Goal: Task Accomplishment & Management: Use online tool/utility

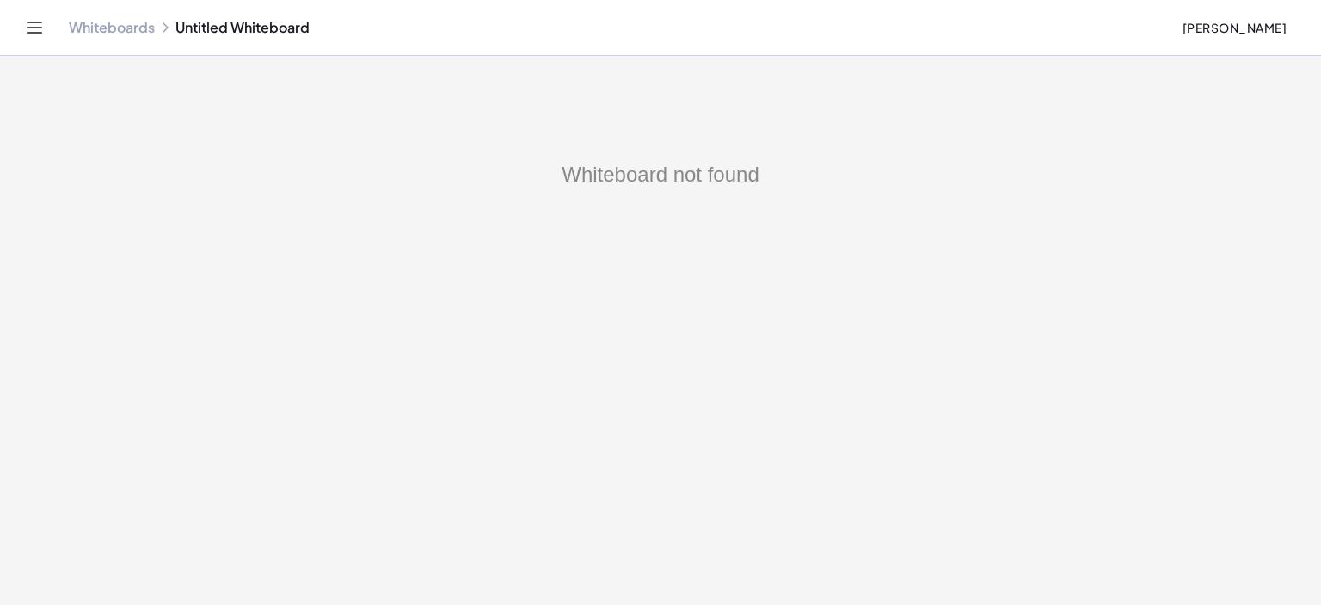
click at [219, 29] on div "Whiteboards Untitled Whiteboard" at bounding box center [618, 27] width 1099 height 17
click at [103, 29] on link "Whiteboards" at bounding box center [112, 27] width 86 height 17
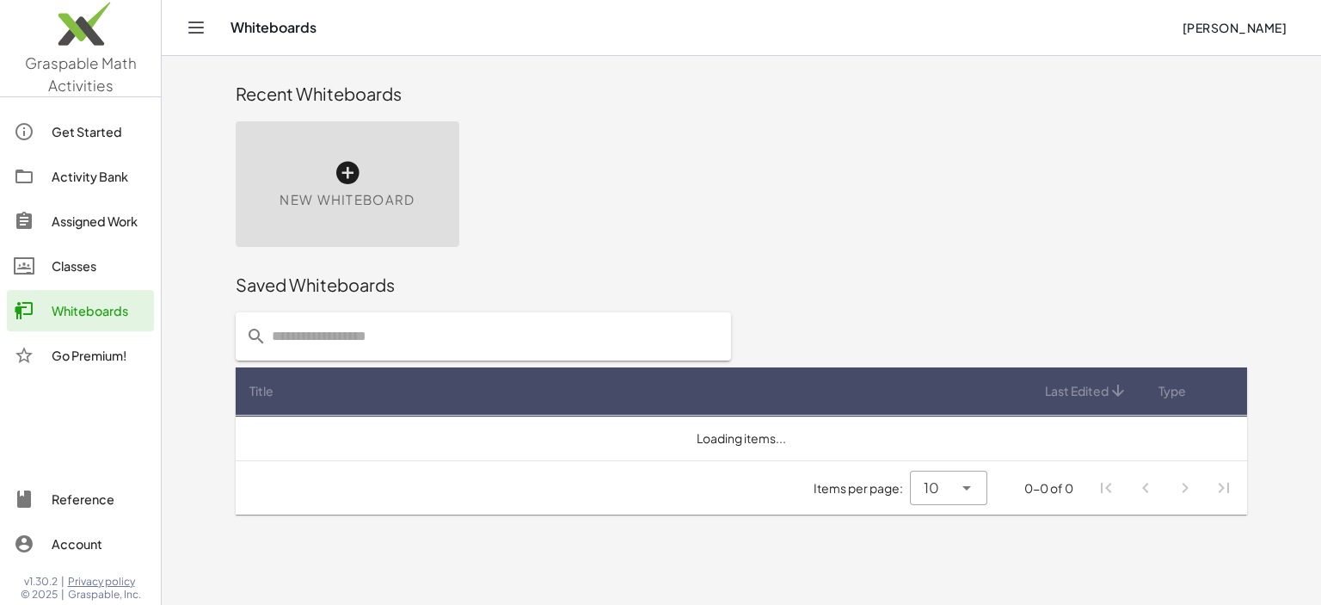
click at [350, 175] on icon at bounding box center [348, 173] width 28 height 28
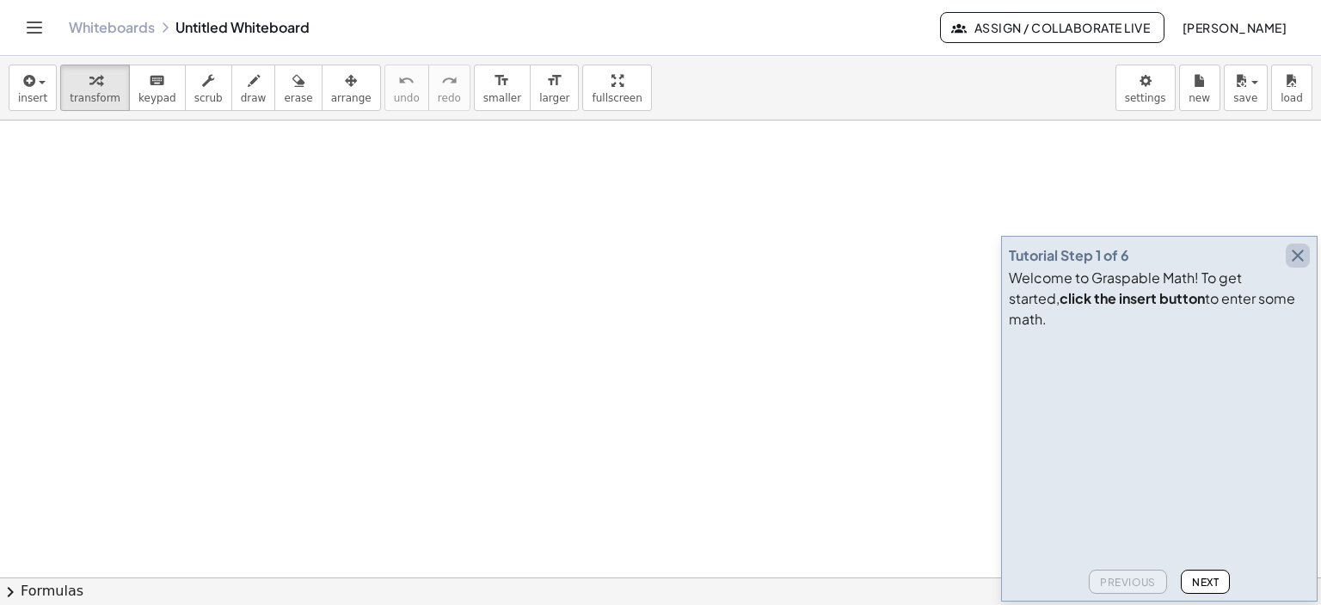
click at [1295, 266] on icon "button" at bounding box center [1297, 255] width 21 height 21
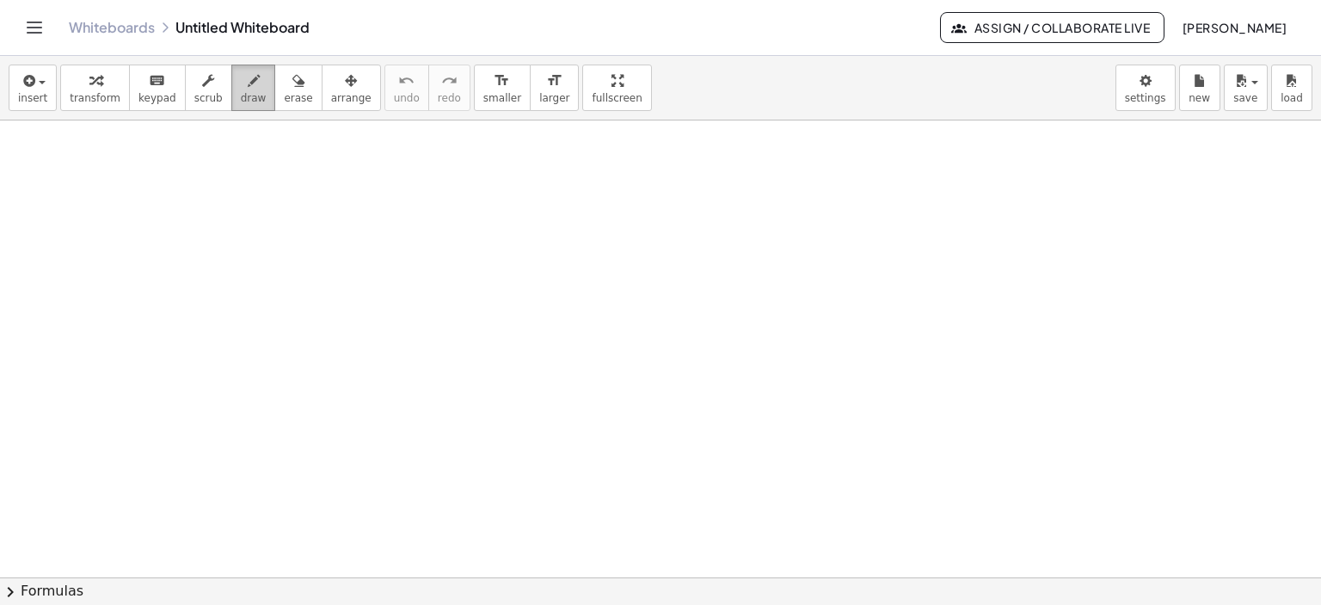
click at [248, 78] on icon "button" at bounding box center [254, 81] width 12 height 21
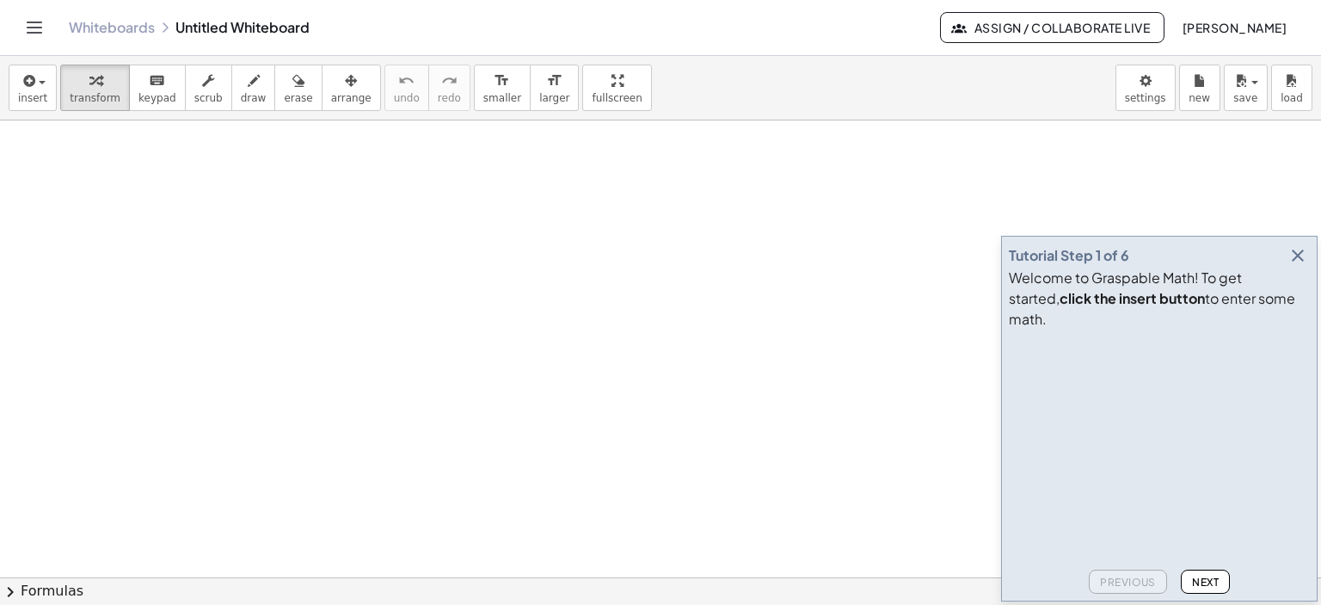
click at [1301, 266] on icon "button" at bounding box center [1297, 255] width 21 height 21
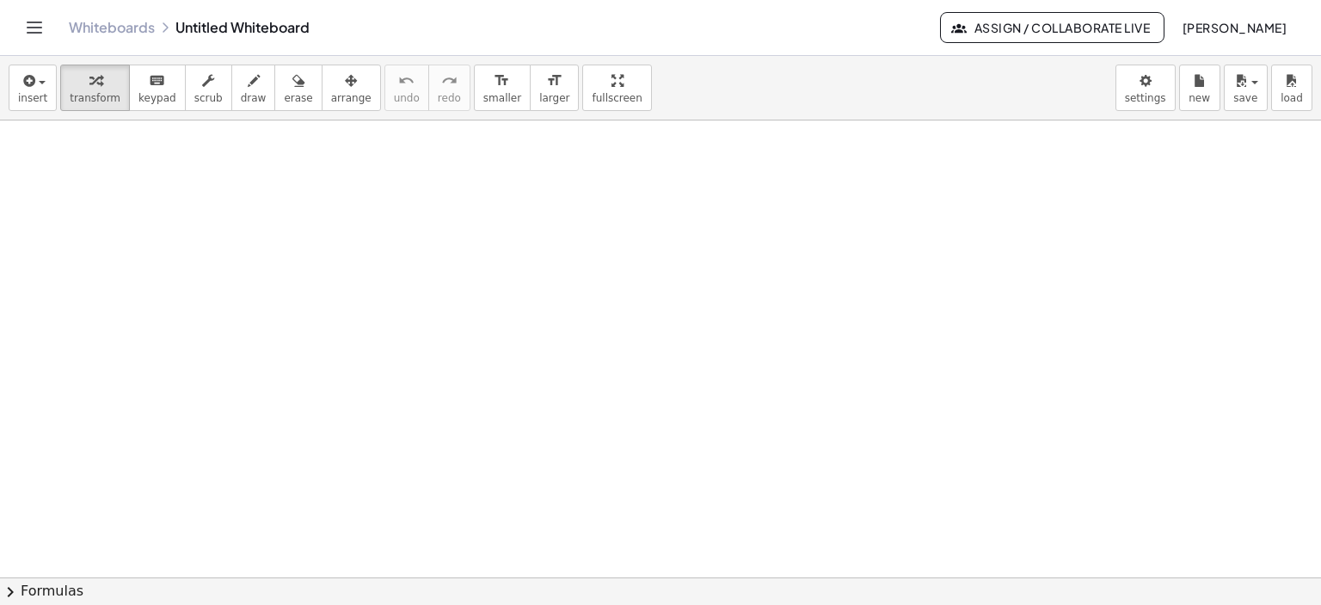
drag, startPoint x: 107, startPoint y: 292, endPoint x: 109, endPoint y: 335, distance: 43.1
drag, startPoint x: 236, startPoint y: 78, endPoint x: 172, endPoint y: 178, distance: 118.3
click at [248, 79] on icon "button" at bounding box center [254, 81] width 12 height 21
drag, startPoint x: 108, startPoint y: 240, endPoint x: 107, endPoint y: 261, distance: 21.5
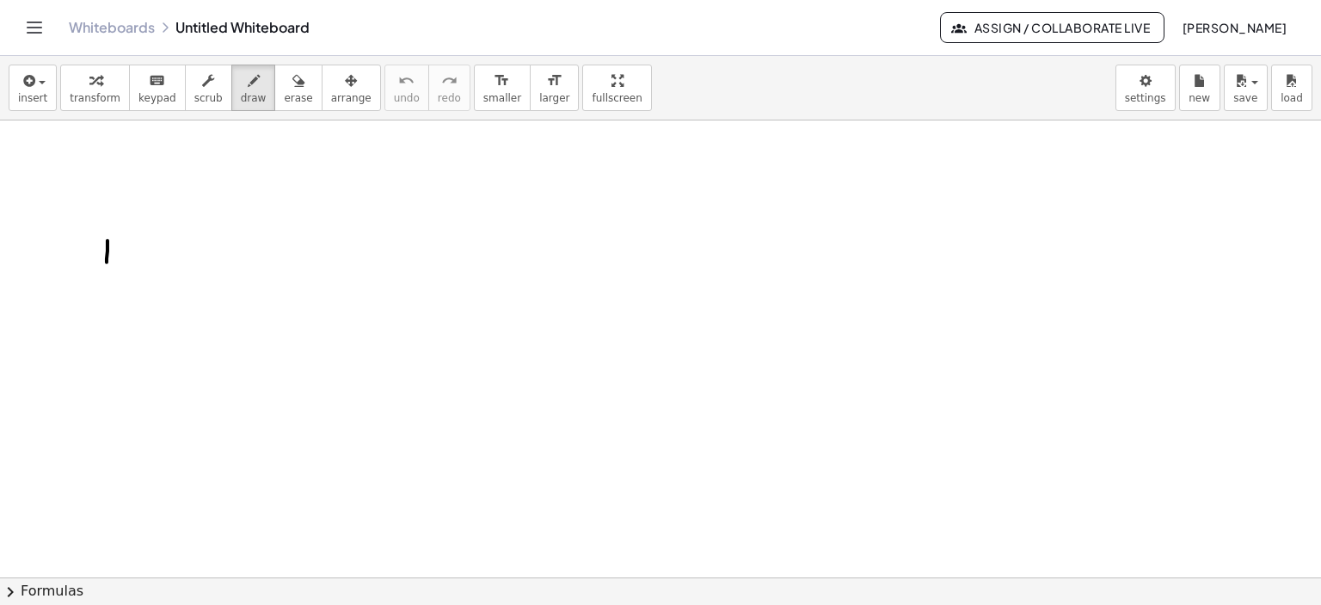
drag, startPoint x: 112, startPoint y: 253, endPoint x: 293, endPoint y: 155, distance: 206.3
drag, startPoint x: 179, startPoint y: 233, endPoint x: 190, endPoint y: 238, distance: 12.3
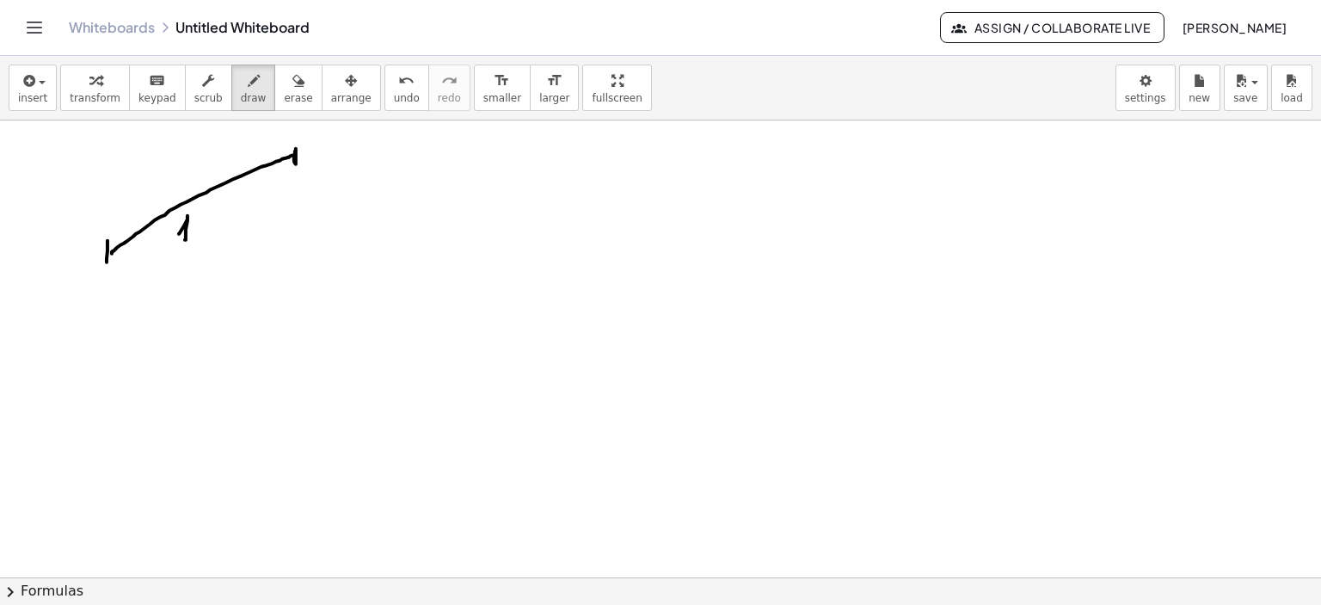
drag, startPoint x: 194, startPoint y: 238, endPoint x: 203, endPoint y: 222, distance: 18.9
drag, startPoint x: 198, startPoint y: 216, endPoint x: 216, endPoint y: 223, distance: 19.3
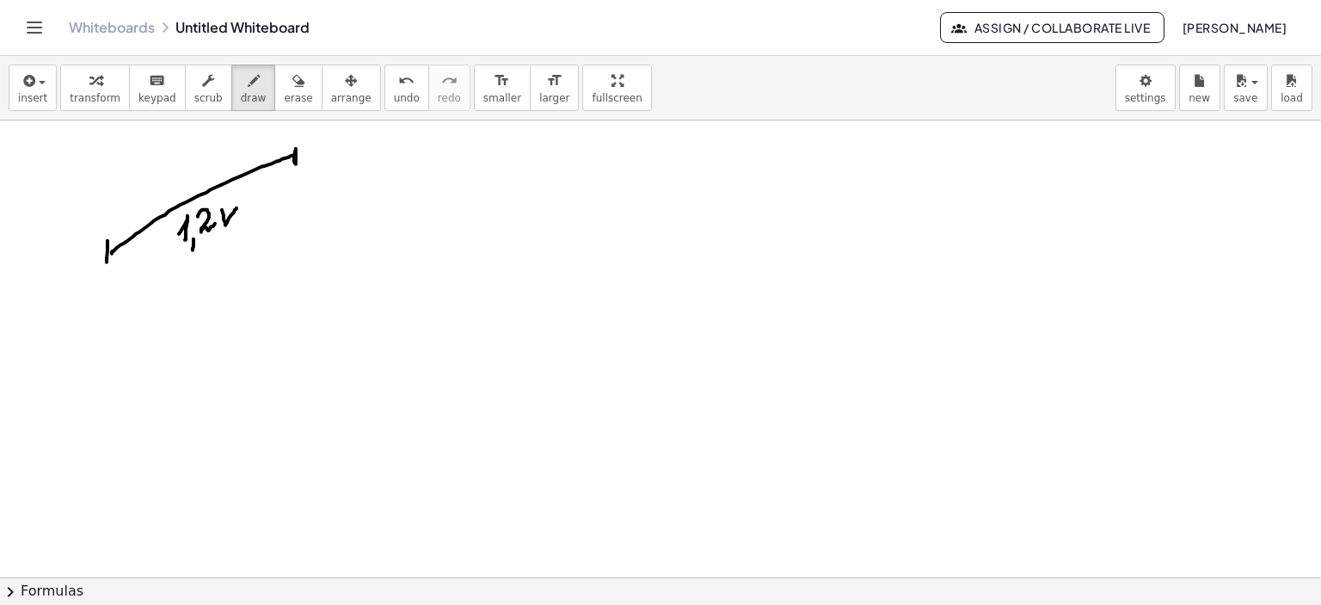
drag, startPoint x: 222, startPoint y: 209, endPoint x: 233, endPoint y: 216, distance: 13.1
drag, startPoint x: 232, startPoint y: 215, endPoint x: 241, endPoint y: 221, distance: 10.5
drag, startPoint x: 245, startPoint y: 212, endPoint x: 225, endPoint y: 160, distance: 56.1
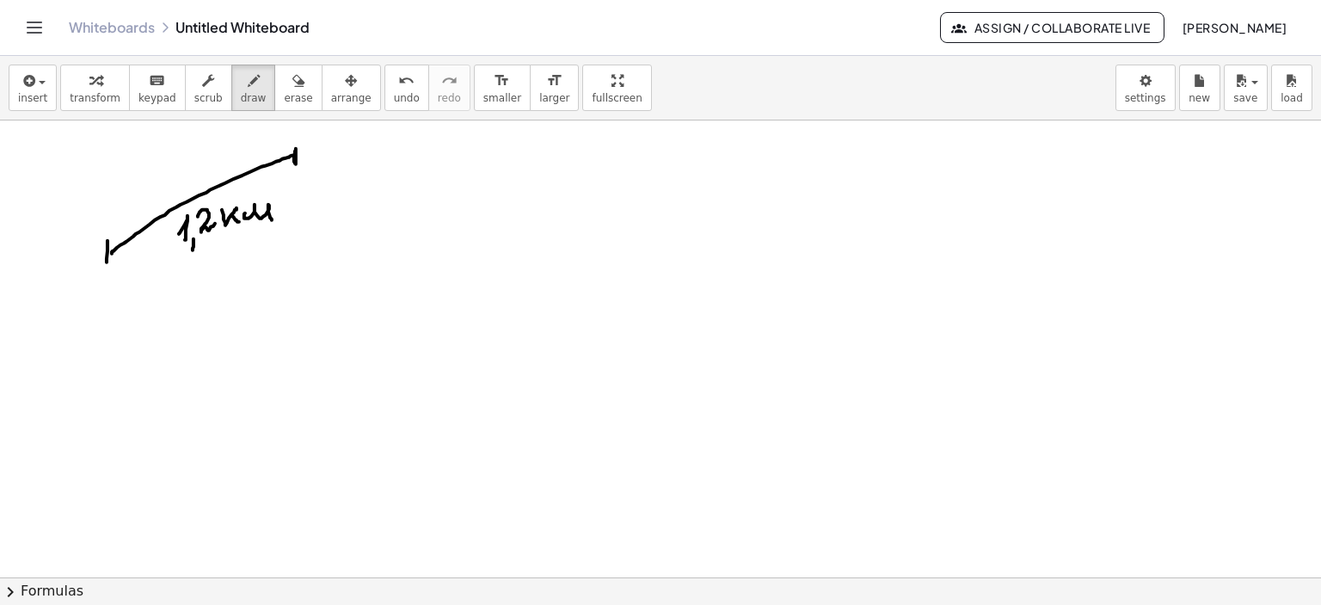
drag, startPoint x: 186, startPoint y: 161, endPoint x: 184, endPoint y: 181, distance: 20.7
drag, startPoint x: 200, startPoint y: 163, endPoint x: 264, endPoint y: 157, distance: 64.9
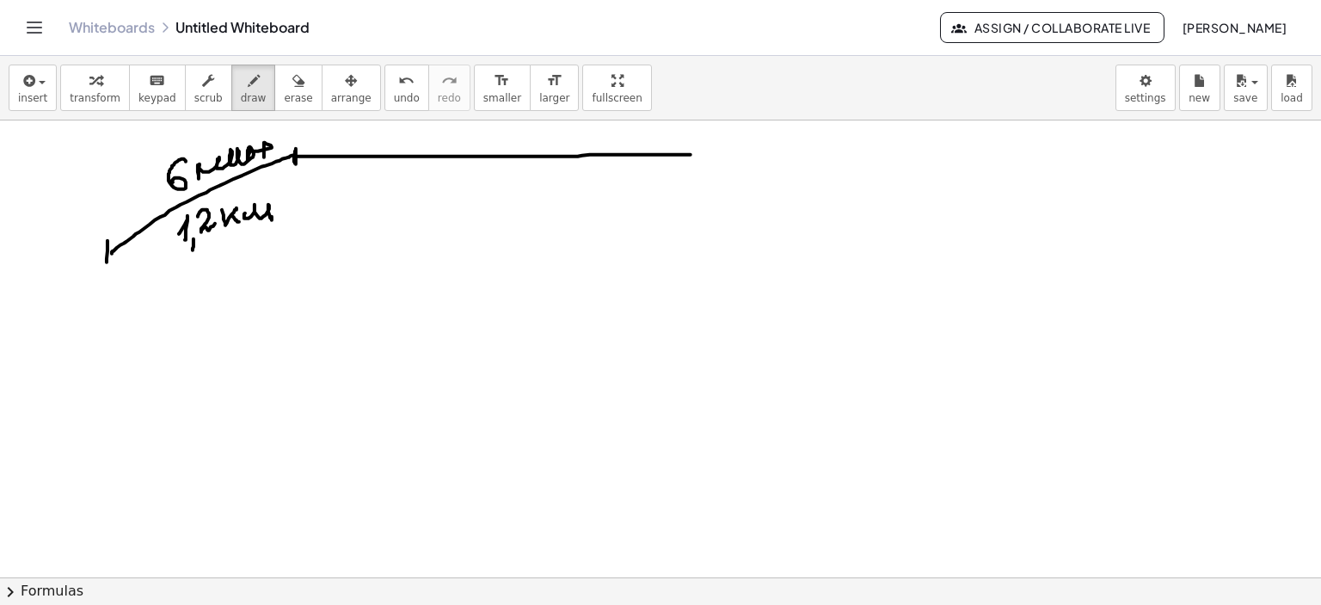
drag, startPoint x: 296, startPoint y: 157, endPoint x: 710, endPoint y: 154, distance: 414.5
drag, startPoint x: 710, startPoint y: 147, endPoint x: 710, endPoint y: 161, distance: 13.8
drag, startPoint x: 483, startPoint y: 171, endPoint x: 482, endPoint y: 190, distance: 19.0
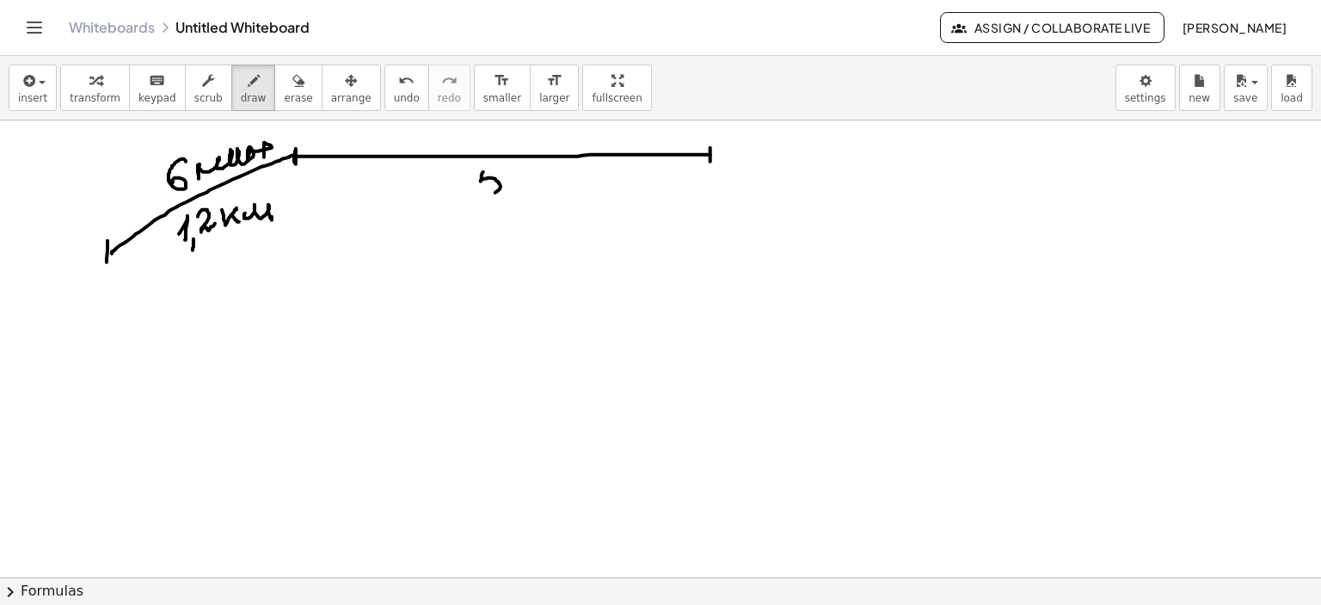
drag, startPoint x: 482, startPoint y: 171, endPoint x: 500, endPoint y: 168, distance: 18.4
drag, startPoint x: 509, startPoint y: 195, endPoint x: 507, endPoint y: 204, distance: 9.0
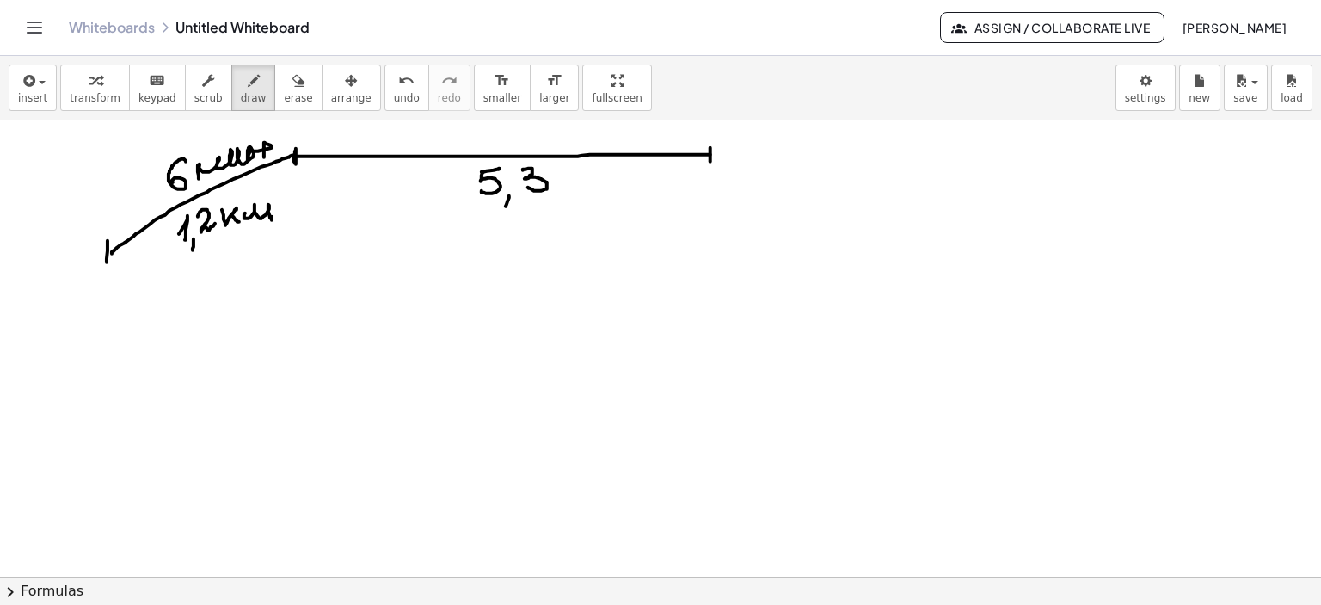
drag, startPoint x: 523, startPoint y: 169, endPoint x: 528, endPoint y: 187, distance: 18.0
drag, startPoint x: 557, startPoint y: 185, endPoint x: 573, endPoint y: 171, distance: 20.7
drag, startPoint x: 568, startPoint y: 180, endPoint x: 578, endPoint y: 185, distance: 10.8
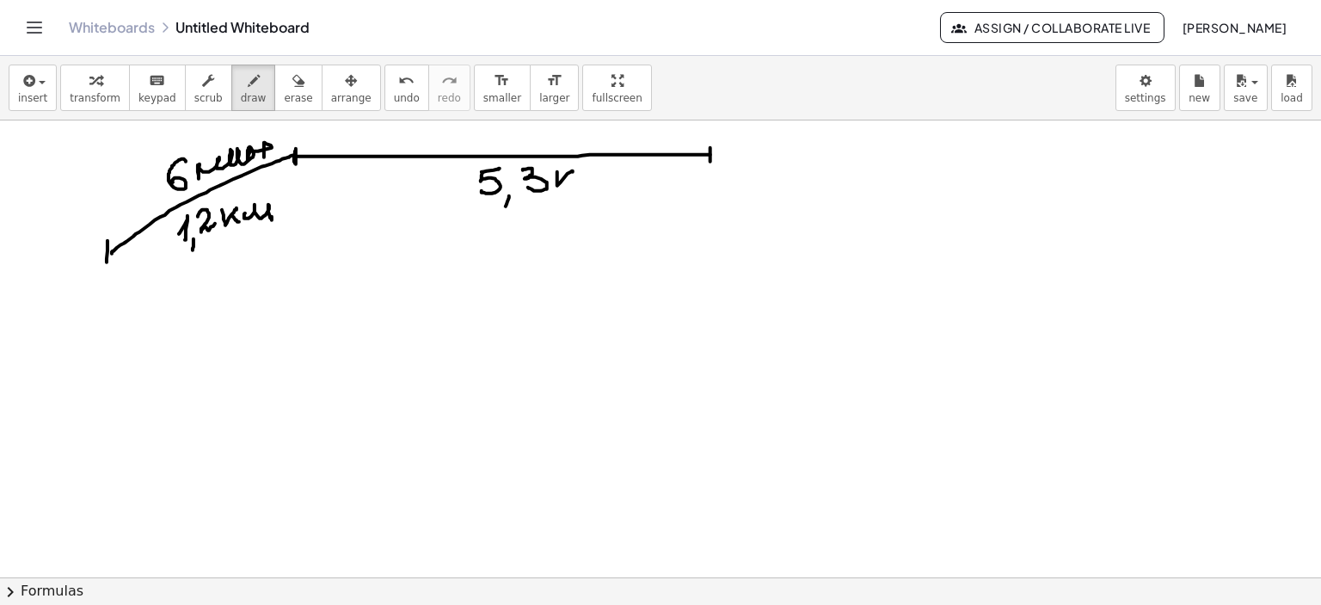
drag, startPoint x: 511, startPoint y: 144, endPoint x: 533, endPoint y: 133, distance: 24.6
drag, startPoint x: 529, startPoint y: 133, endPoint x: 548, endPoint y: 143, distance: 21.2
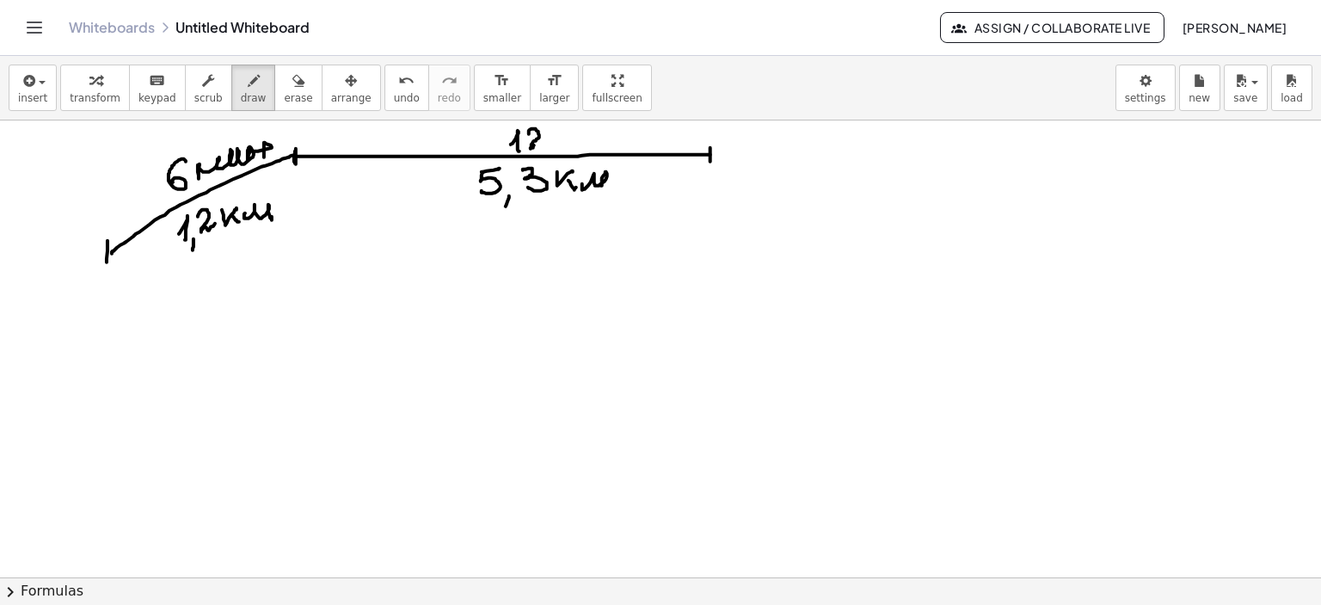
drag, startPoint x: 551, startPoint y: 135, endPoint x: 594, endPoint y: 159, distance: 49.3
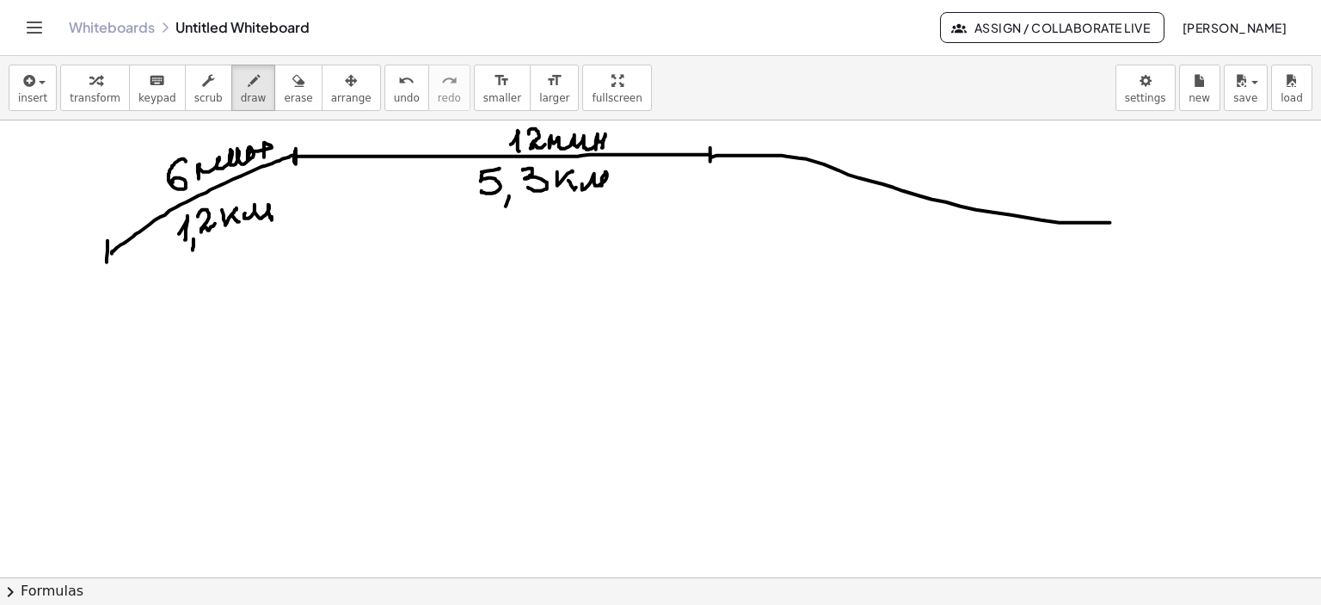
drag, startPoint x: 712, startPoint y: 157, endPoint x: 1110, endPoint y: 222, distance: 403.5
click at [292, 82] on icon "button" at bounding box center [298, 81] width 12 height 21
drag, startPoint x: 1091, startPoint y: 255, endPoint x: 685, endPoint y: 13, distance: 472.4
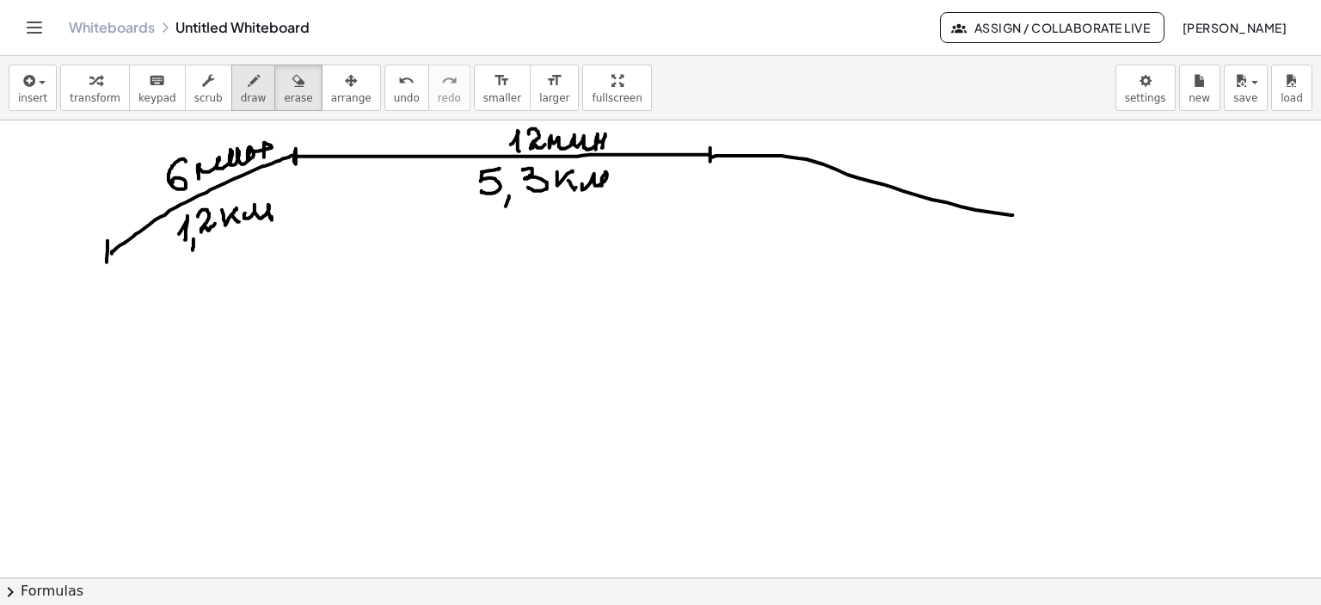
click at [248, 83] on icon "button" at bounding box center [254, 81] width 12 height 21
drag, startPoint x: 1014, startPoint y: 206, endPoint x: 984, endPoint y: 228, distance: 37.5
drag, startPoint x: 815, startPoint y: 194, endPoint x: 833, endPoint y: 216, distance: 28.7
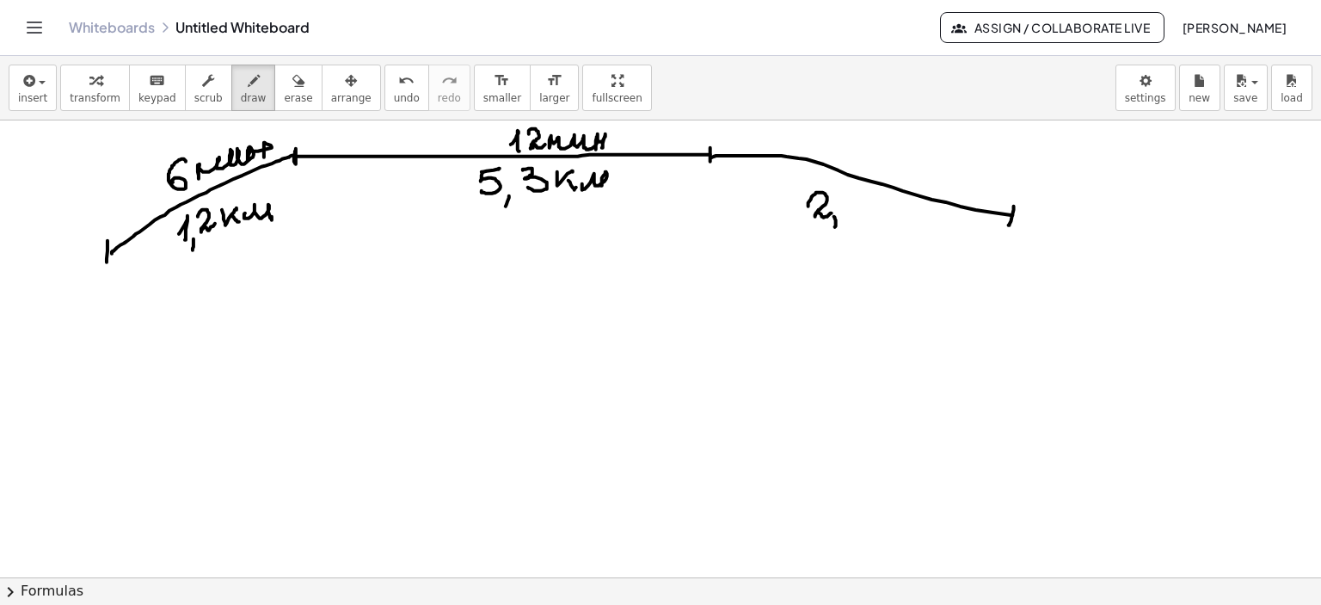
drag, startPoint x: 850, startPoint y: 201, endPoint x: 853, endPoint y: 219, distance: 18.4
drag, startPoint x: 853, startPoint y: 156, endPoint x: 877, endPoint y: 151, distance: 24.6
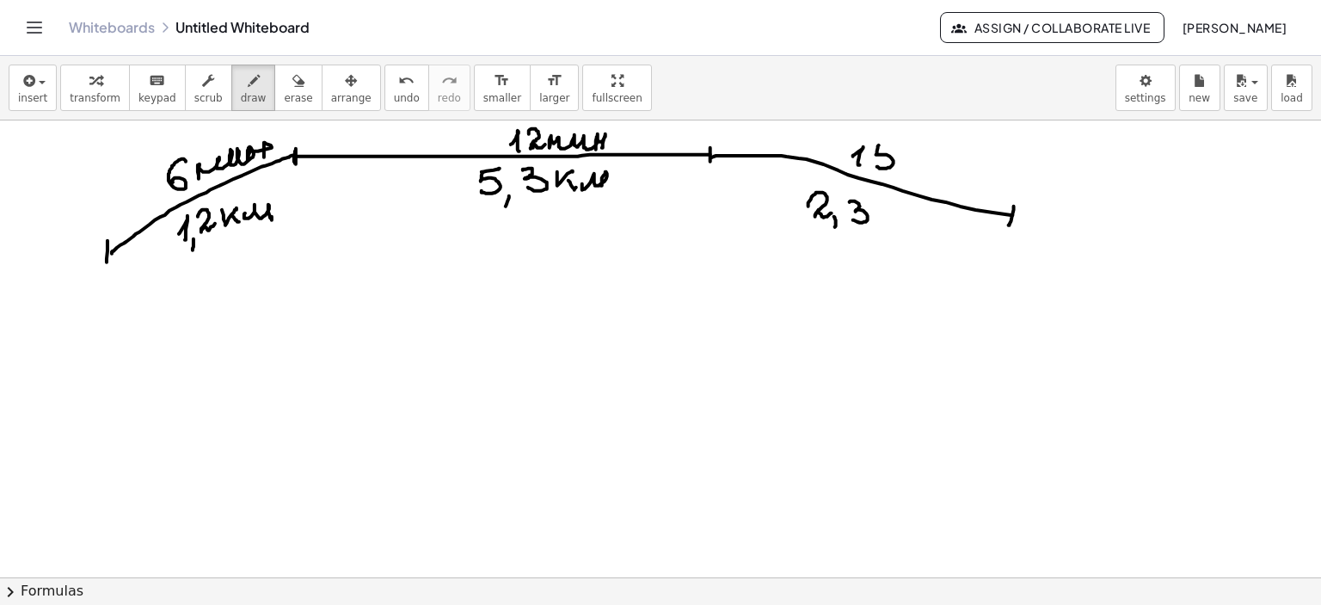
drag, startPoint x: 878, startPoint y: 147, endPoint x: 877, endPoint y: 165, distance: 18.1
drag, startPoint x: 882, startPoint y: 144, endPoint x: 916, endPoint y: 164, distance: 39.4
drag, startPoint x: 904, startPoint y: 171, endPoint x: 961, endPoint y: 193, distance: 60.7
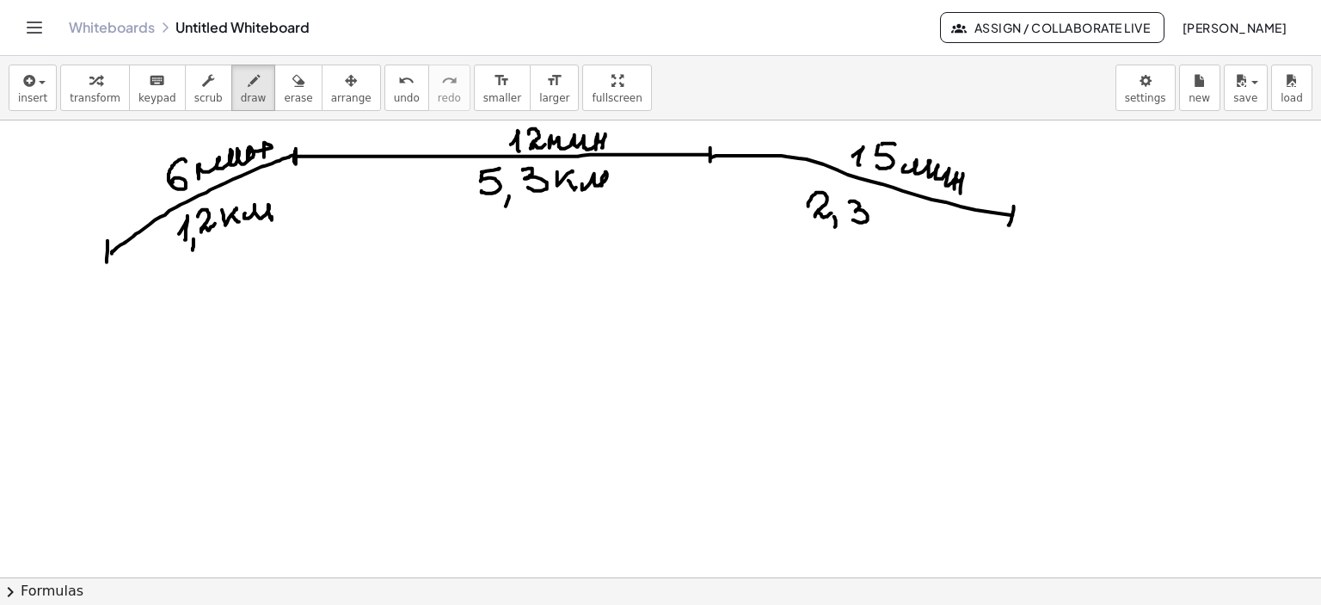
drag, startPoint x: 92, startPoint y: 267, endPoint x: 100, endPoint y: 274, distance: 10.4
drag, startPoint x: 97, startPoint y: 269, endPoint x: 114, endPoint y: 310, distance: 43.6
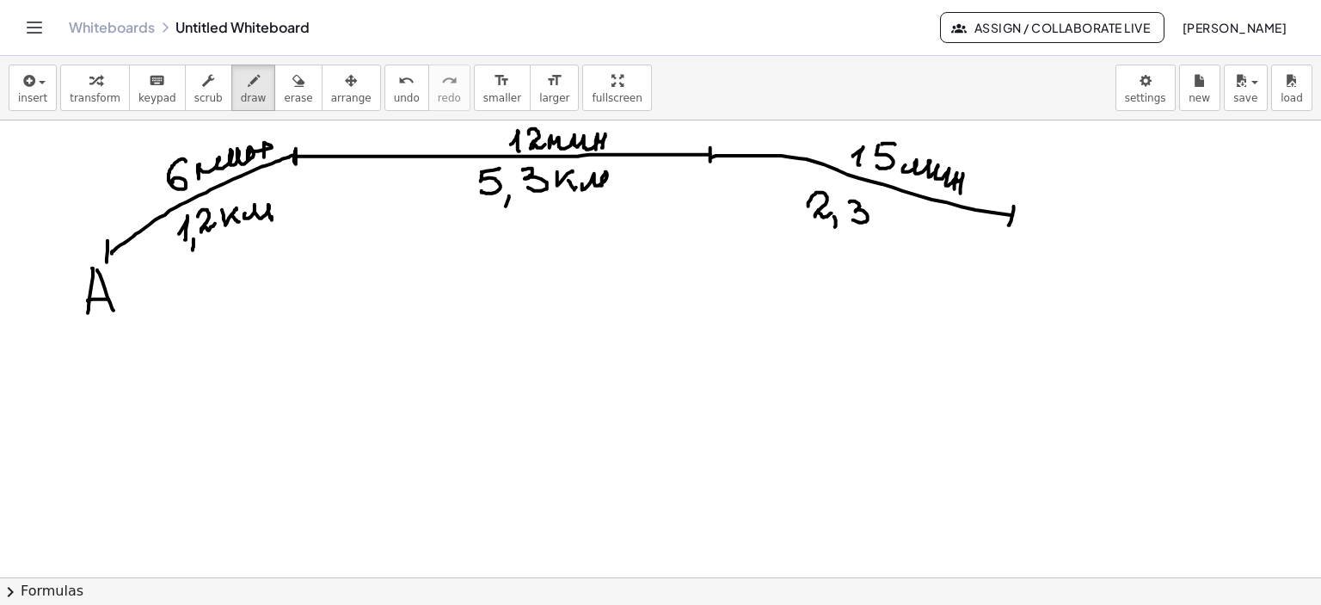
drag, startPoint x: 88, startPoint y: 300, endPoint x: 108, endPoint y: 298, distance: 20.7
drag, startPoint x: 1037, startPoint y: 228, endPoint x: 1038, endPoint y: 264, distance: 36.1
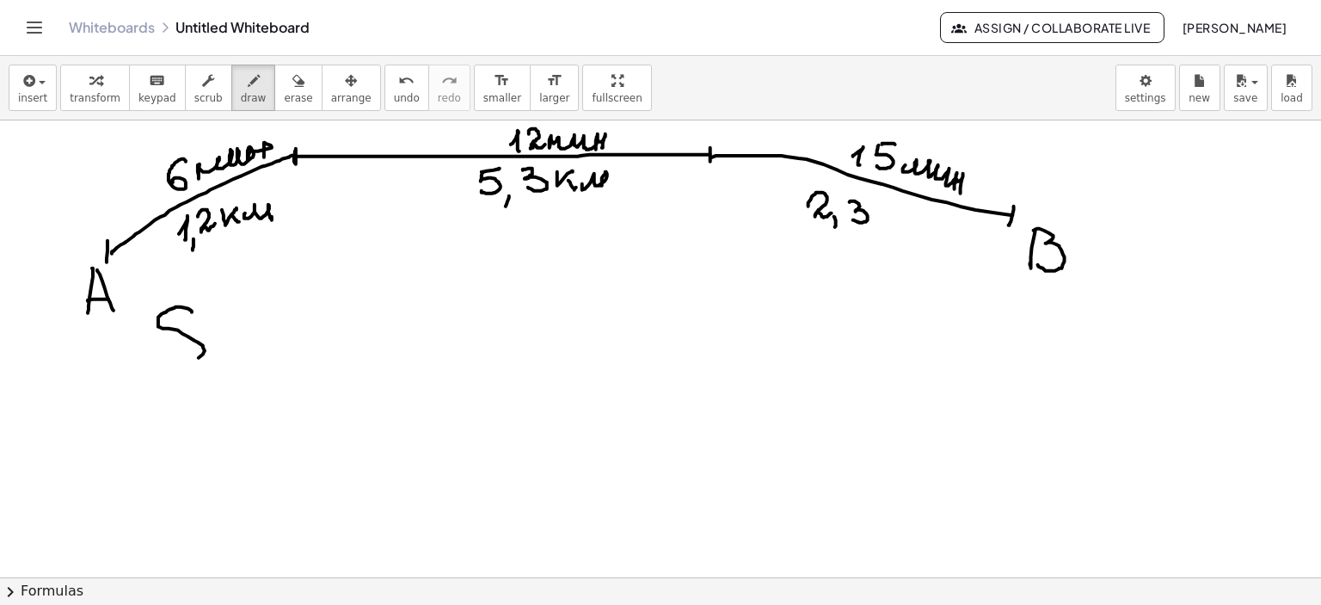
drag, startPoint x: 192, startPoint y: 311, endPoint x: 158, endPoint y: 355, distance: 55.2
drag, startPoint x: 157, startPoint y: 347, endPoint x: 157, endPoint y: 365, distance: 17.2
drag, startPoint x: 196, startPoint y: 298, endPoint x: 230, endPoint y: 326, distance: 44.1
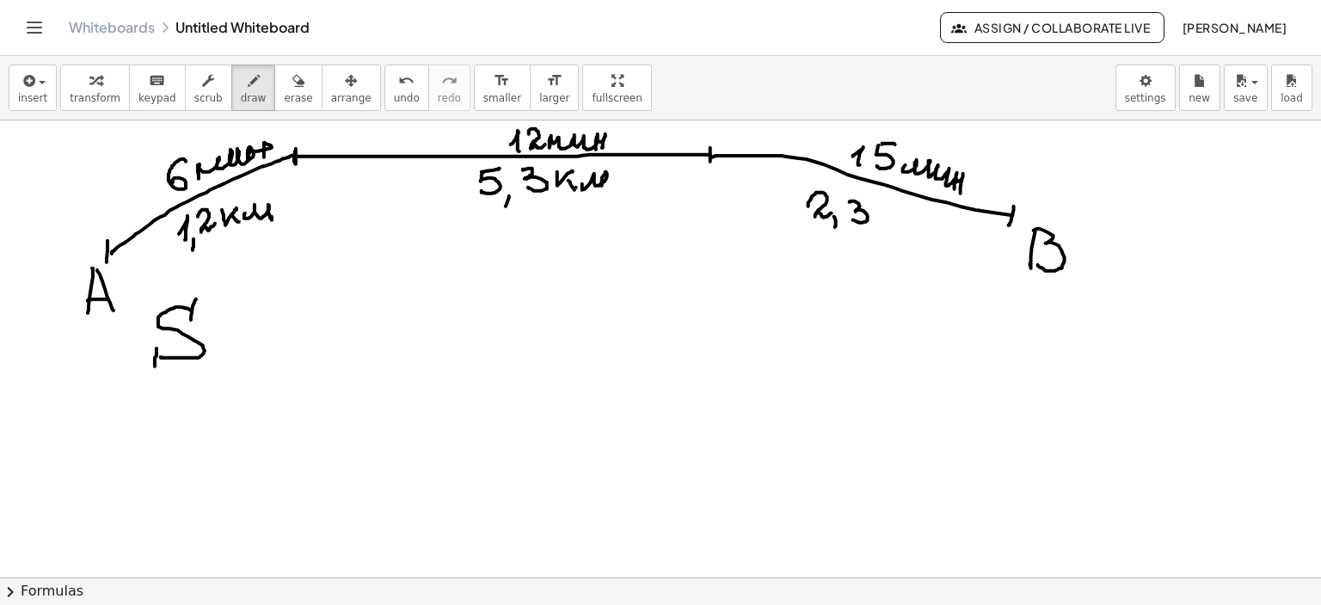
drag, startPoint x: 226, startPoint y: 326, endPoint x: 260, endPoint y: 329, distance: 33.7
drag, startPoint x: 231, startPoint y: 345, endPoint x: 290, endPoint y: 339, distance: 58.8
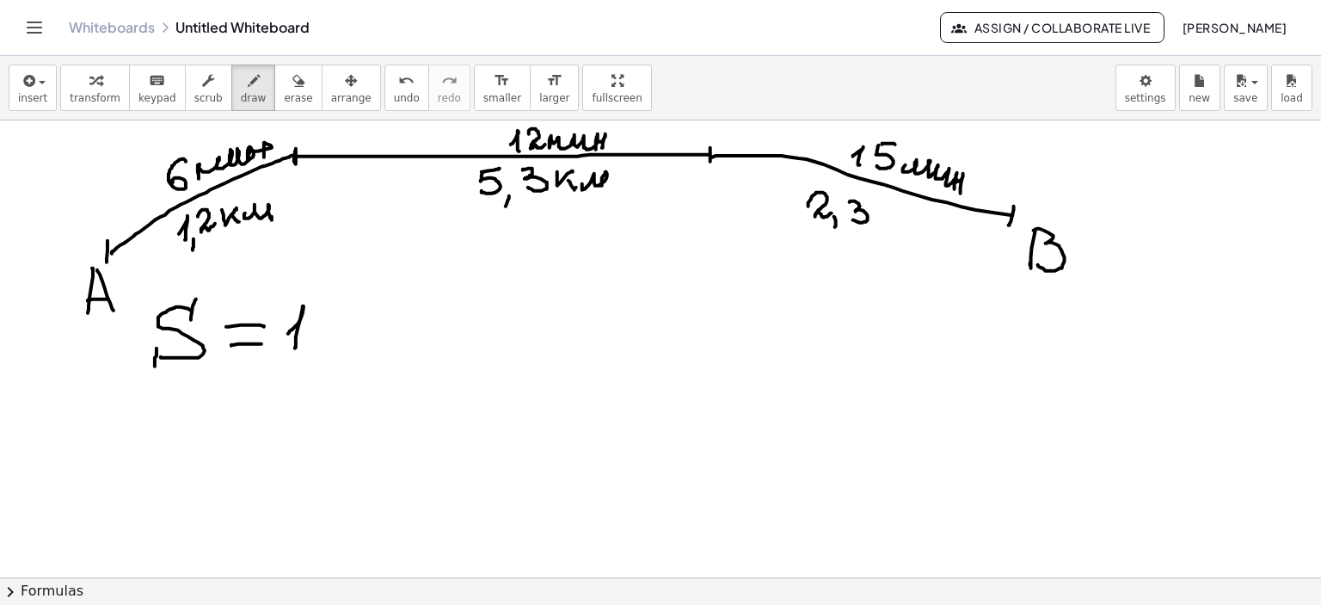
drag, startPoint x: 288, startPoint y: 333, endPoint x: 295, endPoint y: 349, distance: 17.7
drag, startPoint x: 306, startPoint y: 352, endPoint x: 314, endPoint y: 359, distance: 10.9
drag, startPoint x: 327, startPoint y: 310, endPoint x: 396, endPoint y: 332, distance: 72.9
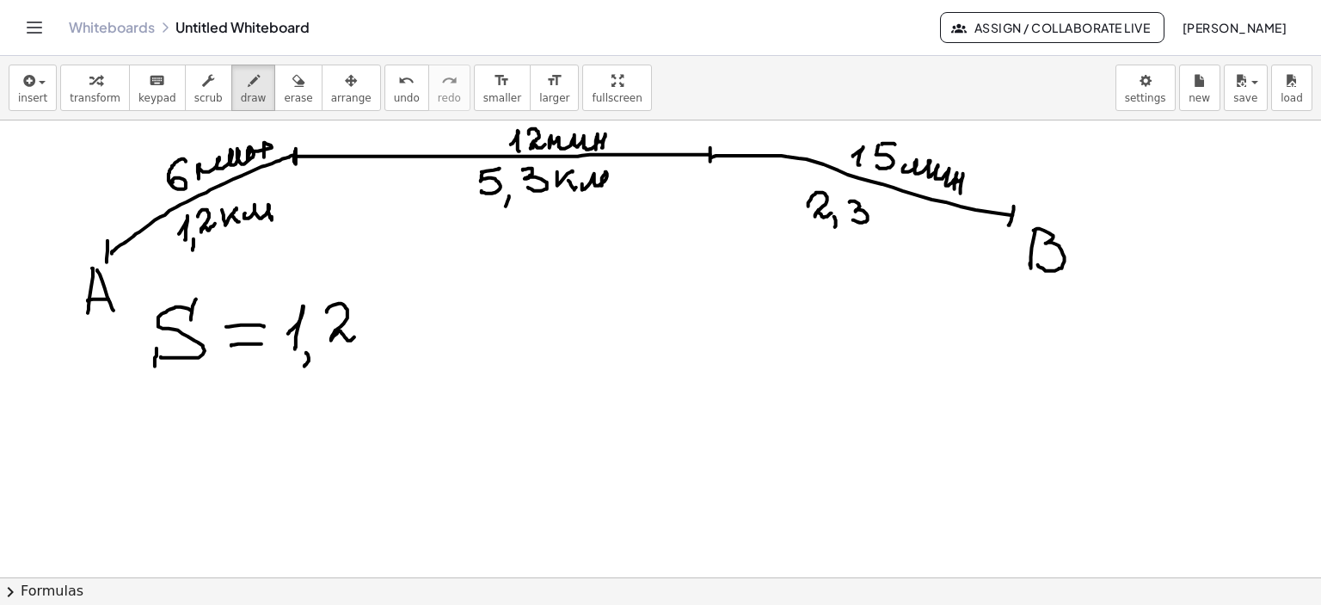
drag, startPoint x: 390, startPoint y: 325, endPoint x: 389, endPoint y: 334, distance: 8.6
drag, startPoint x: 886, startPoint y: 212, endPoint x: 894, endPoint y: 218, distance: 10.5
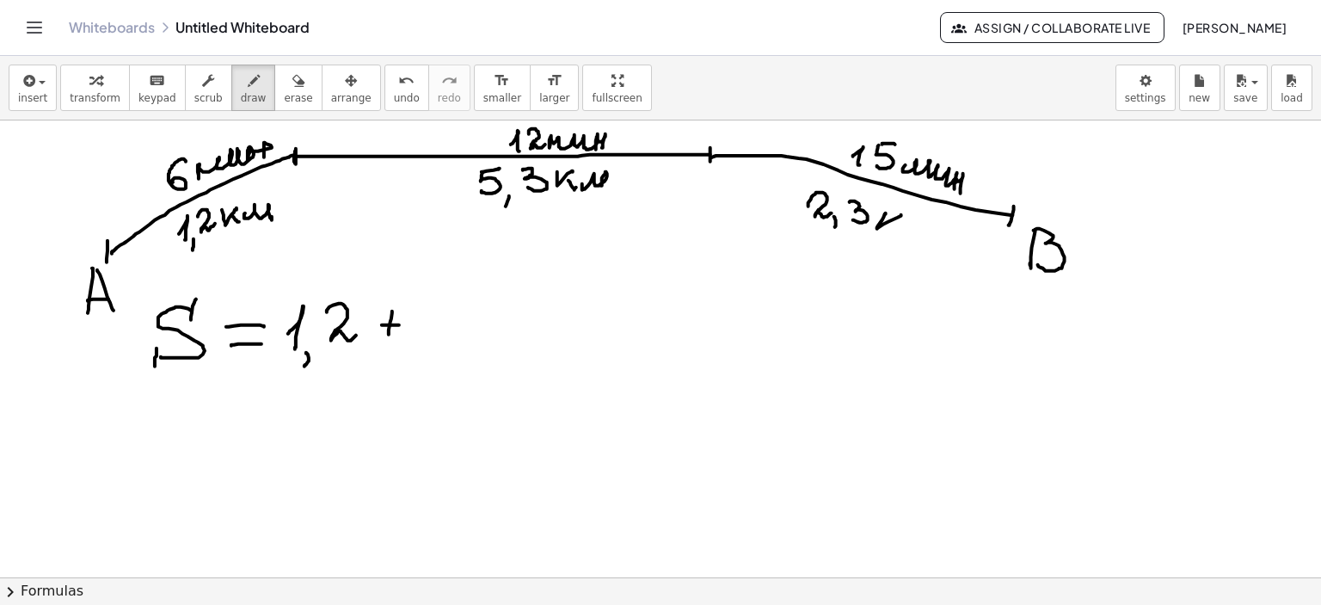
drag, startPoint x: 890, startPoint y: 220, endPoint x: 888, endPoint y: 230, distance: 10.5
drag, startPoint x: 894, startPoint y: 230, endPoint x: 925, endPoint y: 243, distance: 33.5
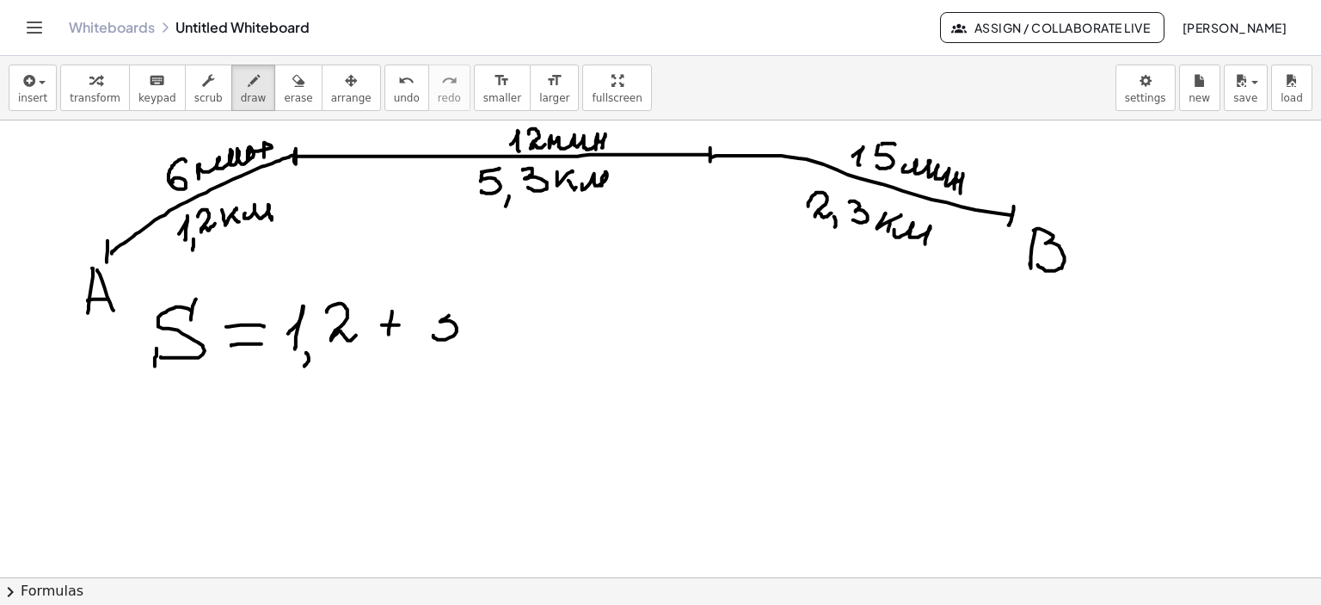
drag, startPoint x: 449, startPoint y: 315, endPoint x: 433, endPoint y: 335, distance: 25.1
drag, startPoint x: 451, startPoint y: 312, endPoint x: 470, endPoint y: 309, distance: 19.2
drag, startPoint x: 468, startPoint y: 337, endPoint x: 463, endPoint y: 352, distance: 15.5
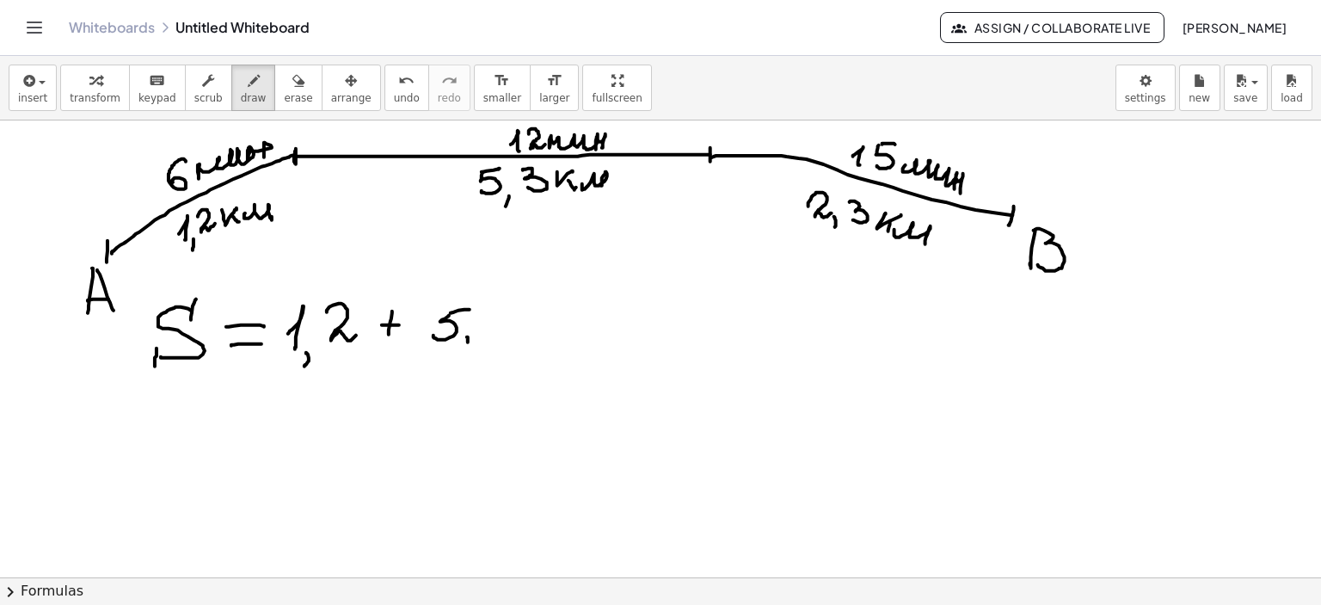
drag, startPoint x: 488, startPoint y: 308, endPoint x: 487, endPoint y: 334, distance: 25.9
drag, startPoint x: 529, startPoint y: 322, endPoint x: 550, endPoint y: 322, distance: 20.6
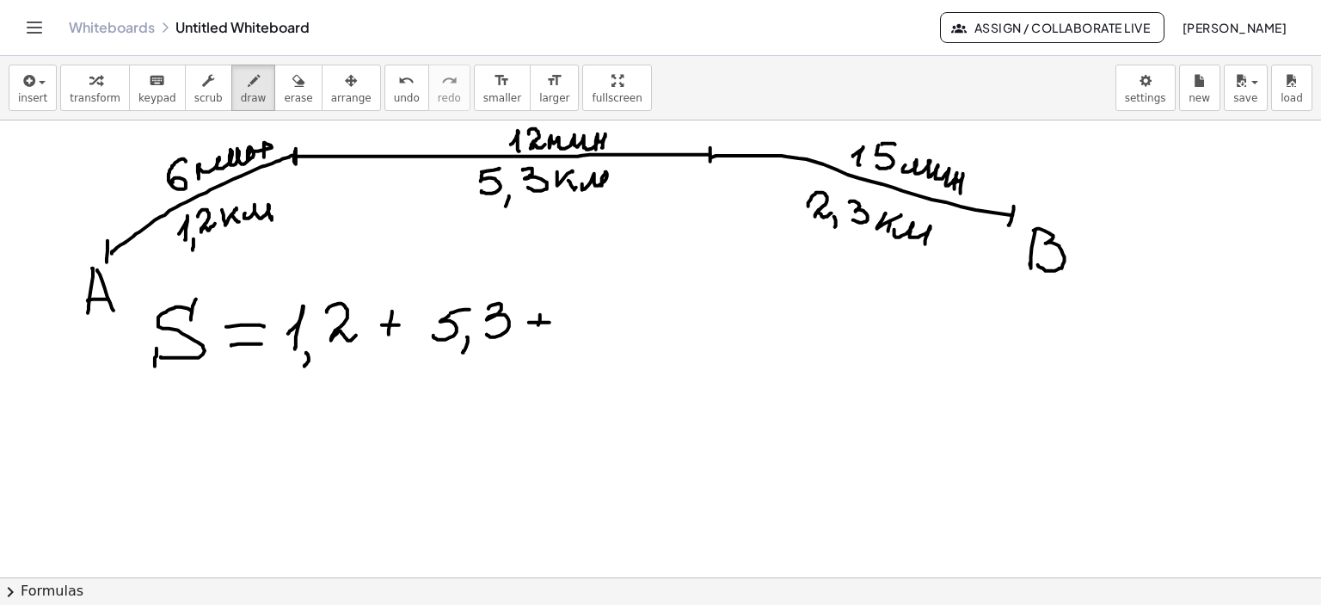
drag
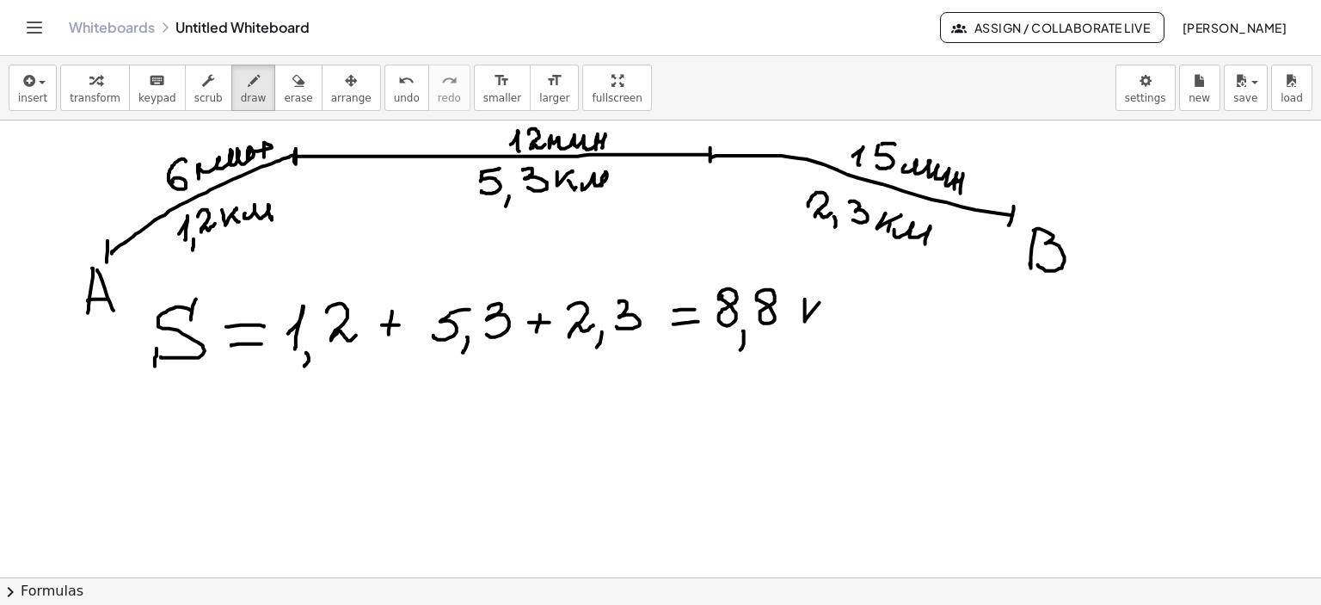
drag, startPoint x: 180, startPoint y: 376, endPoint x: 190, endPoint y: 419, distance: 44.2
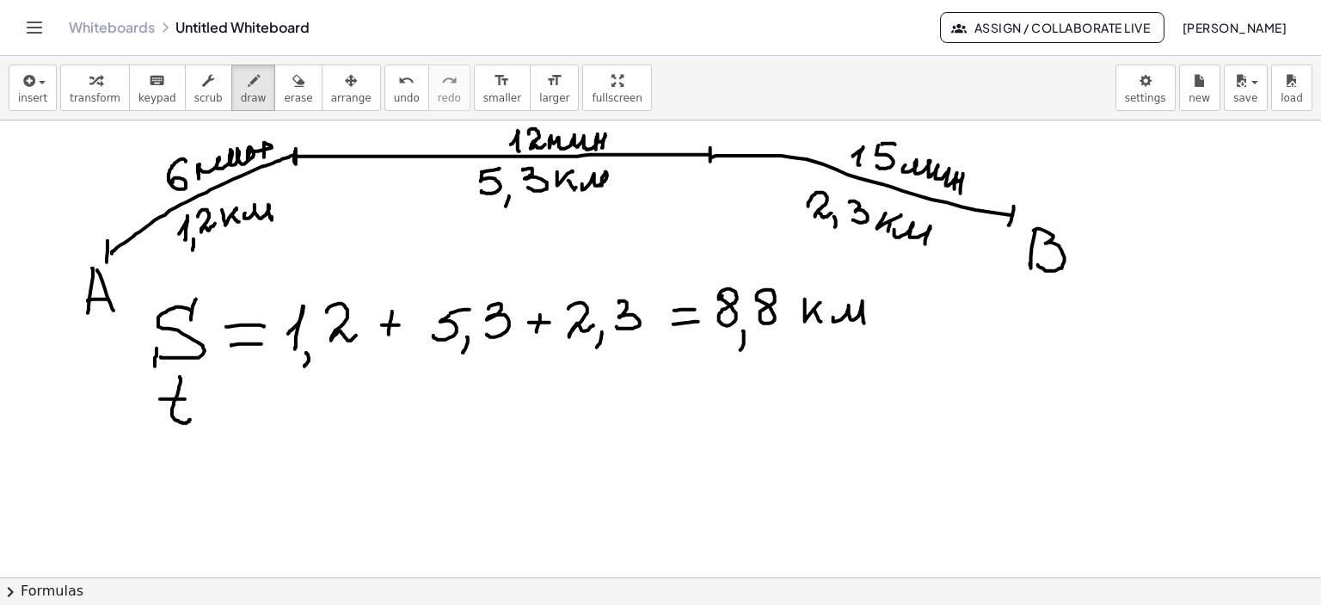
drag, startPoint x: 160, startPoint y: 398, endPoint x: 212, endPoint y: 397, distance: 51.6
drag, startPoint x: 217, startPoint y: 397, endPoint x: 248, endPoint y: 396, distance: 31.0
drag, startPoint x: 224, startPoint y: 410, endPoint x: 245, endPoint y: 408, distance: 21.7
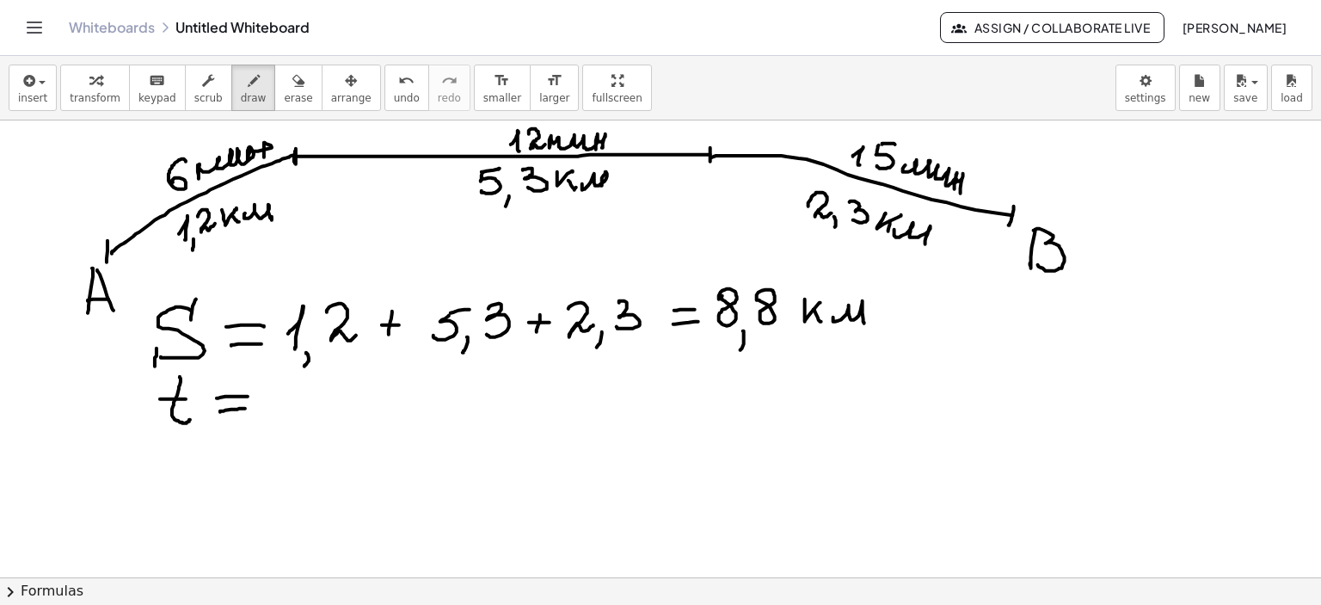
drag, startPoint x: 213, startPoint y: 495, endPoint x: 265, endPoint y: 467, distance: 58.5
drag, startPoint x: 278, startPoint y: 496, endPoint x: 323, endPoint y: 493, distance: 45.7
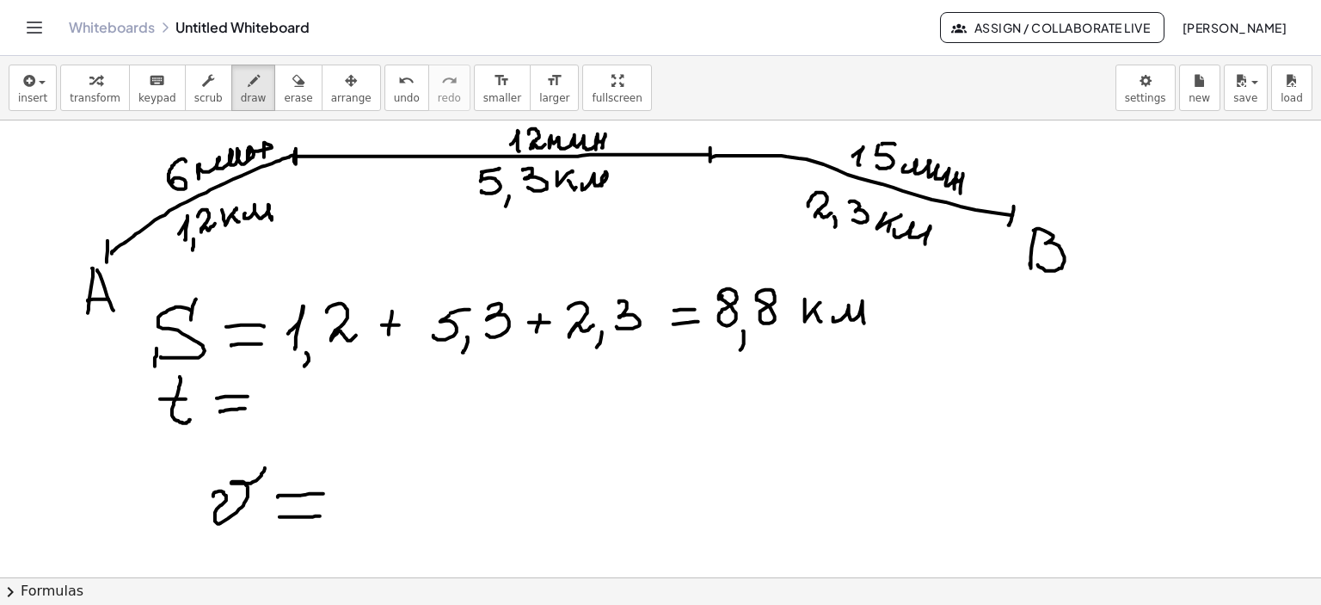
drag, startPoint x: 280, startPoint y: 516, endPoint x: 347, endPoint y: 510, distance: 68.2
drag, startPoint x: 454, startPoint y: 436, endPoint x: 424, endPoint y: 474, distance: 48.4
drag, startPoint x: 422, startPoint y: 470, endPoint x: 425, endPoint y: 486, distance: 15.7
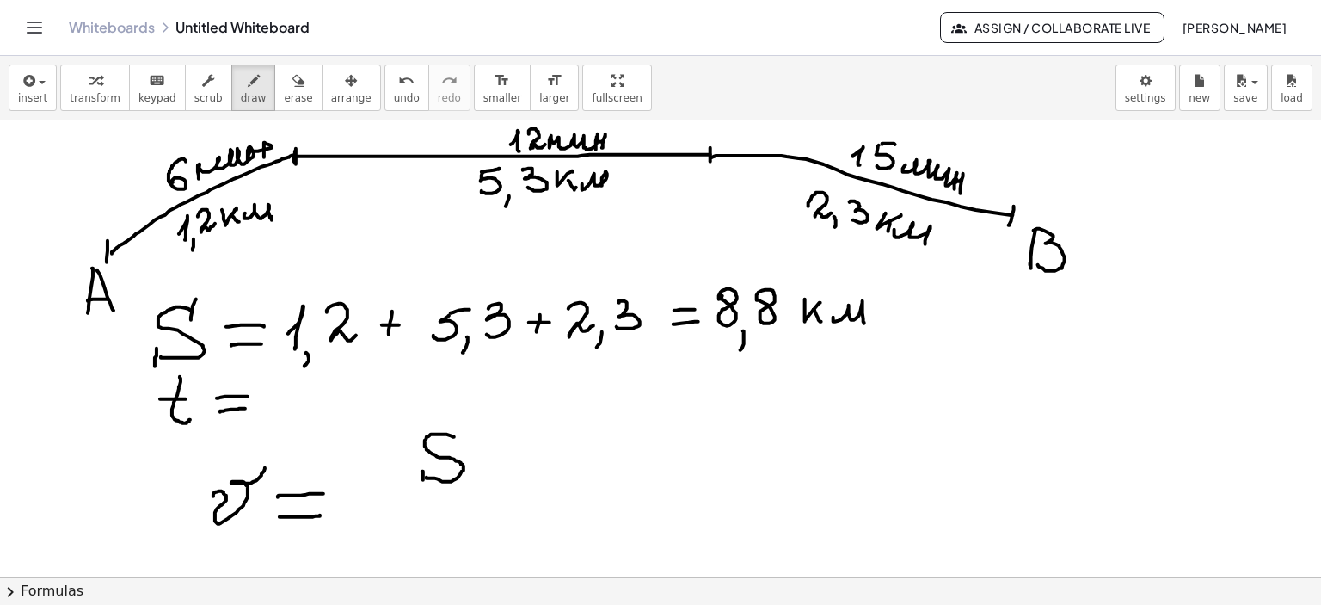
drag, startPoint x: 458, startPoint y: 427, endPoint x: 458, endPoint y: 437, distance: 9.5
drag, startPoint x: 394, startPoint y: 501, endPoint x: 504, endPoint y: 495, distance: 110.3
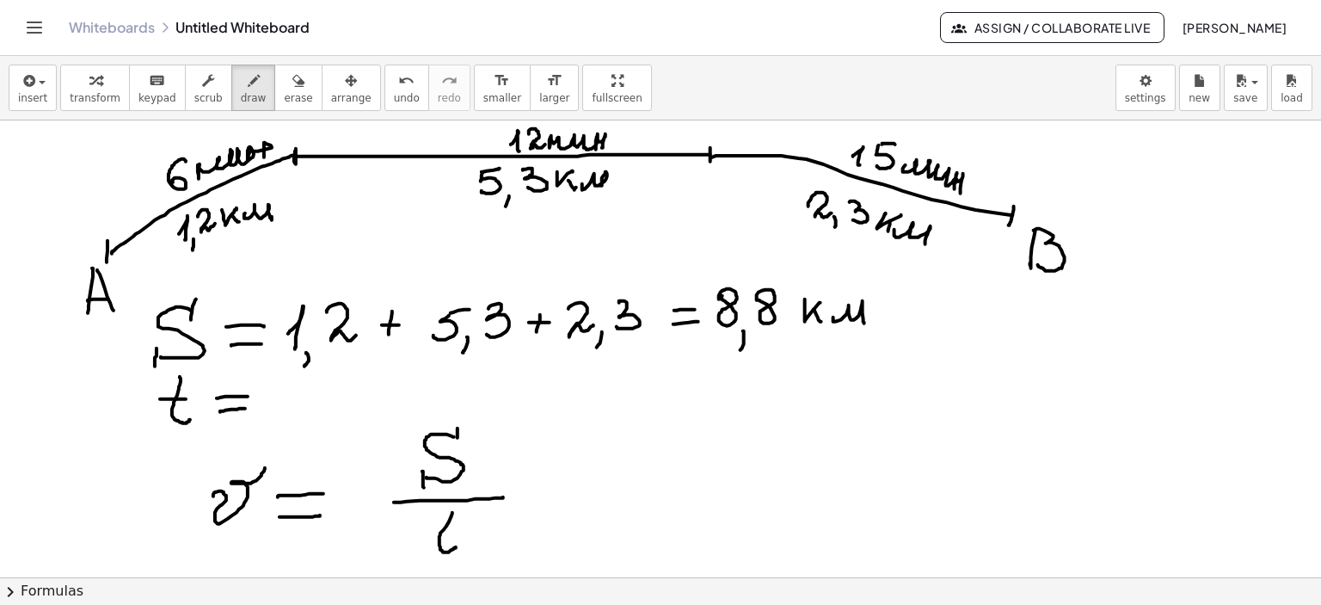
drag, startPoint x: 452, startPoint y: 512, endPoint x: 433, endPoint y: 538, distance: 32.5
drag, startPoint x: 425, startPoint y: 530, endPoint x: 467, endPoint y: 528, distance: 42.2
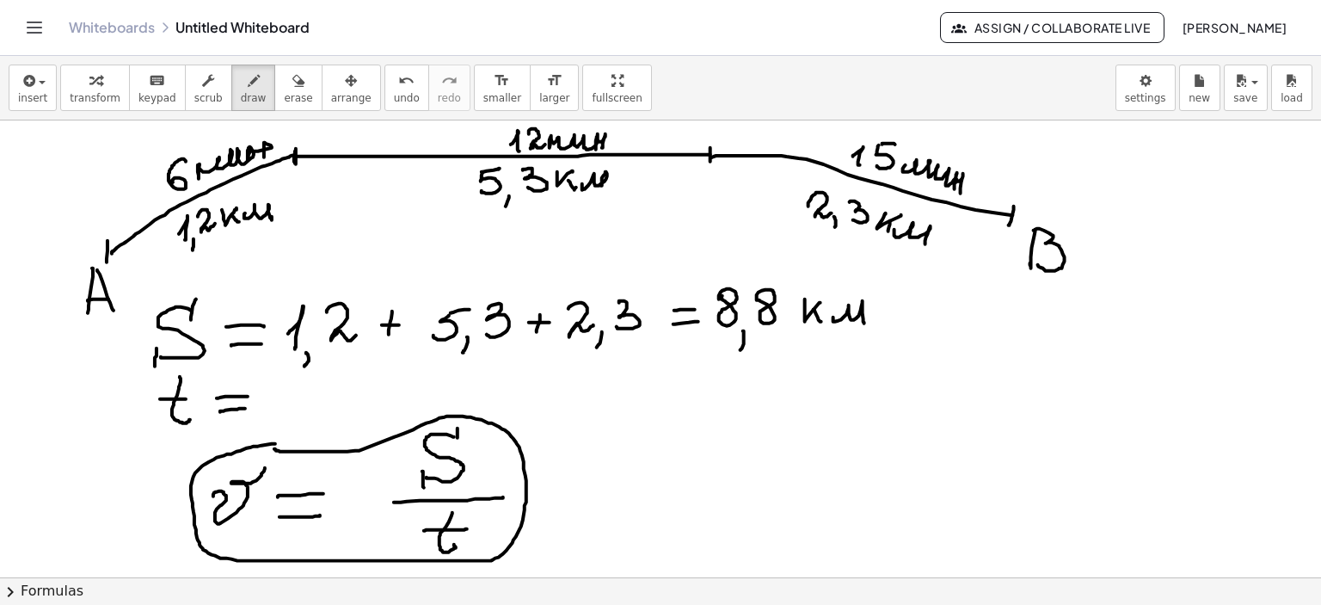
drag, startPoint x: 267, startPoint y: 444, endPoint x: 274, endPoint y: 448, distance: 8.9
drag, startPoint x: 1108, startPoint y: 142, endPoint x: 1075, endPoint y: 177, distance: 48.1
drag, startPoint x: 1077, startPoint y: 172, endPoint x: 1101, endPoint y: 171, distance: 24.1
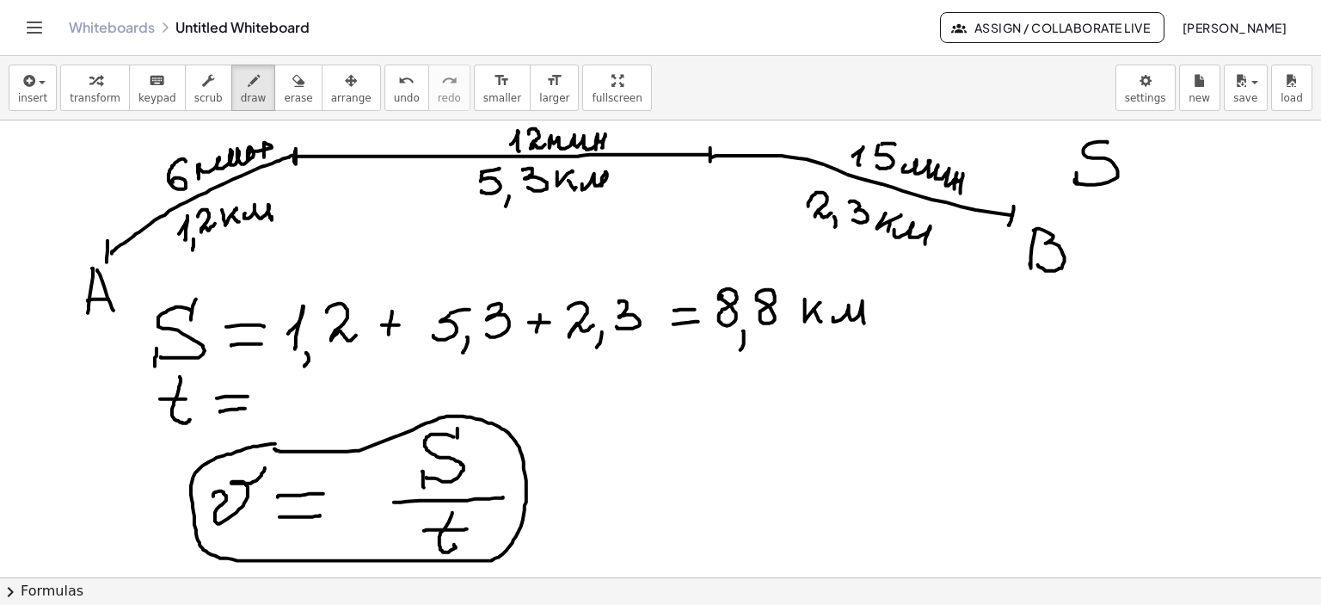
drag, startPoint x: 1111, startPoint y: 132, endPoint x: 1109, endPoint y: 150, distance: 17.4
drag, startPoint x: 1131, startPoint y: 155, endPoint x: 1142, endPoint y: 169, distance: 18.4
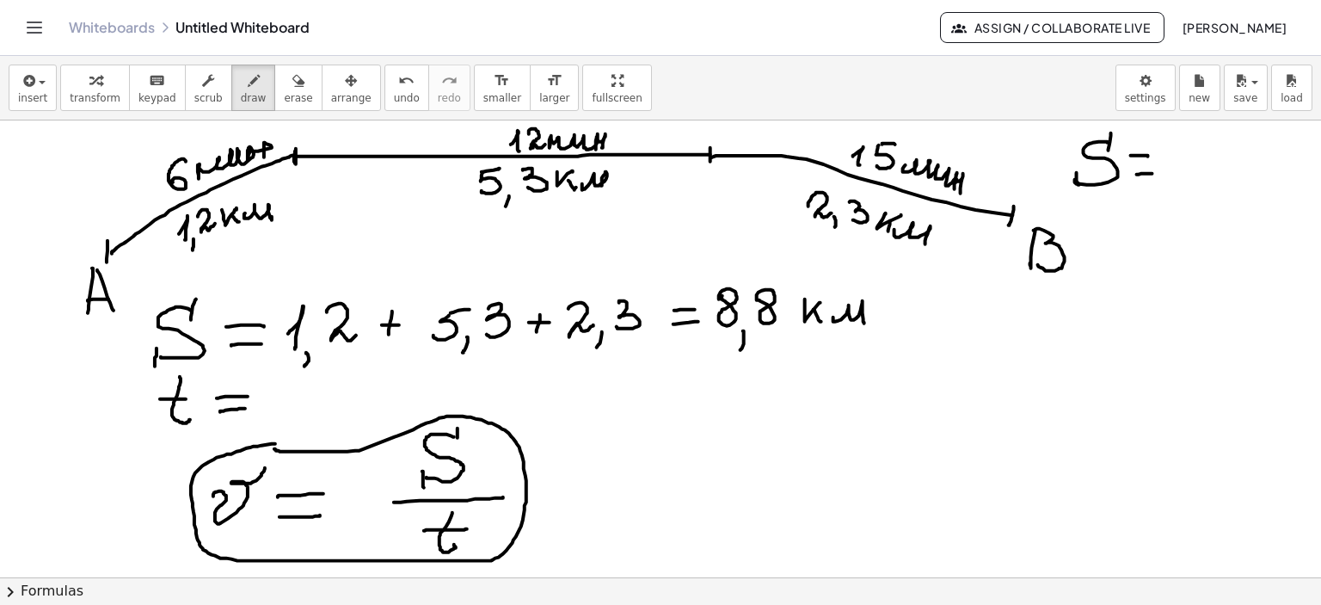
drag, startPoint x: 1137, startPoint y: 174, endPoint x: 1163, endPoint y: 168, distance: 26.5
drag, startPoint x: 1170, startPoint y: 154, endPoint x: 1216, endPoint y: 155, distance: 46.4
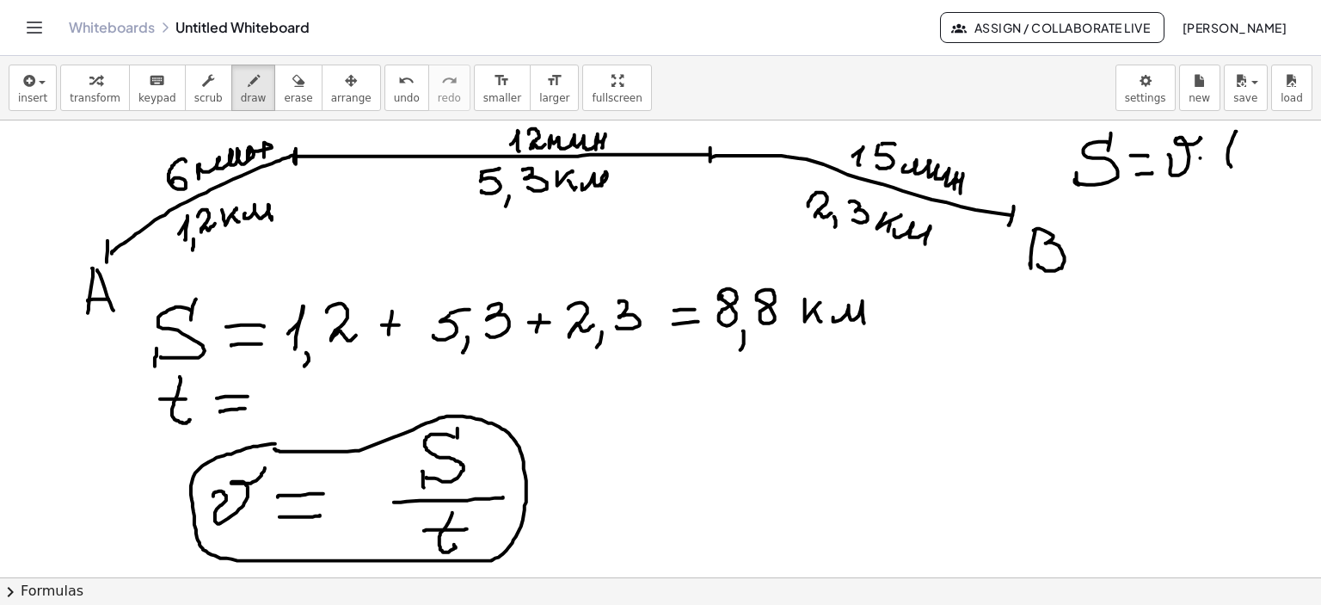
drag, startPoint x: 1237, startPoint y: 131, endPoint x: 1243, endPoint y: 164, distance: 34.1
drag, startPoint x: 1217, startPoint y: 148, endPoint x: 1240, endPoint y: 150, distance: 23.3
drag, startPoint x: 1039, startPoint y: 132, endPoint x: 1264, endPoint y: 130, distance: 225.3
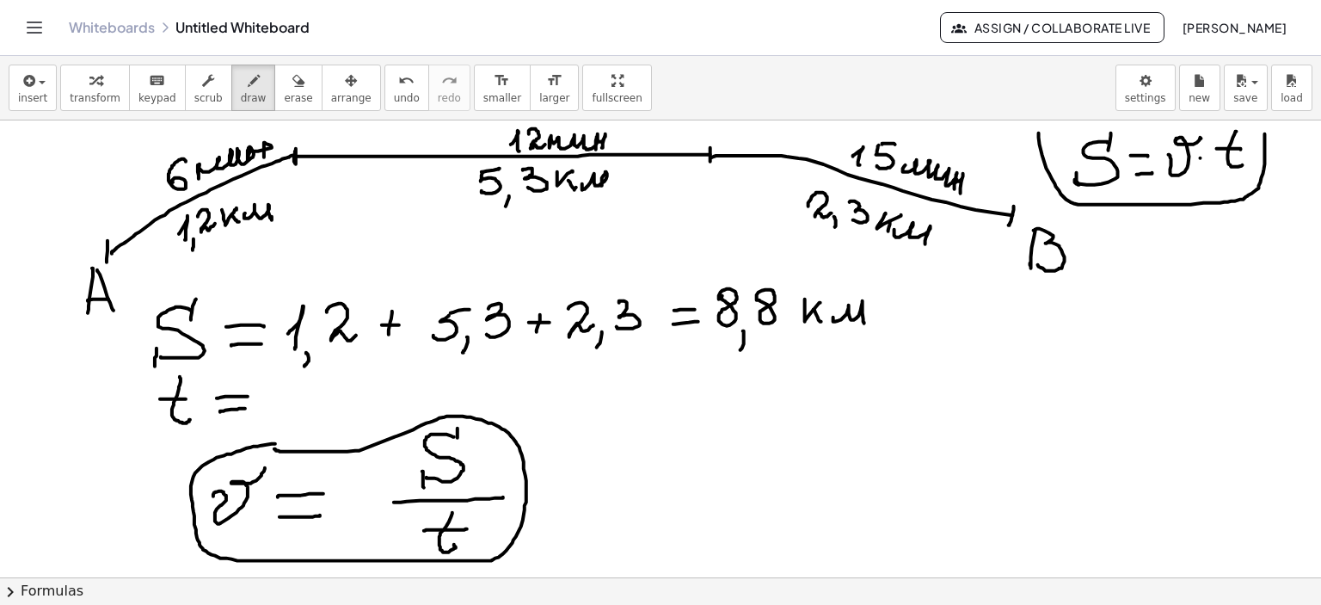
drag, startPoint x: 99, startPoint y: 247, endPoint x: 132, endPoint y: 264, distance: 37.7
drag, startPoint x: 1027, startPoint y: 209, endPoint x: 999, endPoint y: 226, distance: 32.5
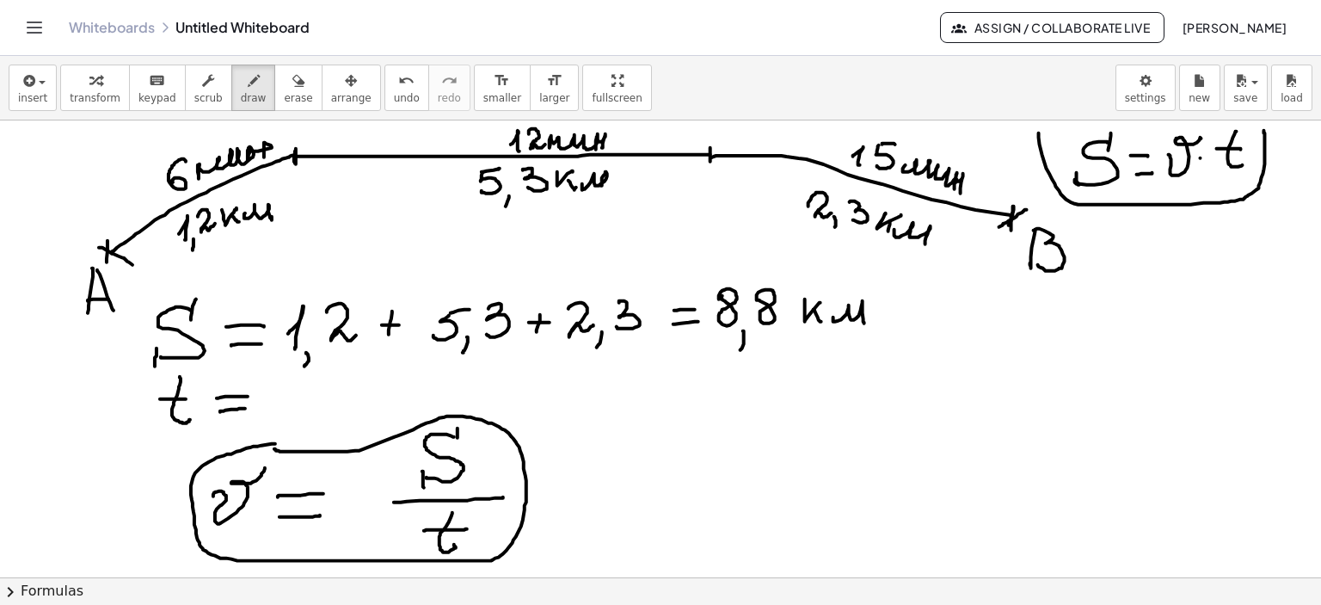
drag, startPoint x: 1013, startPoint y: 206, endPoint x: 1011, endPoint y: 230, distance: 24.1
drag, startPoint x: 298, startPoint y: 384, endPoint x: 327, endPoint y: 402, distance: 34.4
drag, startPoint x: 313, startPoint y: 396, endPoint x: 334, endPoint y: 396, distance: 20.6
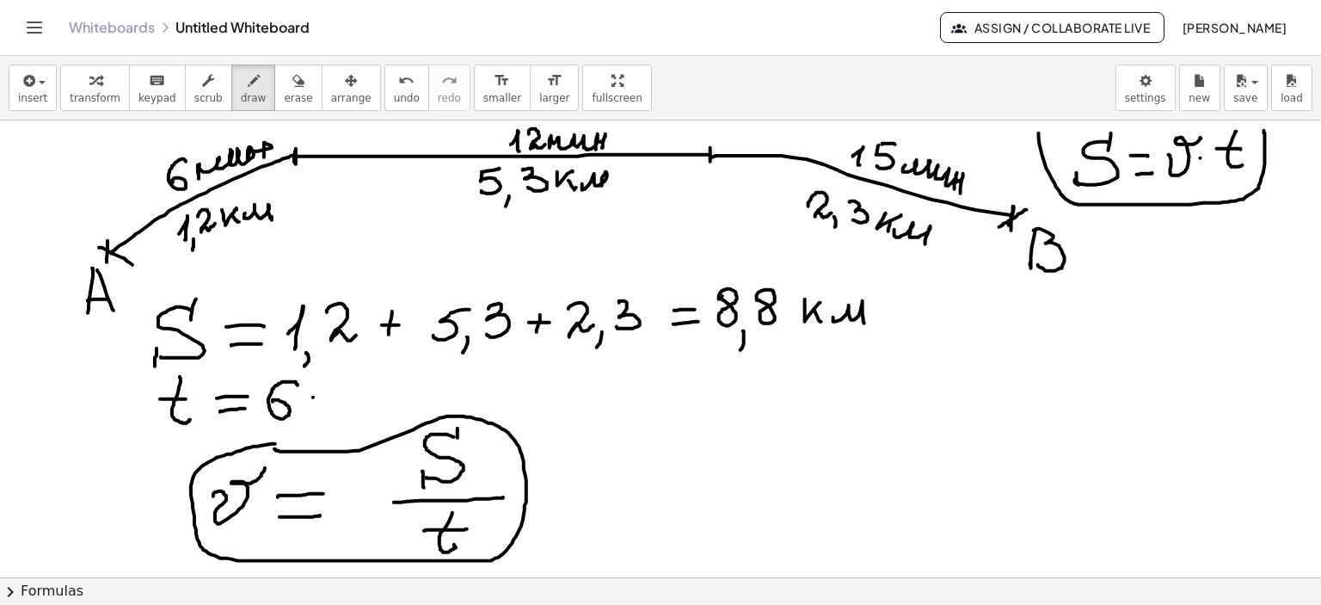
drag, startPoint x: 327, startPoint y: 384, endPoint x: 322, endPoint y: 409, distance: 24.6
drag, startPoint x: 347, startPoint y: 402, endPoint x: 374, endPoint y: 384, distance: 32.5
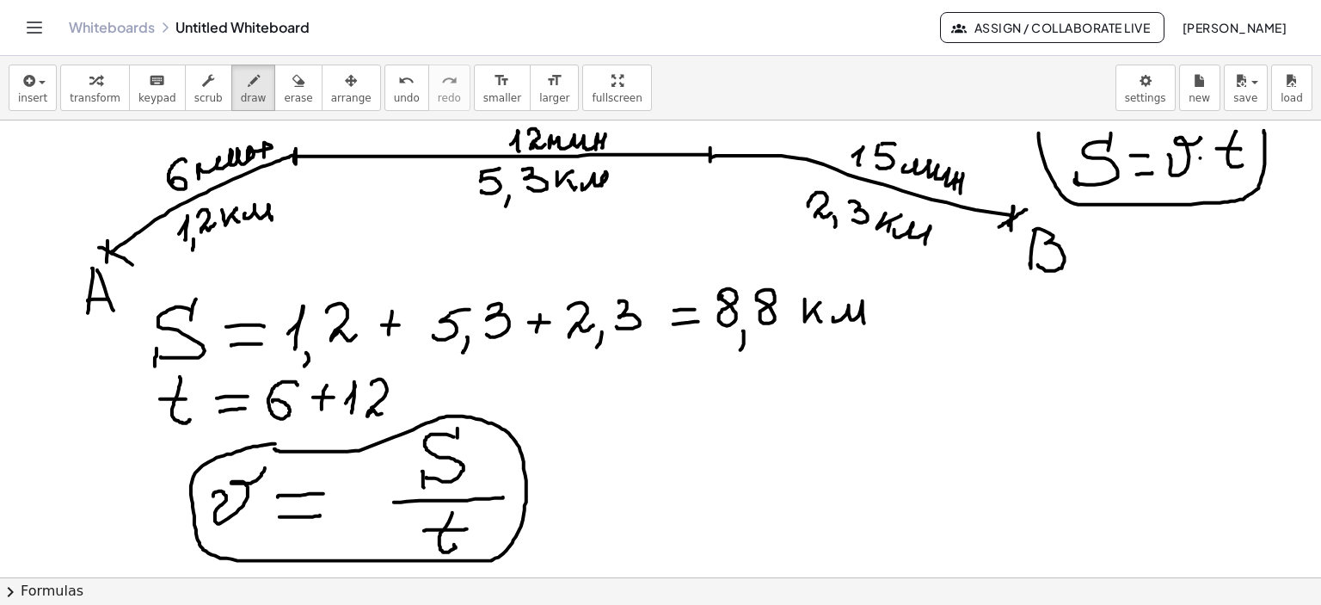
drag, startPoint x: 372, startPoint y: 384, endPoint x: 409, endPoint y: 404, distance: 43.1
drag, startPoint x: 430, startPoint y: 395, endPoint x: 450, endPoint y: 395, distance: 19.8
drag, startPoint x: 439, startPoint y: 384, endPoint x: 433, endPoint y: 401, distance: 18.0
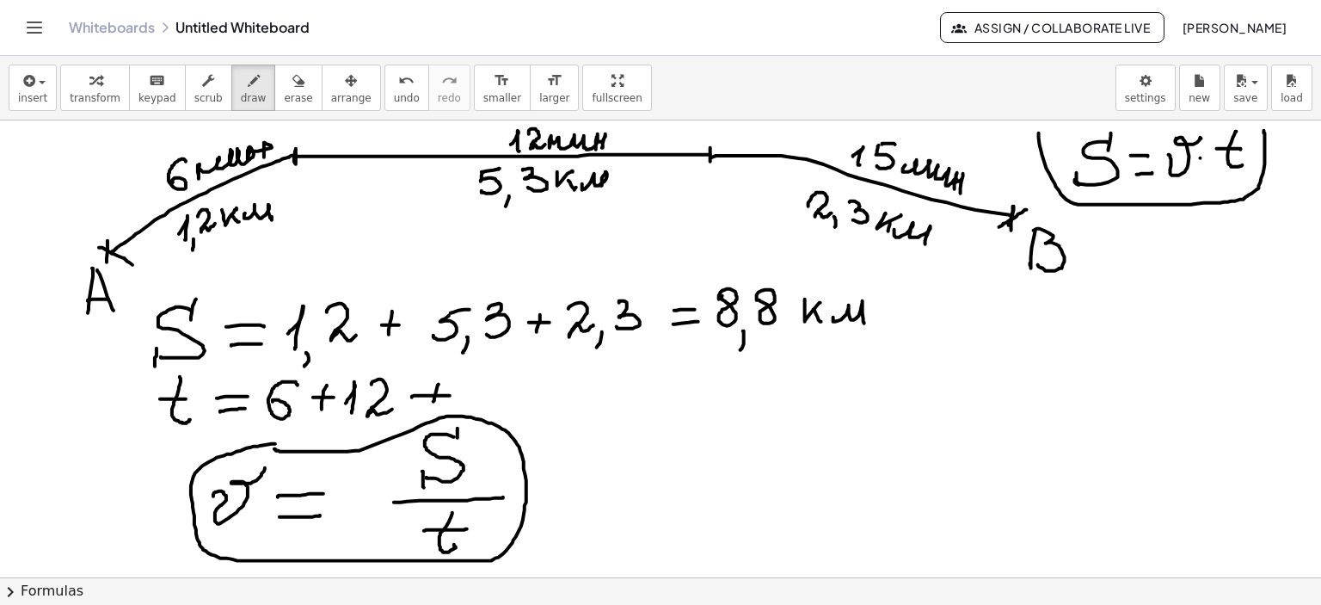
drag, startPoint x: 458, startPoint y: 396, endPoint x: 464, endPoint y: 405, distance: 10.8
drag, startPoint x: 485, startPoint y: 376, endPoint x: 482, endPoint y: 397, distance: 21.7
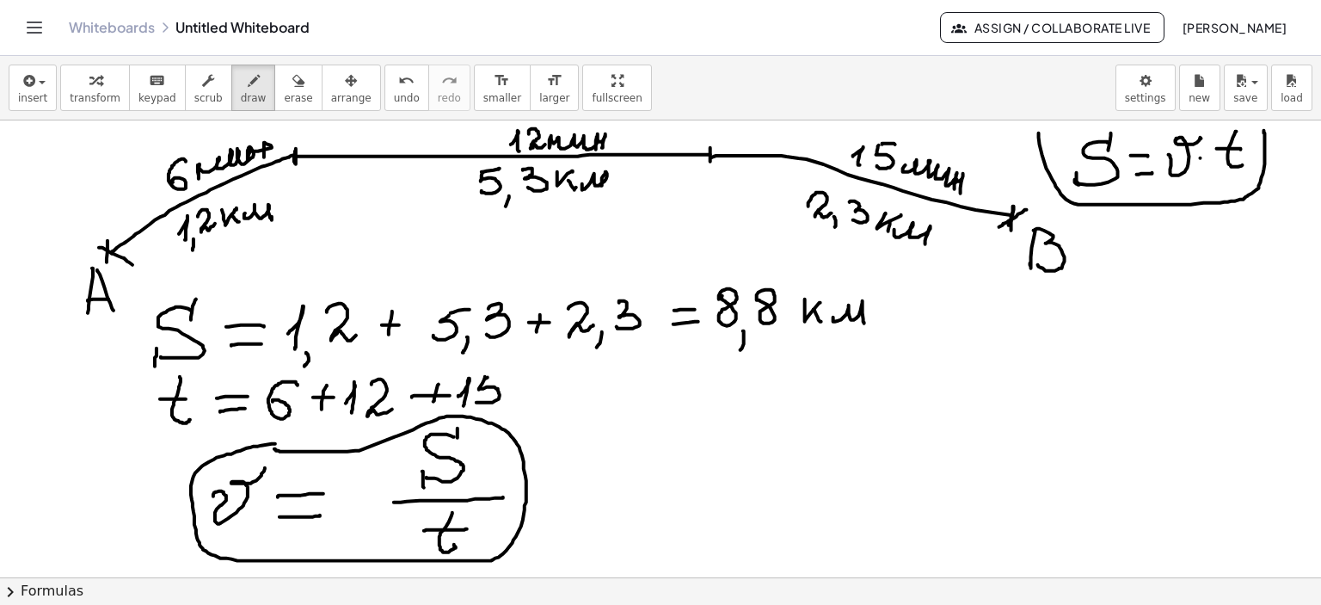
drag, startPoint x: 486, startPoint y: 378, endPoint x: 521, endPoint y: 381, distance: 35.4
drag, startPoint x: 522, startPoint y: 390, endPoint x: 545, endPoint y: 395, distance: 23.8
drag, startPoint x: 531, startPoint y: 402, endPoint x: 564, endPoint y: 399, distance: 33.6
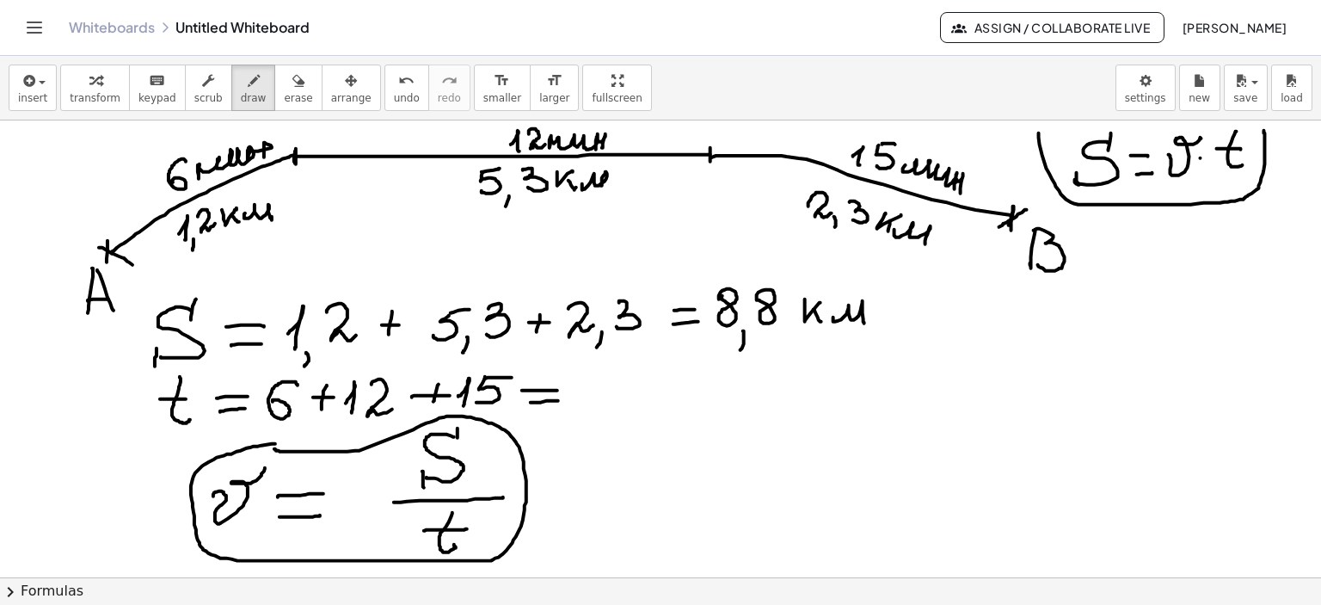
drag, startPoint x: 587, startPoint y: 378, endPoint x: 587, endPoint y: 405, distance: 27.5
drag, startPoint x: 625, startPoint y: 379, endPoint x: 624, endPoint y: 407, distance: 27.6
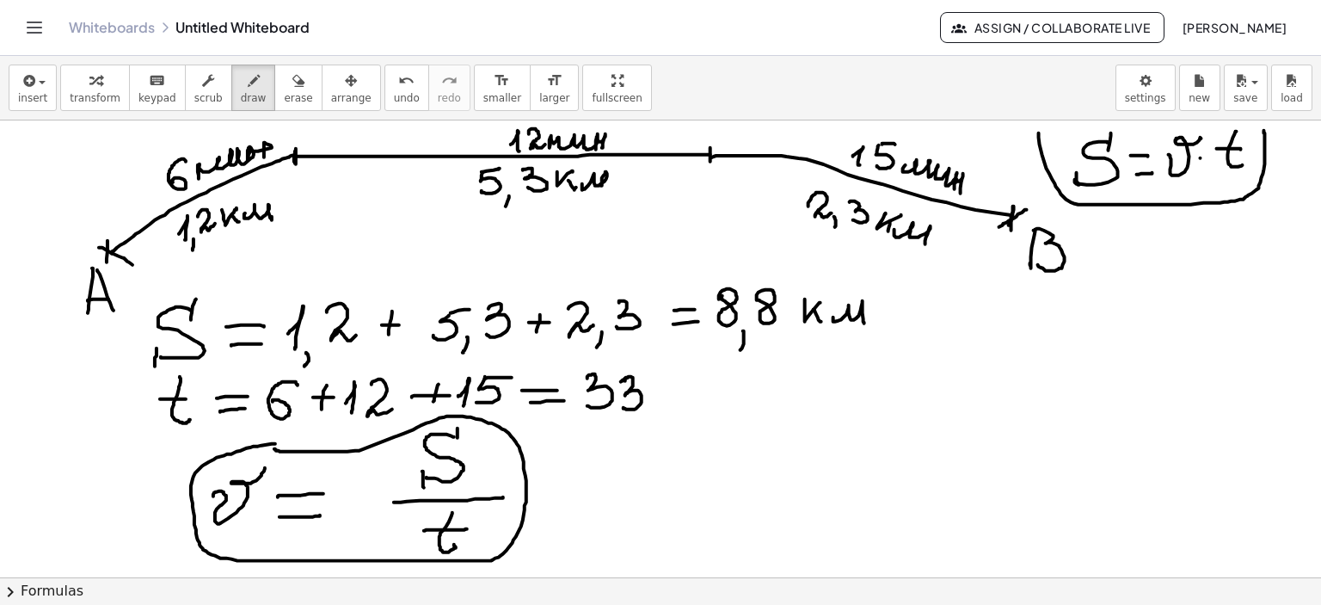
drag, startPoint x: 658, startPoint y: 401, endPoint x: 734, endPoint y: 400, distance: 75.7
drag, startPoint x: 790, startPoint y: 340, endPoint x: 879, endPoint y: 326, distance: 89.6
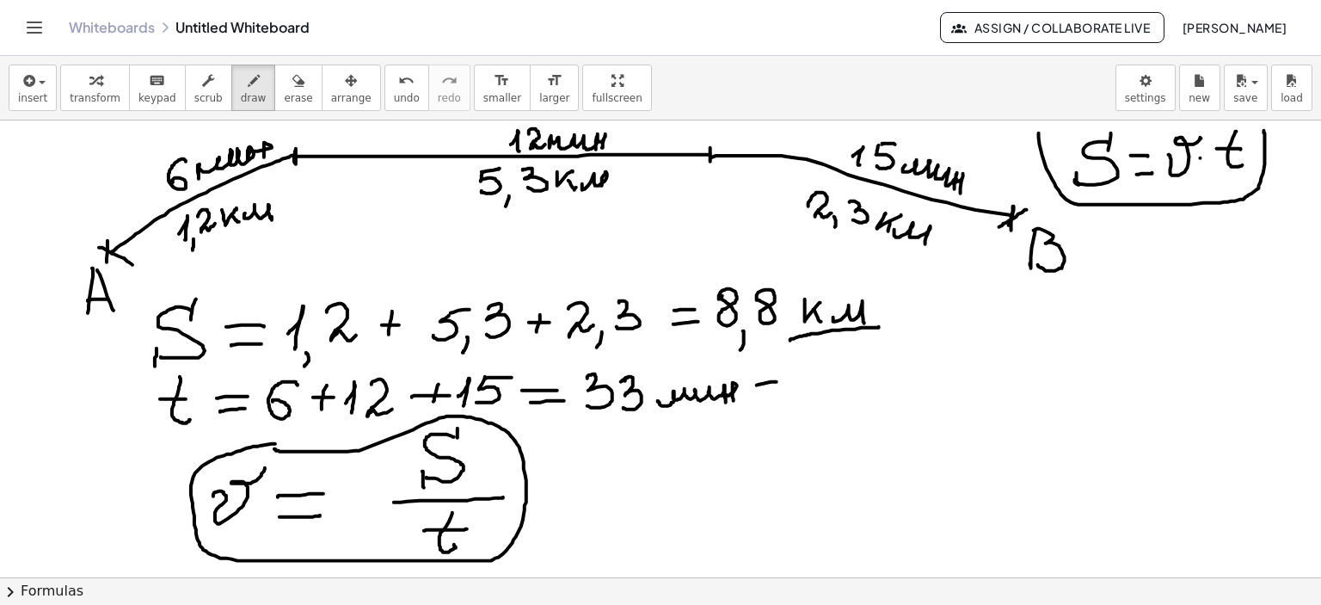
drag, startPoint x: 757, startPoint y: 384, endPoint x: 794, endPoint y: 378, distance: 37.5
drag, startPoint x: 760, startPoint y: 395, endPoint x: 802, endPoint y: 387, distance: 42.0
drag, startPoint x: 585, startPoint y: 466, endPoint x: 591, endPoint y: 484, distance: 19.0
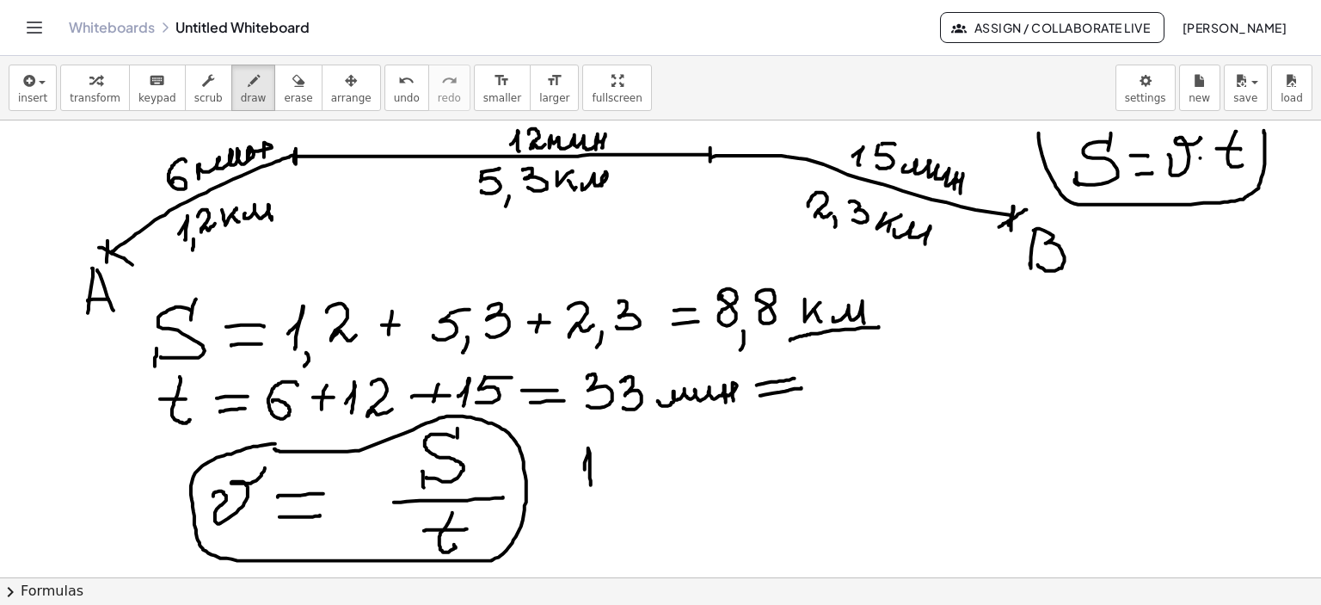
drag, startPoint x: 603, startPoint y: 465, endPoint x: 650, endPoint y: 466, distance: 47.3
drag, startPoint x: 653, startPoint y: 457, endPoint x: 678, endPoint y: 464, distance: 26.1
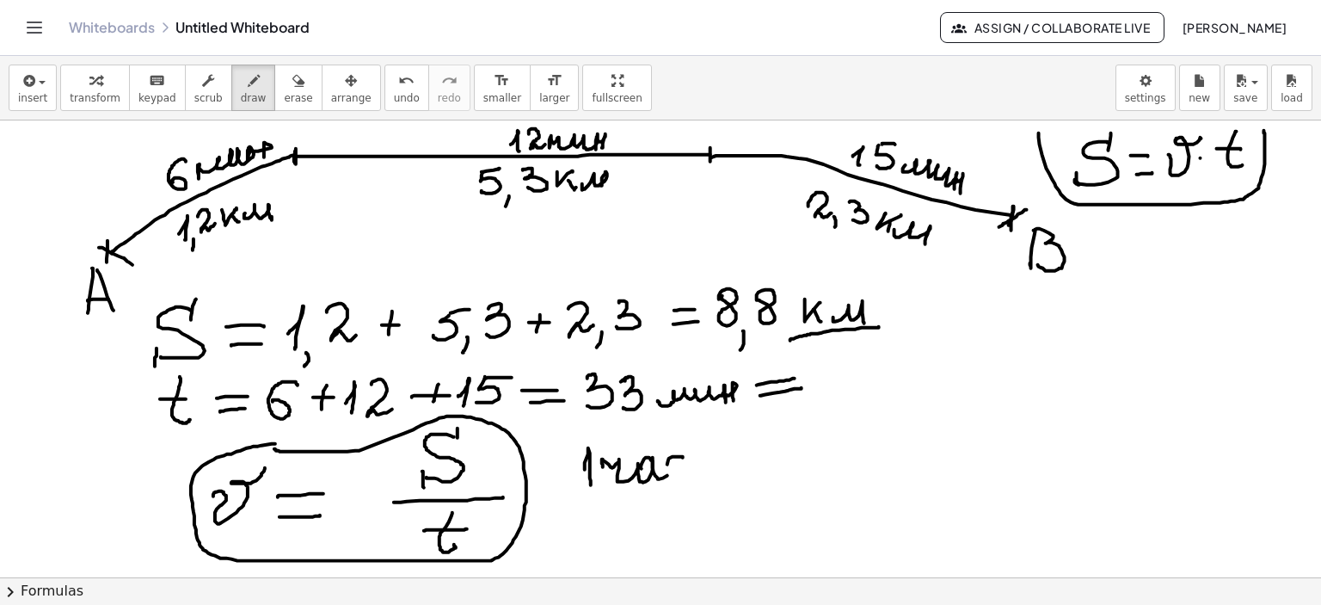
drag, startPoint x: 683, startPoint y: 457, endPoint x: 685, endPoint y: 470, distance: 13.0
drag, startPoint x: 699, startPoint y: 470, endPoint x: 783, endPoint y: 456, distance: 84.7
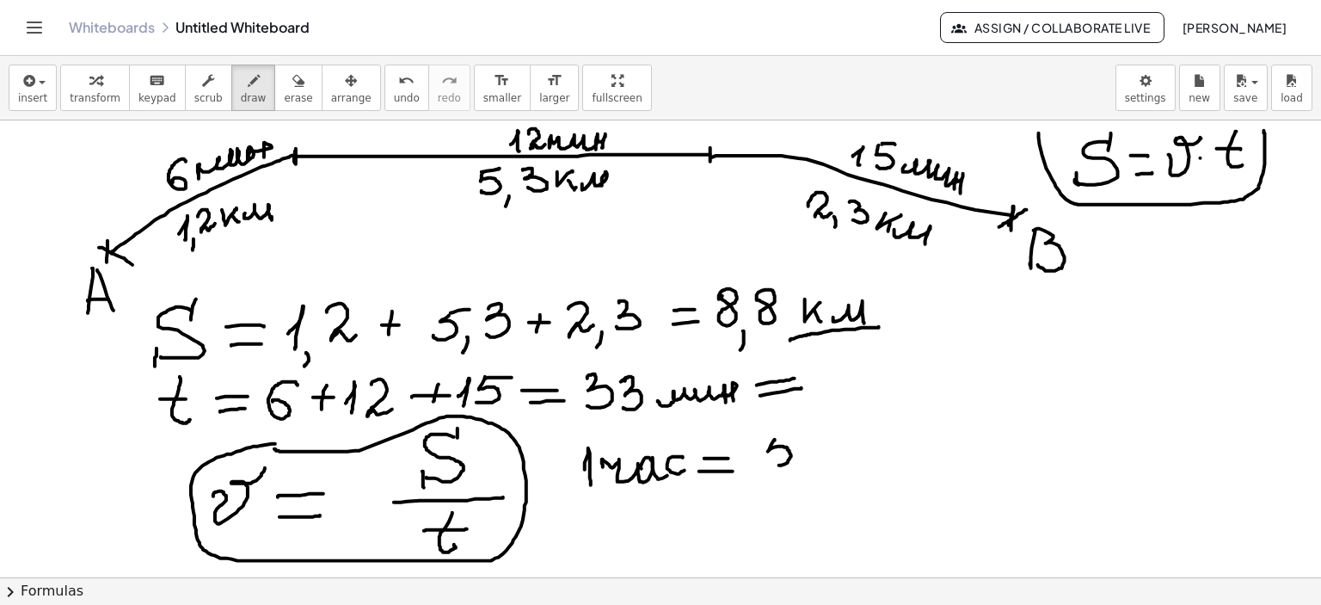
drag, startPoint x: 775, startPoint y: 439, endPoint x: 771, endPoint y: 459, distance: 20.2
drag, startPoint x: 791, startPoint y: 435, endPoint x: 809, endPoint y: 441, distance: 19.0
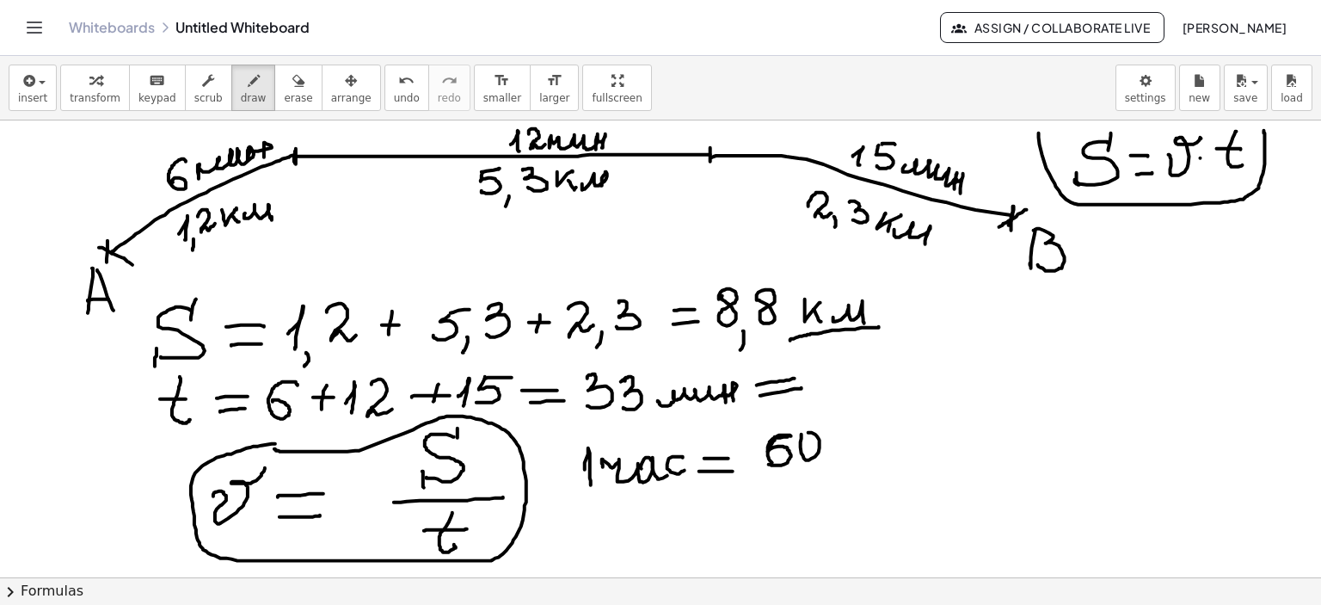
drag, startPoint x: 806, startPoint y: 459, endPoint x: 880, endPoint y: 460, distance: 74.0
drag, startPoint x: 856, startPoint y: 437, endPoint x: 919, endPoint y: 458, distance: 66.9
drag, startPoint x: 582, startPoint y: 518, endPoint x: 581, endPoint y: 536, distance: 18.1
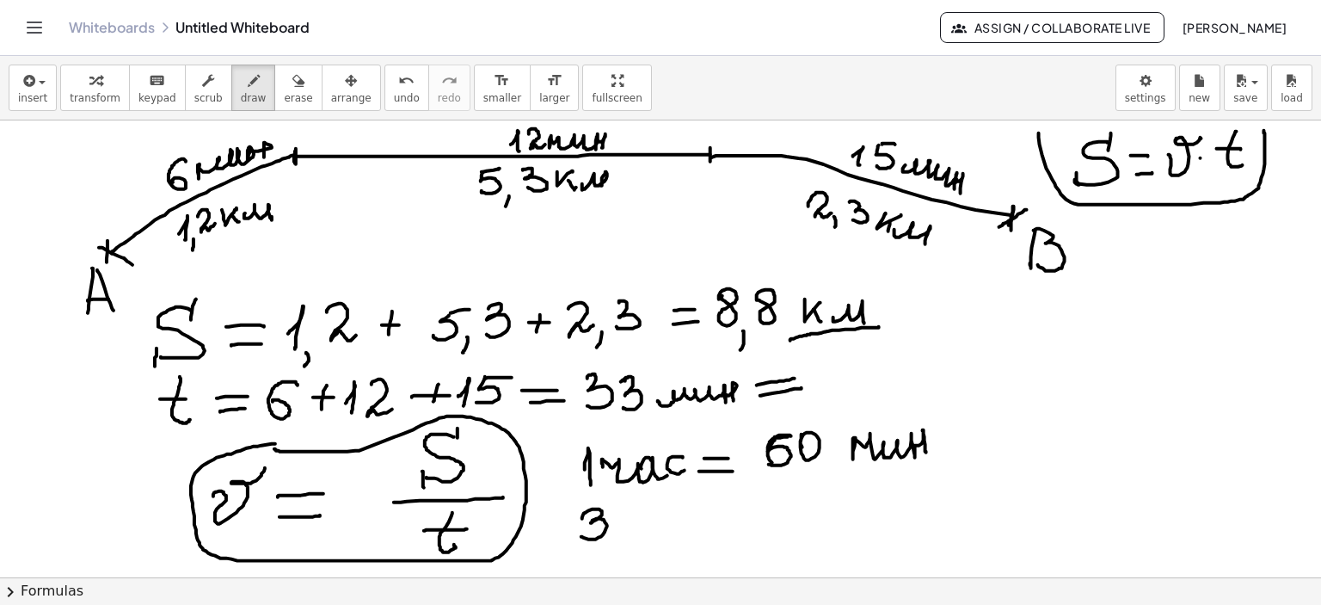
drag, startPoint x: 632, startPoint y: 511, endPoint x: 672, endPoint y: 532, distance: 45.0
drag, startPoint x: 669, startPoint y: 535, endPoint x: 753, endPoint y: 519, distance: 85.9
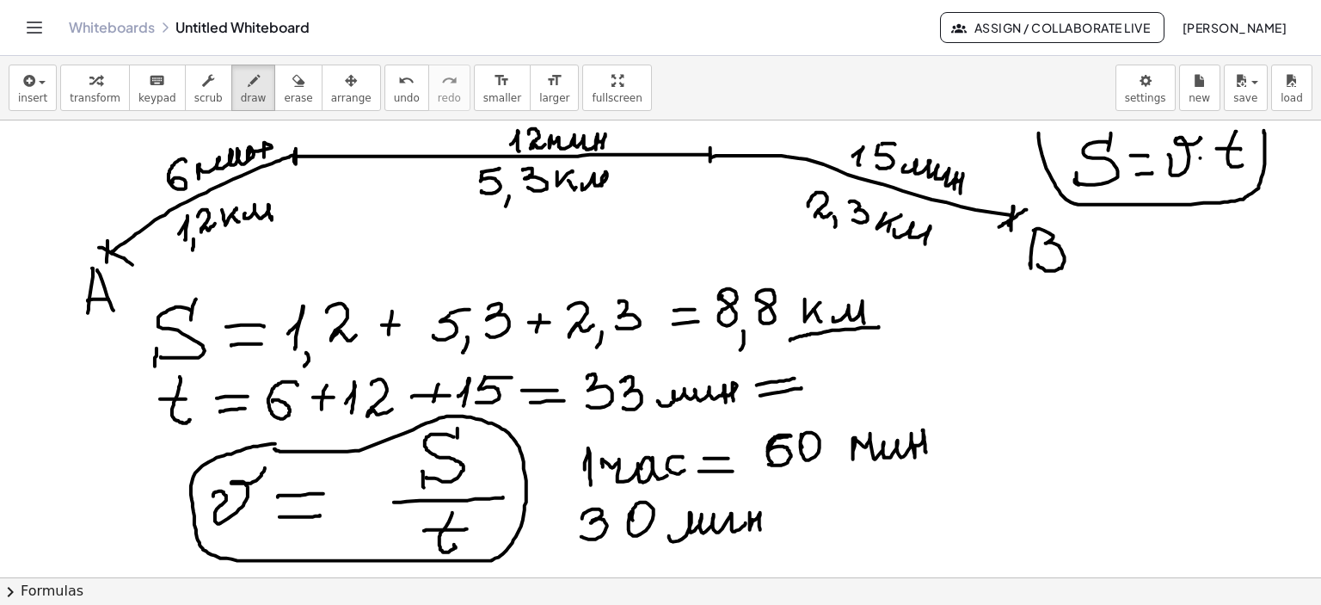
drag, startPoint x: 750, startPoint y: 512, endPoint x: 798, endPoint y: 517, distance: 48.4
drag, startPoint x: 779, startPoint y: 507, endPoint x: 805, endPoint y: 505, distance: 25.9
drag, startPoint x: 783, startPoint y: 517, endPoint x: 807, endPoint y: 517, distance: 23.2
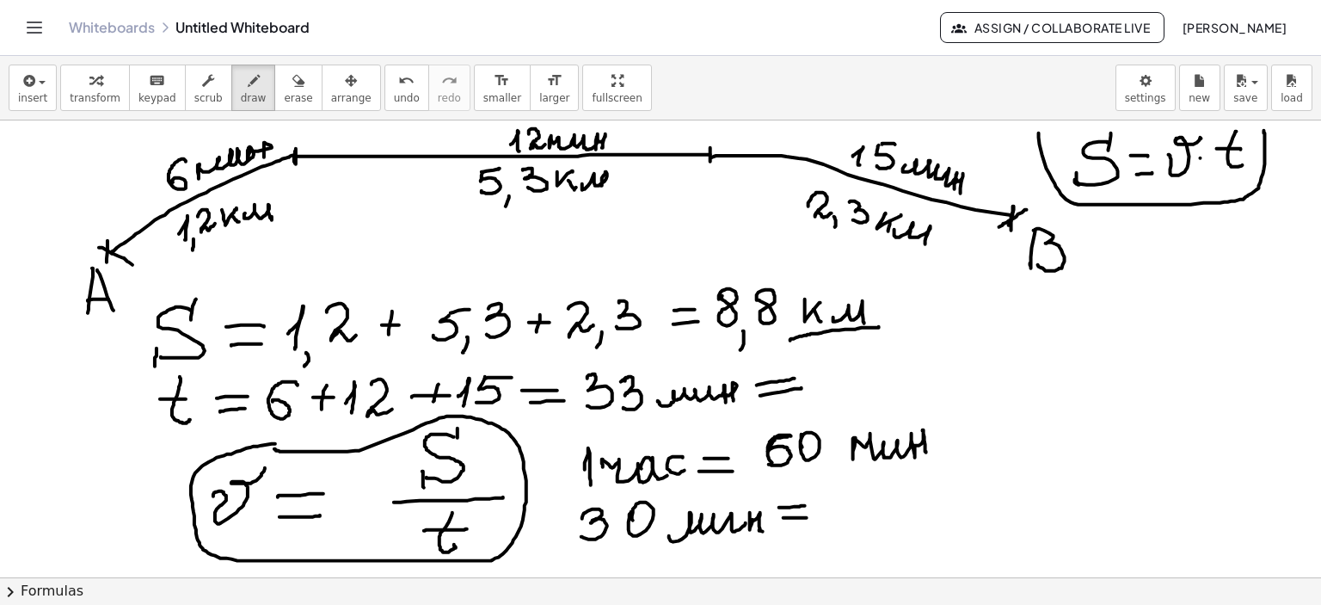
drag, startPoint x: 834, startPoint y: 502, endPoint x: 850, endPoint y: 515, distance: 20.2
drag, startPoint x: 830, startPoint y: 519, endPoint x: 879, endPoint y: 520, distance: 49.1
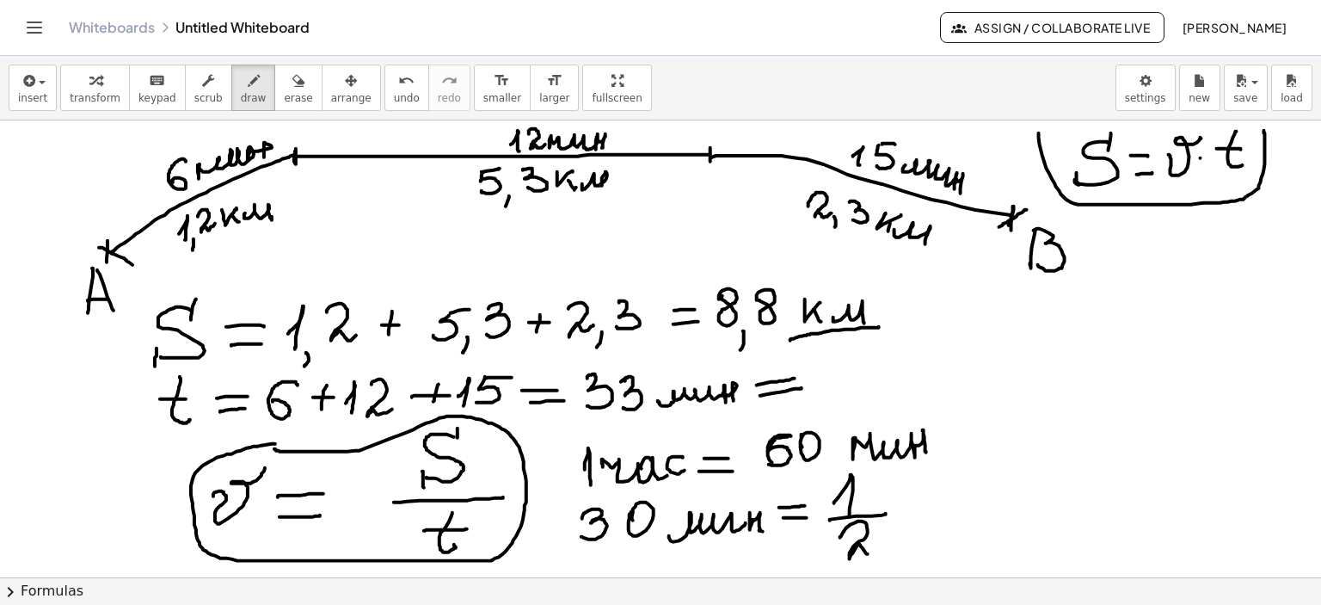
drag, startPoint x: 840, startPoint y: 537, endPoint x: 888, endPoint y: 533, distance: 47.4
drag, startPoint x: 898, startPoint y: 498, endPoint x: 926, endPoint y: 519, distance: 35.1
drag, startPoint x: 932, startPoint y: 503, endPoint x: 958, endPoint y: 502, distance: 25.8
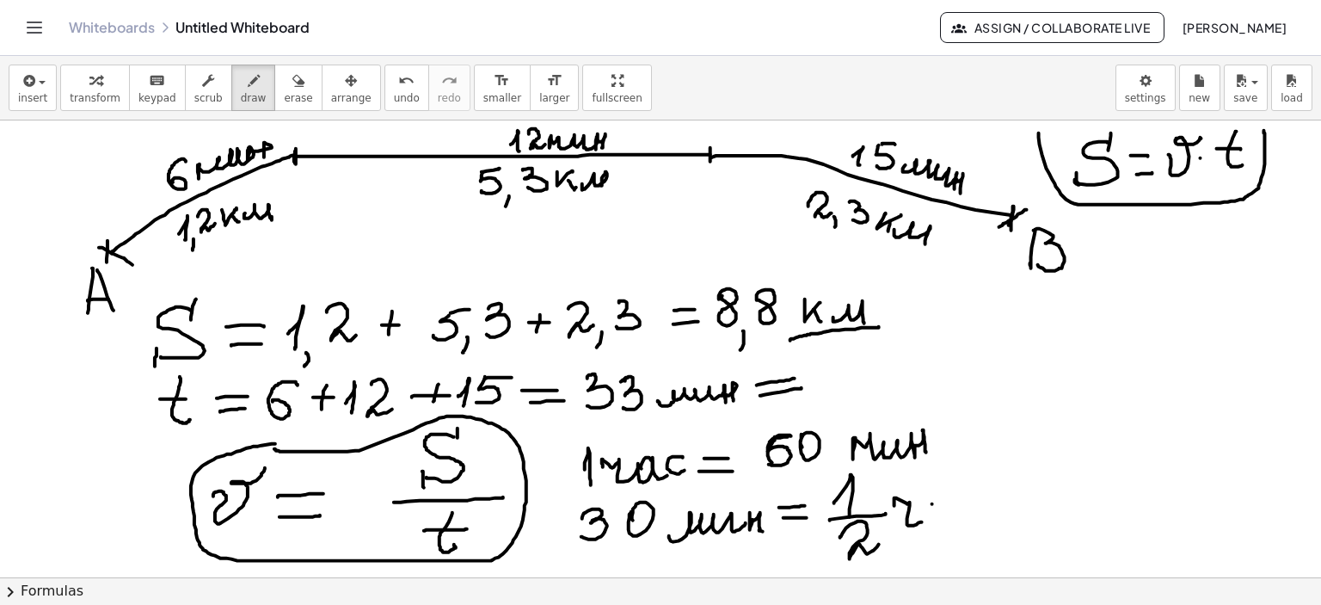
drag, startPoint x: 941, startPoint y: 514, endPoint x: 958, endPoint y: 513, distance: 17.3
drag, startPoint x: 980, startPoint y: 500, endPoint x: 984, endPoint y: 508, distance: 9.6
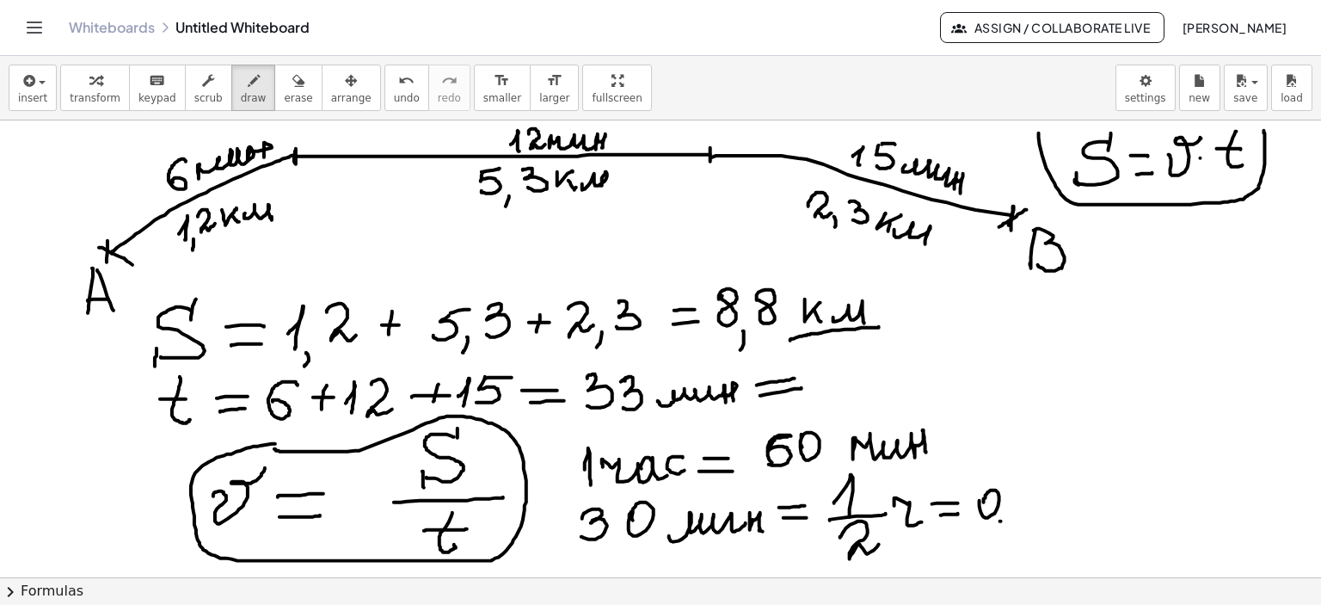
drag, startPoint x: 1032, startPoint y: 489, endPoint x: 1017, endPoint y: 513, distance: 27.9
drag, startPoint x: 1033, startPoint y: 488, endPoint x: 1076, endPoint y: 501, distance: 45.1
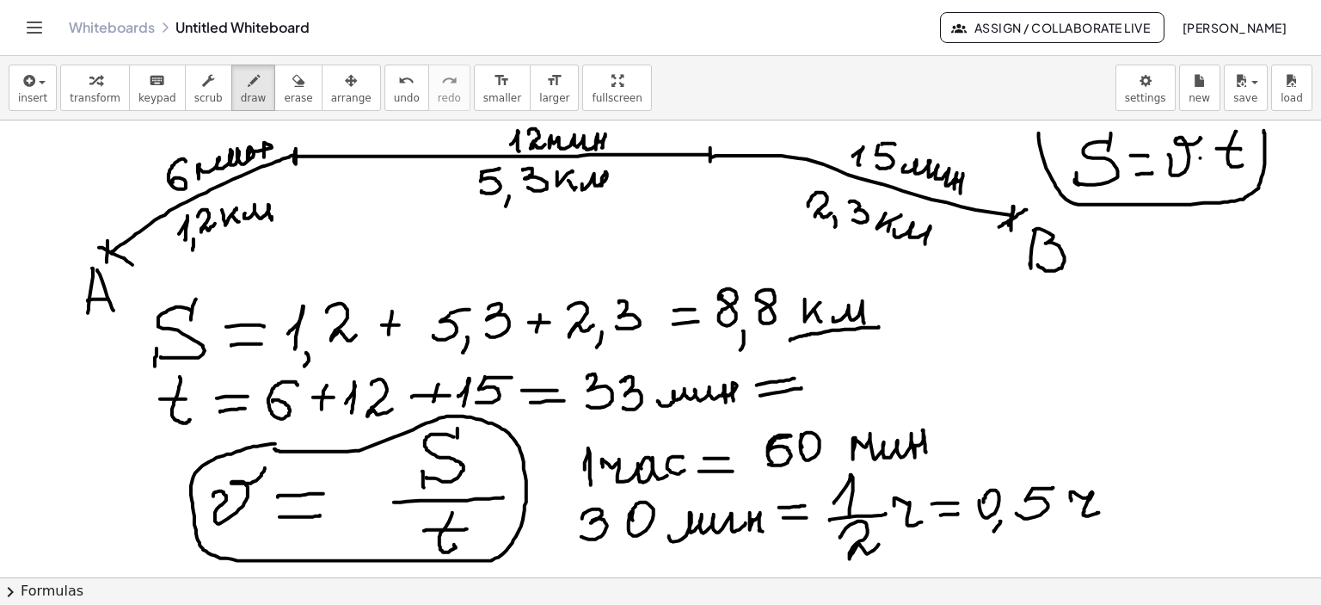
drag, startPoint x: 1072, startPoint y: 499, endPoint x: 1101, endPoint y: 512, distance: 32.0
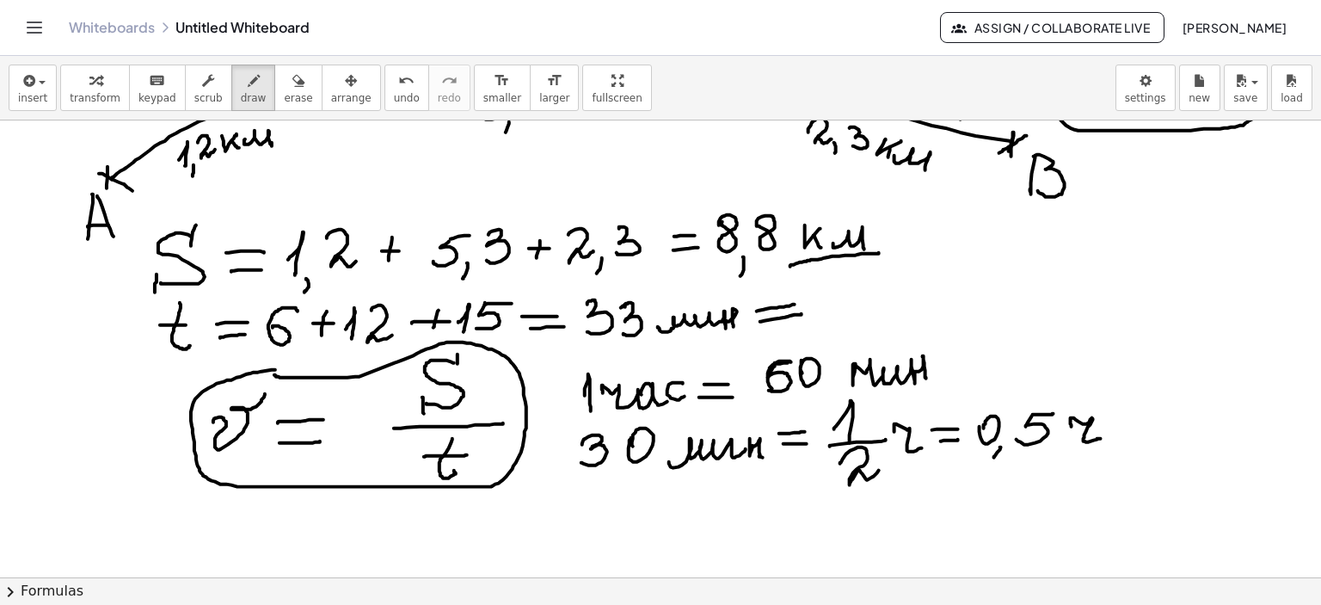
scroll to position [86, 0]
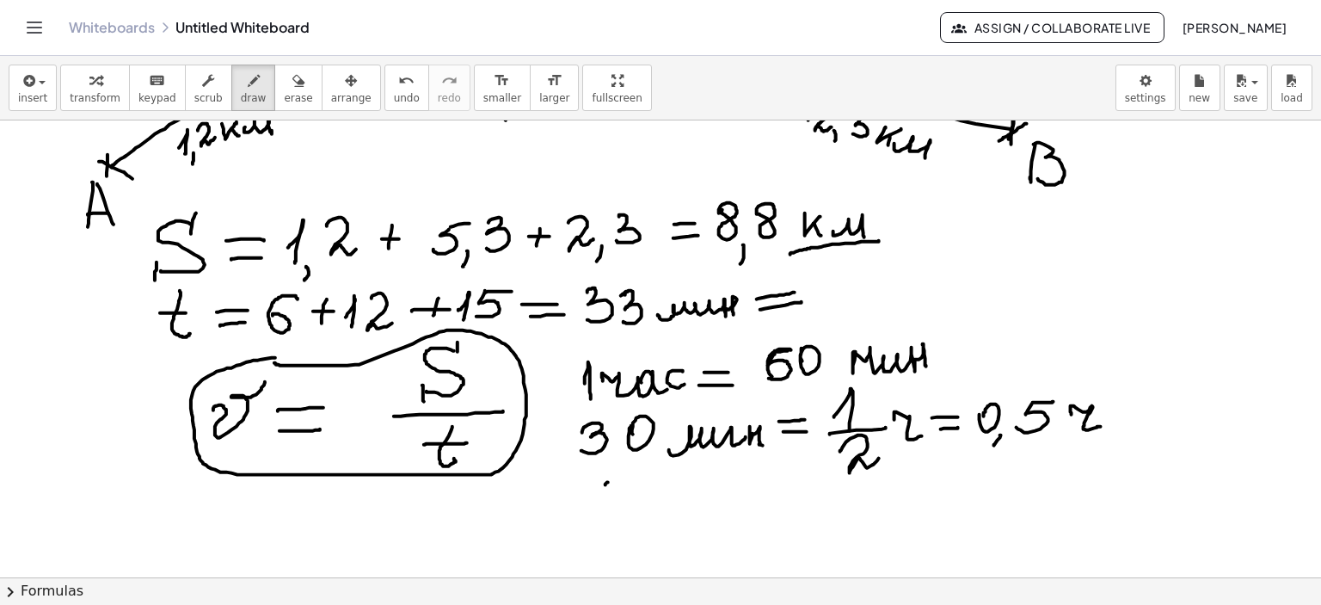
click at [608, 482] on div at bounding box center [660, 547] width 1321 height 1027
drag, startPoint x: 608, startPoint y: 482, endPoint x: 609, endPoint y: 507, distance: 25.0
click at [609, 507] on div at bounding box center [660, 547] width 1321 height 1027
click at [646, 482] on div at bounding box center [660, 547] width 1321 height 1027
drag, startPoint x: 609, startPoint y: 521, endPoint x: 674, endPoint y: 508, distance: 66.6
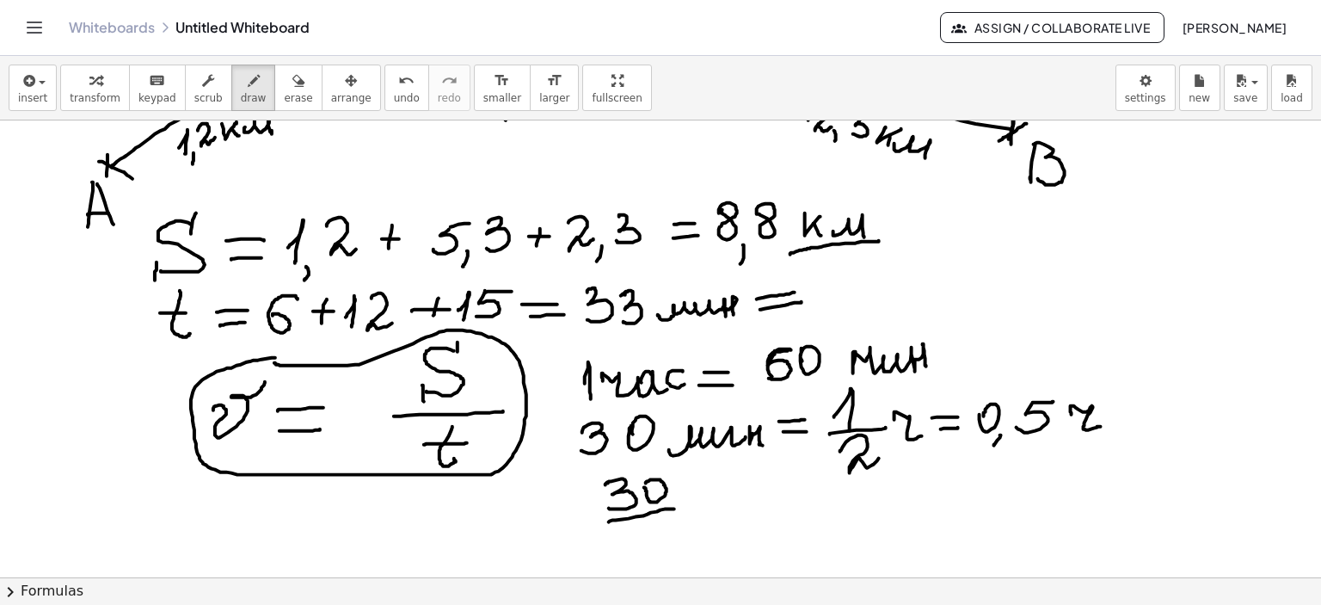
click at [674, 508] on div at bounding box center [660, 547] width 1321 height 1027
drag, startPoint x: 629, startPoint y: 530, endPoint x: 654, endPoint y: 543, distance: 28.8
click at [616, 550] on div at bounding box center [660, 547] width 1321 height 1027
drag, startPoint x: 646, startPoint y: 556, endPoint x: 722, endPoint y: 522, distance: 83.6
click at [647, 537] on div at bounding box center [660, 547] width 1321 height 1027
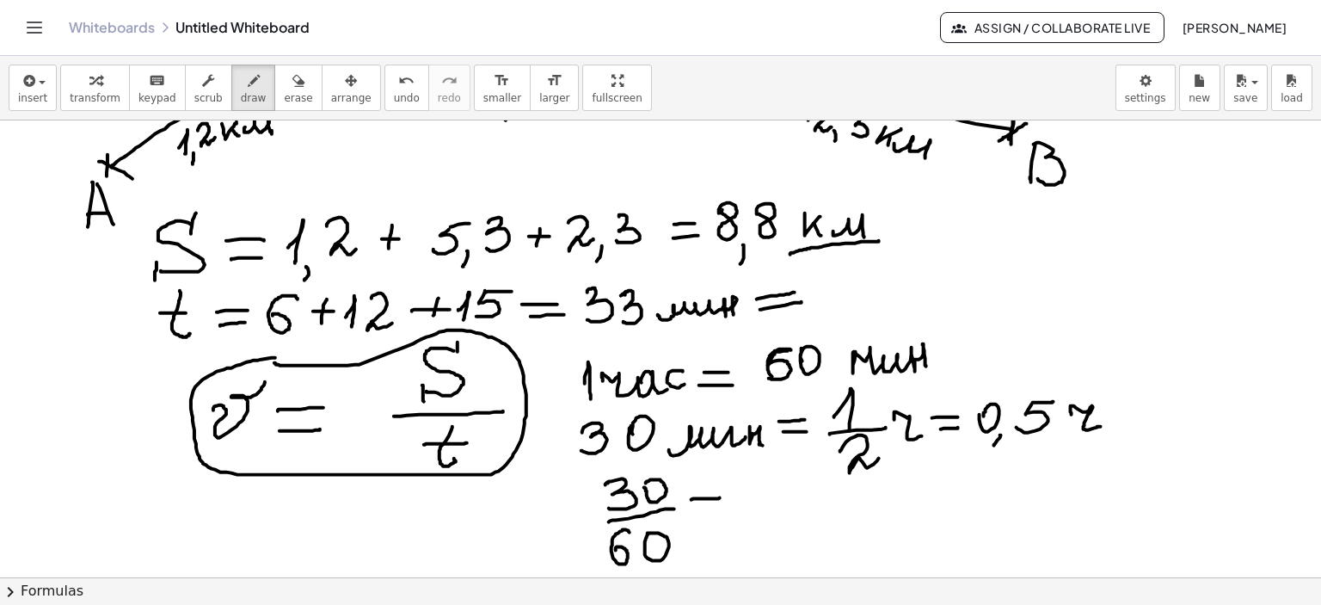
drag, startPoint x: 698, startPoint y: 498, endPoint x: 722, endPoint y: 497, distance: 24.1
click at [722, 497] on div at bounding box center [660, 547] width 1321 height 1027
click at [722, 513] on div at bounding box center [660, 547] width 1321 height 1027
click at [774, 505] on div at bounding box center [660, 547] width 1321 height 1027
click at [792, 504] on div at bounding box center [660, 547] width 1321 height 1027
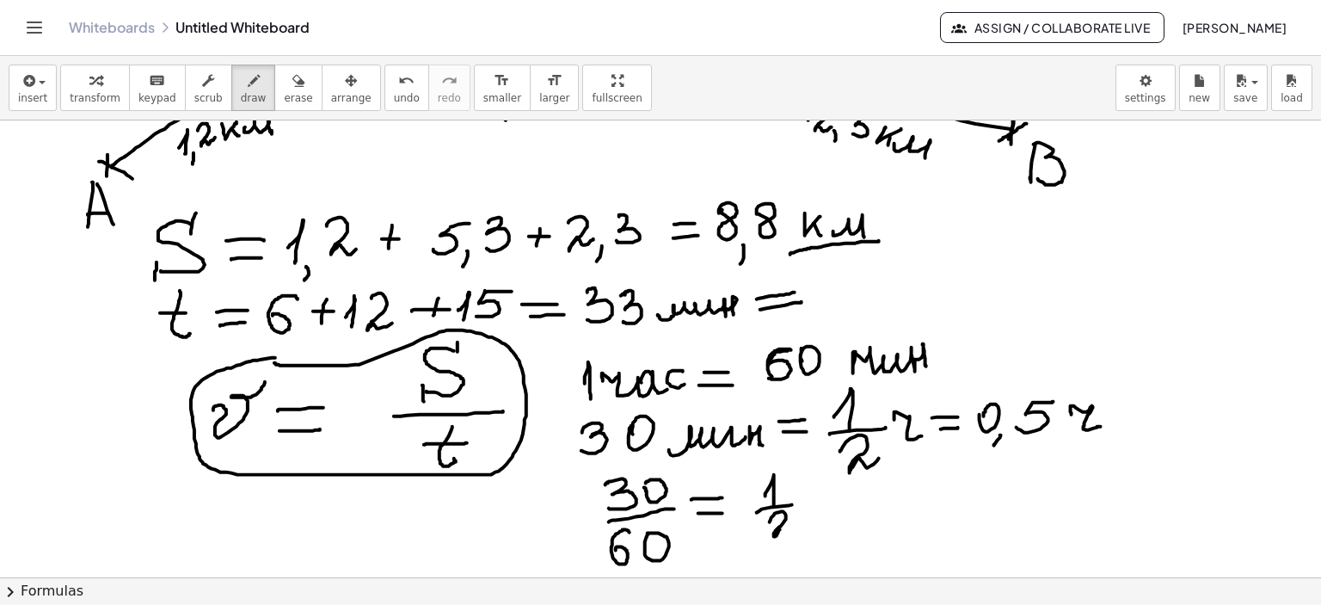
click at [795, 528] on div at bounding box center [660, 547] width 1321 height 1027
click at [835, 508] on div at bounding box center [660, 547] width 1321 height 1027
drag, startPoint x: 832, startPoint y: 263, endPoint x: 829, endPoint y: 281, distance: 18.2
click at [829, 281] on div at bounding box center [660, 547] width 1321 height 1027
drag, startPoint x: 864, startPoint y: 255, endPoint x: 863, endPoint y: 278, distance: 22.4
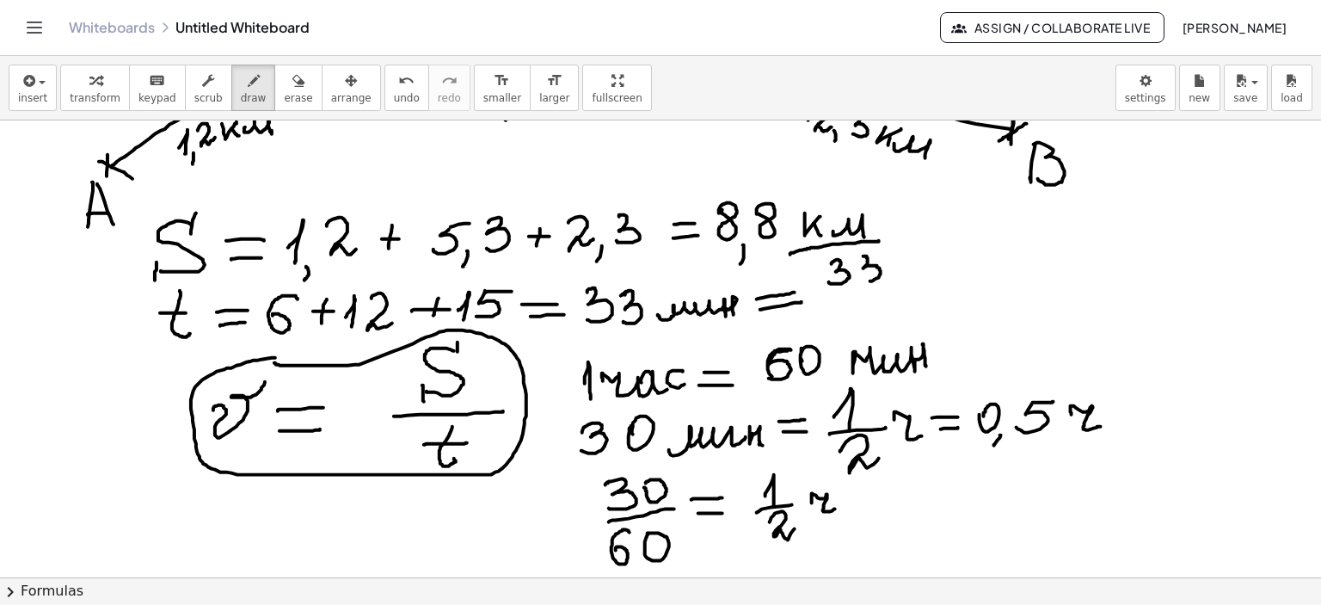
click at [863, 278] on div at bounding box center [660, 547] width 1321 height 1027
click at [858, 257] on div at bounding box center [660, 547] width 1321 height 1027
drag, startPoint x: 826, startPoint y: 289, endPoint x: 881, endPoint y: 278, distance: 56.2
click at [881, 278] on div at bounding box center [660, 547] width 1321 height 1027
drag, startPoint x: 845, startPoint y: 300, endPoint x: 839, endPoint y: 312, distance: 13.1
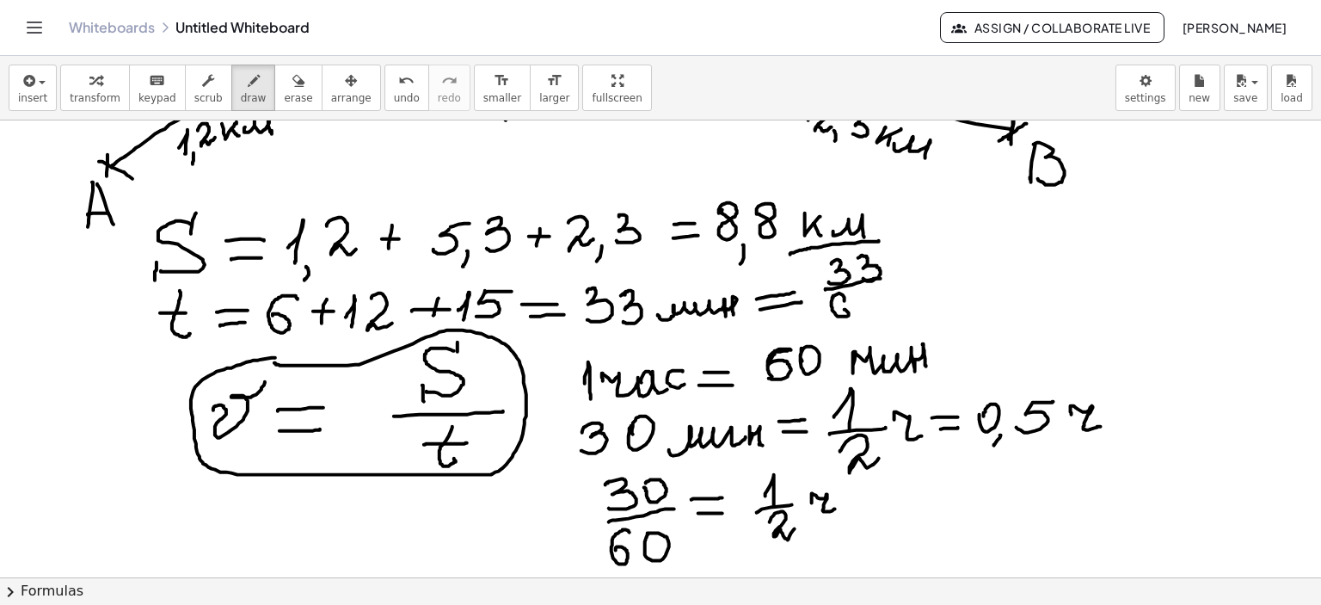
click at [839, 310] on div at bounding box center [660, 547] width 1321 height 1027
drag, startPoint x: 864, startPoint y: 294, endPoint x: 898, endPoint y: 290, distance: 33.8
click at [864, 294] on div at bounding box center [660, 547] width 1321 height 1027
drag, startPoint x: 898, startPoint y: 273, endPoint x: 904, endPoint y: 288, distance: 15.8
click at [918, 274] on div at bounding box center [660, 547] width 1321 height 1027
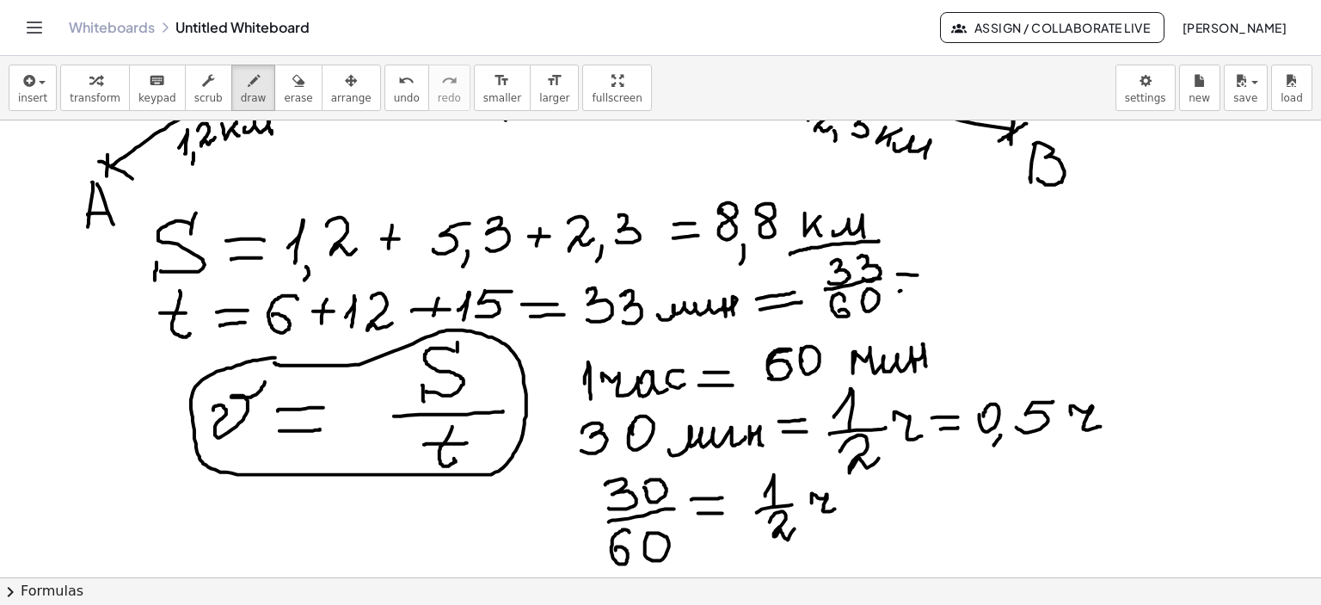
click at [919, 290] on div at bounding box center [660, 547] width 1321 height 1027
drag, startPoint x: 169, startPoint y: 515, endPoint x: 229, endPoint y: 542, distance: 65.1
click at [169, 519] on div at bounding box center [660, 547] width 1321 height 1027
click at [206, 552] on div at bounding box center [660, 547] width 1321 height 1027
drag, startPoint x: 213, startPoint y: 516, endPoint x: 223, endPoint y: 536, distance: 21.9
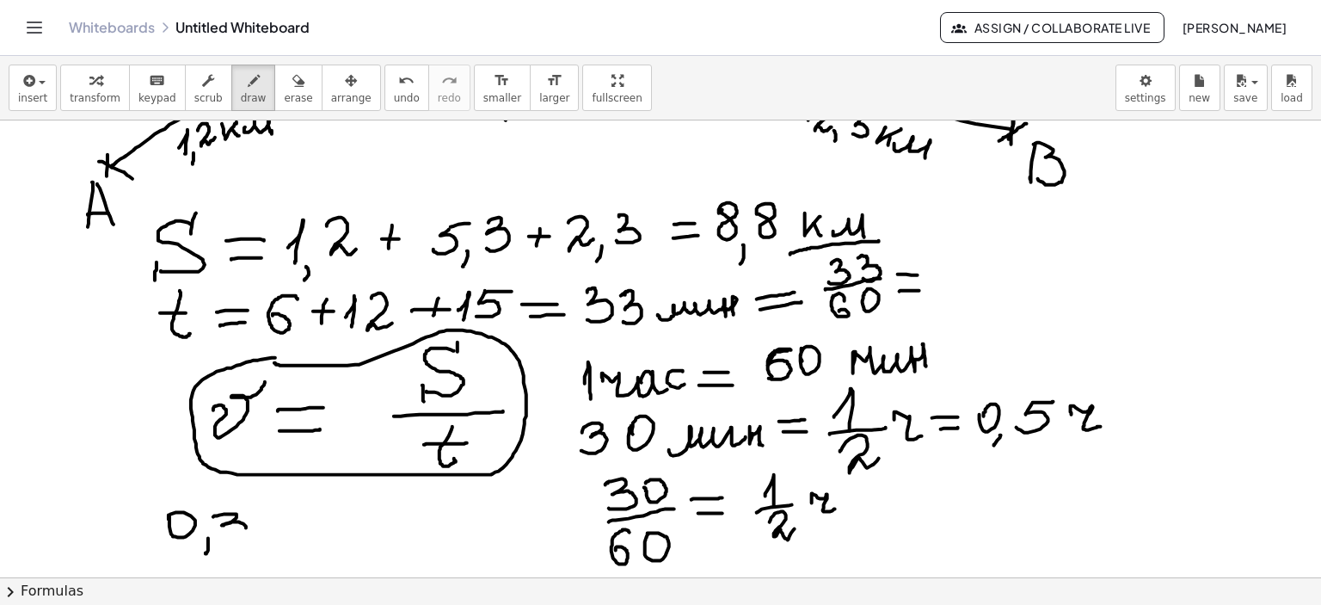
click at [223, 536] on div at bounding box center [660, 547] width 1321 height 1027
drag, startPoint x: 255, startPoint y: 515, endPoint x: 260, endPoint y: 536, distance: 21.3
click at [260, 536] on div at bounding box center [660, 547] width 1321 height 1027
drag, startPoint x: 174, startPoint y: 506, endPoint x: 277, endPoint y: 541, distance: 109.1
click at [277, 541] on div at bounding box center [660, 547] width 1321 height 1027
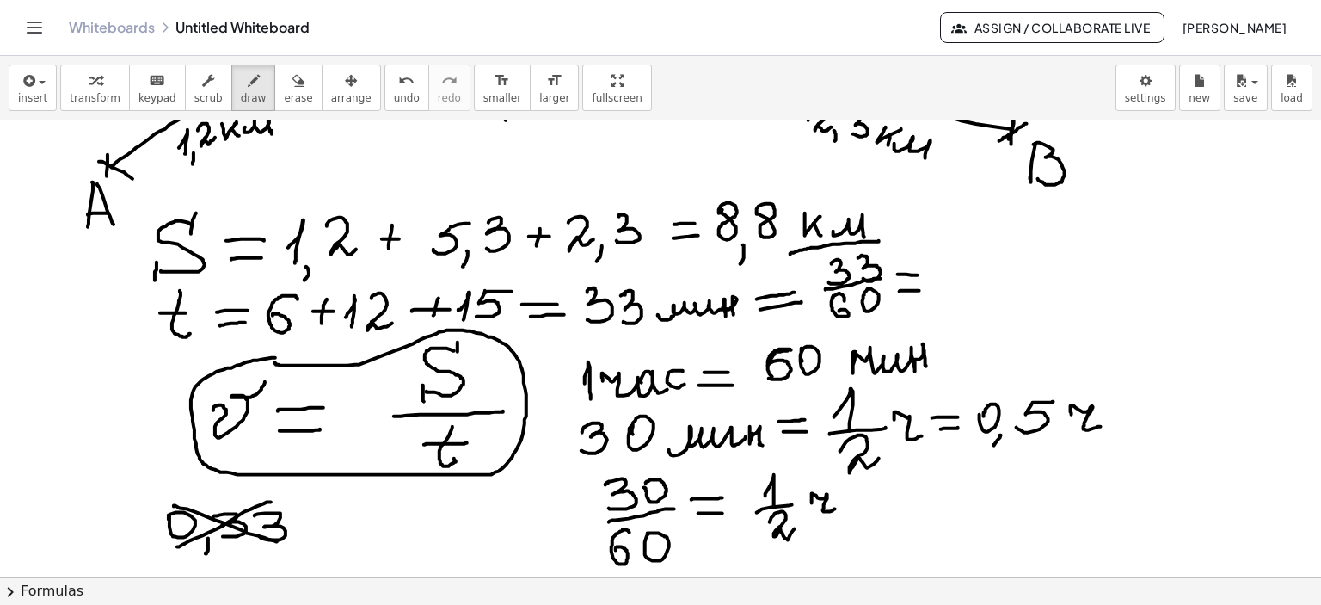
drag, startPoint x: 239, startPoint y: 514, endPoint x: 177, endPoint y: 546, distance: 69.6
click at [177, 546] on div at bounding box center [660, 547] width 1321 height 1027
drag, startPoint x: 943, startPoint y: 281, endPoint x: 1002, endPoint y: 281, distance: 59.3
click at [1002, 281] on div at bounding box center [660, 547] width 1321 height 1027
drag, startPoint x: 955, startPoint y: 267, endPoint x: 961, endPoint y: 281, distance: 15.0
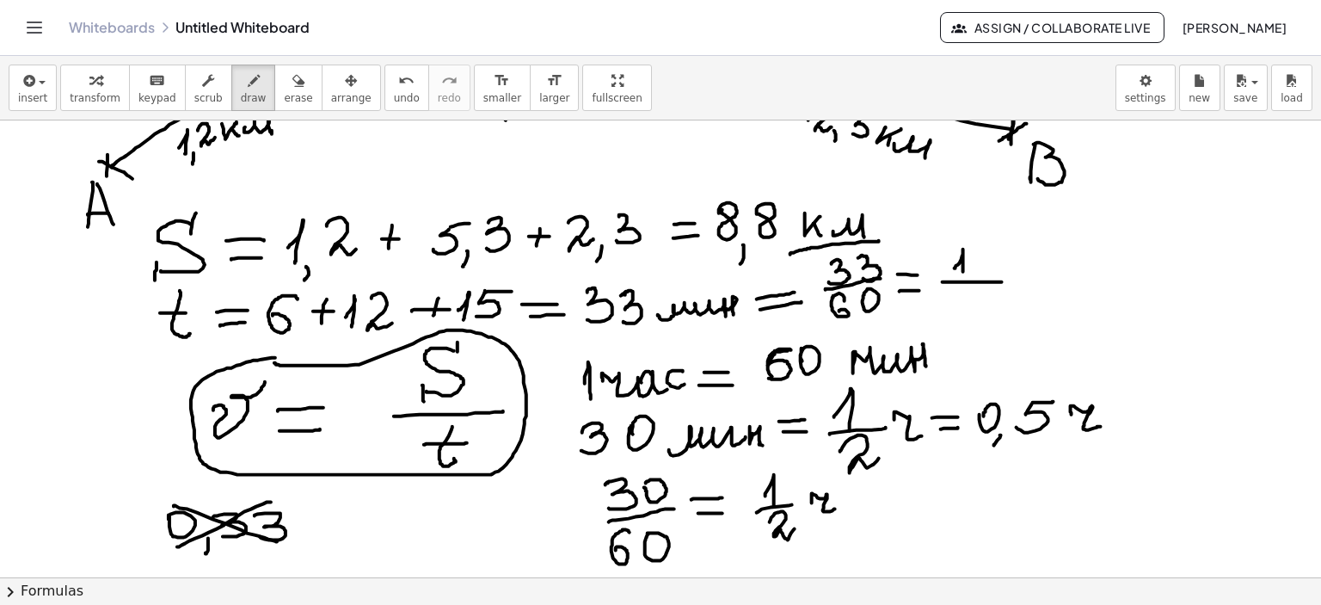
click at [961, 281] on div at bounding box center [660, 547] width 1321 height 1027
drag, startPoint x: 974, startPoint y: 264, endPoint x: 980, endPoint y: 273, distance: 11.0
click at [980, 273] on div at bounding box center [660, 547] width 1321 height 1027
drag, startPoint x: 958, startPoint y: 296, endPoint x: 980, endPoint y: 310, distance: 26.7
click at [978, 314] on div at bounding box center [660, 547] width 1321 height 1027
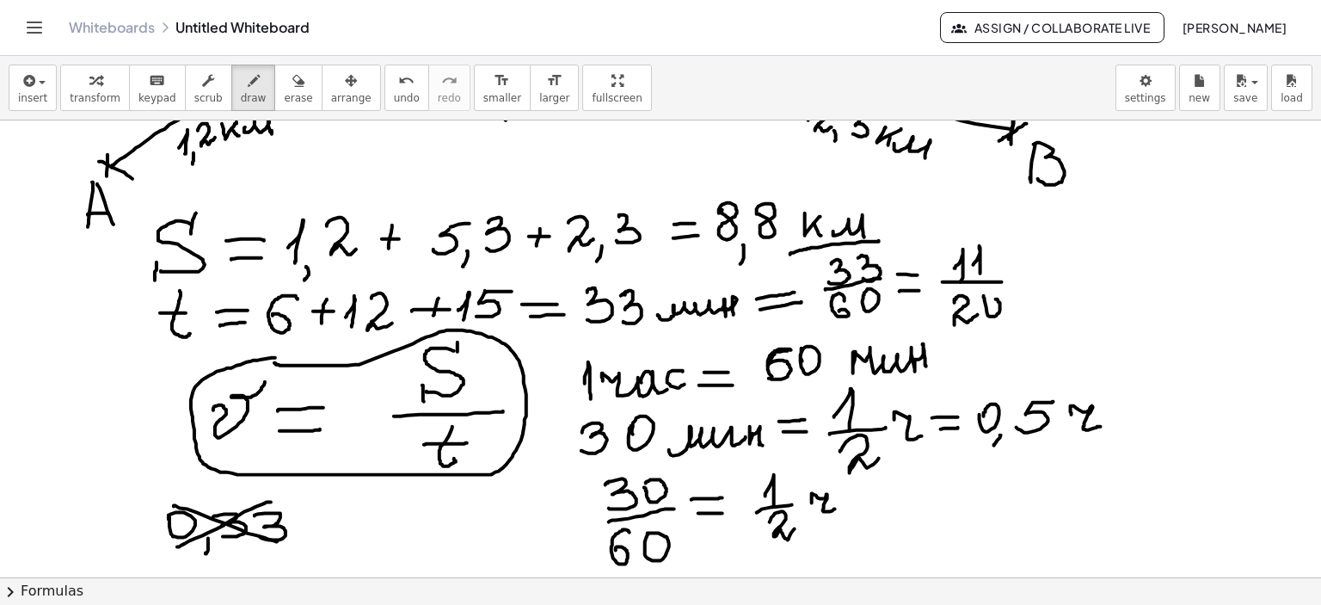
click at [984, 298] on div at bounding box center [660, 547] width 1321 height 1027
drag, startPoint x: 1017, startPoint y: 273, endPoint x: 1044, endPoint y: 272, distance: 27.6
click at [1044, 272] on div at bounding box center [660, 547] width 1321 height 1027
drag, startPoint x: 1022, startPoint y: 284, endPoint x: 1046, endPoint y: 281, distance: 24.2
click at [1046, 281] on div at bounding box center [660, 547] width 1321 height 1027
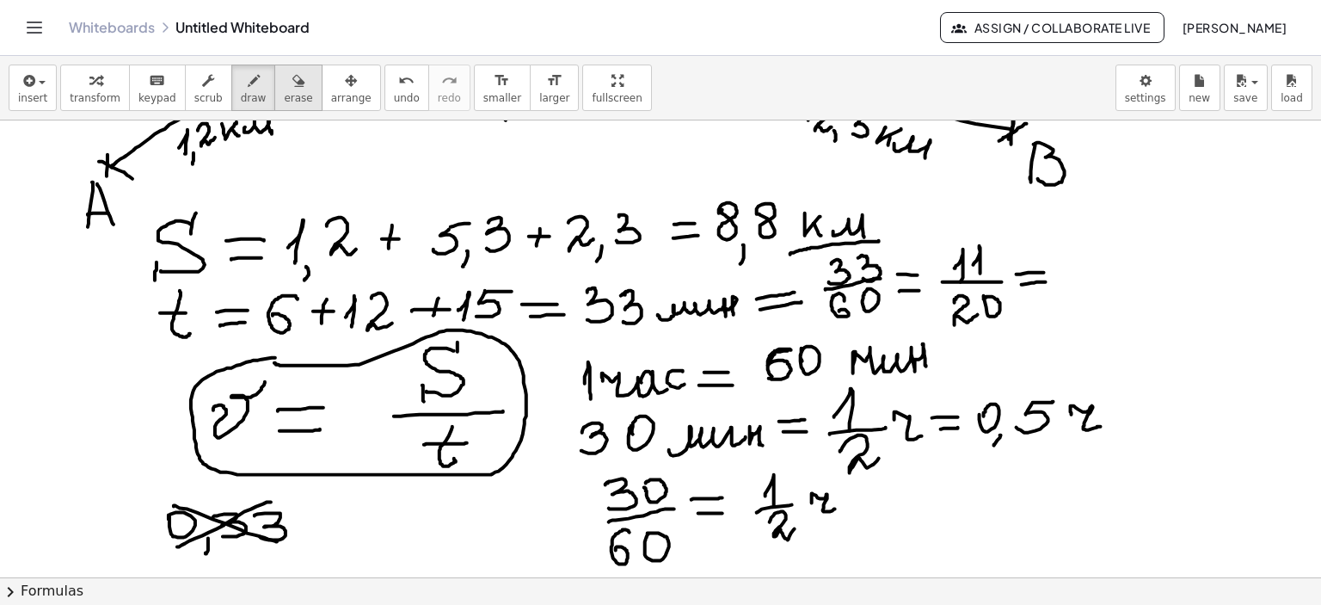
click at [284, 82] on div "button" at bounding box center [298, 80] width 28 height 21
drag, startPoint x: 1078, startPoint y: 286, endPoint x: 824, endPoint y: 11, distance: 373.7
click at [1059, 280] on div at bounding box center [660, 547] width 1321 height 1027
click at [241, 78] on div "button" at bounding box center [254, 80] width 26 height 21
drag, startPoint x: 1024, startPoint y: 280, endPoint x: 1058, endPoint y: 286, distance: 34.1
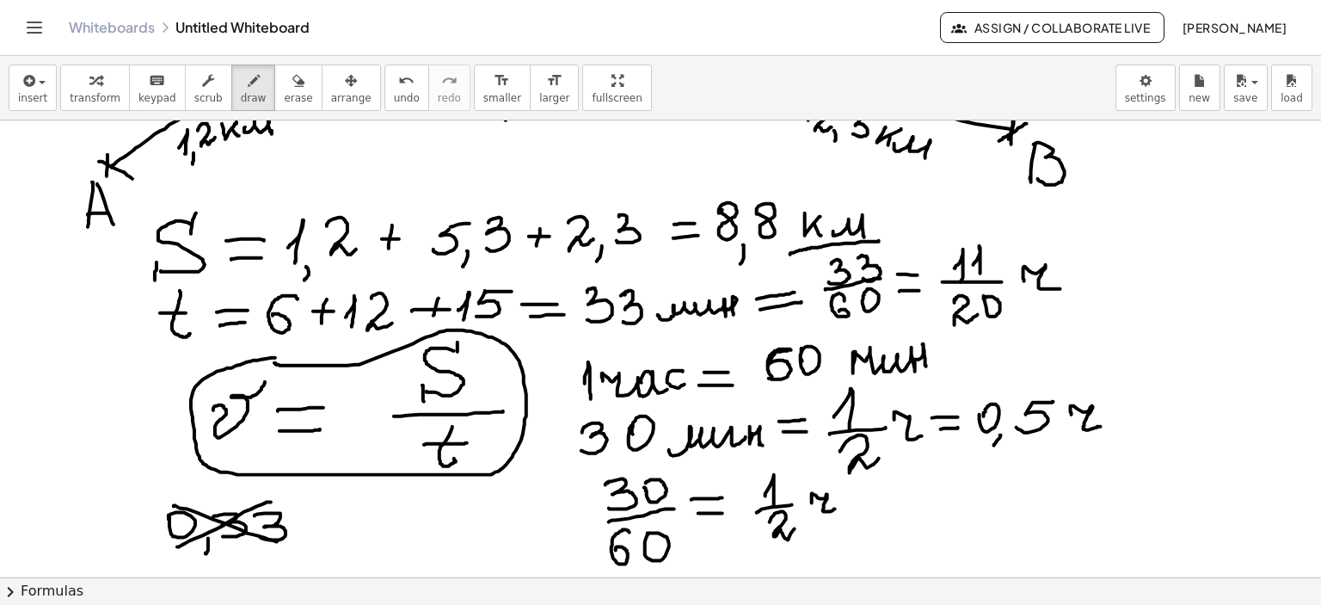
click at [1060, 287] on div at bounding box center [660, 547] width 1321 height 1027
click at [292, 83] on icon "button" at bounding box center [298, 81] width 12 height 21
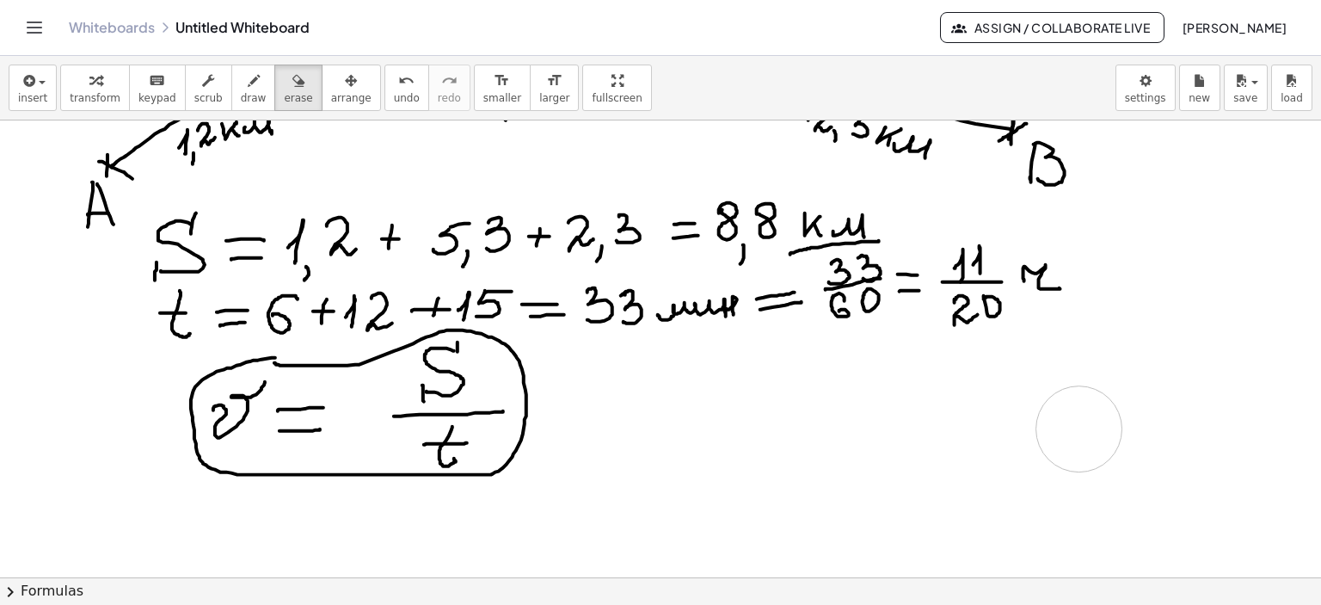
drag, startPoint x: 306, startPoint y: 552, endPoint x: 1069, endPoint y: 434, distance: 771.9
click at [1079, 429] on div at bounding box center [660, 547] width 1321 height 1027
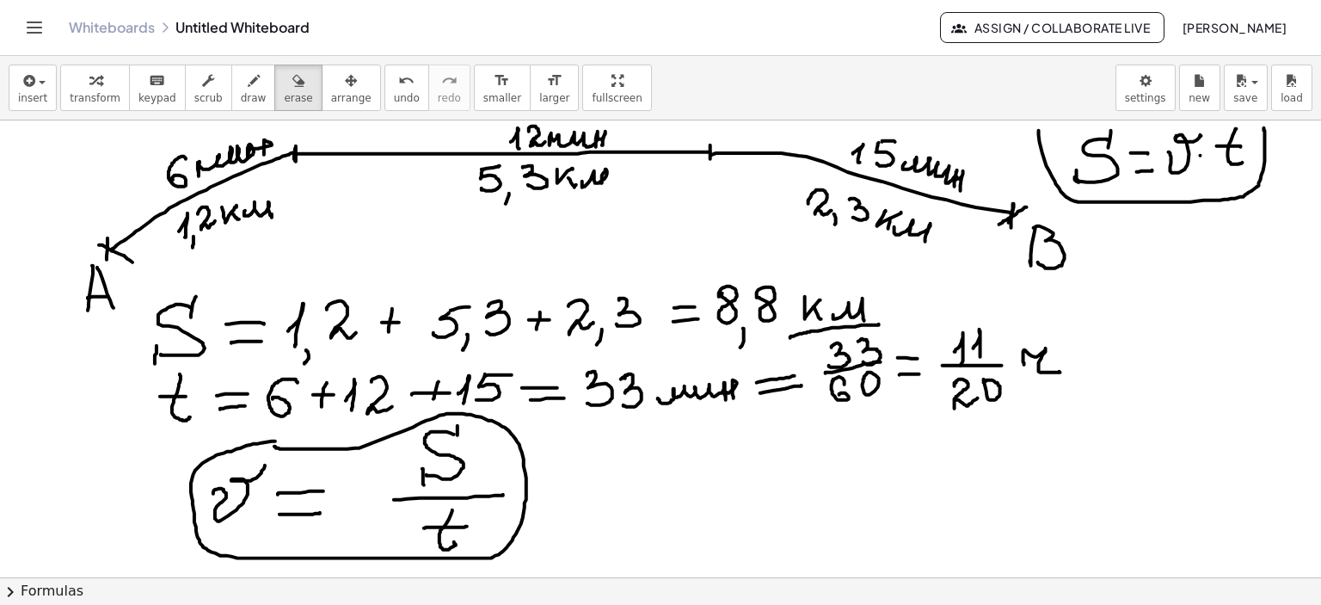
scroll to position [0, 0]
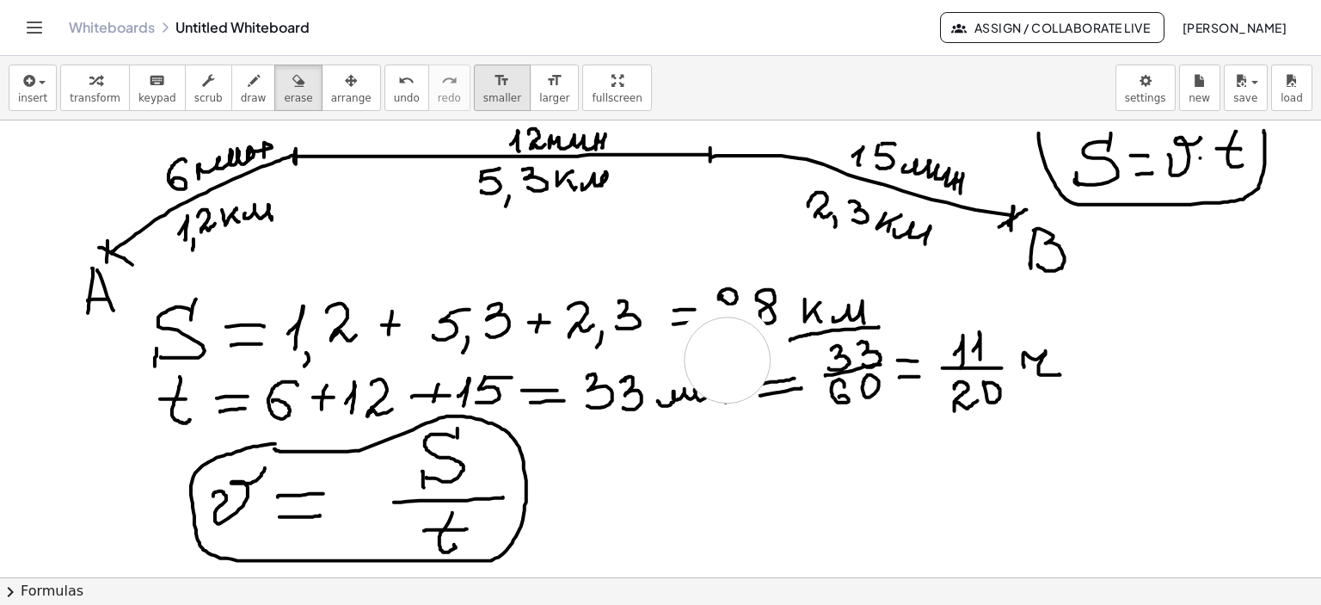
drag, startPoint x: 719, startPoint y: 351, endPoint x: 452, endPoint y: 92, distance: 372.2
click at [248, 78] on icon "button" at bounding box center [254, 81] width 12 height 21
drag, startPoint x: 746, startPoint y: 328, endPoint x: 751, endPoint y: 340, distance: 12.8
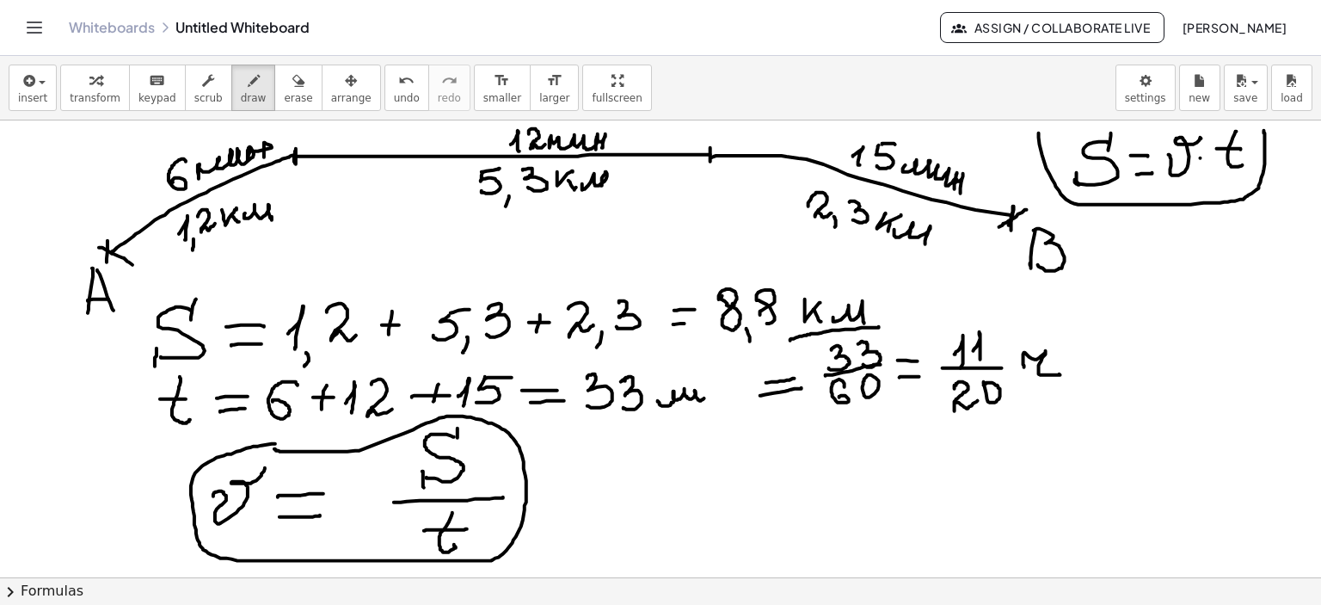
drag, startPoint x: 757, startPoint y: 317, endPoint x: 774, endPoint y: 323, distance: 18.2
drag, startPoint x: 734, startPoint y: 353, endPoint x: 786, endPoint y: 340, distance: 53.4
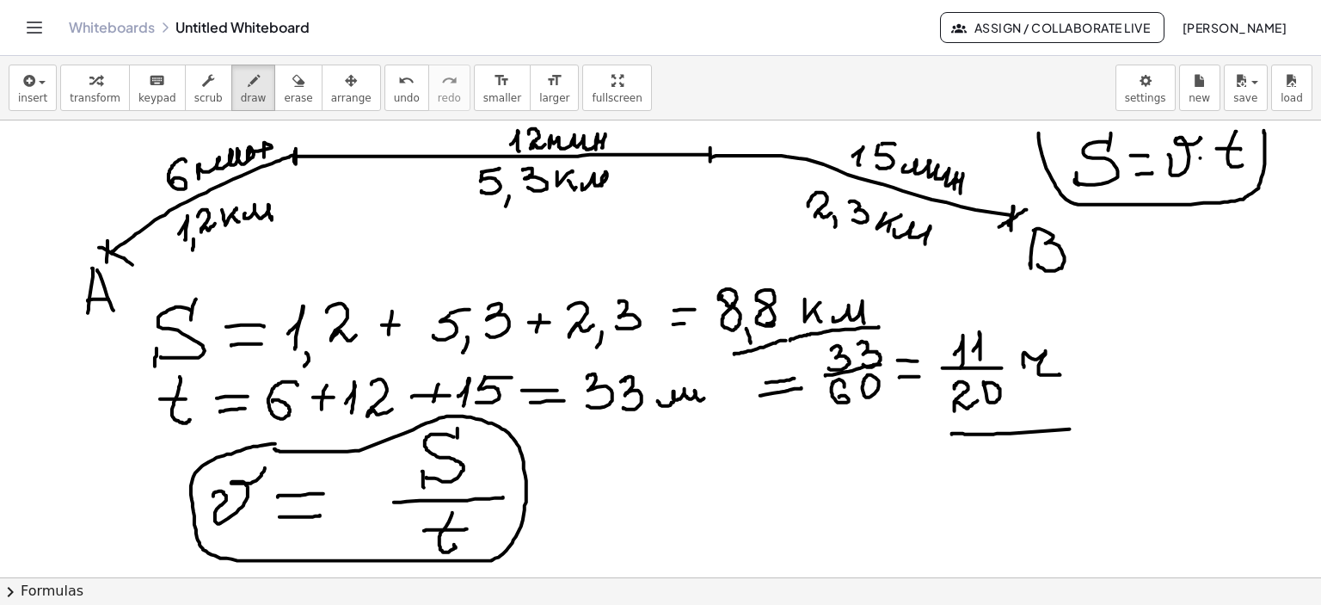
drag, startPoint x: 952, startPoint y: 433, endPoint x: 1070, endPoint y: 428, distance: 117.9
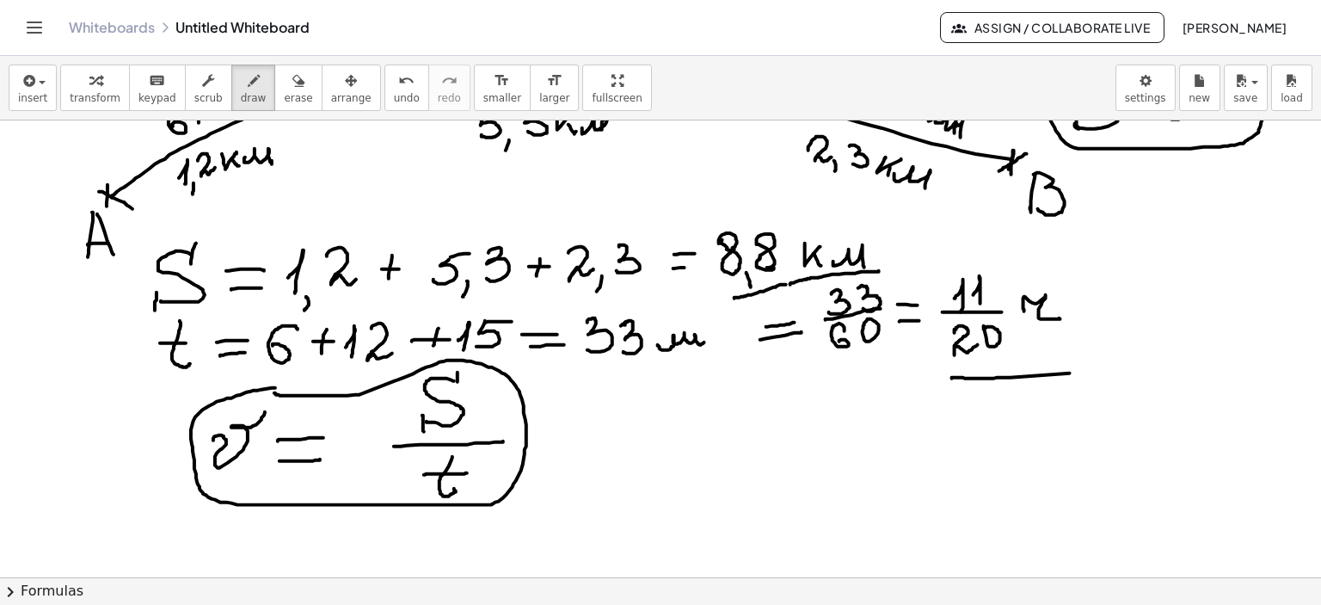
scroll to position [86, 0]
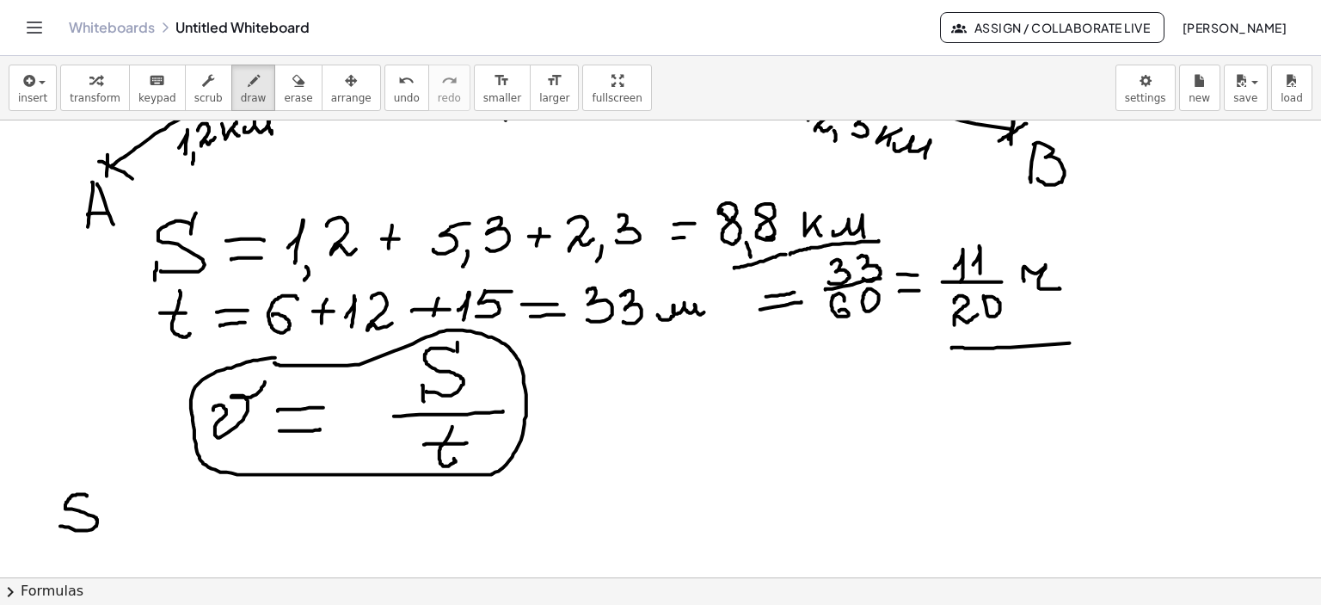
drag, startPoint x: 87, startPoint y: 495, endPoint x: 60, endPoint y: 525, distance: 40.9
click at [60, 525] on div at bounding box center [660, 547] width 1321 height 1027
click at [274, 82] on button "erase" at bounding box center [297, 88] width 47 height 46
drag, startPoint x: 77, startPoint y: 531, endPoint x: 95, endPoint y: 253, distance: 279.2
click at [79, 513] on div at bounding box center [660, 547] width 1321 height 1027
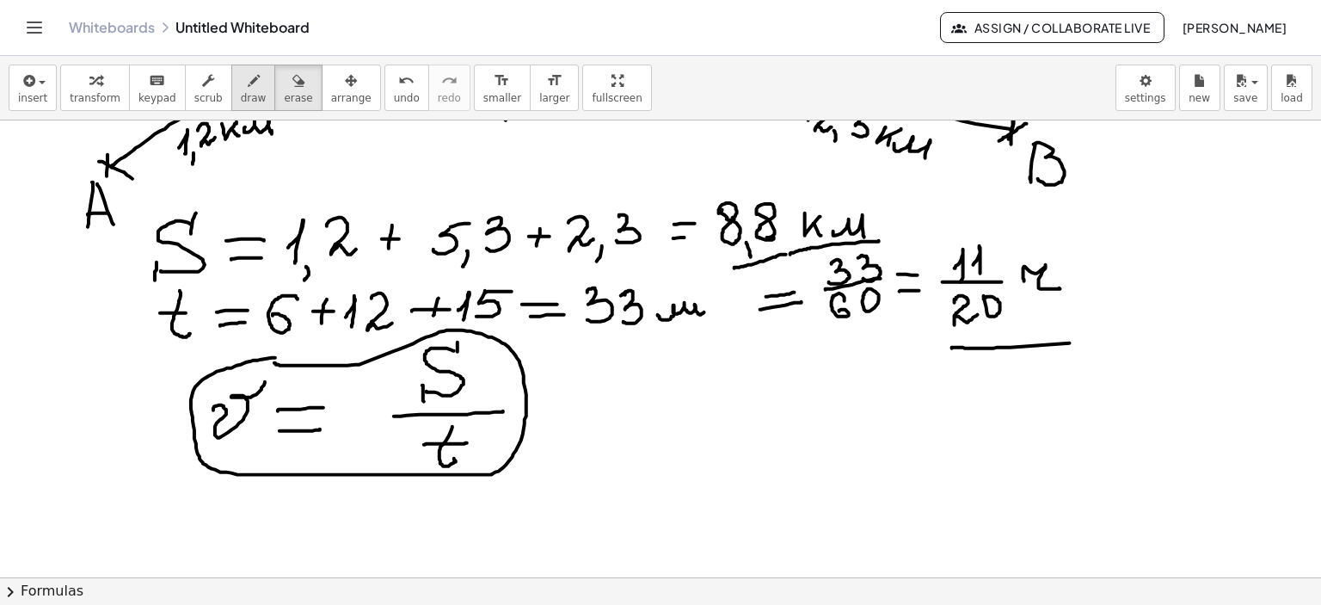
click at [248, 89] on icon "button" at bounding box center [254, 81] width 12 height 21
drag, startPoint x: 84, startPoint y: 515, endPoint x: 114, endPoint y: 496, distance: 34.8
click at [113, 493] on div at bounding box center [660, 547] width 1321 height 1027
drag, startPoint x: 139, startPoint y: 514, endPoint x: 152, endPoint y: 516, distance: 13.0
click at [156, 513] on div at bounding box center [660, 547] width 1321 height 1027
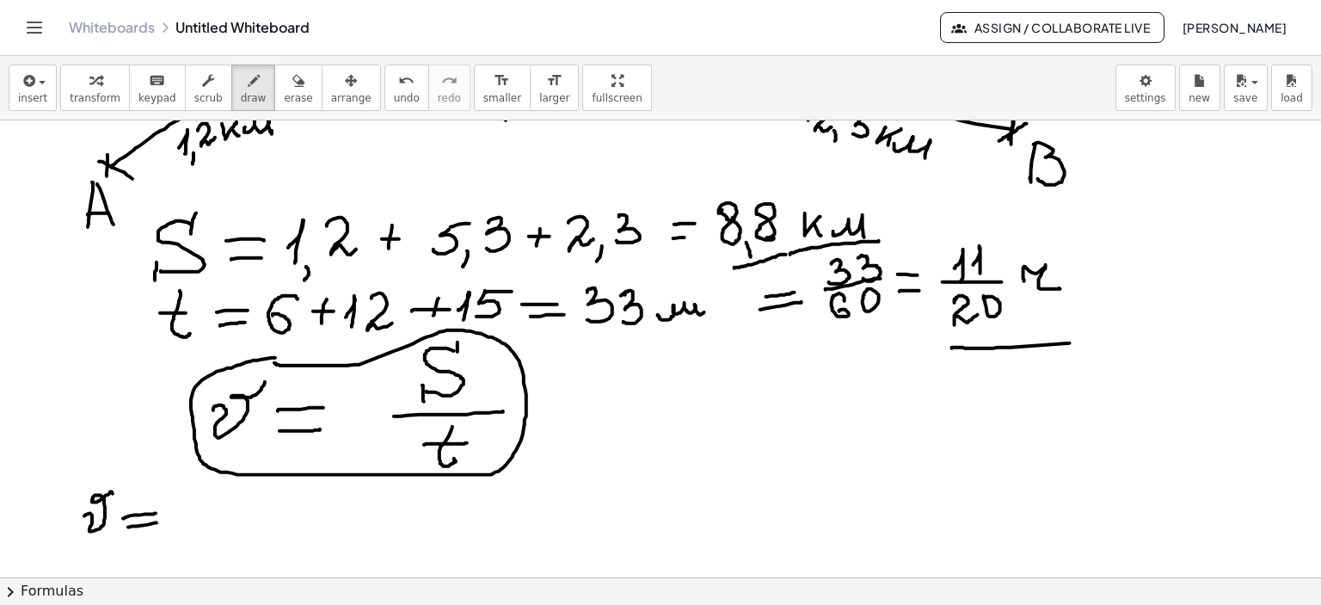
drag, startPoint x: 128, startPoint y: 526, endPoint x: 218, endPoint y: 493, distance: 96.3
click at [157, 522] on div at bounding box center [660, 547] width 1321 height 1027
click at [208, 485] on div at bounding box center [660, 547] width 1321 height 1027
drag, startPoint x: 222, startPoint y: 511, endPoint x: 250, endPoint y: 483, distance: 39.5
click at [218, 528] on div at bounding box center [660, 547] width 1321 height 1027
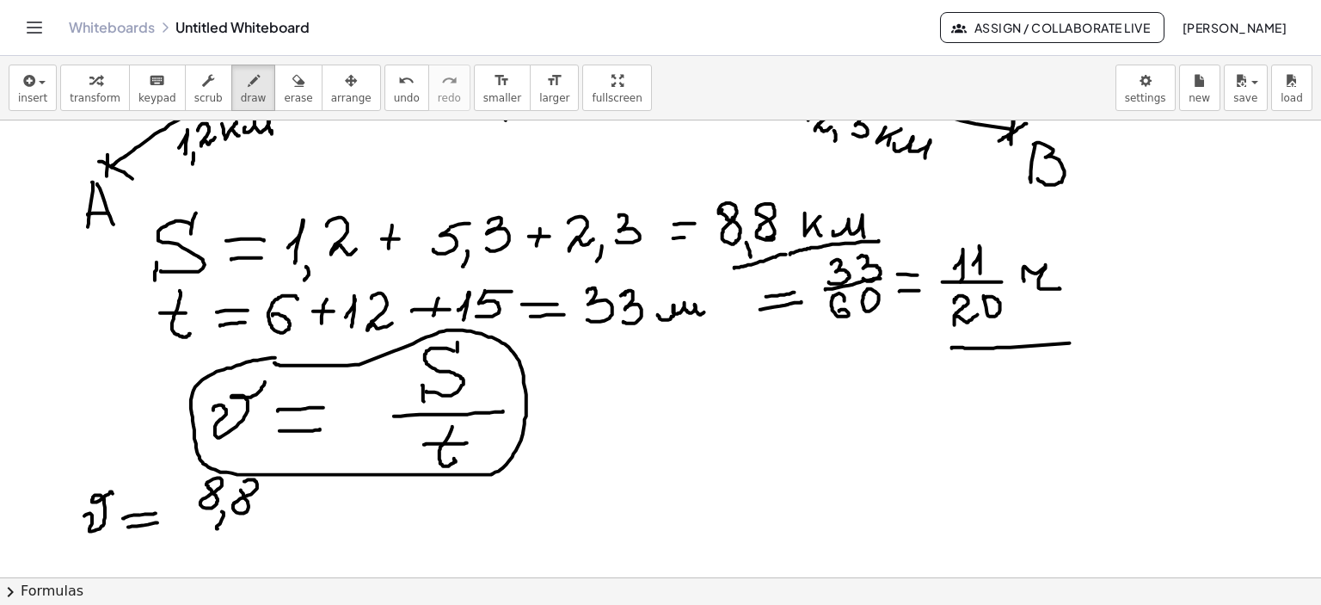
click at [240, 482] on div at bounding box center [660, 547] width 1321 height 1027
click at [279, 489] on div at bounding box center [660, 547] width 1321 height 1027
click at [273, 506] on div at bounding box center [660, 547] width 1321 height 1027
drag, startPoint x: 310, startPoint y: 502, endPoint x: 332, endPoint y: 503, distance: 22.4
click at [321, 510] on div at bounding box center [660, 547] width 1321 height 1027
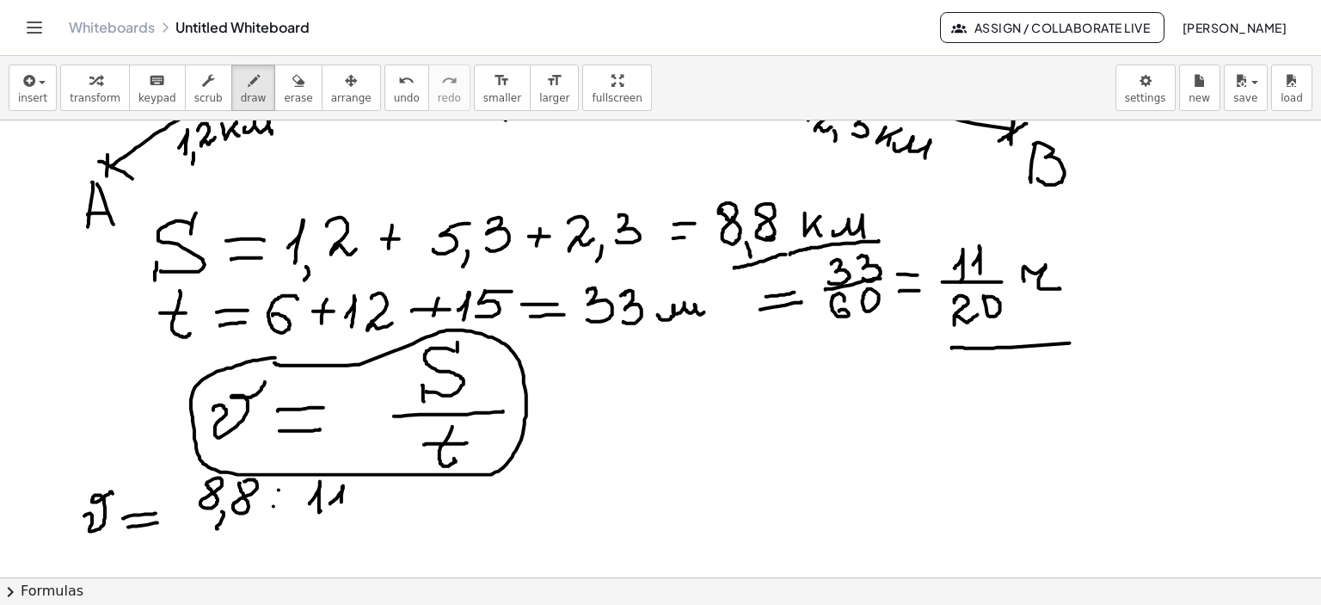
drag, startPoint x: 341, startPoint y: 491, endPoint x: 341, endPoint y: 508, distance: 17.2
click at [341, 508] on div at bounding box center [660, 547] width 1321 height 1027
drag, startPoint x: 341, startPoint y: 515, endPoint x: 364, endPoint y: 515, distance: 23.2
click at [364, 515] on div at bounding box center [660, 547] width 1321 height 1027
drag, startPoint x: 326, startPoint y: 525, endPoint x: 341, endPoint y: 540, distance: 21.9
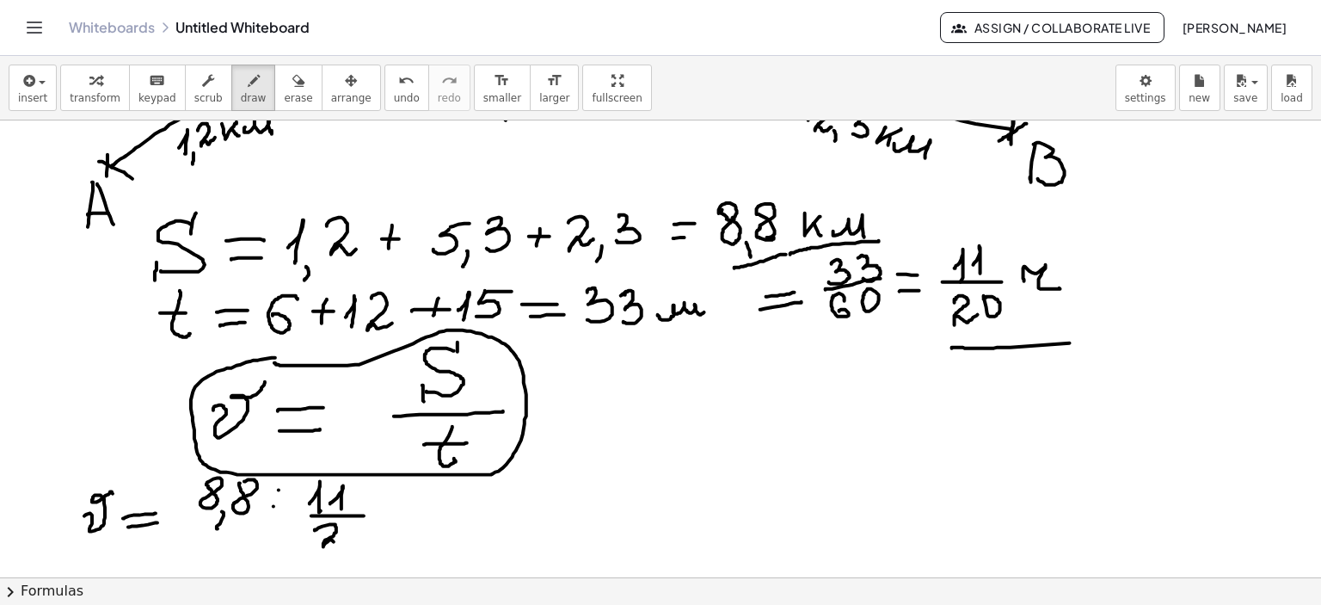
click at [341, 541] on div at bounding box center [660, 547] width 1321 height 1027
drag, startPoint x: 347, startPoint y: 533, endPoint x: 376, endPoint y: 525, distance: 29.4
click at [346, 533] on div at bounding box center [660, 547] width 1321 height 1027
drag, startPoint x: 379, startPoint y: 512, endPoint x: 403, endPoint y: 509, distance: 24.2
click at [403, 509] on div at bounding box center [660, 547] width 1321 height 1027
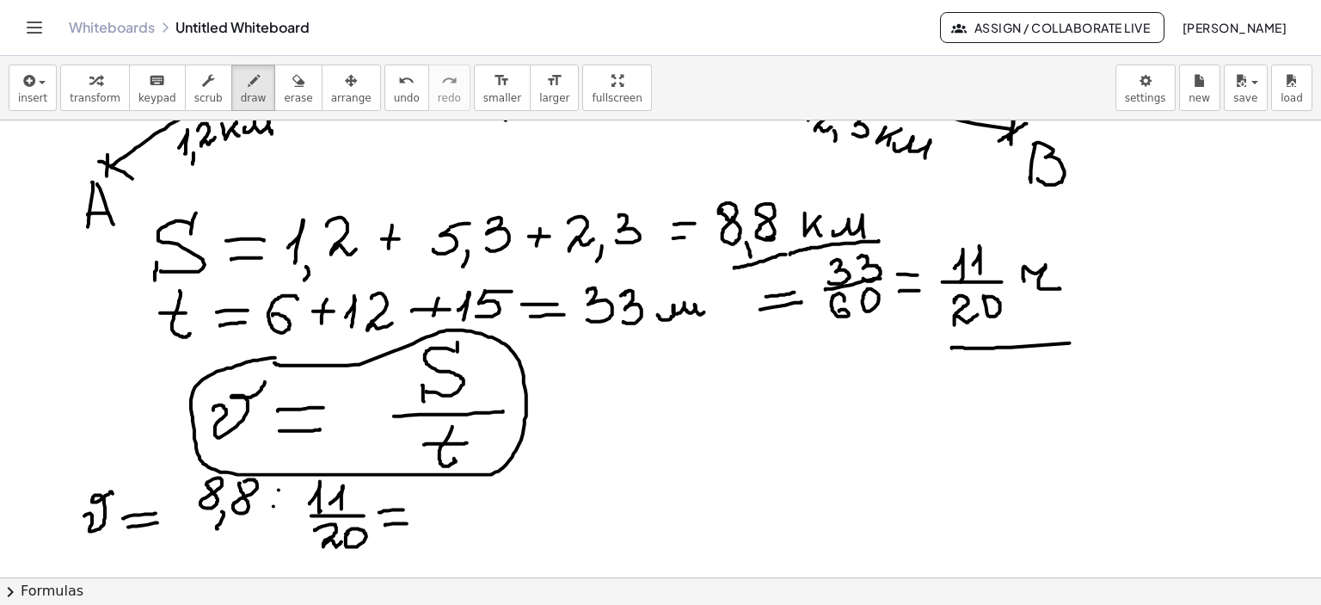
drag, startPoint x: 385, startPoint y: 525, endPoint x: 407, endPoint y: 523, distance: 21.6
click at [407, 523] on div at bounding box center [660, 547] width 1321 height 1027
drag, startPoint x: 699, startPoint y: 392, endPoint x: 679, endPoint y: 433, distance: 45.4
click at [678, 433] on div at bounding box center [660, 547] width 1321 height 1027
drag, startPoint x: 700, startPoint y: 394, endPoint x: 733, endPoint y: 406, distance: 34.8
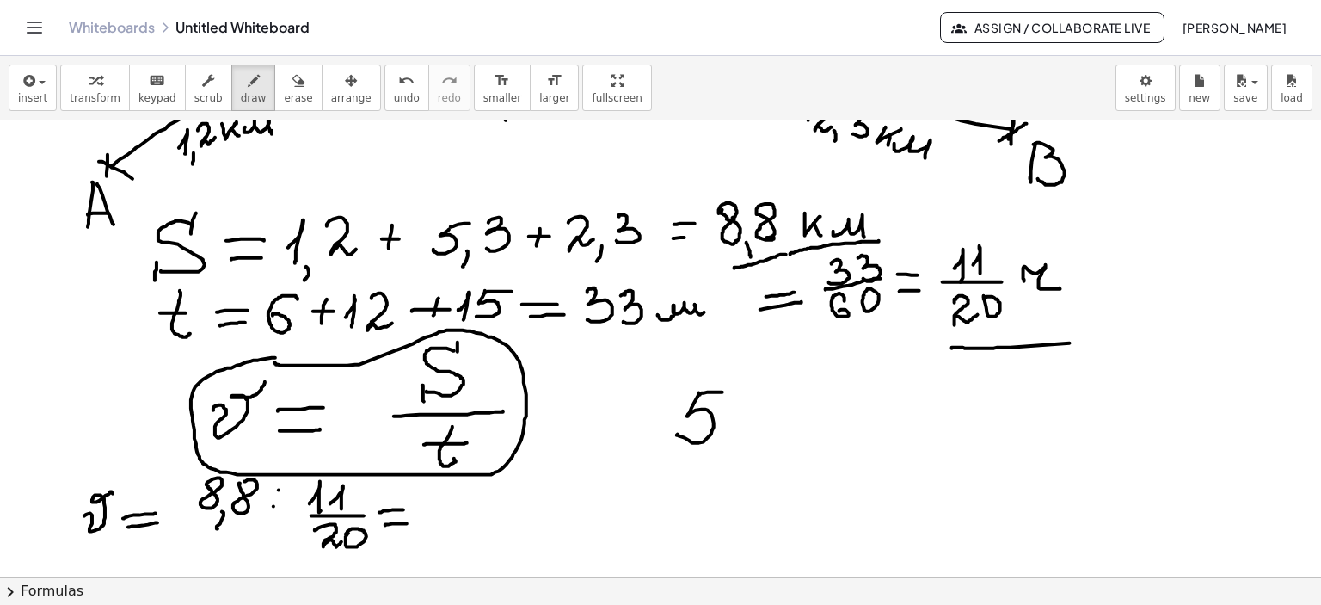
click at [722, 391] on div at bounding box center [660, 547] width 1321 height 1027
drag, startPoint x: 733, startPoint y: 404, endPoint x: 734, endPoint y: 414, distance: 9.5
click at [733, 405] on div at bounding box center [660, 547] width 1321 height 1027
click at [733, 421] on div at bounding box center [660, 547] width 1321 height 1027
drag, startPoint x: 774, startPoint y: 384, endPoint x: 772, endPoint y: 409, distance: 25.0
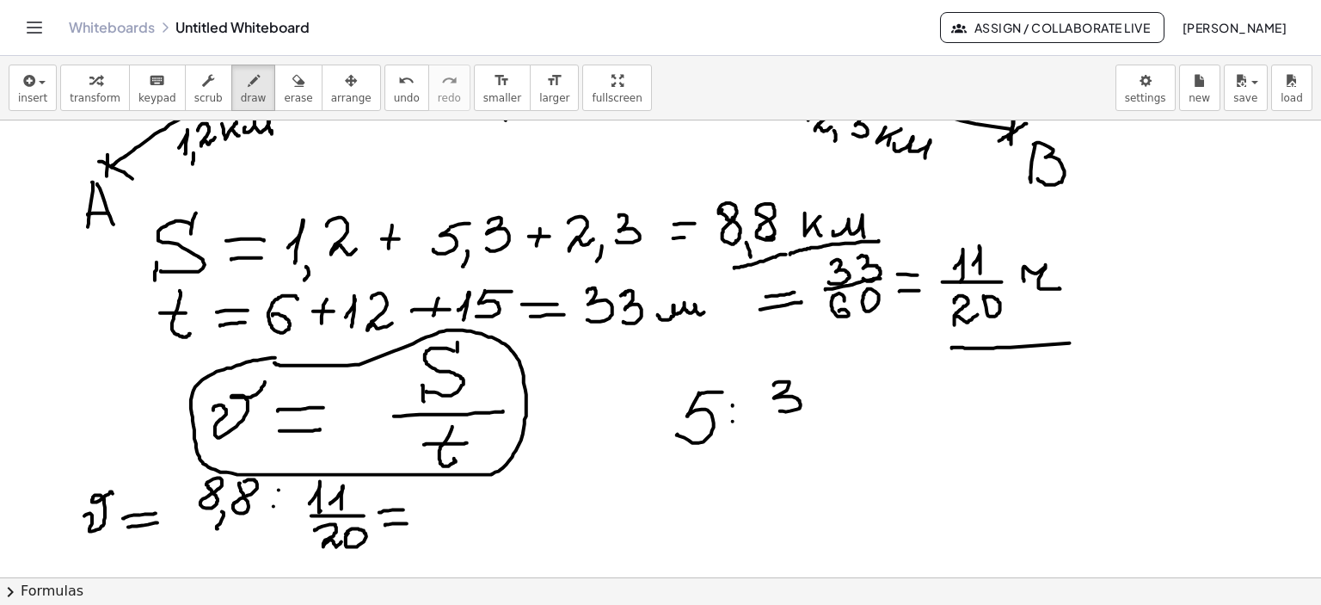
click at [772, 409] on div at bounding box center [660, 547] width 1321 height 1027
drag, startPoint x: 766, startPoint y: 419, endPoint x: 808, endPoint y: 421, distance: 41.3
click at [814, 419] on div at bounding box center [660, 547] width 1321 height 1027
drag, startPoint x: 782, startPoint y: 427, endPoint x: 795, endPoint y: 449, distance: 25.1
click at [795, 449] on div at bounding box center [660, 547] width 1321 height 1027
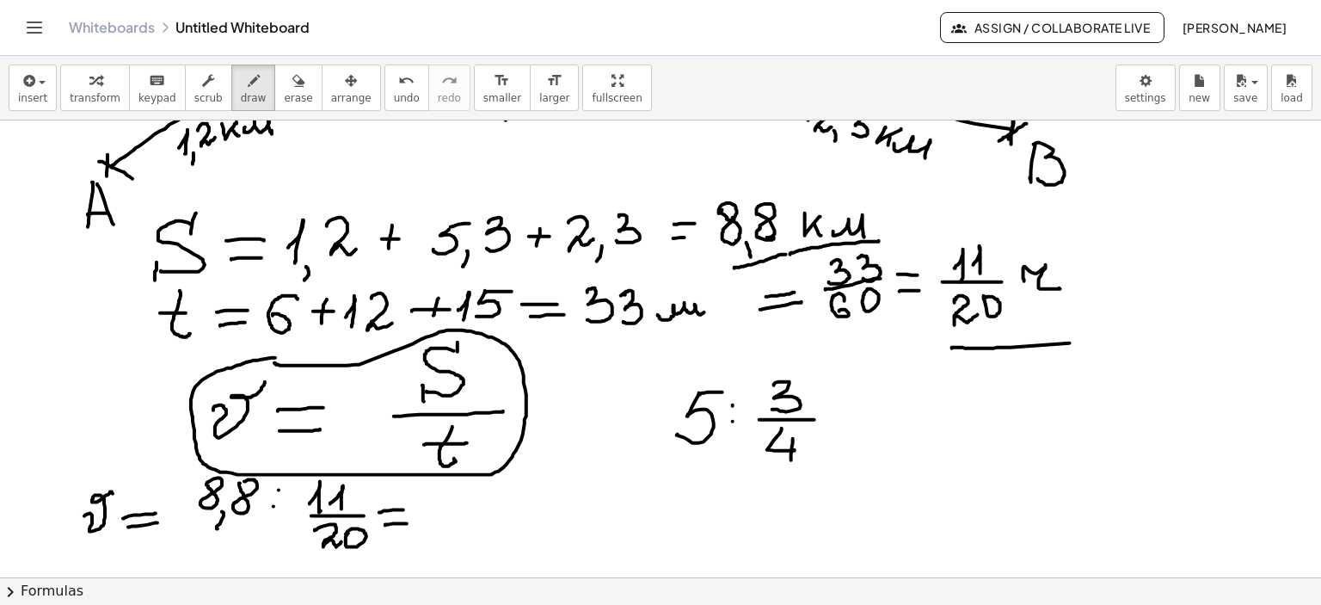
drag, startPoint x: 793, startPoint y: 438, endPoint x: 791, endPoint y: 459, distance: 21.6
click at [791, 459] on div at bounding box center [660, 547] width 1321 height 1027
drag, startPoint x: 832, startPoint y: 412, endPoint x: 846, endPoint y: 418, distance: 15.8
click at [860, 409] on div at bounding box center [660, 547] width 1321 height 1027
drag, startPoint x: 840, startPoint y: 422, endPoint x: 863, endPoint y: 421, distance: 23.2
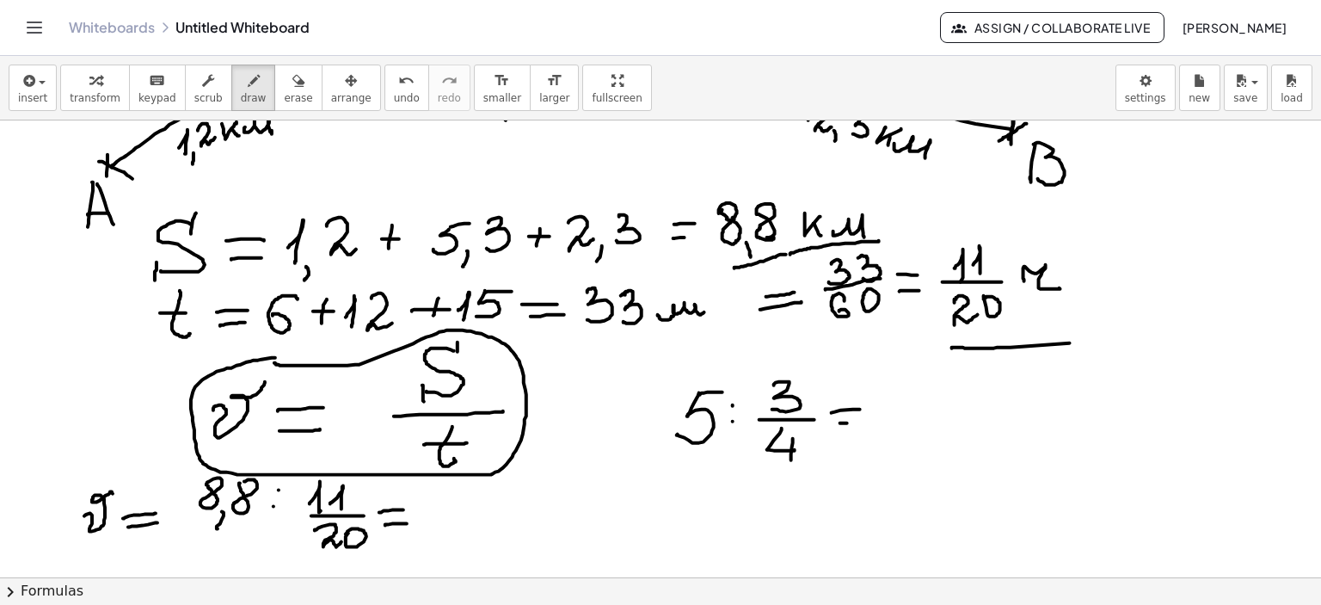
click at [863, 421] on div at bounding box center [660, 547] width 1321 height 1027
drag, startPoint x: 891, startPoint y: 389, endPoint x: 883, endPoint y: 422, distance: 34.4
click at [883, 422] on div at bounding box center [660, 547] width 1321 height 1027
drag, startPoint x: 891, startPoint y: 388, endPoint x: 912, endPoint y: 387, distance: 20.7
click at [912, 387] on div at bounding box center [660, 547] width 1321 height 1027
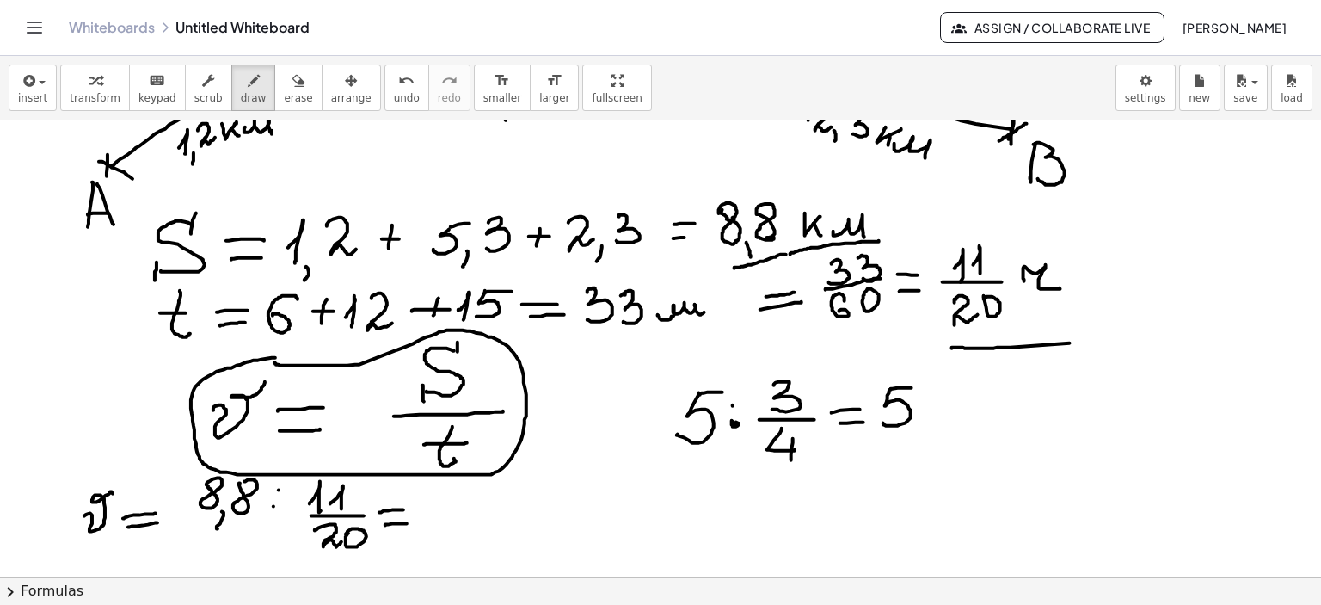
drag, startPoint x: 732, startPoint y: 421, endPoint x: 743, endPoint y: 421, distance: 11.2
click at [734, 424] on div at bounding box center [660, 547] width 1321 height 1027
drag, startPoint x: 734, startPoint y: 402, endPoint x: 764, endPoint y: 415, distance: 32.3
click at [734, 402] on div at bounding box center [660, 547] width 1321 height 1027
click at [932, 410] on div at bounding box center [660, 547] width 1321 height 1027
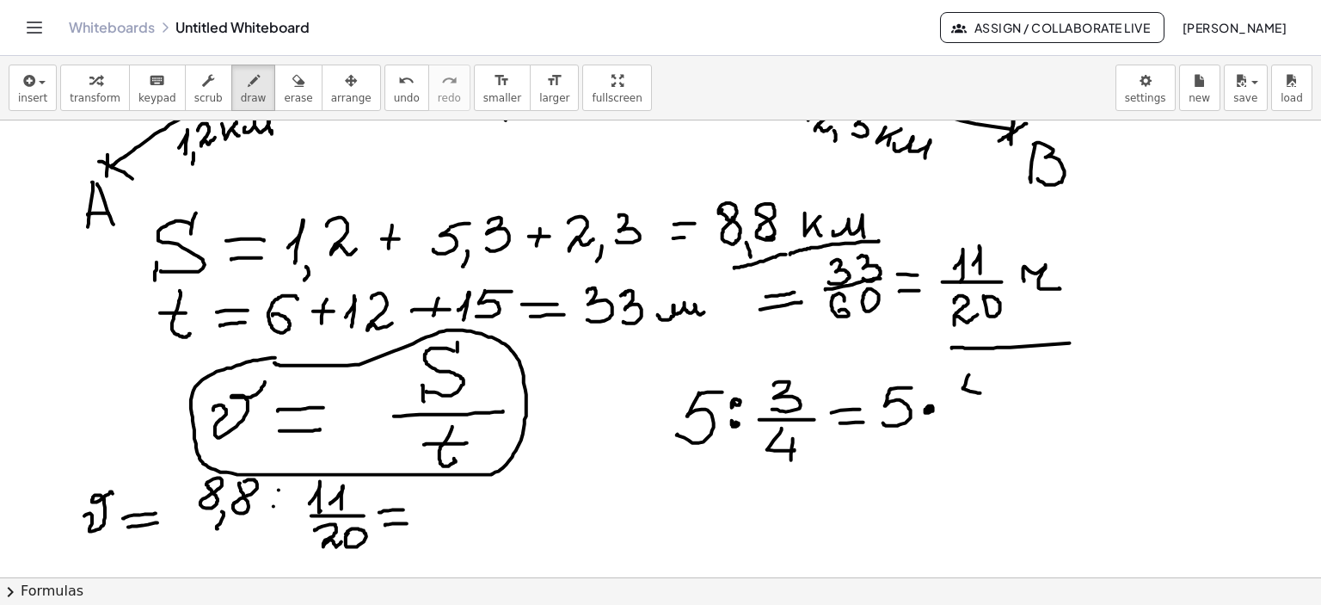
drag, startPoint x: 969, startPoint y: 374, endPoint x: 986, endPoint y: 381, distance: 18.5
click at [980, 392] on div at bounding box center [660, 547] width 1321 height 1027
drag, startPoint x: 986, startPoint y: 381, endPoint x: 983, endPoint y: 405, distance: 24.3
click at [983, 402] on div at bounding box center [660, 547] width 1321 height 1027
drag, startPoint x: 982, startPoint y: 406, endPoint x: 989, endPoint y: 414, distance: 10.4
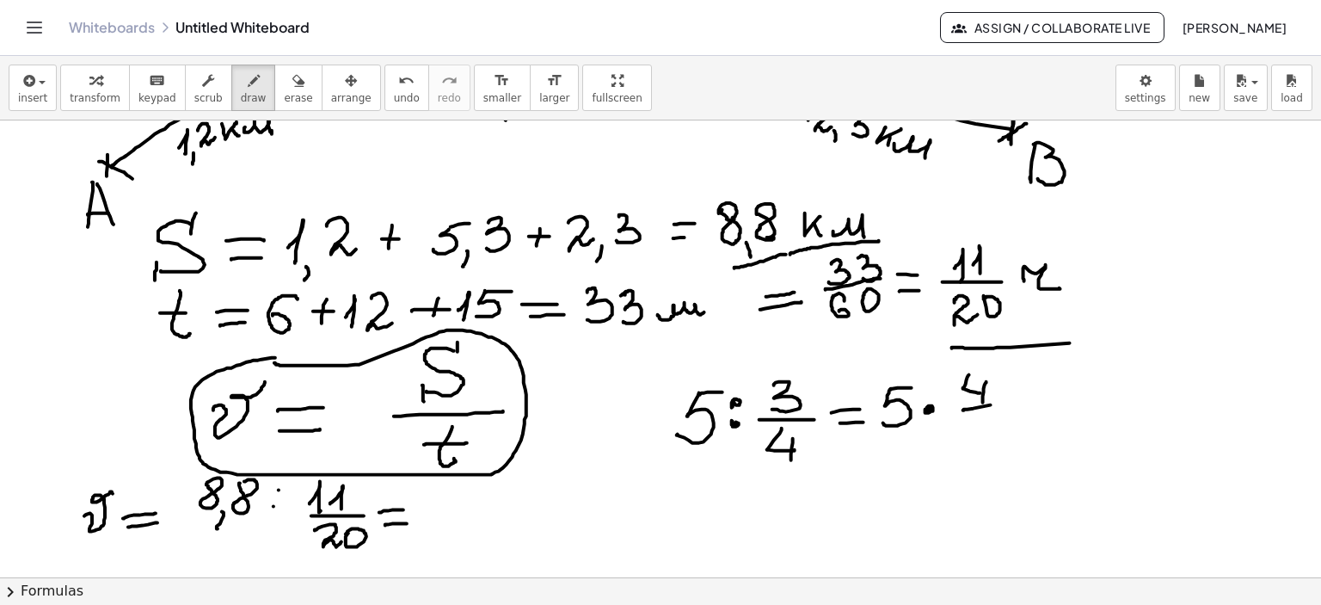
click at [1001, 404] on div at bounding box center [660, 547] width 1321 height 1027
drag, startPoint x: 984, startPoint y: 415, endPoint x: 979, endPoint y: 439, distance: 23.8
click at [979, 439] on div at bounding box center [660, 547] width 1321 height 1027
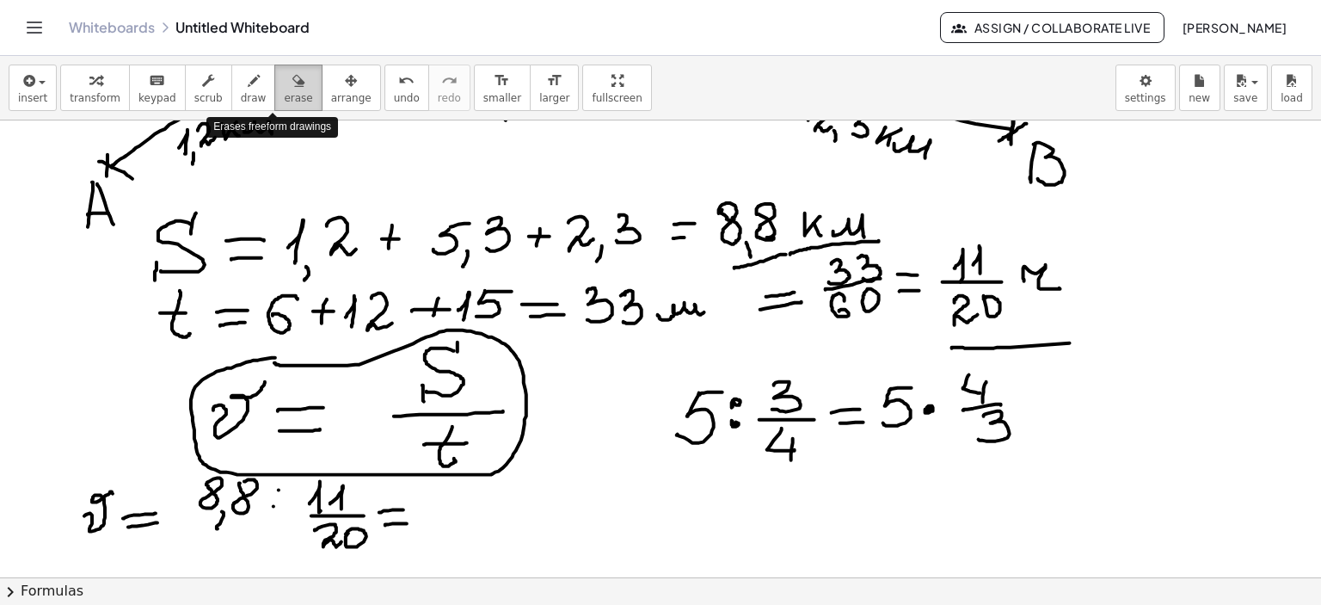
click at [292, 82] on icon "button" at bounding box center [298, 81] width 12 height 21
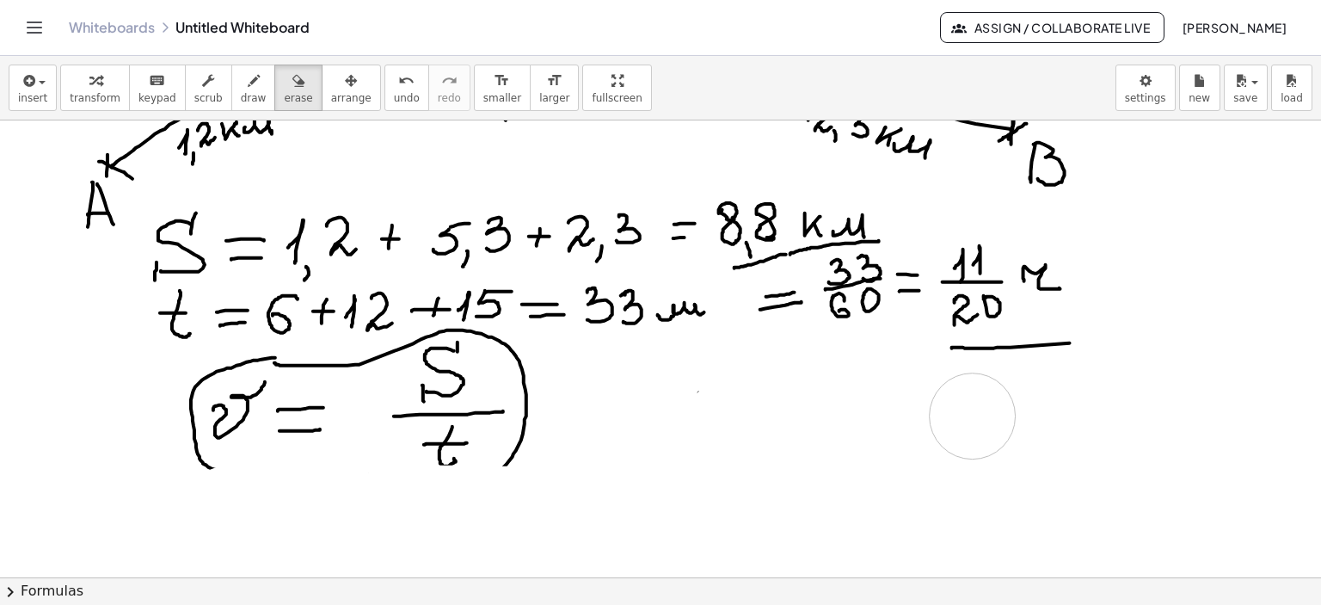
drag, startPoint x: 266, startPoint y: 566, endPoint x: 121, endPoint y: 298, distance: 304.0
click at [933, 430] on div at bounding box center [660, 547] width 1321 height 1027
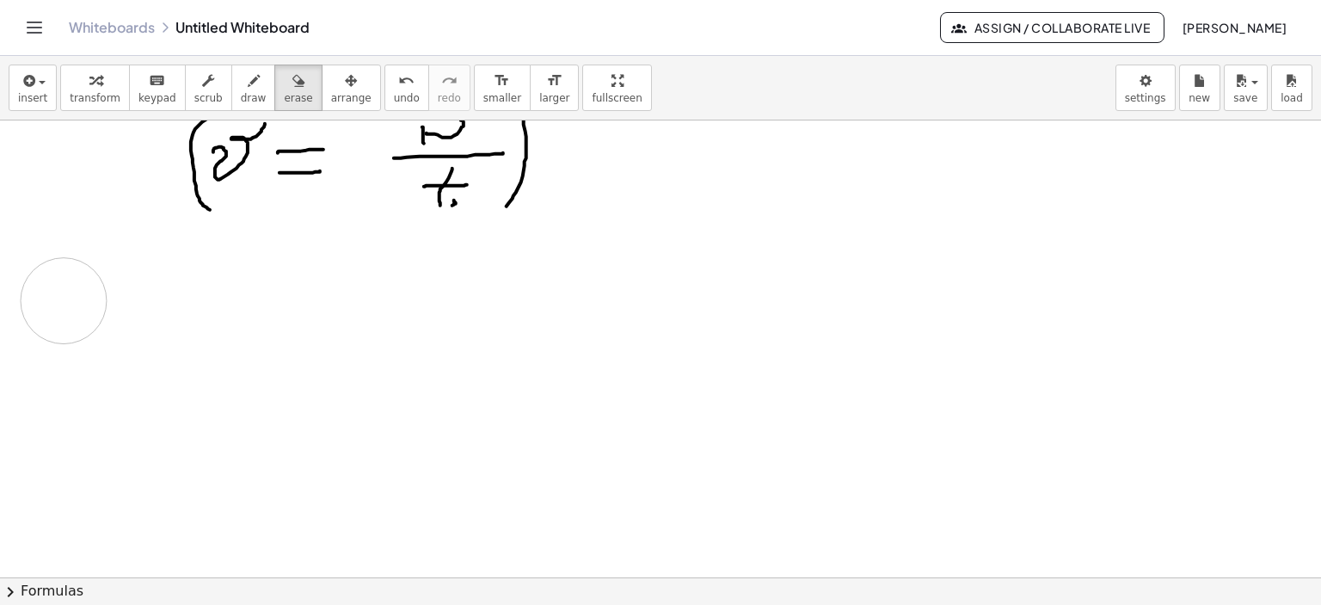
drag, startPoint x: 69, startPoint y: 274, endPoint x: 127, endPoint y: 13, distance: 267.9
click at [68, 295] on div at bounding box center [660, 289] width 1321 height 1027
drag, startPoint x: 223, startPoint y: 78, endPoint x: 216, endPoint y: 109, distance: 31.7
click at [241, 78] on div "button" at bounding box center [254, 80] width 26 height 21
drag, startPoint x: 45, startPoint y: 303, endPoint x: 129, endPoint y: 309, distance: 84.5
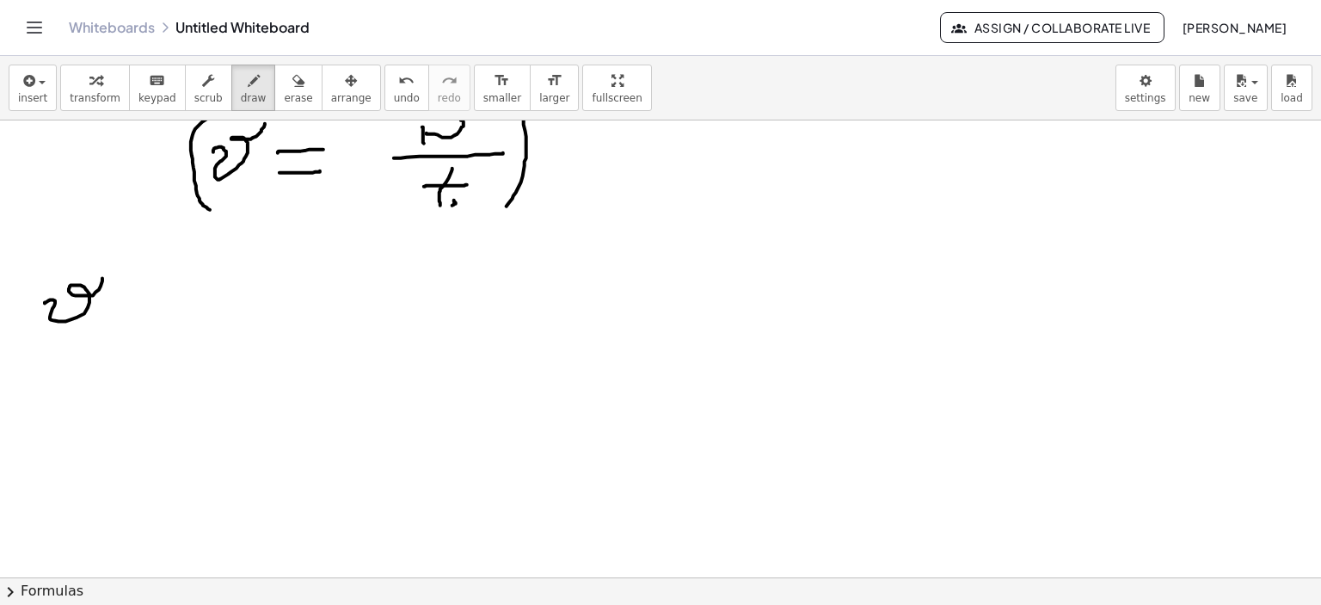
click at [103, 281] on div at bounding box center [660, 289] width 1321 height 1027
drag, startPoint x: 114, startPoint y: 303, endPoint x: 147, endPoint y: 300, distance: 33.6
click at [147, 300] on div at bounding box center [660, 289] width 1321 height 1027
drag, startPoint x: 120, startPoint y: 314, endPoint x: 149, endPoint y: 310, distance: 29.4
click at [149, 310] on div at bounding box center [660, 289] width 1321 height 1027
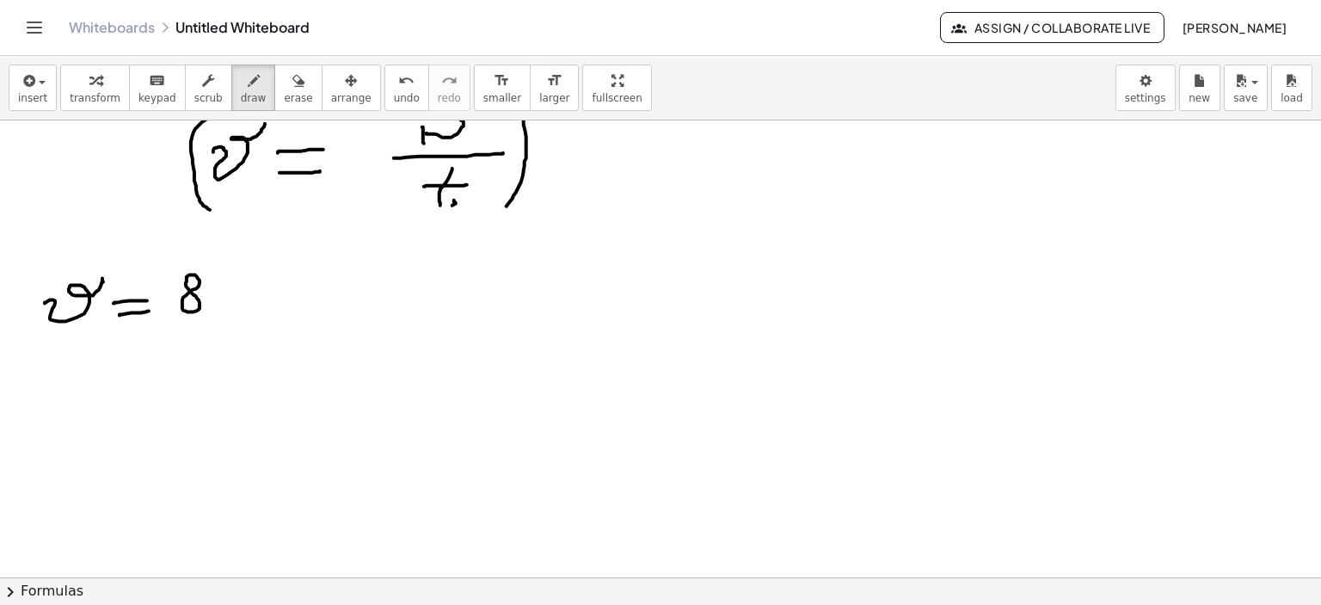
click at [186, 282] on div at bounding box center [660, 289] width 1321 height 1027
drag, startPoint x: 212, startPoint y: 310, endPoint x: 231, endPoint y: 311, distance: 18.9
click at [213, 323] on div at bounding box center [660, 289] width 1321 height 1027
click at [234, 278] on div at bounding box center [660, 289] width 1321 height 1027
drag, startPoint x: 268, startPoint y: 271, endPoint x: 268, endPoint y: 293, distance: 22.4
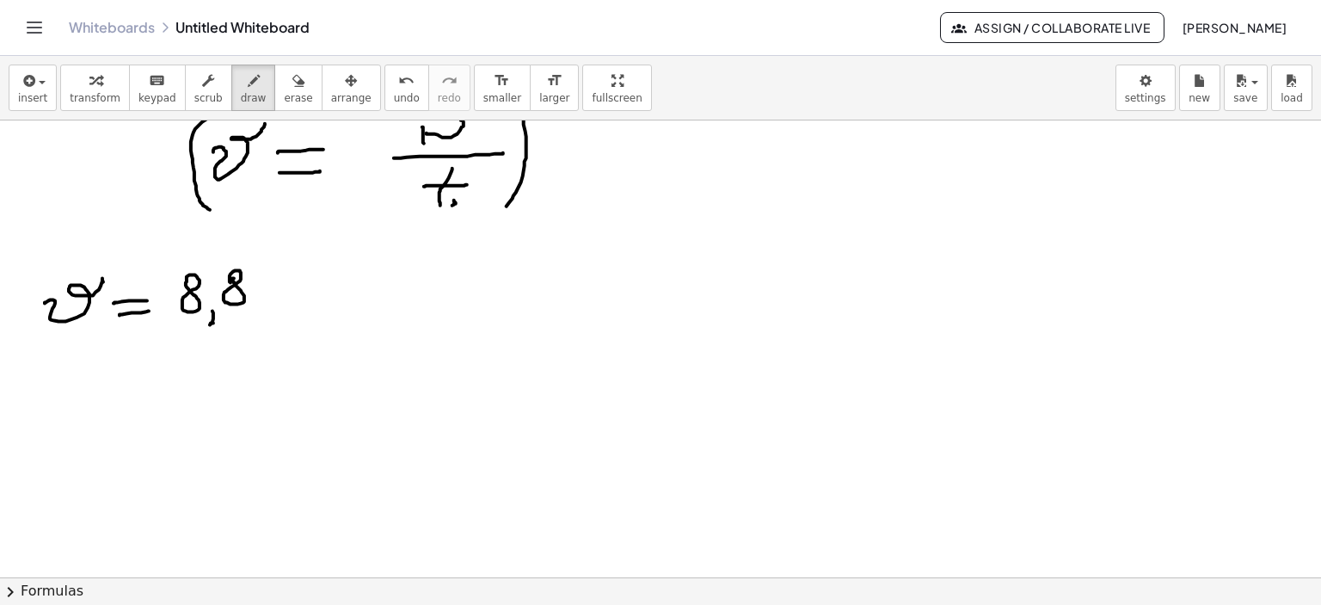
click at [268, 273] on div at bounding box center [660, 289] width 1321 height 1027
drag, startPoint x: 268, startPoint y: 289, endPoint x: 278, endPoint y: 292, distance: 9.8
click at [270, 289] on div at bounding box center [660, 289] width 1321 height 1027
drag, startPoint x: 297, startPoint y: 281, endPoint x: 306, endPoint y: 287, distance: 11.2
click at [306, 287] on div at bounding box center [660, 289] width 1321 height 1027
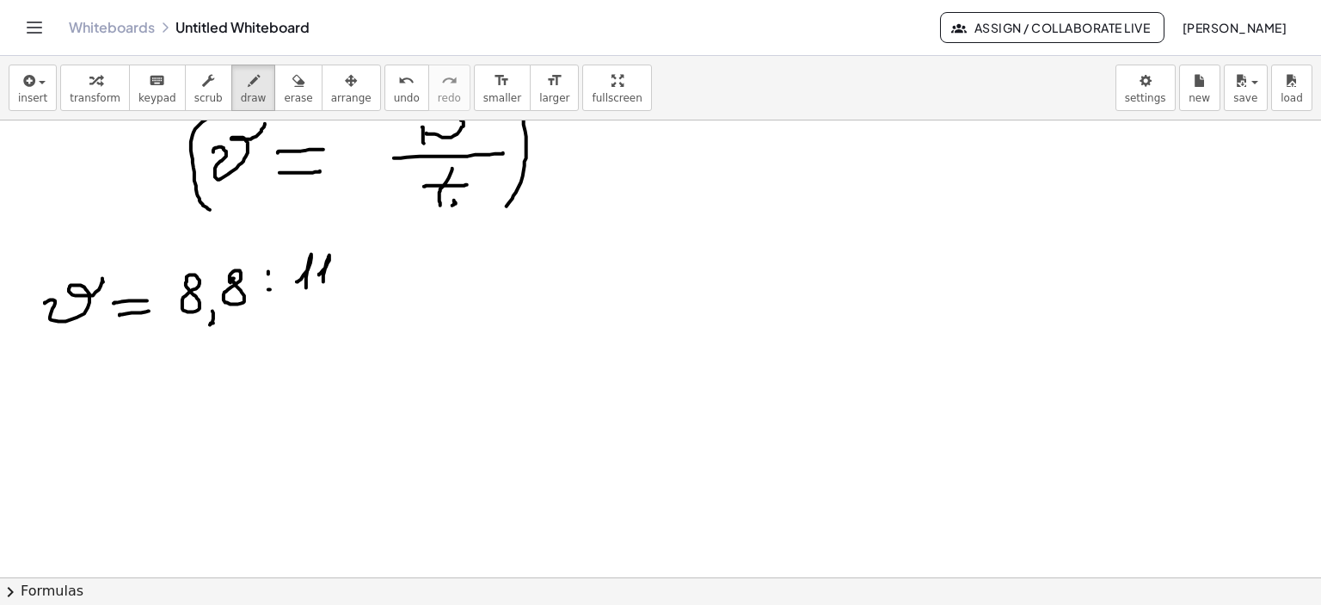
drag, startPoint x: 319, startPoint y: 274, endPoint x: 317, endPoint y: 289, distance: 14.7
click at [323, 283] on div at bounding box center [660, 289] width 1321 height 1027
drag, startPoint x: 298, startPoint y: 292, endPoint x: 337, endPoint y: 293, distance: 39.6
click at [341, 291] on div at bounding box center [660, 289] width 1321 height 1027
drag, startPoint x: 306, startPoint y: 306, endPoint x: 332, endPoint y: 313, distance: 26.7
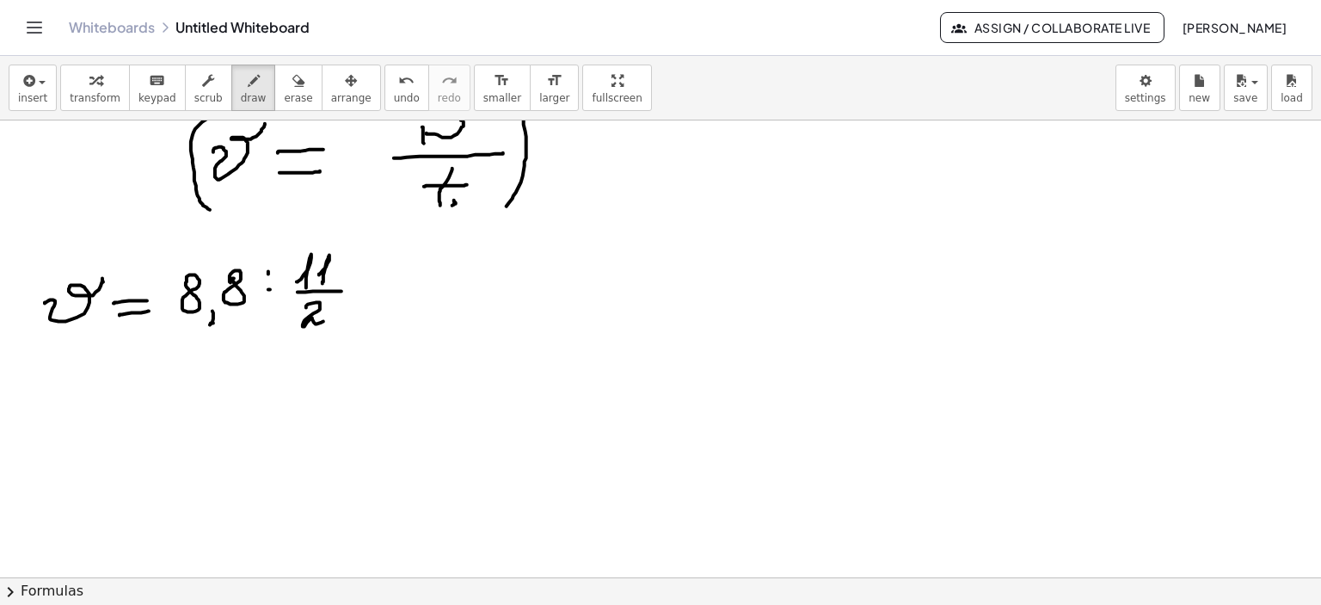
click at [327, 318] on div at bounding box center [660, 289] width 1321 height 1027
click at [331, 309] on div at bounding box center [660, 289] width 1321 height 1027
drag, startPoint x: 370, startPoint y: 285, endPoint x: 404, endPoint y: 284, distance: 34.4
click at [404, 284] on div at bounding box center [660, 289] width 1321 height 1027
drag, startPoint x: 378, startPoint y: 297, endPoint x: 406, endPoint y: 296, distance: 27.5
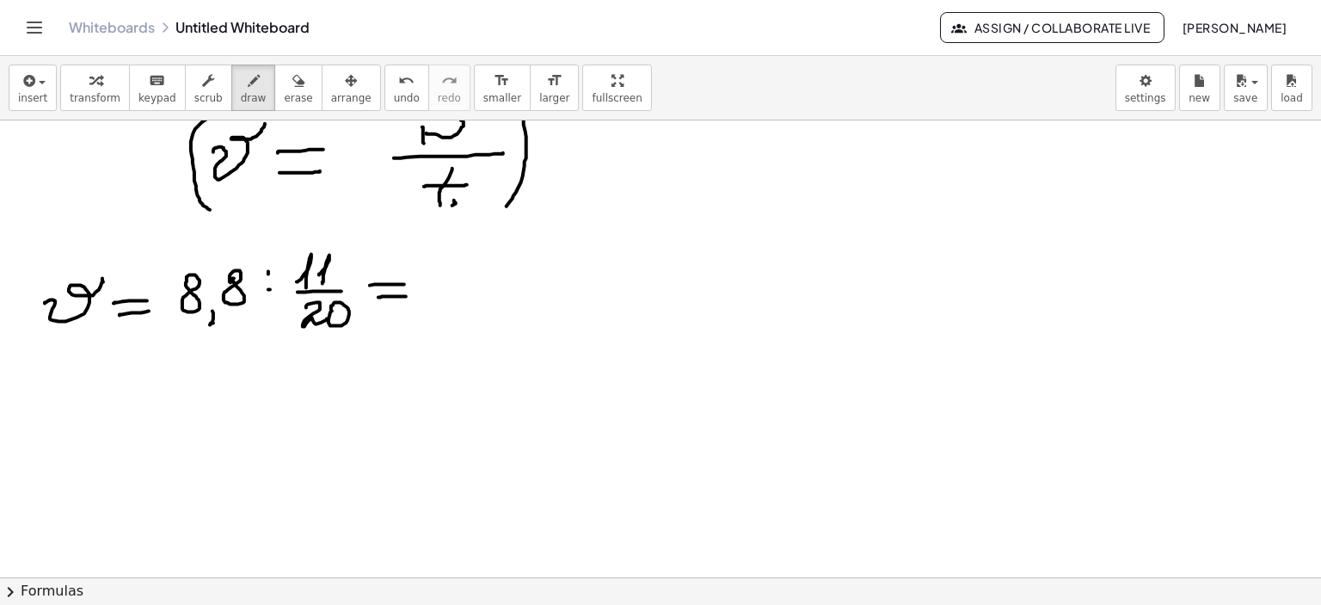
click at [407, 296] on div at bounding box center [660, 289] width 1321 height 1027
drag, startPoint x: 268, startPoint y: 271, endPoint x: 267, endPoint y: 283, distance: 12.2
click at [267, 271] on div at bounding box center [660, 289] width 1321 height 1027
click at [269, 294] on div at bounding box center [660, 289] width 1321 height 1027
click at [436, 270] on div at bounding box center [660, 289] width 1321 height 1027
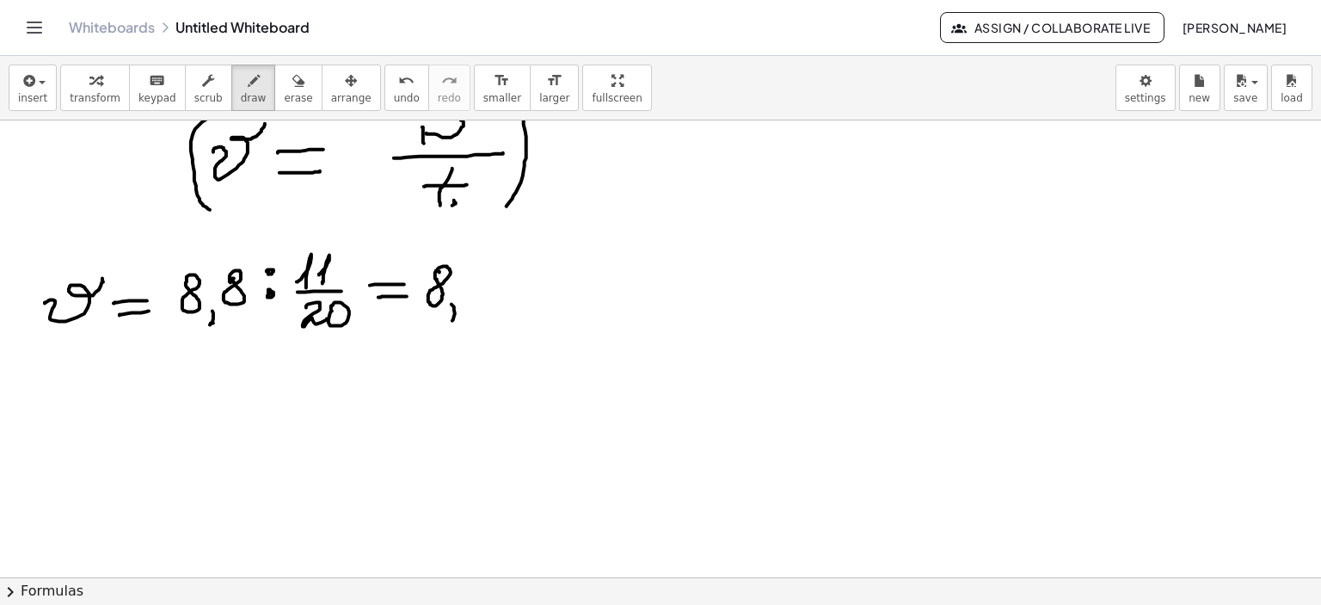
drag, startPoint x: 452, startPoint y: 304, endPoint x: 465, endPoint y: 307, distance: 14.2
click at [451, 320] on div at bounding box center [660, 289] width 1321 height 1027
click at [467, 274] on div at bounding box center [660, 289] width 1321 height 1027
click at [506, 282] on div at bounding box center [660, 289] width 1321 height 1027
drag, startPoint x: 541, startPoint y: 259, endPoint x: 570, endPoint y: 271, distance: 31.6
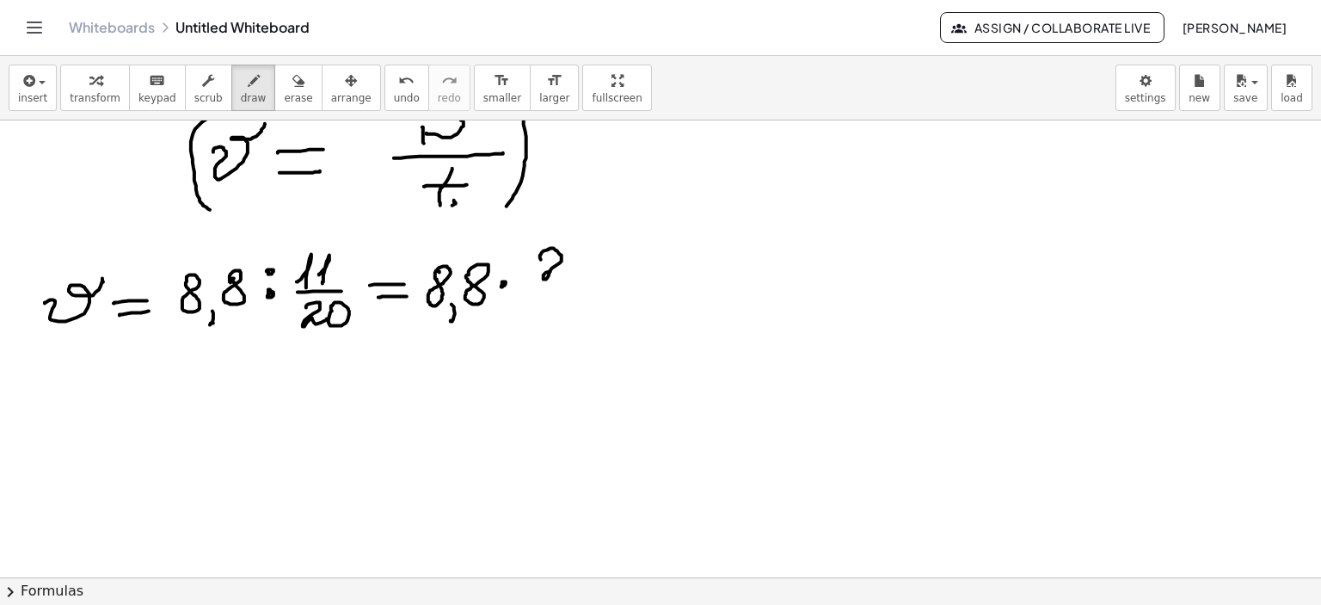
click at [568, 272] on div at bounding box center [660, 289] width 1321 height 1027
drag, startPoint x: 585, startPoint y: 254, endPoint x: 573, endPoint y: 278, distance: 26.9
click at [582, 254] on div at bounding box center [660, 289] width 1321 height 1027
drag, startPoint x: 538, startPoint y: 285, endPoint x: 611, endPoint y: 280, distance: 74.1
click at [611, 280] on div at bounding box center [660, 289] width 1321 height 1027
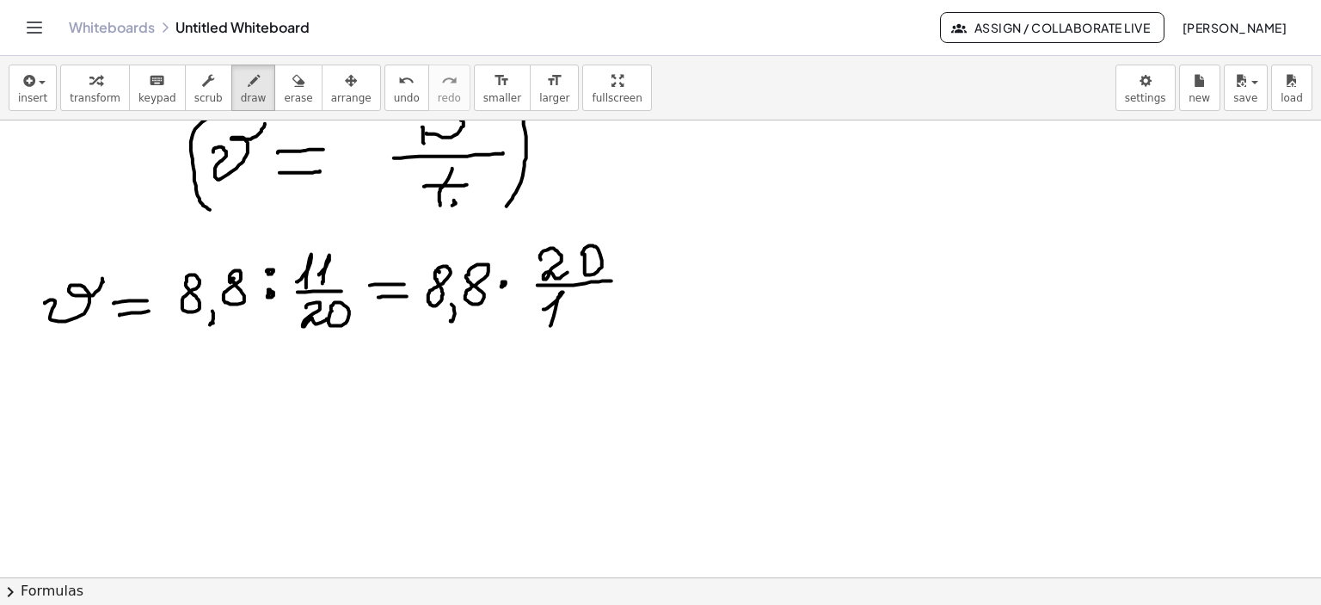
drag, startPoint x: 544, startPoint y: 309, endPoint x: 585, endPoint y: 308, distance: 41.3
click at [550, 325] on div at bounding box center [660, 289] width 1321 height 1027
drag, startPoint x: 574, startPoint y: 312, endPoint x: 652, endPoint y: 298, distance: 79.5
click at [581, 323] on div at bounding box center [660, 289] width 1321 height 1027
drag, startPoint x: 626, startPoint y: 281, endPoint x: 664, endPoint y: 280, distance: 37.9
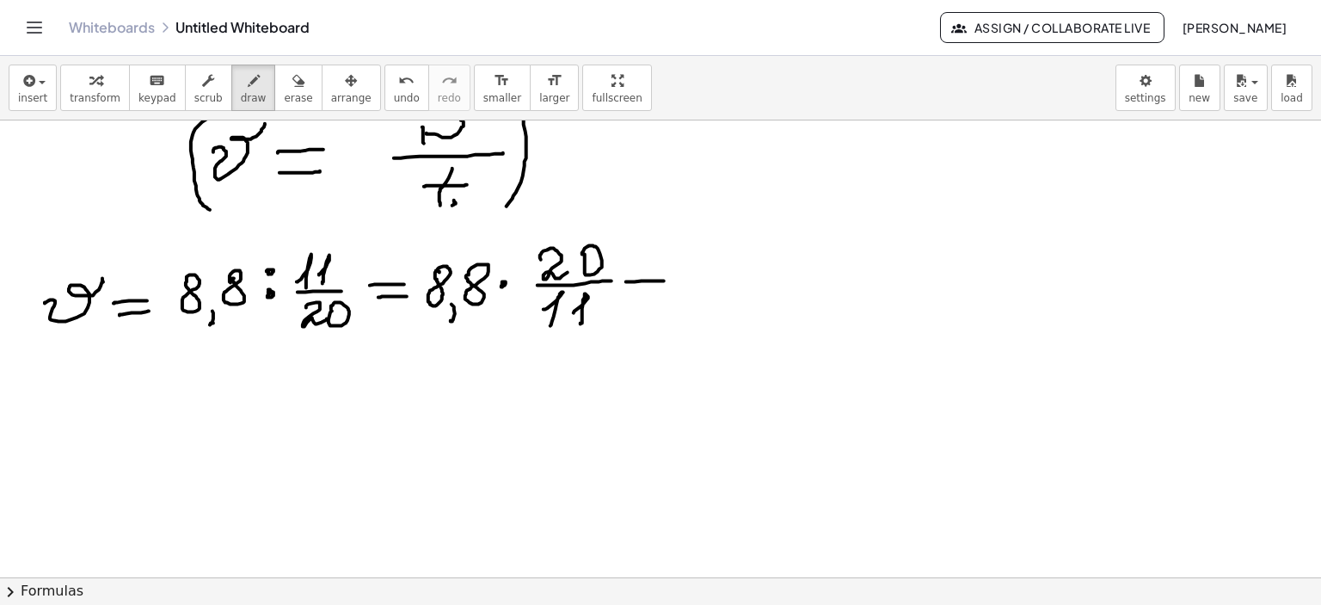
click at [664, 280] on div at bounding box center [660, 289] width 1321 height 1027
drag, startPoint x: 626, startPoint y: 296, endPoint x: 762, endPoint y: 280, distance: 136.9
click at [662, 291] on div at bounding box center [660, 289] width 1321 height 1027
click at [684, 297] on div at bounding box center [660, 289] width 1321 height 1027
drag, startPoint x: 752, startPoint y: 262, endPoint x: 747, endPoint y: 292, distance: 30.4
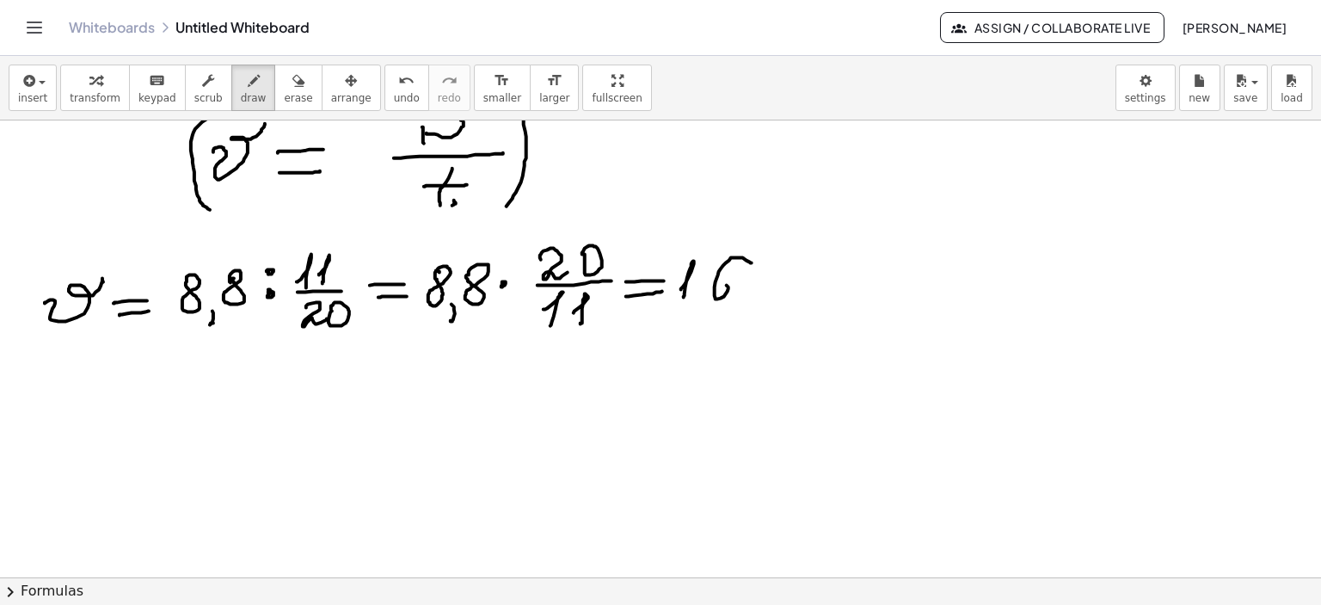
click at [718, 287] on div at bounding box center [660, 289] width 1321 height 1027
drag, startPoint x: 767, startPoint y: 286, endPoint x: 784, endPoint y: 273, distance: 21.5
click at [784, 273] on div at bounding box center [660, 289] width 1321 height 1027
click at [784, 292] on div at bounding box center [660, 289] width 1321 height 1027
drag, startPoint x: 793, startPoint y: 288, endPoint x: 854, endPoint y: 275, distance: 62.4
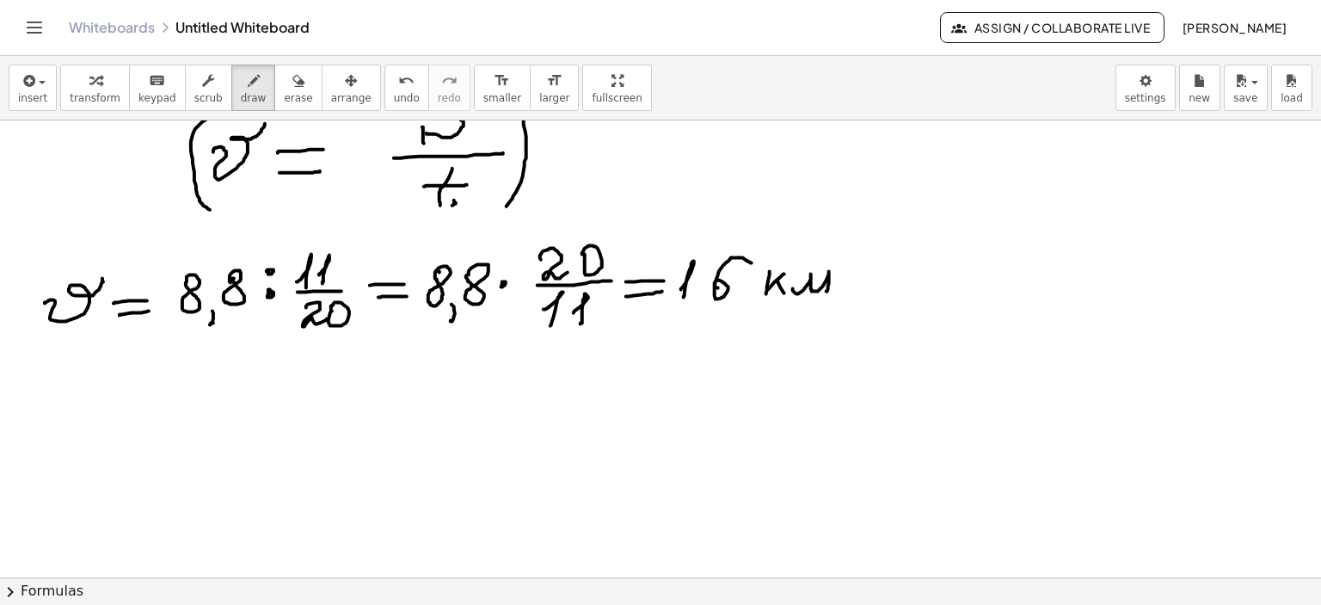
click at [826, 291] on div at bounding box center [660, 289] width 1321 height 1027
drag, startPoint x: 856, startPoint y: 244, endPoint x: 850, endPoint y: 295, distance: 51.1
click at [842, 297] on div at bounding box center [660, 289] width 1321 height 1027
drag, startPoint x: 862, startPoint y: 273, endPoint x: 960, endPoint y: 273, distance: 98.0
click at [898, 292] on div at bounding box center [660, 289] width 1321 height 1027
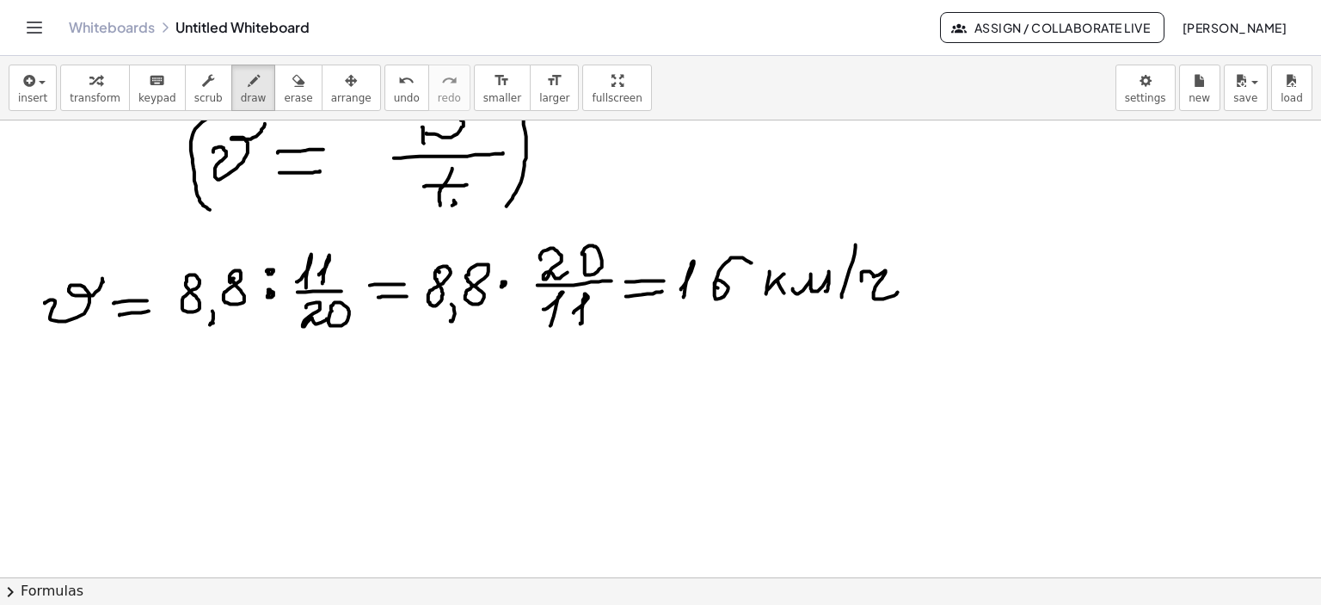
scroll to position [568, 0]
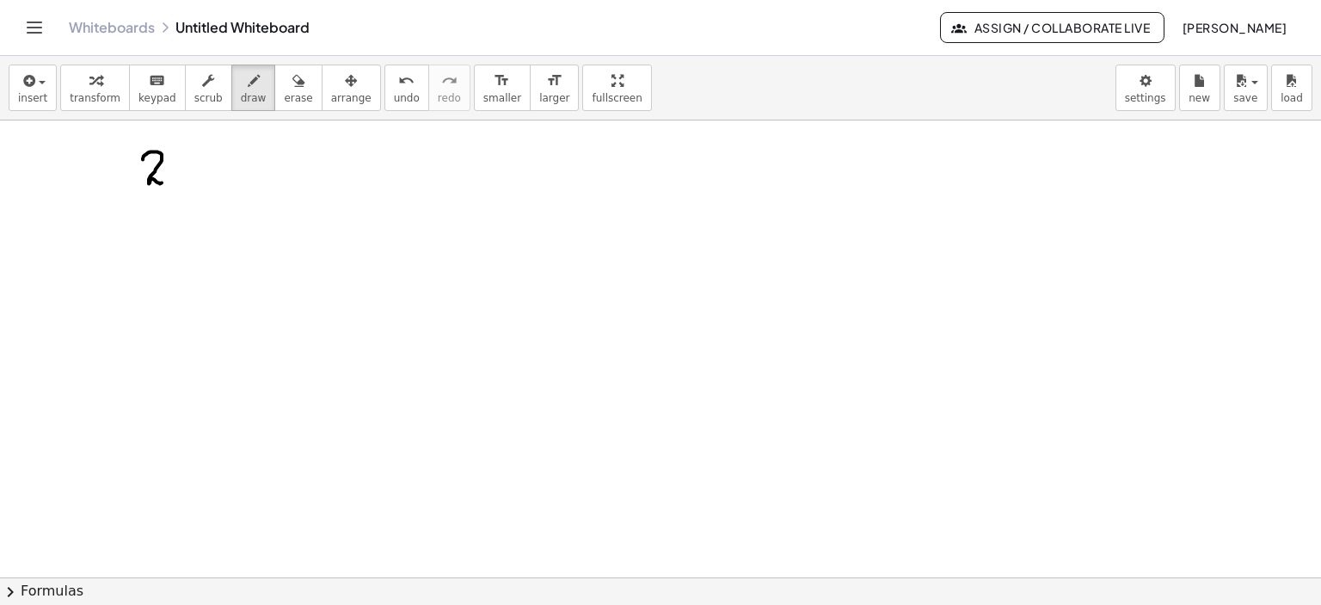
drag, startPoint x: 143, startPoint y: 158, endPoint x: 179, endPoint y: 173, distance: 39.0
click at [170, 177] on div at bounding box center [660, 238] width 1321 height 1373
click at [194, 154] on div at bounding box center [660, 238] width 1321 height 1373
drag, startPoint x: 193, startPoint y: 176, endPoint x: 188, endPoint y: 195, distance: 19.4
click at [188, 195] on div at bounding box center [660, 238] width 1321 height 1373
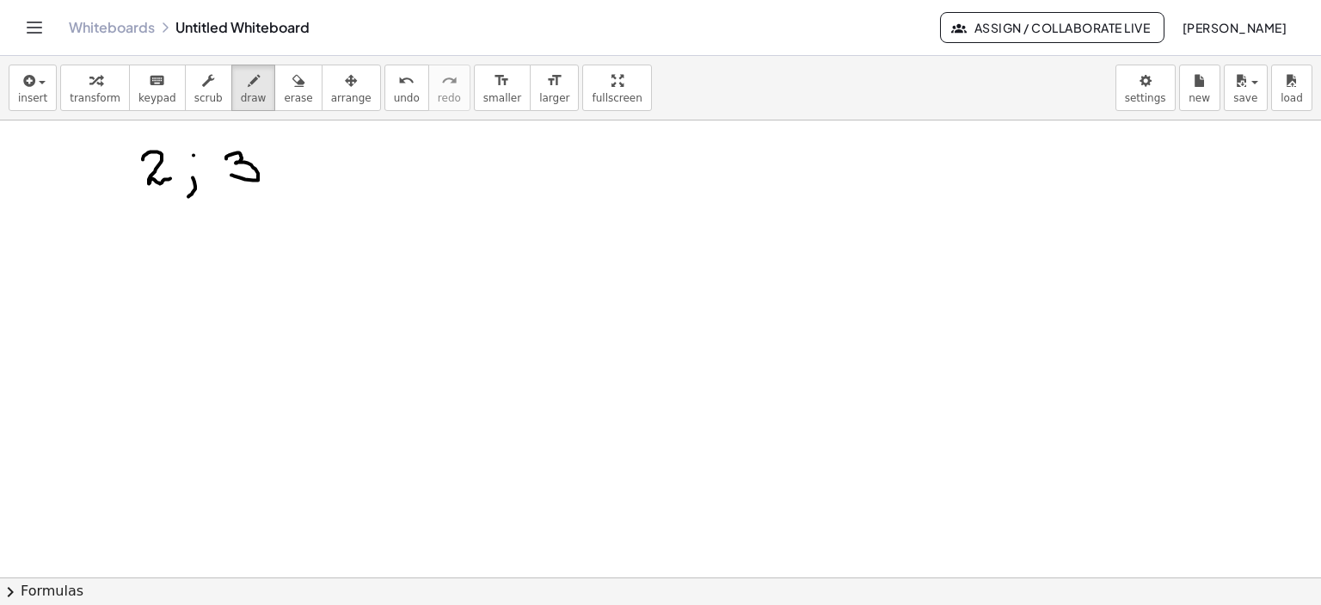
drag, startPoint x: 226, startPoint y: 157, endPoint x: 231, endPoint y: 174, distance: 17.1
click at [231, 174] on div at bounding box center [660, 238] width 1321 height 1373
click at [282, 154] on div at bounding box center [660, 238] width 1321 height 1373
drag, startPoint x: 292, startPoint y: 178, endPoint x: 286, endPoint y: 198, distance: 20.7
click at [286, 198] on div at bounding box center [660, 238] width 1321 height 1373
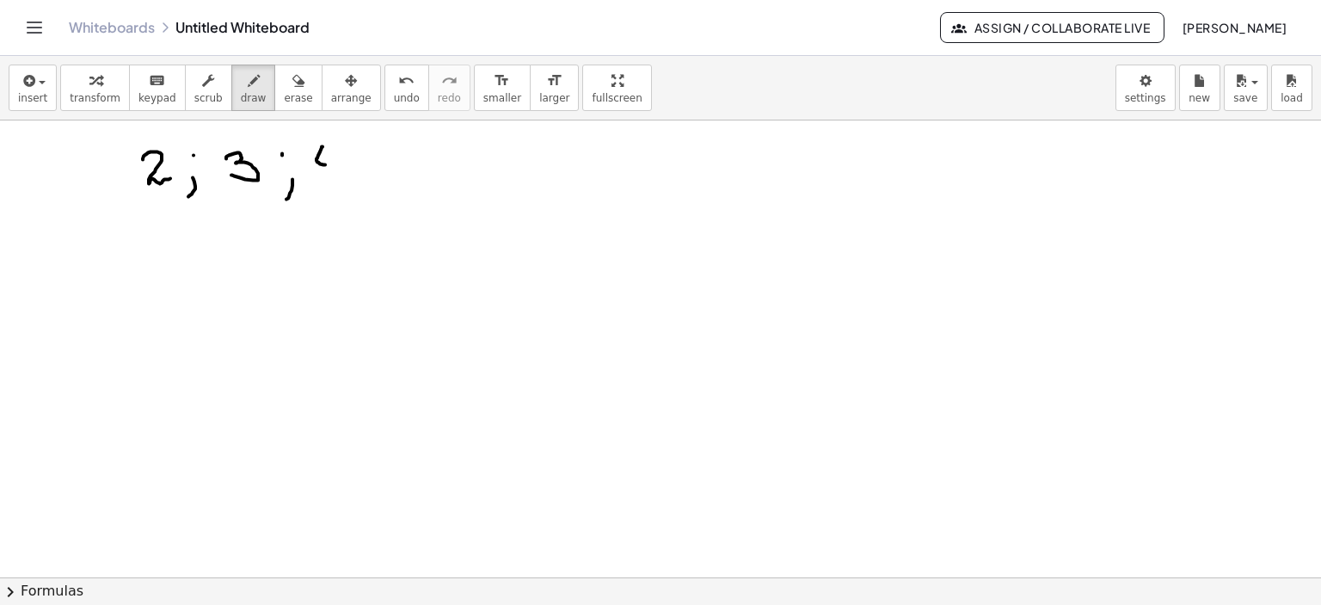
drag, startPoint x: 323, startPoint y: 145, endPoint x: 335, endPoint y: 160, distance: 18.9
click at [329, 165] on div at bounding box center [660, 238] width 1321 height 1373
drag, startPoint x: 335, startPoint y: 158, endPoint x: 332, endPoint y: 176, distance: 18.2
click at [332, 176] on div at bounding box center [660, 238] width 1321 height 1373
click at [144, 200] on div at bounding box center [660, 238] width 1321 height 1373
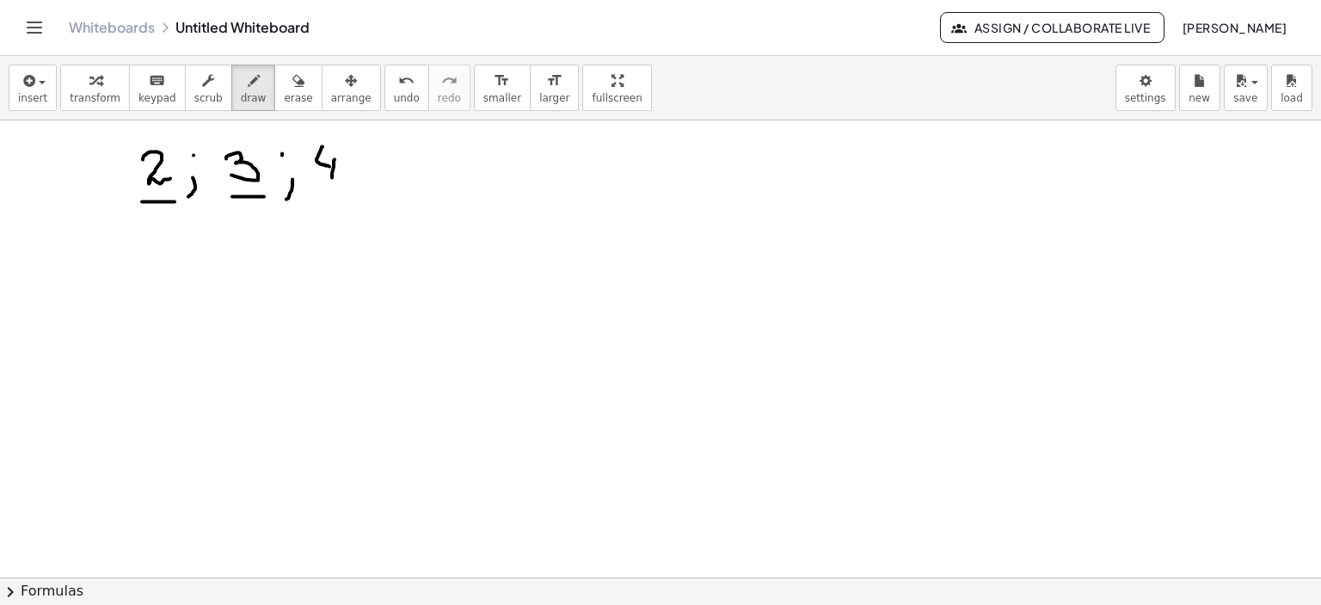
drag, startPoint x: 232, startPoint y: 195, endPoint x: 264, endPoint y: 195, distance: 31.8
click at [264, 195] on div at bounding box center [660, 238] width 1321 height 1373
drag, startPoint x: 317, startPoint y: 195, endPoint x: 356, endPoint y: 196, distance: 38.7
click at [356, 196] on div at bounding box center [660, 238] width 1321 height 1373
drag, startPoint x: 132, startPoint y: 291, endPoint x: 152, endPoint y: 312, distance: 29.8
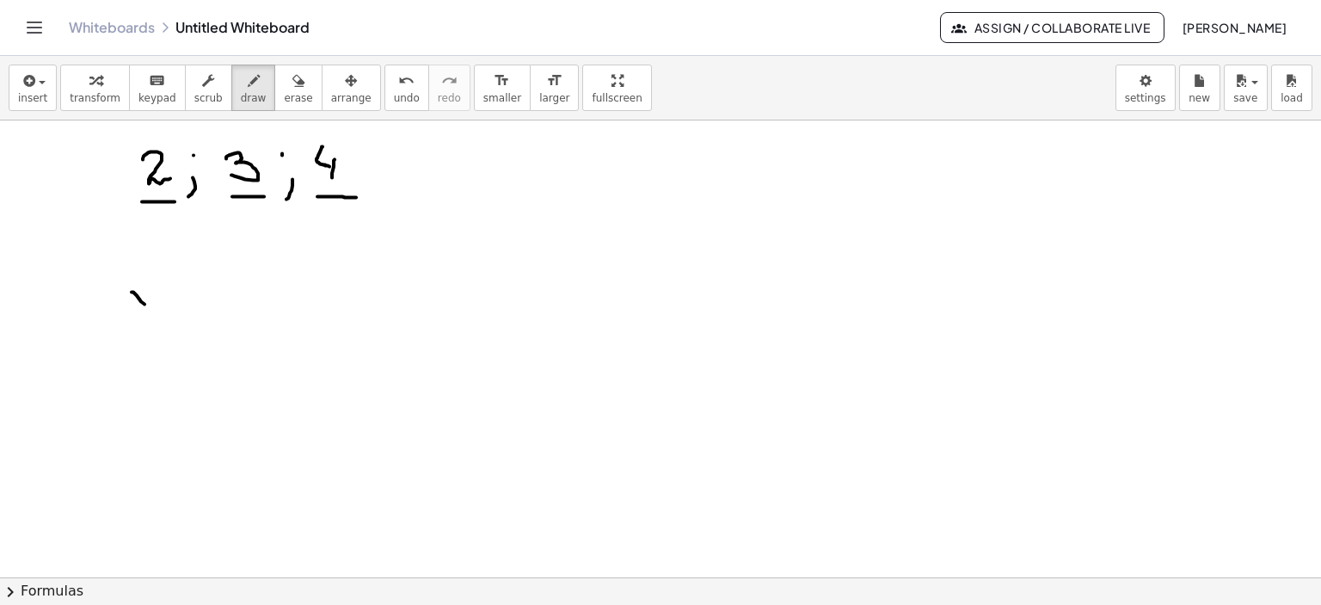
click at [152, 312] on div at bounding box center [660, 238] width 1321 height 1373
drag, startPoint x: 153, startPoint y: 284, endPoint x: 129, endPoint y: 312, distance: 37.2
click at [129, 312] on div at bounding box center [660, 238] width 1321 height 1373
drag, startPoint x: 124, startPoint y: 284, endPoint x: 151, endPoint y: 311, distance: 38.3
click at [151, 311] on div at bounding box center [660, 238] width 1321 height 1373
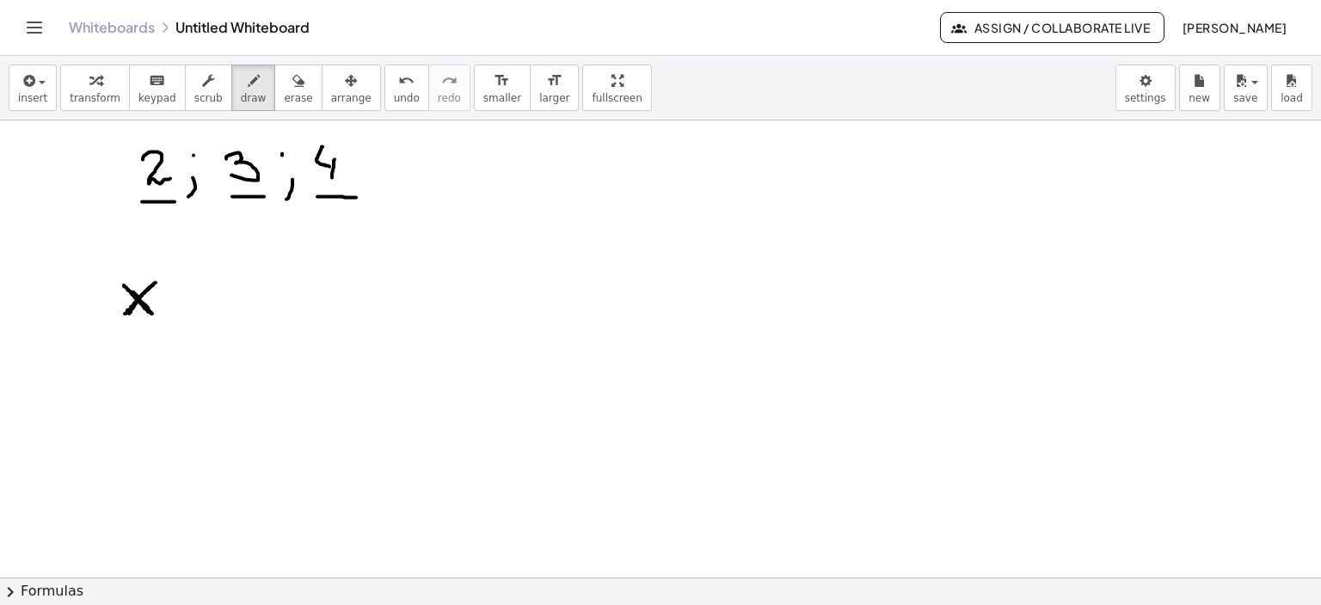
drag, startPoint x: 156, startPoint y: 281, endPoint x: 125, endPoint y: 312, distance: 43.8
click at [125, 312] on div at bounding box center [660, 238] width 1321 height 1373
drag, startPoint x: 257, startPoint y: 277, endPoint x: 239, endPoint y: 282, distance: 18.8
click at [235, 306] on div at bounding box center [660, 238] width 1321 height 1373
drag, startPoint x: 237, startPoint y: 279, endPoint x: 261, endPoint y: 311, distance: 40.6
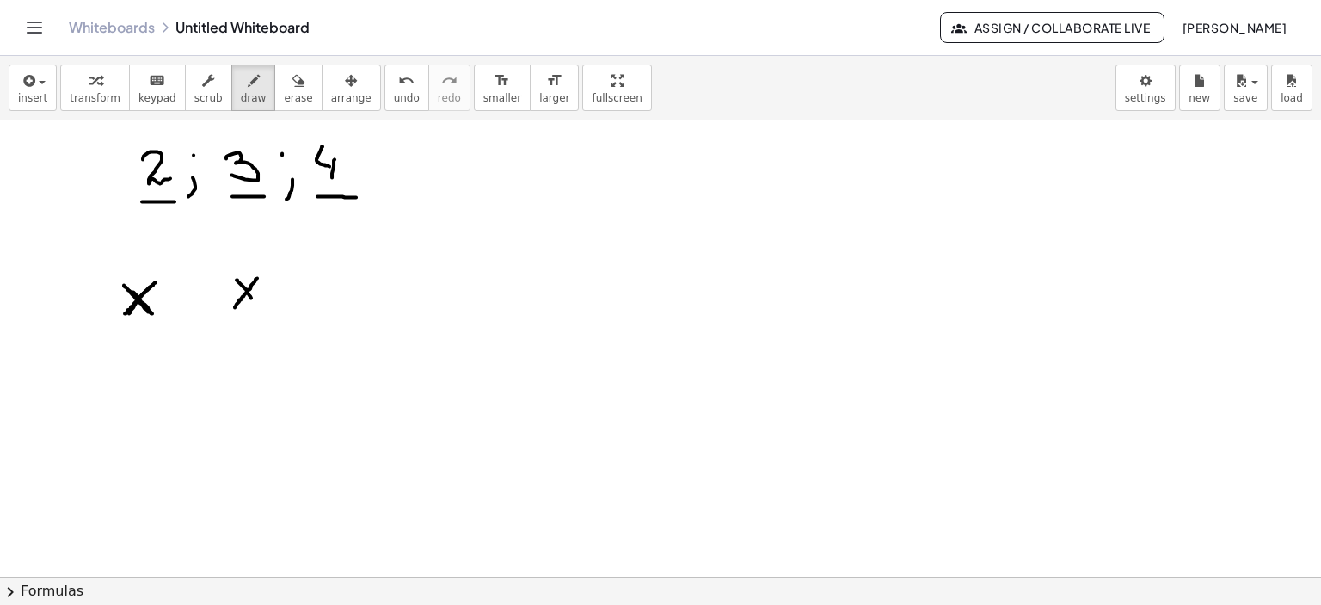
click at [261, 311] on div at bounding box center [660, 238] width 1321 height 1373
drag, startPoint x: 274, startPoint y: 292, endPoint x: 295, endPoint y: 292, distance: 20.6
click at [295, 292] on div at bounding box center [660, 238] width 1321 height 1373
drag, startPoint x: 288, startPoint y: 282, endPoint x: 316, endPoint y: 300, distance: 33.6
click at [280, 305] on div at bounding box center [660, 238] width 1321 height 1373
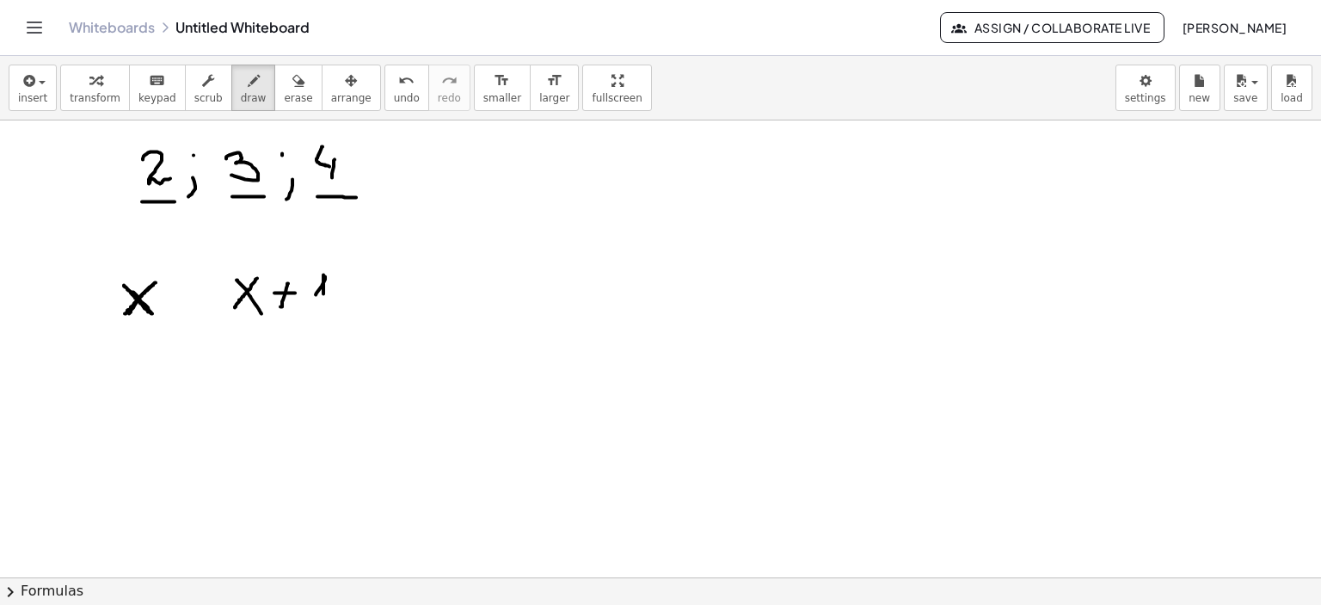
drag, startPoint x: 316, startPoint y: 293, endPoint x: 323, endPoint y: 306, distance: 15.0
click at [323, 307] on div at bounding box center [660, 238] width 1321 height 1373
click at [203, 281] on div at bounding box center [660, 238] width 1321 height 1373
drag, startPoint x: 202, startPoint y: 312, endPoint x: 242, endPoint y: 326, distance: 41.9
click at [192, 336] on div at bounding box center [660, 238] width 1321 height 1373
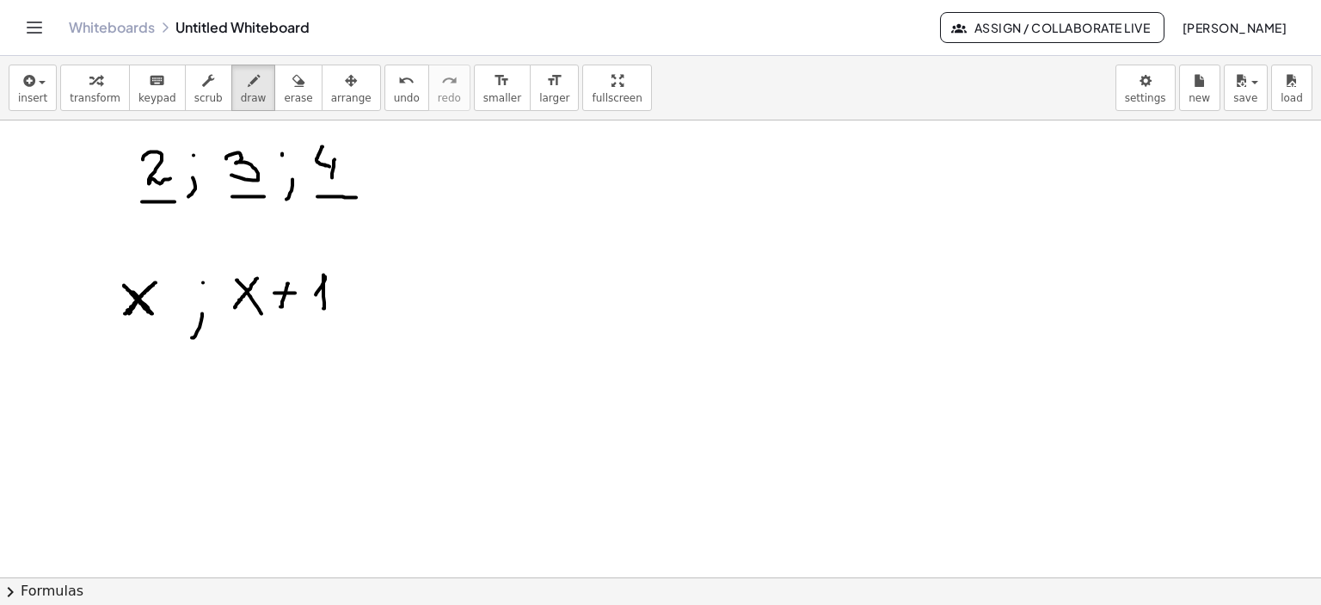
click at [382, 278] on div at bounding box center [660, 238] width 1321 height 1373
drag, startPoint x: 378, startPoint y: 301, endPoint x: 381, endPoint y: 329, distance: 28.6
click at [381, 329] on div at bounding box center [660, 238] width 1321 height 1373
click at [378, 273] on div at bounding box center [660, 238] width 1321 height 1373
click at [200, 280] on div at bounding box center [660, 238] width 1321 height 1373
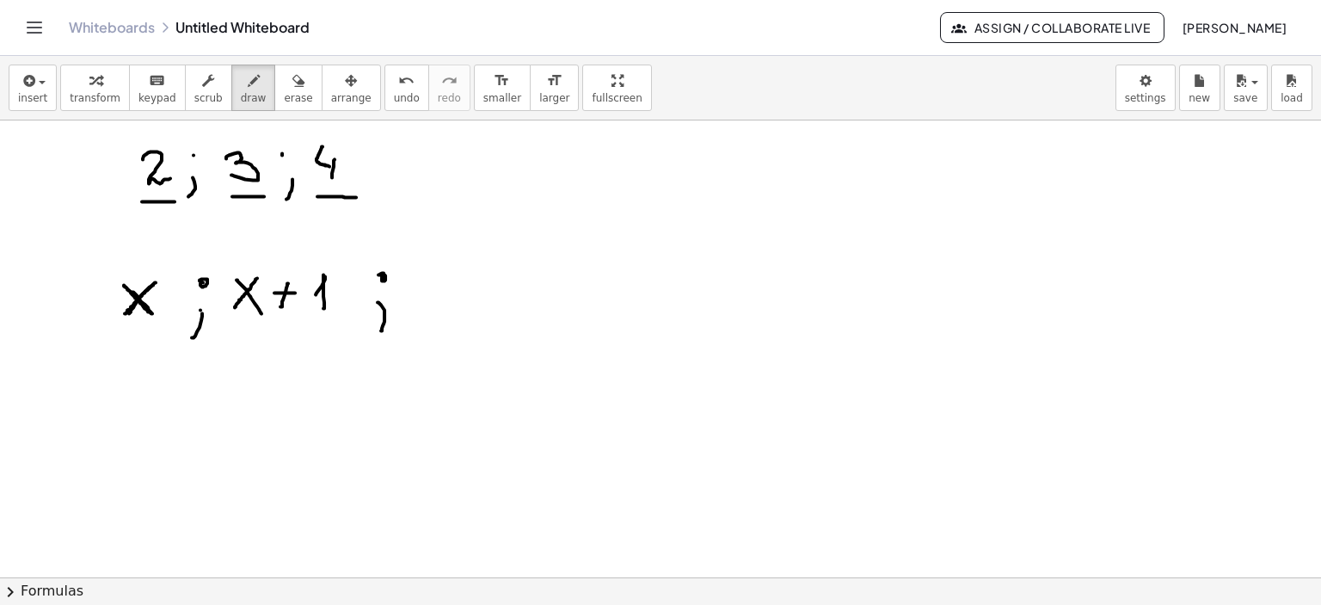
click at [200, 309] on div at bounding box center [660, 238] width 1321 height 1373
drag, startPoint x: 376, startPoint y: 304, endPoint x: 447, endPoint y: 289, distance: 72.9
click at [378, 303] on div at bounding box center [660, 238] width 1321 height 1373
drag, startPoint x: 414, startPoint y: 271, endPoint x: 451, endPoint y: 294, distance: 43.7
click at [451, 298] on div at bounding box center [660, 238] width 1321 height 1373
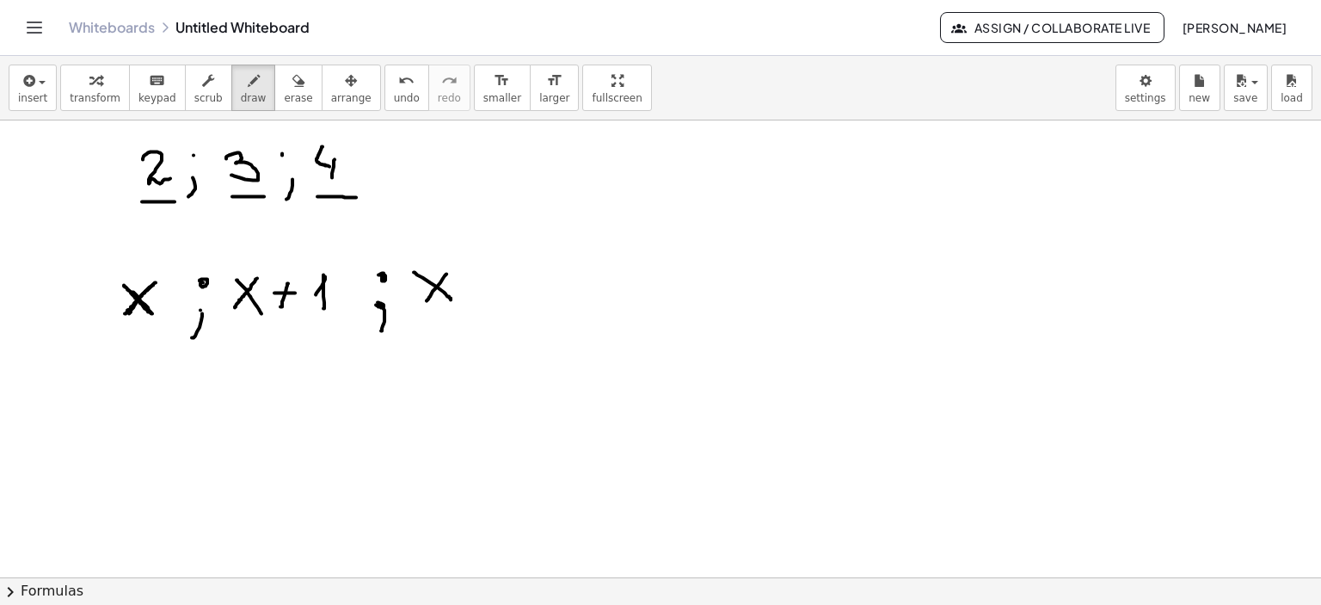
drag, startPoint x: 446, startPoint y: 273, endPoint x: 427, endPoint y: 300, distance: 33.9
click at [427, 300] on div at bounding box center [660, 238] width 1321 height 1373
drag, startPoint x: 471, startPoint y: 285, endPoint x: 506, endPoint y: 280, distance: 34.8
click at [511, 280] on div at bounding box center [660, 238] width 1321 height 1373
drag, startPoint x: 490, startPoint y: 271, endPoint x: 541, endPoint y: 272, distance: 50.7
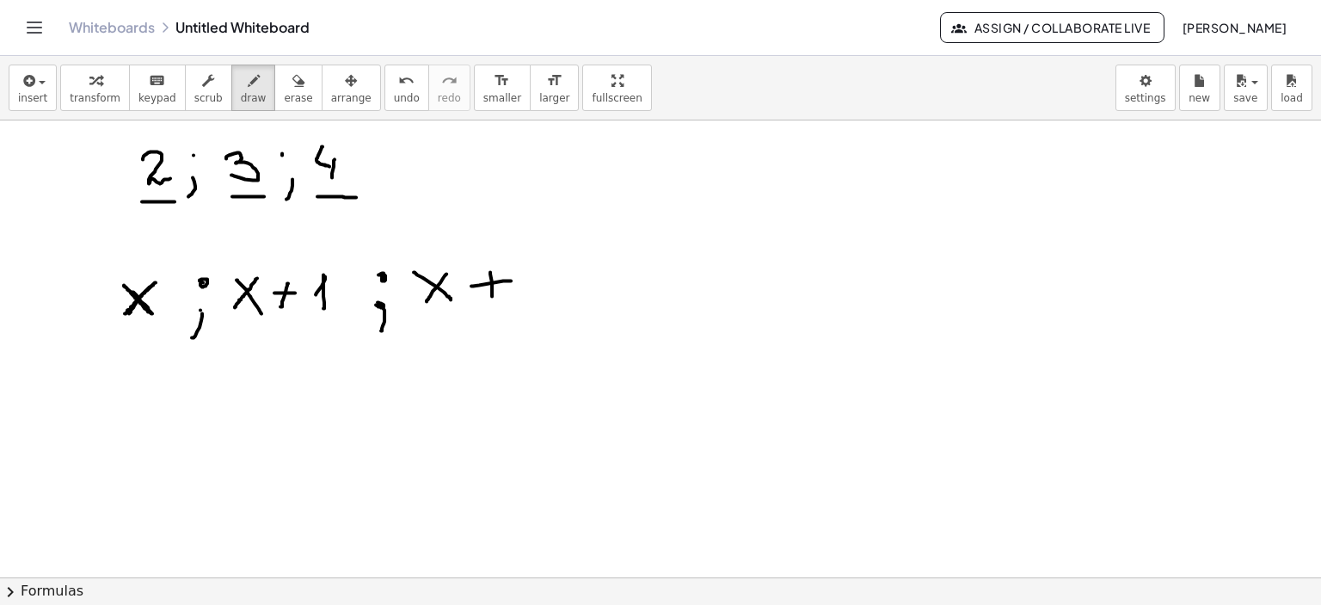
click at [493, 296] on div at bounding box center [660, 238] width 1321 height 1373
drag, startPoint x: 533, startPoint y: 267, endPoint x: 573, endPoint y: 294, distance: 47.7
click at [573, 294] on div at bounding box center [660, 238] width 1321 height 1373
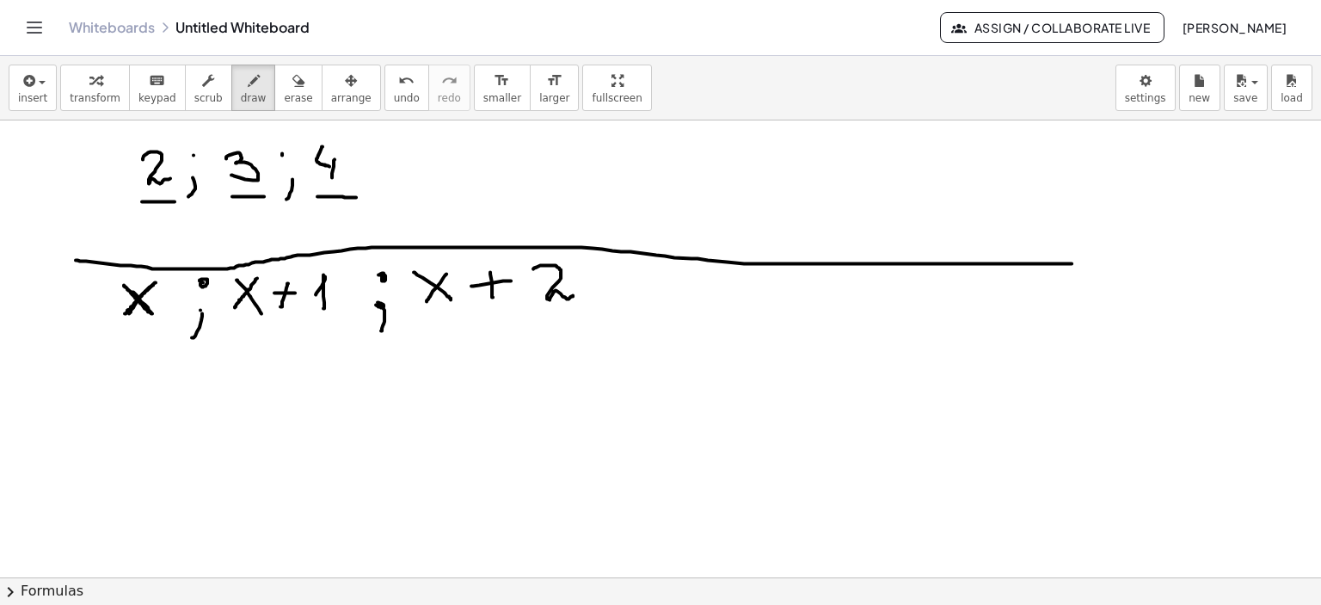
drag, startPoint x: 76, startPoint y: 259, endPoint x: 1072, endPoint y: 262, distance: 995.9
click at [1072, 262] on div at bounding box center [660, 238] width 1321 height 1373
drag, startPoint x: 501, startPoint y: 137, endPoint x: 540, endPoint y: 144, distance: 39.5
click at [532, 149] on div at bounding box center [660, 238] width 1321 height 1373
drag, startPoint x: 545, startPoint y: 144, endPoint x: 561, endPoint y: 143, distance: 15.5
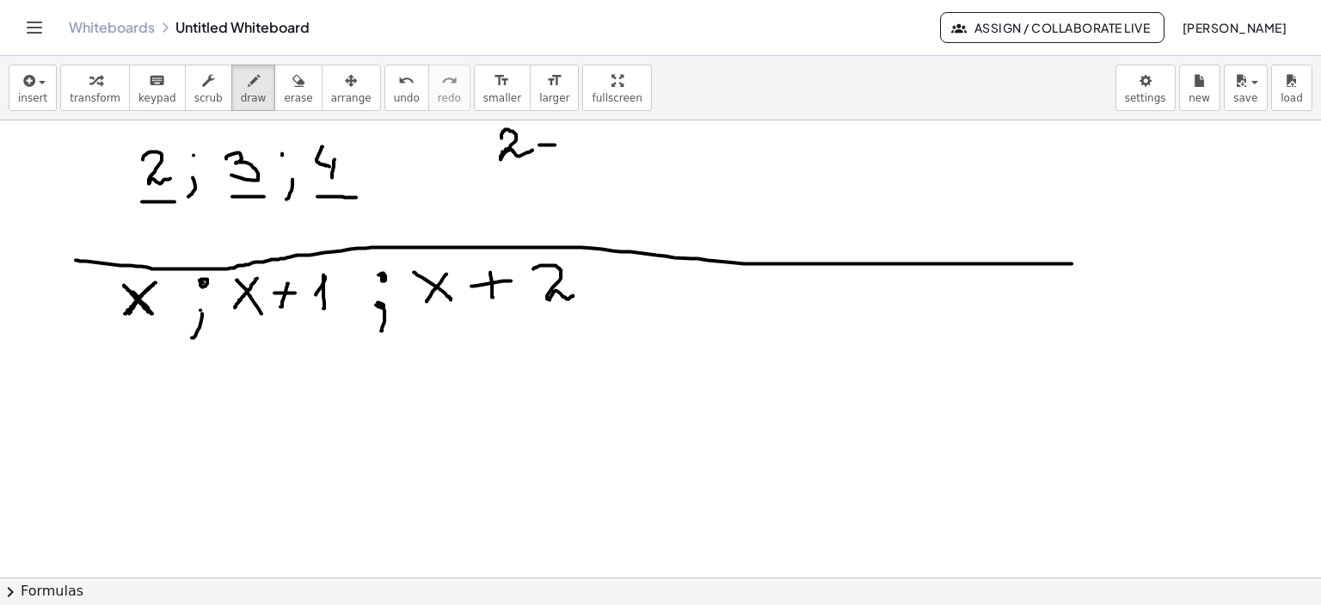
click at [560, 144] on div at bounding box center [660, 238] width 1321 height 1373
drag, startPoint x: 550, startPoint y: 135, endPoint x: 564, endPoint y: 148, distance: 19.5
click at [549, 152] on div at bounding box center [660, 238] width 1321 height 1373
drag, startPoint x: 571, startPoint y: 133, endPoint x: 568, endPoint y: 157, distance: 23.5
click at [568, 157] on div at bounding box center [660, 238] width 1321 height 1373
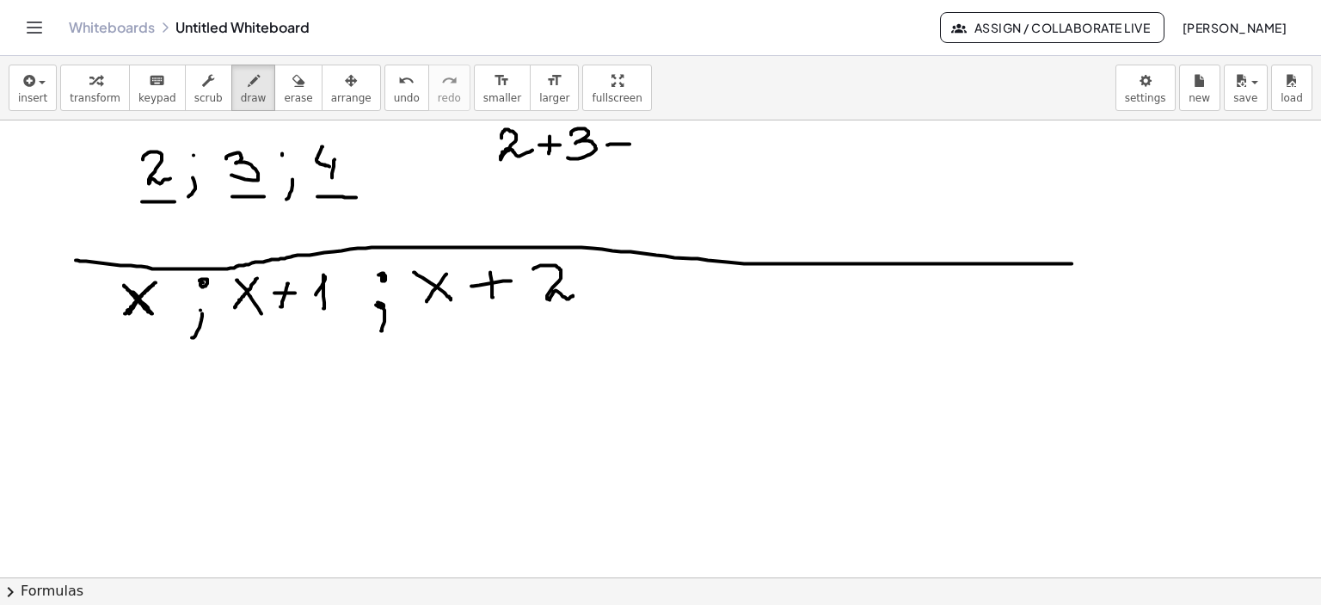
drag, startPoint x: 607, startPoint y: 144, endPoint x: 626, endPoint y: 140, distance: 19.2
click at [632, 143] on div at bounding box center [660, 238] width 1321 height 1373
drag, startPoint x: 623, startPoint y: 137, endPoint x: 642, endPoint y: 141, distance: 20.2
click at [621, 152] on div at bounding box center [660, 238] width 1321 height 1373
drag, startPoint x: 648, startPoint y: 140, endPoint x: 666, endPoint y: 147, distance: 18.5
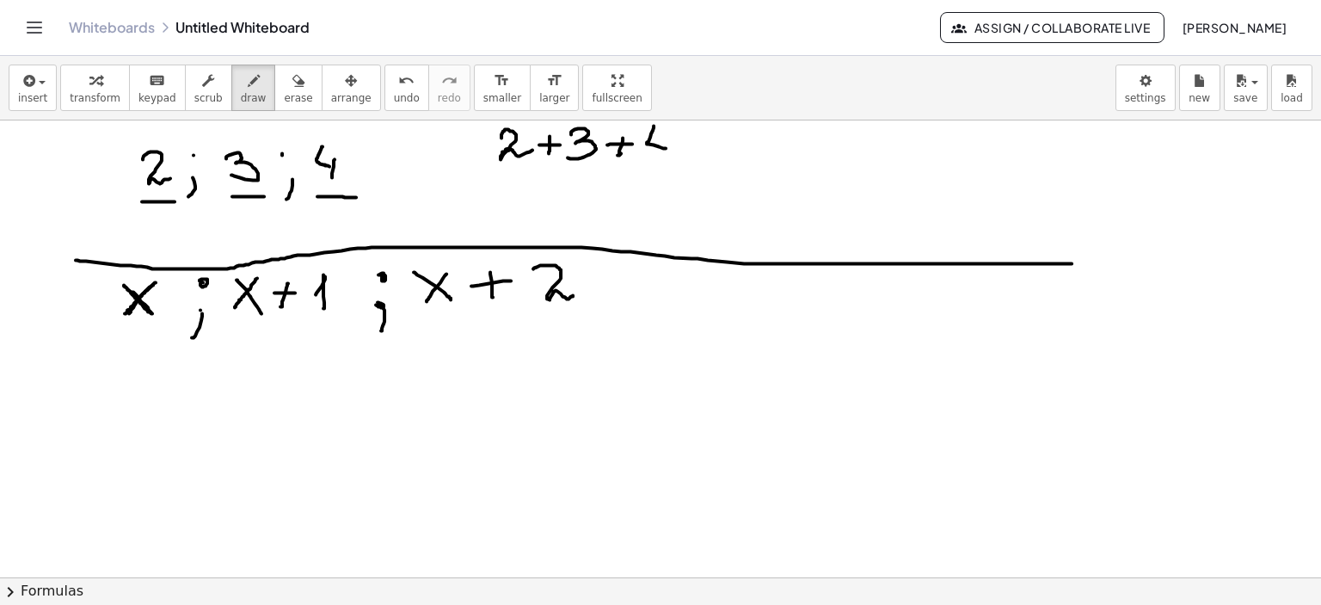
click at [666, 147] on div at bounding box center [660, 238] width 1321 height 1373
drag, startPoint x: 667, startPoint y: 135, endPoint x: 664, endPoint y: 155, distance: 20.1
click at [666, 155] on div at bounding box center [660, 238] width 1321 height 1373
drag, startPoint x: 489, startPoint y: 127, endPoint x: 644, endPoint y: 138, distance: 155.1
click at [482, 171] on div at bounding box center [660, 238] width 1321 height 1373
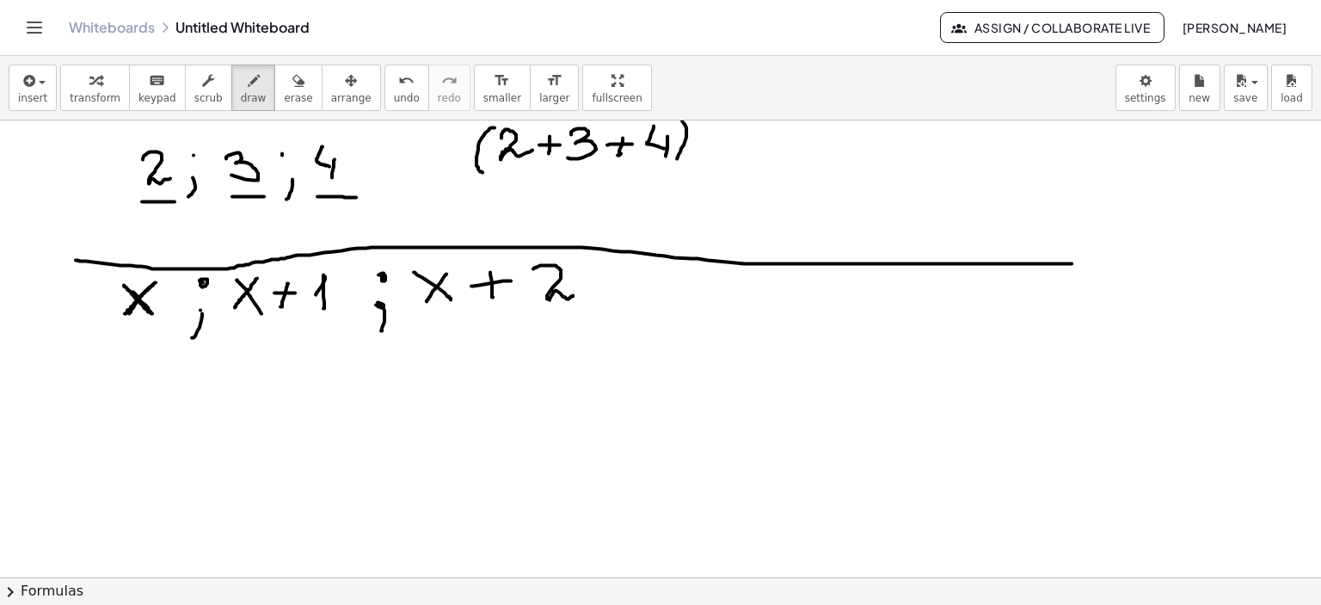
drag, startPoint x: 682, startPoint y: 120, endPoint x: 688, endPoint y: 156, distance: 36.6
click at [677, 161] on div at bounding box center [660, 238] width 1321 height 1373
click at [705, 132] on div at bounding box center [660, 238] width 1321 height 1373
click at [704, 144] on div at bounding box center [660, 238] width 1321 height 1373
drag, startPoint x: 736, startPoint y: 121, endPoint x: 725, endPoint y: 152, distance: 32.9
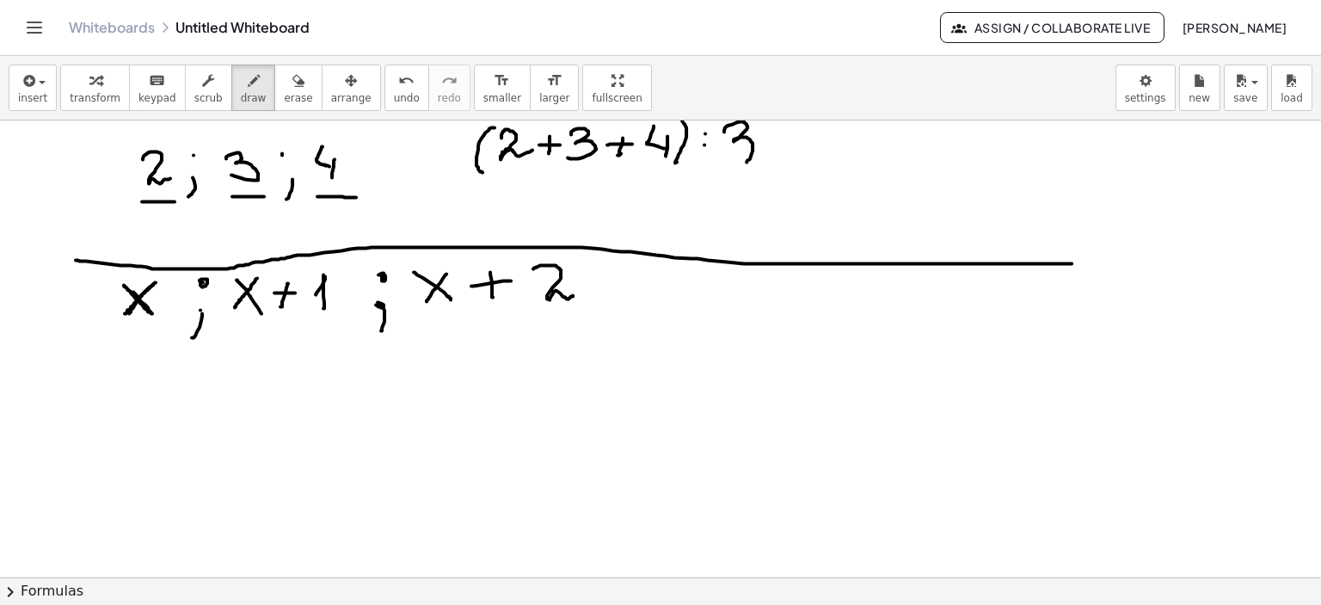
click at [725, 152] on div at bounding box center [660, 238] width 1321 height 1373
drag, startPoint x: 775, startPoint y: 134, endPoint x: 802, endPoint y: 136, distance: 26.7
click at [802, 136] on div at bounding box center [660, 238] width 1321 height 1373
drag, startPoint x: 774, startPoint y: 151, endPoint x: 802, endPoint y: 150, distance: 27.5
click at [801, 150] on div at bounding box center [660, 238] width 1321 height 1373
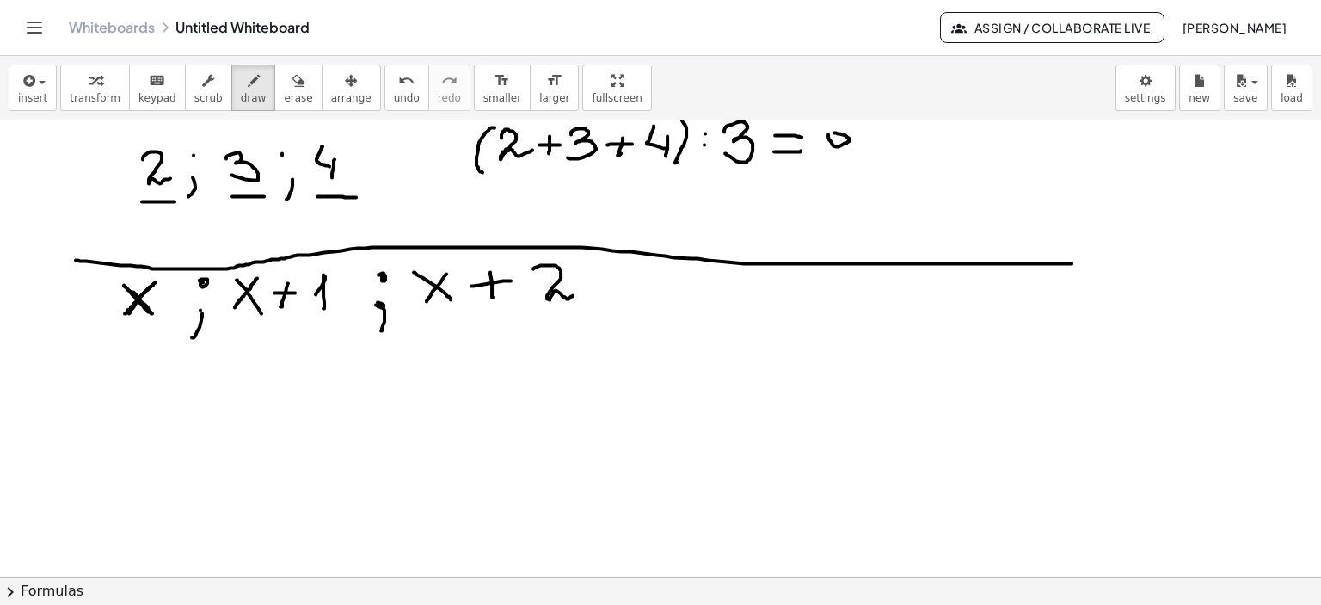
drag, startPoint x: 828, startPoint y: 133, endPoint x: 844, endPoint y: 139, distance: 16.6
click at [833, 133] on div at bounding box center [660, 238] width 1321 height 1373
drag, startPoint x: 846, startPoint y: 138, endPoint x: 877, endPoint y: 147, distance: 32.1
click at [828, 158] on div at bounding box center [660, 238] width 1321 height 1373
click at [872, 144] on div at bounding box center [660, 238] width 1321 height 1373
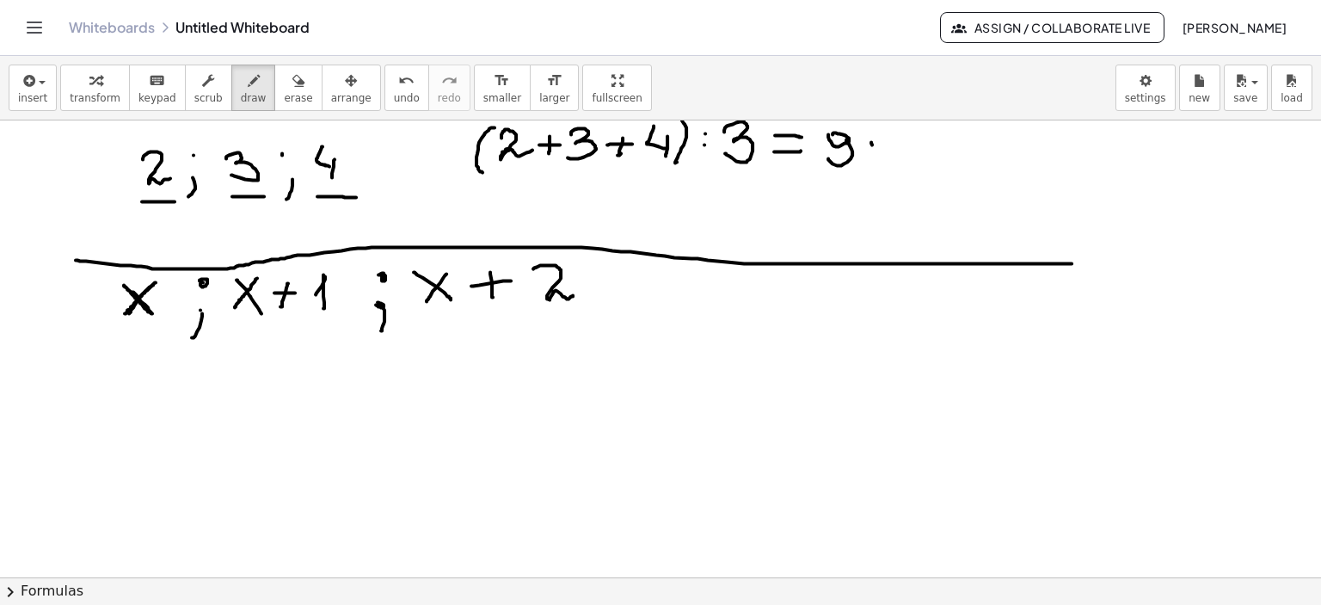
click at [875, 155] on div at bounding box center [660, 238] width 1321 height 1373
drag, startPoint x: 896, startPoint y: 141, endPoint x: 903, endPoint y: 161, distance: 20.9
click at [903, 161] on div at bounding box center [660, 238] width 1321 height 1373
drag, startPoint x: 946, startPoint y: 145, endPoint x: 974, endPoint y: 142, distance: 28.6
click at [974, 142] on div at bounding box center [660, 238] width 1321 height 1373
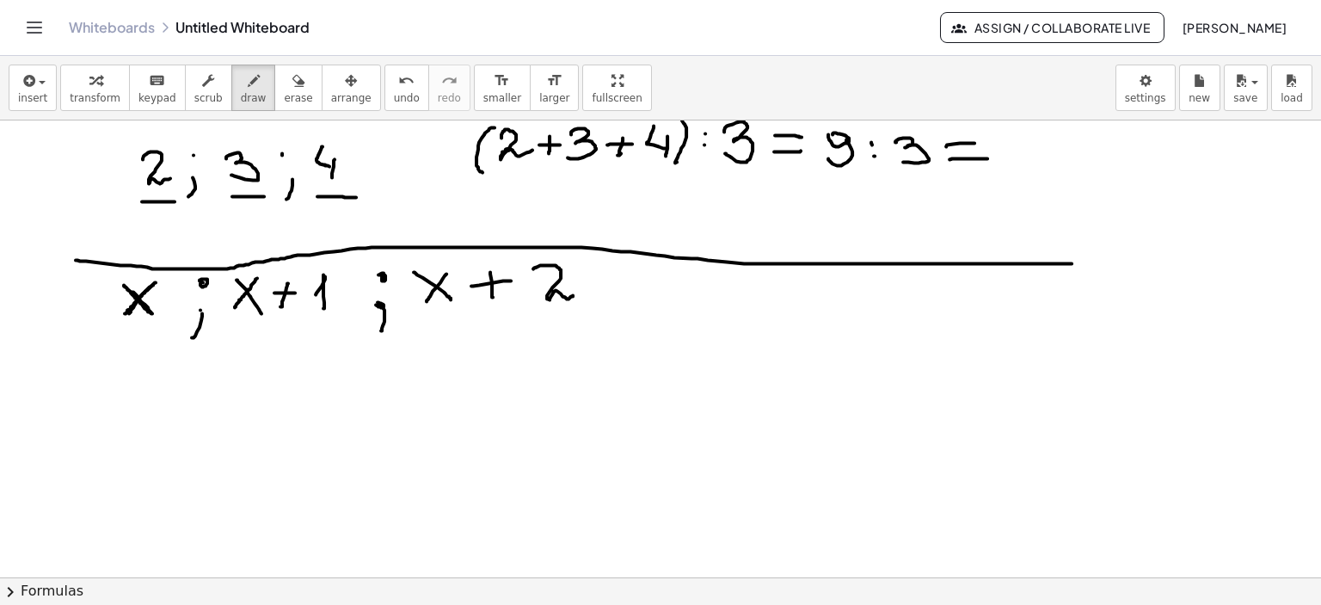
drag, startPoint x: 952, startPoint y: 157, endPoint x: 987, endPoint y: 157, distance: 35.3
click at [987, 157] on div at bounding box center [660, 238] width 1321 height 1373
drag, startPoint x: 1012, startPoint y: 138, endPoint x: 1018, endPoint y: 157, distance: 19.9
click at [1018, 157] on div at bounding box center [660, 238] width 1321 height 1373
click at [1049, 168] on div at bounding box center [660, 238] width 1321 height 1373
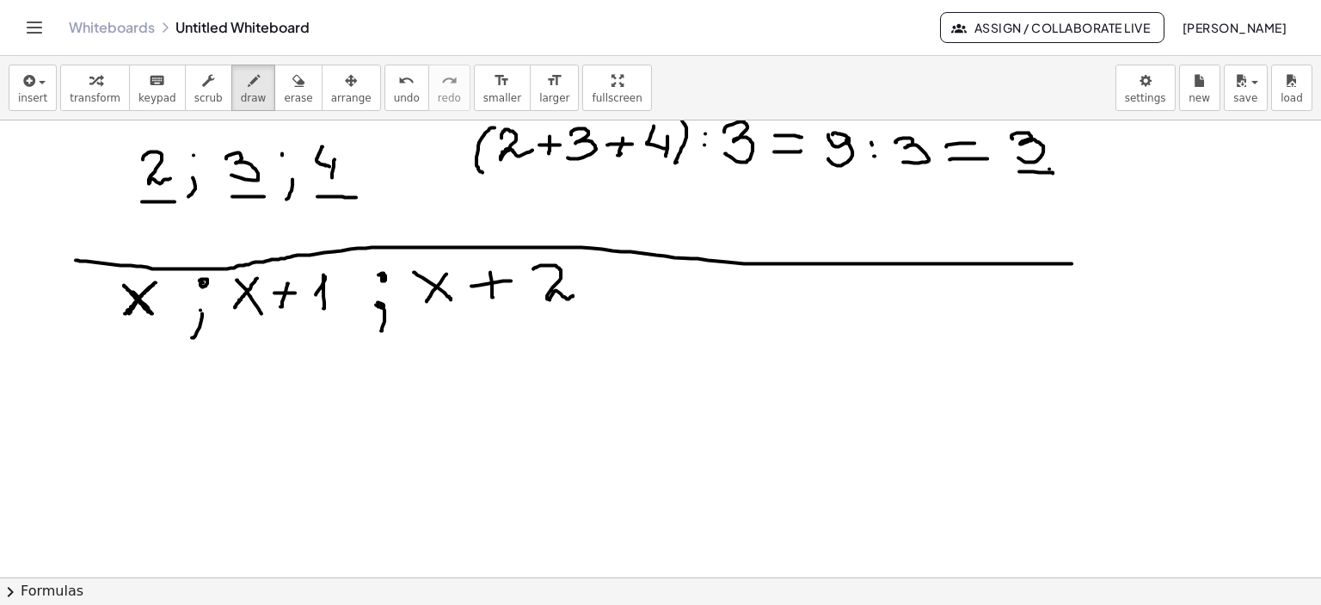
drag, startPoint x: 1019, startPoint y: 170, endPoint x: 1053, endPoint y: 172, distance: 33.6
click at [1053, 172] on div at bounding box center [660, 238] width 1321 height 1373
drag, startPoint x: 249, startPoint y: 133, endPoint x: 257, endPoint y: 135, distance: 8.8
click at [257, 135] on div at bounding box center [660, 238] width 1321 height 1373
drag, startPoint x: 35, startPoint y: 150, endPoint x: 78, endPoint y: 257, distance: 115.8
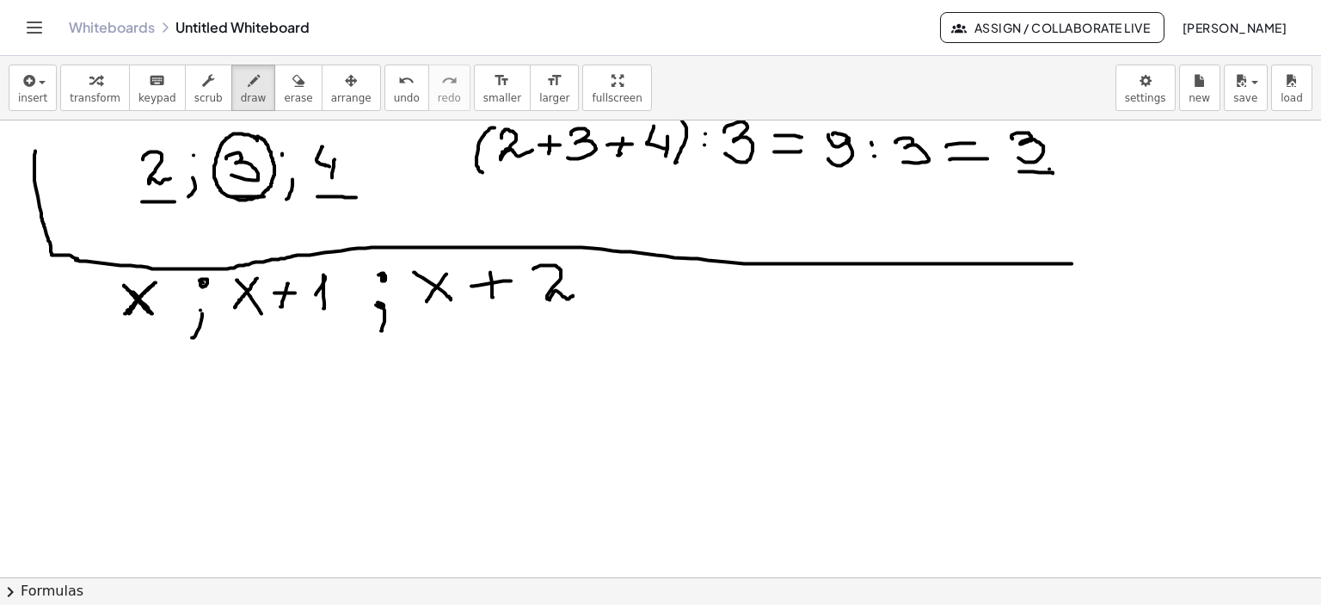
click at [78, 257] on div at bounding box center [660, 238] width 1321 height 1373
drag, startPoint x: 37, startPoint y: 136, endPoint x: 34, endPoint y: 147, distance: 11.5
click at [34, 147] on div at bounding box center [660, 238] width 1321 height 1373
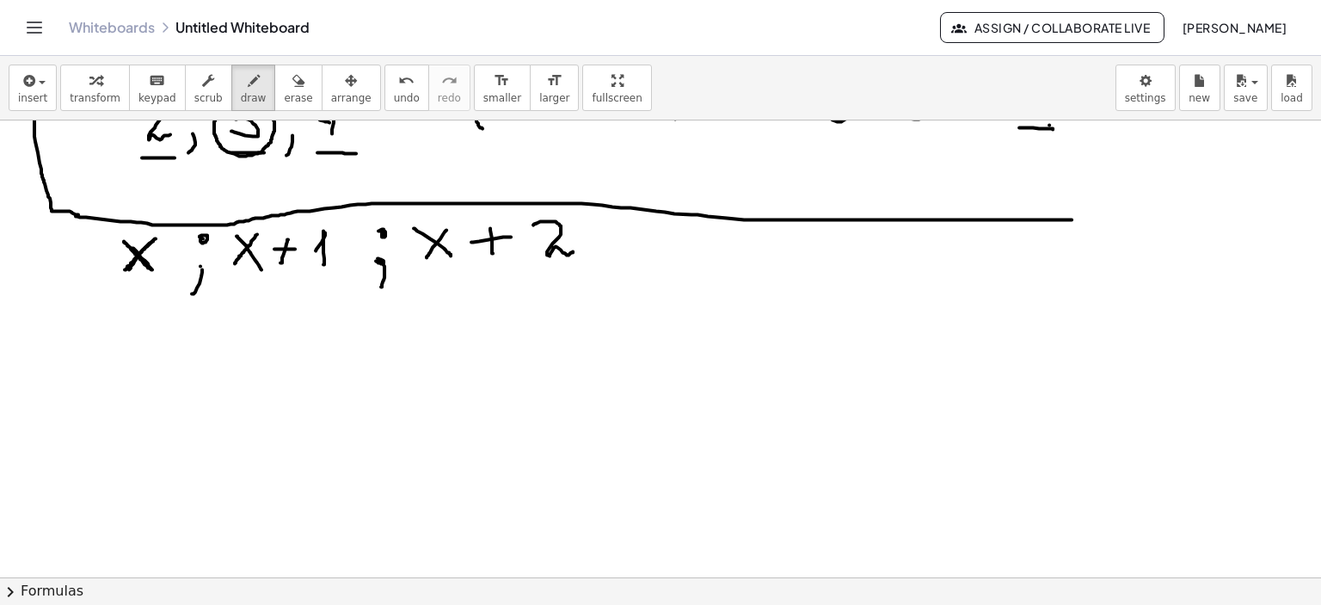
scroll to position [654, 0]
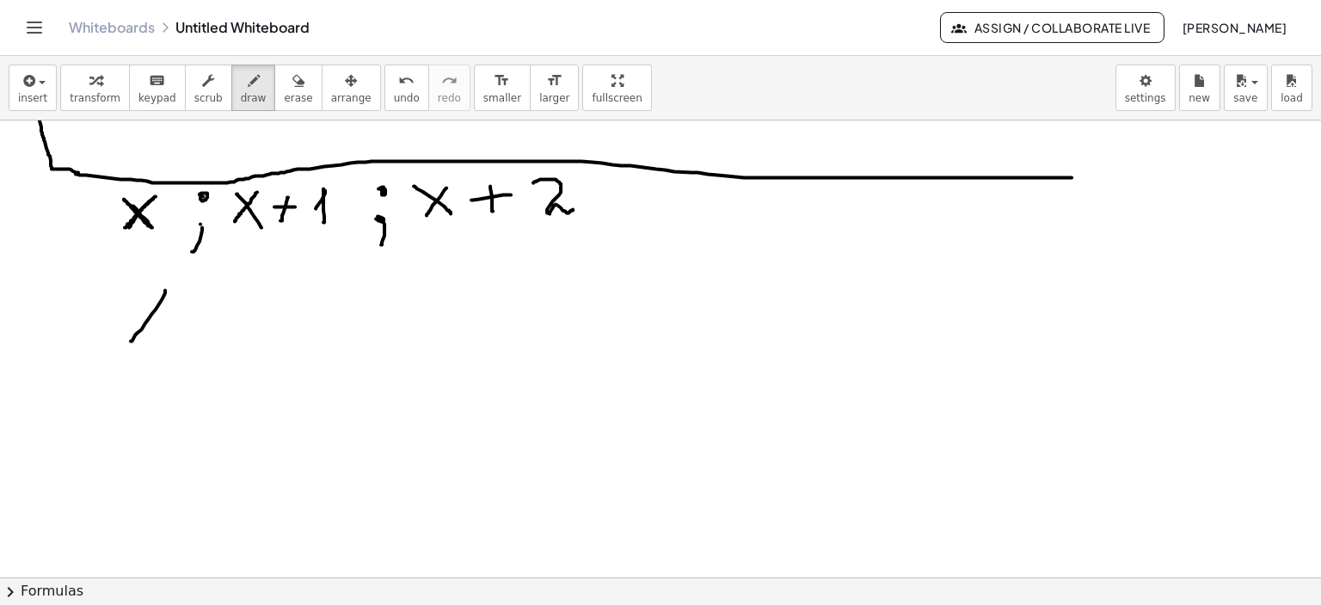
drag, startPoint x: 165, startPoint y: 289, endPoint x: 131, endPoint y: 340, distance: 61.3
click at [131, 340] on div at bounding box center [660, 152] width 1321 height 1373
drag, startPoint x: 131, startPoint y: 296, endPoint x: 185, endPoint y: 323, distance: 60.4
click at [164, 340] on div at bounding box center [660, 152] width 1321 height 1373
drag, startPoint x: 187, startPoint y: 316, endPoint x: 221, endPoint y: 311, distance: 34.7
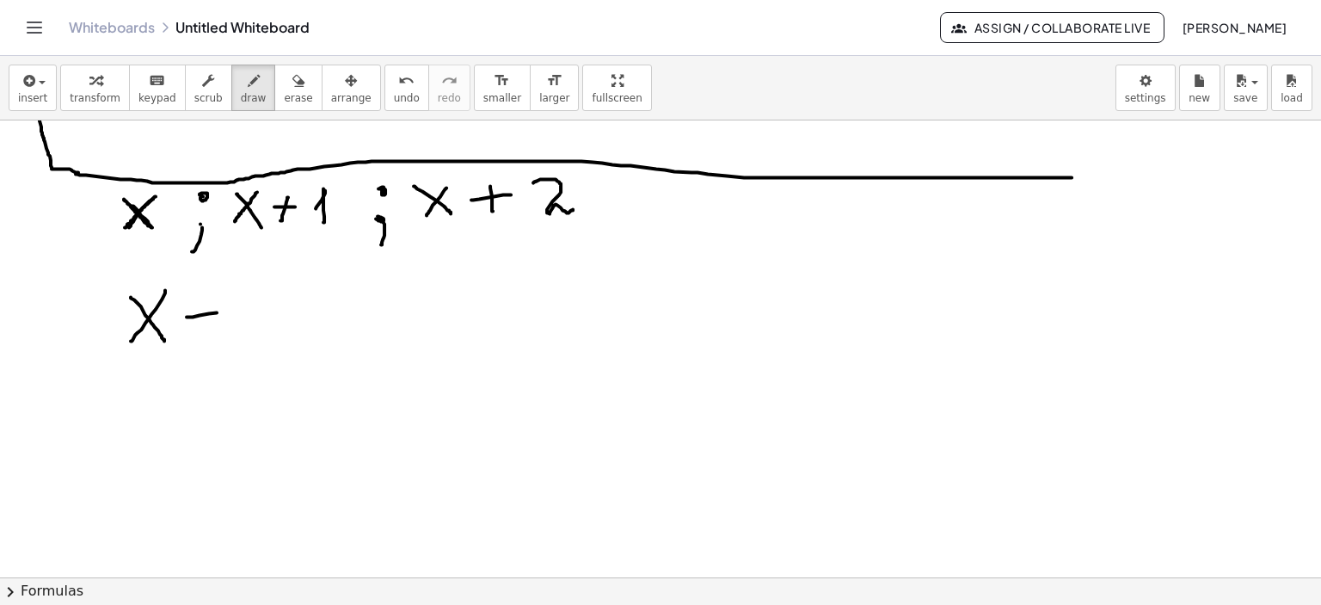
click at [221, 311] on div at bounding box center [660, 152] width 1321 height 1373
drag, startPoint x: 206, startPoint y: 298, endPoint x: 255, endPoint y: 300, distance: 49.1
click at [205, 325] on div at bounding box center [660, 152] width 1321 height 1373
drag, startPoint x: 241, startPoint y: 292, endPoint x: 261, endPoint y: 316, distance: 31.1
click at [264, 329] on div at bounding box center [660, 152] width 1321 height 1373
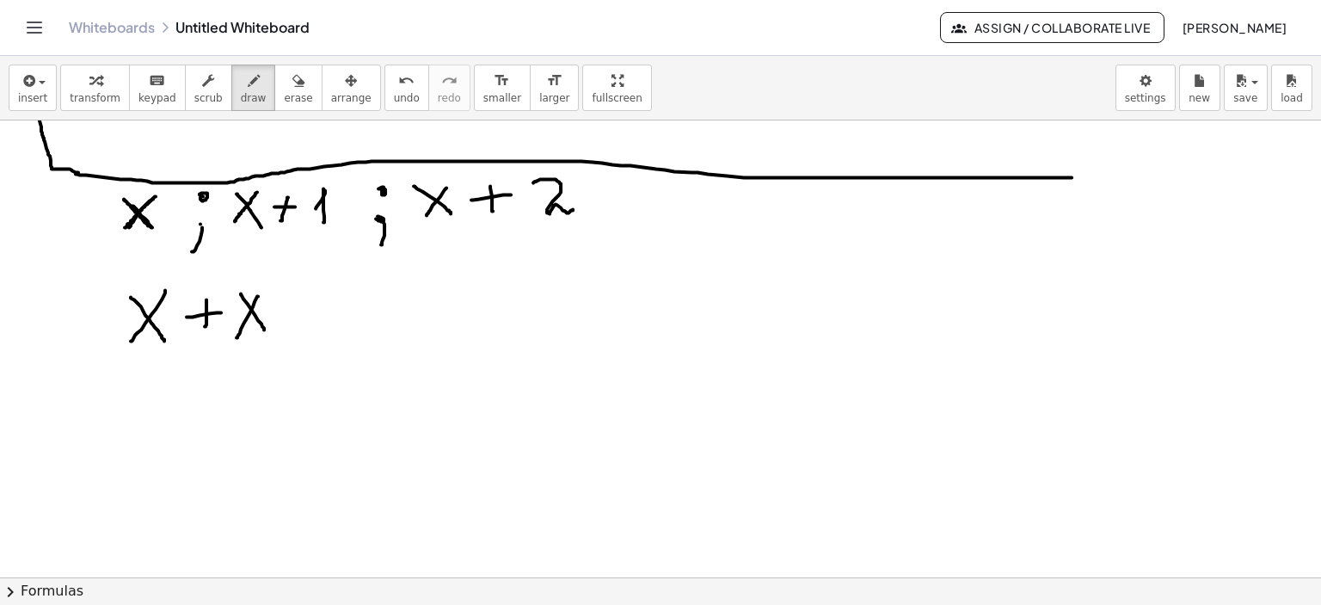
drag, startPoint x: 258, startPoint y: 295, endPoint x: 243, endPoint y: 334, distance: 41.7
click at [237, 336] on div at bounding box center [660, 152] width 1321 height 1373
drag, startPoint x: 279, startPoint y: 313, endPoint x: 300, endPoint y: 313, distance: 21.5
click at [300, 313] on div at bounding box center [660, 152] width 1321 height 1373
drag, startPoint x: 291, startPoint y: 302, endPoint x: 289, endPoint y: 323, distance: 21.6
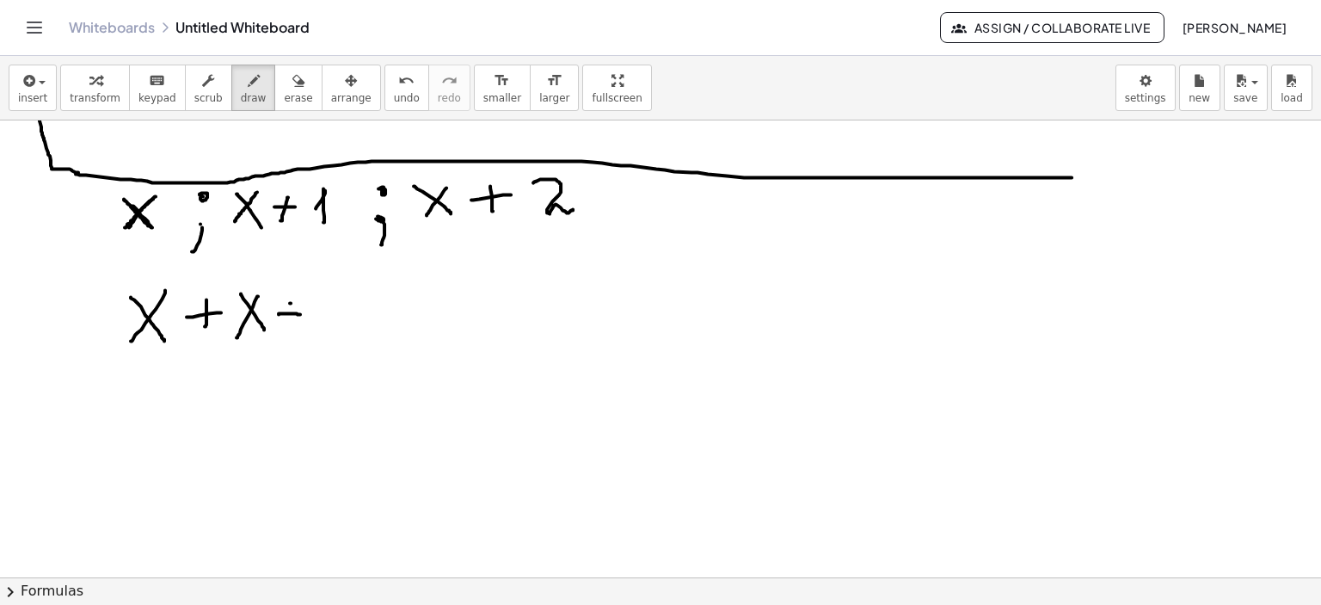
click at [289, 323] on div at bounding box center [660, 152] width 1321 height 1373
drag, startPoint x: 313, startPoint y: 316, endPoint x: 347, endPoint y: 323, distance: 34.9
click at [322, 330] on div at bounding box center [660, 152] width 1321 height 1373
drag, startPoint x: 349, startPoint y: 316, endPoint x: 376, endPoint y: 312, distance: 26.9
click at [376, 312] on div at bounding box center [660, 152] width 1321 height 1373
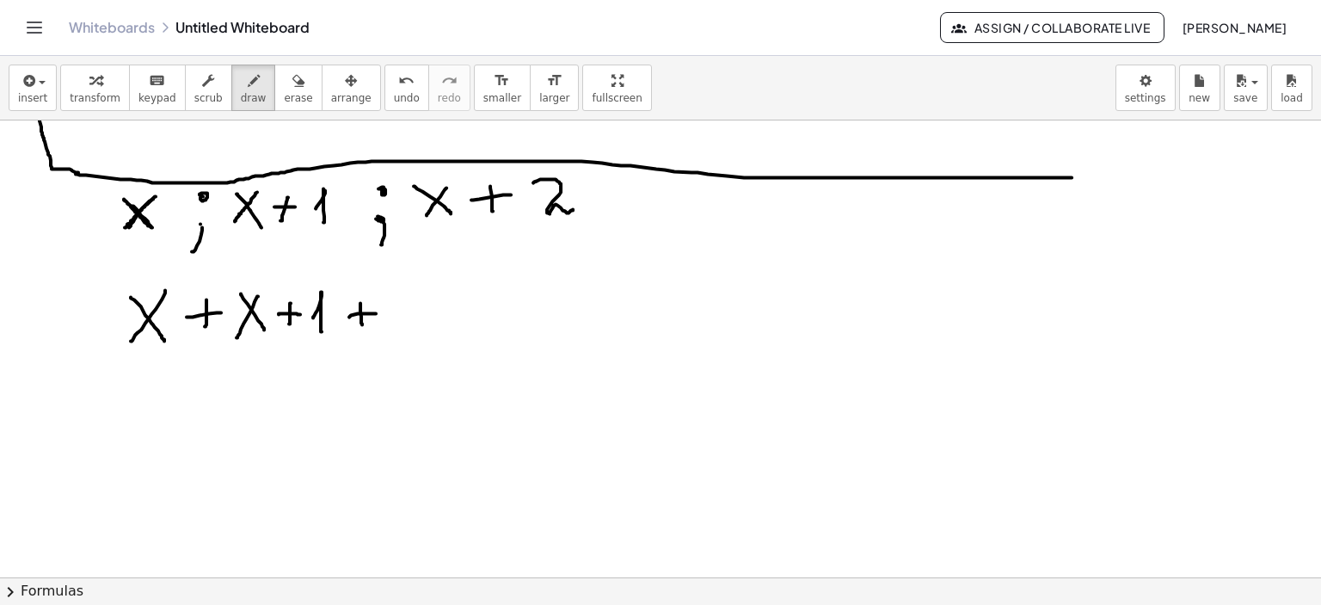
drag, startPoint x: 360, startPoint y: 302, endPoint x: 362, endPoint y: 323, distance: 21.6
click at [362, 323] on div at bounding box center [660, 152] width 1321 height 1373
drag, startPoint x: 407, startPoint y: 287, endPoint x: 395, endPoint y: 332, distance: 46.3
click at [395, 332] on div at bounding box center [660, 152] width 1321 height 1373
drag, startPoint x: 387, startPoint y: 292, endPoint x: 413, endPoint y: 329, distance: 45.8
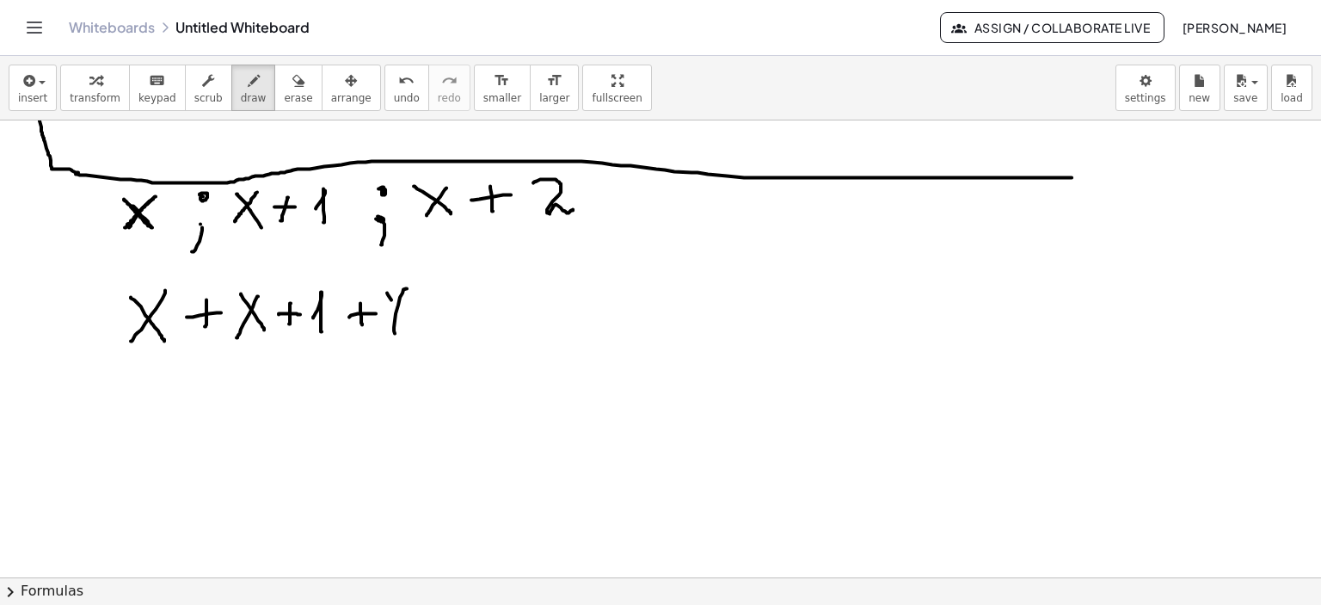
click at [412, 329] on div at bounding box center [660, 152] width 1321 height 1373
drag, startPoint x: 428, startPoint y: 312, endPoint x: 447, endPoint y: 312, distance: 18.9
click at [447, 312] on div at bounding box center [660, 152] width 1321 height 1373
click at [431, 326] on div at bounding box center [660, 152] width 1321 height 1373
drag, startPoint x: 464, startPoint y: 297, endPoint x: 439, endPoint y: 294, distance: 25.1
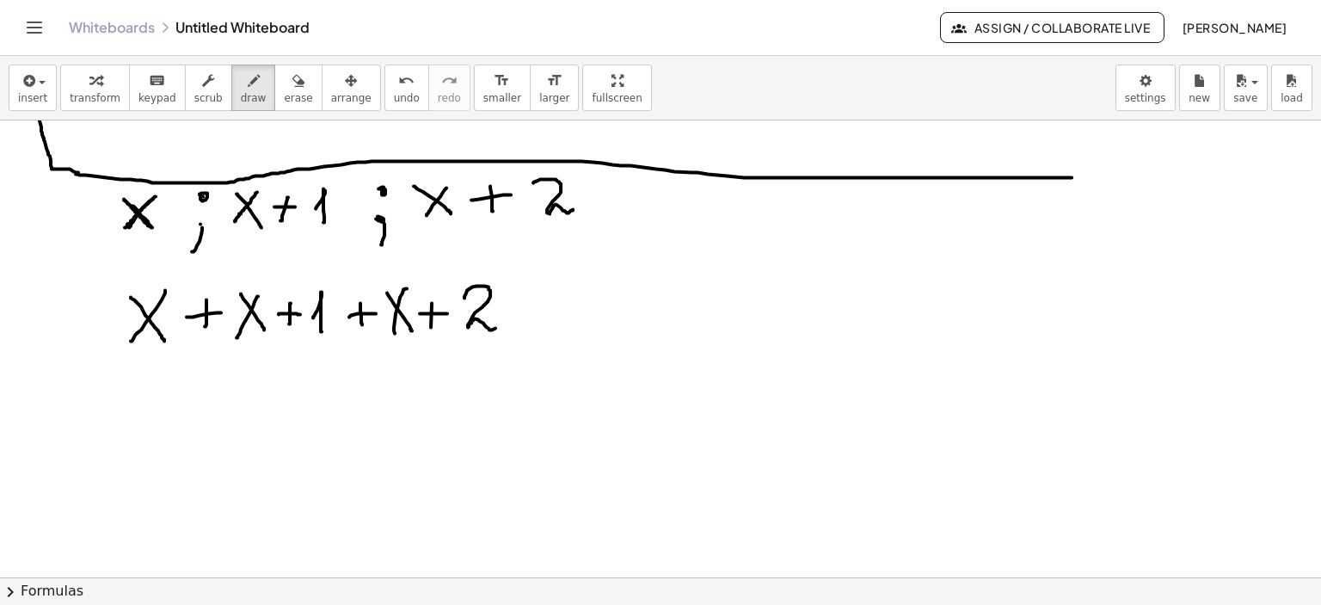
click at [501, 323] on div at bounding box center [660, 152] width 1321 height 1373
drag, startPoint x: 120, startPoint y: 253, endPoint x: 156, endPoint y: 253, distance: 35.3
click at [156, 253] on div at bounding box center [660, 152] width 1321 height 1373
drag, startPoint x: 249, startPoint y: 250, endPoint x: 300, endPoint y: 249, distance: 51.6
click at [297, 249] on div at bounding box center [660, 152] width 1321 height 1373
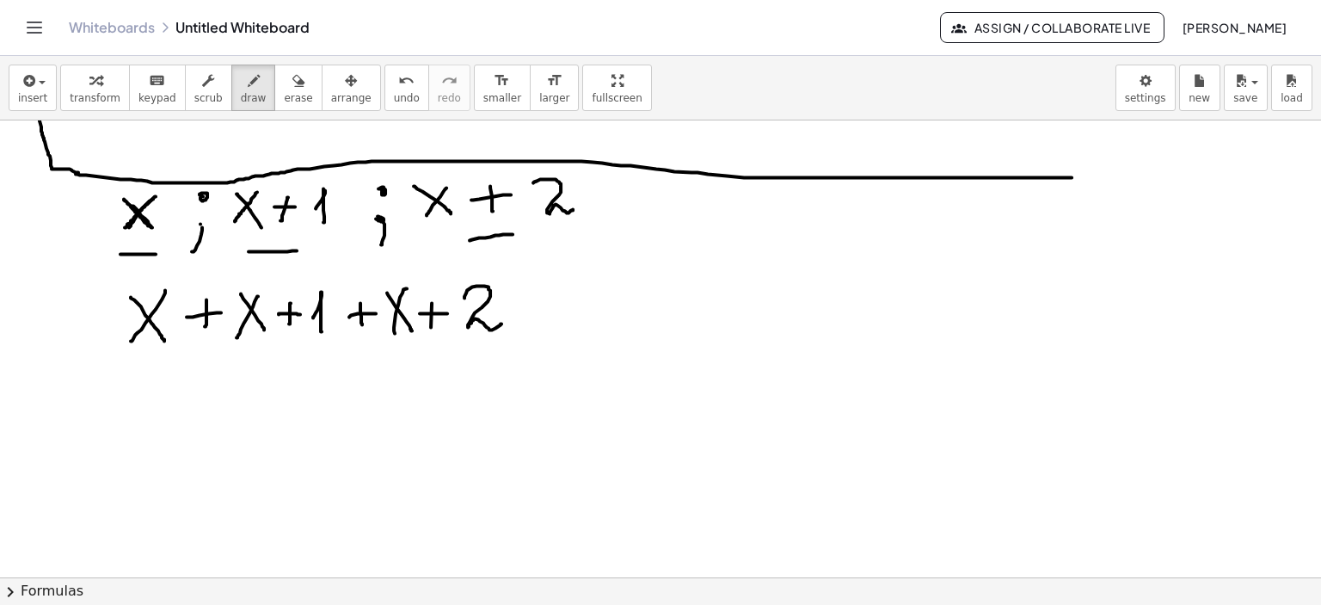
drag, startPoint x: 470, startPoint y: 239, endPoint x: 513, endPoint y: 233, distance: 43.4
click at [513, 233] on div at bounding box center [660, 152] width 1321 height 1373
drag, startPoint x: 508, startPoint y: 269, endPoint x: 230, endPoint y: 309, distance: 281.4
click at [527, 336] on div at bounding box center [660, 152] width 1321 height 1373
drag, startPoint x: 109, startPoint y: 280, endPoint x: 116, endPoint y: 347, distance: 68.3
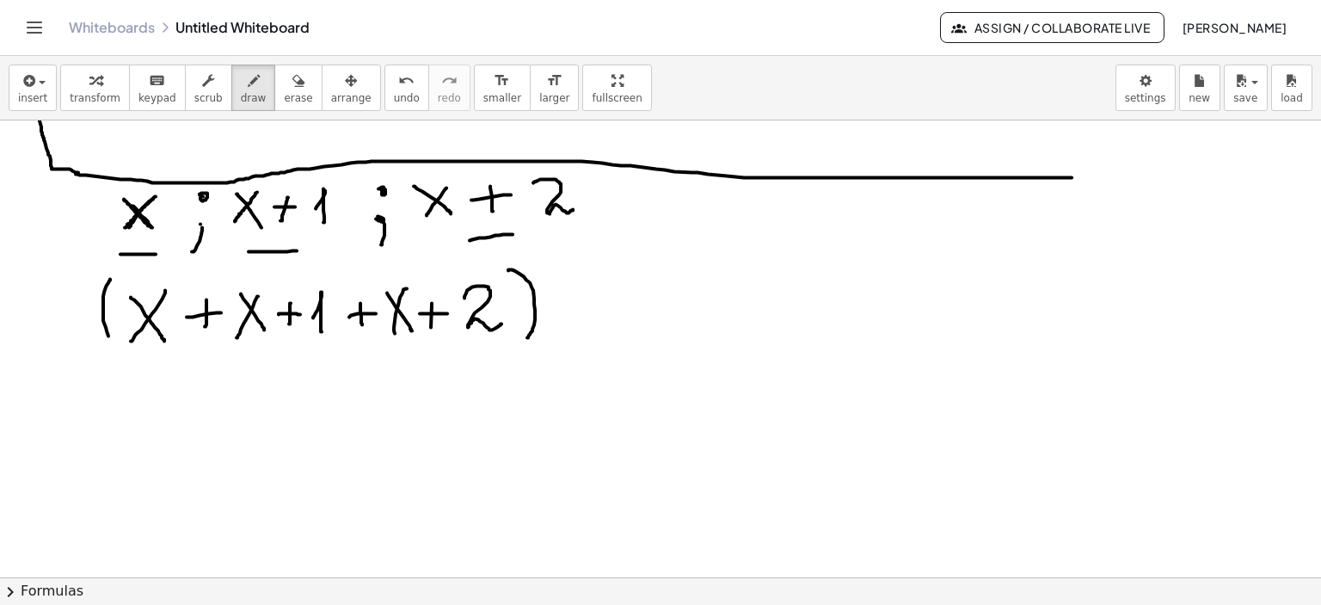
click at [116, 347] on div at bounding box center [660, 152] width 1321 height 1373
click at [564, 287] on div at bounding box center [660, 152] width 1321 height 1373
click at [562, 308] on div at bounding box center [660, 152] width 1321 height 1373
drag, startPoint x: 588, startPoint y: 288, endPoint x: 588, endPoint y: 315, distance: 26.7
click at [588, 315] on div at bounding box center [660, 152] width 1321 height 1373
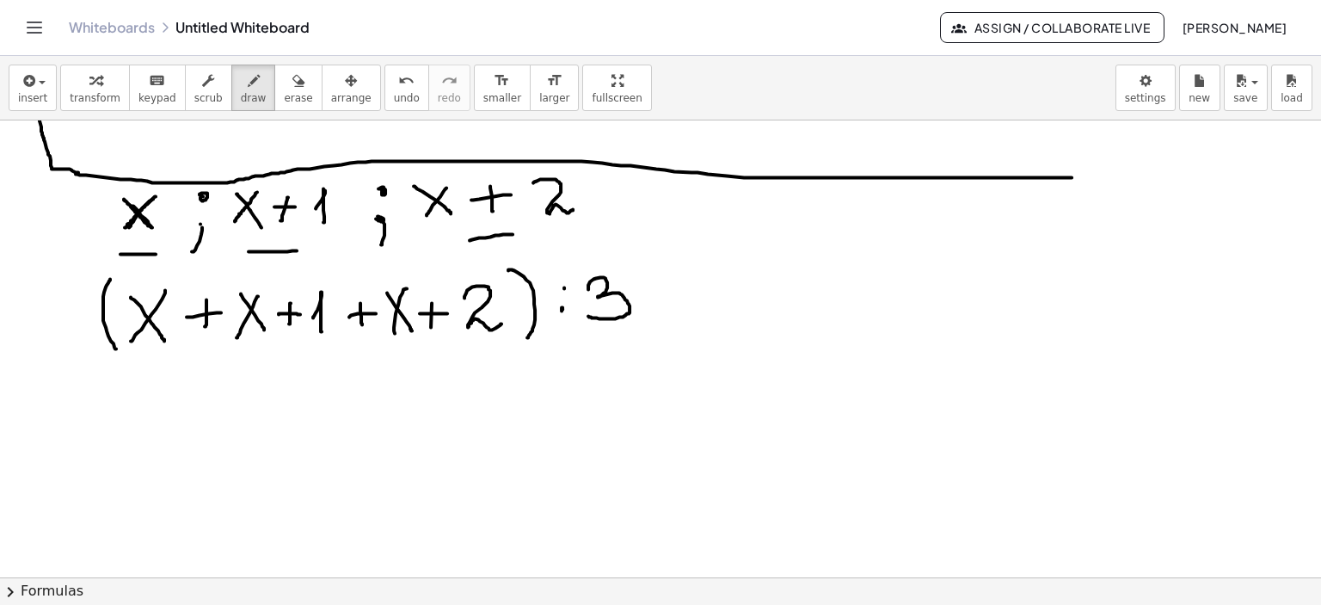
click at [564, 306] on div at bounding box center [660, 152] width 1321 height 1373
drag, startPoint x: 562, startPoint y: 285, endPoint x: 570, endPoint y: 291, distance: 9.8
click at [564, 286] on div at bounding box center [660, 152] width 1321 height 1373
drag, startPoint x: 654, startPoint y: 292, endPoint x: 697, endPoint y: 291, distance: 43.9
click at [697, 291] on div at bounding box center [660, 152] width 1321 height 1373
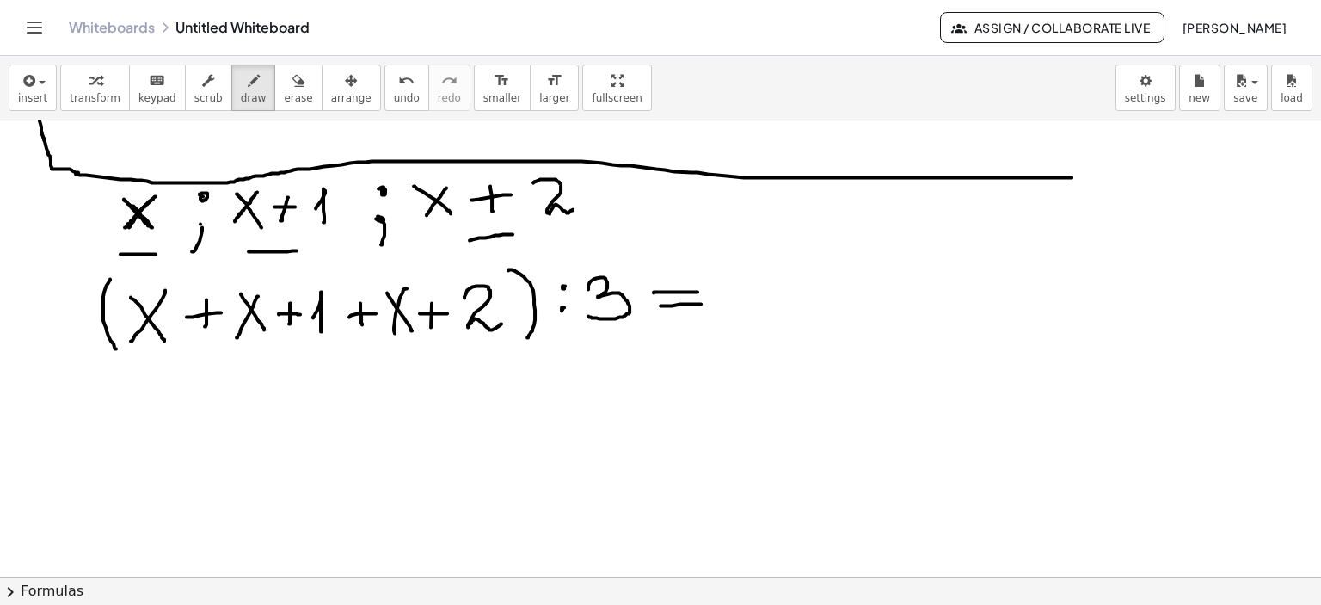
drag, startPoint x: 660, startPoint y: 304, endPoint x: 679, endPoint y: 310, distance: 19.6
click at [701, 302] on div at bounding box center [660, 152] width 1321 height 1373
drag, startPoint x: 739, startPoint y: 281, endPoint x: 788, endPoint y: 306, distance: 55.0
click at [785, 306] on div at bounding box center [660, 152] width 1321 height 1373
drag, startPoint x: 801, startPoint y: 298, endPoint x: 847, endPoint y: 309, distance: 47.8
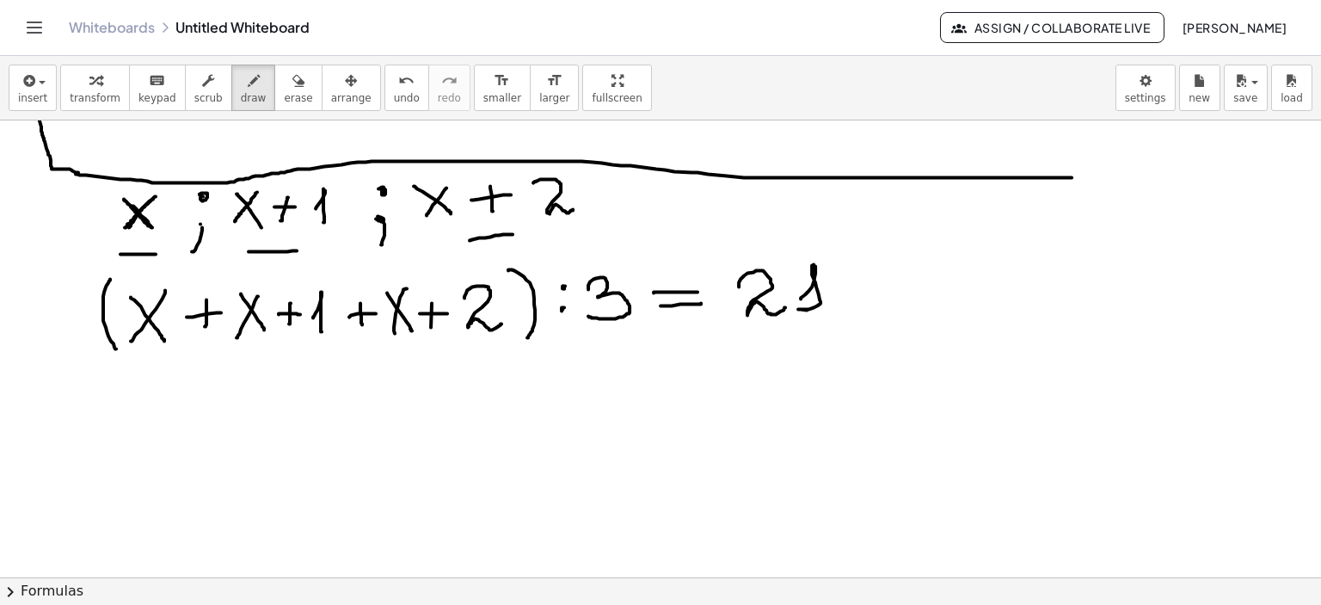
click at [846, 309] on div at bounding box center [660, 152] width 1321 height 1373
click at [724, 409] on div at bounding box center [660, 152] width 1321 height 1373
click at [292, 71] on icon "button" at bounding box center [298, 81] width 12 height 21
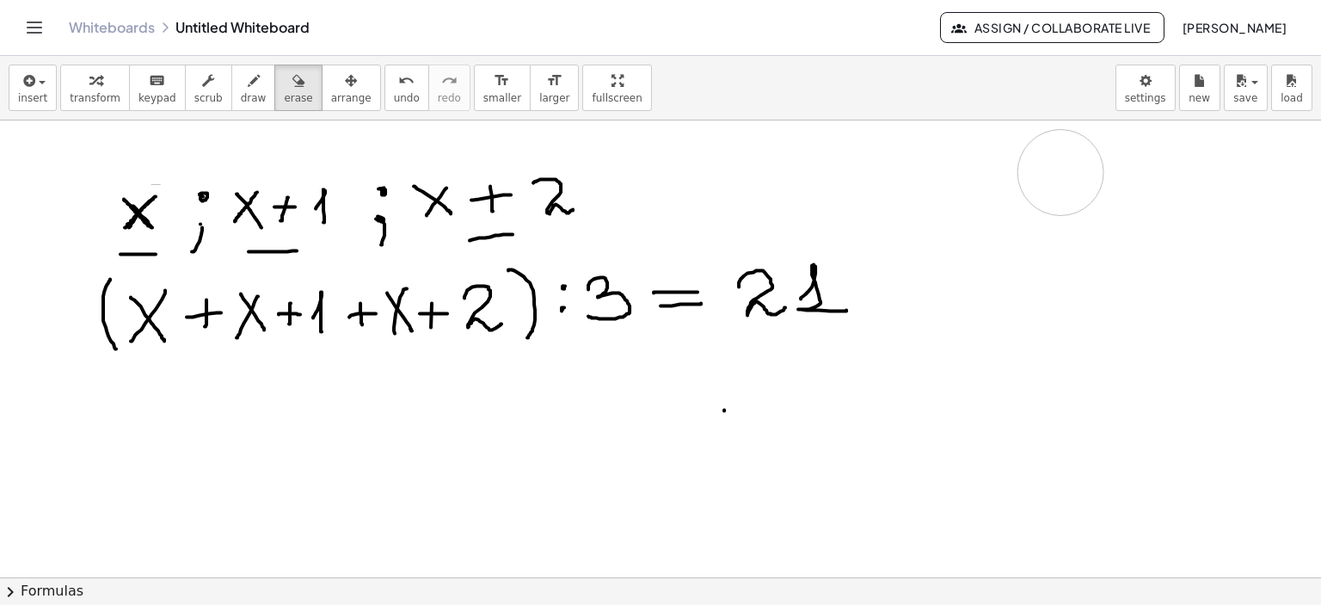
drag, startPoint x: 48, startPoint y: 145, endPoint x: 1042, endPoint y: 435, distance: 1035.6
click at [1058, 171] on div at bounding box center [660, 152] width 1321 height 1373
drag, startPoint x: 129, startPoint y: 350, endPoint x: 187, endPoint y: 147, distance: 211.2
click at [152, 362] on div at bounding box center [660, 152] width 1321 height 1373
click at [248, 84] on icon "button" at bounding box center [254, 81] width 12 height 21
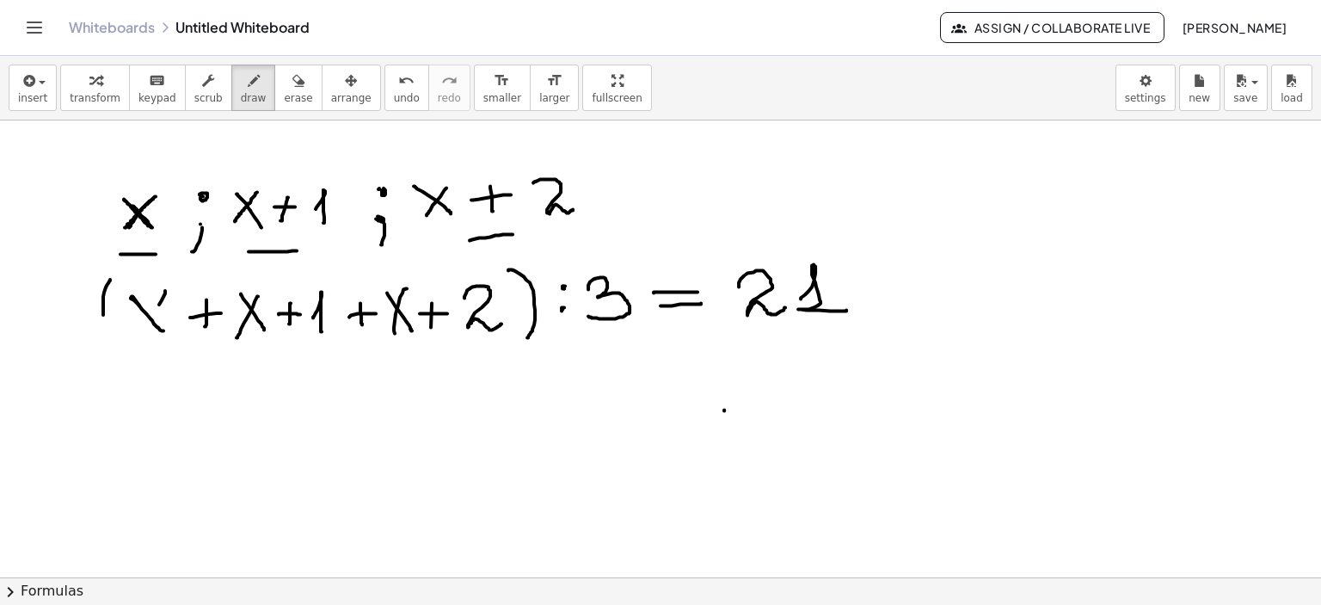
drag, startPoint x: 132, startPoint y: 295, endPoint x: 163, endPoint y: 329, distance: 46.9
click at [163, 329] on div at bounding box center [660, 152] width 1321 height 1373
drag, startPoint x: 165, startPoint y: 286, endPoint x: 137, endPoint y: 333, distance: 54.4
click at [137, 333] on div at bounding box center [660, 152] width 1321 height 1373
drag, startPoint x: 104, startPoint y: 313, endPoint x: 109, endPoint y: 342, distance: 29.7
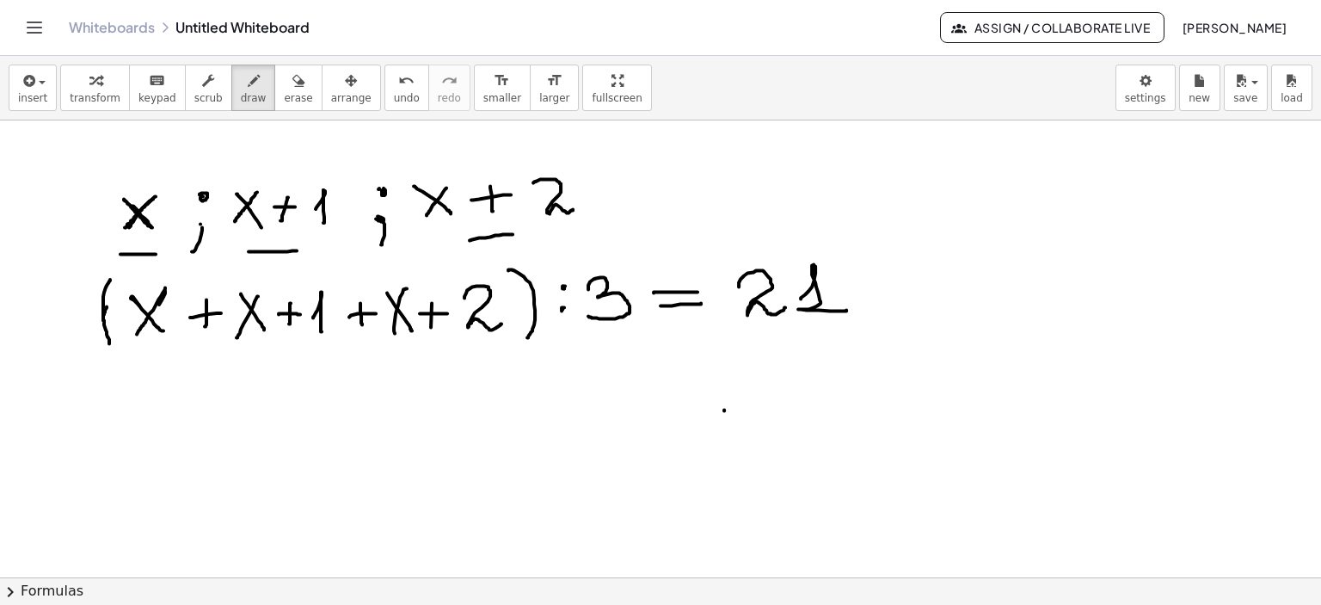
click at [109, 342] on div at bounding box center [660, 152] width 1321 height 1373
drag, startPoint x: 138, startPoint y: 348, endPoint x: 247, endPoint y: 347, distance: 108.4
click at [159, 347] on div at bounding box center [660, 152] width 1321 height 1373
drag, startPoint x: 237, startPoint y: 344, endPoint x: 267, endPoint y: 343, distance: 30.1
click at [267, 343] on div at bounding box center [660, 152] width 1321 height 1373
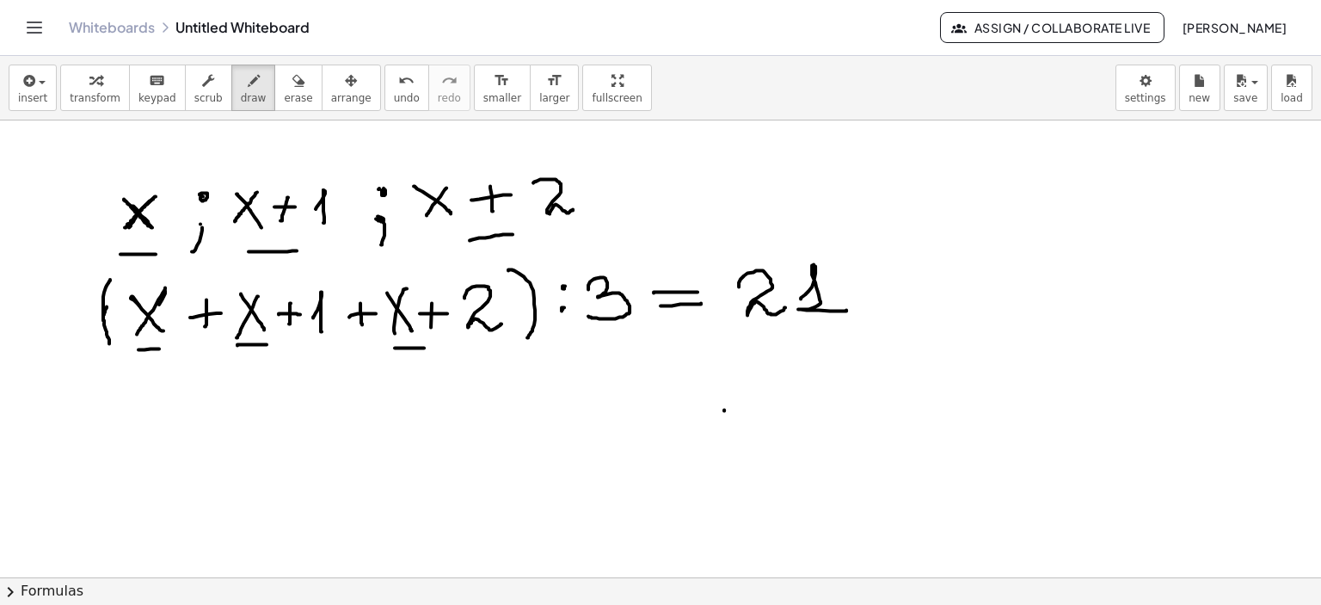
drag, startPoint x: 395, startPoint y: 347, endPoint x: 424, endPoint y: 347, distance: 29.2
click at [424, 347] on div at bounding box center [660, 152] width 1321 height 1373
drag, startPoint x: 151, startPoint y: 390, endPoint x: 157, endPoint y: 418, distance: 28.4
click at [155, 418] on div at bounding box center [660, 152] width 1321 height 1373
drag, startPoint x: 225, startPoint y: 391, endPoint x: 207, endPoint y: 405, distance: 22.7
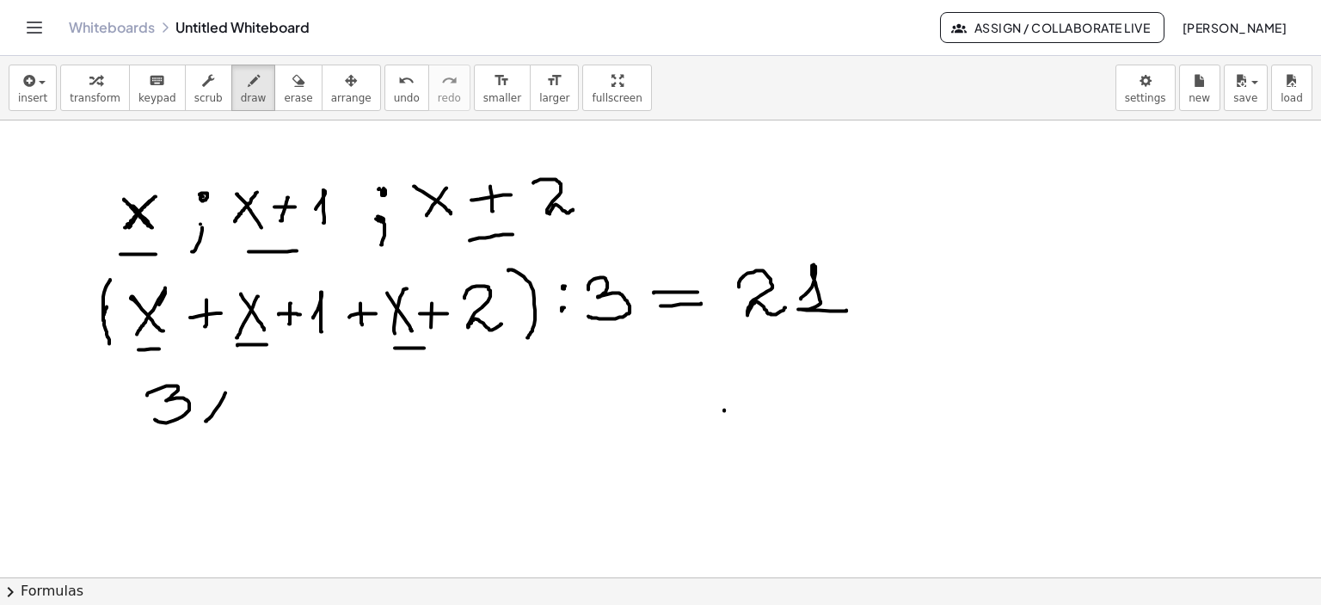
click at [205, 419] on div at bounding box center [660, 152] width 1321 height 1373
drag, startPoint x: 207, startPoint y: 390, endPoint x: 226, endPoint y: 421, distance: 36.3
click at [225, 422] on div at bounding box center [660, 152] width 1321 height 1373
drag, startPoint x: 313, startPoint y: 343, endPoint x: 342, endPoint y: 341, distance: 29.3
click at [342, 341] on div at bounding box center [660, 152] width 1321 height 1373
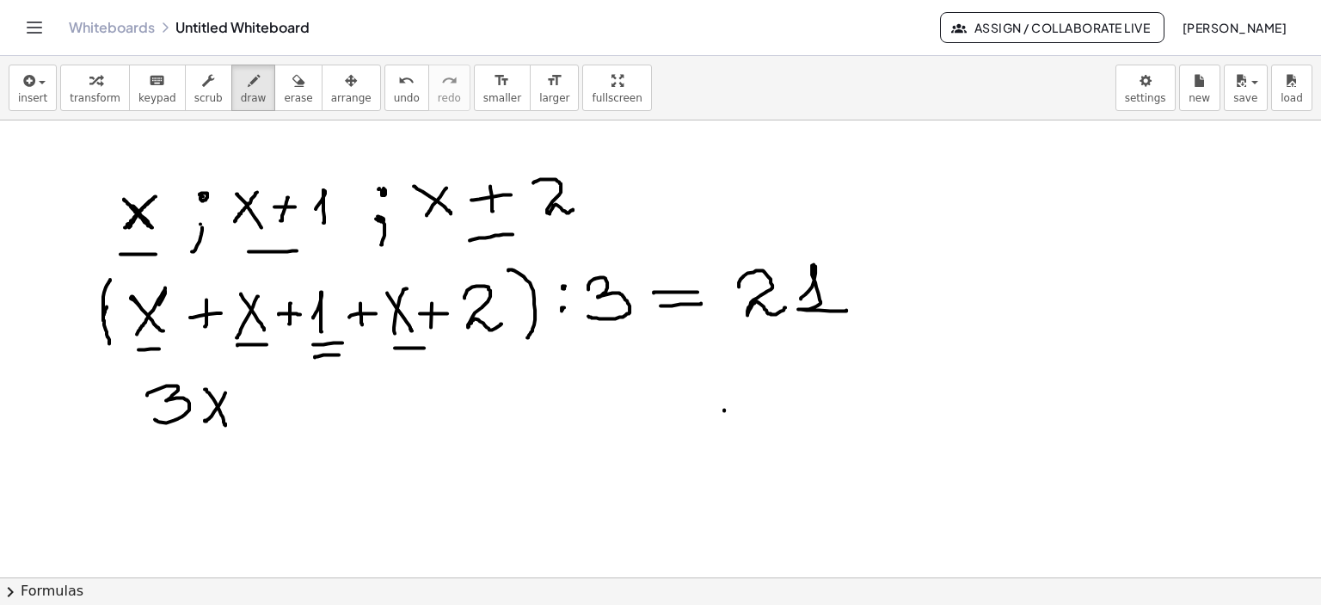
drag, startPoint x: 315, startPoint y: 356, endPoint x: 339, endPoint y: 353, distance: 24.2
click at [339, 353] on div at bounding box center [660, 152] width 1321 height 1373
drag, startPoint x: 467, startPoint y: 340, endPoint x: 511, endPoint y: 340, distance: 43.9
click at [511, 340] on div at bounding box center [660, 152] width 1321 height 1373
drag, startPoint x: 470, startPoint y: 354, endPoint x: 502, endPoint y: 353, distance: 32.7
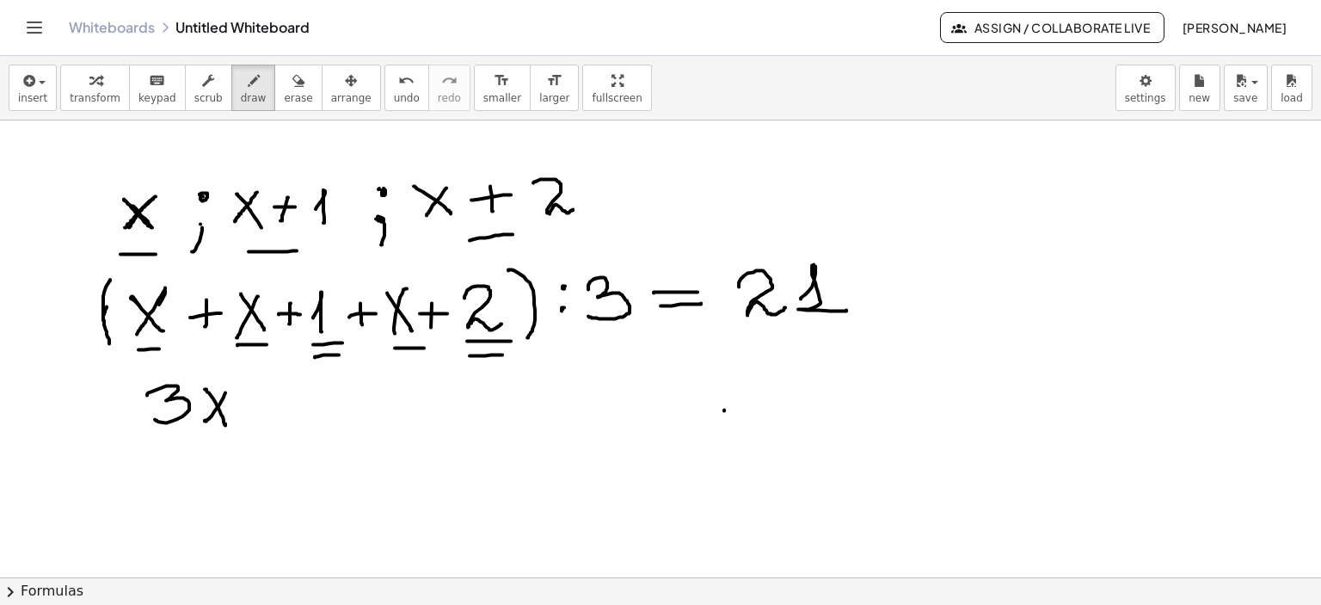
click at [502, 353] on div at bounding box center [660, 152] width 1321 height 1373
drag, startPoint x: 245, startPoint y: 410, endPoint x: 280, endPoint y: 410, distance: 34.4
click at [280, 410] on div at bounding box center [660, 152] width 1321 height 1373
drag, startPoint x: 263, startPoint y: 400, endPoint x: 262, endPoint y: 422, distance: 22.4
click at [262, 422] on div at bounding box center [660, 152] width 1321 height 1373
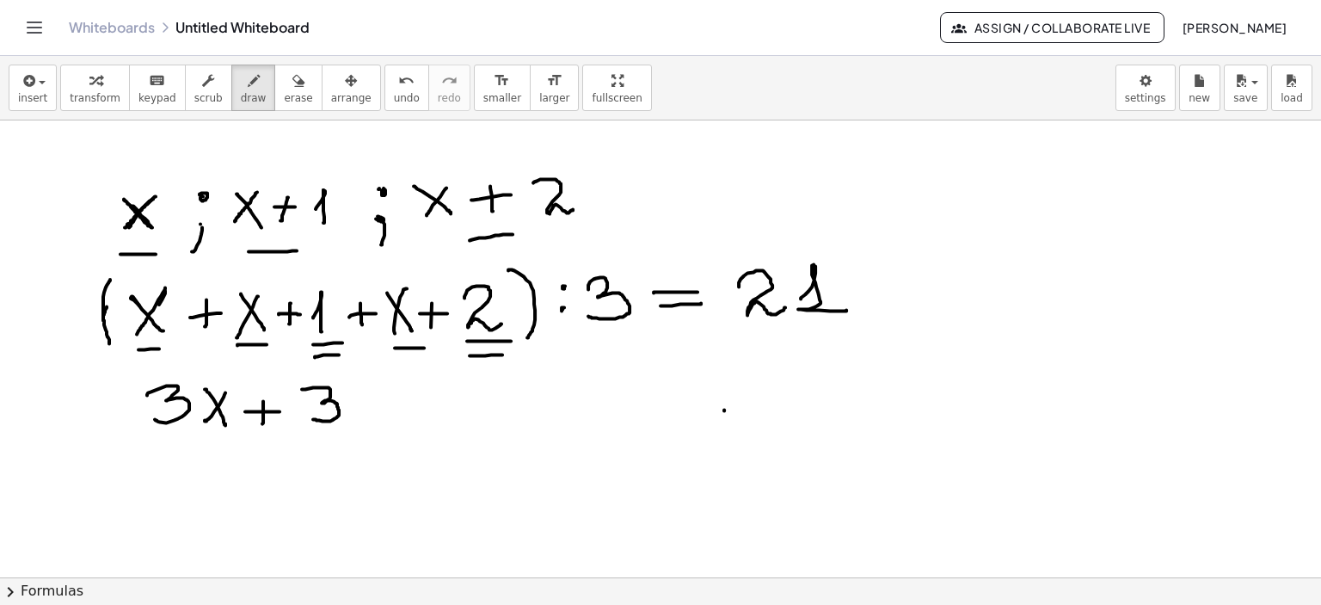
drag, startPoint x: 302, startPoint y: 388, endPoint x: 313, endPoint y: 417, distance: 31.3
click at [313, 417] on div at bounding box center [660, 152] width 1321 height 1373
drag, startPoint x: 126, startPoint y: 370, endPoint x: 130, endPoint y: 433, distance: 62.9
click at [130, 433] on div at bounding box center [660, 152] width 1321 height 1373
drag, startPoint x: 353, startPoint y: 372, endPoint x: 356, endPoint y: 422, distance: 50.9
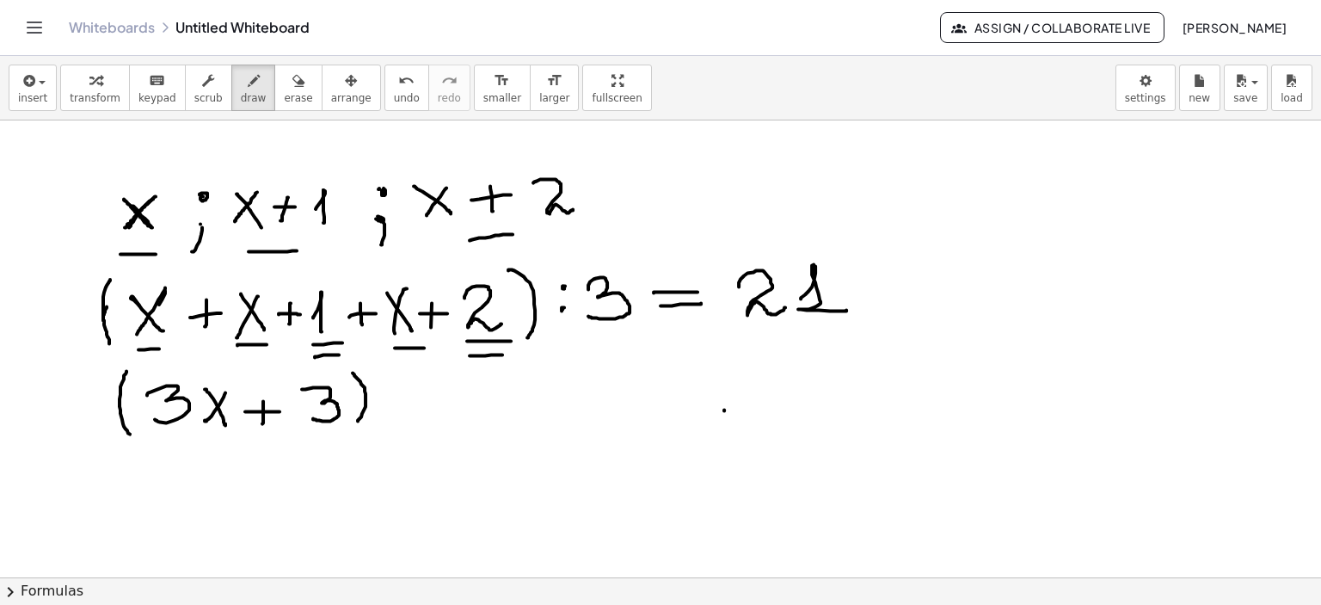
click at [356, 422] on div at bounding box center [660, 152] width 1321 height 1373
click at [396, 384] on div at bounding box center [660, 152] width 1321 height 1373
click at [399, 401] on div at bounding box center [660, 152] width 1321 height 1373
drag, startPoint x: 426, startPoint y: 384, endPoint x: 425, endPoint y: 402, distance: 17.2
click at [425, 402] on div at bounding box center [660, 152] width 1321 height 1373
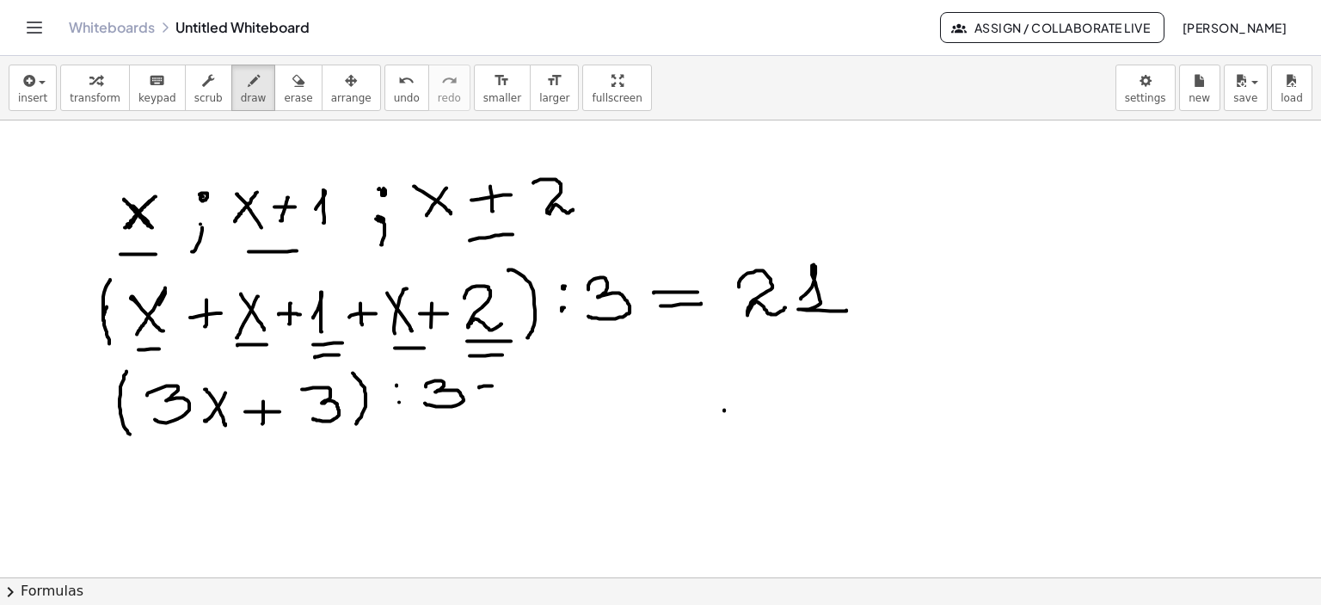
drag, startPoint x: 481, startPoint y: 385, endPoint x: 519, endPoint y: 385, distance: 38.7
click at [519, 385] on div at bounding box center [660, 152] width 1321 height 1373
drag, startPoint x: 478, startPoint y: 401, endPoint x: 526, endPoint y: 400, distance: 48.2
click at [526, 400] on div at bounding box center [660, 152] width 1321 height 1373
drag, startPoint x: 558, startPoint y: 387, endPoint x: 616, endPoint y: 392, distance: 57.9
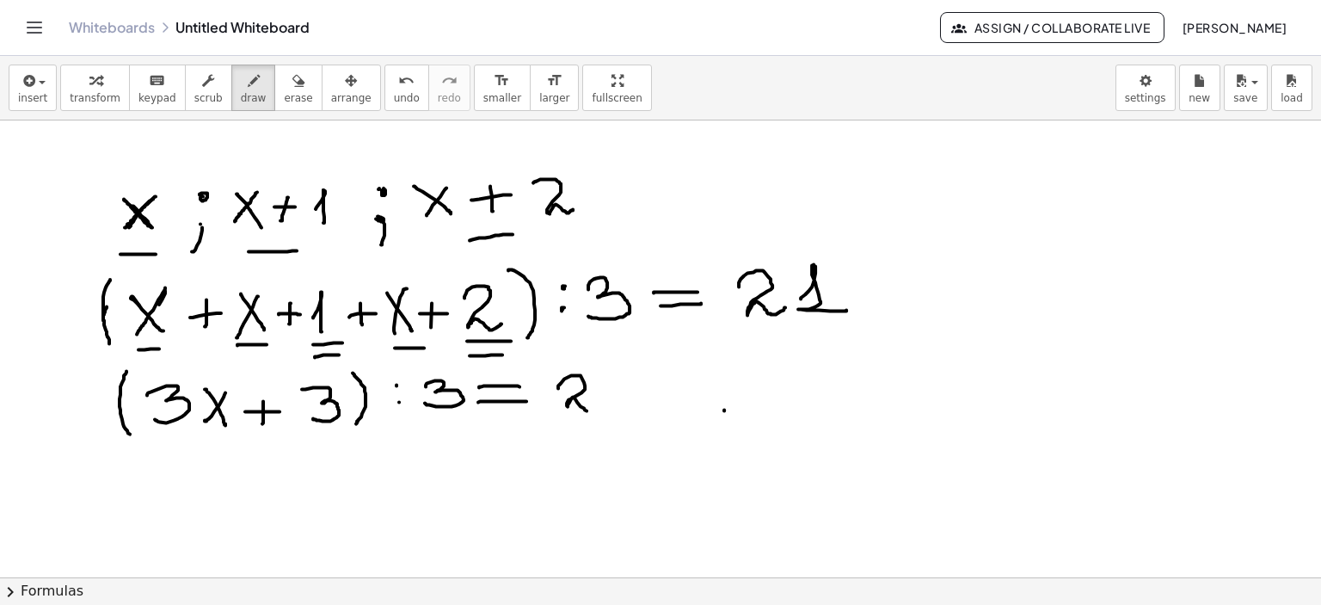
click at [598, 398] on div at bounding box center [660, 152] width 1321 height 1373
drag, startPoint x: 610, startPoint y: 391, endPoint x: 647, endPoint y: 402, distance: 38.4
click at [633, 402] on div at bounding box center [660, 152] width 1321 height 1373
drag, startPoint x: 161, startPoint y: 440, endPoint x: 217, endPoint y: 440, distance: 55.9
click at [217, 440] on div at bounding box center [660, 152] width 1321 height 1373
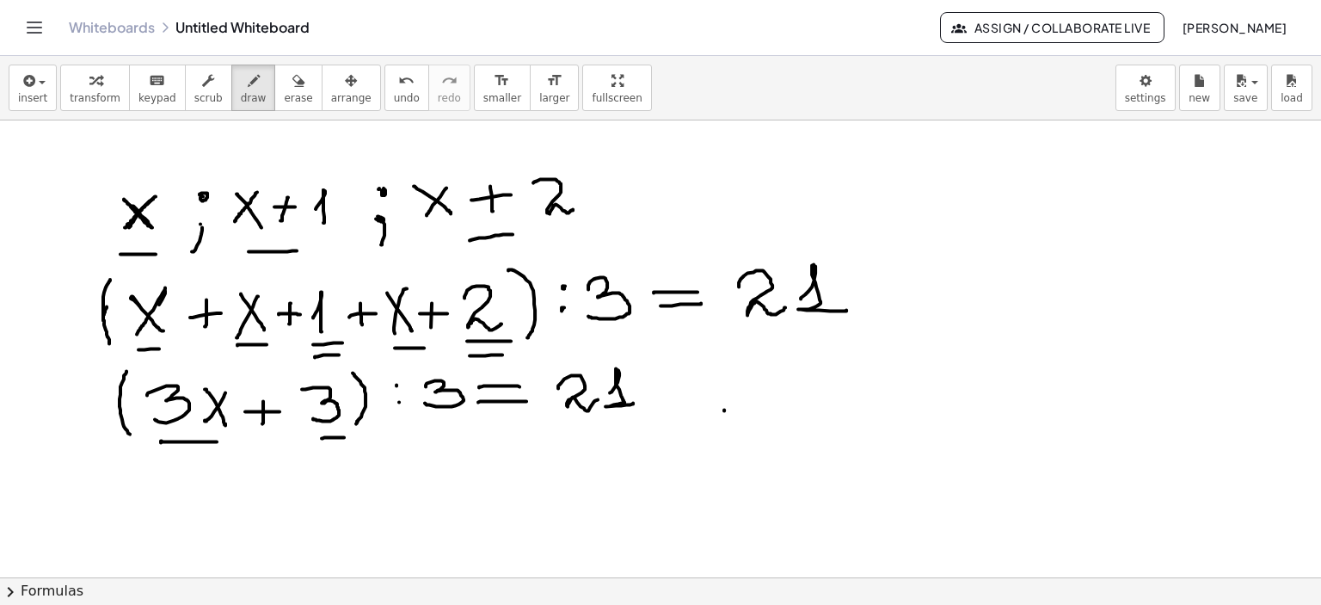
drag, startPoint x: 322, startPoint y: 437, endPoint x: 344, endPoint y: 436, distance: 22.4
click at [344, 436] on div at bounding box center [660, 152] width 1321 height 1373
drag, startPoint x: 162, startPoint y: 475, endPoint x: 155, endPoint y: 505, distance: 30.9
click at [153, 505] on div at bounding box center [660, 152] width 1321 height 1373
drag, startPoint x: 218, startPoint y: 477, endPoint x: 197, endPoint y: 482, distance: 21.9
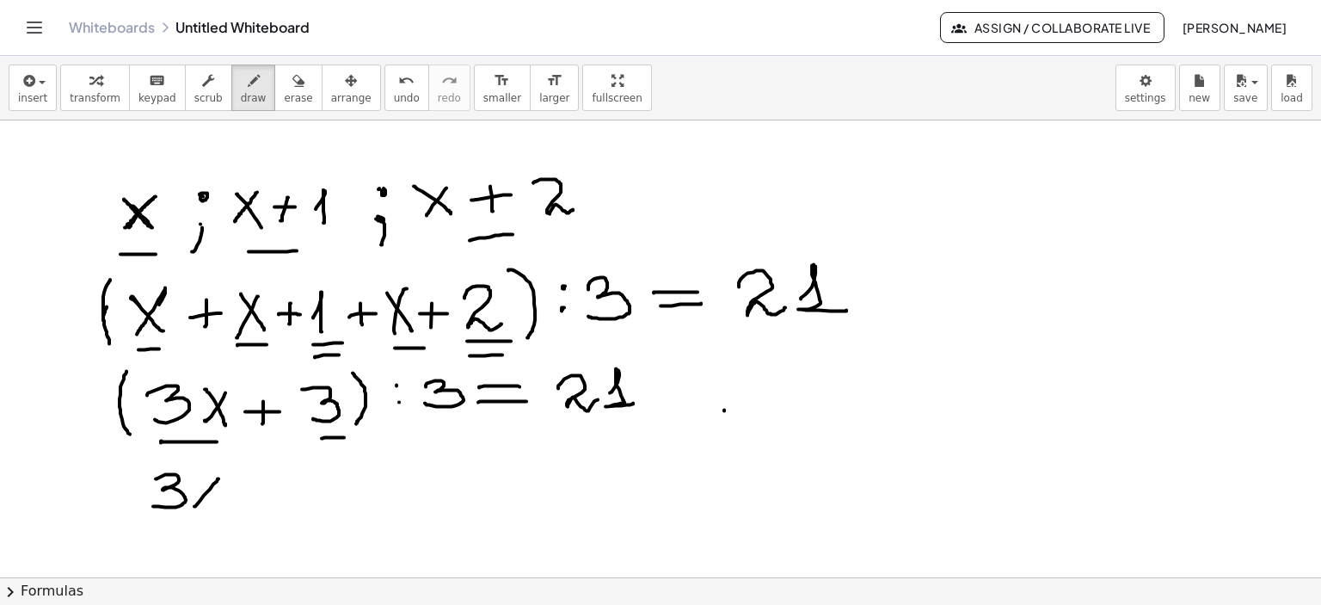
click at [194, 505] on div at bounding box center [660, 152] width 1321 height 1373
drag, startPoint x: 212, startPoint y: 491, endPoint x: 220, endPoint y: 502, distance: 14.1
click at [220, 502] on div at bounding box center [660, 152] width 1321 height 1373
drag, startPoint x: 245, startPoint y: 490, endPoint x: 272, endPoint y: 487, distance: 26.9
click at [272, 487] on div at bounding box center [660, 152] width 1321 height 1373
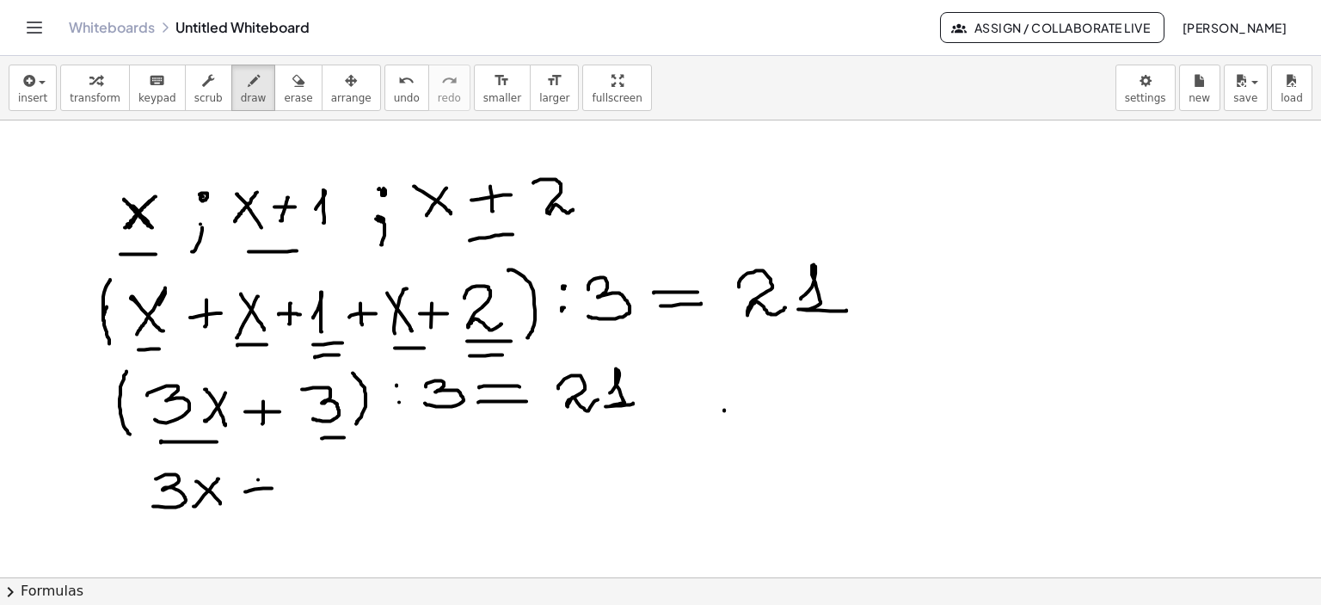
drag, startPoint x: 258, startPoint y: 478, endPoint x: 261, endPoint y: 498, distance: 20.1
click at [261, 498] on div at bounding box center [660, 152] width 1321 height 1373
drag, startPoint x: 309, startPoint y: 473, endPoint x: 306, endPoint y: 495, distance: 21.7
click at [306, 495] on div at bounding box center [660, 152] width 1321 height 1373
drag, startPoint x: 356, startPoint y: 475, endPoint x: 389, endPoint y: 473, distance: 32.7
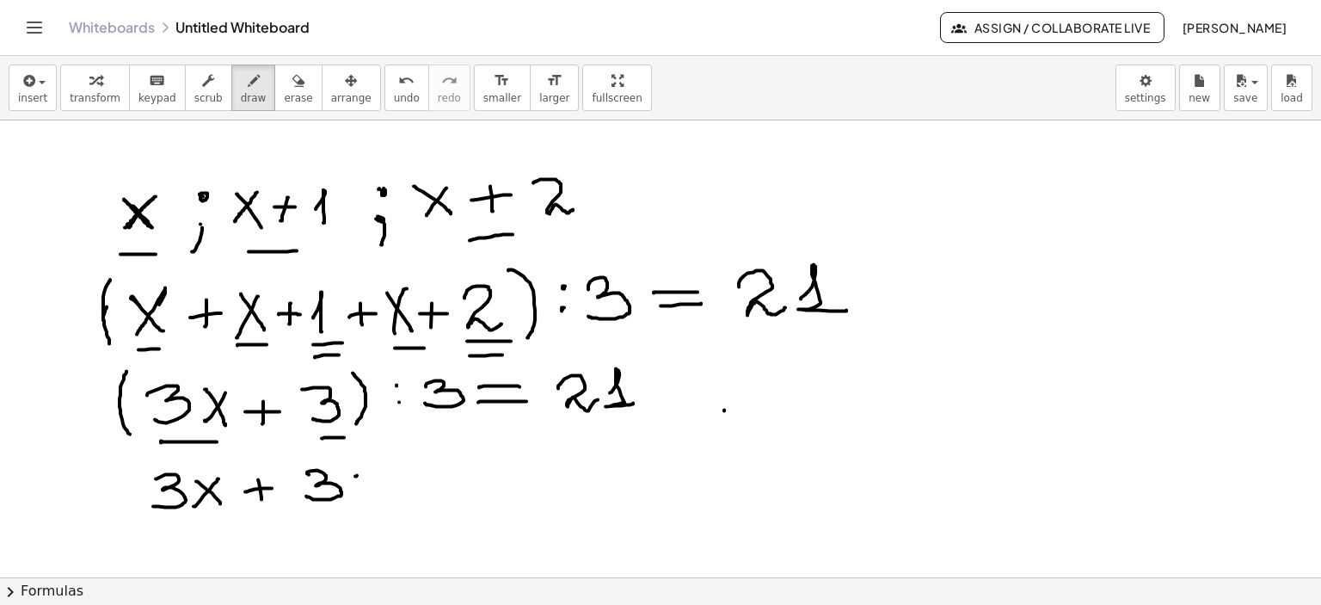
click at [389, 473] on div at bounding box center [660, 152] width 1321 height 1373
drag, startPoint x: 361, startPoint y: 486, endPoint x: 402, endPoint y: 487, distance: 40.4
click at [397, 483] on div at bounding box center [660, 152] width 1321 height 1373
drag, startPoint x: 881, startPoint y: 256, endPoint x: 889, endPoint y: 519, distance: 263.3
click at [888, 523] on div at bounding box center [660, 152] width 1321 height 1373
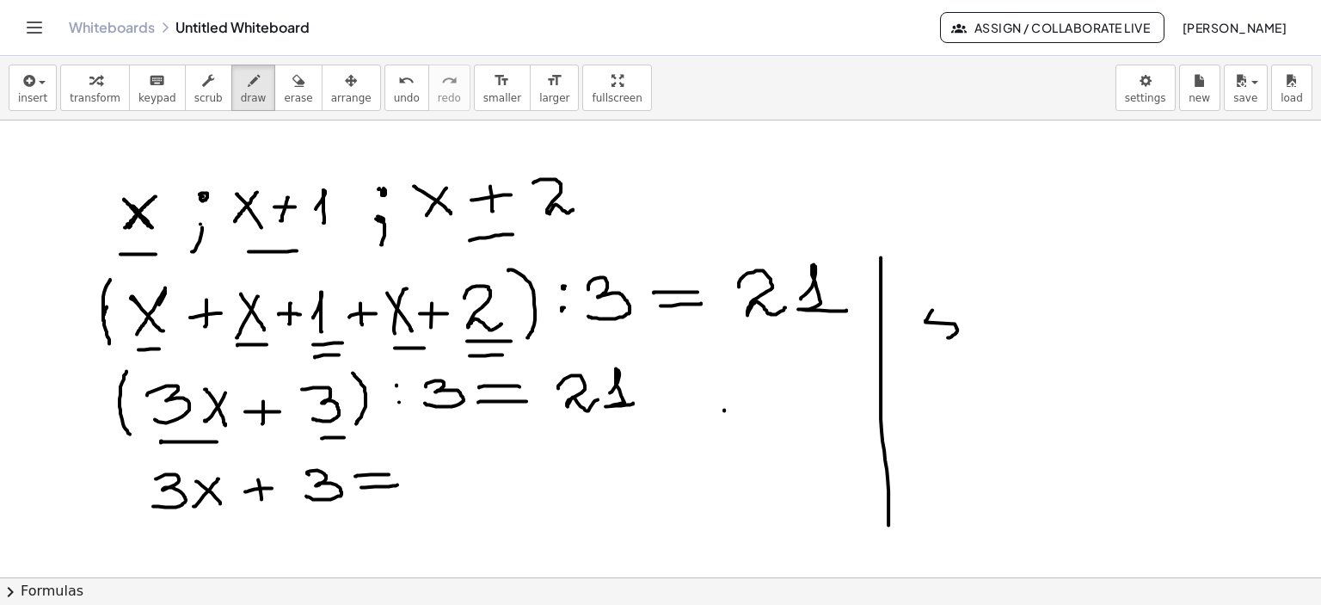
drag, startPoint x: 932, startPoint y: 309, endPoint x: 948, endPoint y: 336, distance: 31.6
click at [948, 336] on div at bounding box center [660, 152] width 1321 height 1373
click at [284, 75] on div "button" at bounding box center [298, 80] width 28 height 21
drag, startPoint x: 976, startPoint y: 312, endPoint x: 668, endPoint y: 9, distance: 432.4
click at [909, 223] on div at bounding box center [660, 152] width 1321 height 1373
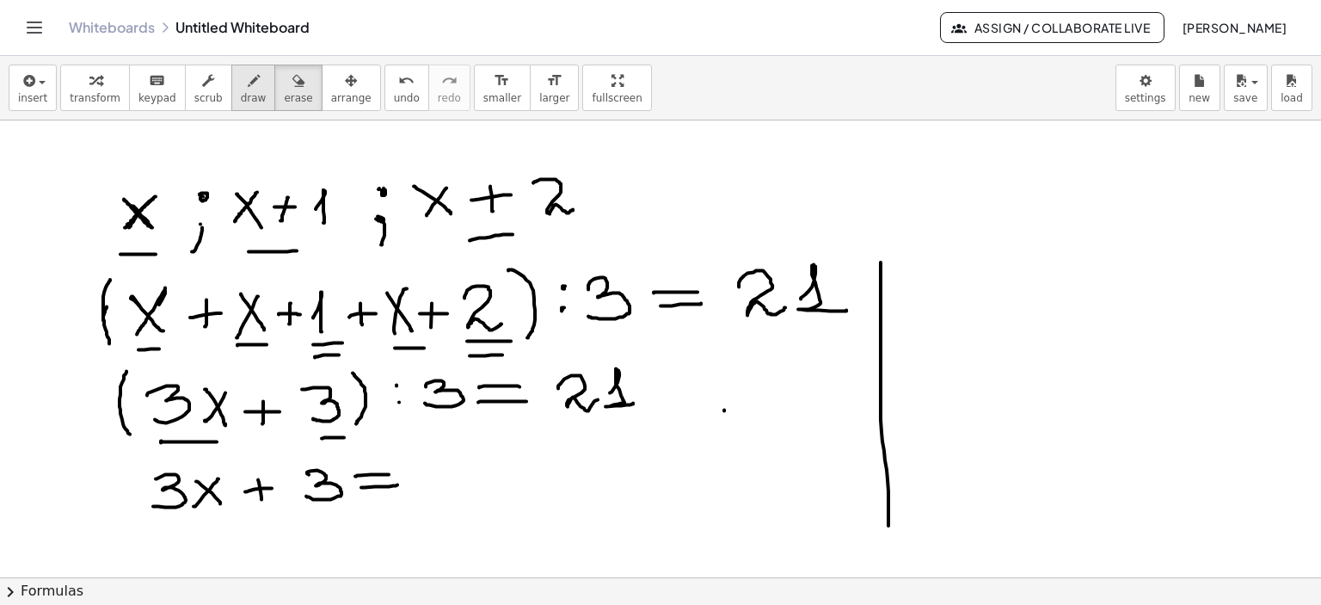
click at [248, 83] on icon "button" at bounding box center [254, 81] width 12 height 21
drag, startPoint x: 925, startPoint y: 304, endPoint x: 956, endPoint y: 351, distance: 55.8
click at [956, 351] on div at bounding box center [660, 152] width 1321 height 1373
drag, startPoint x: 955, startPoint y: 302, endPoint x: 923, endPoint y: 352, distance: 59.6
click at [923, 352] on div at bounding box center [660, 152] width 1321 height 1373
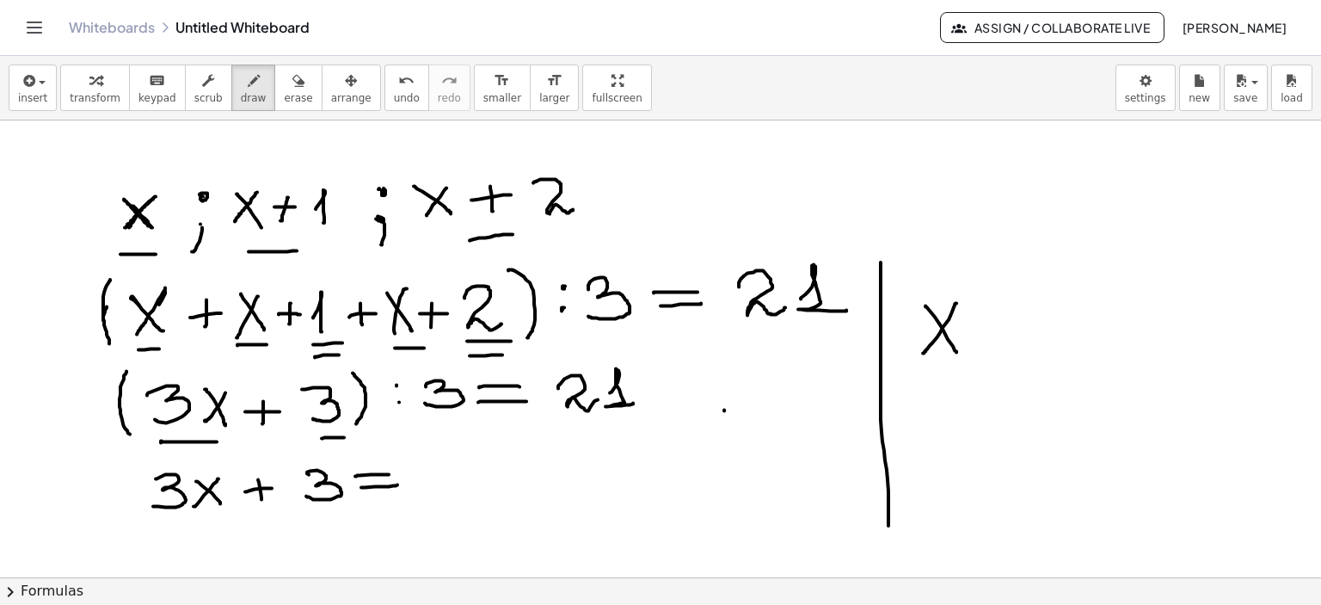
click at [1006, 305] on div at bounding box center [660, 152] width 1321 height 1373
click at [1005, 327] on div at bounding box center [660, 152] width 1321 height 1373
drag, startPoint x: 1043, startPoint y: 302, endPoint x: 1125, endPoint y: 330, distance: 86.5
click at [1066, 343] on div at bounding box center [660, 152] width 1321 height 1373
drag, startPoint x: 1099, startPoint y: 313, endPoint x: 1142, endPoint y: 315, distance: 43.0
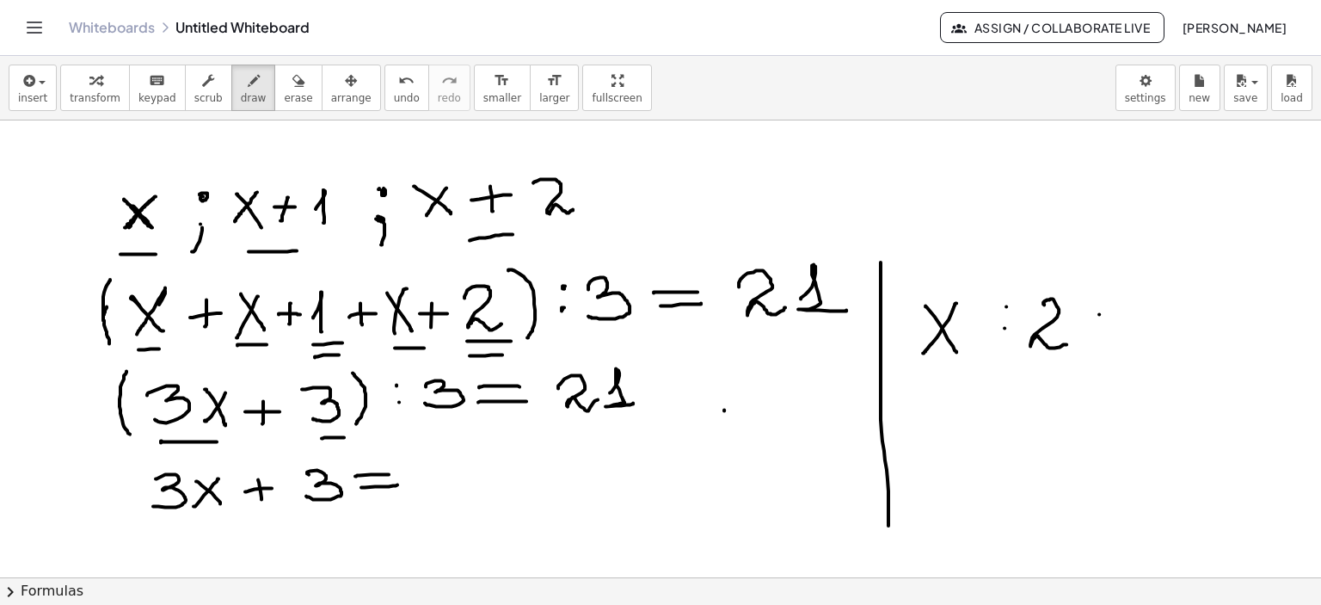
click at [1142, 315] on div at bounding box center [660, 152] width 1321 height 1373
click at [1139, 333] on div at bounding box center [660, 152] width 1321 height 1373
click at [1187, 290] on div at bounding box center [660, 152] width 1321 height 1373
drag, startPoint x: 923, startPoint y: 366, endPoint x: 967, endPoint y: 365, distance: 43.9
click at [963, 365] on div at bounding box center [660, 152] width 1321 height 1373
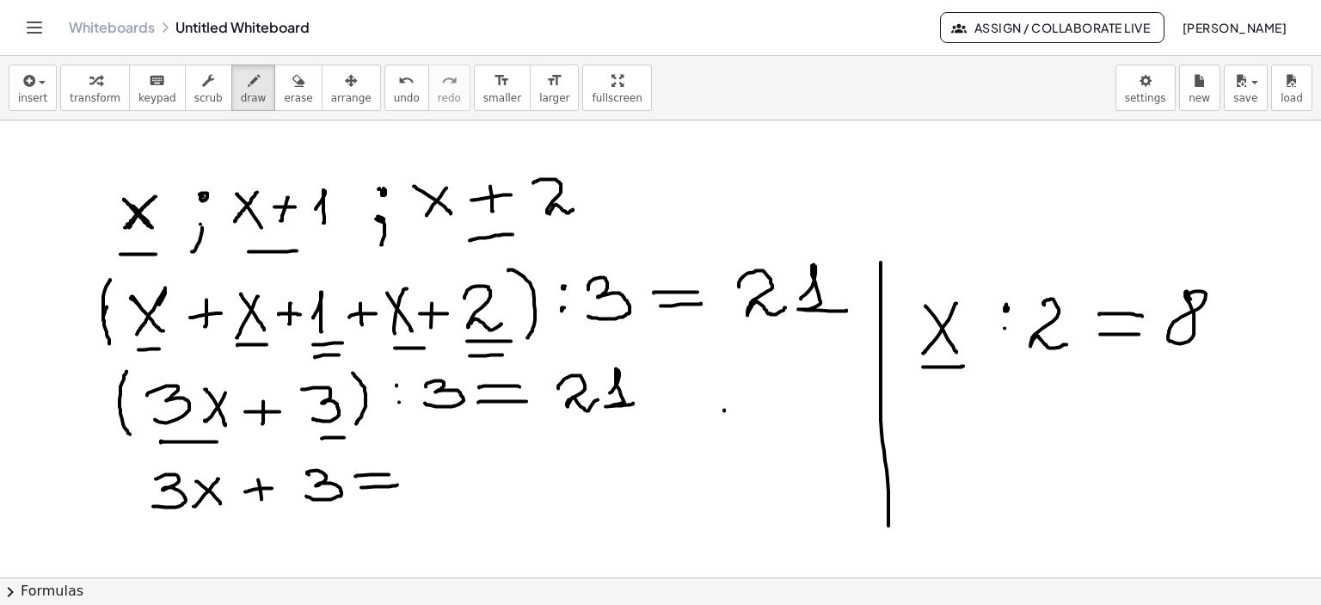
drag, startPoint x: 1005, startPoint y: 307, endPoint x: 1000, endPoint y: 319, distance: 12.8
click at [1001, 311] on div at bounding box center [660, 152] width 1321 height 1373
click at [1005, 329] on div at bounding box center [660, 152] width 1321 height 1373
click at [1005, 306] on div at bounding box center [660, 152] width 1321 height 1373
drag, startPoint x: 879, startPoint y: 175, endPoint x: 881, endPoint y: 263, distance: 88.6
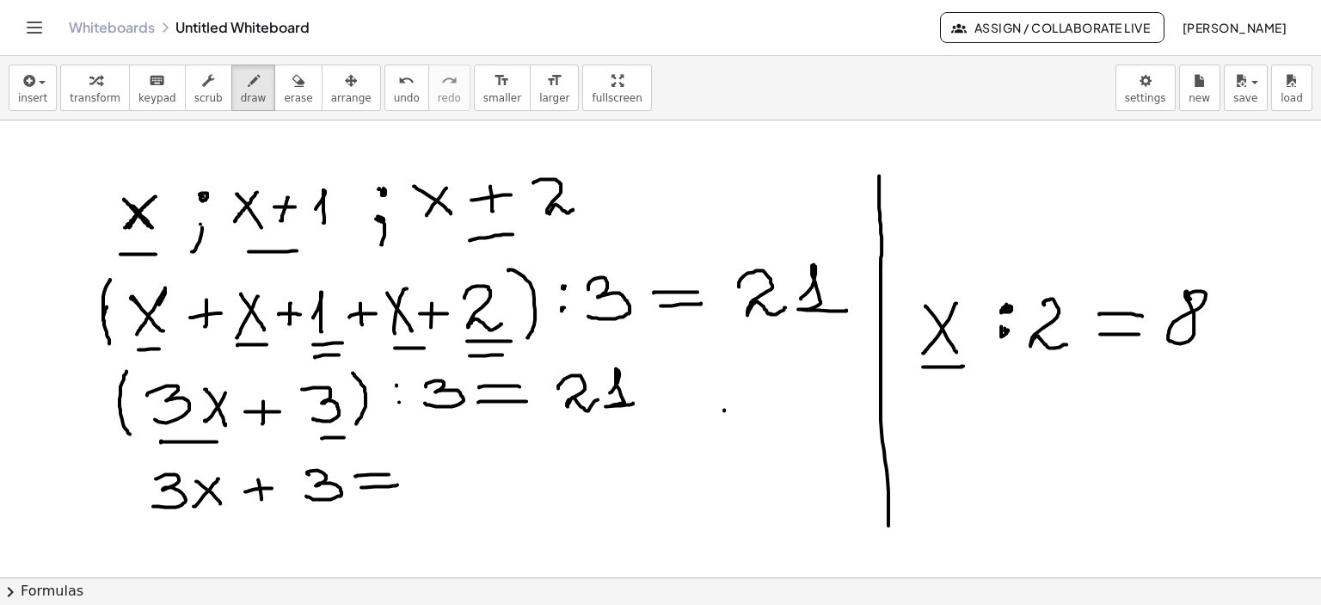
click at [881, 263] on div at bounding box center [660, 152] width 1321 height 1373
click at [395, 381] on div at bounding box center [660, 152] width 1321 height 1373
click at [399, 402] on div at bounding box center [660, 152] width 1321 height 1373
drag, startPoint x: 925, startPoint y: 409, endPoint x: 955, endPoint y: 441, distance: 44.4
click at [956, 443] on div at bounding box center [660, 152] width 1321 height 1373
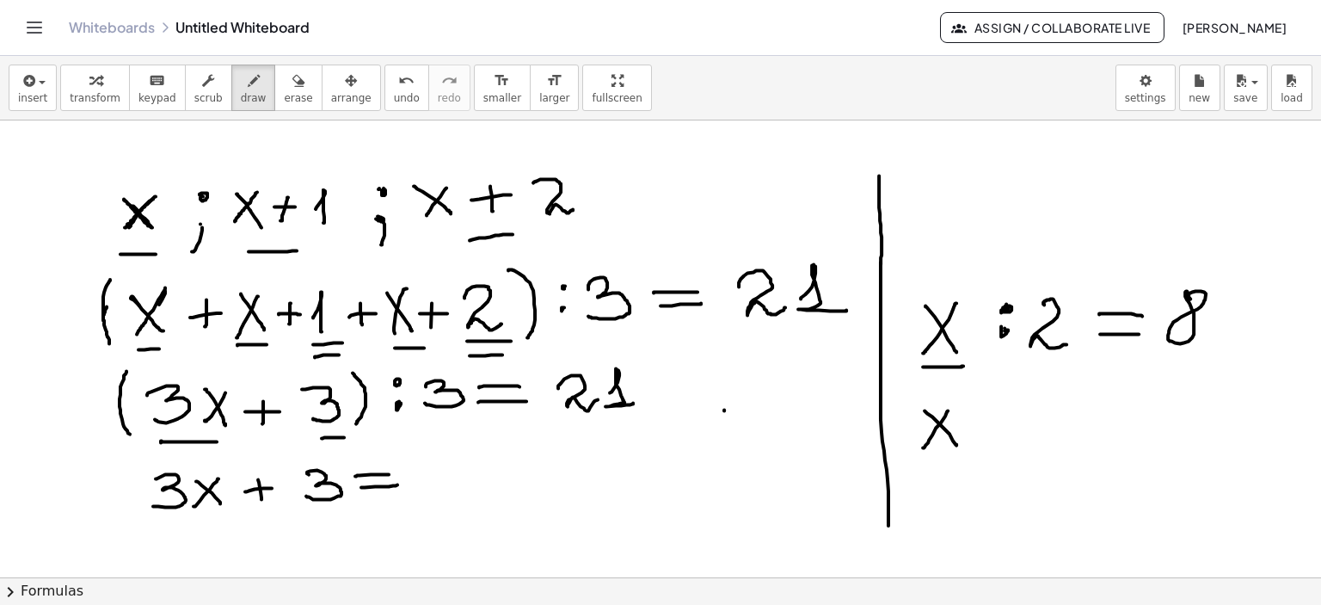
drag, startPoint x: 948, startPoint y: 409, endPoint x: 922, endPoint y: 446, distance: 45.1
click at [922, 446] on div at bounding box center [660, 152] width 1321 height 1373
drag, startPoint x: 977, startPoint y: 420, endPoint x: 1011, endPoint y: 420, distance: 34.4
click at [1016, 415] on div at bounding box center [660, 152] width 1321 height 1373
drag, startPoint x: 981, startPoint y: 436, endPoint x: 1018, endPoint y: 431, distance: 37.3
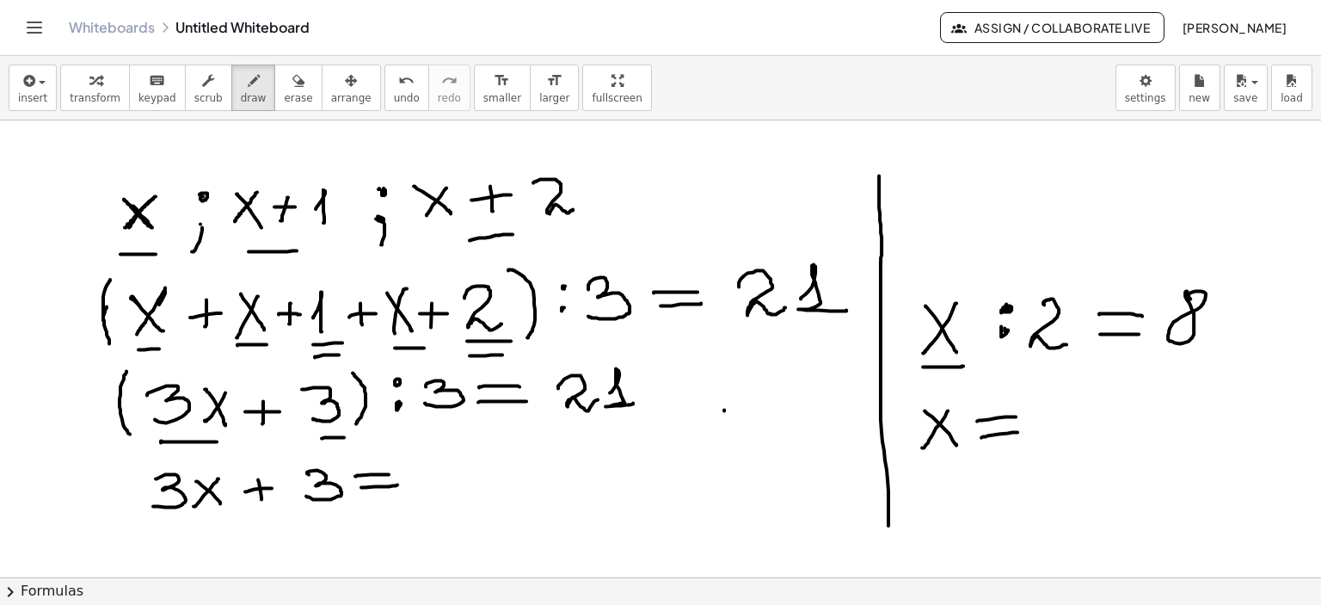
click at [1018, 431] on div at bounding box center [660, 152] width 1321 height 1373
drag, startPoint x: 1060, startPoint y: 402, endPoint x: 1051, endPoint y: 439, distance: 38.2
click at [1051, 439] on div at bounding box center [660, 152] width 1321 height 1373
drag, startPoint x: 1053, startPoint y: 402, endPoint x: 1080, endPoint y: 423, distance: 34.9
click at [1059, 438] on div at bounding box center [660, 152] width 1321 height 1373
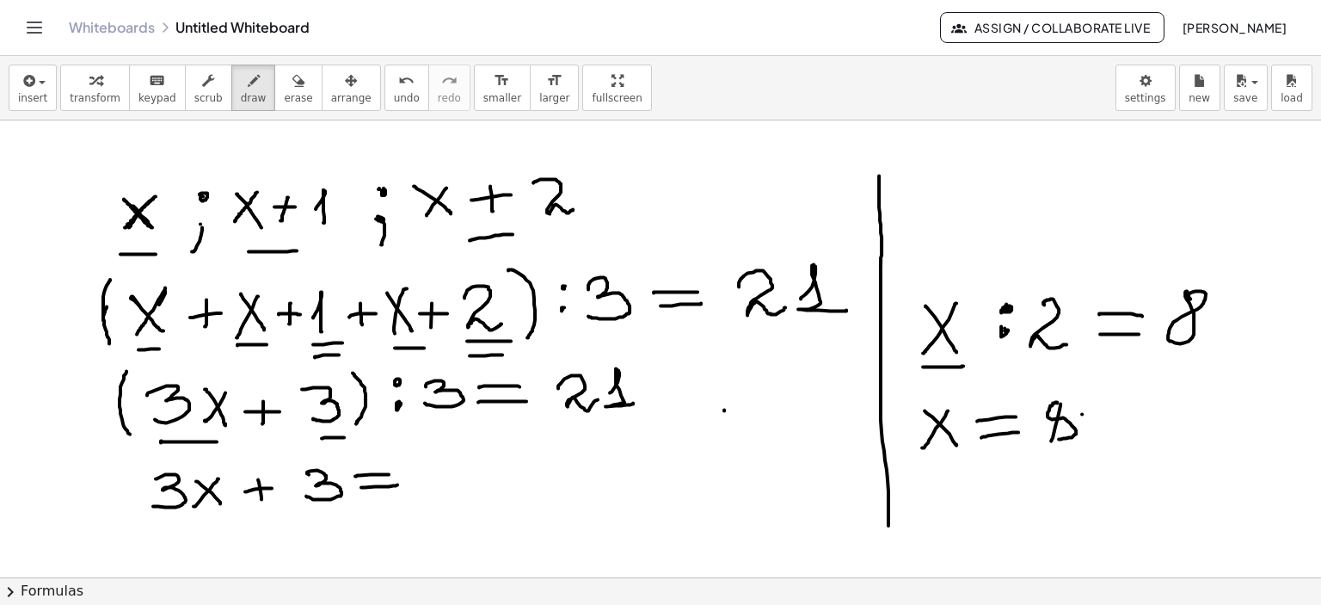
click at [1082, 413] on div at bounding box center [660, 152] width 1321 height 1373
drag, startPoint x: 1111, startPoint y: 407, endPoint x: 1138, endPoint y: 429, distance: 34.8
click at [1139, 429] on div at bounding box center [660, 152] width 1321 height 1373
drag, startPoint x: 1082, startPoint y: 413, endPoint x: 1100, endPoint y: 427, distance: 22.7
click at [1086, 417] on div at bounding box center [660, 152] width 1321 height 1373
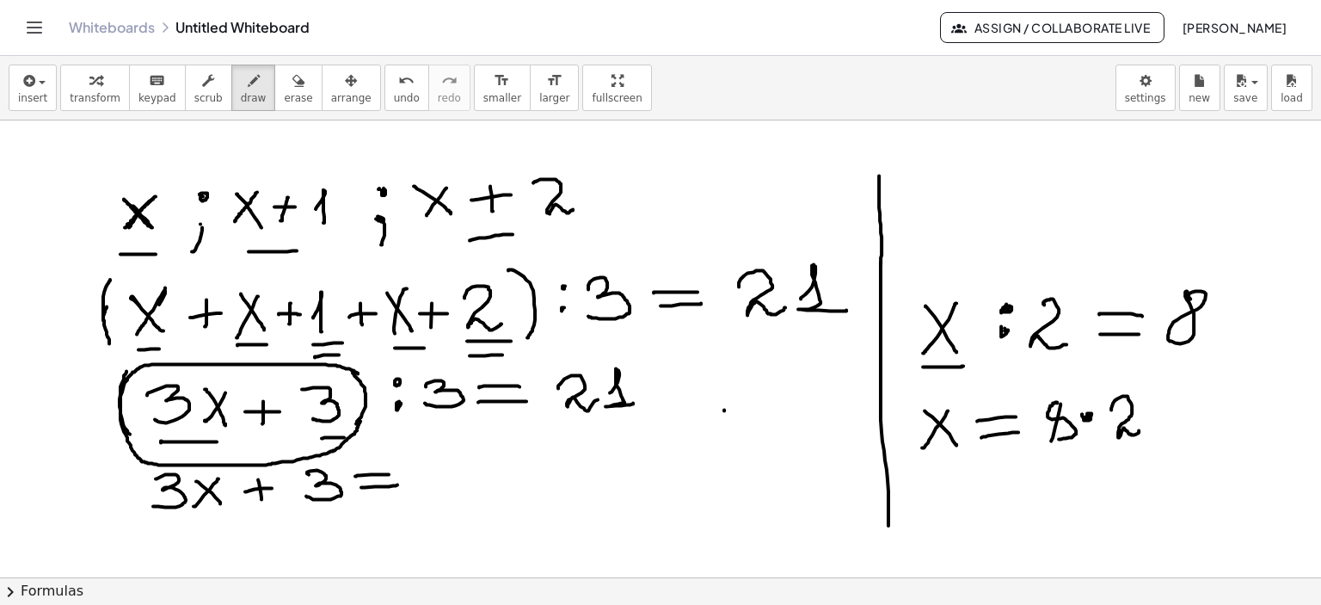
drag, startPoint x: 358, startPoint y: 372, endPoint x: 365, endPoint y: 391, distance: 20.1
click at [360, 418] on div at bounding box center [660, 152] width 1321 height 1373
drag, startPoint x: 458, startPoint y: 461, endPoint x: 448, endPoint y: 451, distance: 14.0
click at [448, 451] on div at bounding box center [660, 152] width 1321 height 1373
drag, startPoint x: 449, startPoint y: 450, endPoint x: 439, endPoint y: 461, distance: 15.2
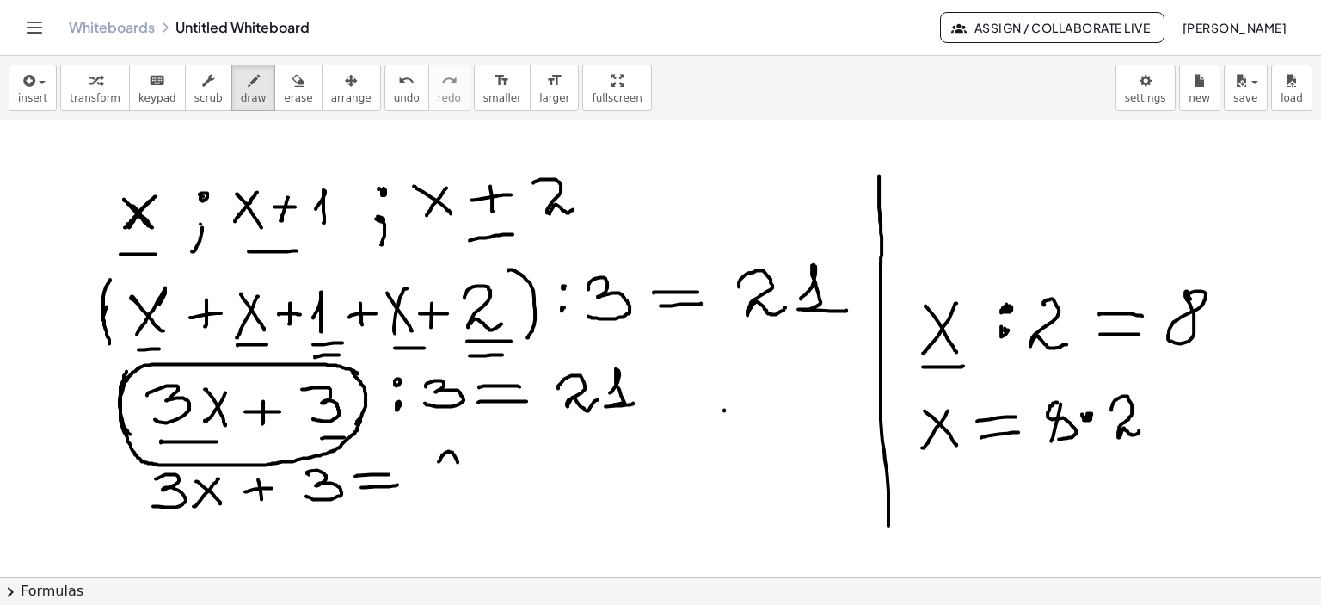
click at [439, 461] on div at bounding box center [660, 152] width 1321 height 1373
drag, startPoint x: 452, startPoint y: 452, endPoint x: 445, endPoint y: 482, distance: 30.0
click at [445, 482] on div at bounding box center [660, 152] width 1321 height 1373
click at [488, 468] on div at bounding box center [660, 152] width 1321 height 1373
drag, startPoint x: 517, startPoint y: 462, endPoint x: 550, endPoint y: 470, distance: 34.6
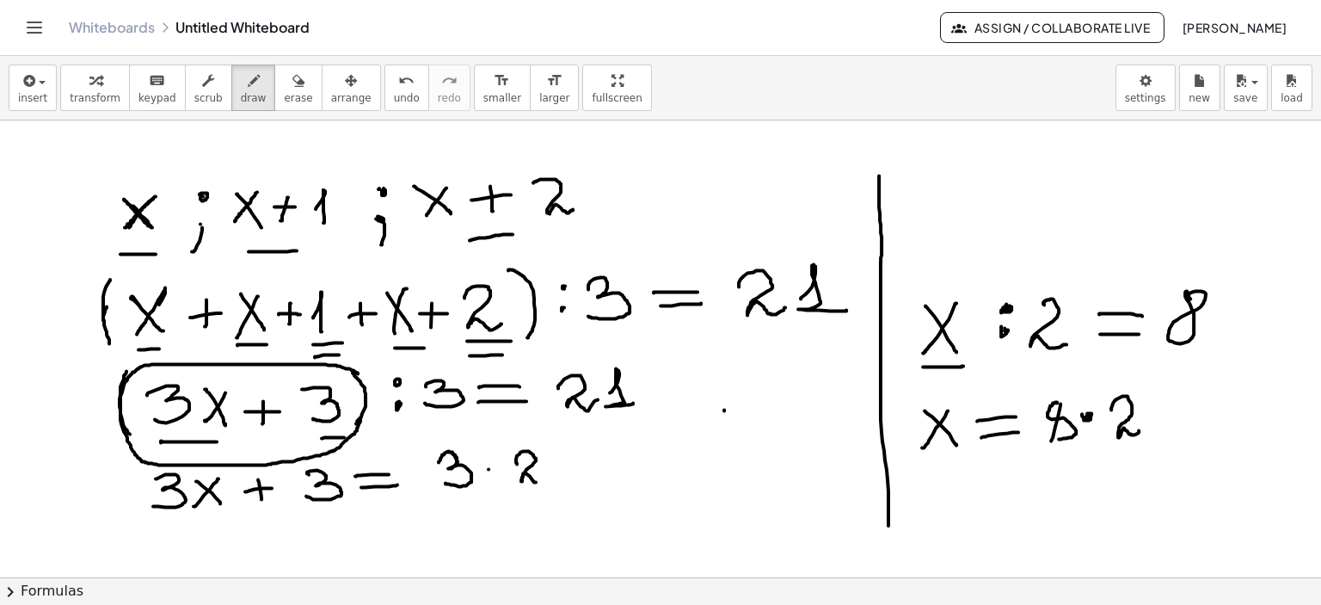
click at [543, 474] on div at bounding box center [660, 152] width 1321 height 1373
drag, startPoint x: 553, startPoint y: 468, endPoint x: 597, endPoint y: 482, distance: 46.2
click at [581, 478] on div at bounding box center [660, 152] width 1321 height 1373
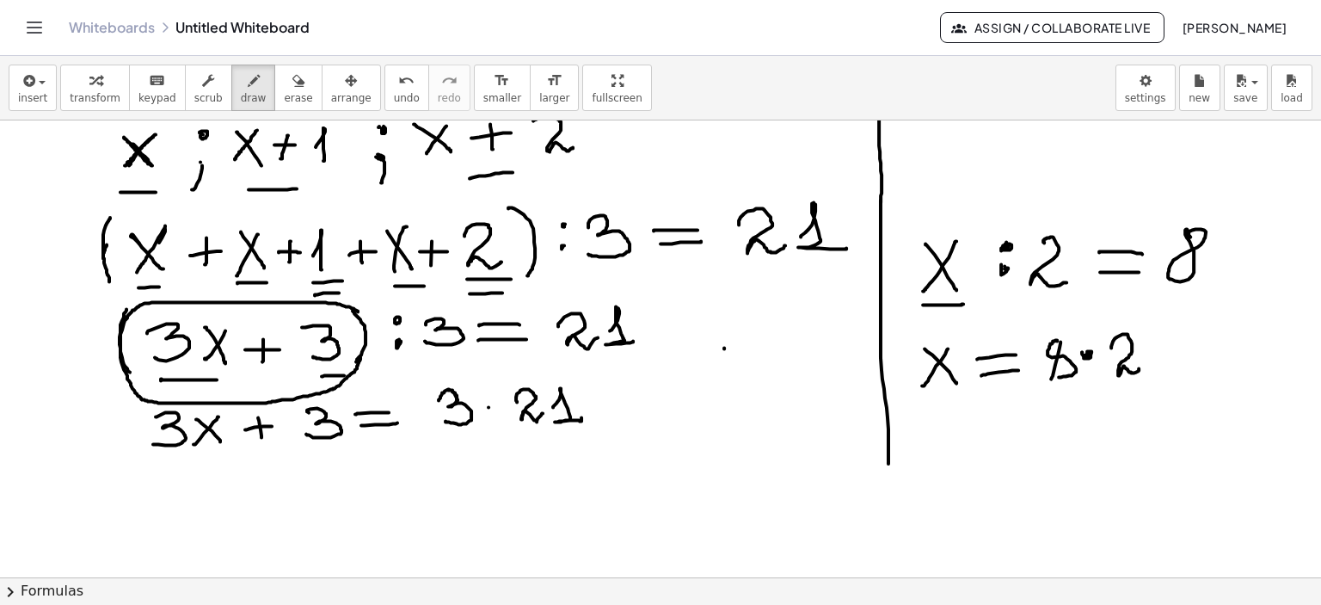
scroll to position [740, 0]
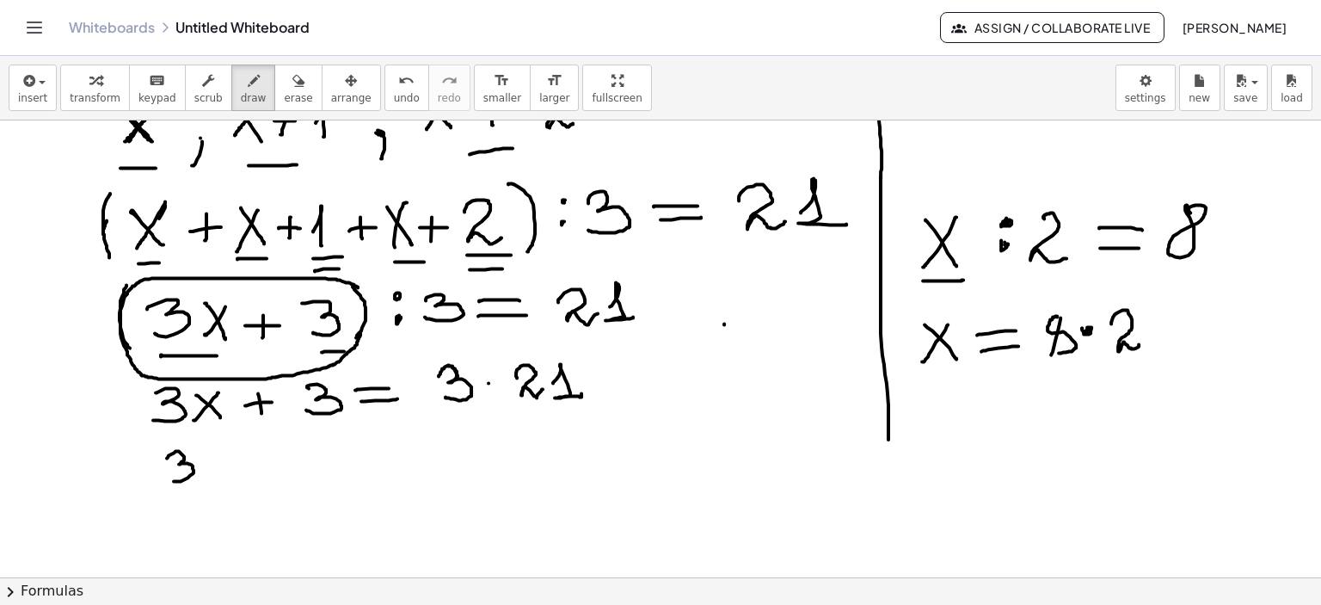
drag, startPoint x: 167, startPoint y: 457, endPoint x: 164, endPoint y: 480, distance: 23.4
click at [164, 480] on div at bounding box center [660, 66] width 1321 height 1373
drag, startPoint x: 212, startPoint y: 453, endPoint x: 200, endPoint y: 453, distance: 12.0
click at [202, 476] on div at bounding box center [660, 66] width 1321 height 1373
drag, startPoint x: 200, startPoint y: 450, endPoint x: 214, endPoint y: 474, distance: 28.2
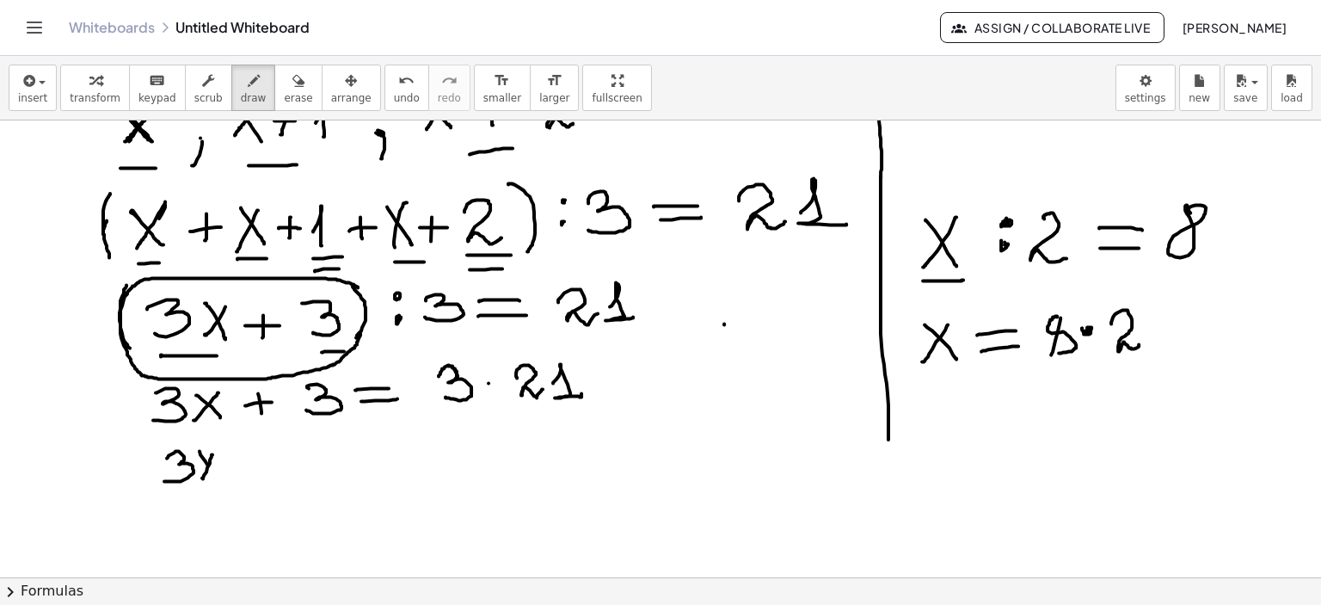
click at [214, 474] on div at bounding box center [660, 66] width 1321 height 1373
drag, startPoint x: 233, startPoint y: 462, endPoint x: 255, endPoint y: 462, distance: 21.5
click at [255, 462] on div at bounding box center [660, 66] width 1321 height 1373
click at [244, 472] on div at bounding box center [660, 66] width 1321 height 1373
drag, startPoint x: 275, startPoint y: 448, endPoint x: 288, endPoint y: 472, distance: 27.3
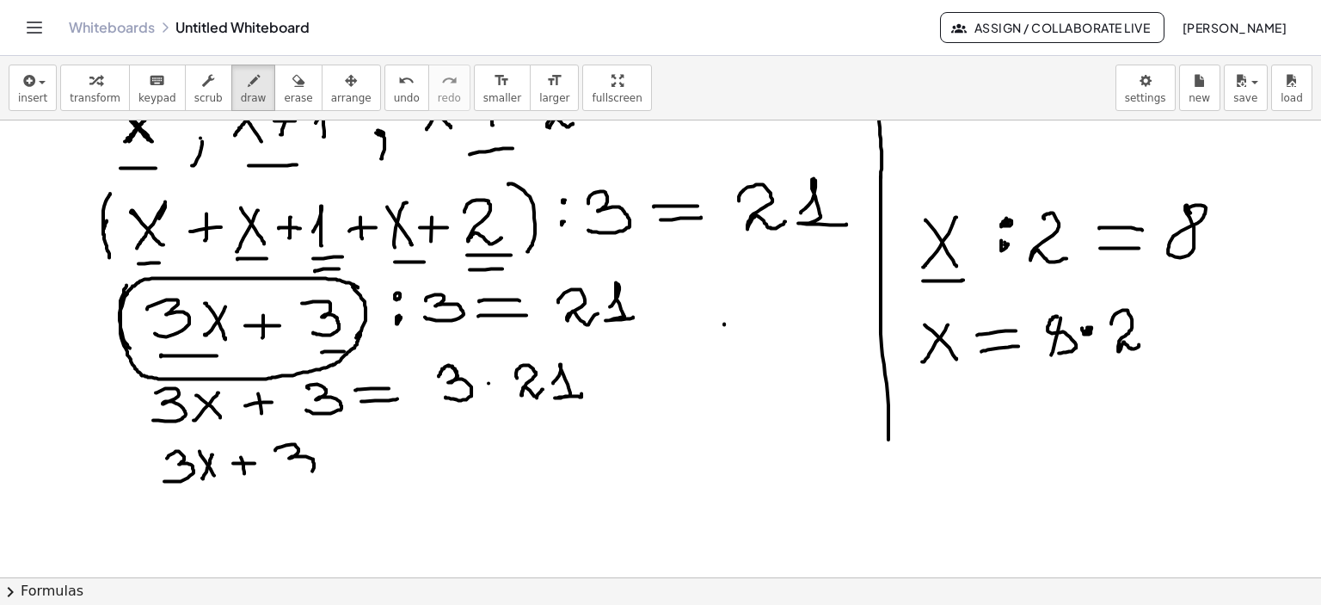
click at [288, 472] on div at bounding box center [660, 66] width 1321 height 1373
drag, startPoint x: 351, startPoint y: 453, endPoint x: 381, endPoint y: 450, distance: 30.3
click at [381, 450] on div at bounding box center [660, 66] width 1321 height 1373
drag, startPoint x: 356, startPoint y: 463, endPoint x: 382, endPoint y: 461, distance: 25.9
click at [381, 461] on div at bounding box center [660, 66] width 1321 height 1373
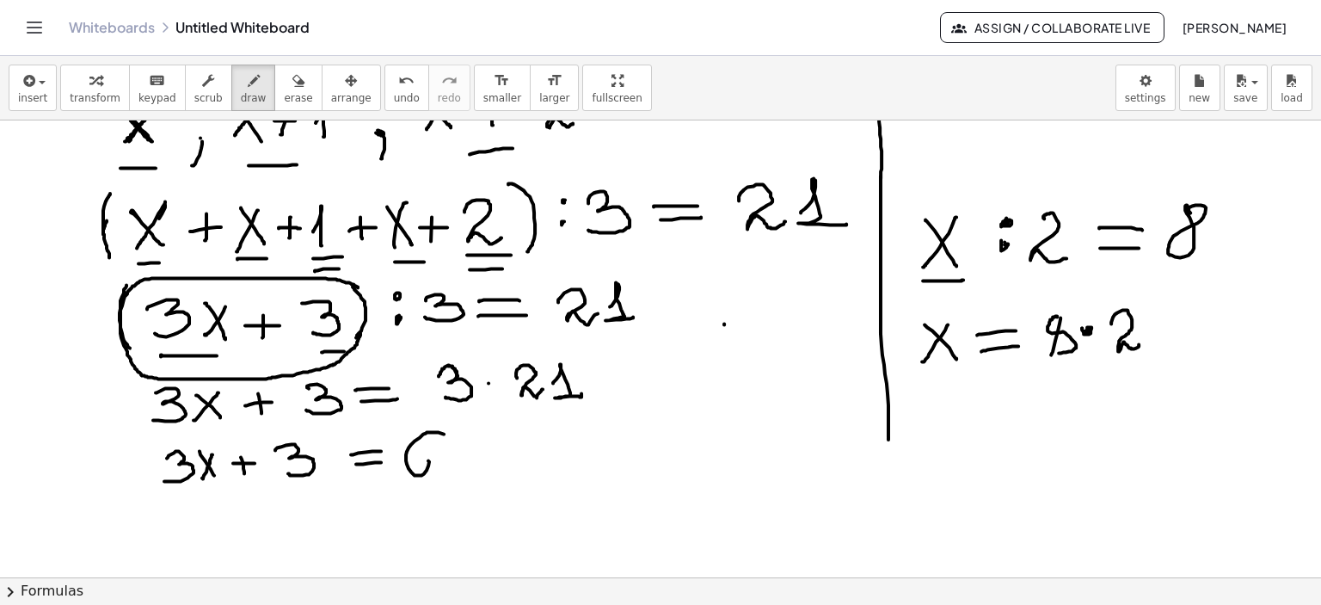
drag, startPoint x: 444, startPoint y: 433, endPoint x: 409, endPoint y: 459, distance: 43.5
click at [409, 459] on div at bounding box center [660, 66] width 1321 height 1373
drag, startPoint x: 454, startPoint y: 436, endPoint x: 460, endPoint y: 460, distance: 24.8
click at [460, 460] on div at bounding box center [660, 66] width 1321 height 1373
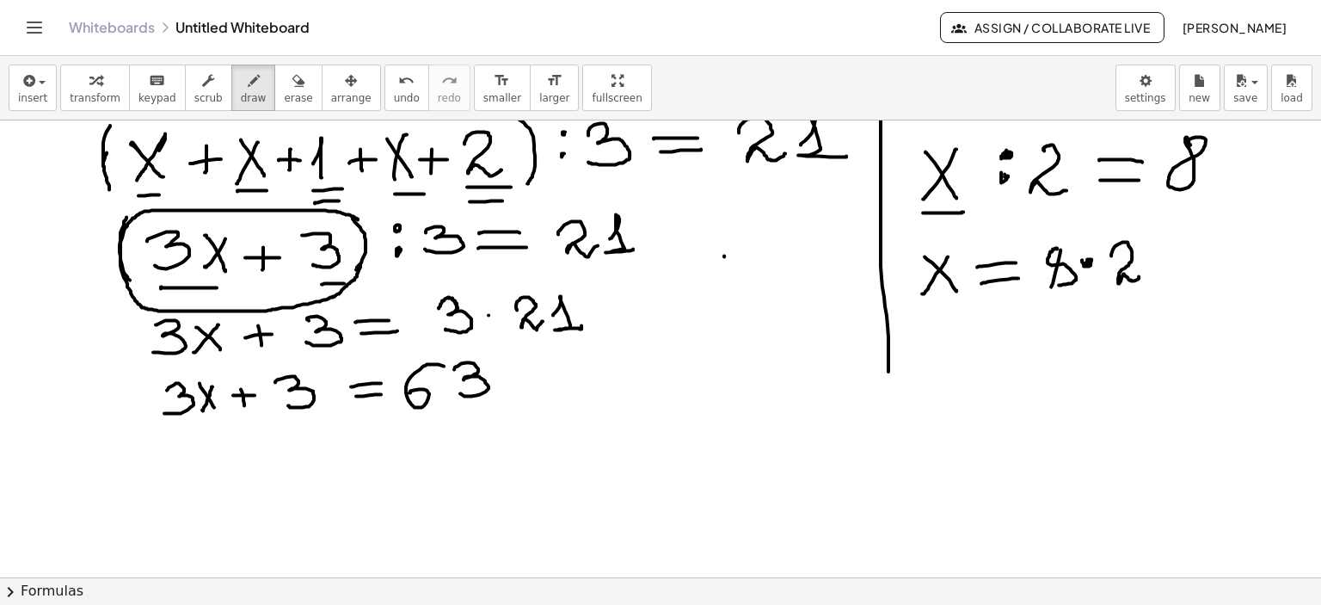
scroll to position [912, 0]
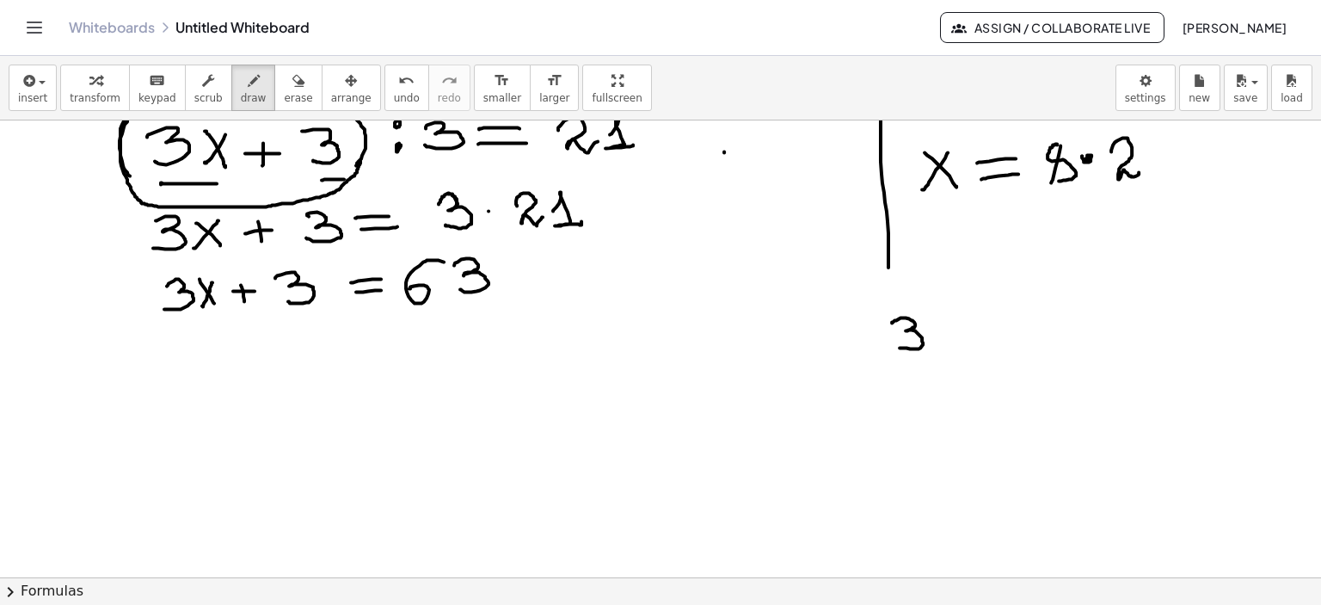
drag, startPoint x: 892, startPoint y: 322, endPoint x: 901, endPoint y: 345, distance: 25.1
click at [895, 347] on div at bounding box center [660, 123] width 1321 height 1830
drag, startPoint x: 954, startPoint y: 322, endPoint x: 932, endPoint y: 350, distance: 35.6
click at [932, 350] on div at bounding box center [660, 123] width 1321 height 1830
click at [951, 350] on div at bounding box center [660, 123] width 1321 height 1830
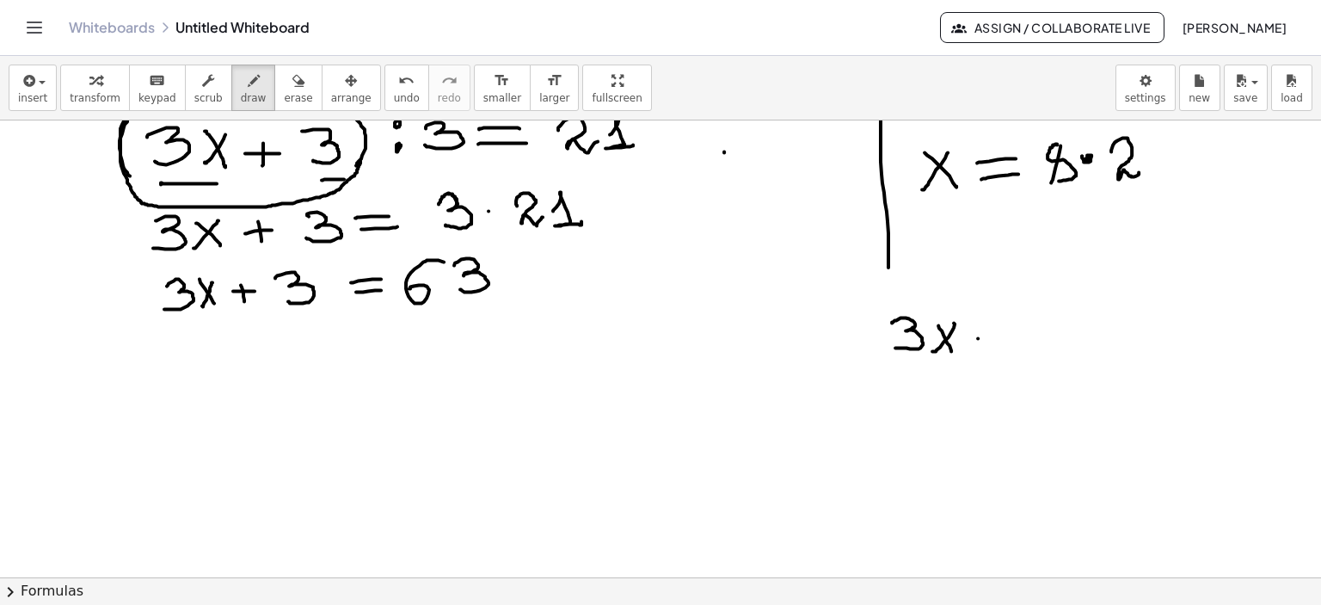
drag, startPoint x: 978, startPoint y: 337, endPoint x: 1008, endPoint y: 337, distance: 30.1
click at [1008, 337] on div at bounding box center [660, 123] width 1321 height 1830
drag, startPoint x: 994, startPoint y: 329, endPoint x: 1041, endPoint y: 331, distance: 47.4
click at [993, 342] on div at bounding box center [660, 123] width 1321 height 1830
drag, startPoint x: 1031, startPoint y: 319, endPoint x: 1039, endPoint y: 338, distance: 20.4
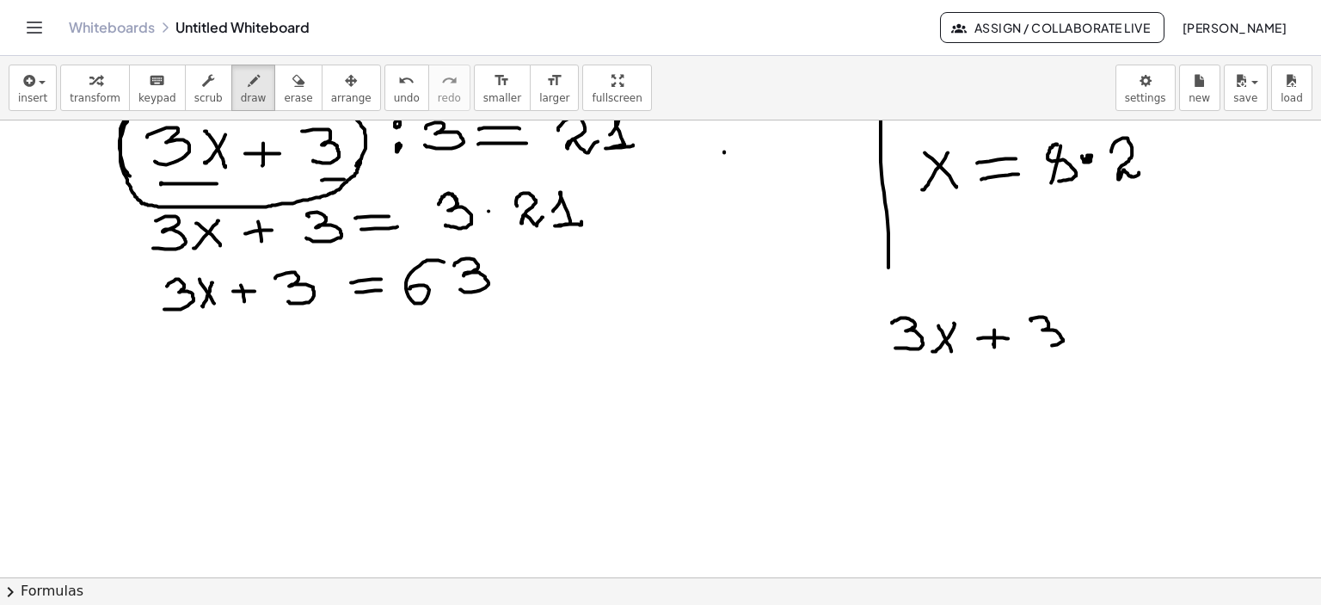
click at [1017, 343] on div at bounding box center [660, 123] width 1321 height 1830
drag, startPoint x: 1102, startPoint y: 319, endPoint x: 1073, endPoint y: 332, distance: 31.2
click at [1070, 347] on div at bounding box center [660, 123] width 1321 height 1830
drag, startPoint x: 1073, startPoint y: 326, endPoint x: 1092, endPoint y: 353, distance: 33.4
click at [1092, 353] on div at bounding box center [660, 123] width 1321 height 1830
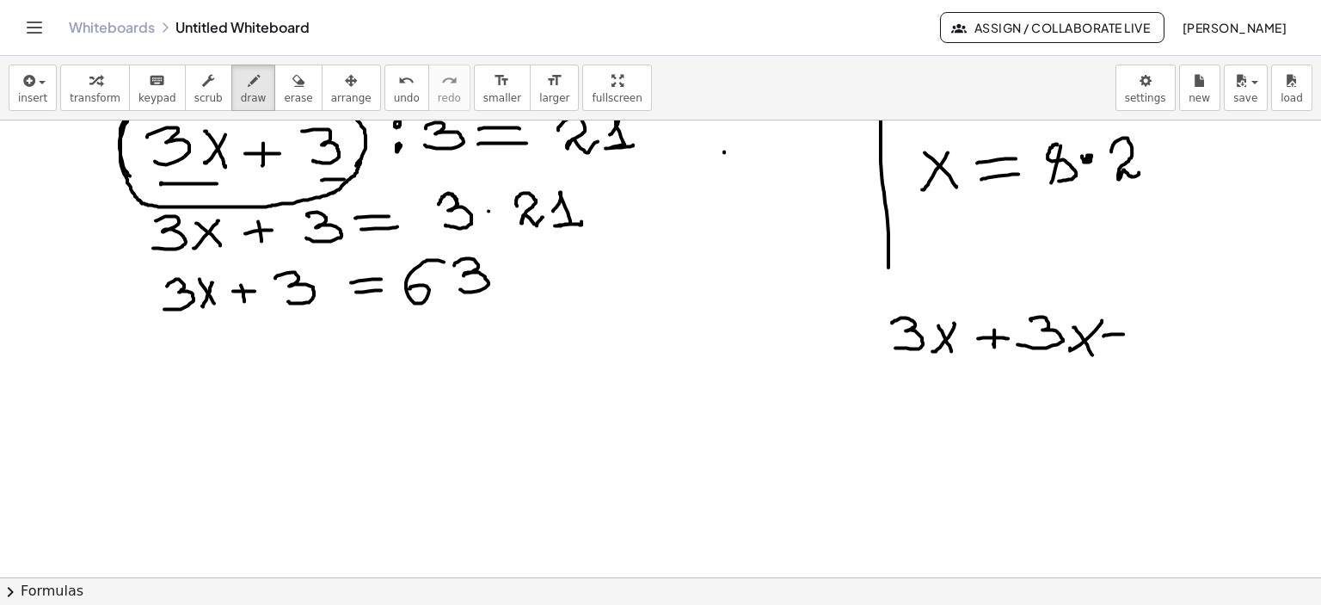
drag, startPoint x: 1103, startPoint y: 335, endPoint x: 1125, endPoint y: 337, distance: 21.7
click at [1132, 334] on div at bounding box center [660, 123] width 1321 height 1830
drag, startPoint x: 1109, startPoint y: 342, endPoint x: 1141, endPoint y: 342, distance: 32.7
click at [1141, 342] on div at bounding box center [660, 123] width 1321 height 1830
drag, startPoint x: 890, startPoint y: 359, endPoint x: 915, endPoint y: 359, distance: 24.9
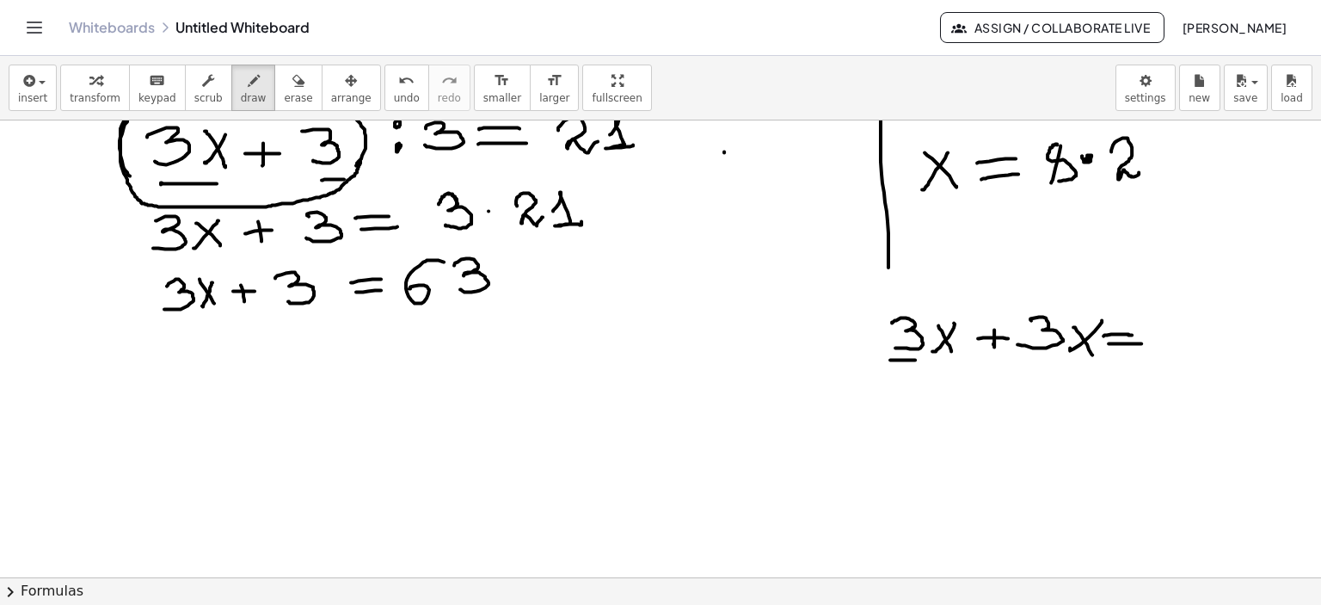
click at [915, 359] on div at bounding box center [660, 123] width 1321 height 1830
drag, startPoint x: 1025, startPoint y: 359, endPoint x: 1055, endPoint y: 359, distance: 30.1
click at [1055, 359] on div at bounding box center [660, 123] width 1321 height 1830
drag, startPoint x: 1188, startPoint y: 318, endPoint x: 1164, endPoint y: 333, distance: 27.4
click at [1161, 332] on div at bounding box center [660, 123] width 1321 height 1830
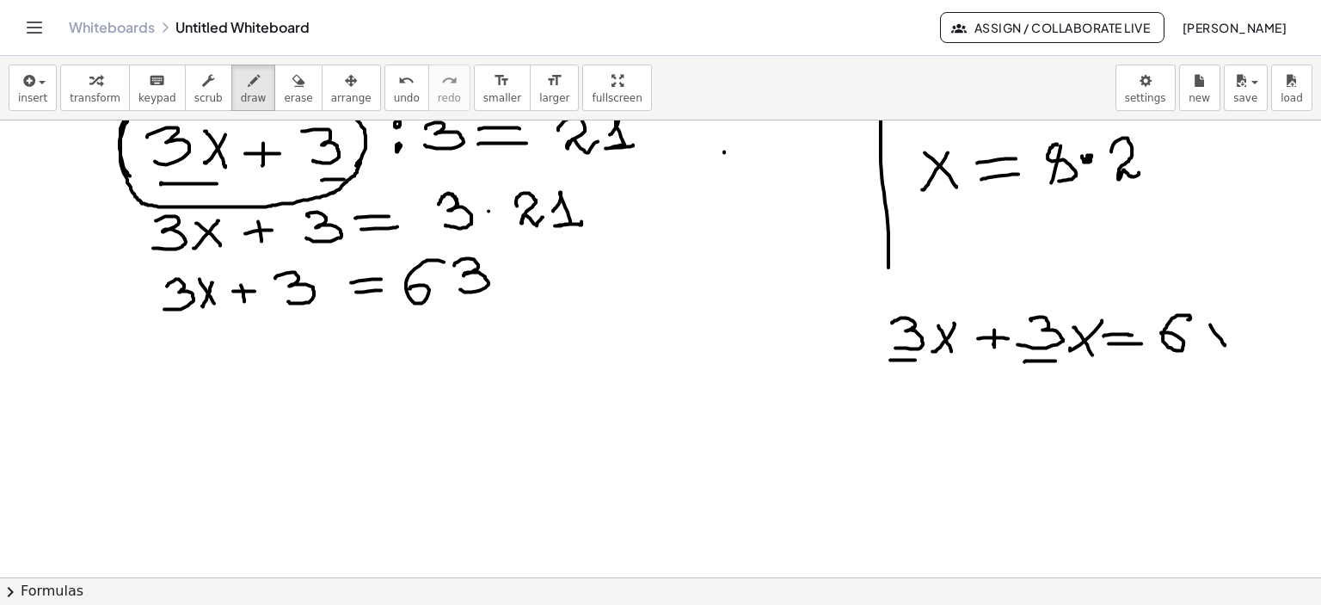
drag, startPoint x: 1210, startPoint y: 323, endPoint x: 1225, endPoint y: 344, distance: 25.3
click at [1225, 344] on div at bounding box center [660, 123] width 1321 height 1830
drag, startPoint x: 1232, startPoint y: 326, endPoint x: 1206, endPoint y: 347, distance: 33.0
click at [1206, 347] on div at bounding box center [660, 123] width 1321 height 1830
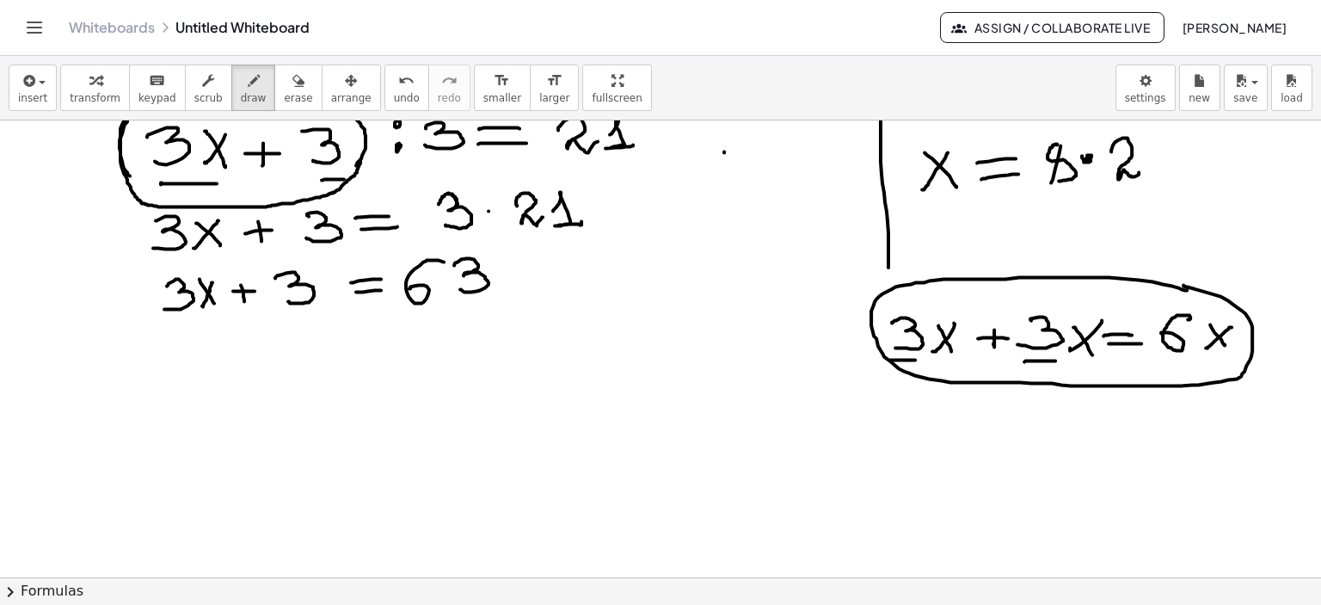
click at [1181, 284] on div at bounding box center [660, 123] width 1321 height 1830
drag, startPoint x: 912, startPoint y: 406, endPoint x: 915, endPoint y: 429, distance: 23.4
click at [915, 429] on div at bounding box center [660, 123] width 1321 height 1830
drag, startPoint x: 992, startPoint y: 413, endPoint x: 972, endPoint y: 415, distance: 19.9
click at [969, 436] on div at bounding box center [660, 123] width 1321 height 1830
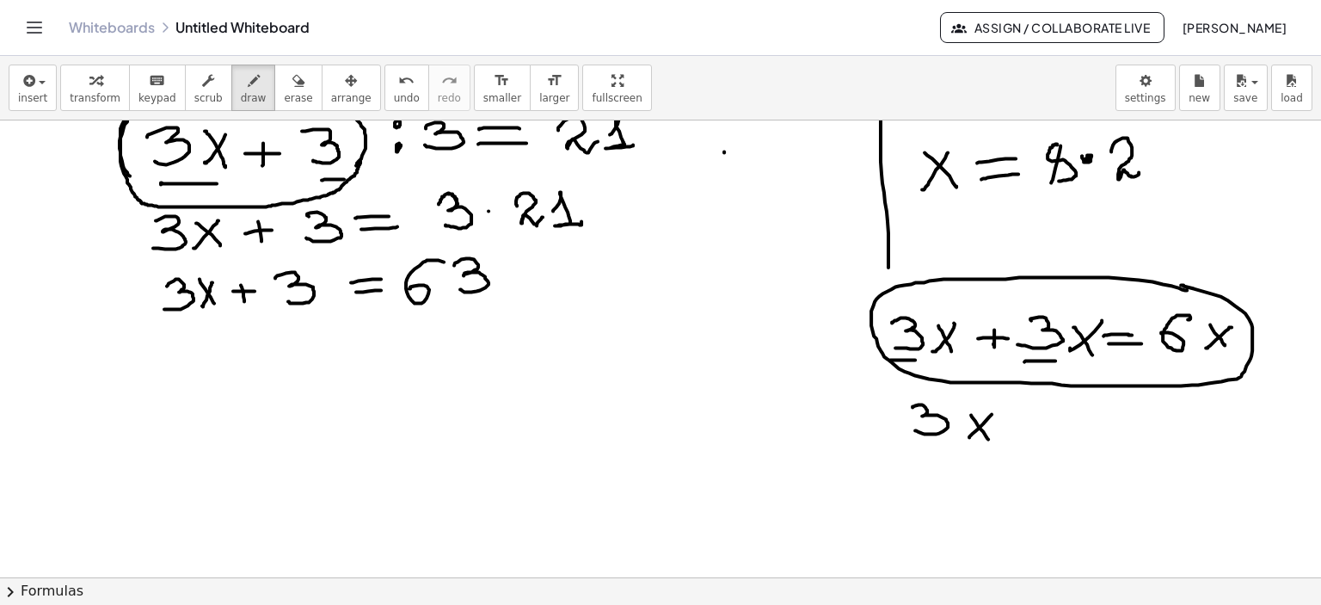
drag, startPoint x: 971, startPoint y: 414, endPoint x: 1008, endPoint y: 433, distance: 41.5
click at [990, 441] on div at bounding box center [660, 123] width 1321 height 1830
drag, startPoint x: 1010, startPoint y: 427, endPoint x: 1029, endPoint y: 427, distance: 18.9
click at [1029, 427] on div at bounding box center [660, 123] width 1321 height 1830
drag, startPoint x: 1018, startPoint y: 417, endPoint x: 1021, endPoint y: 435, distance: 18.2
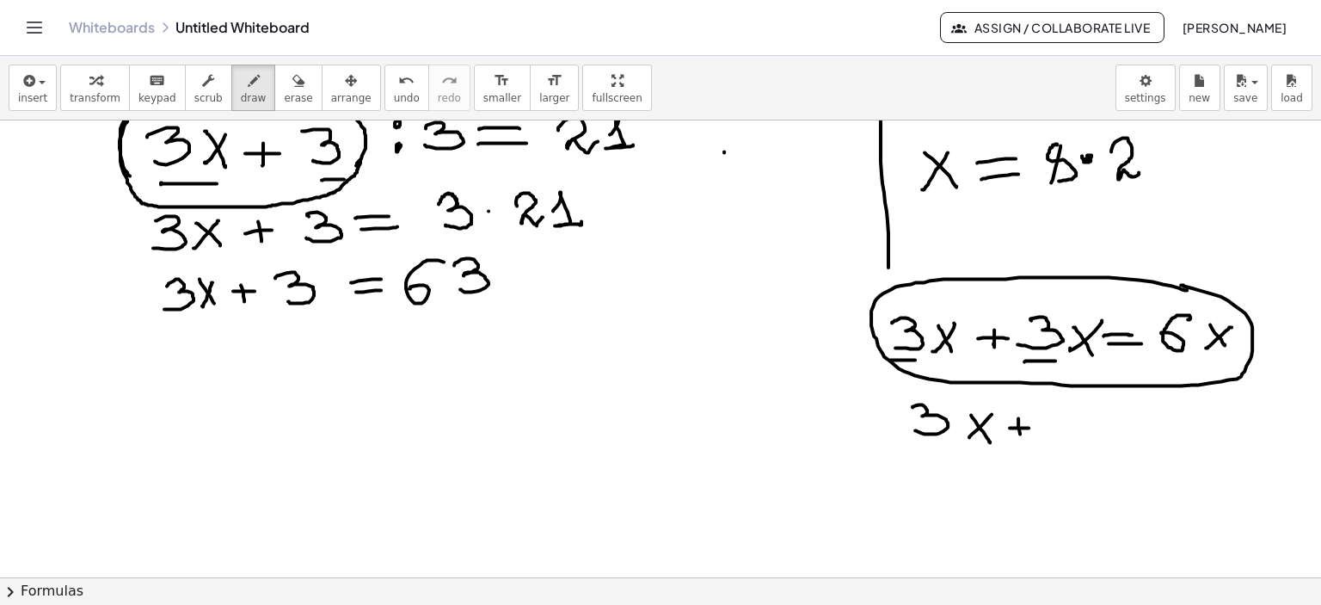
click at [1021, 435] on div at bounding box center [660, 123] width 1321 height 1830
drag, startPoint x: 1042, startPoint y: 409, endPoint x: 1046, endPoint y: 427, distance: 17.5
click at [1046, 427] on div at bounding box center [660, 123] width 1321 height 1830
drag, startPoint x: 169, startPoint y: 342, endPoint x: 170, endPoint y: 366, distance: 23.3
click at [170, 366] on div at bounding box center [660, 123] width 1321 height 1830
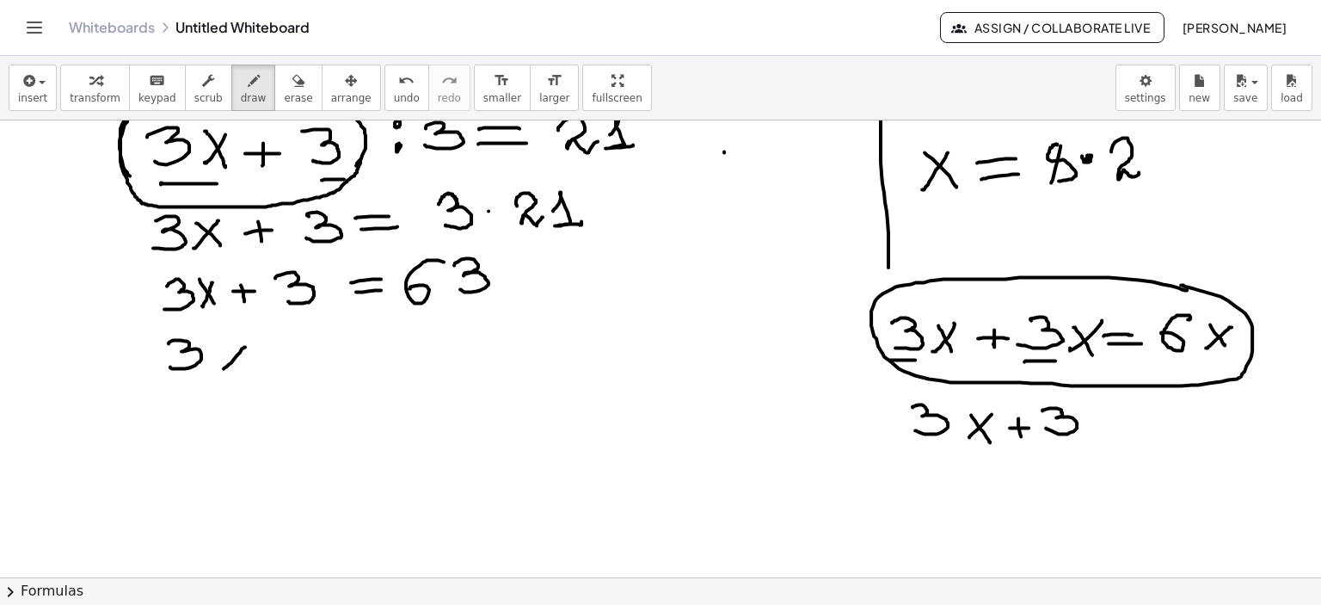
drag, startPoint x: 245, startPoint y: 346, endPoint x: 224, endPoint y: 367, distance: 30.4
click at [224, 367] on div at bounding box center [660, 123] width 1321 height 1830
drag, startPoint x: 224, startPoint y: 343, endPoint x: 245, endPoint y: 366, distance: 31.6
click at [242, 372] on div at bounding box center [660, 123] width 1321 height 1830
drag, startPoint x: 258, startPoint y: 349, endPoint x: 291, endPoint y: 349, distance: 32.7
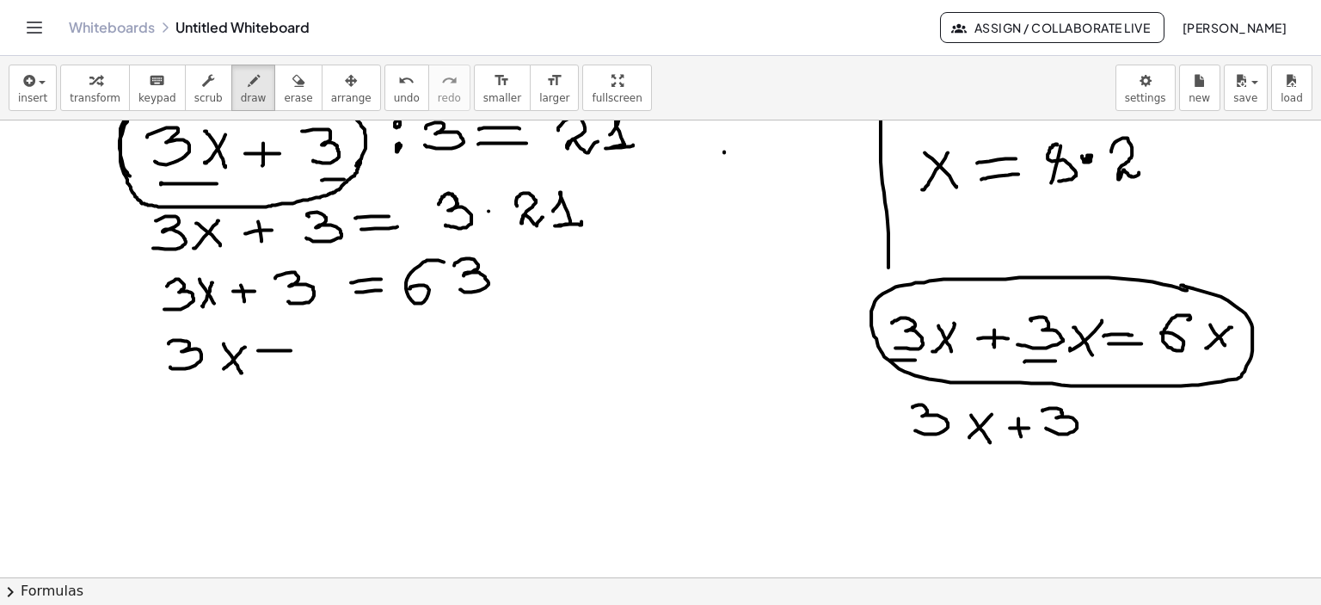
click at [291, 349] on div at bounding box center [660, 123] width 1321 height 1830
drag, startPoint x: 261, startPoint y: 360, endPoint x: 294, endPoint y: 361, distance: 32.7
click at [294, 361] on div at bounding box center [660, 123] width 1321 height 1830
drag, startPoint x: 348, startPoint y: 333, endPoint x: 334, endPoint y: 350, distance: 22.6
click at [334, 350] on div at bounding box center [660, 123] width 1321 height 1830
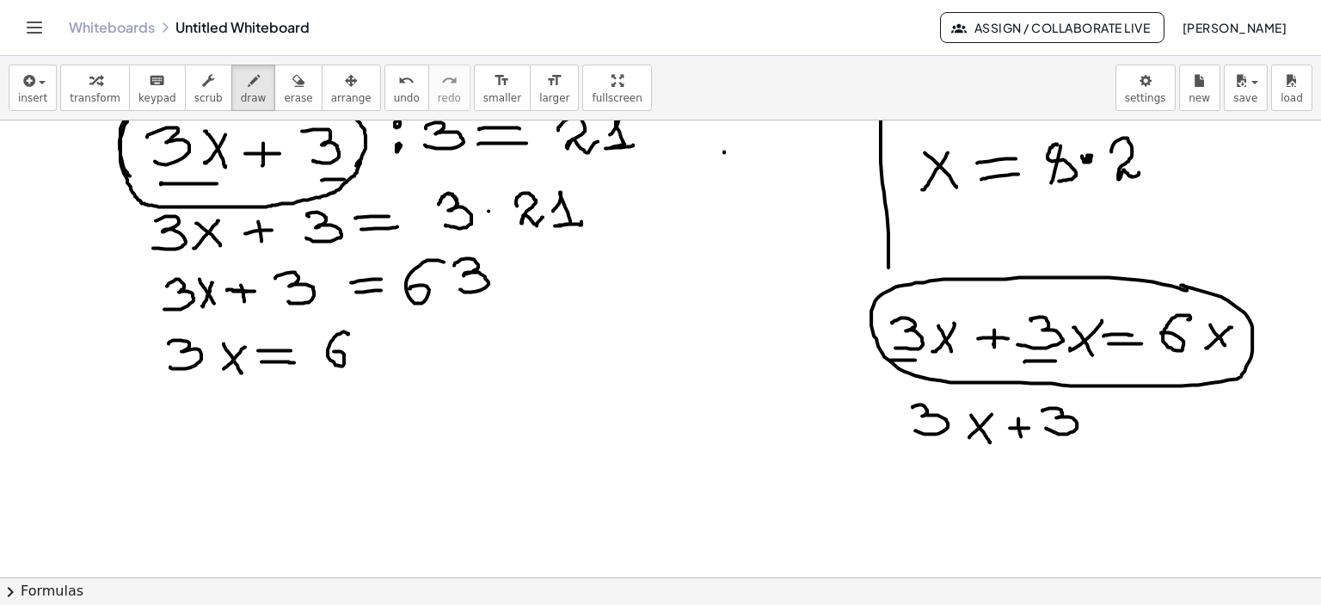
drag, startPoint x: 228, startPoint y: 288, endPoint x: 257, endPoint y: 290, distance: 29.3
click at [256, 290] on div at bounding box center [660, 123] width 1321 height 1830
drag, startPoint x: 241, startPoint y: 274, endPoint x: 241, endPoint y: 292, distance: 17.2
click at [241, 292] on div at bounding box center [660, 123] width 1321 height 1830
drag, startPoint x: 364, startPoint y: 338, endPoint x: 365, endPoint y: 358, distance: 19.8
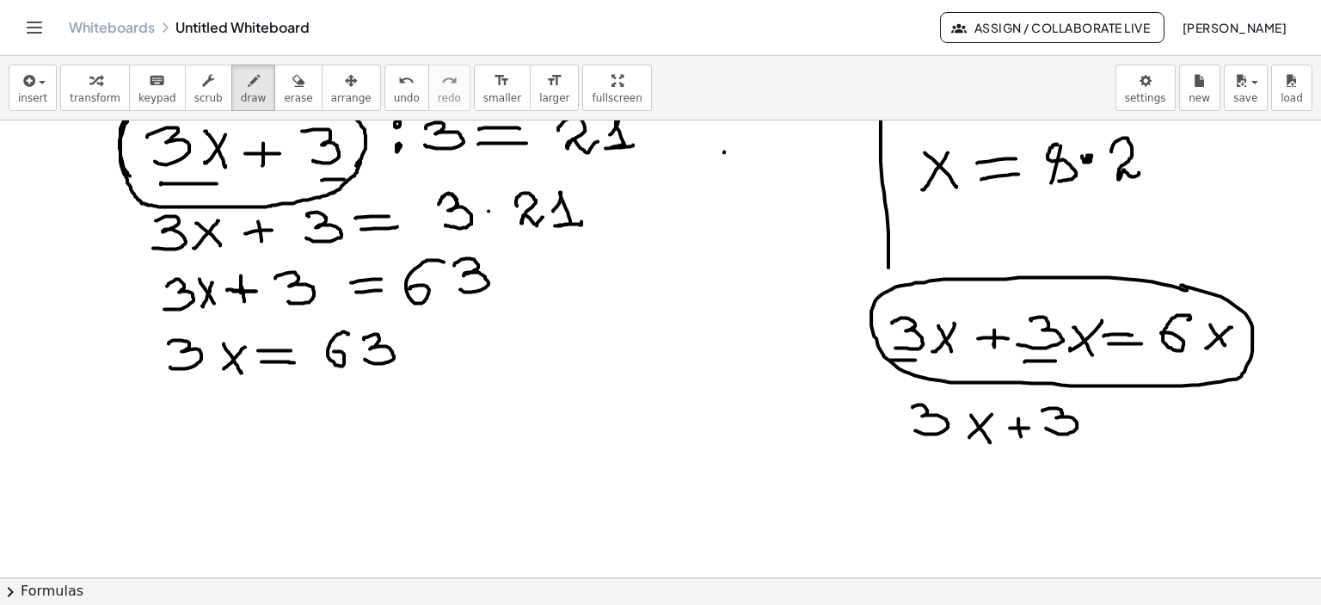
click at [365, 358] on div at bounding box center [660, 123] width 1321 height 1830
drag, startPoint x: 279, startPoint y: 312, endPoint x: 329, endPoint y: 308, distance: 50.1
click at [329, 308] on div at bounding box center [660, 123] width 1321 height 1830
drag, startPoint x: 411, startPoint y: 347, endPoint x: 447, endPoint y: 345, distance: 36.2
click at [428, 349] on div at bounding box center [660, 123] width 1321 height 1830
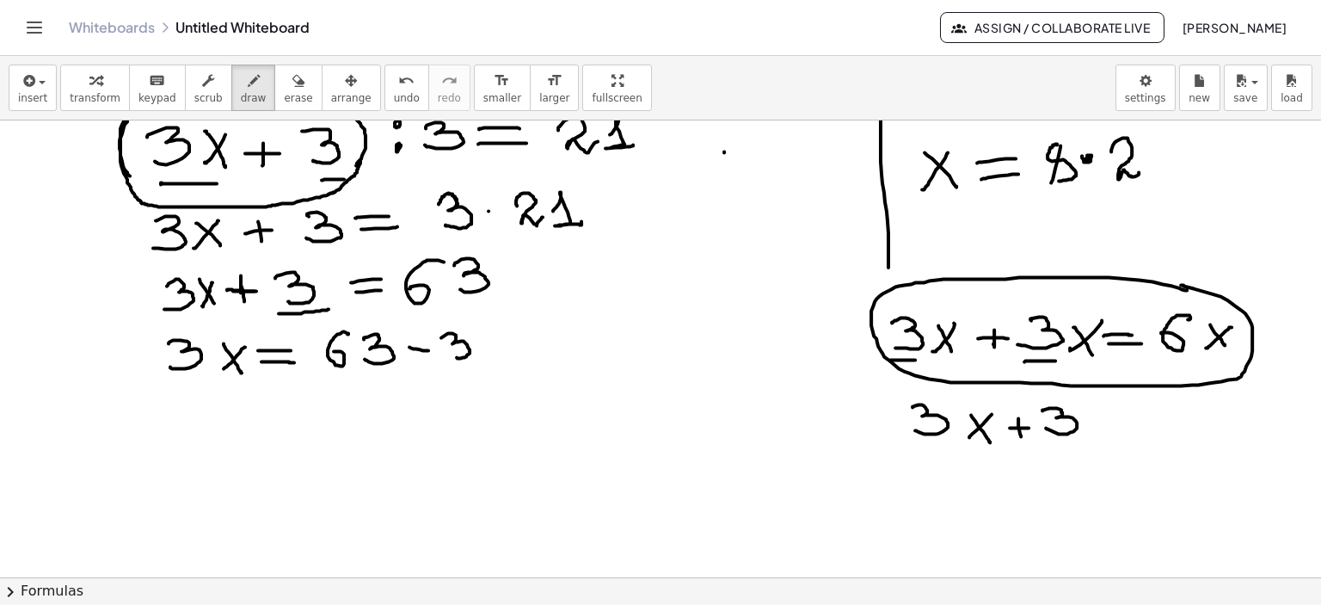
drag, startPoint x: 444, startPoint y: 335, endPoint x: 454, endPoint y: 355, distance: 23.1
click at [454, 355] on div at bounding box center [660, 123] width 1321 height 1830
drag, startPoint x: 273, startPoint y: 402, endPoint x: 298, endPoint y: 408, distance: 25.5
click at [305, 401] on div at bounding box center [660, 123] width 1321 height 1830
drag, startPoint x: 278, startPoint y: 415, endPoint x: 307, endPoint y: 412, distance: 29.4
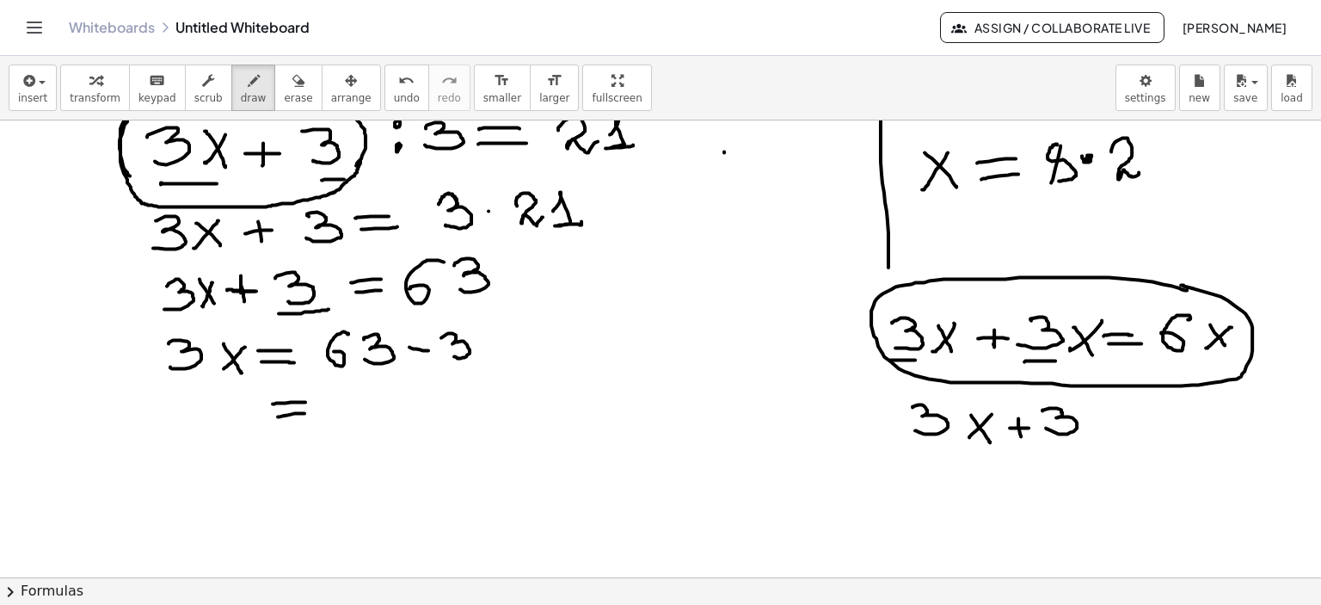
click at [307, 412] on div at bounding box center [660, 123] width 1321 height 1830
drag, startPoint x: 179, startPoint y: 402, endPoint x: 183, endPoint y: 424, distance: 21.9
click at [183, 424] on div at bounding box center [660, 123] width 1321 height 1830
drag, startPoint x: 226, startPoint y: 426, endPoint x: 286, endPoint y: 406, distance: 62.6
click at [224, 425] on div at bounding box center [660, 123] width 1321 height 1830
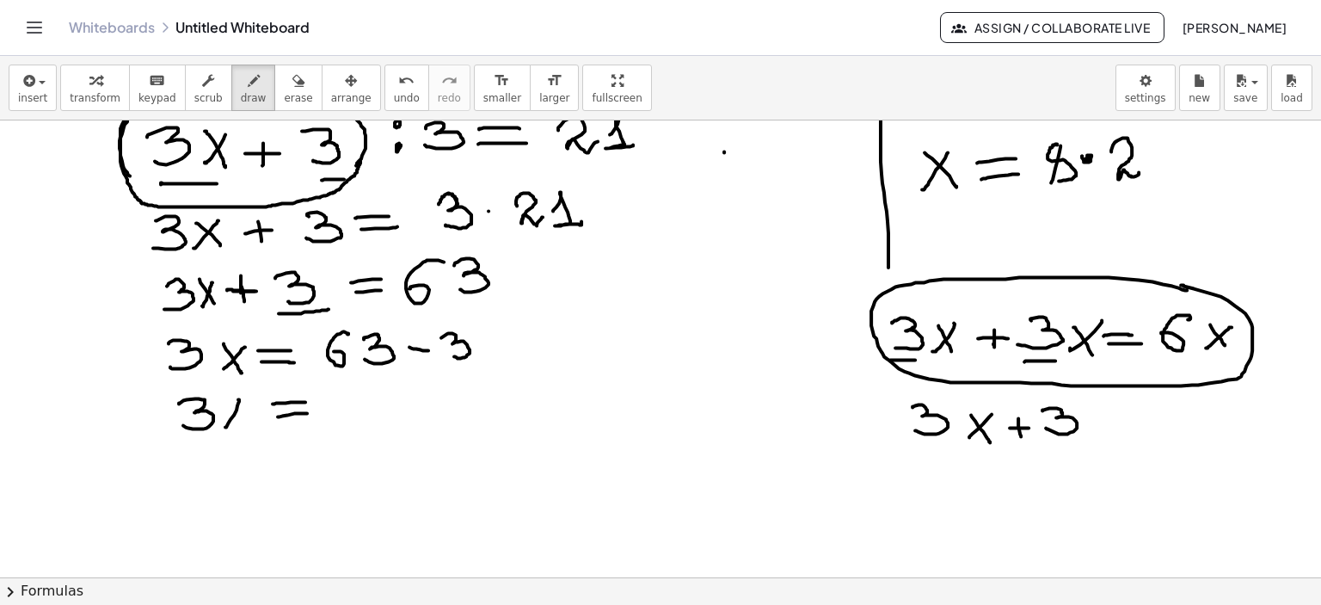
click at [247, 429] on div at bounding box center [660, 123] width 1321 height 1830
drag, startPoint x: 356, startPoint y: 395, endPoint x: 341, endPoint y: 416, distance: 26.0
click at [337, 416] on div at bounding box center [660, 123] width 1321 height 1830
click at [368, 406] on div at bounding box center [660, 123] width 1321 height 1830
drag, startPoint x: 212, startPoint y: 472, endPoint x: 227, endPoint y: 471, distance: 14.6
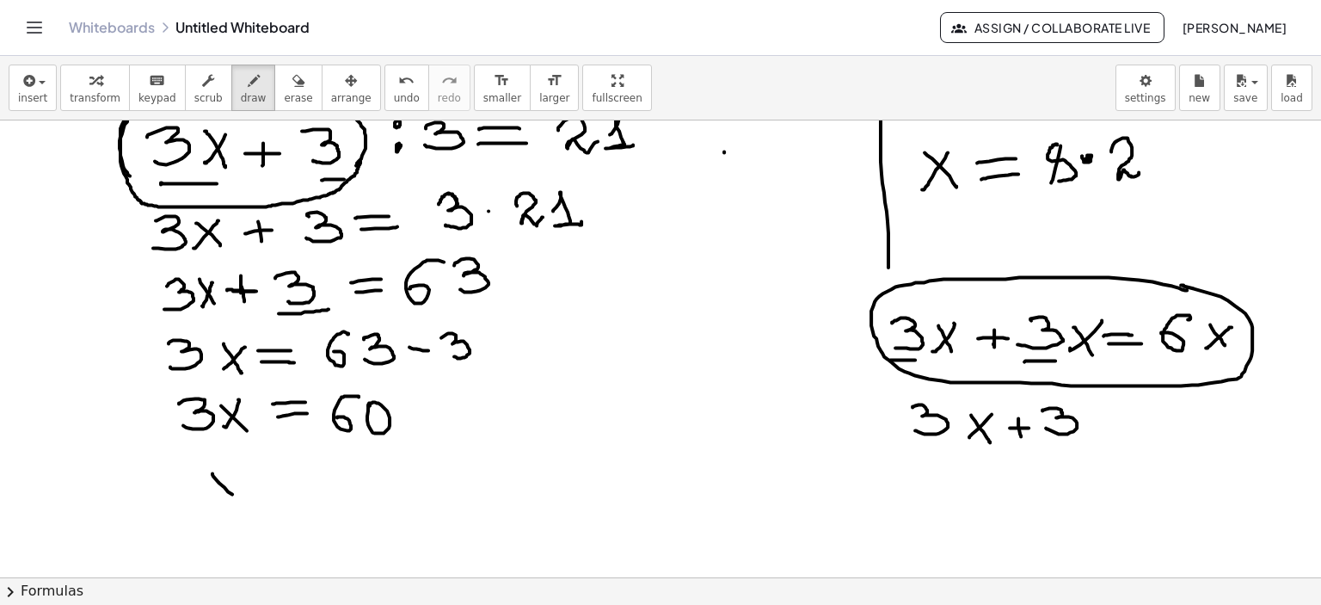
click at [234, 495] on div at bounding box center [660, 123] width 1321 height 1830
drag, startPoint x: 227, startPoint y: 470, endPoint x: 235, endPoint y: 484, distance: 16.5
click at [210, 495] on div at bounding box center [660, 123] width 1321 height 1830
drag, startPoint x: 255, startPoint y: 471, endPoint x: 286, endPoint y: 471, distance: 31.0
click at [296, 467] on div at bounding box center [660, 123] width 1321 height 1830
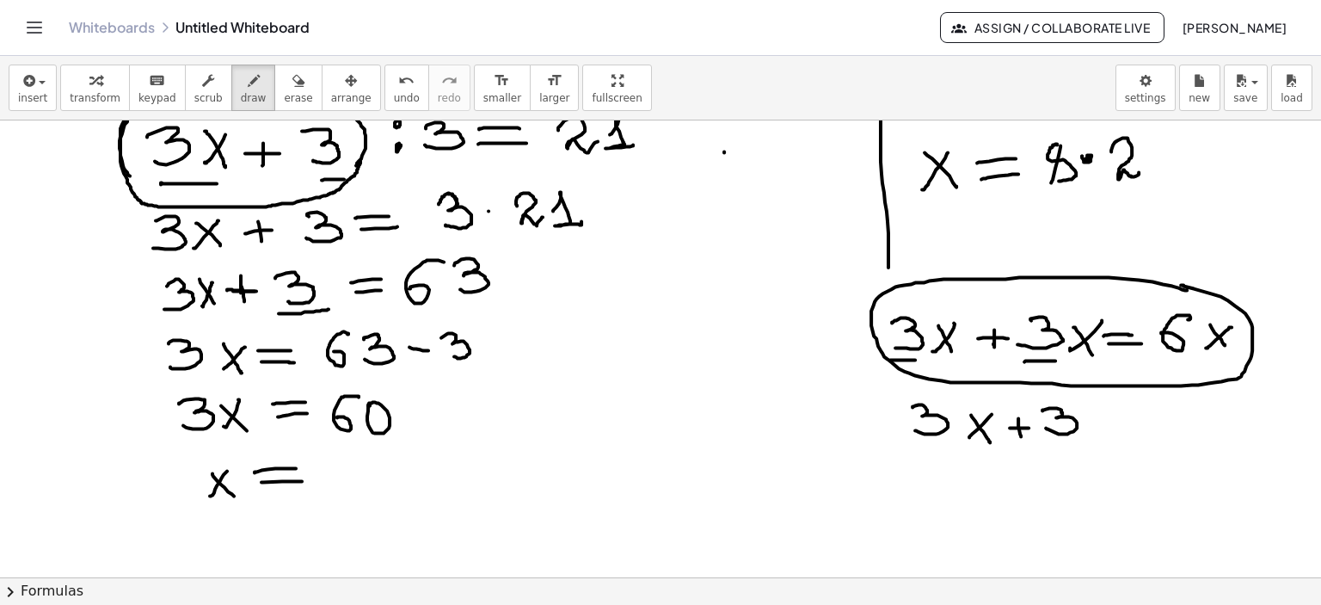
drag, startPoint x: 261, startPoint y: 481, endPoint x: 352, endPoint y: 474, distance: 90.6
click at [304, 480] on div at bounding box center [660, 123] width 1321 height 1830
drag, startPoint x: 353, startPoint y: 461, endPoint x: 367, endPoint y: 469, distance: 16.5
click at [339, 476] on div at bounding box center [660, 123] width 1321 height 1830
drag, startPoint x: 366, startPoint y: 463, endPoint x: 376, endPoint y: 467, distance: 11.2
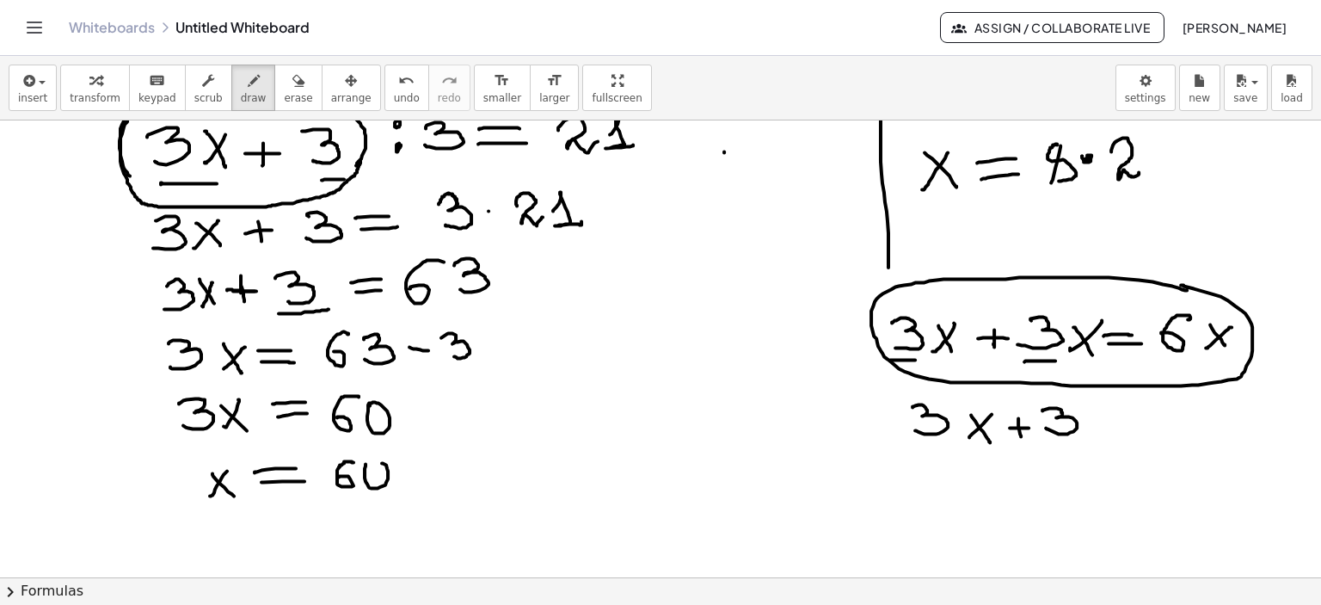
click at [367, 464] on div at bounding box center [660, 123] width 1321 height 1830
click at [402, 459] on div at bounding box center [660, 123] width 1321 height 1830
click at [403, 474] on div at bounding box center [660, 123] width 1321 height 1830
drag, startPoint x: 422, startPoint y: 452, endPoint x: 422, endPoint y: 468, distance: 16.3
click at [422, 468] on div at bounding box center [660, 123] width 1321 height 1830
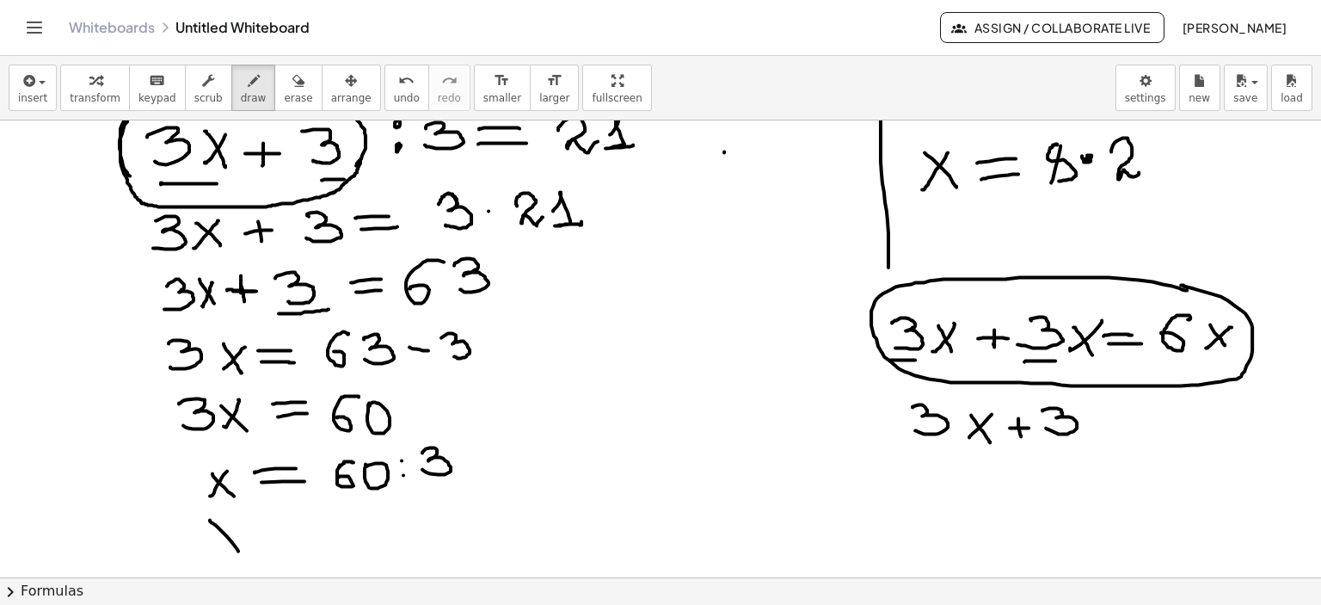
drag, startPoint x: 216, startPoint y: 524, endPoint x: 235, endPoint y: 540, distance: 25.0
click at [237, 546] on div at bounding box center [660, 123] width 1321 height 1830
drag, startPoint x: 229, startPoint y: 521, endPoint x: 208, endPoint y: 547, distance: 33.0
click at [203, 550] on div at bounding box center [660, 123] width 1321 height 1830
drag, startPoint x: 268, startPoint y: 522, endPoint x: 289, endPoint y: 530, distance: 22.0
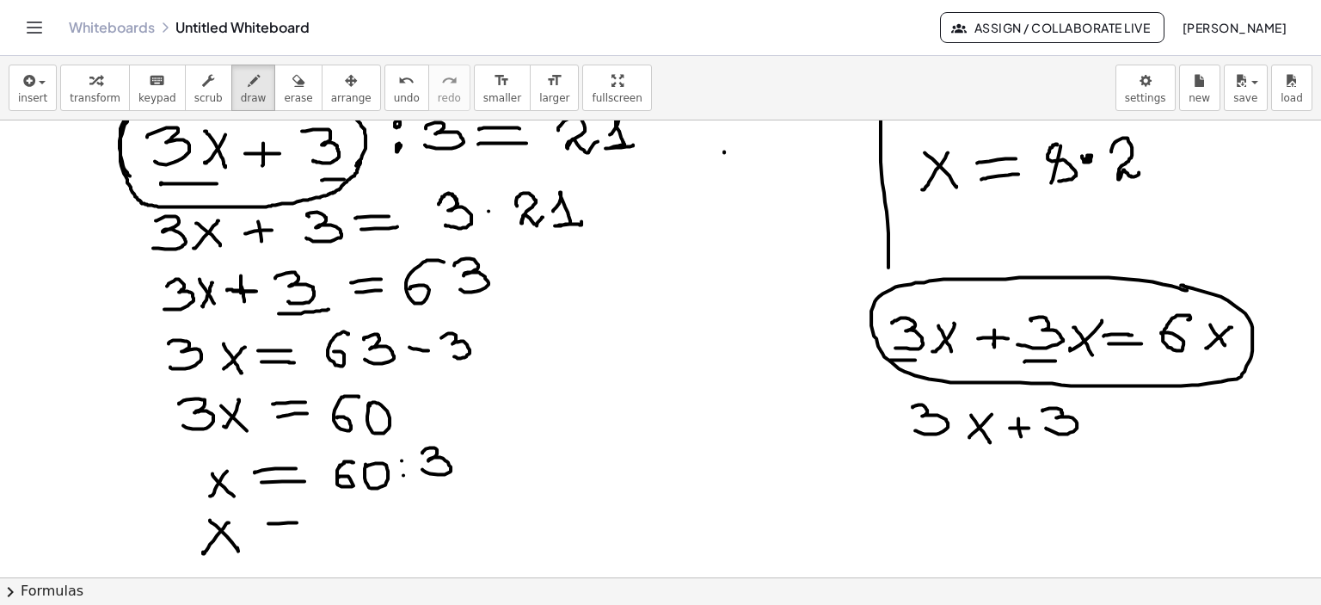
click at [302, 521] on div at bounding box center [660, 123] width 1321 height 1830
drag, startPoint x: 269, startPoint y: 538, endPoint x: 329, endPoint y: 529, distance: 60.9
click at [298, 536] on div at bounding box center [660, 123] width 1321 height 1830
drag, startPoint x: 332, startPoint y: 525, endPoint x: 358, endPoint y: 532, distance: 26.9
click at [357, 535] on div at bounding box center [660, 123] width 1321 height 1830
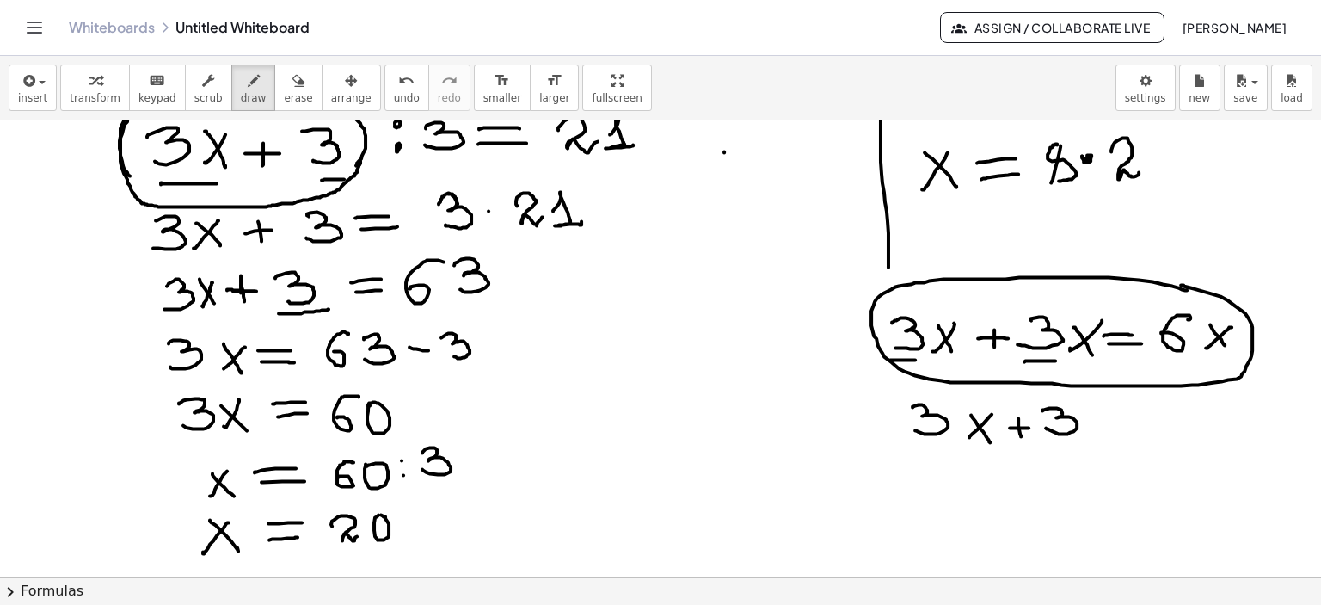
click at [372, 515] on div at bounding box center [660, 123] width 1321 height 1830
click at [284, 78] on div "button" at bounding box center [298, 80] width 28 height 21
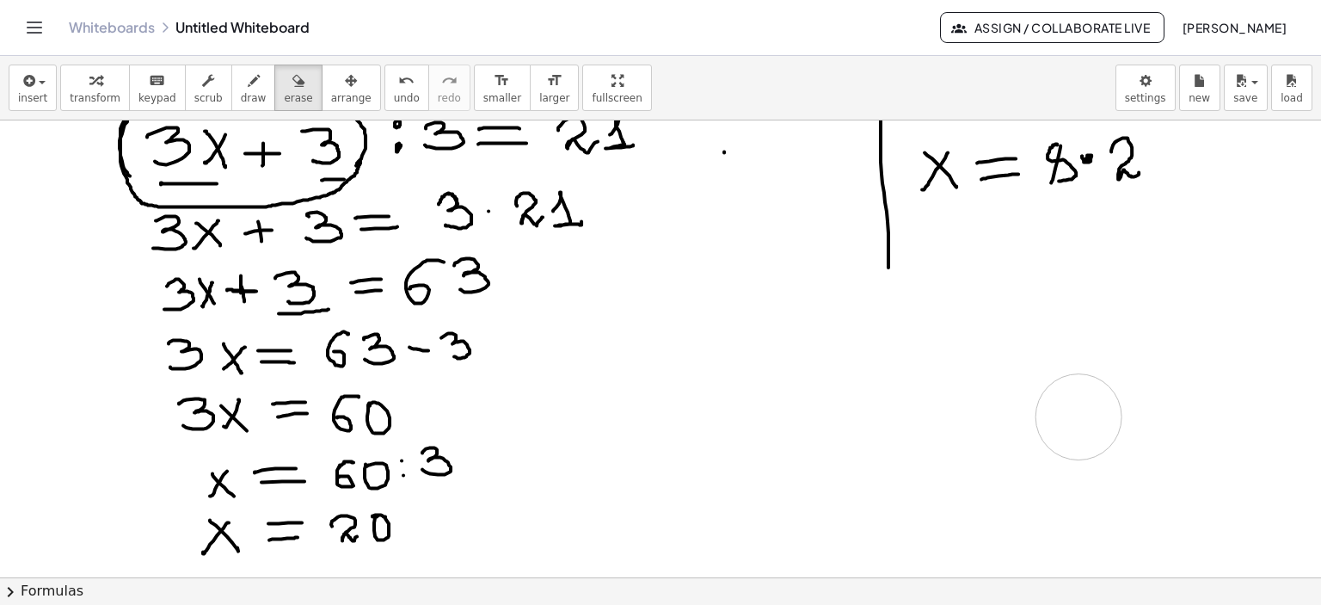
drag, startPoint x: 976, startPoint y: 364, endPoint x: 674, endPoint y: 402, distance: 304.2
click at [1076, 412] on div at bounding box center [660, 123] width 1321 height 1830
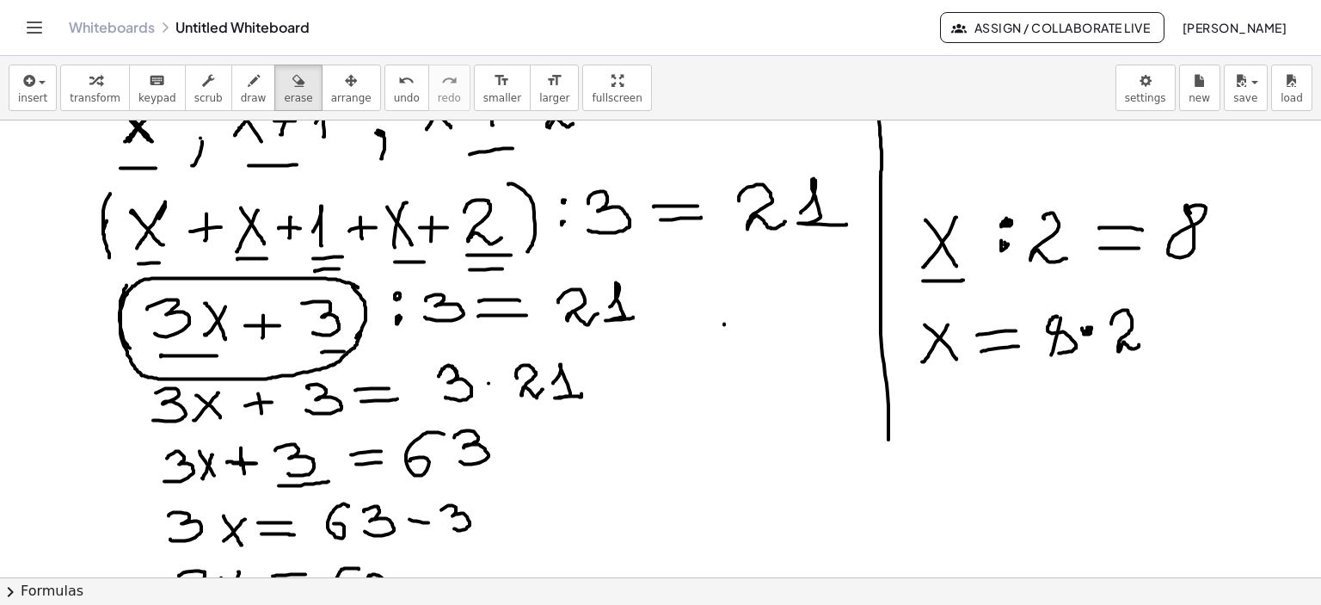
scroll to position [568, 0]
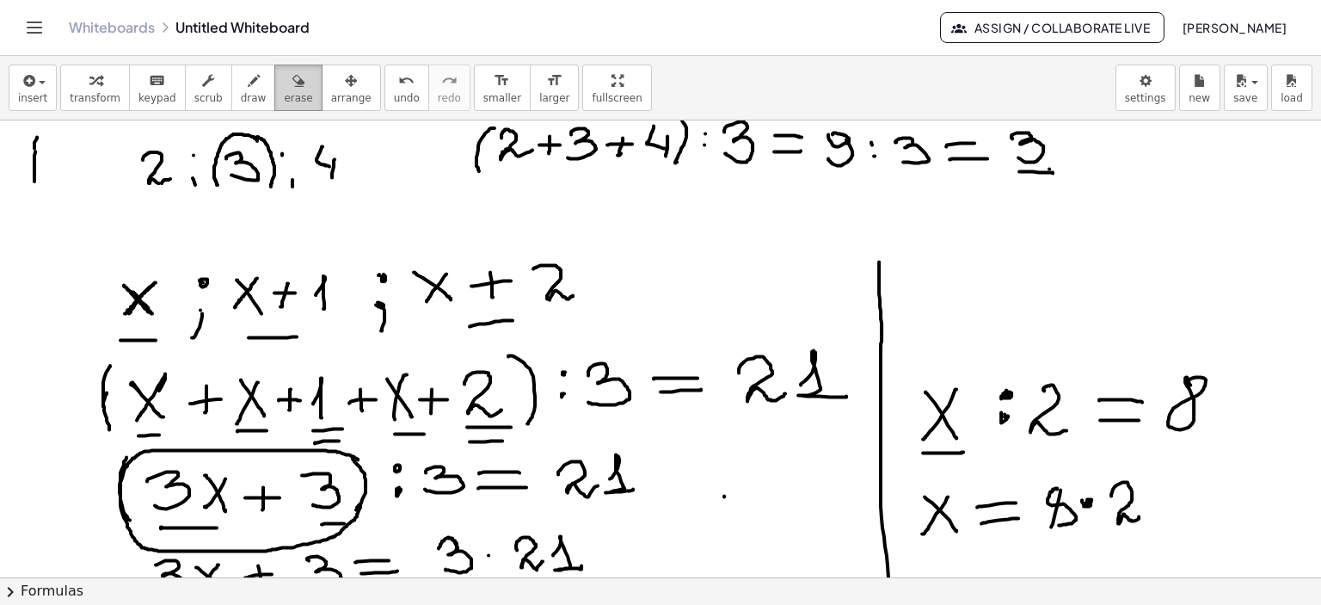
click at [284, 84] on div "button" at bounding box center [298, 80] width 28 height 21
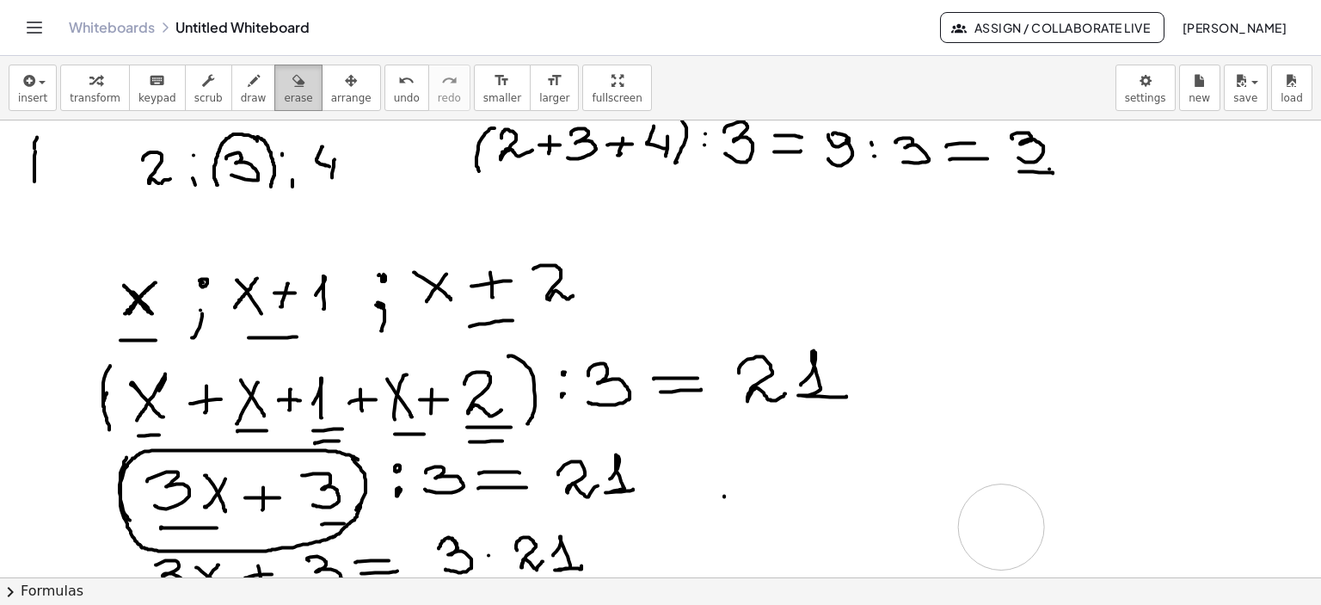
drag, startPoint x: 891, startPoint y: 378, endPoint x: 290, endPoint y: 108, distance: 659.0
click at [1016, 496] on div at bounding box center [660, 467] width 1321 height 1830
click at [248, 75] on icon "button" at bounding box center [254, 81] width 12 height 21
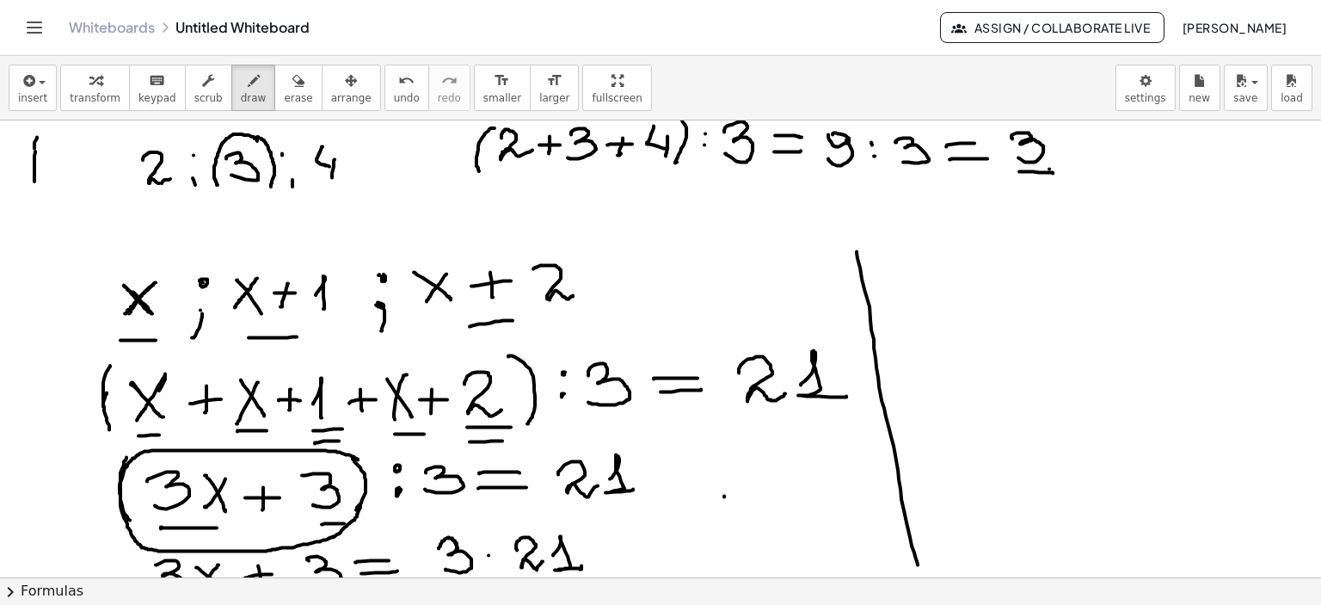
drag, startPoint x: 857, startPoint y: 250, endPoint x: 922, endPoint y: 573, distance: 329.1
click at [922, 576] on div at bounding box center [660, 467] width 1321 height 1830
drag, startPoint x: 891, startPoint y: 255, endPoint x: 918, endPoint y: 261, distance: 27.3
click at [919, 283] on div at bounding box center [660, 467] width 1321 height 1830
drag, startPoint x: 912, startPoint y: 252, endPoint x: 894, endPoint y: 279, distance: 32.2
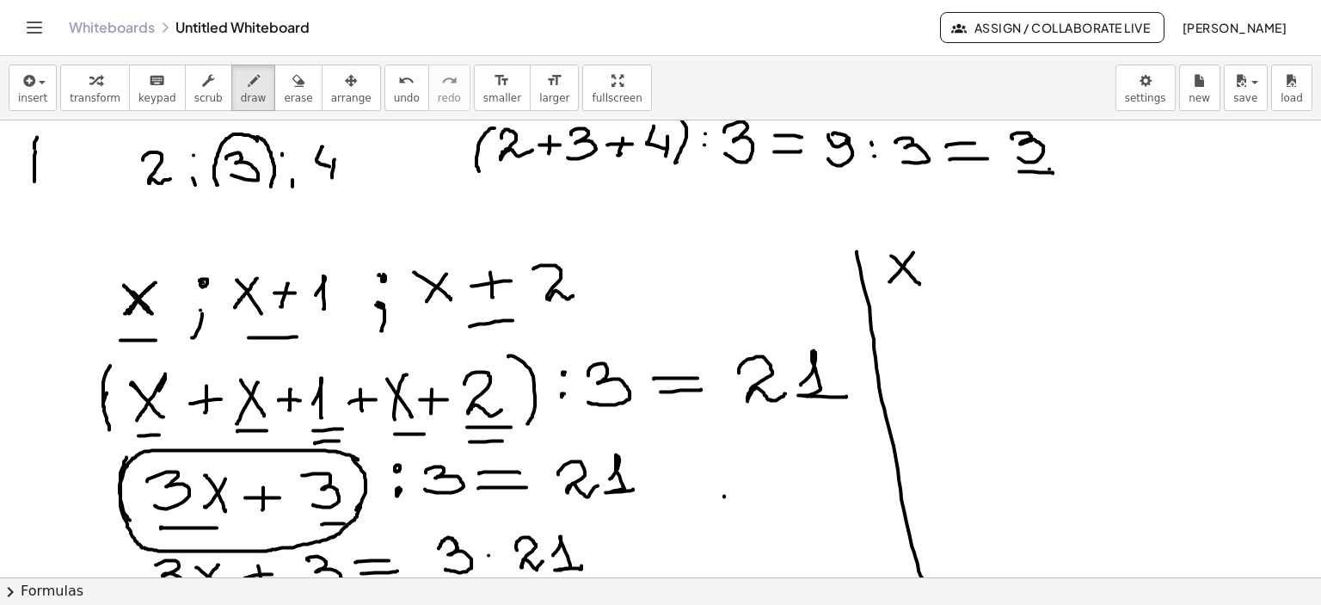
click at [893, 280] on div at bounding box center [660, 467] width 1321 height 1830
drag, startPoint x: 925, startPoint y: 264, endPoint x: 949, endPoint y: 261, distance: 24.3
click at [949, 261] on div at bounding box center [660, 467] width 1321 height 1830
drag, startPoint x: 934, startPoint y: 271, endPoint x: 949, endPoint y: 271, distance: 15.5
click at [949, 271] on div at bounding box center [660, 467] width 1321 height 1830
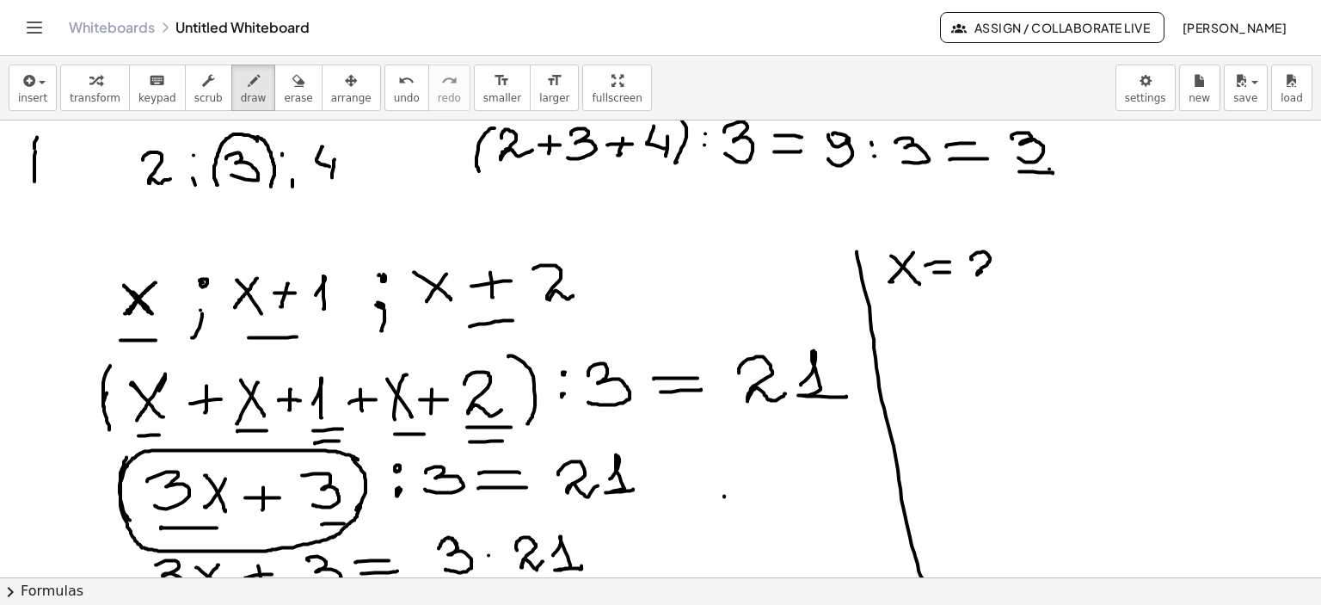
drag, startPoint x: 982, startPoint y: 250, endPoint x: 998, endPoint y: 271, distance: 25.8
click at [997, 271] on div at bounding box center [660, 467] width 1321 height 1830
drag, startPoint x: 1013, startPoint y: 254, endPoint x: 1043, endPoint y: 271, distance: 34.7
click at [1016, 254] on div at bounding box center [660, 467] width 1321 height 1830
drag, startPoint x: 898, startPoint y: 323, endPoint x: 917, endPoint y: 343, distance: 27.4
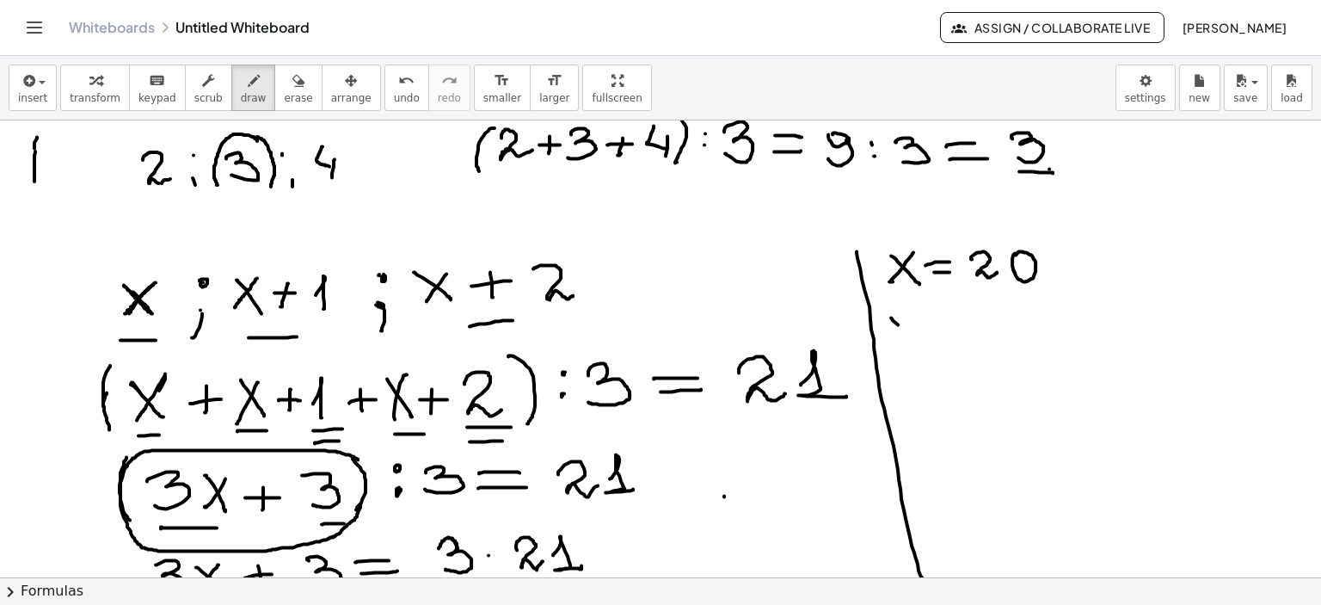
click at [917, 343] on div at bounding box center [660, 467] width 1321 height 1830
drag, startPoint x: 912, startPoint y: 310, endPoint x: 893, endPoint y: 345, distance: 39.7
click at [888, 347] on div at bounding box center [660, 467] width 1321 height 1830
drag, startPoint x: 925, startPoint y: 329, endPoint x: 942, endPoint y: 324, distance: 17.1
click at [947, 328] on div at bounding box center [660, 467] width 1321 height 1830
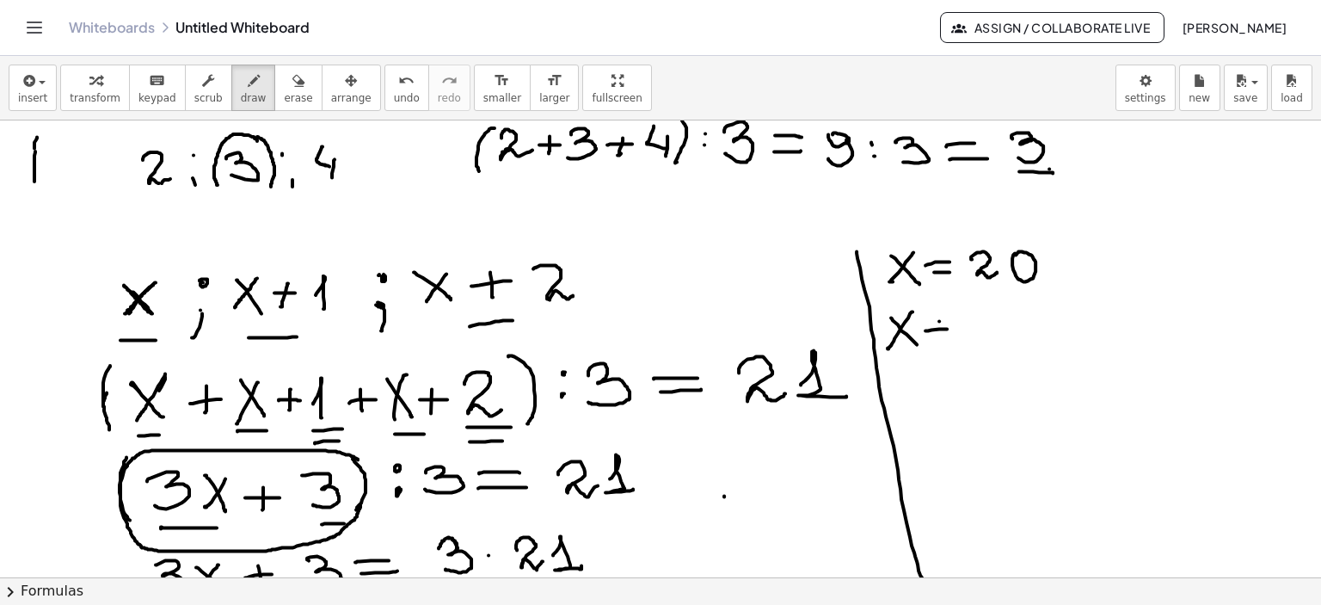
drag, startPoint x: 939, startPoint y: 320, endPoint x: 939, endPoint y: 336, distance: 16.3
click at [937, 338] on div at bounding box center [660, 467] width 1321 height 1830
drag, startPoint x: 968, startPoint y: 309, endPoint x: 965, endPoint y: 341, distance: 32.0
click at [963, 341] on div at bounding box center [660, 467] width 1321 height 1830
drag, startPoint x: 984, startPoint y: 319, endPoint x: 1023, endPoint y: 316, distance: 39.6
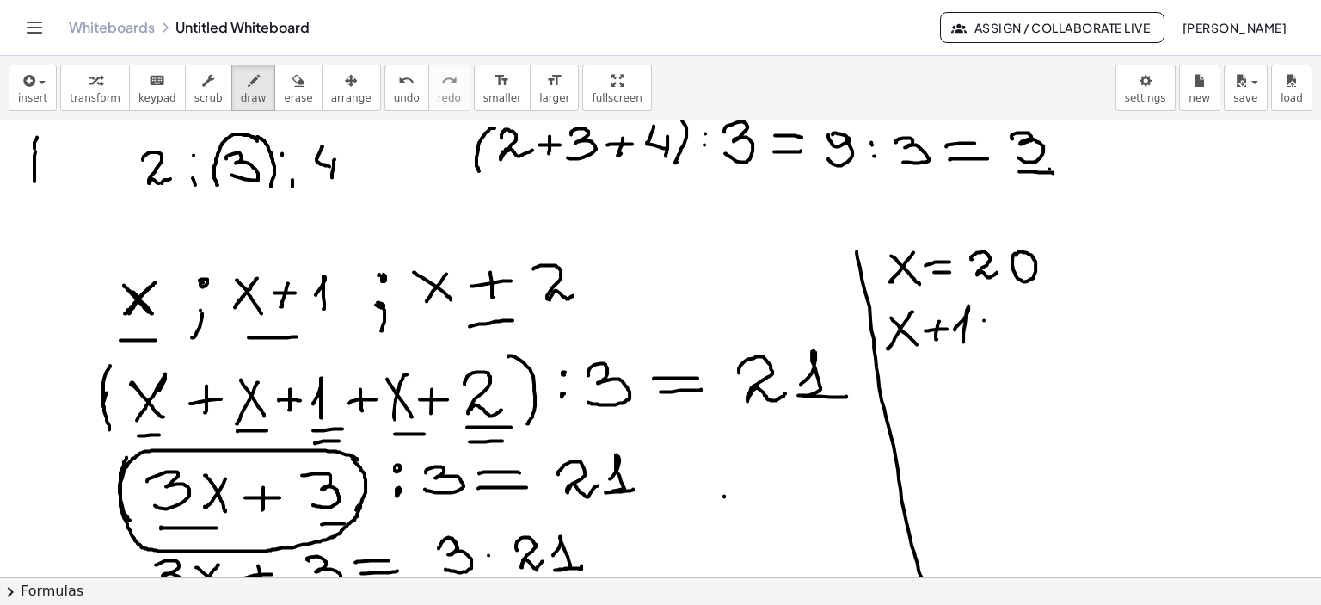
click at [1023, 316] on div at bounding box center [660, 467] width 1321 height 1830
drag, startPoint x: 990, startPoint y: 329, endPoint x: 1030, endPoint y: 325, distance: 40.6
click at [1030, 325] on div at bounding box center [660, 467] width 1321 height 1830
drag, startPoint x: 1060, startPoint y: 309, endPoint x: 1110, endPoint y: 324, distance: 53.1
click at [1096, 329] on div at bounding box center [660, 467] width 1321 height 1830
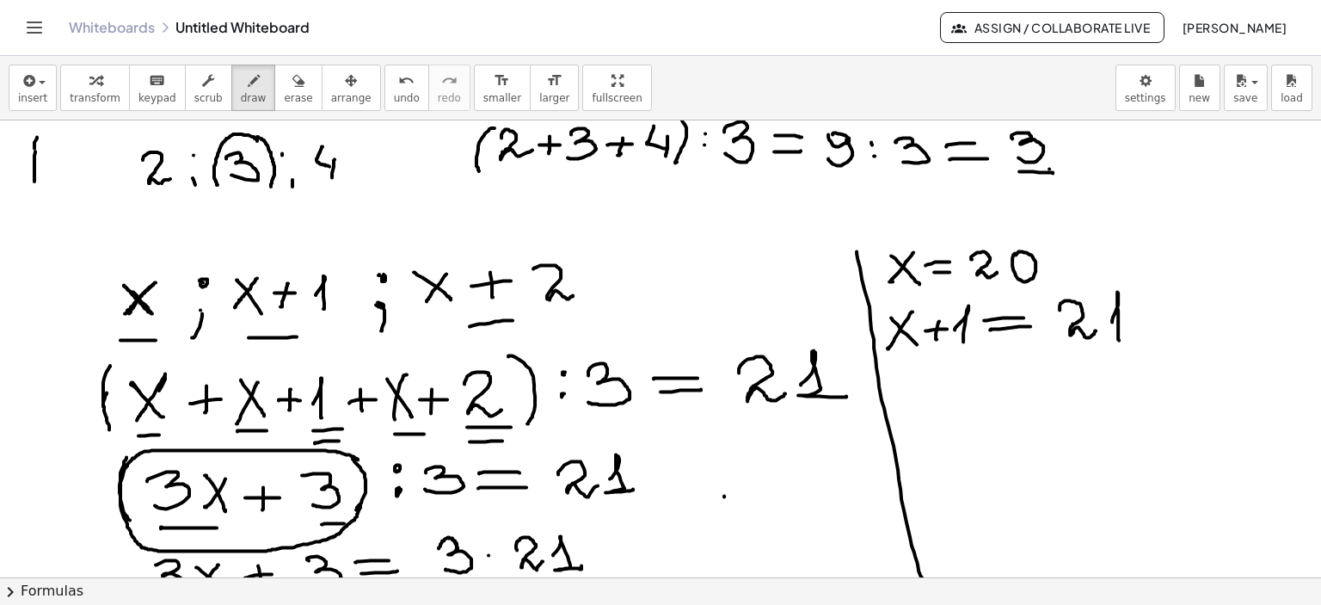
drag, startPoint x: 1112, startPoint y: 321, endPoint x: 1105, endPoint y: 302, distance: 20.1
click at [1118, 333] on div at bounding box center [660, 467] width 1321 height 1830
drag, startPoint x: 1078, startPoint y: 262, endPoint x: 1118, endPoint y: 262, distance: 40.4
click at [1118, 262] on div at bounding box center [660, 467] width 1321 height 1830
drag, startPoint x: 1201, startPoint y: 242, endPoint x: 1205, endPoint y: 272, distance: 30.4
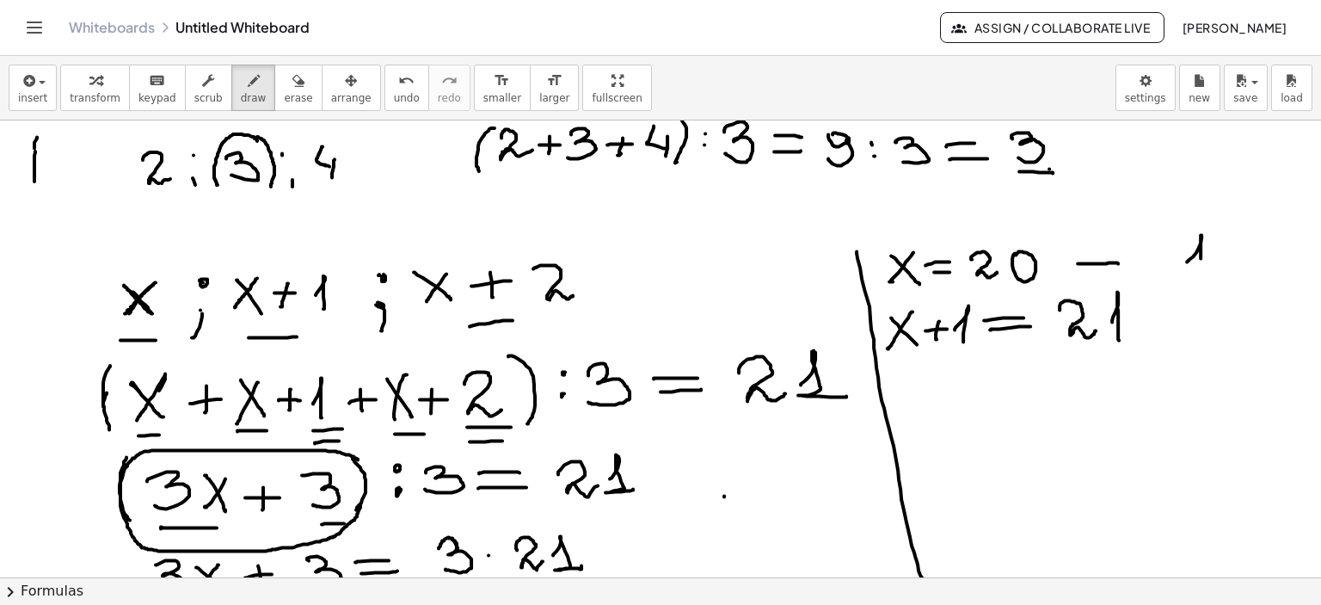
click at [1203, 272] on div at bounding box center [660, 467] width 1321 height 1830
drag, startPoint x: 1243, startPoint y: 253, endPoint x: 1287, endPoint y: 266, distance: 45.7
click at [1278, 264] on div at bounding box center [660, 467] width 1321 height 1830
click at [1287, 265] on div at bounding box center [660, 467] width 1321 height 1830
drag, startPoint x: 1157, startPoint y: 319, endPoint x: 1201, endPoint y: 316, distance: 44.9
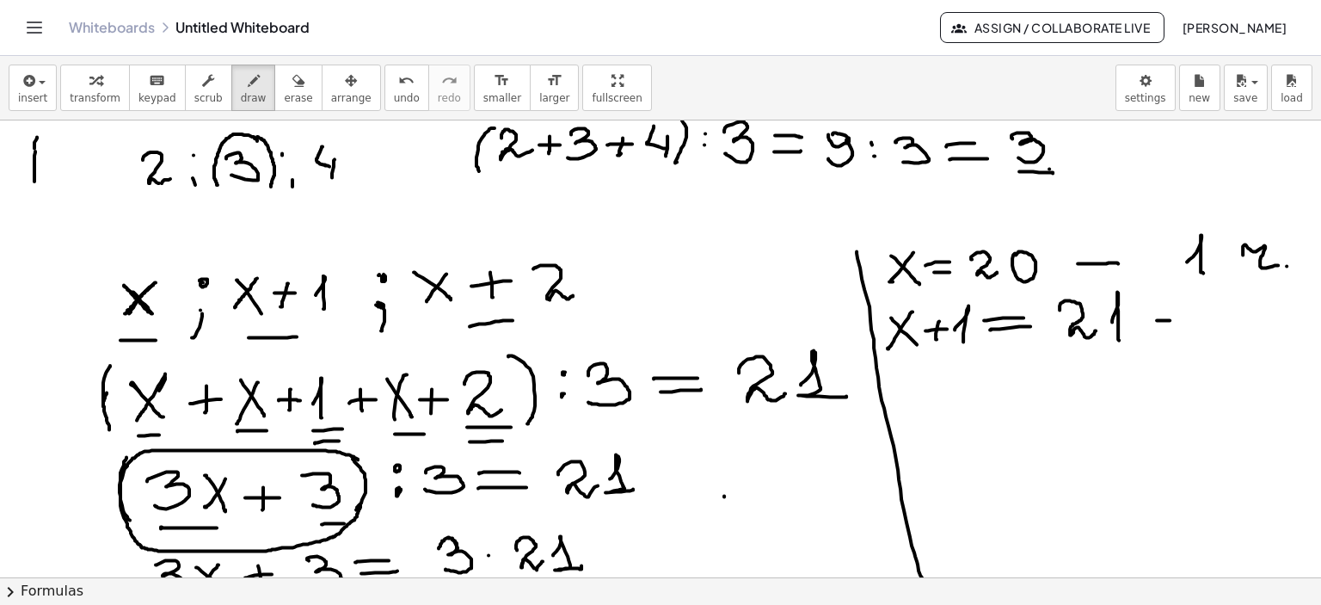
click at [1197, 318] on div at bounding box center [660, 467] width 1321 height 1830
drag, startPoint x: 1222, startPoint y: 305, endPoint x: 1260, endPoint y: 323, distance: 41.9
click at [1257, 323] on div at bounding box center [660, 467] width 1321 height 1830
drag, startPoint x: 1269, startPoint y: 316, endPoint x: 1307, endPoint y: 323, distance: 38.3
click at [1311, 323] on div "×" at bounding box center [660, 348] width 1321 height 457
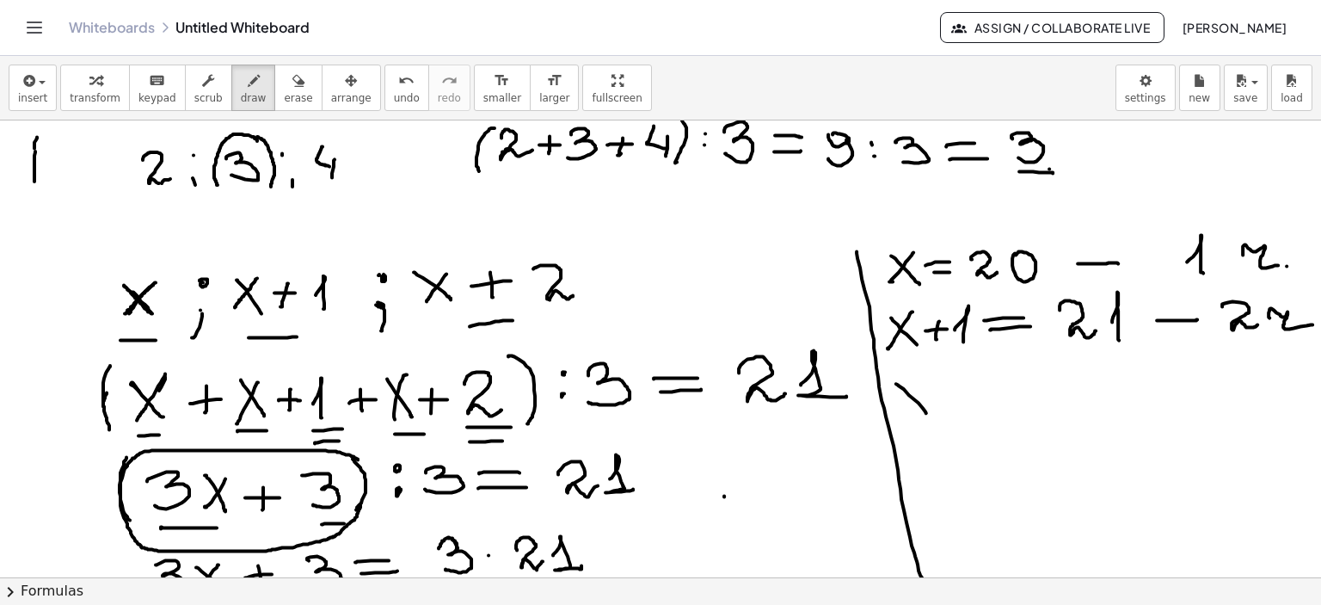
drag, startPoint x: 896, startPoint y: 383, endPoint x: 926, endPoint y: 412, distance: 42.0
click at [926, 412] on div at bounding box center [660, 467] width 1321 height 1830
drag, startPoint x: 919, startPoint y: 379, endPoint x: 643, endPoint y: 319, distance: 281.7
click at [901, 412] on div at bounding box center [660, 467] width 1321 height 1830
drag, startPoint x: 924, startPoint y: 391, endPoint x: 948, endPoint y: 392, distance: 24.1
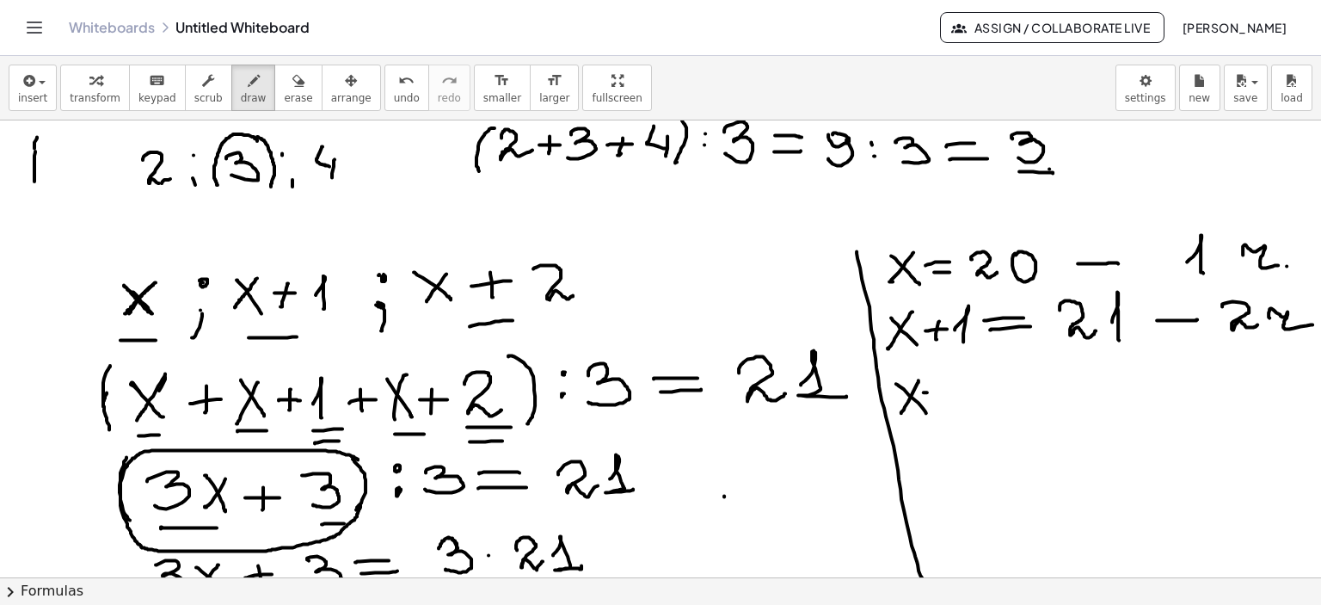
click at [948, 392] on div at bounding box center [660, 467] width 1321 height 1830
drag, startPoint x: 936, startPoint y: 378, endPoint x: 943, endPoint y: 397, distance: 20.9
click at [937, 401] on div at bounding box center [660, 467] width 1321 height 1830
drag, startPoint x: 963, startPoint y: 383, endPoint x: 1001, endPoint y: 396, distance: 40.3
click at [996, 398] on div at bounding box center [660, 467] width 1321 height 1830
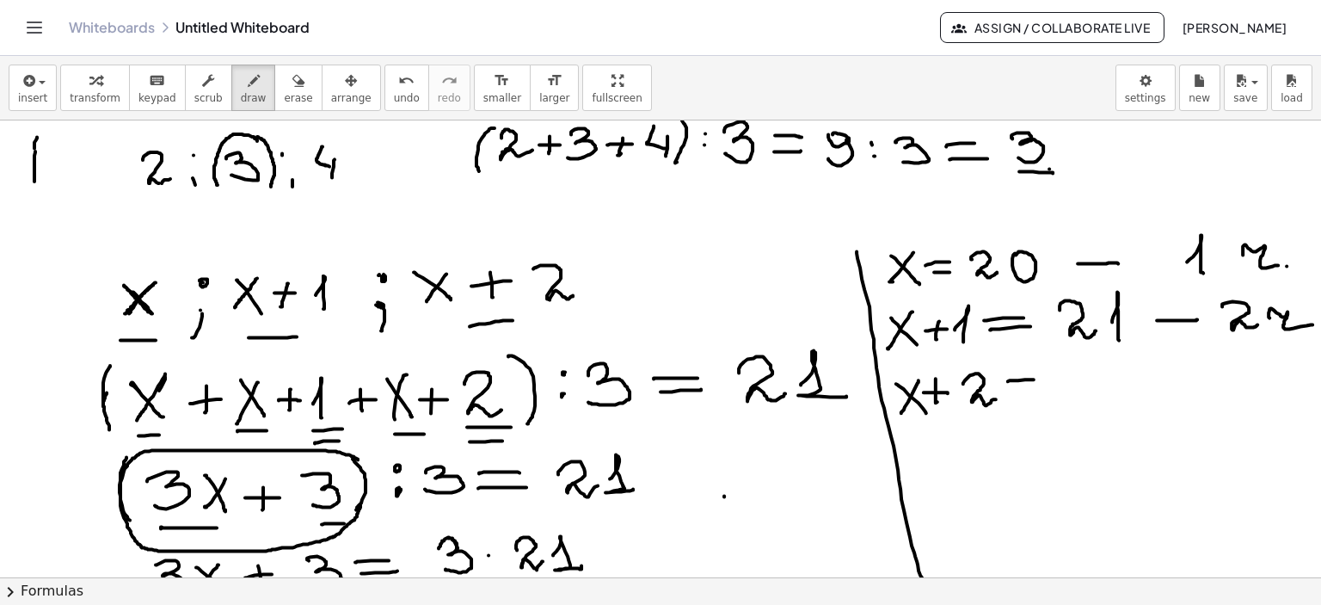
drag, startPoint x: 1008, startPoint y: 380, endPoint x: 1033, endPoint y: 383, distance: 25.1
click at [1035, 379] on div at bounding box center [660, 467] width 1321 height 1830
drag, startPoint x: 1008, startPoint y: 393, endPoint x: 1035, endPoint y: 390, distance: 27.6
click at [1037, 390] on div at bounding box center [660, 467] width 1321 height 1830
drag, startPoint x: 1064, startPoint y: 372, endPoint x: 1091, endPoint y: 396, distance: 36.6
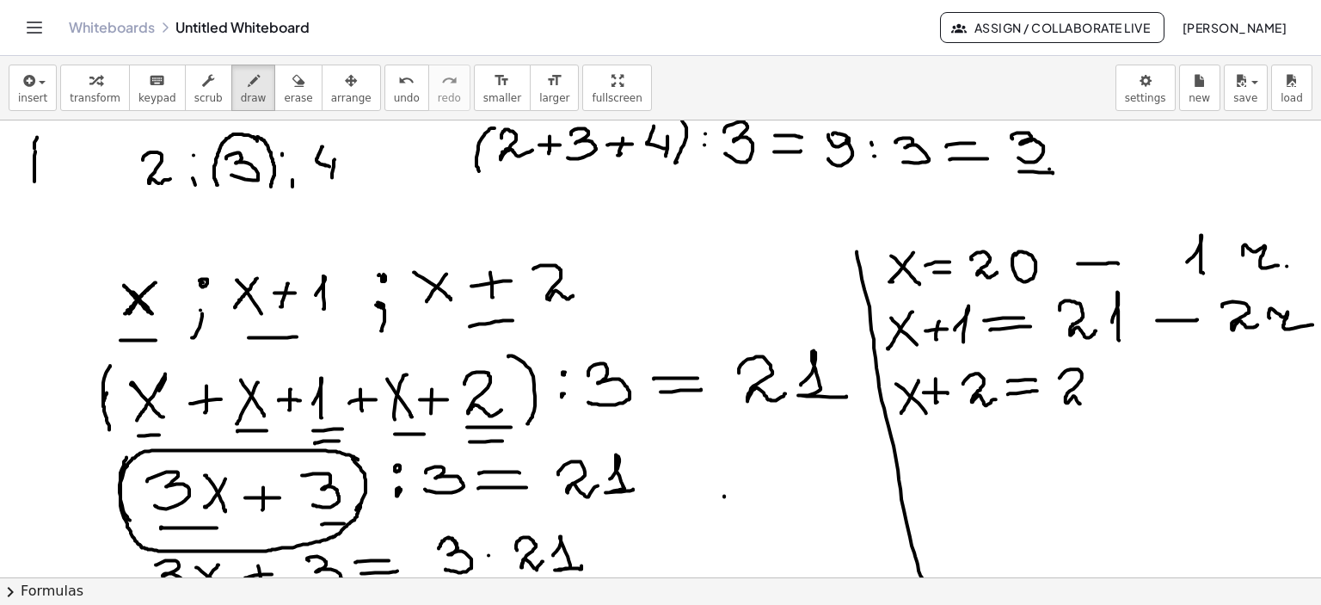
click at [1090, 398] on div at bounding box center [660, 467] width 1321 height 1830
drag, startPoint x: 1100, startPoint y: 371, endPoint x: 1122, endPoint y: 389, distance: 28.7
click at [1122, 389] on div at bounding box center [660, 467] width 1321 height 1830
drag, startPoint x: 1167, startPoint y: 378, endPoint x: 1197, endPoint y: 378, distance: 30.1
click at [1196, 378] on div at bounding box center [660, 467] width 1321 height 1830
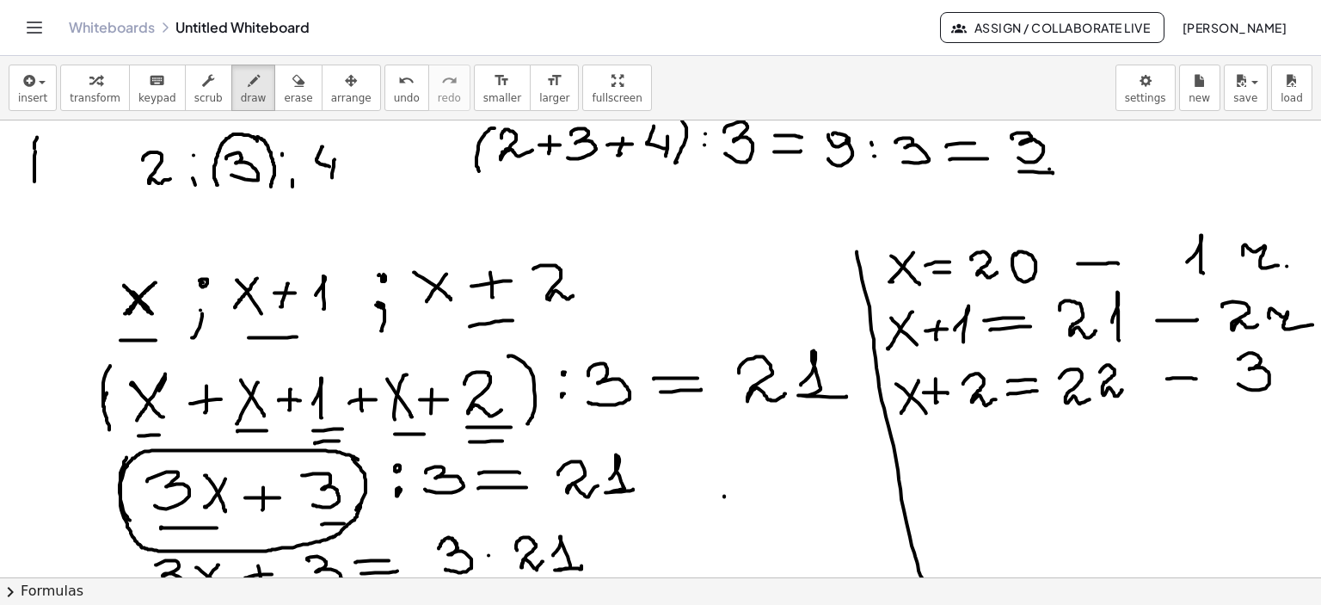
drag, startPoint x: 1249, startPoint y: 352, endPoint x: 1238, endPoint y: 383, distance: 32.6
click at [1238, 383] on div at bounding box center [660, 467] width 1321 height 1830
drag, startPoint x: 1287, startPoint y: 373, endPoint x: 1316, endPoint y: 391, distance: 33.6
click at [1316, 391] on div "×" at bounding box center [660, 348] width 1321 height 457
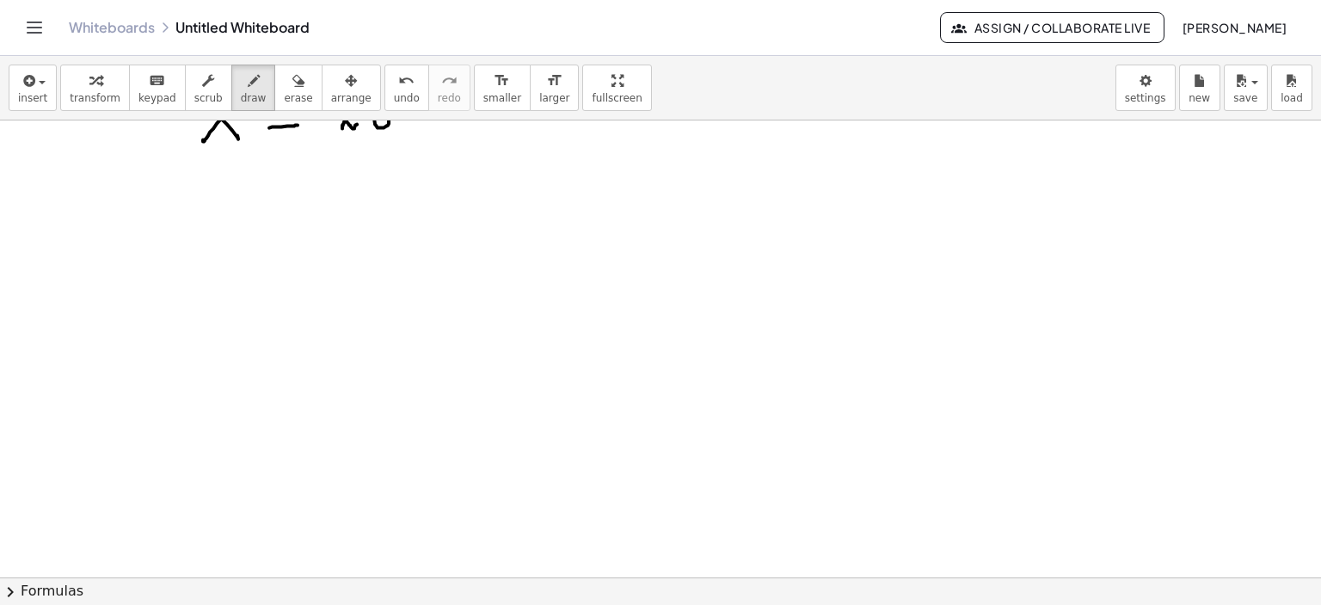
scroll to position [1385, 0]
drag, startPoint x: 63, startPoint y: 151, endPoint x: 95, endPoint y: 169, distance: 36.6
drag, startPoint x: 103, startPoint y: 154, endPoint x: 114, endPoint y: 151, distance: 10.6
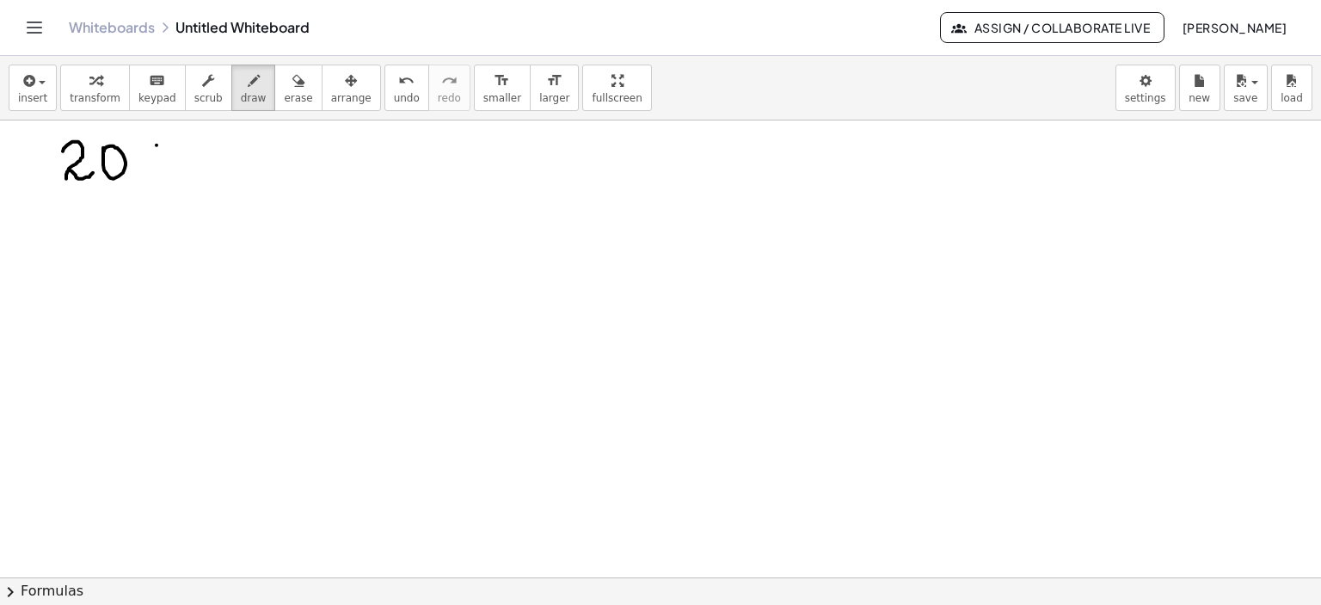
drag, startPoint x: 157, startPoint y: 144, endPoint x: 165, endPoint y: 187, distance: 43.0
drag, startPoint x: 162, startPoint y: 179, endPoint x: 157, endPoint y: 200, distance: 21.9
drag, startPoint x: 192, startPoint y: 141, endPoint x: 248, endPoint y: 167, distance: 61.6
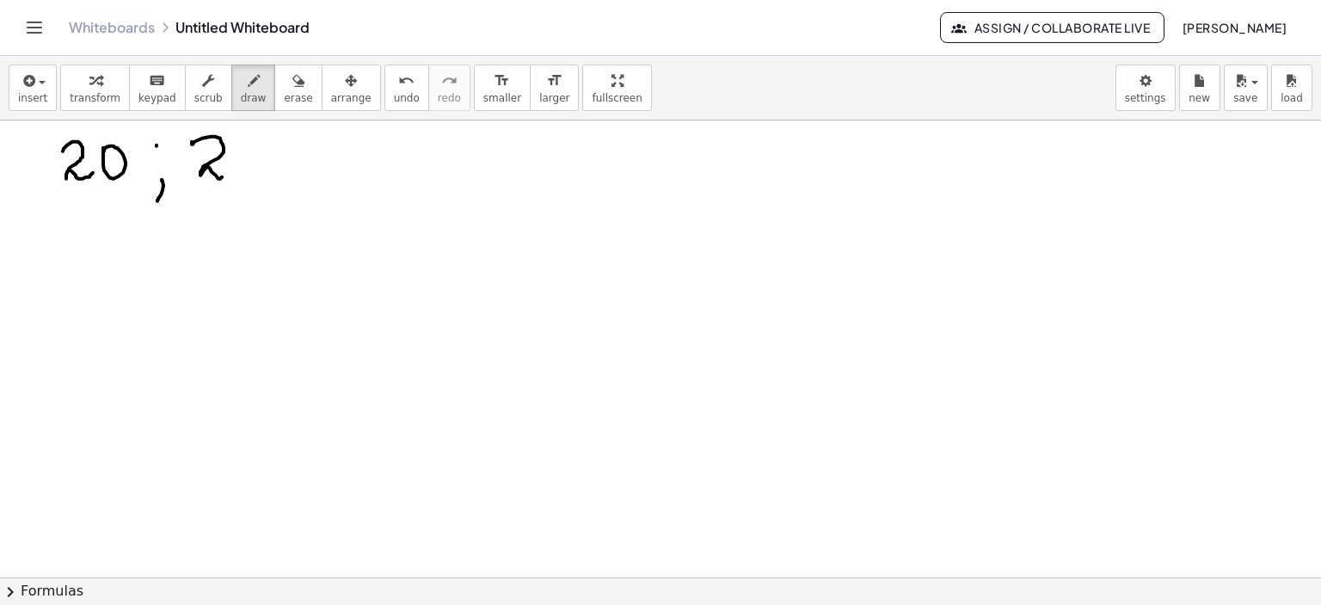
drag, startPoint x: 251, startPoint y: 151, endPoint x: 304, endPoint y: 143, distance: 53.2
drag, startPoint x: 302, startPoint y: 140, endPoint x: 309, endPoint y: 170, distance: 30.9
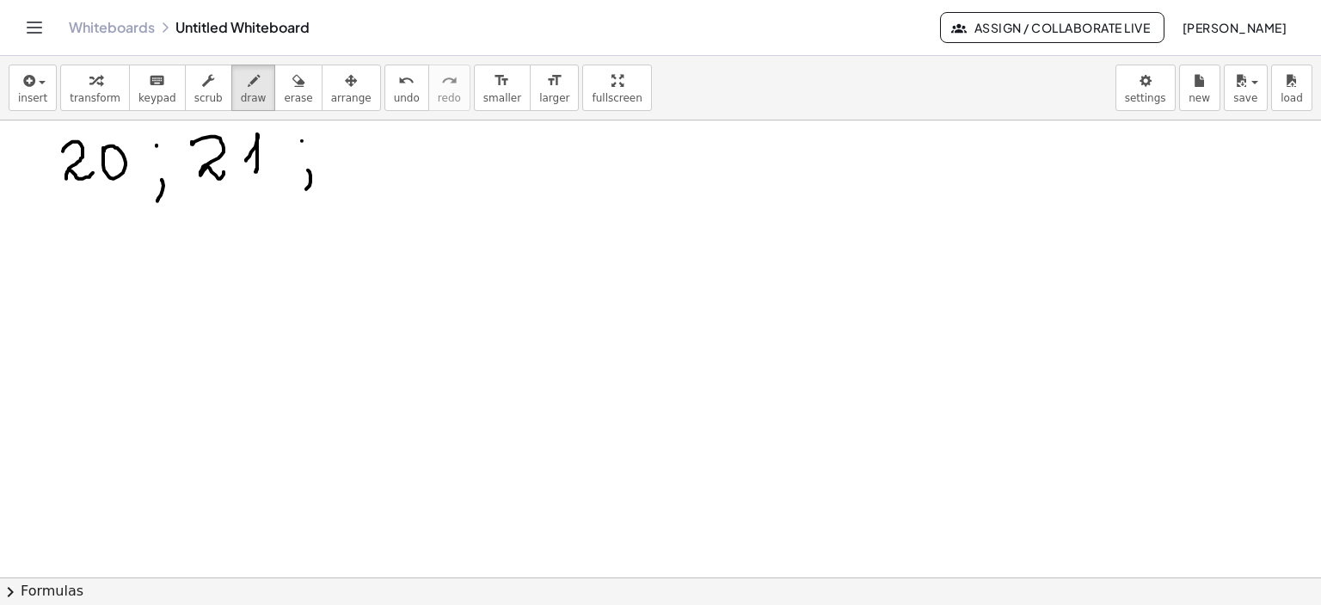
drag, startPoint x: 310, startPoint y: 175, endPoint x: 342, endPoint y: 155, distance: 37.5
drag, startPoint x: 345, startPoint y: 143, endPoint x: 371, endPoint y: 164, distance: 33.6
drag, startPoint x: 390, startPoint y: 144, endPoint x: 420, endPoint y: 161, distance: 33.9
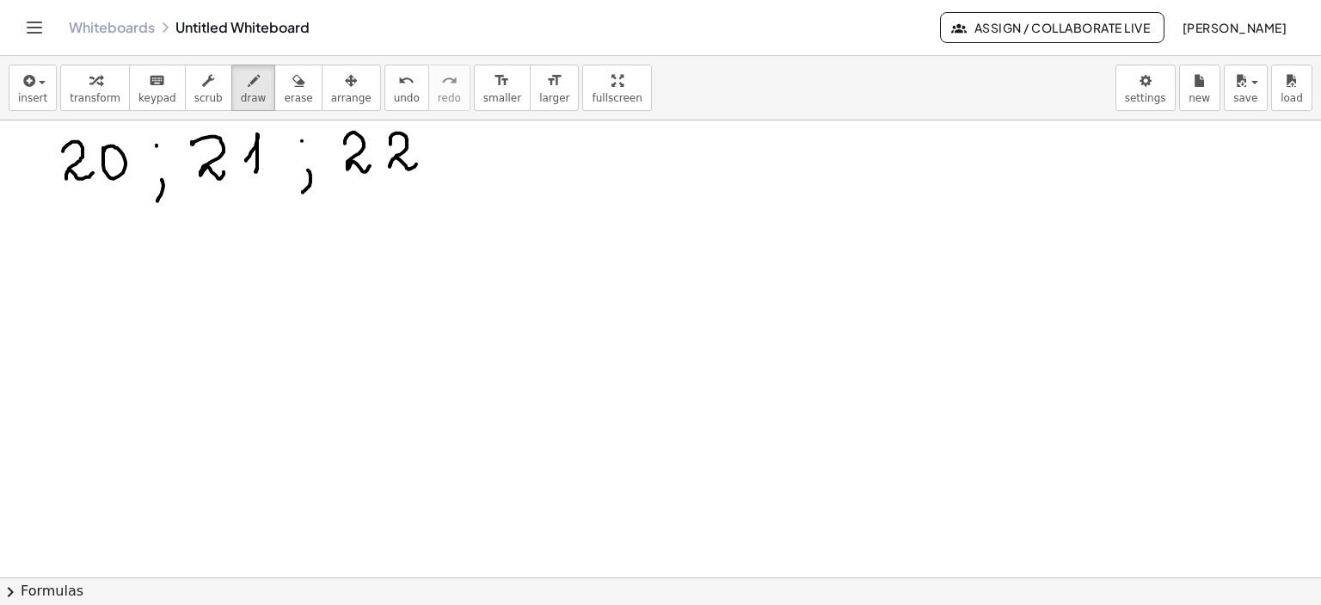
drag, startPoint x: 83, startPoint y: 242, endPoint x: 126, endPoint y: 252, distance: 45.1
drag, startPoint x: 164, startPoint y: 249, endPoint x: 189, endPoint y: 249, distance: 25.0
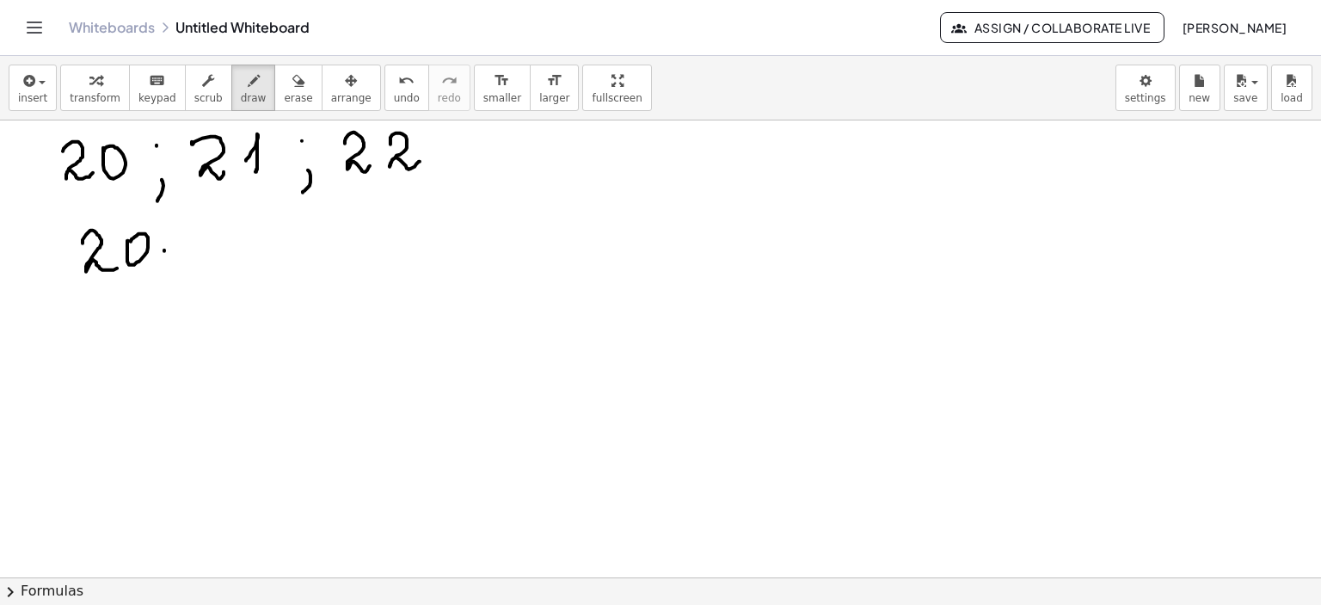
drag, startPoint x: 177, startPoint y: 239, endPoint x: 177, endPoint y: 258, distance: 18.9
drag, startPoint x: 210, startPoint y: 241, endPoint x: 242, endPoint y: 260, distance: 37.0
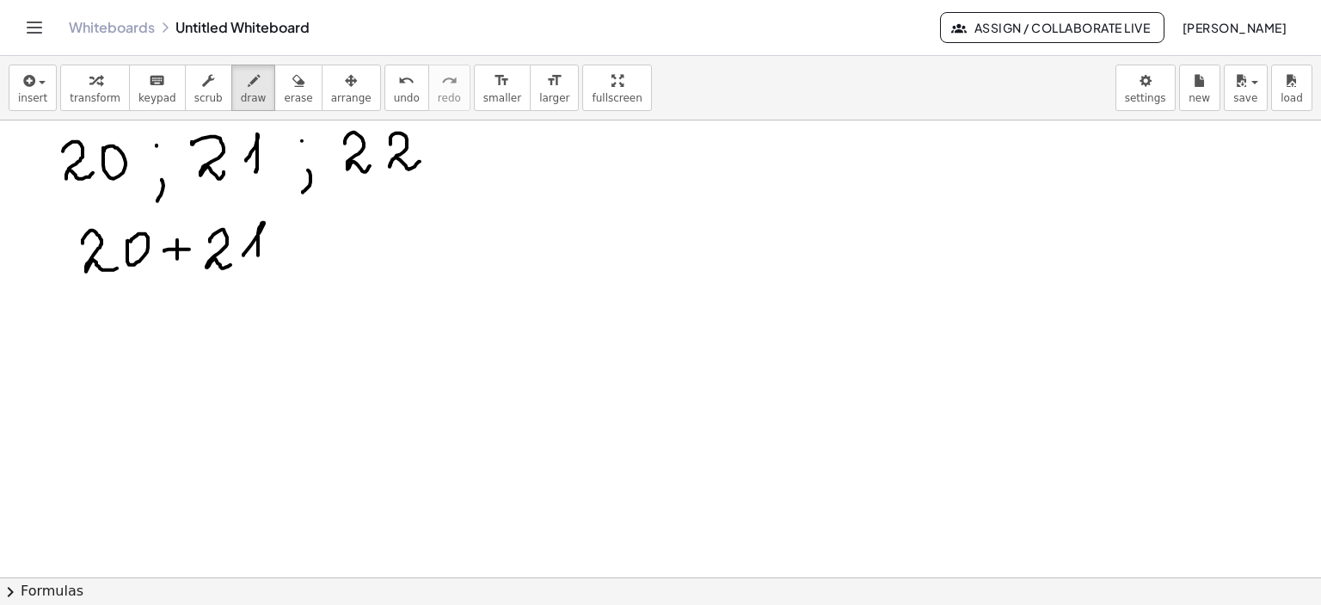
drag, startPoint x: 243, startPoint y: 255, endPoint x: 272, endPoint y: 260, distance: 28.8
drag, startPoint x: 279, startPoint y: 250, endPoint x: 303, endPoint y: 246, distance: 24.5
drag, startPoint x: 293, startPoint y: 235, endPoint x: 292, endPoint y: 252, distance: 17.3
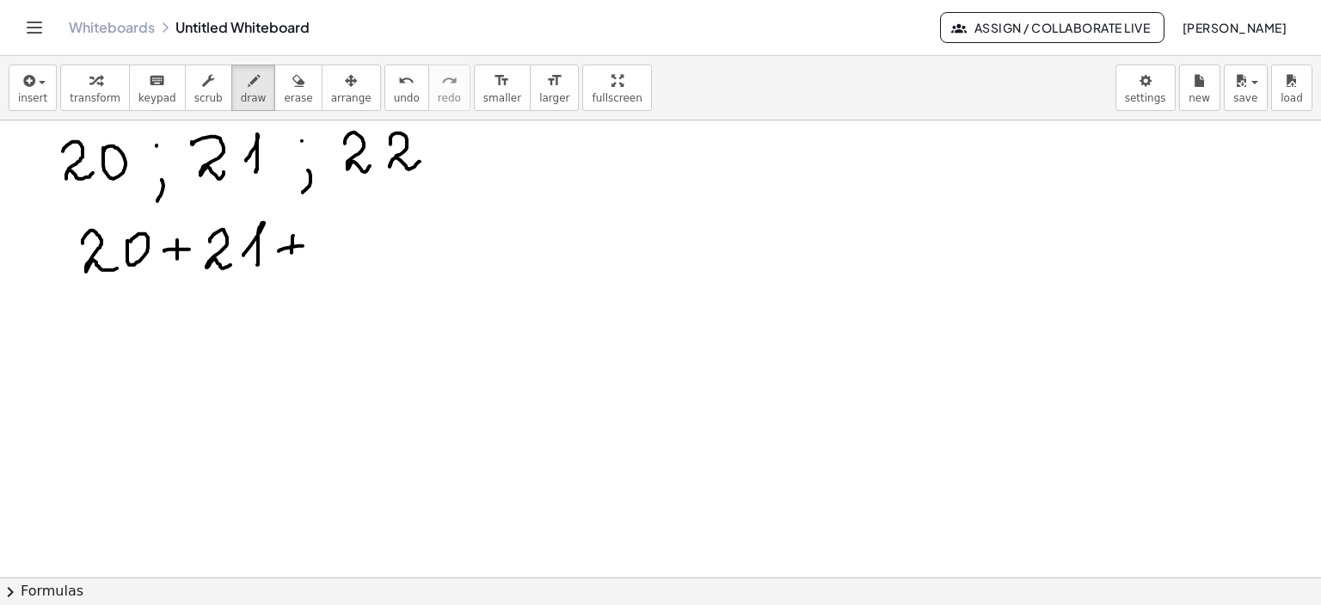
drag, startPoint x: 324, startPoint y: 219, endPoint x: 347, endPoint y: 252, distance: 40.1
drag, startPoint x: 362, startPoint y: 223, endPoint x: 389, endPoint y: 250, distance: 38.3
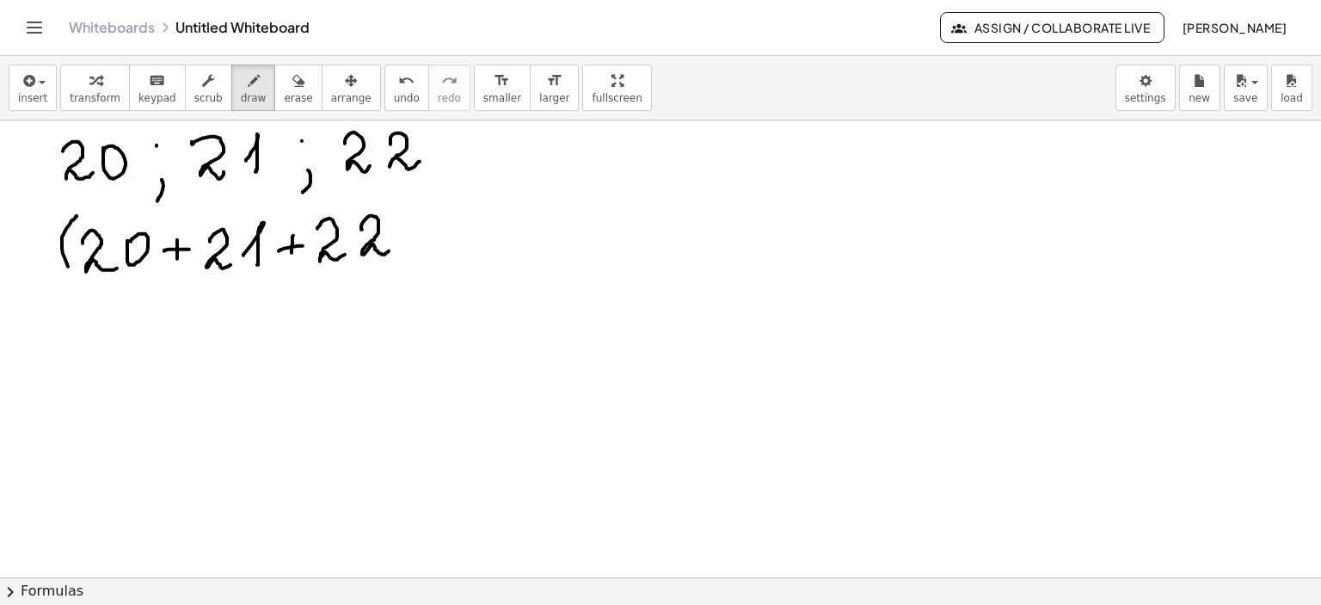
drag, startPoint x: 76, startPoint y: 216, endPoint x: 81, endPoint y: 288, distance: 72.4
drag, startPoint x: 389, startPoint y: 199, endPoint x: 396, endPoint y: 267, distance: 68.4
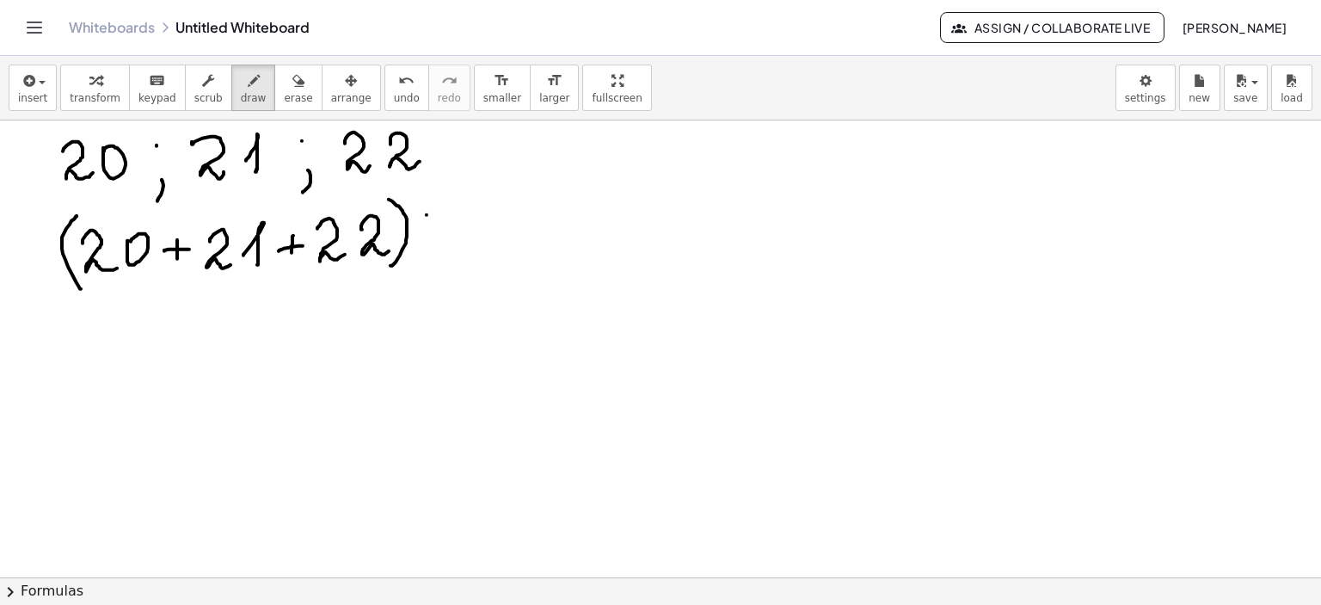
drag, startPoint x: 445, startPoint y: 211, endPoint x: 452, endPoint y: 240, distance: 30.2
drag, startPoint x: 512, startPoint y: 221, endPoint x: 547, endPoint y: 218, distance: 35.4
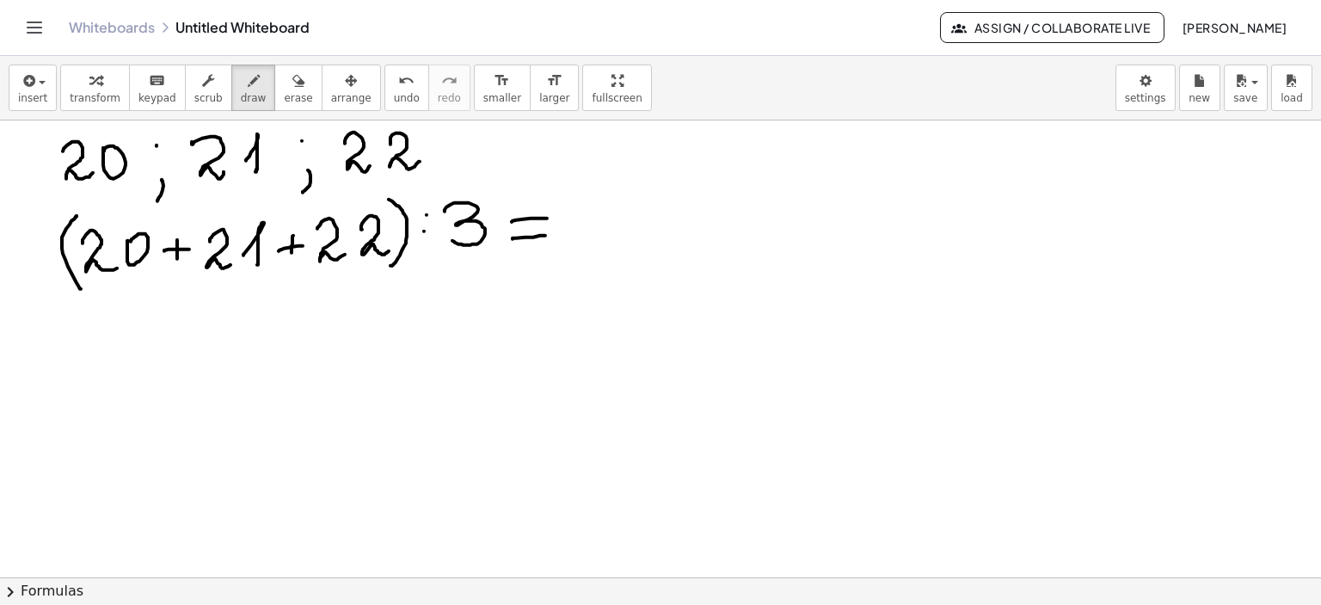
drag, startPoint x: 513, startPoint y: 238, endPoint x: 550, endPoint y: 235, distance: 38.0
drag, startPoint x: 597, startPoint y: 212, endPoint x: 567, endPoint y: 231, distance: 35.6
drag, startPoint x: 615, startPoint y: 202, endPoint x: 619, endPoint y: 232, distance: 30.4
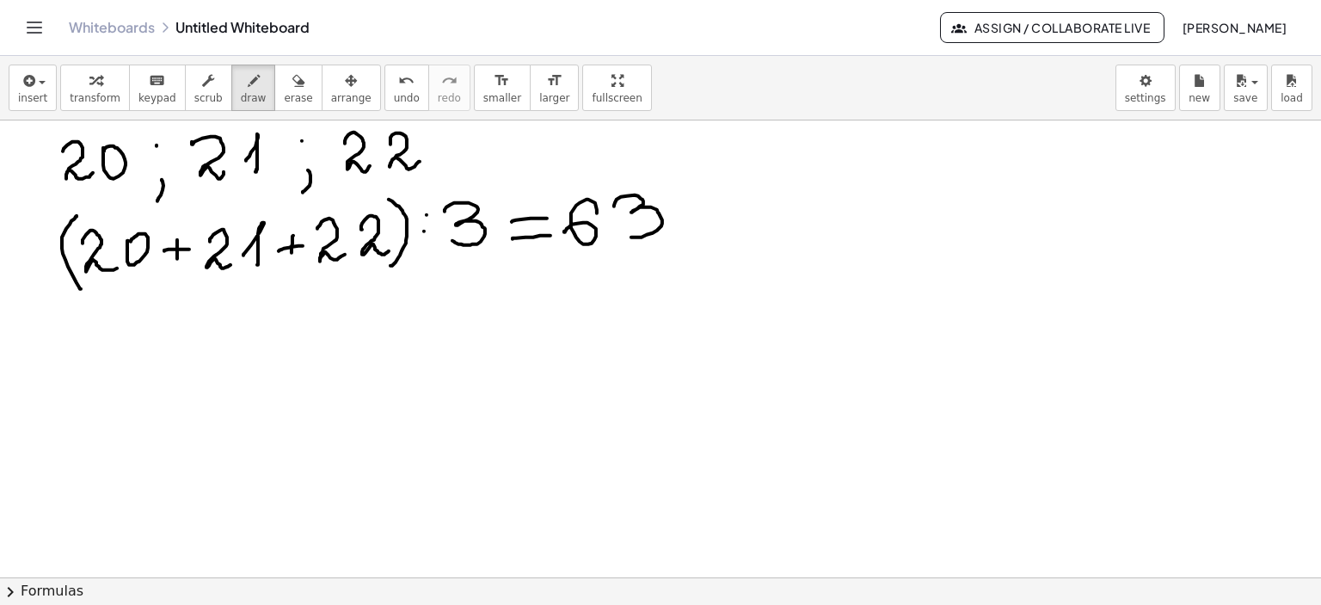
drag, startPoint x: 693, startPoint y: 202, endPoint x: 705, endPoint y: 228, distance: 28.5
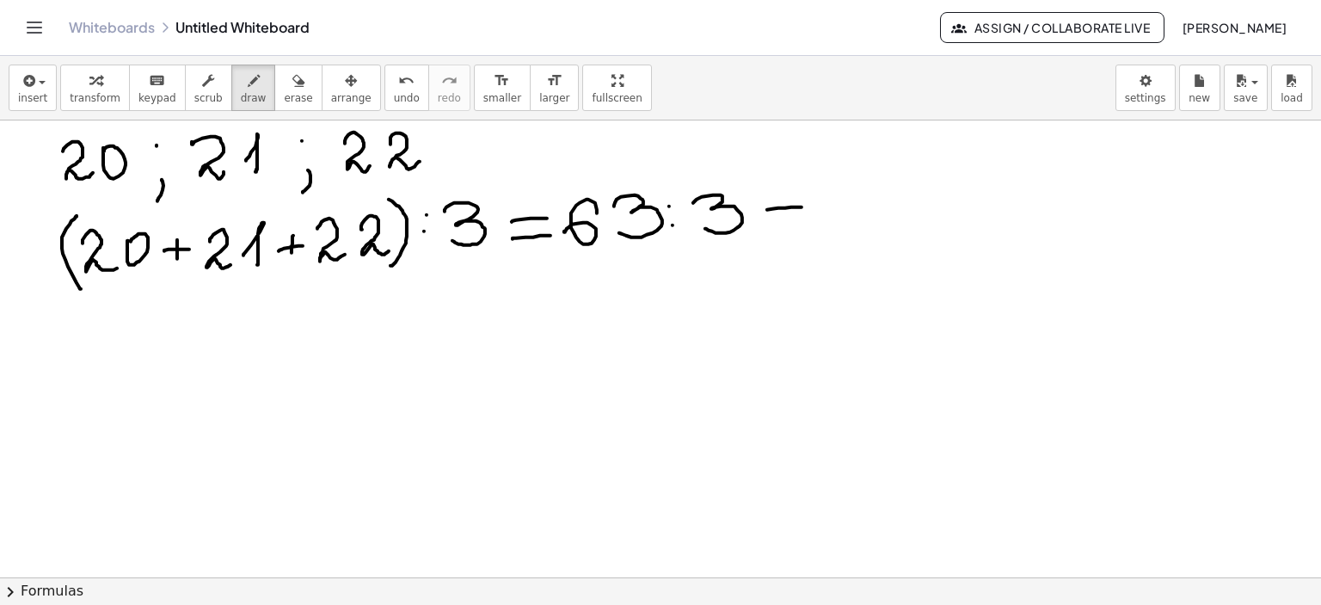
drag, startPoint x: 767, startPoint y: 209, endPoint x: 801, endPoint y: 212, distance: 33.6
drag, startPoint x: 777, startPoint y: 225, endPoint x: 808, endPoint y: 219, distance: 31.5
drag, startPoint x: 831, startPoint y: 206, endPoint x: 870, endPoint y: 218, distance: 41.4
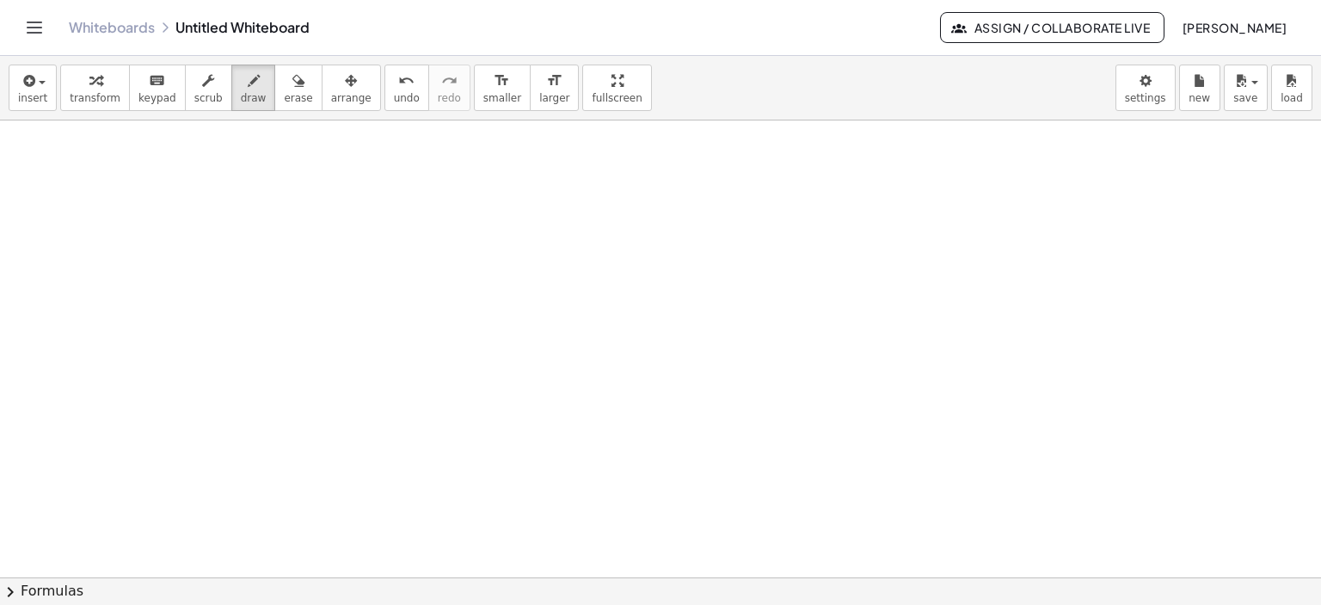
scroll to position [1843, 0]
drag, startPoint x: 76, startPoint y: 133, endPoint x: 82, endPoint y: 156, distance: 23.2
drag, startPoint x: 83, startPoint y: 149, endPoint x: 80, endPoint y: 167, distance: 18.2
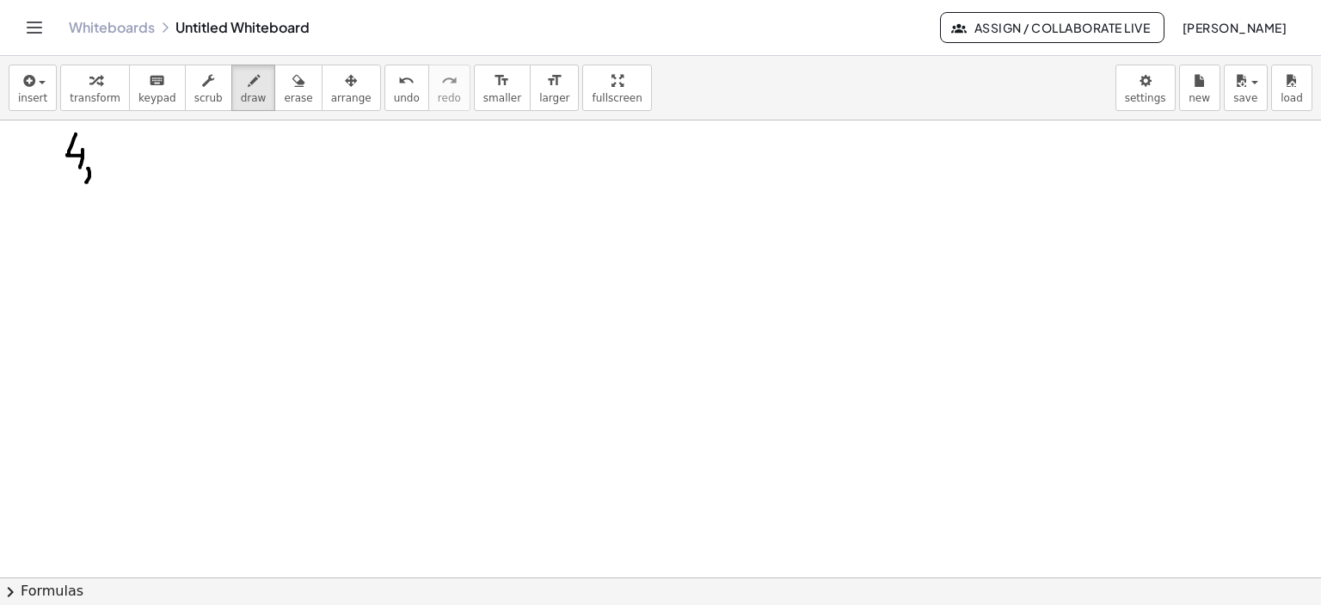
drag, startPoint x: 88, startPoint y: 168, endPoint x: 86, endPoint y: 181, distance: 13.9
drag, startPoint x: 100, startPoint y: 142, endPoint x: 105, endPoint y: 160, distance: 18.8
drag, startPoint x: 150, startPoint y: 146, endPoint x: 164, endPoint y: 160, distance: 20.1
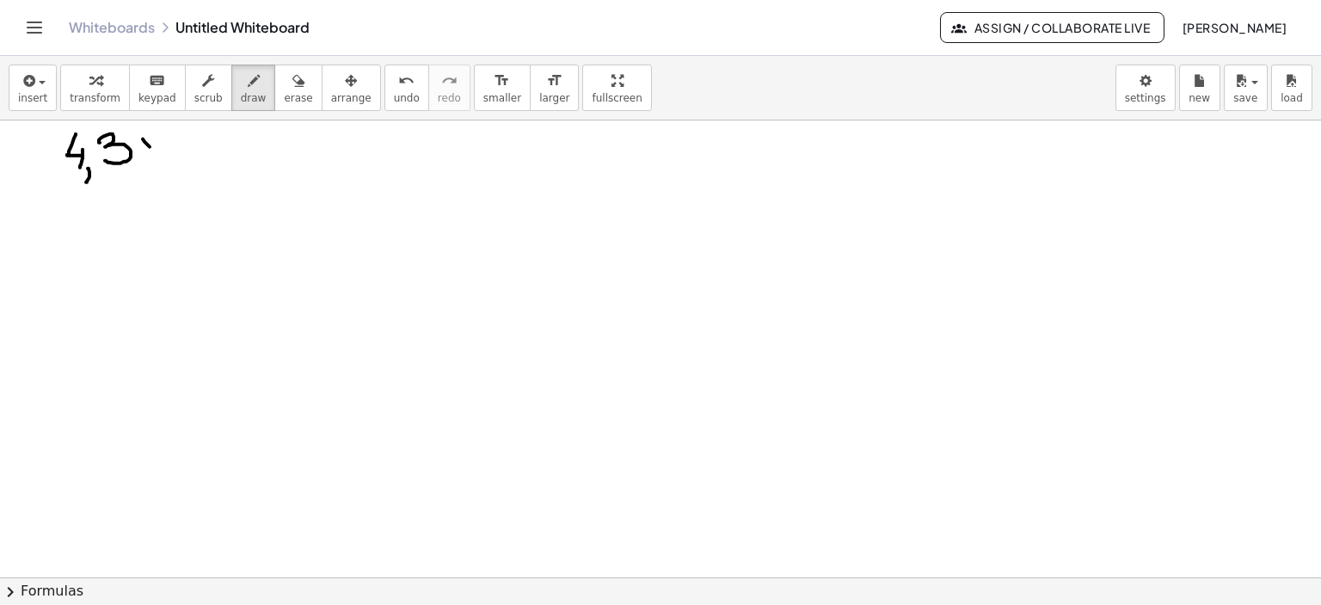
drag, startPoint x: 159, startPoint y: 138, endPoint x: 148, endPoint y: 160, distance: 24.2
drag, startPoint x: 174, startPoint y: 151, endPoint x: 194, endPoint y: 150, distance: 20.7
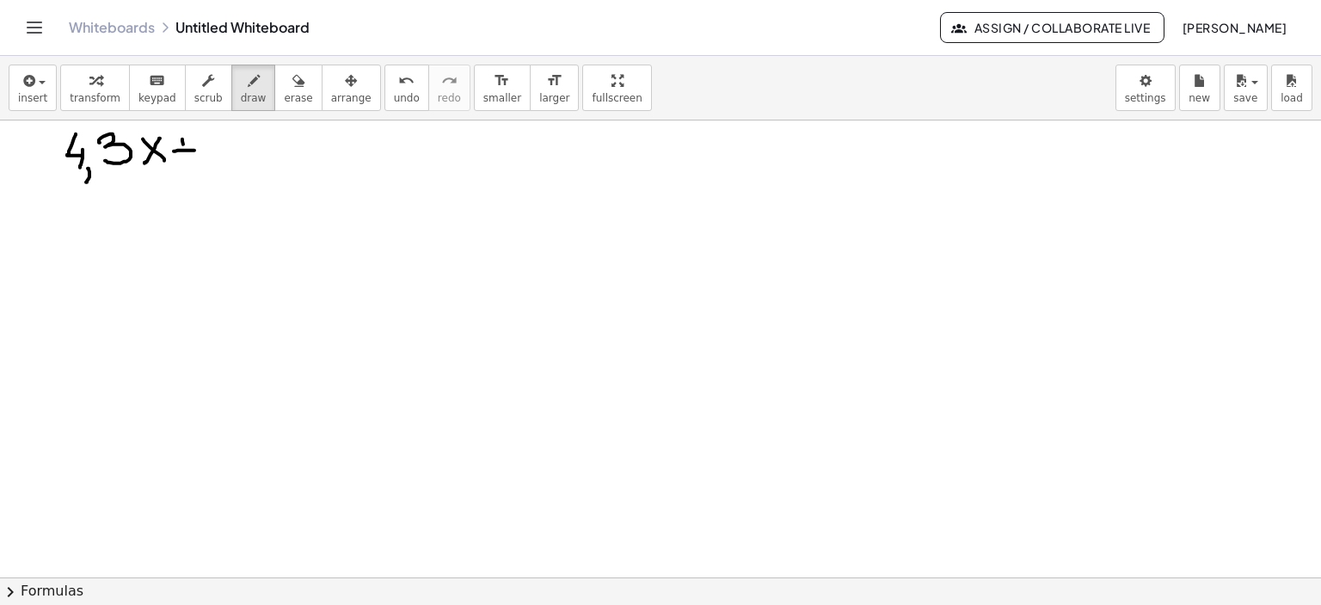
drag, startPoint x: 183, startPoint y: 144, endPoint x: 185, endPoint y: 157, distance: 13.9
drag, startPoint x: 215, startPoint y: 137, endPoint x: 210, endPoint y: 154, distance: 18.0
drag, startPoint x: 230, startPoint y: 166, endPoint x: 248, endPoint y: 153, distance: 22.2
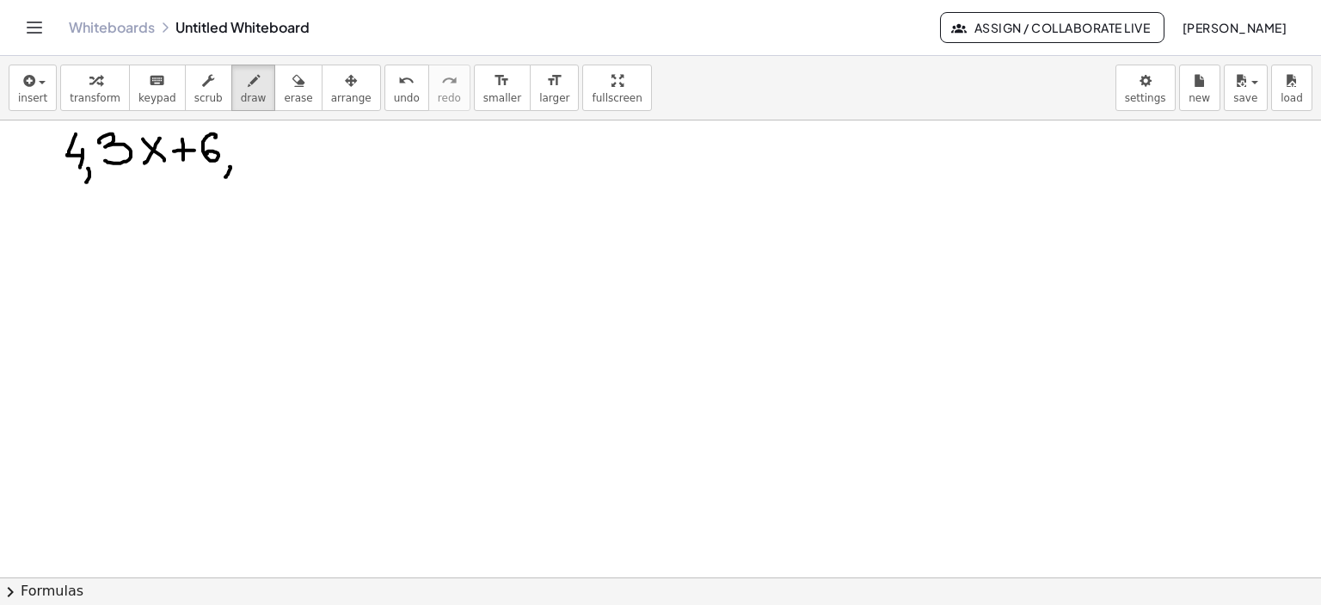
drag, startPoint x: 261, startPoint y: 137, endPoint x: 243, endPoint y: 158, distance: 28.1
drag, startPoint x: 283, startPoint y: 138, endPoint x: 310, endPoint y: 161, distance: 36.0
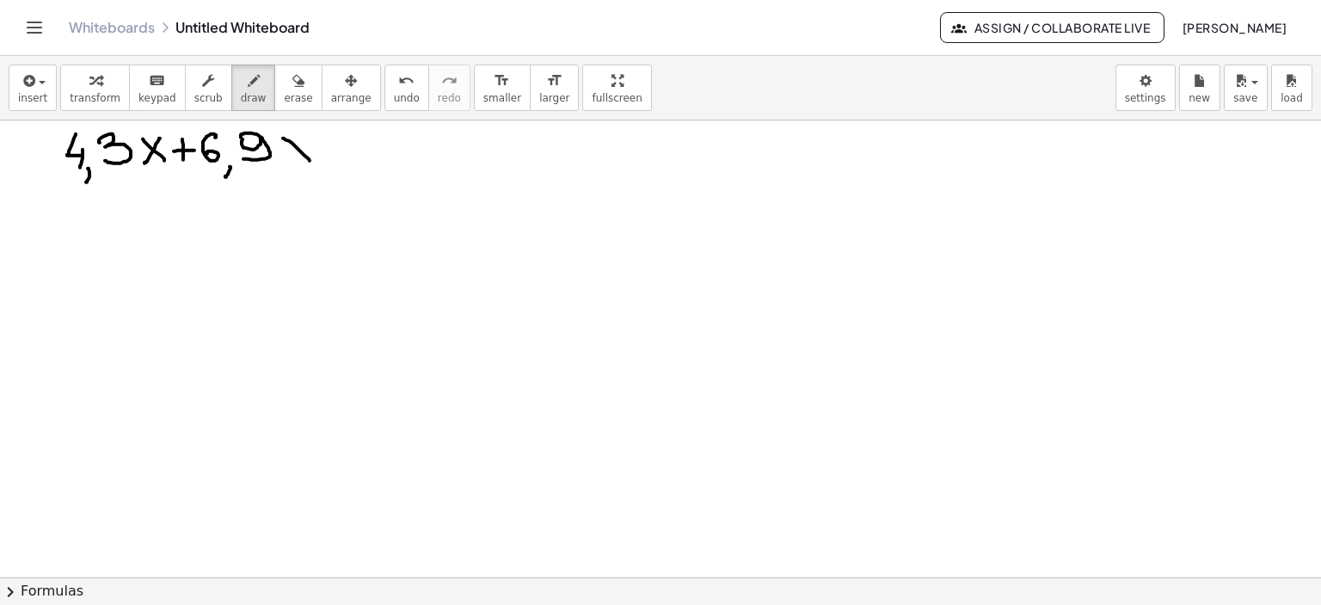
drag, startPoint x: 306, startPoint y: 137, endPoint x: 284, endPoint y: 161, distance: 32.9
drag, startPoint x: 321, startPoint y: 148, endPoint x: 341, endPoint y: 147, distance: 20.7
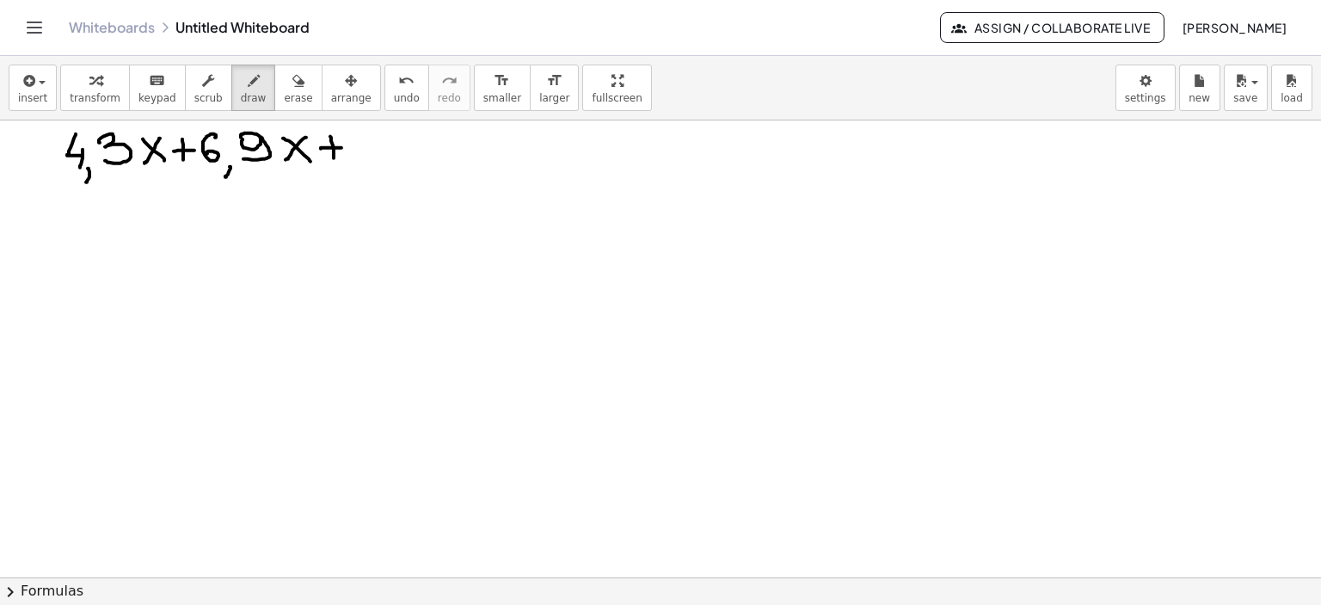
drag, startPoint x: 330, startPoint y: 136, endPoint x: 334, endPoint y: 157, distance: 21.8
drag, startPoint x: 354, startPoint y: 132, endPoint x: 364, endPoint y: 157, distance: 27.5
drag, startPoint x: 359, startPoint y: 149, endPoint x: 378, endPoint y: 148, distance: 18.9
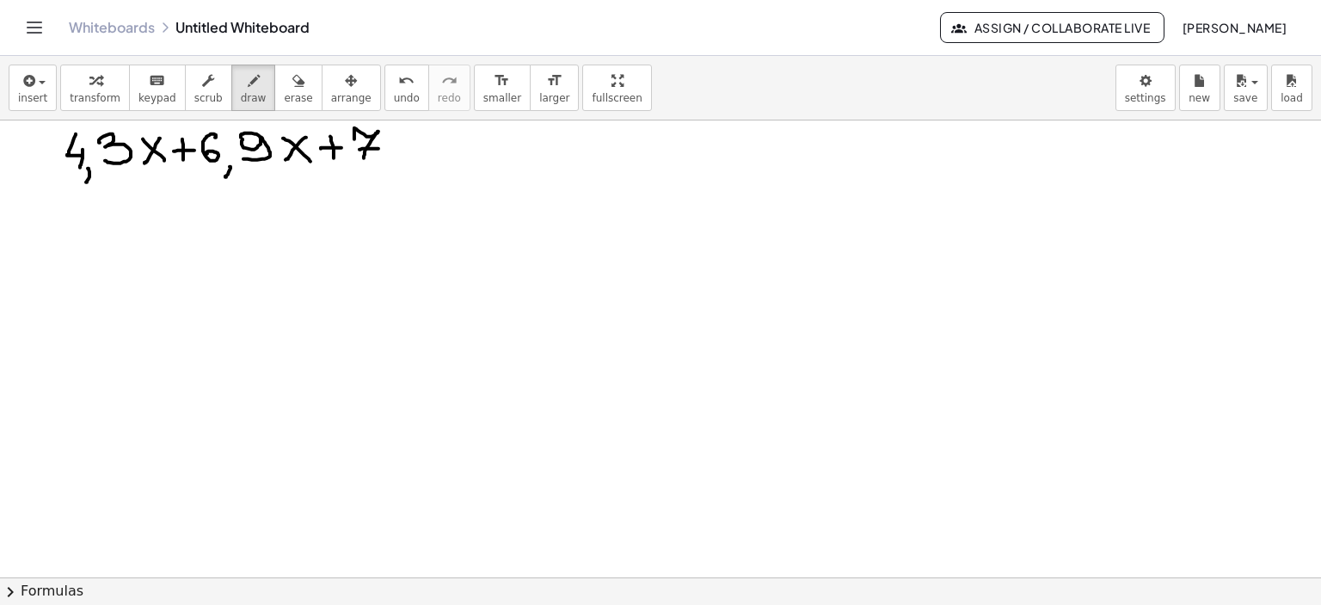
drag, startPoint x: 396, startPoint y: 126, endPoint x: 403, endPoint y: 154, distance: 28.6
drag, startPoint x: 405, startPoint y: 144, endPoint x: 416, endPoint y: 144, distance: 11.2
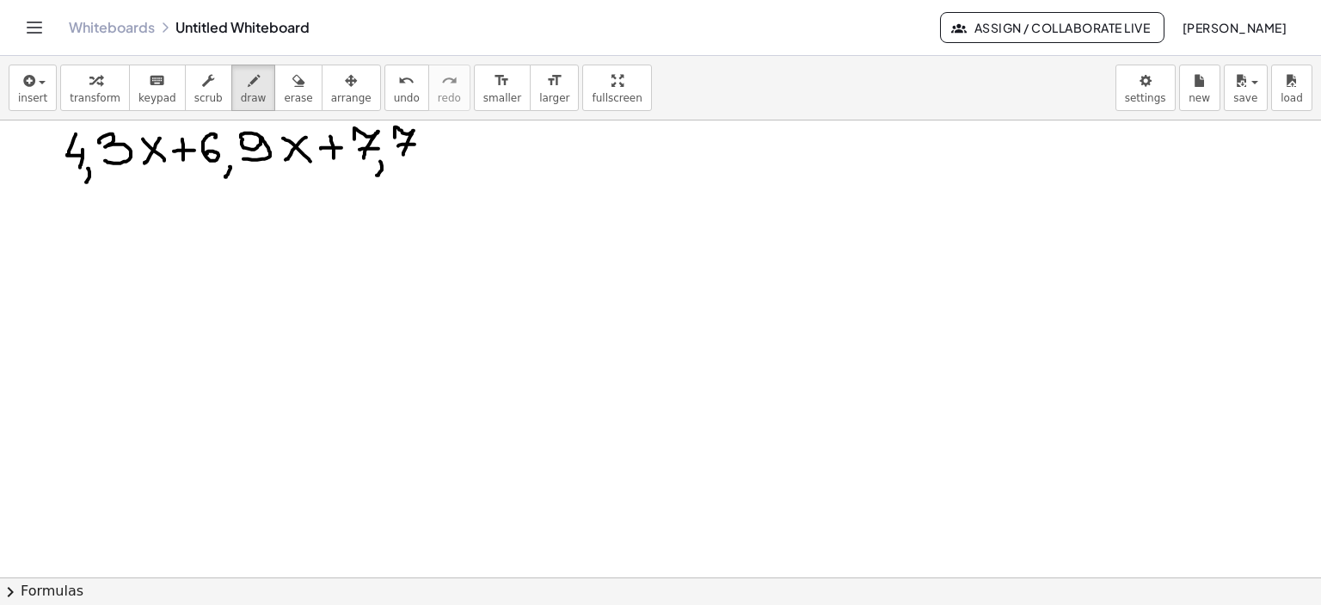
drag, startPoint x: 426, startPoint y: 133, endPoint x: 440, endPoint y: 141, distance: 16.5
drag, startPoint x: 440, startPoint y: 135, endPoint x: 429, endPoint y: 157, distance: 24.2
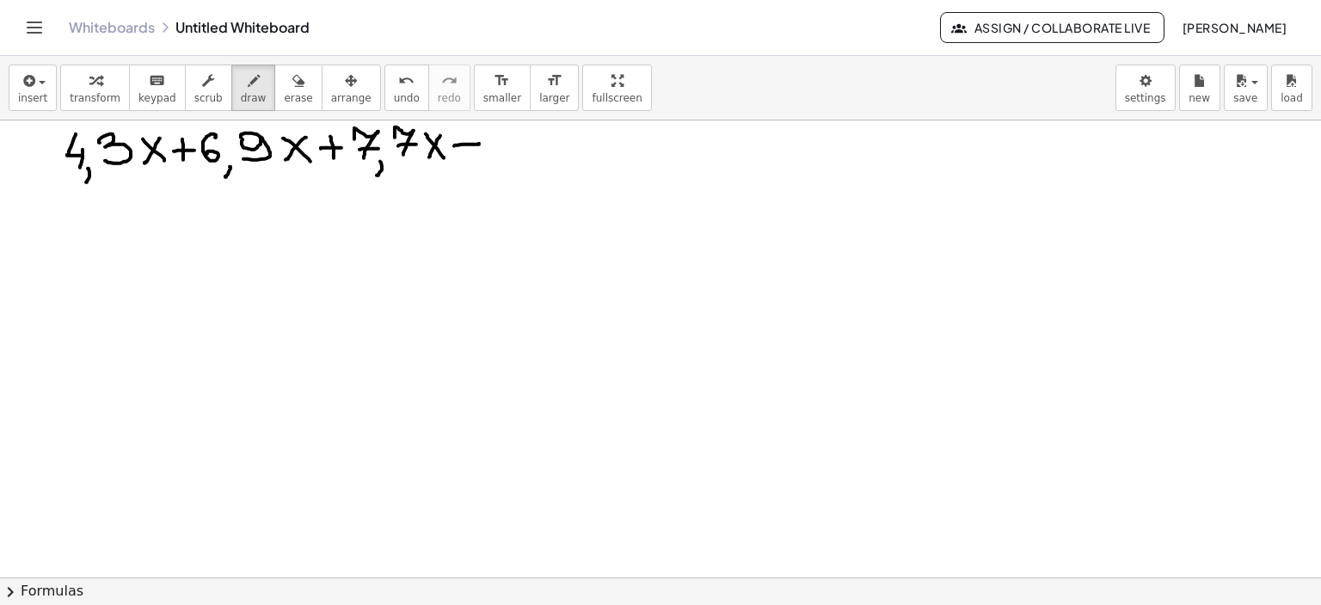
drag, startPoint x: 454, startPoint y: 145, endPoint x: 479, endPoint y: 143, distance: 25.1
drag, startPoint x: 507, startPoint y: 129, endPoint x: 501, endPoint y: 149, distance: 20.7
drag, startPoint x: 509, startPoint y: 127, endPoint x: 525, endPoint y: 130, distance: 16.5
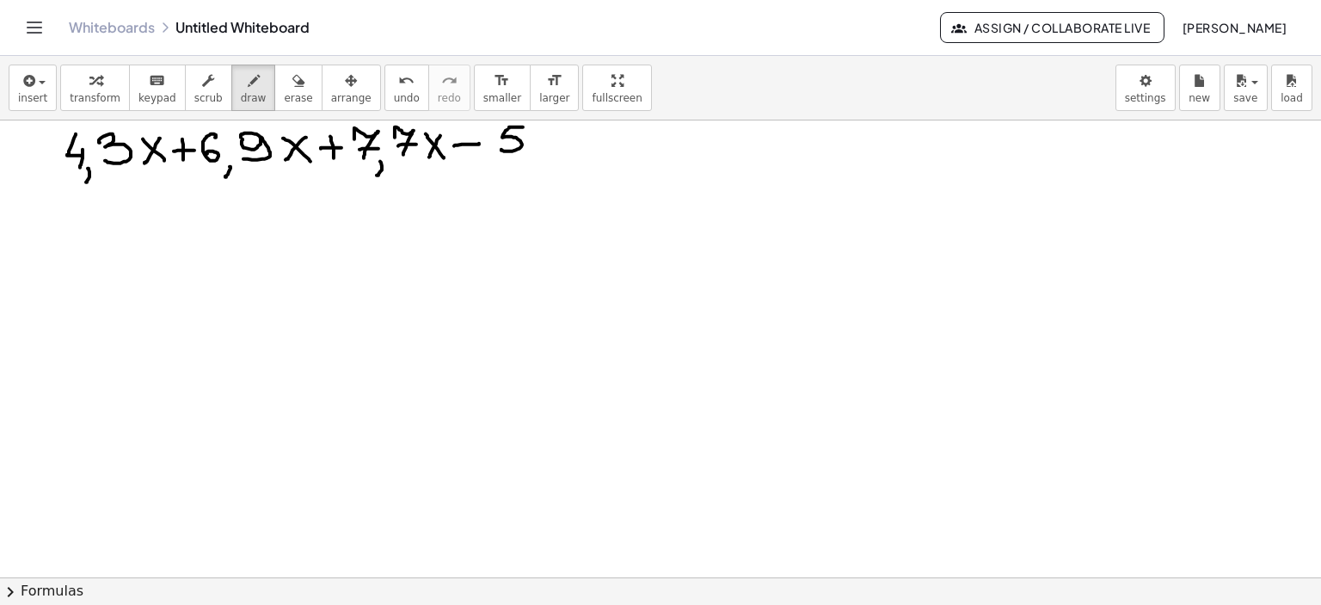
drag, startPoint x: 552, startPoint y: 133, endPoint x: 544, endPoint y: 154, distance: 22.4
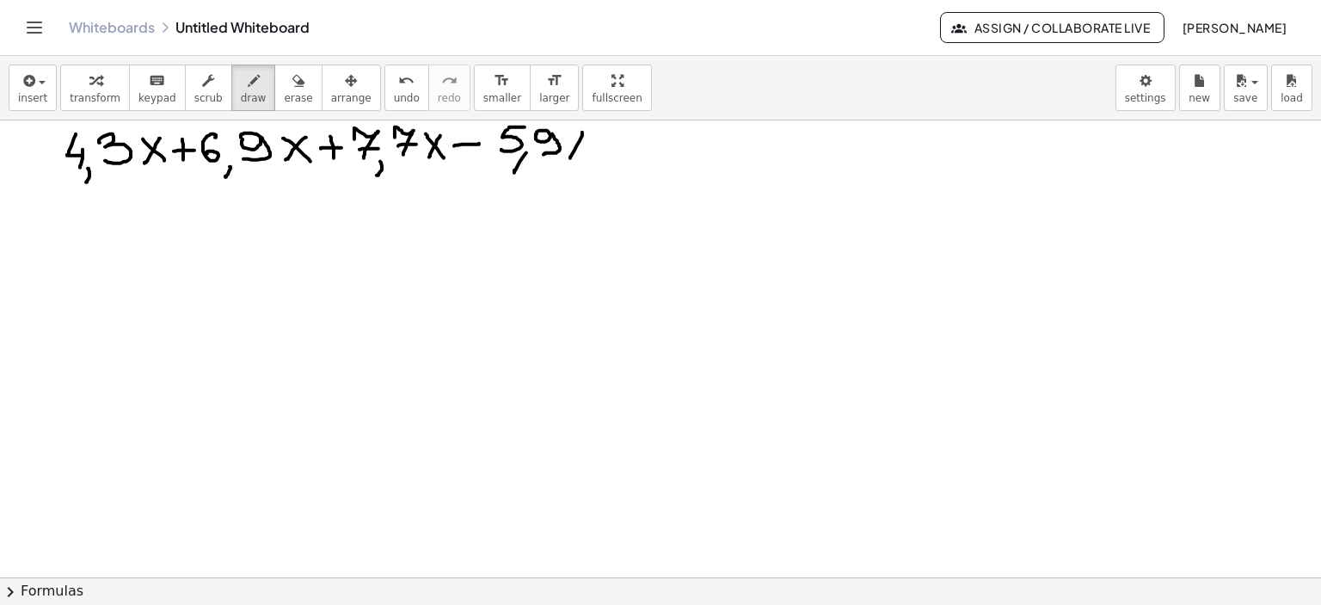
drag, startPoint x: 569, startPoint y: 135, endPoint x: 585, endPoint y: 153, distance: 23.8
drag, startPoint x: 144, startPoint y: 175, endPoint x: 176, endPoint y: 174, distance: 31.8
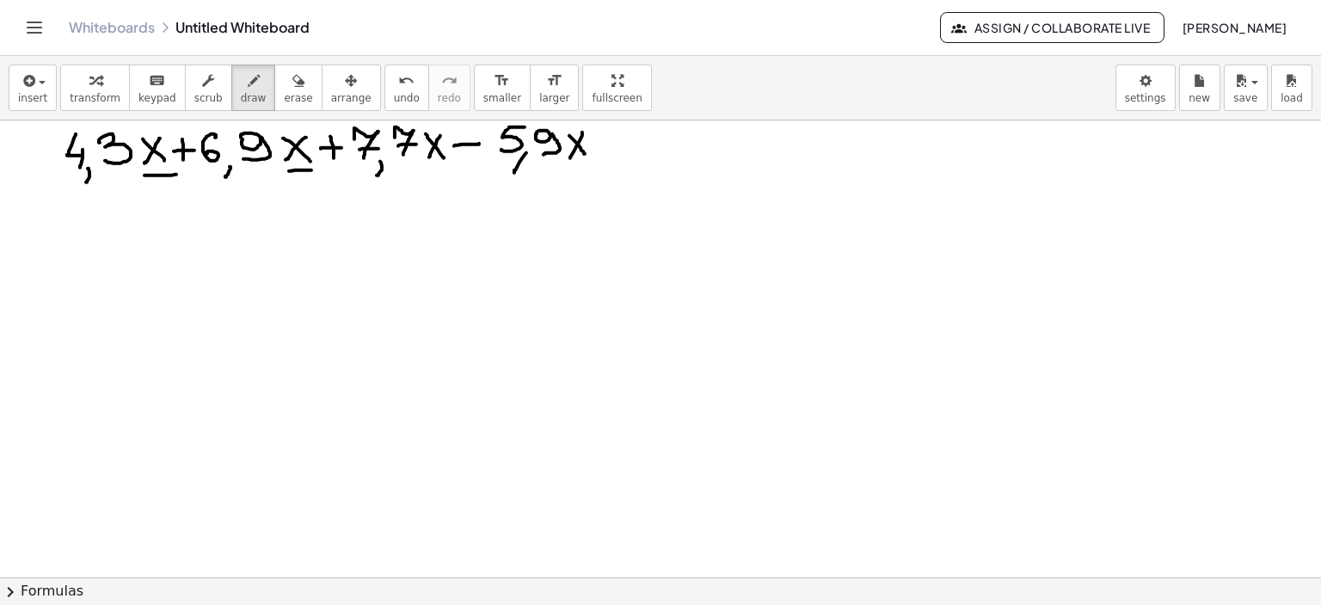
drag, startPoint x: 289, startPoint y: 170, endPoint x: 311, endPoint y: 169, distance: 22.4
drag, startPoint x: 430, startPoint y: 174, endPoint x: 461, endPoint y: 174, distance: 31.0
drag, startPoint x: 573, startPoint y: 168, endPoint x: 598, endPoint y: 168, distance: 24.9
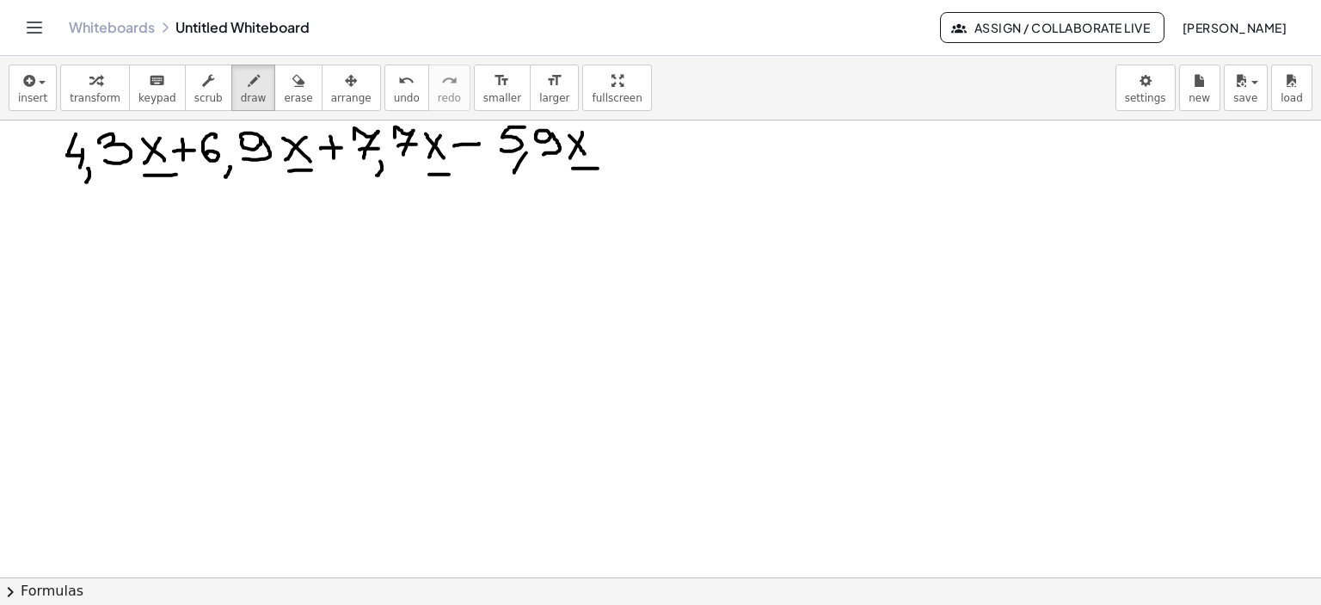
drag, startPoint x: 757, startPoint y: 242, endPoint x: 766, endPoint y: 246, distance: 10.4
drag, startPoint x: 779, startPoint y: 237, endPoint x: 797, endPoint y: 247, distance: 20.8
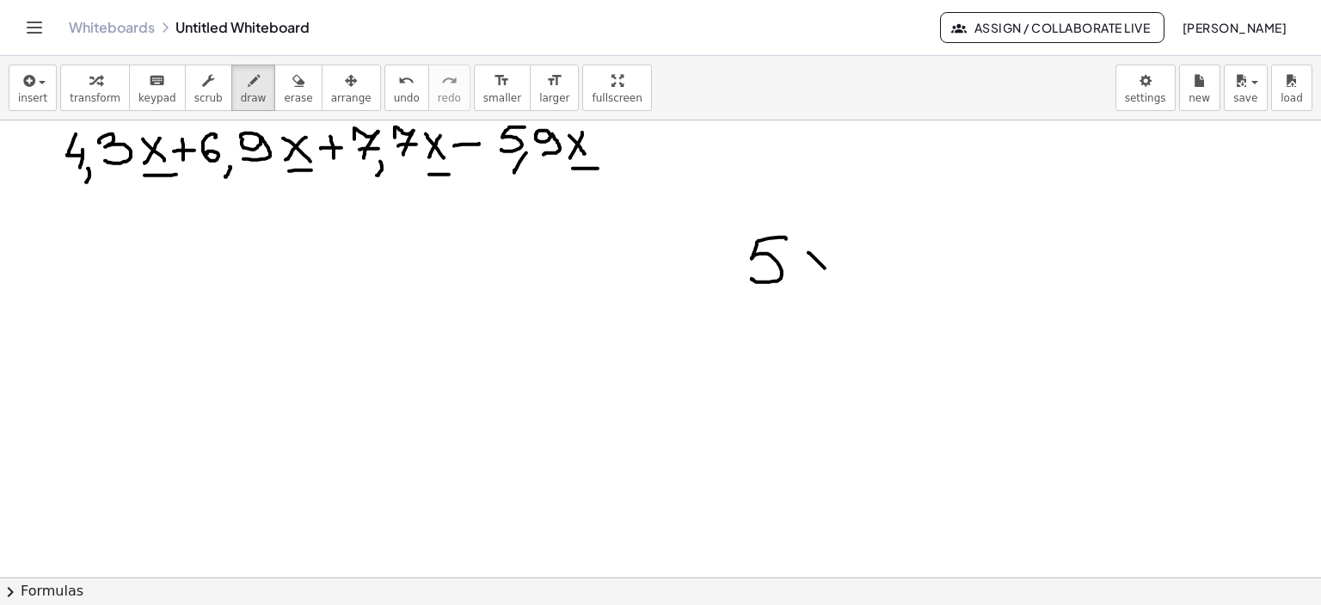
drag, startPoint x: 808, startPoint y: 252, endPoint x: 828, endPoint y: 273, distance: 29.2
drag, startPoint x: 829, startPoint y: 250, endPoint x: 860, endPoint y: 267, distance: 35.0
drag, startPoint x: 858, startPoint y: 262, endPoint x: 877, endPoint y: 261, distance: 19.0
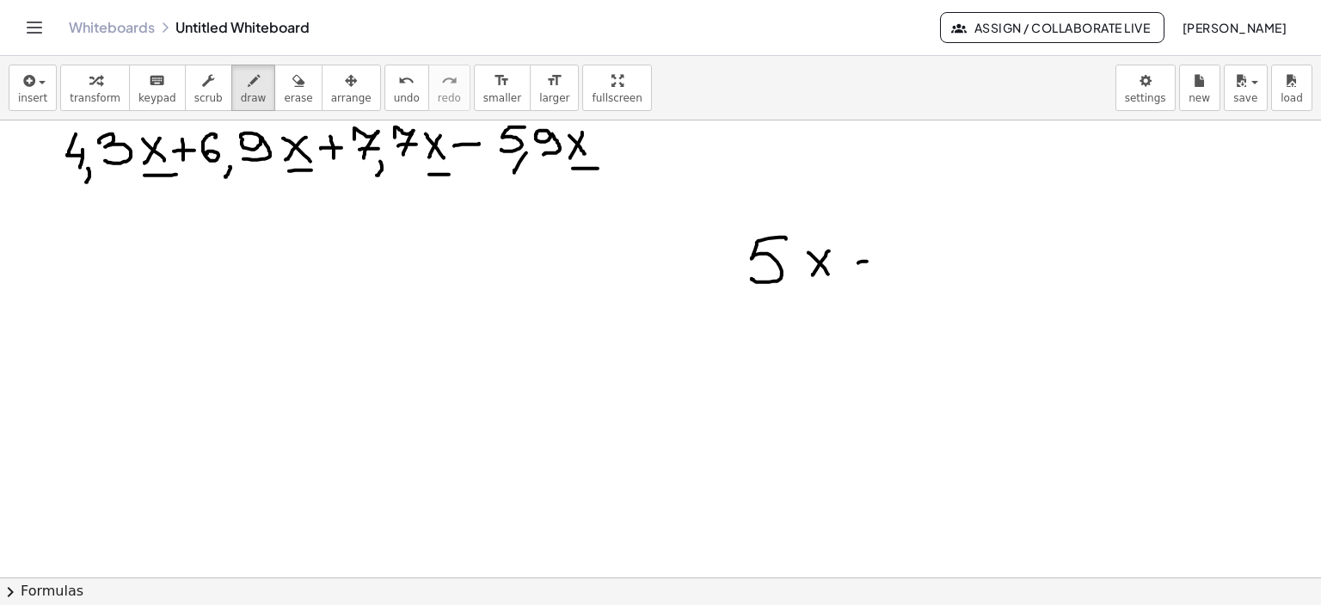
drag, startPoint x: 870, startPoint y: 254, endPoint x: 889, endPoint y: 256, distance: 19.1
drag, startPoint x: 892, startPoint y: 243, endPoint x: 915, endPoint y: 267, distance: 33.5
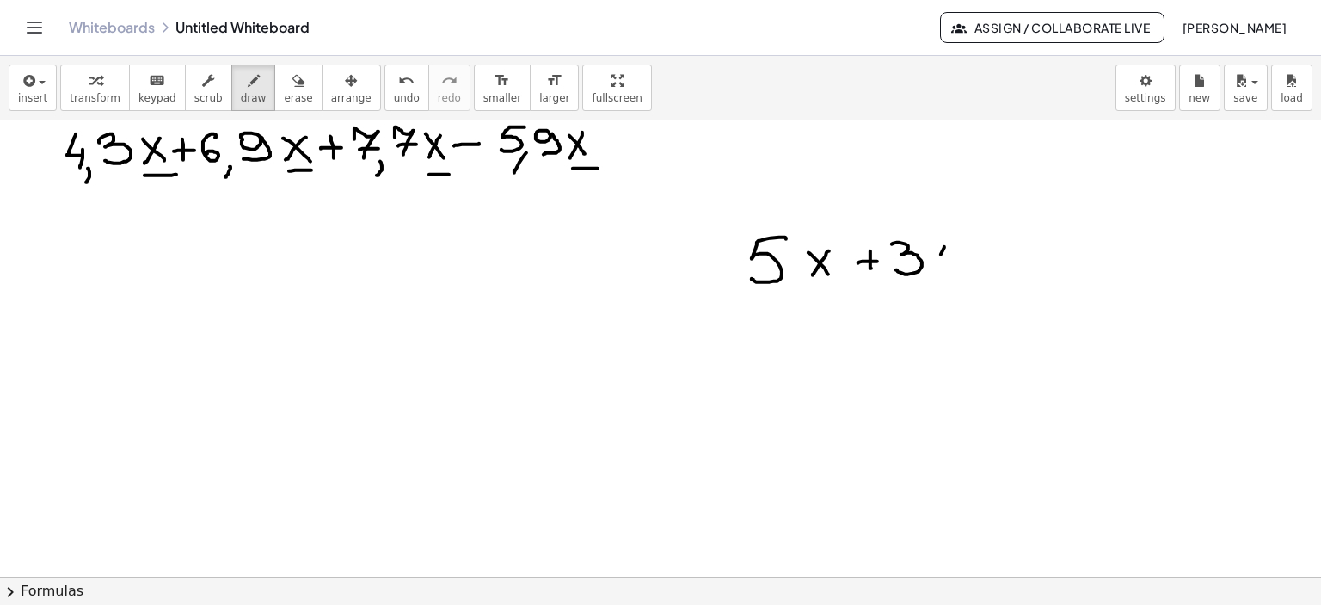
drag, startPoint x: 941, startPoint y: 254, endPoint x: 932, endPoint y: 267, distance: 16.2
drag, startPoint x: 943, startPoint y: 264, endPoint x: 956, endPoint y: 266, distance: 13.9
drag, startPoint x: 956, startPoint y: 254, endPoint x: 987, endPoint y: 255, distance: 31.0
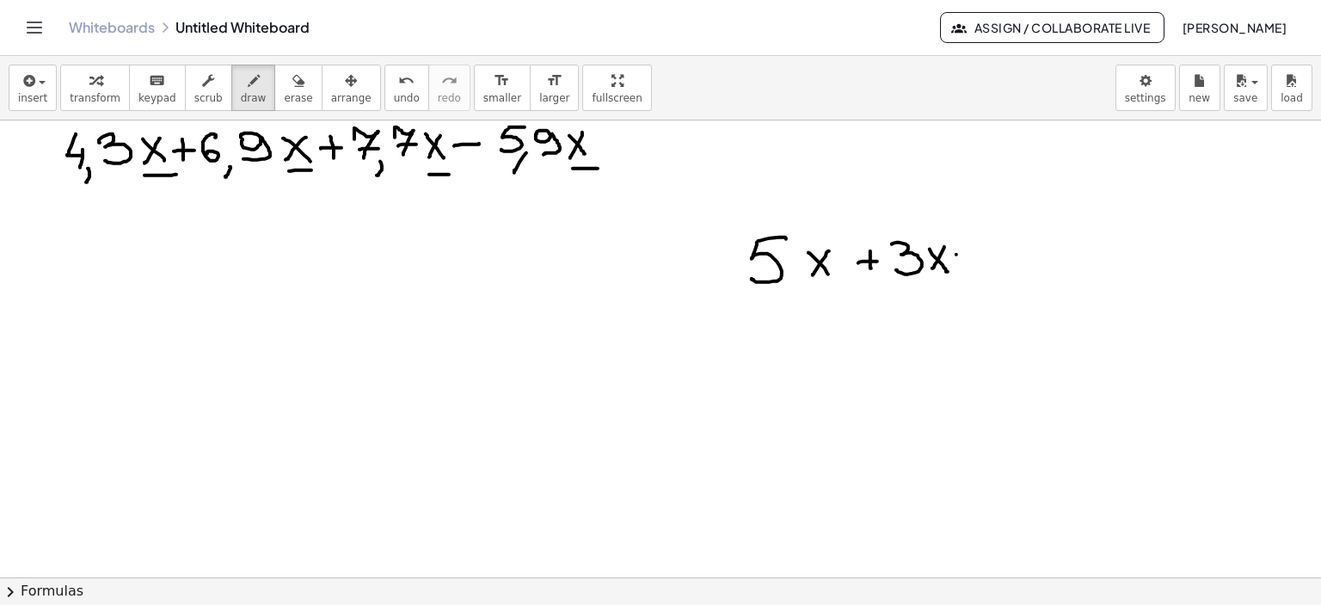
drag, startPoint x: 961, startPoint y: 267, endPoint x: 987, endPoint y: 264, distance: 26.8
drag, startPoint x: 1018, startPoint y: 242, endPoint x: 1039, endPoint y: 250, distance: 22.4
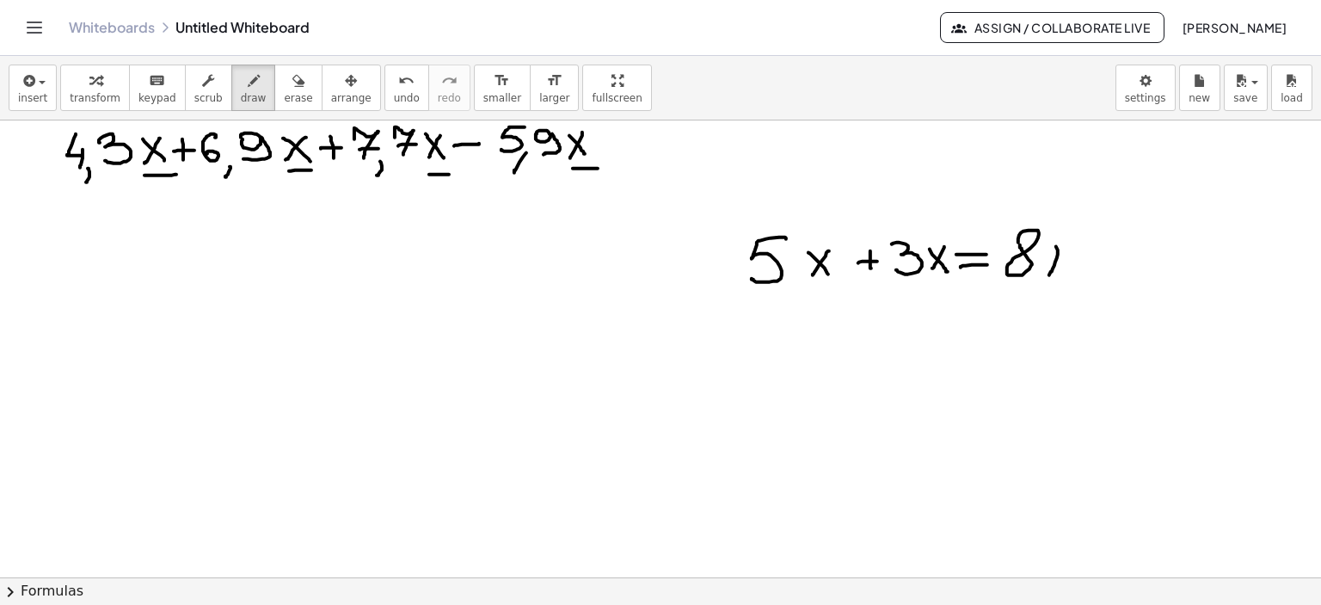
drag, startPoint x: 1056, startPoint y: 246, endPoint x: 1049, endPoint y: 274, distance: 29.2
drag, startPoint x: 1043, startPoint y: 251, endPoint x: 1072, endPoint y: 278, distance: 39.6
drag, startPoint x: 809, startPoint y: 287, endPoint x: 894, endPoint y: 287, distance: 85.1
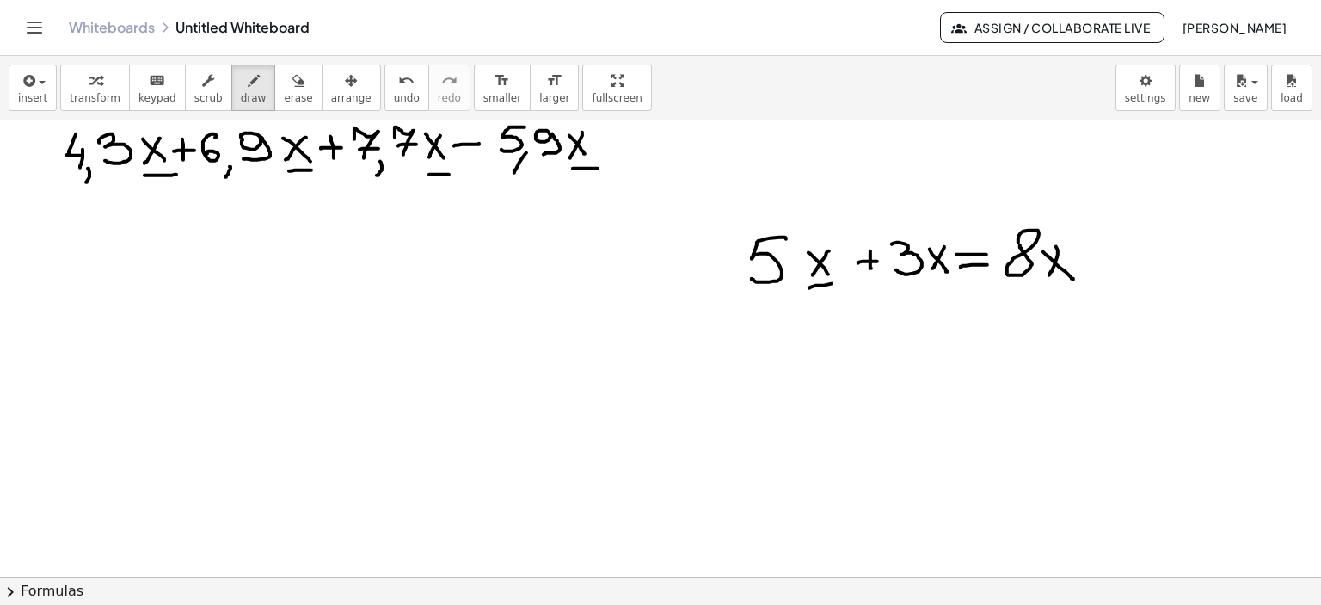
drag, startPoint x: 932, startPoint y: 283, endPoint x: 950, endPoint y: 283, distance: 18.1
drag, startPoint x: 635, startPoint y: 139, endPoint x: 666, endPoint y: 139, distance: 31.0
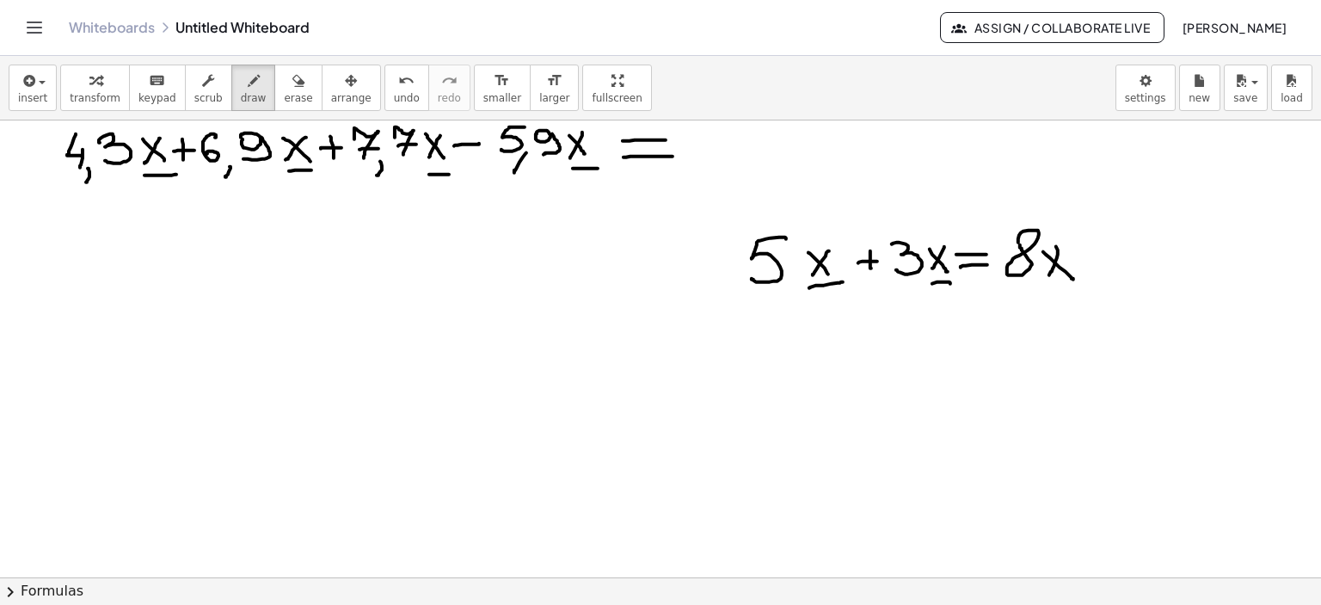
drag, startPoint x: 624, startPoint y: 157, endPoint x: 673, endPoint y: 156, distance: 49.0
drag, startPoint x: 24, startPoint y: 248, endPoint x: 69, endPoint y: 247, distance: 44.7
drag, startPoint x: 27, startPoint y: 261, endPoint x: 83, endPoint y: 255, distance: 56.1
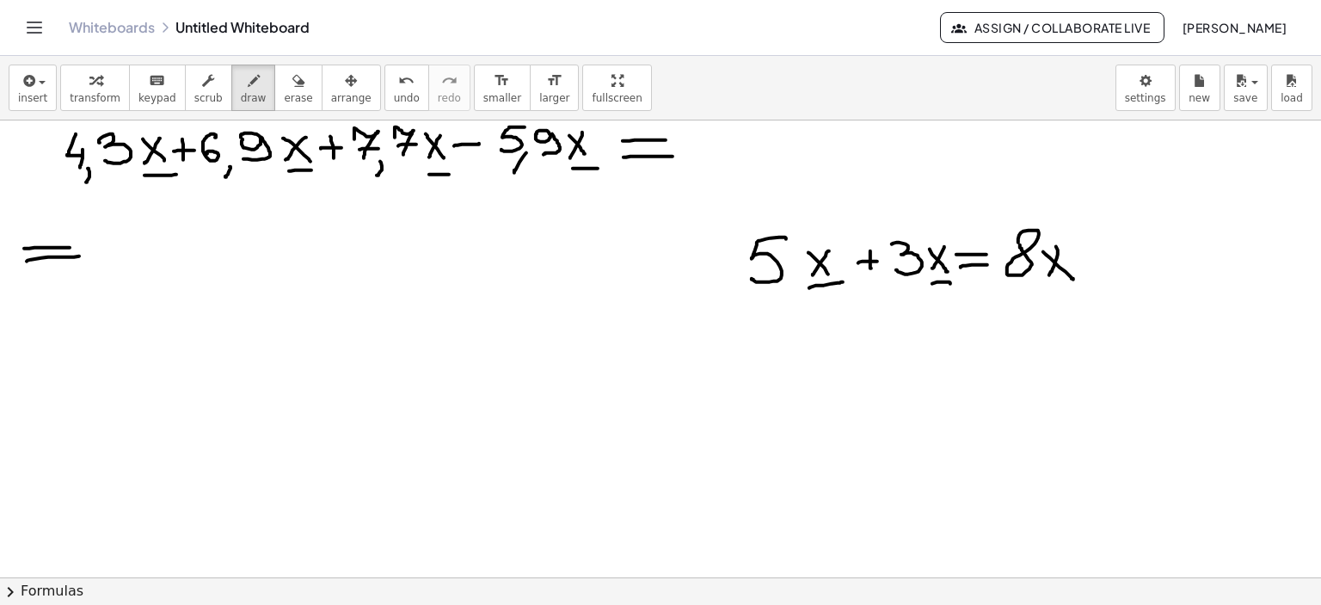
drag, startPoint x: 103, startPoint y: 267, endPoint x: 261, endPoint y: 266, distance: 158.3
drag, startPoint x: 283, startPoint y: 230, endPoint x: 310, endPoint y: 261, distance: 40.9
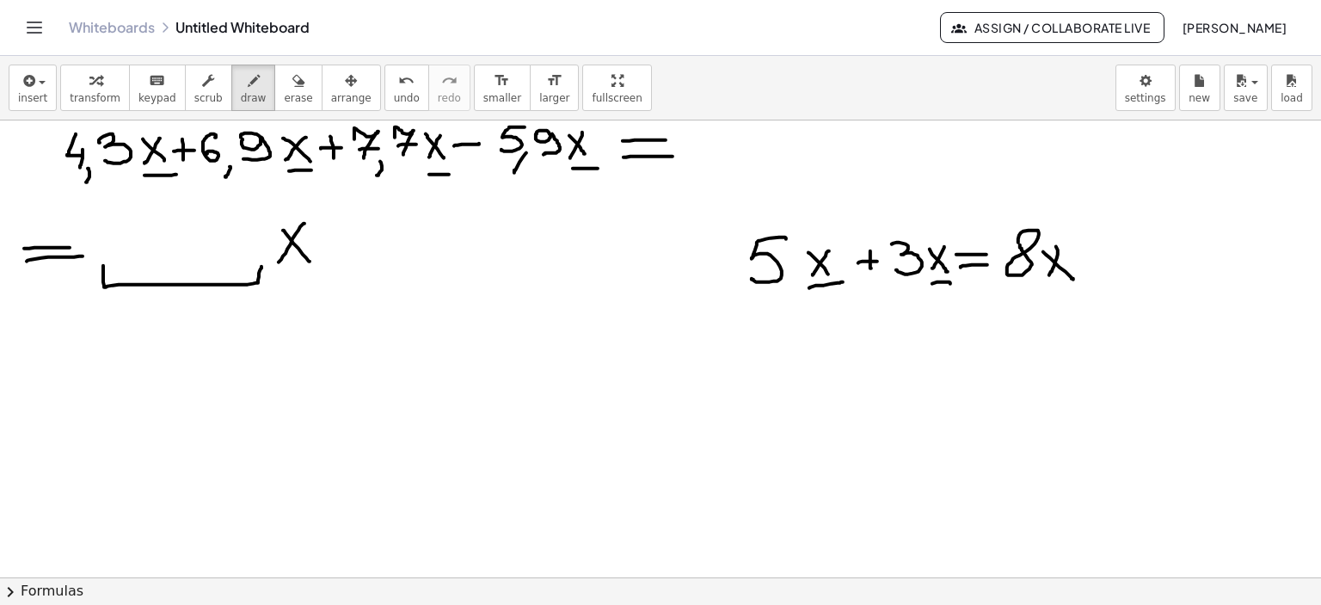
drag, startPoint x: 304, startPoint y: 223, endPoint x: 279, endPoint y: 261, distance: 46.5
click at [284, 75] on div "button" at bounding box center [298, 80] width 28 height 21
drag, startPoint x: 253, startPoint y: 349, endPoint x: 233, endPoint y: 82, distance: 268.2
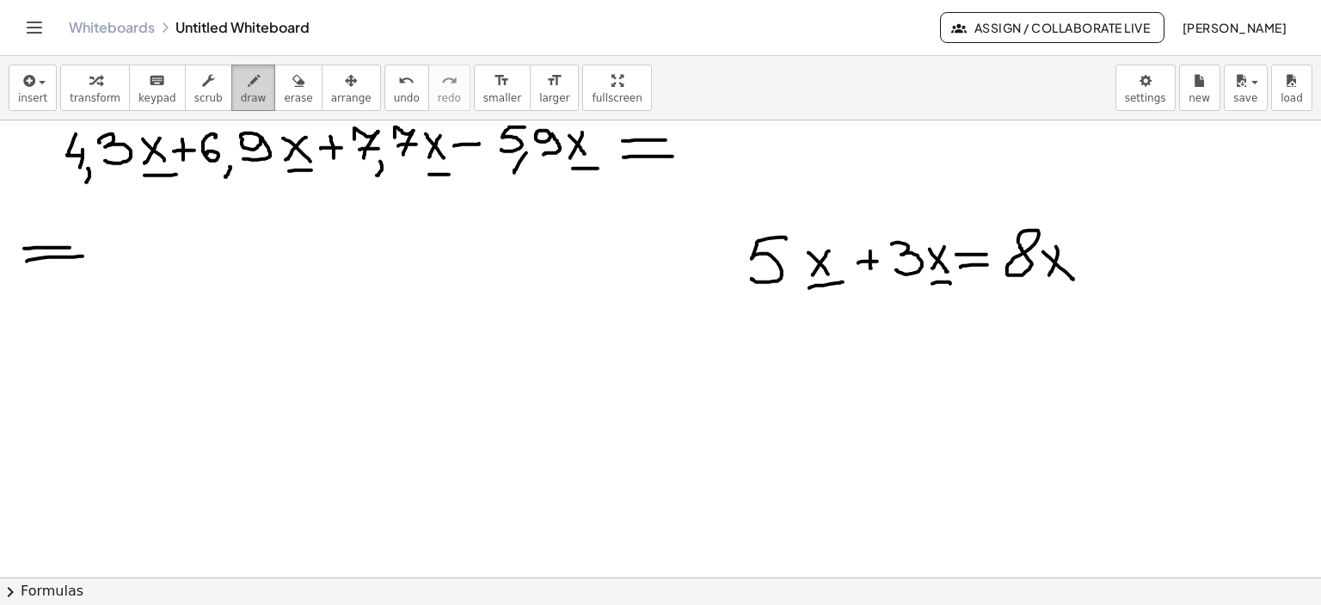
click at [248, 82] on icon "button" at bounding box center [254, 81] width 12 height 21
drag, startPoint x: 107, startPoint y: 247, endPoint x: 114, endPoint y: 257, distance: 12.4
drag, startPoint x: 126, startPoint y: 230, endPoint x: 127, endPoint y: 254, distance: 23.2
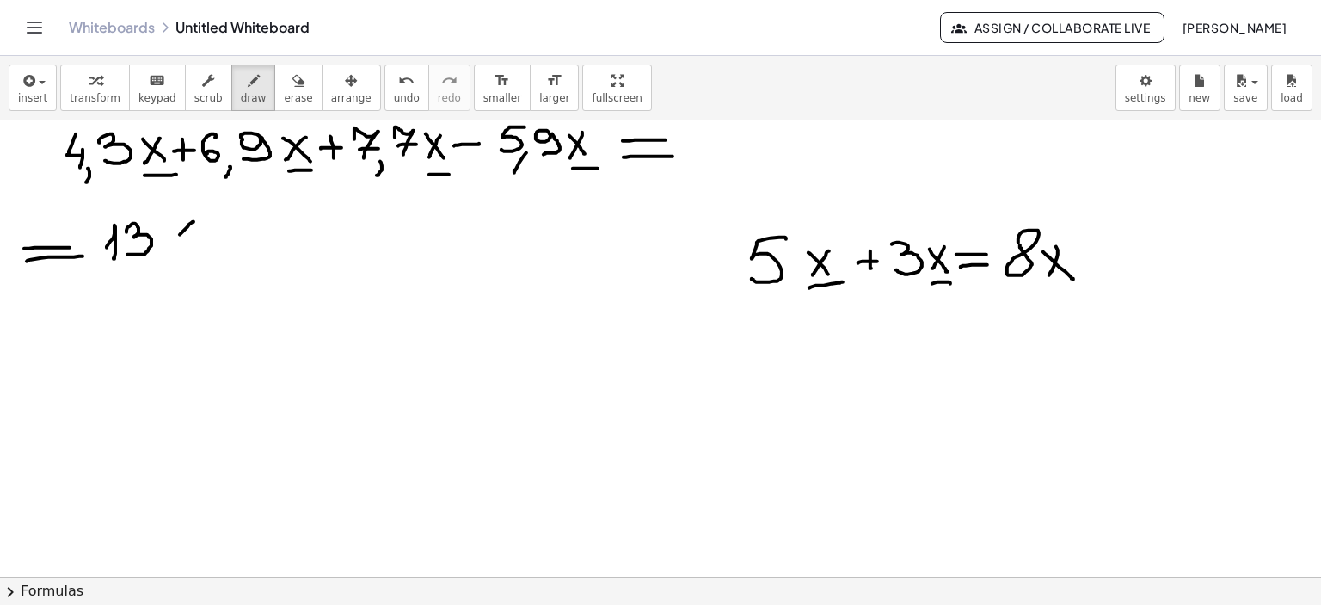
drag, startPoint x: 184, startPoint y: 230, endPoint x: 164, endPoint y: 250, distance: 28.6
drag, startPoint x: 169, startPoint y: 226, endPoint x: 186, endPoint y: 254, distance: 32.5
drag, startPoint x: 58, startPoint y: 296, endPoint x: 83, endPoint y: 319, distance: 34.7
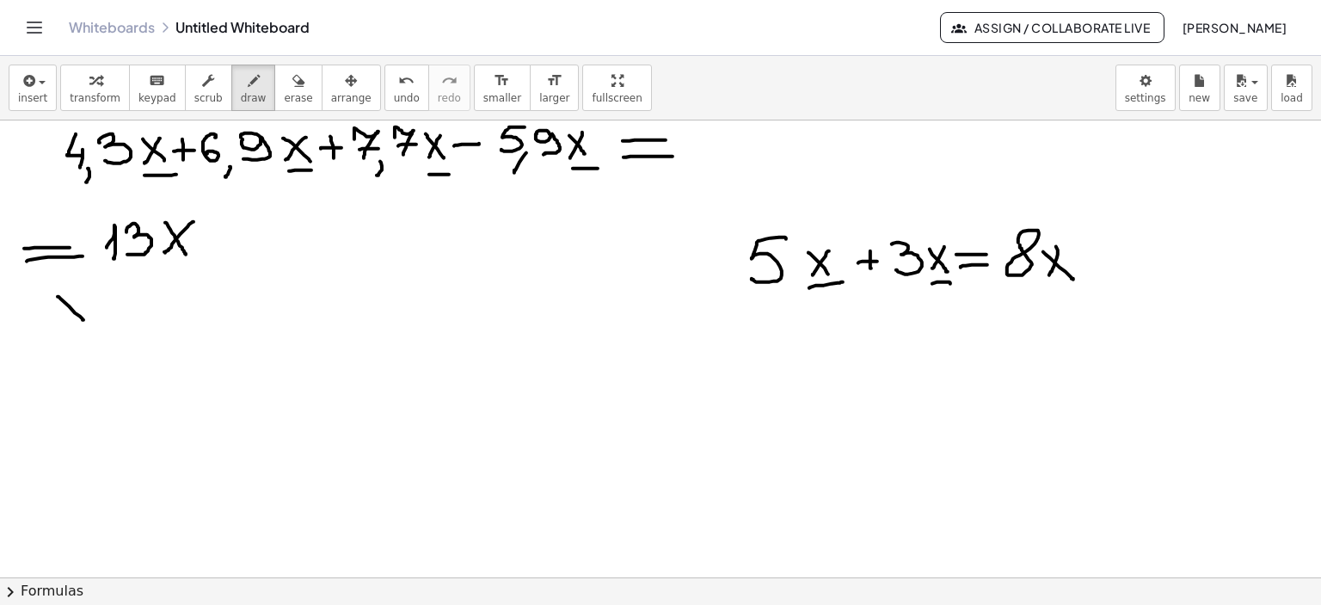
drag, startPoint x: 79, startPoint y: 296, endPoint x: 64, endPoint y: 317, distance: 26.5
drag, startPoint x: 106, startPoint y: 298, endPoint x: 134, endPoint y: 296, distance: 28.5
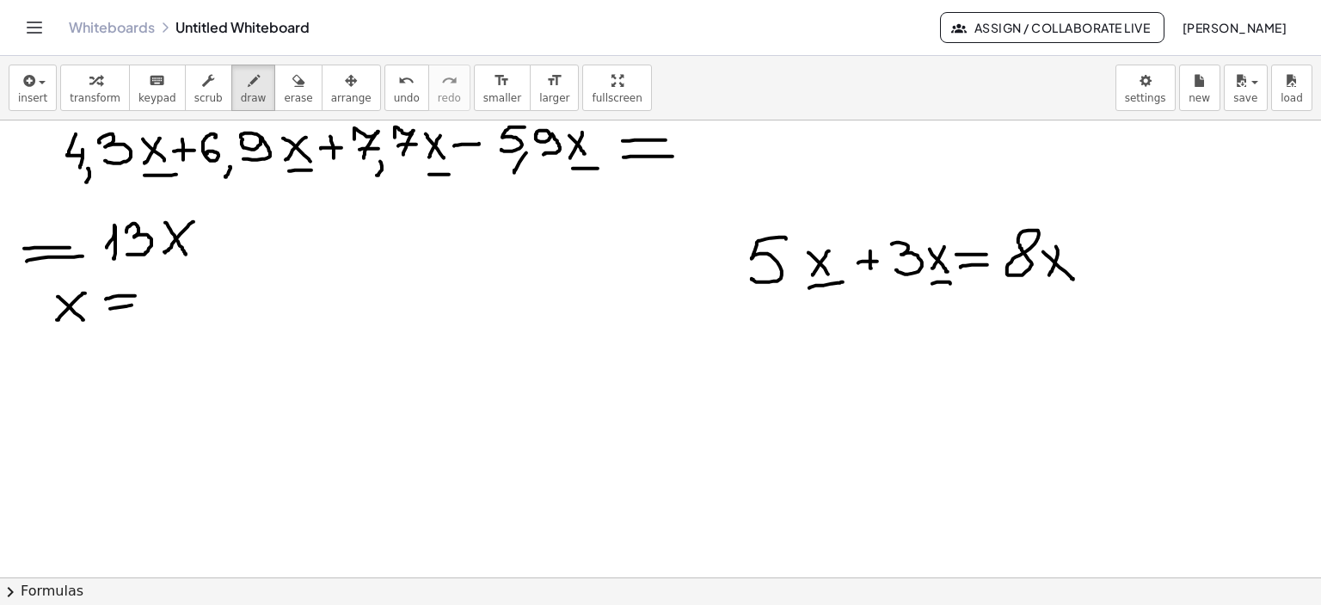
drag, startPoint x: 110, startPoint y: 308, endPoint x: 142, endPoint y: 302, distance: 32.4
drag, startPoint x: 177, startPoint y: 281, endPoint x: 162, endPoint y: 313, distance: 35.4
drag, startPoint x: 173, startPoint y: 285, endPoint x: 195, endPoint y: 281, distance: 22.6
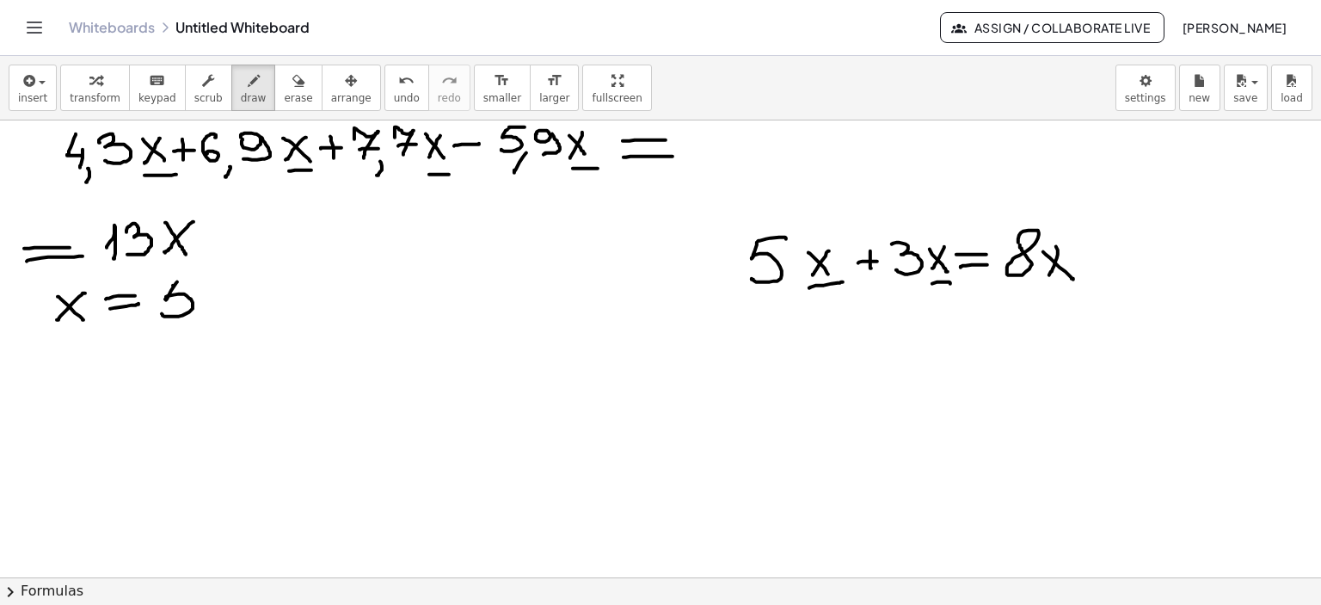
drag, startPoint x: 213, startPoint y: 325, endPoint x: 210, endPoint y: 339, distance: 14.2
drag, startPoint x: 226, startPoint y: 279, endPoint x: 240, endPoint y: 292, distance: 19.5
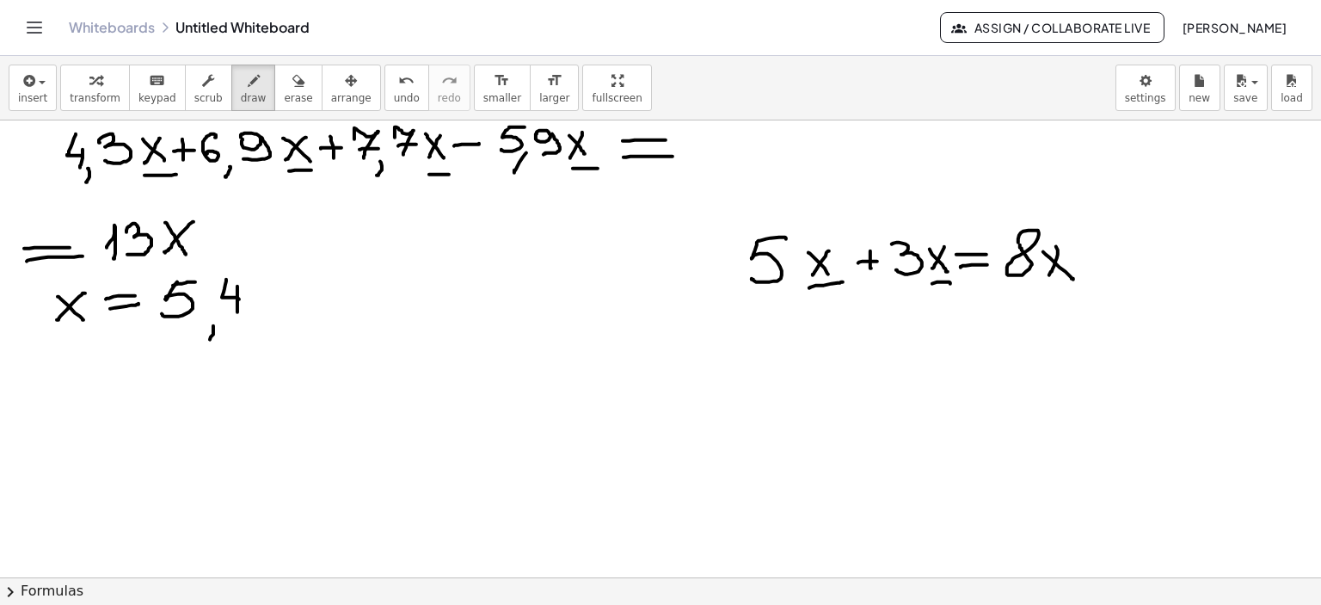
drag, startPoint x: 237, startPoint y: 286, endPoint x: 237, endPoint y: 313, distance: 27.5
drag, startPoint x: 212, startPoint y: 313, endPoint x: 210, endPoint y: 336, distance: 23.3
drag, startPoint x: 72, startPoint y: 396, endPoint x: 82, endPoint y: 415, distance: 20.4
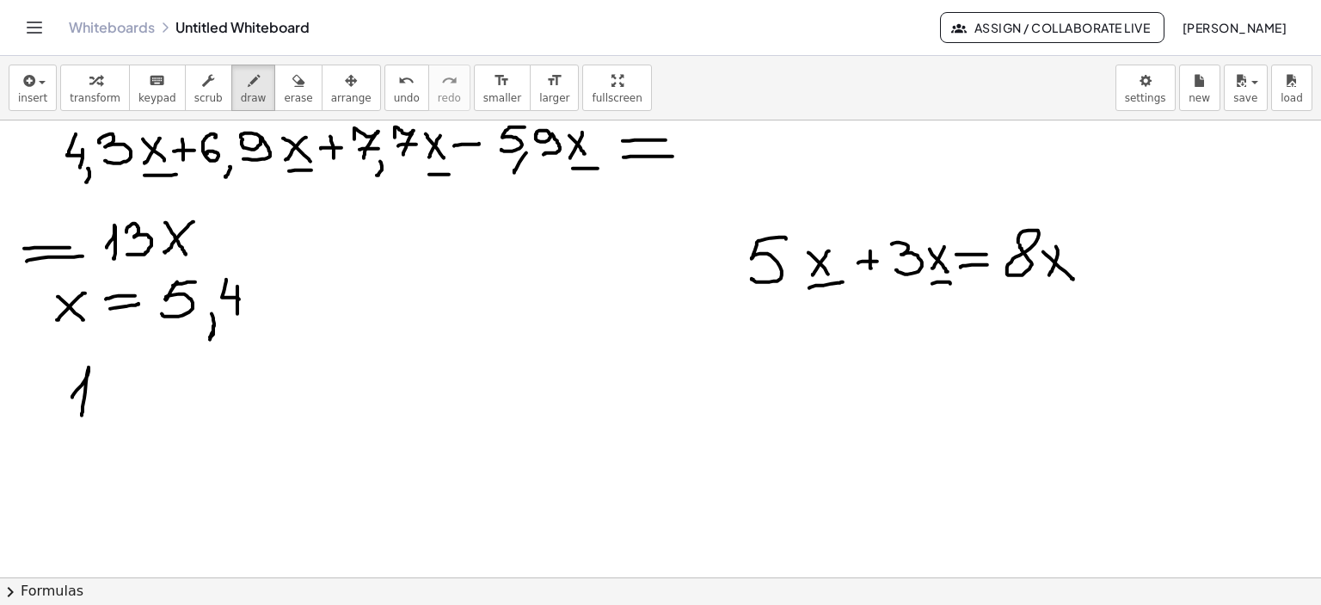
drag, startPoint x: 103, startPoint y: 379, endPoint x: 111, endPoint y: 401, distance: 22.9
drag, startPoint x: 189, startPoint y: 366, endPoint x: 174, endPoint y: 390, distance: 27.9
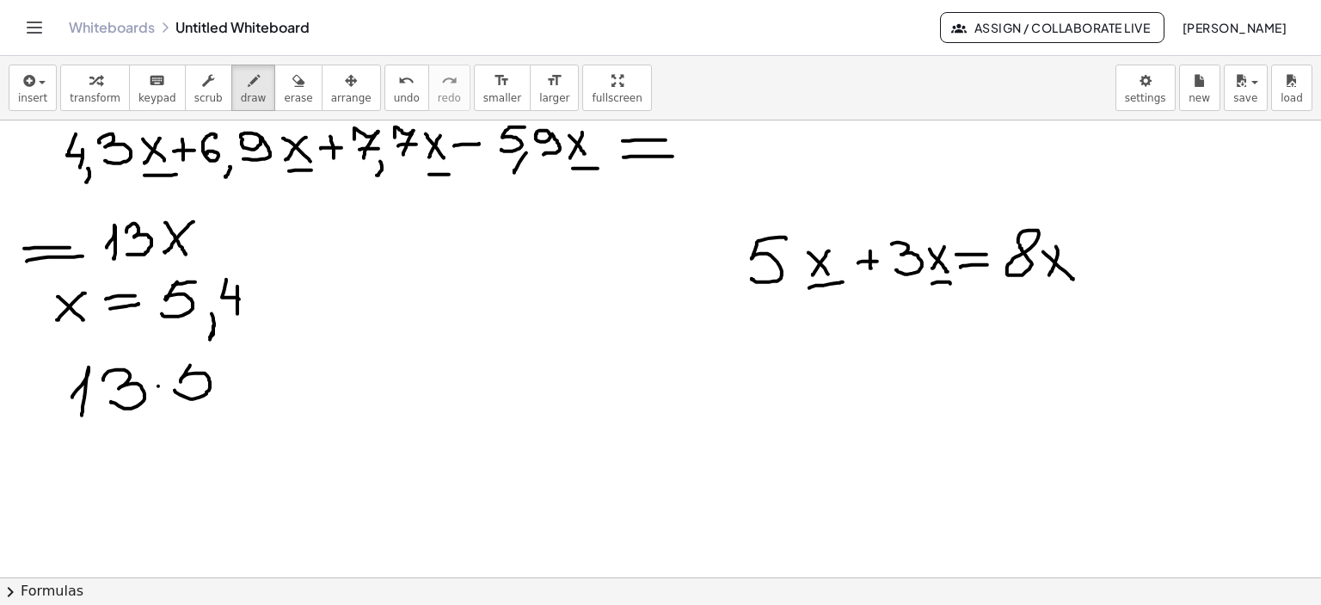
drag, startPoint x: 190, startPoint y: 363, endPoint x: 216, endPoint y: 363, distance: 25.8
drag, startPoint x: 224, startPoint y: 395, endPoint x: 215, endPoint y: 409, distance: 16.2
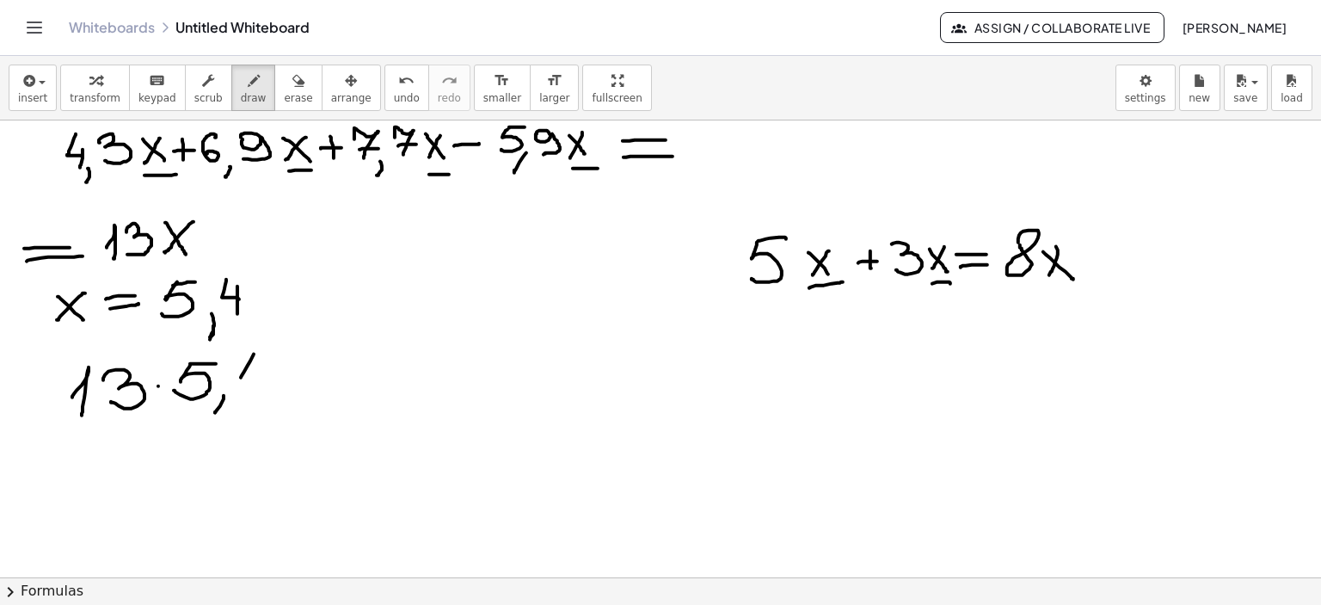
drag, startPoint x: 253, startPoint y: 355, endPoint x: 265, endPoint y: 378, distance: 25.4
drag, startPoint x: 266, startPoint y: 367, endPoint x: 261, endPoint y: 390, distance: 23.6
drag, startPoint x: 286, startPoint y: 362, endPoint x: 316, endPoint y: 354, distance: 31.1
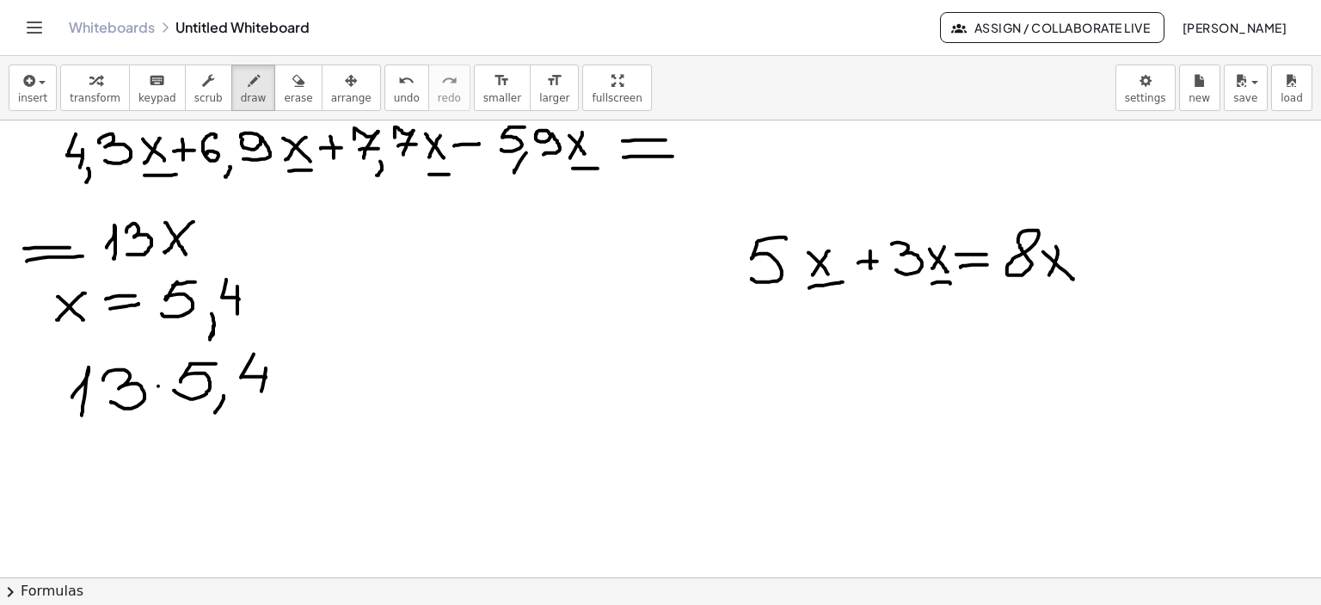
drag, startPoint x: 291, startPoint y: 374, endPoint x: 320, endPoint y: 369, distance: 29.7
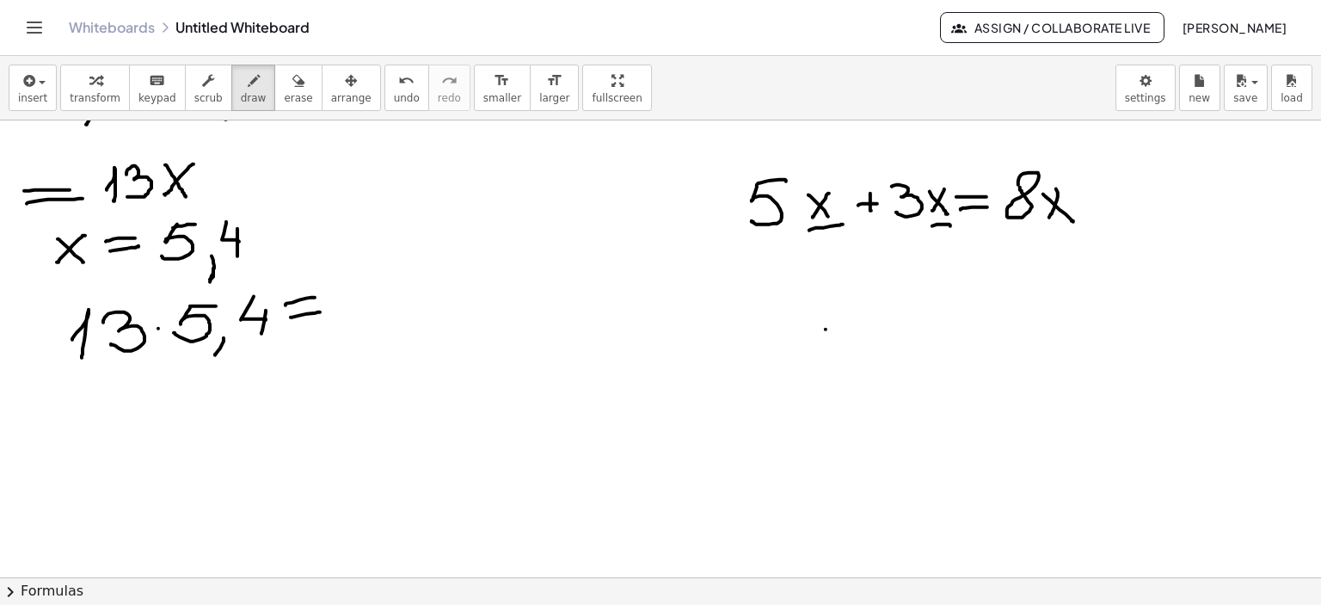
scroll to position [1929, 0]
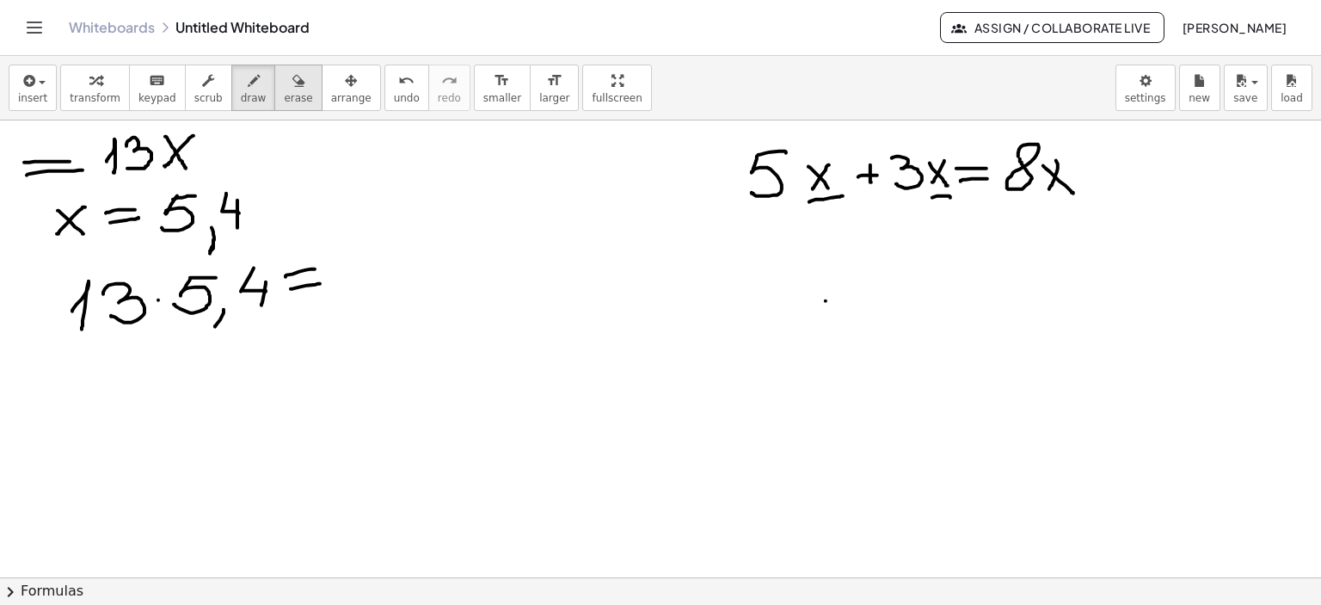
click at [292, 85] on icon "button" at bounding box center [298, 81] width 12 height 21
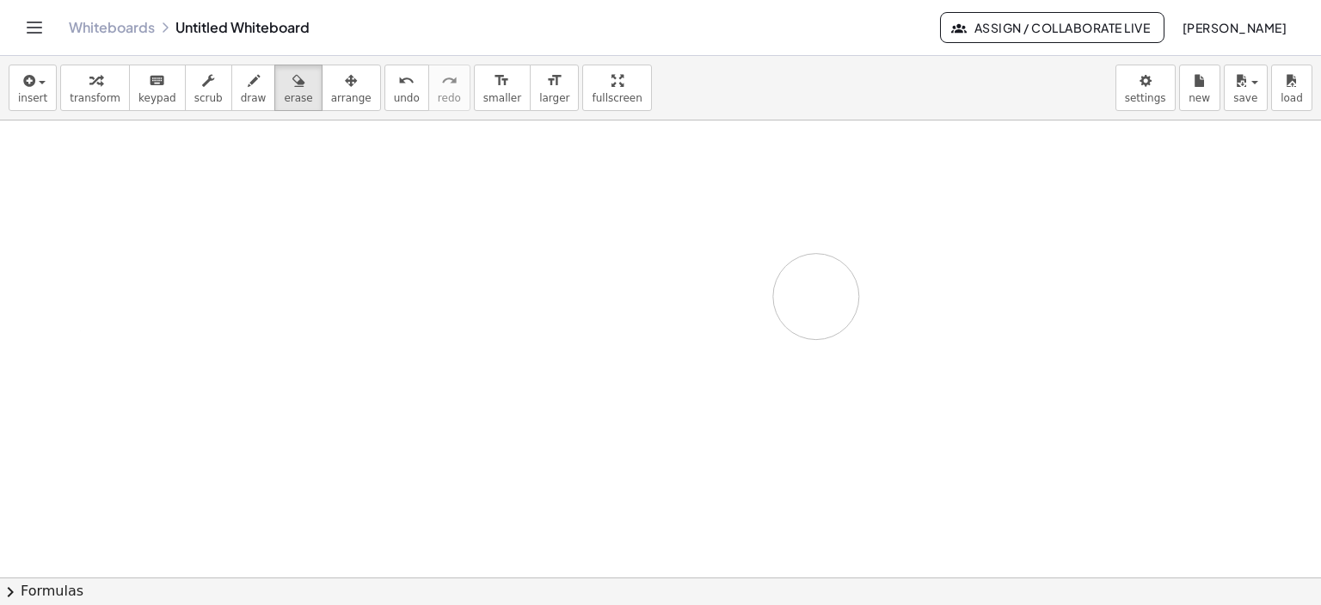
drag, startPoint x: 292, startPoint y: 267, endPoint x: 304, endPoint y: 590, distance: 322.7
click at [241, 92] on span "draw" at bounding box center [254, 98] width 26 height 12
drag, startPoint x: 174, startPoint y: 140, endPoint x: 155, endPoint y: 168, distance: 33.4
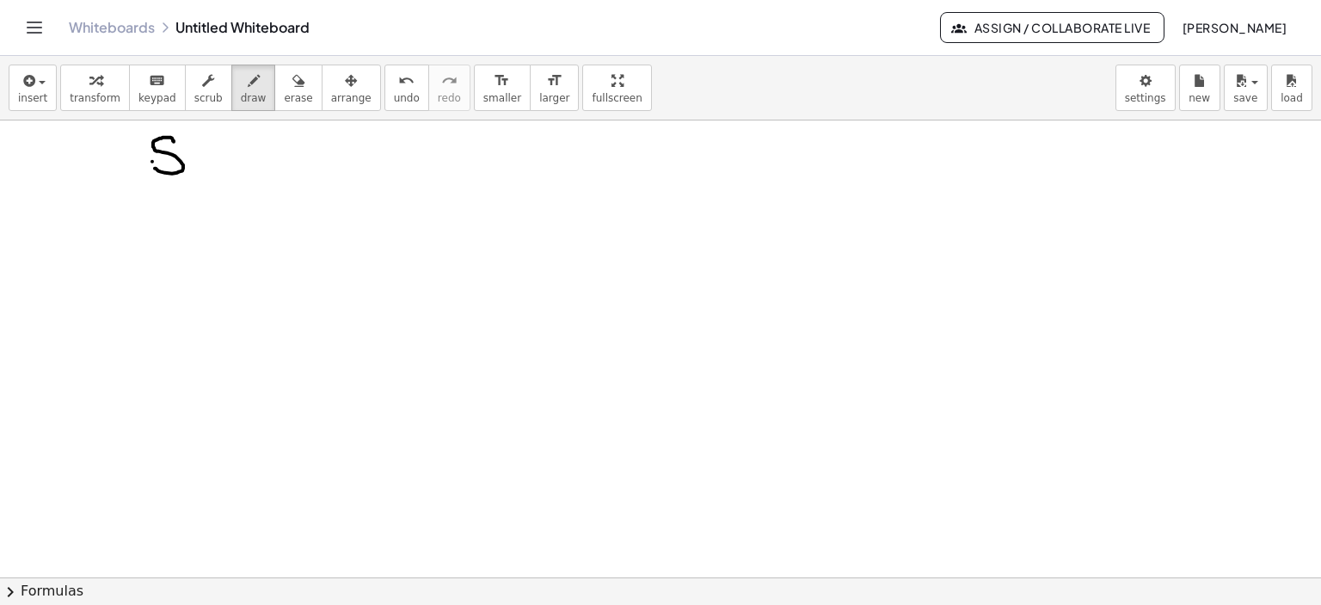
drag, startPoint x: 152, startPoint y: 161, endPoint x: 152, endPoint y: 178, distance: 17.2
drag, startPoint x: 178, startPoint y: 132, endPoint x: 199, endPoint y: 155, distance: 31.1
drag, startPoint x: 198, startPoint y: 179, endPoint x: 213, endPoint y: 164, distance: 21.3
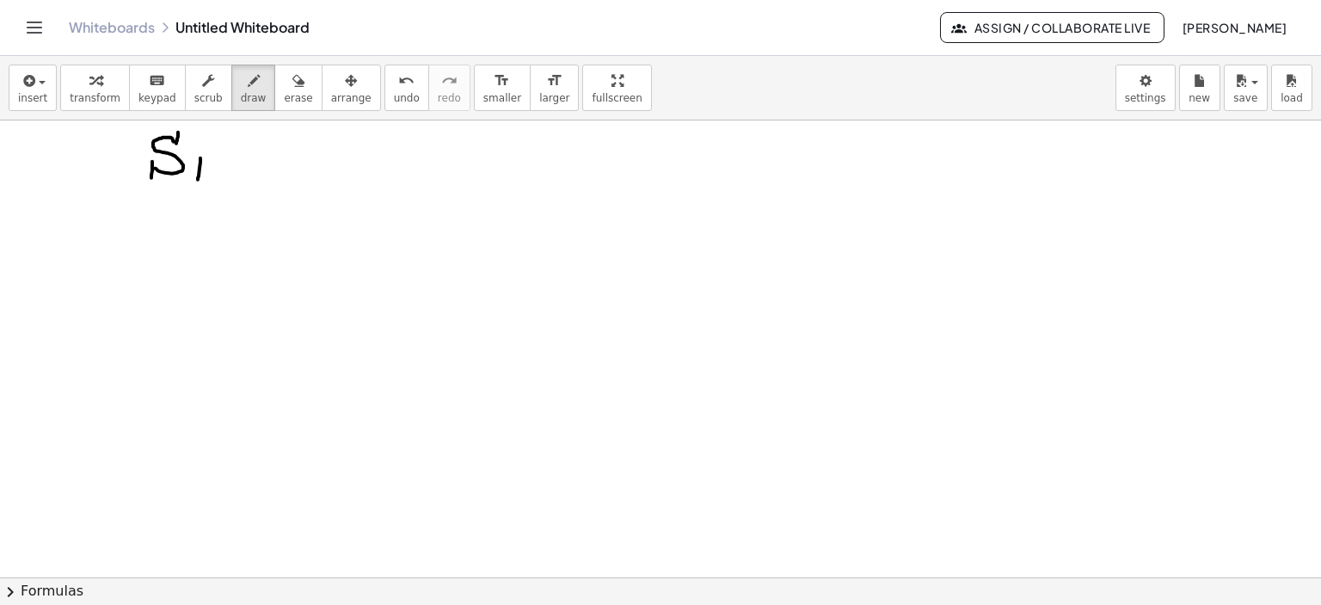
drag, startPoint x: 210, startPoint y: 167, endPoint x: 220, endPoint y: 180, distance: 16.5
drag, startPoint x: 246, startPoint y: 151, endPoint x: 281, endPoint y: 151, distance: 35.3
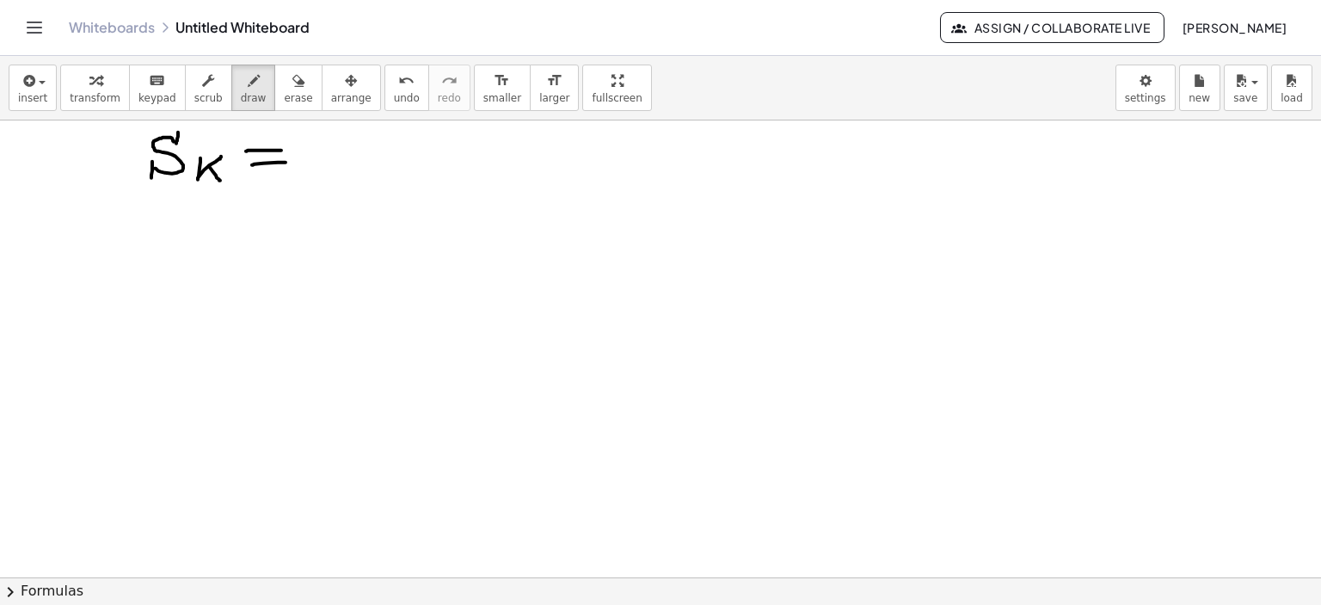
drag, startPoint x: 252, startPoint y: 164, endPoint x: 334, endPoint y: 144, distance: 84.1
drag, startPoint x: 361, startPoint y: 154, endPoint x: 358, endPoint y: 167, distance: 13.4
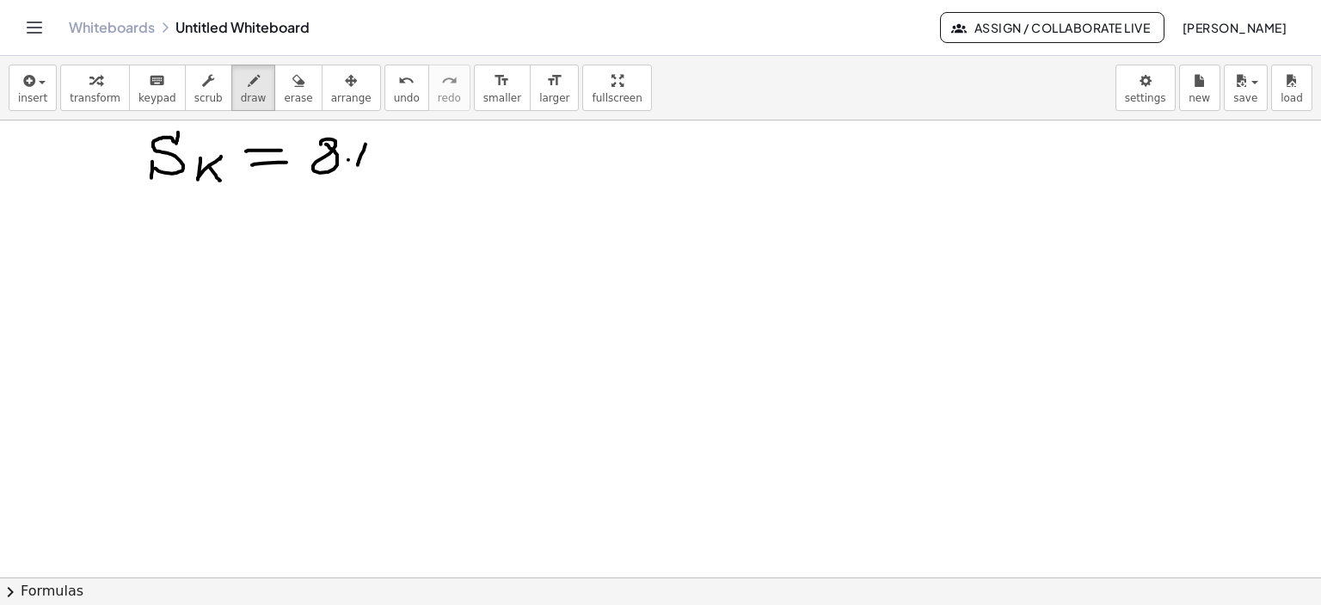
drag, startPoint x: 380, startPoint y: 154, endPoint x: 453, endPoint y: 158, distance: 73.2
drag, startPoint x: 427, startPoint y: 147, endPoint x: 427, endPoint y: 164, distance: 17.2
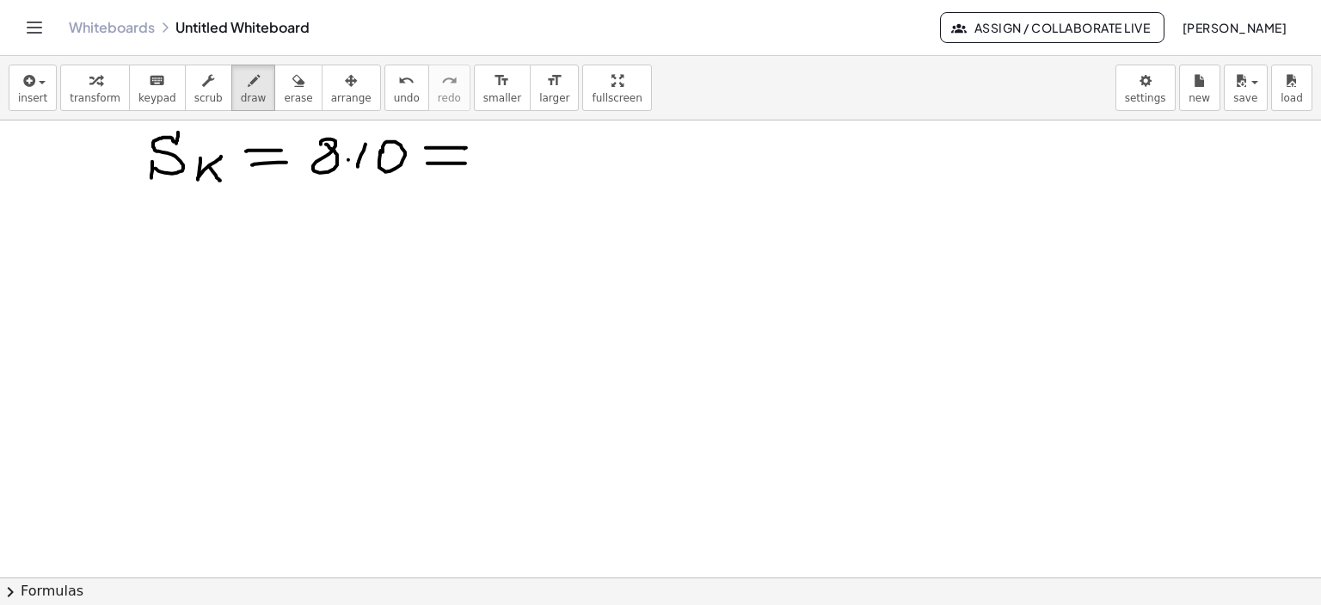
drag, startPoint x: 440, startPoint y: 163, endPoint x: 465, endPoint y: 163, distance: 24.9
drag, startPoint x: 495, startPoint y: 138, endPoint x: 525, endPoint y: 133, distance: 30.4
drag, startPoint x: 527, startPoint y: 134, endPoint x: 534, endPoint y: 146, distance: 13.9
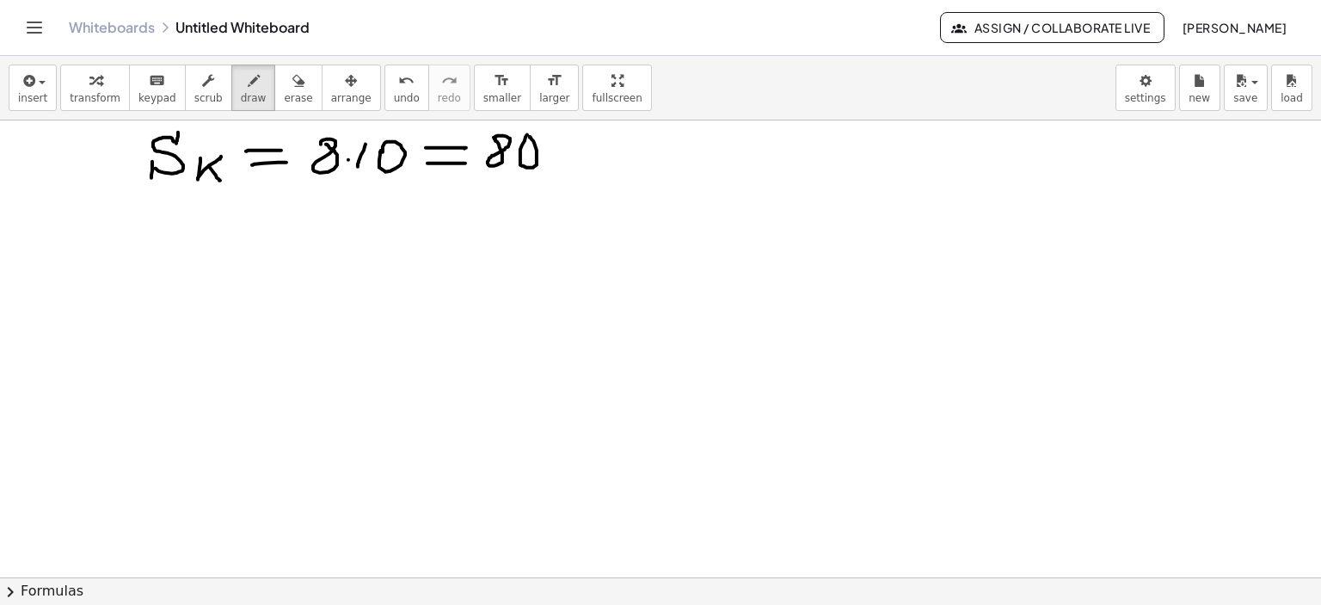
drag, startPoint x: 180, startPoint y: 214, endPoint x: 162, endPoint y: 243, distance: 34.4
drag, startPoint x: 198, startPoint y: 238, endPoint x: 214, endPoint y: 236, distance: 16.5
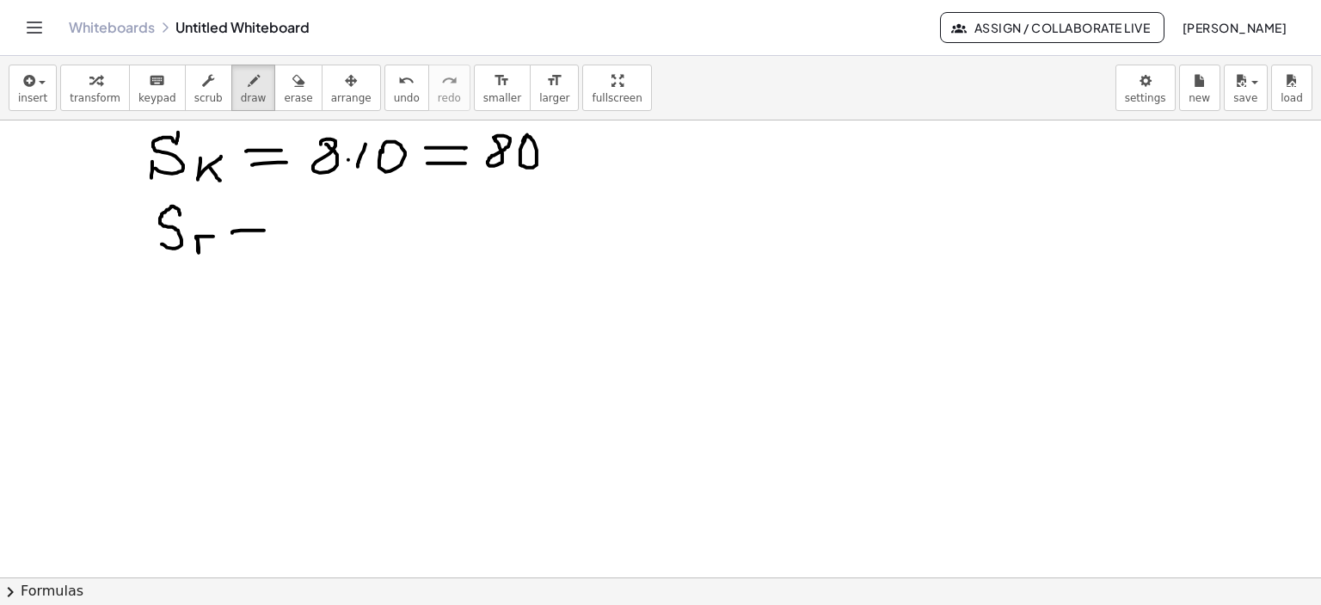
drag, startPoint x: 232, startPoint y: 232, endPoint x: 264, endPoint y: 230, distance: 31.9
drag, startPoint x: 239, startPoint y: 241, endPoint x: 265, endPoint y: 237, distance: 26.0
drag, startPoint x: 310, startPoint y: 219, endPoint x: 329, endPoint y: 220, distance: 18.1
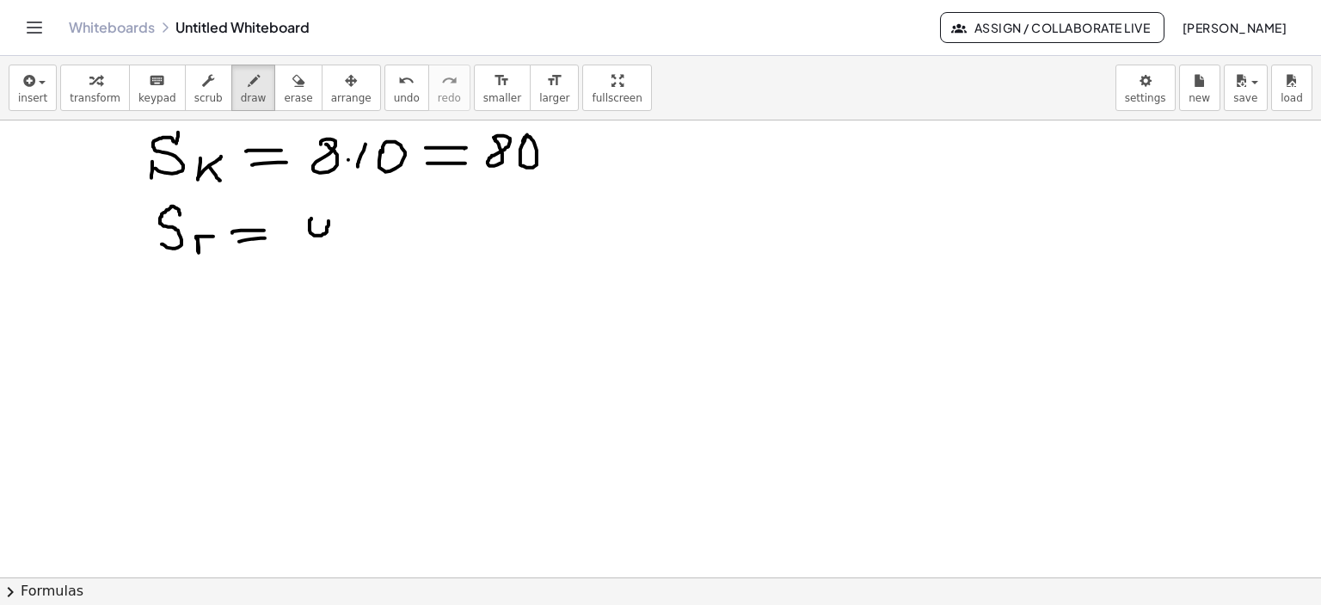
drag, startPoint x: 329, startPoint y: 195, endPoint x: 313, endPoint y: 220, distance: 29.8
drag, startPoint x: 348, startPoint y: 220, endPoint x: 367, endPoint y: 212, distance: 20.4
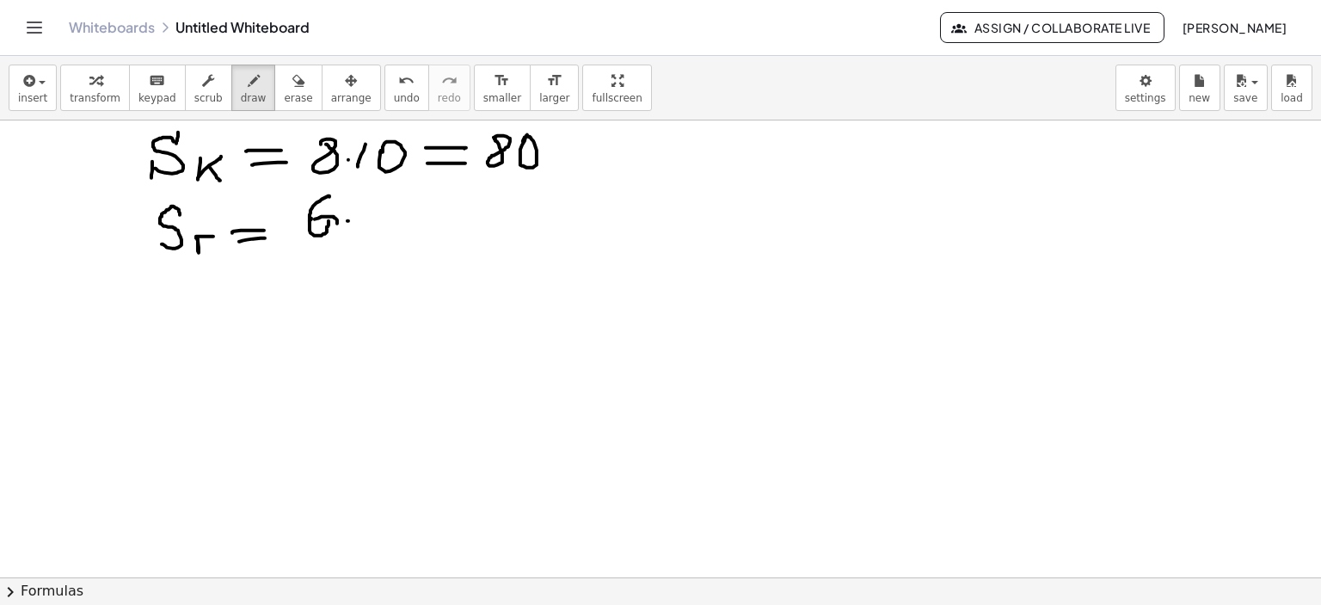
drag, startPoint x: 372, startPoint y: 200, endPoint x: 365, endPoint y: 238, distance: 38.6
drag, startPoint x: 403, startPoint y: 204, endPoint x: 387, endPoint y: 224, distance: 26.3
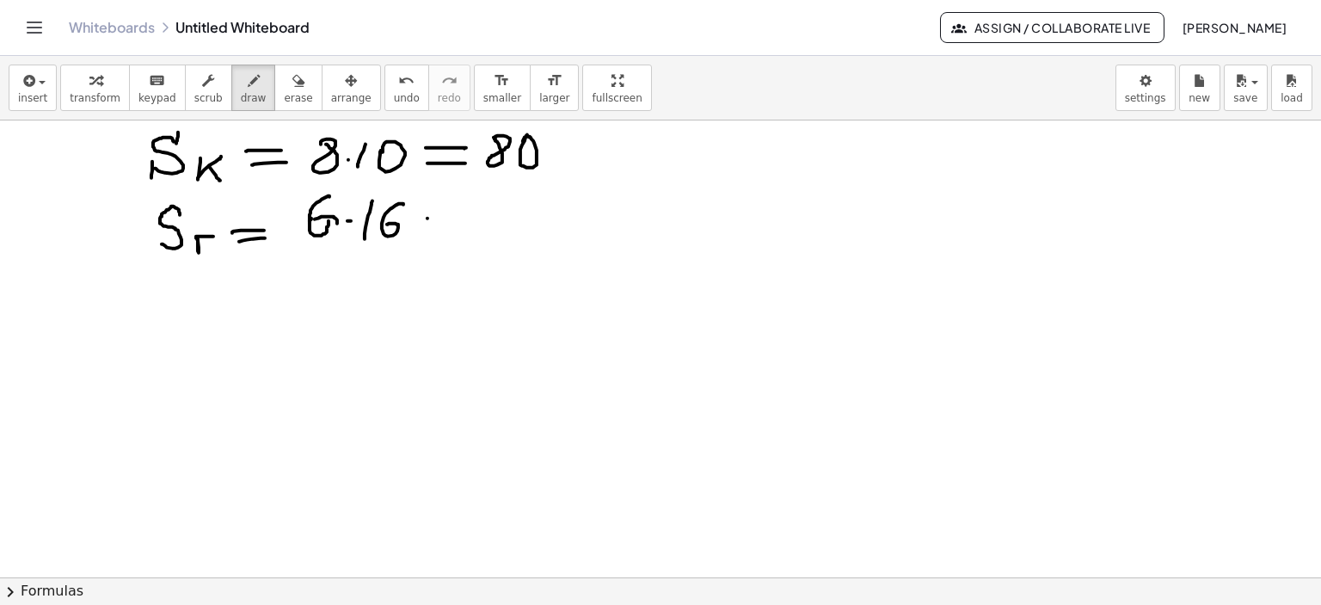
drag, startPoint x: 427, startPoint y: 218, endPoint x: 453, endPoint y: 216, distance: 25.9
drag, startPoint x: 427, startPoint y: 227, endPoint x: 451, endPoint y: 226, distance: 24.1
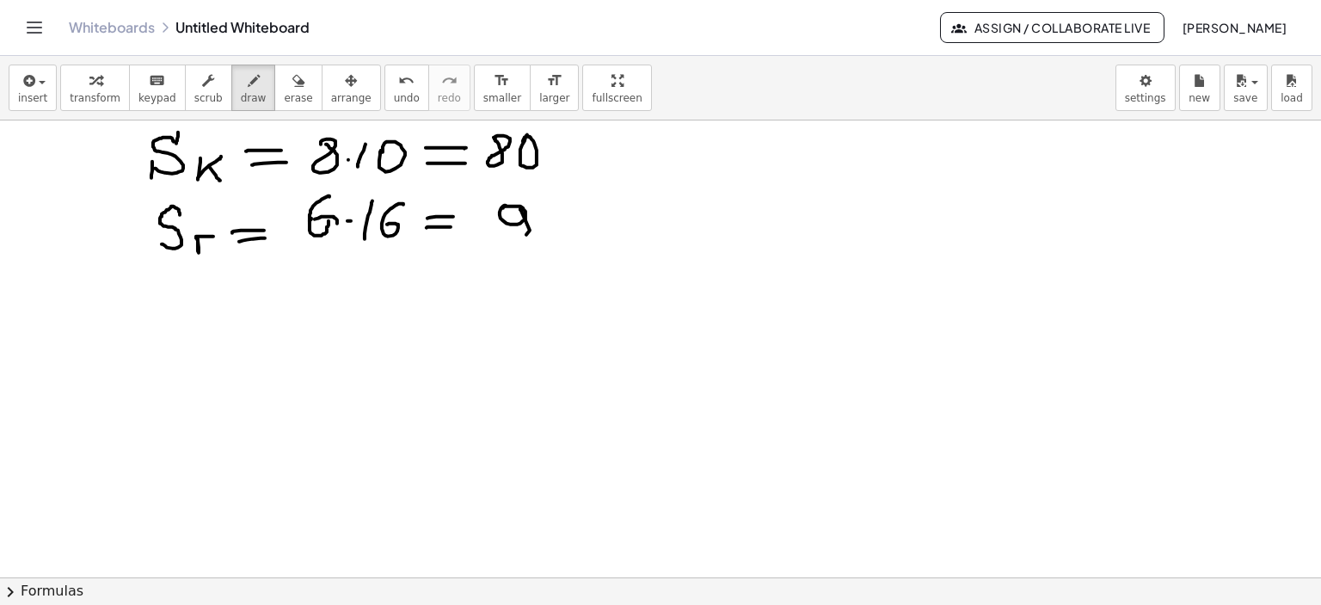
drag, startPoint x: 520, startPoint y: 208, endPoint x: 553, endPoint y: 214, distance: 33.2
drag, startPoint x: 556, startPoint y: 210, endPoint x: 552, endPoint y: 223, distance: 13.6
drag, startPoint x: 609, startPoint y: 157, endPoint x: 661, endPoint y: 157, distance: 52.5
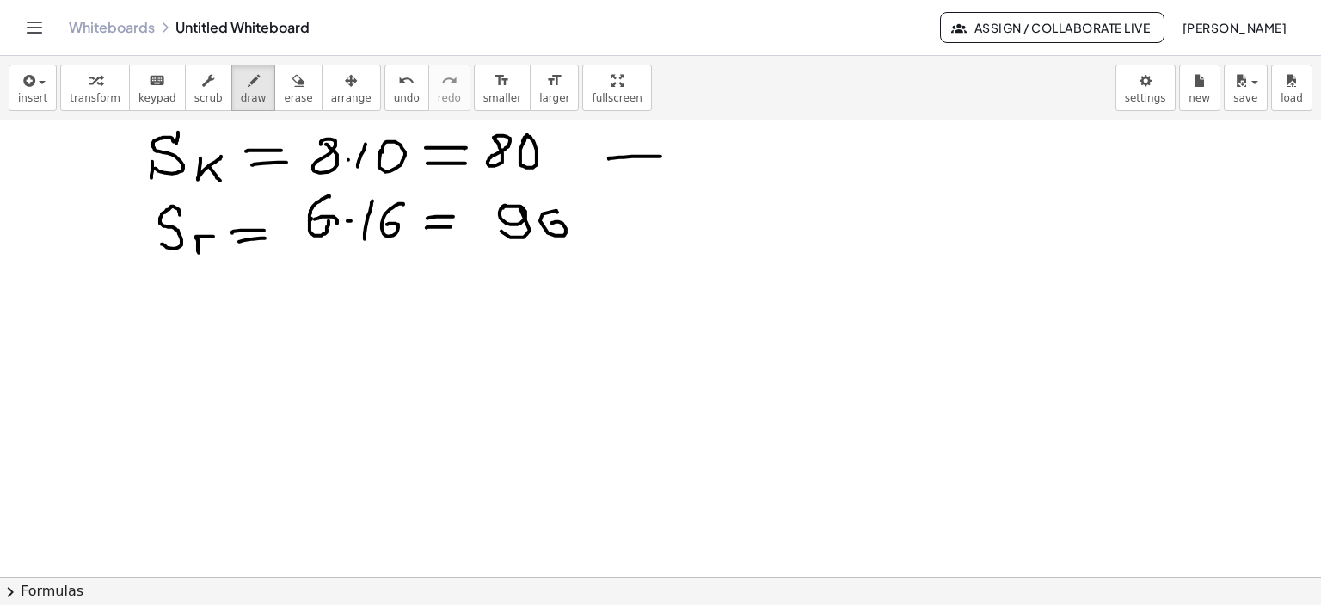
drag, startPoint x: 750, startPoint y: 128, endPoint x: 736, endPoint y: 175, distance: 48.4
drag, startPoint x: 774, startPoint y: 133, endPoint x: 819, endPoint y: 146, distance: 46.5
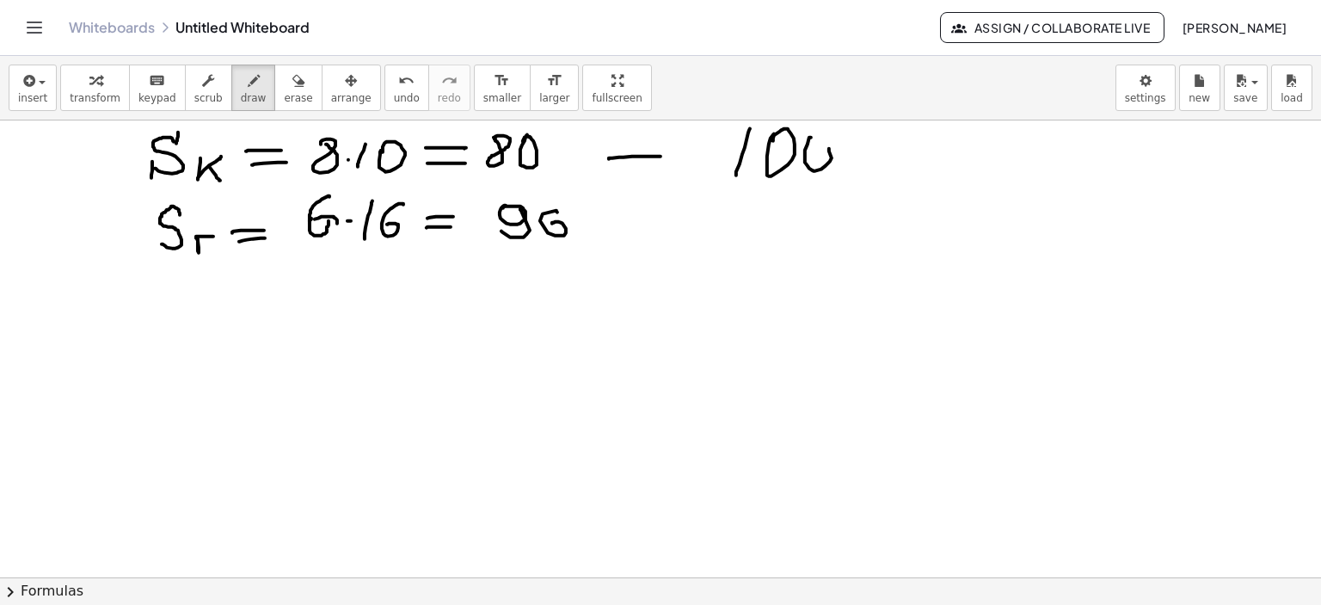
drag, startPoint x: 854, startPoint y: 132, endPoint x: 872, endPoint y: 134, distance: 18.2
drag, startPoint x: 879, startPoint y: 136, endPoint x: 869, endPoint y: 181, distance: 46.7
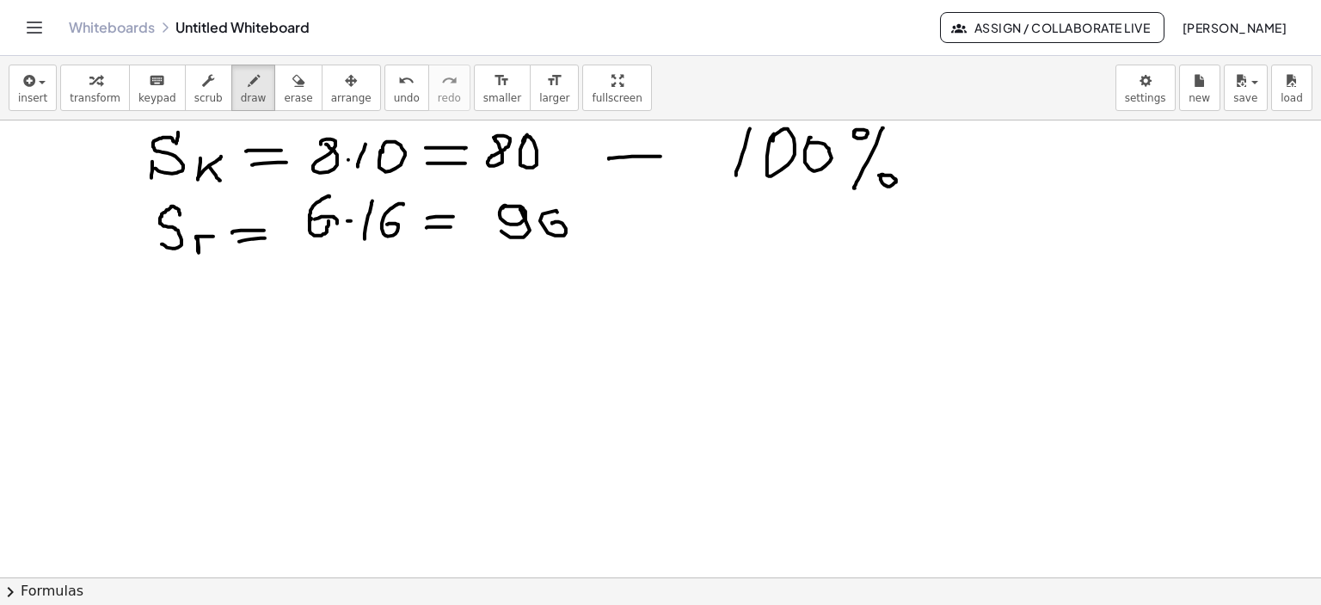
drag, startPoint x: 881, startPoint y: 175, endPoint x: 901, endPoint y: 209, distance: 40.1
drag, startPoint x: 341, startPoint y: 316, endPoint x: 332, endPoint y: 340, distance: 25.6
drag, startPoint x: 341, startPoint y: 312, endPoint x: 329, endPoint y: 352, distance: 41.1
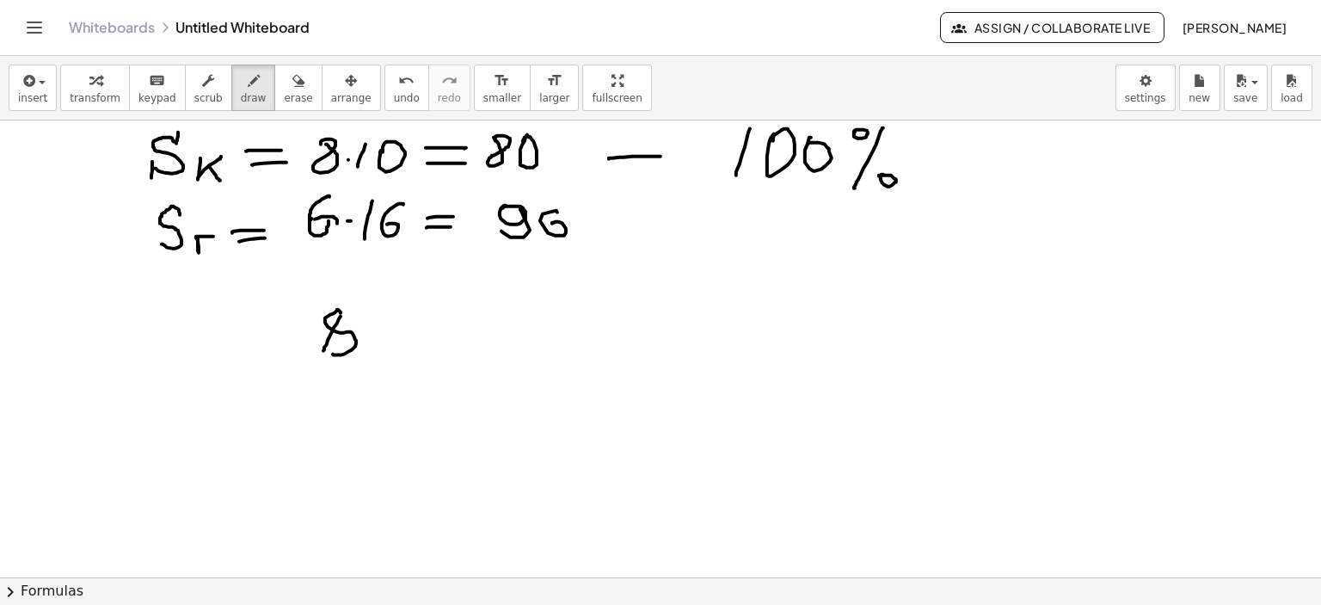
drag, startPoint x: 454, startPoint y: 336, endPoint x: 510, endPoint y: 335, distance: 55.9
drag, startPoint x: 565, startPoint y: 311, endPoint x: 548, endPoint y: 350, distance: 42.4
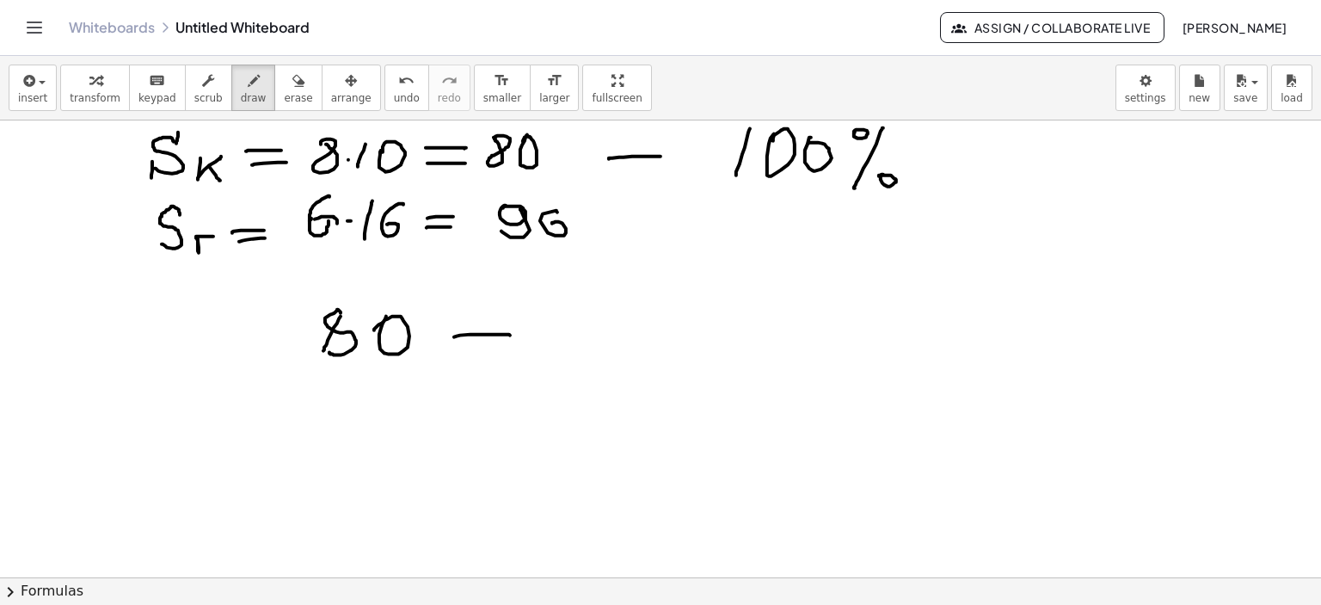
drag, startPoint x: 573, startPoint y: 338, endPoint x: 576, endPoint y: 327, distance: 11.7
drag, startPoint x: 623, startPoint y: 325, endPoint x: 657, endPoint y: 318, distance: 35.1
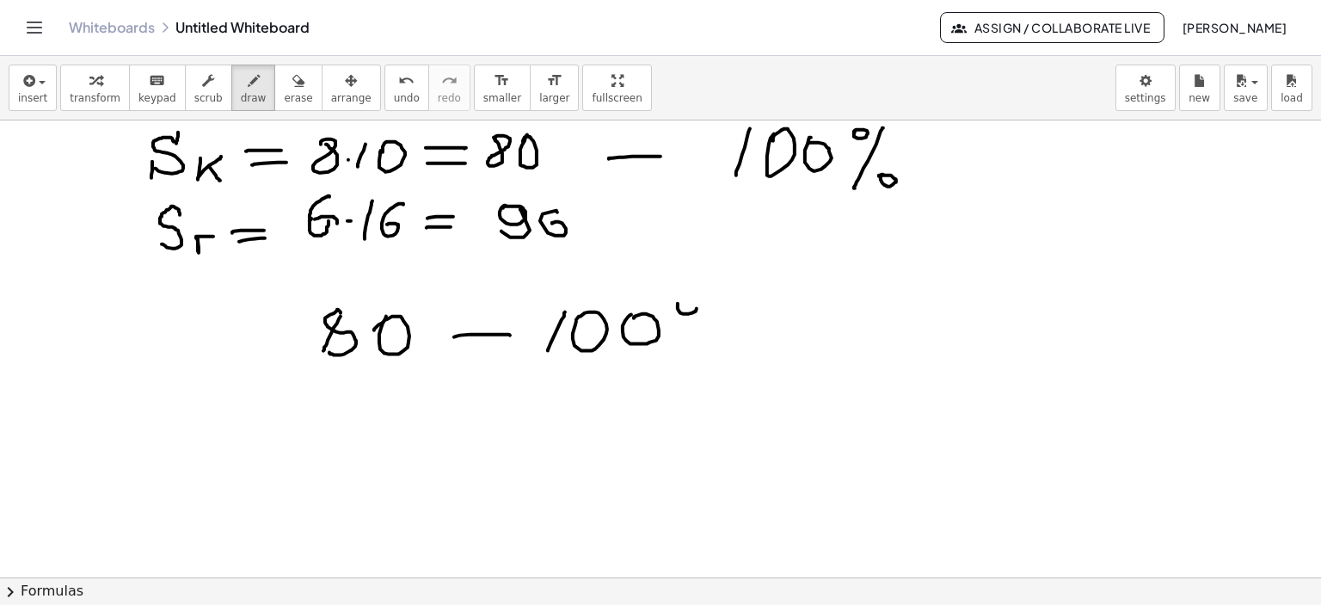
drag, startPoint x: 689, startPoint y: 313, endPoint x: 701, endPoint y: 306, distance: 13.9
drag, startPoint x: 722, startPoint y: 303, endPoint x: 690, endPoint y: 353, distance: 59.9
drag, startPoint x: 717, startPoint y: 351, endPoint x: 759, endPoint y: 371, distance: 45.8
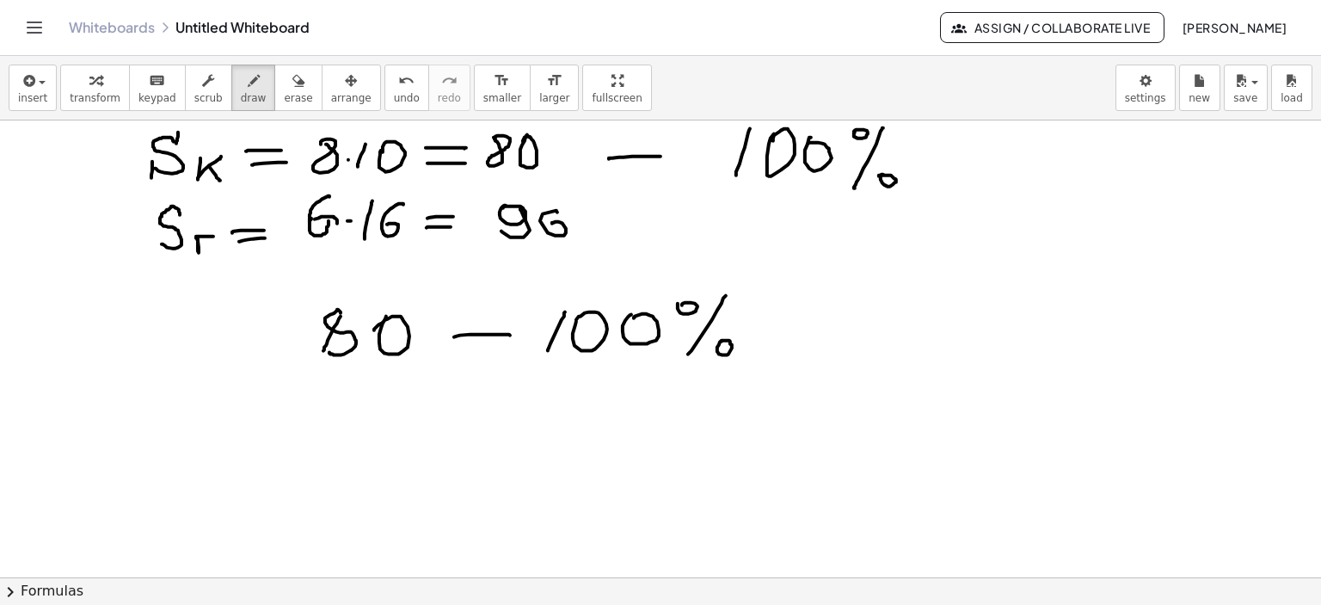
drag, startPoint x: 334, startPoint y: 423, endPoint x: 336, endPoint y: 444, distance: 20.8
drag, startPoint x: 382, startPoint y: 414, endPoint x: 364, endPoint y: 427, distance: 22.2
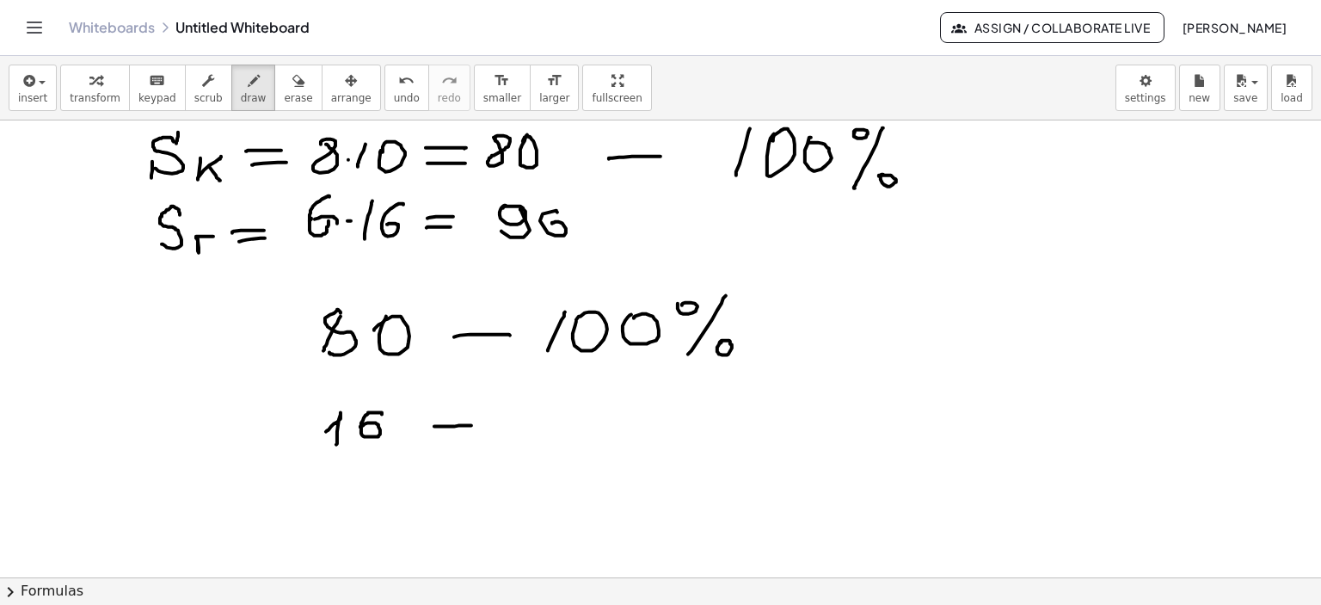
drag, startPoint x: 434, startPoint y: 426, endPoint x: 538, endPoint y: 424, distance: 103.2
drag, startPoint x: 590, startPoint y: 418, endPoint x: 607, endPoint y: 438, distance: 26.2
drag, startPoint x: 607, startPoint y: 405, endPoint x: 570, endPoint y: 443, distance: 52.9
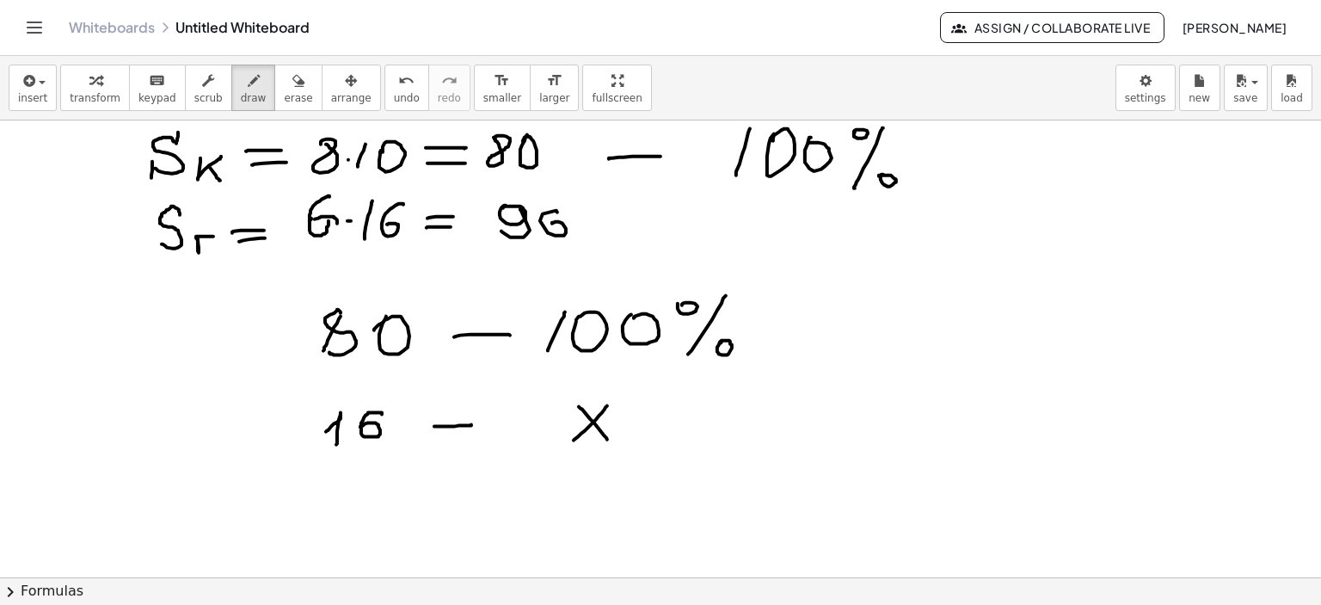
drag, startPoint x: 664, startPoint y: 402, endPoint x: 707, endPoint y: 407, distance: 43.3
drag, startPoint x: 707, startPoint y: 402, endPoint x: 680, endPoint y: 445, distance: 50.6
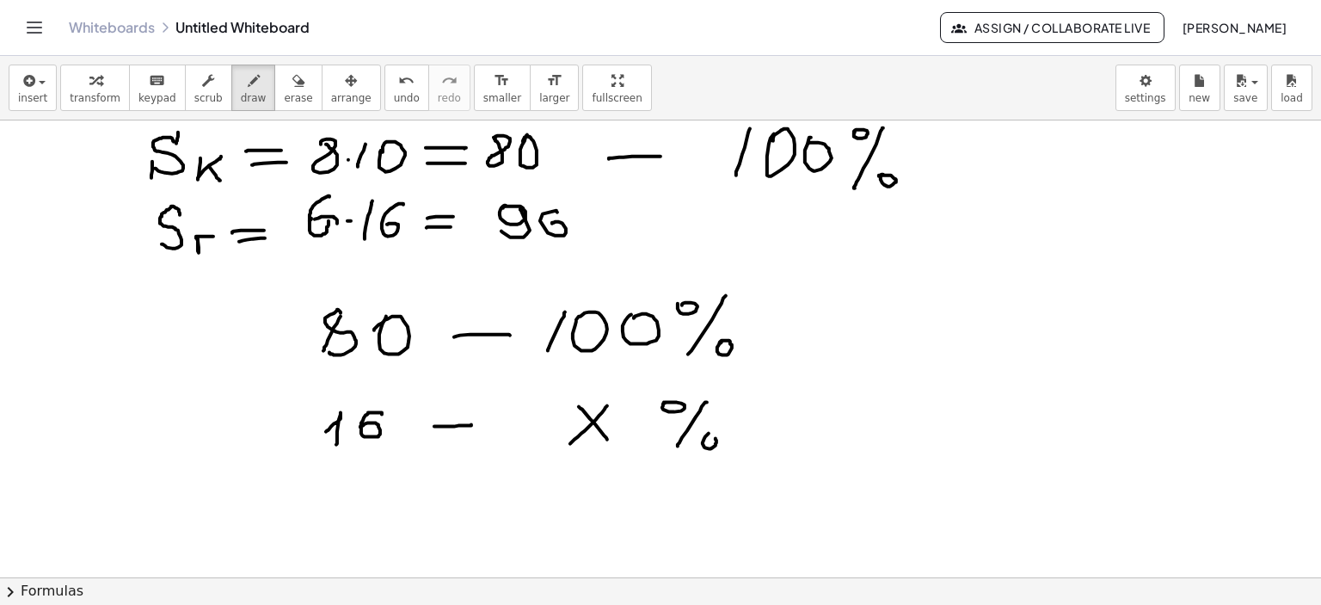
drag, startPoint x: 552, startPoint y: 464, endPoint x: 740, endPoint y: 462, distance: 187.5
drag, startPoint x: 881, startPoint y: 248, endPoint x: 899, endPoint y: 255, distance: 19.6
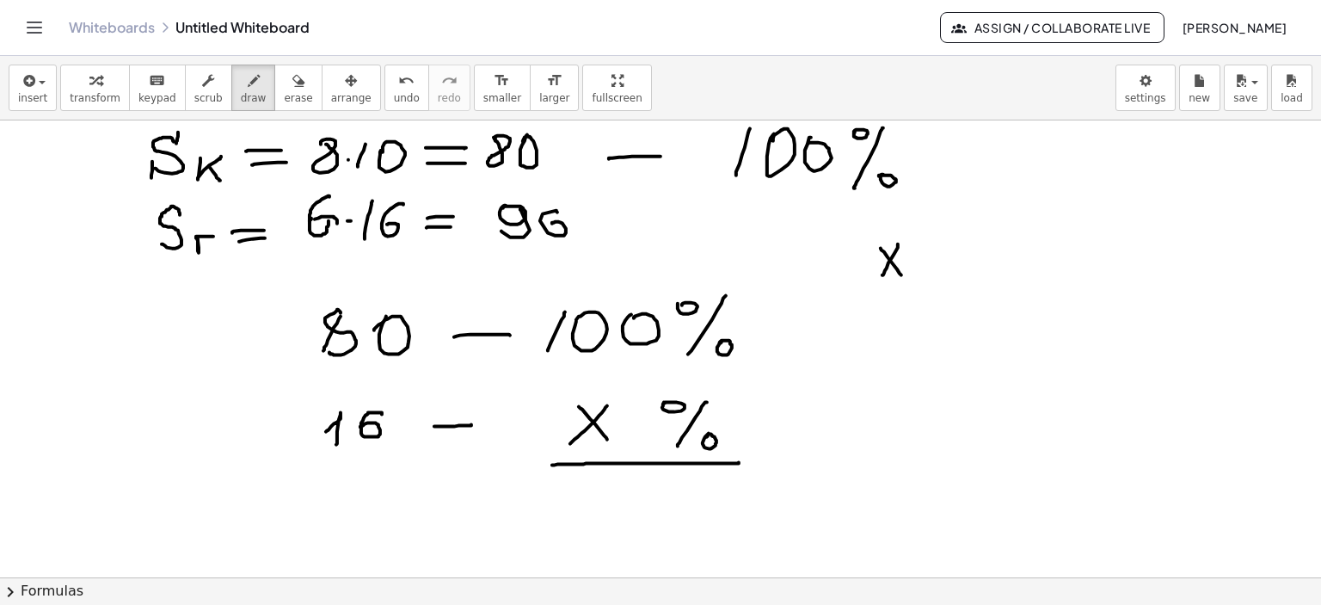
drag, startPoint x: 898, startPoint y: 243, endPoint x: 882, endPoint y: 274, distance: 34.6
drag, startPoint x: 908, startPoint y: 254, endPoint x: 932, endPoint y: 254, distance: 24.1
drag, startPoint x: 911, startPoint y: 267, endPoint x: 946, endPoint y: 259, distance: 36.1
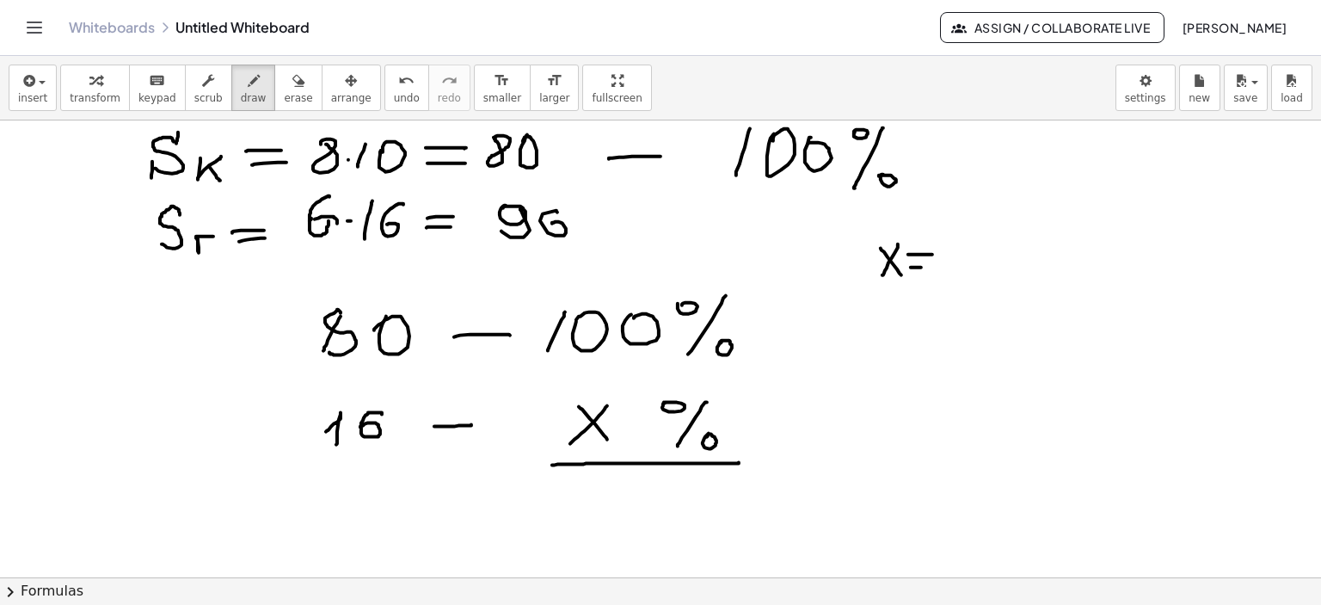
drag, startPoint x: 1020, startPoint y: 206, endPoint x: 1020, endPoint y: 230, distance: 24.1
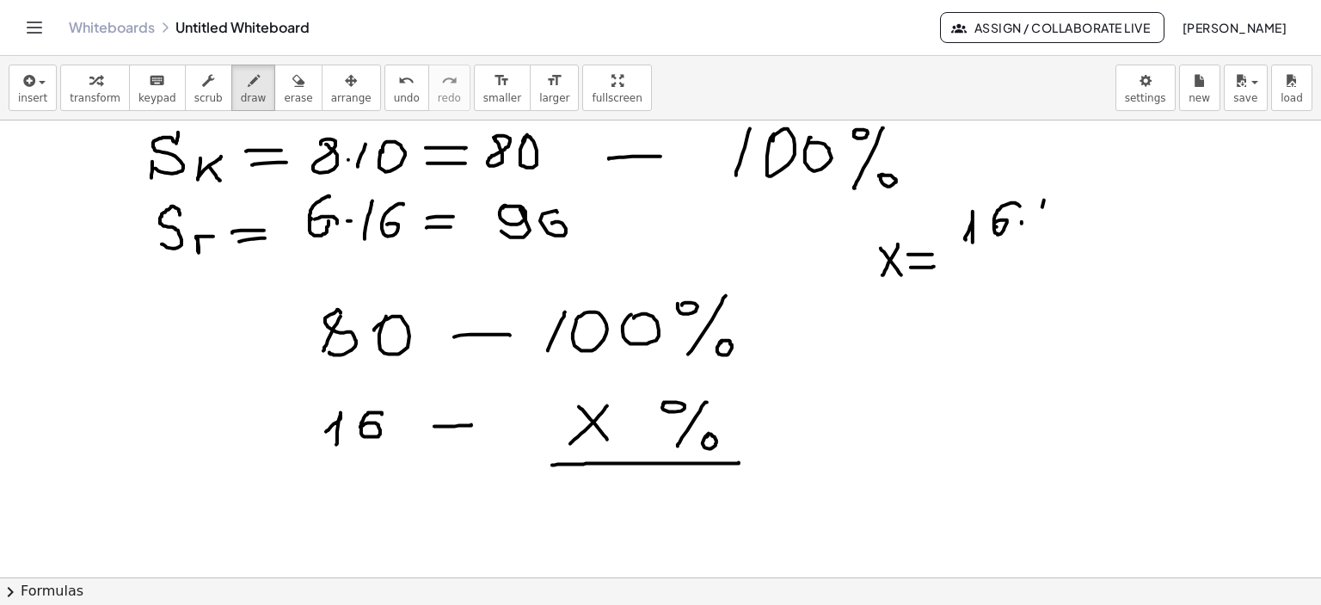
drag, startPoint x: 1042, startPoint y: 206, endPoint x: 1041, endPoint y: 231, distance: 25.0
drag, startPoint x: 1064, startPoint y: 232, endPoint x: 1058, endPoint y: 217, distance: 16.6
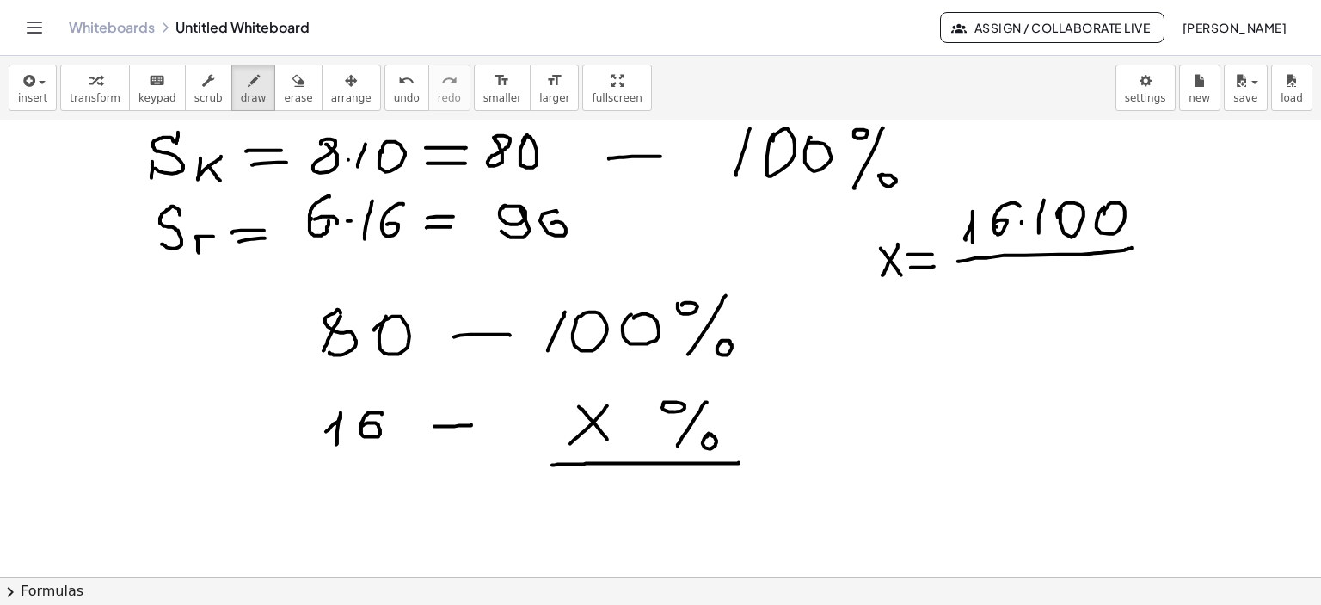
drag, startPoint x: 958, startPoint y: 261, endPoint x: 1132, endPoint y: 247, distance: 174.3
drag, startPoint x: 1017, startPoint y: 273, endPoint x: 1050, endPoint y: 273, distance: 33.5
drag, startPoint x: 1054, startPoint y: 297, endPoint x: 1060, endPoint y: 275, distance: 22.3
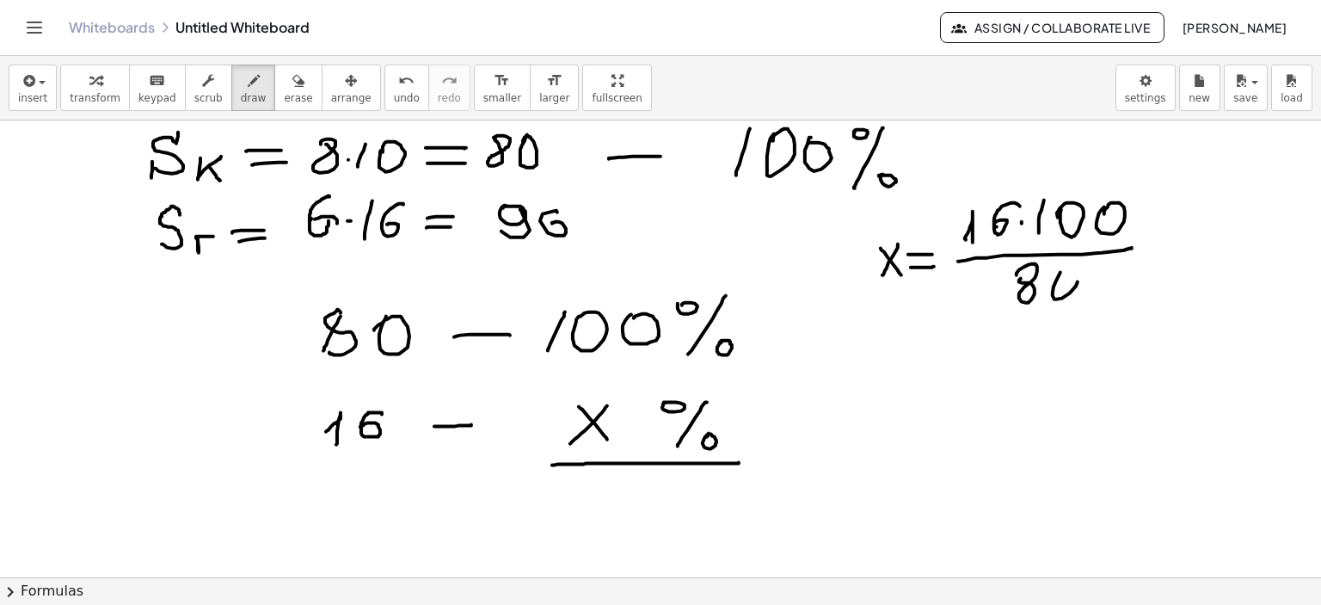
drag, startPoint x: 1152, startPoint y: 240, endPoint x: 1201, endPoint y: 237, distance: 49.1
drag, startPoint x: 1156, startPoint y: 258, endPoint x: 1200, endPoint y: 257, distance: 43.9
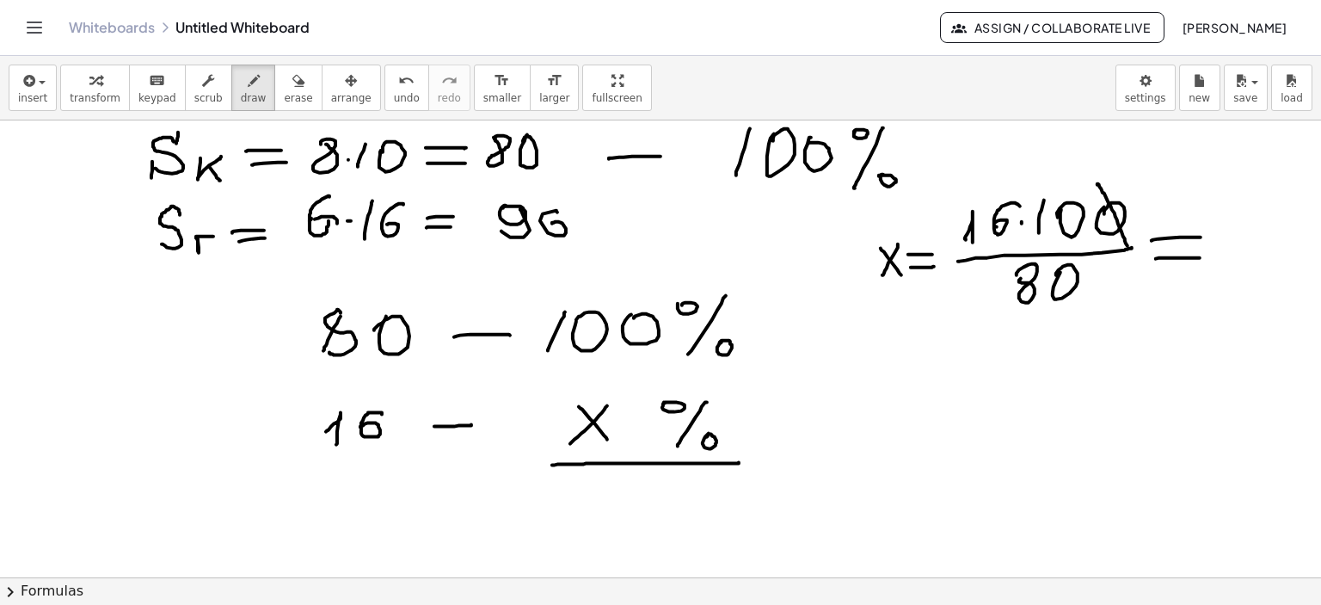
drag, startPoint x: 1097, startPoint y: 183, endPoint x: 1128, endPoint y: 250, distance: 73.9
drag, startPoint x: 1049, startPoint y: 264, endPoint x: 1072, endPoint y: 312, distance: 53.5
drag, startPoint x: 1214, startPoint y: 238, endPoint x: 1241, endPoint y: 248, distance: 28.3
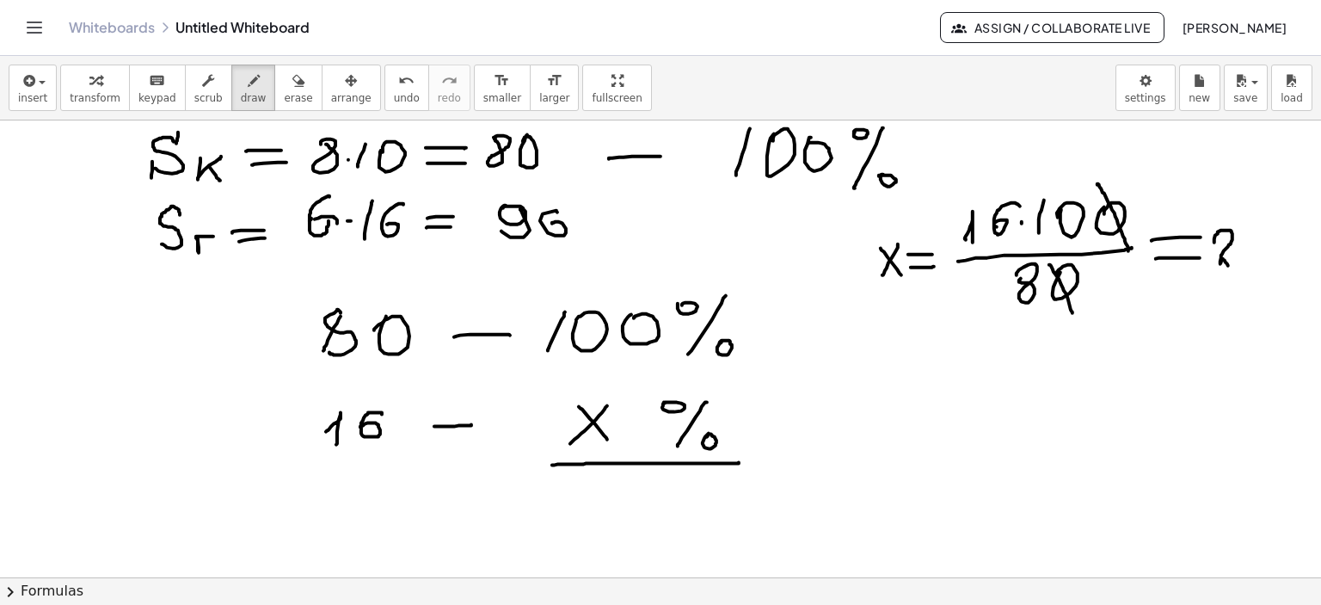
drag, startPoint x: 1242, startPoint y: 243, endPoint x: 1255, endPoint y: 237, distance: 14.2
drag, startPoint x: 1270, startPoint y: 227, endPoint x: 1285, endPoint y: 219, distance: 16.5
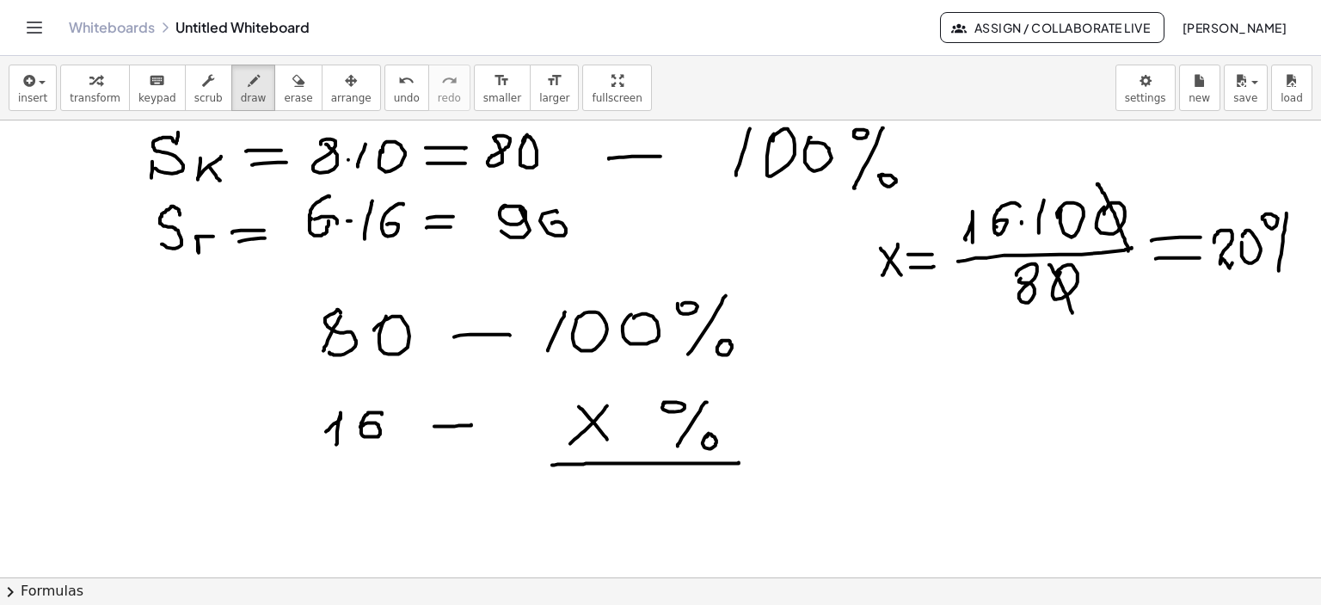
drag, startPoint x: 1287, startPoint y: 212, endPoint x: 1279, endPoint y: 270, distance: 58.1
drag, startPoint x: 1289, startPoint y: 263, endPoint x: 1320, endPoint y: 296, distance: 45.0
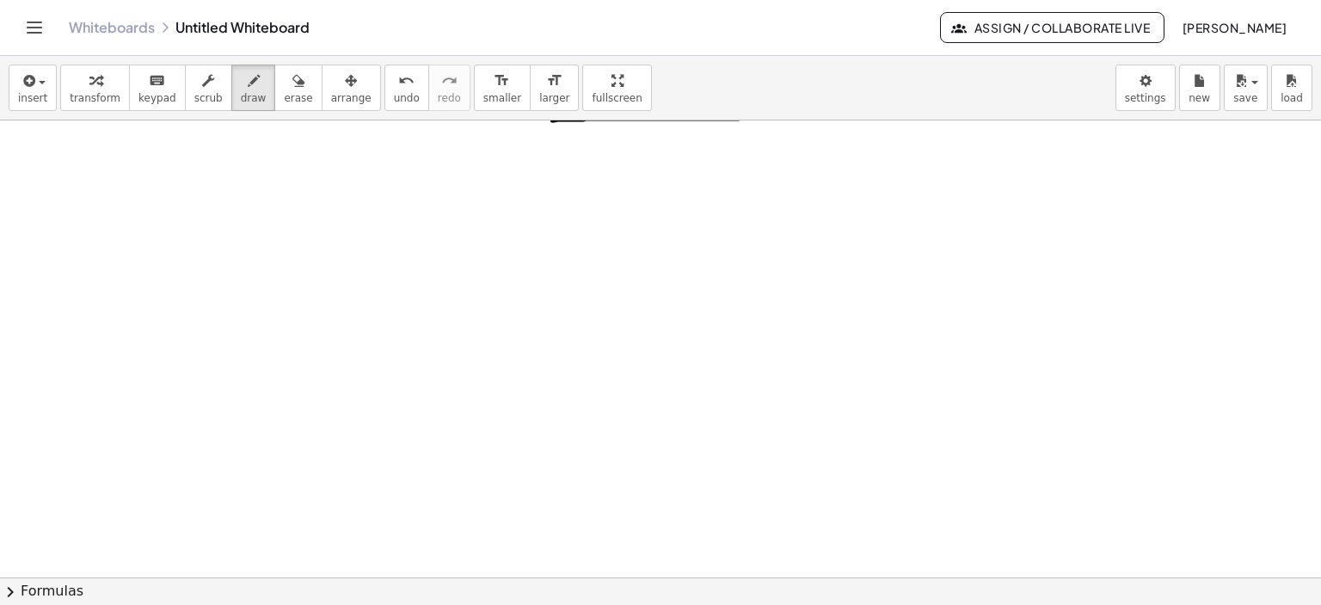
scroll to position [2301, 0]
drag, startPoint x: 87, startPoint y: 147, endPoint x: 98, endPoint y: 223, distance: 76.5
drag, startPoint x: 88, startPoint y: 144, endPoint x: 170, endPoint y: 233, distance: 121.1
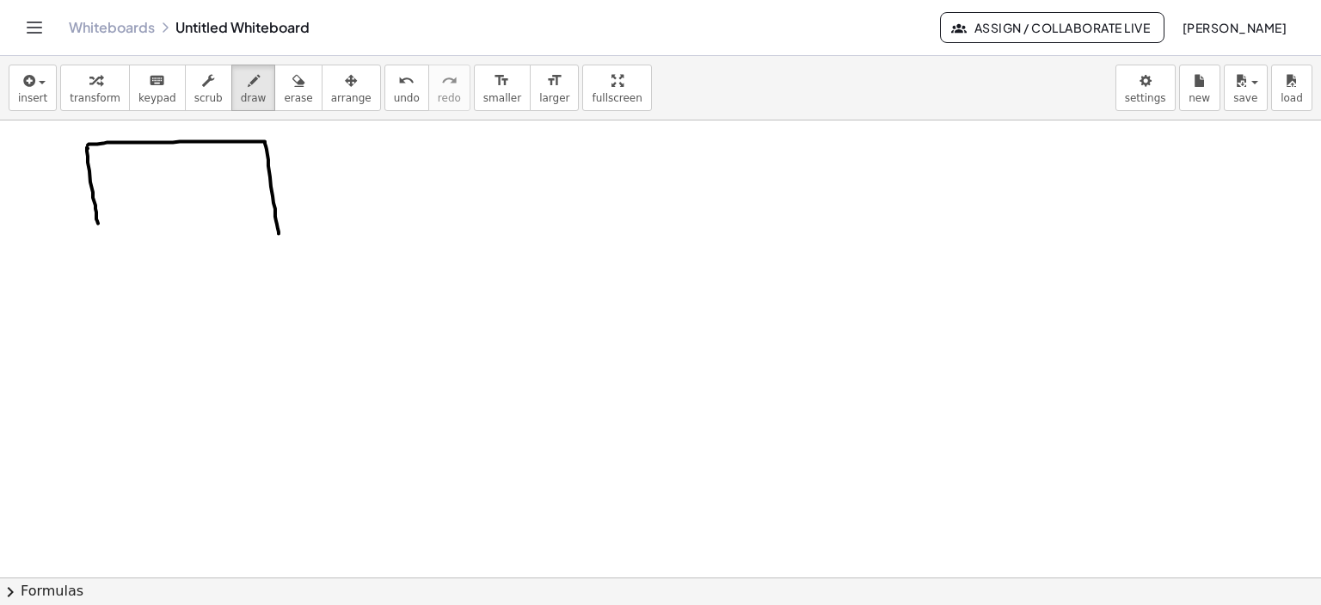
drag, startPoint x: 97, startPoint y: 216, endPoint x: 276, endPoint y: 235, distance: 179.9
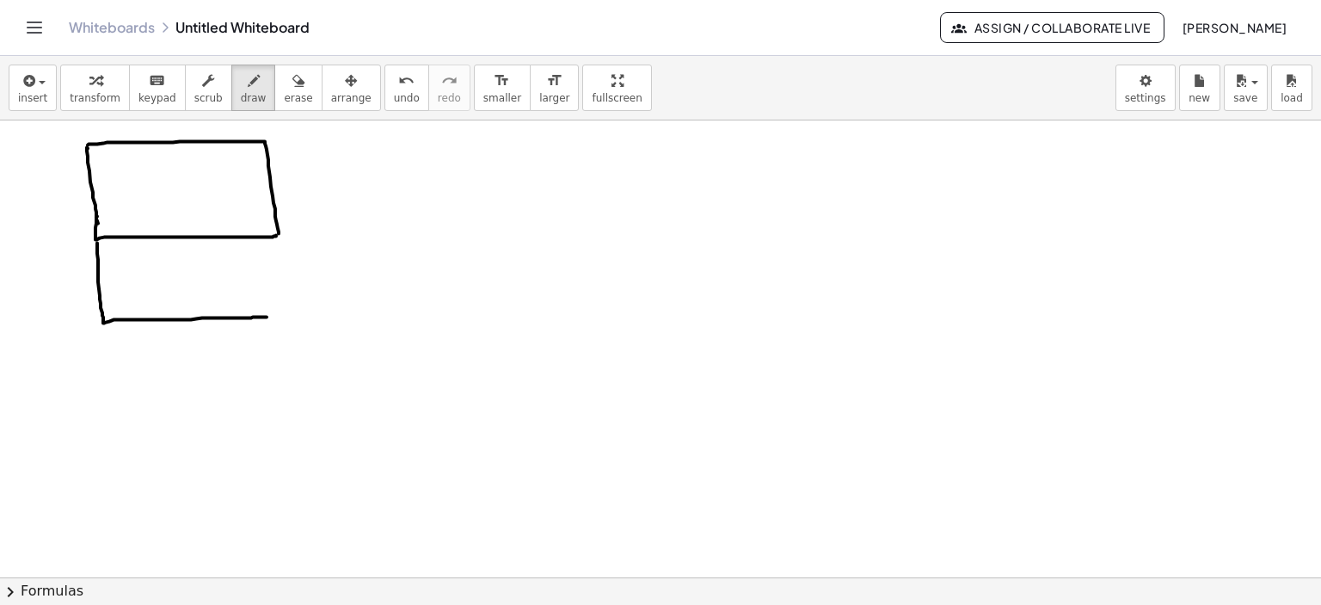
drag, startPoint x: 97, startPoint y: 243, endPoint x: 272, endPoint y: 305, distance: 185.5
drag, startPoint x: 279, startPoint y: 240, endPoint x: 273, endPoint y: 312, distance: 72.4
drag, startPoint x: 179, startPoint y: 336, endPoint x: 169, endPoint y: 359, distance: 25.1
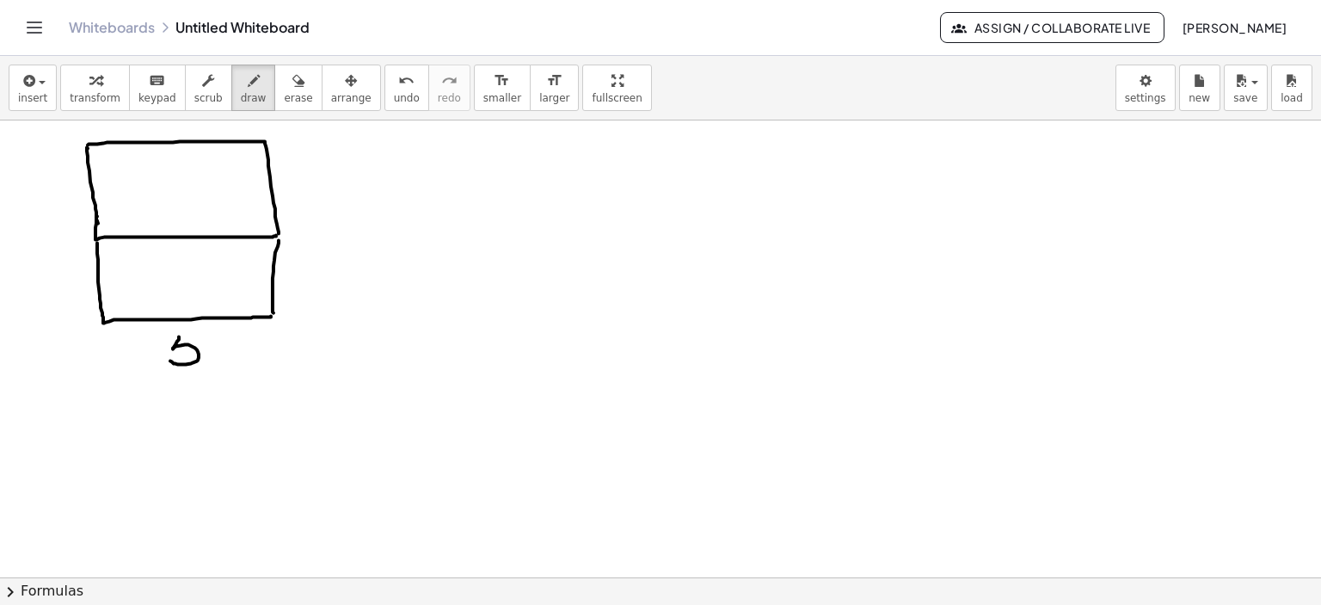
drag, startPoint x: 178, startPoint y: 336, endPoint x: 198, endPoint y: 334, distance: 19.9
drag, startPoint x: 34, startPoint y: 221, endPoint x: 45, endPoint y: 253, distance: 33.7
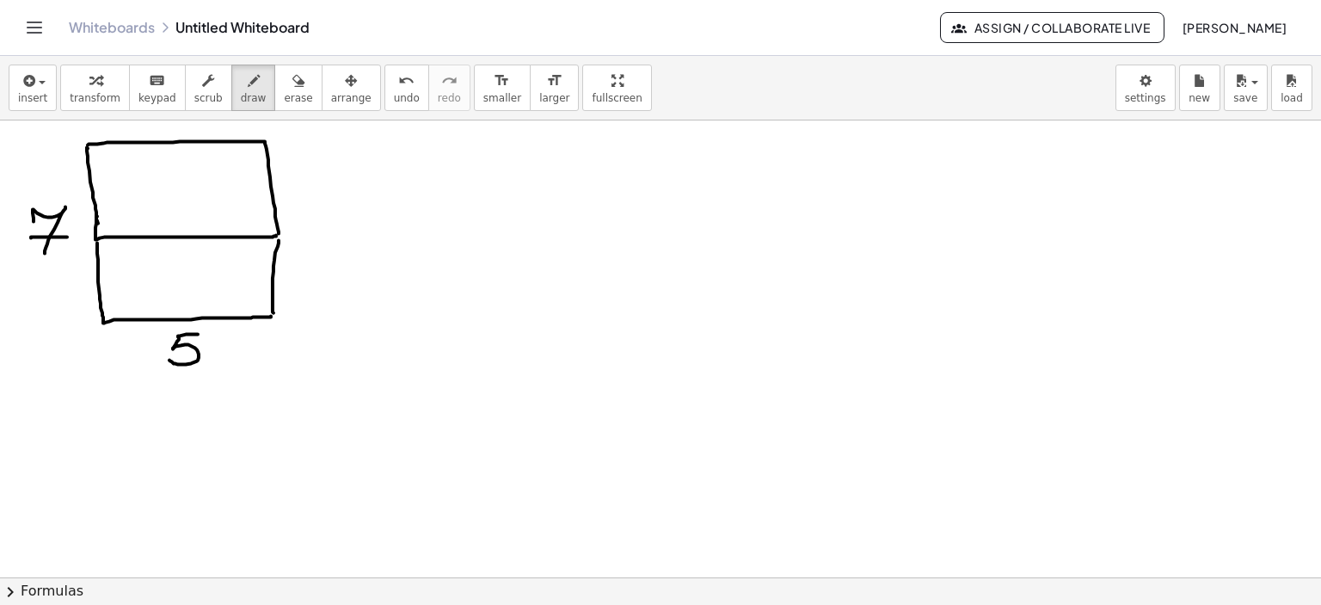
drag, startPoint x: 31, startPoint y: 237, endPoint x: 67, endPoint y: 237, distance: 36.1
drag, startPoint x: 419, startPoint y: 159, endPoint x: 420, endPoint y: 175, distance: 15.5
drag, startPoint x: 421, startPoint y: 168, endPoint x: 460, endPoint y: 167, distance: 38.7
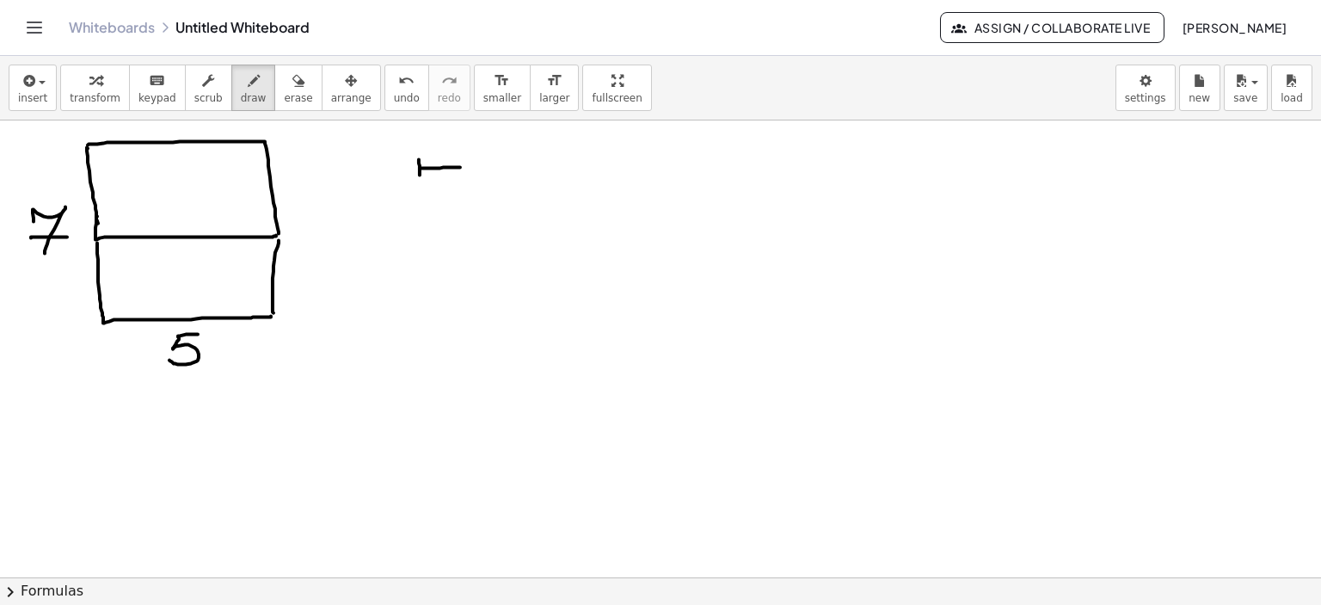
drag, startPoint x: 461, startPoint y: 158, endPoint x: 462, endPoint y: 174, distance: 15.5
drag, startPoint x: 430, startPoint y: 193, endPoint x: 436, endPoint y: 203, distance: 11.9
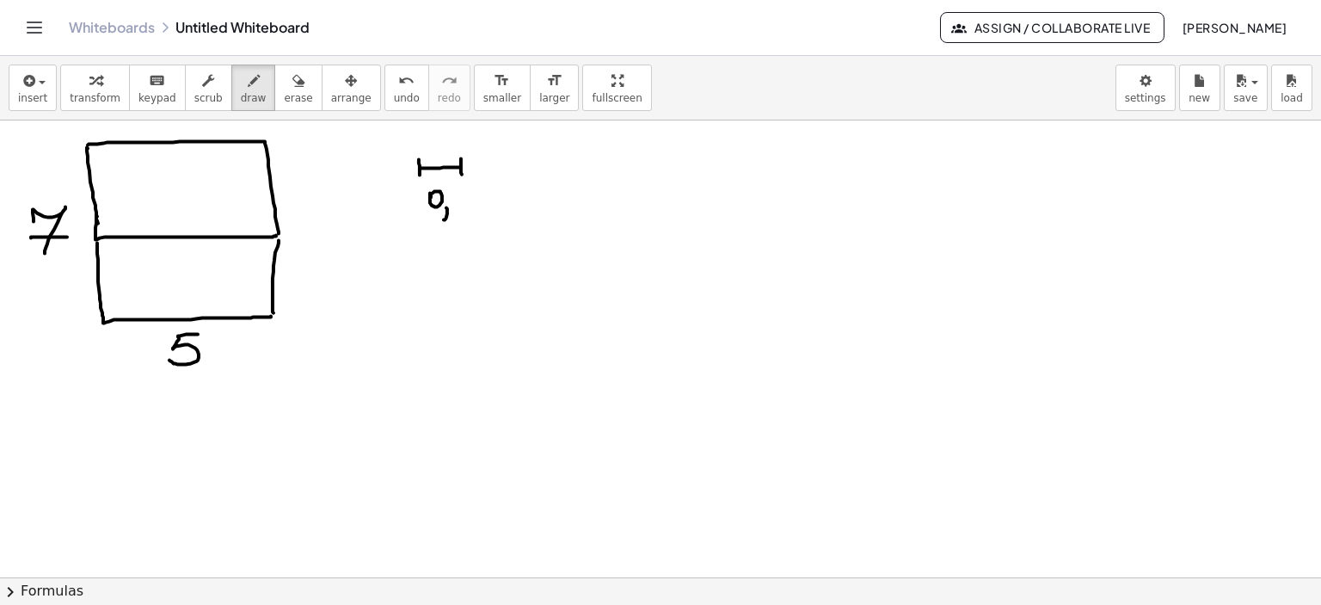
drag, startPoint x: 446, startPoint y: 207, endPoint x: 457, endPoint y: 192, distance: 18.6
drag, startPoint x: 455, startPoint y: 188, endPoint x: 461, endPoint y: 202, distance: 15.0
drag, startPoint x: 460, startPoint y: 194, endPoint x: 461, endPoint y: 207, distance: 13.8
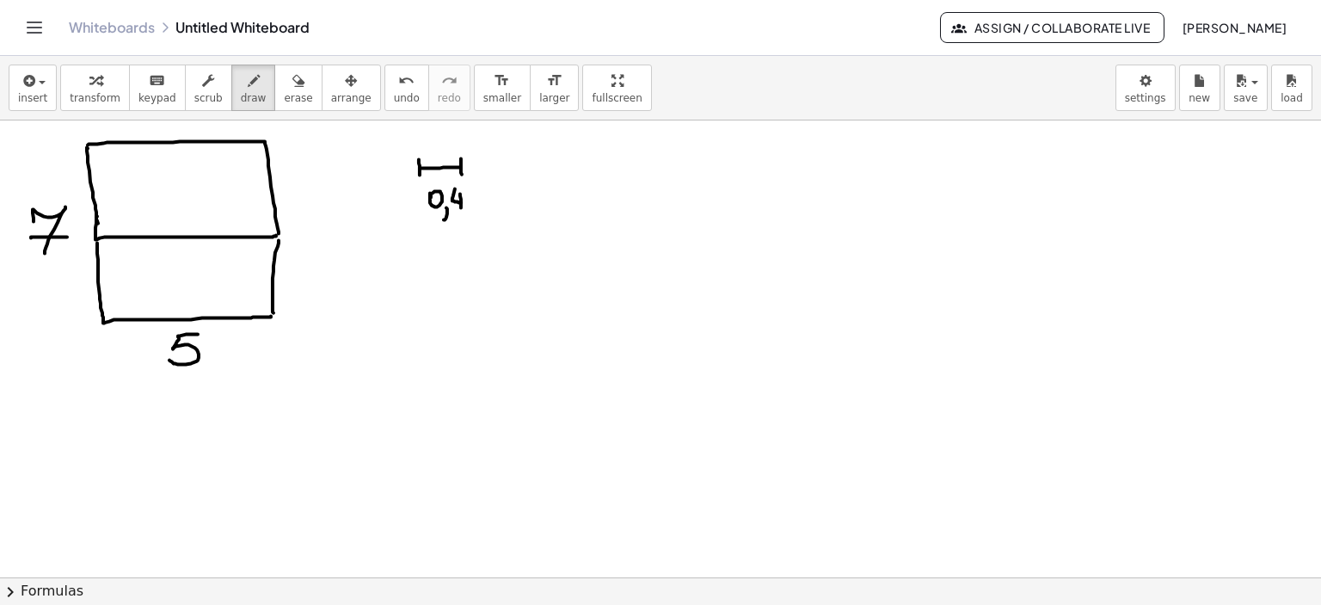
drag, startPoint x: 476, startPoint y: 204, endPoint x: 506, endPoint y: 211, distance: 30.9
drag, startPoint x: 127, startPoint y: 310, endPoint x: 126, endPoint y: 319, distance: 8.6
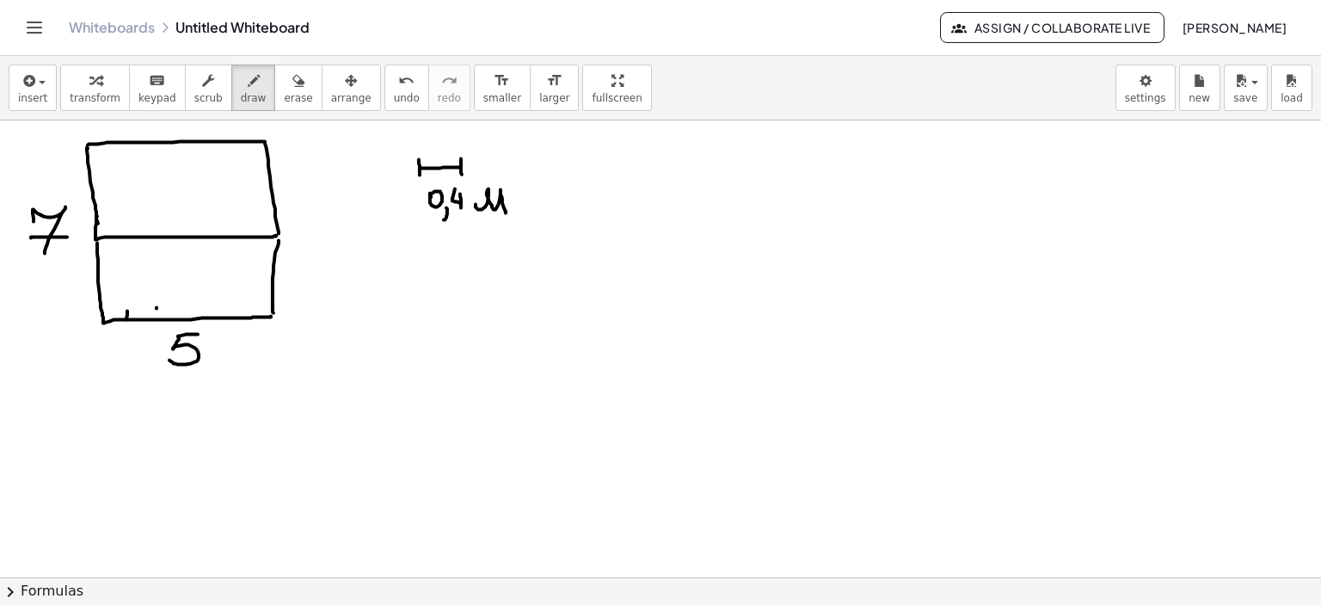
drag, startPoint x: 188, startPoint y: 305, endPoint x: 190, endPoint y: 318, distance: 13.0
drag, startPoint x: 232, startPoint y: 302, endPoint x: 232, endPoint y: 315, distance: 12.9
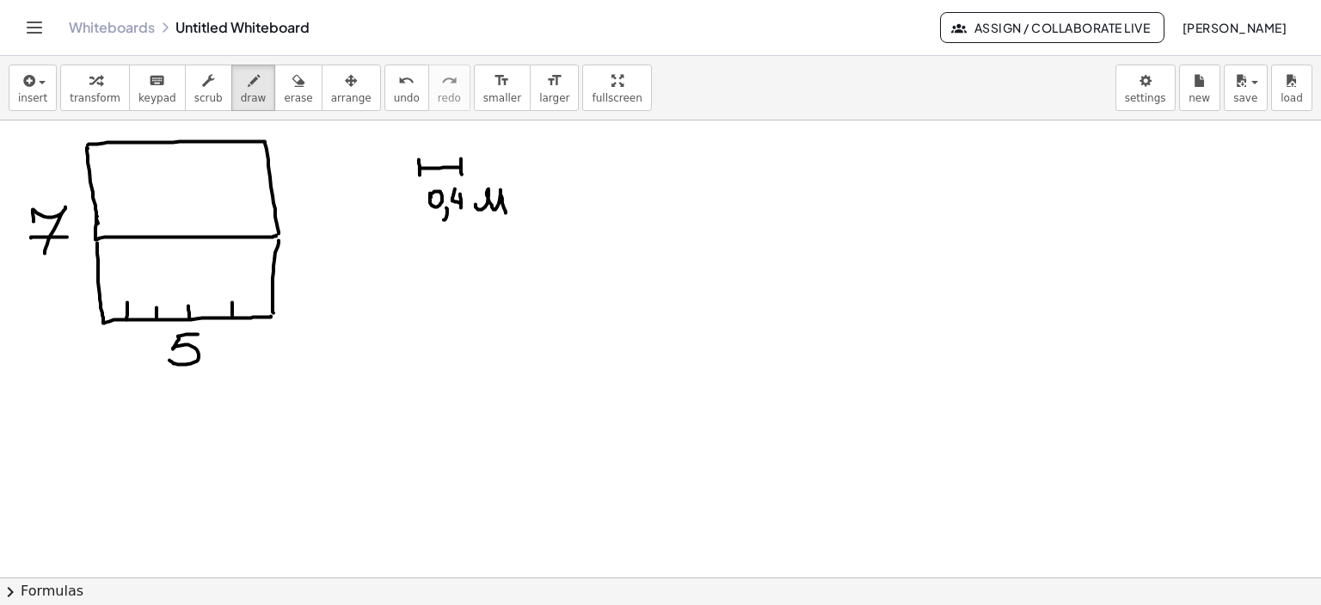
drag, startPoint x: 127, startPoint y: 302, endPoint x: 127, endPoint y: 311, distance: 9.5
drag, startPoint x: 374, startPoint y: 248, endPoint x: 362, endPoint y: 273, distance: 27.7
drag, startPoint x: 375, startPoint y: 247, endPoint x: 393, endPoint y: 245, distance: 18.1
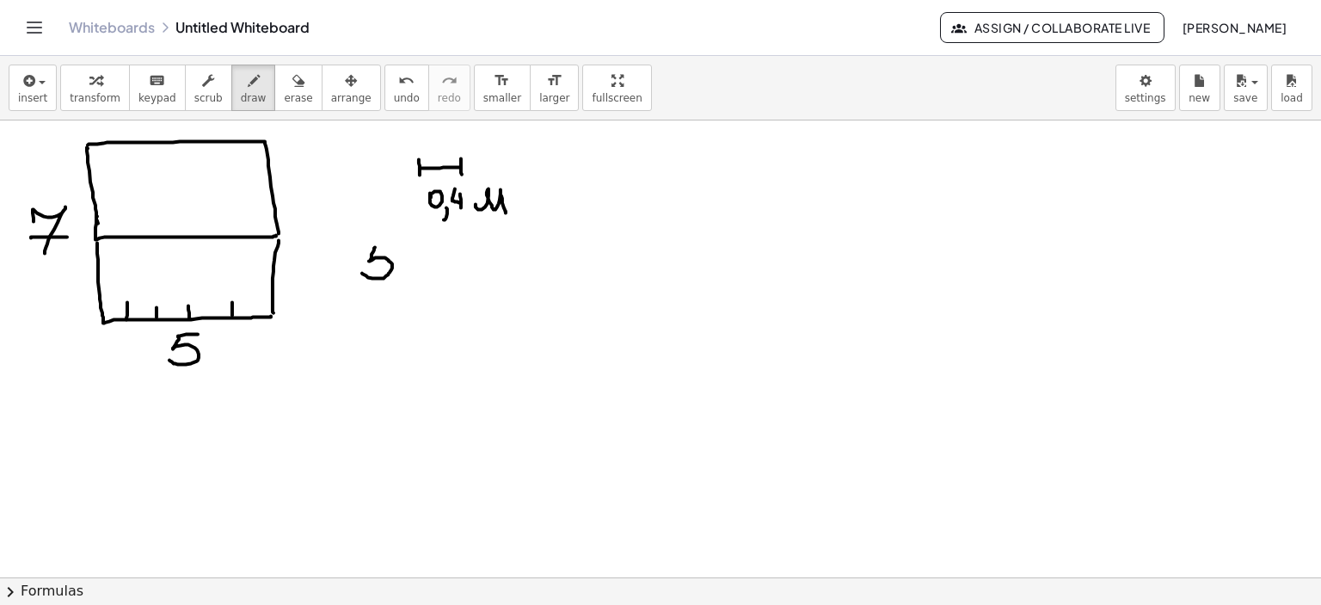
drag, startPoint x: 415, startPoint y: 264, endPoint x: 439, endPoint y: 254, distance: 27.0
drag, startPoint x: 438, startPoint y: 251, endPoint x: 453, endPoint y: 273, distance: 27.2
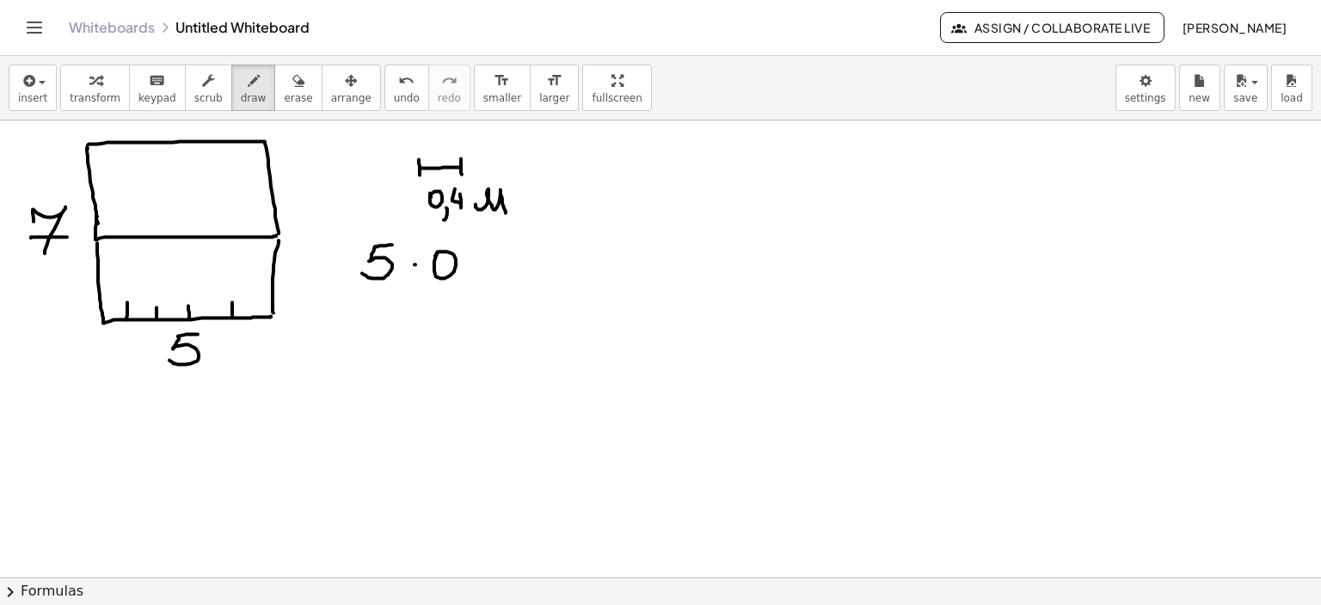
drag, startPoint x: 467, startPoint y: 278, endPoint x: 458, endPoint y: 295, distance: 19.6
drag, startPoint x: 482, startPoint y: 249, endPoint x: 493, endPoint y: 266, distance: 20.5
drag, startPoint x: 494, startPoint y: 253, endPoint x: 493, endPoint y: 278, distance: 25.0
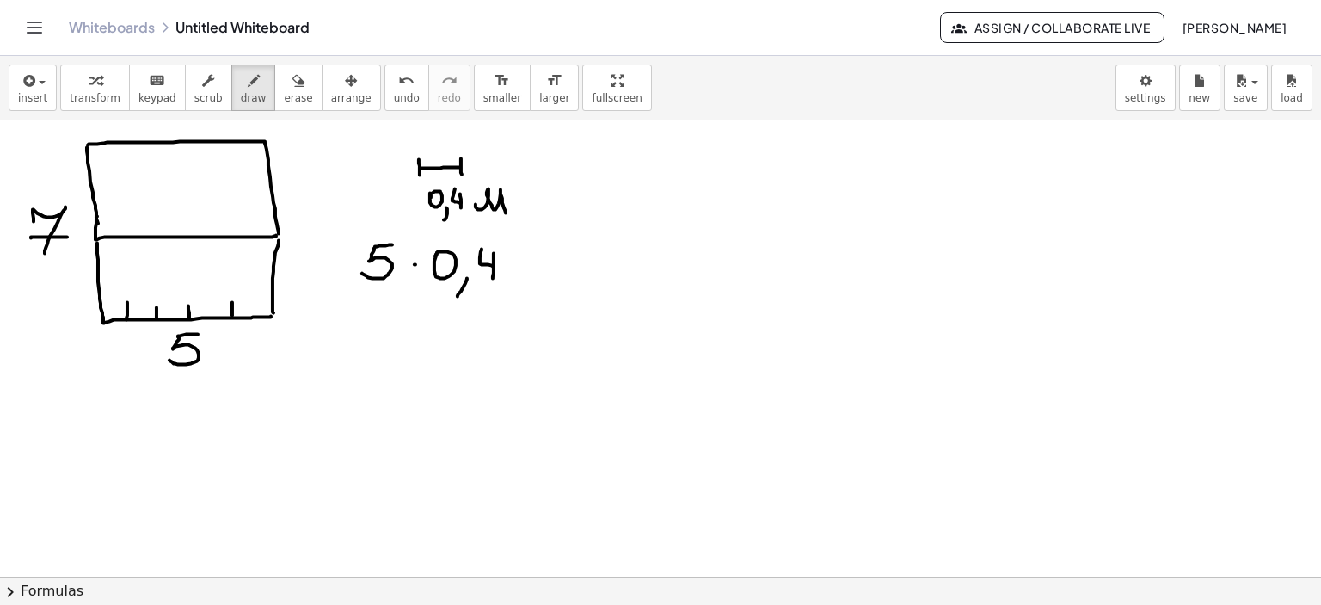
drag, startPoint x: 531, startPoint y: 252, endPoint x: 549, endPoint y: 253, distance: 18.1
drag, startPoint x: 527, startPoint y: 265, endPoint x: 551, endPoint y: 264, distance: 24.1
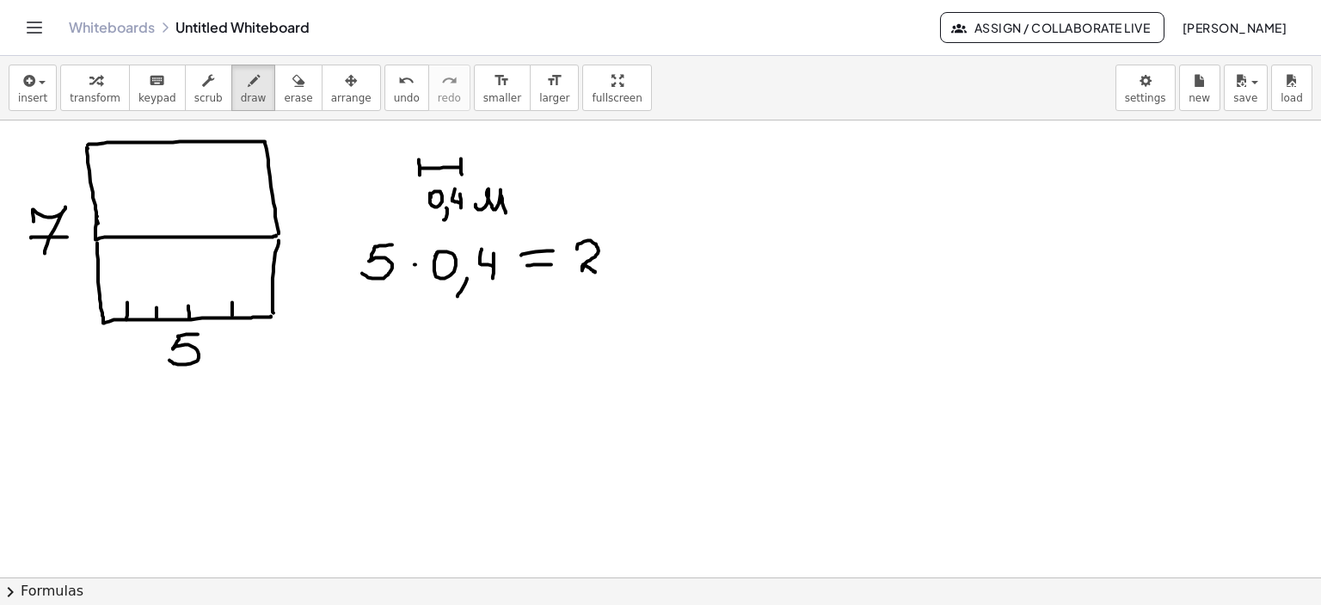
drag, startPoint x: 577, startPoint y: 249, endPoint x: 617, endPoint y: 271, distance: 46.2
drag, startPoint x: 616, startPoint y: 267, endPoint x: 650, endPoint y: 280, distance: 36.7
drag, startPoint x: 275, startPoint y: 235, endPoint x: 275, endPoint y: 310, distance: 75.7
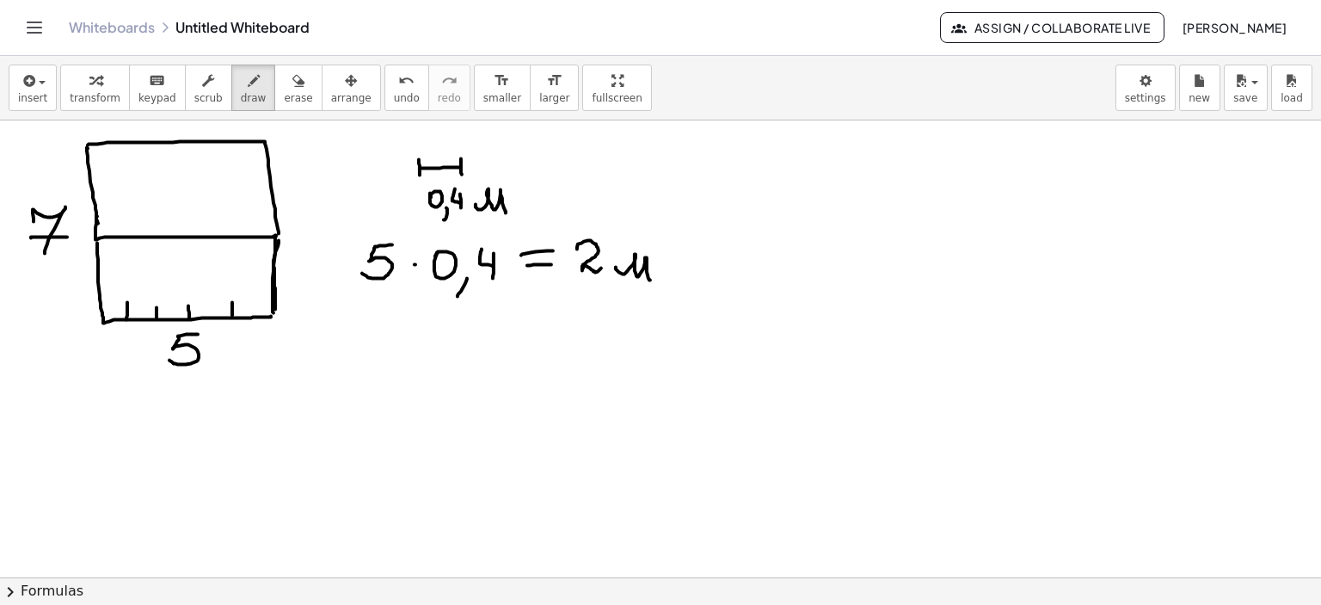
drag, startPoint x: 216, startPoint y: 326, endPoint x: 219, endPoint y: 371, distance: 44.9
drag, startPoint x: 230, startPoint y: 343, endPoint x: 261, endPoint y: 357, distance: 33.1
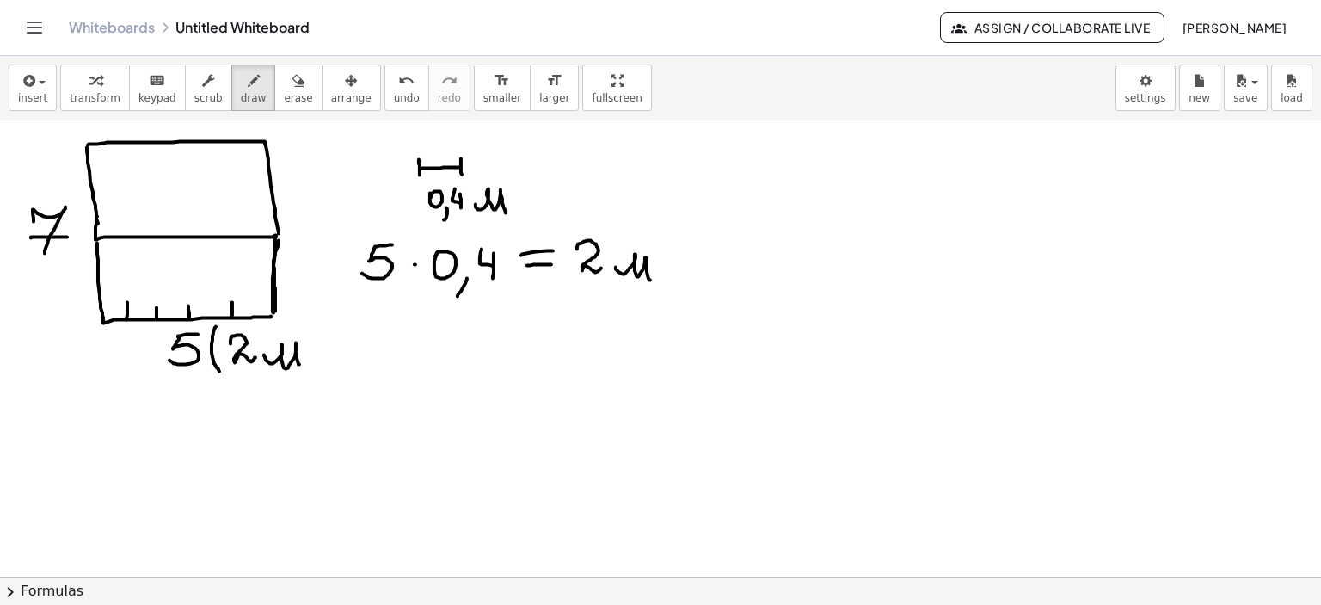
drag, startPoint x: 264, startPoint y: 354, endPoint x: 303, endPoint y: 361, distance: 39.3
drag, startPoint x: 298, startPoint y: 328, endPoint x: 311, endPoint y: 374, distance: 48.2
drag, startPoint x: 261, startPoint y: 315, endPoint x: 280, endPoint y: 315, distance: 18.9
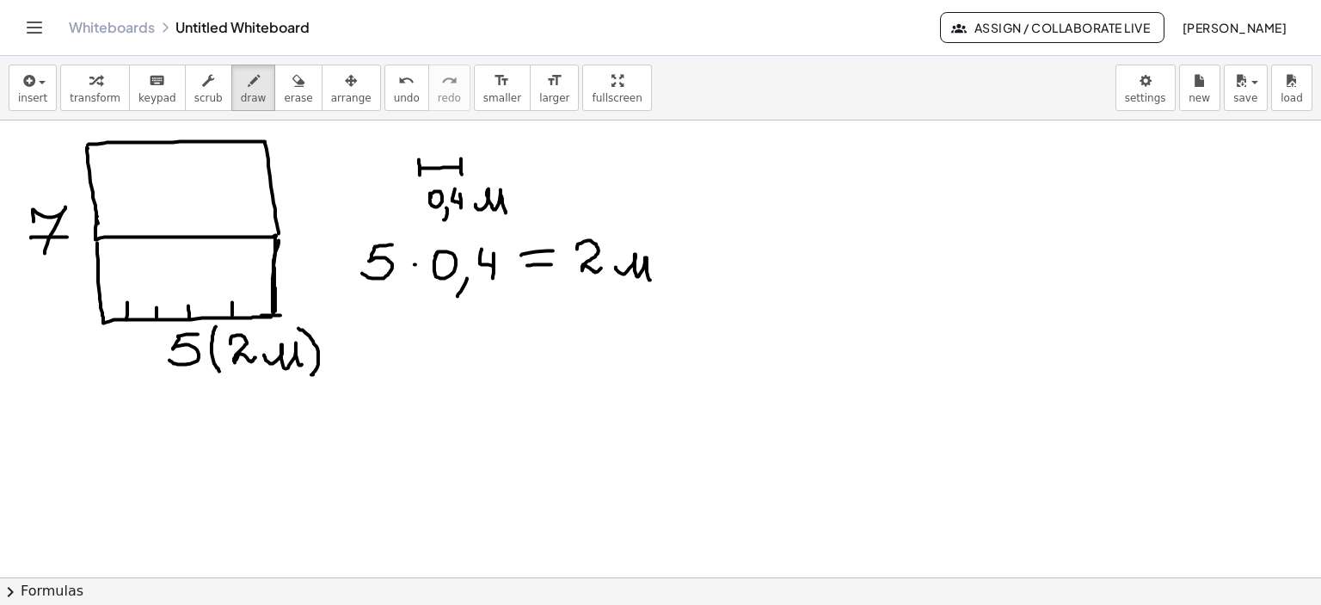
drag, startPoint x: 378, startPoint y: 323, endPoint x: 392, endPoint y: 347, distance: 27.4
drag, startPoint x: 384, startPoint y: 337, endPoint x: 420, endPoint y: 331, distance: 35.8
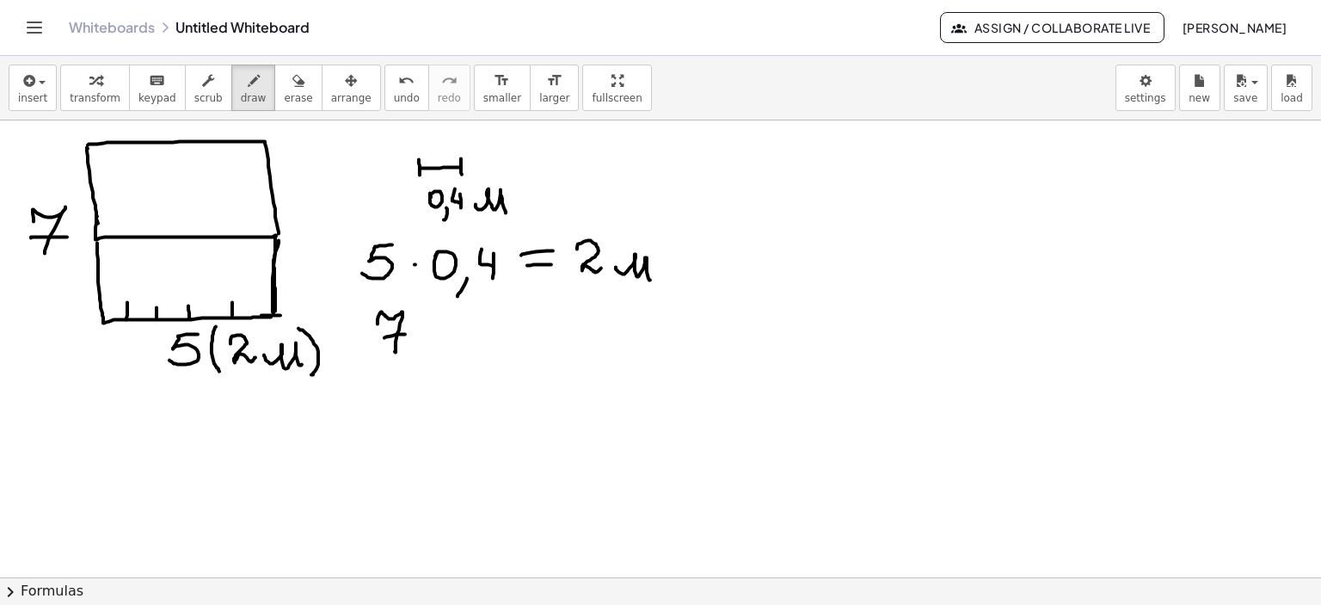
drag, startPoint x: 420, startPoint y: 331, endPoint x: 466, endPoint y: 336, distance: 46.7
drag, startPoint x: 454, startPoint y: 323, endPoint x: 457, endPoint y: 335, distance: 12.3
drag, startPoint x: 475, startPoint y: 345, endPoint x: 495, endPoint y: 331, distance: 24.8
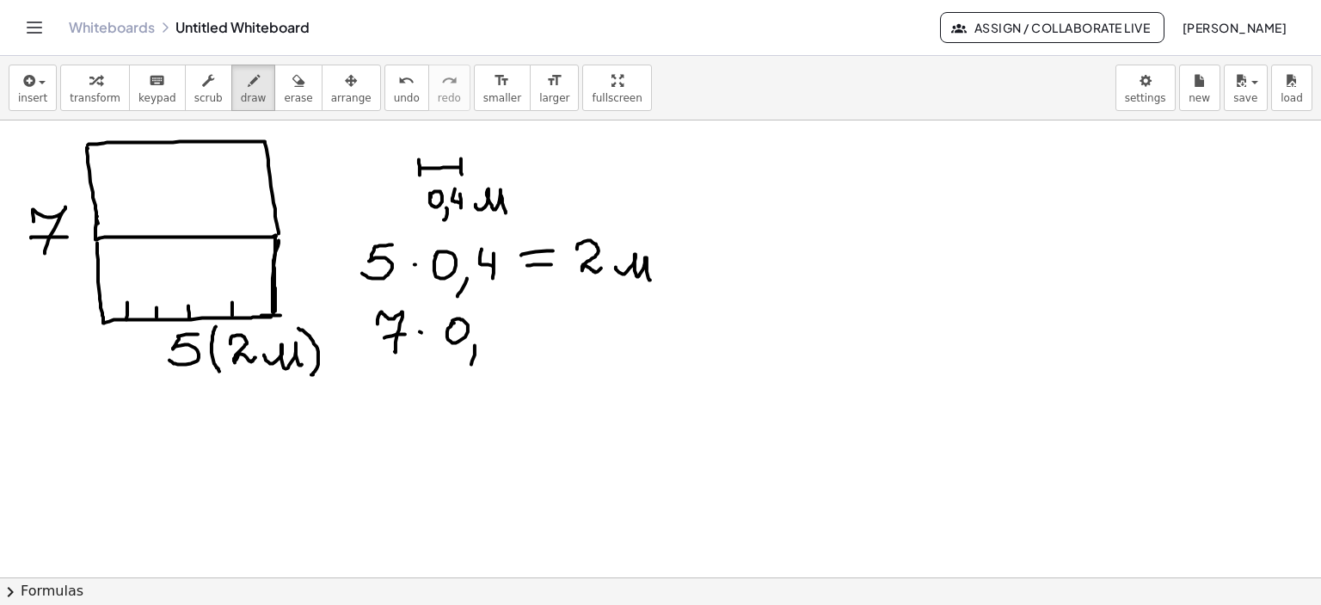
drag, startPoint x: 496, startPoint y: 311, endPoint x: 503, endPoint y: 339, distance: 28.4
drag, startPoint x: 504, startPoint y: 325, endPoint x: 505, endPoint y: 344, distance: 18.9
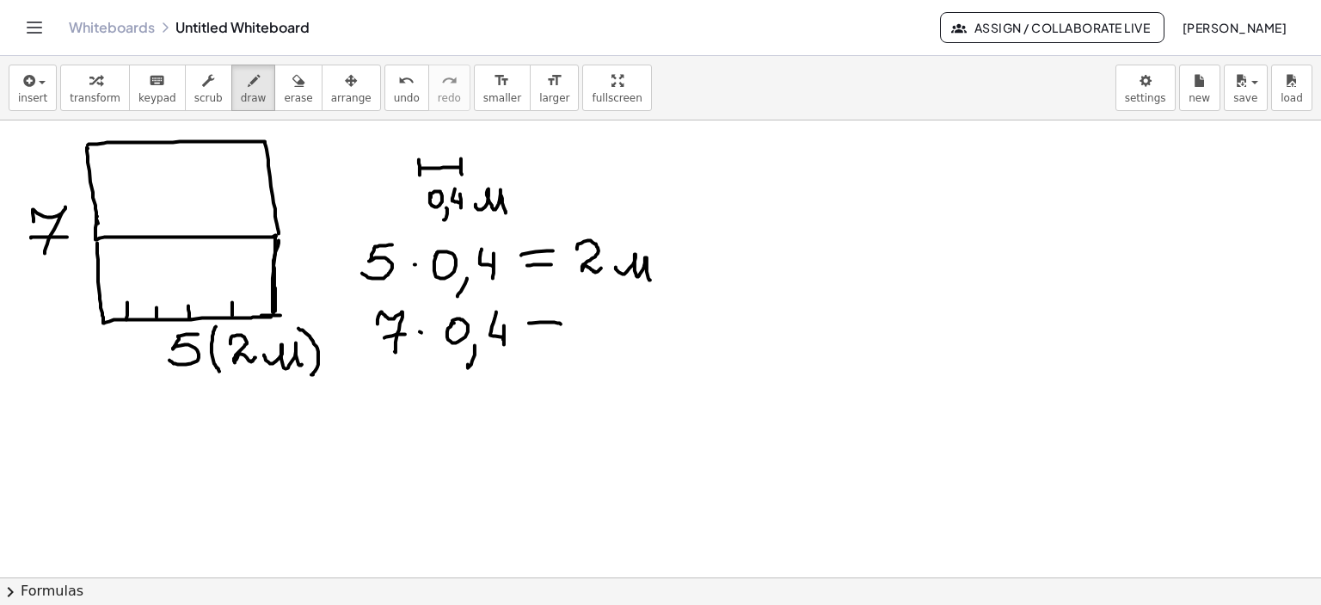
drag, startPoint x: 529, startPoint y: 323, endPoint x: 561, endPoint y: 323, distance: 31.8
drag, startPoint x: 531, startPoint y: 338, endPoint x: 556, endPoint y: 338, distance: 24.9
drag, startPoint x: 580, startPoint y: 325, endPoint x: 627, endPoint y: 316, distance: 48.2
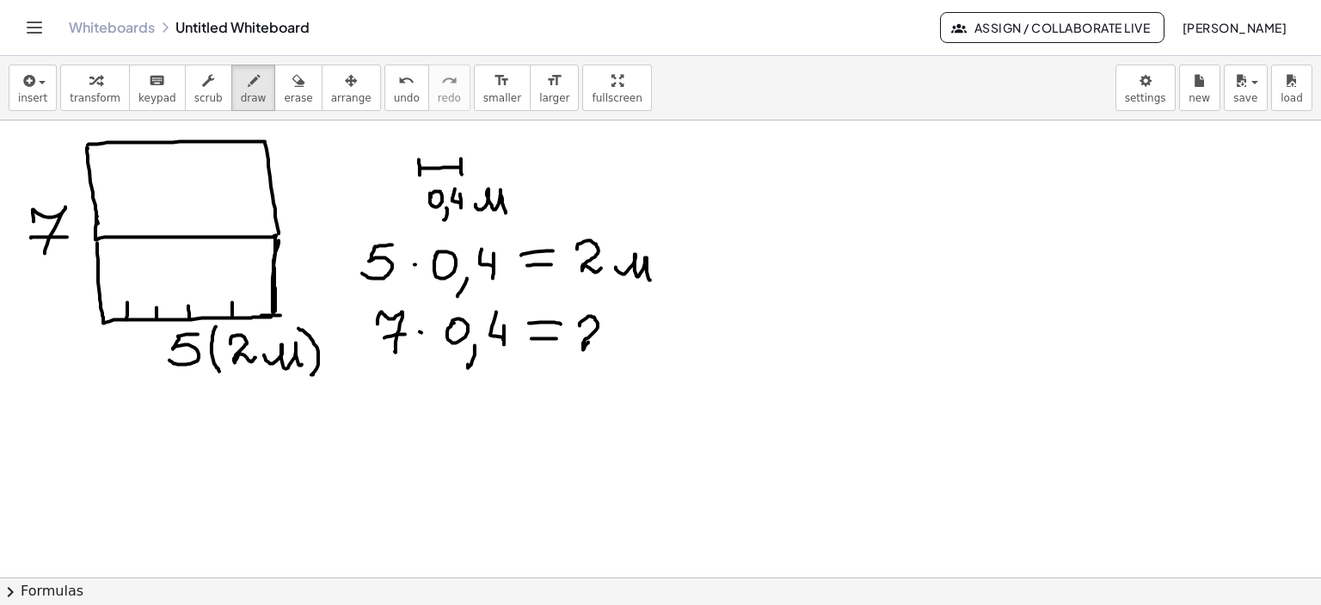
drag, startPoint x: 654, startPoint y: 335, endPoint x: 685, endPoint y: 345, distance: 32.4
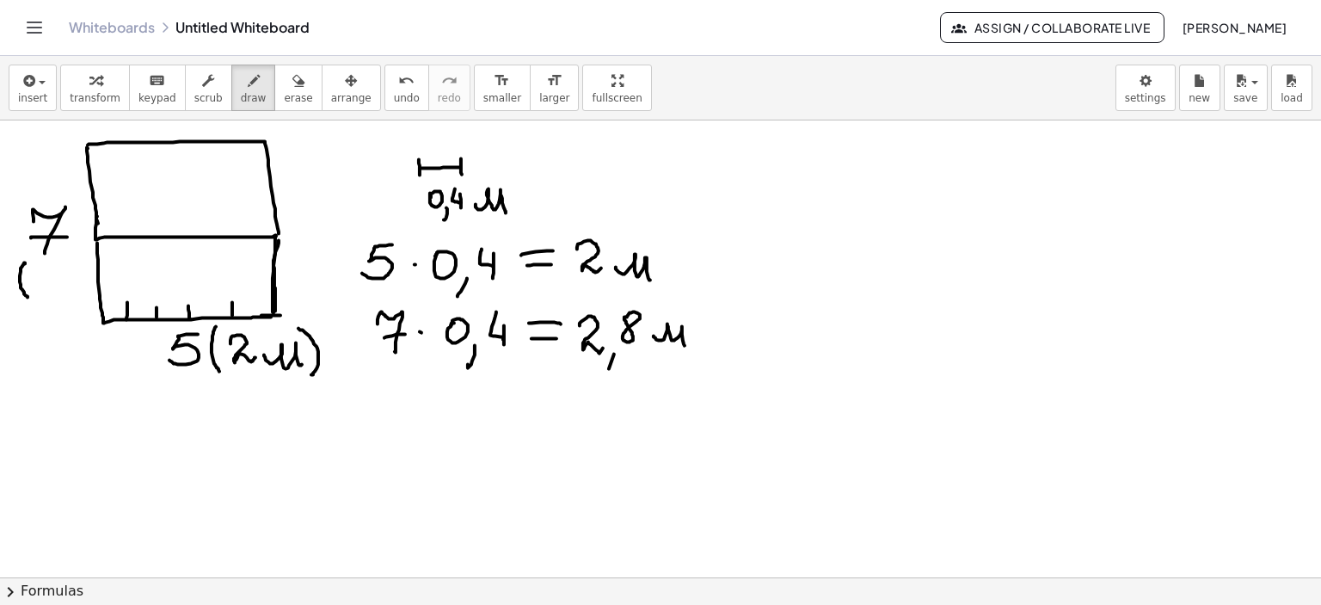
drag, startPoint x: 25, startPoint y: 262, endPoint x: 28, endPoint y: 298, distance: 35.4
drag, startPoint x: 29, startPoint y: 274, endPoint x: 54, endPoint y: 285, distance: 27.0
drag, startPoint x: 55, startPoint y: 294, endPoint x: 52, endPoint y: 304, distance: 10.6
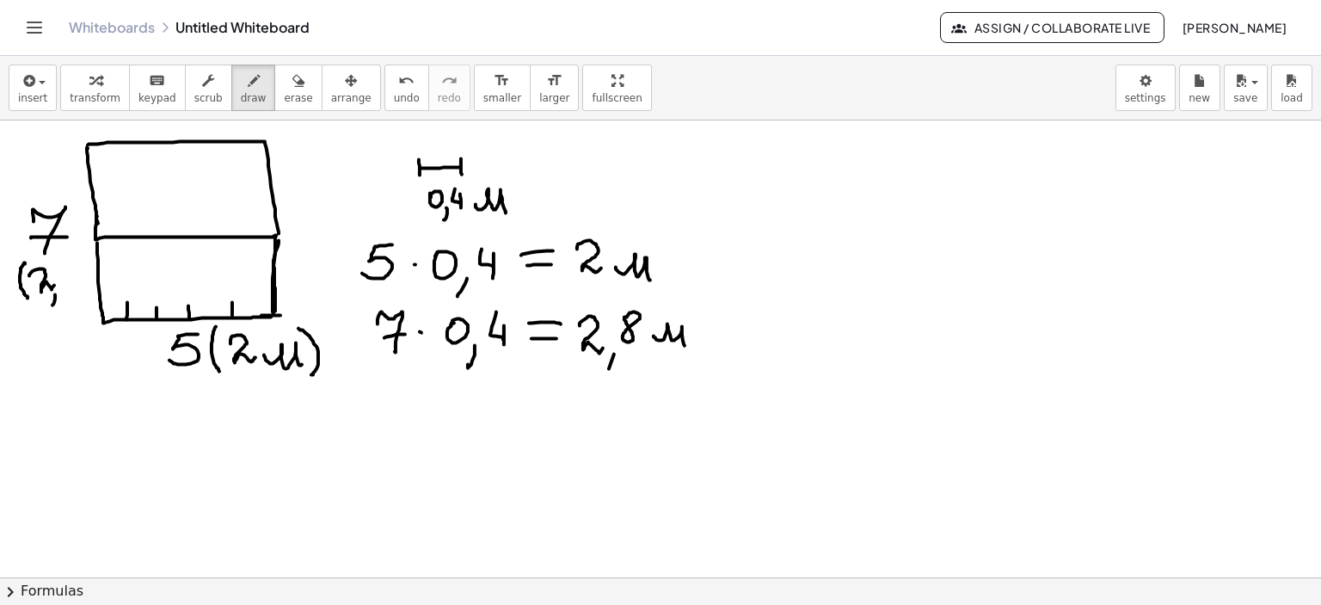
drag, startPoint x: 72, startPoint y: 278, endPoint x: 72, endPoint y: 288, distance: 10.3
drag, startPoint x: 76, startPoint y: 298, endPoint x: 86, endPoint y: 304, distance: 11.5
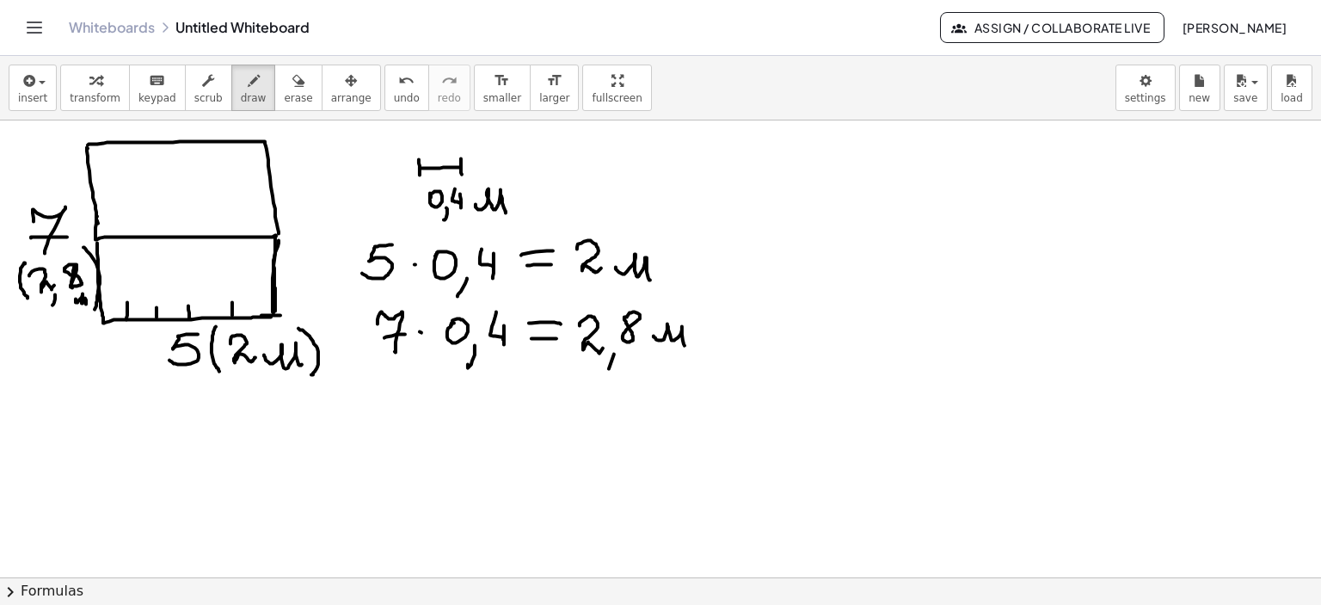
drag, startPoint x: 83, startPoint y: 247, endPoint x: 95, endPoint y: 309, distance: 62.9
drag, startPoint x: 82, startPoint y: 411, endPoint x: 60, endPoint y: 442, distance: 37.7
drag, startPoint x: 60, startPoint y: 437, endPoint x: 61, endPoint y: 449, distance: 12.1
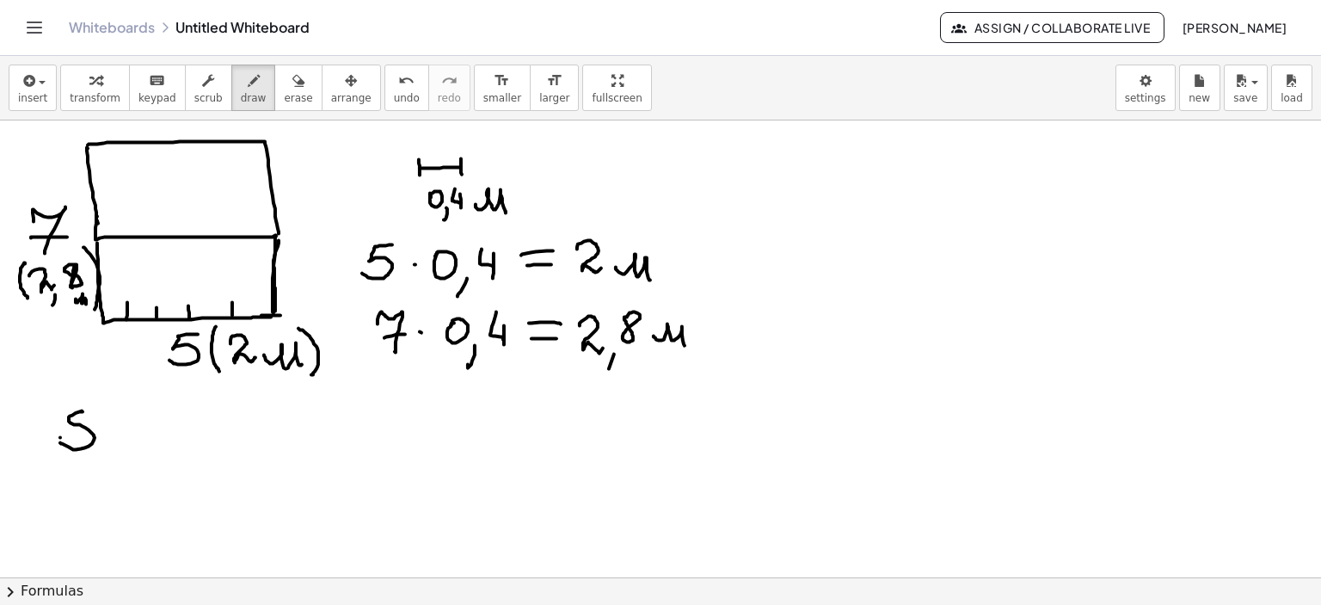
drag, startPoint x: 85, startPoint y: 396, endPoint x: 85, endPoint y: 415, distance: 18.9
drag, startPoint x: 112, startPoint y: 427, endPoint x: 151, endPoint y: 426, distance: 39.6
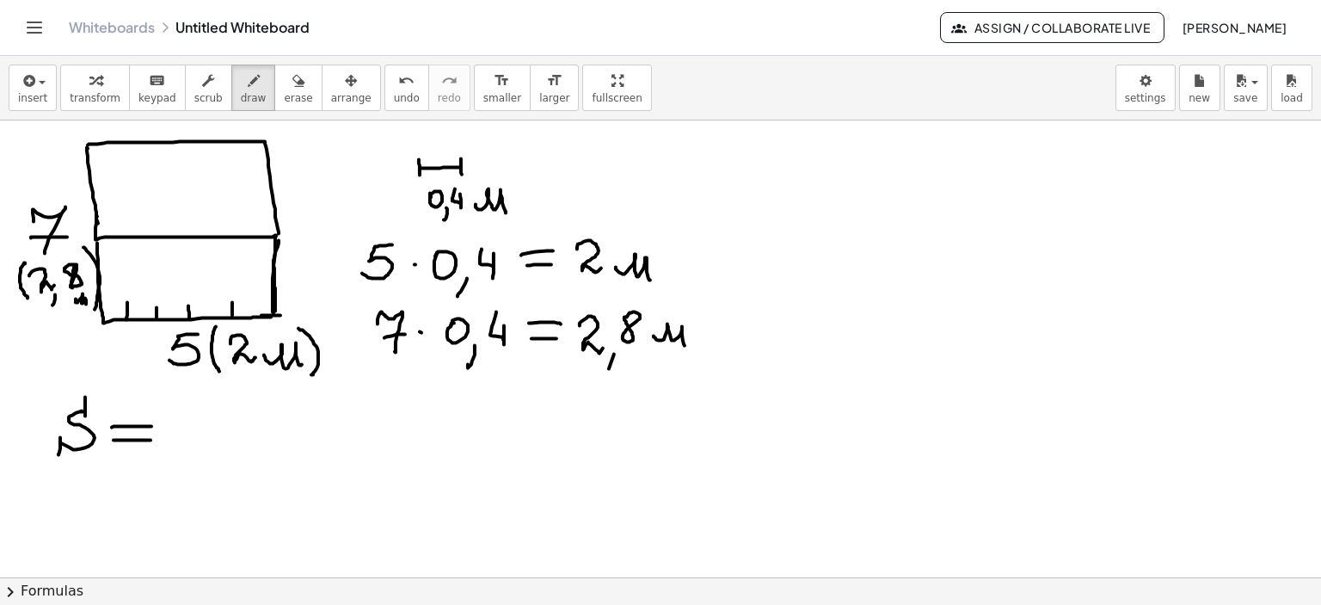
drag, startPoint x: 114, startPoint y: 439, endPoint x: 367, endPoint y: 341, distance: 272.3
drag, startPoint x: 180, startPoint y: 417, endPoint x: 218, endPoint y: 433, distance: 41.2
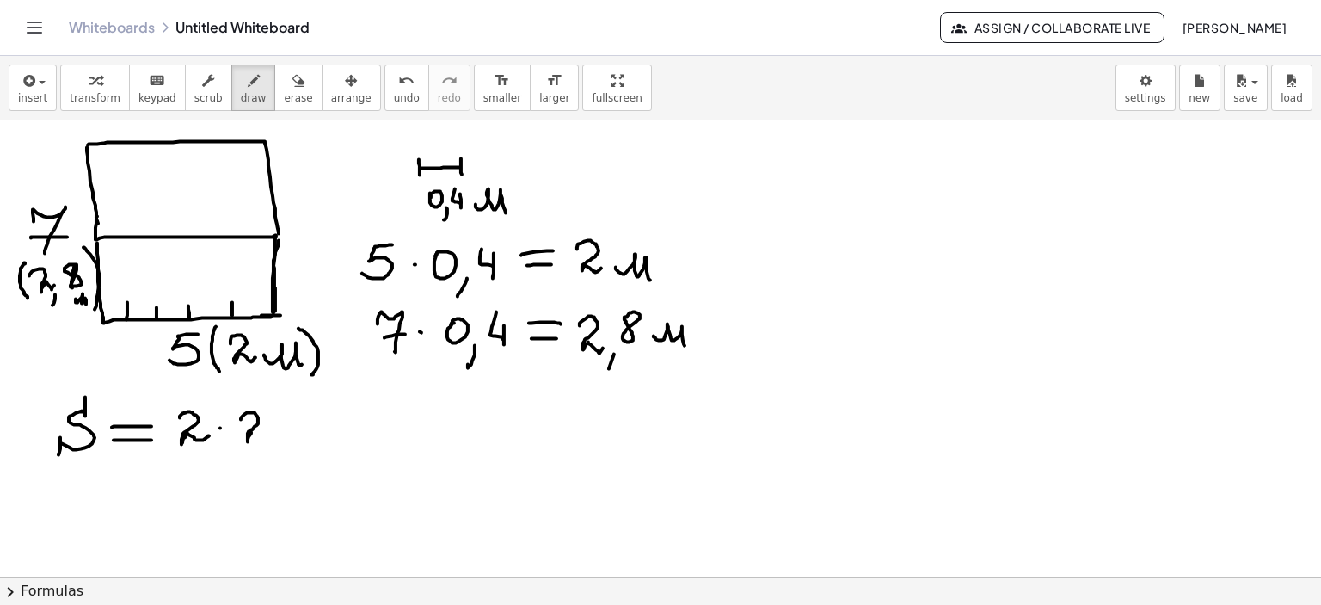
drag, startPoint x: 241, startPoint y: 419, endPoint x: 271, endPoint y: 432, distance: 32.7
drag, startPoint x: 277, startPoint y: 443, endPoint x: 272, endPoint y: 454, distance: 12.3
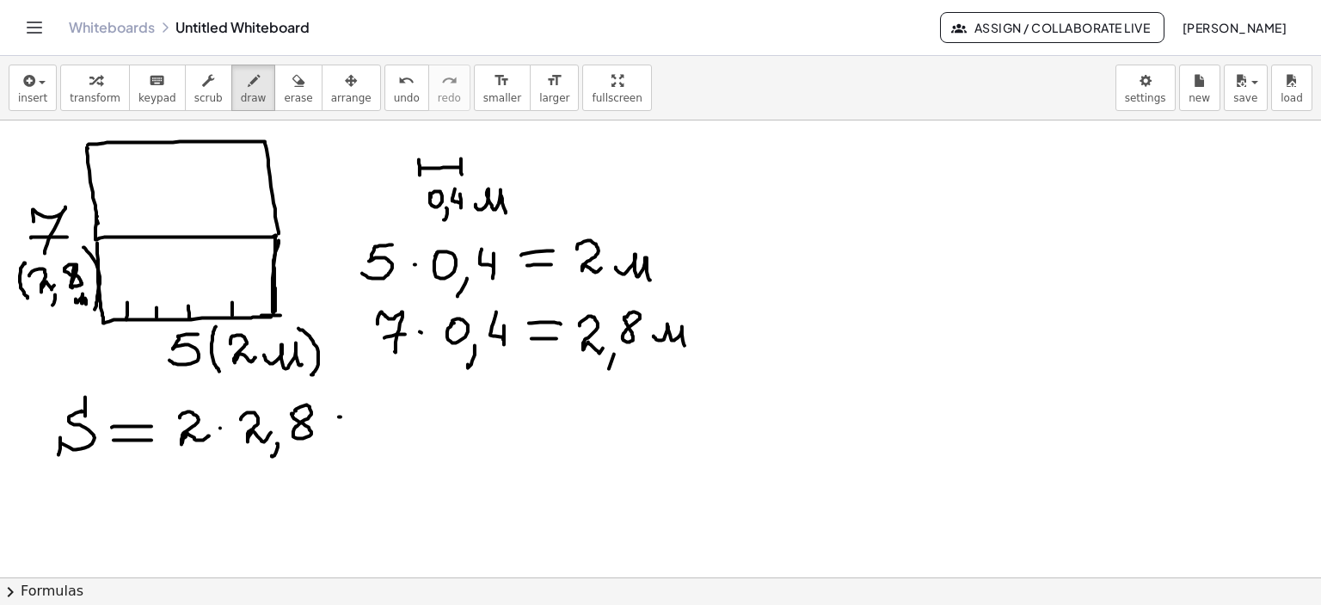
drag, startPoint x: 339, startPoint y: 416, endPoint x: 376, endPoint y: 414, distance: 37.1
drag, startPoint x: 338, startPoint y: 431, endPoint x: 385, endPoint y: 431, distance: 47.3
drag, startPoint x: 421, startPoint y: 400, endPoint x: 408, endPoint y: 423, distance: 27.0
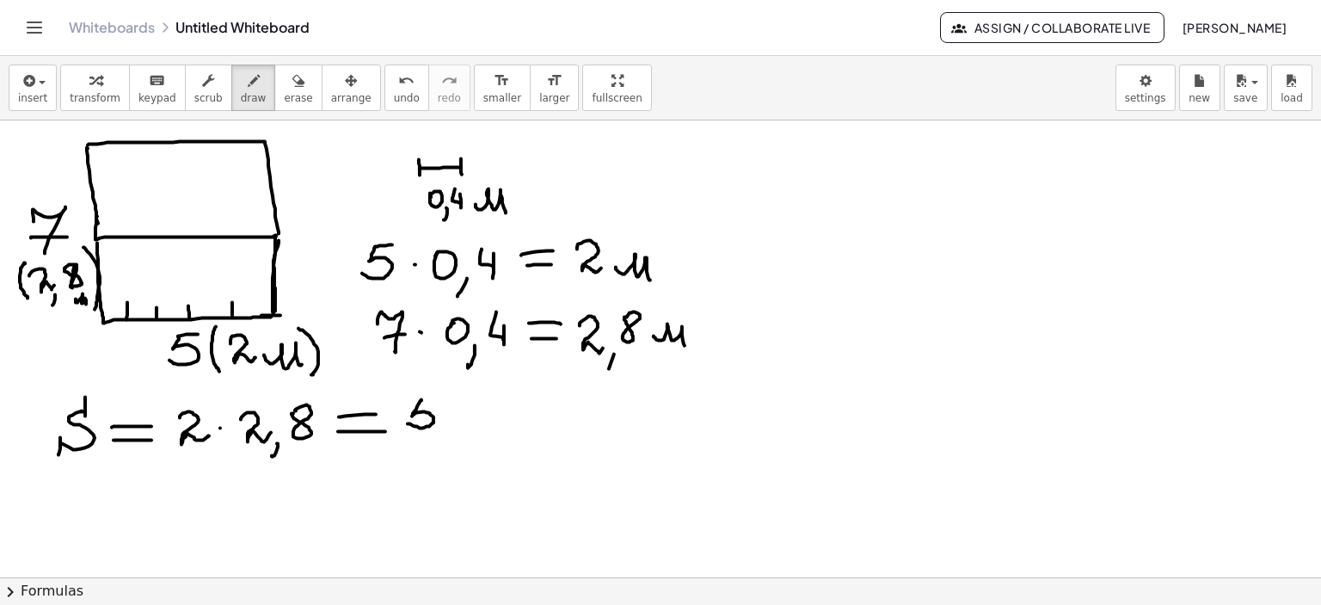
drag, startPoint x: 421, startPoint y: 397, endPoint x: 452, endPoint y: 430, distance: 45.6
drag, startPoint x: 444, startPoint y: 433, endPoint x: 440, endPoint y: 442, distance: 10.1
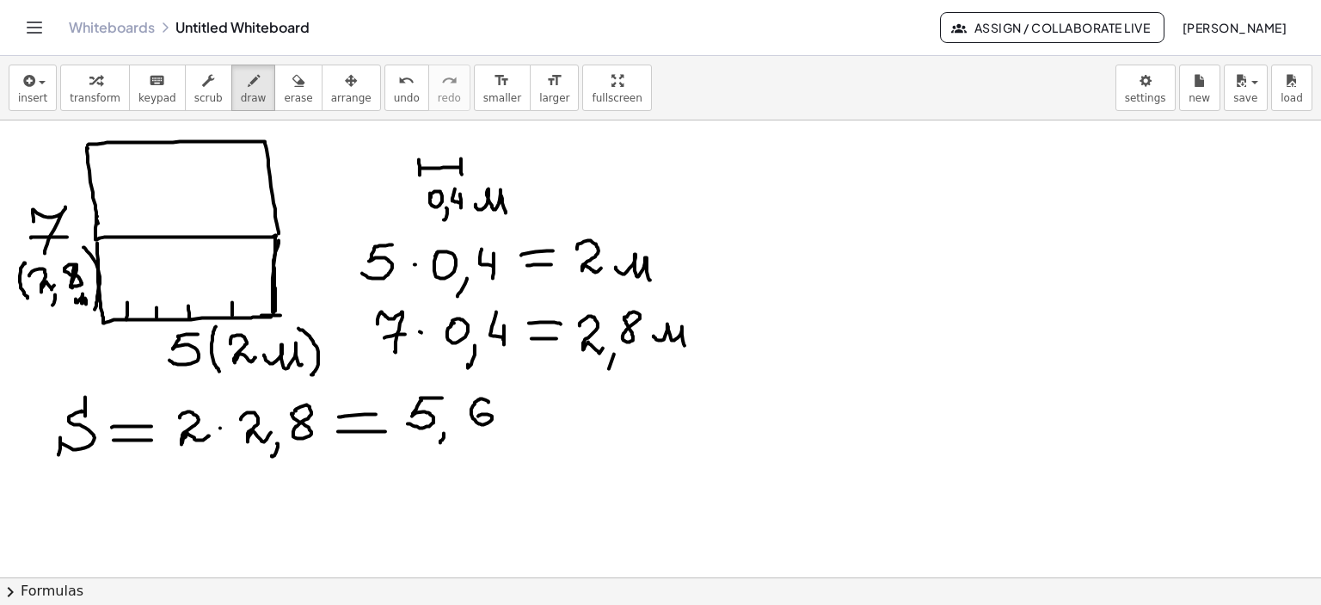
drag, startPoint x: 488, startPoint y: 402, endPoint x: 539, endPoint y: 423, distance: 55.1
drag, startPoint x: 529, startPoint y: 419, endPoint x: 577, endPoint y: 412, distance: 48.7
drag, startPoint x: 564, startPoint y: 388, endPoint x: 591, endPoint y: 392, distance: 27.0
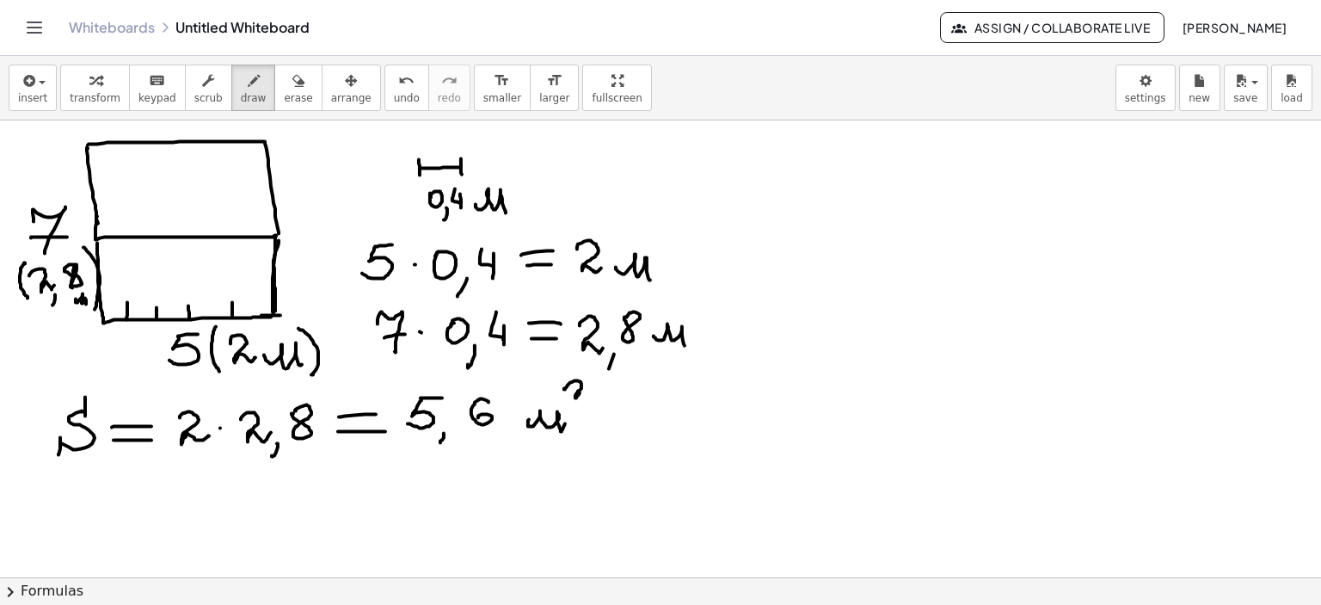
drag, startPoint x: 183, startPoint y: 195, endPoint x: 193, endPoint y: 196, distance: 9.5
drag, startPoint x: 187, startPoint y: 181, endPoint x: 188, endPoint y: 206, distance: 25.0
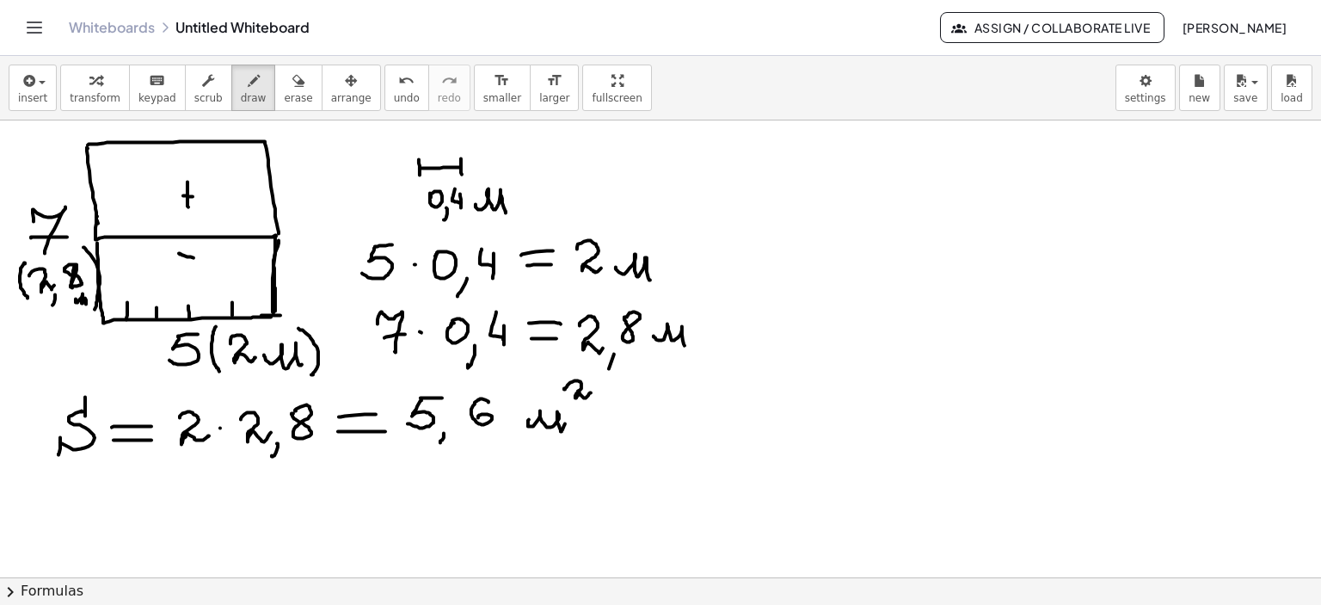
drag, startPoint x: 181, startPoint y: 254, endPoint x: 196, endPoint y: 257, distance: 15.9
drag, startPoint x: 193, startPoint y: 244, endPoint x: 193, endPoint y: 263, distance: 18.9
drag, startPoint x: 842, startPoint y: 143, endPoint x: 867, endPoint y: 157, distance: 28.5
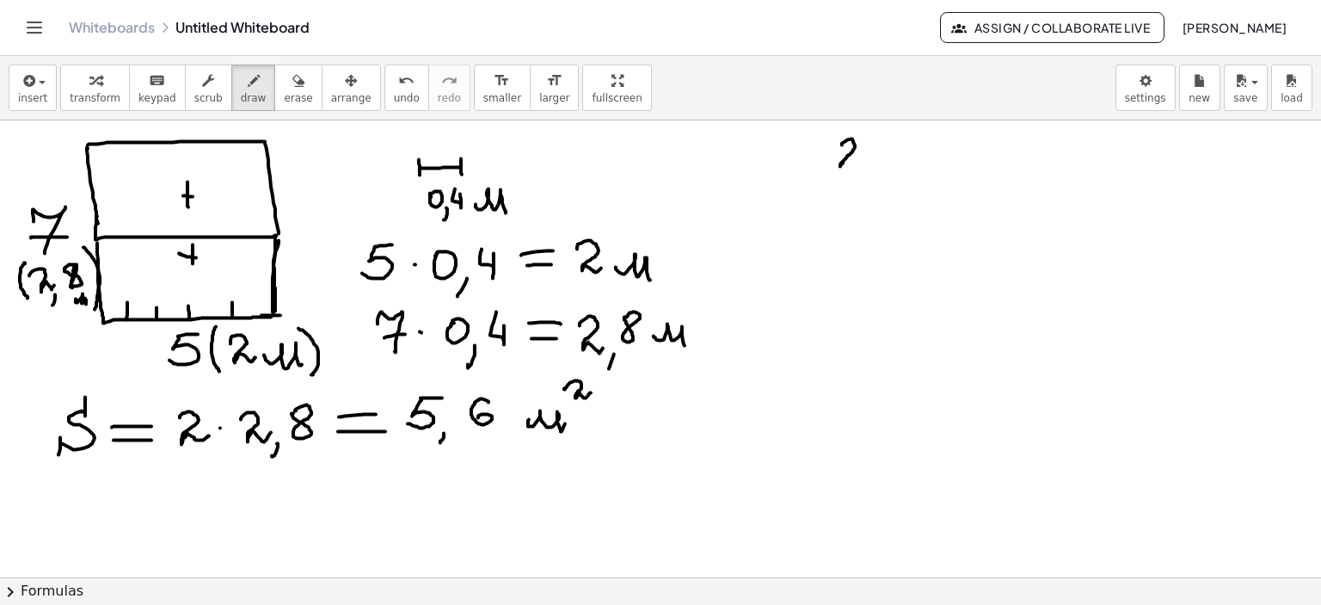
drag, startPoint x: 902, startPoint y: 144, endPoint x: 915, endPoint y: 161, distance: 21.5
drag, startPoint x: 913, startPoint y: 142, endPoint x: 895, endPoint y: 162, distance: 26.8
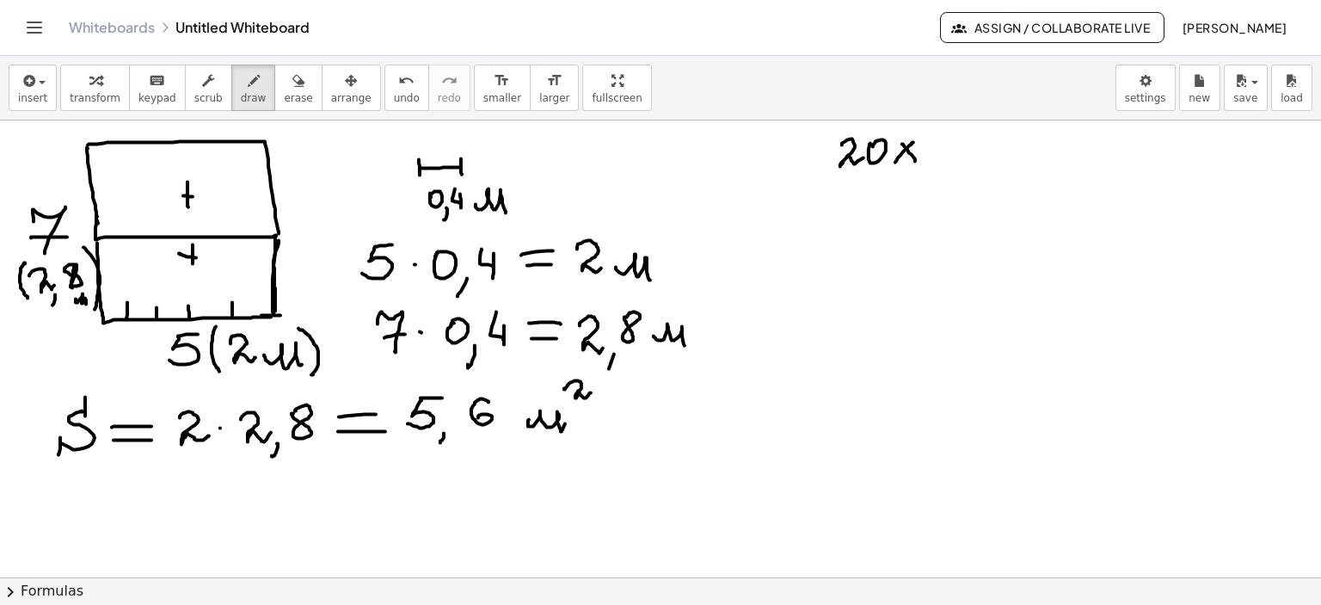
drag, startPoint x: 929, startPoint y: 144, endPoint x: 944, endPoint y: 154, distance: 18.6
drag, startPoint x: 949, startPoint y: 157, endPoint x: 959, endPoint y: 151, distance: 11.2
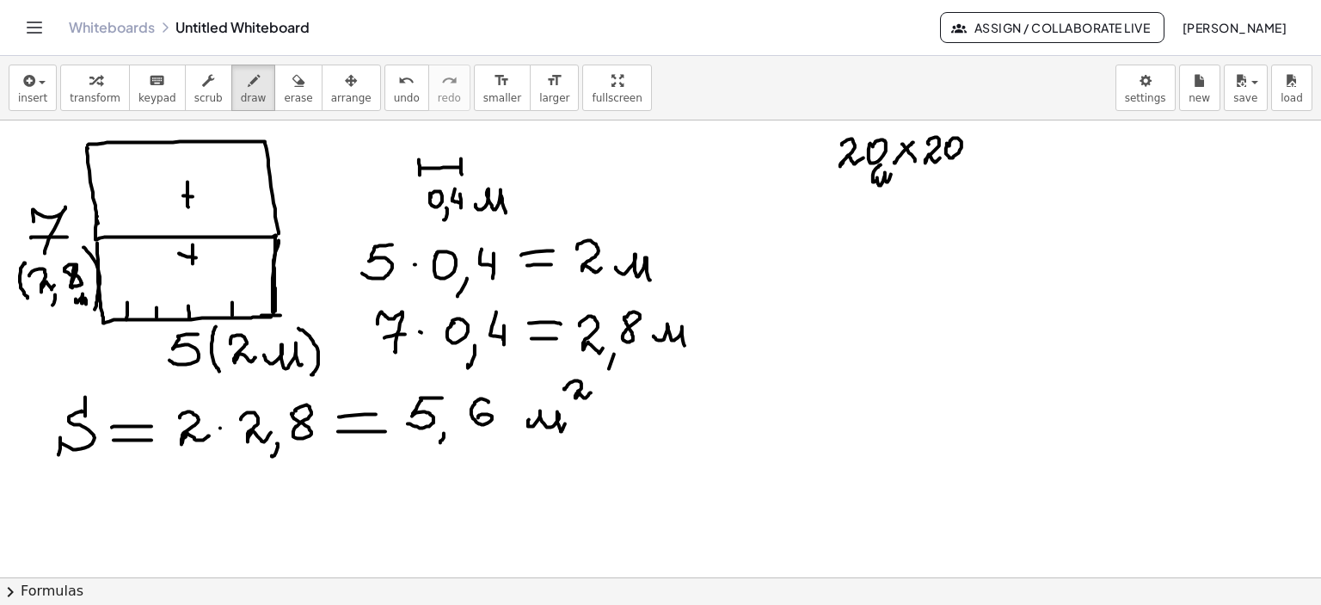
drag, startPoint x: 881, startPoint y: 164, endPoint x: 891, endPoint y: 186, distance: 23.8
drag, startPoint x: 974, startPoint y: 154, endPoint x: 1017, endPoint y: 194, distance: 58.4
drag, startPoint x: 830, startPoint y: 227, endPoint x: 850, endPoint y: 229, distance: 19.9
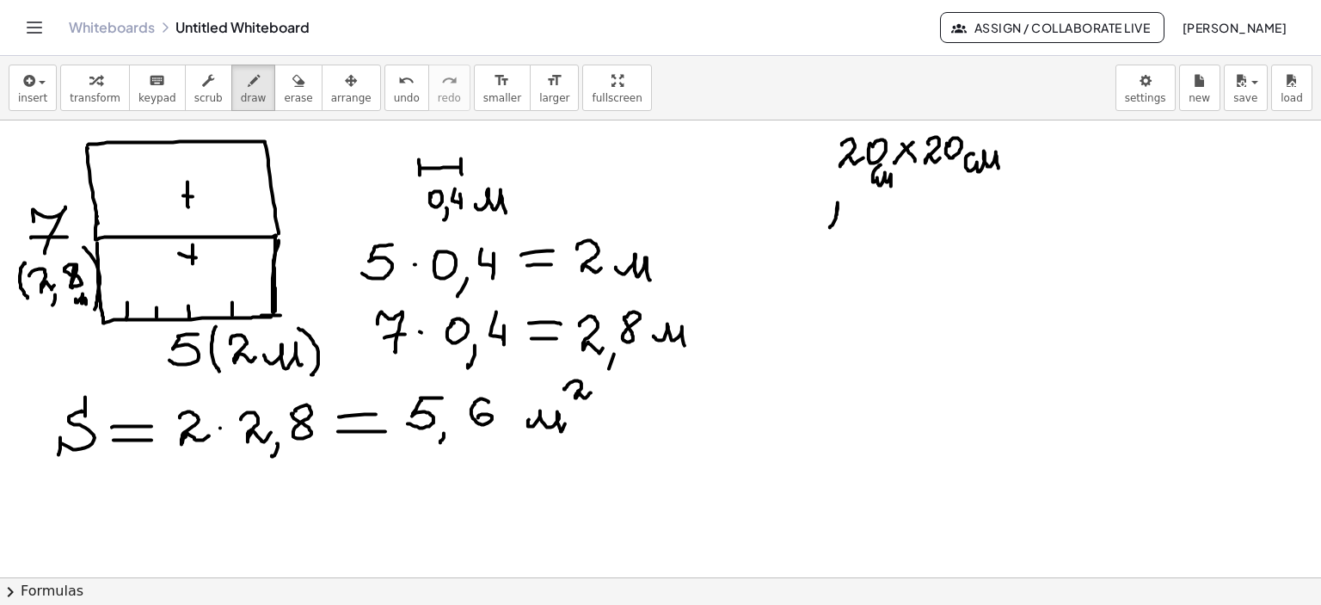
drag, startPoint x: 856, startPoint y: 212, endPoint x: 927, endPoint y: 222, distance: 72.0
drag, startPoint x: 938, startPoint y: 218, endPoint x: 961, endPoint y: 212, distance: 23.2
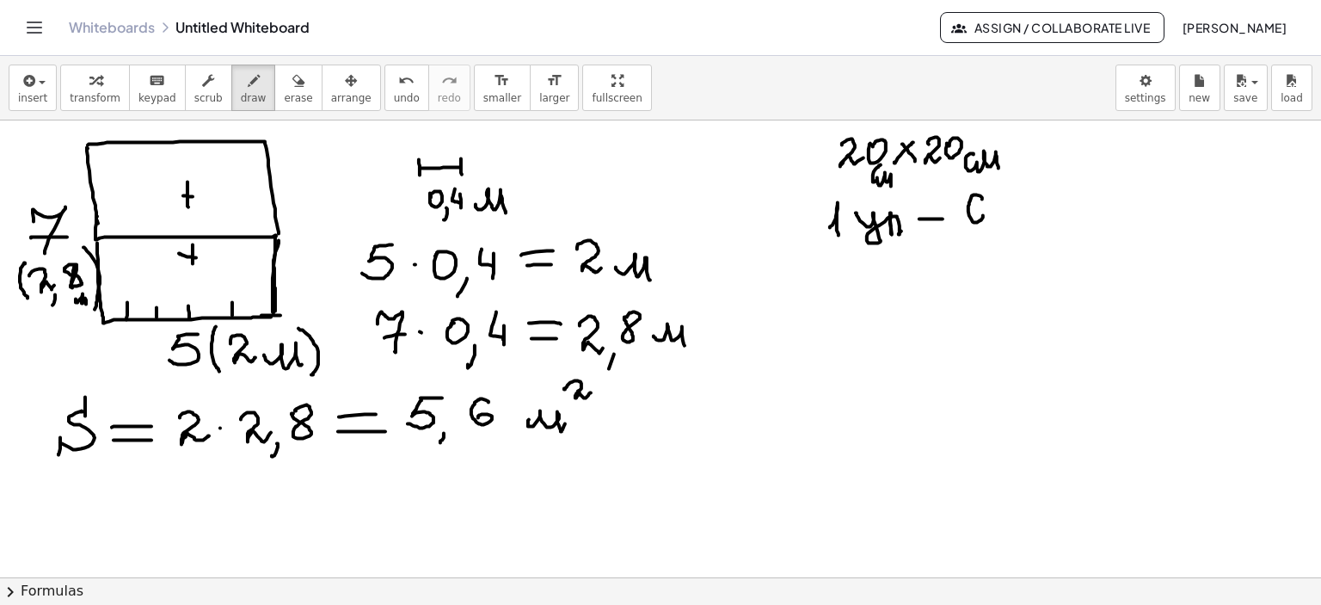
drag, startPoint x: 982, startPoint y: 199, endPoint x: 974, endPoint y: 215, distance: 18.1
drag, startPoint x: 1011, startPoint y: 199, endPoint x: 1046, endPoint y: 210, distance: 36.2
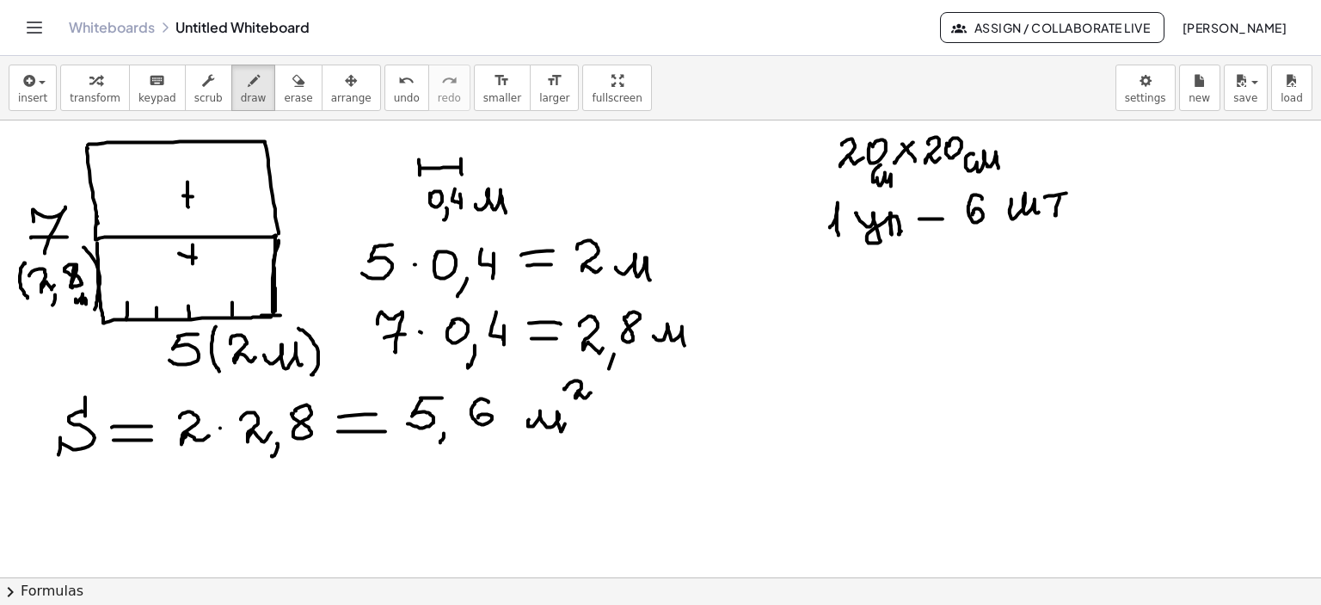
drag, startPoint x: 1045, startPoint y: 196, endPoint x: 1066, endPoint y: 193, distance: 21.8
drag, startPoint x: 833, startPoint y: 273, endPoint x: 833, endPoint y: 316, distance: 42.1
drag, startPoint x: 833, startPoint y: 271, endPoint x: 860, endPoint y: 320, distance: 55.8
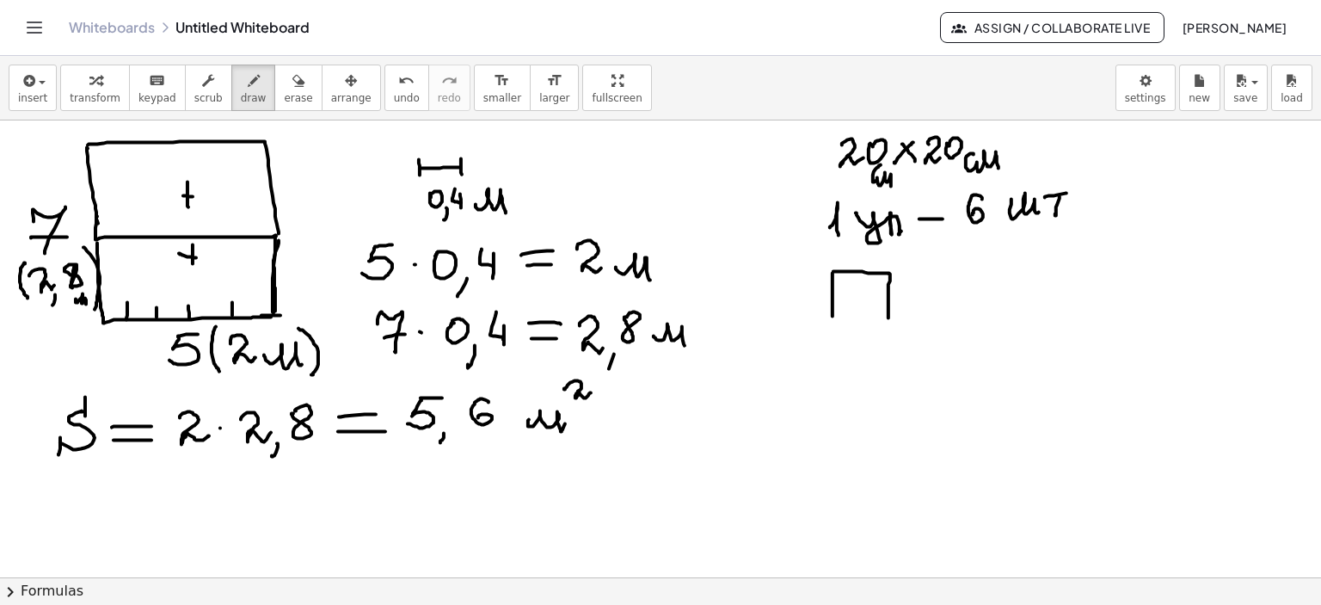
drag, startPoint x: 833, startPoint y: 316, endPoint x: 887, endPoint y: 314, distance: 54.2
drag, startPoint x: 898, startPoint y: 288, endPoint x: 920, endPoint y: 294, distance: 23.2
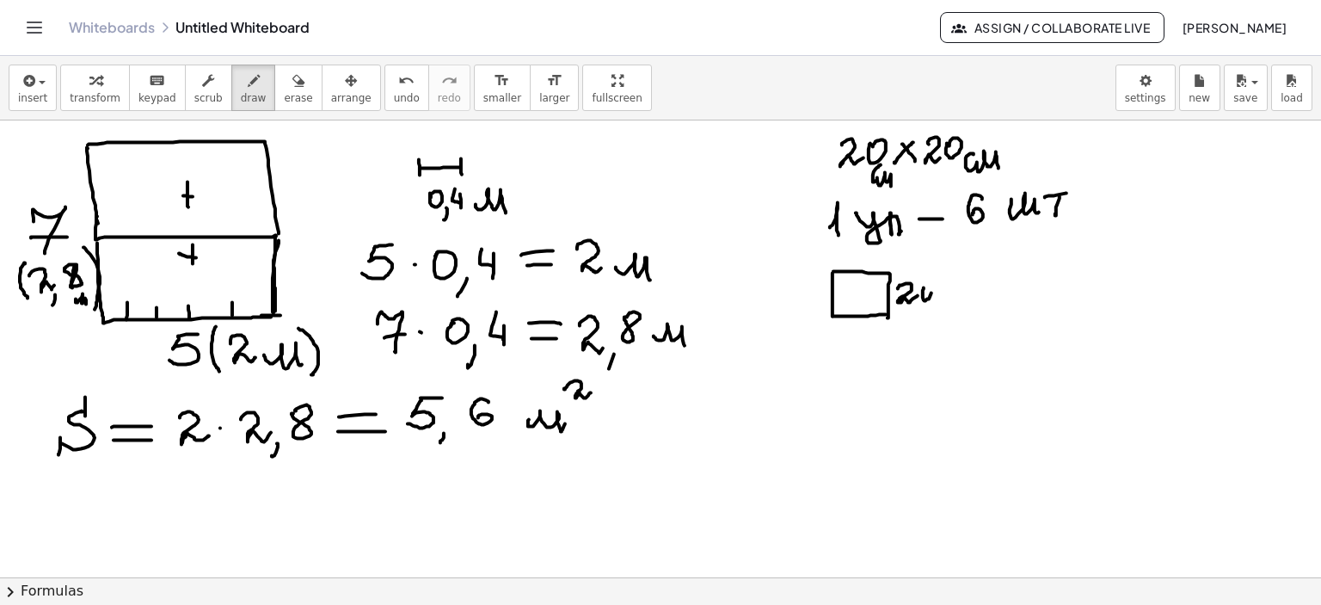
drag, startPoint x: 851, startPoint y: 321, endPoint x: 860, endPoint y: 333, distance: 14.8
drag, startPoint x: 942, startPoint y: 293, endPoint x: 959, endPoint y: 308, distance: 22.6
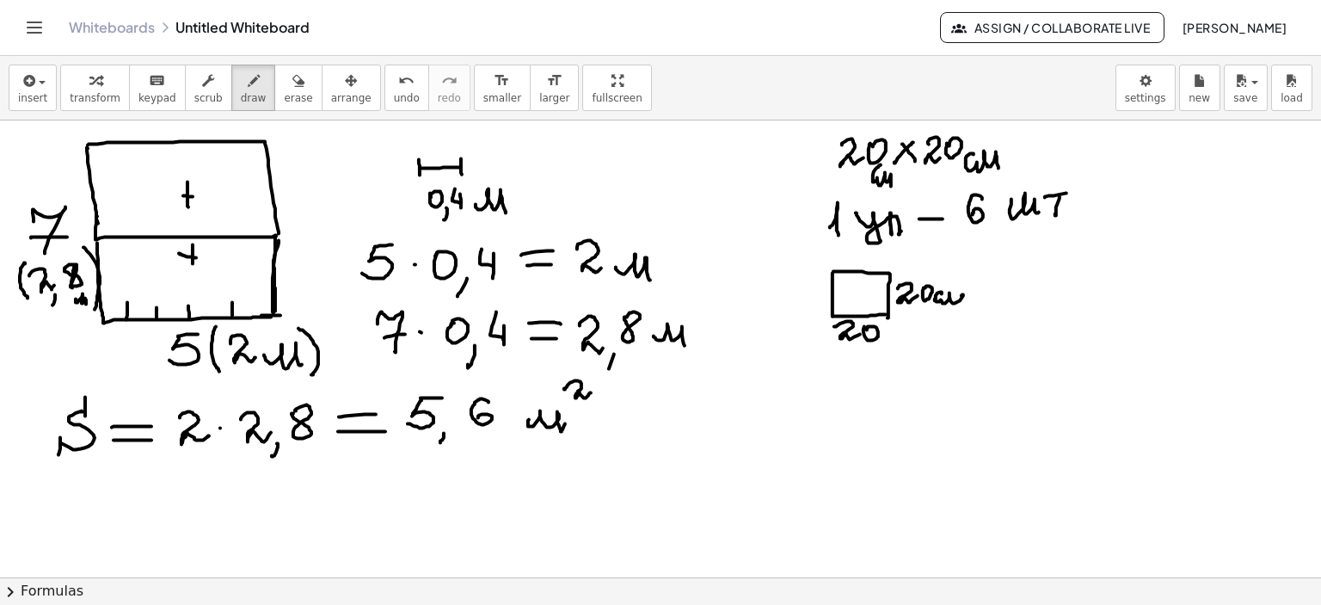
drag, startPoint x: 901, startPoint y: 335, endPoint x: 921, endPoint y: 343, distance: 21.6
drag, startPoint x: 1037, startPoint y: 292, endPoint x: 1042, endPoint y: 316, distance: 24.6
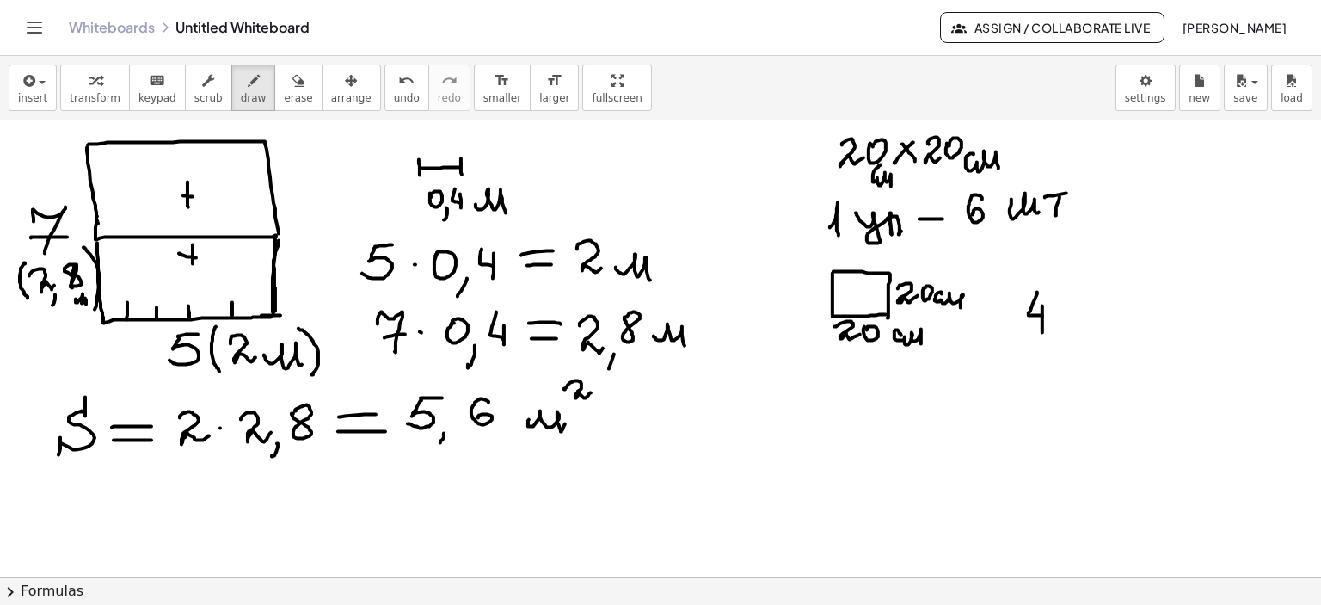
drag, startPoint x: 1042, startPoint y: 305, endPoint x: 1048, endPoint y: 321, distance: 16.6
drag, startPoint x: 1054, startPoint y: 305, endPoint x: 1075, endPoint y: 311, distance: 21.5
drag, startPoint x: 1077, startPoint y: 306, endPoint x: 1095, endPoint y: 323, distance: 24.4
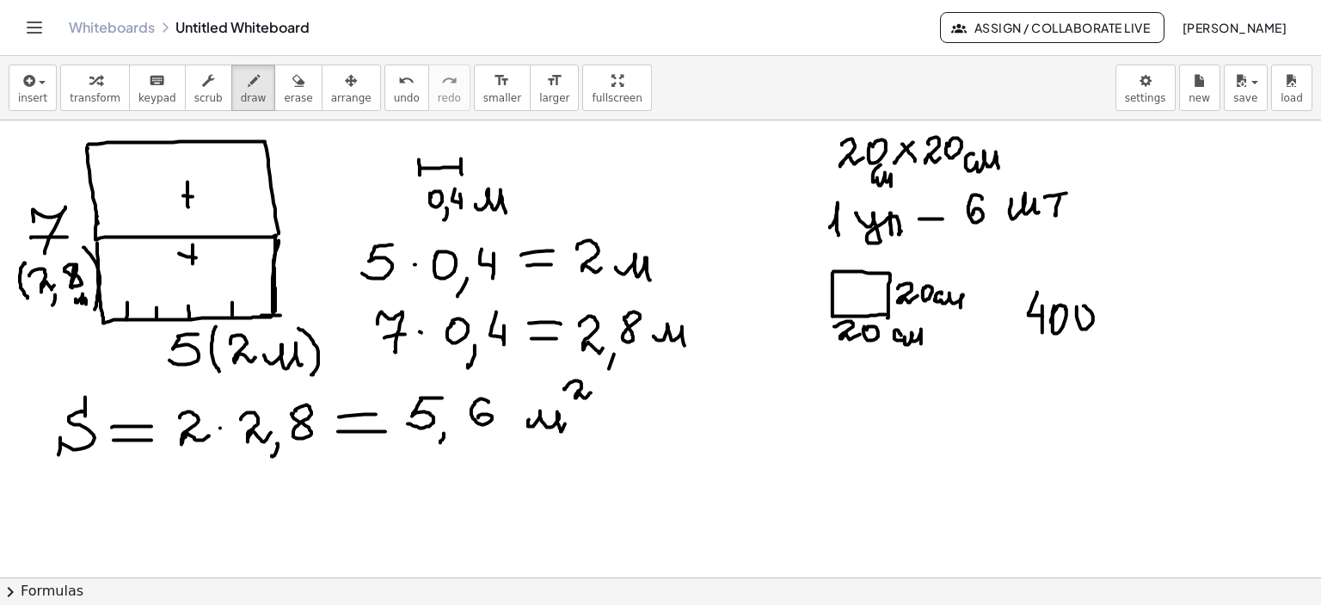
drag, startPoint x: 1116, startPoint y: 312, endPoint x: 1156, endPoint y: 307, distance: 39.9
drag, startPoint x: 1143, startPoint y: 290, endPoint x: 1169, endPoint y: 298, distance: 27.2
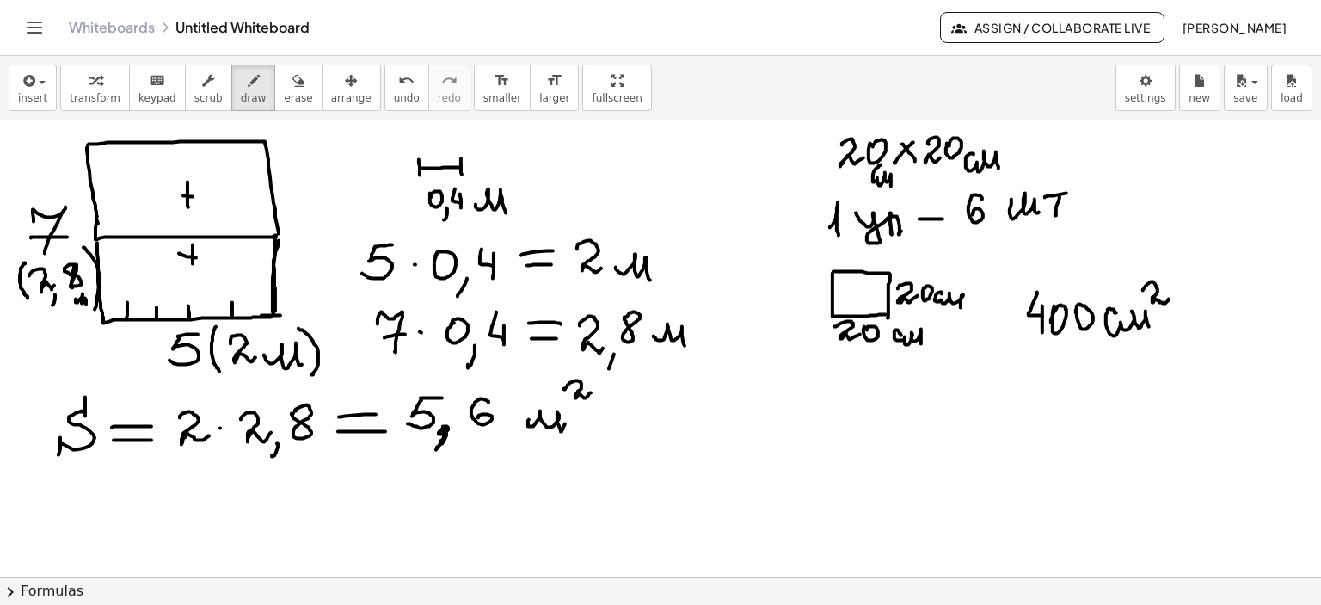
drag, startPoint x: 443, startPoint y: 426, endPoint x: 540, endPoint y: 485, distance: 113.9
drag, startPoint x: 90, startPoint y: 480, endPoint x: 67, endPoint y: 496, distance: 28.4
drag, startPoint x: 69, startPoint y: 497, endPoint x: 72, endPoint y: 506, distance: 9.3
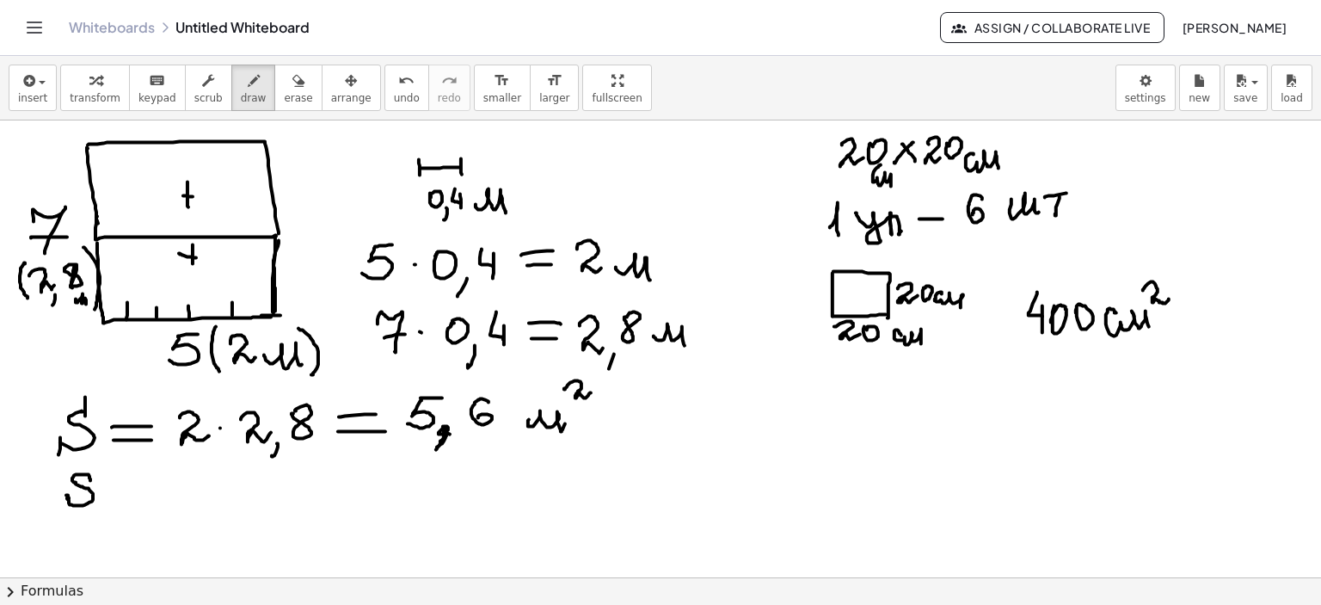
drag, startPoint x: 89, startPoint y: 465, endPoint x: 134, endPoint y: 507, distance: 62.1
drag, startPoint x: 111, startPoint y: 491, endPoint x: 141, endPoint y: 488, distance: 30.2
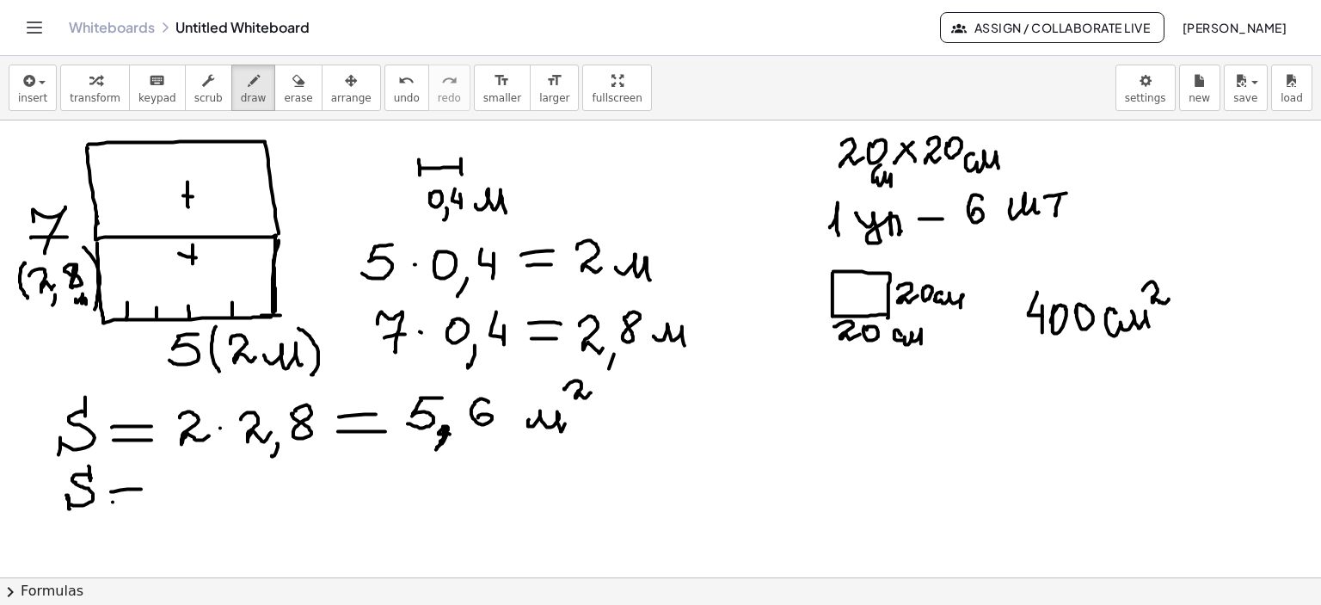
drag, startPoint x: 113, startPoint y: 501, endPoint x: 146, endPoint y: 499, distance: 33.6
drag, startPoint x: 175, startPoint y: 473, endPoint x: 169, endPoint y: 499, distance: 26.5
drag, startPoint x: 179, startPoint y: 472, endPoint x: 213, endPoint y: 509, distance: 50.5
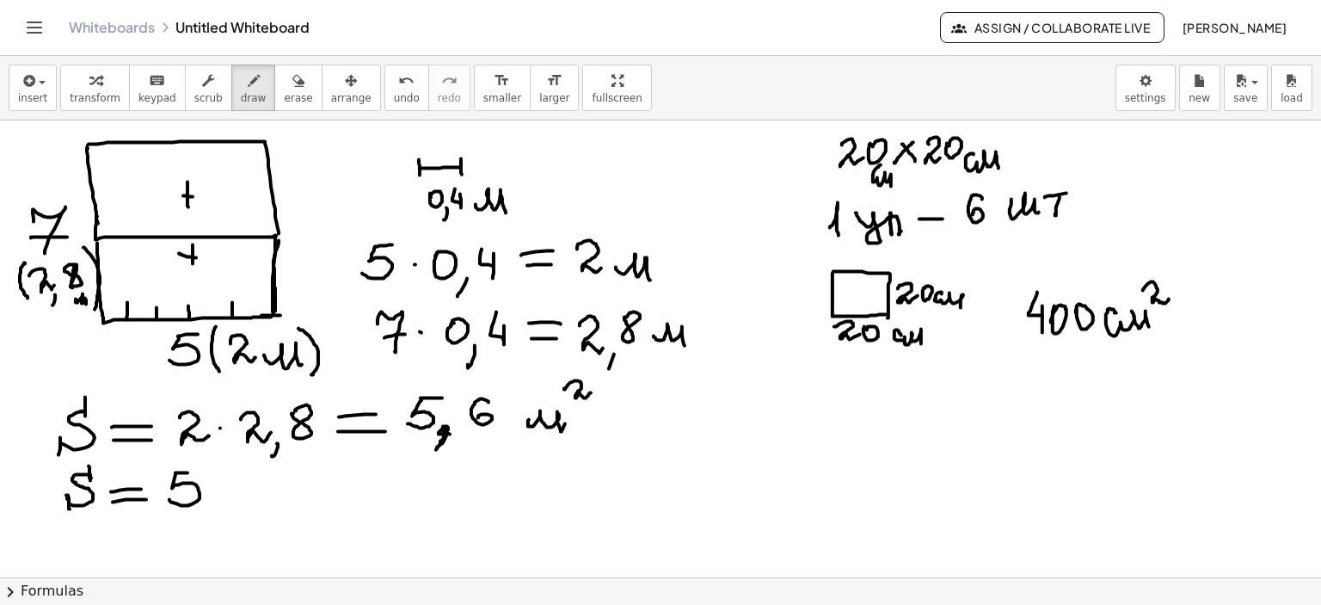
drag, startPoint x: 207, startPoint y: 506, endPoint x: 206, endPoint y: 516, distance: 10.4
drag, startPoint x: 239, startPoint y: 474, endPoint x: 254, endPoint y: 492, distance: 23.2
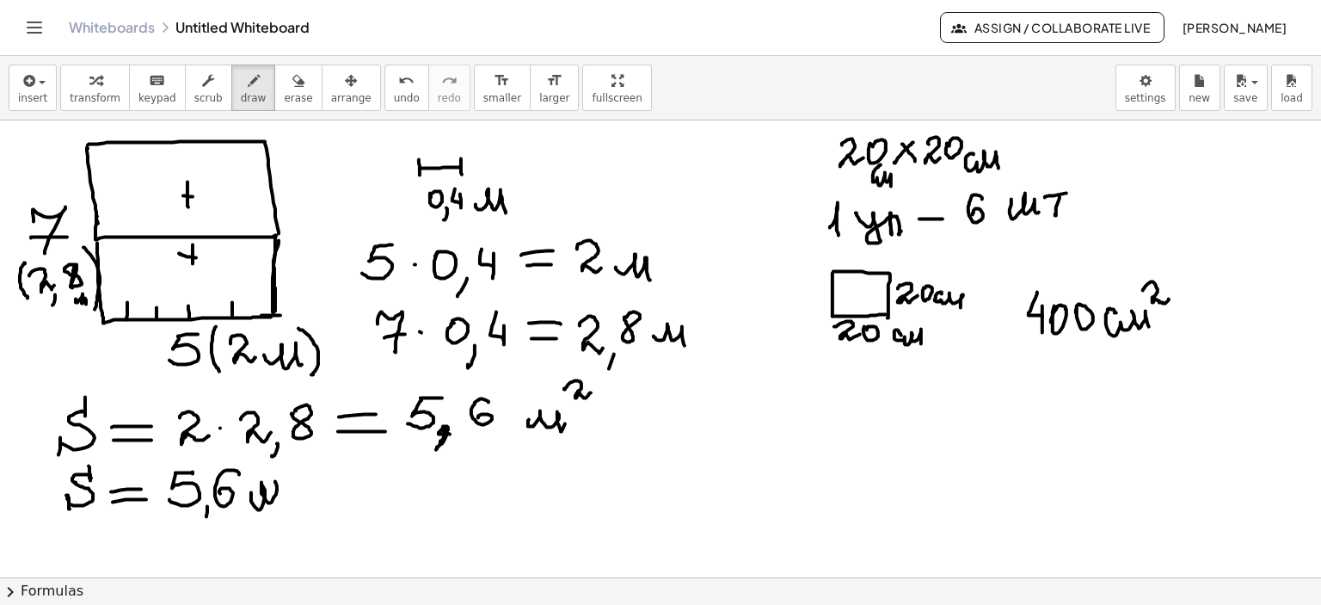
drag, startPoint x: 261, startPoint y: 507, endPoint x: 280, endPoint y: 501, distance: 19.9
drag, startPoint x: 291, startPoint y: 463, endPoint x: 307, endPoint y: 472, distance: 18.9
drag, startPoint x: 341, startPoint y: 482, endPoint x: 354, endPoint y: 481, distance: 13.8
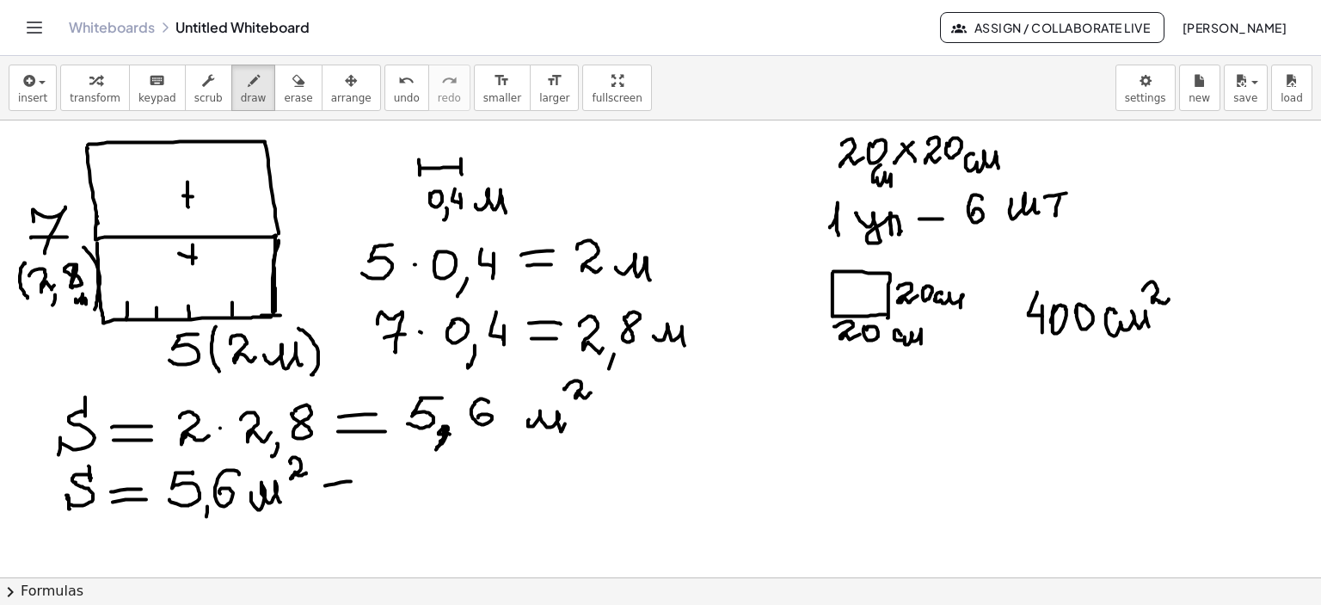
drag, startPoint x: 327, startPoint y: 498, endPoint x: 354, endPoint y: 491, distance: 28.4
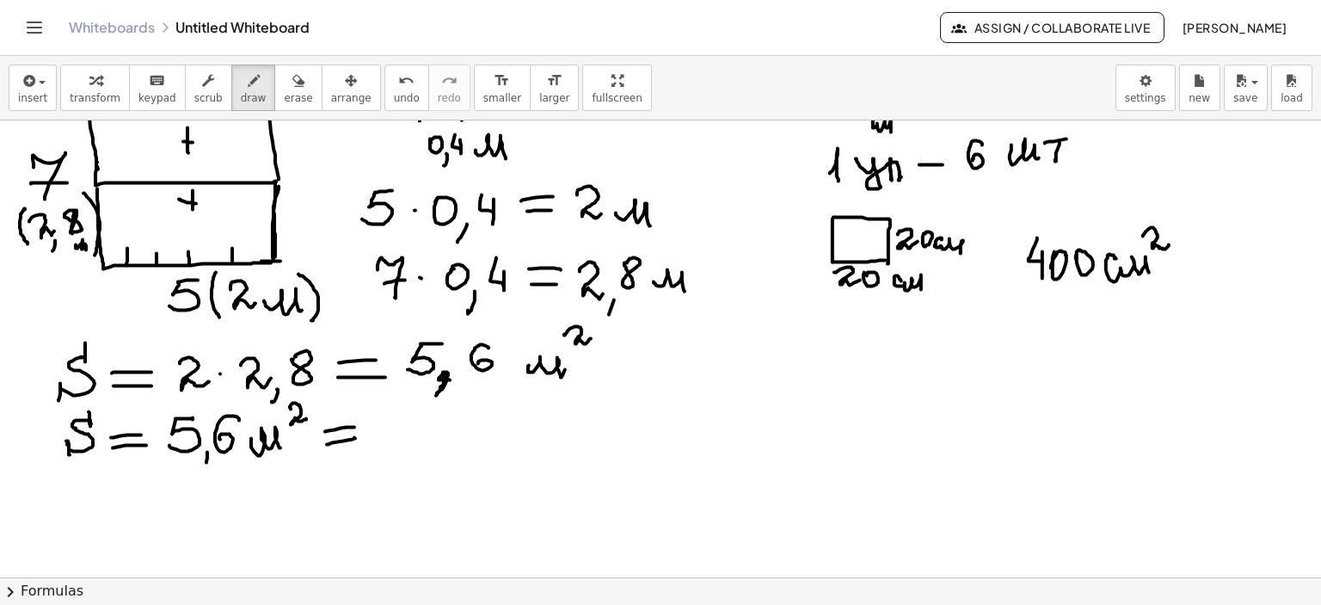
scroll to position [2369, 0]
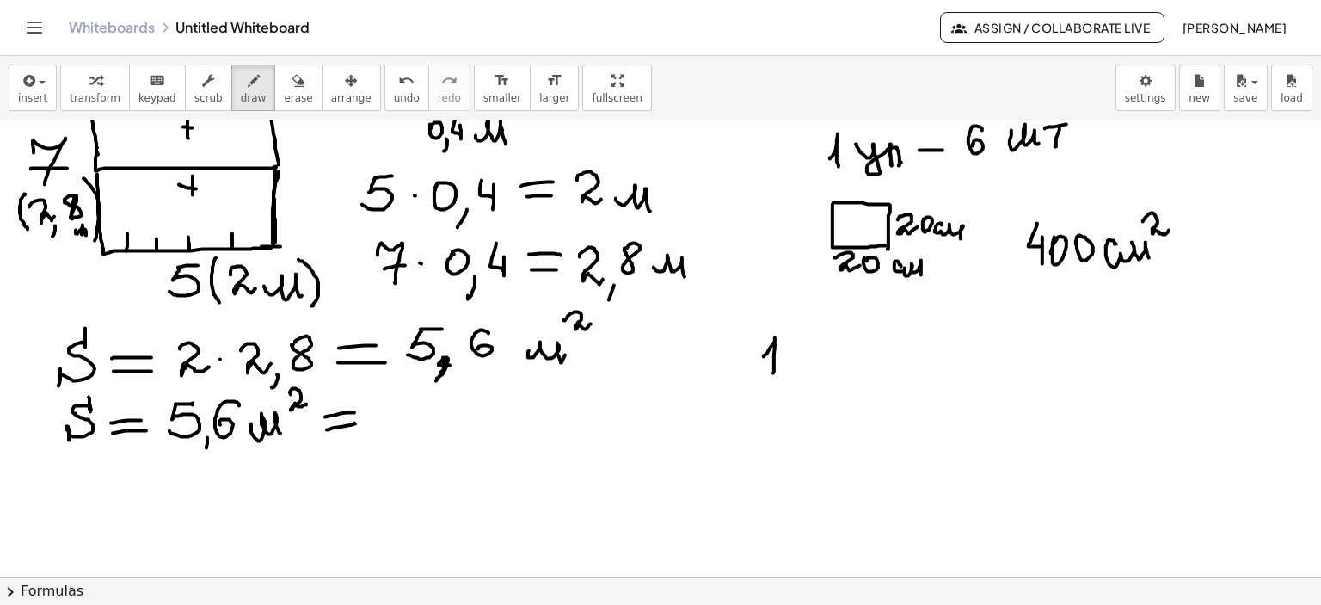
drag, startPoint x: 767, startPoint y: 353, endPoint x: 796, endPoint y: 367, distance: 31.9
drag, startPoint x: 789, startPoint y: 372, endPoint x: 821, endPoint y: 367, distance: 33.1
drag, startPoint x: 808, startPoint y: 336, endPoint x: 838, endPoint y: 341, distance: 29.6
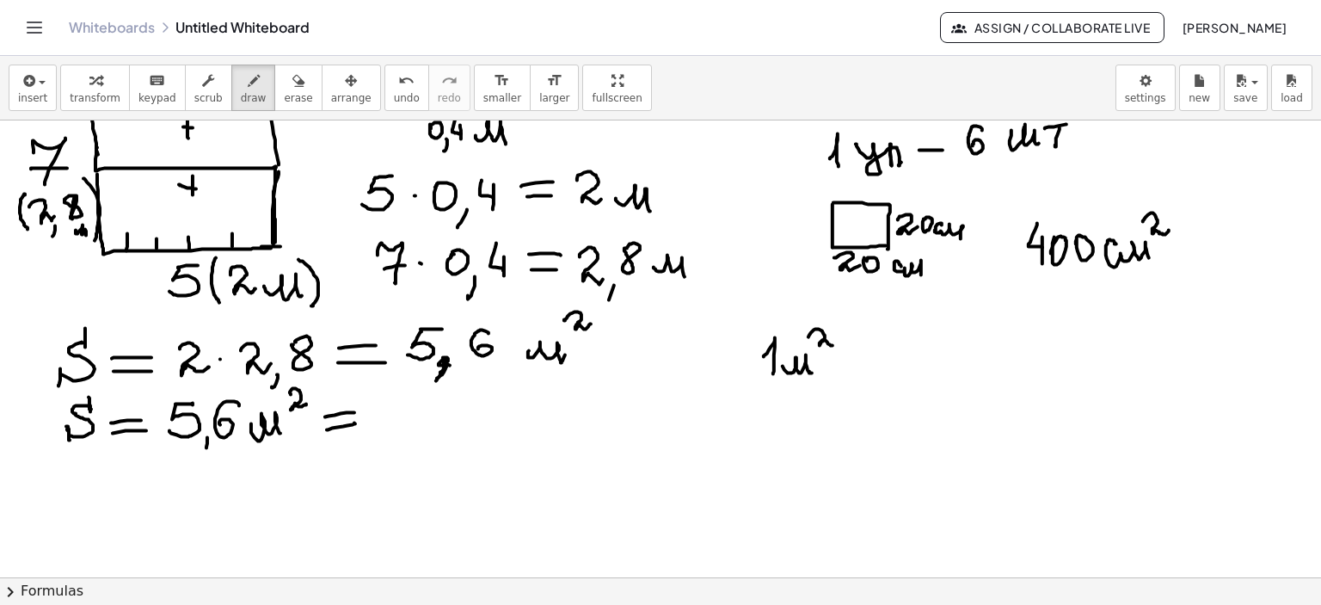
drag, startPoint x: 833, startPoint y: 353, endPoint x: 860, endPoint y: 353, distance: 26.7
drag, startPoint x: 838, startPoint y: 364, endPoint x: 866, endPoint y: 362, distance: 28.4
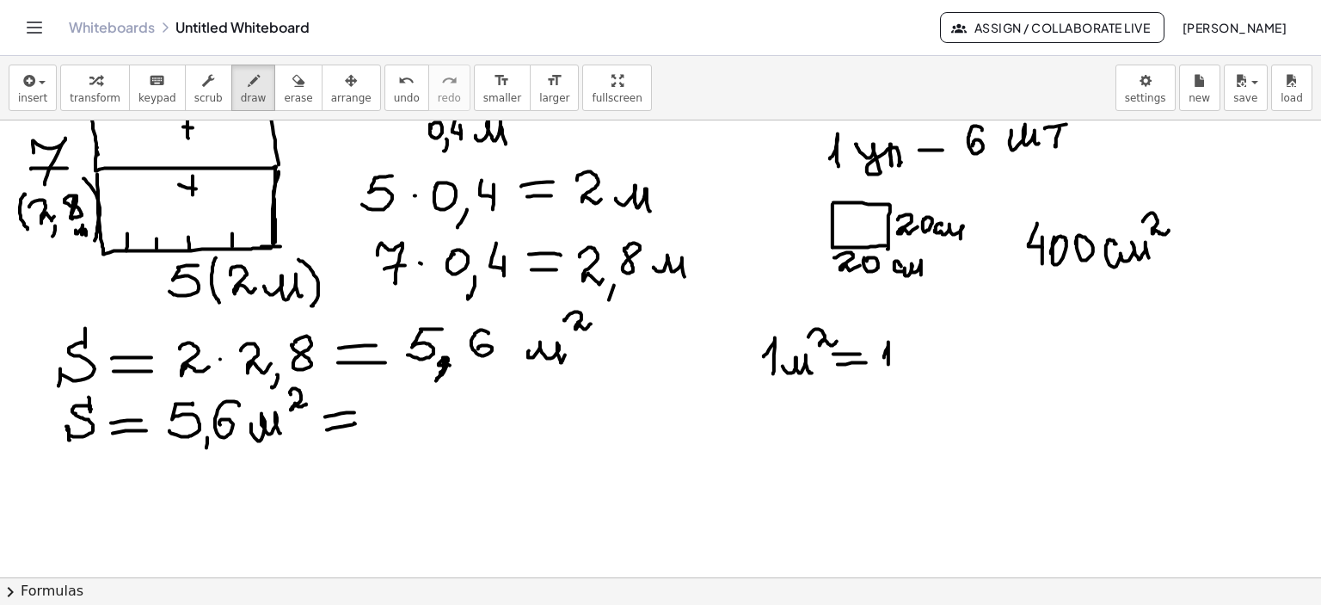
drag, startPoint x: 884, startPoint y: 357, endPoint x: 888, endPoint y: 367, distance: 11.2
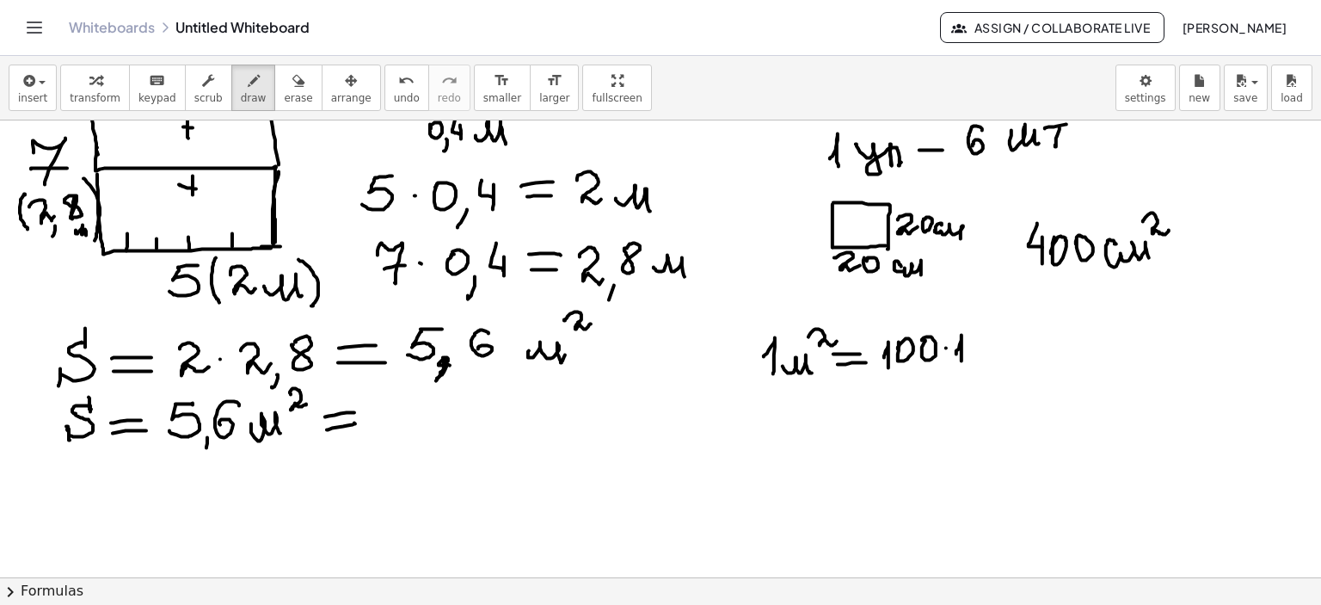
drag, startPoint x: 956, startPoint y: 353, endPoint x: 961, endPoint y: 362, distance: 9.6
drag, startPoint x: 971, startPoint y: 353, endPoint x: 987, endPoint y: 349, distance: 16.7
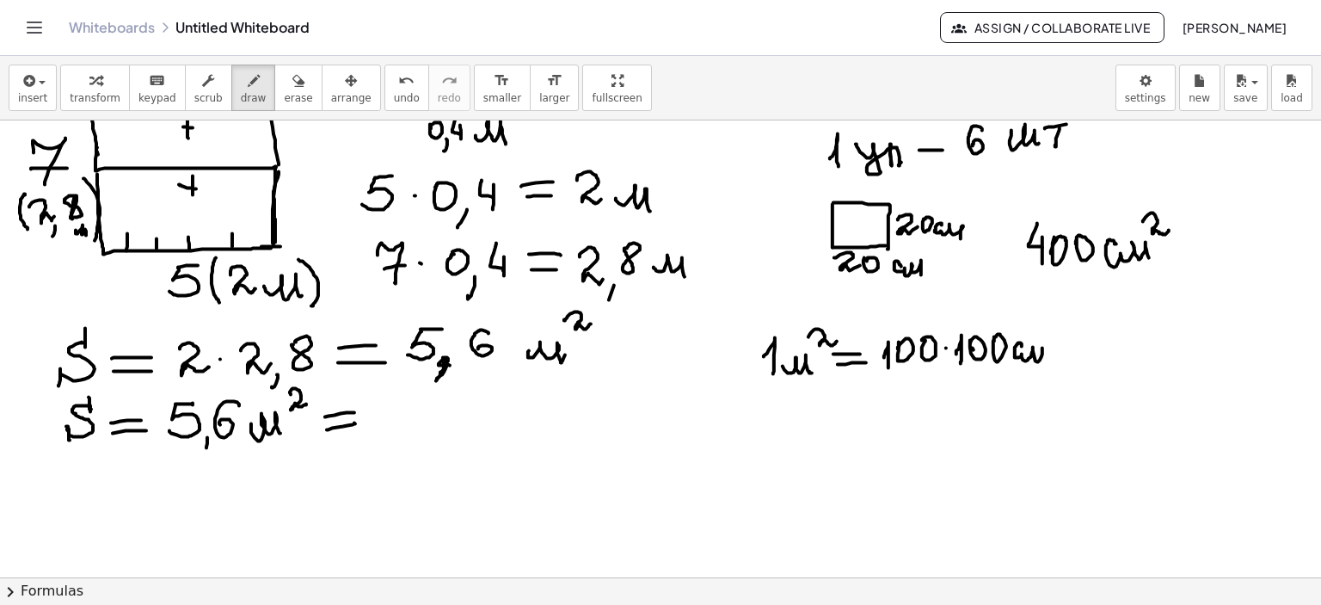
drag, startPoint x: 1022, startPoint y: 346, endPoint x: 1045, endPoint y: 364, distance: 29.4
drag, startPoint x: 1046, startPoint y: 320, endPoint x: 1058, endPoint y: 330, distance: 15.9
drag, startPoint x: 1063, startPoint y: 341, endPoint x: 1080, endPoint y: 341, distance: 17.2
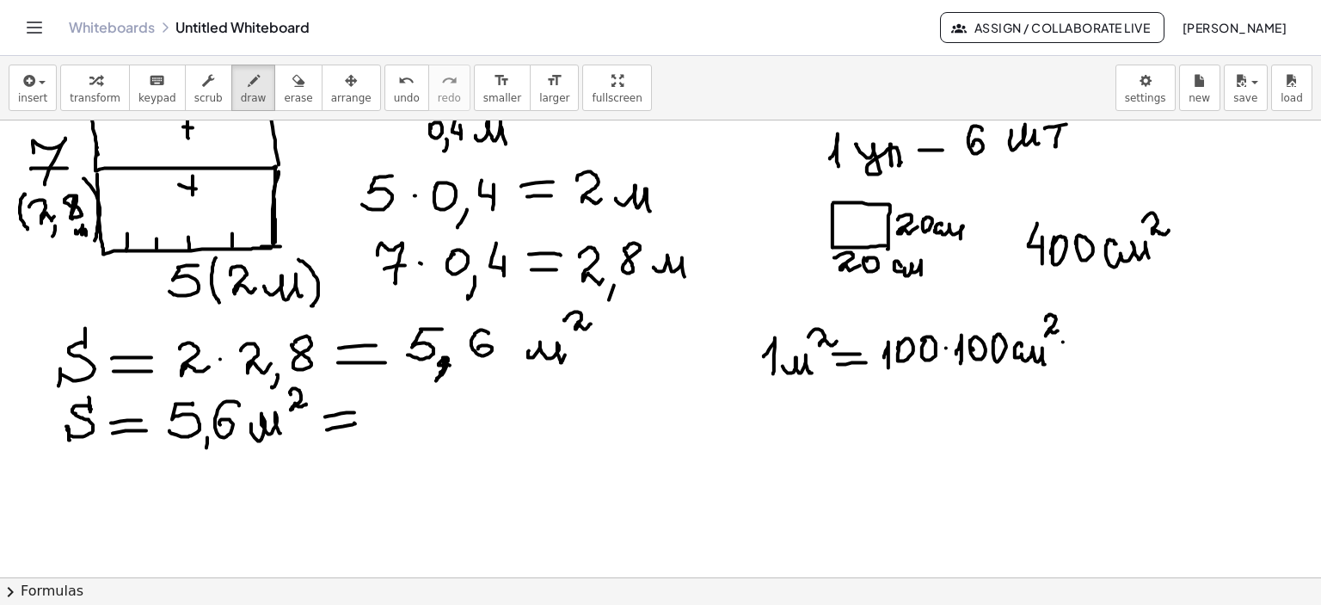
drag, startPoint x: 1065, startPoint y: 352, endPoint x: 1080, endPoint y: 349, distance: 15.7
drag, startPoint x: 1090, startPoint y: 354, endPoint x: 1108, endPoint y: 340, distance: 23.2
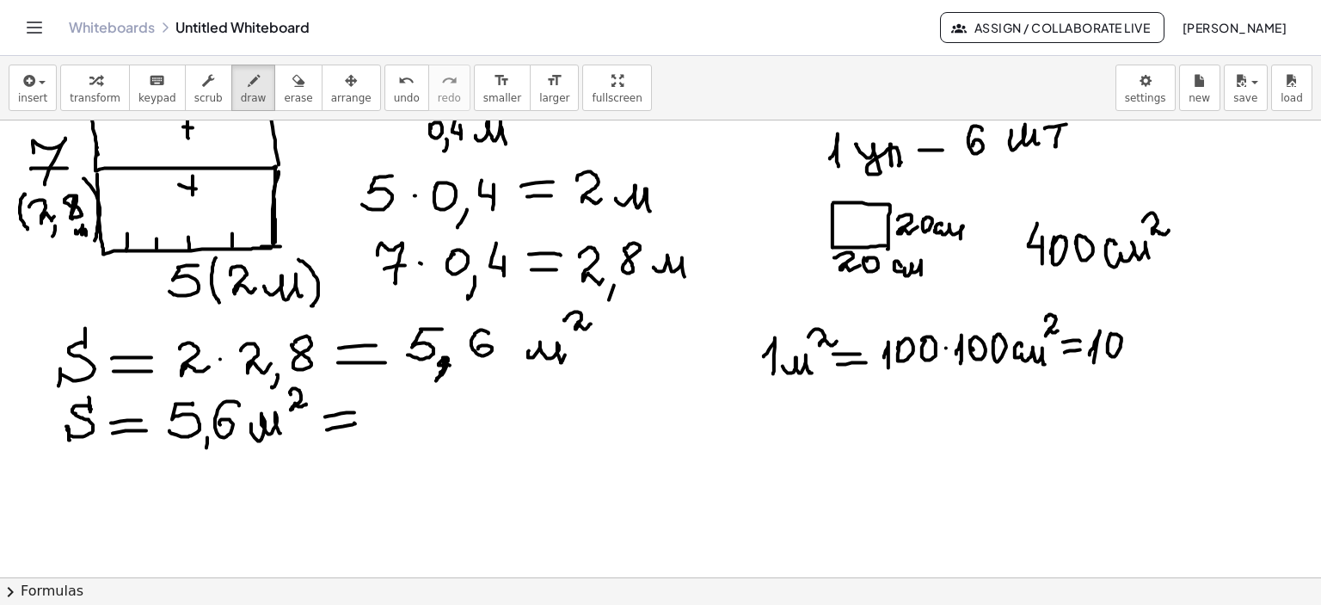
drag, startPoint x: 1108, startPoint y: 343, endPoint x: 1124, endPoint y: 354, distance: 19.8
drag, startPoint x: 1134, startPoint y: 338, endPoint x: 1156, endPoint y: 348, distance: 23.8
drag, startPoint x: 1159, startPoint y: 336, endPoint x: 1186, endPoint y: 343, distance: 27.5
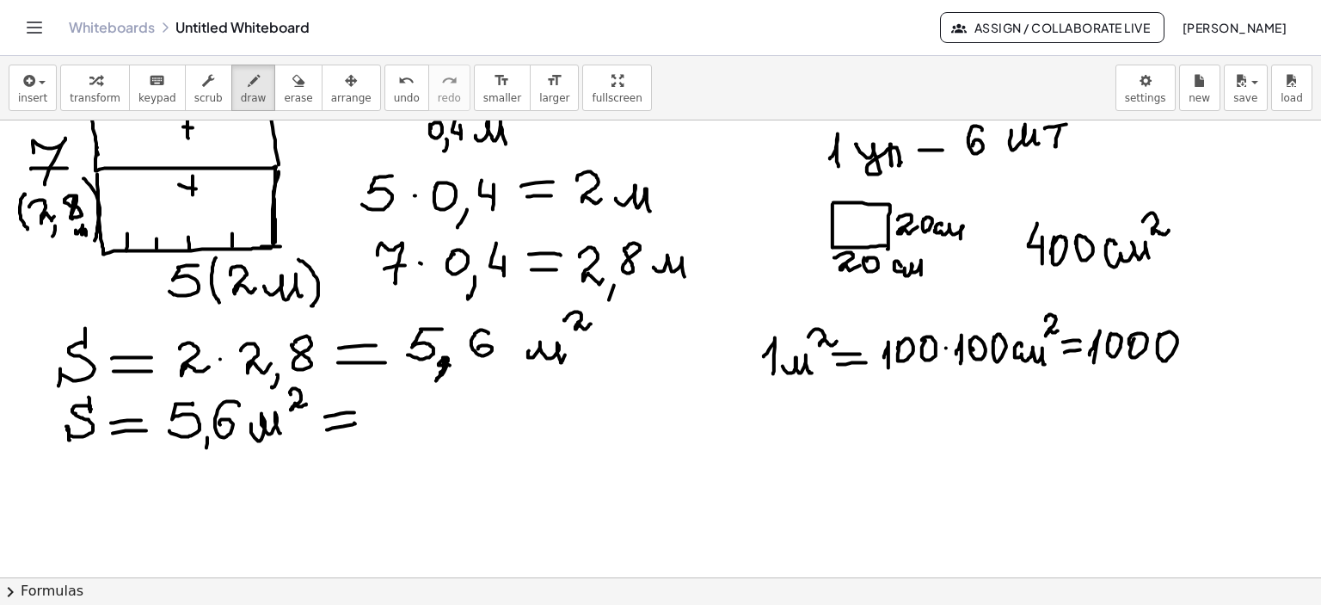
drag, startPoint x: 1217, startPoint y: 342, endPoint x: 1256, endPoint y: 348, distance: 39.2
drag, startPoint x: 1248, startPoint y: 323, endPoint x: 1264, endPoint y: 335, distance: 20.3
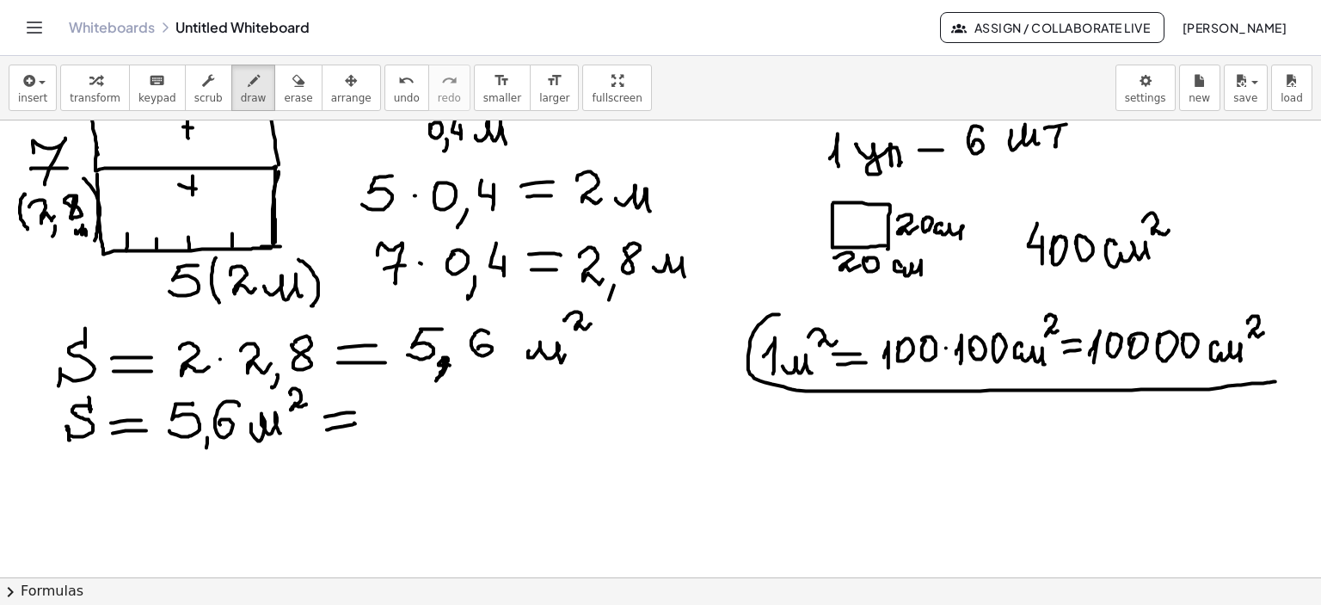
drag, startPoint x: 779, startPoint y: 314, endPoint x: 1275, endPoint y: 381, distance: 500.7
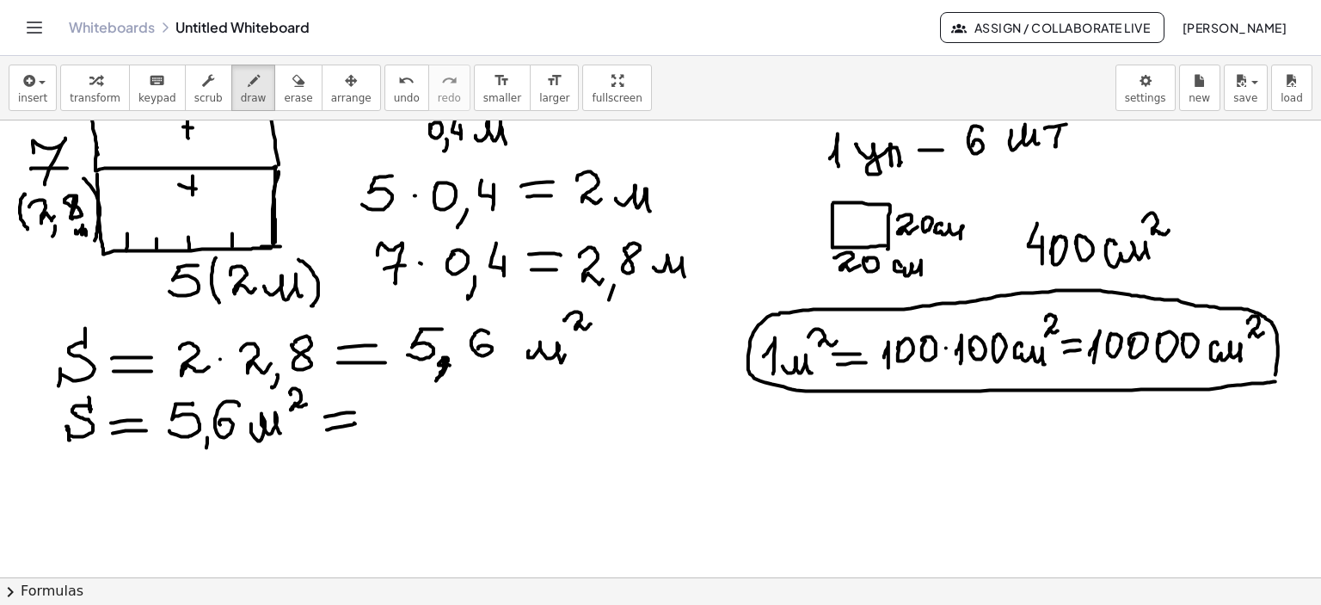
drag, startPoint x: 780, startPoint y: 312, endPoint x: 1270, endPoint y: 381, distance: 495.0
drag, startPoint x: 388, startPoint y: 404, endPoint x: 378, endPoint y: 428, distance: 26.2
drag, startPoint x: 386, startPoint y: 405, endPoint x: 402, endPoint y: 404, distance: 16.4
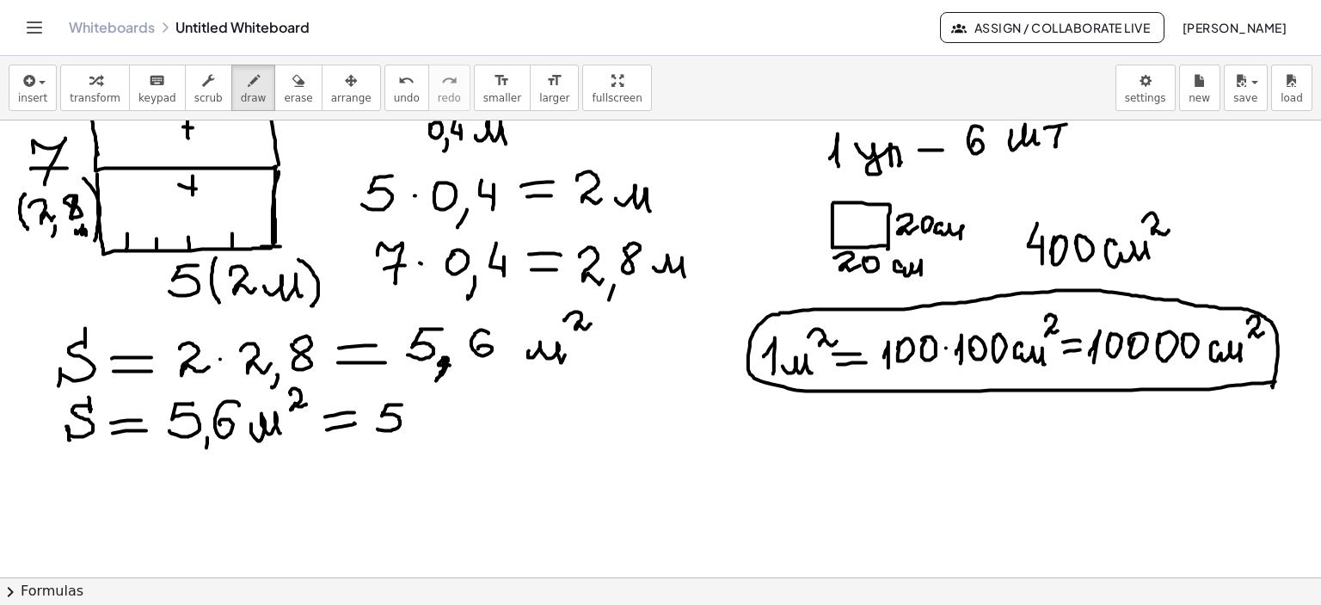
drag, startPoint x: 435, startPoint y: 409, endPoint x: 417, endPoint y: 423, distance: 23.2
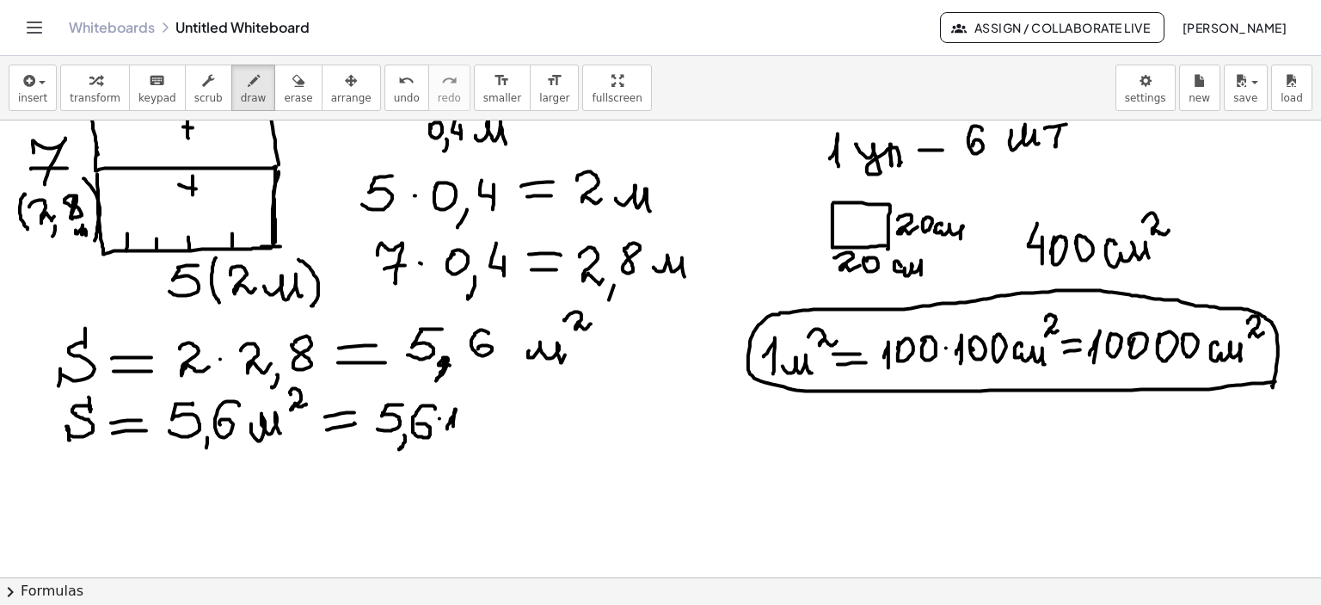
drag, startPoint x: 451, startPoint y: 418, endPoint x: 454, endPoint y: 434, distance: 16.7
drag, startPoint x: 495, startPoint y: 410, endPoint x: 492, endPoint y: 419, distance: 9.0
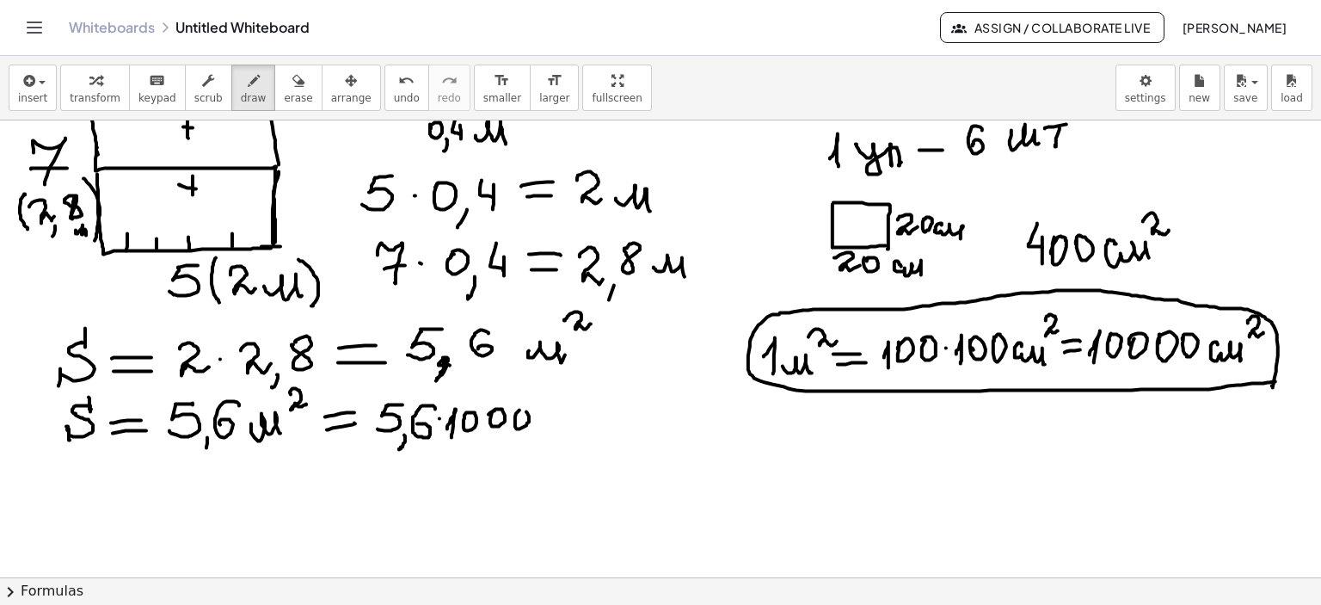
drag, startPoint x: 519, startPoint y: 410, endPoint x: 530, endPoint y: 422, distance: 16.4
drag, startPoint x: 544, startPoint y: 423, endPoint x: 549, endPoint y: 413, distance: 11.5
drag, startPoint x: 571, startPoint y: 411, endPoint x: 599, endPoint y: 411, distance: 28.4
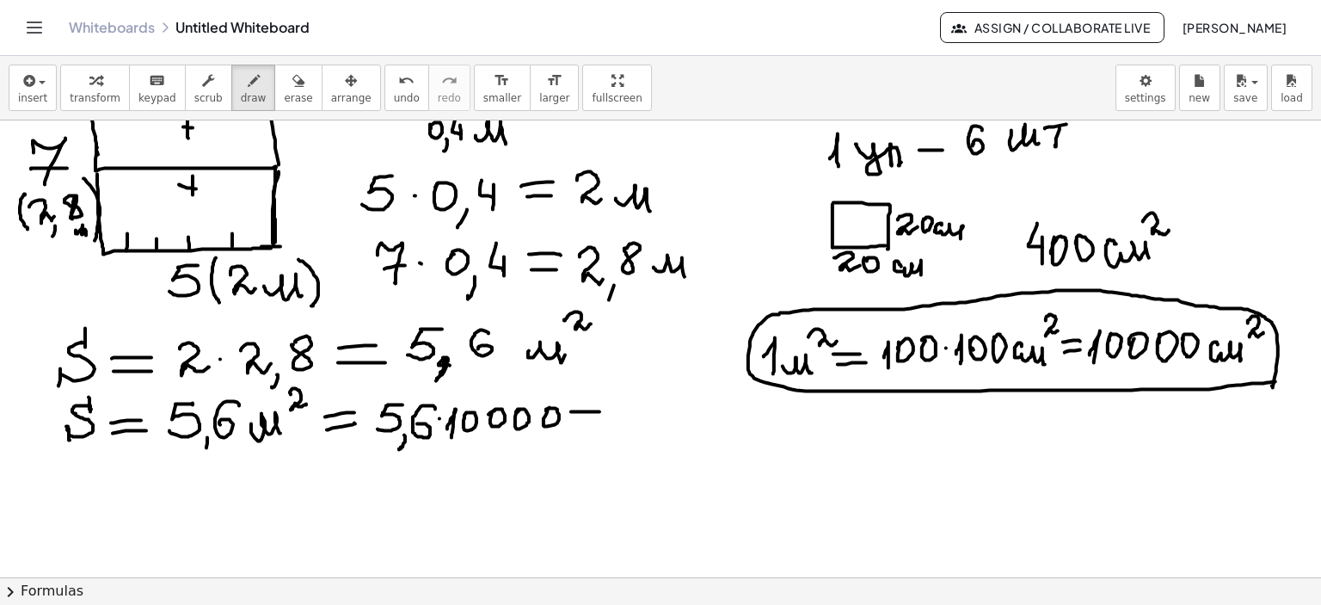
drag, startPoint x: 574, startPoint y: 420, endPoint x: 608, endPoint y: 416, distance: 33.7
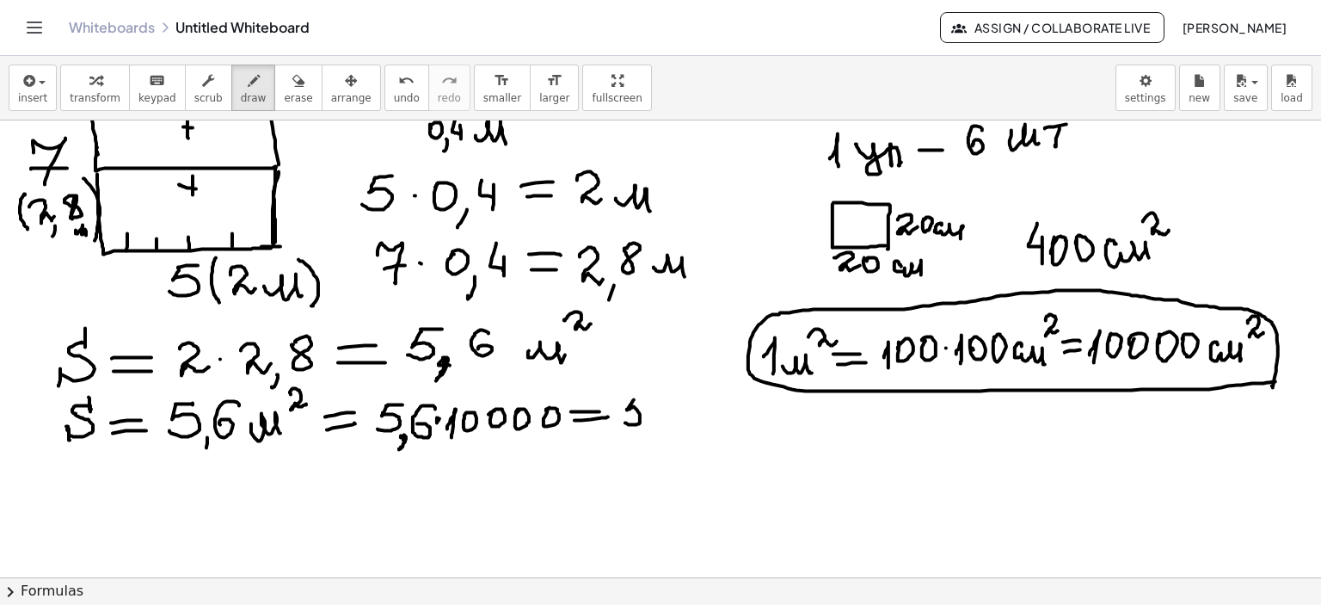
drag, startPoint x: 634, startPoint y: 399, endPoint x: 623, endPoint y: 420, distance: 23.5
drag, startPoint x: 631, startPoint y: 400, endPoint x: 650, endPoint y: 399, distance: 18.9
drag, startPoint x: 668, startPoint y: 402, endPoint x: 658, endPoint y: 422, distance: 22.3
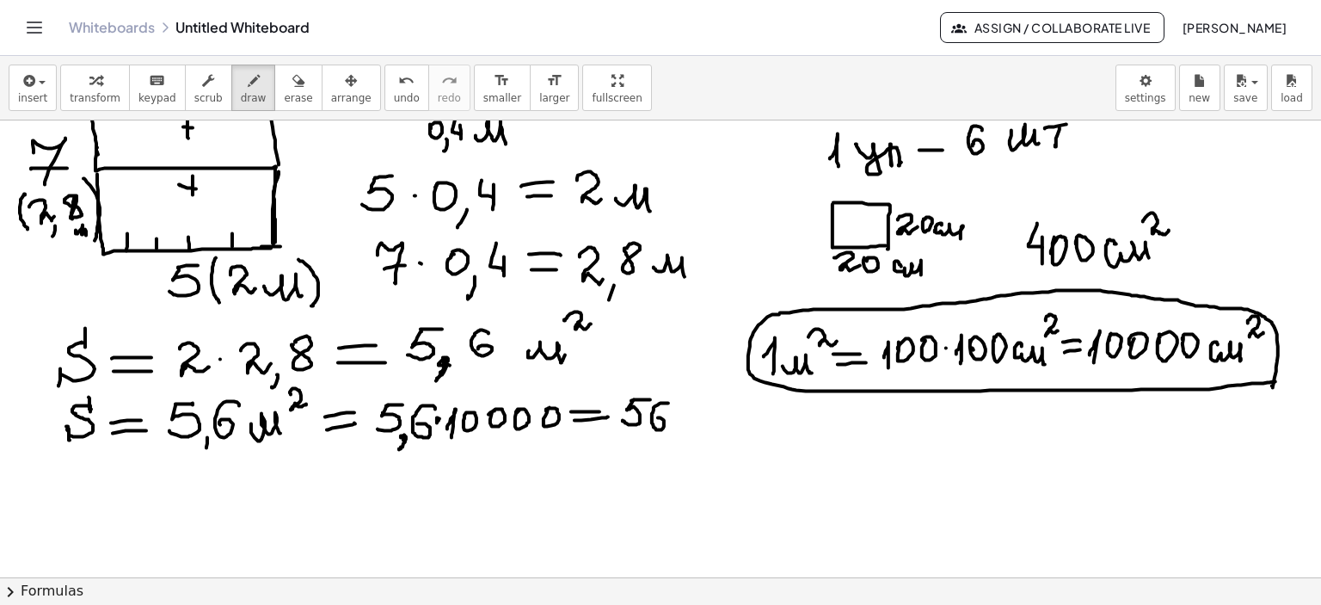
drag, startPoint x: 685, startPoint y: 405, endPoint x: 691, endPoint y: 413, distance: 9.8
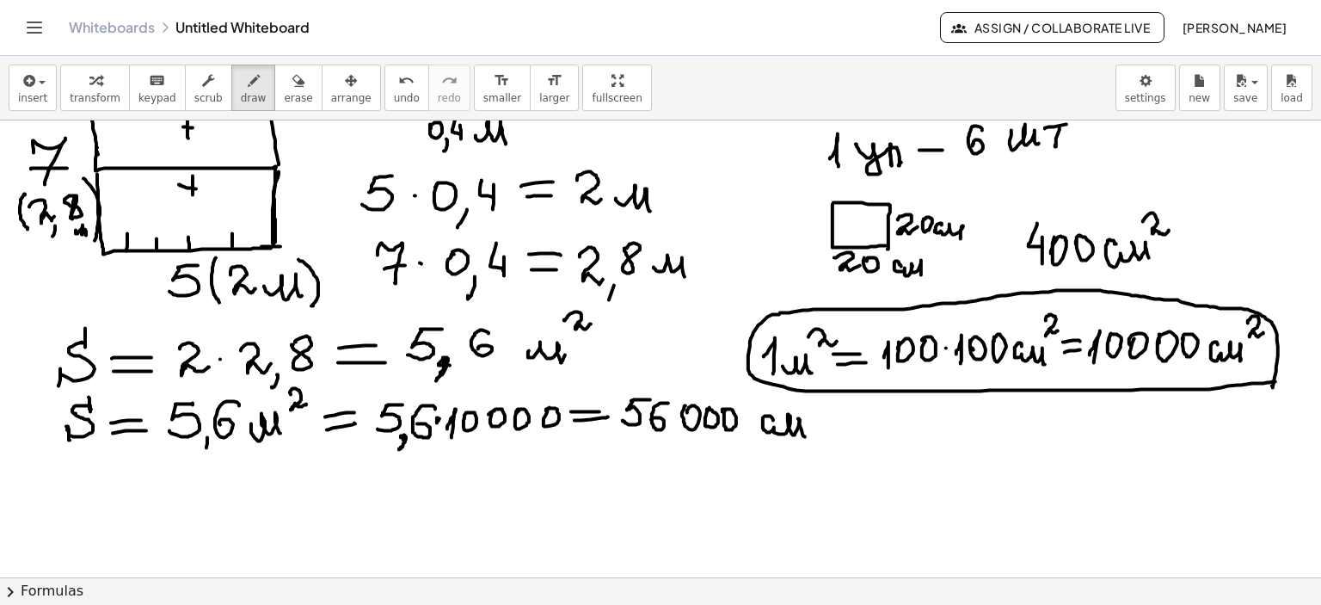
drag, startPoint x: 773, startPoint y: 420, endPoint x: 829, endPoint y: 412, distance: 56.4
drag, startPoint x: 814, startPoint y: 406, endPoint x: 835, endPoint y: 419, distance: 25.1
drag, startPoint x: 623, startPoint y: 448, endPoint x: 740, endPoint y: 444, distance: 117.9
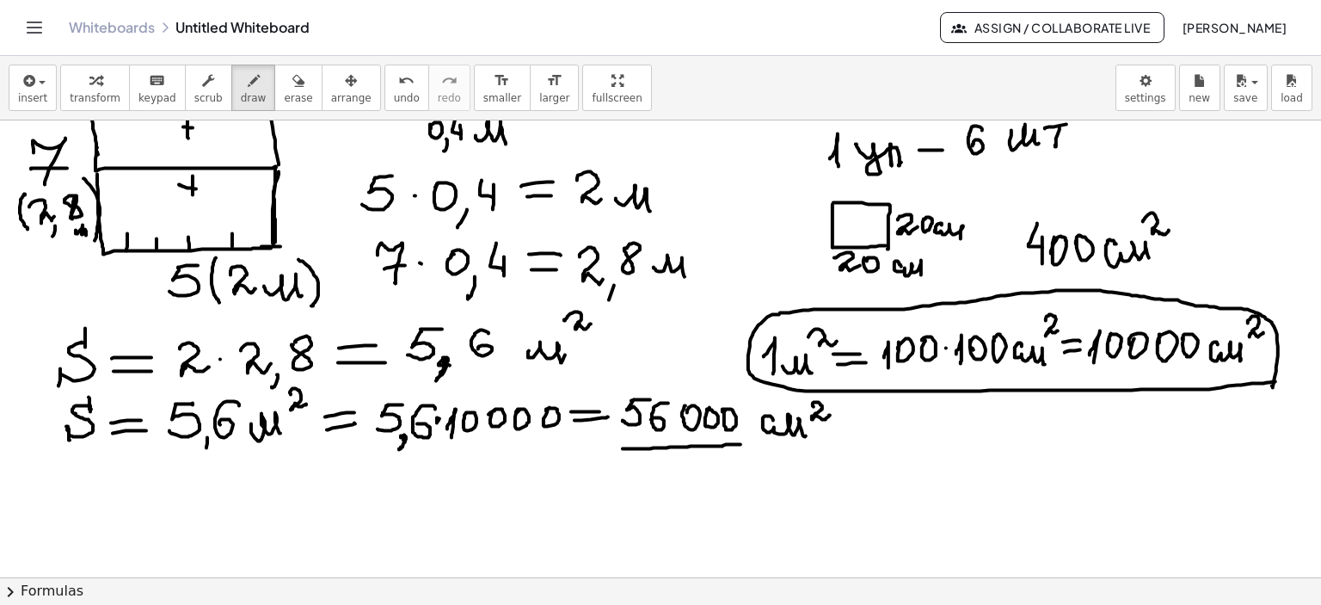
drag, startPoint x: 78, startPoint y: 461, endPoint x: 72, endPoint y: 488, distance: 27.3
drag, startPoint x: 76, startPoint y: 463, endPoint x: 130, endPoint y: 462, distance: 54.2
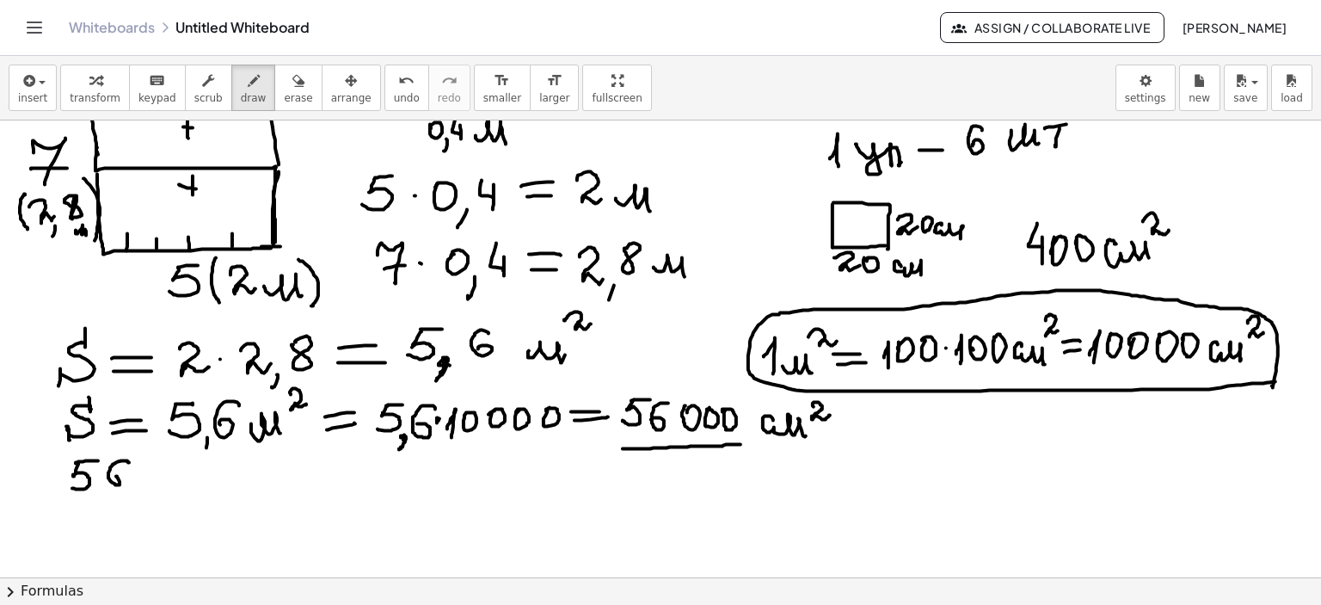
drag, startPoint x: 129, startPoint y: 462, endPoint x: 114, endPoint y: 480, distance: 23.8
drag, startPoint x: 151, startPoint y: 479, endPoint x: 172, endPoint y: 474, distance: 21.3
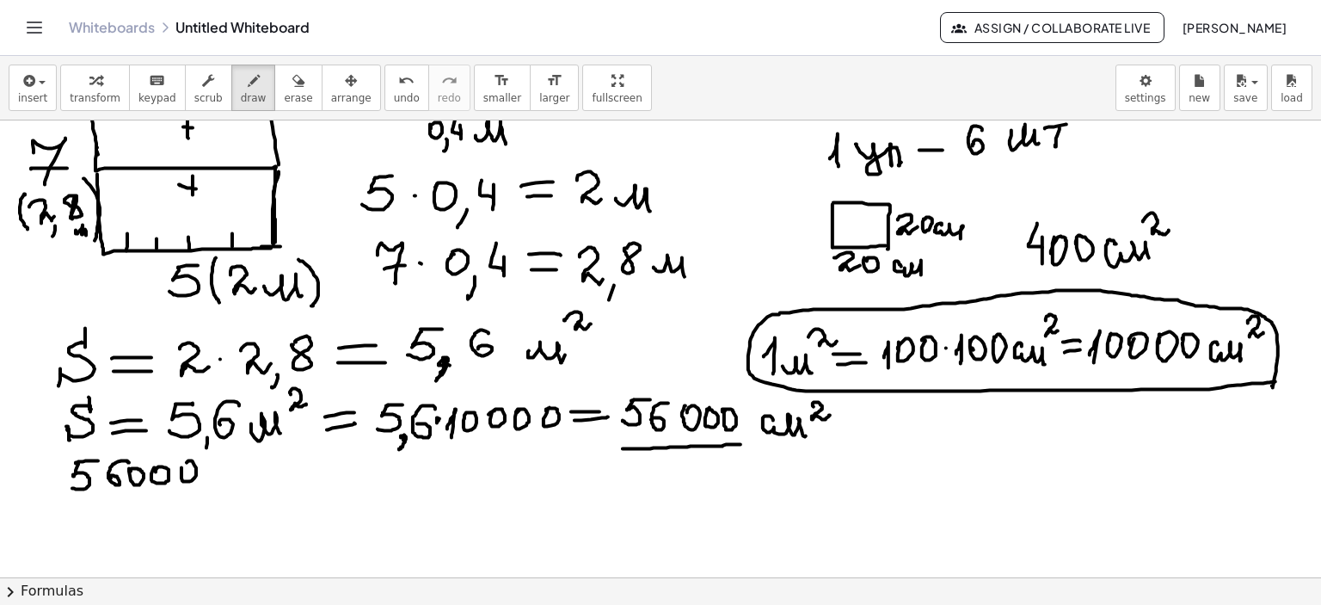
drag, startPoint x: 181, startPoint y: 467, endPoint x: 194, endPoint y: 467, distance: 12.0
drag, startPoint x: 72, startPoint y: 501, endPoint x: 206, endPoint y: 494, distance: 134.4
drag, startPoint x: 122, startPoint y: 504, endPoint x: 123, endPoint y: 520, distance: 16.4
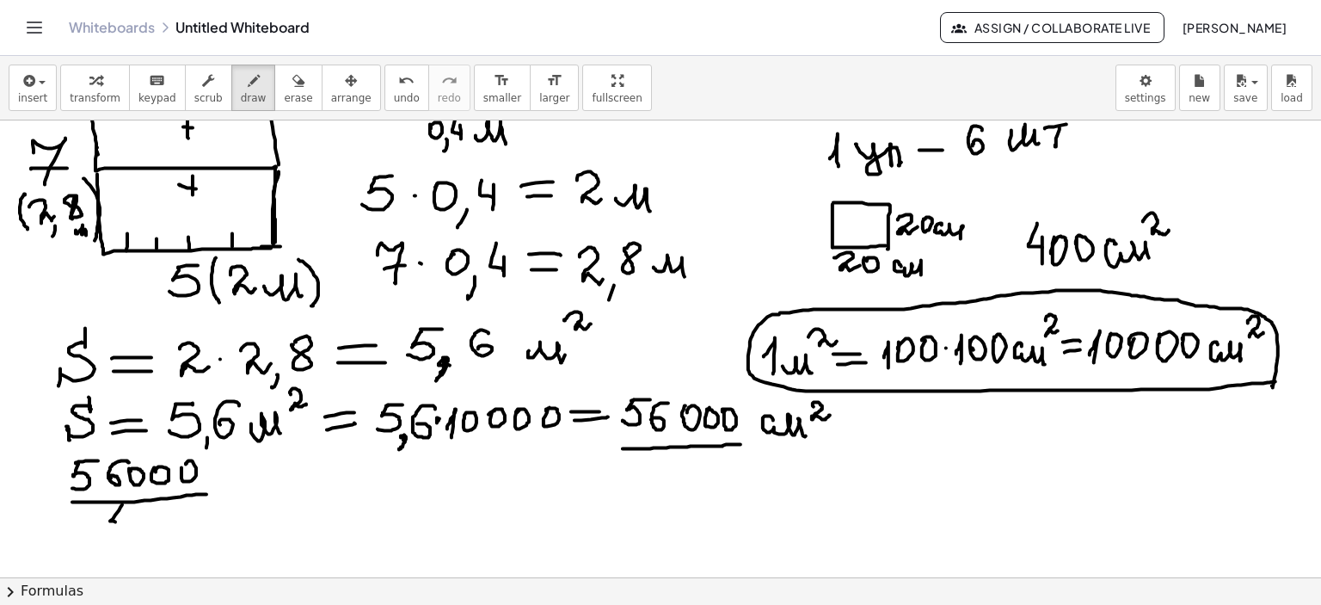
drag, startPoint x: 124, startPoint y: 515, endPoint x: 133, endPoint y: 525, distance: 13.4
drag, startPoint x: 137, startPoint y: 515, endPoint x: 156, endPoint y: 525, distance: 21.2
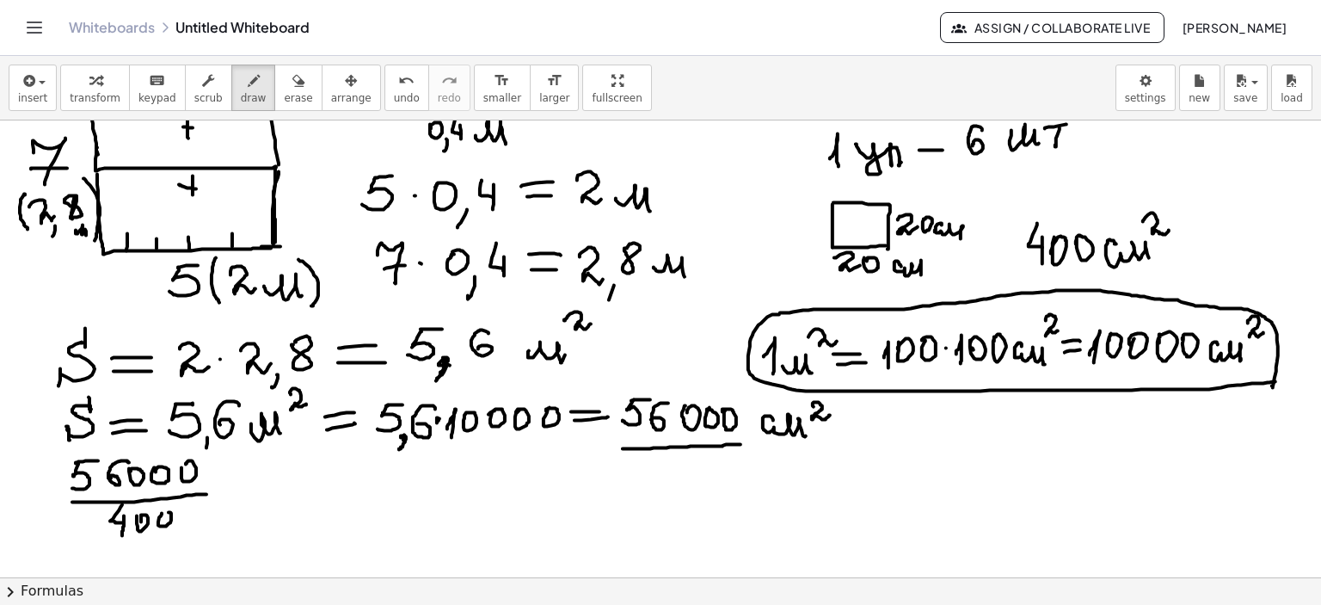
drag, startPoint x: 158, startPoint y: 523, endPoint x: 243, endPoint y: 501, distance: 87.0
drag, startPoint x: 237, startPoint y: 488, endPoint x: 249, endPoint y: 487, distance: 12.9
drag, startPoint x: 230, startPoint y: 498, endPoint x: 256, endPoint y: 495, distance: 26.0
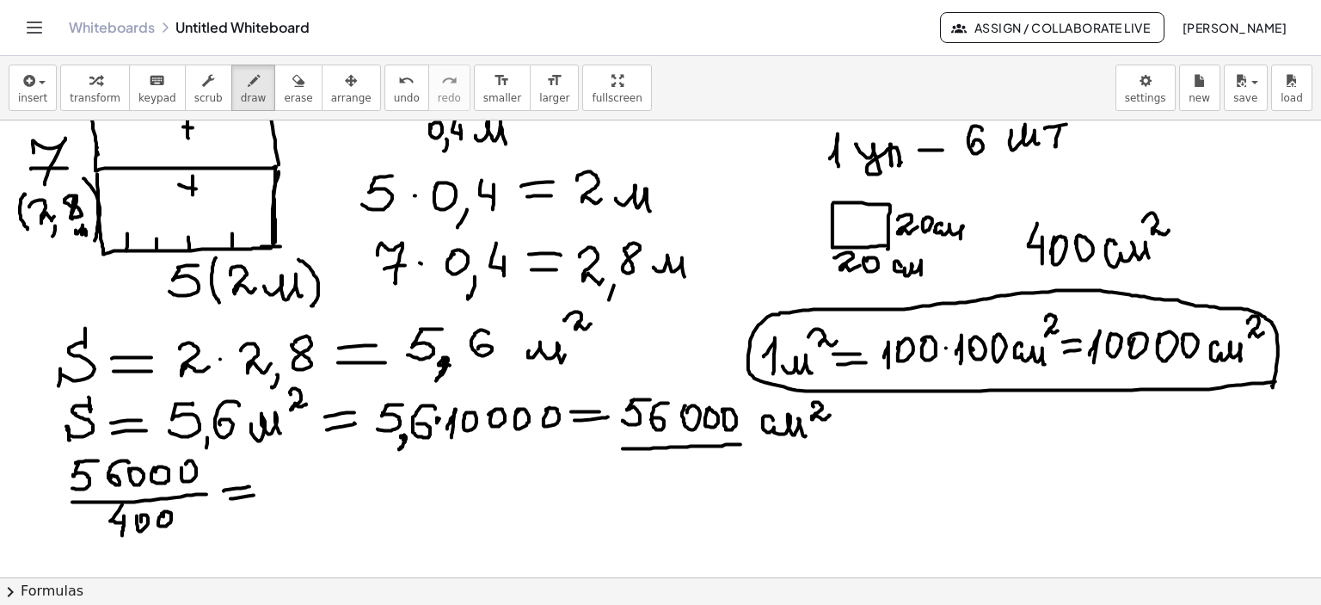
drag, startPoint x: 273, startPoint y: 496, endPoint x: 294, endPoint y: 486, distance: 23.1
drag, startPoint x: 296, startPoint y: 487, endPoint x: 316, endPoint y: 495, distance: 21.6
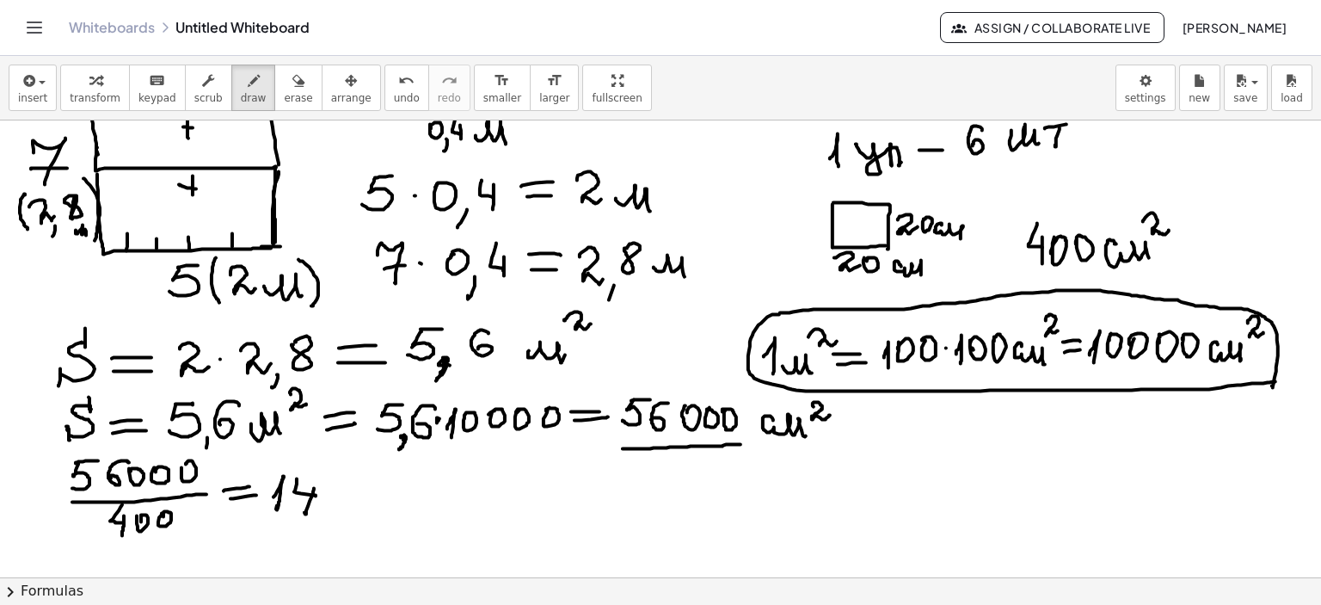
drag, startPoint x: 314, startPoint y: 488, endPoint x: 323, endPoint y: 498, distance: 13.4
drag, startPoint x: 325, startPoint y: 486, endPoint x: 394, endPoint y: 485, distance: 68.8
drag, startPoint x: 372, startPoint y: 482, endPoint x: 417, endPoint y: 498, distance: 48.4
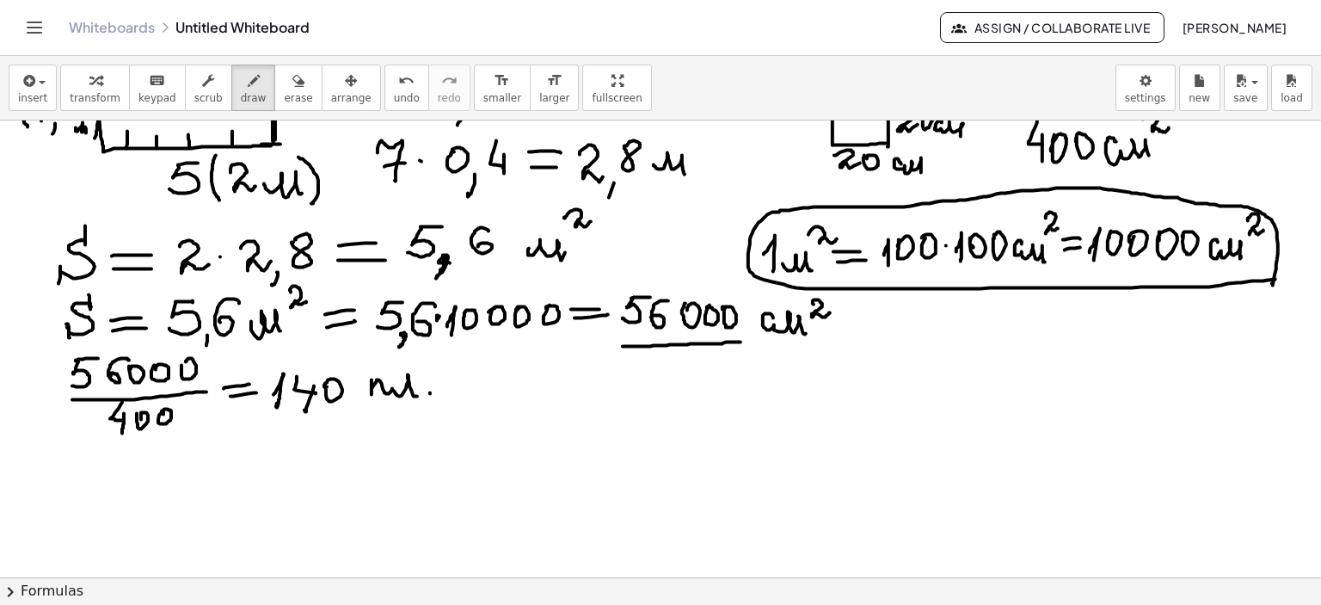
scroll to position [2541, 0]
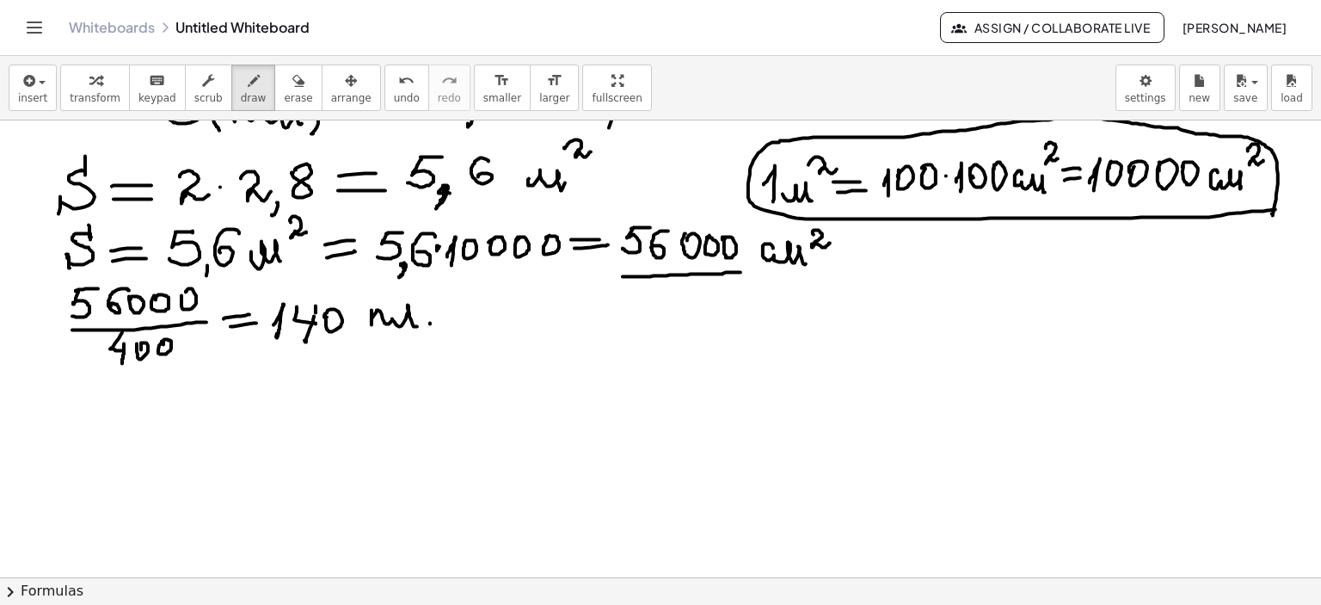
drag, startPoint x: 110, startPoint y: 424, endPoint x: 119, endPoint y: 433, distance: 12.8
drag, startPoint x: 150, startPoint y: 402, endPoint x: 160, endPoint y: 415, distance: 17.2
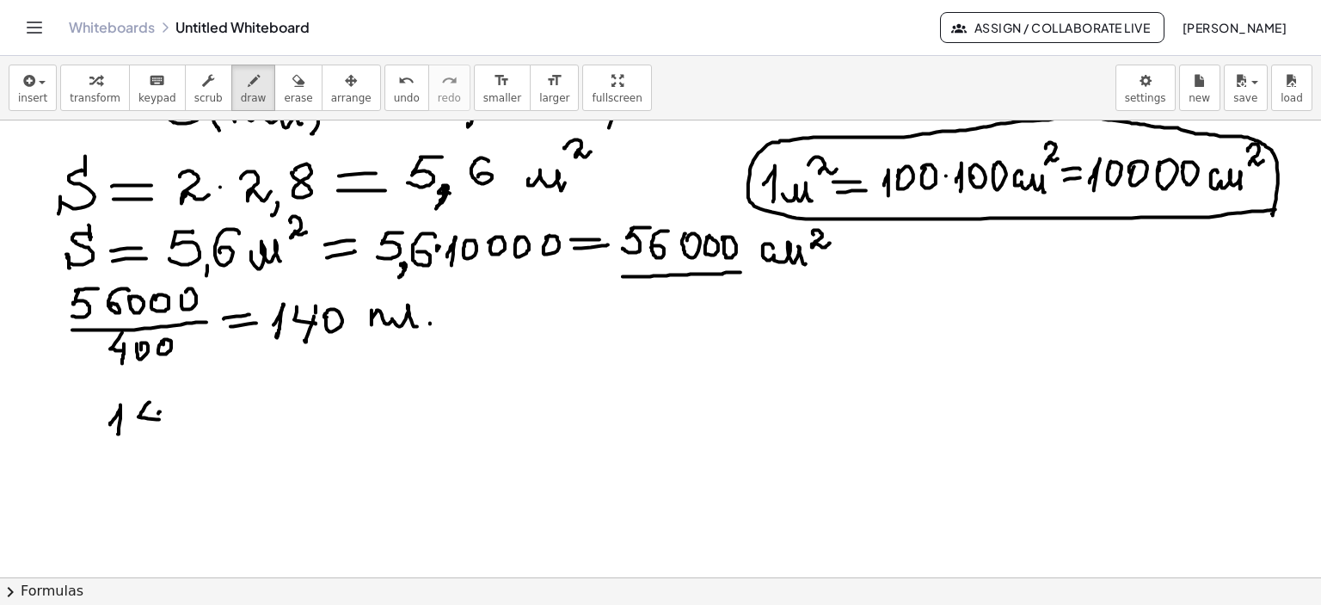
drag, startPoint x: 160, startPoint y: 411, endPoint x: 157, endPoint y: 427, distance: 15.7
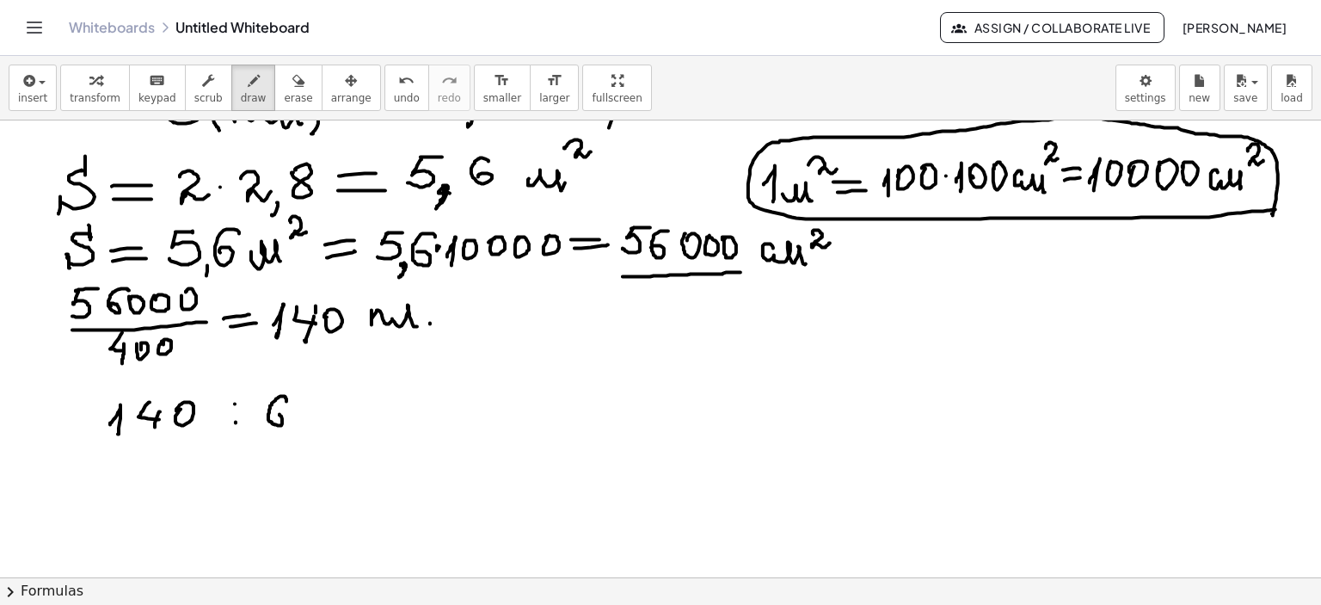
drag, startPoint x: 286, startPoint y: 400, endPoint x: 270, endPoint y: 417, distance: 23.7
drag, startPoint x: 309, startPoint y: 405, endPoint x: 335, endPoint y: 405, distance: 26.7
drag, startPoint x: 310, startPoint y: 417, endPoint x: 334, endPoint y: 418, distance: 24.1
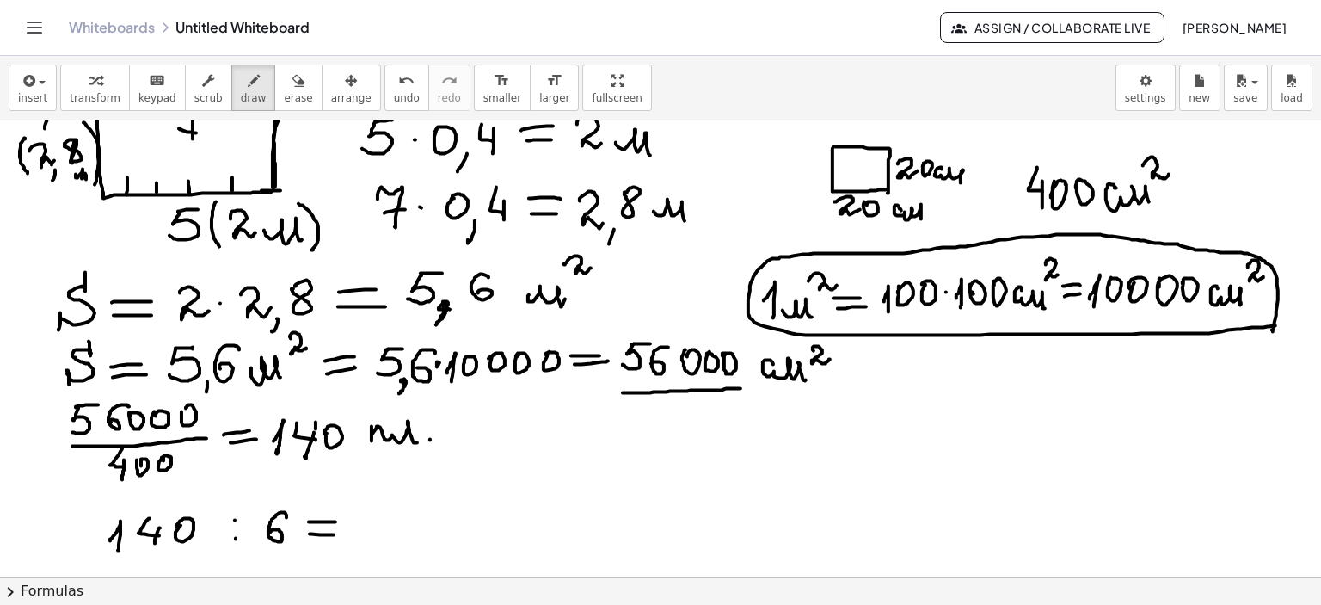
scroll to position [2455, 0]
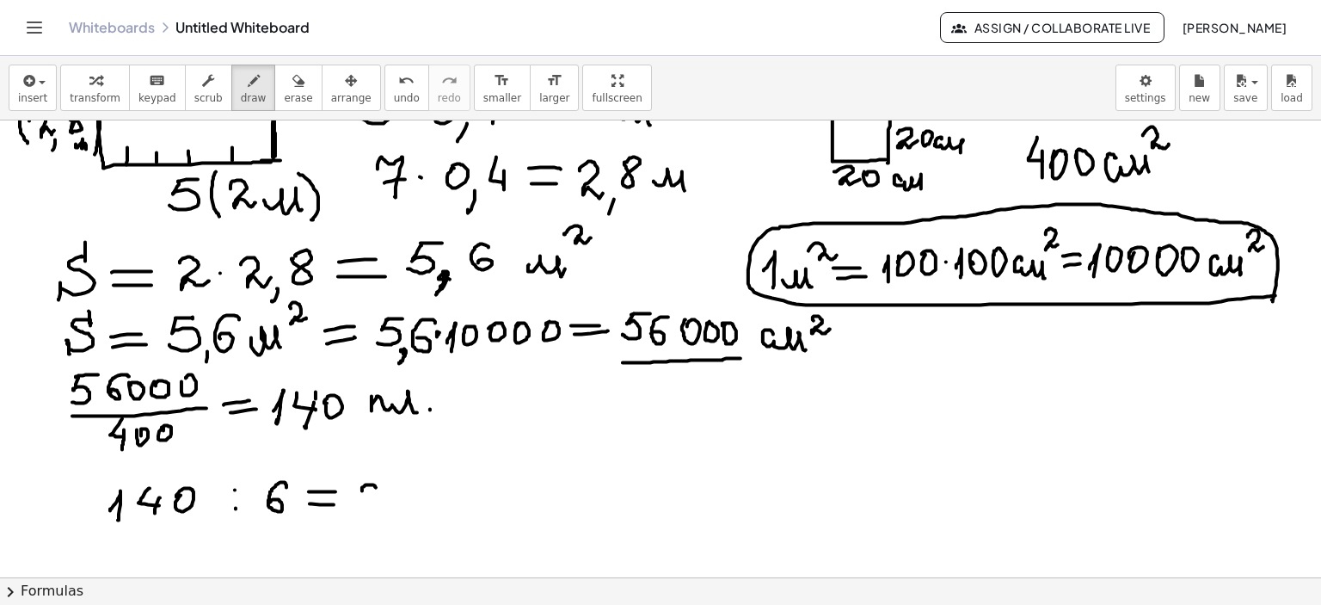
drag, startPoint x: 362, startPoint y: 490, endPoint x: 378, endPoint y: 506, distance: 22.5
drag, startPoint x: 372, startPoint y: 495, endPoint x: 387, endPoint y: 500, distance: 16.3
drag, startPoint x: 401, startPoint y: 480, endPoint x: 403, endPoint y: 496, distance: 16.5
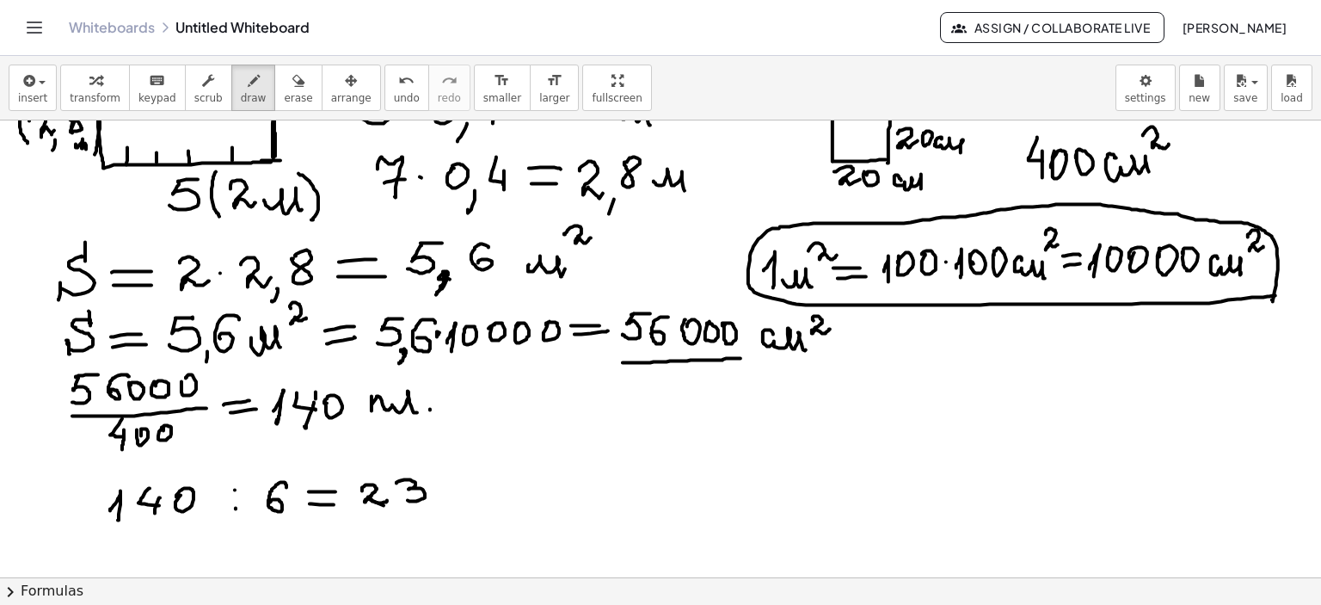
click at [292, 77] on icon "button" at bounding box center [298, 81] width 12 height 21
drag, startPoint x: 433, startPoint y: 501, endPoint x: 433, endPoint y: 515, distance: 13.8
click at [248, 76] on icon "button" at bounding box center [254, 81] width 12 height 21
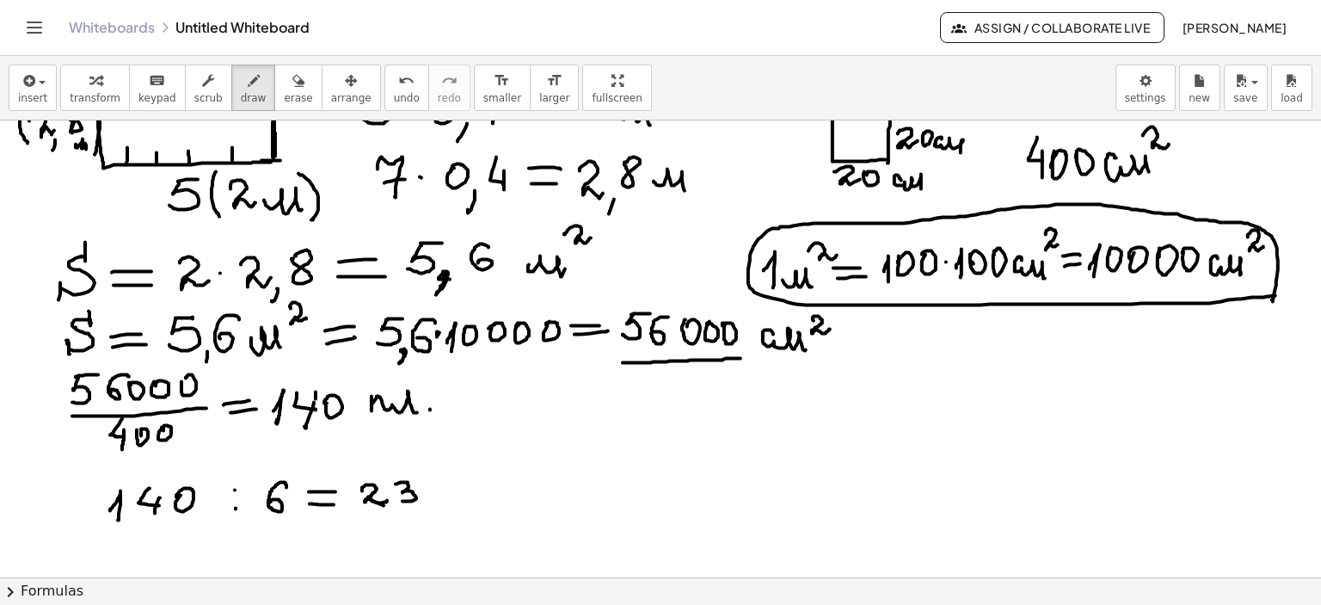
drag, startPoint x: 401, startPoint y: 482, endPoint x: 402, endPoint y: 501, distance: 19.0
drag, startPoint x: 420, startPoint y: 509, endPoint x: 414, endPoint y: 522, distance: 14.2
drag, startPoint x: 450, startPoint y: 469, endPoint x: 442, endPoint y: 508, distance: 40.3
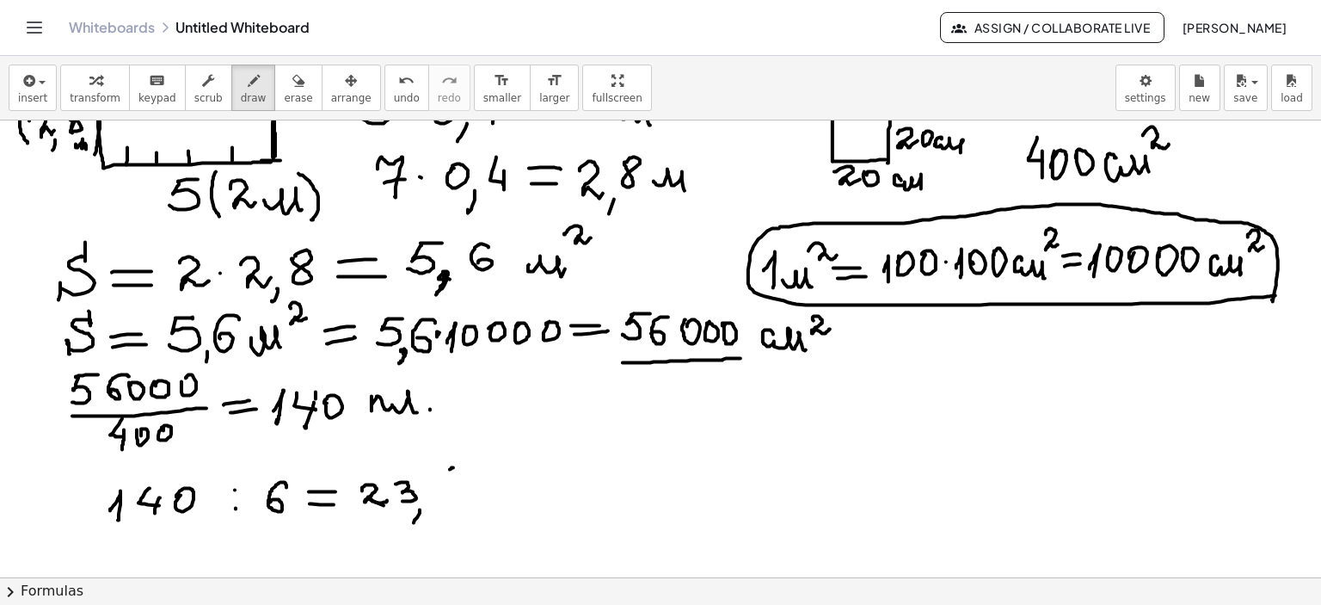
drag, startPoint x: 468, startPoint y: 480, endPoint x: 472, endPoint y: 497, distance: 17.7
drag, startPoint x: 496, startPoint y: 466, endPoint x: 495, endPoint y: 503, distance: 37.0
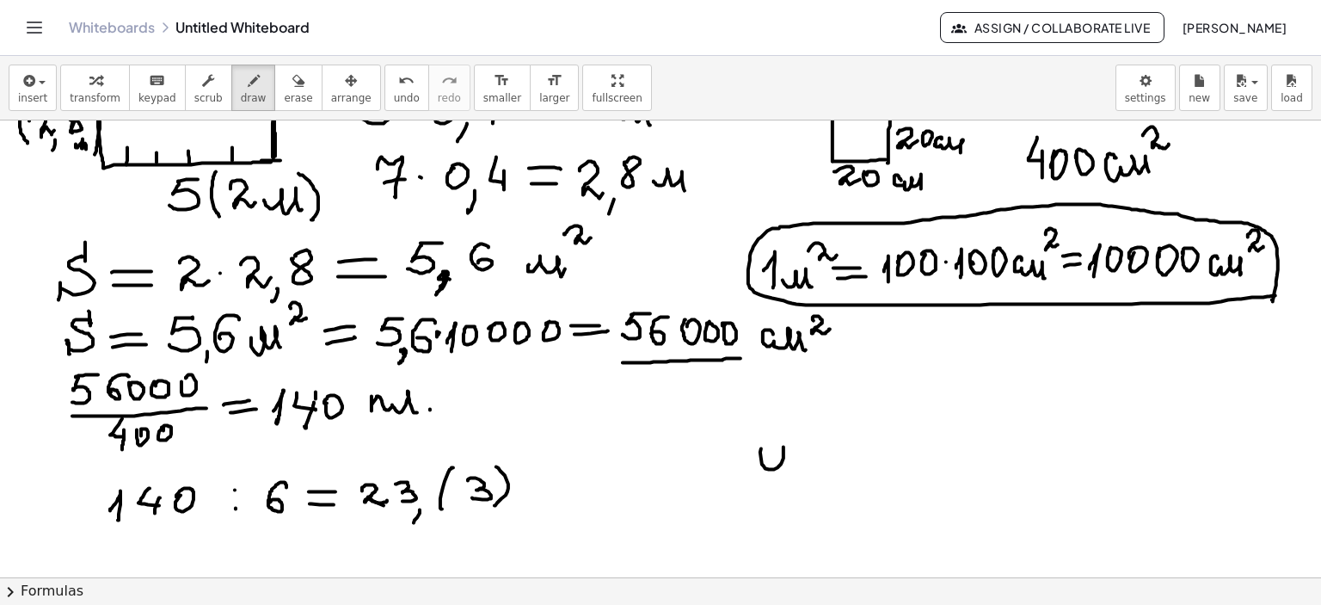
drag, startPoint x: 803, startPoint y: 446, endPoint x: 800, endPoint y: 467, distance: 20.9
drag, startPoint x: 796, startPoint y: 446, endPoint x: 814, endPoint y: 447, distance: 18.9
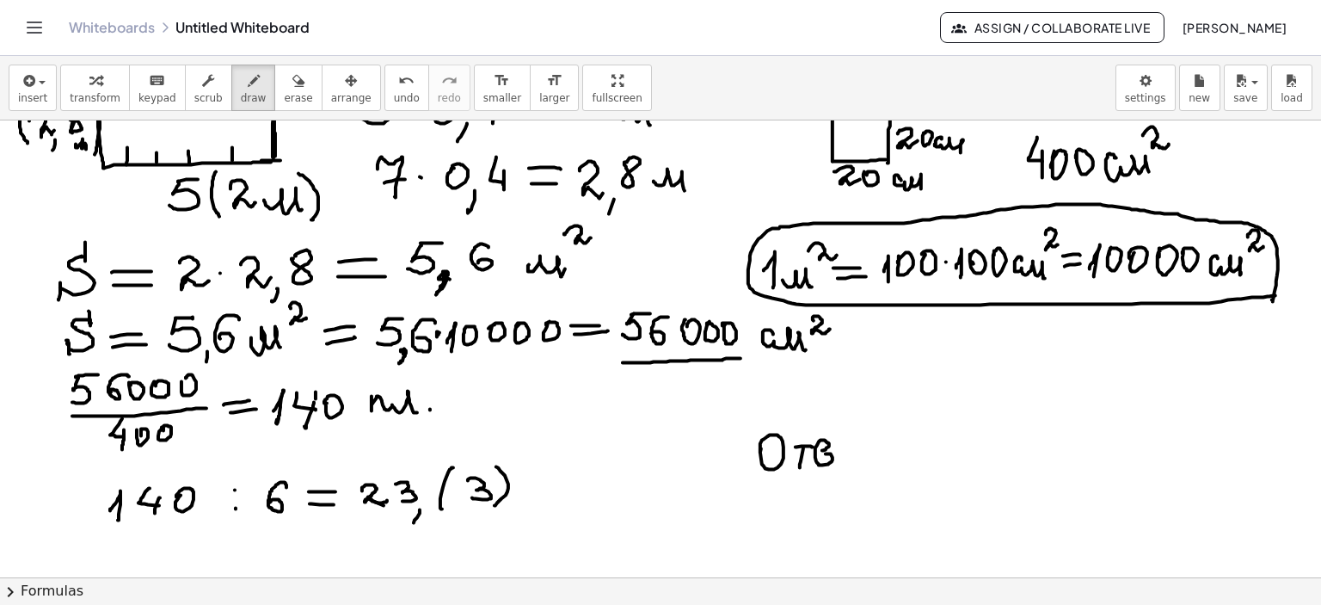
drag, startPoint x: 836, startPoint y: 457, endPoint x: 857, endPoint y: 458, distance: 21.5
drag, startPoint x: 868, startPoint y: 447, endPoint x: 864, endPoint y: 464, distance: 16.7
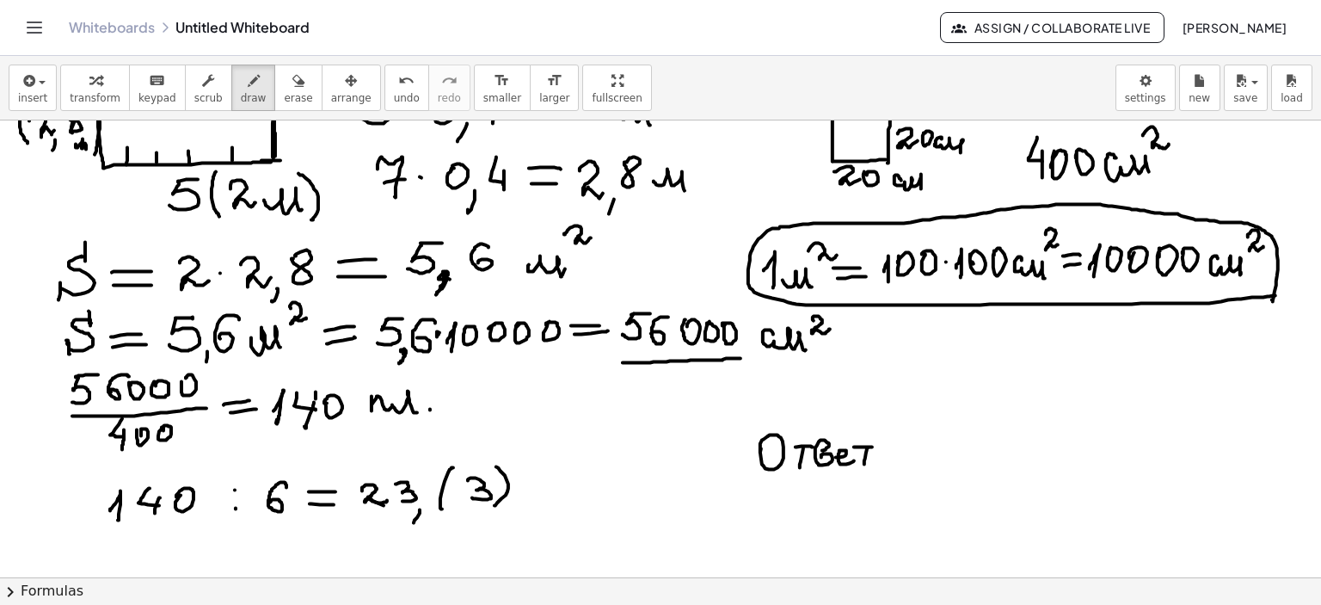
drag, startPoint x: 854, startPoint y: 446, endPoint x: 914, endPoint y: 453, distance: 60.6
drag, startPoint x: 905, startPoint y: 441, endPoint x: 902, endPoint y: 457, distance: 15.7
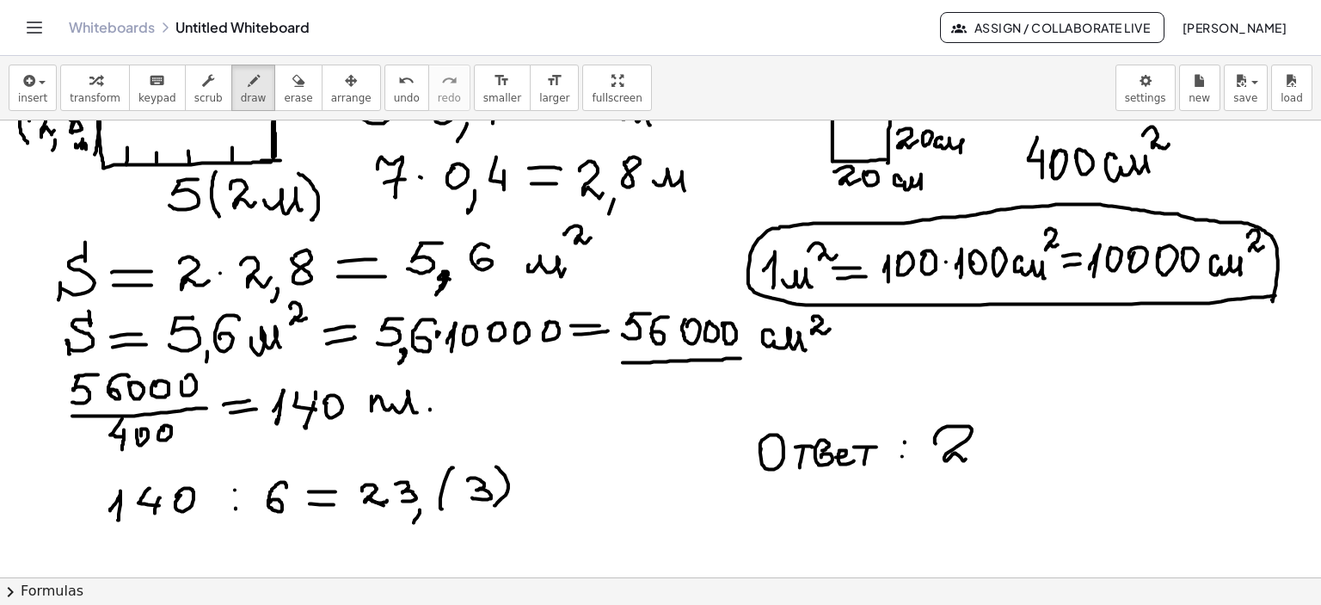
drag, startPoint x: 935, startPoint y: 442, endPoint x: 993, endPoint y: 439, distance: 58.6
drag, startPoint x: 1001, startPoint y: 422, endPoint x: 1009, endPoint y: 445, distance: 24.5
drag, startPoint x: 1011, startPoint y: 436, endPoint x: 1007, endPoint y: 456, distance: 20.2
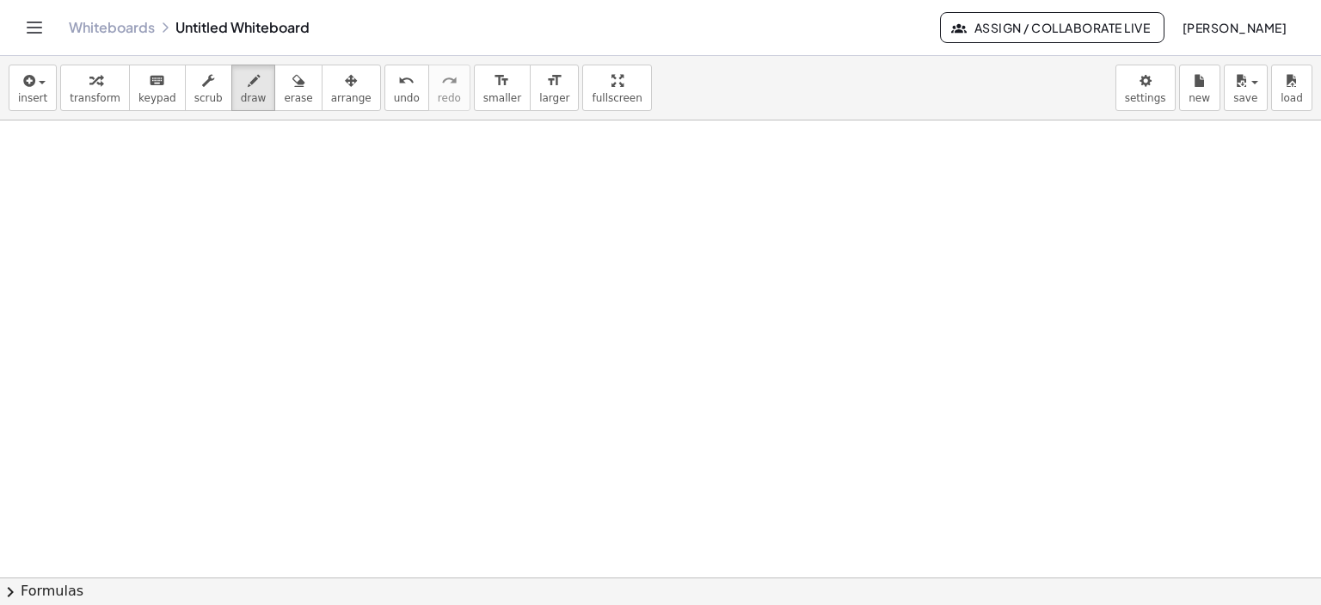
scroll to position [3016, 0]
drag, startPoint x: 189, startPoint y: 137, endPoint x: 196, endPoint y: 157, distance: 21.8
drag, startPoint x: 196, startPoint y: 157, endPoint x: 194, endPoint y: 175, distance: 19.0
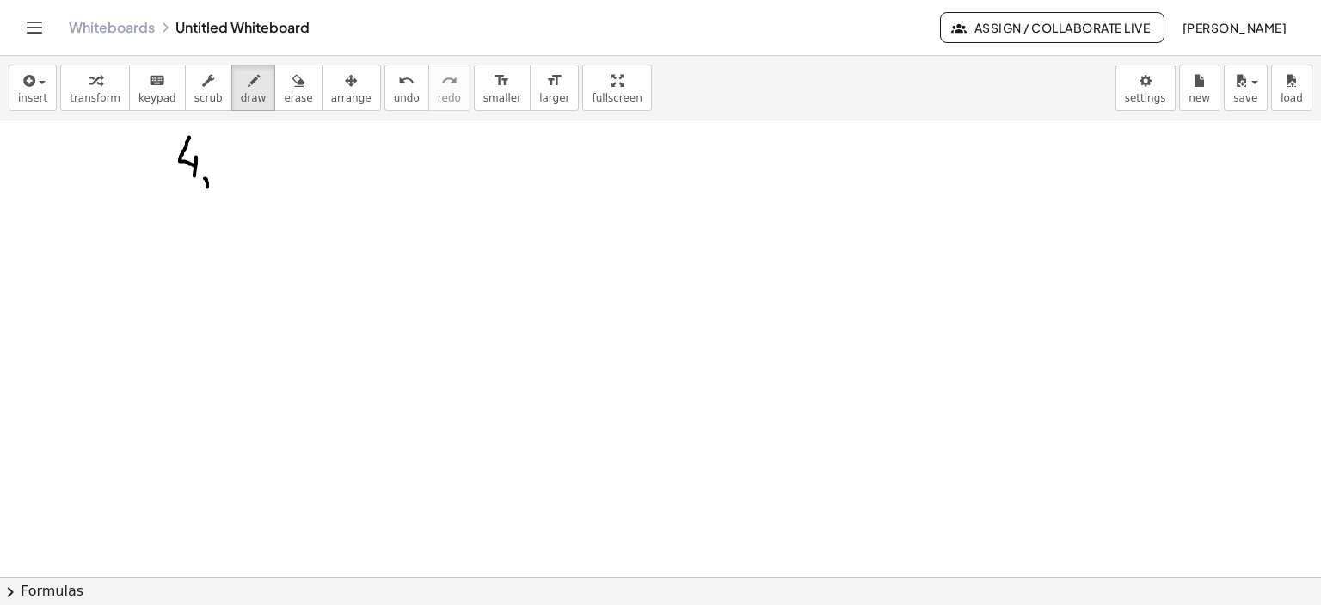
drag, startPoint x: 205, startPoint y: 178, endPoint x: 217, endPoint y: 175, distance: 12.3
drag, startPoint x: 216, startPoint y: 146, endPoint x: 249, endPoint y: 162, distance: 36.9
drag, startPoint x: 151, startPoint y: 195, endPoint x: 279, endPoint y: 194, distance: 127.3
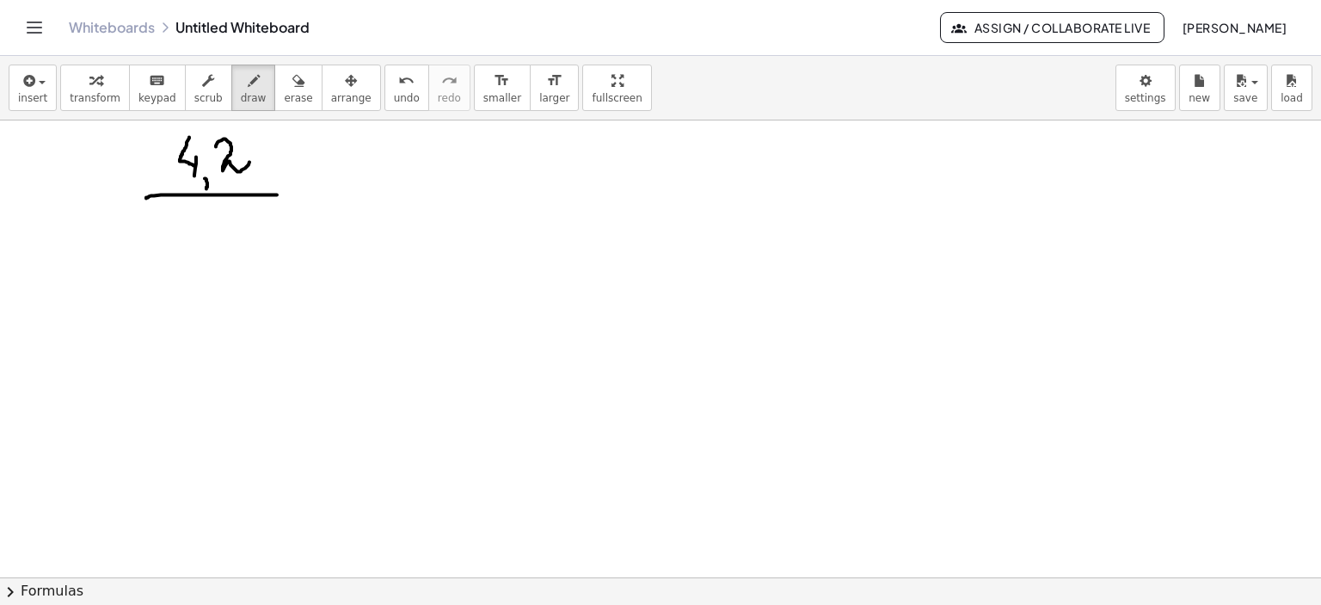
drag, startPoint x: 163, startPoint y: 216, endPoint x: 165, endPoint y: 239, distance: 23.3
drag, startPoint x: 206, startPoint y: 229, endPoint x: 251, endPoint y: 219, distance: 45.7
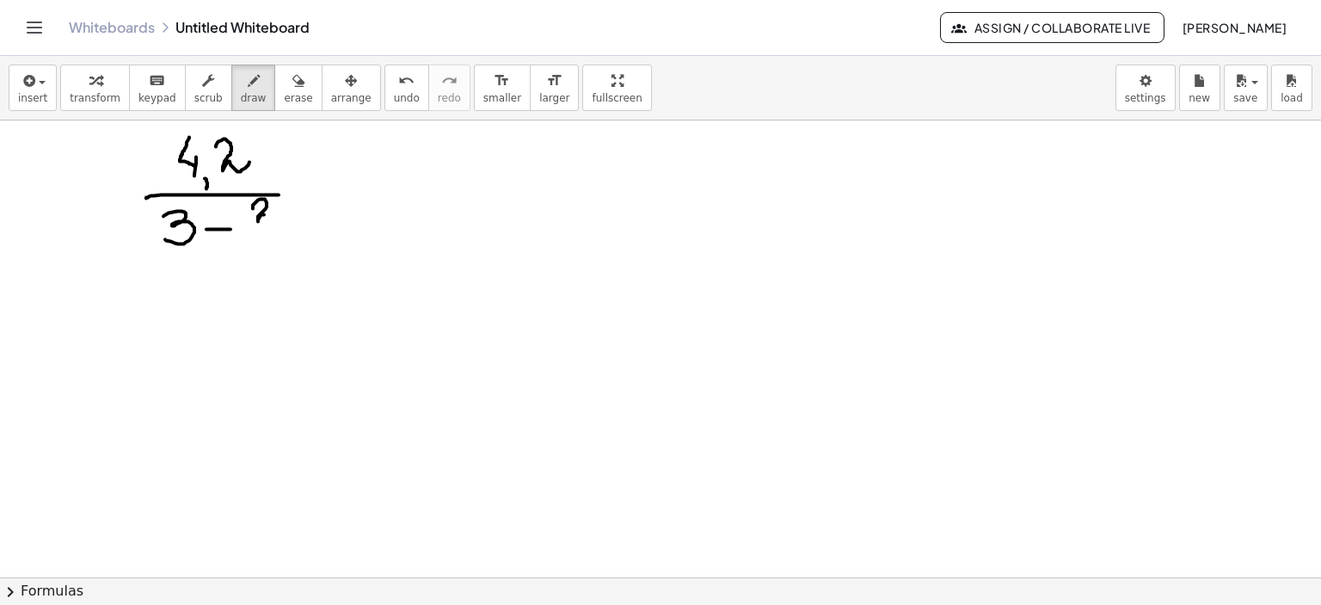
drag, startPoint x: 255, startPoint y: 202, endPoint x: 287, endPoint y: 216, distance: 34.7
drag, startPoint x: 278, startPoint y: 230, endPoint x: 292, endPoint y: 230, distance: 14.6
drag, startPoint x: 267, startPoint y: 239, endPoint x: 260, endPoint y: 254, distance: 16.5
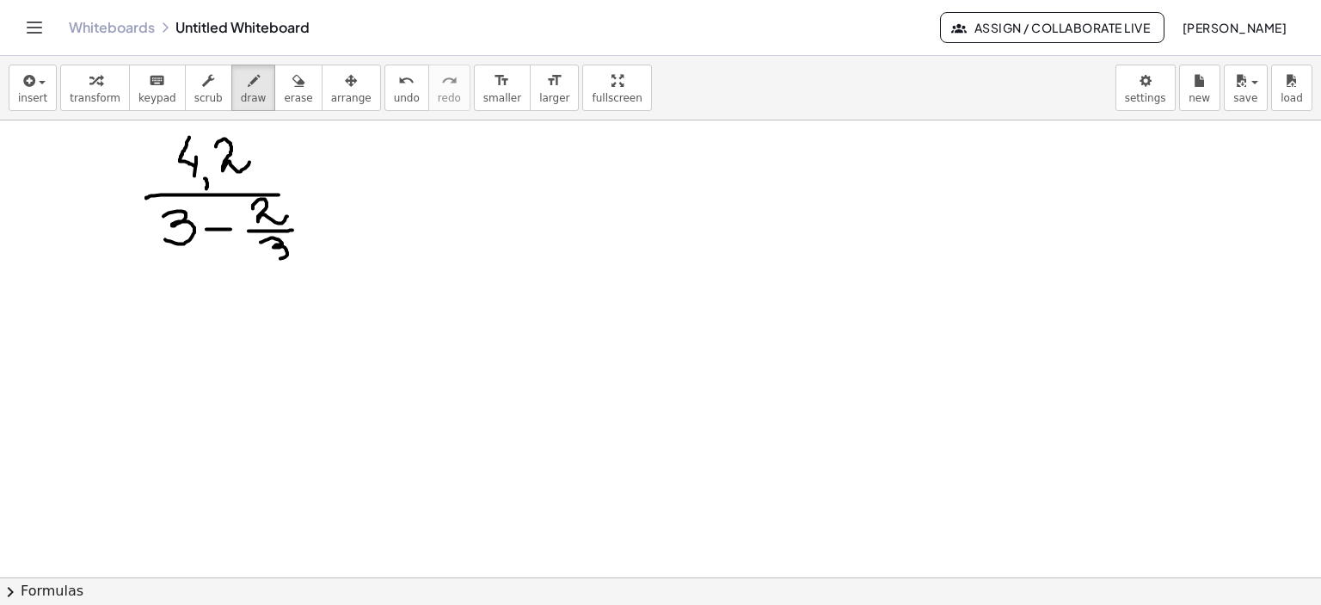
drag, startPoint x: 296, startPoint y: 190, endPoint x: 335, endPoint y: 186, distance: 39.8
drag, startPoint x: 315, startPoint y: 198, endPoint x: 345, endPoint y: 198, distance: 30.1
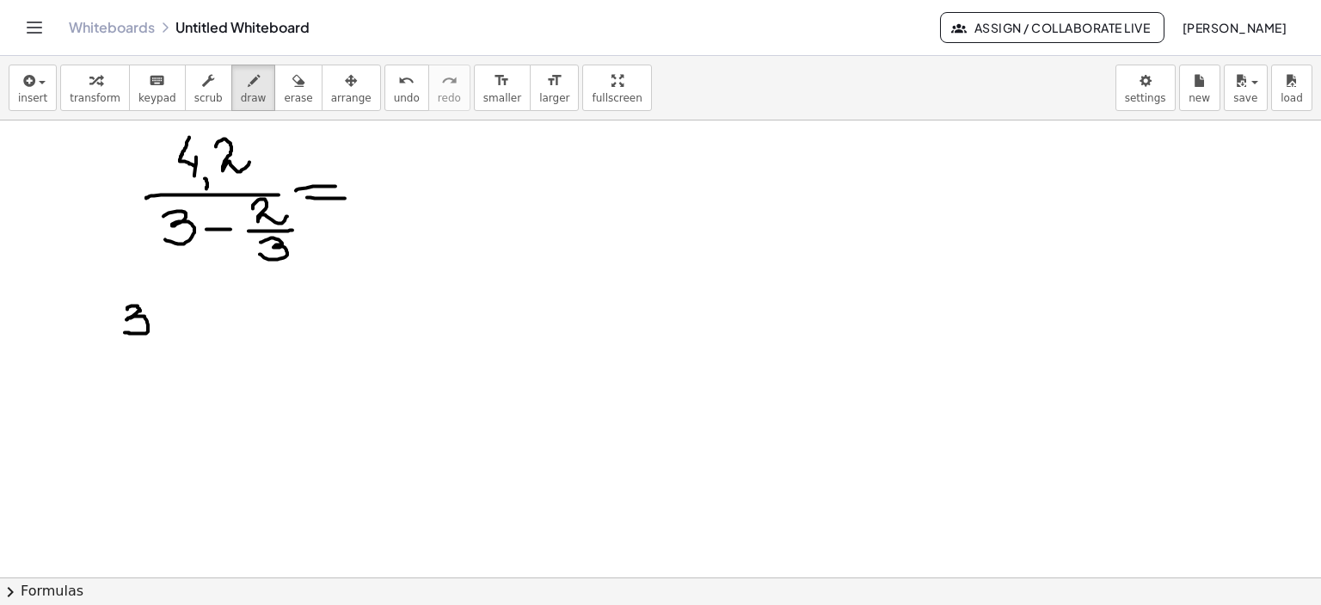
drag, startPoint x: 132, startPoint y: 305, endPoint x: 125, endPoint y: 332, distance: 27.5
drag, startPoint x: 160, startPoint y: 326, endPoint x: 179, endPoint y: 326, distance: 18.9
drag, startPoint x: 212, startPoint y: 306, endPoint x: 237, endPoint y: 319, distance: 28.8
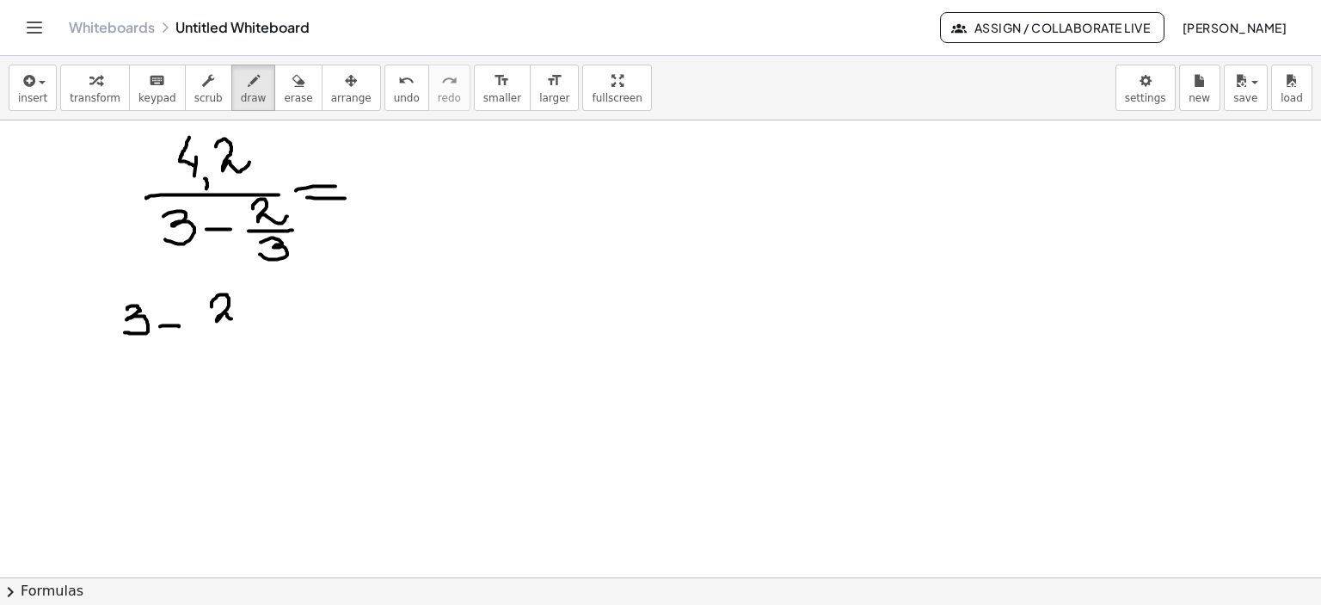
drag, startPoint x: 210, startPoint y: 326, endPoint x: 254, endPoint y: 325, distance: 43.9
drag, startPoint x: 223, startPoint y: 335, endPoint x: 220, endPoint y: 351, distance: 16.5
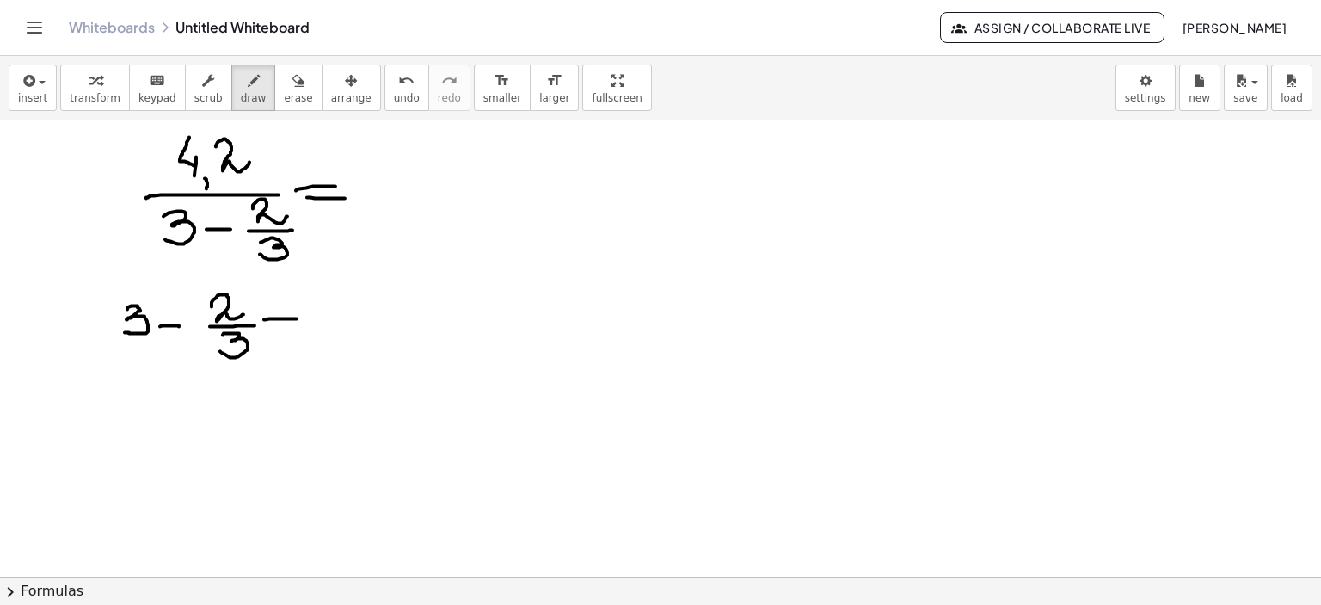
drag, startPoint x: 264, startPoint y: 319, endPoint x: 297, endPoint y: 318, distance: 32.7
drag, startPoint x: 272, startPoint y: 329, endPoint x: 303, endPoint y: 328, distance: 31.0
drag, startPoint x: 336, startPoint y: 327, endPoint x: 444, endPoint y: 328, distance: 107.5
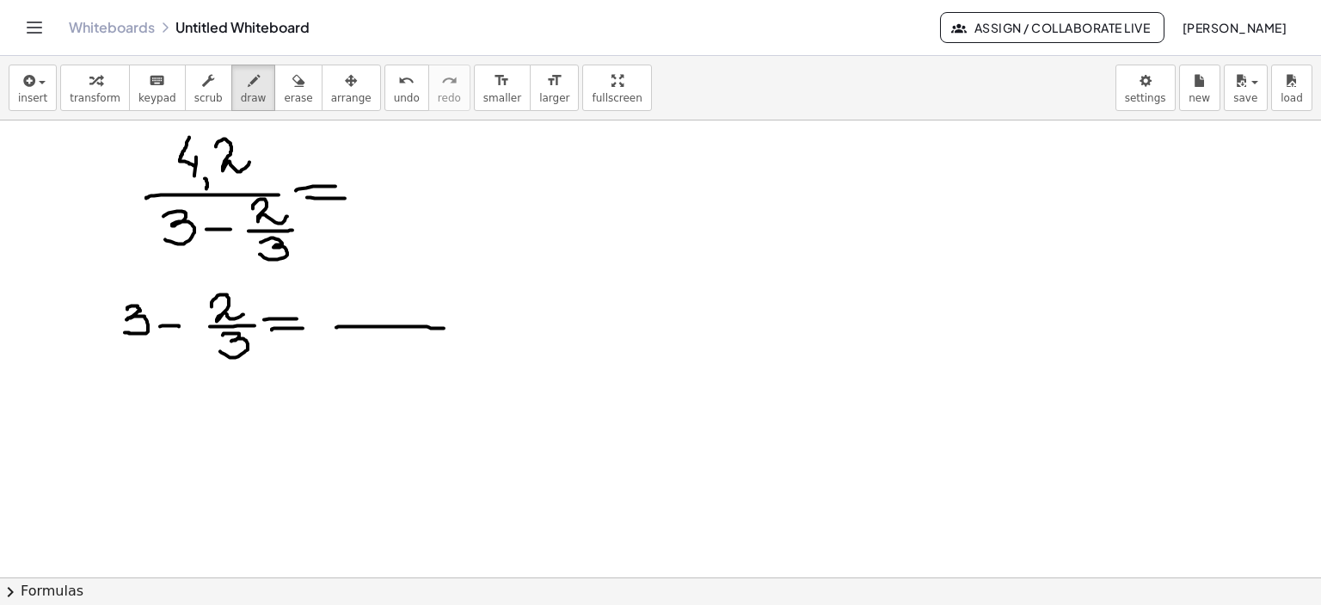
drag, startPoint x: 378, startPoint y: 344, endPoint x: 377, endPoint y: 372, distance: 27.6
drag, startPoint x: 337, startPoint y: 294, endPoint x: 337, endPoint y: 312, distance: 18.1
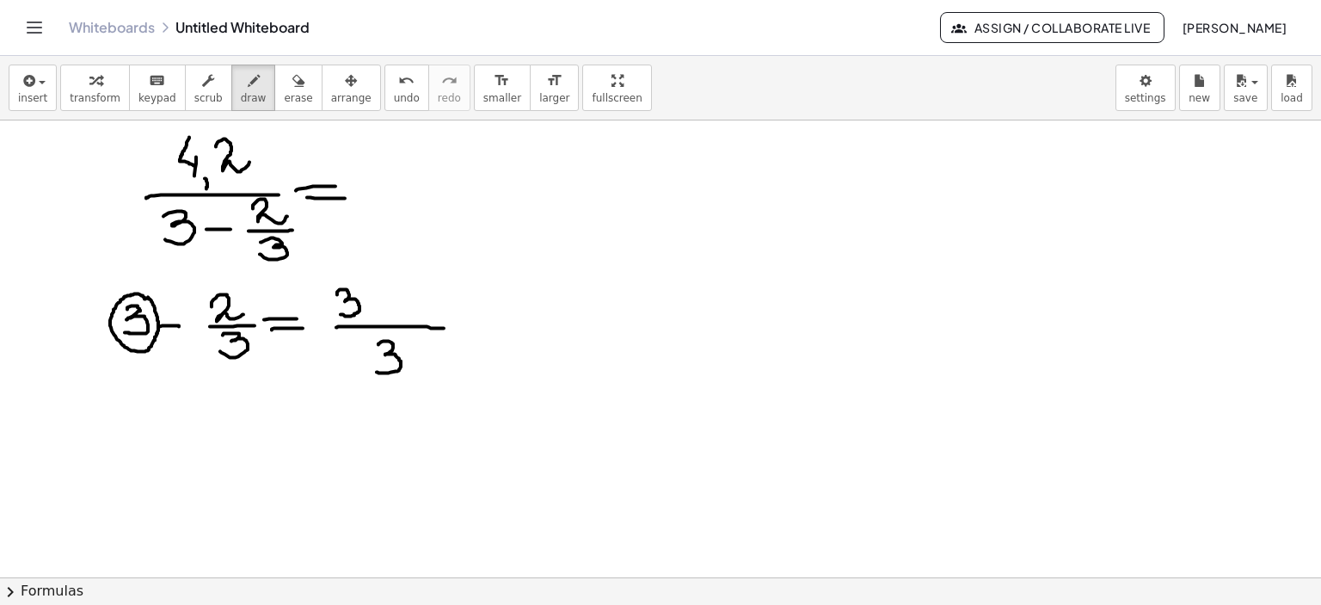
drag, startPoint x: 337, startPoint y: 292, endPoint x: 358, endPoint y: 298, distance: 21.5
drag, startPoint x: 378, startPoint y: 305, endPoint x: 401, endPoint y: 305, distance: 22.4
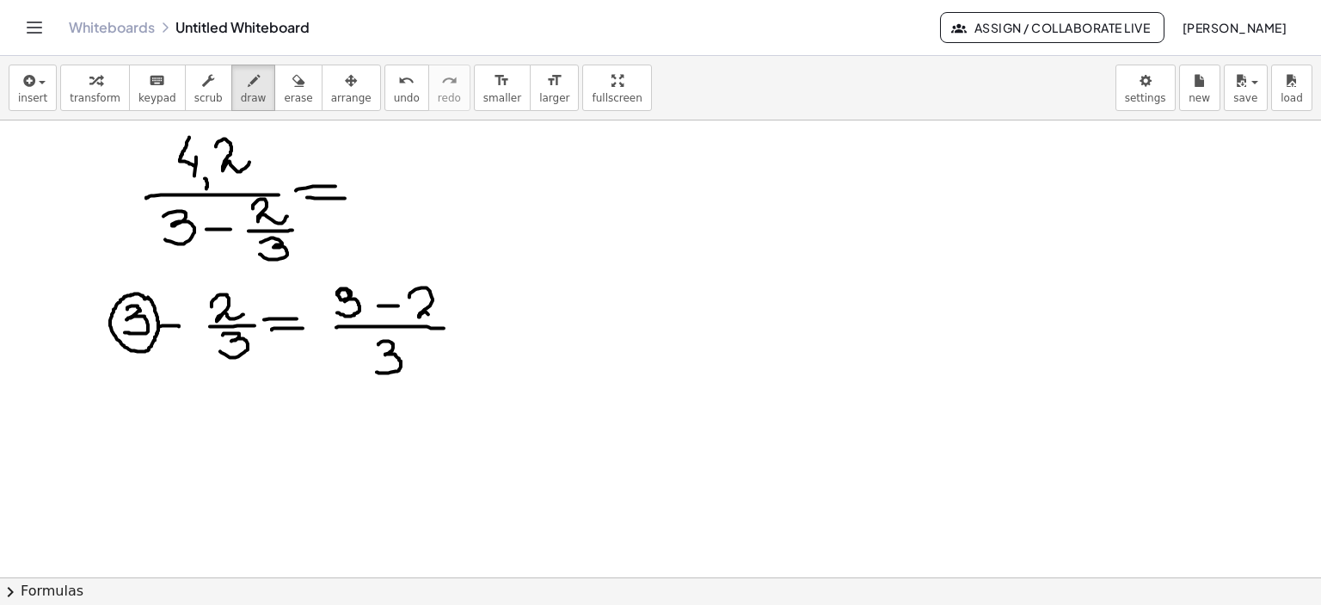
drag, startPoint x: 409, startPoint y: 297, endPoint x: 439, endPoint y: 311, distance: 33.5
drag, startPoint x: 454, startPoint y: 325, endPoint x: 467, endPoint y: 334, distance: 15.5
drag, startPoint x: 453, startPoint y: 339, endPoint x: 484, endPoint y: 337, distance: 31.0
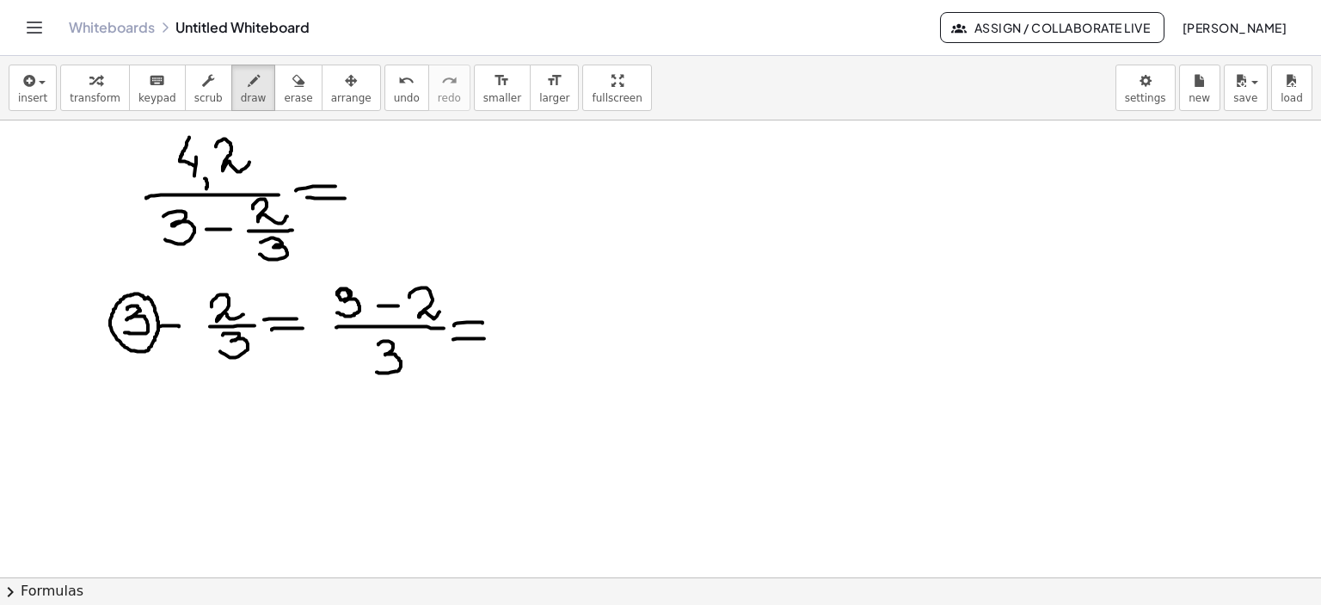
drag, startPoint x: 518, startPoint y: 305, endPoint x: 540, endPoint y: 319, distance: 26.3
drag, startPoint x: 546, startPoint y: 309, endPoint x: 557, endPoint y: 309, distance: 11.2
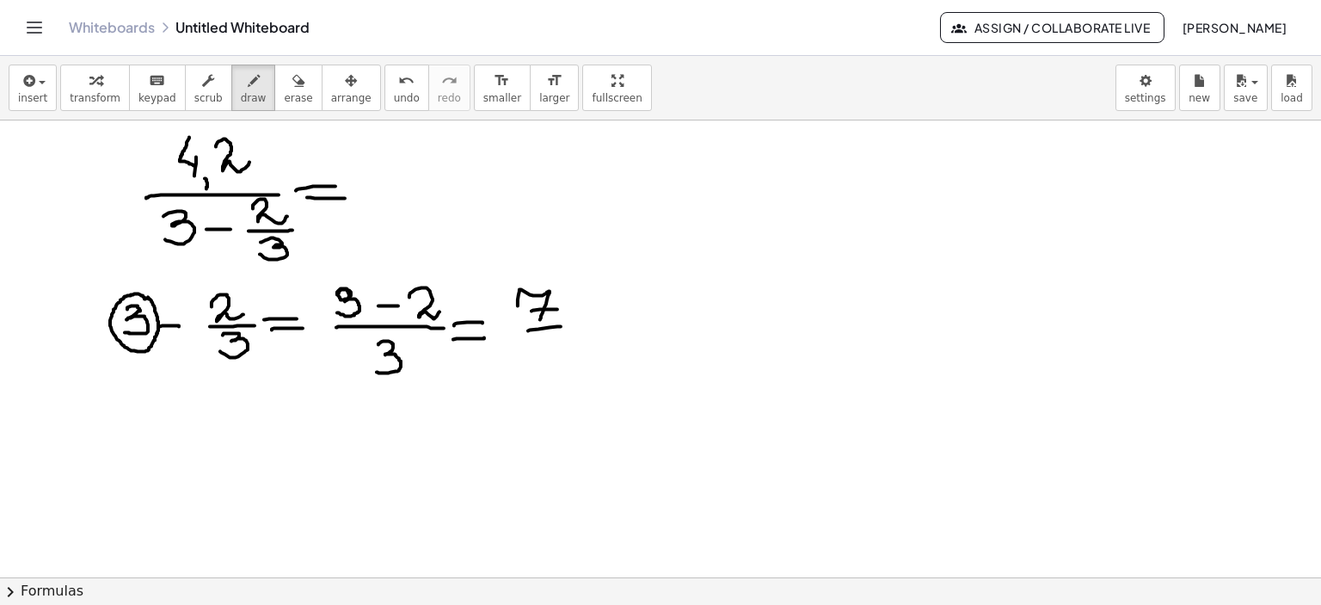
drag, startPoint x: 530, startPoint y: 329, endPoint x: 549, endPoint y: 336, distance: 20.1
drag, startPoint x: 542, startPoint y: 338, endPoint x: 543, endPoint y: 359, distance: 20.7
drag, startPoint x: 405, startPoint y: 139, endPoint x: 409, endPoint y: 159, distance: 20.2
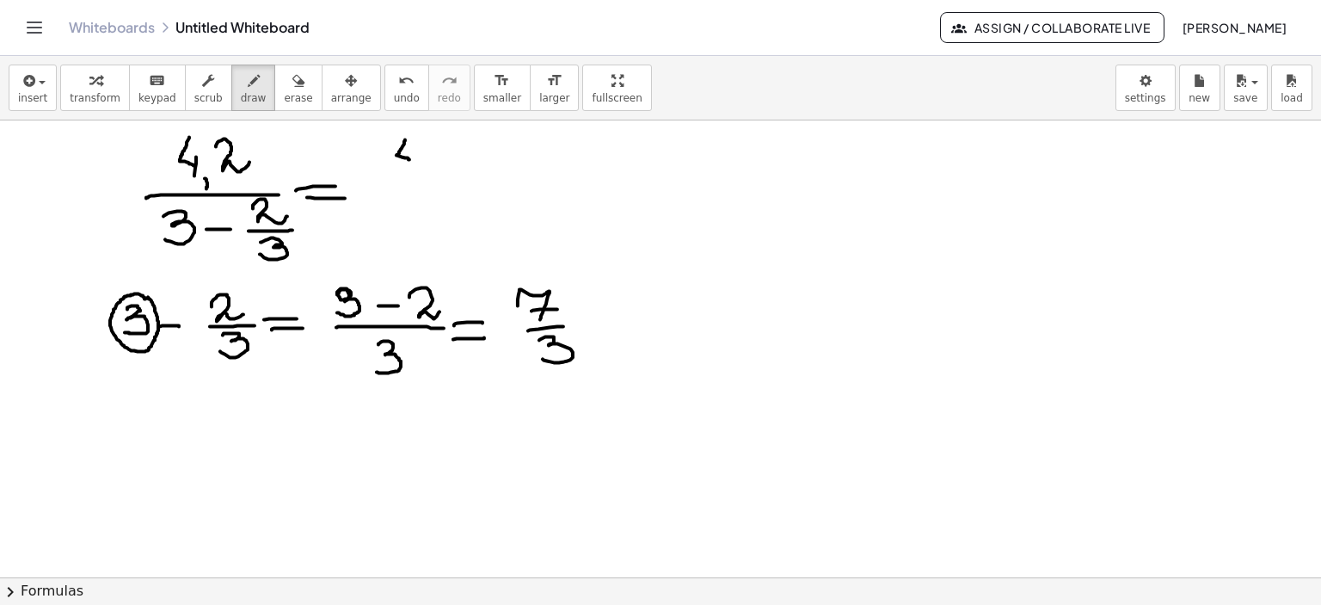
drag, startPoint x: 415, startPoint y: 154, endPoint x: 409, endPoint y: 171, distance: 18.2
drag, startPoint x: 420, startPoint y: 175, endPoint x: 416, endPoint y: 187, distance: 13.4
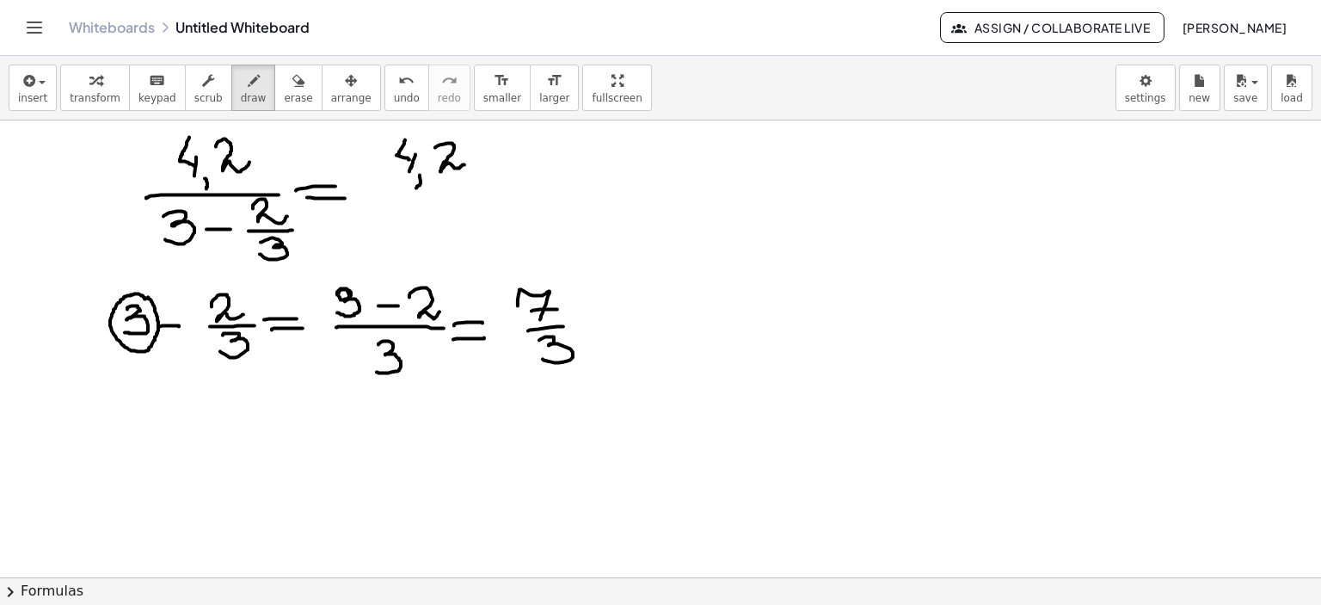
drag, startPoint x: 435, startPoint y: 147, endPoint x: 466, endPoint y: 163, distance: 35.0
drag, startPoint x: 386, startPoint y: 192, endPoint x: 484, endPoint y: 194, distance: 98.1
drag, startPoint x: 427, startPoint y: 200, endPoint x: 433, endPoint y: 225, distance: 25.7
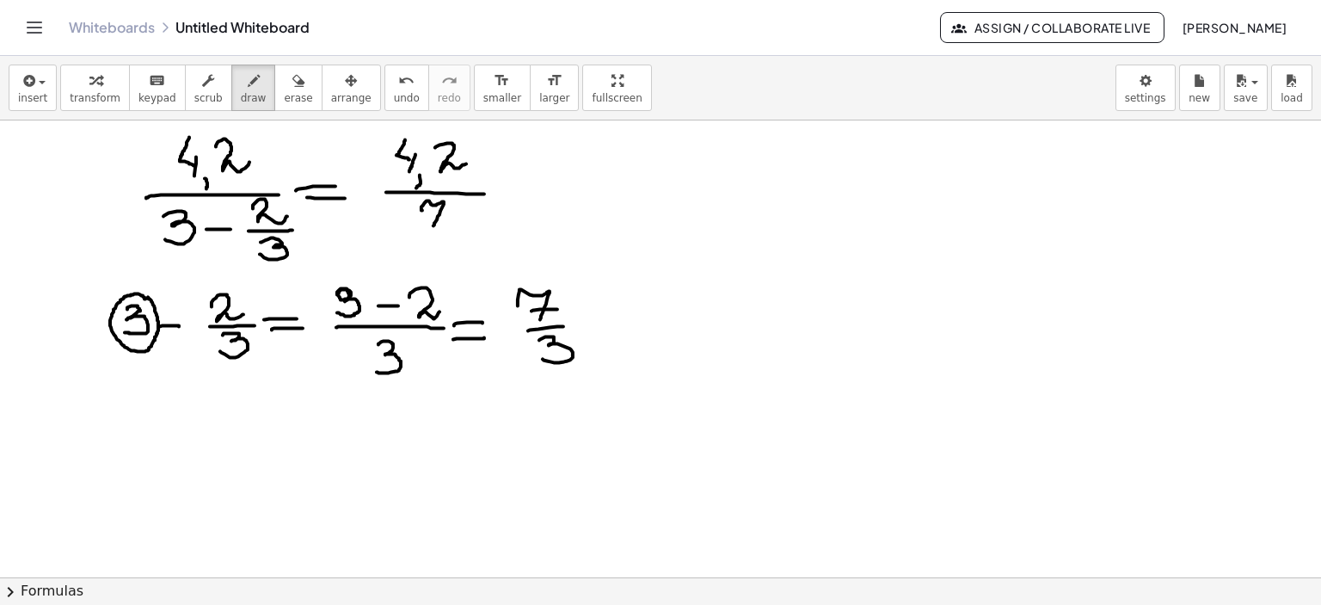
drag, startPoint x: 423, startPoint y: 219, endPoint x: 431, endPoint y: 236, distance: 18.1
drag, startPoint x: 422, startPoint y: 240, endPoint x: 456, endPoint y: 239, distance: 33.6
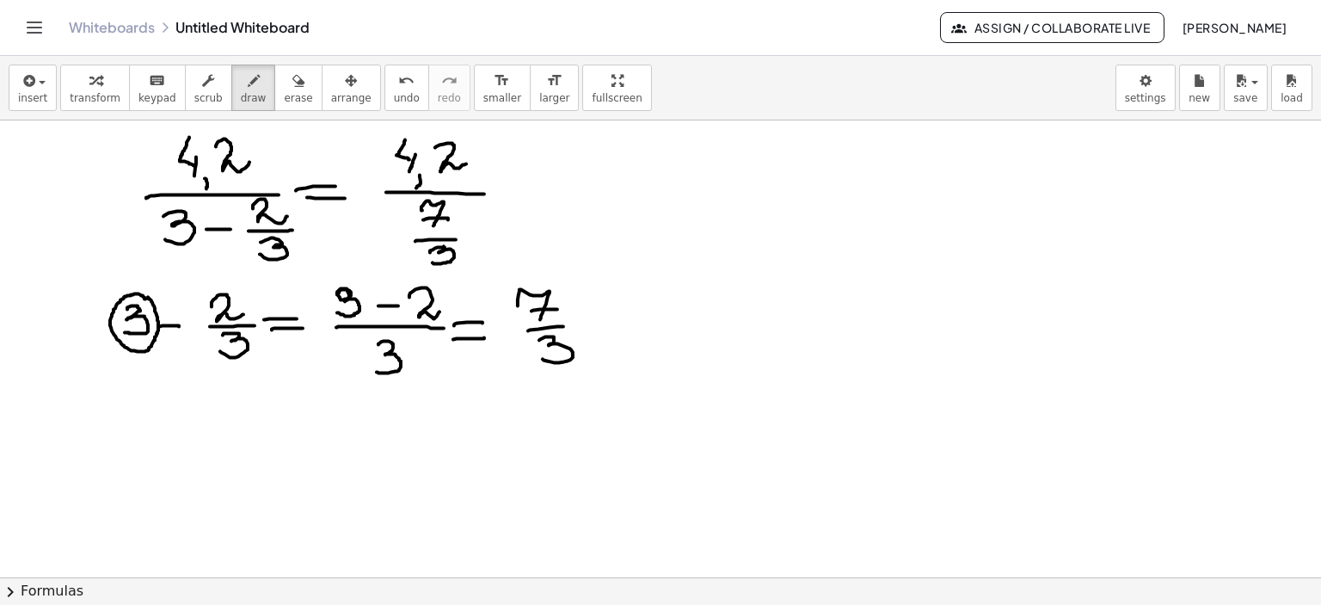
drag, startPoint x: 433, startPoint y: 249, endPoint x: 432, endPoint y: 261, distance: 12.1
drag, startPoint x: 506, startPoint y: 188, endPoint x: 540, endPoint y: 190, distance: 34.4
drag, startPoint x: 512, startPoint y: 202, endPoint x: 538, endPoint y: 202, distance: 26.7
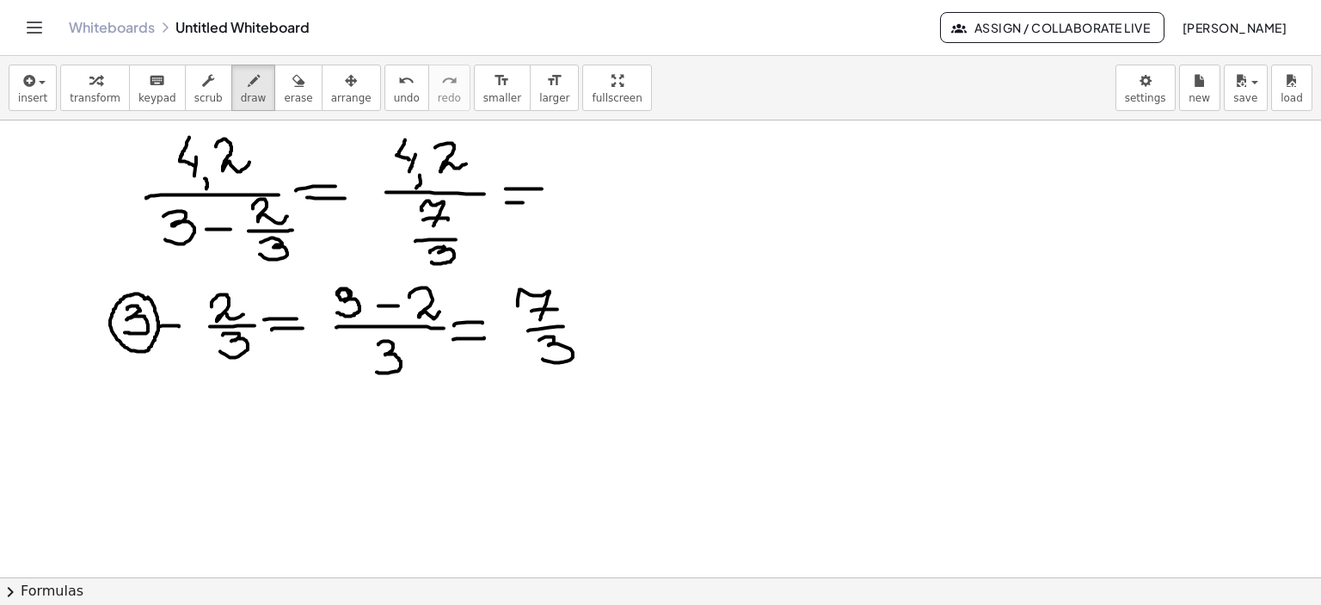
drag, startPoint x: 53, startPoint y: 324, endPoint x: 72, endPoint y: 346, distance: 28.6
drag, startPoint x: 61, startPoint y: 290, endPoint x: 72, endPoint y: 362, distance: 73.1
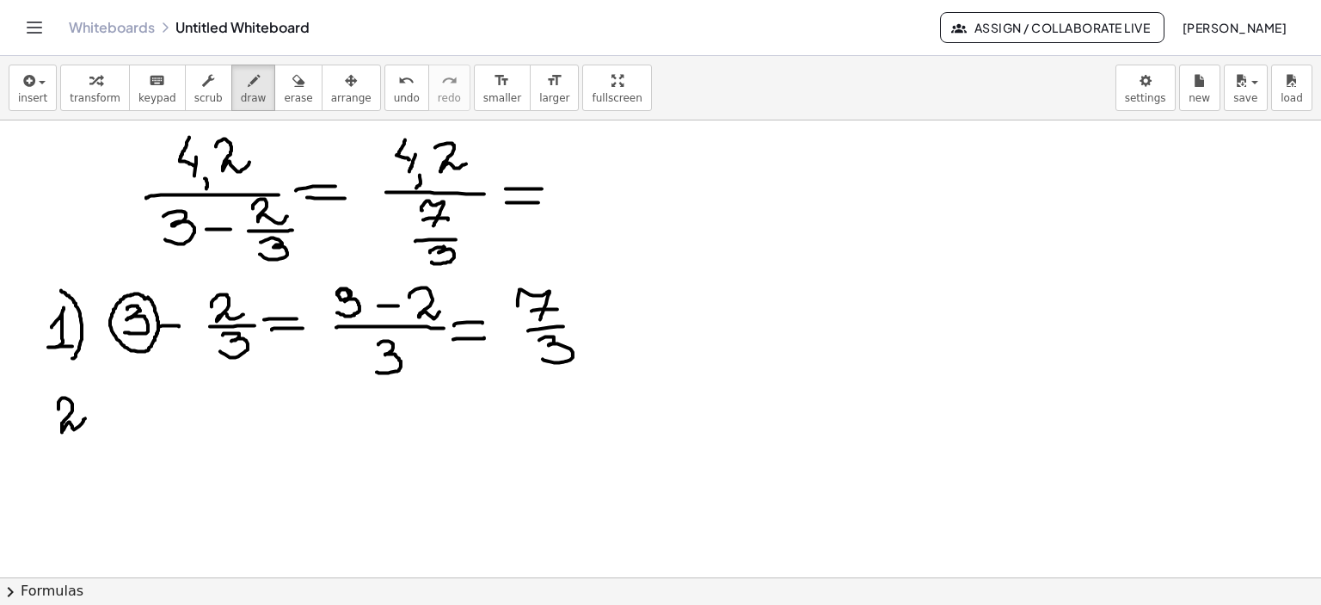
drag, startPoint x: 60, startPoint y: 399, endPoint x: 85, endPoint y: 416, distance: 30.3
drag, startPoint x: 77, startPoint y: 383, endPoint x: 85, endPoint y: 428, distance: 46.4
click at [292, 82] on icon "button" at bounding box center [298, 81] width 12 height 21
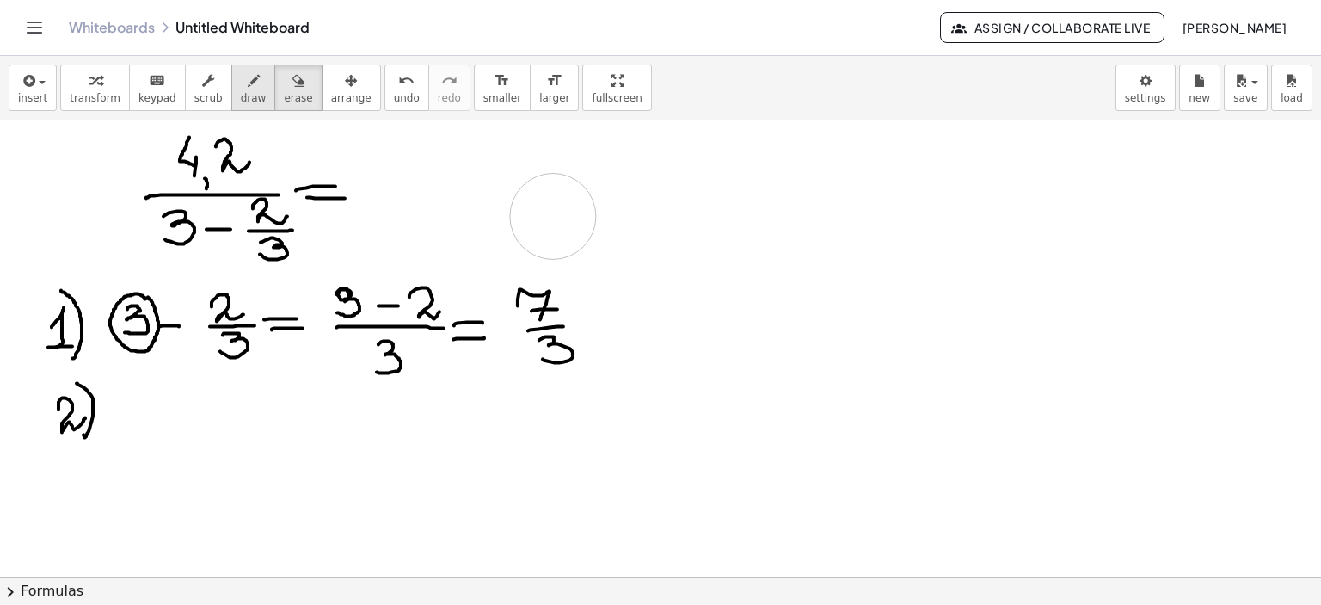
drag, startPoint x: 557, startPoint y: 187, endPoint x: 230, endPoint y: 83, distance: 342.7
click at [248, 83] on icon "button" at bounding box center [254, 81] width 12 height 21
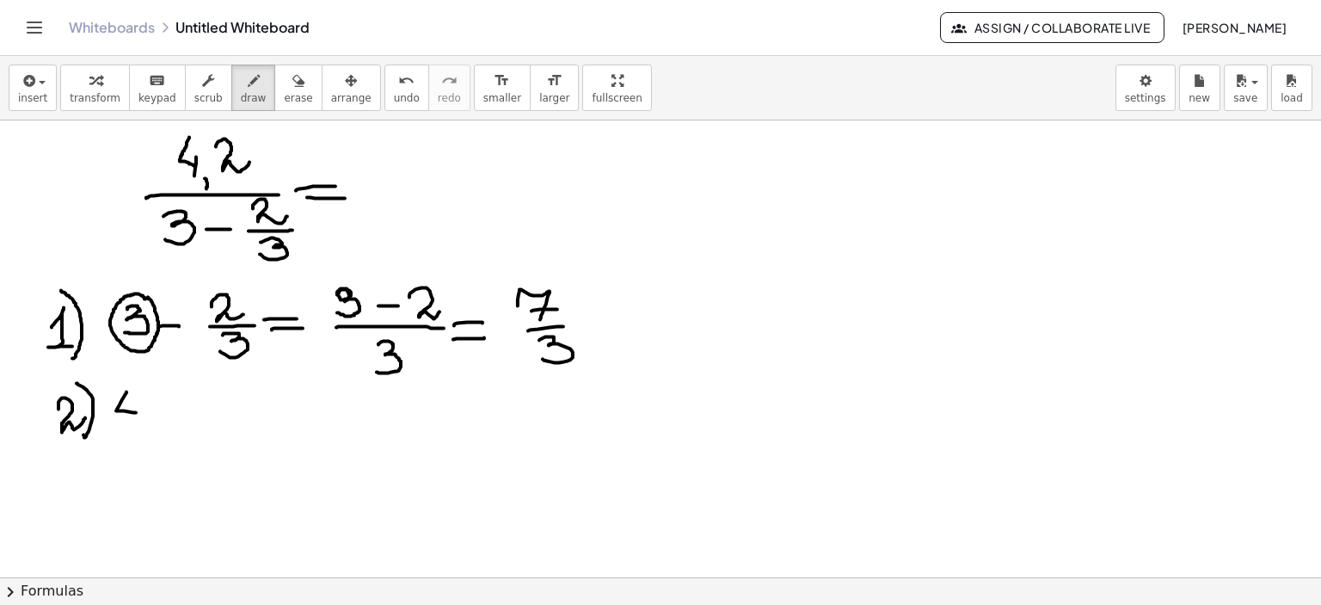
drag, startPoint x: 126, startPoint y: 391, endPoint x: 140, endPoint y: 405, distance: 19.5
drag, startPoint x: 138, startPoint y: 403, endPoint x: 141, endPoint y: 429, distance: 25.9
drag, startPoint x: 144, startPoint y: 429, endPoint x: 144, endPoint y: 445, distance: 16.3
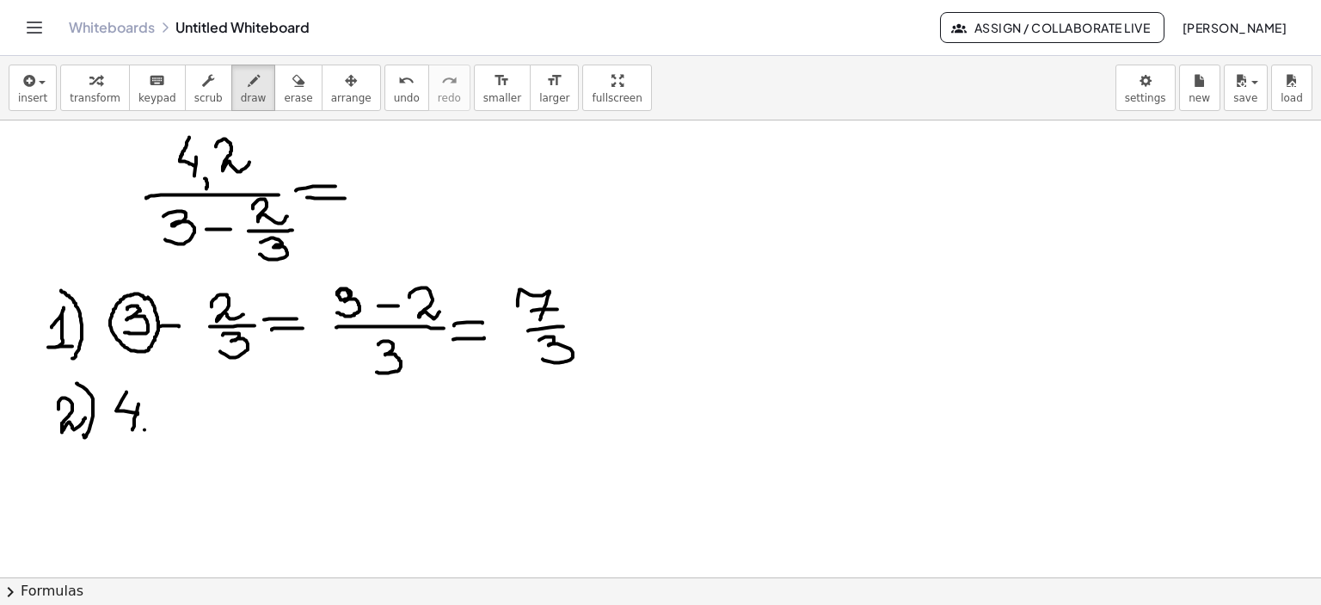
drag, startPoint x: 164, startPoint y: 395, endPoint x: 200, endPoint y: 419, distance: 43.4
drag, startPoint x: 210, startPoint y: 400, endPoint x: 210, endPoint y: 409, distance: 9.5
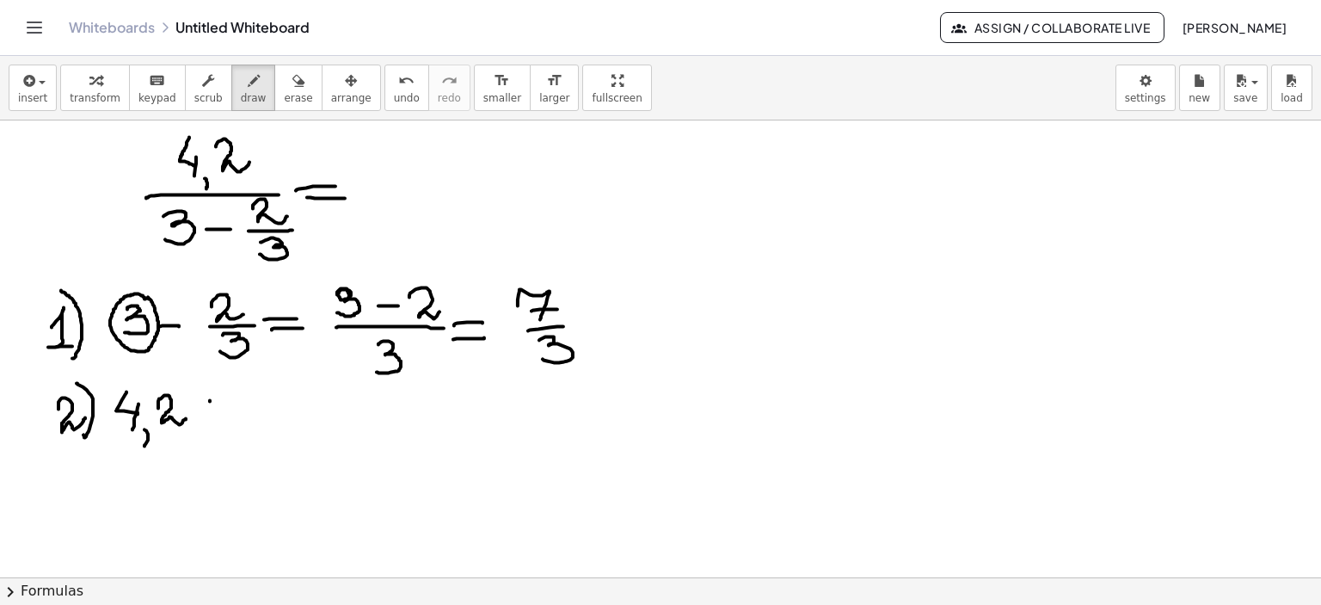
drag, startPoint x: 248, startPoint y: 394, endPoint x: 263, endPoint y: 407, distance: 20.2
drag, startPoint x: 261, startPoint y: 402, endPoint x: 267, endPoint y: 410, distance: 10.5
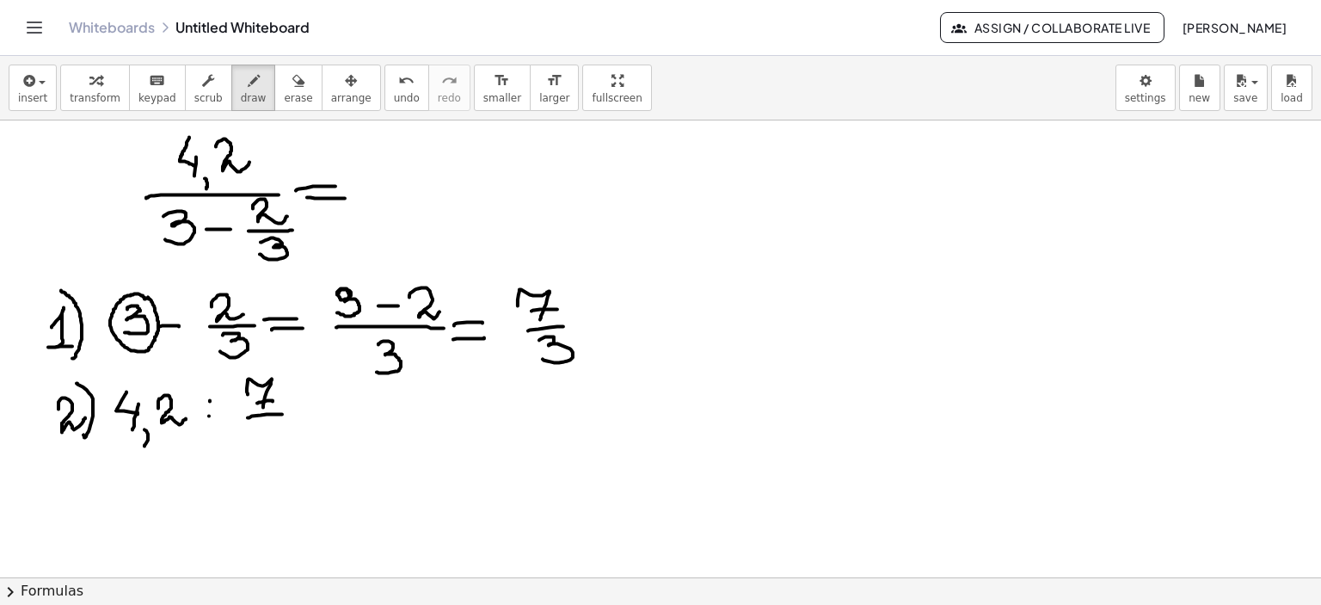
drag, startPoint x: 248, startPoint y: 417, endPoint x: 282, endPoint y: 414, distance: 34.6
drag, startPoint x: 279, startPoint y: 421, endPoint x: 253, endPoint y: 445, distance: 35.9
drag, startPoint x: 309, startPoint y: 413, endPoint x: 341, endPoint y: 416, distance: 32.0
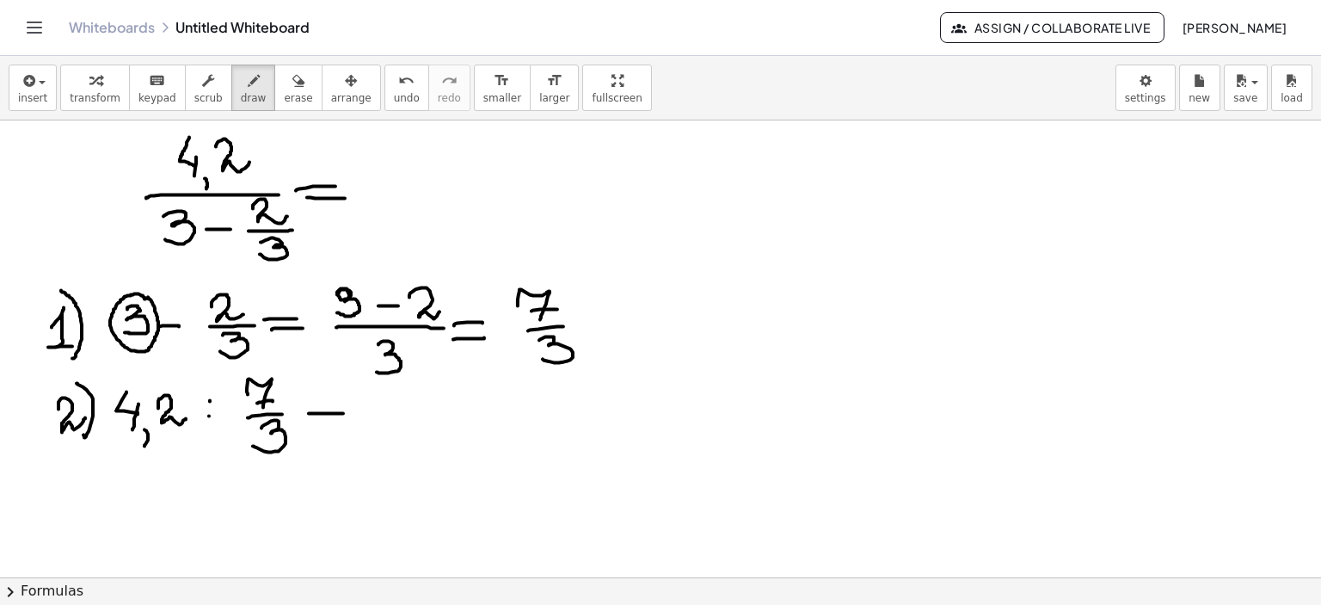
drag, startPoint x: 316, startPoint y: 431, endPoint x: 347, endPoint y: 430, distance: 31.0
drag, startPoint x: 394, startPoint y: 387, endPoint x: 402, endPoint y: 408, distance: 22.4
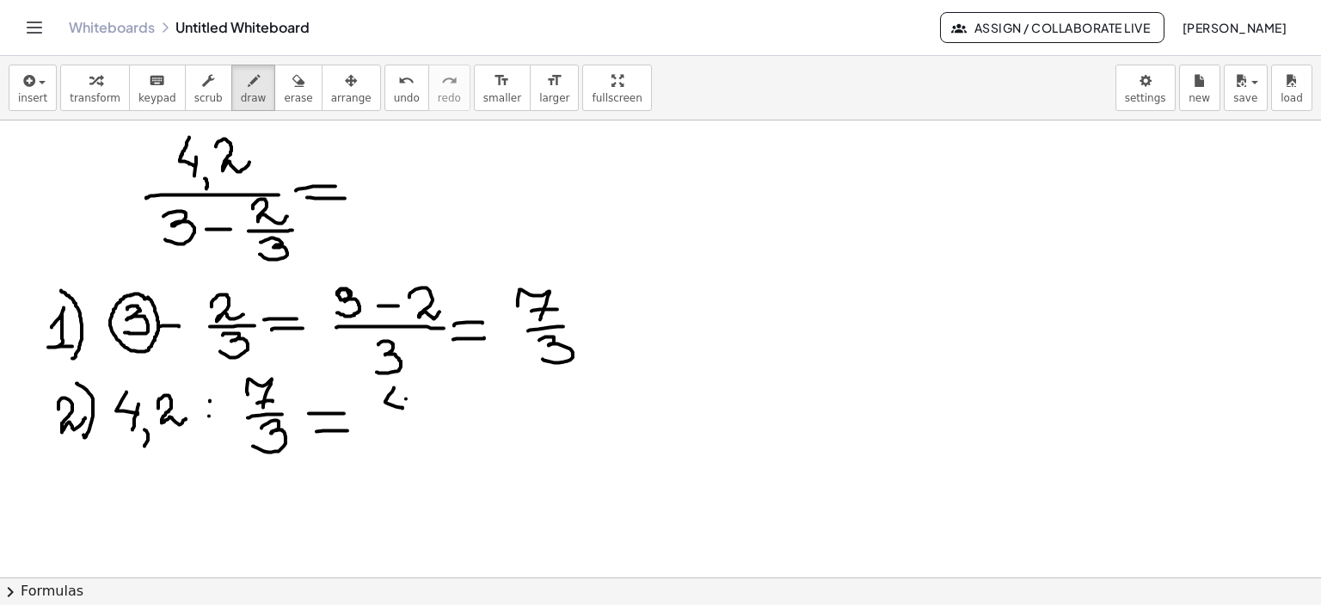
drag, startPoint x: 406, startPoint y: 398, endPoint x: 401, endPoint y: 416, distance: 18.8
drag, startPoint x: 423, startPoint y: 397, endPoint x: 458, endPoint y: 409, distance: 36.4
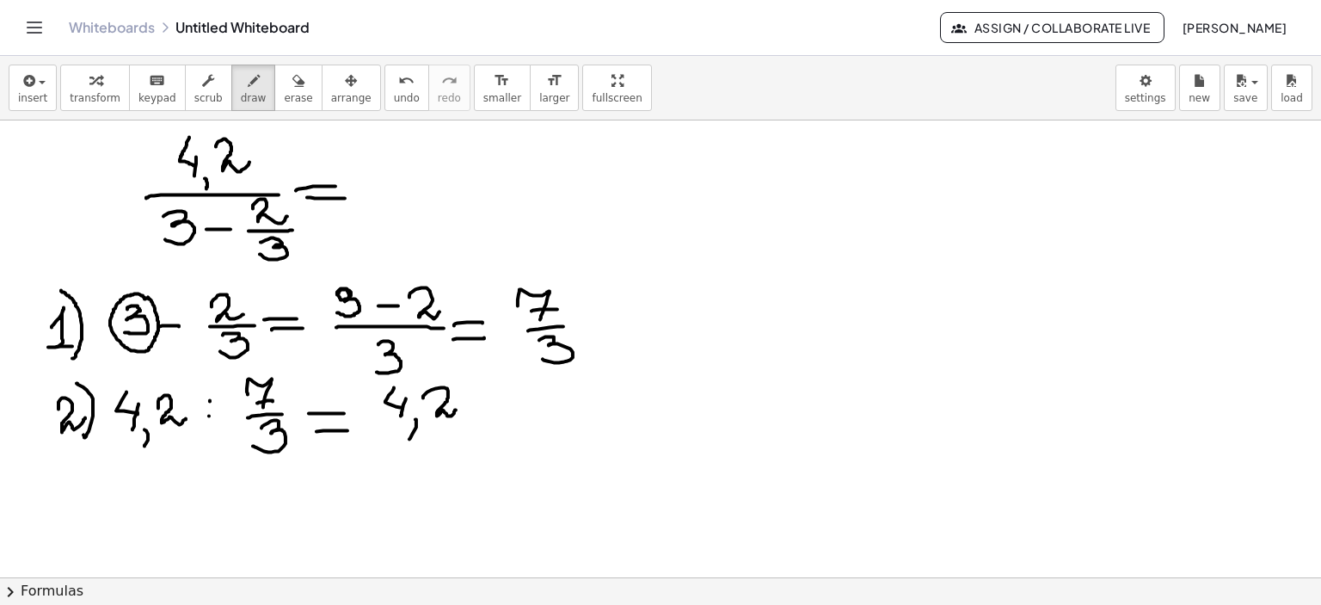
drag, startPoint x: 511, startPoint y: 381, endPoint x: 517, endPoint y: 398, distance: 18.2
drag, startPoint x: 506, startPoint y: 415, endPoint x: 562, endPoint y: 412, distance: 56.9
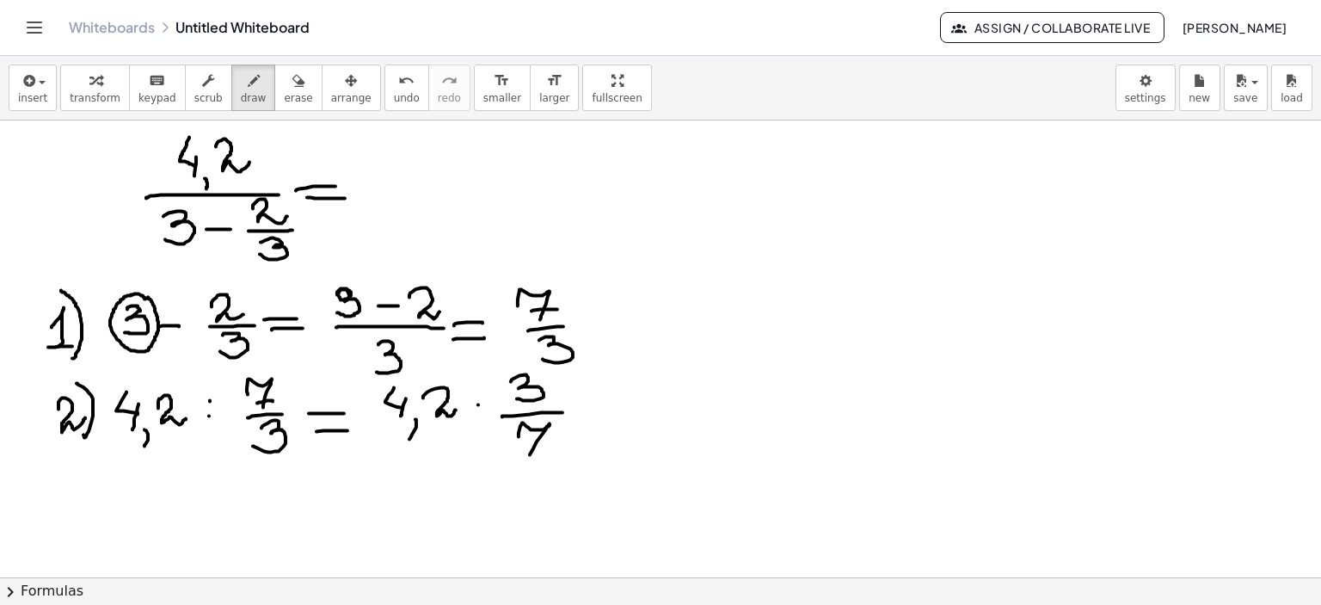
drag, startPoint x: 519, startPoint y: 436, endPoint x: 525, endPoint y: 457, distance: 21.8
drag, startPoint x: 531, startPoint y: 446, endPoint x: 550, endPoint y: 445, distance: 19.9
drag, startPoint x: 582, startPoint y: 411, endPoint x: 623, endPoint y: 407, distance: 40.6
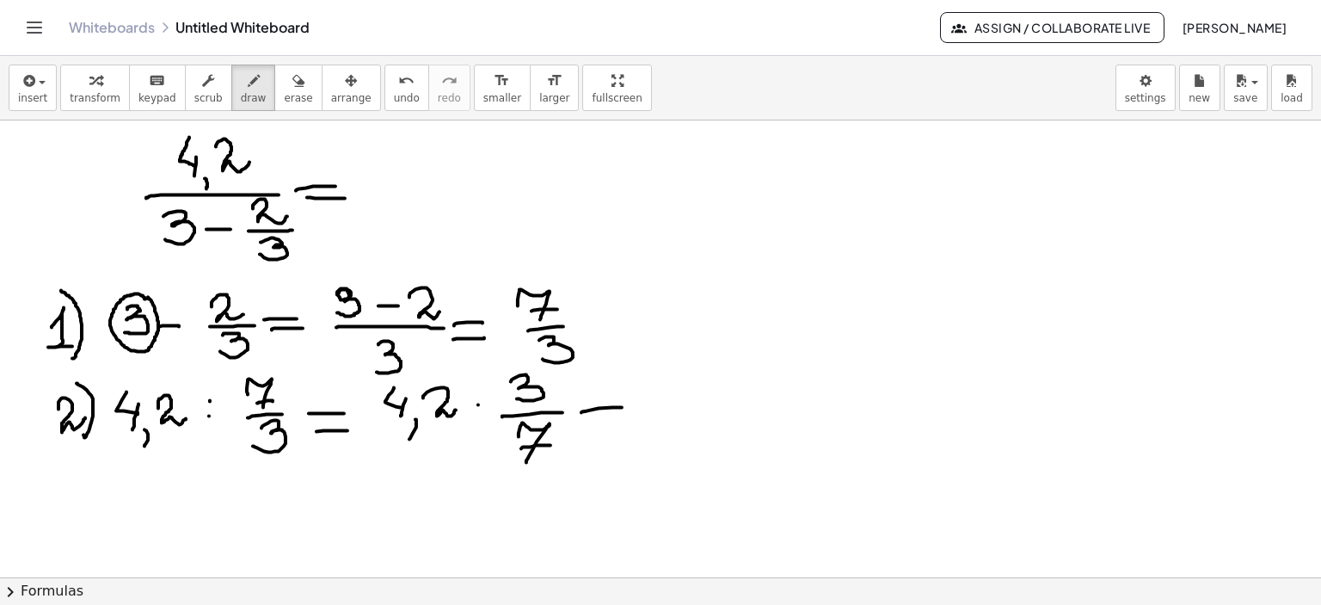
drag, startPoint x: 587, startPoint y: 427, endPoint x: 623, endPoint y: 421, distance: 36.6
drag, startPoint x: 672, startPoint y: 364, endPoint x: 678, endPoint y: 387, distance: 24.0
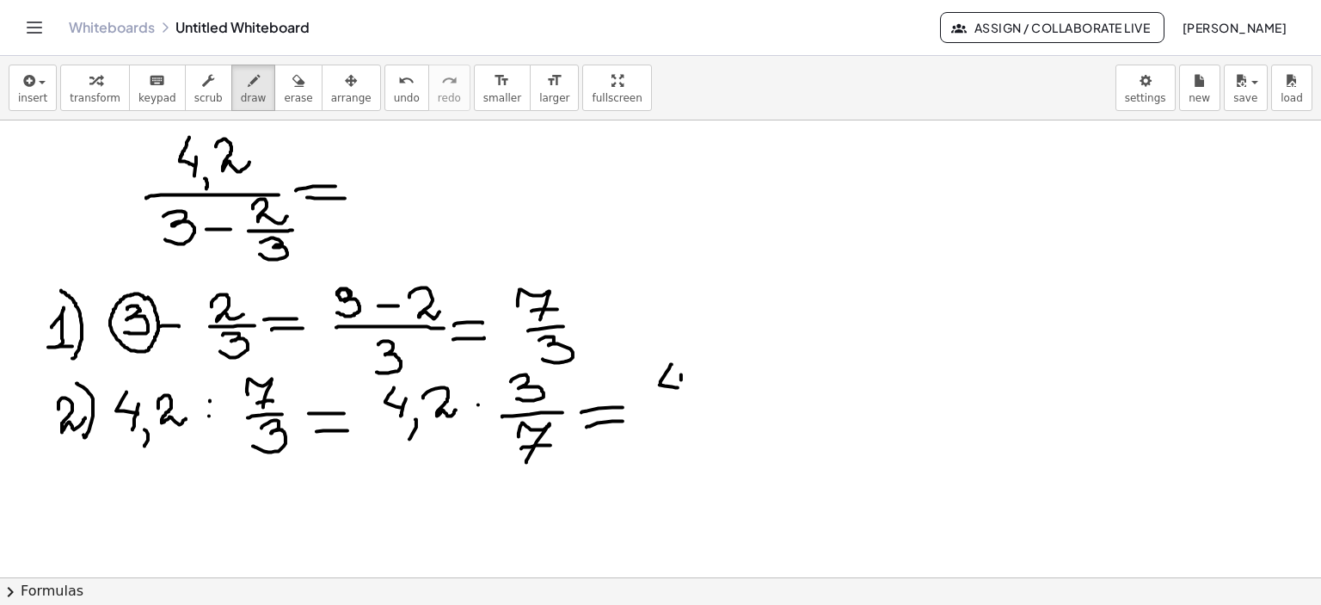
drag, startPoint x: 681, startPoint y: 374, endPoint x: 677, endPoint y: 395, distance: 21.1
drag, startPoint x: 691, startPoint y: 401, endPoint x: 685, endPoint y: 414, distance: 14.2
drag, startPoint x: 703, startPoint y: 372, endPoint x: 737, endPoint y: 389, distance: 38.1
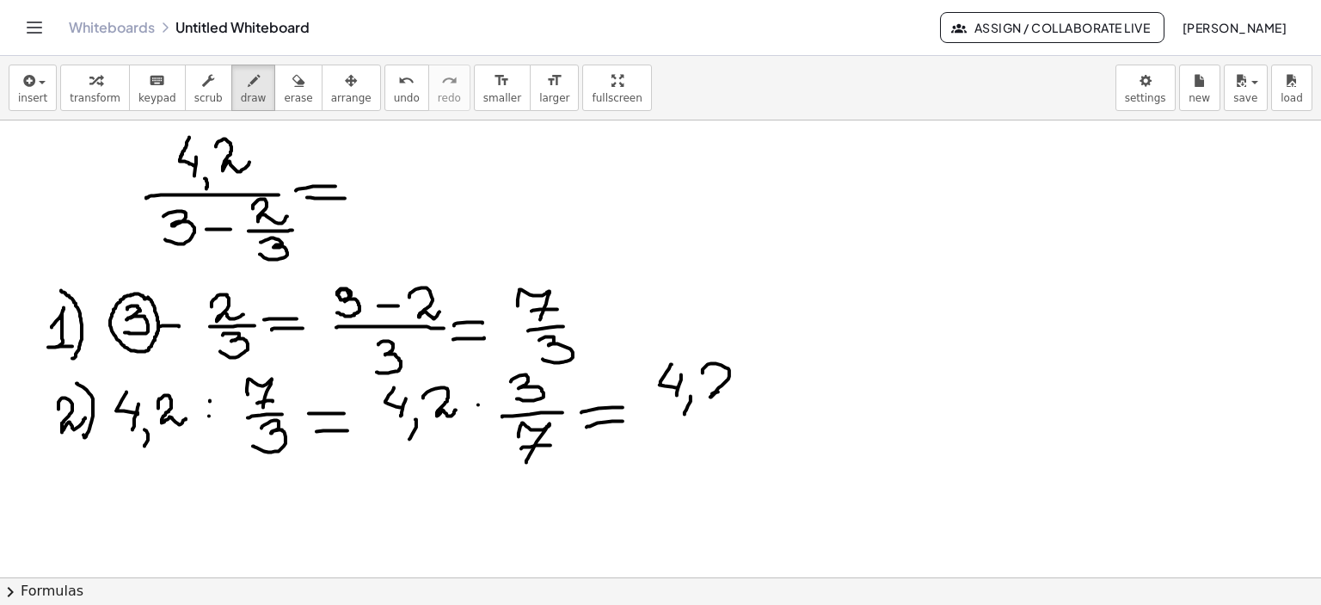
drag, startPoint x: 767, startPoint y: 371, endPoint x: 763, endPoint y: 405, distance: 34.7
drag, startPoint x: 673, startPoint y: 426, endPoint x: 820, endPoint y: 409, distance: 148.1
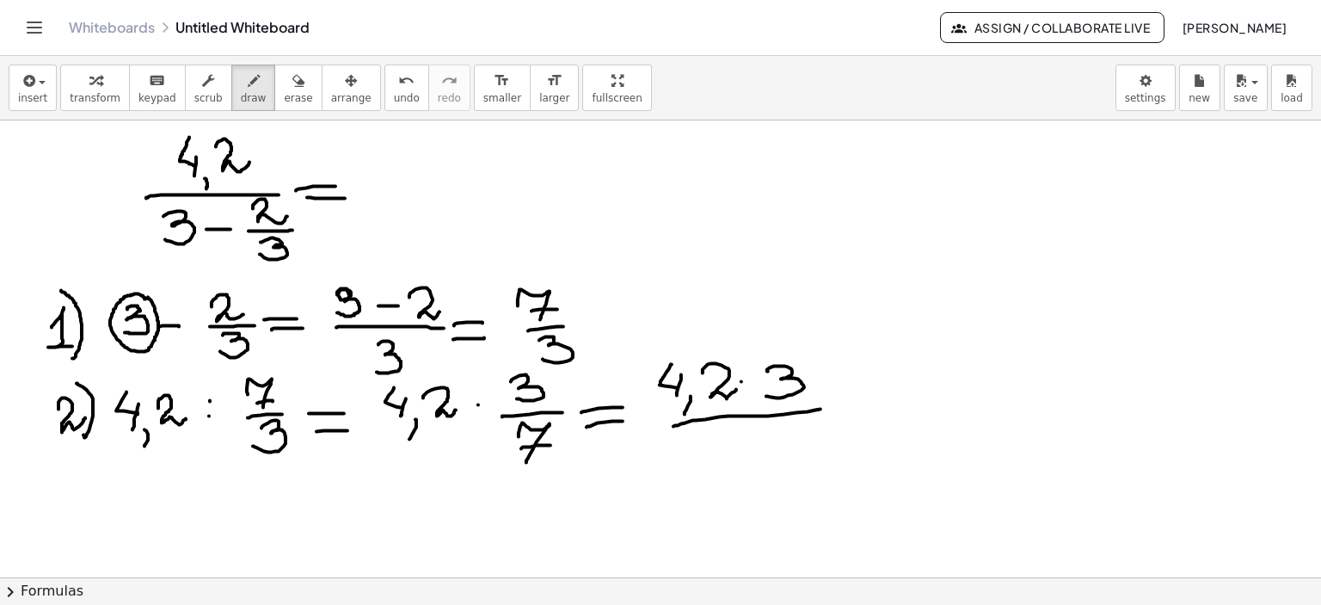
drag, startPoint x: 727, startPoint y: 445, endPoint x: 750, endPoint y: 464, distance: 29.4
drag, startPoint x: 744, startPoint y: 455, endPoint x: 771, endPoint y: 452, distance: 27.6
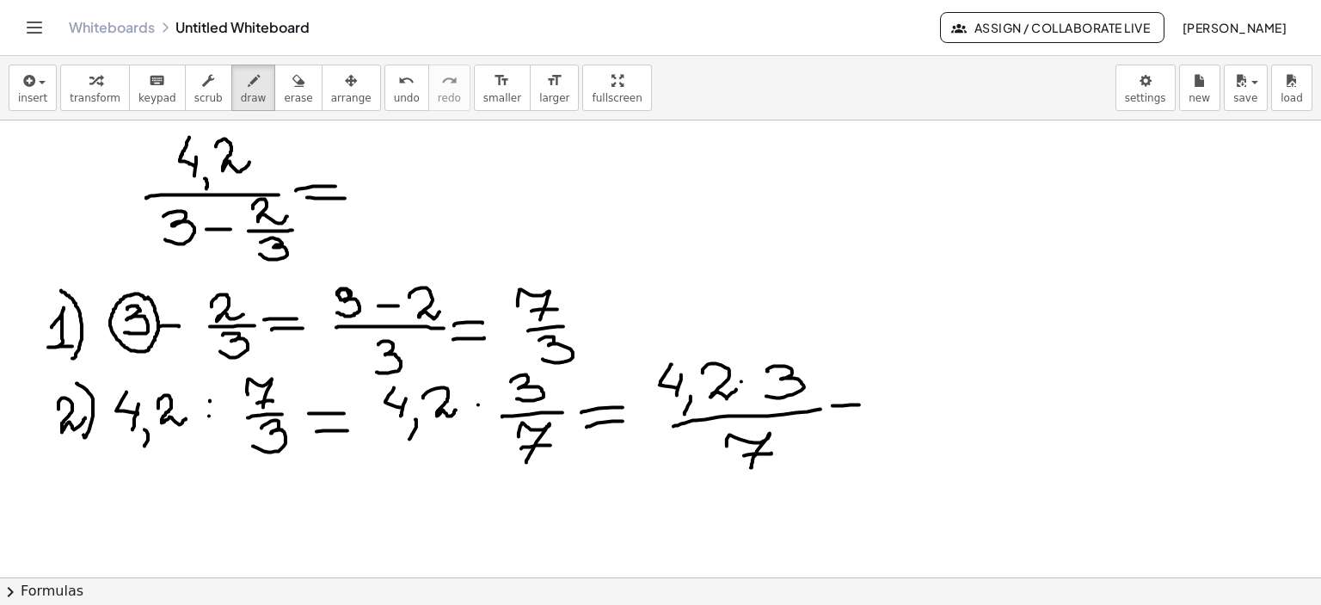
drag, startPoint x: 833, startPoint y: 405, endPoint x: 864, endPoint y: 403, distance: 31.9
drag, startPoint x: 838, startPoint y: 416, endPoint x: 865, endPoint y: 413, distance: 27.7
drag, startPoint x: 916, startPoint y: 384, endPoint x: 904, endPoint y: 425, distance: 43.0
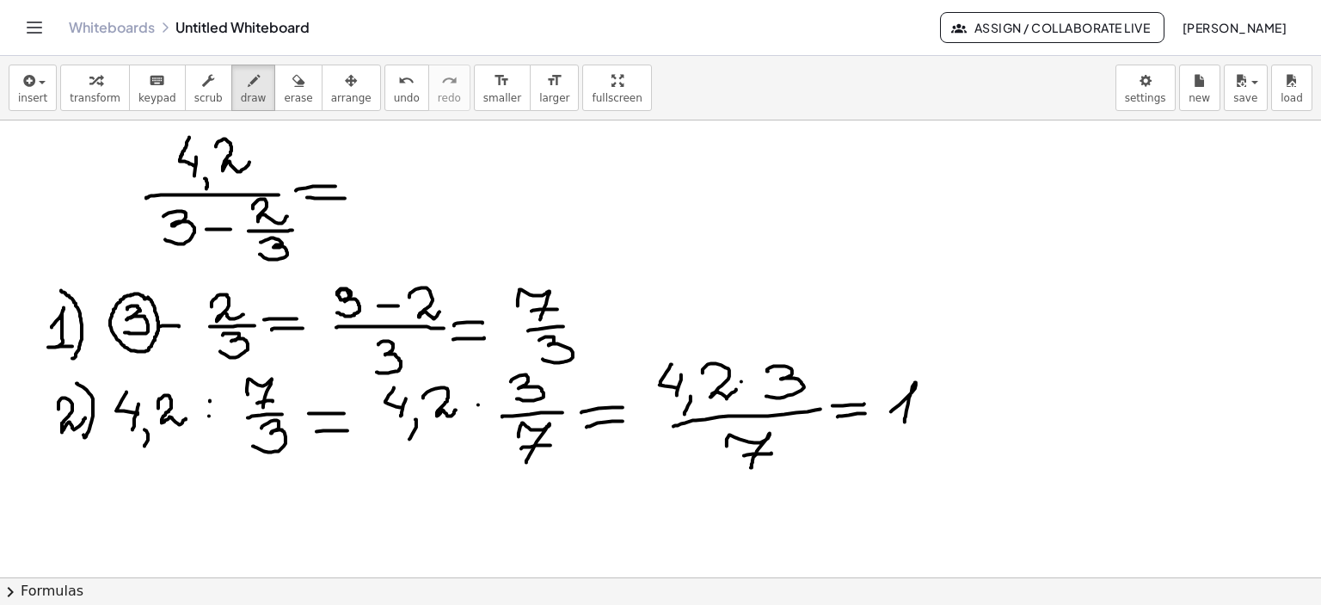
drag, startPoint x: 915, startPoint y: 426, endPoint x: 938, endPoint y: 414, distance: 26.2
drag, startPoint x: 366, startPoint y: 194, endPoint x: 385, endPoint y: 209, distance: 23.9
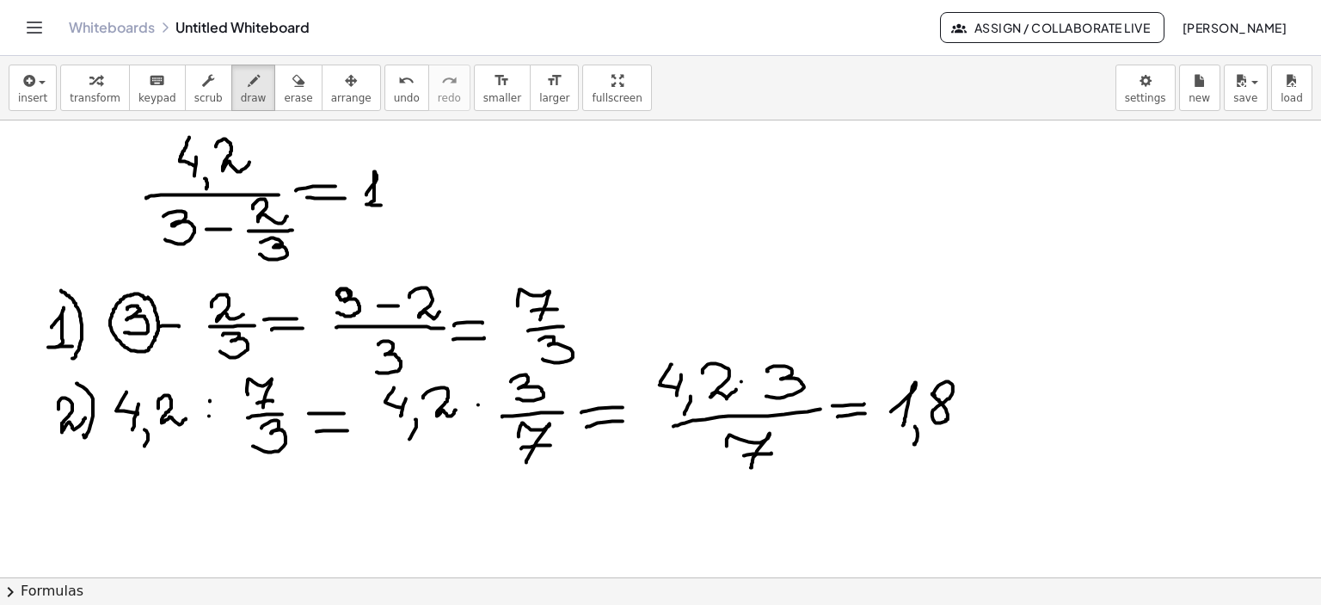
drag, startPoint x: 396, startPoint y: 209, endPoint x: 413, endPoint y: 191, distance: 24.9
drag, startPoint x: 55, startPoint y: 168, endPoint x: 45, endPoint y: 188, distance: 23.1
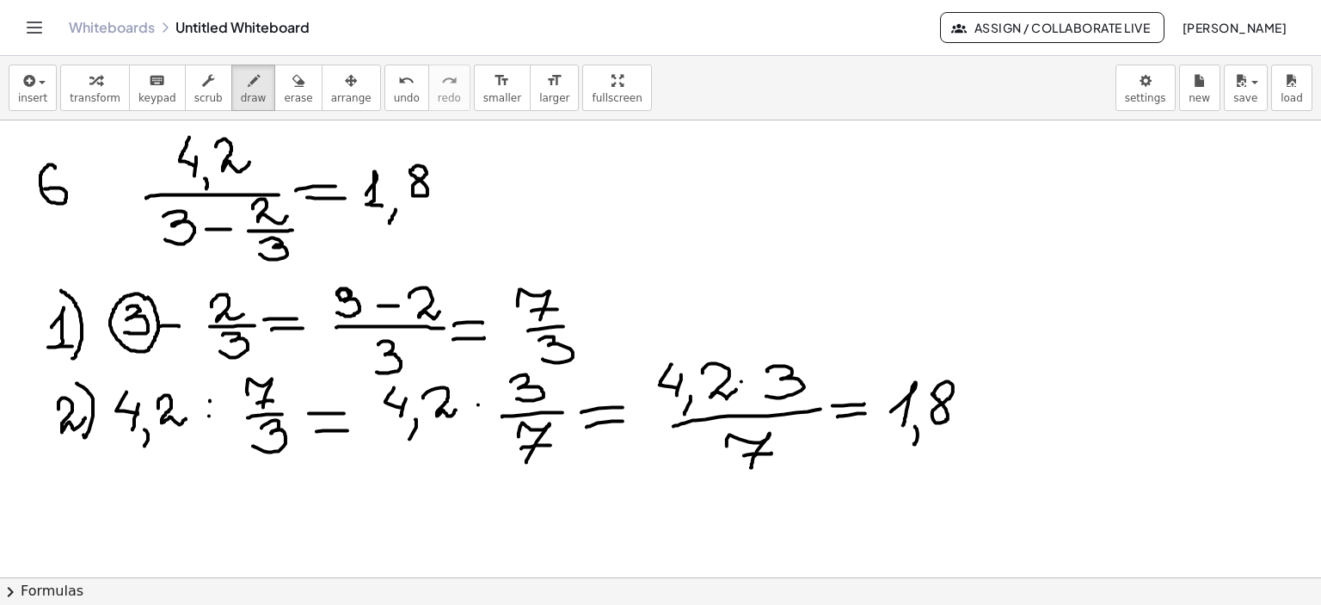
drag, startPoint x: 58, startPoint y: 138, endPoint x: 70, endPoint y: 142, distance: 12.0
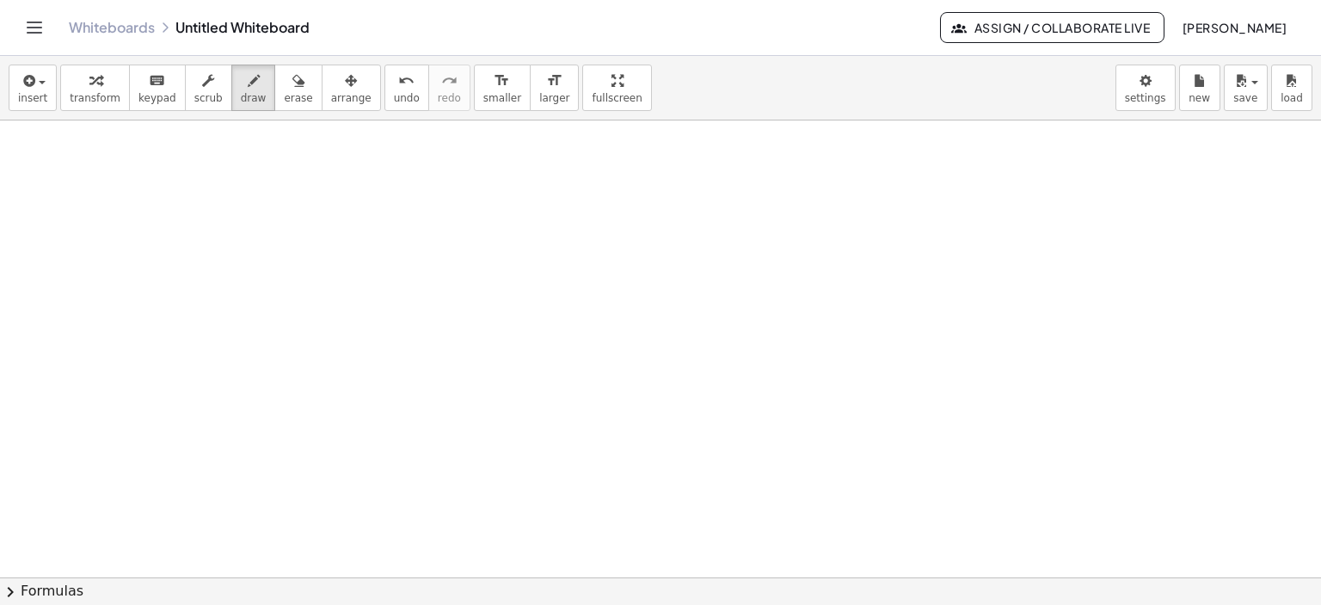
scroll to position [3560, 0]
drag, startPoint x: 141, startPoint y: 186, endPoint x: 149, endPoint y: 192, distance: 9.8
drag, startPoint x: 165, startPoint y: 178, endPoint x: 178, endPoint y: 202, distance: 27.3
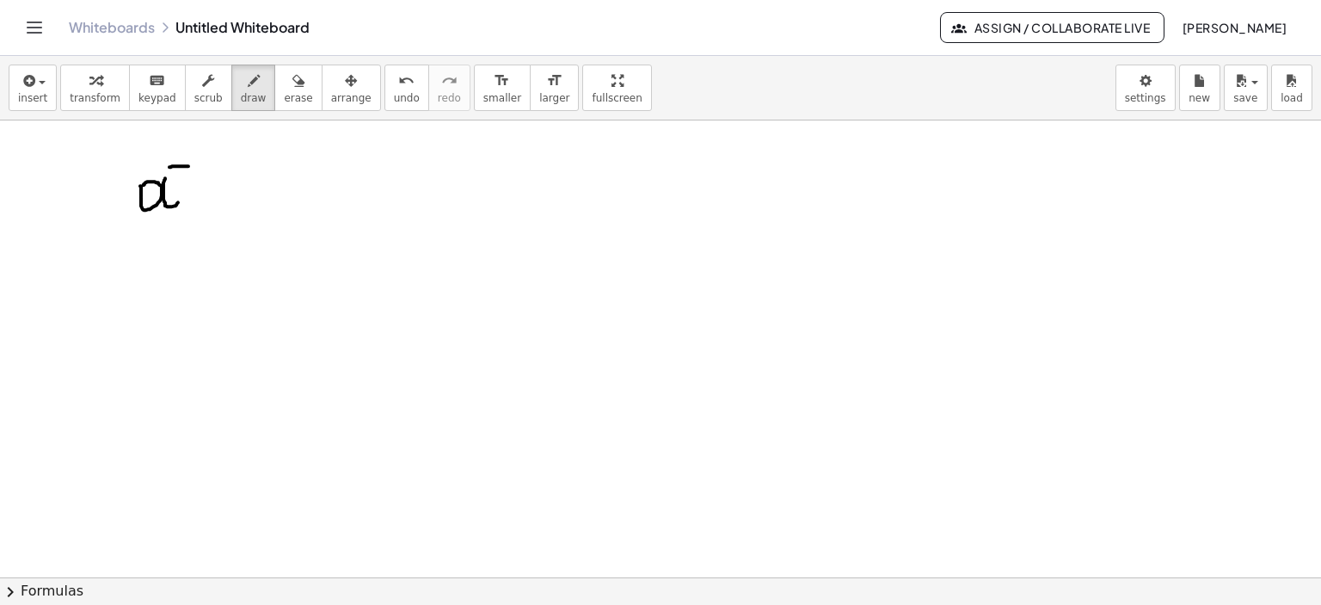
drag, startPoint x: 169, startPoint y: 167, endPoint x: 188, endPoint y: 166, distance: 18.9
drag, startPoint x: 207, startPoint y: 155, endPoint x: 219, endPoint y: 185, distance: 32.4
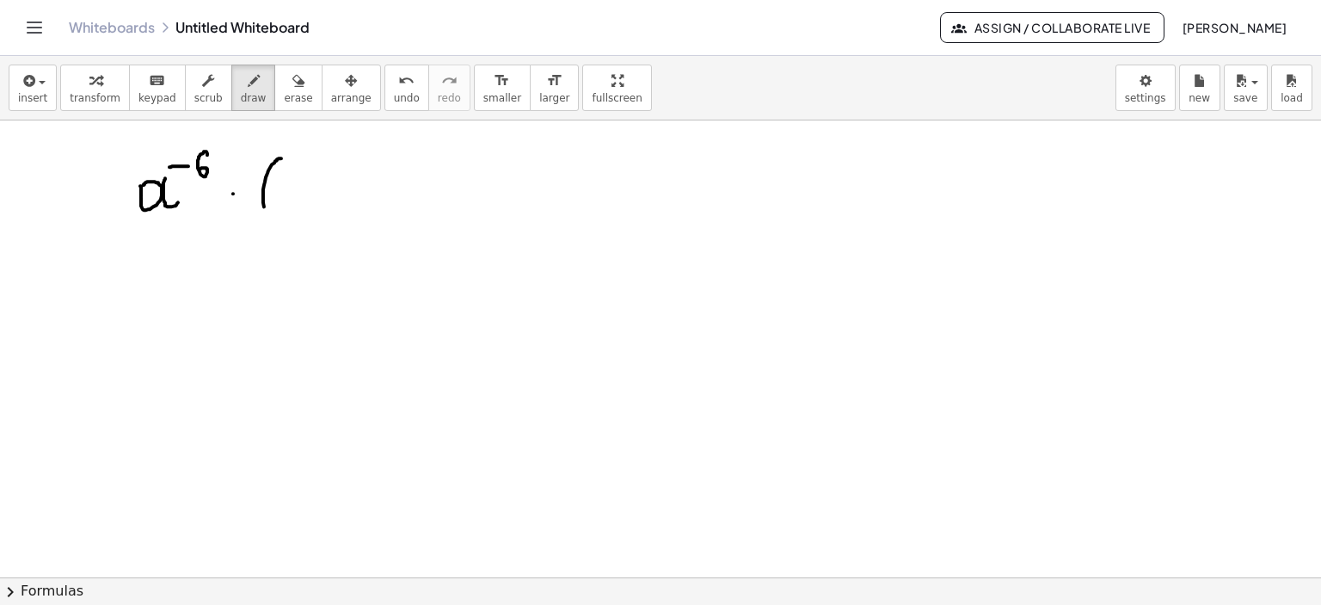
drag, startPoint x: 280, startPoint y: 158, endPoint x: 267, endPoint y: 218, distance: 61.6
drag, startPoint x: 284, startPoint y: 202, endPoint x: 285, endPoint y: 189, distance: 12.9
drag, startPoint x: 303, startPoint y: 184, endPoint x: 317, endPoint y: 202, distance: 23.2
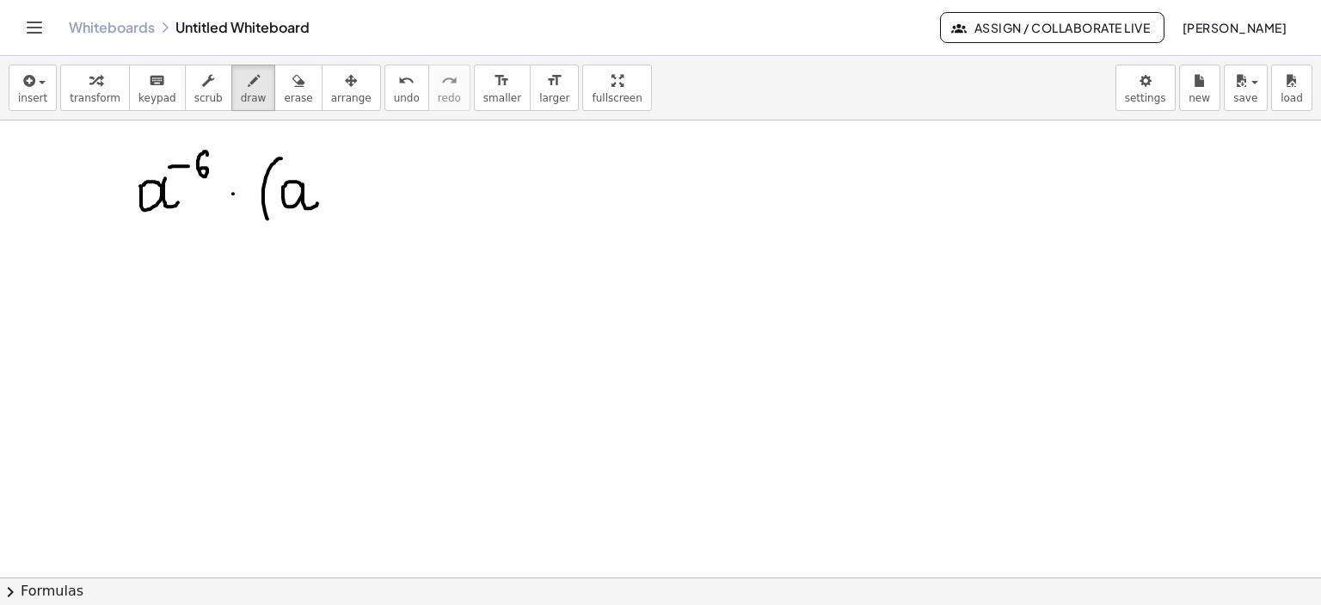
drag, startPoint x: 329, startPoint y: 159, endPoint x: 323, endPoint y: 175, distance: 17.1
drag, startPoint x: 329, startPoint y: 157, endPoint x: 339, endPoint y: 157, distance: 9.5
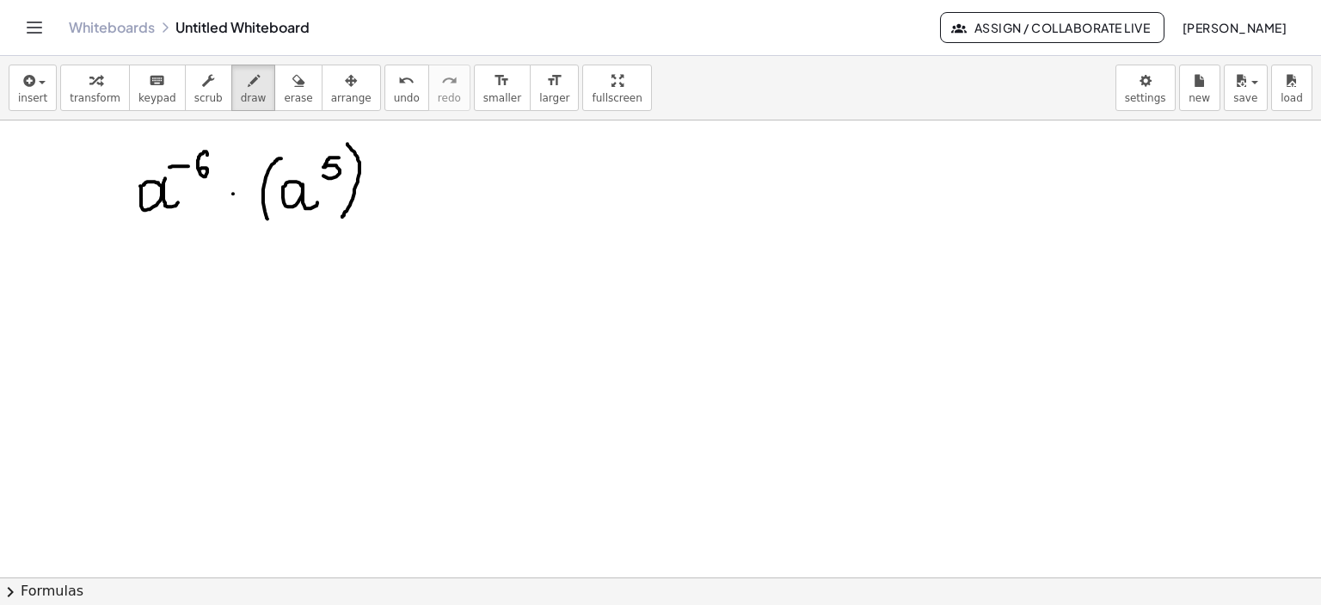
drag, startPoint x: 348, startPoint y: 145, endPoint x: 376, endPoint y: 166, distance: 34.4
drag, startPoint x: 375, startPoint y: 144, endPoint x: 386, endPoint y: 155, distance: 15.2
drag, startPoint x: 395, startPoint y: 178, endPoint x: 421, endPoint y: 178, distance: 26.7
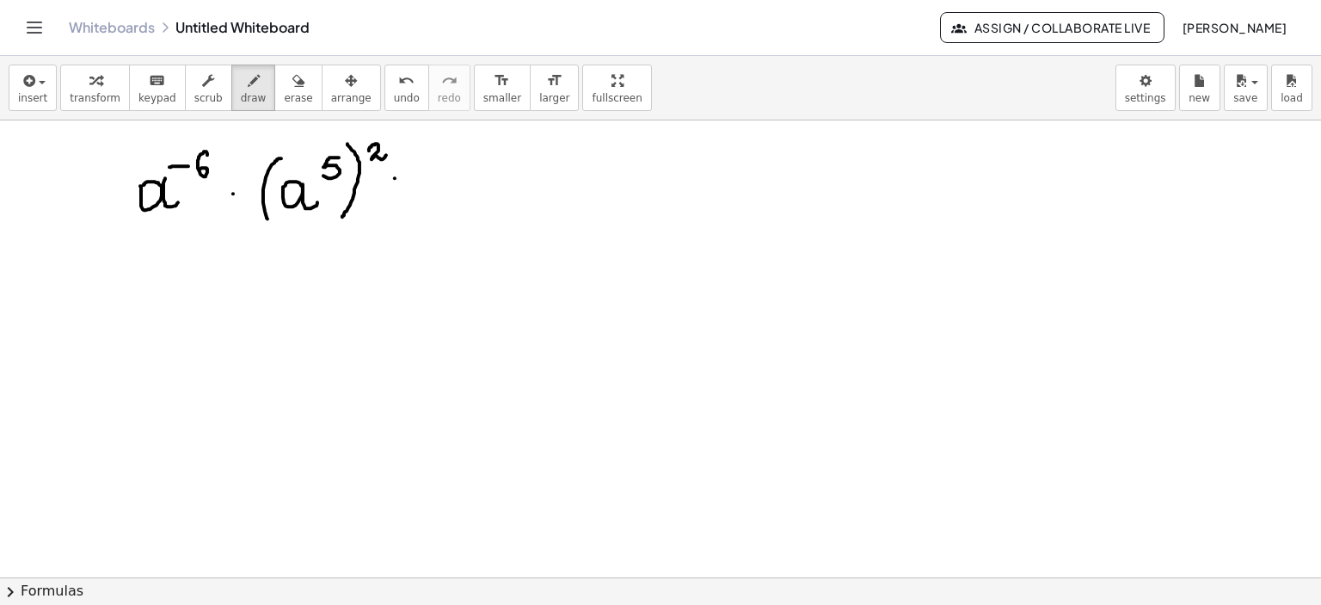
drag, startPoint x: 396, startPoint y: 193, endPoint x: 420, endPoint y: 190, distance: 24.2
drag, startPoint x: 138, startPoint y: 368, endPoint x: 142, endPoint y: 378, distance: 10.1
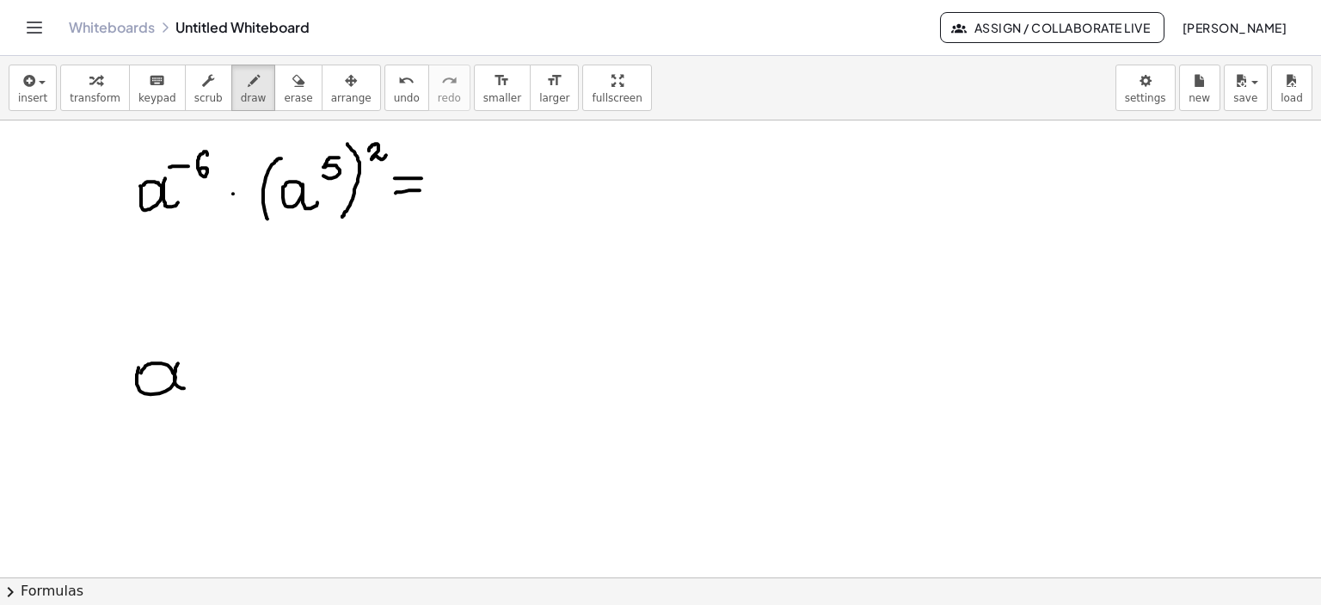
drag, startPoint x: 178, startPoint y: 363, endPoint x: 199, endPoint y: 384, distance: 29.2
drag, startPoint x: 203, startPoint y: 314, endPoint x: 198, endPoint y: 334, distance: 20.4
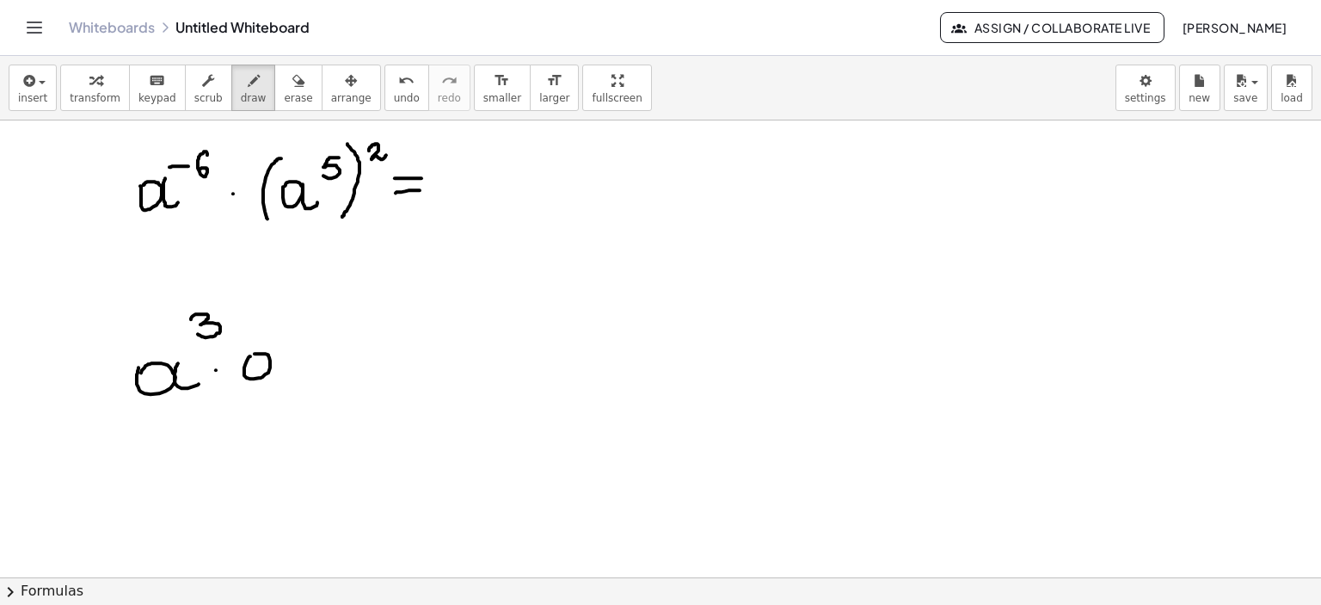
drag, startPoint x: 250, startPoint y: 356, endPoint x: 261, endPoint y: 364, distance: 13.6
drag, startPoint x: 268, startPoint y: 357, endPoint x: 292, endPoint y: 371, distance: 27.7
drag, startPoint x: 296, startPoint y: 322, endPoint x: 305, endPoint y: 342, distance: 22.7
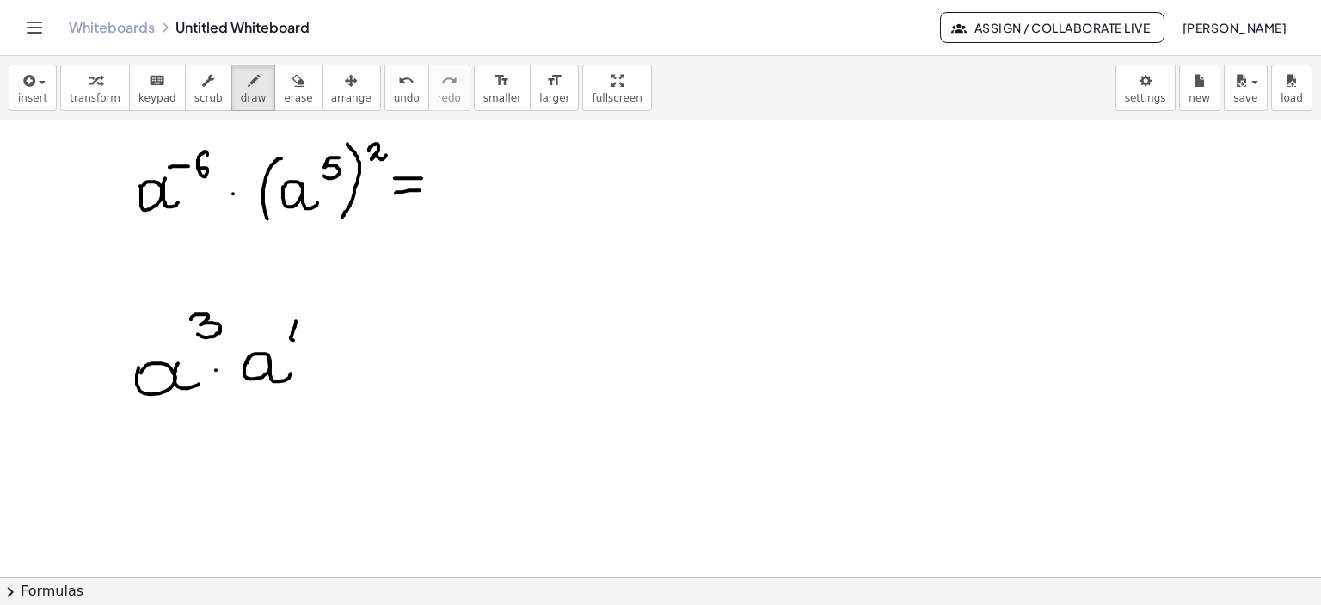
drag, startPoint x: 310, startPoint y: 331, endPoint x: 307, endPoint y: 350, distance: 19.1
drag, startPoint x: 324, startPoint y: 359, endPoint x: 366, endPoint y: 359, distance: 42.1
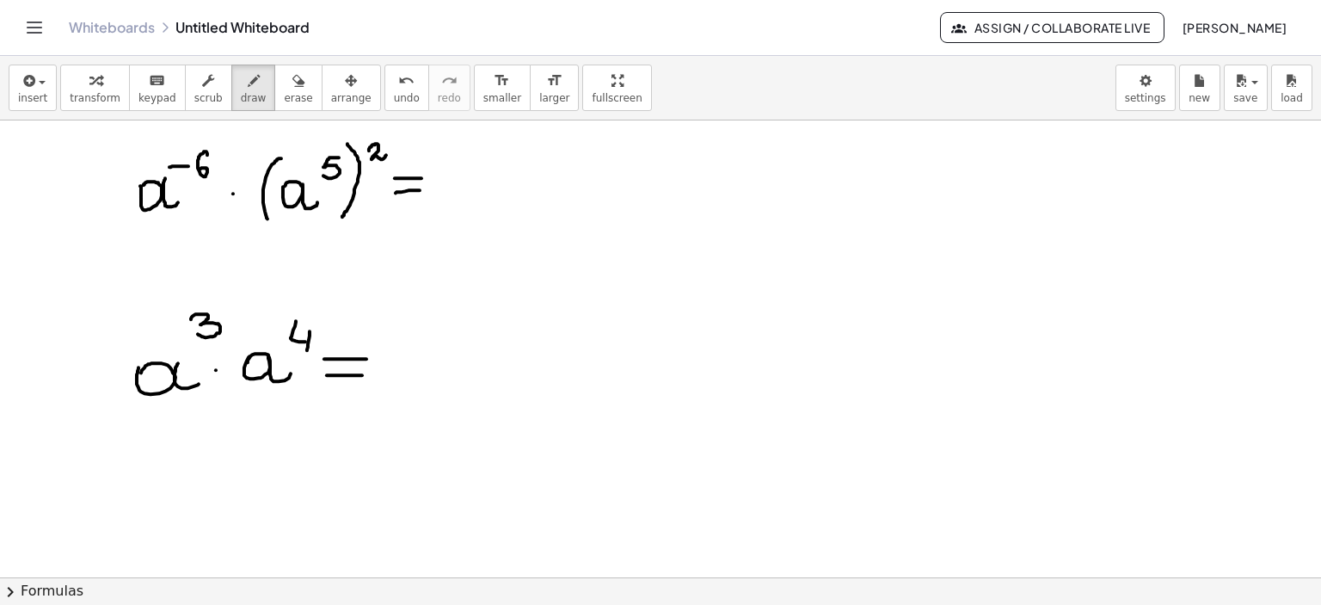
drag, startPoint x: 327, startPoint y: 375, endPoint x: 362, endPoint y: 375, distance: 35.3
drag, startPoint x: 400, startPoint y: 353, endPoint x: 420, endPoint y: 366, distance: 23.2
drag, startPoint x: 427, startPoint y: 355, endPoint x: 444, endPoint y: 370, distance: 21.9
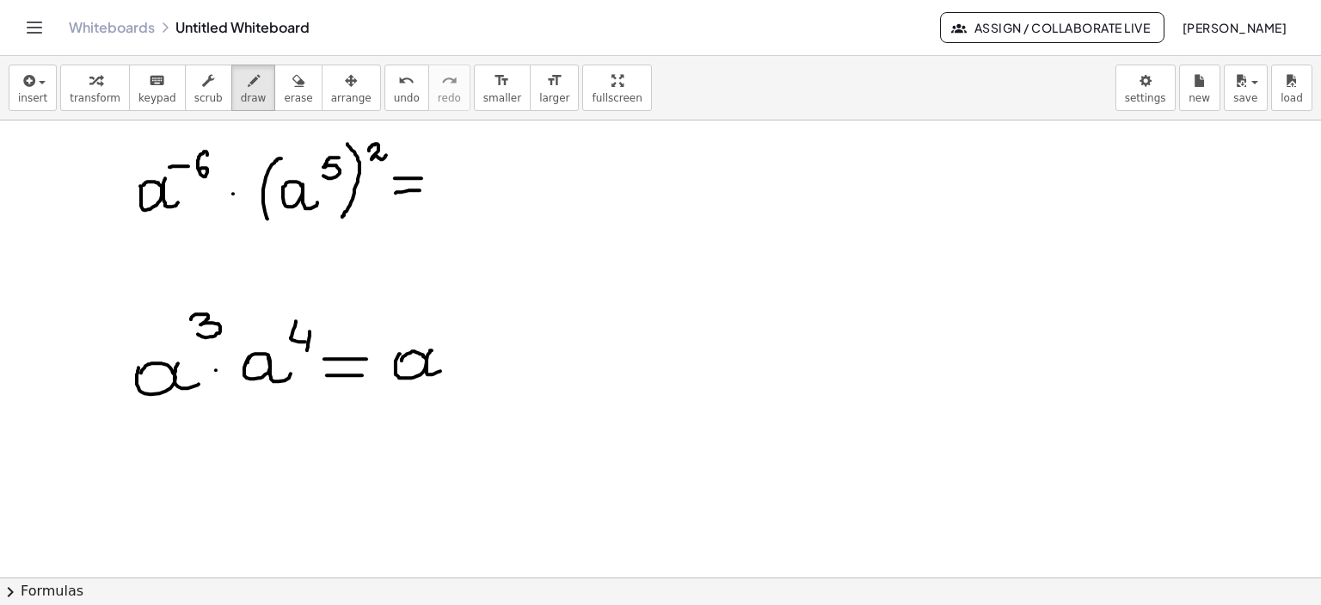
drag, startPoint x: 443, startPoint y: 323, endPoint x: 458, endPoint y: 346, distance: 27.9
drag, startPoint x: 452, startPoint y: 332, endPoint x: 472, endPoint y: 335, distance: 20.8
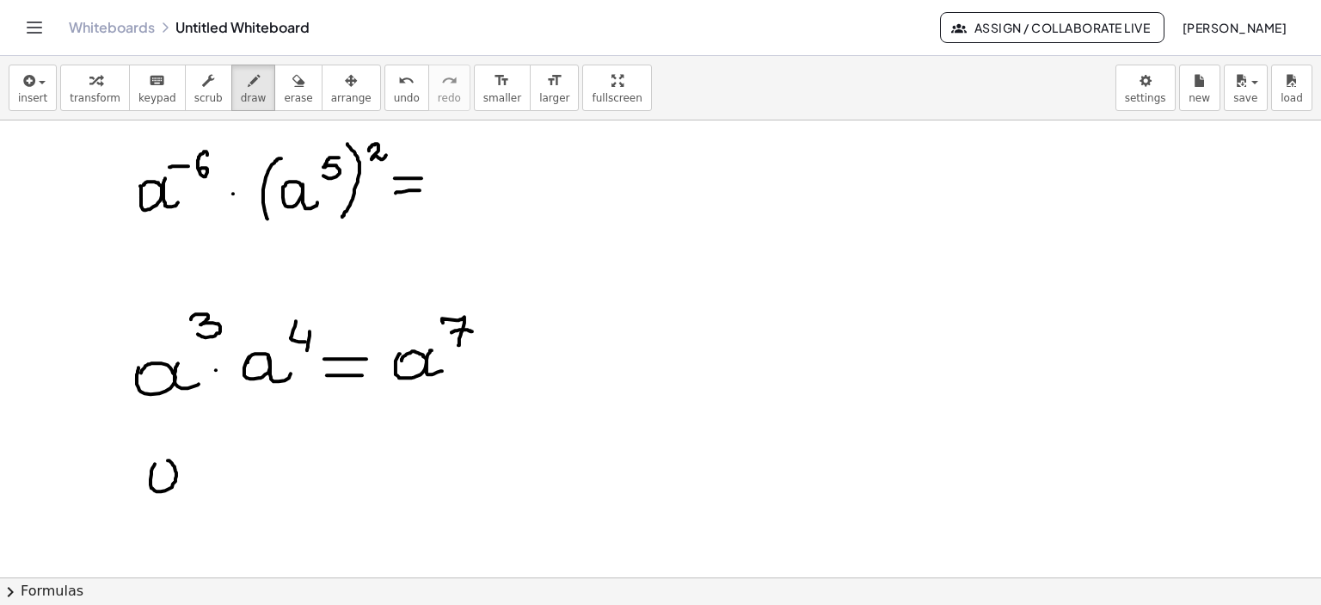
drag, startPoint x: 155, startPoint y: 464, endPoint x: 175, endPoint y: 473, distance: 22.7
drag, startPoint x: 186, startPoint y: 460, endPoint x: 210, endPoint y: 484, distance: 34.1
drag, startPoint x: 218, startPoint y: 435, endPoint x: 212, endPoint y: 454, distance: 19.9
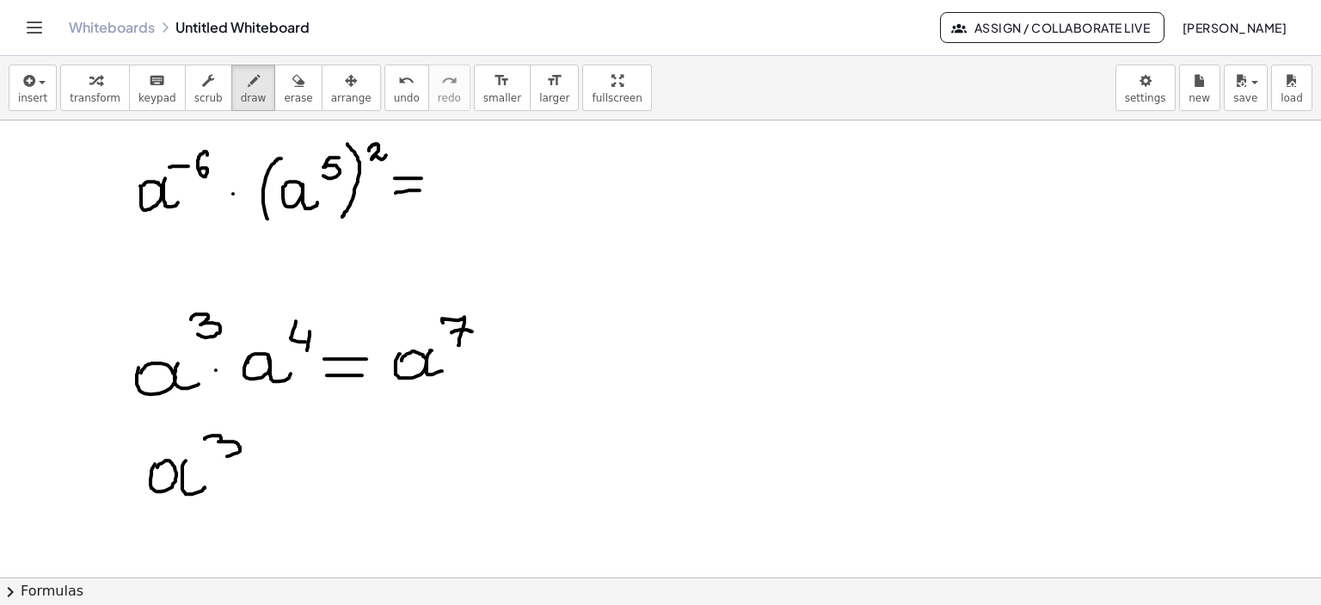
drag, startPoint x: 151, startPoint y: 433, endPoint x: 230, endPoint y: 463, distance: 84.7
drag, startPoint x: 246, startPoint y: 431, endPoint x: 243, endPoint y: 492, distance: 61.2
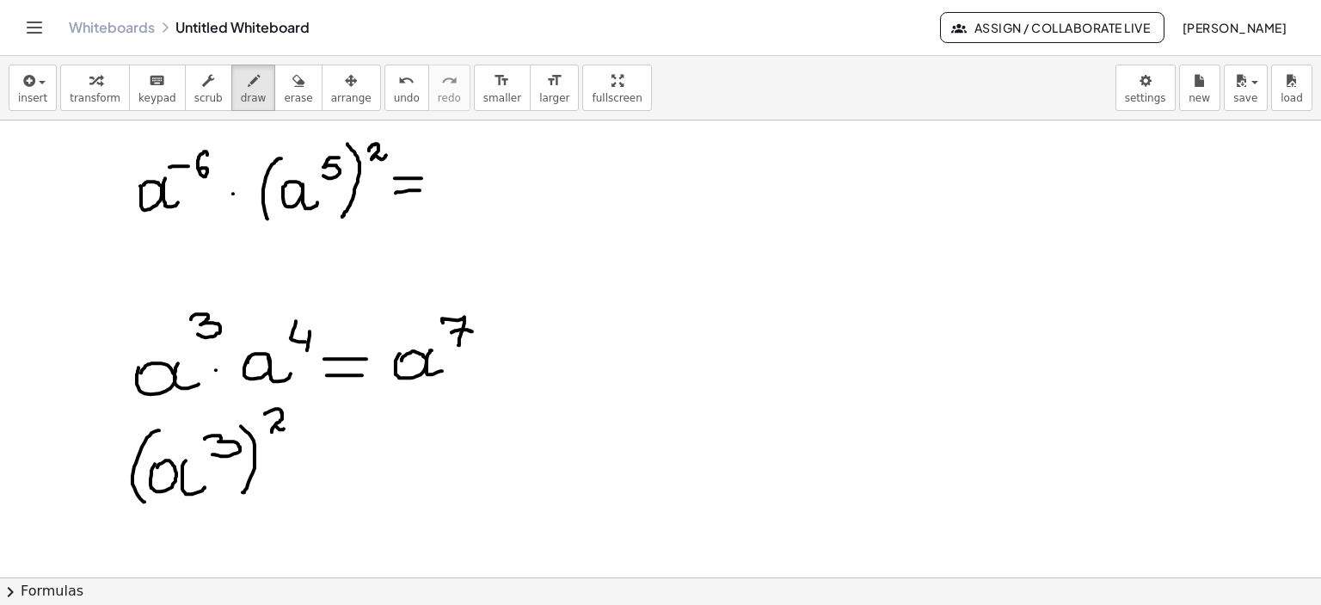
drag, startPoint x: 265, startPoint y: 414, endPoint x: 289, endPoint y: 427, distance: 27.3
drag, startPoint x: 295, startPoint y: 447, endPoint x: 311, endPoint y: 463, distance: 22.5
drag, startPoint x: 302, startPoint y: 466, endPoint x: 330, endPoint y: 463, distance: 28.6
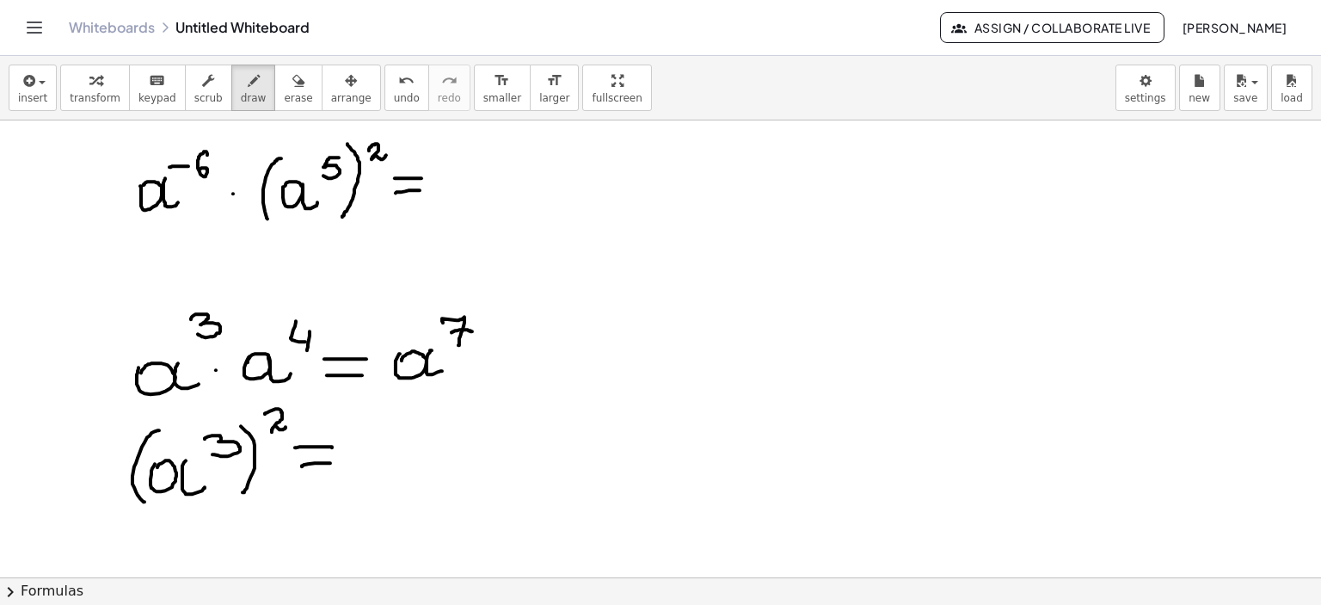
drag, startPoint x: 372, startPoint y: 443, endPoint x: 392, endPoint y: 447, distance: 20.2
drag, startPoint x: 394, startPoint y: 438, endPoint x: 404, endPoint y: 459, distance: 23.8
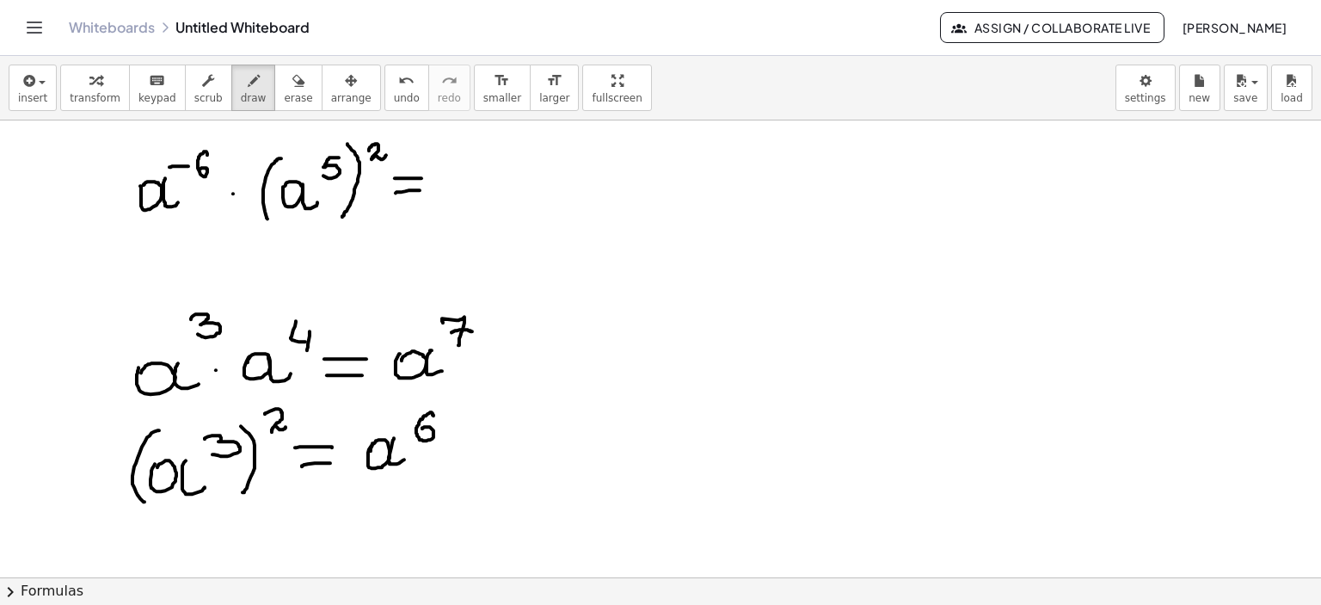
drag, startPoint x: 433, startPoint y: 415, endPoint x: 422, endPoint y: 428, distance: 17.1
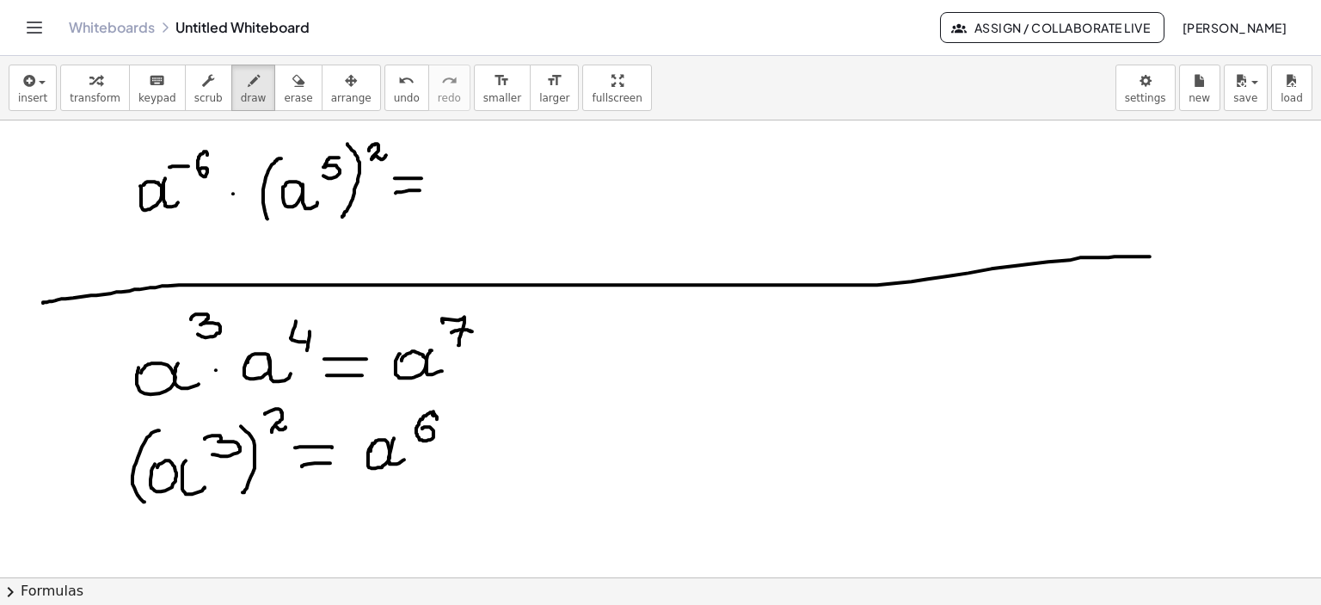
drag, startPoint x: 43, startPoint y: 302, endPoint x: 1150, endPoint y: 256, distance: 1107.8
click at [284, 83] on div "button" at bounding box center [298, 80] width 28 height 21
drag, startPoint x: 1128, startPoint y: 295, endPoint x: 275, endPoint y: 109, distance: 873.1
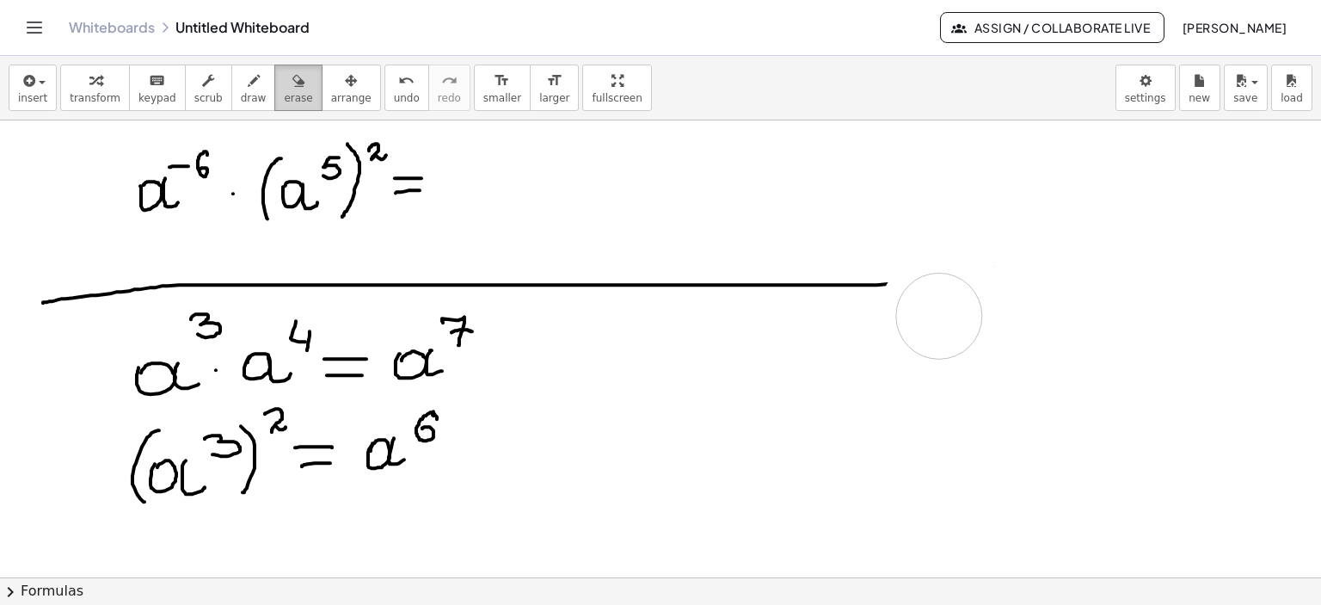
click at [248, 80] on icon "button" at bounding box center [254, 81] width 12 height 21
drag, startPoint x: 443, startPoint y: 173, endPoint x: 458, endPoint y: 183, distance: 17.9
drag, startPoint x: 458, startPoint y: 175, endPoint x: 482, endPoint y: 187, distance: 26.2
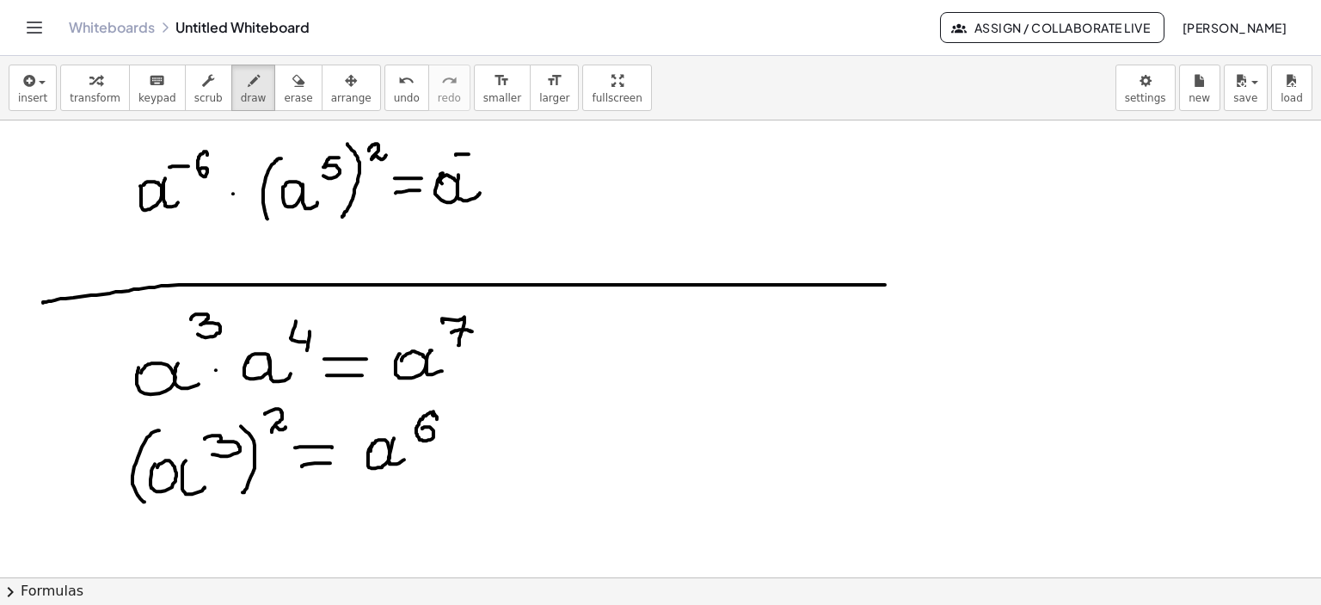
drag, startPoint x: 456, startPoint y: 155, endPoint x: 495, endPoint y: 144, distance: 40.1
drag, startPoint x: 495, startPoint y: 143, endPoint x: 481, endPoint y: 164, distance: 26.0
drag, startPoint x: 272, startPoint y: 233, endPoint x: 351, endPoint y: 233, distance: 79.1
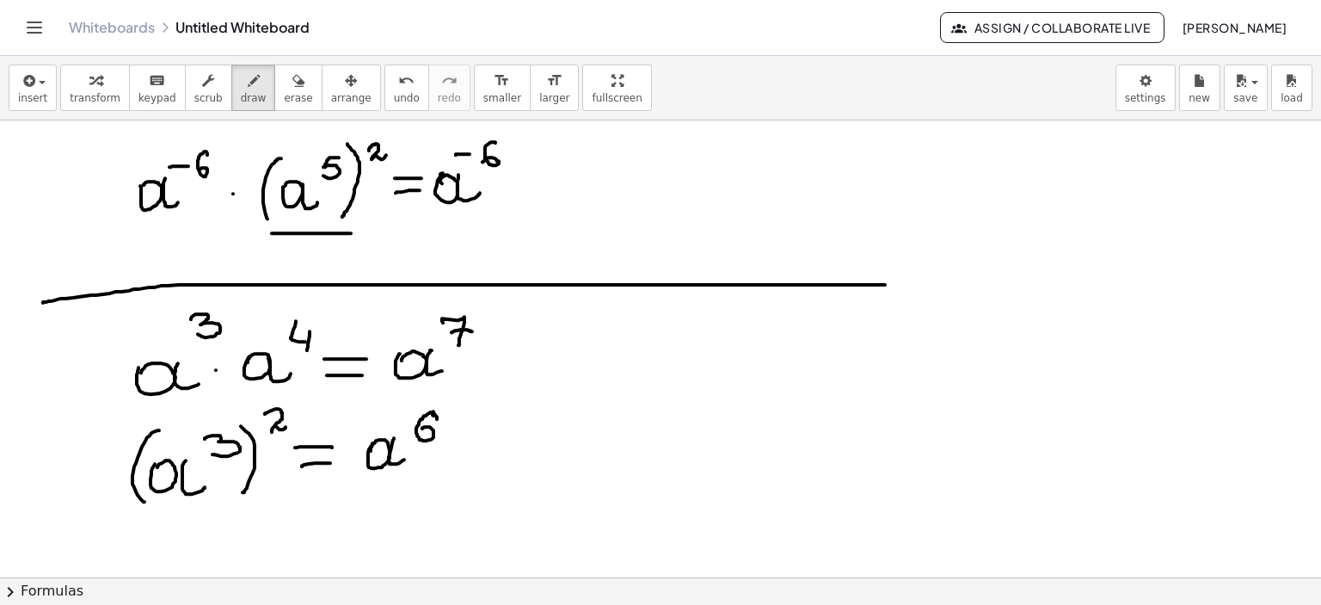
drag, startPoint x: 519, startPoint y: 187, endPoint x: 528, endPoint y: 189, distance: 9.8
drag, startPoint x: 544, startPoint y: 181, endPoint x: 562, endPoint y: 194, distance: 22.0
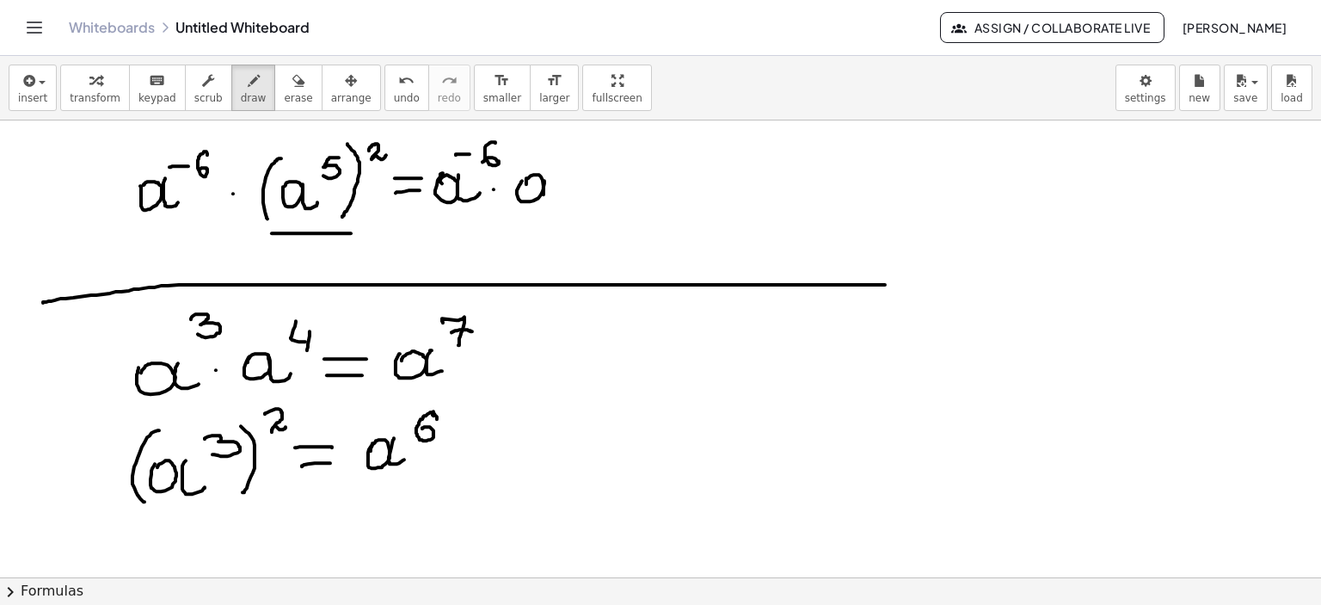
drag, startPoint x: 549, startPoint y: 157, endPoint x: 564, endPoint y: 162, distance: 16.3
drag, startPoint x: 568, startPoint y: 157, endPoint x: 578, endPoint y: 169, distance: 14.6
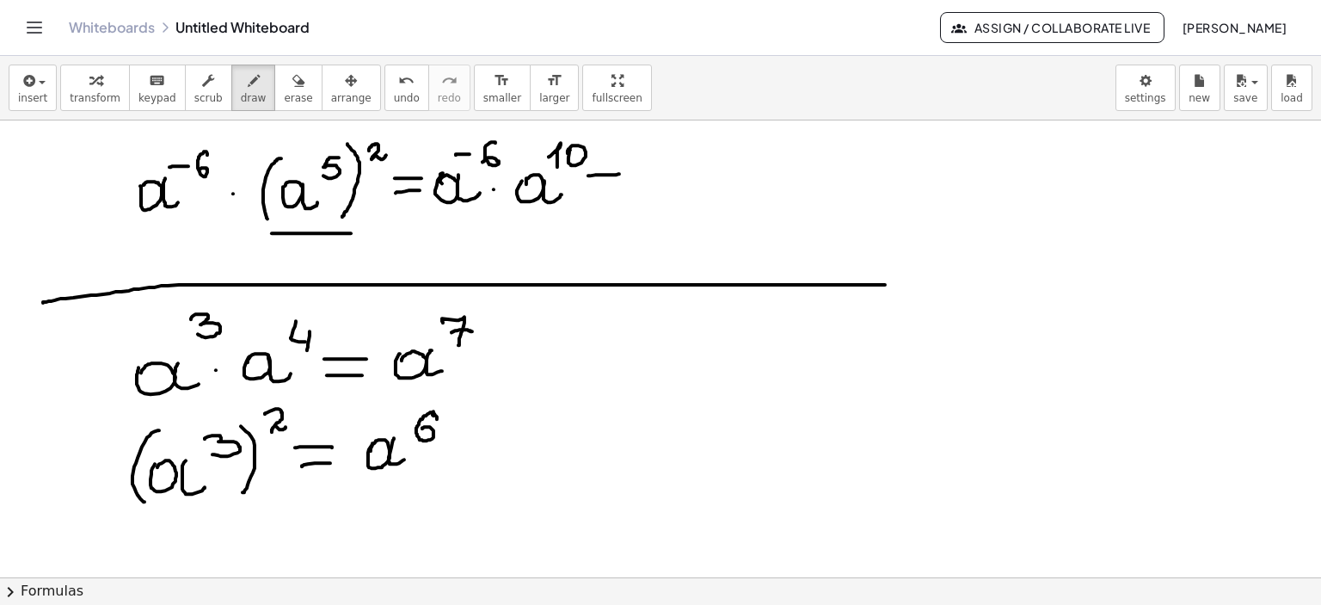
drag, startPoint x: 588, startPoint y: 175, endPoint x: 594, endPoint y: 194, distance: 19.9
drag, startPoint x: 588, startPoint y: 194, endPoint x: 687, endPoint y: 183, distance: 99.5
drag, startPoint x: 663, startPoint y: 180, endPoint x: 685, endPoint y: 178, distance: 21.6
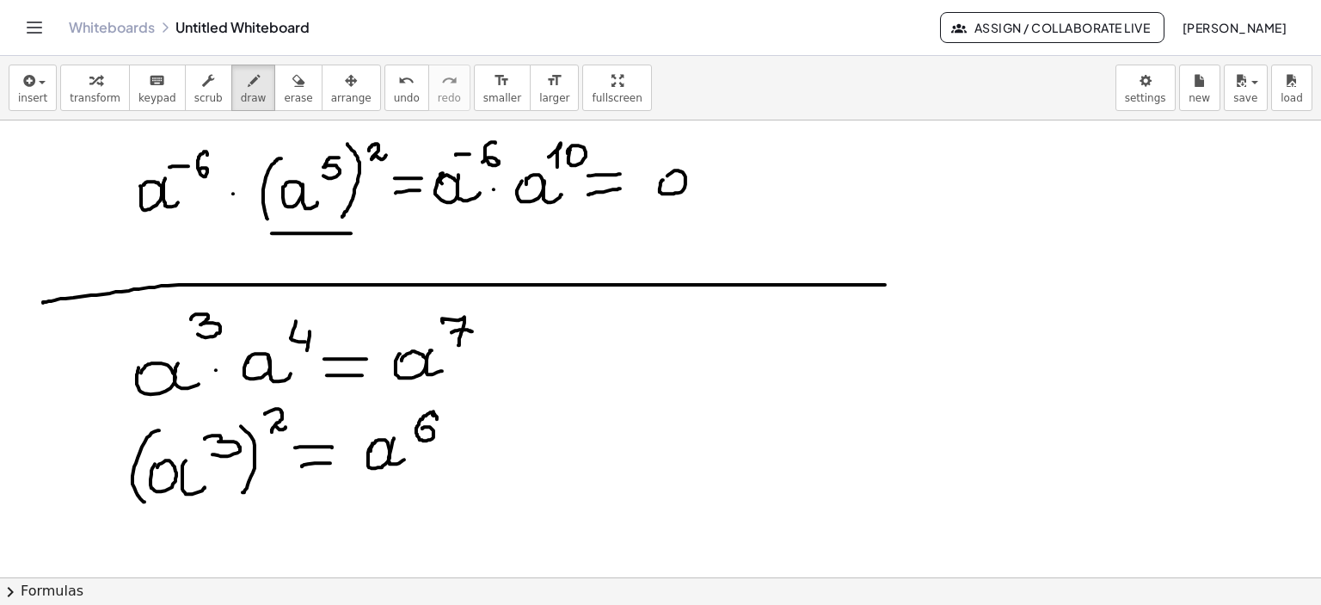
drag, startPoint x: 685, startPoint y: 172, endPoint x: 708, endPoint y: 154, distance: 28.7
drag, startPoint x: 707, startPoint y: 121, endPoint x: 716, endPoint y: 137, distance: 18.1
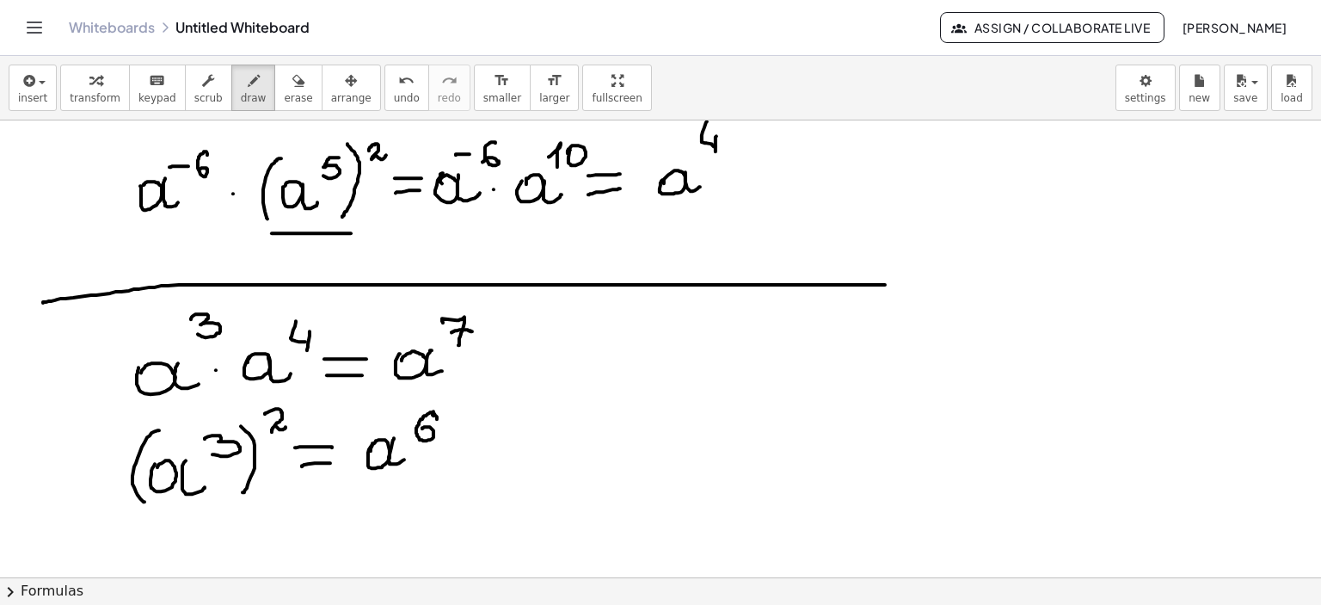
drag, startPoint x: 716, startPoint y: 136, endPoint x: 716, endPoint y: 153, distance: 17.2
click at [284, 83] on div "button" at bounding box center [298, 80] width 28 height 21
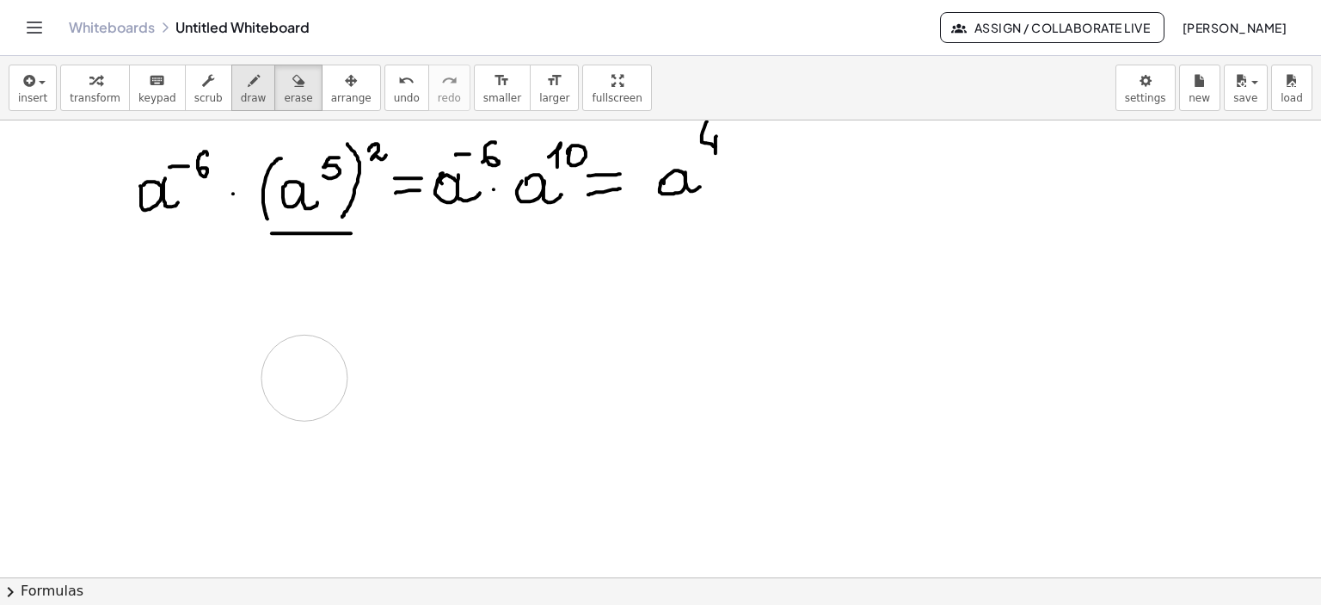
drag, startPoint x: 442, startPoint y: 354, endPoint x: 228, endPoint y: 80, distance: 348.0
click at [248, 85] on icon "button" at bounding box center [254, 81] width 12 height 21
click at [248, 82] on icon "button" at bounding box center [254, 81] width 12 height 21
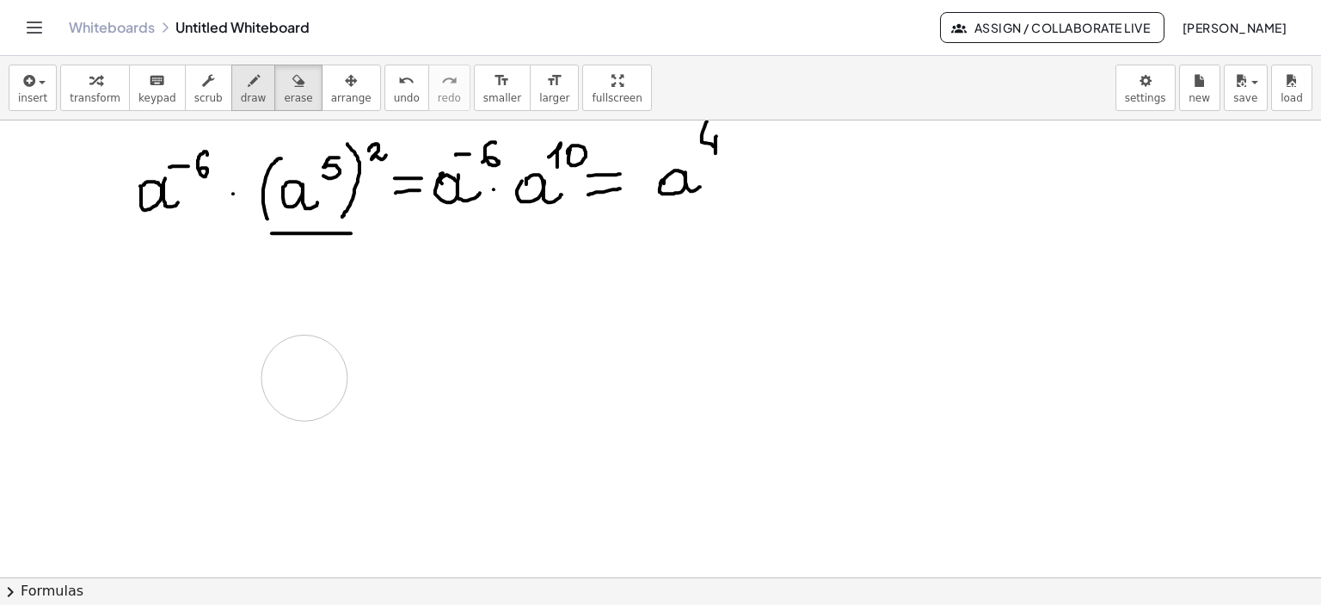
click at [248, 80] on icon "button" at bounding box center [254, 81] width 12 height 21
drag, startPoint x: 936, startPoint y: 175, endPoint x: 986, endPoint y: 181, distance: 51.1
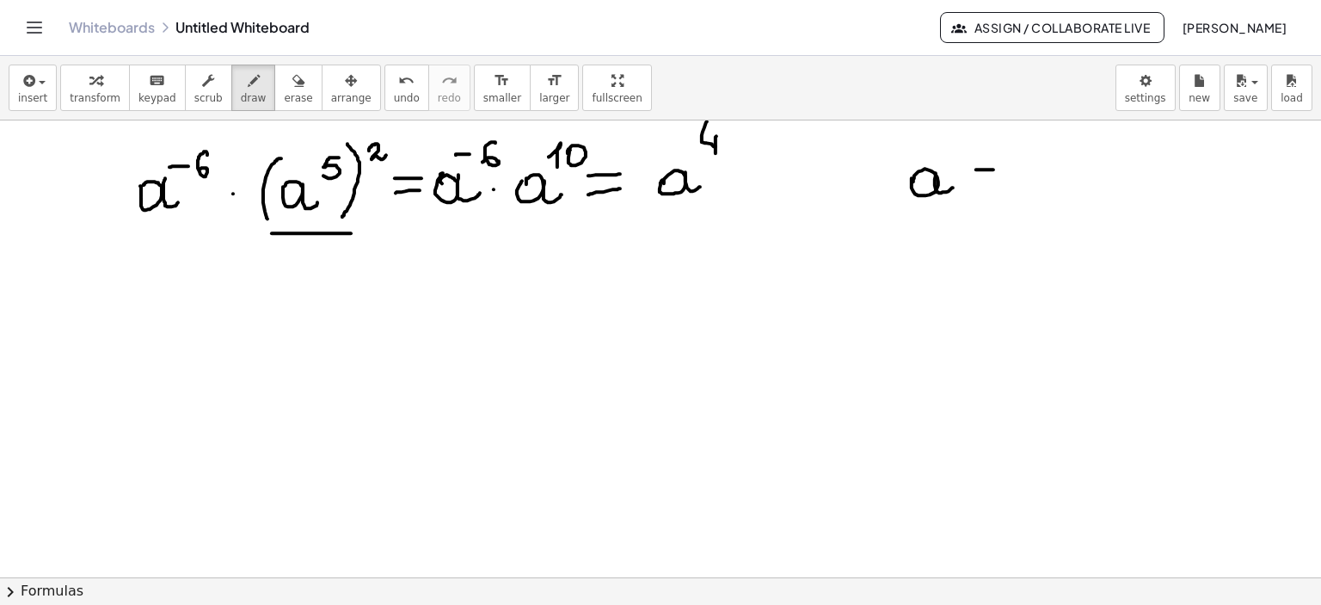
drag, startPoint x: 982, startPoint y: 169, endPoint x: 1001, endPoint y: 169, distance: 18.9
drag, startPoint x: 980, startPoint y: 183, endPoint x: 1039, endPoint y: 168, distance: 61.3
drag, startPoint x: 1041, startPoint y: 157, endPoint x: 1033, endPoint y: 181, distance: 25.3
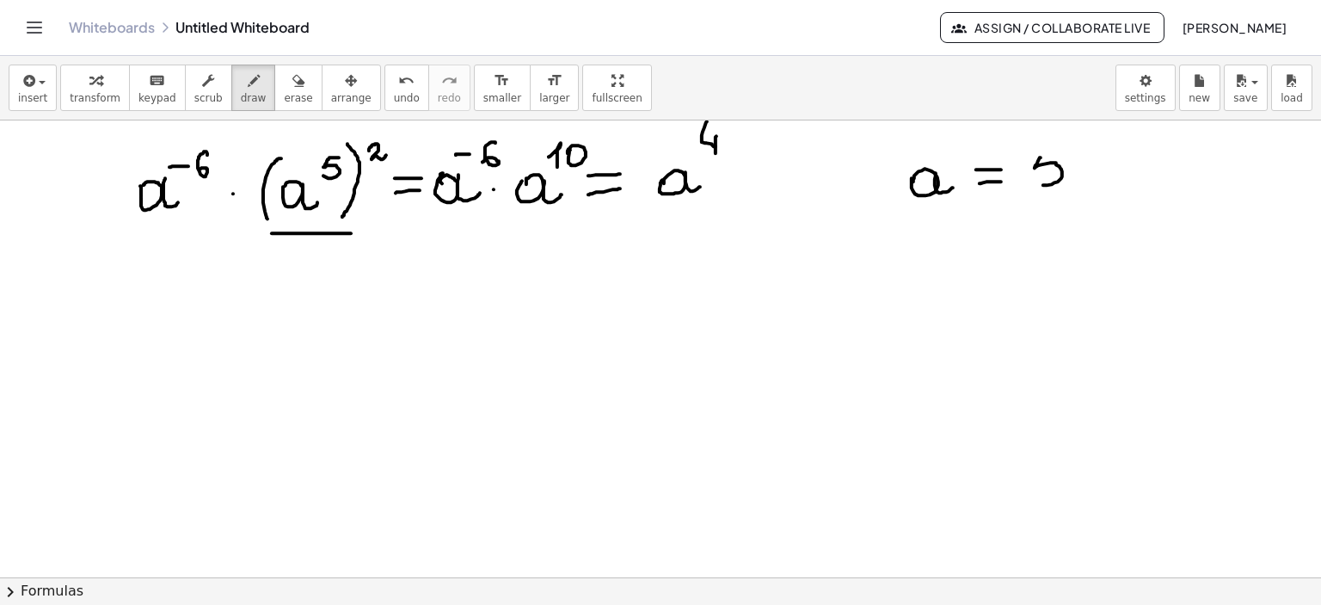
drag, startPoint x: 1046, startPoint y: 153, endPoint x: 1064, endPoint y: 151, distance: 18.2
drag, startPoint x: 186, startPoint y: 298, endPoint x: 175, endPoint y: 329, distance: 32.6
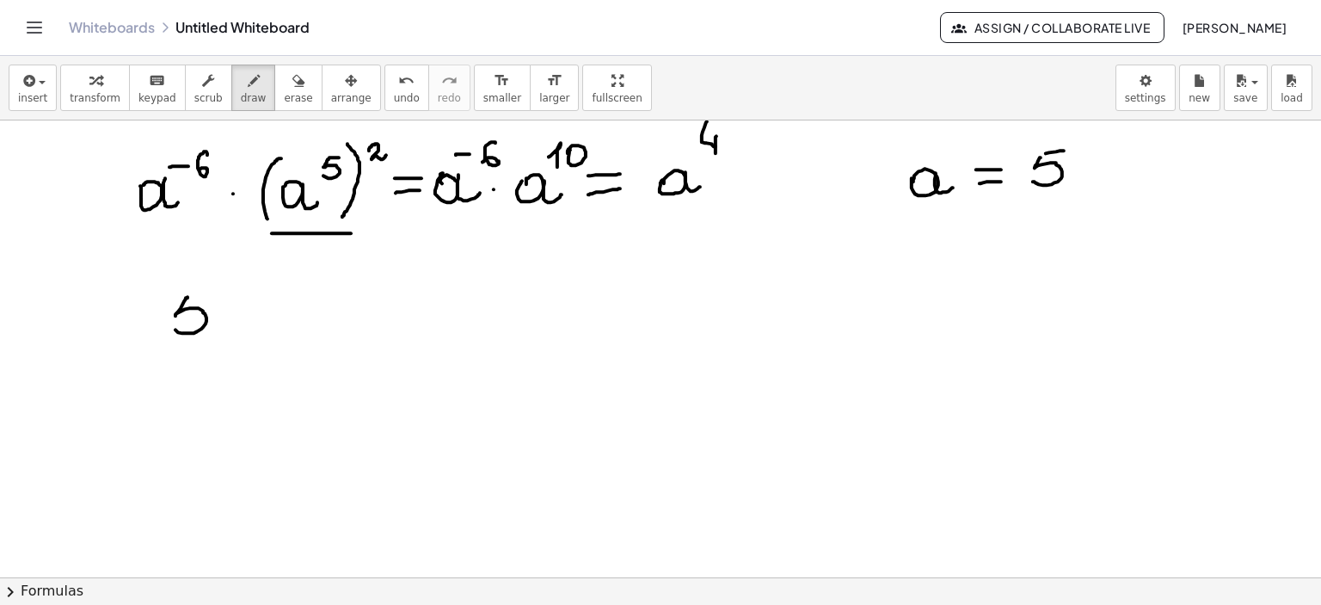
drag, startPoint x: 186, startPoint y: 298, endPoint x: 206, endPoint y: 294, distance: 20.1
drag, startPoint x: 222, startPoint y: 277, endPoint x: 228, endPoint y: 292, distance: 16.6
drag, startPoint x: 230, startPoint y: 285, endPoint x: 230, endPoint y: 301, distance: 16.4
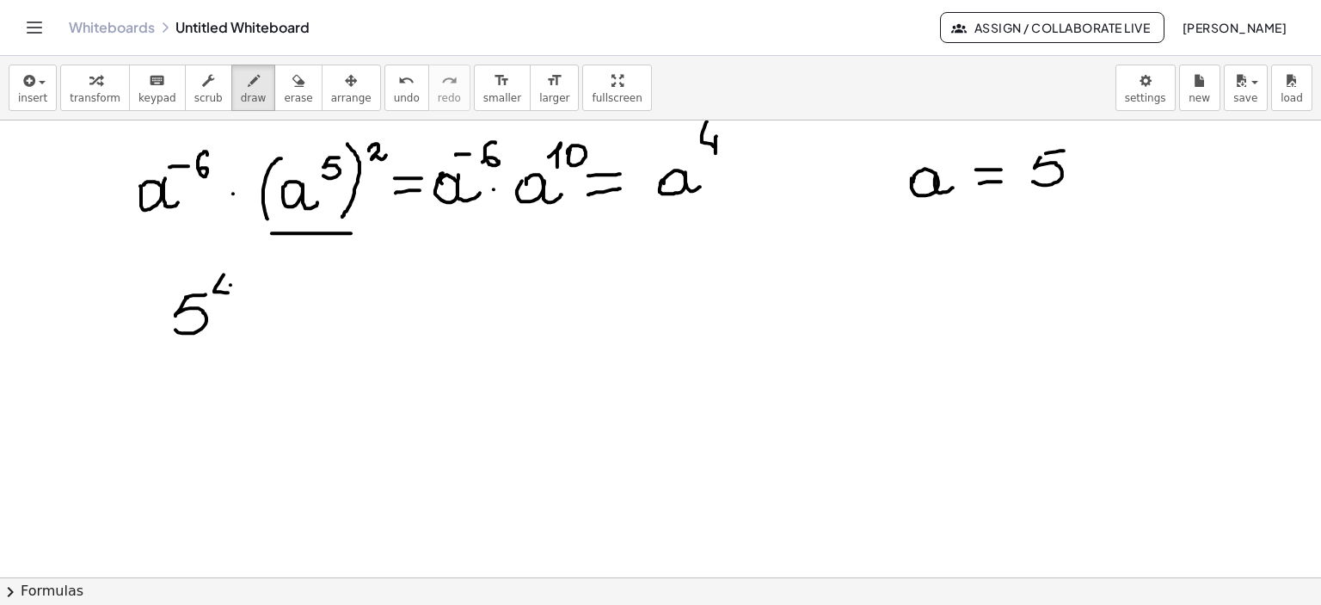
drag, startPoint x: 251, startPoint y: 305, endPoint x: 253, endPoint y: 320, distance: 14.7
drag, startPoint x: 249, startPoint y: 322, endPoint x: 334, endPoint y: 295, distance: 88.4
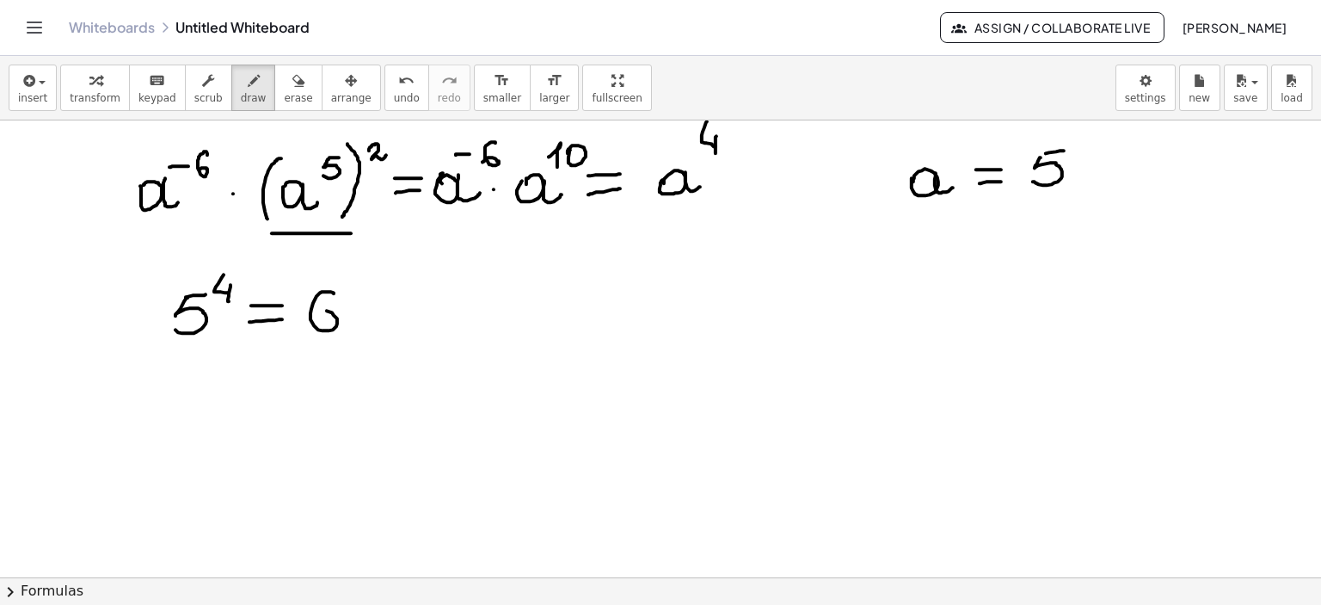
drag, startPoint x: 334, startPoint y: 293, endPoint x: 364, endPoint y: 309, distance: 33.8
drag, startPoint x: 358, startPoint y: 299, endPoint x: 423, endPoint y: 285, distance: 67.0
drag, startPoint x: 424, startPoint y: 276, endPoint x: 411, endPoint y: 306, distance: 32.7
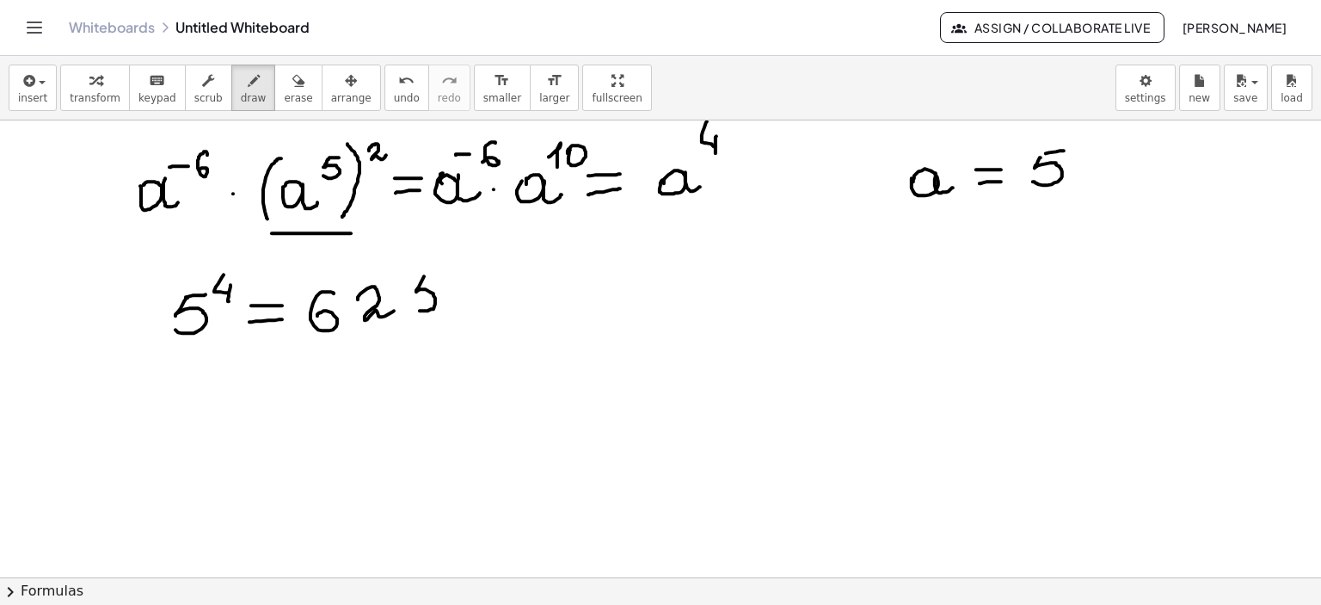
drag, startPoint x: 421, startPoint y: 278, endPoint x: 438, endPoint y: 278, distance: 17.2
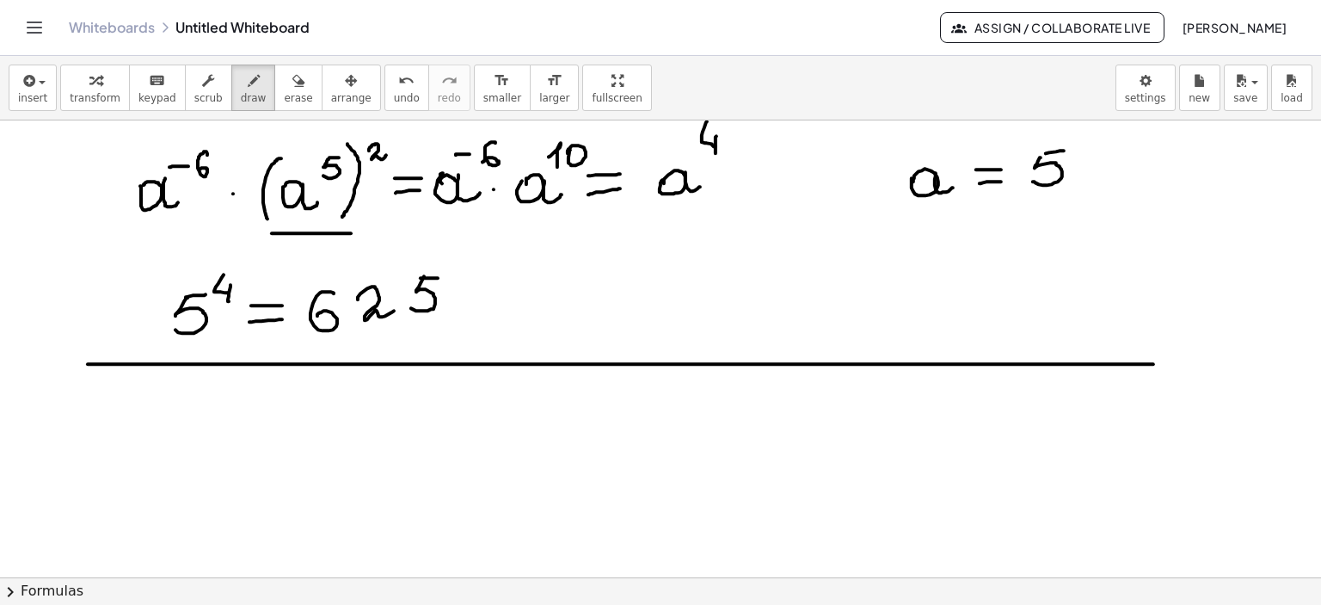
drag, startPoint x: 88, startPoint y: 364, endPoint x: 1157, endPoint y: 364, distance: 1069.0
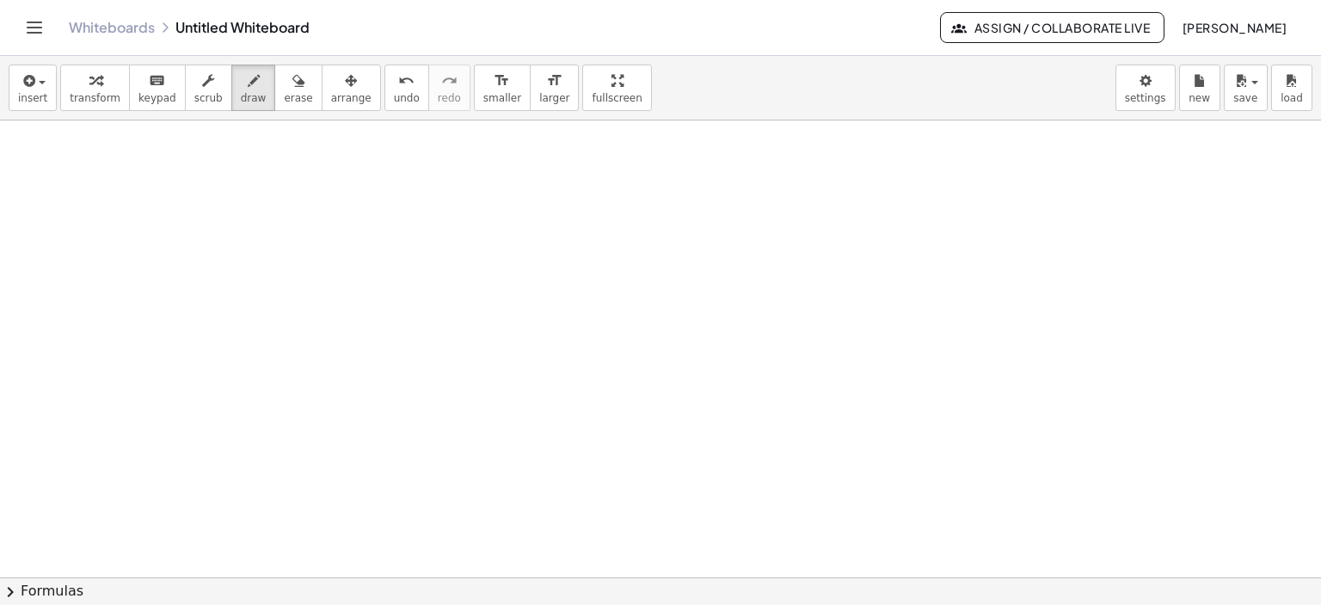
scroll to position [3931, 0]
drag, startPoint x: 196, startPoint y: 142, endPoint x: 215, endPoint y: 169, distance: 32.7
drag, startPoint x: 214, startPoint y: 141, endPoint x: 193, endPoint y: 171, distance: 37.0
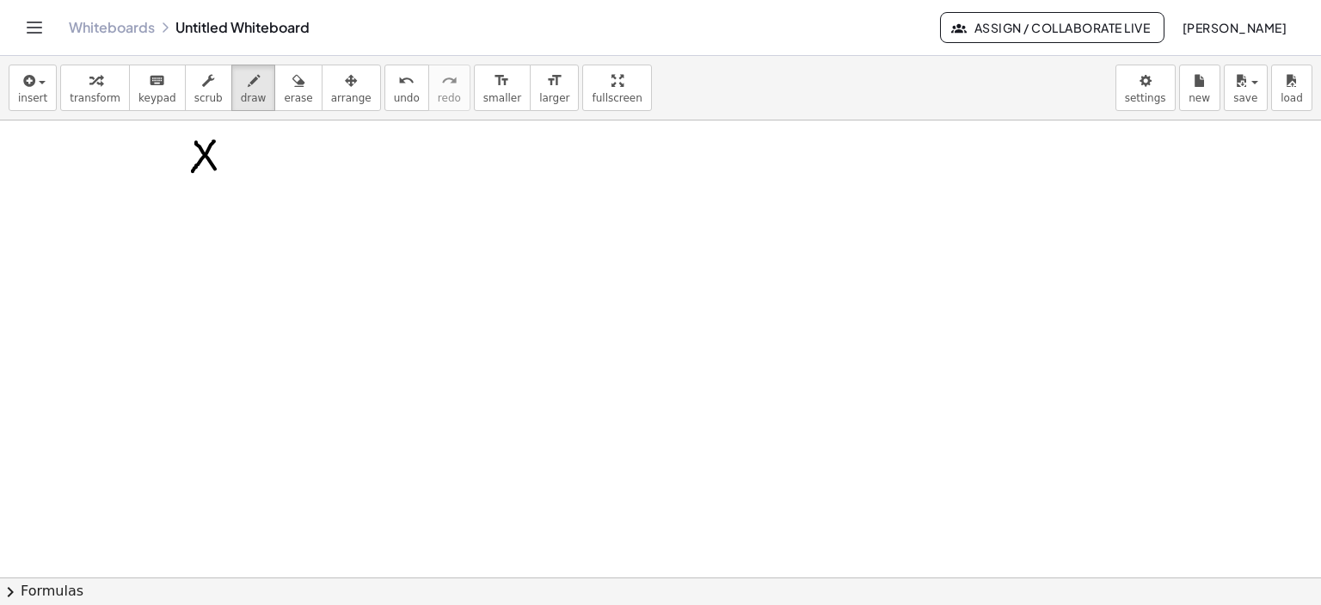
drag, startPoint x: 230, startPoint y: 157, endPoint x: 243, endPoint y: 157, distance: 12.9
drag, startPoint x: 238, startPoint y: 149, endPoint x: 245, endPoint y: 161, distance: 13.9
drag, startPoint x: 258, startPoint y: 158, endPoint x: 261, endPoint y: 169, distance: 10.6
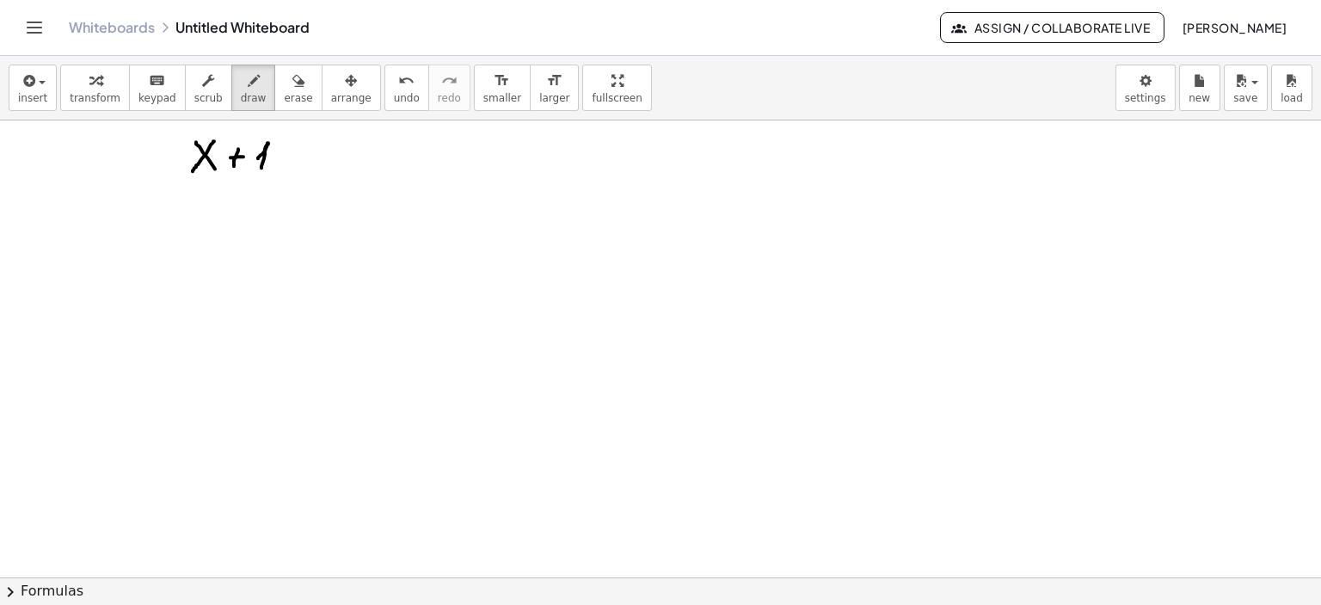
drag, startPoint x: 280, startPoint y: 150, endPoint x: 302, endPoint y: 147, distance: 22.5
drag, startPoint x: 307, startPoint y: 130, endPoint x: 308, endPoint y: 181, distance: 50.7
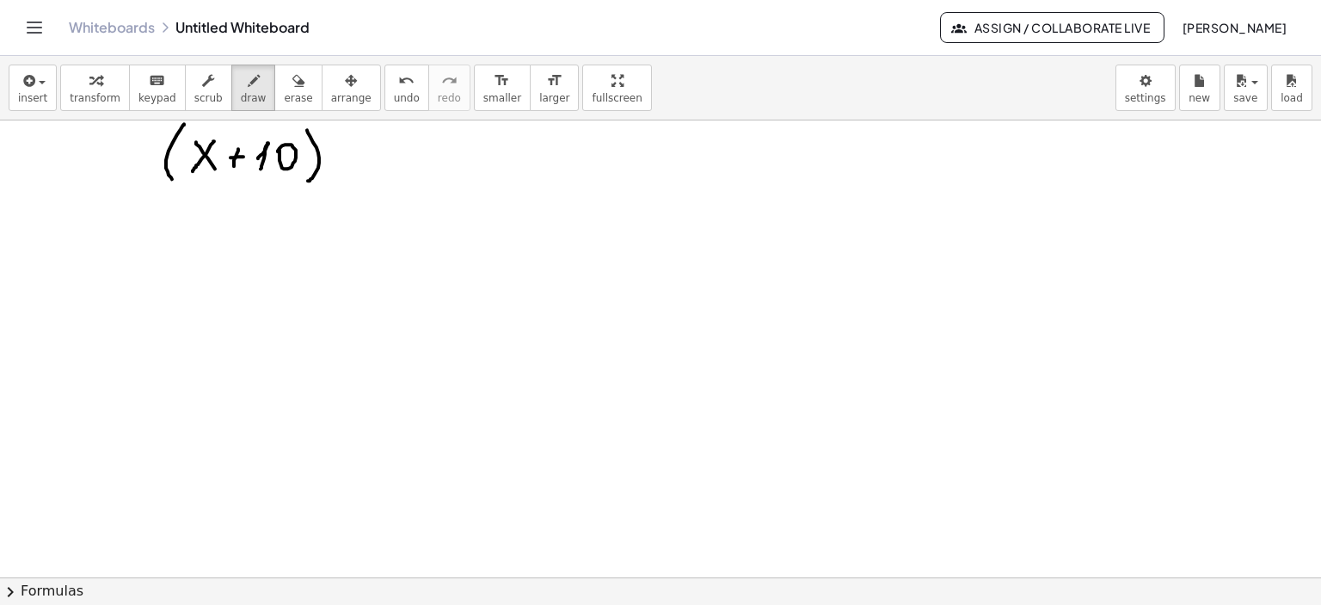
drag, startPoint x: 184, startPoint y: 125, endPoint x: 330, endPoint y: 178, distance: 155.6
drag, startPoint x: 329, startPoint y: 157, endPoint x: 344, endPoint y: 139, distance: 23.8
drag, startPoint x: 335, startPoint y: 151, endPoint x: 337, endPoint y: 179, distance: 27.6
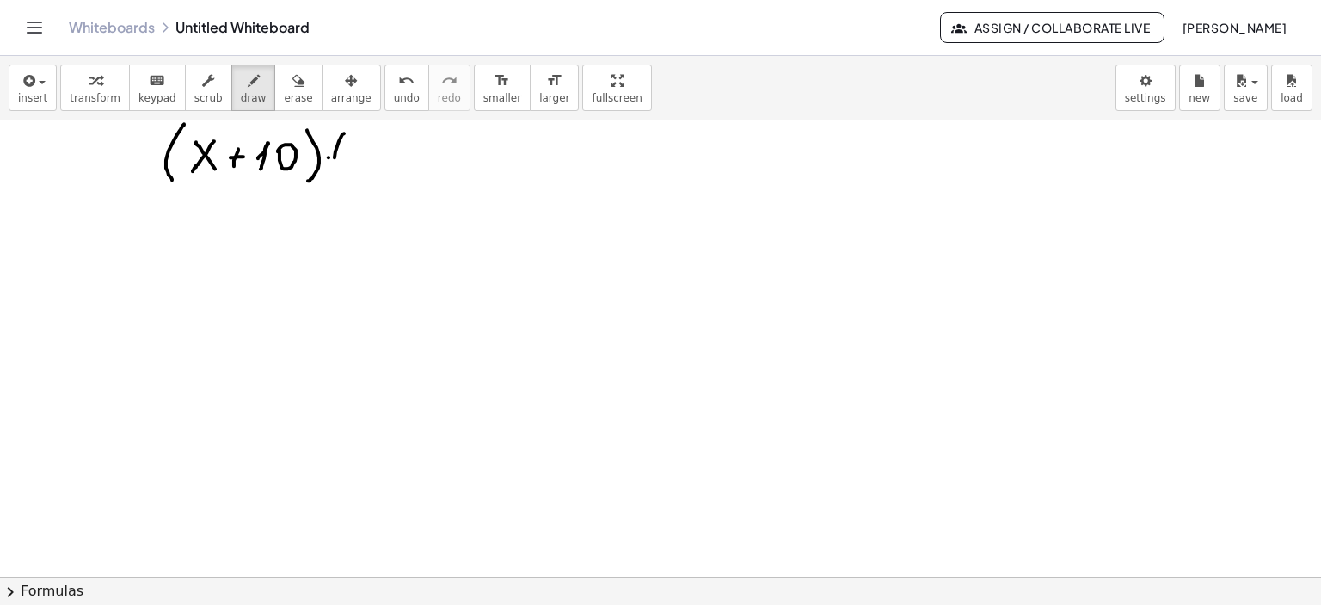
drag, startPoint x: 349, startPoint y: 157, endPoint x: 363, endPoint y: 154, distance: 14.0
drag, startPoint x: 372, startPoint y: 136, endPoint x: 391, endPoint y: 168, distance: 37.0
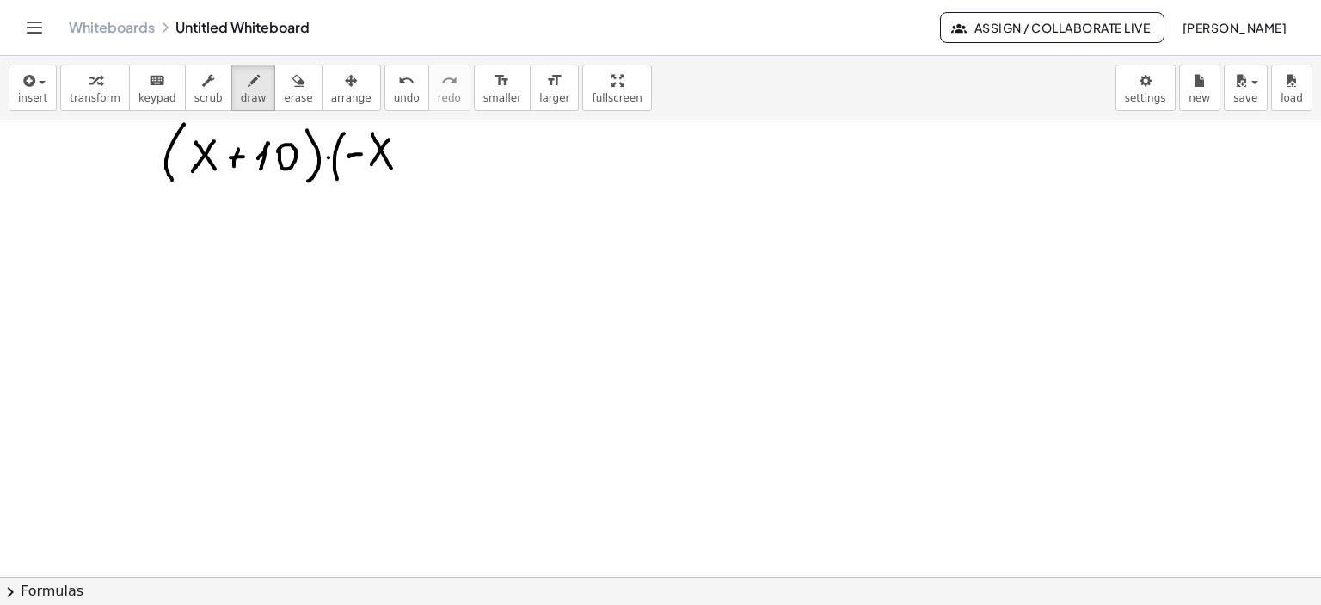
drag, startPoint x: 379, startPoint y: 152, endPoint x: 393, endPoint y: 157, distance: 14.7
drag, startPoint x: 397, startPoint y: 152, endPoint x: 418, endPoint y: 154, distance: 20.7
drag, startPoint x: 437, startPoint y: 143, endPoint x: 446, endPoint y: 140, distance: 9.8
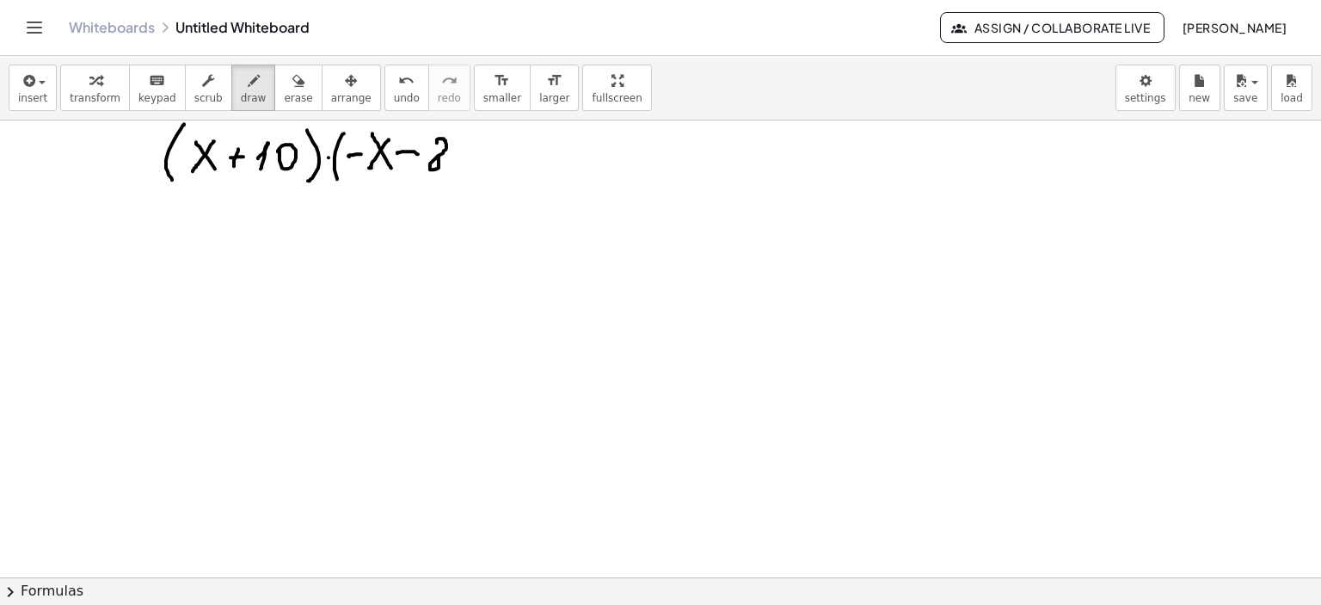
drag, startPoint x: 453, startPoint y: 129, endPoint x: 453, endPoint y: 175, distance: 45.6
drag, startPoint x: 475, startPoint y: 149, endPoint x: 490, endPoint y: 157, distance: 17.3
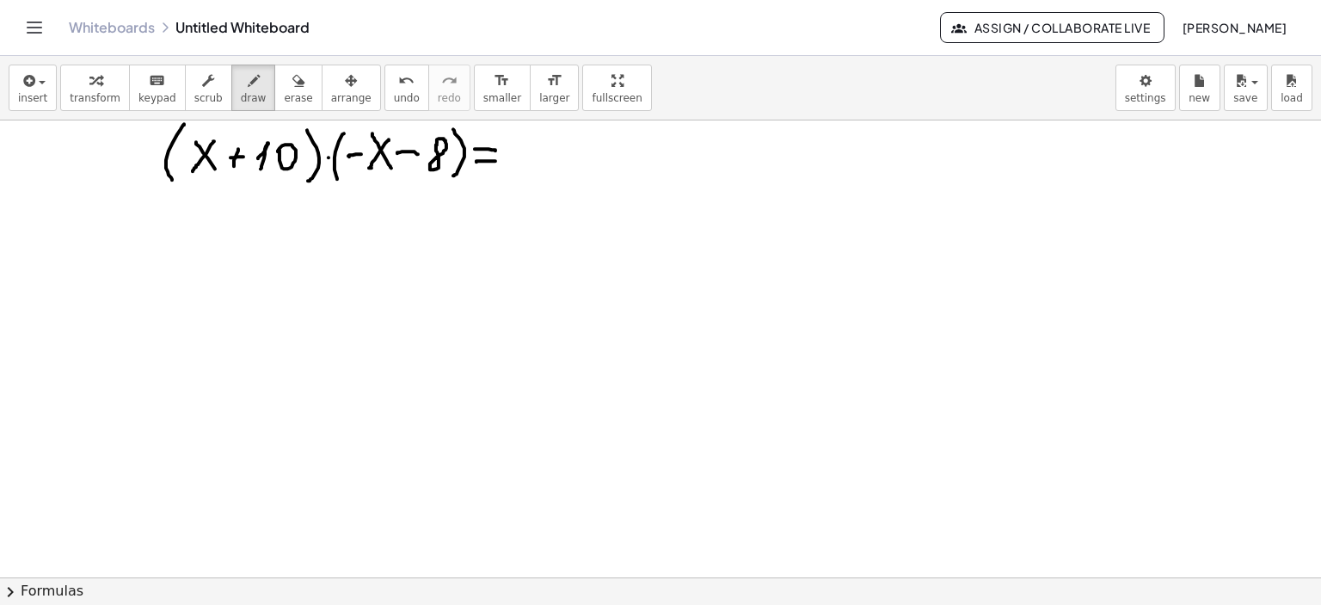
drag, startPoint x: 476, startPoint y: 162, endPoint x: 516, endPoint y: 157, distance: 39.9
drag, startPoint x: 100, startPoint y: 221, endPoint x: 117, endPoint y: 241, distance: 26.2
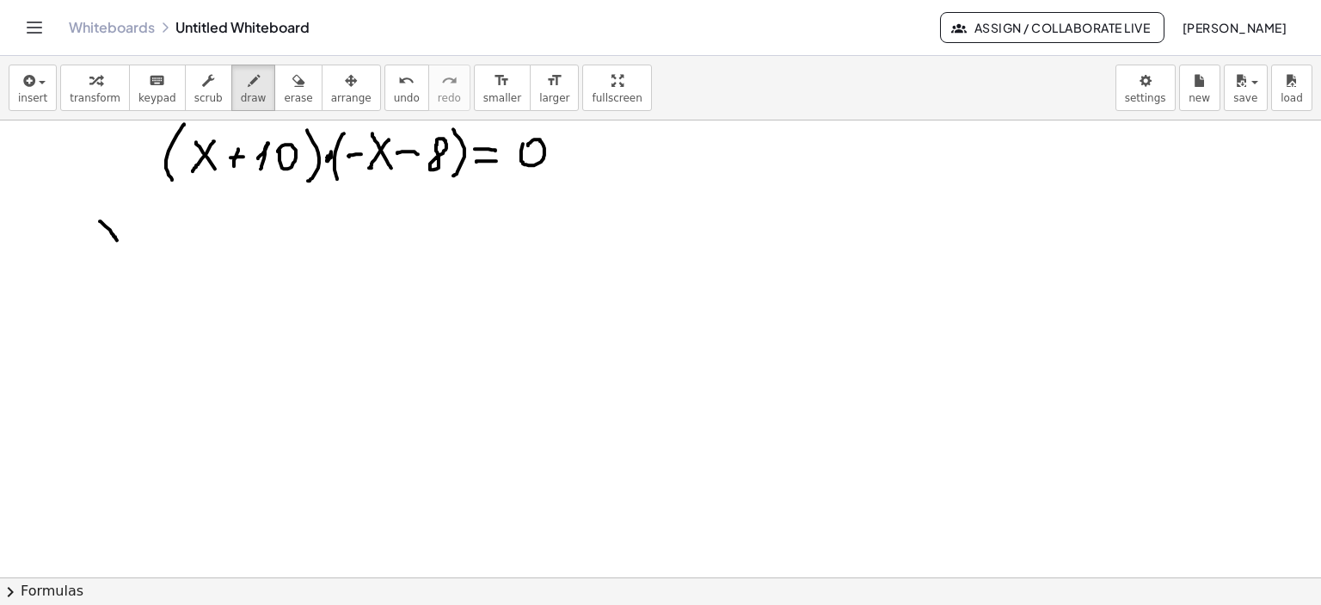
drag, startPoint x: 114, startPoint y: 219, endPoint x: 91, endPoint y: 239, distance: 29.9
drag, startPoint x: 130, startPoint y: 227, endPoint x: 146, endPoint y: 229, distance: 16.4
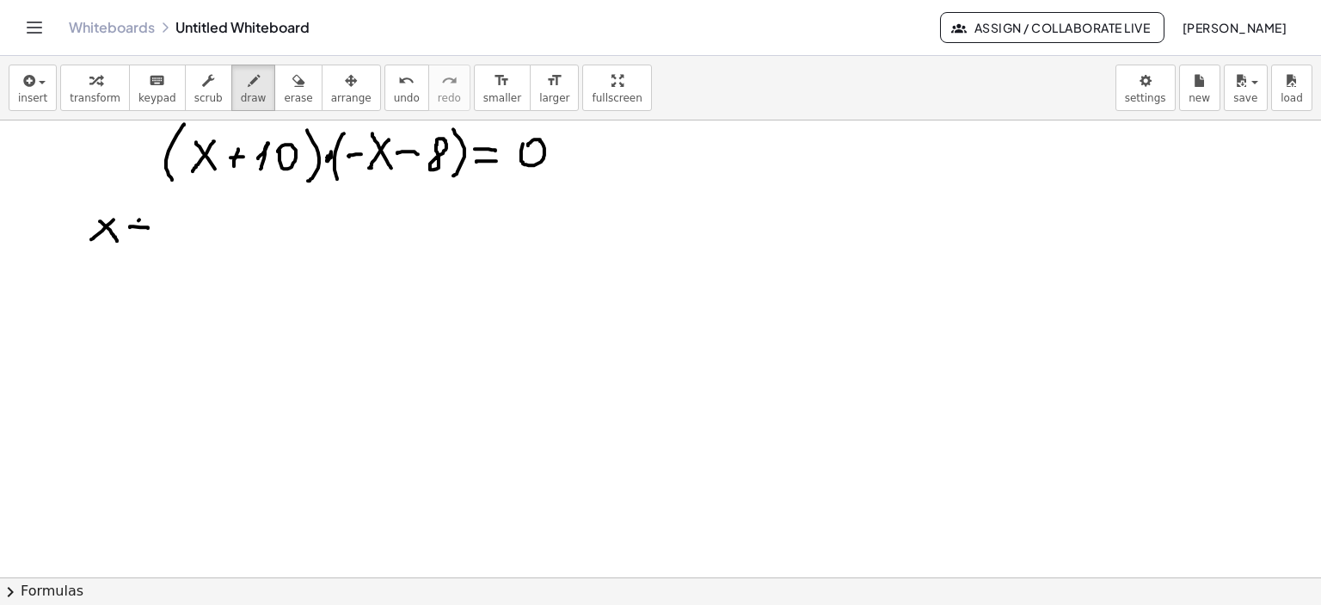
drag, startPoint x: 139, startPoint y: 219, endPoint x: 135, endPoint y: 236, distance: 16.9
drag, startPoint x: 151, startPoint y: 229, endPoint x: 162, endPoint y: 235, distance: 11.9
drag, startPoint x: 166, startPoint y: 225, endPoint x: 179, endPoint y: 225, distance: 12.9
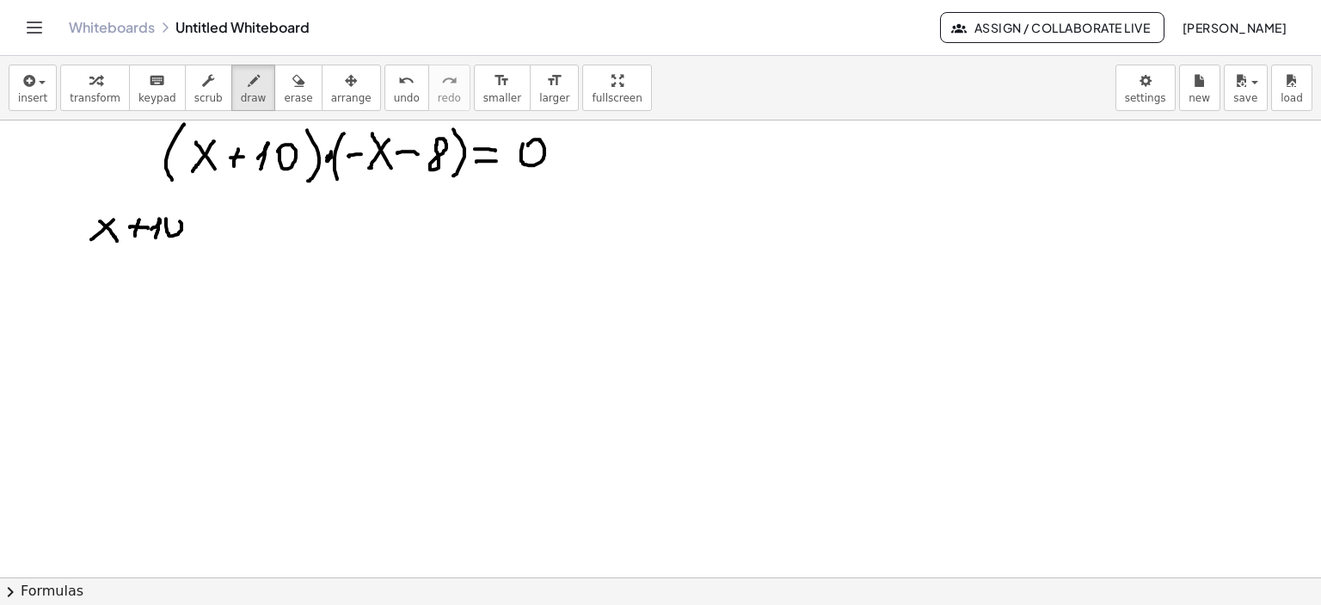
drag, startPoint x: 194, startPoint y: 222, endPoint x: 220, endPoint y: 222, distance: 25.8
drag, startPoint x: 206, startPoint y: 234, endPoint x: 216, endPoint y: 234, distance: 9.5
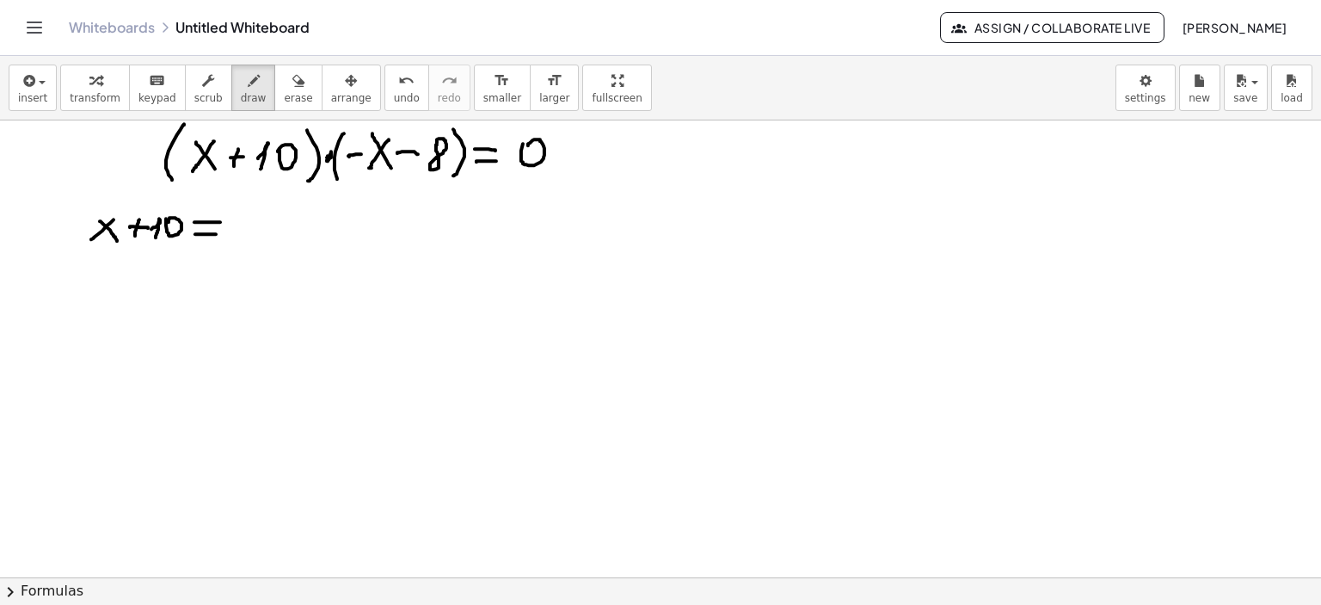
drag, startPoint x: 240, startPoint y: 213, endPoint x: 330, endPoint y: 216, distance: 90.3
drag, startPoint x: 324, startPoint y: 217, endPoint x: 385, endPoint y: 233, distance: 63.2
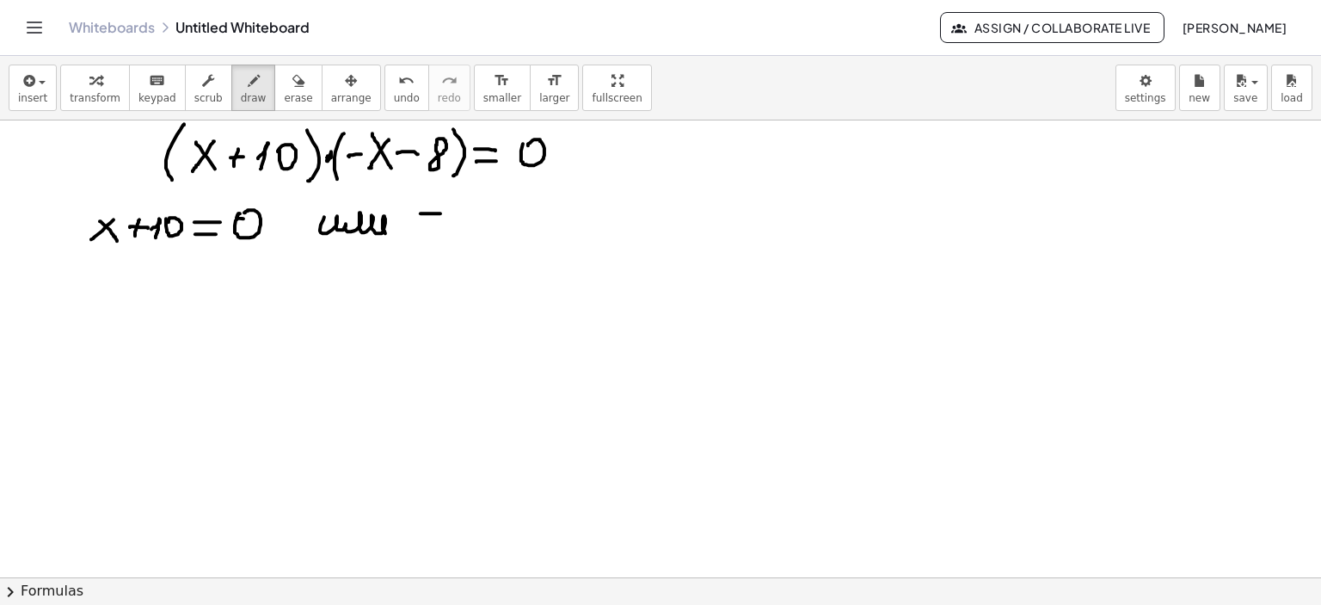
drag, startPoint x: 421, startPoint y: 213, endPoint x: 466, endPoint y: 206, distance: 46.2
drag, startPoint x: 468, startPoint y: 202, endPoint x: 504, endPoint y: 213, distance: 37.8
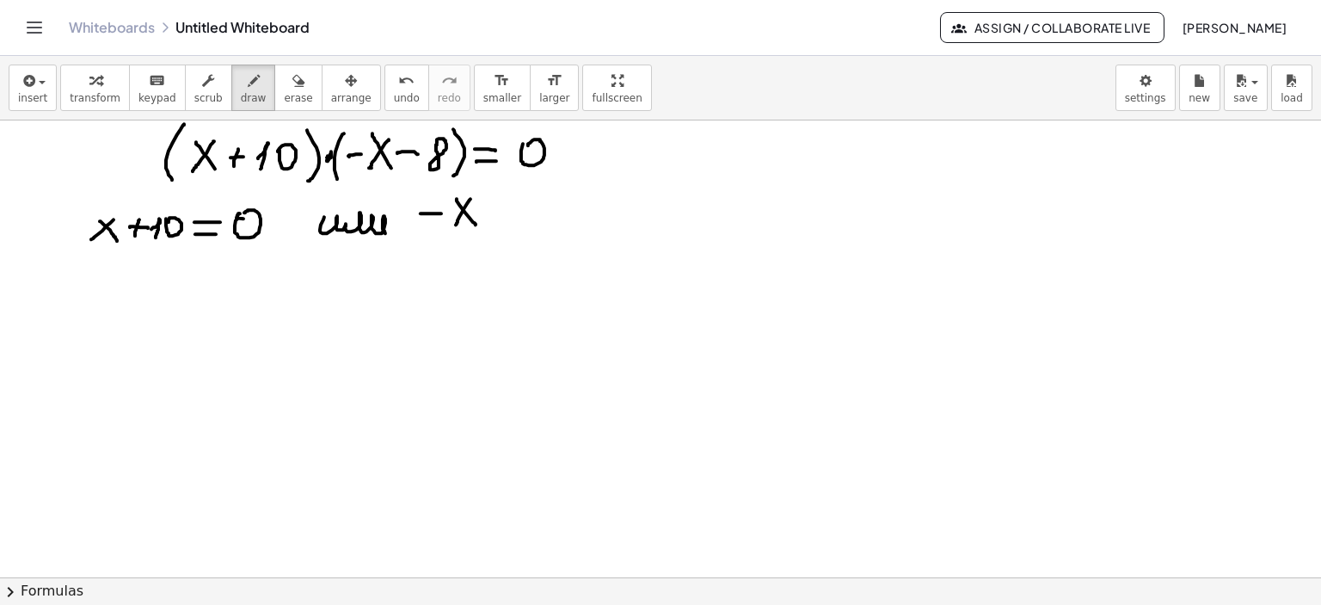
drag, startPoint x: 480, startPoint y: 212, endPoint x: 507, endPoint y: 211, distance: 26.7
drag, startPoint x: 519, startPoint y: 199, endPoint x: 548, endPoint y: 197, distance: 29.3
drag, startPoint x: 547, startPoint y: 202, endPoint x: 554, endPoint y: 212, distance: 12.4
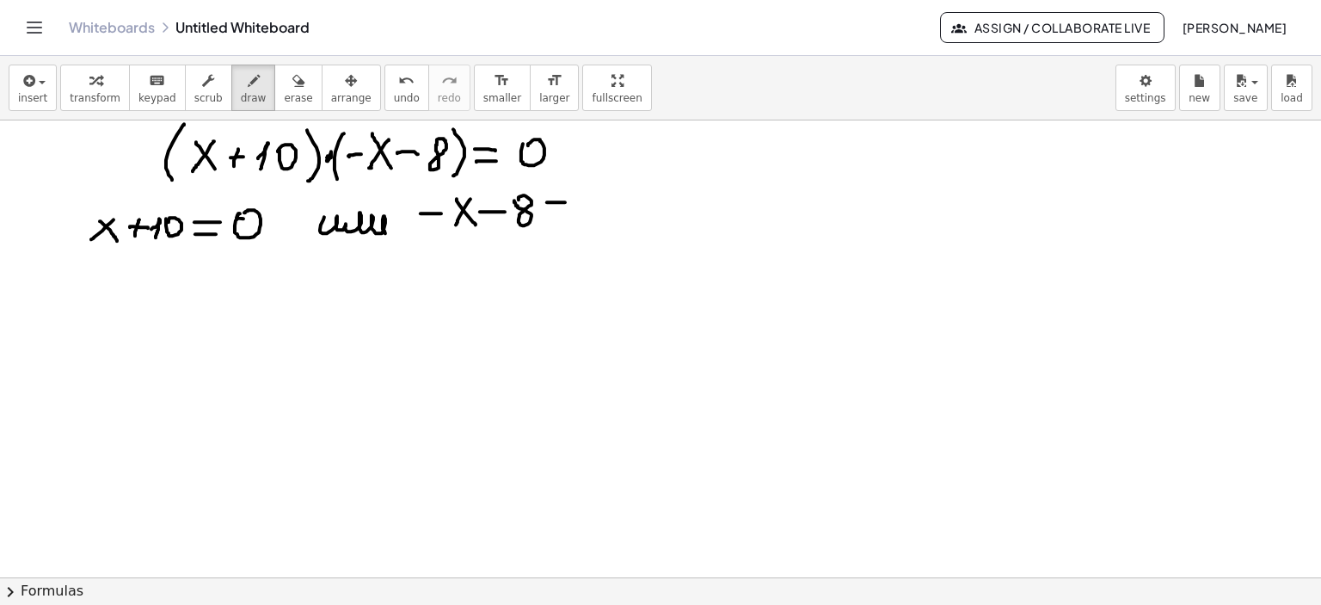
drag, startPoint x: 552, startPoint y: 213, endPoint x: 580, endPoint y: 213, distance: 27.5
drag, startPoint x: 95, startPoint y: 281, endPoint x: 121, endPoint y: 306, distance: 35.9
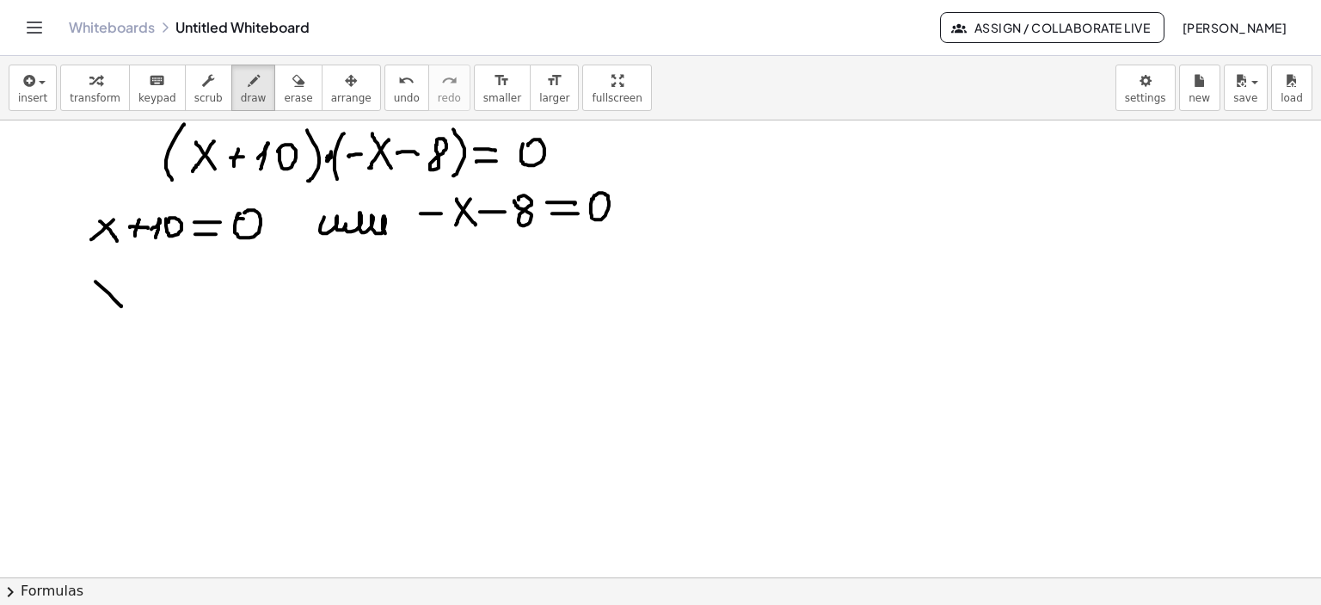
drag, startPoint x: 115, startPoint y: 278, endPoint x: 104, endPoint y: 302, distance: 26.5
drag, startPoint x: 134, startPoint y: 287, endPoint x: 157, endPoint y: 287, distance: 22.4
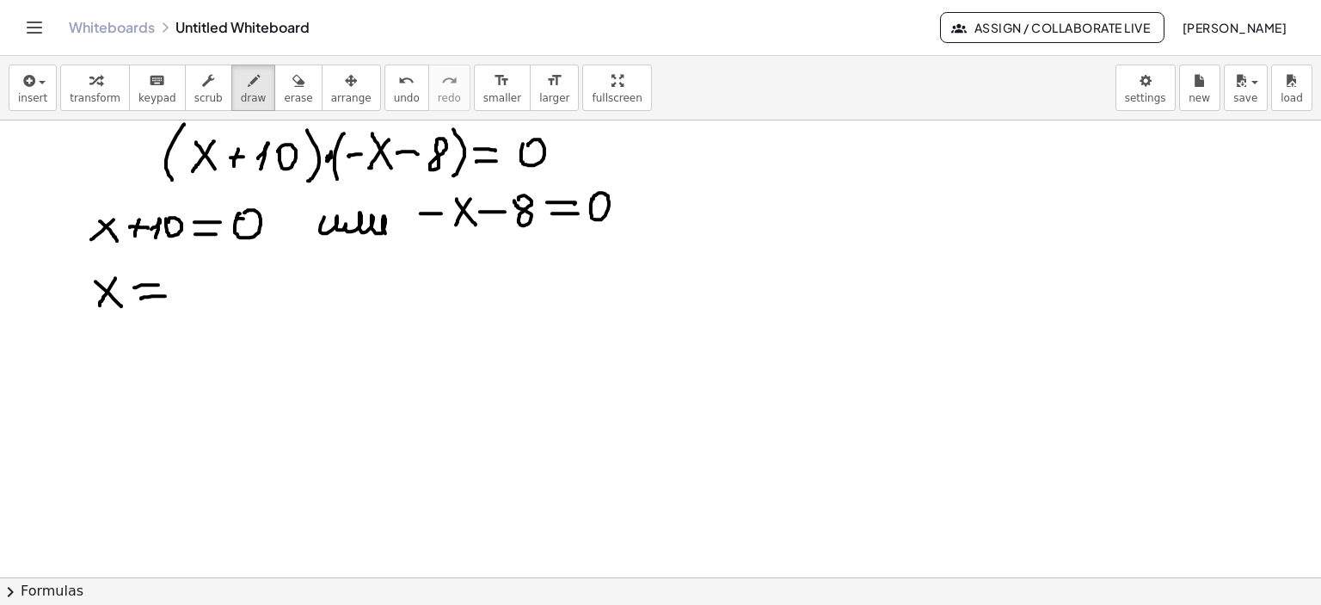
drag, startPoint x: 141, startPoint y: 298, endPoint x: 168, endPoint y: 296, distance: 26.8
drag, startPoint x: 182, startPoint y: 288, endPoint x: 220, endPoint y: 288, distance: 37.8
drag, startPoint x: 217, startPoint y: 289, endPoint x: 226, endPoint y: 297, distance: 12.2
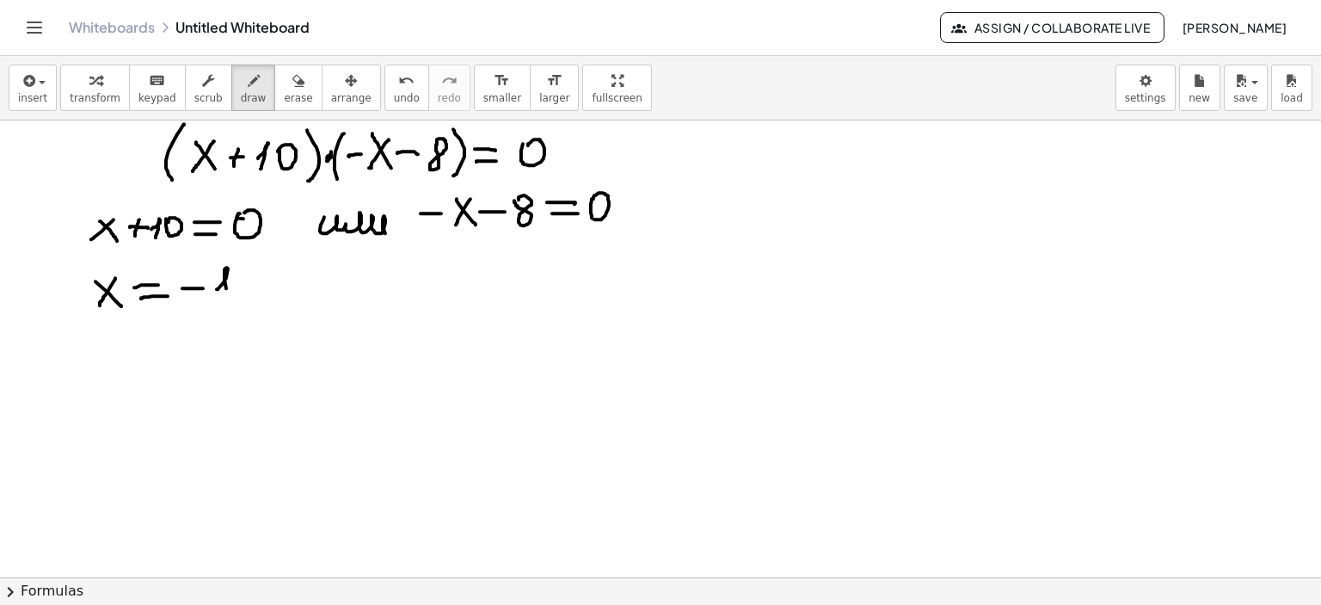
drag, startPoint x: 240, startPoint y: 285, endPoint x: 361, endPoint y: 279, distance: 121.4
drag, startPoint x: 457, startPoint y: 261, endPoint x: 476, endPoint y: 278, distance: 25.6
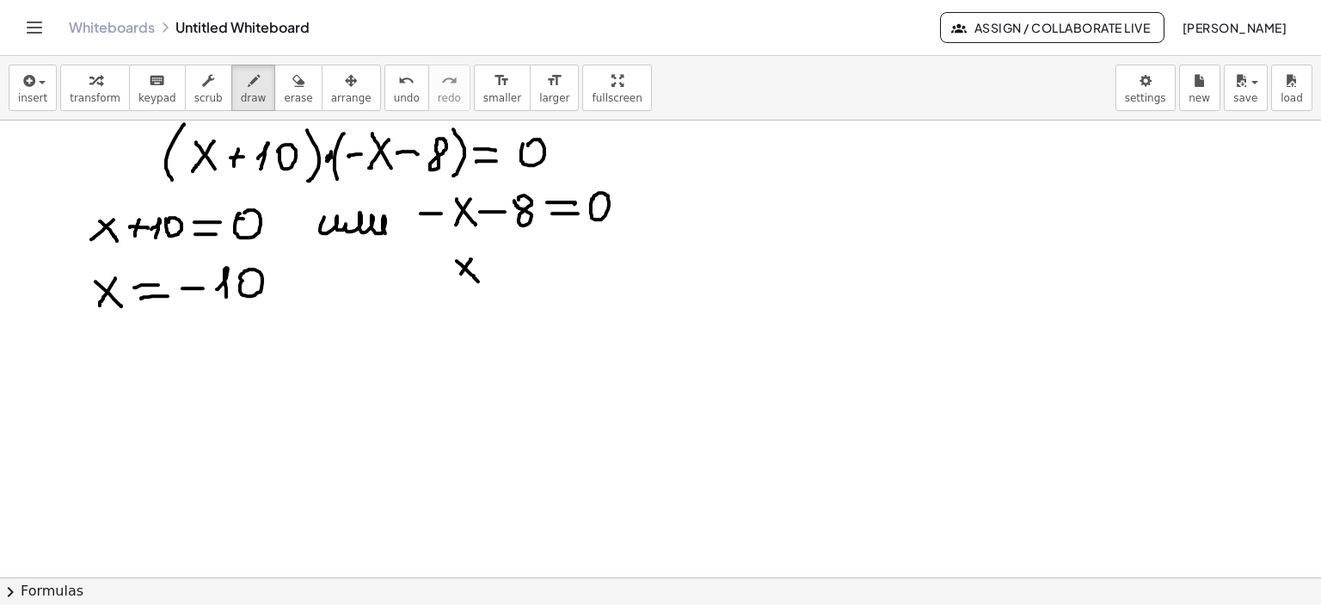
drag, startPoint x: 465, startPoint y: 267, endPoint x: 456, endPoint y: 281, distance: 16.7
drag, startPoint x: 488, startPoint y: 265, endPoint x: 511, endPoint y: 264, distance: 22.4
drag, startPoint x: 494, startPoint y: 274, endPoint x: 513, endPoint y: 273, distance: 18.9
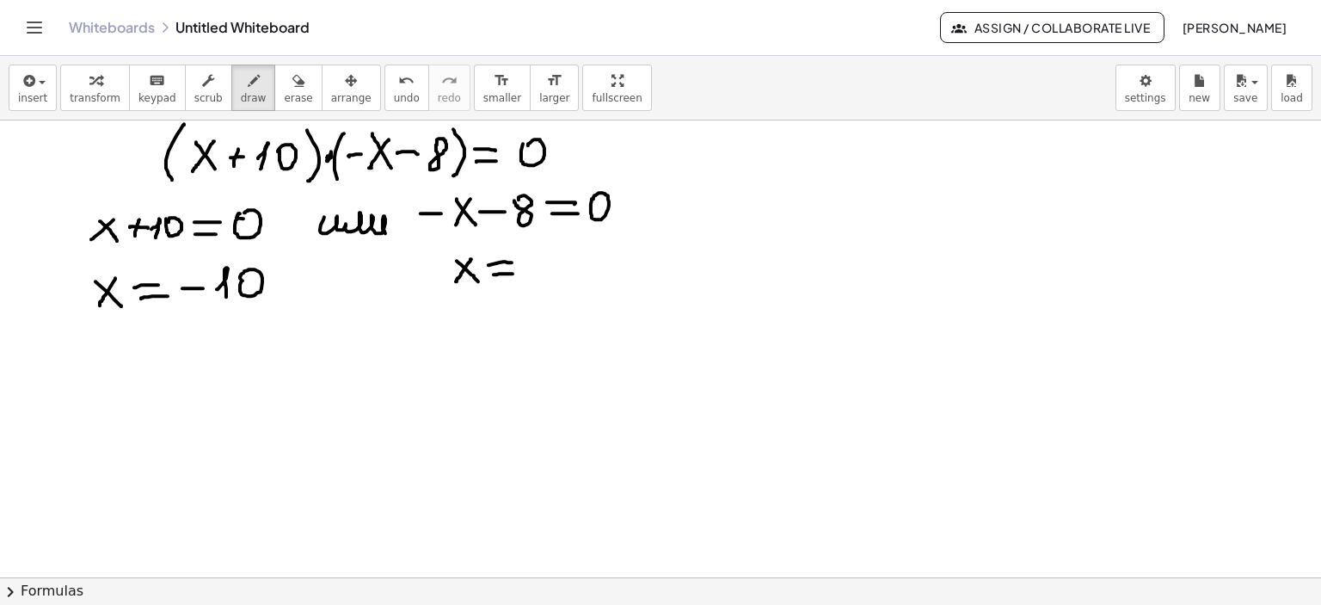
drag, startPoint x: 534, startPoint y: 269, endPoint x: 557, endPoint y: 267, distance: 23.3
drag, startPoint x: 774, startPoint y: 185, endPoint x: 791, endPoint y: 202, distance: 24.3
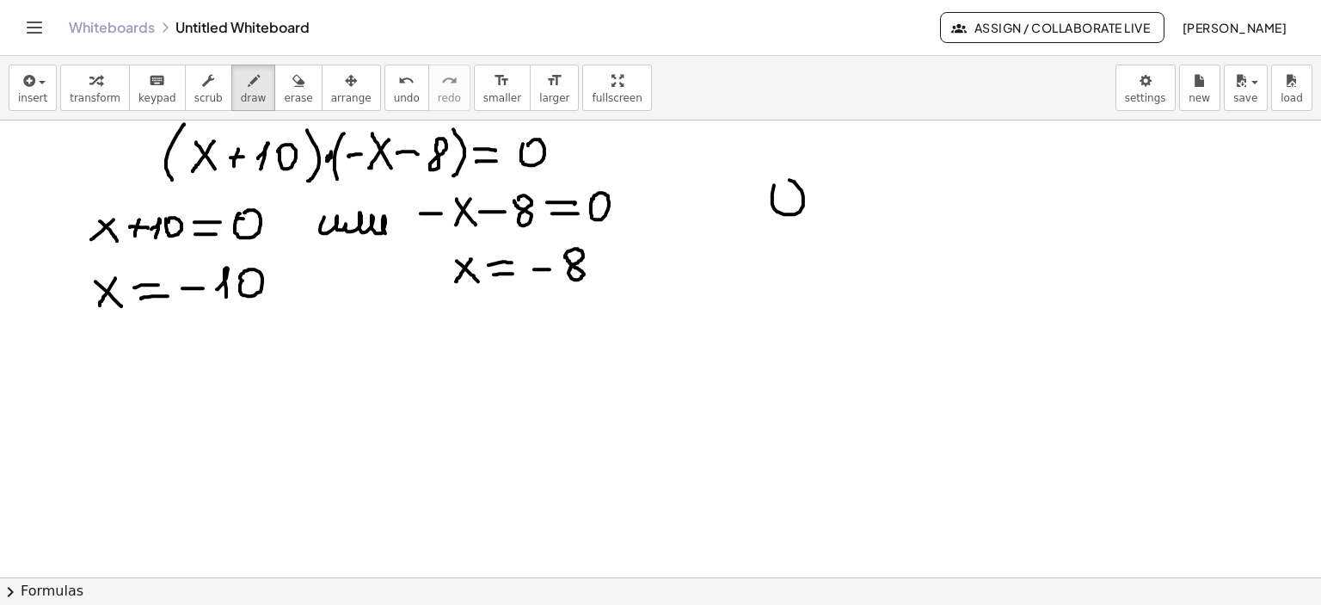
drag, startPoint x: 822, startPoint y: 195, endPoint x: 823, endPoint y: 206, distance: 10.4
drag, startPoint x: 815, startPoint y: 195, endPoint x: 833, endPoint y: 198, distance: 17.4
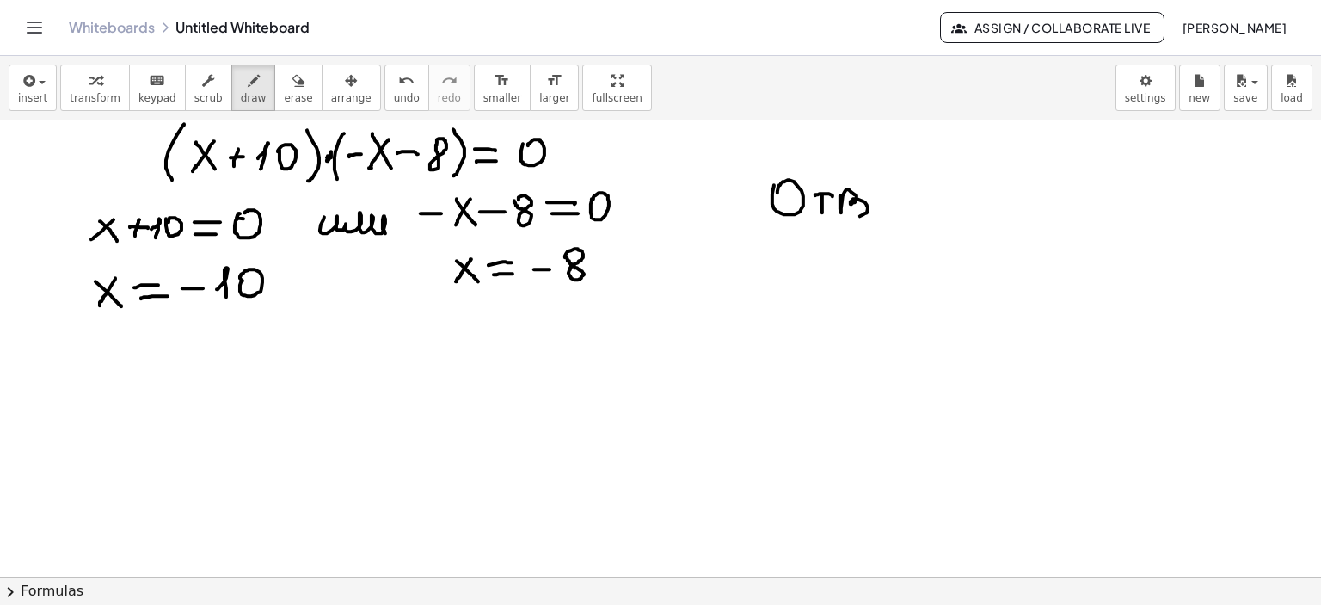
drag, startPoint x: 840, startPoint y: 196, endPoint x: 859, endPoint y: 209, distance: 22.9
drag, startPoint x: 892, startPoint y: 201, endPoint x: 903, endPoint y: 208, distance: 13.1
drag, startPoint x: 908, startPoint y: 200, endPoint x: 897, endPoint y: 193, distance: 13.6
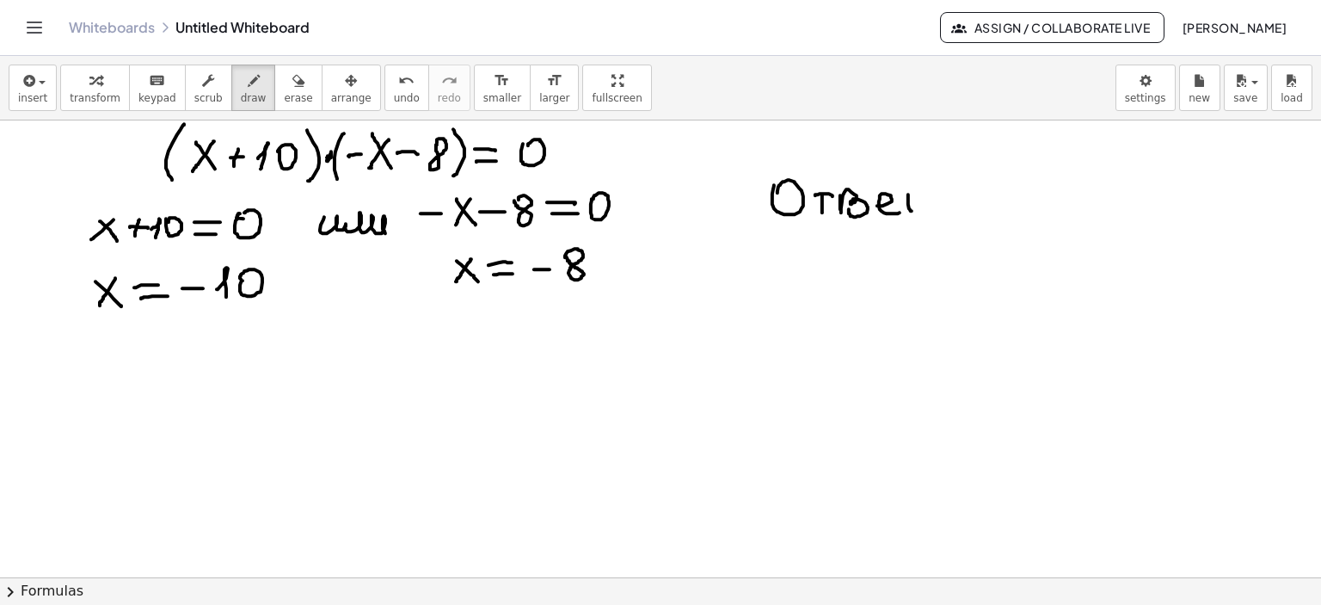
drag, startPoint x: 896, startPoint y: 192, endPoint x: 925, endPoint y: 192, distance: 29.2
drag, startPoint x: 927, startPoint y: 187, endPoint x: 931, endPoint y: 201, distance: 15.0
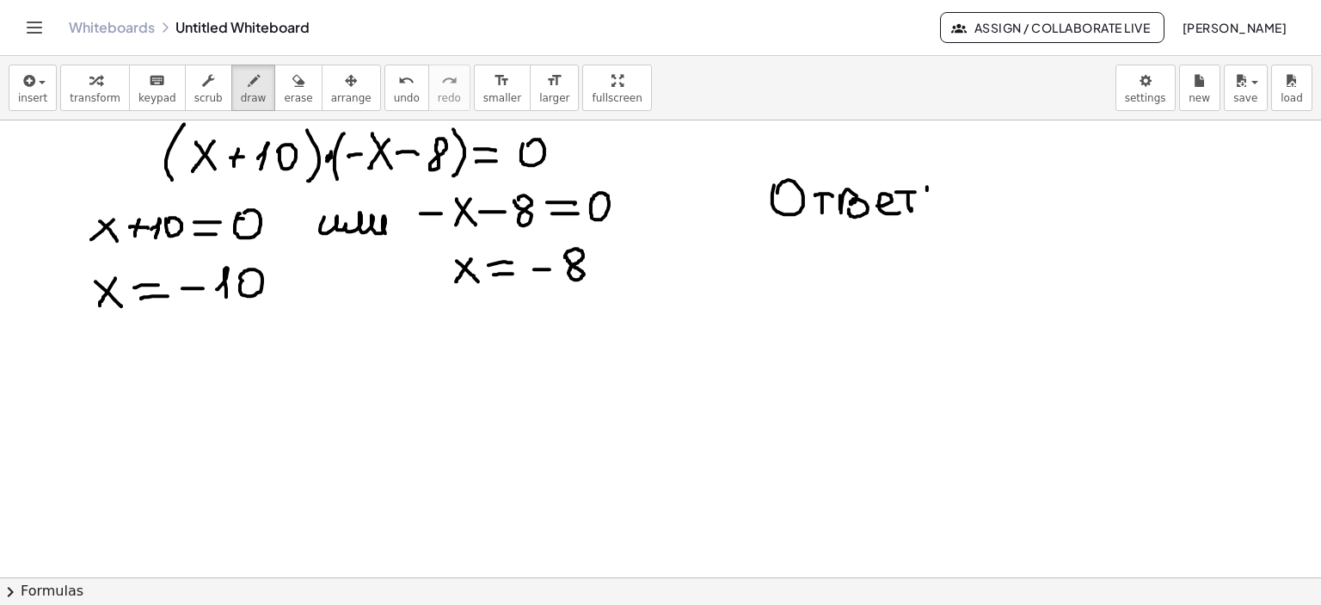
drag, startPoint x: 958, startPoint y: 195, endPoint x: 972, endPoint y: 194, distance: 13.9
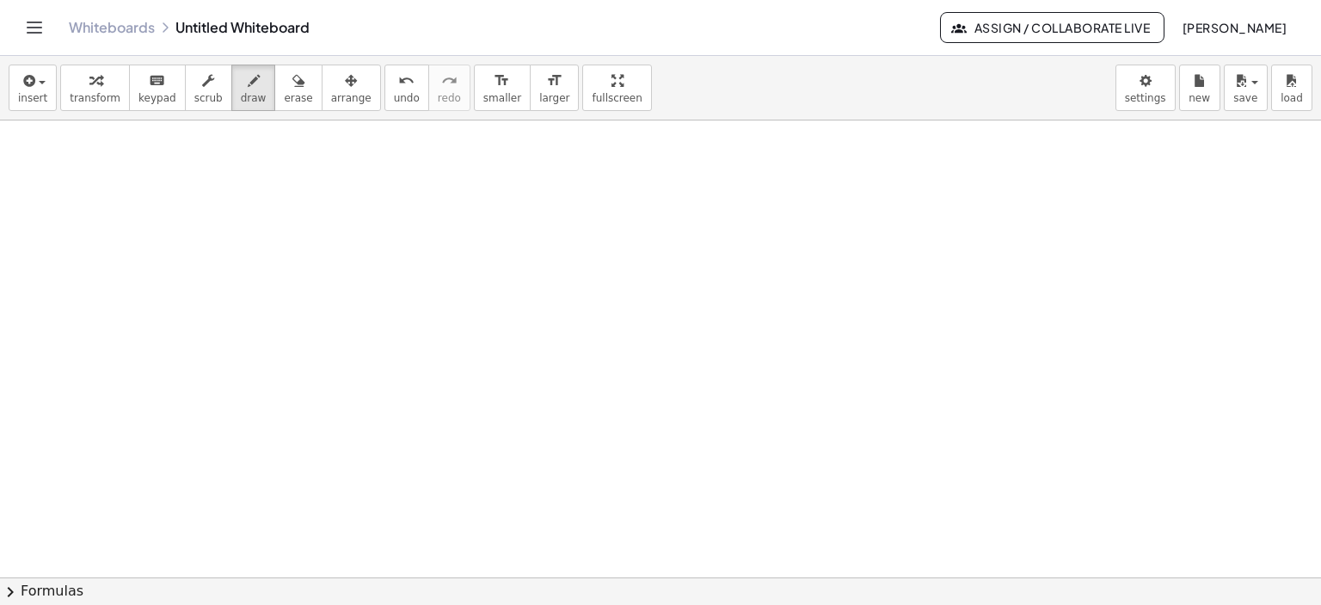
scroll to position [4303, 0]
drag, startPoint x: 87, startPoint y: 153, endPoint x: 96, endPoint y: 202, distance: 49.9
drag, startPoint x: 89, startPoint y: 151, endPoint x: 96, endPoint y: 171, distance: 20.9
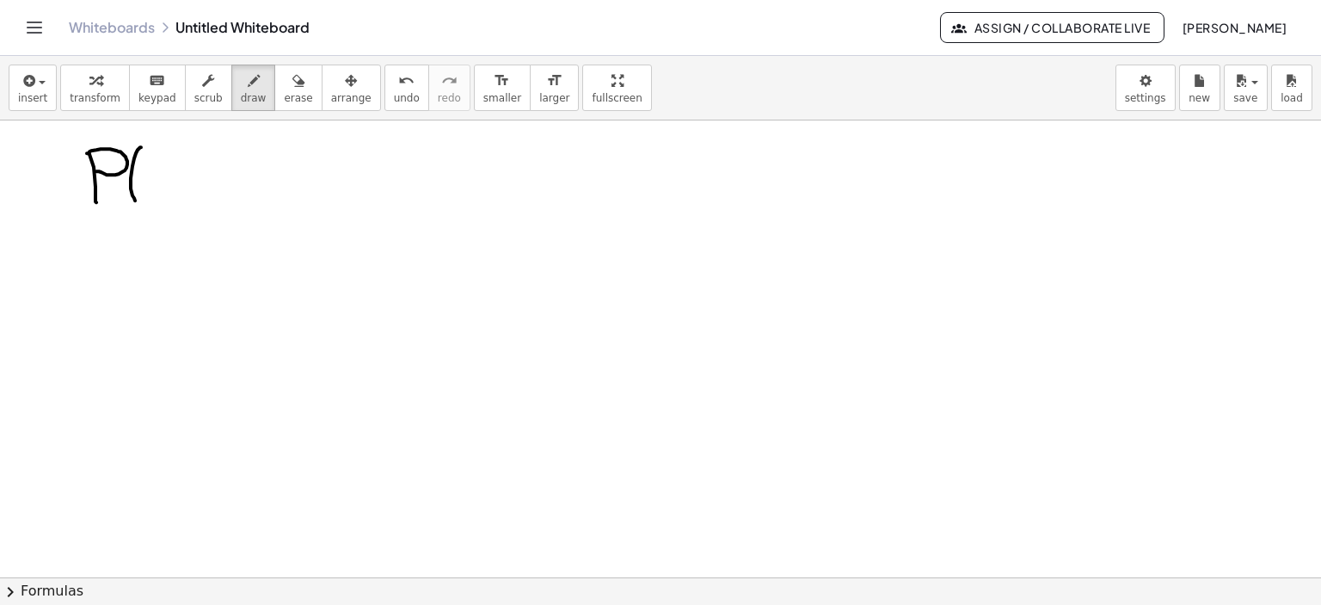
drag, startPoint x: 141, startPoint y: 147, endPoint x: 138, endPoint y: 202, distance: 55.1
drag, startPoint x: 164, startPoint y: 154, endPoint x: 160, endPoint y: 189, distance: 35.5
drag, startPoint x: 169, startPoint y: 148, endPoint x: 187, endPoint y: 192, distance: 47.8
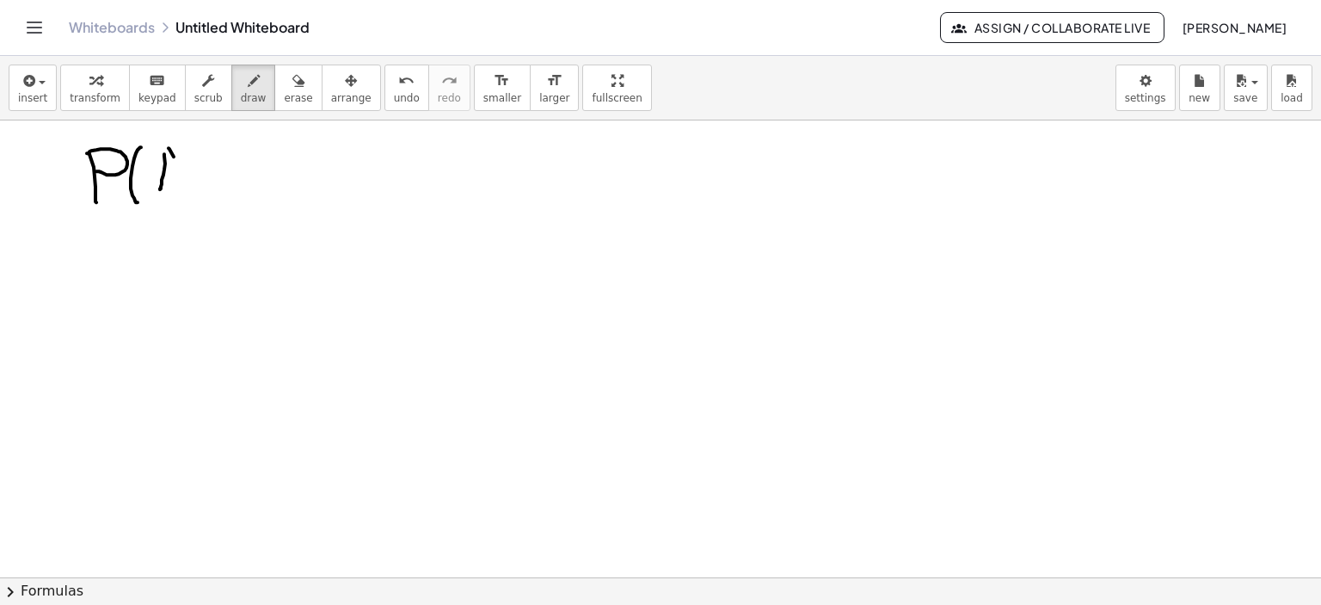
drag, startPoint x: 163, startPoint y: 176, endPoint x: 183, endPoint y: 175, distance: 20.7
drag, startPoint x: 190, startPoint y: 142, endPoint x: 204, endPoint y: 201, distance: 60.9
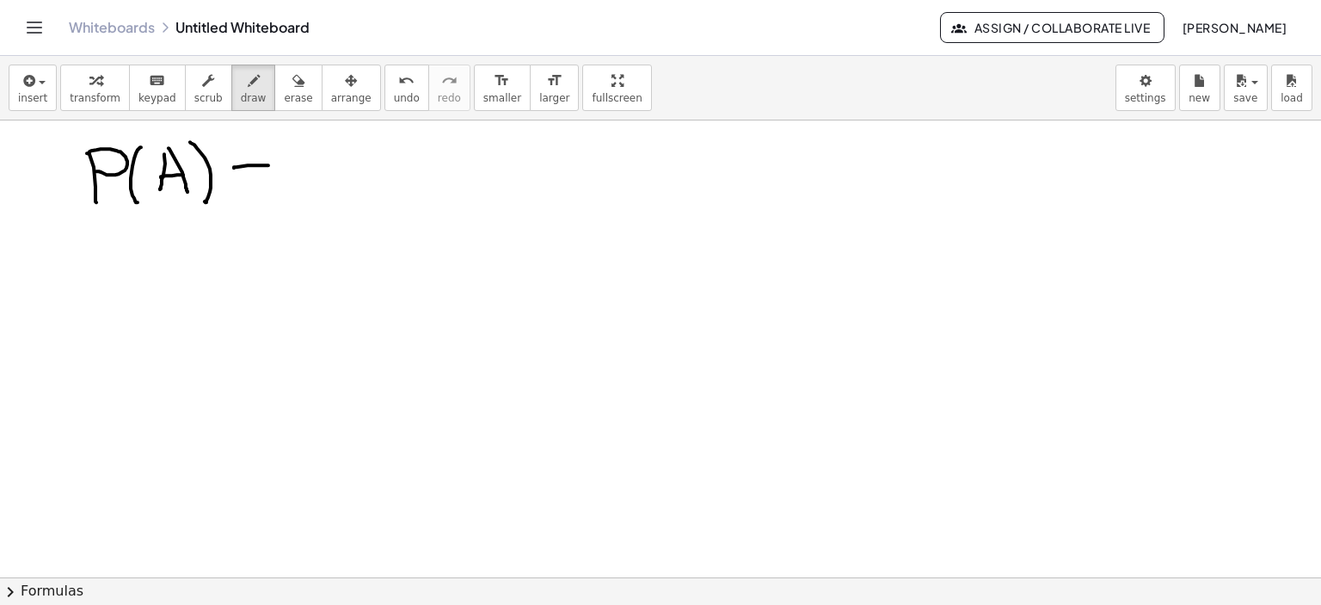
drag, startPoint x: 234, startPoint y: 168, endPoint x: 268, endPoint y: 165, distance: 34.5
drag, startPoint x: 324, startPoint y: 137, endPoint x: 354, endPoint y: 154, distance: 34.7
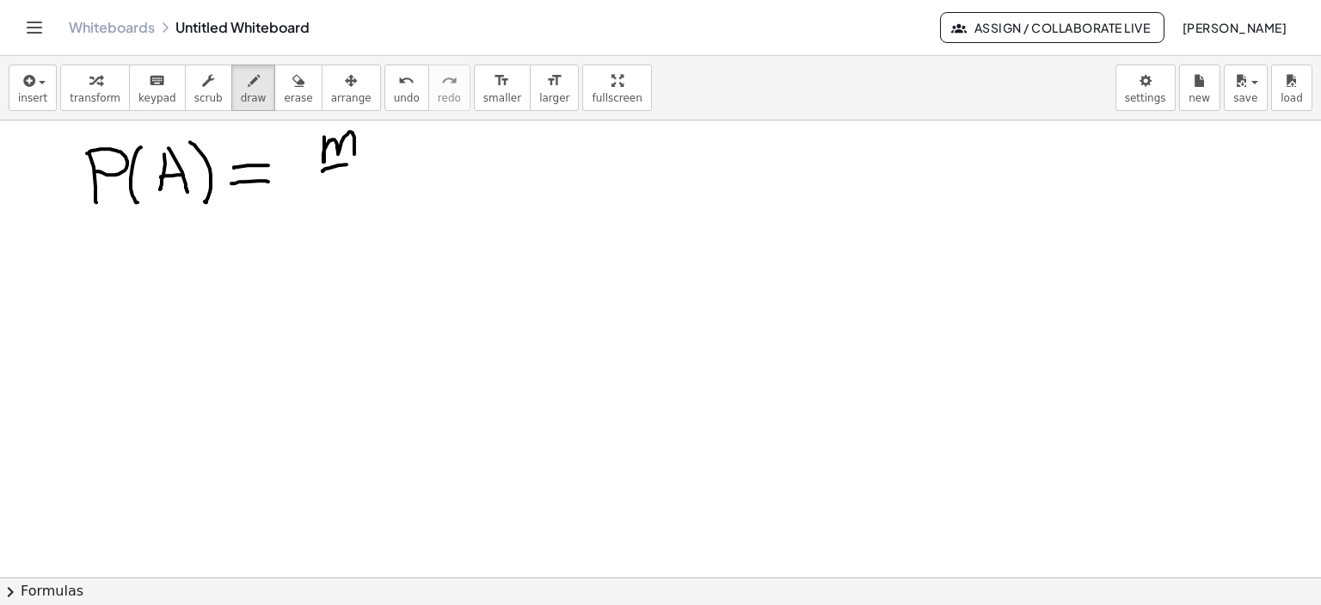
drag, startPoint x: 323, startPoint y: 171, endPoint x: 370, endPoint y: 165, distance: 47.7
drag, startPoint x: 323, startPoint y: 185, endPoint x: 582, endPoint y: 141, distance: 262.6
drag, startPoint x: 536, startPoint y: 136, endPoint x: 607, endPoint y: 146, distance: 72.1
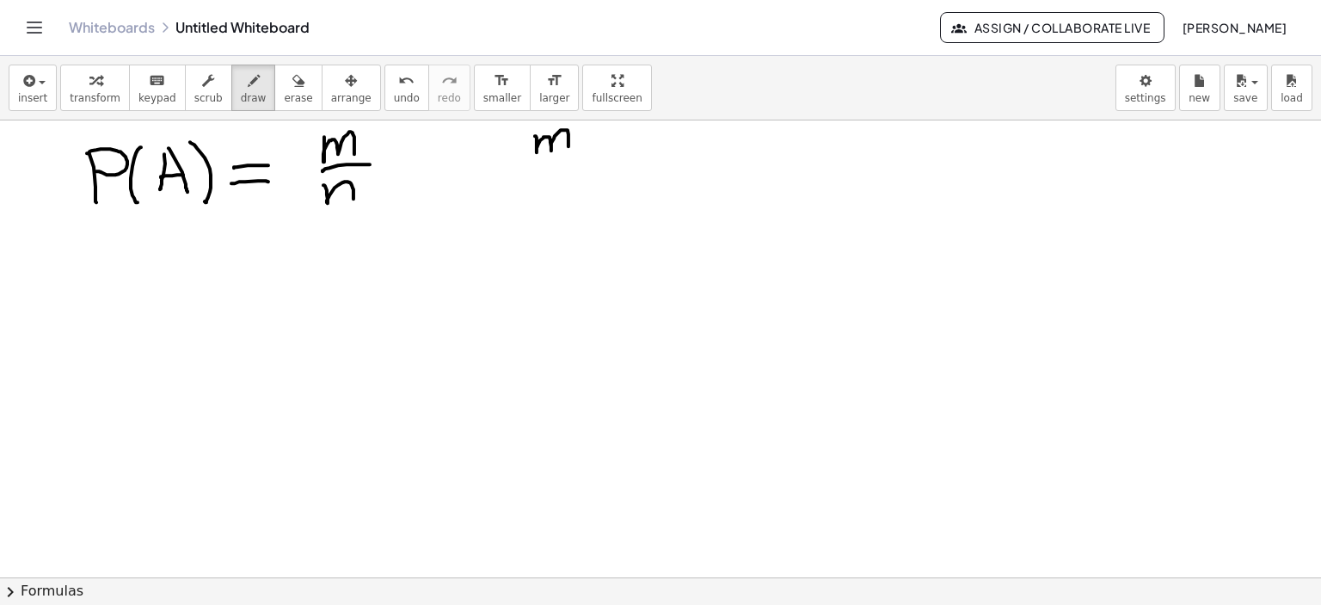
drag, startPoint x: 596, startPoint y: 143, endPoint x: 636, endPoint y: 138, distance: 40.7
drag, startPoint x: 695, startPoint y: 141, endPoint x: 701, endPoint y: 126, distance: 16.6
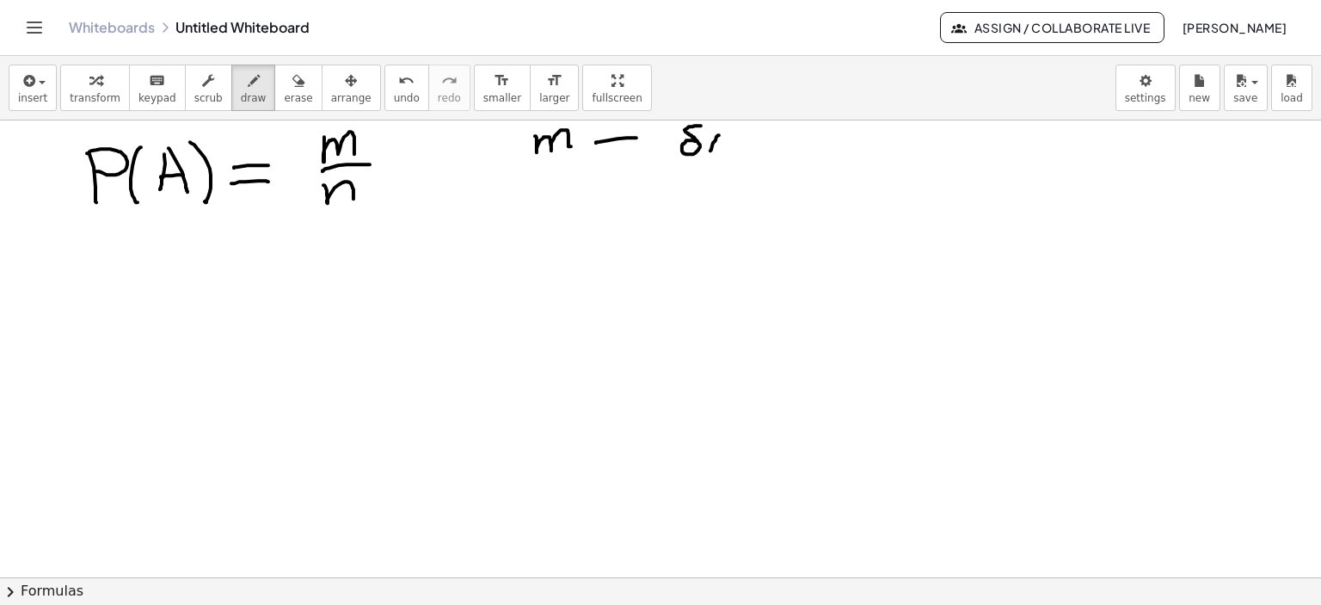
drag, startPoint x: 717, startPoint y: 137, endPoint x: 724, endPoint y: 154, distance: 18.5
drag, startPoint x: 734, startPoint y: 154, endPoint x: 774, endPoint y: 140, distance: 41.9
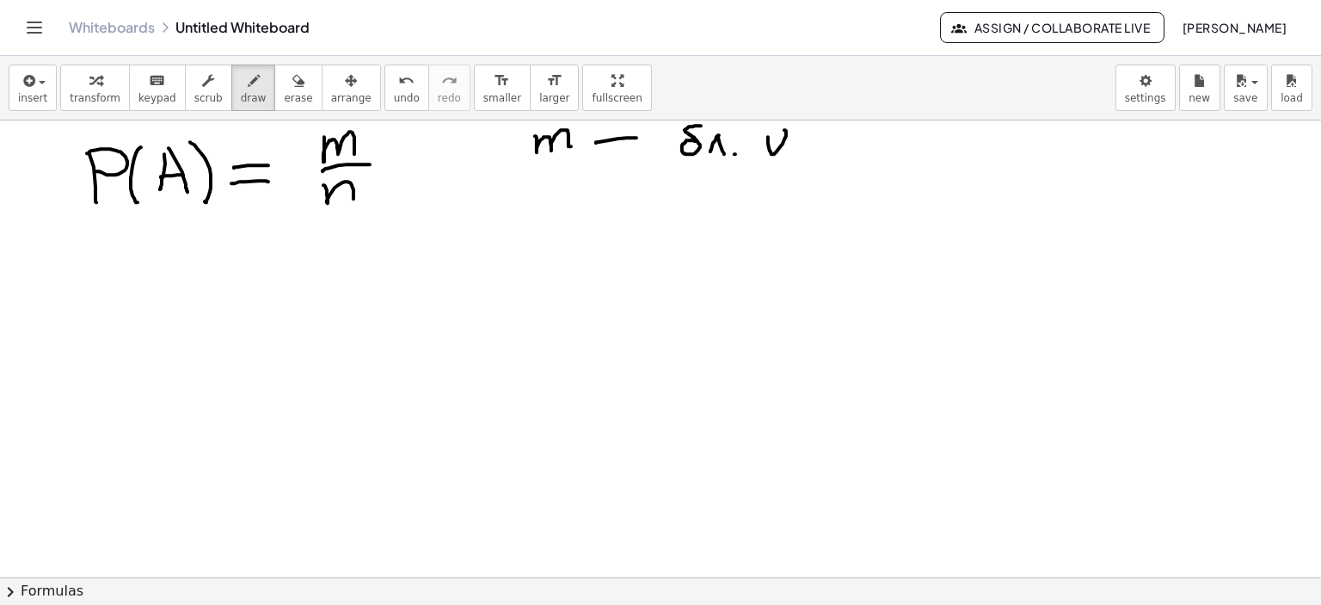
drag, startPoint x: 769, startPoint y: 147, endPoint x: 797, endPoint y: 145, distance: 28.4
drag, startPoint x: 819, startPoint y: 133, endPoint x: 840, endPoint y: 139, distance: 22.3
drag, startPoint x: 833, startPoint y: 133, endPoint x: 846, endPoint y: 144, distance: 16.5
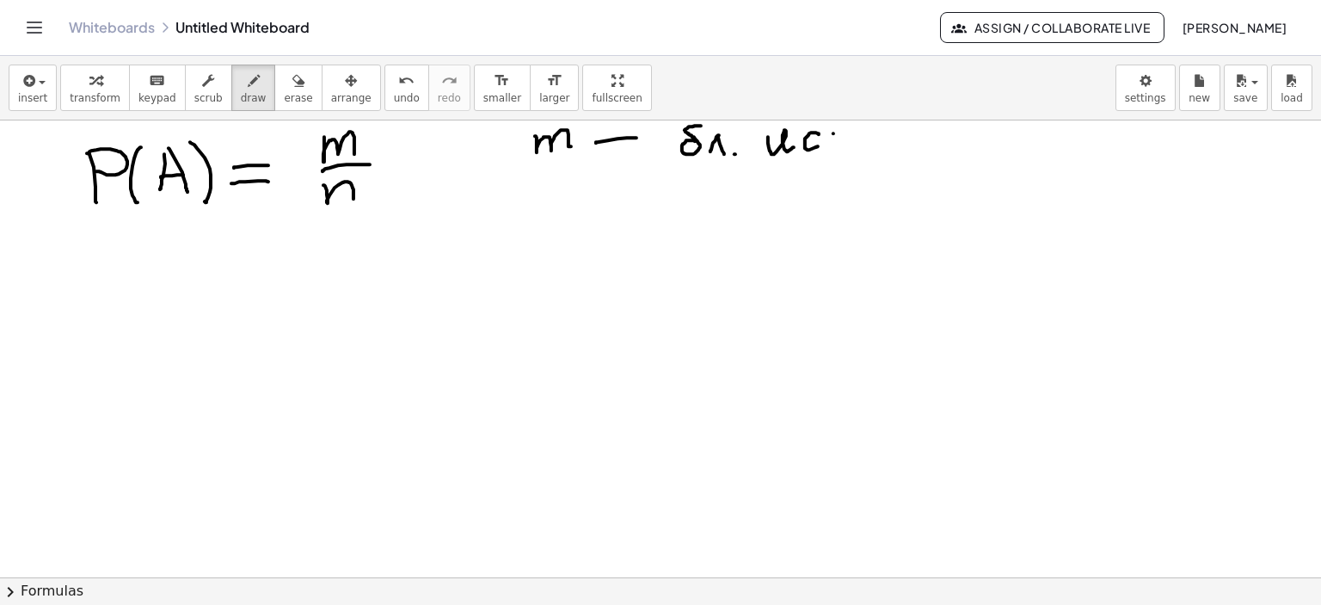
drag, startPoint x: 847, startPoint y: 133, endPoint x: 833, endPoint y: 151, distance: 22.6
drag, startPoint x: 540, startPoint y: 178, endPoint x: 552, endPoint y: 202, distance: 26.9
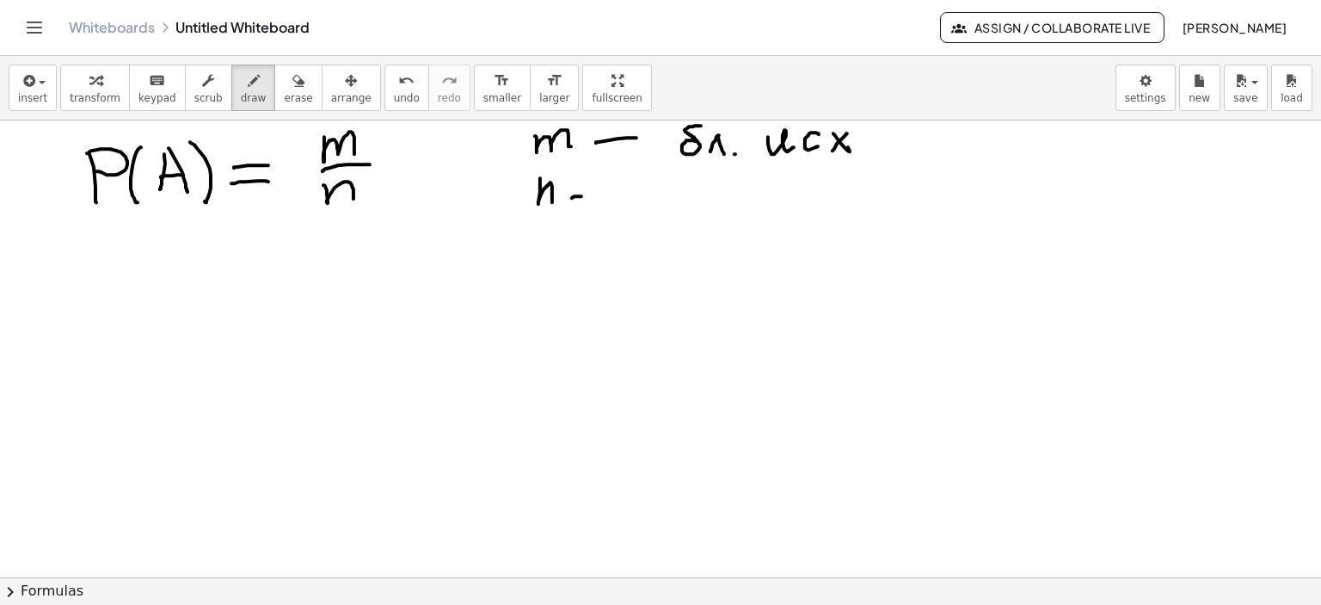
drag, startPoint x: 573, startPoint y: 197, endPoint x: 637, endPoint y: 200, distance: 64.6
drag, startPoint x: 660, startPoint y: 198, endPoint x: 695, endPoint y: 198, distance: 34.4
drag, startPoint x: 705, startPoint y: 194, endPoint x: 711, endPoint y: 206, distance: 13.5
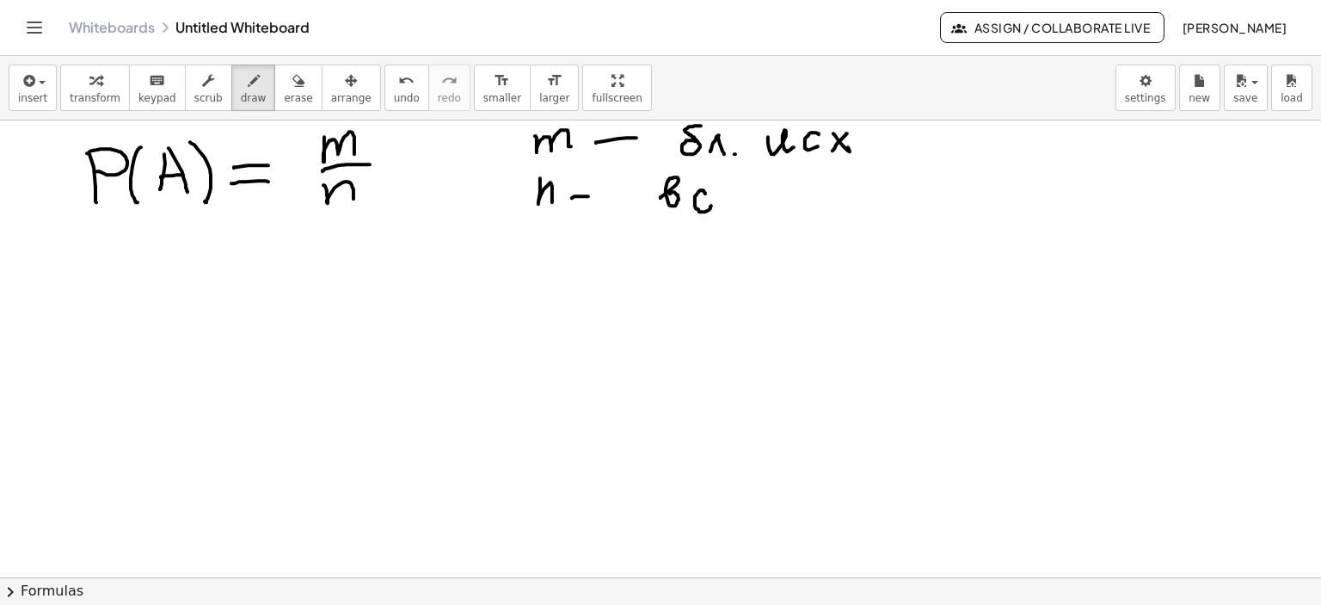
drag, startPoint x: 716, startPoint y: 206, endPoint x: 784, endPoint y: 199, distance: 68.3
drag, startPoint x: 779, startPoint y: 189, endPoint x: 836, endPoint y: 191, distance: 56.8
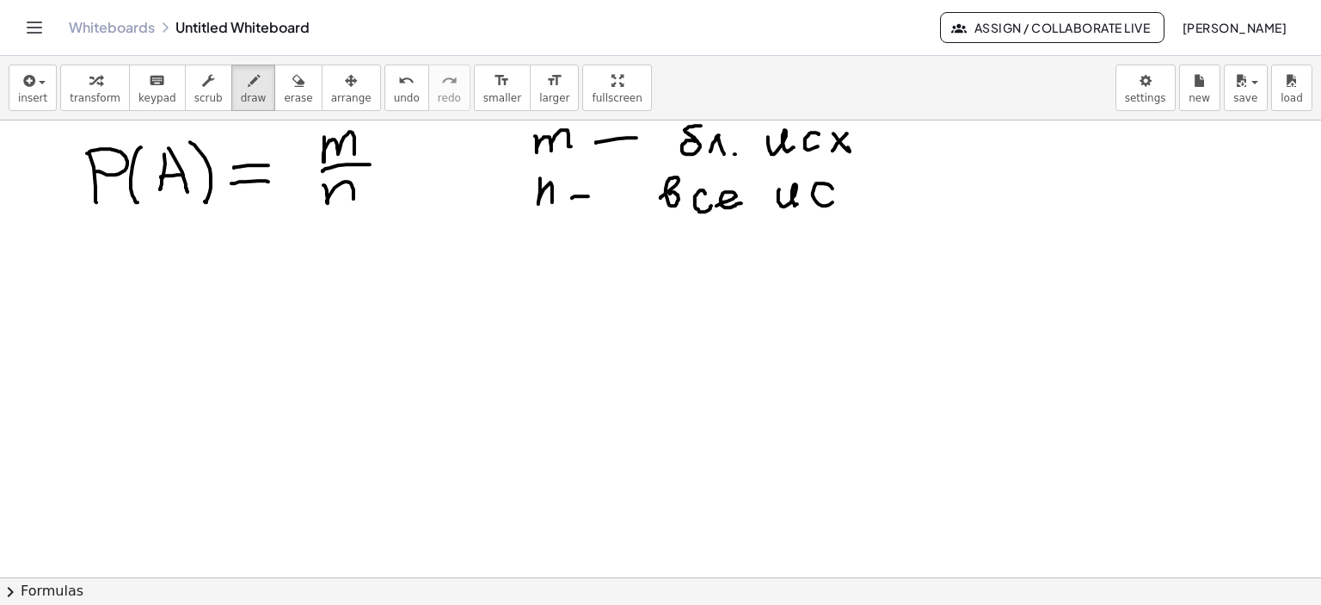
drag, startPoint x: 833, startPoint y: 188, endPoint x: 861, endPoint y: 192, distance: 28.6
drag, startPoint x: 851, startPoint y: 182, endPoint x: 872, endPoint y: 200, distance: 27.4
drag, startPoint x: 869, startPoint y: 181, endPoint x: 878, endPoint y: 196, distance: 18.1
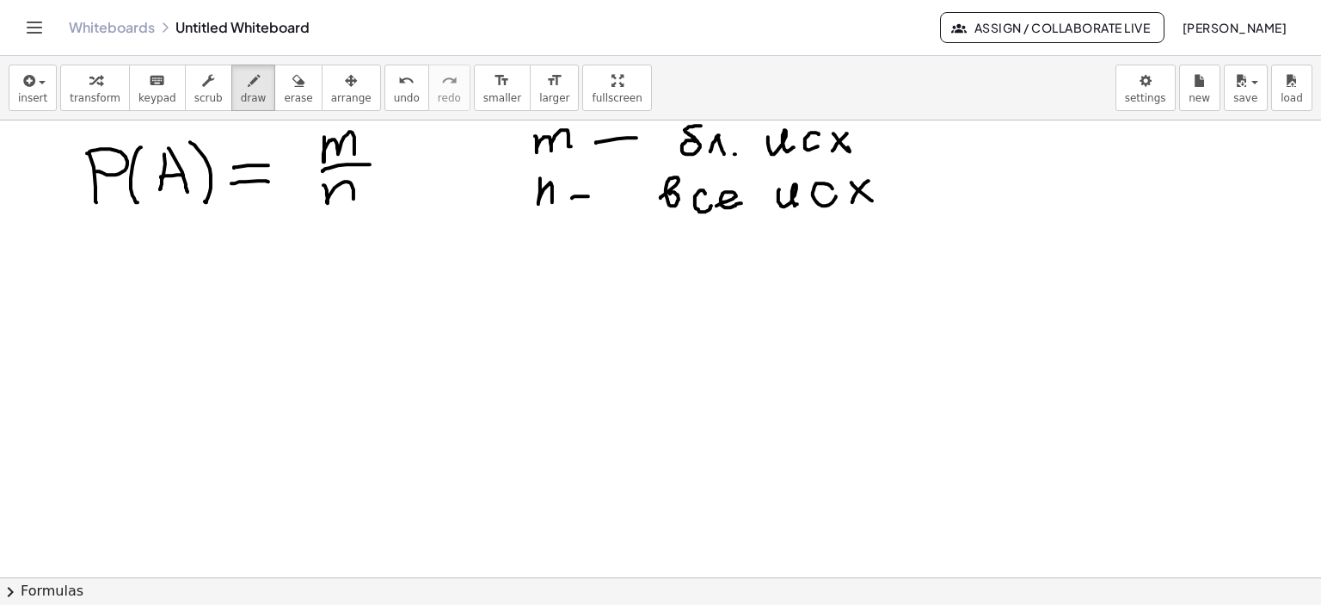
drag, startPoint x: 100, startPoint y: 281, endPoint x: 133, endPoint y: 280, distance: 33.6
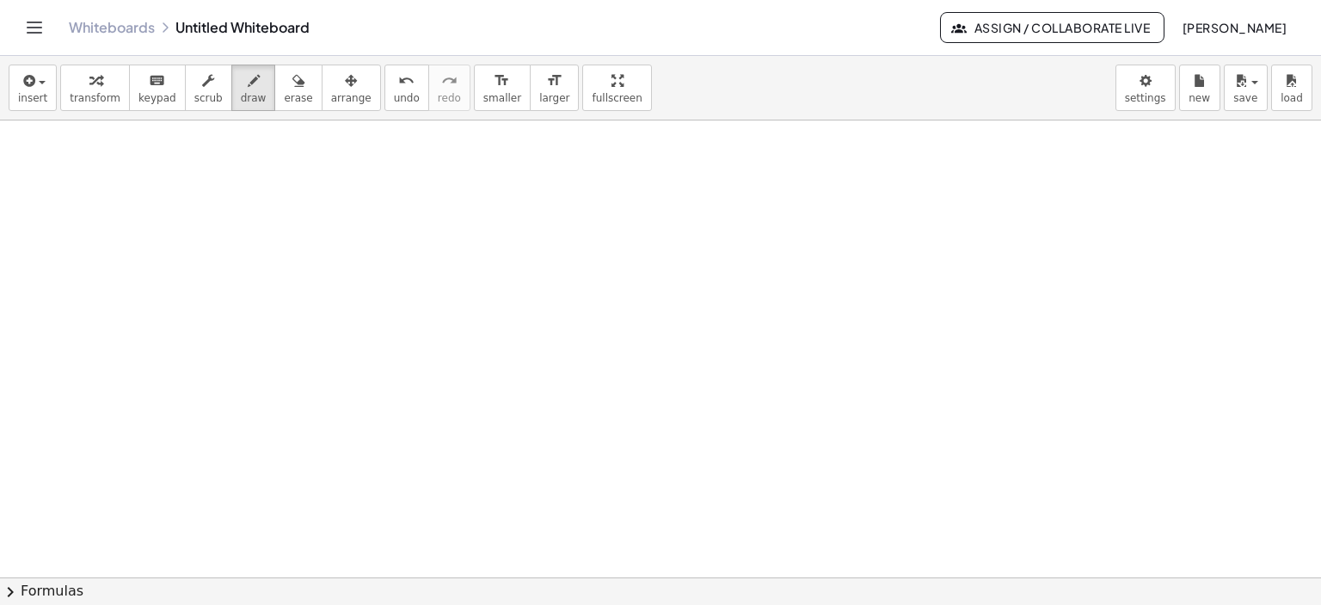
scroll to position [4846, 0]
drag, startPoint x: 134, startPoint y: 150, endPoint x: 144, endPoint y: 199, distance: 50.1
drag, startPoint x: 134, startPoint y: 144, endPoint x: 187, endPoint y: 145, distance: 52.5
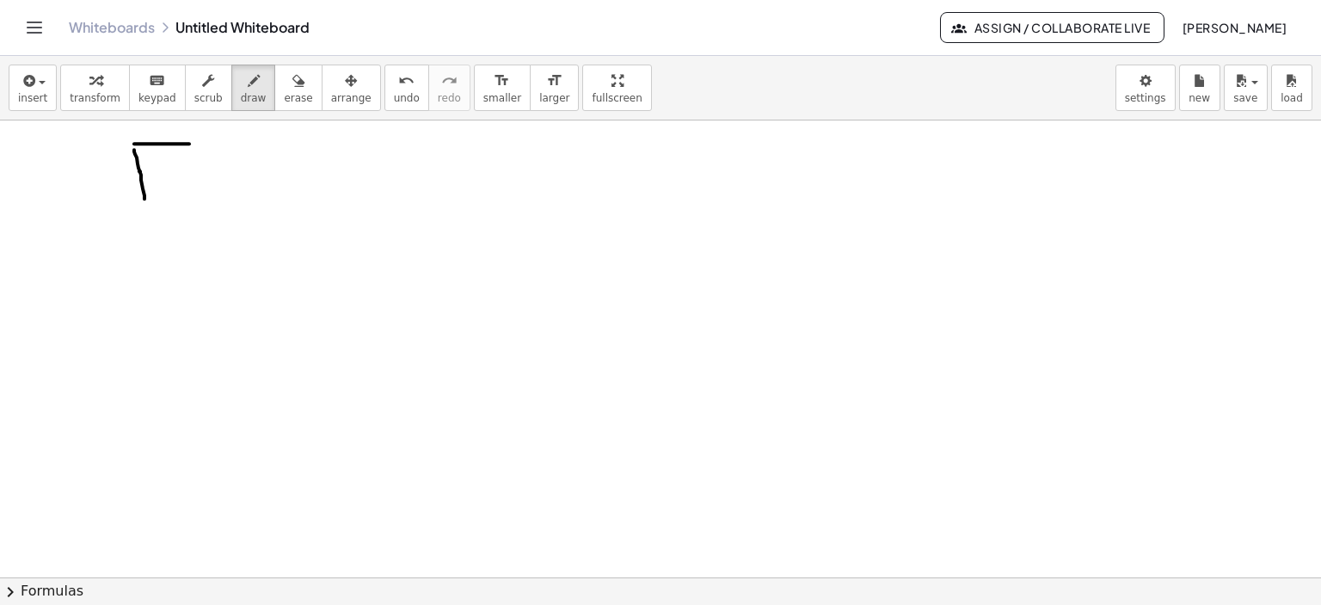
drag, startPoint x: 139, startPoint y: 171, endPoint x: 169, endPoint y: 171, distance: 29.2
drag, startPoint x: 203, startPoint y: 171, endPoint x: 244, endPoint y: 170, distance: 41.3
drag, startPoint x: 201, startPoint y: 187, endPoint x: 248, endPoint y: 186, distance: 46.4
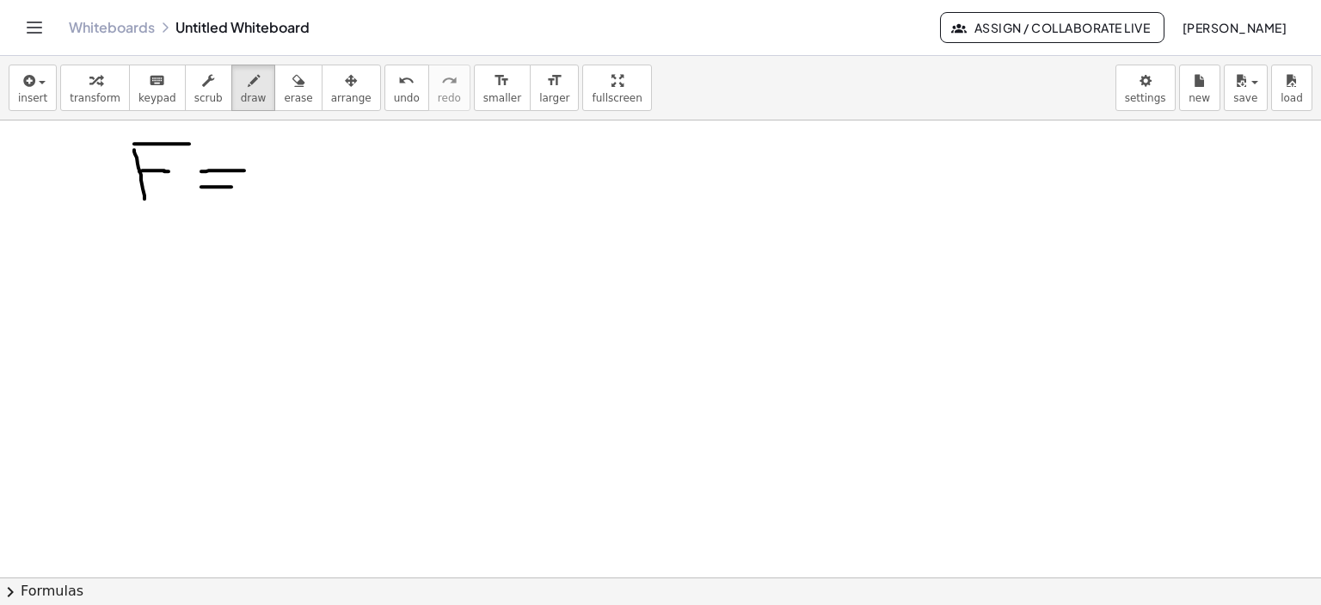
drag, startPoint x: 268, startPoint y: 149, endPoint x: 287, endPoint y: 163, distance: 23.4
drag, startPoint x: 280, startPoint y: 175, endPoint x: 297, endPoint y: 187, distance: 19.8
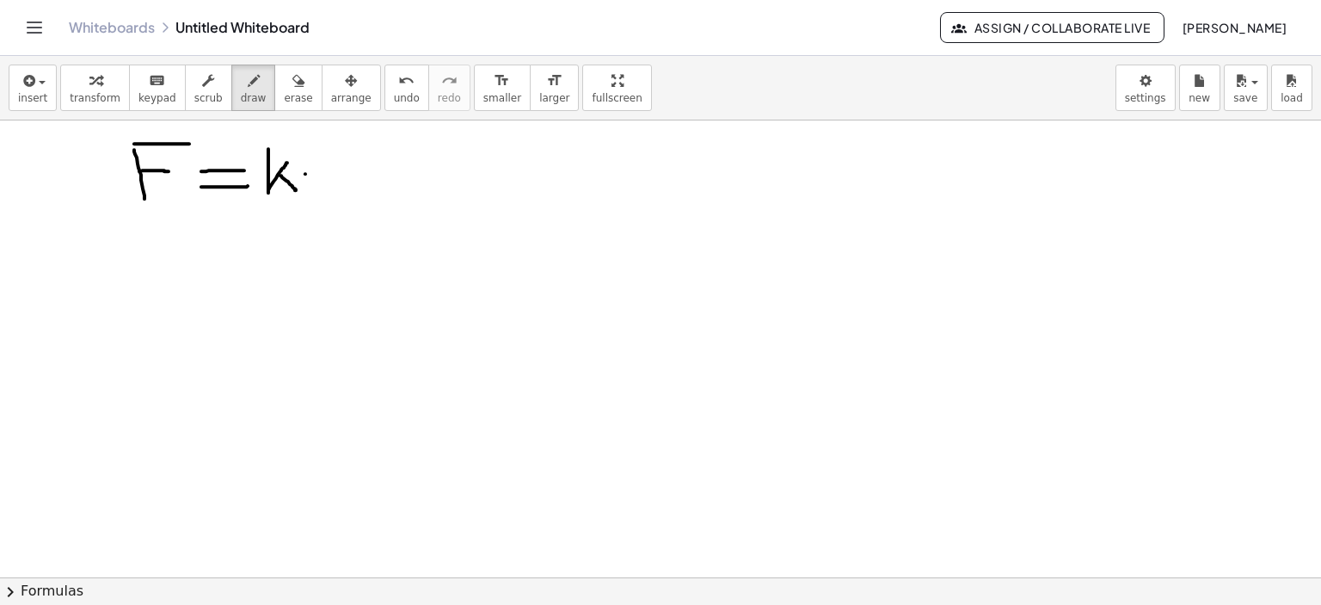
drag, startPoint x: 305, startPoint y: 174, endPoint x: 332, endPoint y: 172, distance: 26.7
drag, startPoint x: 329, startPoint y: 140, endPoint x: 347, endPoint y: 144, distance: 19.4
drag, startPoint x: 347, startPoint y: 139, endPoint x: 365, endPoint y: 157, distance: 24.9
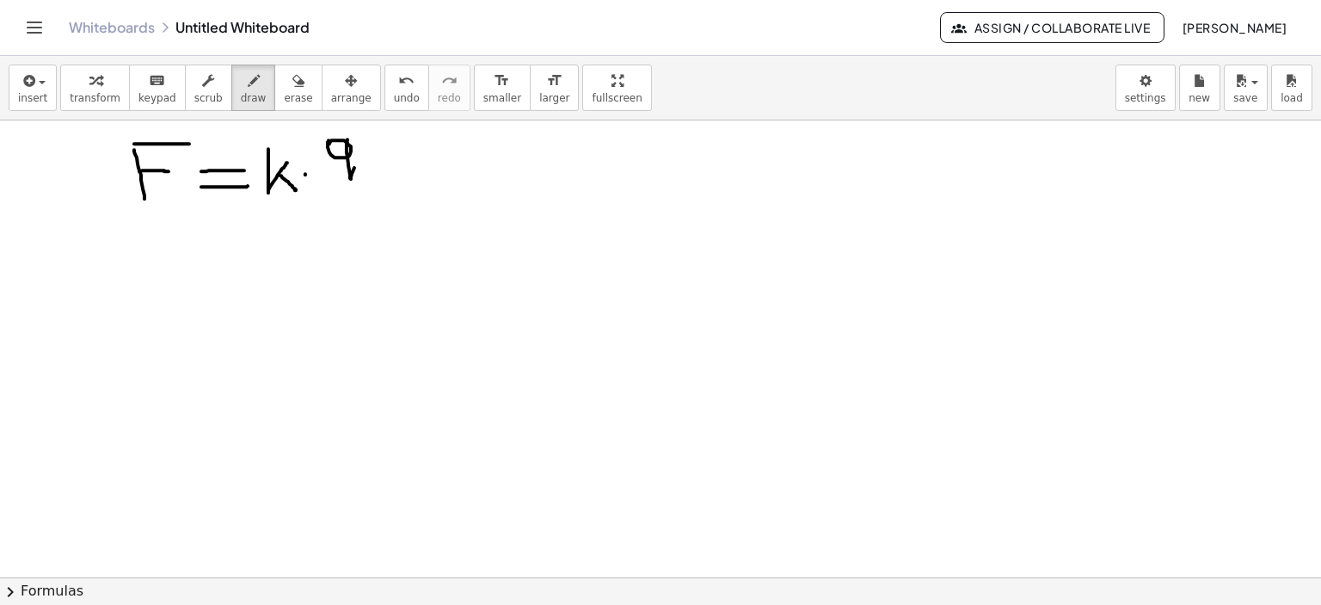
drag, startPoint x: 372, startPoint y: 158, endPoint x: 372, endPoint y: 168, distance: 9.5
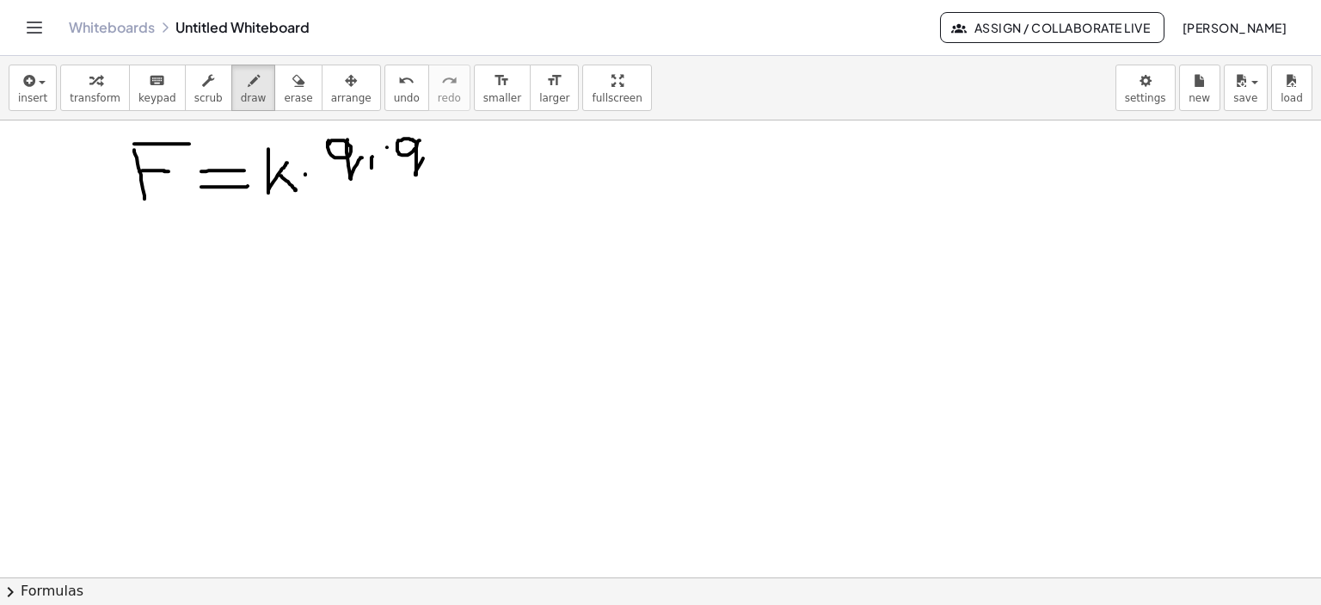
drag, startPoint x: 418, startPoint y: 141, endPoint x: 425, endPoint y: 156, distance: 16.2
drag, startPoint x: 443, startPoint y: 155, endPoint x: 457, endPoint y: 164, distance: 16.7
drag, startPoint x: 335, startPoint y: 186, endPoint x: 460, endPoint y: 181, distance: 125.6
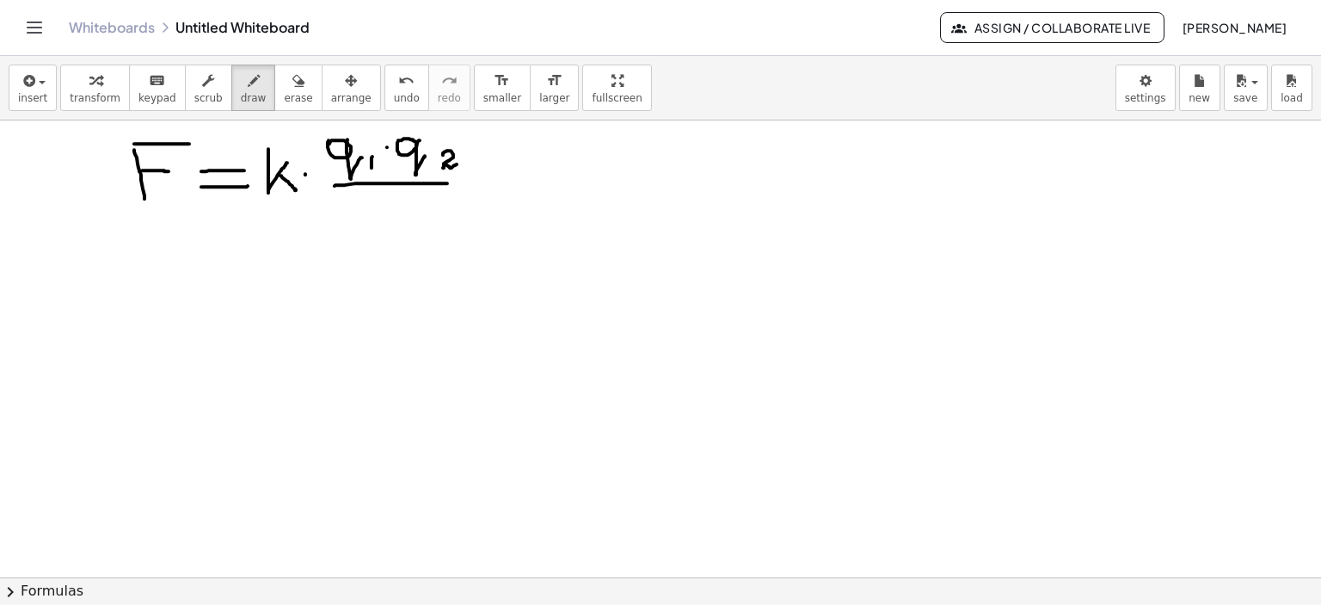
drag, startPoint x: 381, startPoint y: 203, endPoint x: 400, endPoint y: 202, distance: 18.9
drag, startPoint x: 416, startPoint y: 198, endPoint x: 453, endPoint y: 219, distance: 42.8
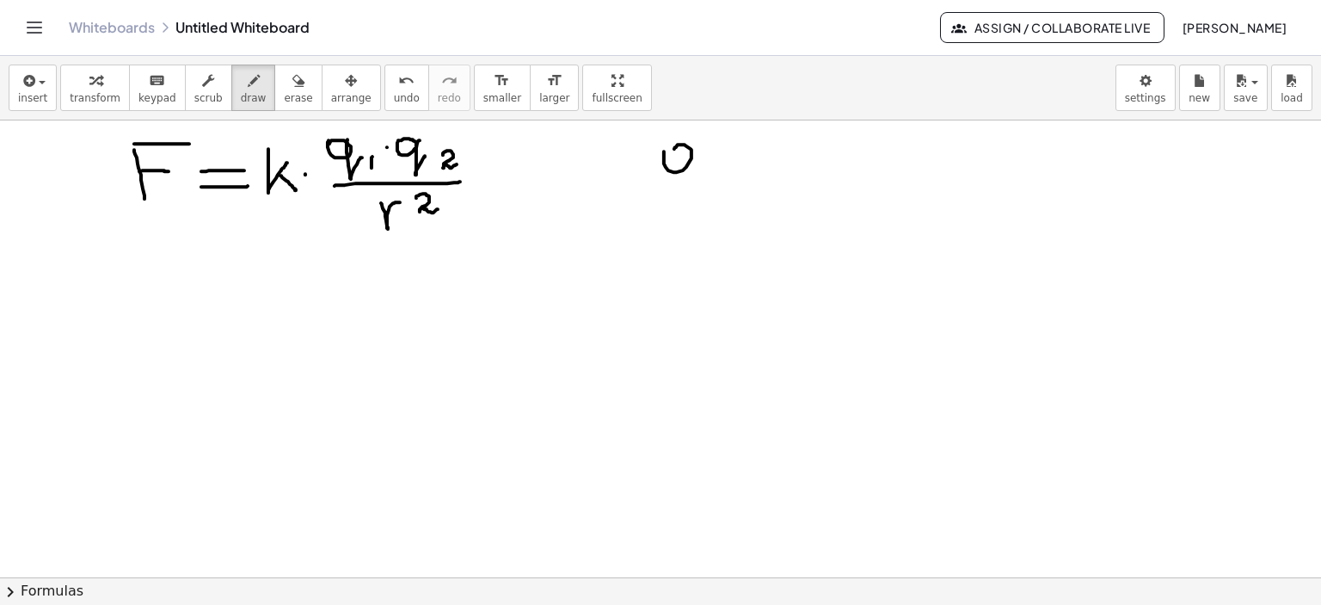
drag, startPoint x: 664, startPoint y: 151, endPoint x: 678, endPoint y: 160, distance: 16.2
drag, startPoint x: 695, startPoint y: 151, endPoint x: 716, endPoint y: 176, distance: 33.6
drag, startPoint x: 718, startPoint y: 175, endPoint x: 756, endPoint y: 169, distance: 38.3
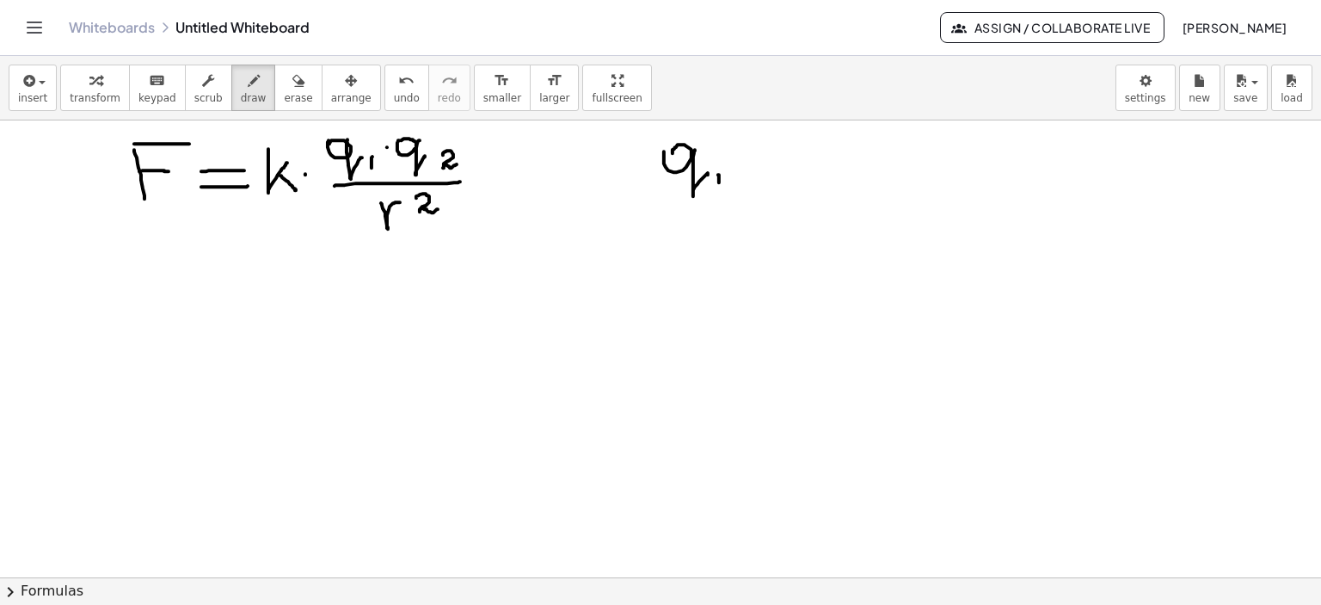
drag, startPoint x: 737, startPoint y: 159, endPoint x: 765, endPoint y: 158, distance: 28.4
drag, startPoint x: 786, startPoint y: 144, endPoint x: 802, endPoint y: 167, distance: 27.2
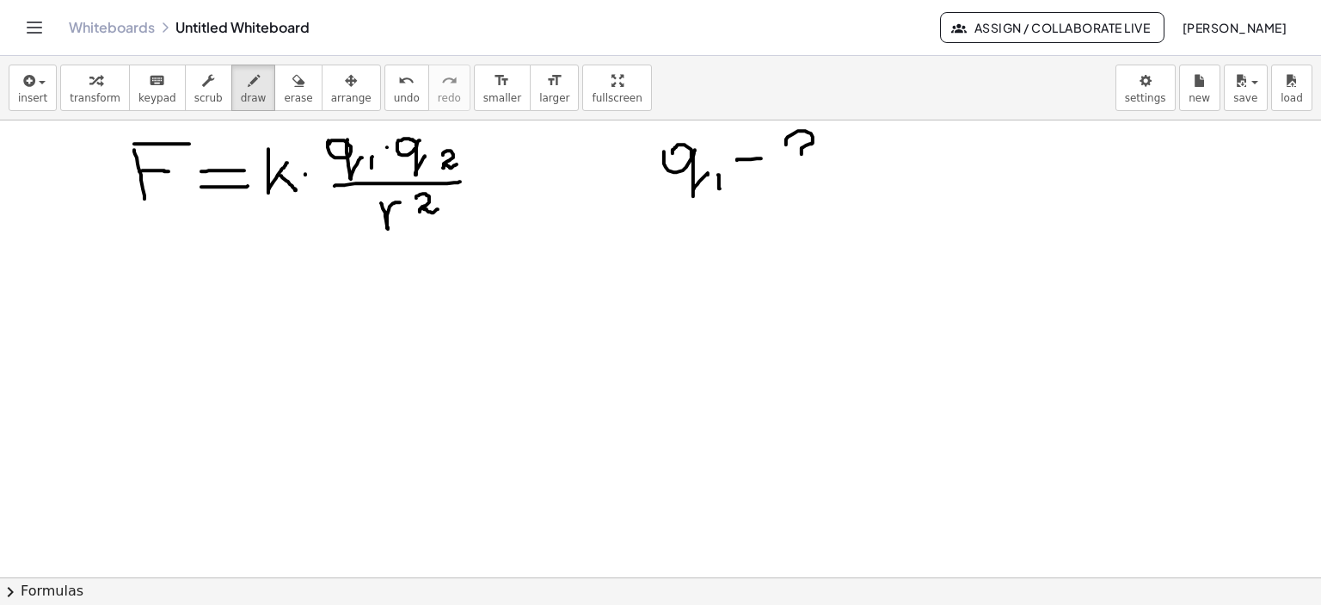
drag, startPoint x: 802, startPoint y: 164, endPoint x: 815, endPoint y: 168, distance: 14.2
drag, startPoint x: 373, startPoint y: 130, endPoint x: 427, endPoint y: 213, distance: 99.5
drag, startPoint x: 144, startPoint y: 280, endPoint x: 157, endPoint y: 298, distance: 21.5
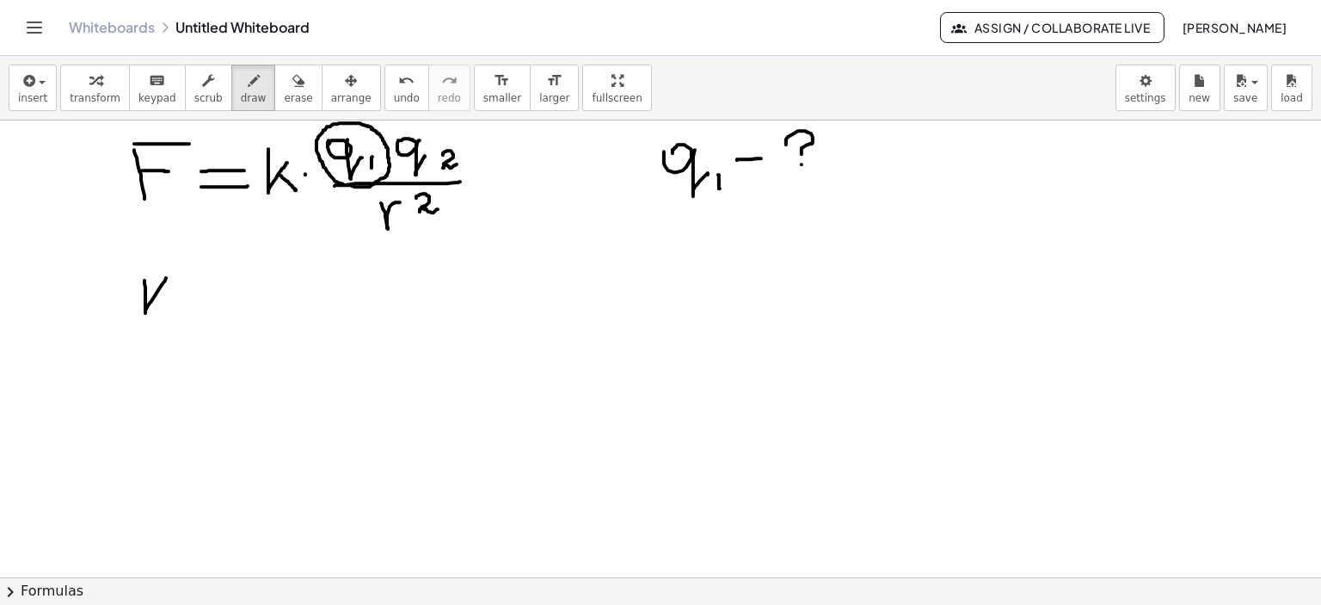
drag, startPoint x: 157, startPoint y: 297, endPoint x: 175, endPoint y: 312, distance: 23.8
drag, startPoint x: 206, startPoint y: 286, endPoint x: 212, endPoint y: 298, distance: 14.2
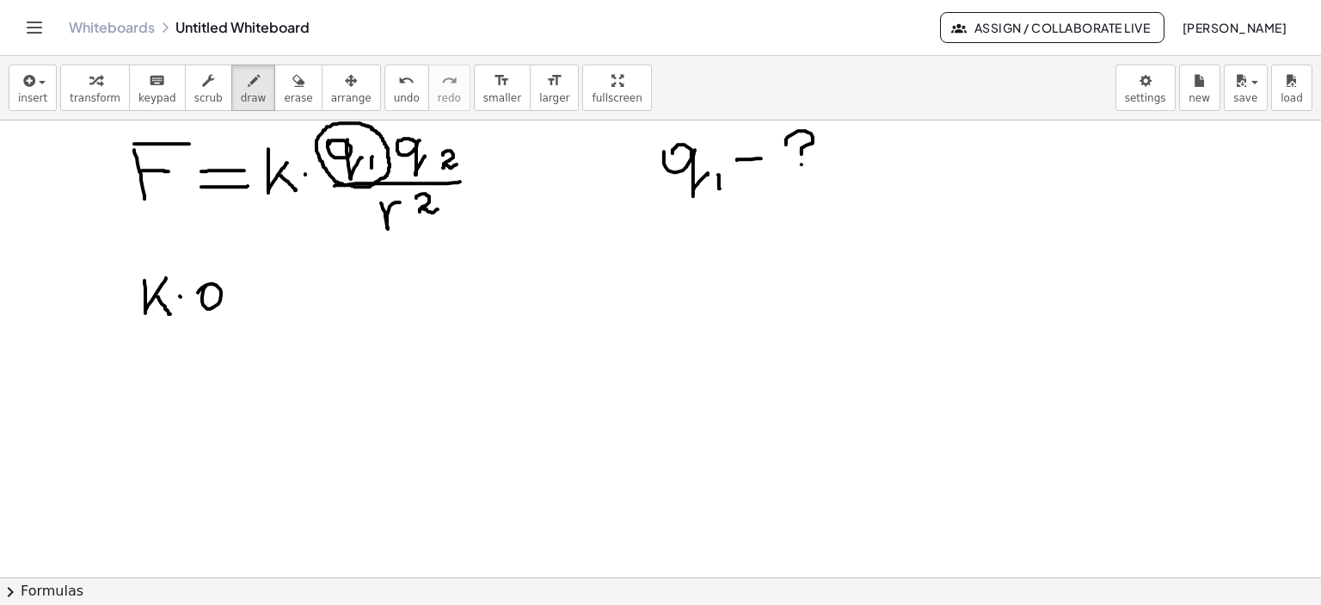
drag, startPoint x: 217, startPoint y: 290, endPoint x: 233, endPoint y: 311, distance: 27.0
drag, startPoint x: 241, startPoint y: 302, endPoint x: 241, endPoint y: 322, distance: 19.8
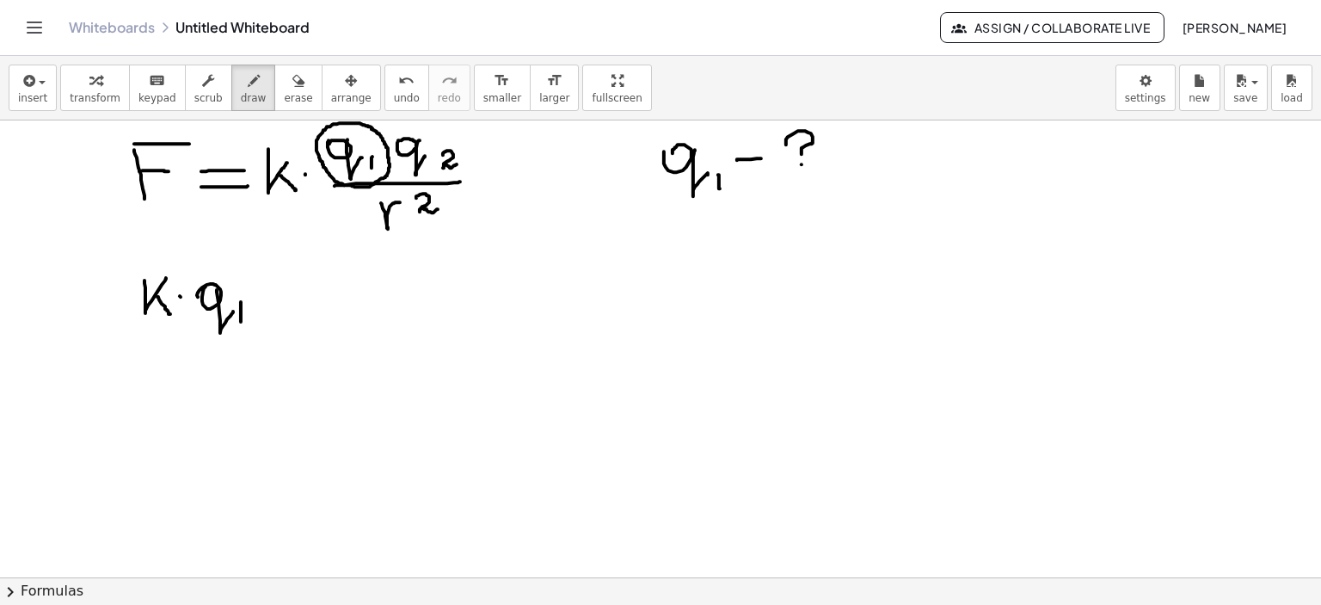
drag, startPoint x: 270, startPoint y: 291, endPoint x: 295, endPoint y: 295, distance: 25.3
drag, startPoint x: 288, startPoint y: 292, endPoint x: 310, endPoint y: 305, distance: 25.1
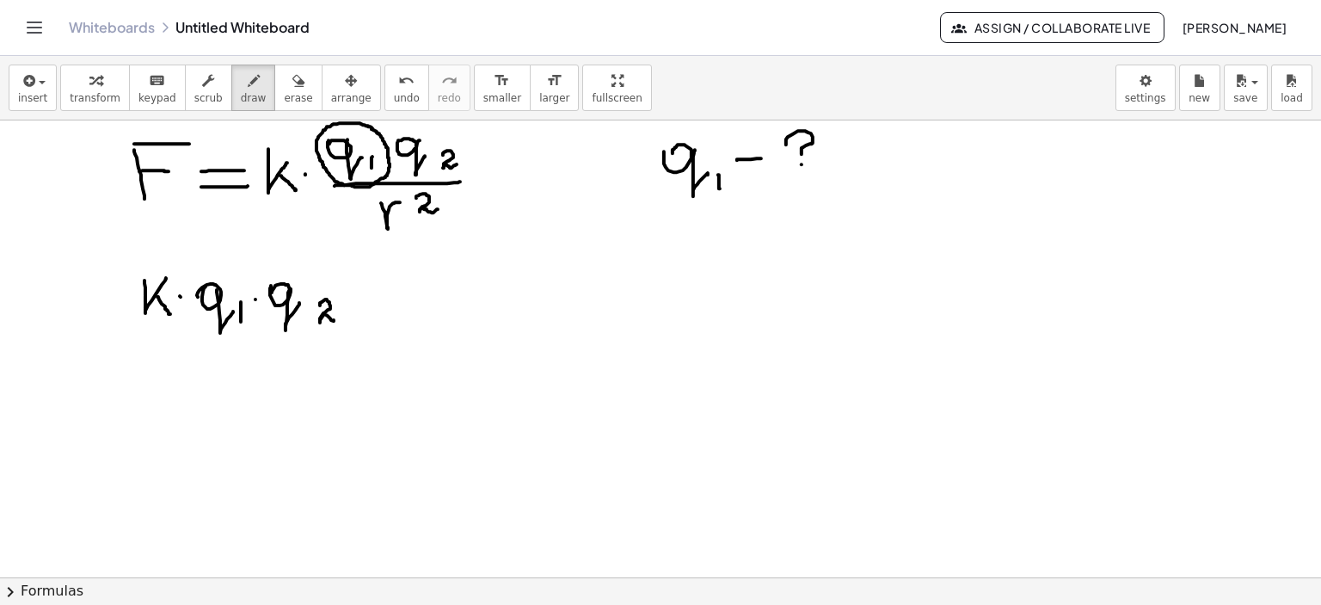
drag, startPoint x: 320, startPoint y: 305, endPoint x: 367, endPoint y: 292, distance: 49.0
drag, startPoint x: 376, startPoint y: 281, endPoint x: 390, endPoint y: 280, distance: 13.8
drag, startPoint x: 362, startPoint y: 298, endPoint x: 394, endPoint y: 292, distance: 32.4
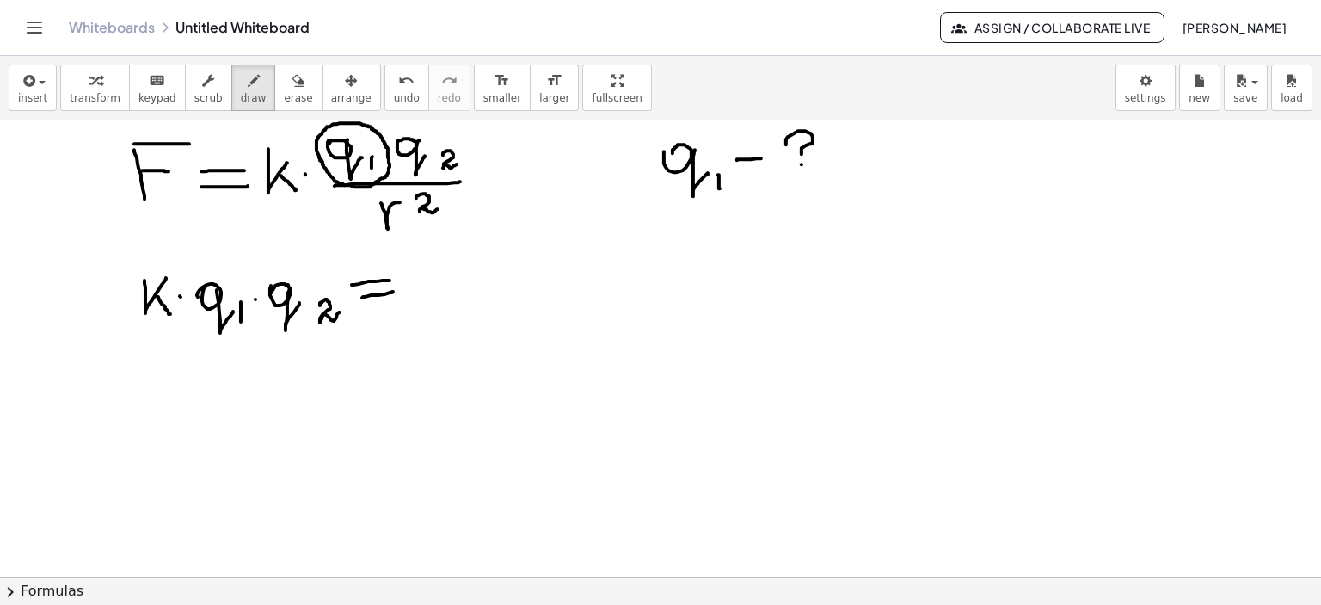
drag, startPoint x: 427, startPoint y: 261, endPoint x: 472, endPoint y: 258, distance: 45.7
drag, startPoint x: 444, startPoint y: 279, endPoint x: 456, endPoint y: 277, distance: 12.2
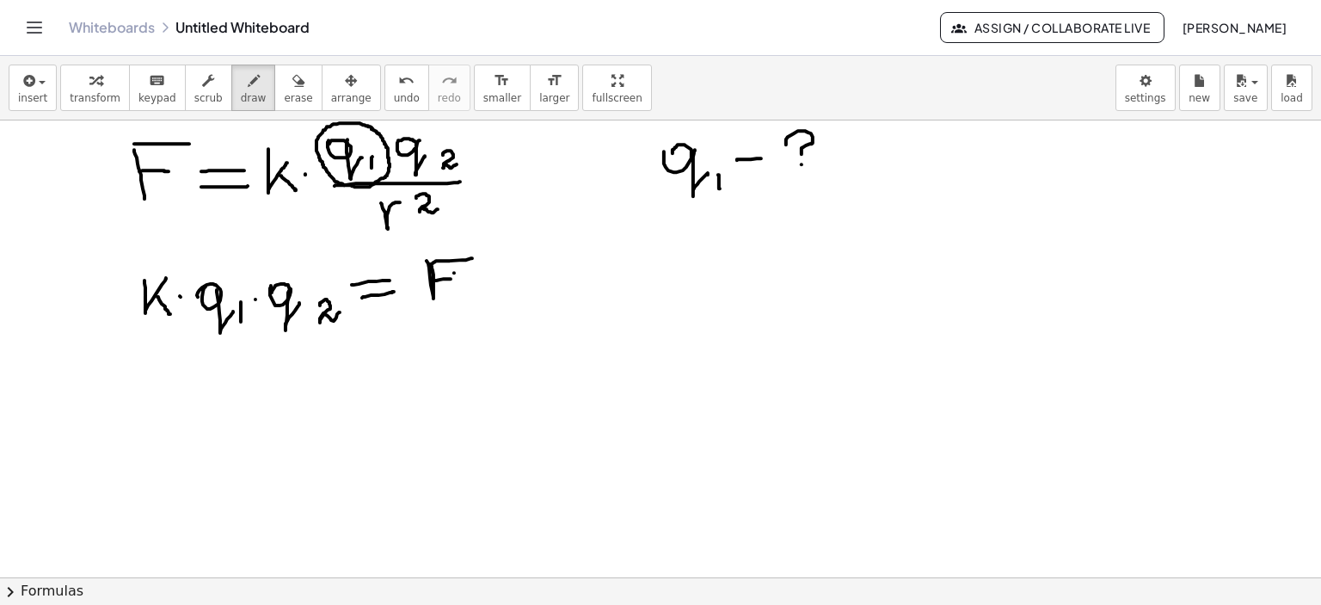
drag, startPoint x: 468, startPoint y: 288, endPoint x: 479, endPoint y: 274, distance: 17.7
drag, startPoint x: 479, startPoint y: 271, endPoint x: 508, endPoint y: 274, distance: 29.4
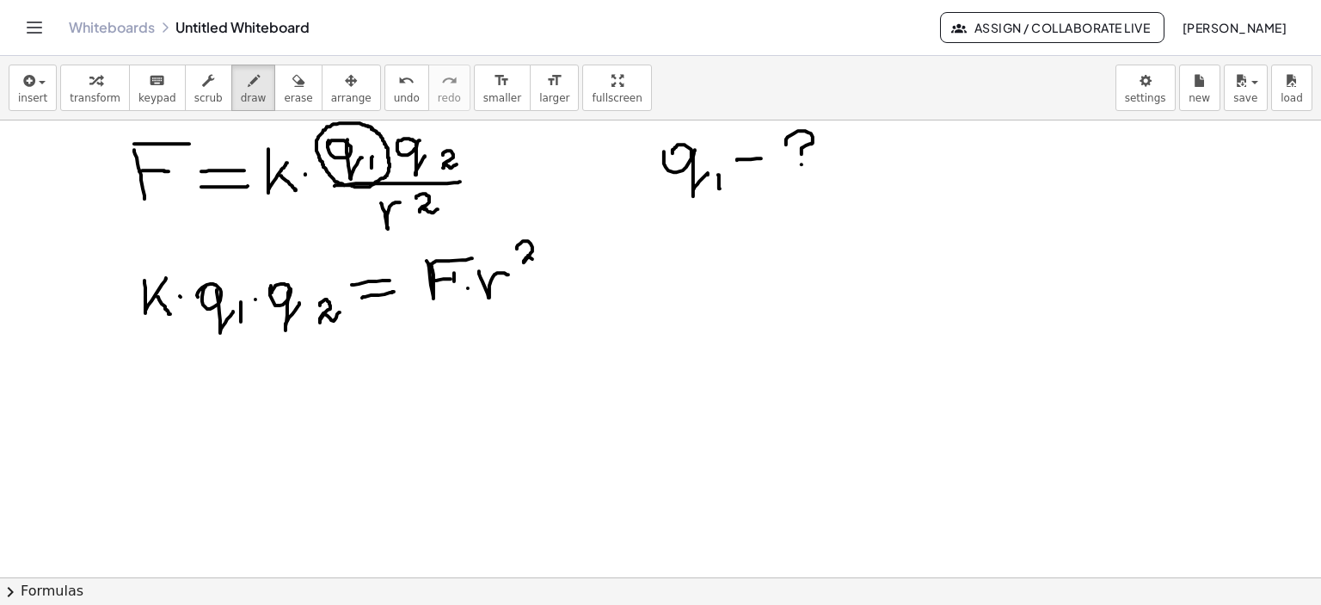
drag, startPoint x: 517, startPoint y: 249, endPoint x: 543, endPoint y: 258, distance: 27.5
drag, startPoint x: 379, startPoint y: 237, endPoint x: 427, endPoint y: 235, distance: 47.4
drag, startPoint x: 432, startPoint y: 326, endPoint x: 494, endPoint y: 302, distance: 66.4
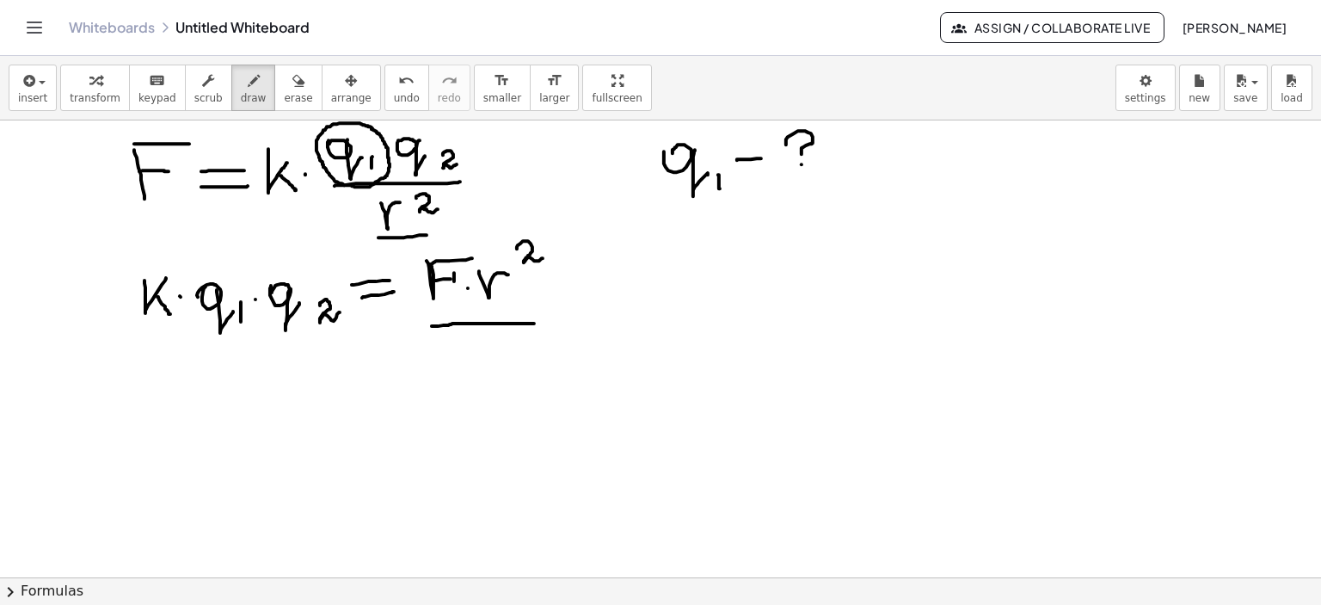
drag, startPoint x: 240, startPoint y: 300, endPoint x: 234, endPoint y: 308, distance: 9.8
drag, startPoint x: 160, startPoint y: 436, endPoint x: 169, endPoint y: 438, distance: 8.8
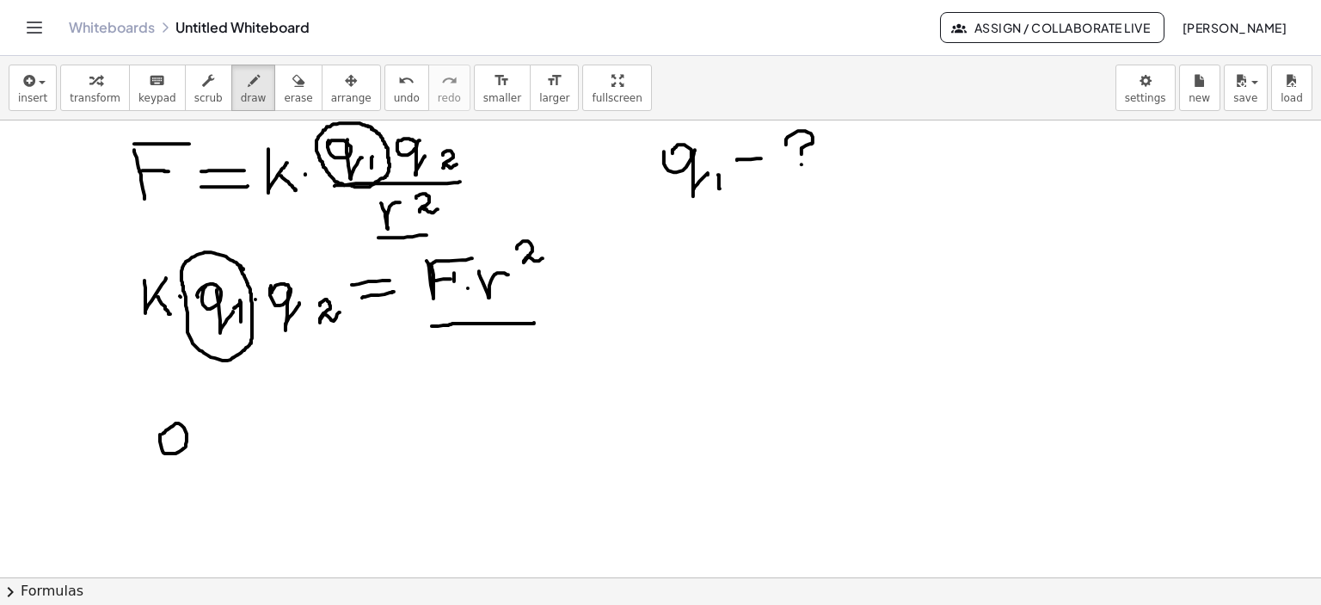
drag, startPoint x: 178, startPoint y: 433, endPoint x: 199, endPoint y: 449, distance: 26.3
drag, startPoint x: 215, startPoint y: 446, endPoint x: 214, endPoint y: 465, distance: 18.9
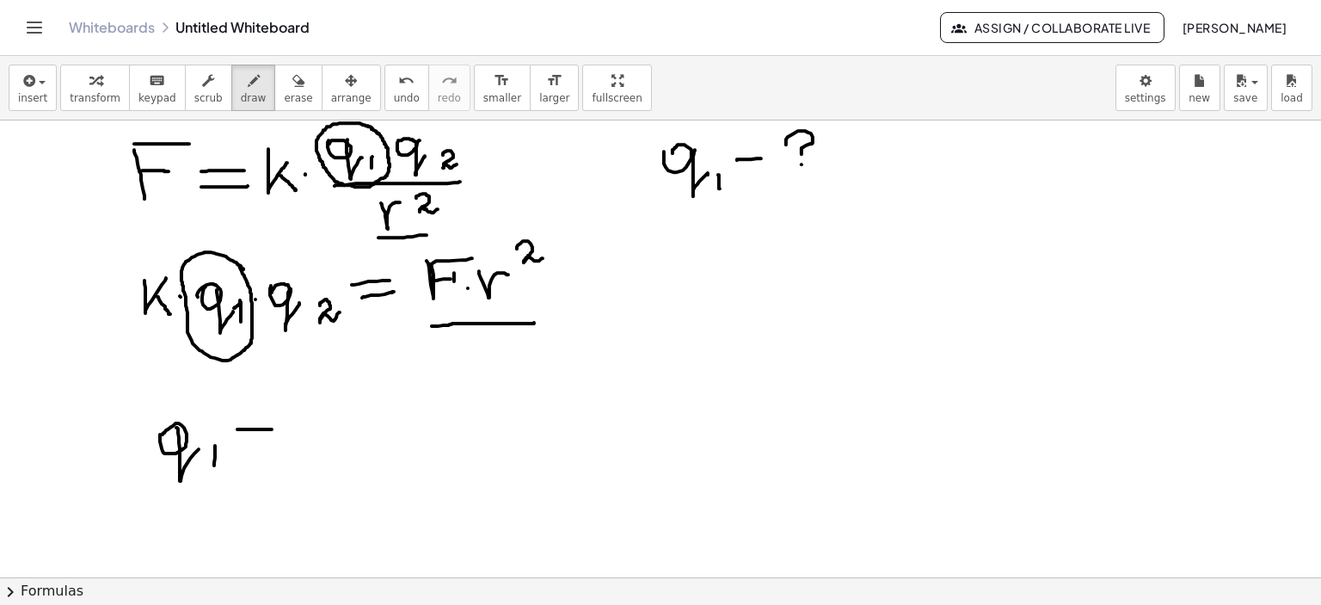
drag, startPoint x: 237, startPoint y: 429, endPoint x: 272, endPoint y: 429, distance: 34.4
drag, startPoint x: 241, startPoint y: 441, endPoint x: 323, endPoint y: 434, distance: 82.8
drag, startPoint x: 347, startPoint y: 378, endPoint x: 389, endPoint y: 371, distance: 41.9
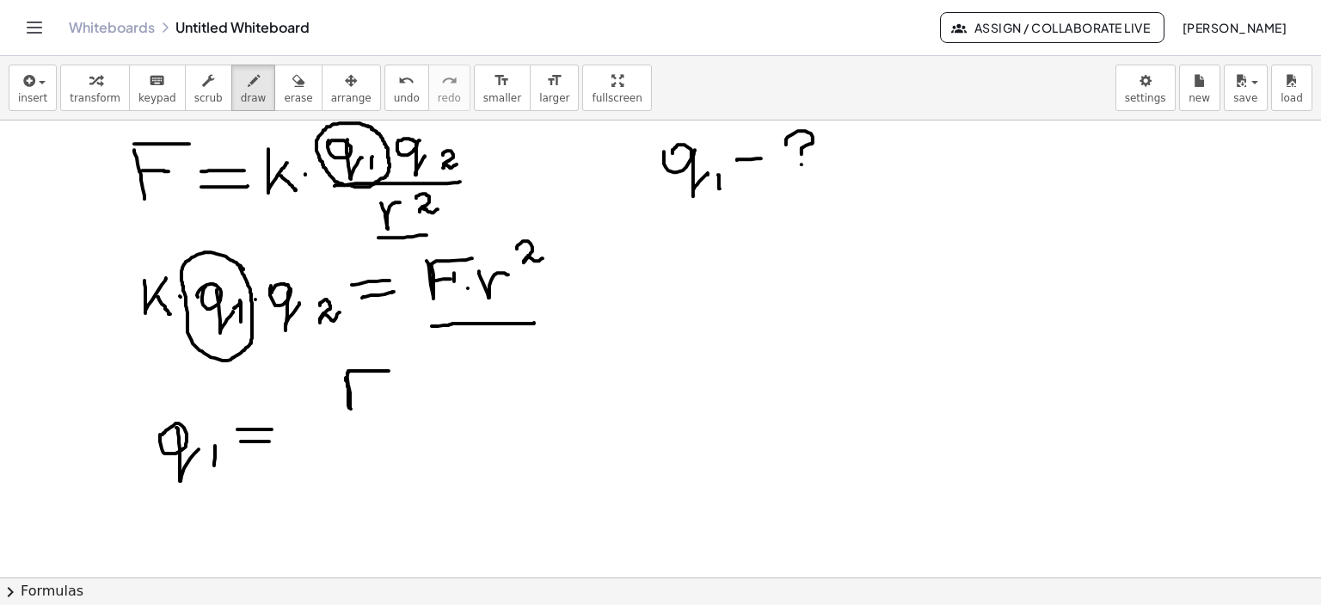
drag, startPoint x: 352, startPoint y: 390, endPoint x: 368, endPoint y: 390, distance: 16.3
drag, startPoint x: 404, startPoint y: 378, endPoint x: 439, endPoint y: 371, distance: 35.9
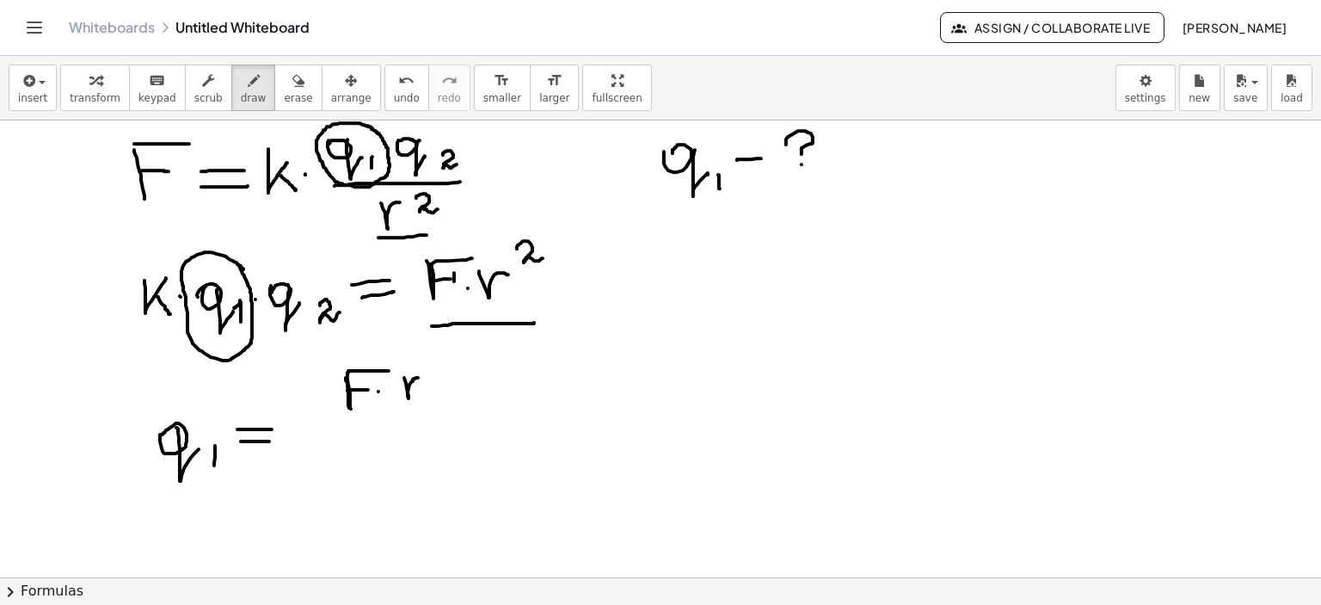
drag, startPoint x: 430, startPoint y: 354, endPoint x: 532, endPoint y: 315, distance: 109.7
drag, startPoint x: 144, startPoint y: 334, endPoint x: 182, endPoint y: 329, distance: 38.1
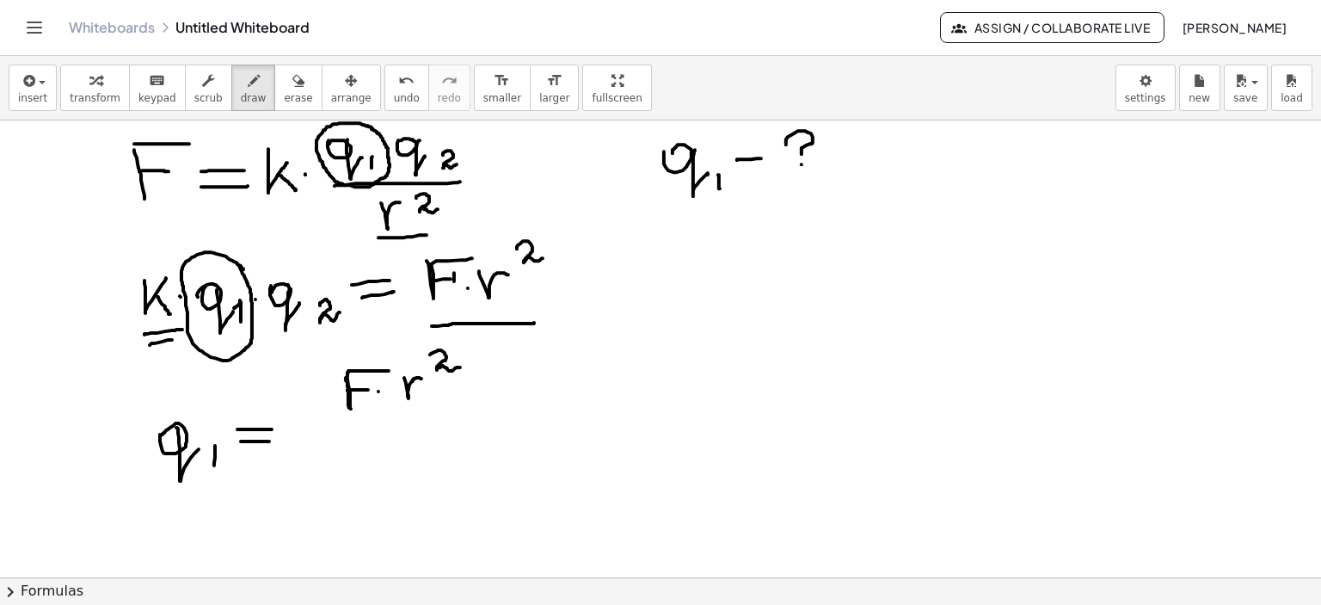
drag, startPoint x: 295, startPoint y: 341, endPoint x: 333, endPoint y: 337, distance: 38.1
drag, startPoint x: 299, startPoint y: 350, endPoint x: 332, endPoint y: 350, distance: 32.7
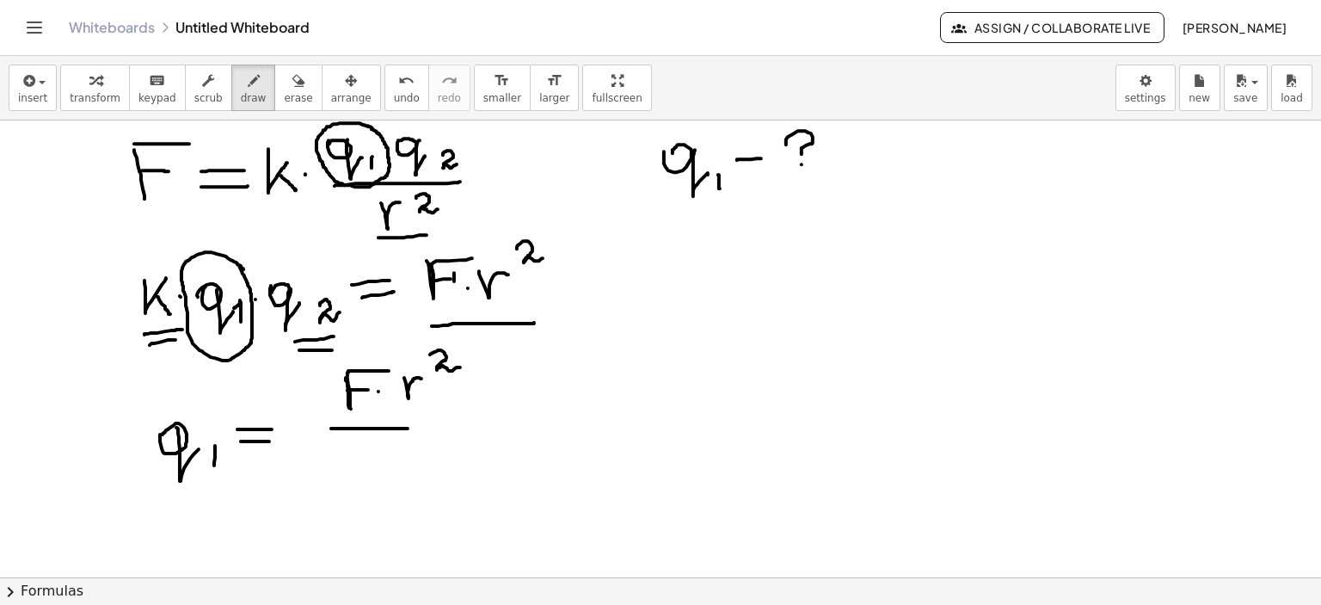
drag, startPoint x: 331, startPoint y: 428, endPoint x: 464, endPoint y: 422, distance: 133.4
drag, startPoint x: 342, startPoint y: 445, endPoint x: 361, endPoint y: 448, distance: 19.2
drag, startPoint x: 353, startPoint y: 462, endPoint x: 367, endPoint y: 474, distance: 18.9
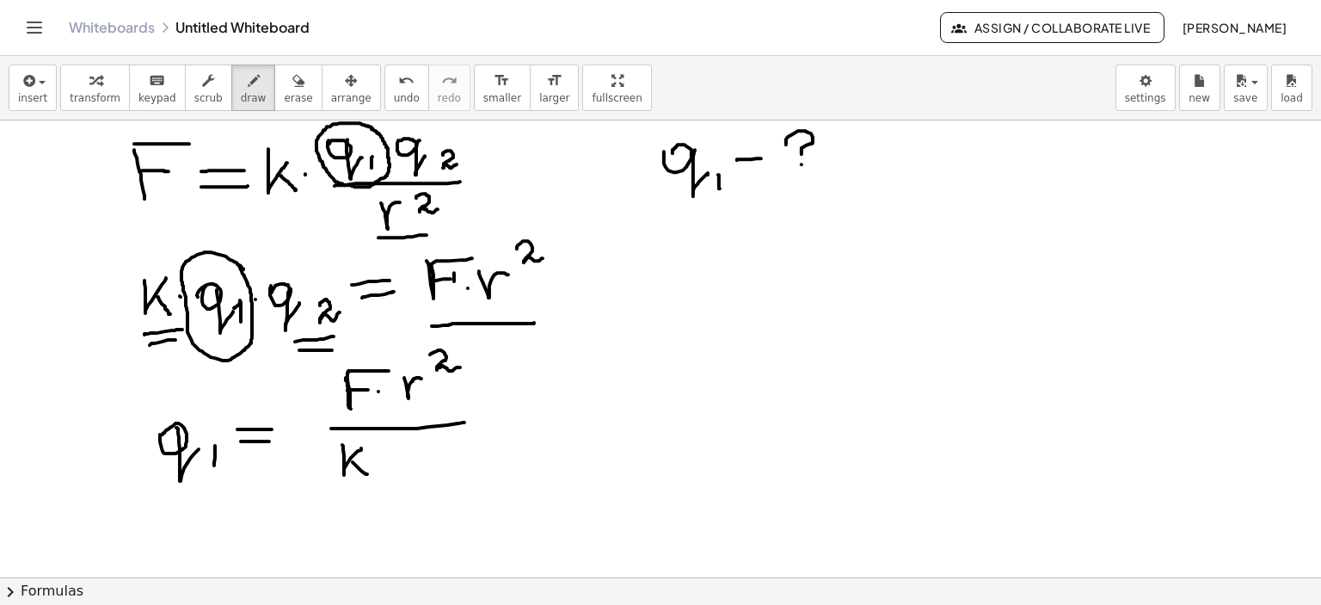
drag, startPoint x: 411, startPoint y: 457, endPoint x: 432, endPoint y: 457, distance: 20.6
drag, startPoint x: 429, startPoint y: 452, endPoint x: 452, endPoint y: 470, distance: 28.7
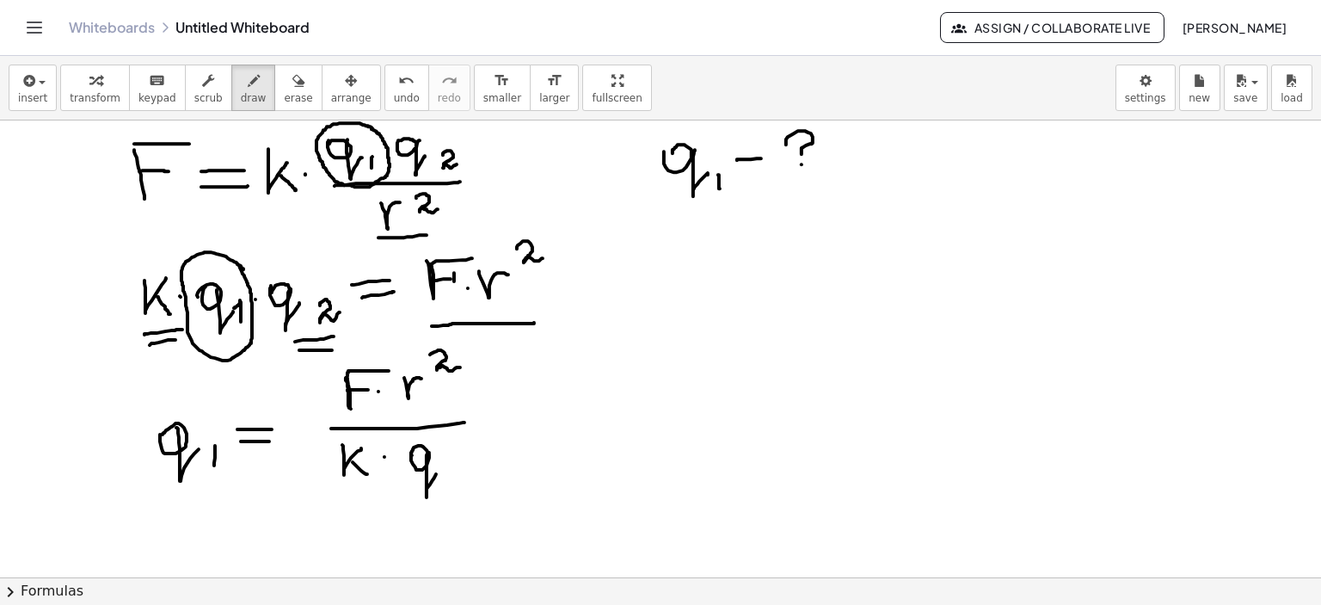
drag, startPoint x: 445, startPoint y: 464, endPoint x: 470, endPoint y: 473, distance: 26.7
drag, startPoint x: 788, startPoint y: 274, endPoint x: 820, endPoint y: 289, distance: 35.0
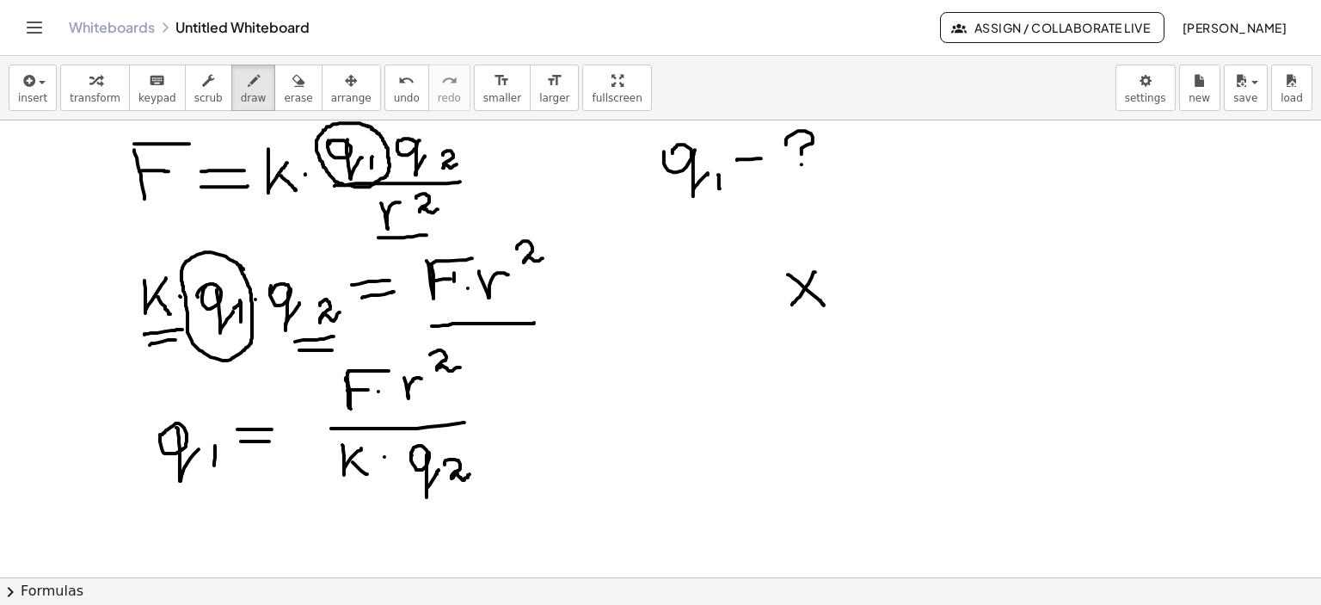
drag, startPoint x: 815, startPoint y: 272, endPoint x: 791, endPoint y: 305, distance: 41.3
drag, startPoint x: 886, startPoint y: 254, endPoint x: 869, endPoint y: 292, distance: 41.6
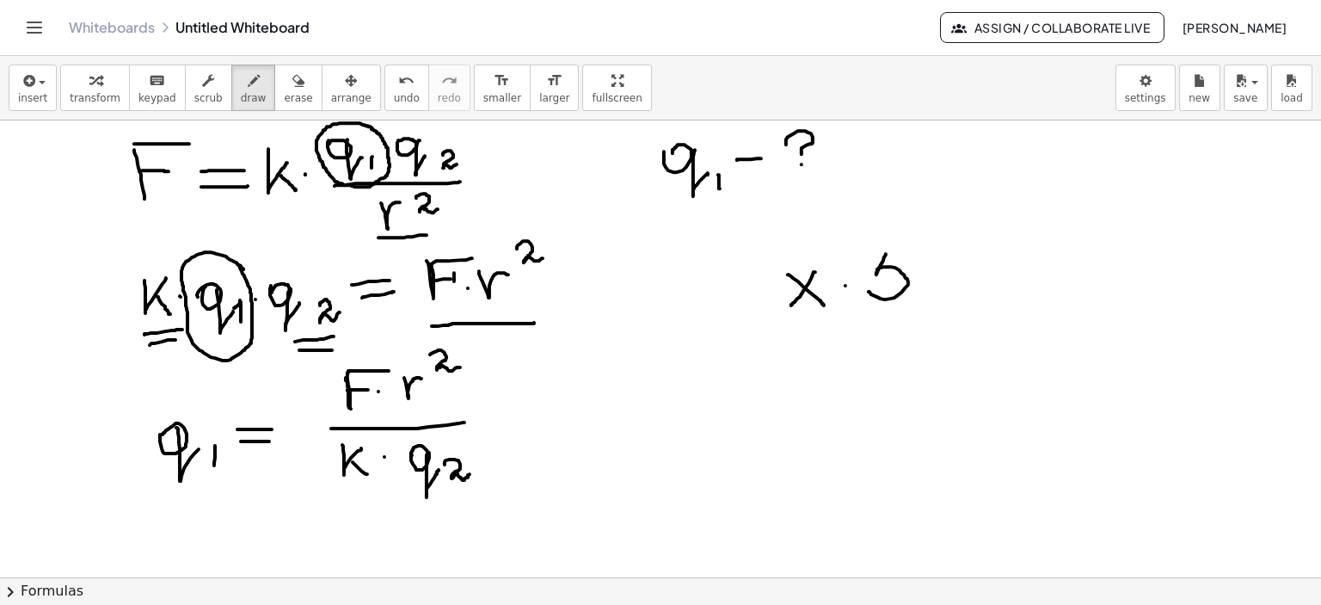
drag, startPoint x: 891, startPoint y: 249, endPoint x: 928, endPoint y: 247, distance: 37.1
drag, startPoint x: 943, startPoint y: 269, endPoint x: 995, endPoint y: 267, distance: 52.5
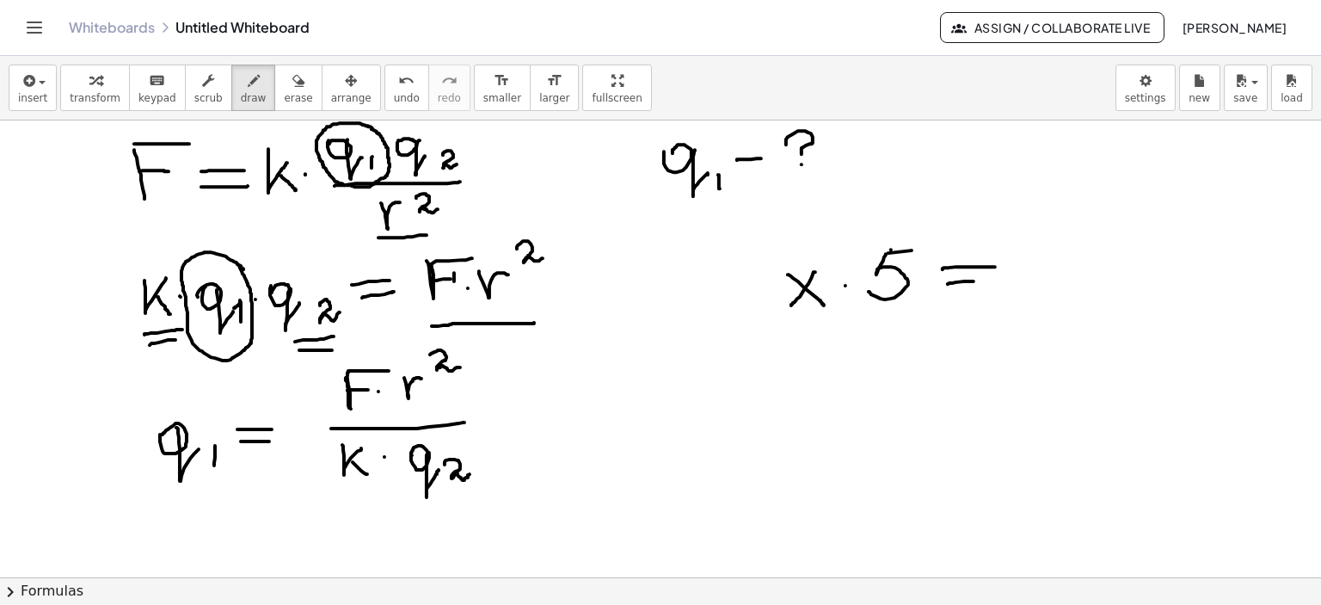
drag, startPoint x: 974, startPoint y: 281, endPoint x: 994, endPoint y: 280, distance: 20.7
drag, startPoint x: 1034, startPoint y: 264, endPoint x: 1094, endPoint y: 264, distance: 60.2
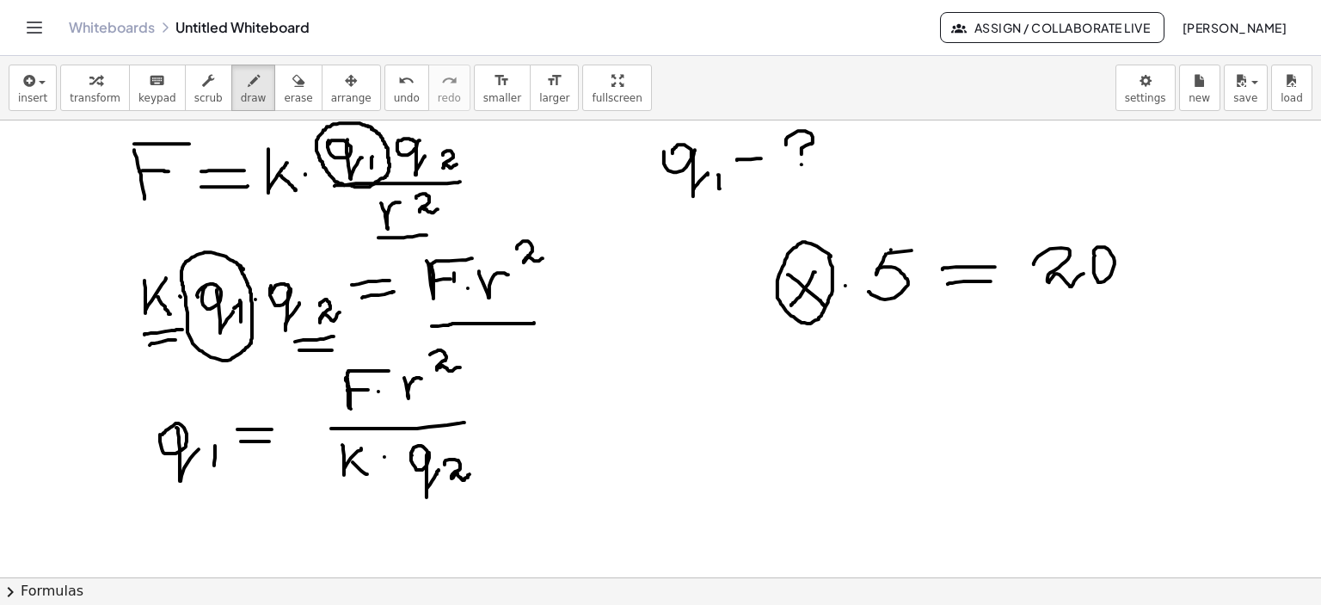
drag, startPoint x: 826, startPoint y: 347, endPoint x: 851, endPoint y: 375, distance: 37.8
drag, startPoint x: 851, startPoint y: 336, endPoint x: 831, endPoint y: 370, distance: 38.9
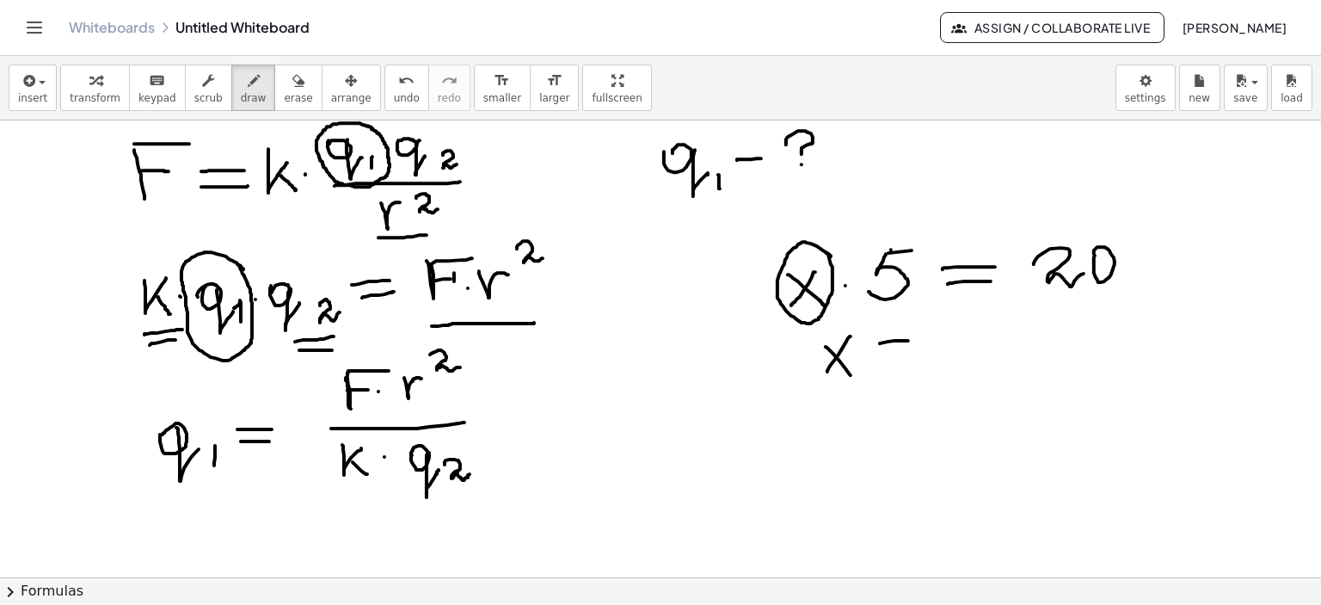
drag, startPoint x: 880, startPoint y: 343, endPoint x: 919, endPoint y: 341, distance: 39.6
drag, startPoint x: 887, startPoint y: 359, endPoint x: 925, endPoint y: 353, distance: 39.2
drag, startPoint x: 975, startPoint y: 323, endPoint x: 1017, endPoint y: 329, distance: 41.9
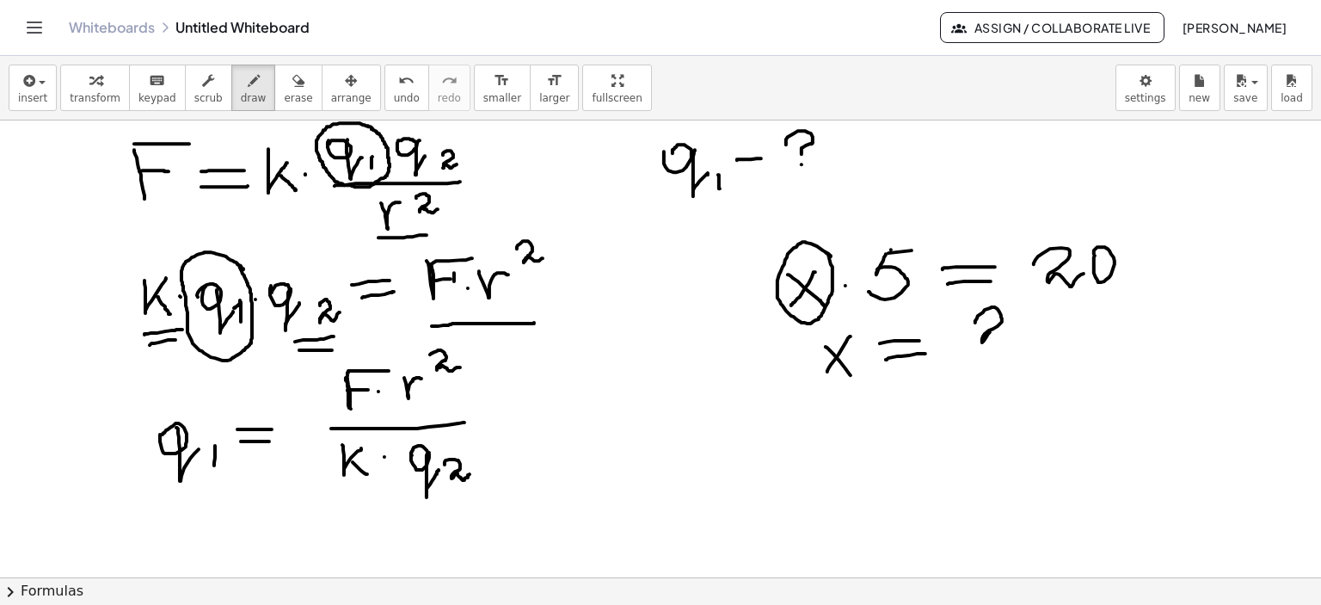
drag, startPoint x: 1023, startPoint y: 316, endPoint x: 1034, endPoint y: 333, distance: 20.1
drag, startPoint x: 974, startPoint y: 359, endPoint x: 1011, endPoint y: 353, distance: 37.5
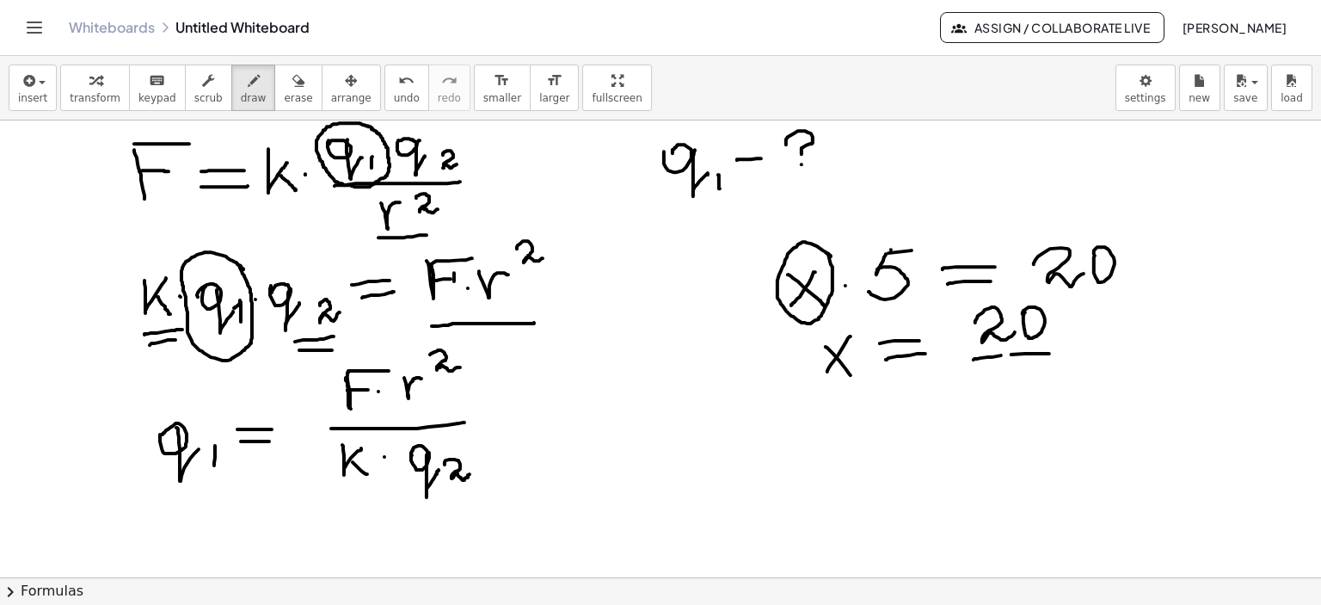
drag, startPoint x: 1017, startPoint y: 378, endPoint x: 1014, endPoint y: 393, distance: 14.8
drag, startPoint x: 1024, startPoint y: 365, endPoint x: 1041, endPoint y: 366, distance: 17.3
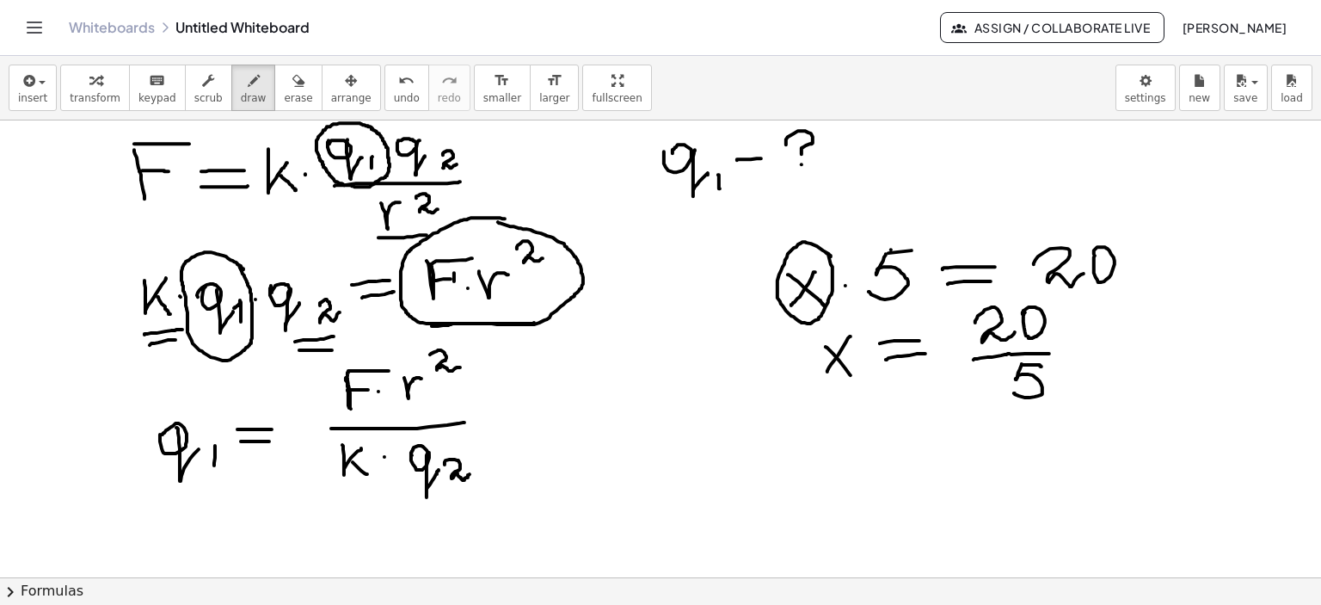
drag, startPoint x: 505, startPoint y: 218, endPoint x: 502, endPoint y: 317, distance: 98.9
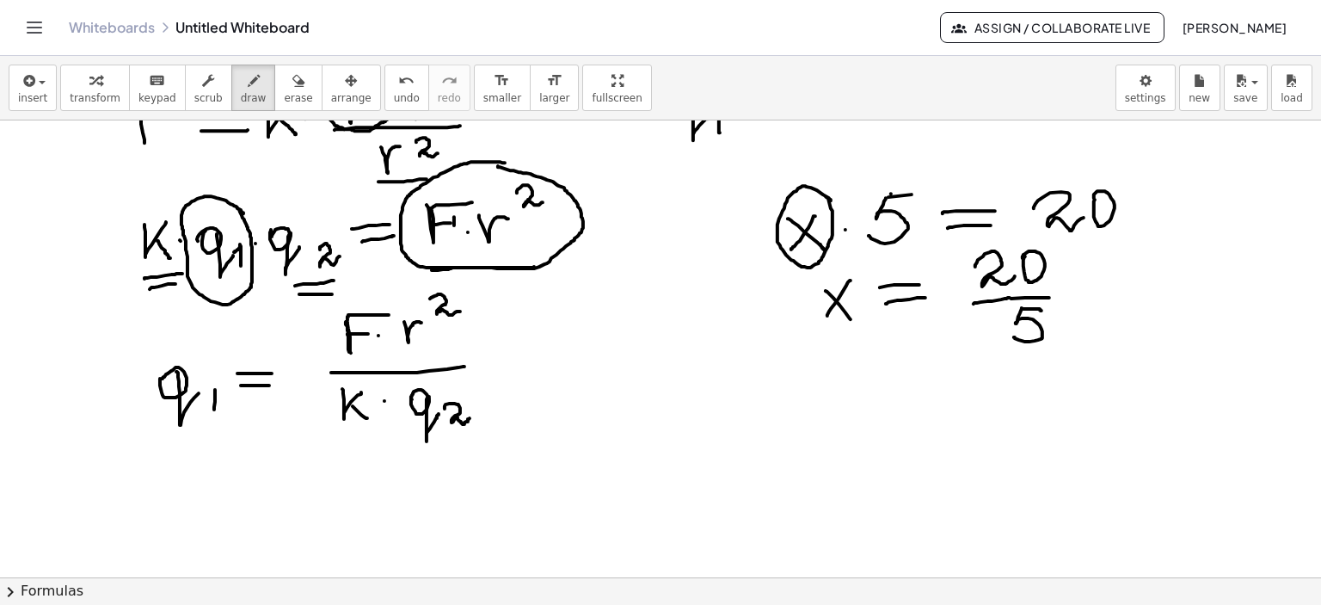
scroll to position [4932, 0]
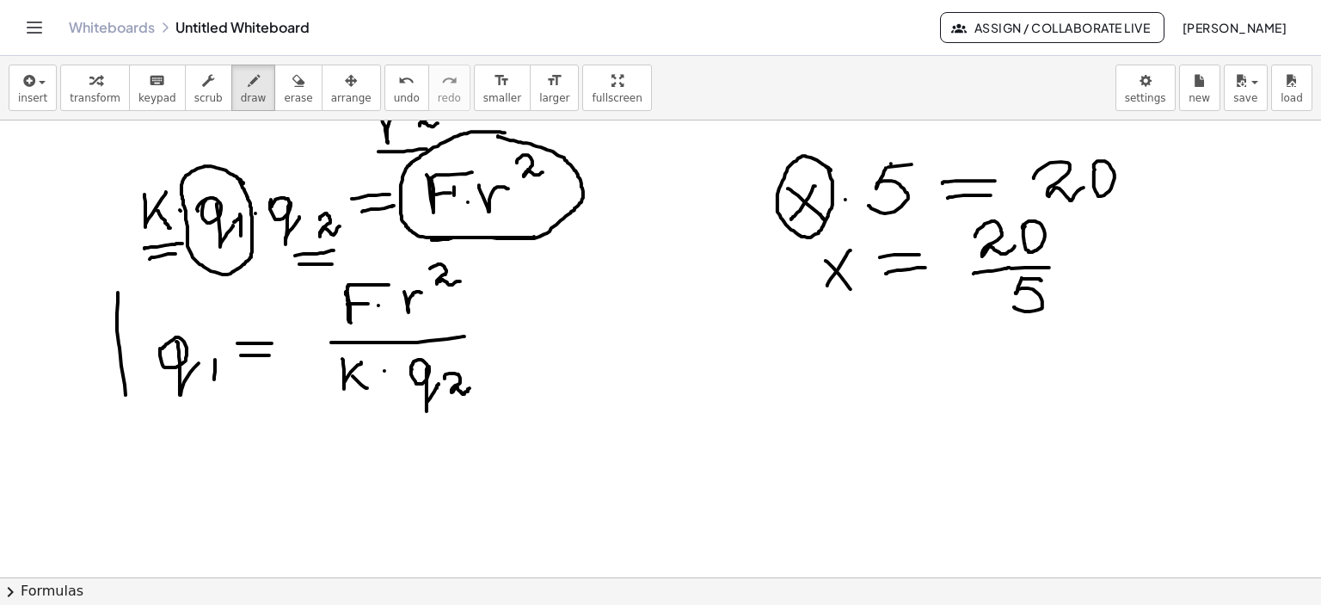
drag, startPoint x: 118, startPoint y: 292, endPoint x: 131, endPoint y: 426, distance: 133.9
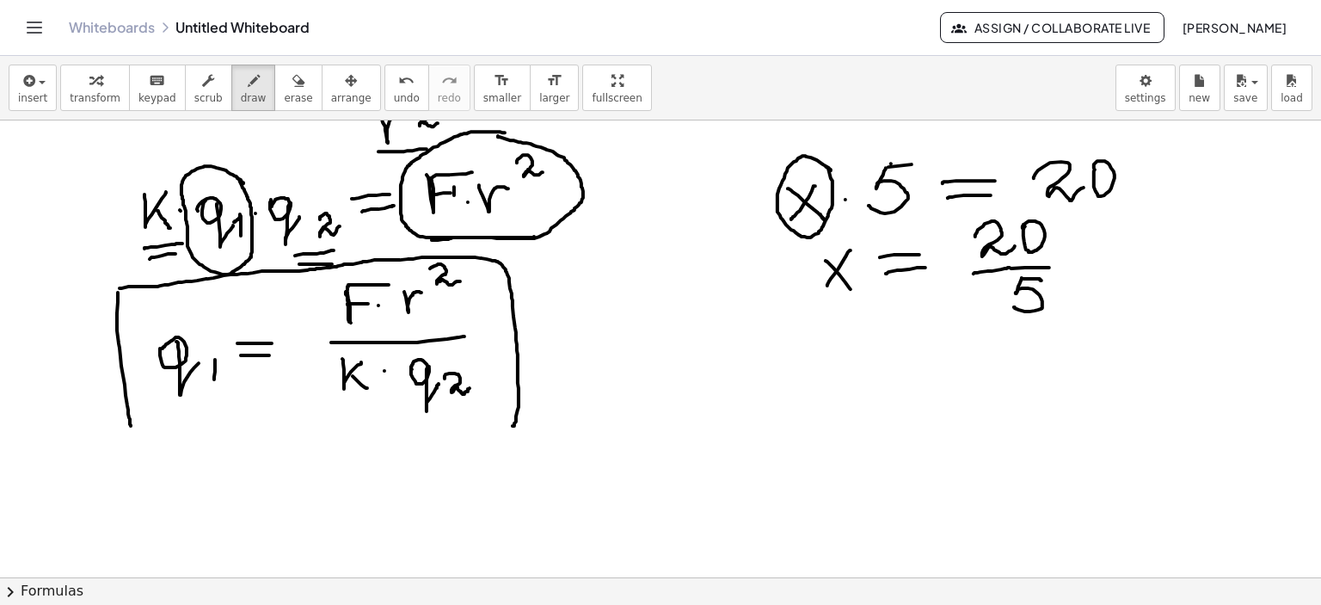
drag, startPoint x: 120, startPoint y: 288, endPoint x: 506, endPoint y: 426, distance: 409.9
drag, startPoint x: 133, startPoint y: 422, endPoint x: 516, endPoint y: 422, distance: 382.7
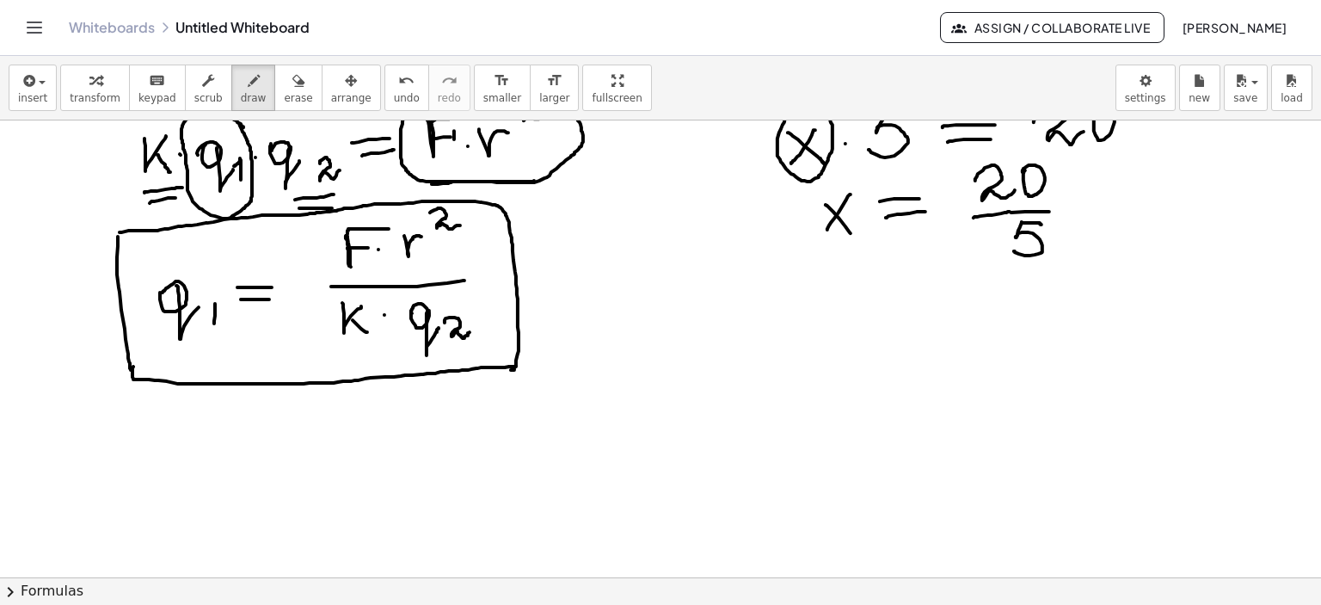
scroll to position [5018, 0]
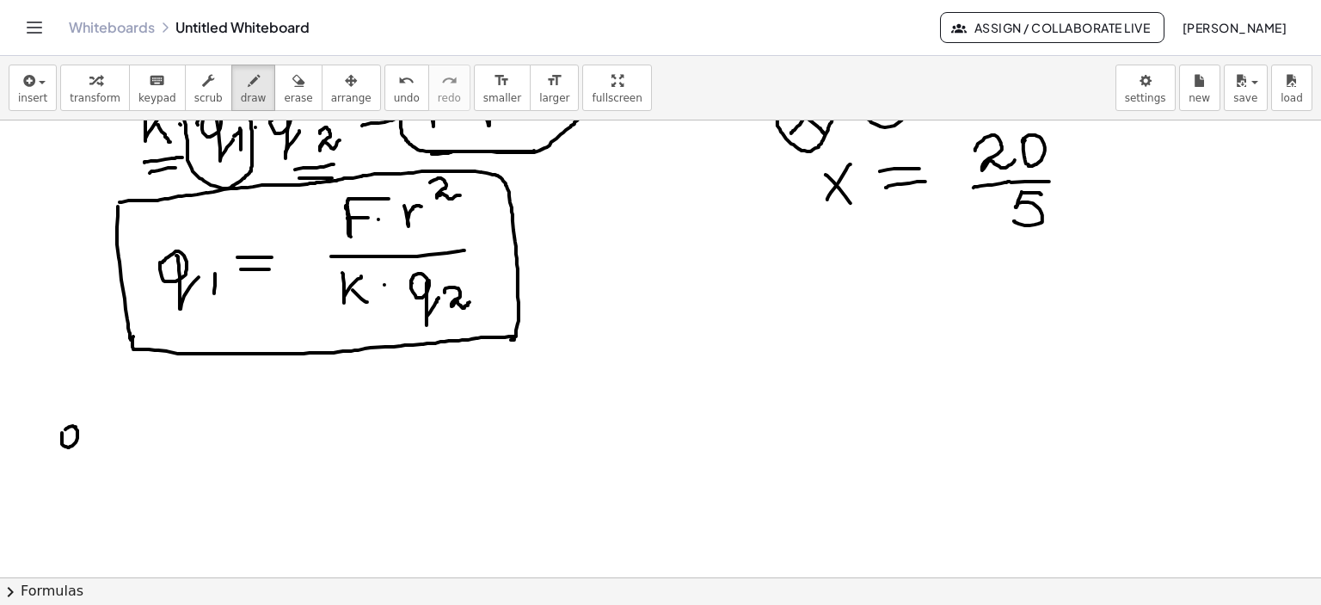
drag, startPoint x: 62, startPoint y: 433, endPoint x: 82, endPoint y: 436, distance: 20.1
drag, startPoint x: 81, startPoint y: 433, endPoint x: 103, endPoint y: 445, distance: 25.4
drag, startPoint x: 103, startPoint y: 443, endPoint x: 103, endPoint y: 458, distance: 14.6
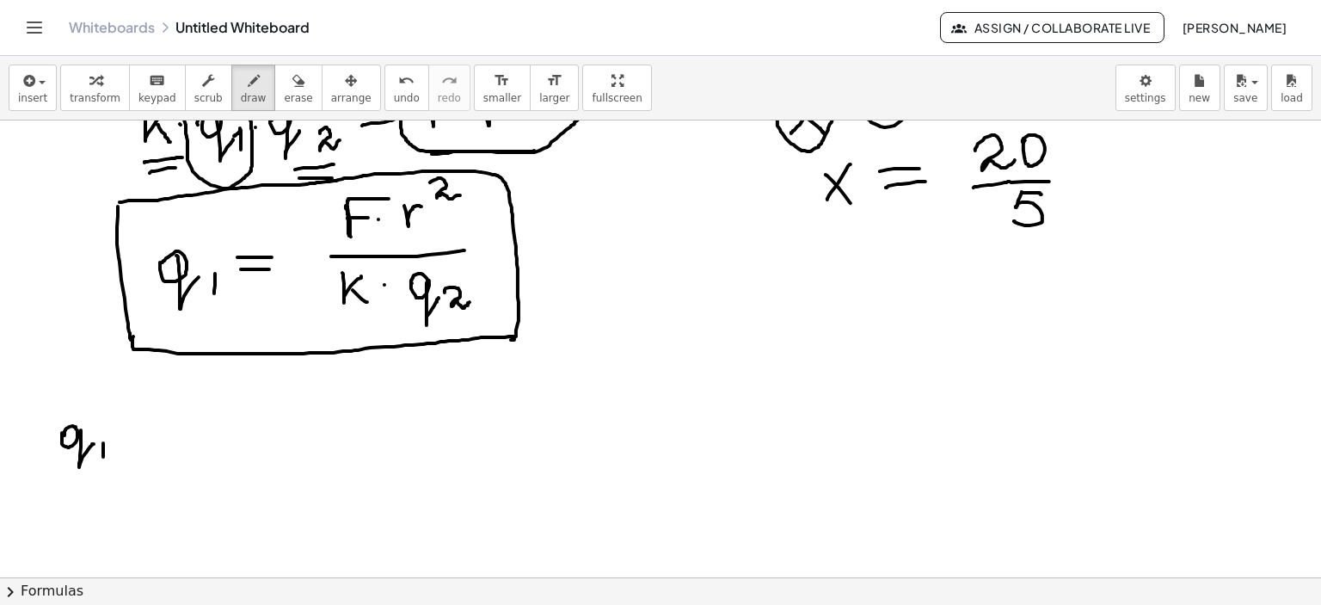
drag, startPoint x: 125, startPoint y: 426, endPoint x: 144, endPoint y: 433, distance: 20.9
drag, startPoint x: 125, startPoint y: 439, endPoint x: 155, endPoint y: 436, distance: 30.3
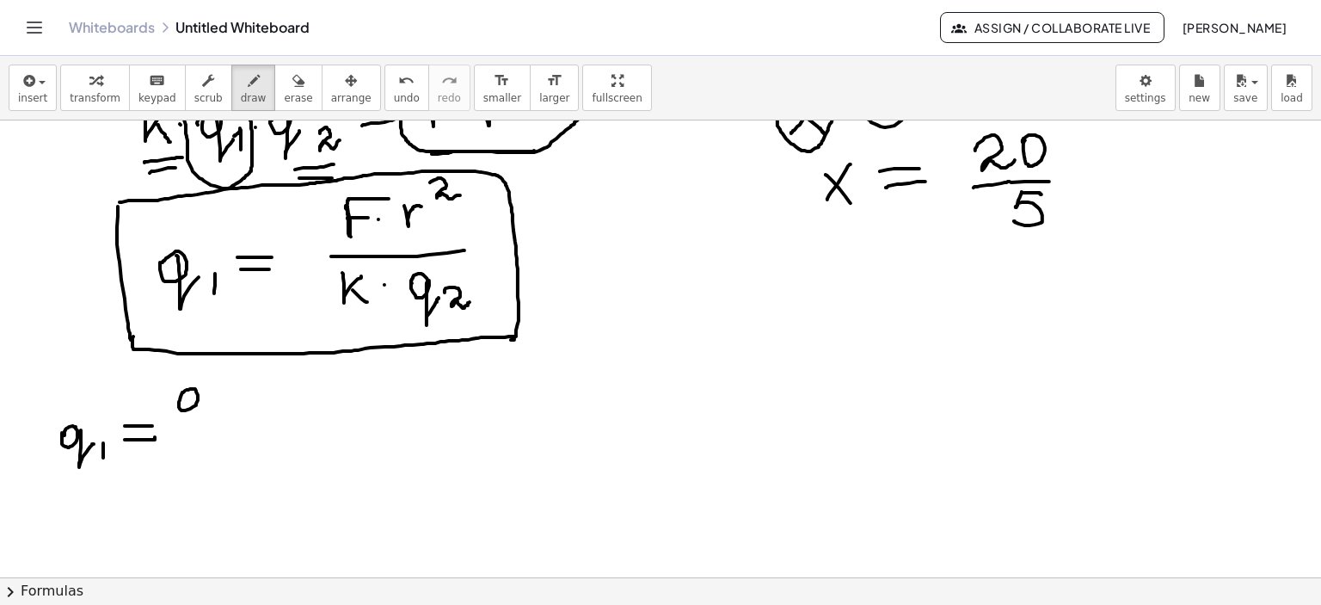
drag, startPoint x: 185, startPoint y: 390, endPoint x: 200, endPoint y: 402, distance: 18.9
drag, startPoint x: 200, startPoint y: 410, endPoint x: 196, endPoint y: 423, distance: 13.6
drag, startPoint x: 213, startPoint y: 387, endPoint x: 249, endPoint y: 387, distance: 35.3
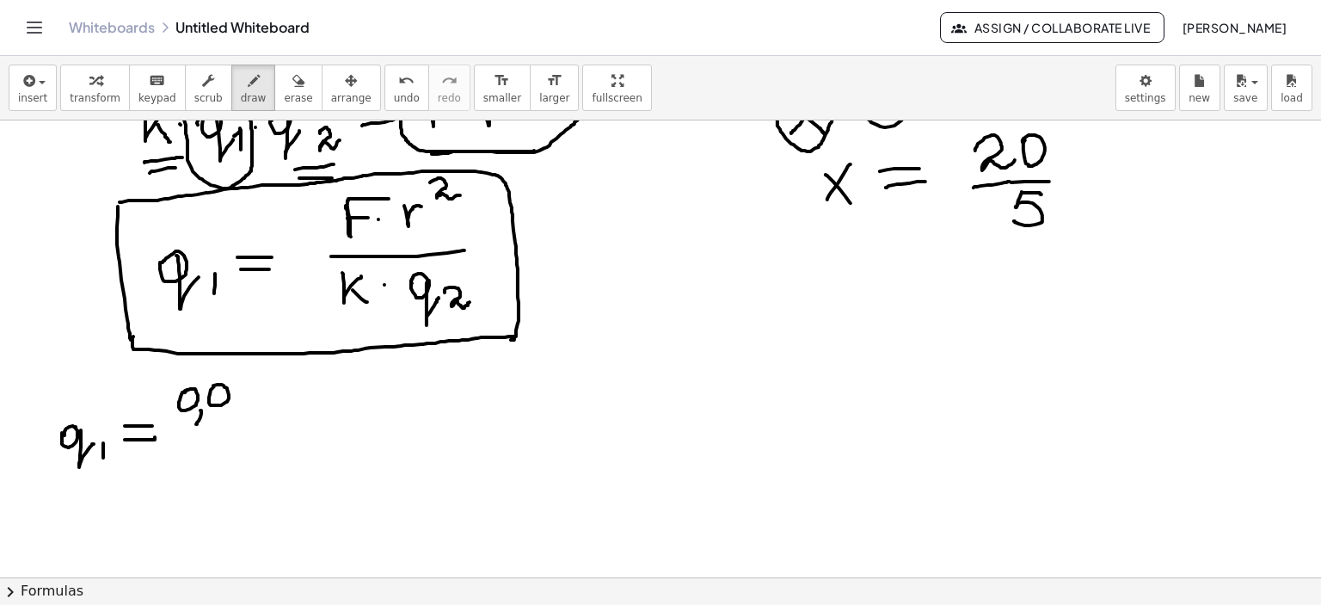
drag, startPoint x: 251, startPoint y: 379, endPoint x: 242, endPoint y: 396, distance: 19.6
drag, startPoint x: 255, startPoint y: 378, endPoint x: 273, endPoint y: 383, distance: 19.4
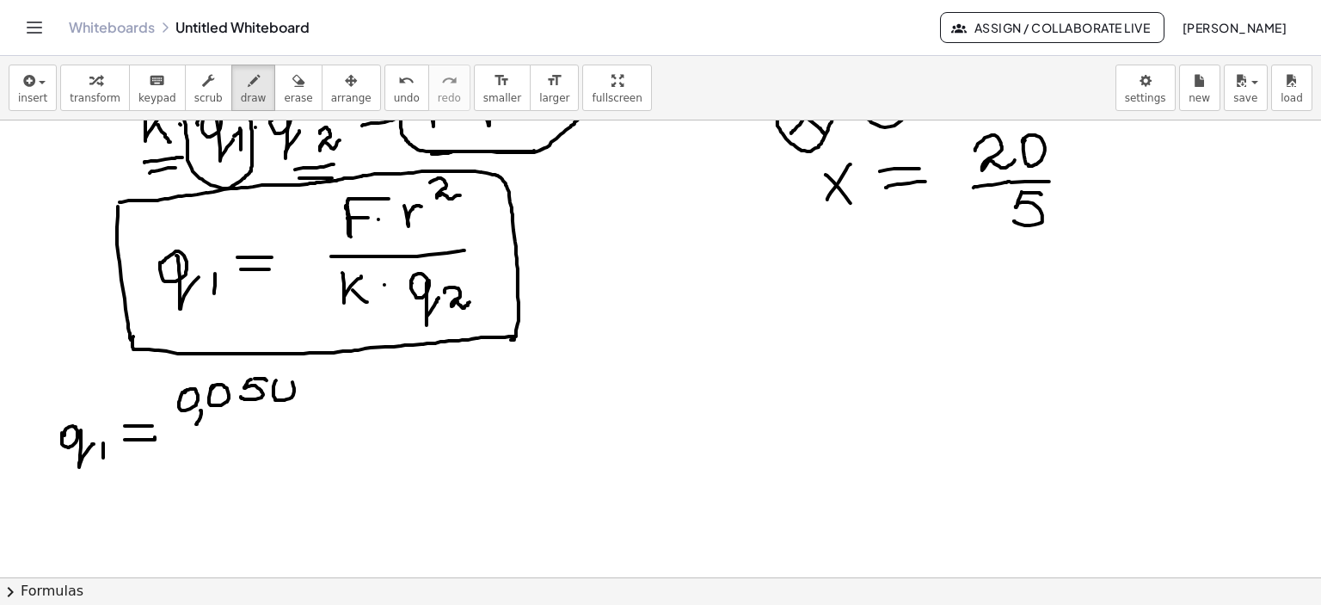
drag, startPoint x: 276, startPoint y: 380, endPoint x: 290, endPoint y: 384, distance: 14.2
drag, startPoint x: 303, startPoint y: 376, endPoint x: 314, endPoint y: 390, distance: 18.4
drag, startPoint x: 316, startPoint y: 380, endPoint x: 314, endPoint y: 399, distance: 19.1
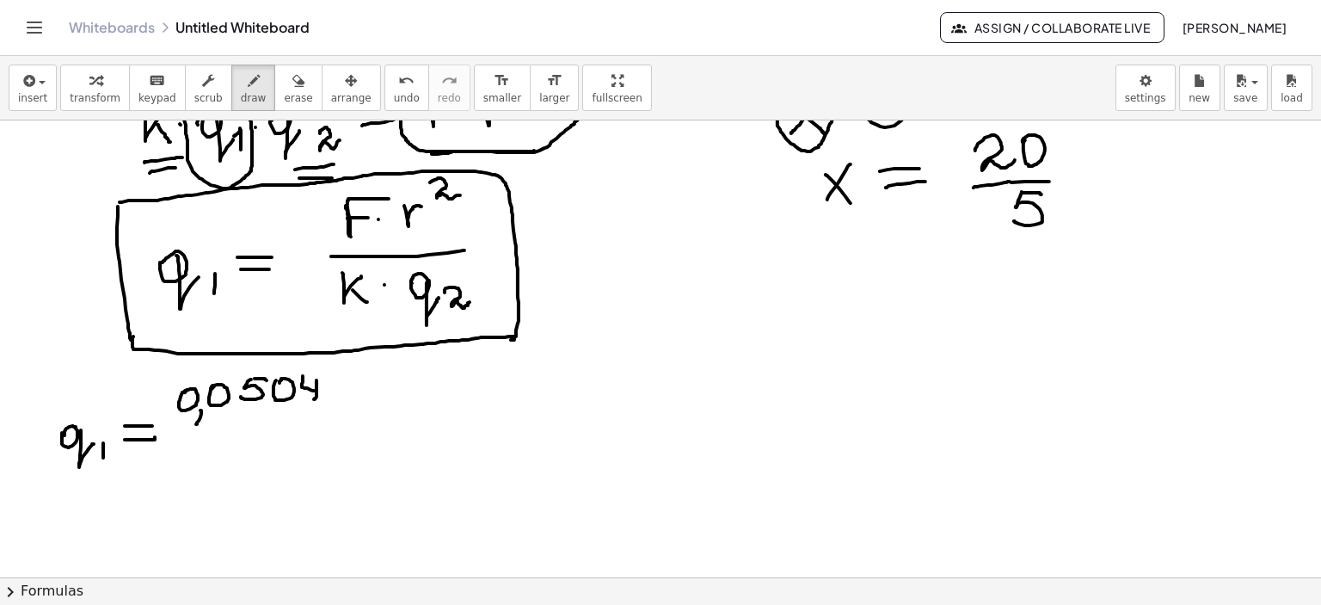
drag, startPoint x: 334, startPoint y: 393, endPoint x: 353, endPoint y: 394, distance: 19.8
drag, startPoint x: 374, startPoint y: 374, endPoint x: 367, endPoint y: 390, distance: 16.9
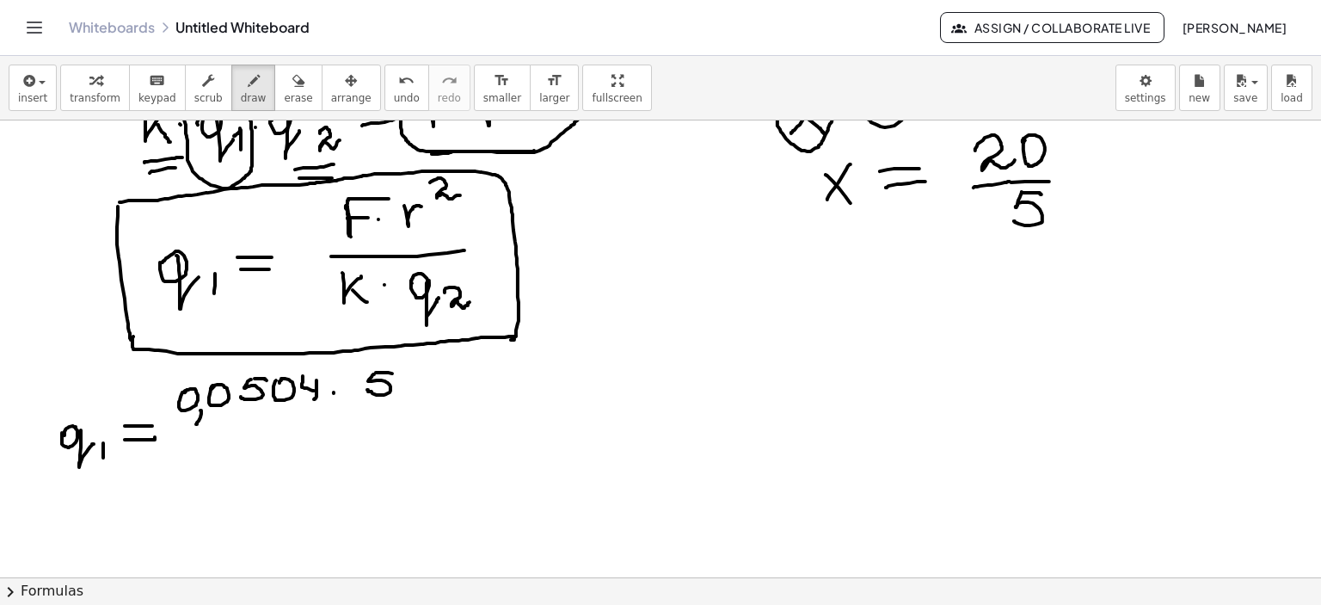
drag, startPoint x: 376, startPoint y: 372, endPoint x: 394, endPoint y: 374, distance: 18.1
drag, startPoint x: 405, startPoint y: 386, endPoint x: 426, endPoint y: 381, distance: 21.3
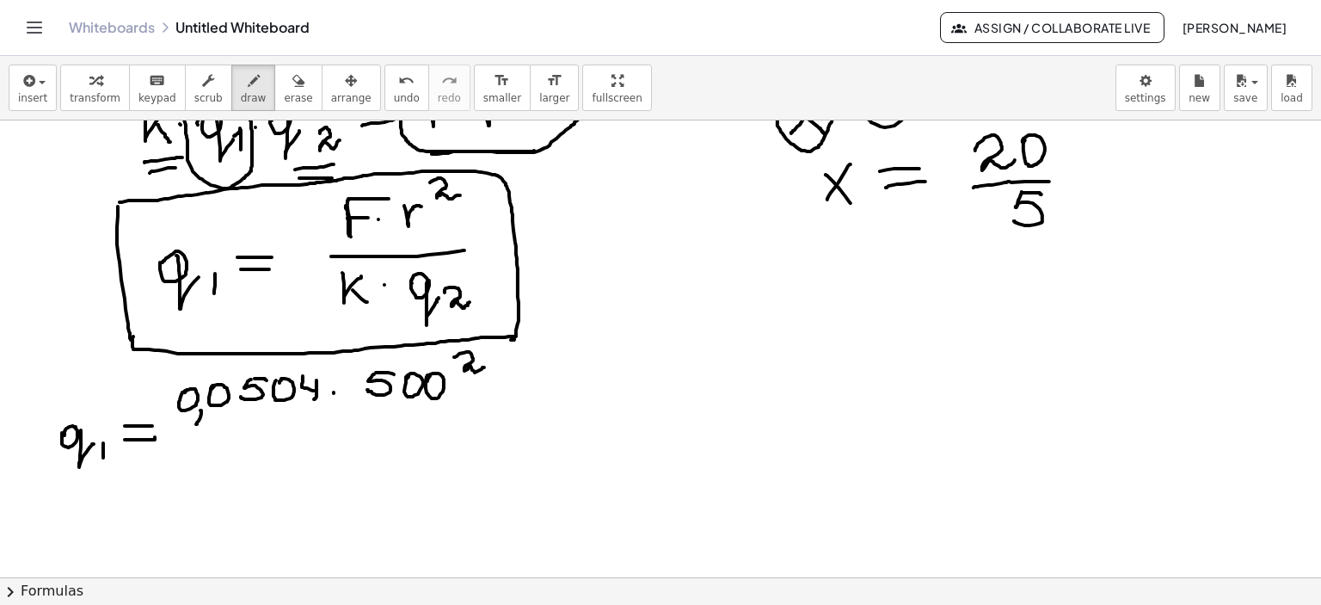
drag, startPoint x: 455, startPoint y: 357, endPoint x: 484, endPoint y: 367, distance: 31.0
drag, startPoint x: 178, startPoint y: 429, endPoint x: 518, endPoint y: 425, distance: 339.7
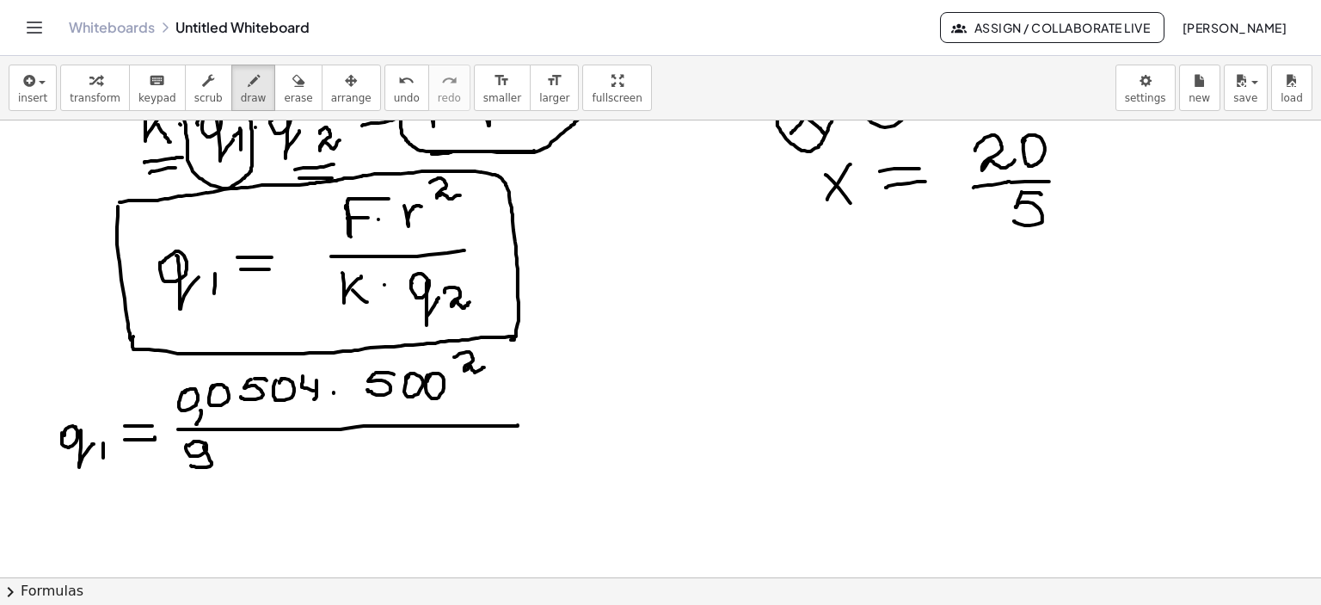
drag, startPoint x: 204, startPoint y: 446, endPoint x: 191, endPoint y: 465, distance: 22.9
drag, startPoint x: 220, startPoint y: 453, endPoint x: 230, endPoint y: 454, distance: 9.5
drag, startPoint x: 234, startPoint y: 444, endPoint x: 234, endPoint y: 464, distance: 19.8
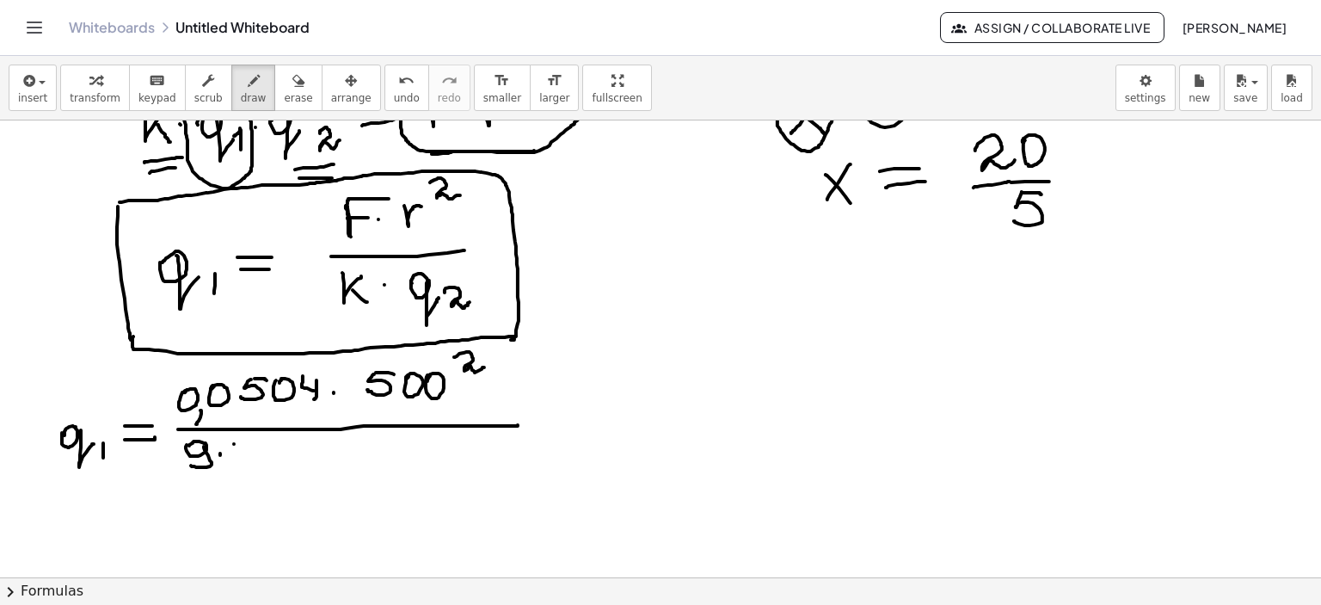
drag, startPoint x: 286, startPoint y: 439, endPoint x: 272, endPoint y: 455, distance: 20.7
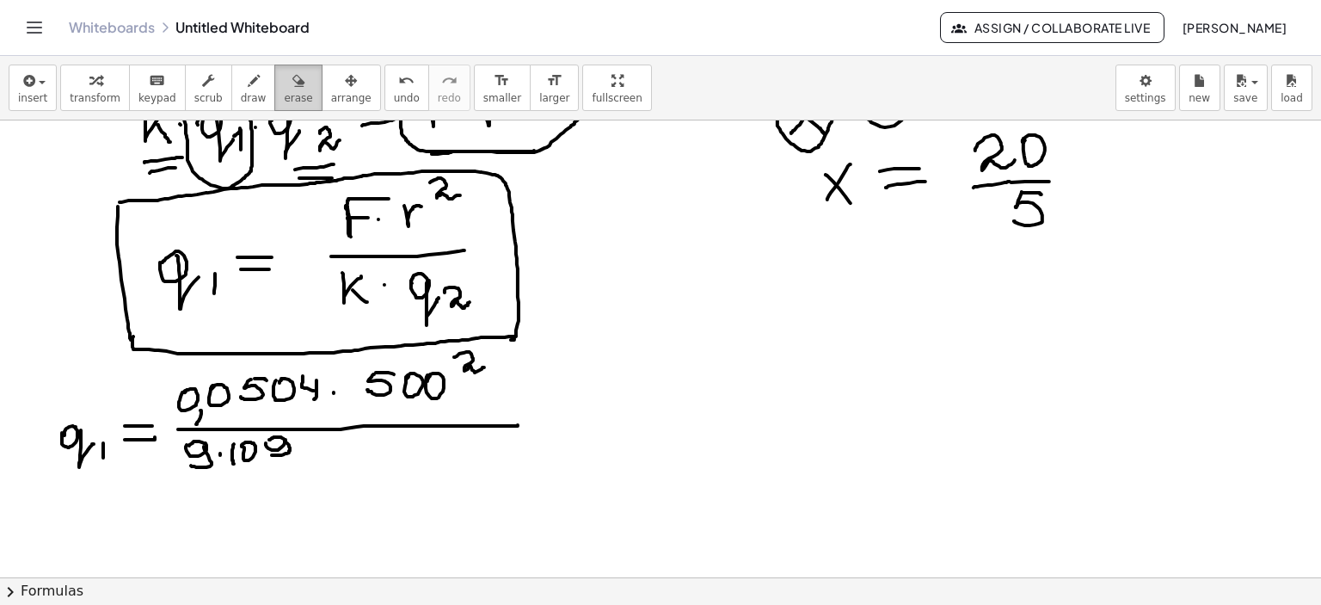
click at [292, 83] on icon "button" at bounding box center [298, 81] width 12 height 21
drag, startPoint x: 329, startPoint y: 505, endPoint x: 265, endPoint y: 473, distance: 71.9
click at [241, 92] on span "draw" at bounding box center [254, 98] width 26 height 12
click at [248, 77] on icon "button" at bounding box center [254, 81] width 12 height 21
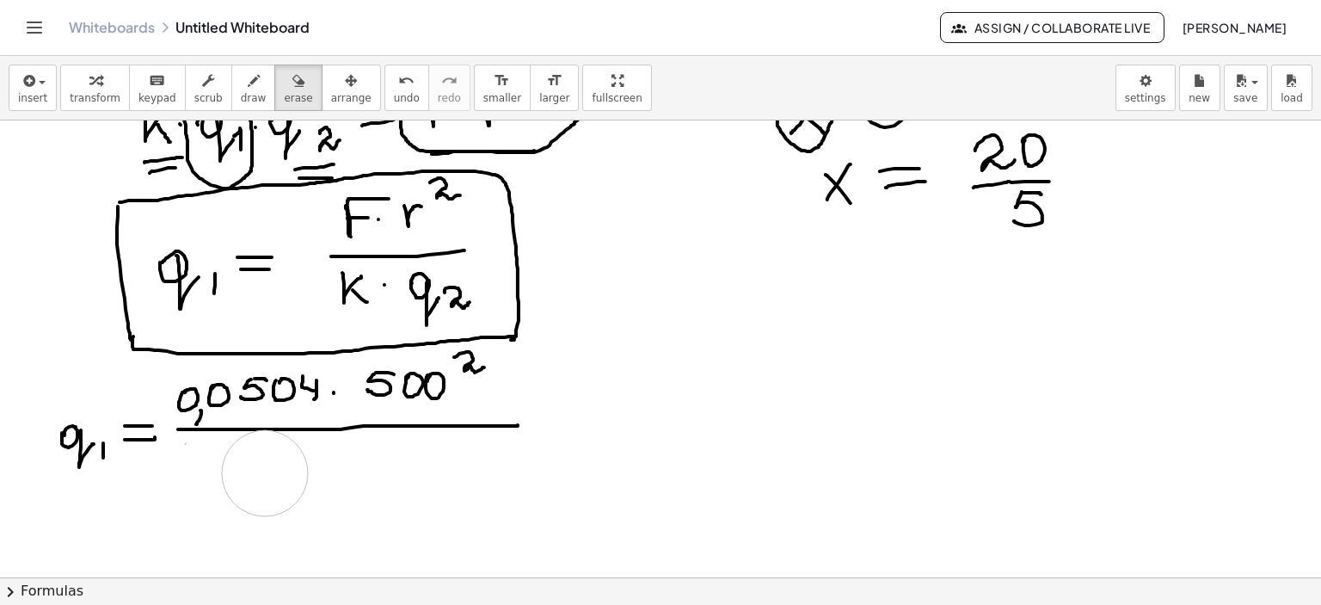
click at [248, 84] on icon "button" at bounding box center [254, 81] width 12 height 21
drag, startPoint x: 255, startPoint y: 428, endPoint x: 274, endPoint y: 427, distance: 19.9
drag, startPoint x: 206, startPoint y: 449, endPoint x: 193, endPoint y: 470, distance: 25.5
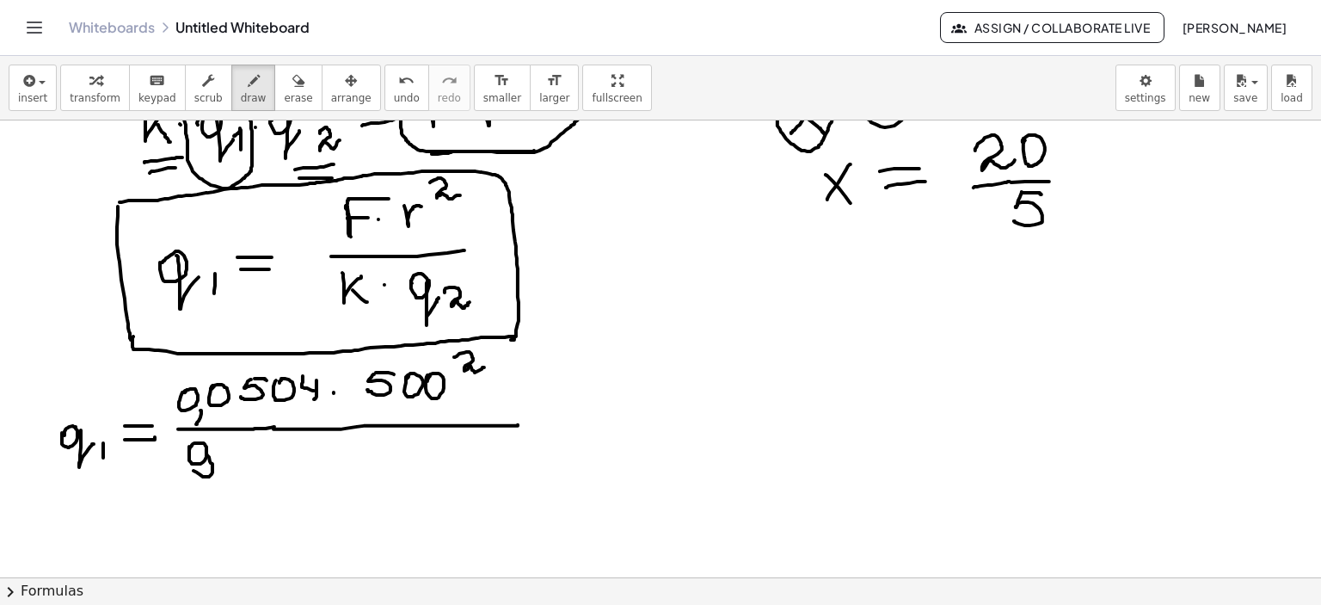
drag, startPoint x: 226, startPoint y: 461, endPoint x: 244, endPoint y: 456, distance: 18.8
drag, startPoint x: 246, startPoint y: 447, endPoint x: 247, endPoint y: 476, distance: 29.3
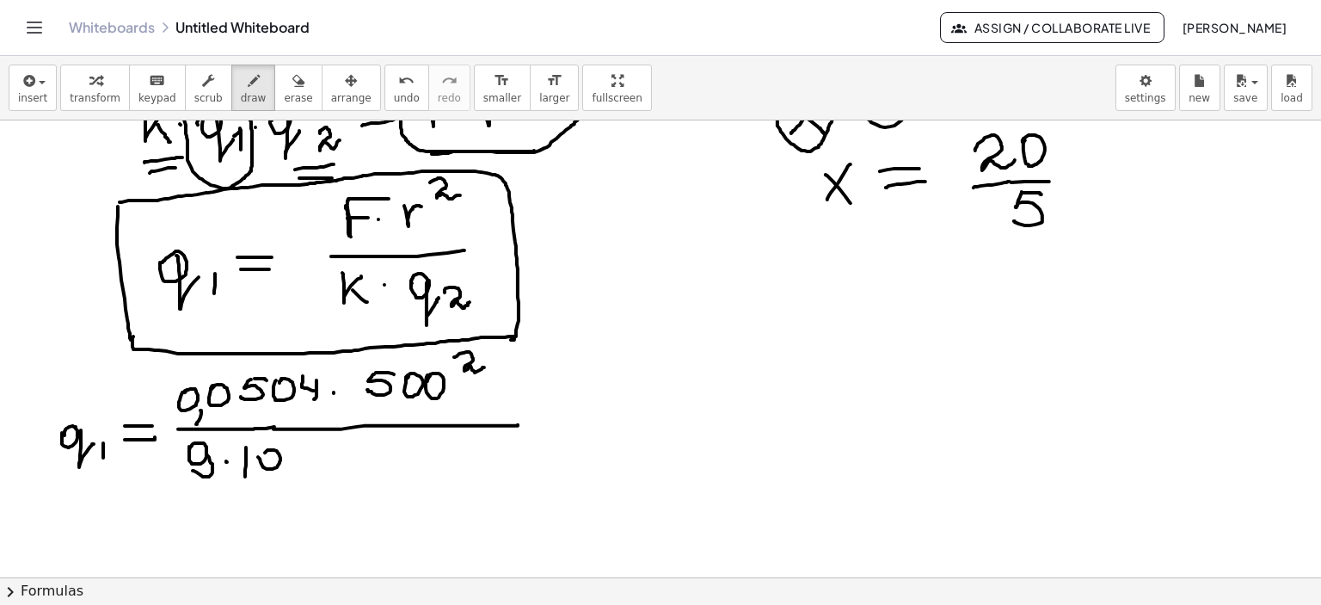
drag, startPoint x: 263, startPoint y: 467, endPoint x: 268, endPoint y: 457, distance: 11.5
drag, startPoint x: 296, startPoint y: 439, endPoint x: 290, endPoint y: 451, distance: 12.7
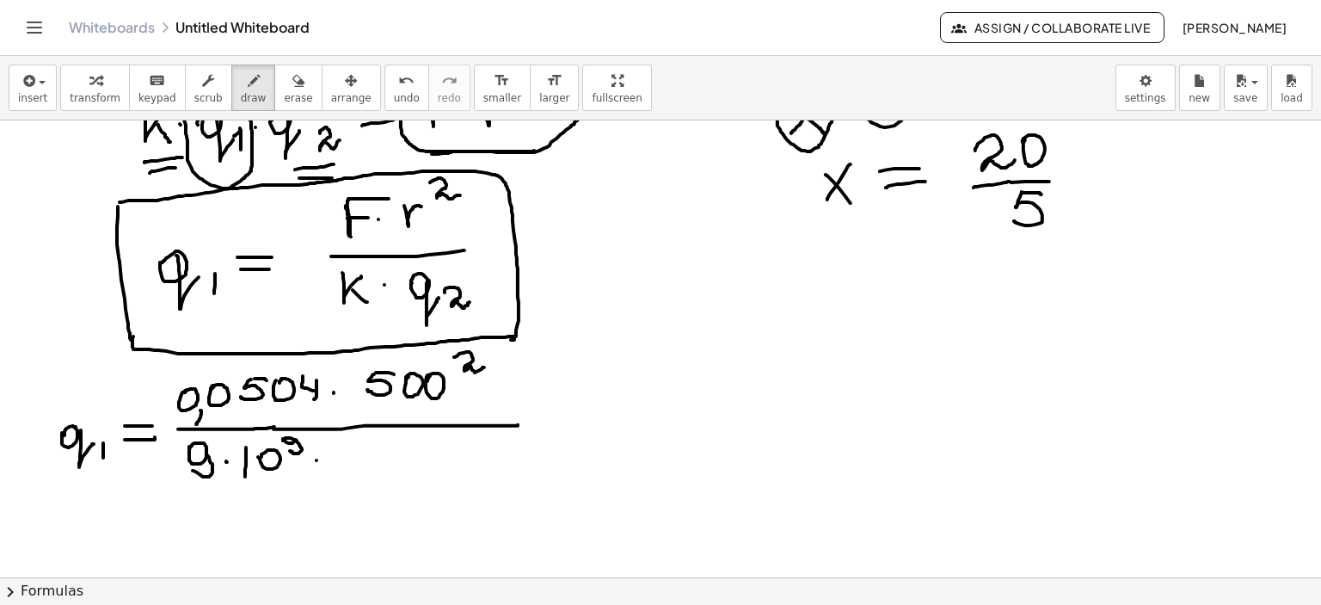
drag, startPoint x: 316, startPoint y: 460, endPoint x: 329, endPoint y: 459, distance: 12.1
drag, startPoint x: 347, startPoint y: 450, endPoint x: 364, endPoint y: 460, distance: 19.3
drag, startPoint x: 368, startPoint y: 469, endPoint x: 364, endPoint y: 486, distance: 17.7
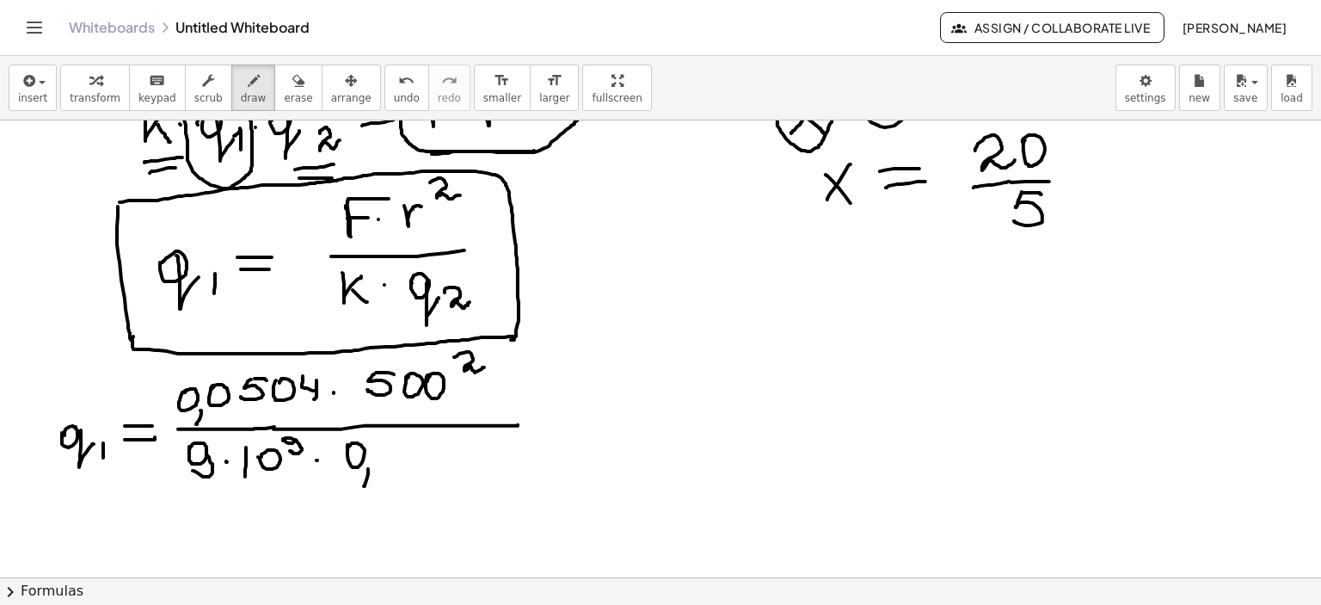
drag, startPoint x: 389, startPoint y: 469, endPoint x: 418, endPoint y: 451, distance: 34.4
drag, startPoint x: 413, startPoint y: 447, endPoint x: 413, endPoint y: 457, distance: 9.5
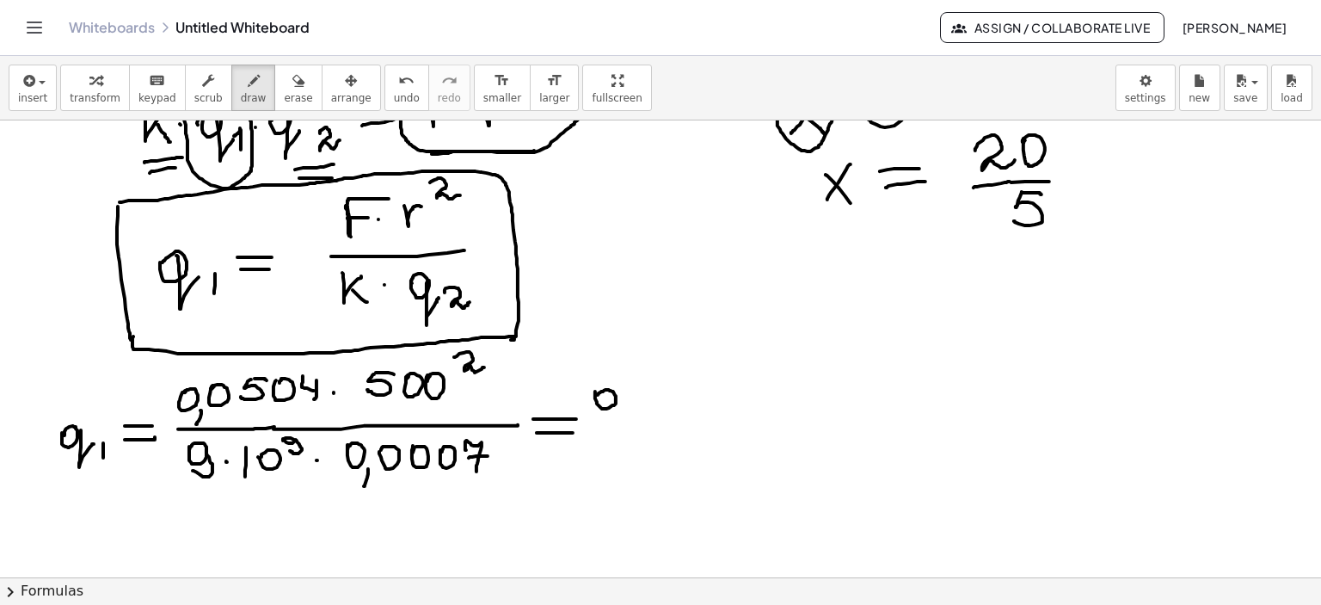
drag, startPoint x: 619, startPoint y: 409, endPoint x: 617, endPoint y: 422, distance: 13.9
drag, startPoint x: 671, startPoint y: 380, endPoint x: 662, endPoint y: 403, distance: 24.8
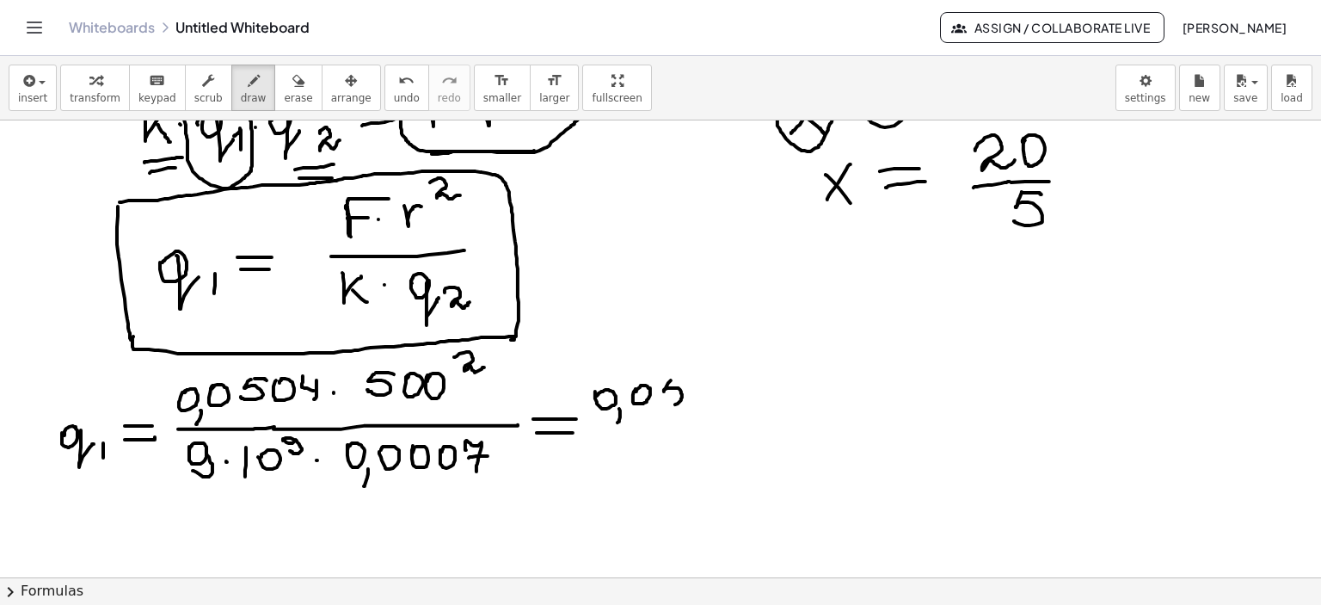
drag, startPoint x: 668, startPoint y: 381, endPoint x: 689, endPoint y: 379, distance: 20.7
drag, startPoint x: 695, startPoint y: 381, endPoint x: 726, endPoint y: 387, distance: 31.5
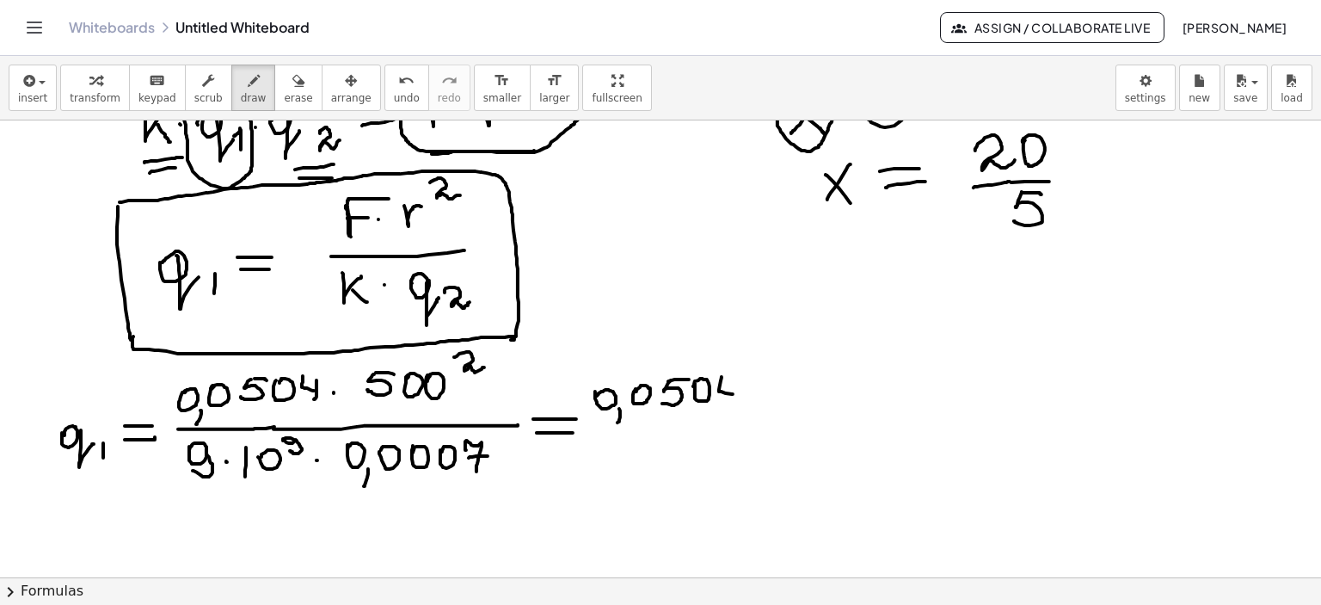
drag, startPoint x: 722, startPoint y: 377, endPoint x: 733, endPoint y: 394, distance: 20.5
drag, startPoint x: 736, startPoint y: 384, endPoint x: 748, endPoint y: 396, distance: 17.6
drag, startPoint x: 748, startPoint y: 391, endPoint x: 796, endPoint y: 386, distance: 47.6
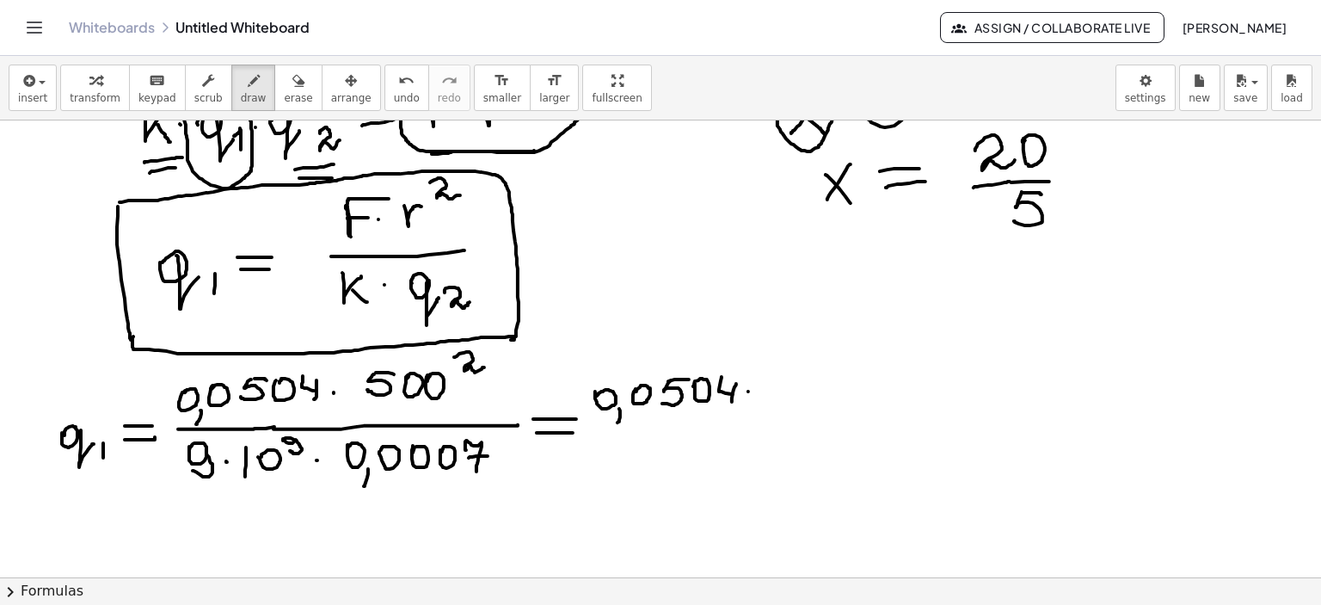
drag, startPoint x: 767, startPoint y: 384, endPoint x: 792, endPoint y: 395, distance: 27.0
drag, startPoint x: 803, startPoint y: 375, endPoint x: 800, endPoint y: 396, distance: 21.8
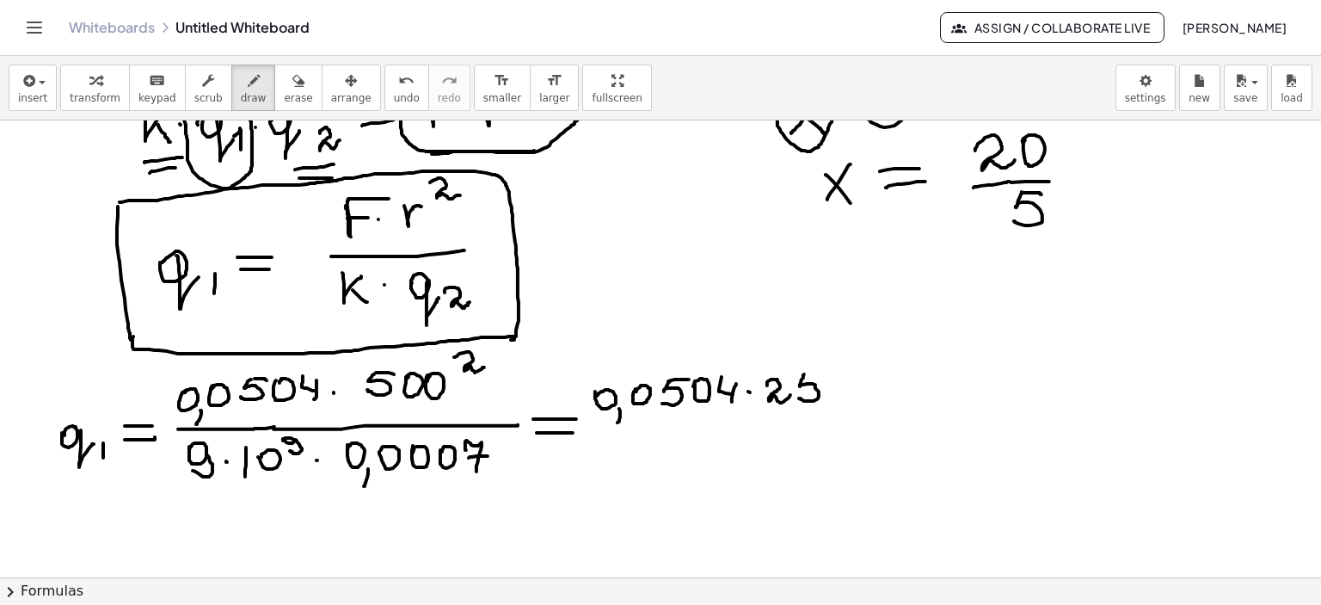
drag, startPoint x: 804, startPoint y: 374, endPoint x: 819, endPoint y: 374, distance: 14.6
drag, startPoint x: 827, startPoint y: 380, endPoint x: 854, endPoint y: 388, distance: 27.8
drag, startPoint x: 853, startPoint y: 392, endPoint x: 873, endPoint y: 391, distance: 19.8
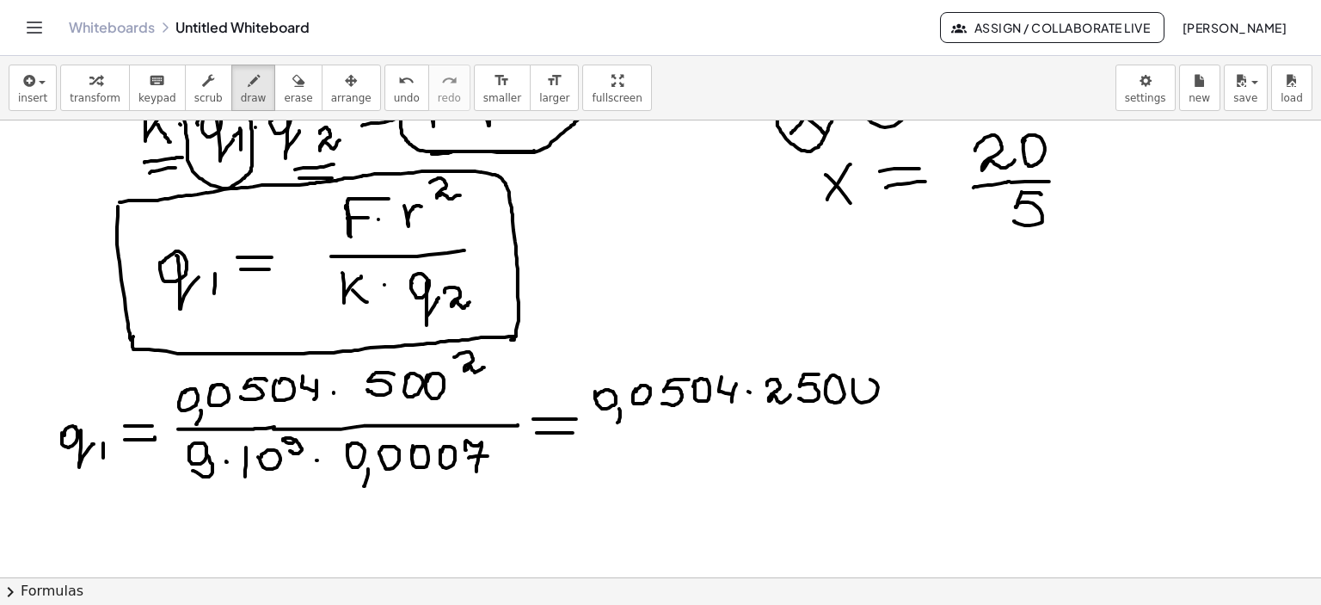
drag, startPoint x: 883, startPoint y: 396, endPoint x: 909, endPoint y: 391, distance: 26.2
drag, startPoint x: 909, startPoint y: 397, endPoint x: 915, endPoint y: 384, distance: 14.2
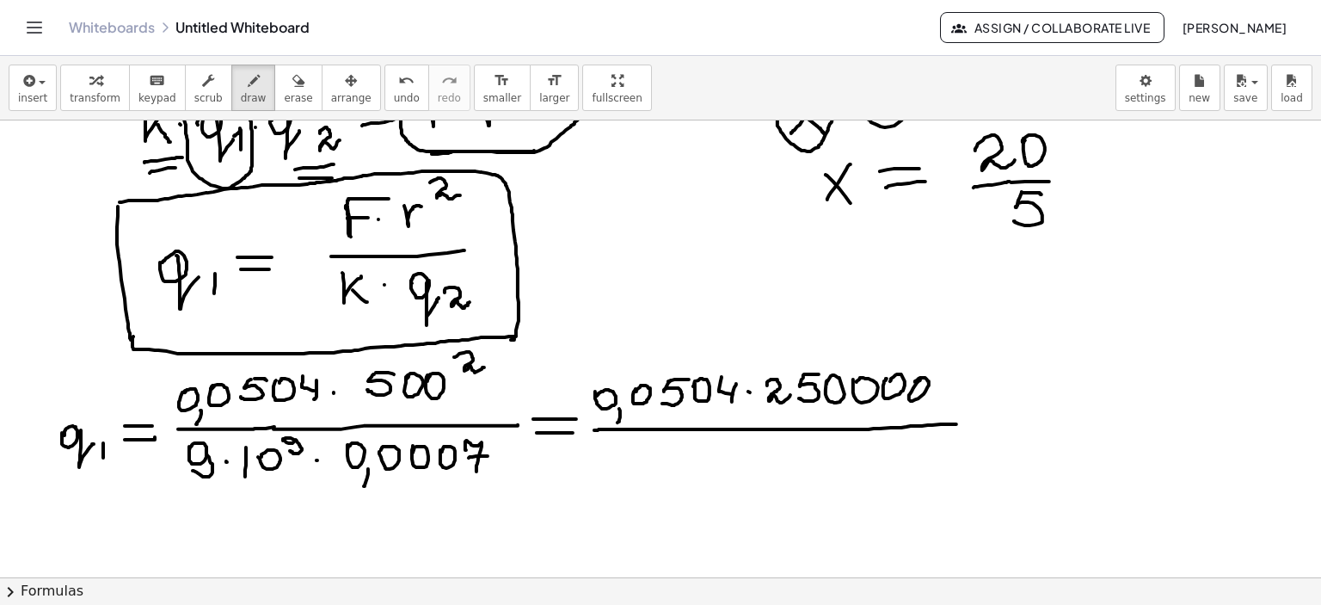
drag, startPoint x: 595, startPoint y: 430, endPoint x: 959, endPoint y: 424, distance: 363.8
drag, startPoint x: 596, startPoint y: 450, endPoint x: 599, endPoint y: 460, distance: 10.6
drag, startPoint x: 607, startPoint y: 457, endPoint x: 599, endPoint y: 474, distance: 19.2
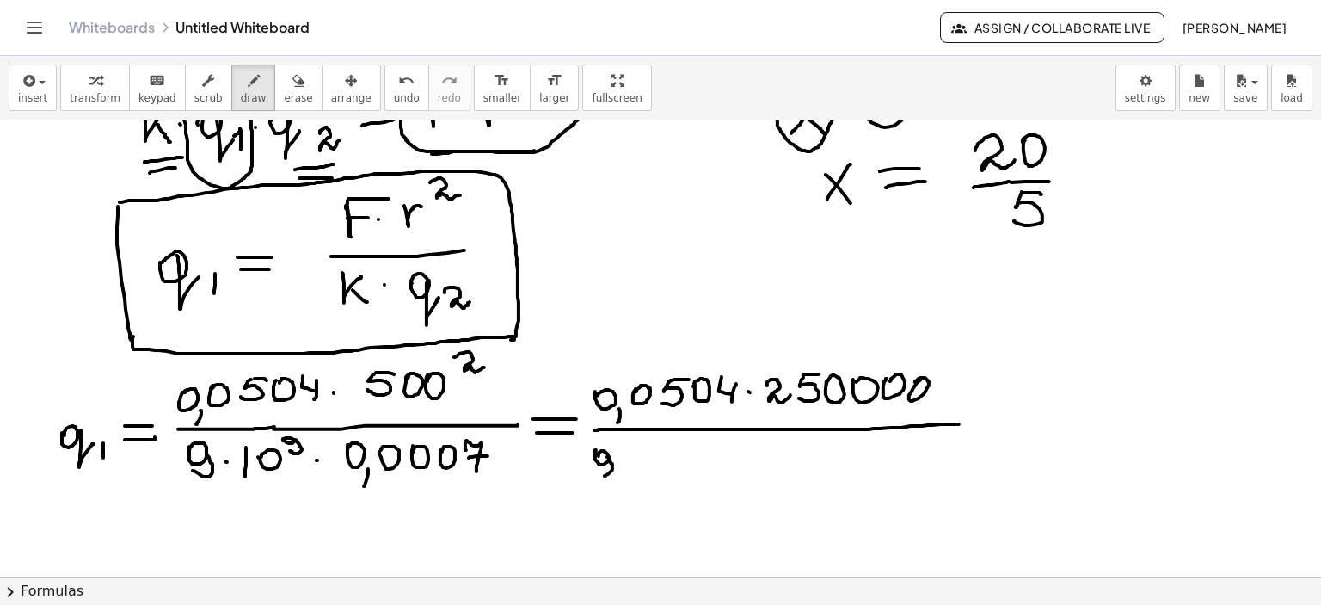
drag, startPoint x: 624, startPoint y: 462, endPoint x: 639, endPoint y: 458, distance: 16.1
drag, startPoint x: 639, startPoint y: 451, endPoint x: 657, endPoint y: 464, distance: 22.2
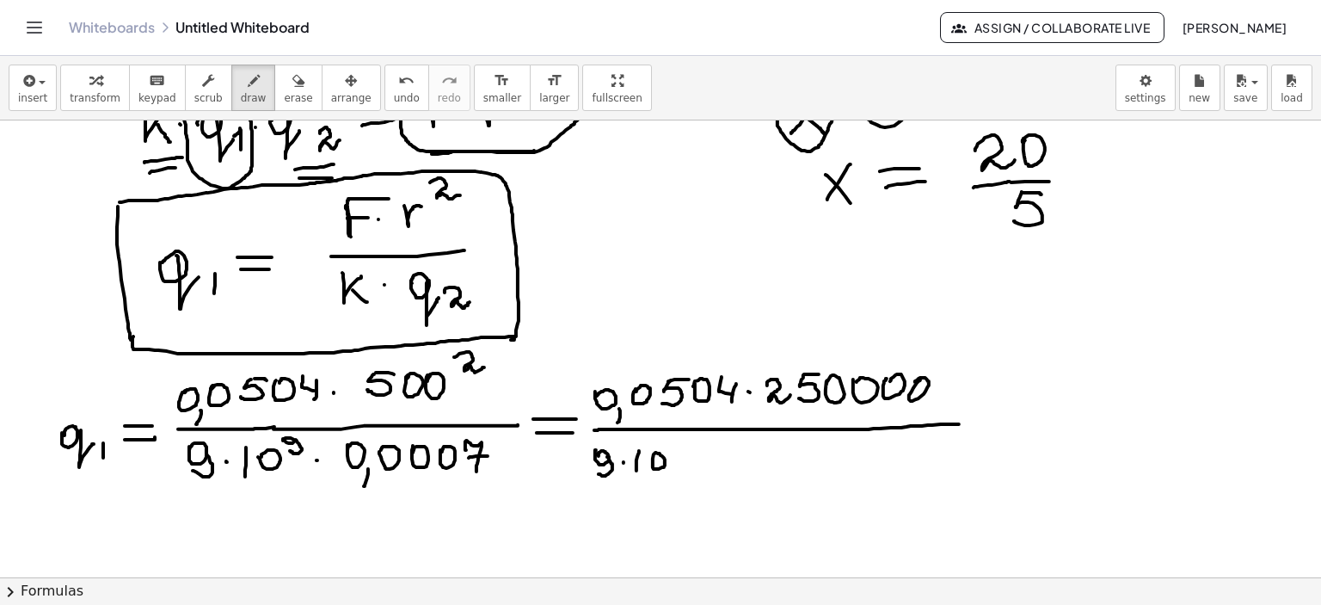
drag, startPoint x: 677, startPoint y: 439, endPoint x: 674, endPoint y: 453, distance: 14.0
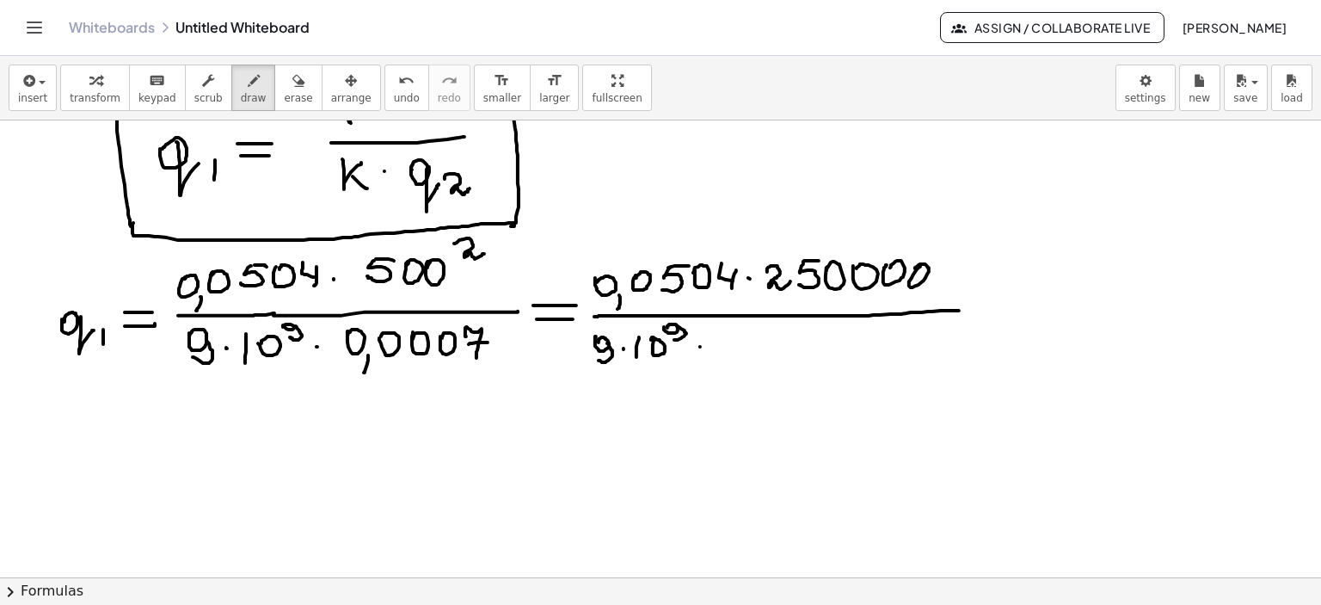
scroll to position [5218, 0]
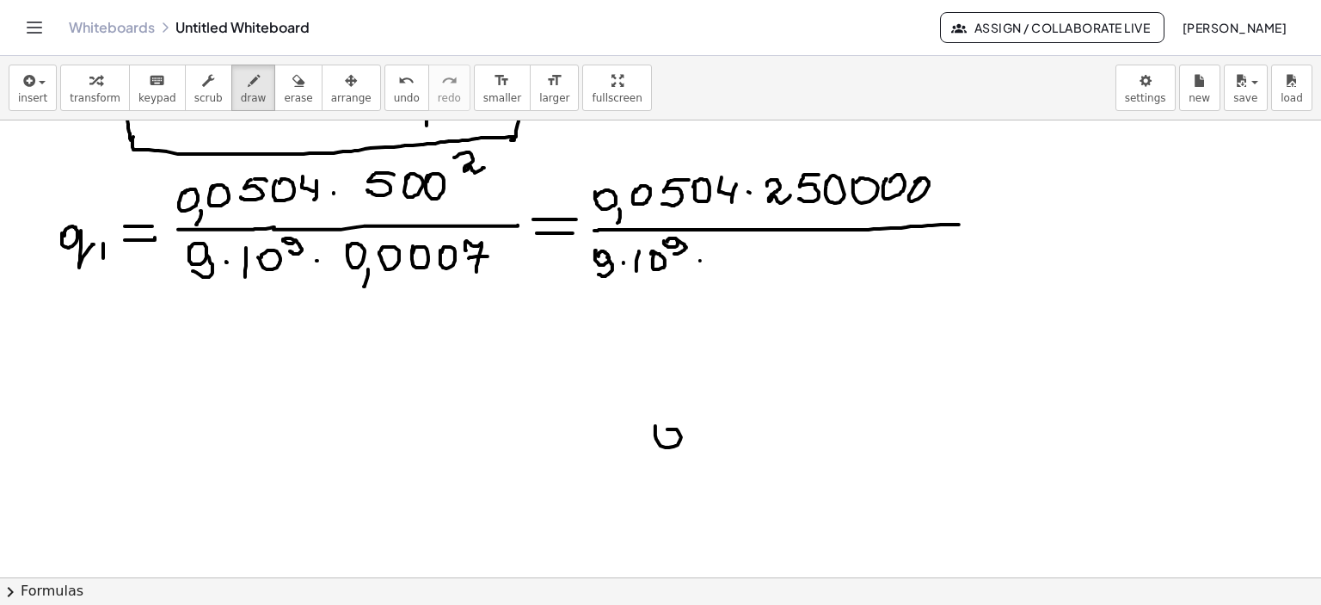
drag, startPoint x: 655, startPoint y: 426, endPoint x: 678, endPoint y: 443, distance: 28.2
drag, startPoint x: 687, startPoint y: 446, endPoint x: 703, endPoint y: 439, distance: 16.9
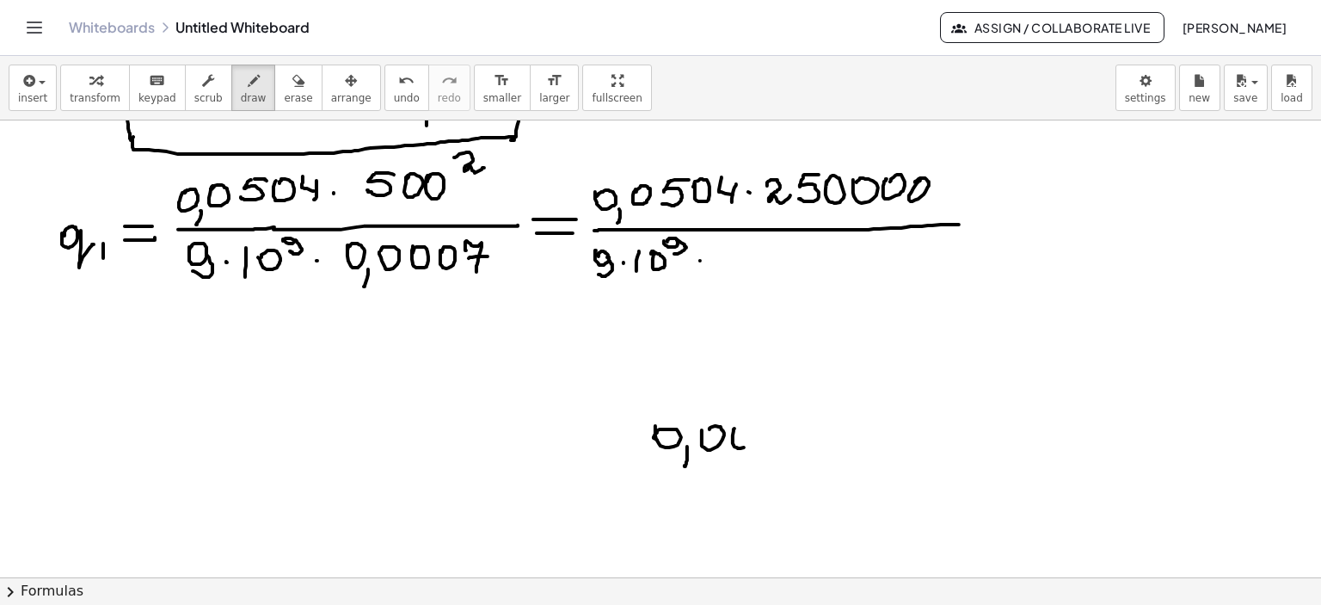
drag, startPoint x: 761, startPoint y: 445, endPoint x: 762, endPoint y: 427, distance: 18.9
drag, startPoint x: 795, startPoint y: 434, endPoint x: 823, endPoint y: 433, distance: 28.4
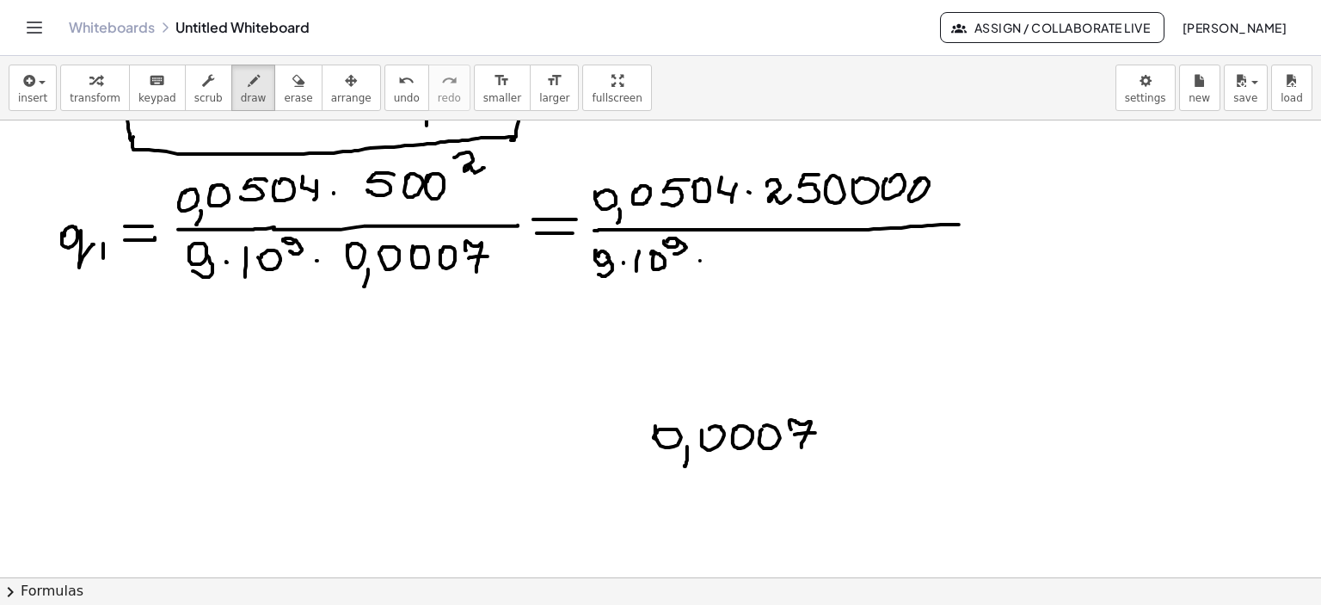
drag, startPoint x: 846, startPoint y: 420, endPoint x: 840, endPoint y: 440, distance: 21.5
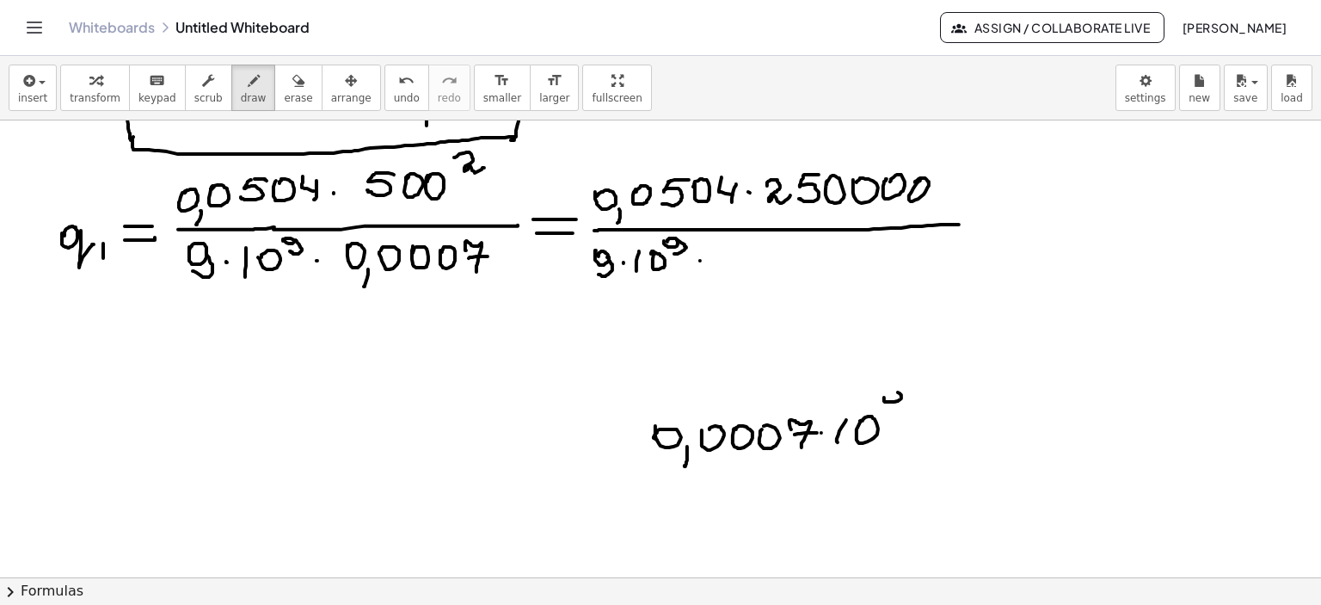
drag, startPoint x: 884, startPoint y: 397, endPoint x: 900, endPoint y: 400, distance: 15.7
drag, startPoint x: 899, startPoint y: 398, endPoint x: 888, endPoint y: 412, distance: 17.2
drag, startPoint x: 829, startPoint y: 429, endPoint x: 900, endPoint y: 432, distance: 71.4
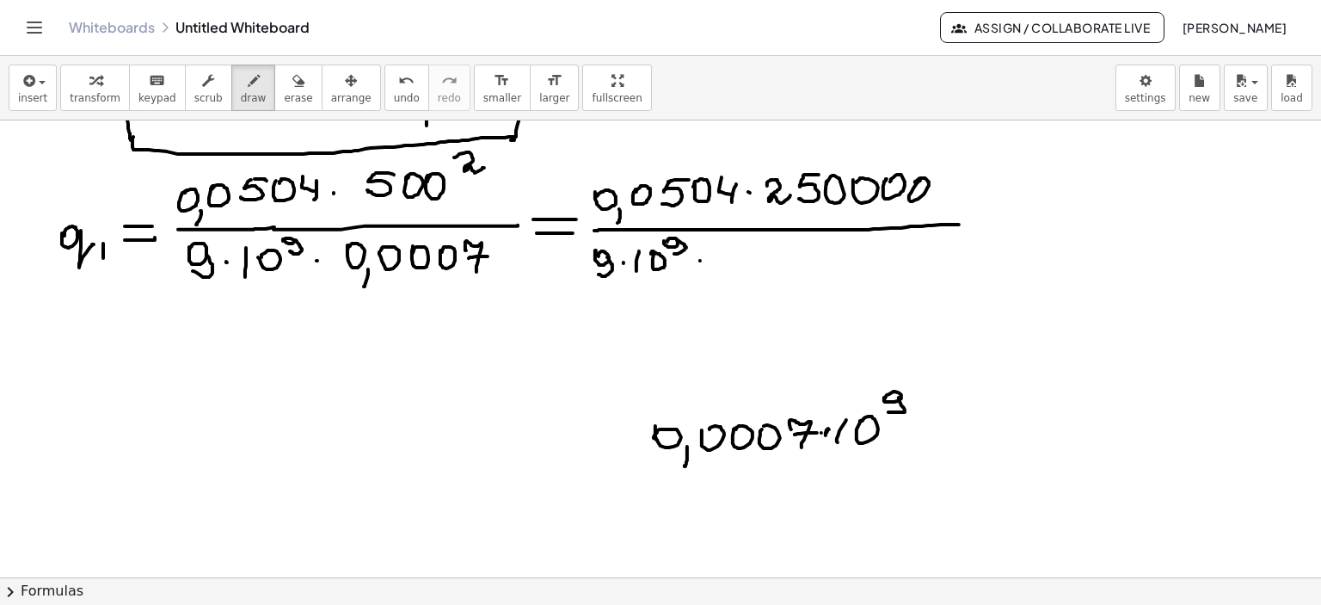
drag, startPoint x: 892, startPoint y: 426, endPoint x: 922, endPoint y: 428, distance: 30.2
drag, startPoint x: 892, startPoint y: 435, endPoint x: 928, endPoint y: 435, distance: 36.1
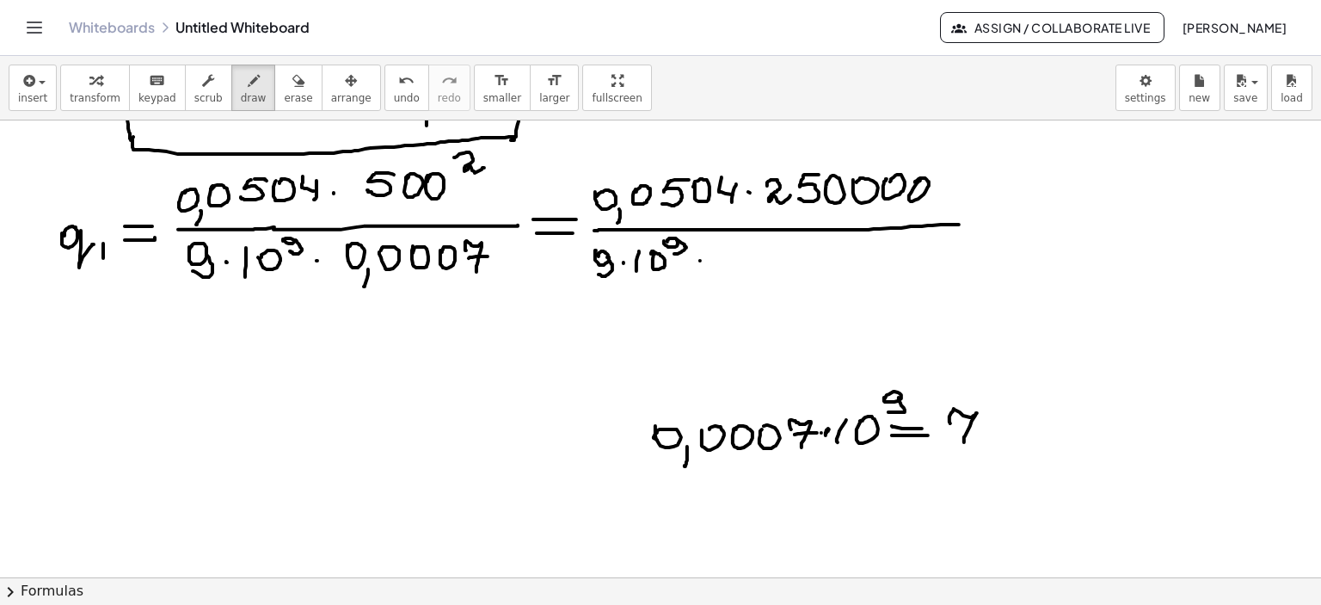
drag, startPoint x: 950, startPoint y: 423, endPoint x: 964, endPoint y: 442, distance: 23.4
drag, startPoint x: 960, startPoint y: 430, endPoint x: 994, endPoint y: 430, distance: 34.4
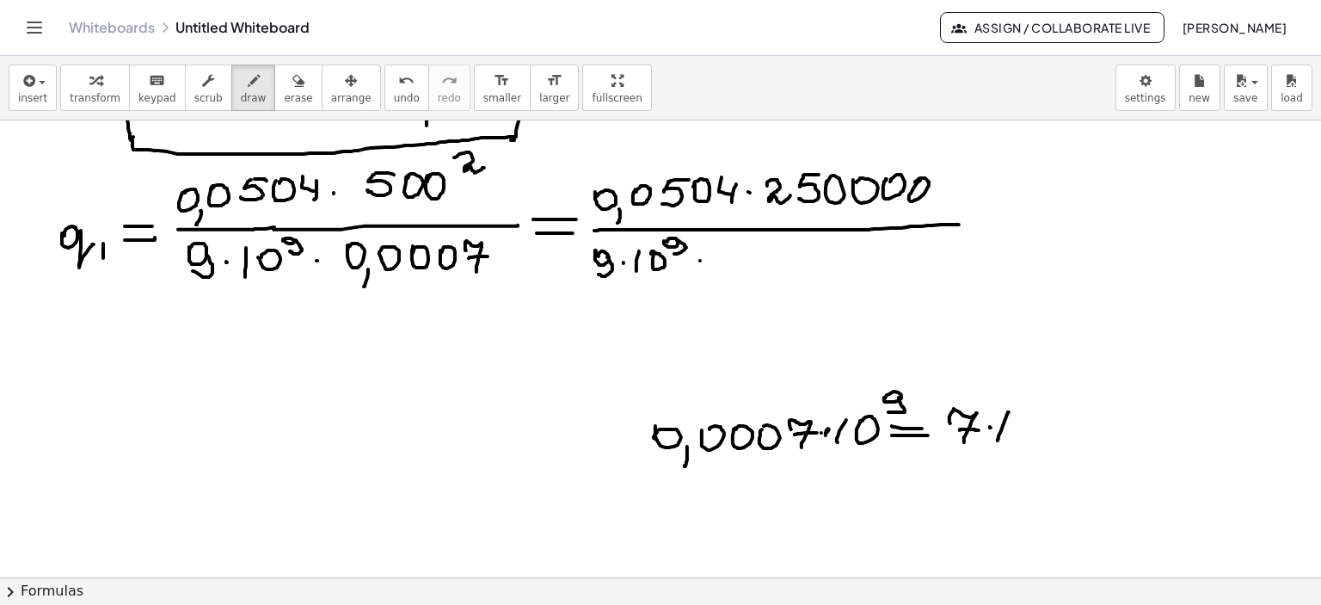
drag, startPoint x: 1009, startPoint y: 412, endPoint x: 1005, endPoint y: 436, distance: 24.3
drag, startPoint x: 1017, startPoint y: 401, endPoint x: 1031, endPoint y: 402, distance: 14.6
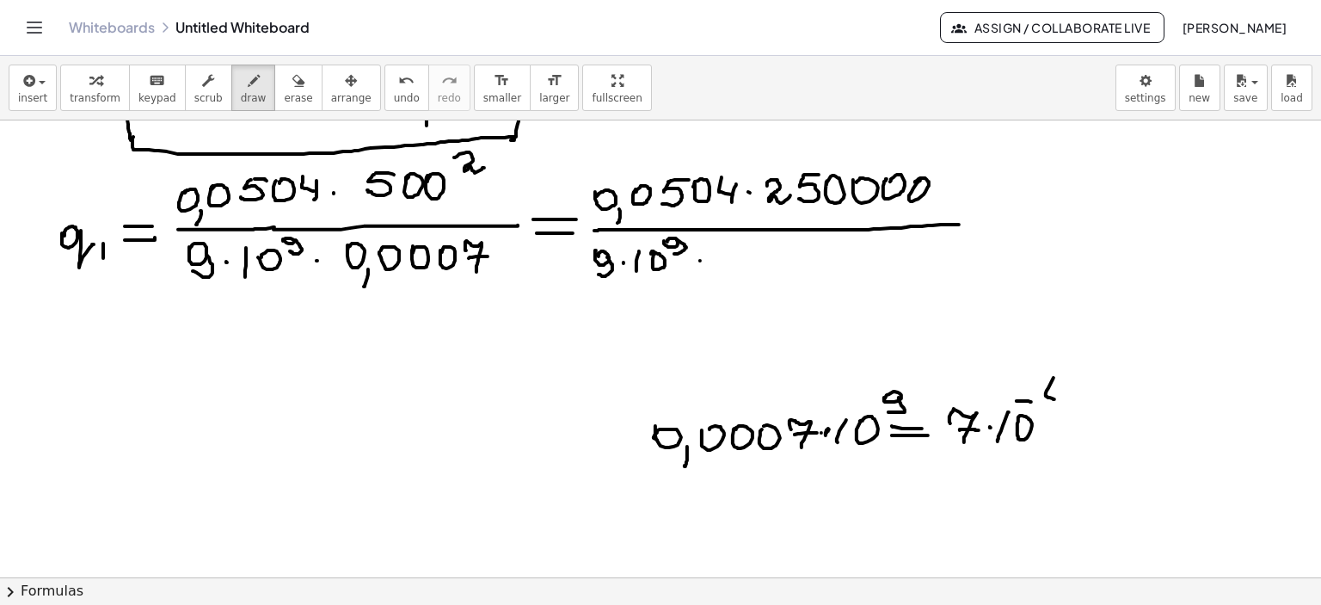
drag, startPoint x: 1054, startPoint y: 378, endPoint x: 1060, endPoint y: 395, distance: 18.2
drag, startPoint x: 1060, startPoint y: 392, endPoint x: 1053, endPoint y: 409, distance: 17.7
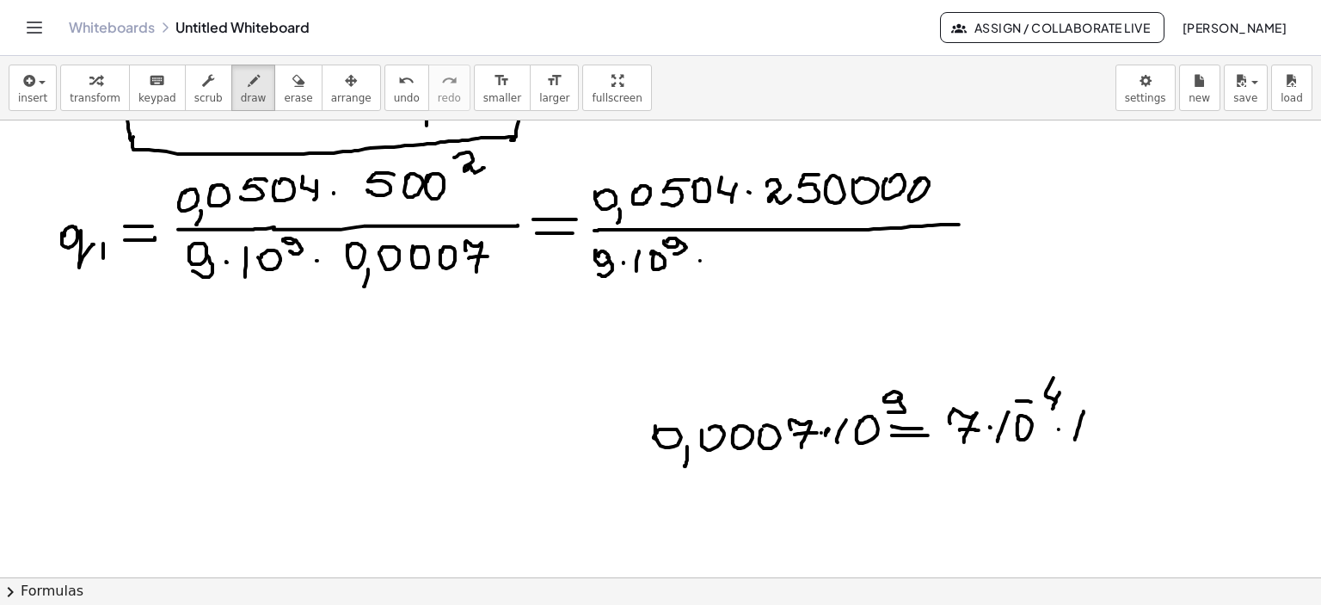
drag, startPoint x: 1084, startPoint y: 411, endPoint x: 1098, endPoint y: 419, distance: 16.5
drag, startPoint x: 1118, startPoint y: 390, endPoint x: 1131, endPoint y: 388, distance: 13.2
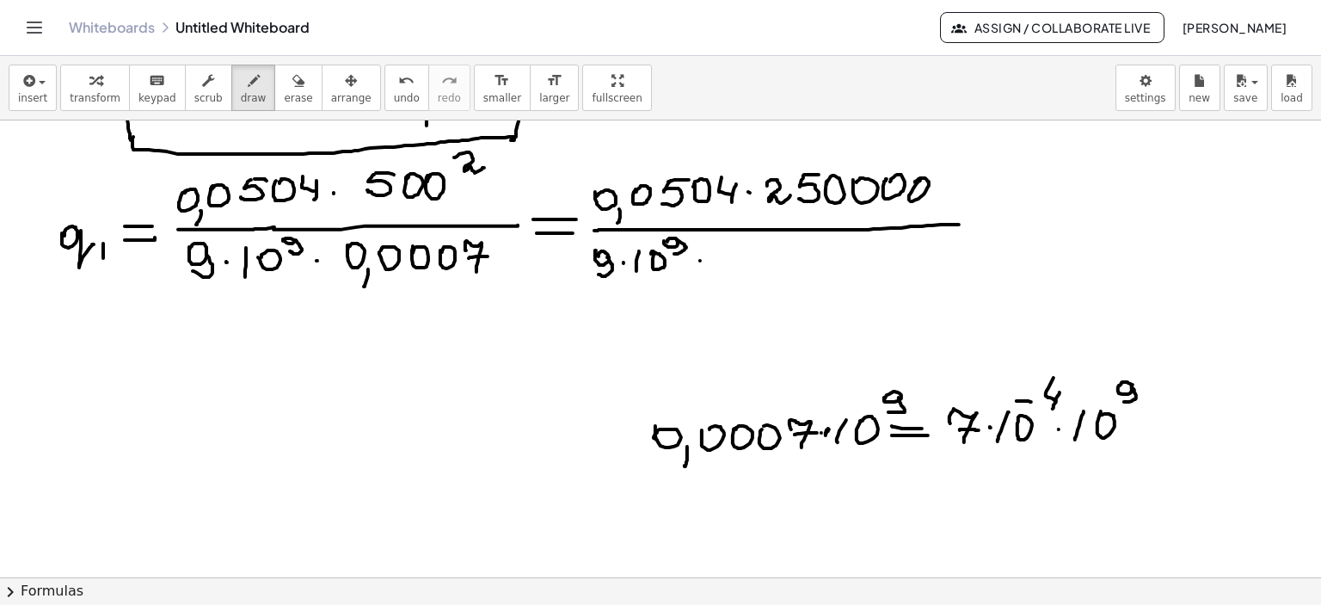
drag, startPoint x: 1132, startPoint y: 387, endPoint x: 1126, endPoint y: 403, distance: 17.4
drag, startPoint x: 1145, startPoint y: 414, endPoint x: 1169, endPoint y: 419, distance: 24.6
drag, startPoint x: 1148, startPoint y: 427, endPoint x: 1181, endPoint y: 428, distance: 32.7
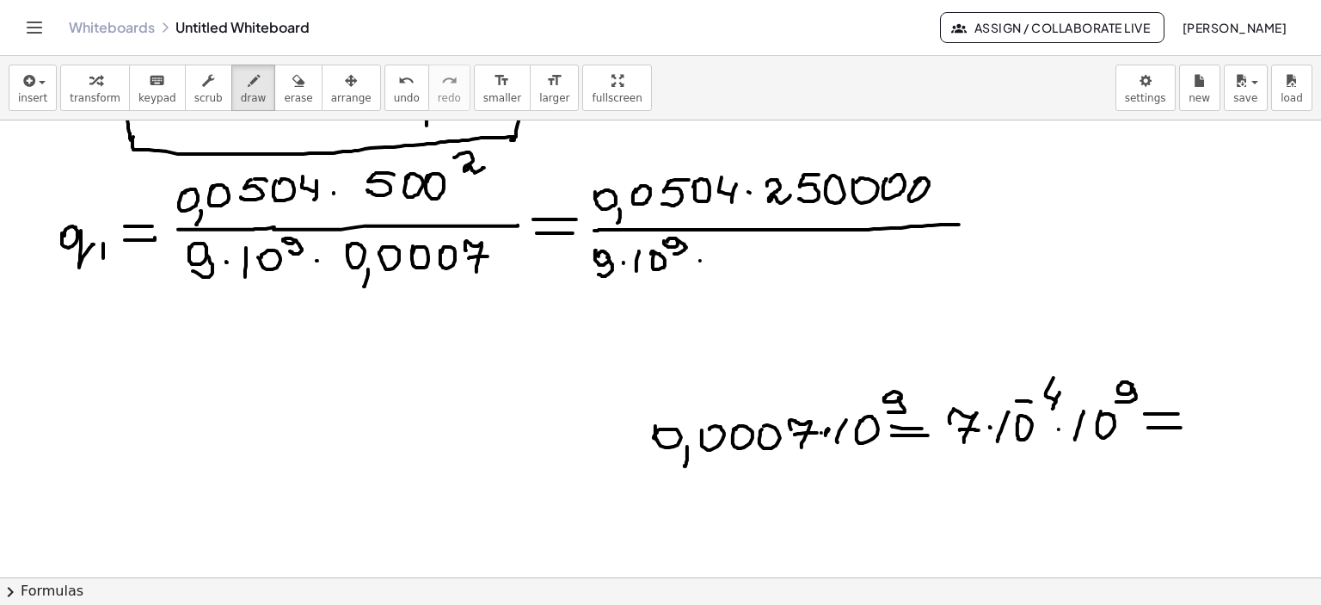
drag, startPoint x: 714, startPoint y: 495, endPoint x: 742, endPoint y: 496, distance: 28.4
drag, startPoint x: 710, startPoint y: 509, endPoint x: 740, endPoint y: 508, distance: 29.3
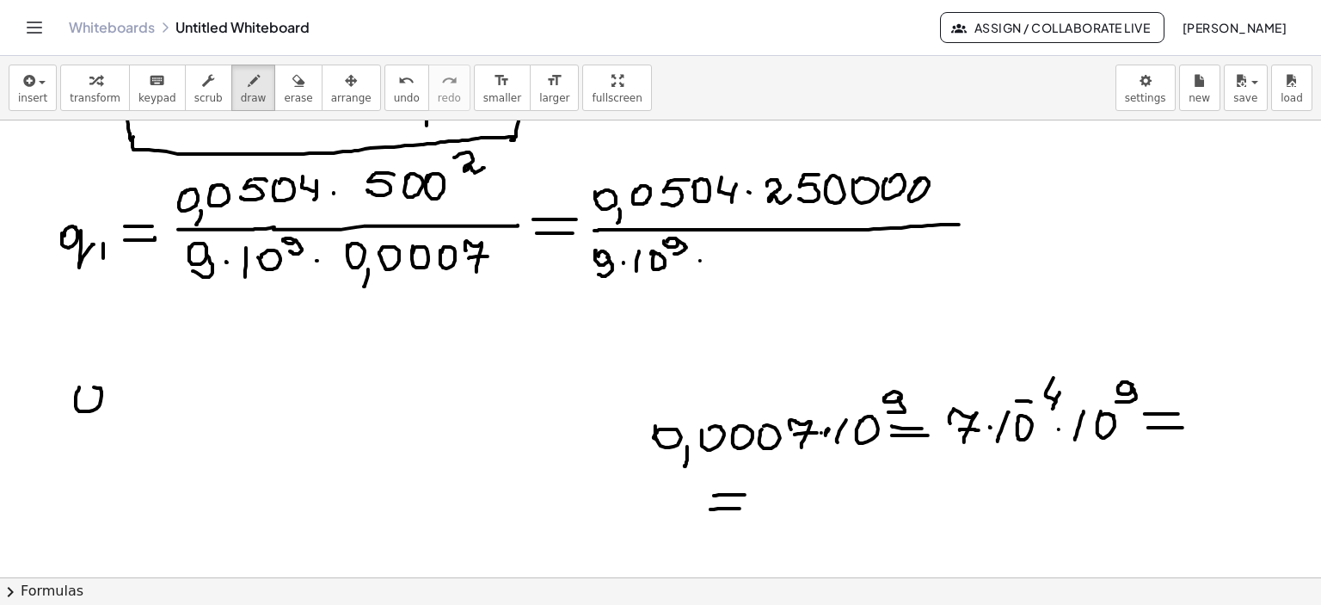
drag, startPoint x: 79, startPoint y: 387, endPoint x: 79, endPoint y: 398, distance: 11.2
drag, startPoint x: 103, startPoint y: 413, endPoint x: 101, endPoint y: 429, distance: 16.5
drag, startPoint x: 114, startPoint y: 398, endPoint x: 120, endPoint y: 408, distance: 11.7
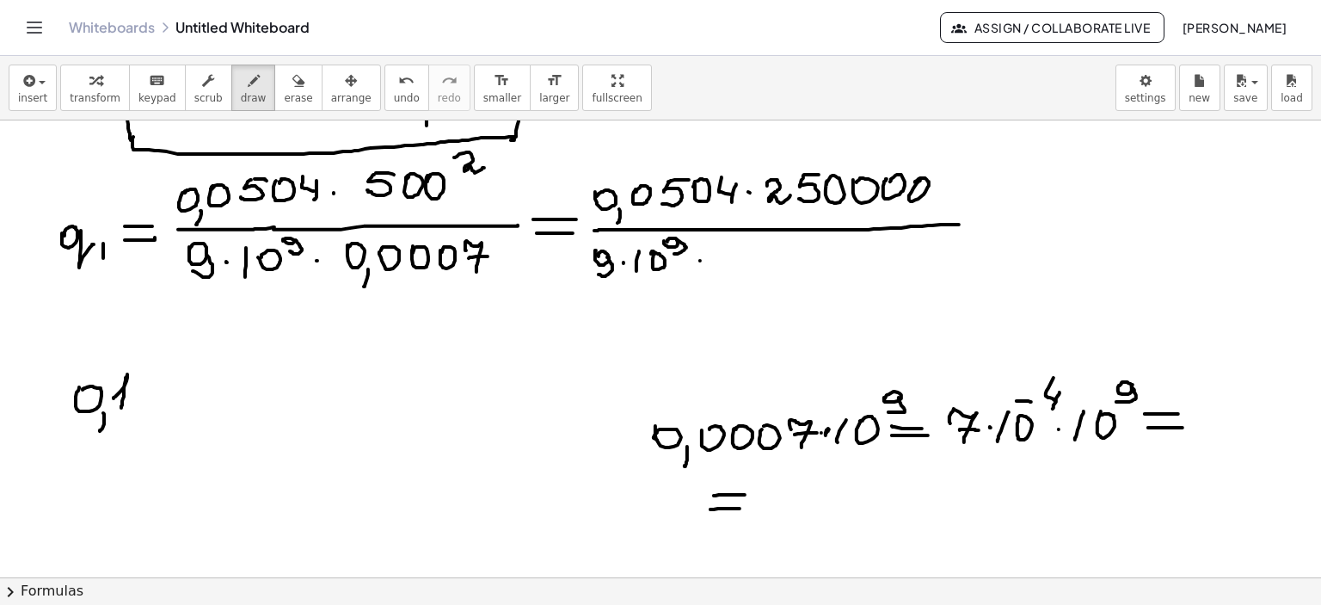
drag, startPoint x: 142, startPoint y: 384, endPoint x: 171, endPoint y: 384, distance: 29.2
drag, startPoint x: 142, startPoint y: 395, endPoint x: 174, endPoint y: 390, distance: 32.2
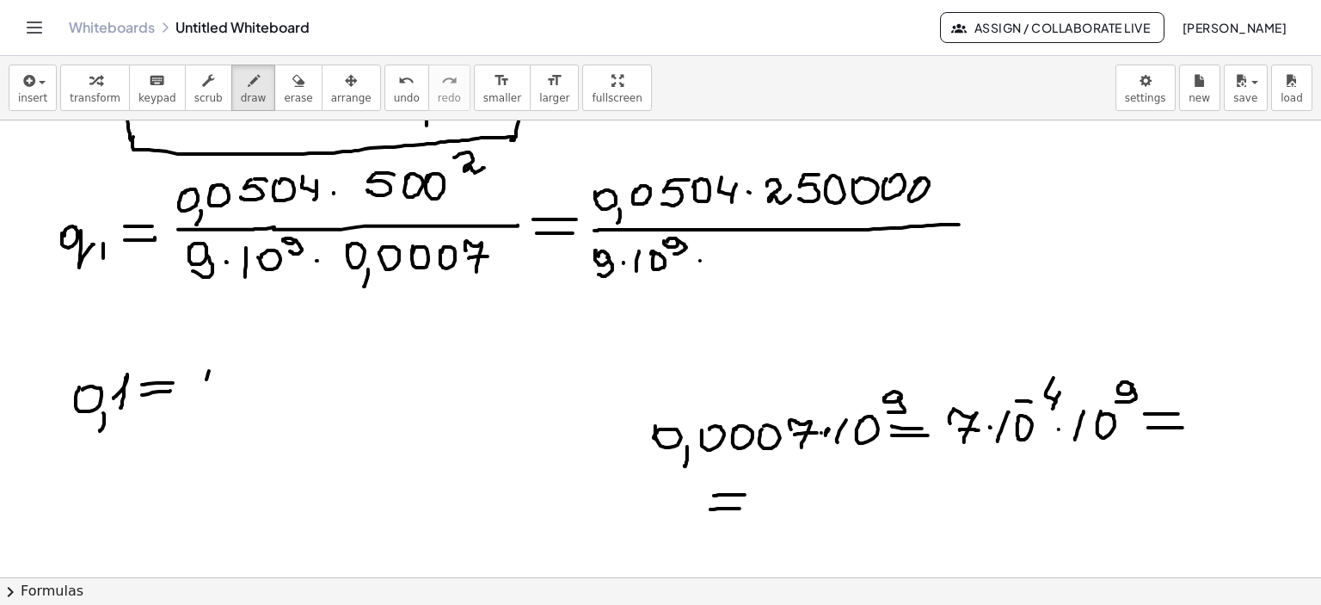
drag, startPoint x: 209, startPoint y: 371, endPoint x: 206, endPoint y: 396, distance: 25.1
drag, startPoint x: 221, startPoint y: 378, endPoint x: 232, endPoint y: 374, distance: 11.7
drag, startPoint x: 231, startPoint y: 361, endPoint x: 249, endPoint y: 363, distance: 18.1
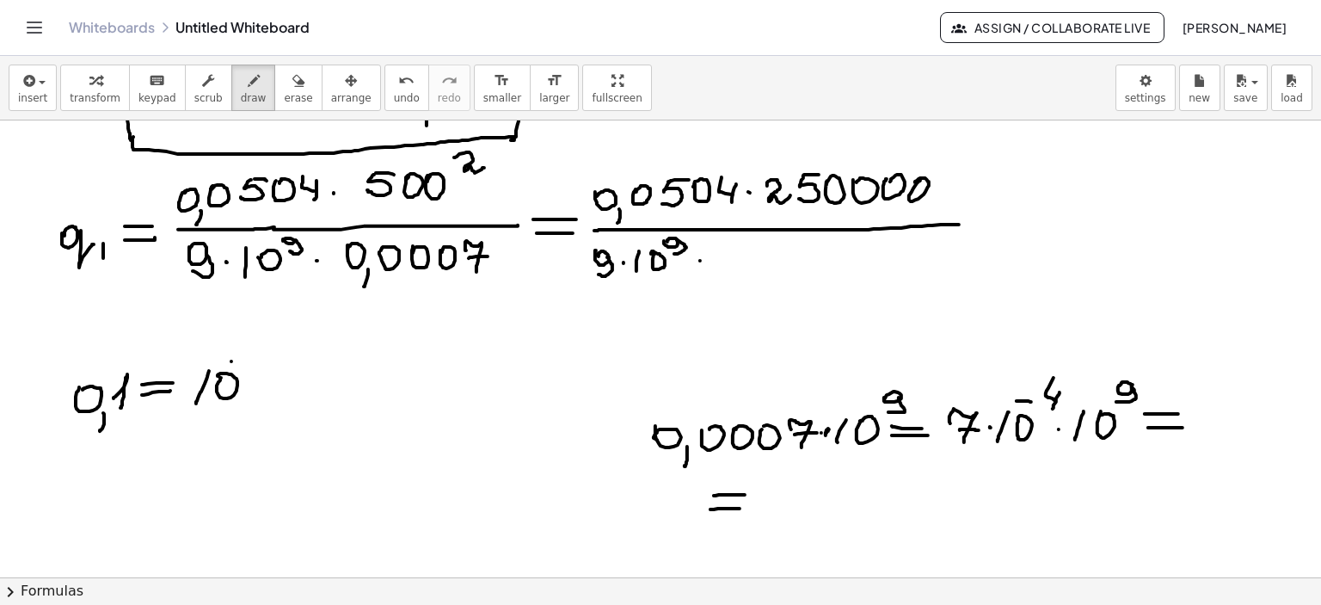
drag, startPoint x: 263, startPoint y: 358, endPoint x: 200, endPoint y: 446, distance: 109.1
drag, startPoint x: 72, startPoint y: 464, endPoint x: 95, endPoint y: 500, distance: 42.9
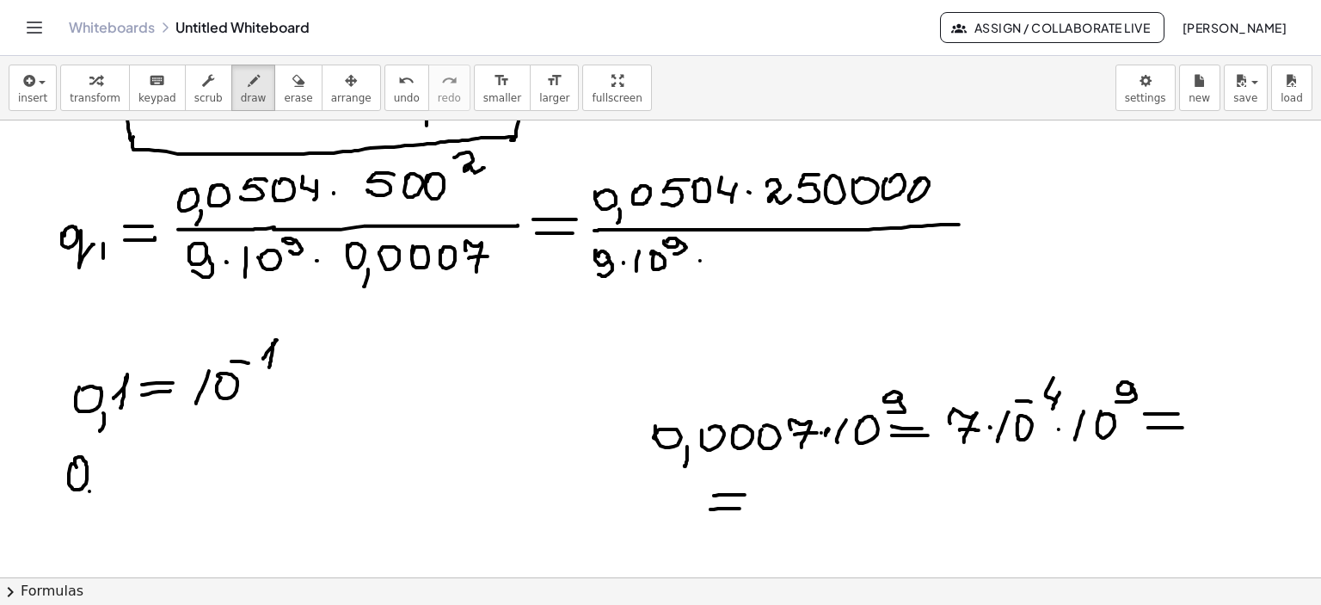
drag, startPoint x: 89, startPoint y: 491, endPoint x: 85, endPoint y: 505, distance: 14.4
drag, startPoint x: 110, startPoint y: 459, endPoint x: 128, endPoint y: 469, distance: 20.4
drag, startPoint x: 137, startPoint y: 454, endPoint x: 152, endPoint y: 477, distance: 27.9
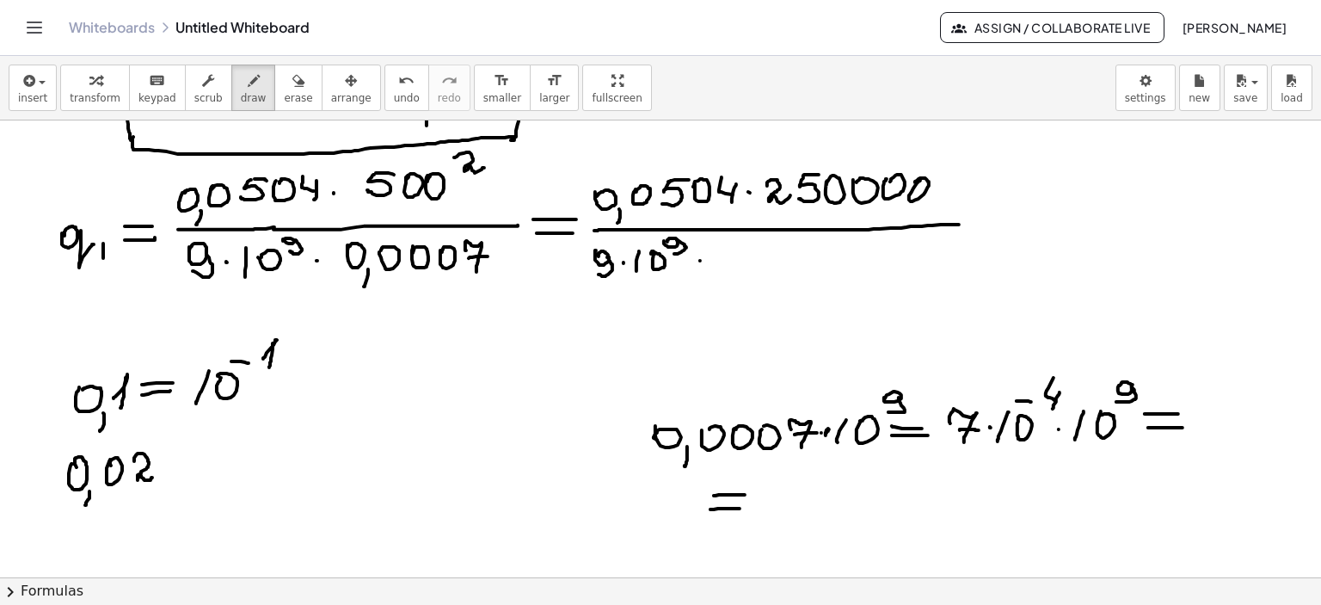
drag, startPoint x: 175, startPoint y: 458, endPoint x: 193, endPoint y: 464, distance: 18.2
drag, startPoint x: 175, startPoint y: 468, endPoint x: 196, endPoint y: 470, distance: 20.7
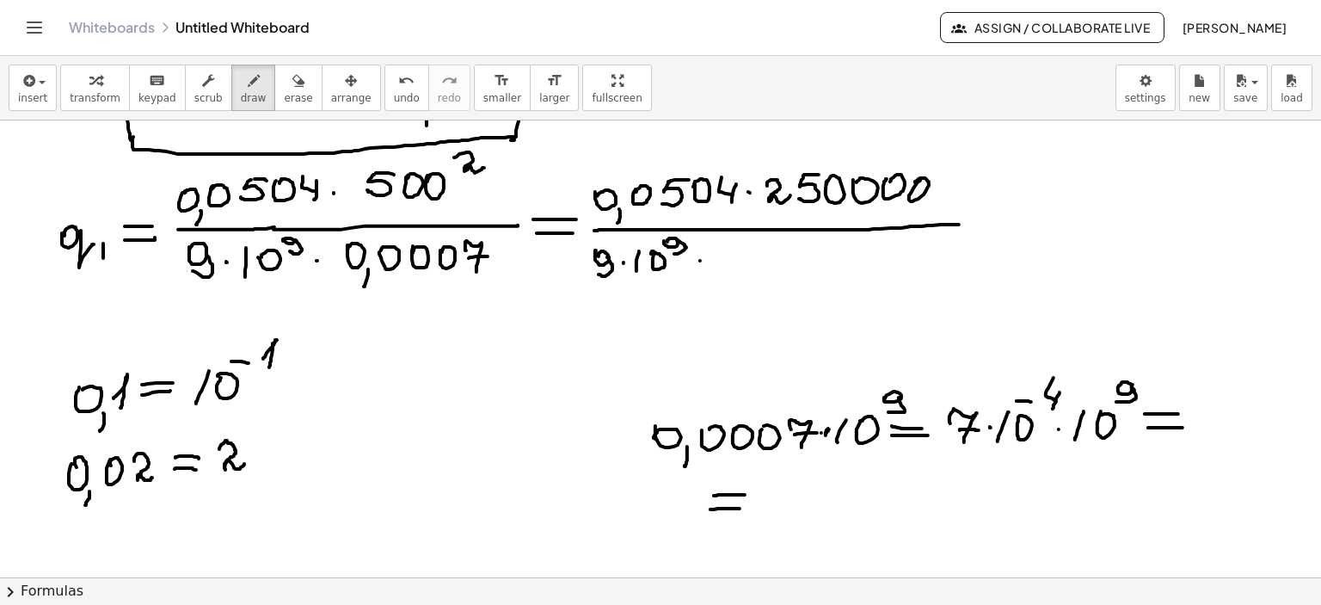
drag, startPoint x: 219, startPoint y: 449, endPoint x: 252, endPoint y: 458, distance: 33.8
drag, startPoint x: 252, startPoint y: 452, endPoint x: 268, endPoint y: 453, distance: 16.4
drag, startPoint x: 275, startPoint y: 437, endPoint x: 268, endPoint y: 464, distance: 27.5
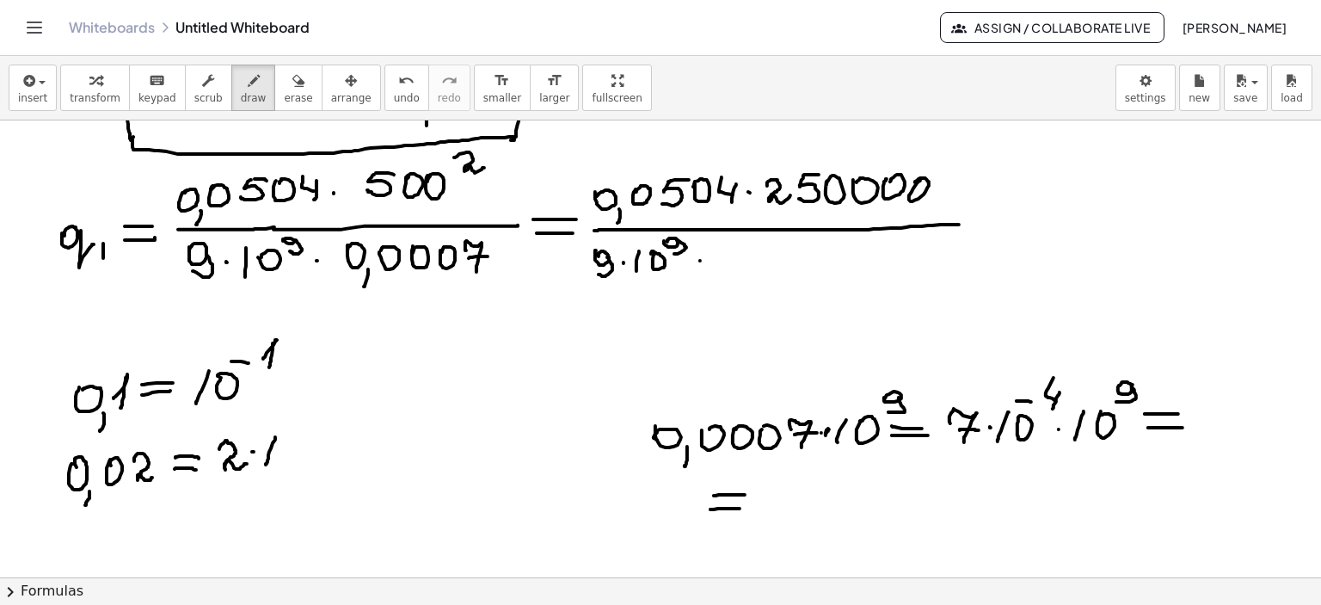
drag, startPoint x: 301, startPoint y: 419, endPoint x: 334, endPoint y: 414, distance: 33.1
drag, startPoint x: 328, startPoint y: 411, endPoint x: 346, endPoint y: 424, distance: 22.2
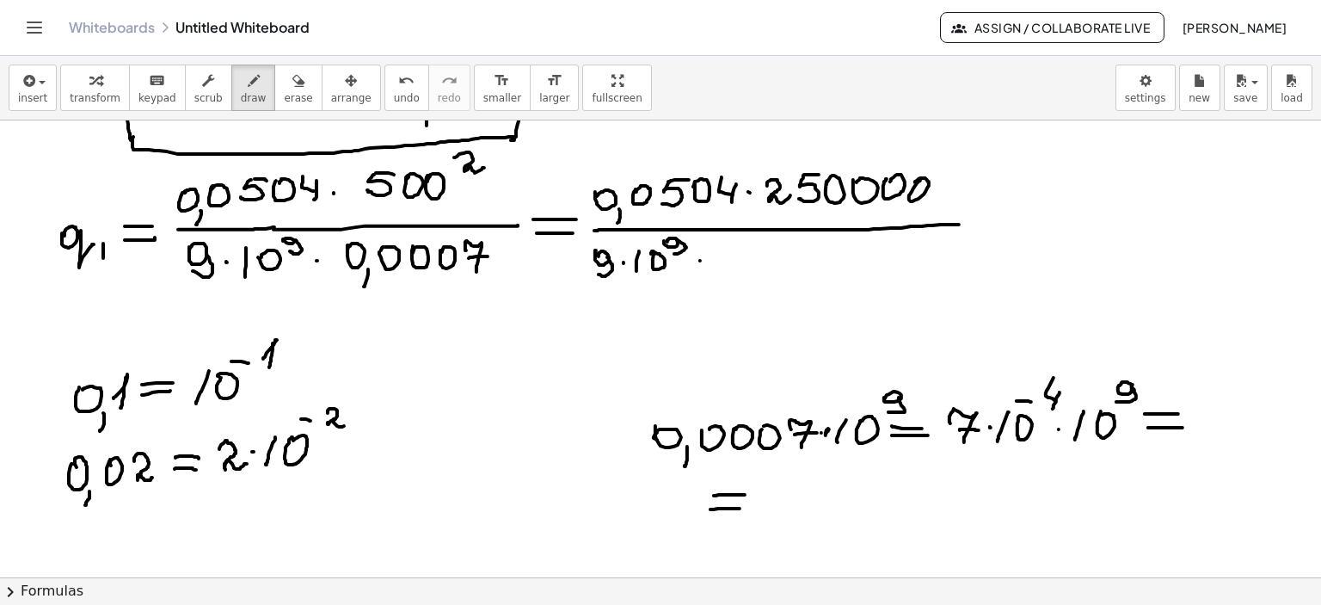
drag, startPoint x: 107, startPoint y: 492, endPoint x: 125, endPoint y: 491, distance: 18.1
drag, startPoint x: 136, startPoint y: 491, endPoint x: 149, endPoint y: 491, distance: 12.9
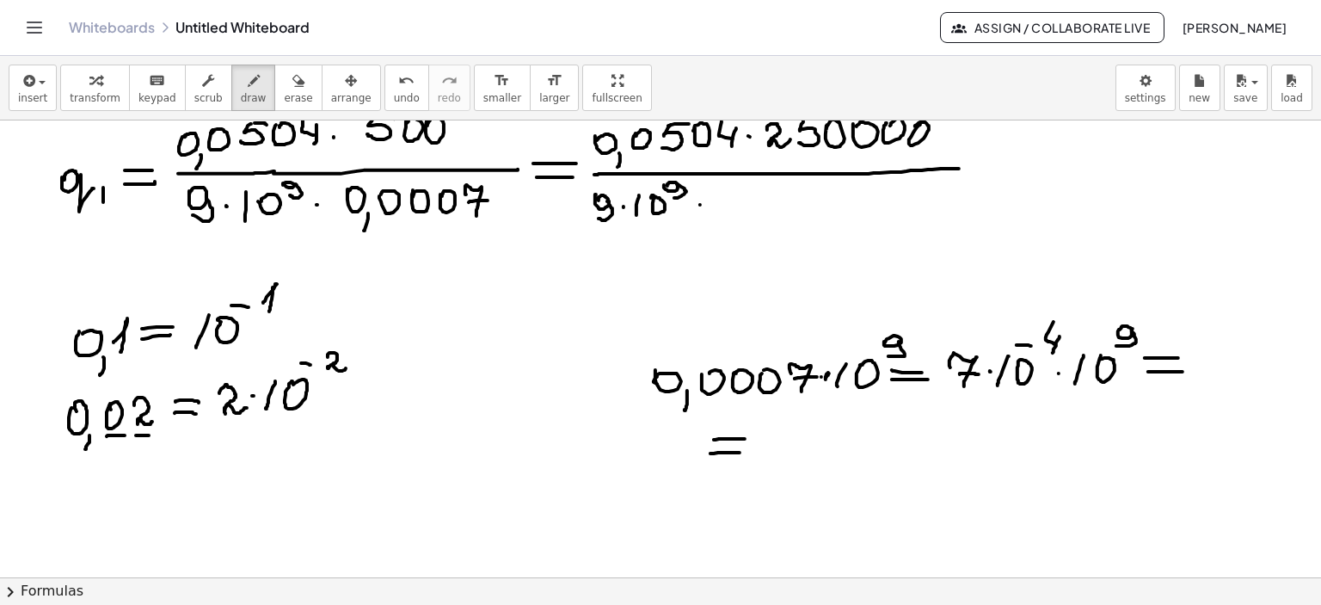
scroll to position [5304, 0]
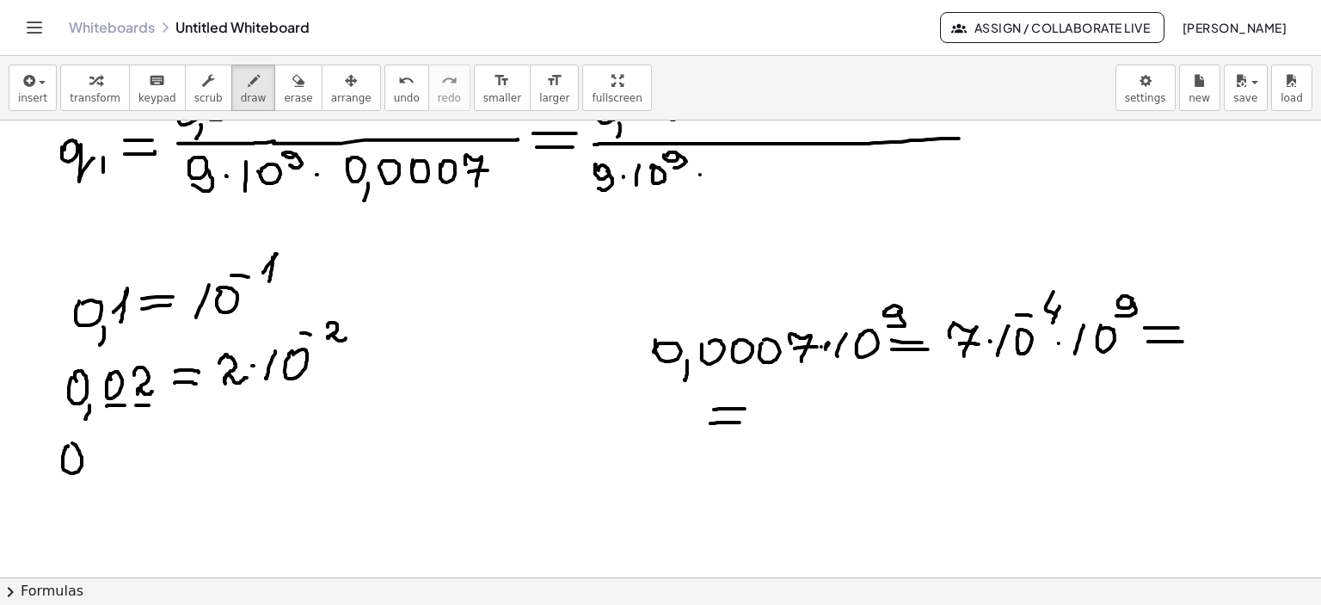
drag, startPoint x: 64, startPoint y: 453, endPoint x: 95, endPoint y: 470, distance: 35.4
drag, startPoint x: 93, startPoint y: 474, endPoint x: 110, endPoint y: 474, distance: 17.2
drag, startPoint x: 110, startPoint y: 468, endPoint x: 147, endPoint y: 454, distance: 39.5
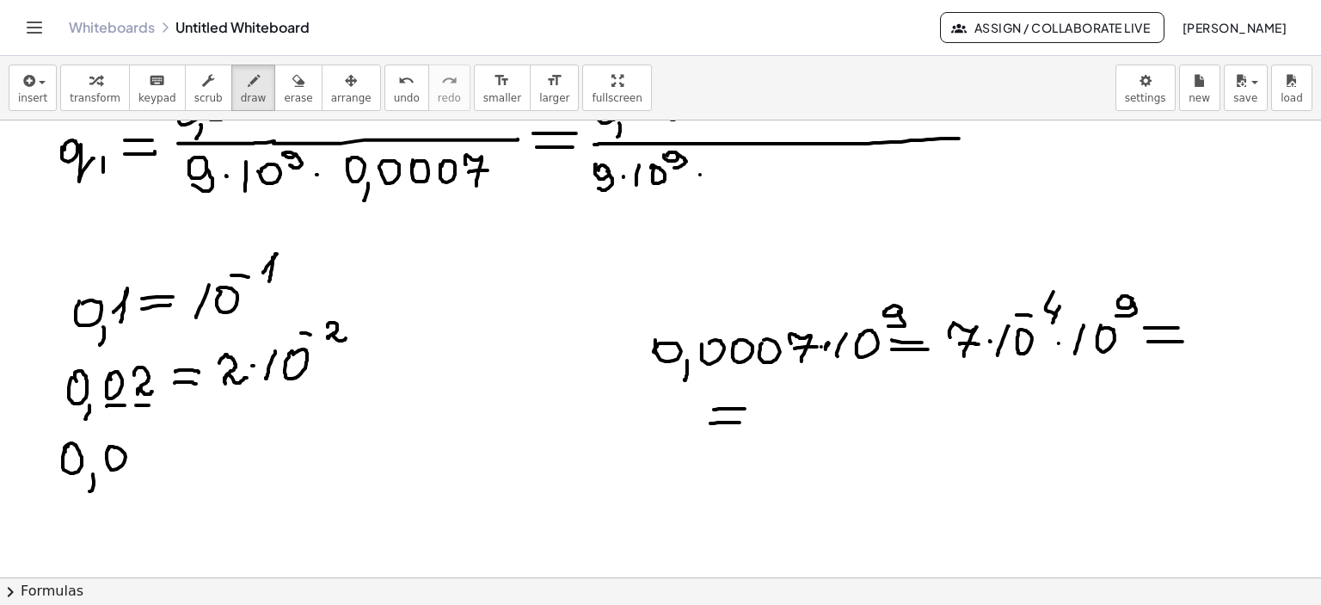
drag, startPoint x: 138, startPoint y: 447, endPoint x: 151, endPoint y: 446, distance: 12.9
drag, startPoint x: 141, startPoint y: 444, endPoint x: 154, endPoint y: 449, distance: 13.9
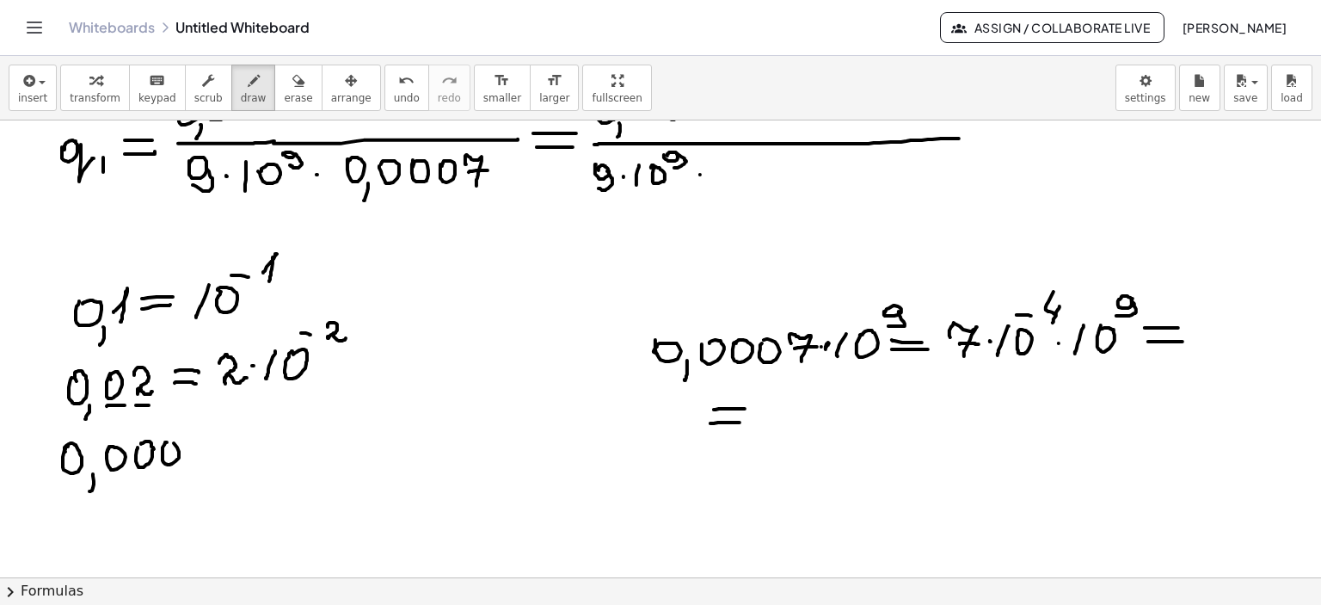
drag, startPoint x: 167, startPoint y: 442, endPoint x: 176, endPoint y: 447, distance: 10.8
drag, startPoint x: 197, startPoint y: 435, endPoint x: 211, endPoint y: 457, distance: 25.5
drag, startPoint x: 211, startPoint y: 446, endPoint x: 224, endPoint y: 459, distance: 18.2
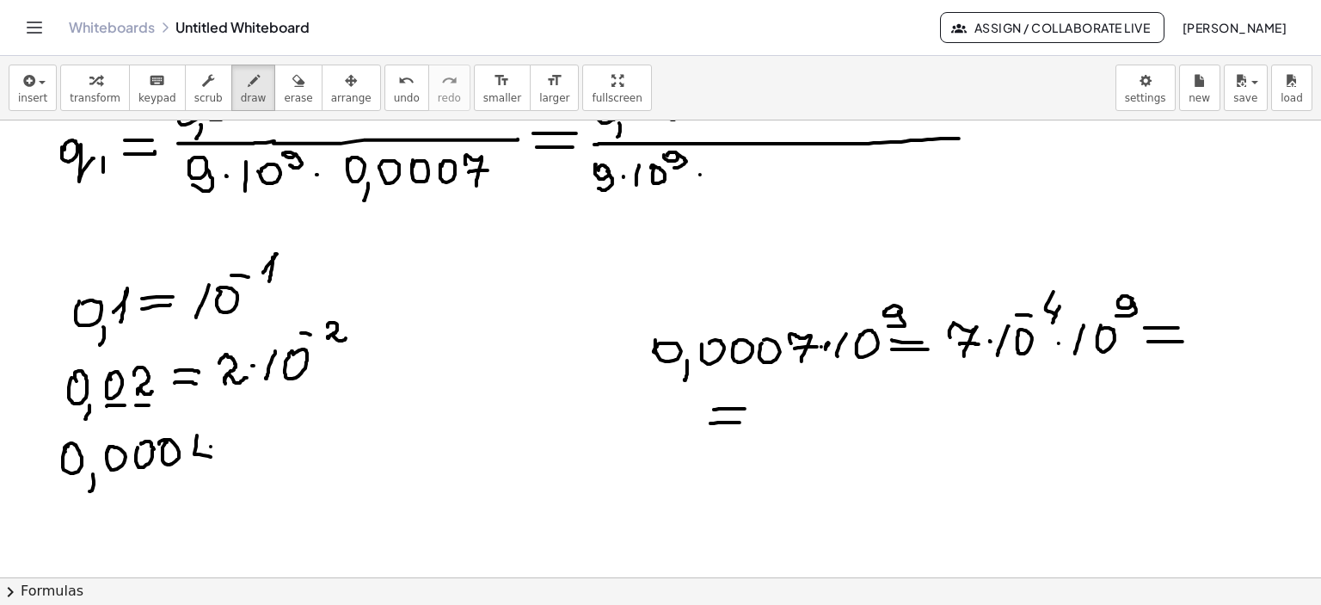
drag, startPoint x: 234, startPoint y: 444, endPoint x: 269, endPoint y: 444, distance: 35.3
drag, startPoint x: 237, startPoint y: 456, endPoint x: 273, endPoint y: 455, distance: 35.3
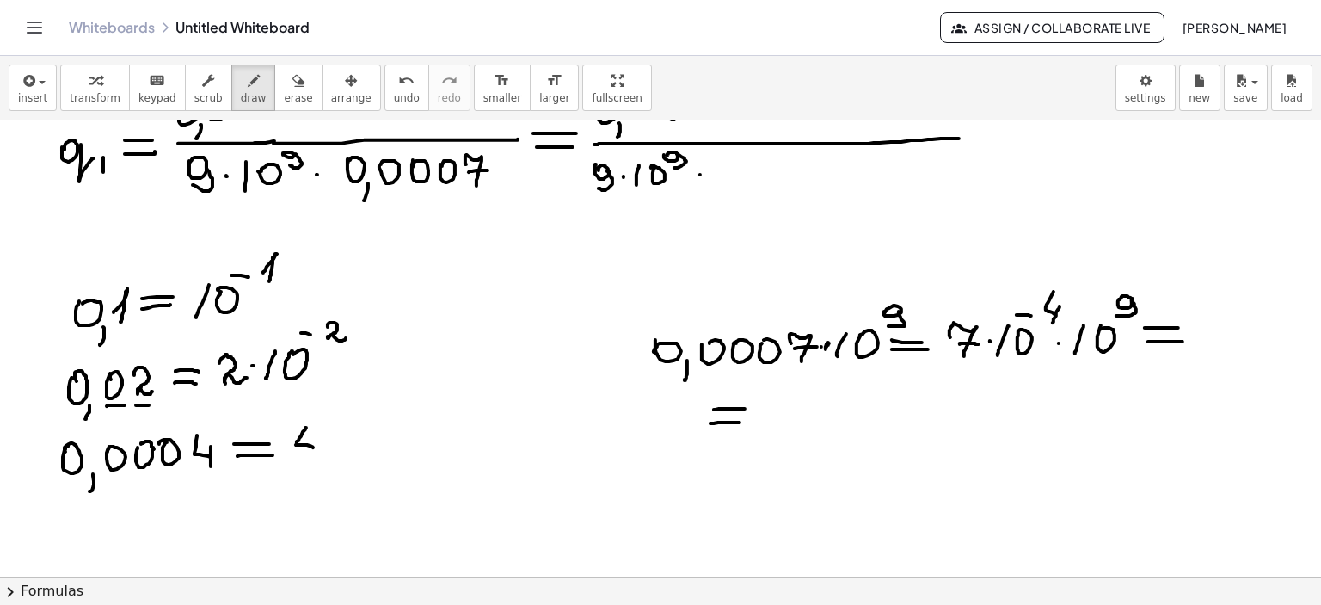
drag, startPoint x: 306, startPoint y: 427, endPoint x: 313, endPoint y: 447, distance: 20.9
drag, startPoint x: 316, startPoint y: 434, endPoint x: 313, endPoint y: 457, distance: 22.5
drag, startPoint x: 330, startPoint y: 443, endPoint x: 347, endPoint y: 446, distance: 17.5
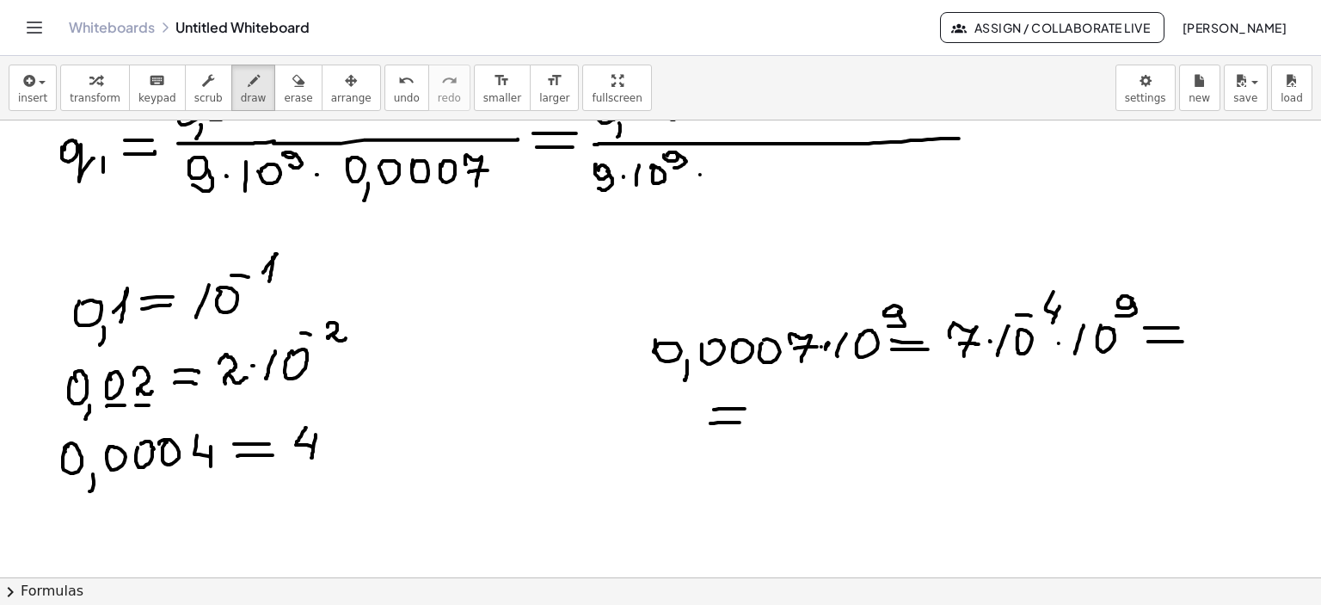
drag, startPoint x: 354, startPoint y: 427, endPoint x: 355, endPoint y: 446, distance: 18.9
drag, startPoint x: 368, startPoint y: 430, endPoint x: 413, endPoint y: 431, distance: 44.7
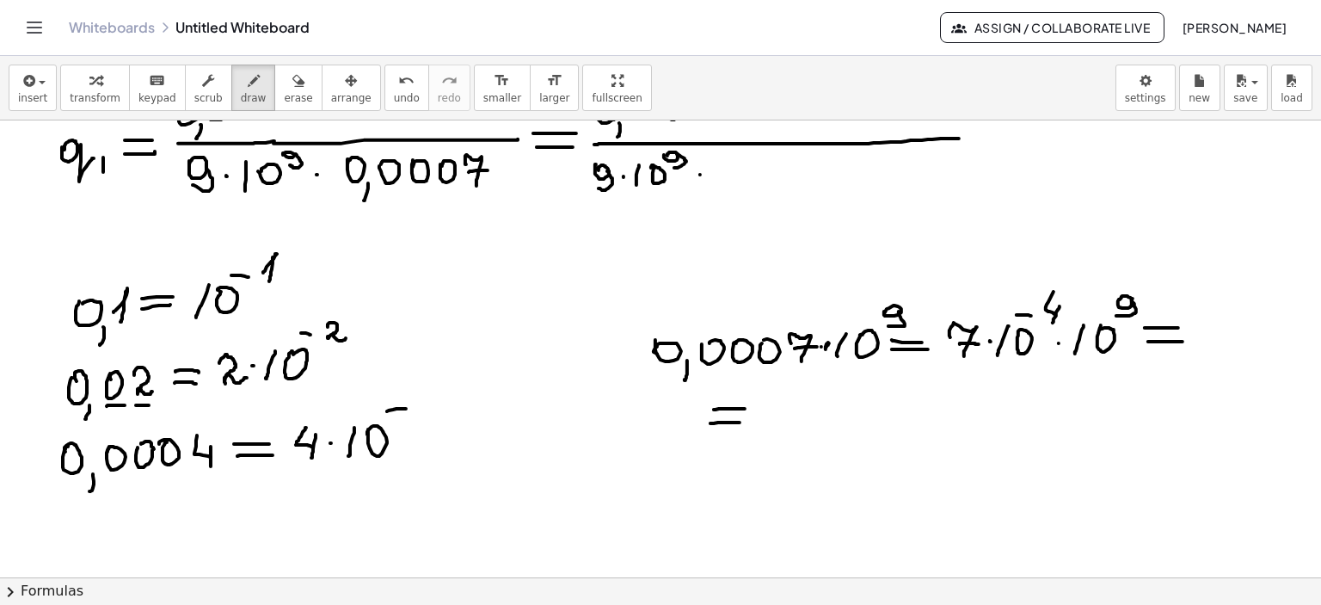
drag, startPoint x: 387, startPoint y: 411, endPoint x: 421, endPoint y: 395, distance: 38.1
drag, startPoint x: 417, startPoint y: 402, endPoint x: 430, endPoint y: 409, distance: 14.6
drag, startPoint x: 430, startPoint y: 398, endPoint x: 428, endPoint y: 414, distance: 15.6
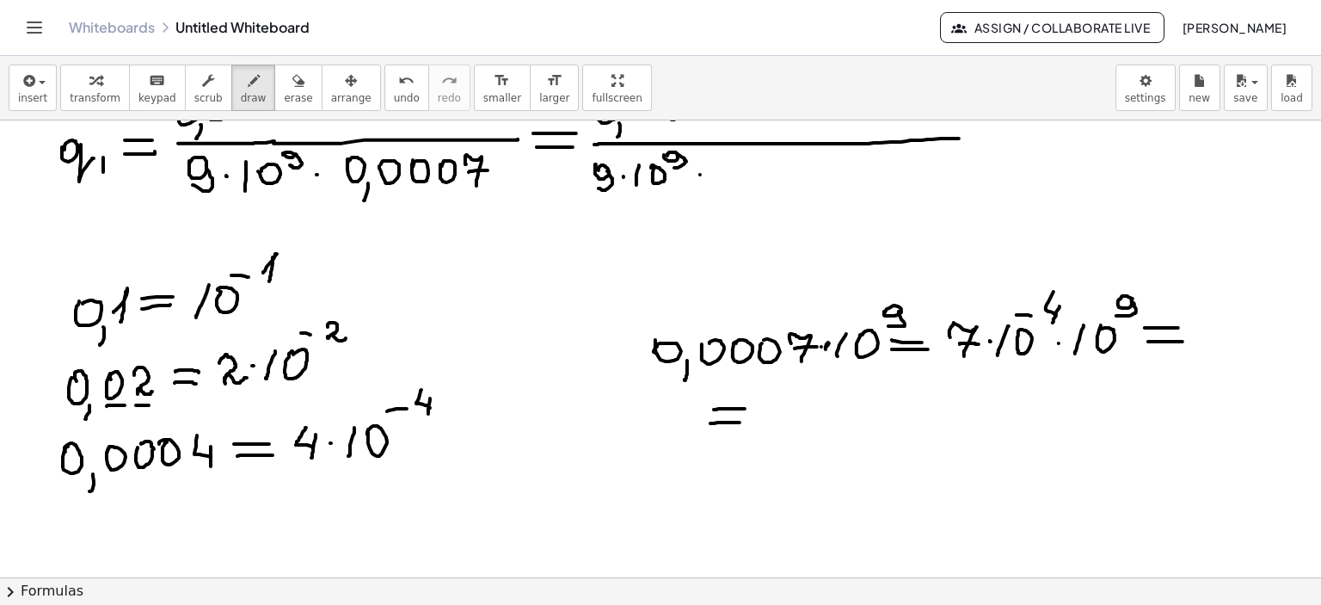
click at [292, 83] on icon "button" at bounding box center [298, 81] width 12 height 21
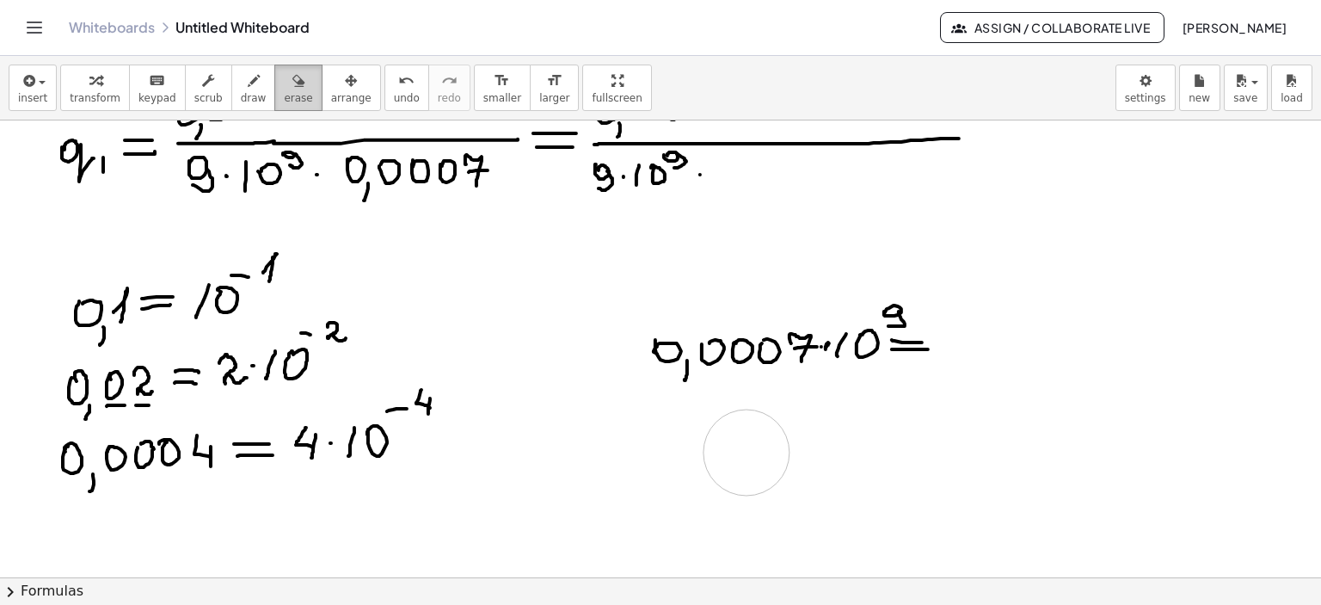
drag, startPoint x: 1005, startPoint y: 416, endPoint x: 251, endPoint y: 97, distance: 819.0
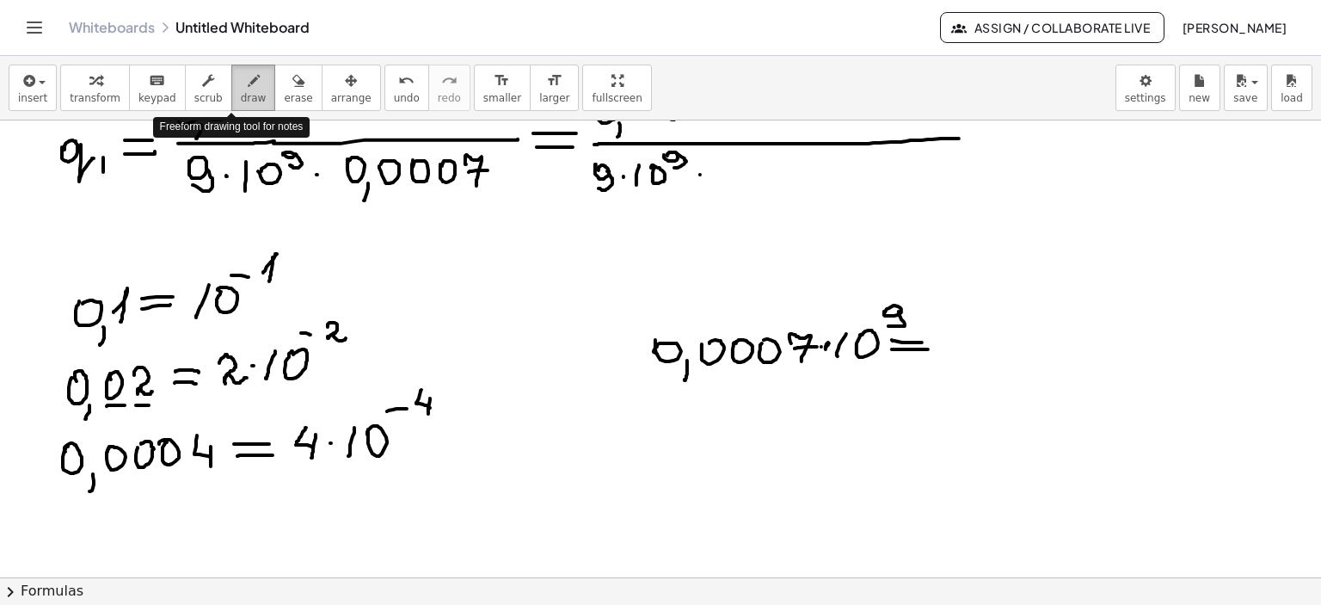
click at [248, 83] on icon "button" at bounding box center [254, 81] width 12 height 21
drag, startPoint x: 632, startPoint y: 414, endPoint x: 660, endPoint y: 412, distance: 27.6
drag, startPoint x: 636, startPoint y: 424, endPoint x: 660, endPoint y: 422, distance: 23.3
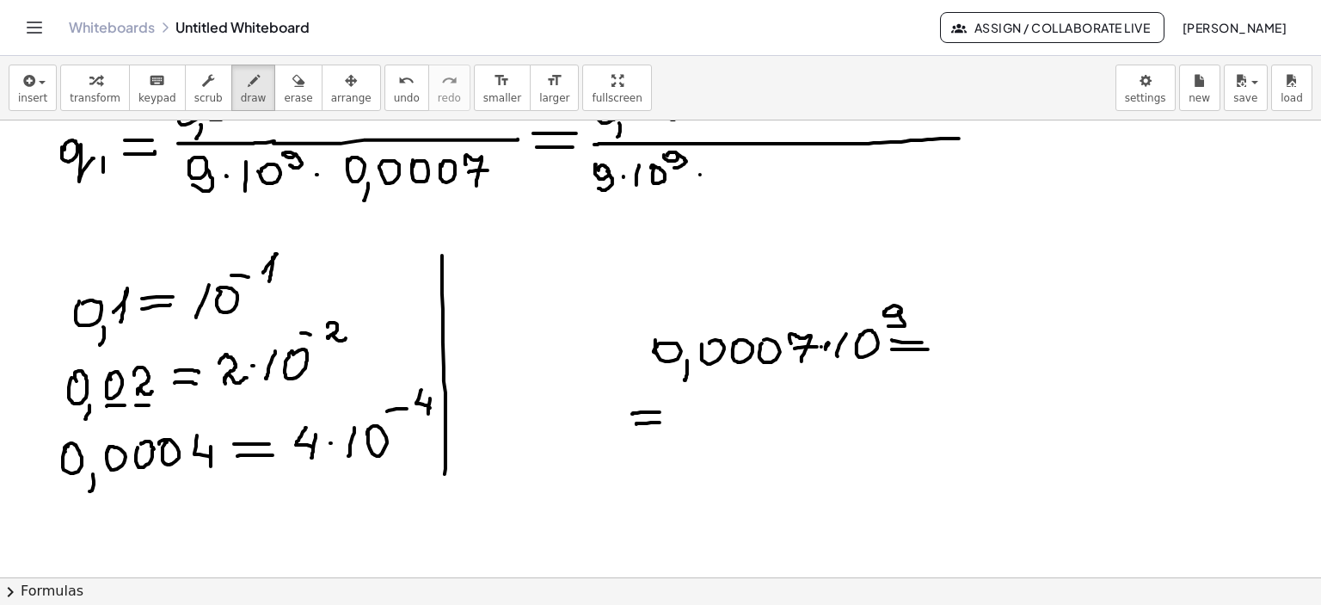
drag, startPoint x: 442, startPoint y: 255, endPoint x: 442, endPoint y: 484, distance: 228.8
drag, startPoint x: 678, startPoint y: 408, endPoint x: 688, endPoint y: 432, distance: 26.2
drag, startPoint x: 682, startPoint y: 416, endPoint x: 721, endPoint y: 418, distance: 38.7
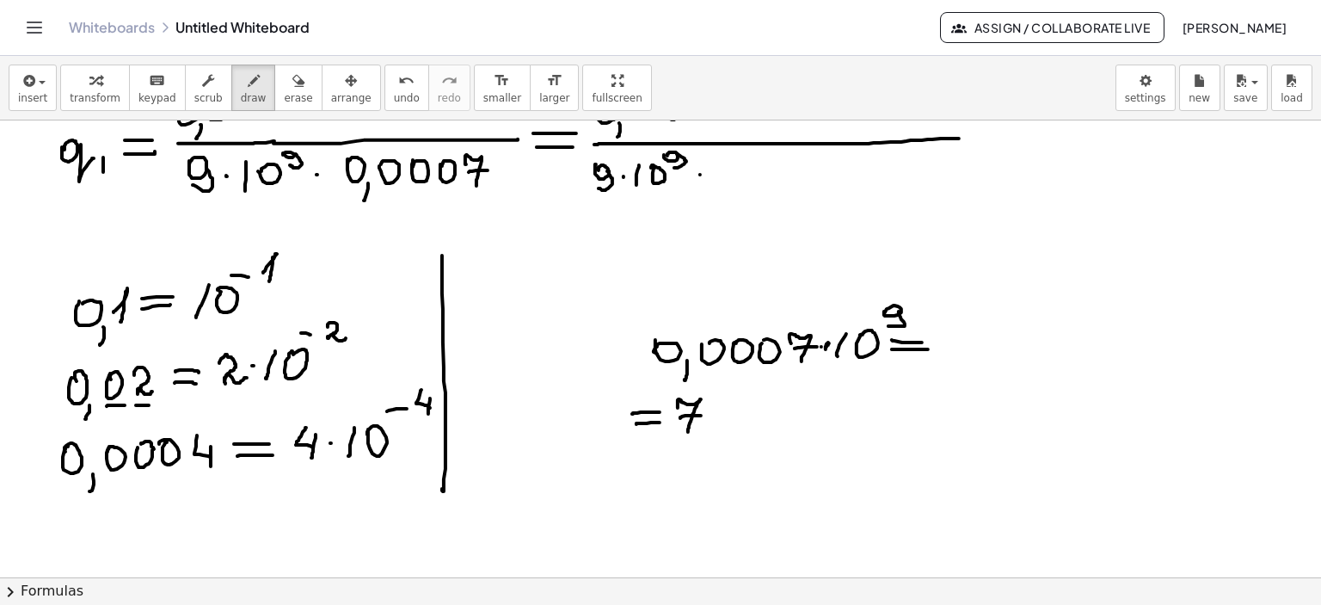
drag, startPoint x: 715, startPoint y: 415, endPoint x: 733, endPoint y: 415, distance: 18.1
drag, startPoint x: 728, startPoint y: 418, endPoint x: 736, endPoint y: 427, distance: 12.8
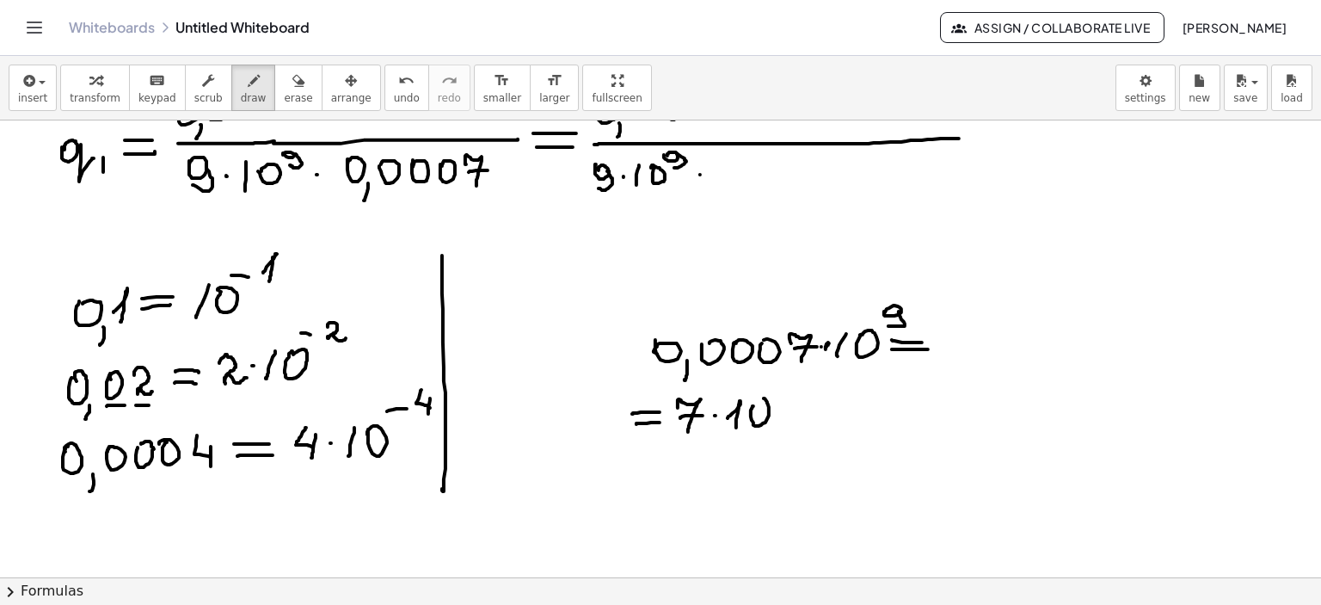
drag, startPoint x: 114, startPoint y: 495, endPoint x: 128, endPoint y: 493, distance: 14.8
drag, startPoint x: 148, startPoint y: 489, endPoint x: 168, endPoint y: 489, distance: 19.8
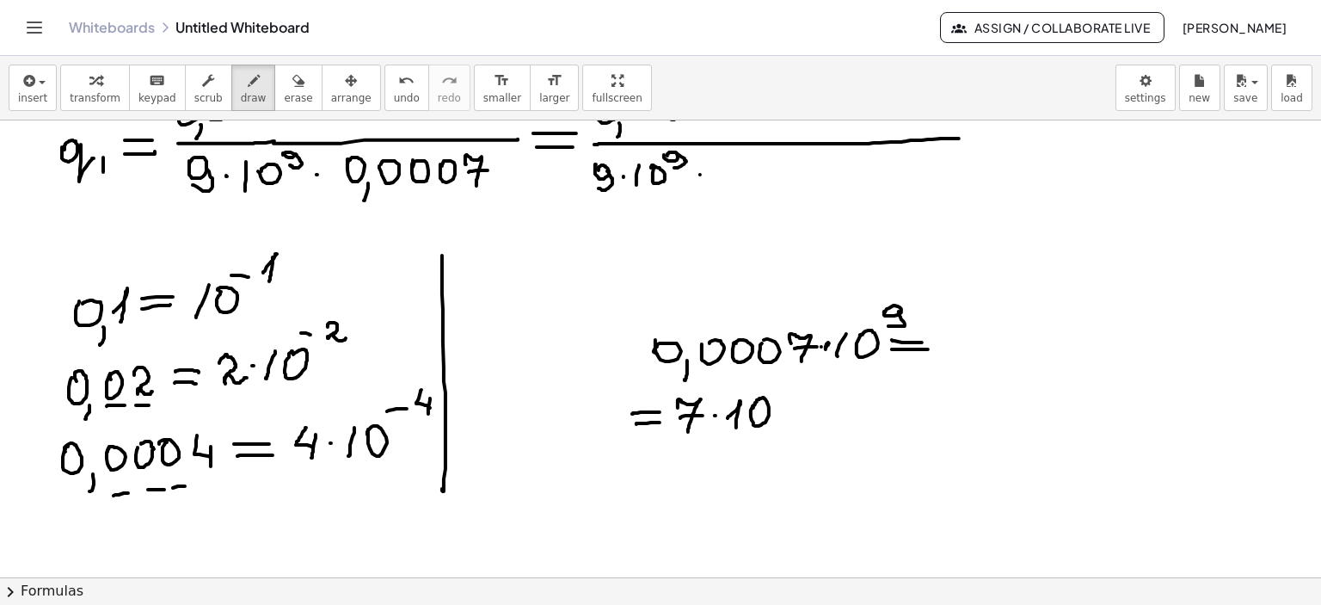
drag, startPoint x: 173, startPoint y: 488, endPoint x: 186, endPoint y: 487, distance: 12.9
drag, startPoint x: 200, startPoint y: 484, endPoint x: 218, endPoint y: 482, distance: 19.0
drag, startPoint x: 769, startPoint y: 388, endPoint x: 777, endPoint y: 387, distance: 8.6
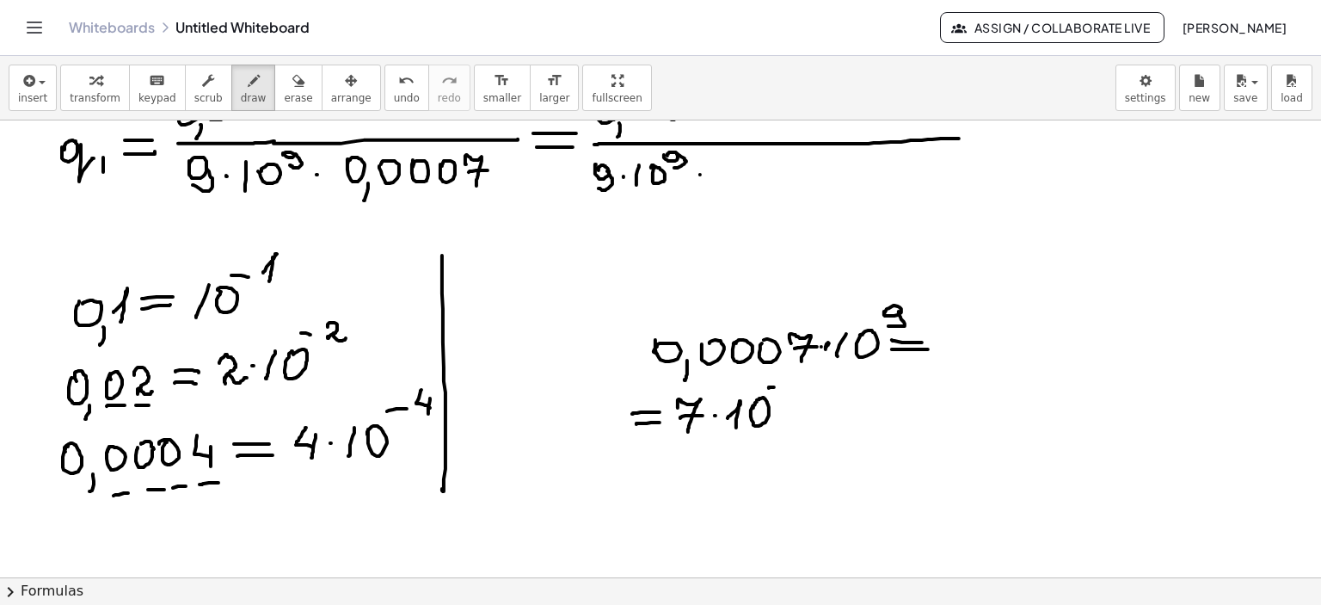
drag, startPoint x: 798, startPoint y: 375, endPoint x: 805, endPoint y: 384, distance: 11.7
drag, startPoint x: 805, startPoint y: 382, endPoint x: 797, endPoint y: 399, distance: 18.9
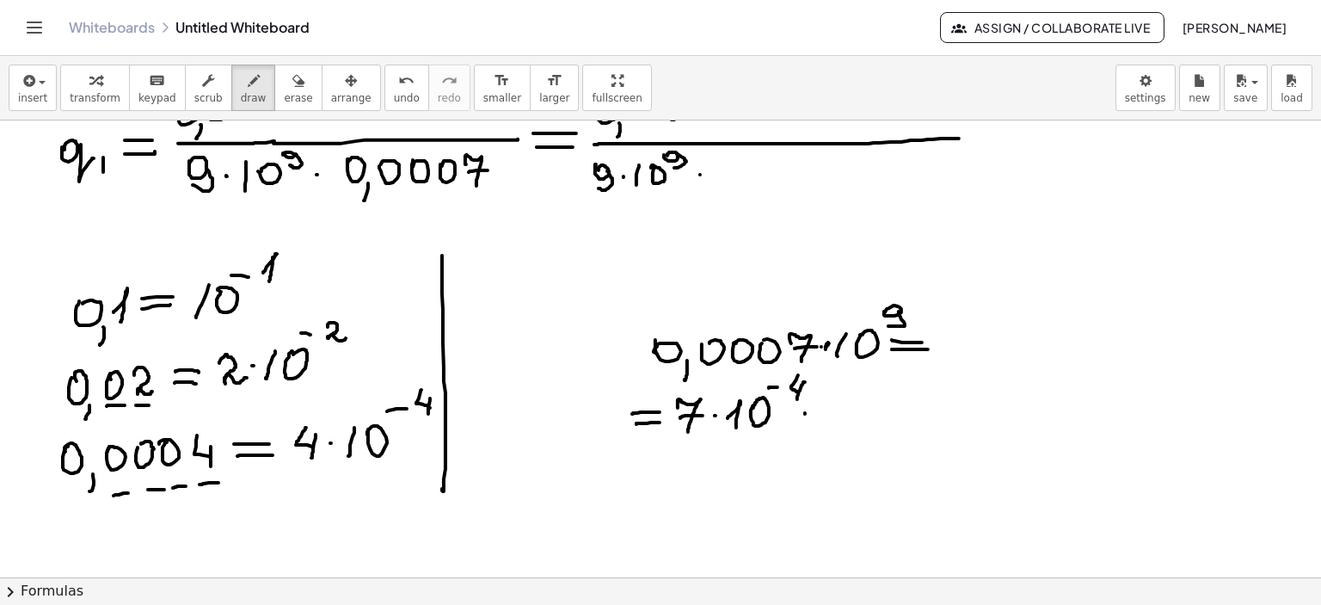
drag, startPoint x: 805, startPoint y: 413, endPoint x: 837, endPoint y: 412, distance: 31.8
drag, startPoint x: 821, startPoint y: 415, endPoint x: 830, endPoint y: 423, distance: 12.2
drag, startPoint x: 845, startPoint y: 399, endPoint x: 854, endPoint y: 402, distance: 9.3
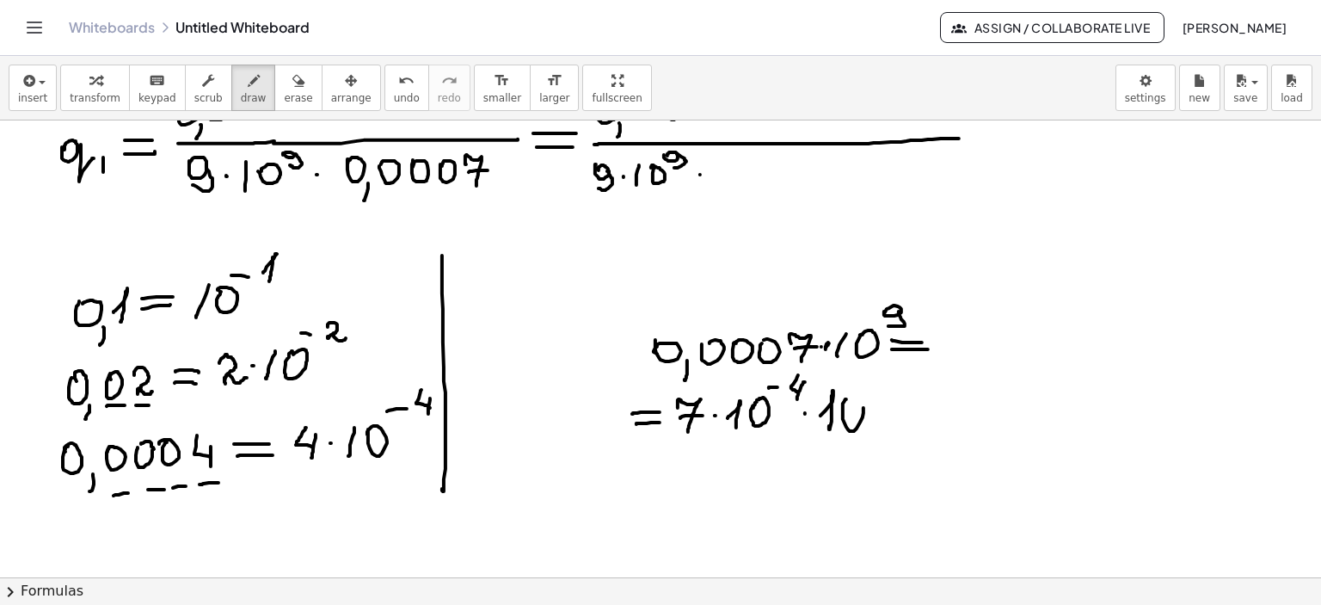
drag, startPoint x: 891, startPoint y: 380, endPoint x: 885, endPoint y: 402, distance: 23.2
drag, startPoint x: 901, startPoint y: 409, endPoint x: 936, endPoint y: 405, distance: 34.6
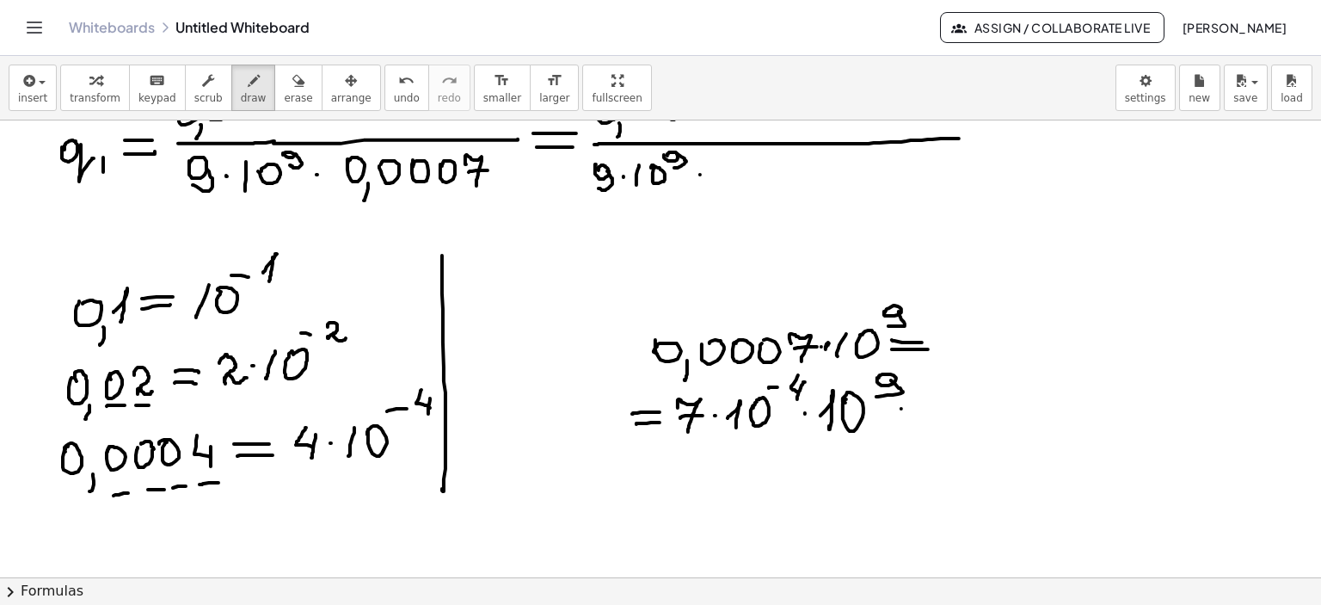
drag, startPoint x: 901, startPoint y: 422, endPoint x: 943, endPoint y: 416, distance: 41.7
drag, startPoint x: 733, startPoint y: 439, endPoint x: 757, endPoint y: 435, distance: 24.3
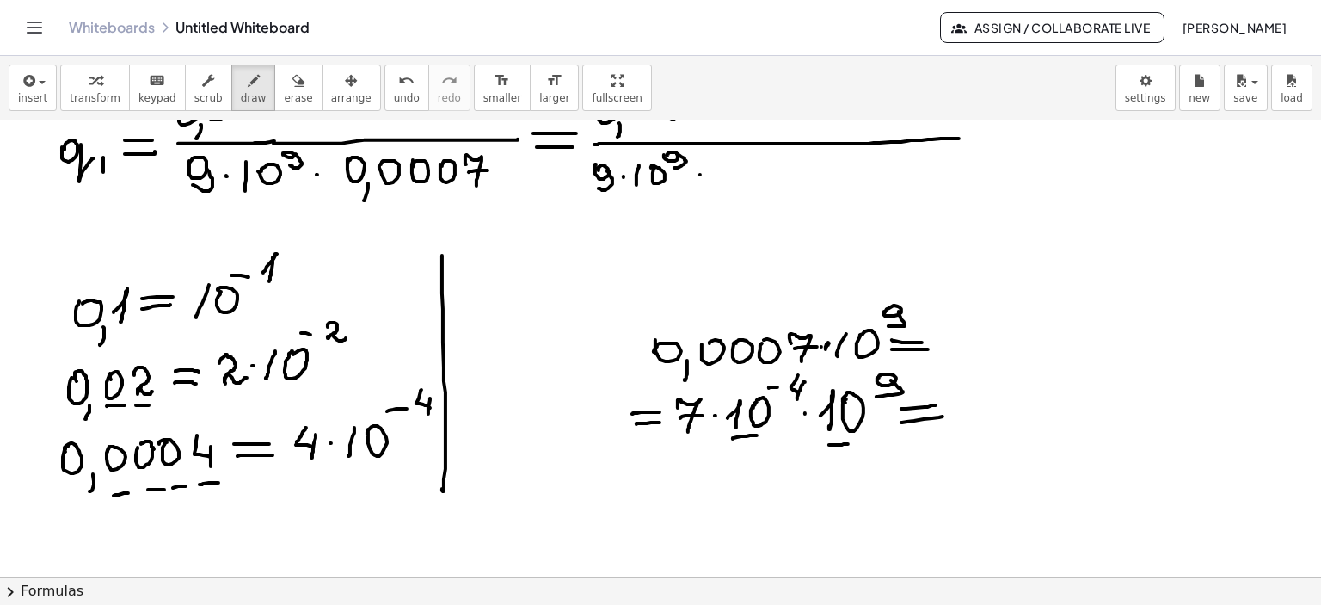
drag, startPoint x: 829, startPoint y: 445, endPoint x: 848, endPoint y: 444, distance: 18.9
drag, startPoint x: 961, startPoint y: 405, endPoint x: 973, endPoint y: 425, distance: 23.2
drag, startPoint x: 965, startPoint y: 409, endPoint x: 989, endPoint y: 408, distance: 24.1
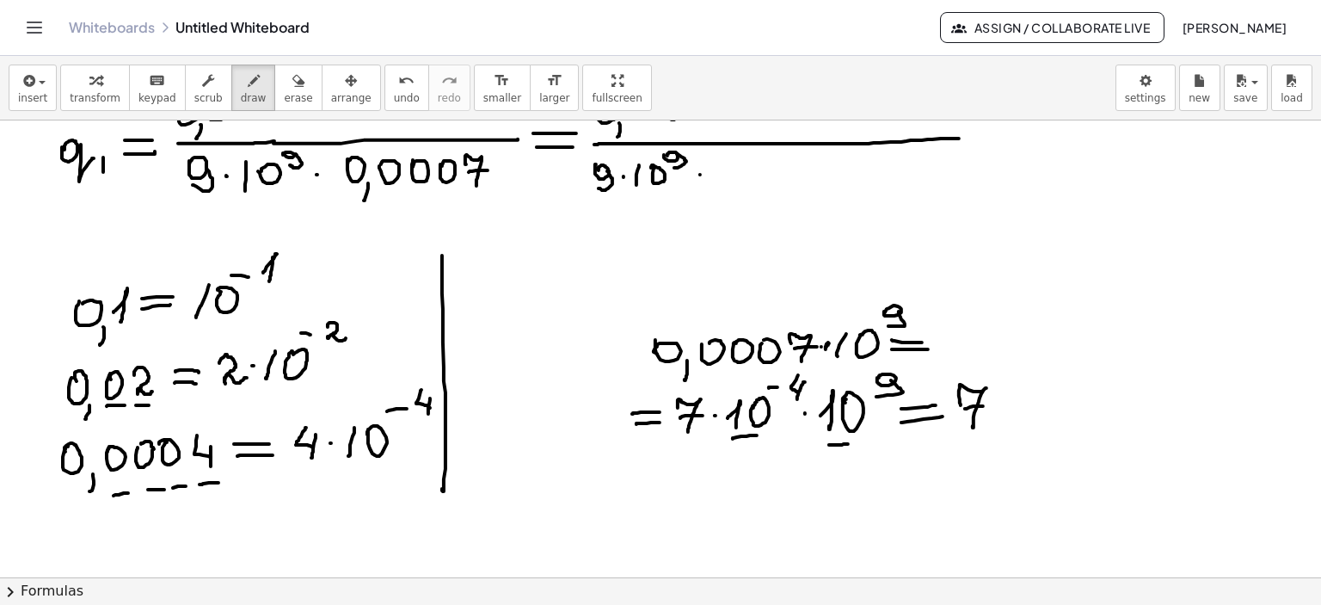
drag, startPoint x: 1020, startPoint y: 386, endPoint x: 1025, endPoint y: 415, distance: 29.7
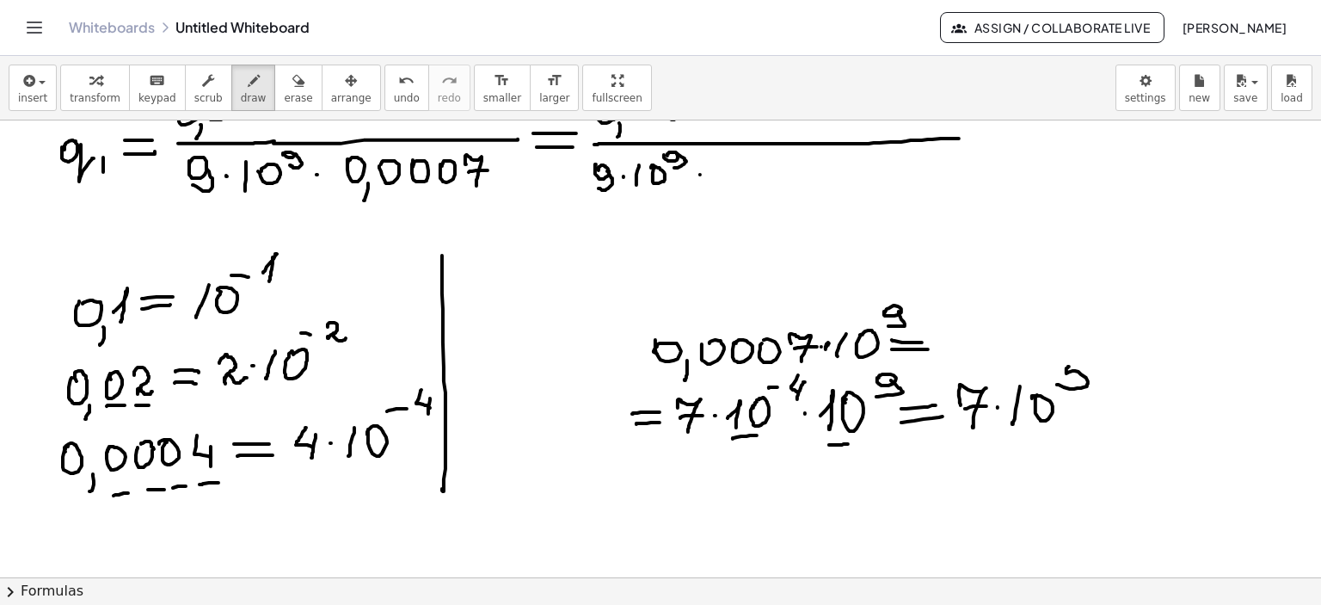
drag, startPoint x: 1069, startPoint y: 366, endPoint x: 1057, endPoint y: 384, distance: 21.7
drag, startPoint x: 1070, startPoint y: 364, endPoint x: 1093, endPoint y: 360, distance: 23.5
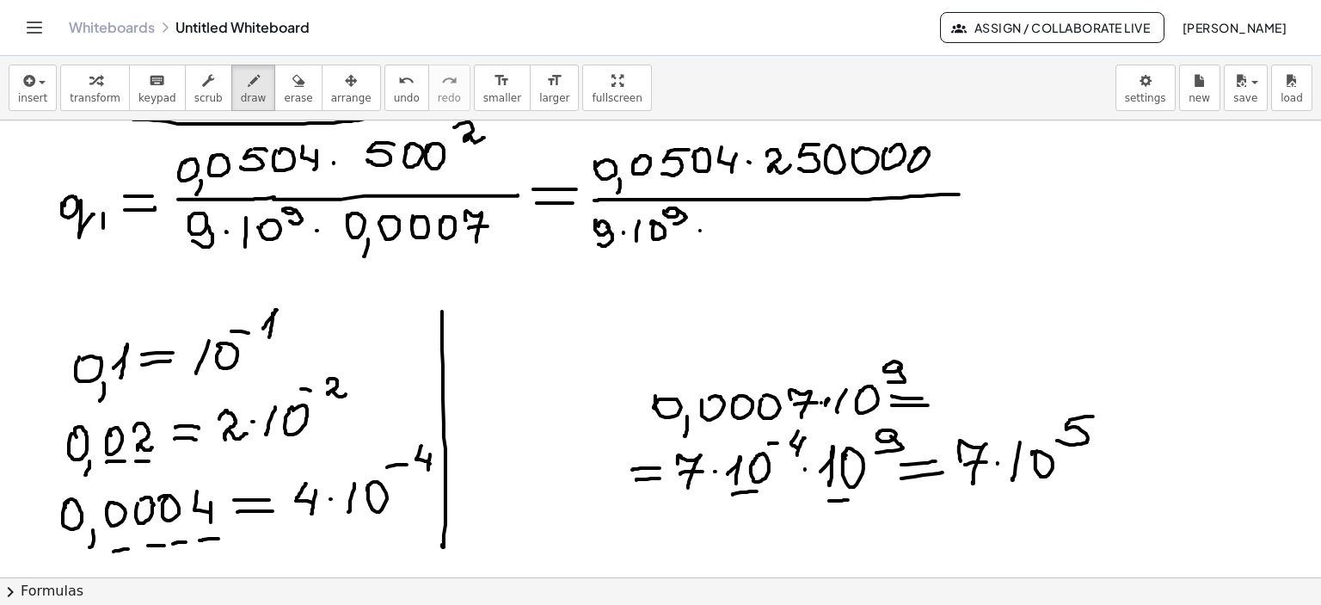
scroll to position [5218, 0]
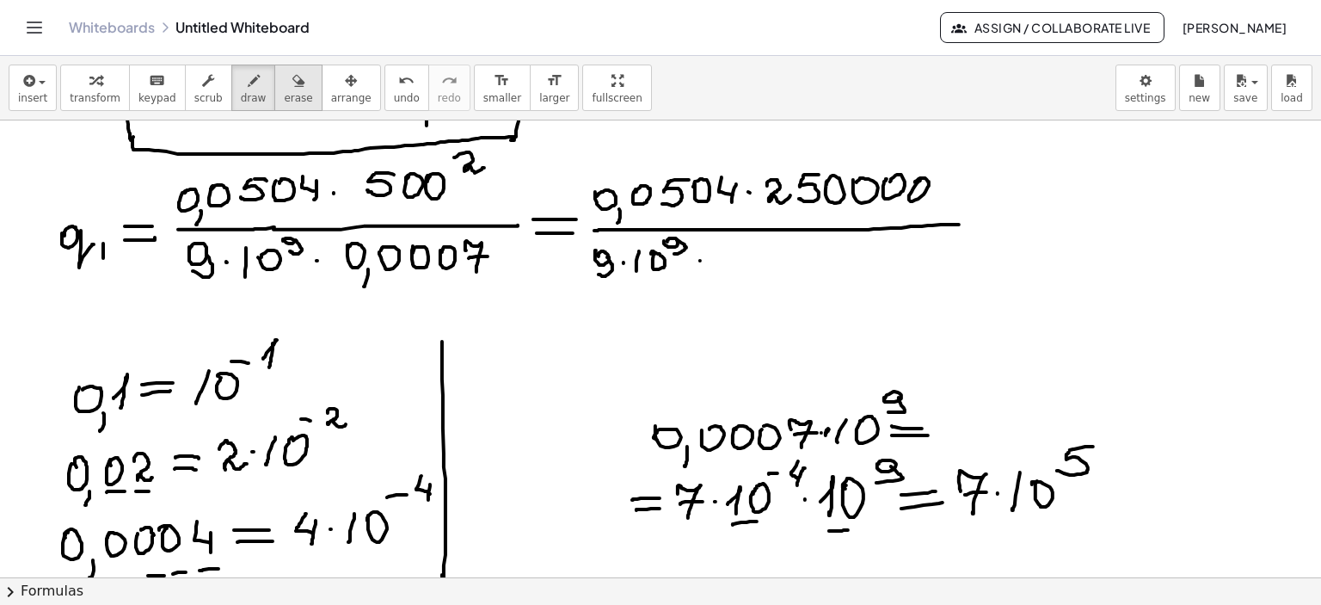
click at [292, 72] on icon "button" at bounding box center [298, 81] width 12 height 21
drag, startPoint x: 687, startPoint y: 301, endPoint x: 238, endPoint y: 80, distance: 500.4
click at [248, 80] on icon "button" at bounding box center [254, 81] width 12 height 21
drag, startPoint x: 244, startPoint y: 294, endPoint x: 277, endPoint y: 294, distance: 32.7
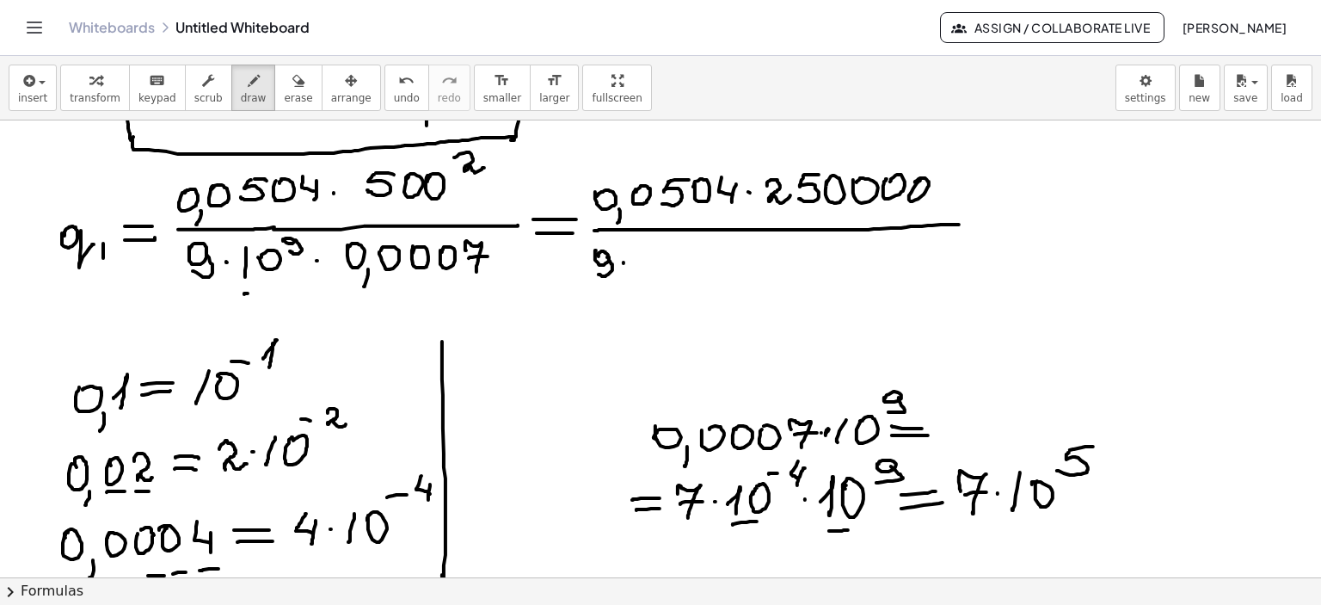
drag, startPoint x: 374, startPoint y: 292, endPoint x: 471, endPoint y: 292, distance: 97.2
click at [284, 78] on div "button" at bounding box center [298, 80] width 28 height 21
drag, startPoint x: 611, startPoint y: 310, endPoint x: 260, endPoint y: 99, distance: 410.0
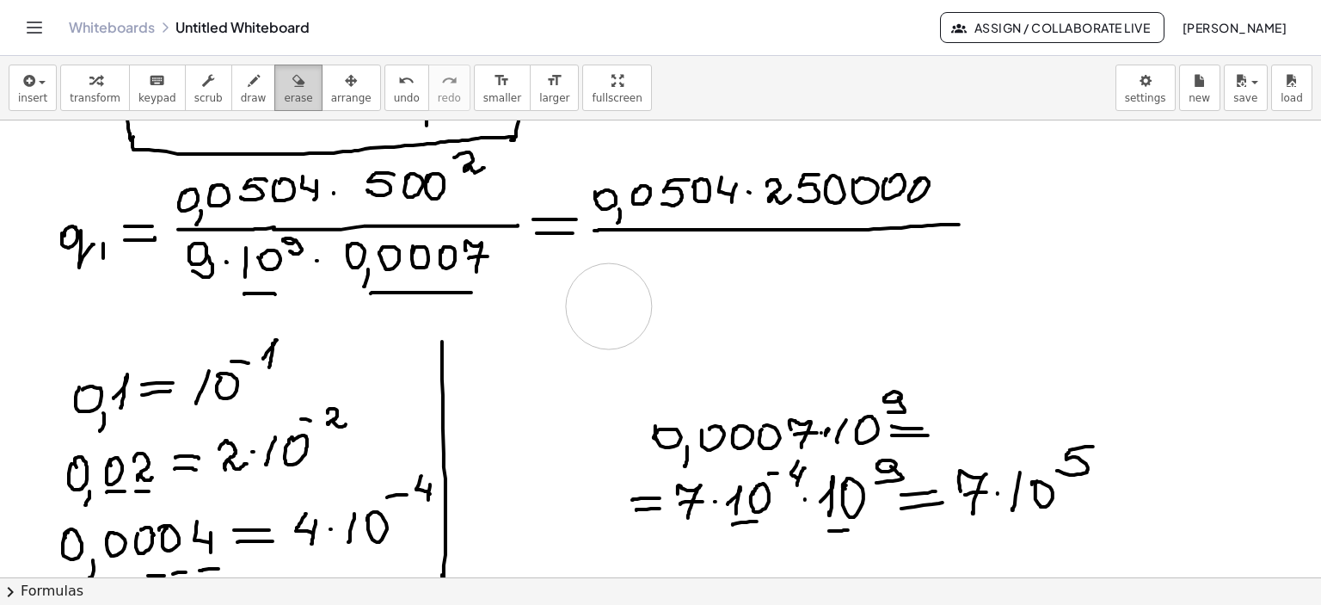
click at [248, 75] on icon "button" at bounding box center [254, 81] width 12 height 21
drag, startPoint x: 648, startPoint y: 243, endPoint x: 632, endPoint y: 268, distance: 29.4
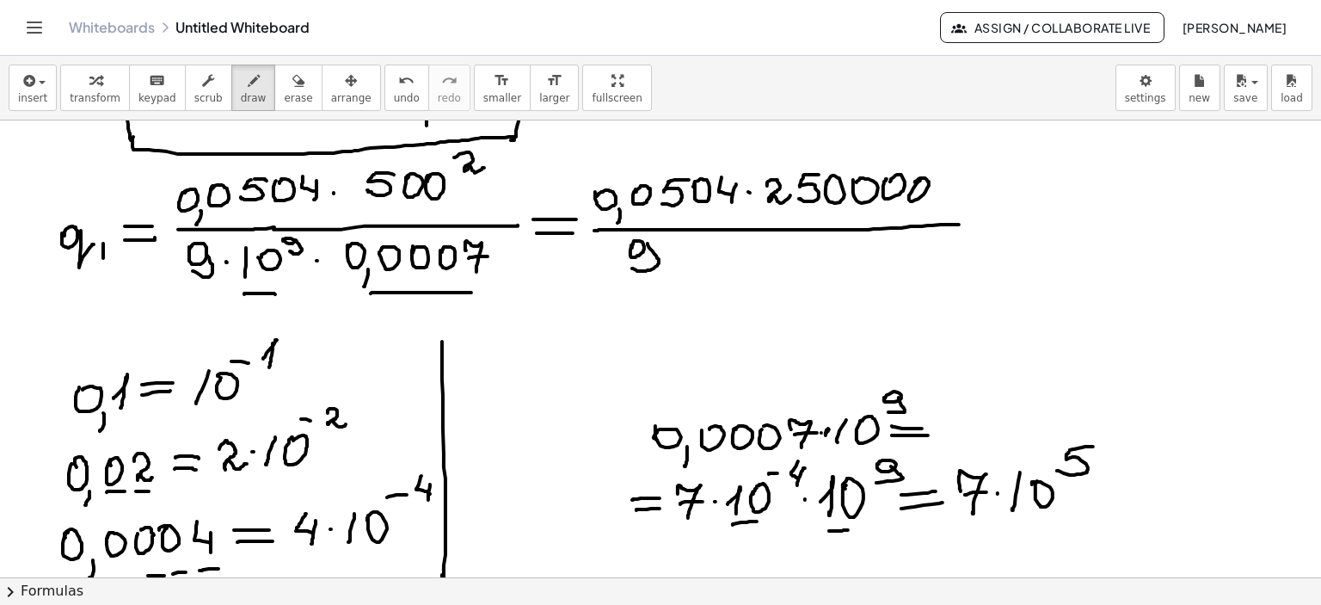
drag, startPoint x: 676, startPoint y: 258, endPoint x: 685, endPoint y: 256, distance: 8.8
drag, startPoint x: 697, startPoint y: 246, endPoint x: 717, endPoint y: 269, distance: 30.5
drag, startPoint x: 708, startPoint y: 256, endPoint x: 758, endPoint y: 266, distance: 50.8
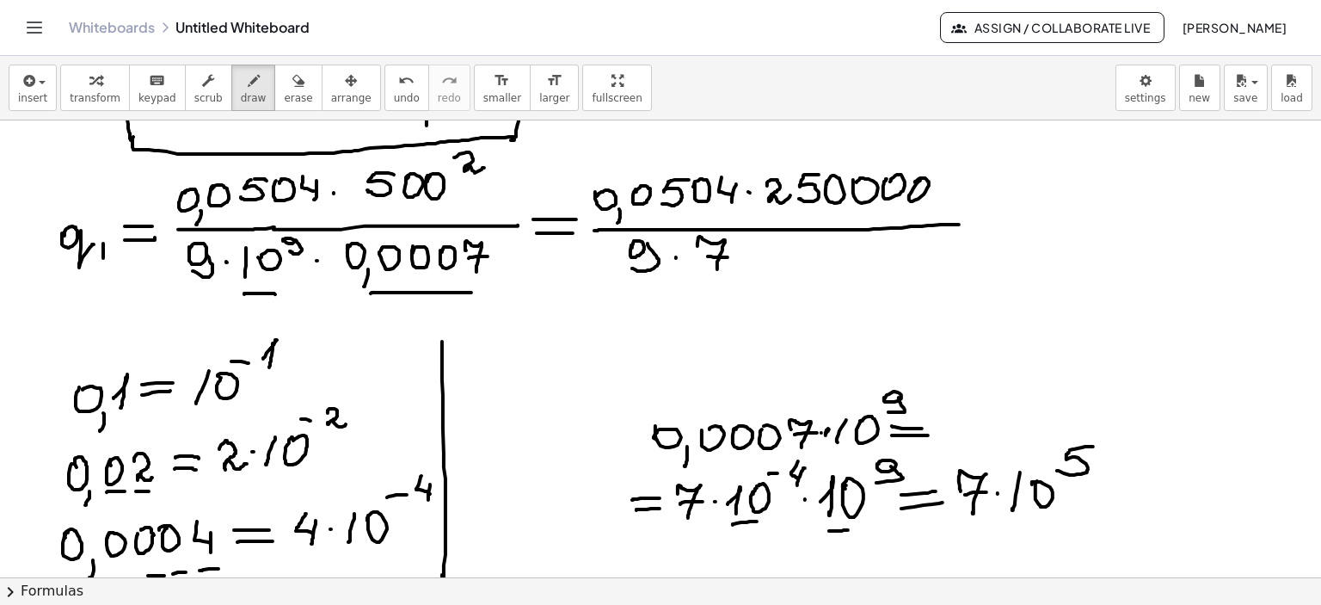
drag, startPoint x: 745, startPoint y: 261, endPoint x: 780, endPoint y: 267, distance: 35.6
drag, startPoint x: 768, startPoint y: 261, endPoint x: 801, endPoint y: 253, distance: 33.6
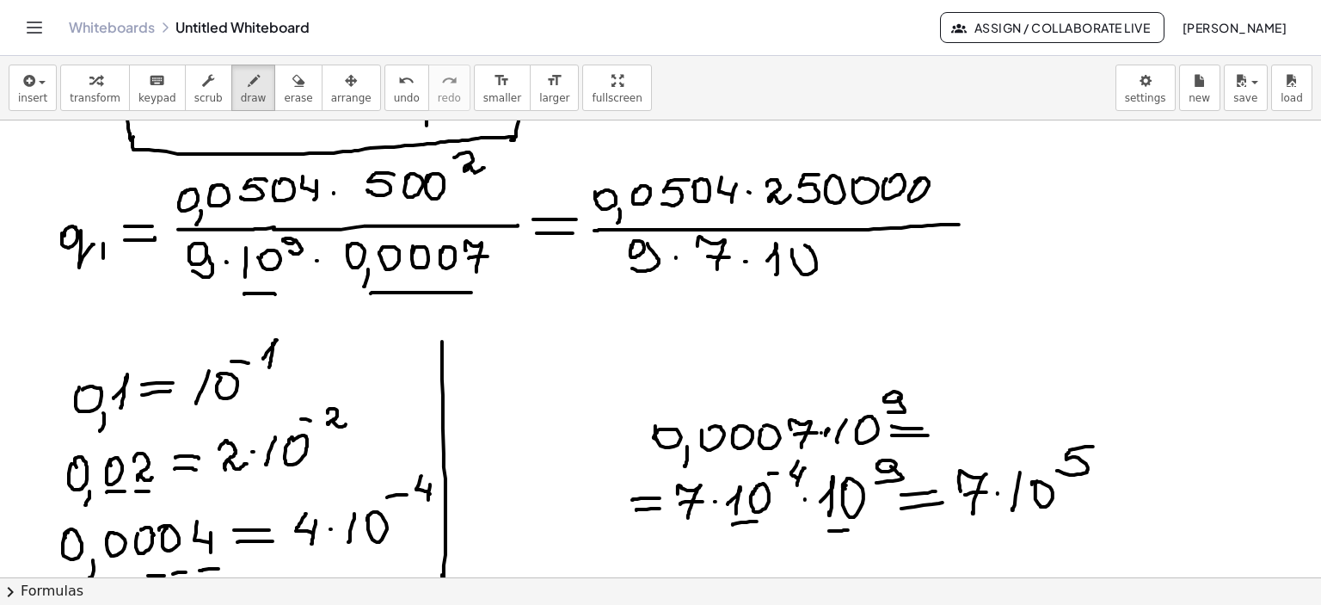
drag, startPoint x: 836, startPoint y: 239, endPoint x: 826, endPoint y: 256, distance: 20.1
drag, startPoint x: 836, startPoint y: 237, endPoint x: 869, endPoint y: 241, distance: 33.0
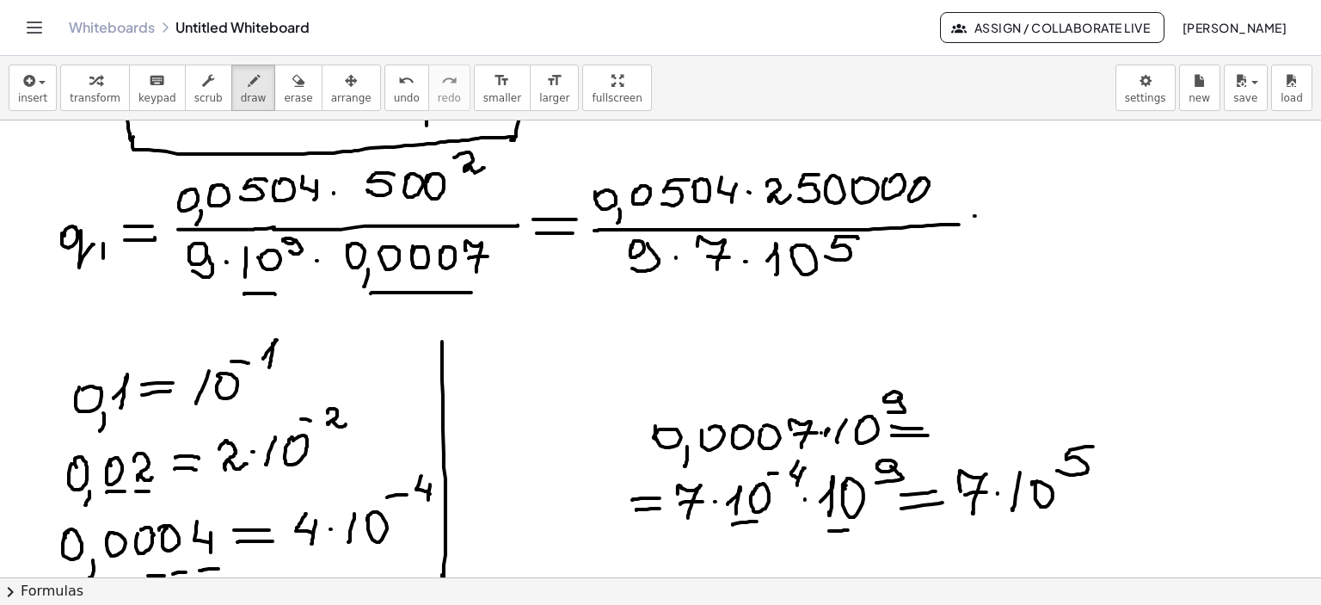
drag, startPoint x: 974, startPoint y: 216, endPoint x: 1021, endPoint y: 215, distance: 46.4
drag, startPoint x: 998, startPoint y: 227, endPoint x: 1018, endPoint y: 227, distance: 20.6
click at [284, 77] on div "button" at bounding box center [298, 80] width 28 height 21
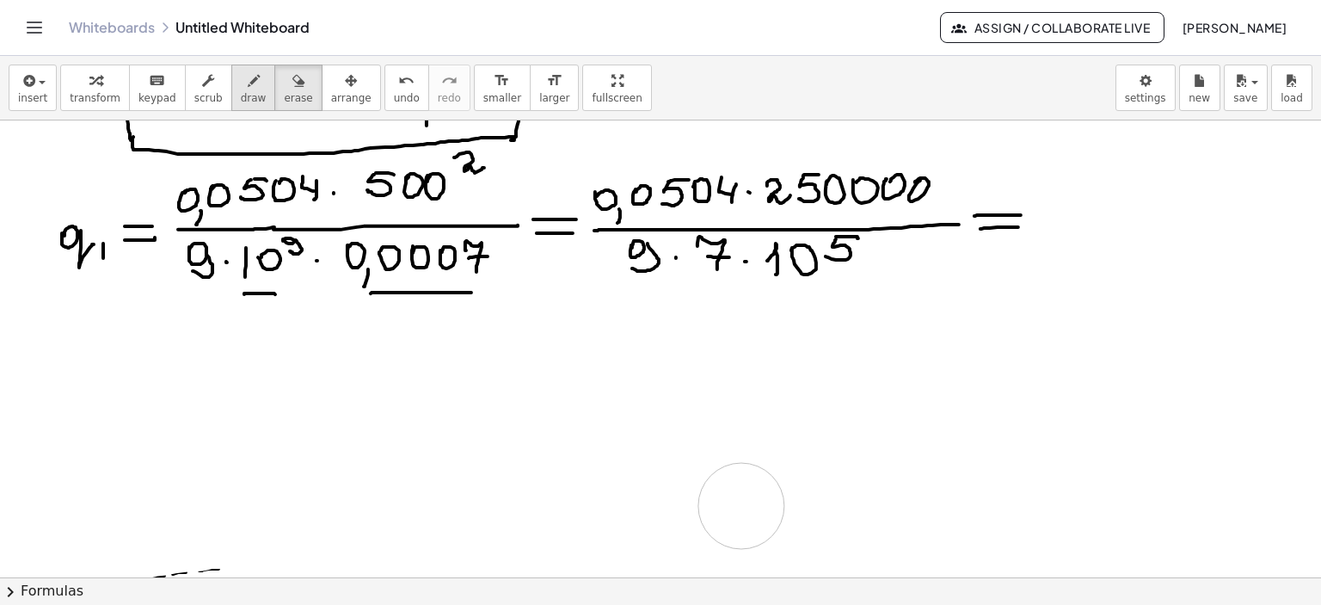
drag, startPoint x: 335, startPoint y: 418, endPoint x: 225, endPoint y: 85, distance: 350.3
click at [248, 82] on icon "button" at bounding box center [254, 81] width 12 height 21
click at [248, 78] on icon "button" at bounding box center [254, 81] width 12 height 21
click at [248, 84] on icon "button" at bounding box center [254, 81] width 12 height 21
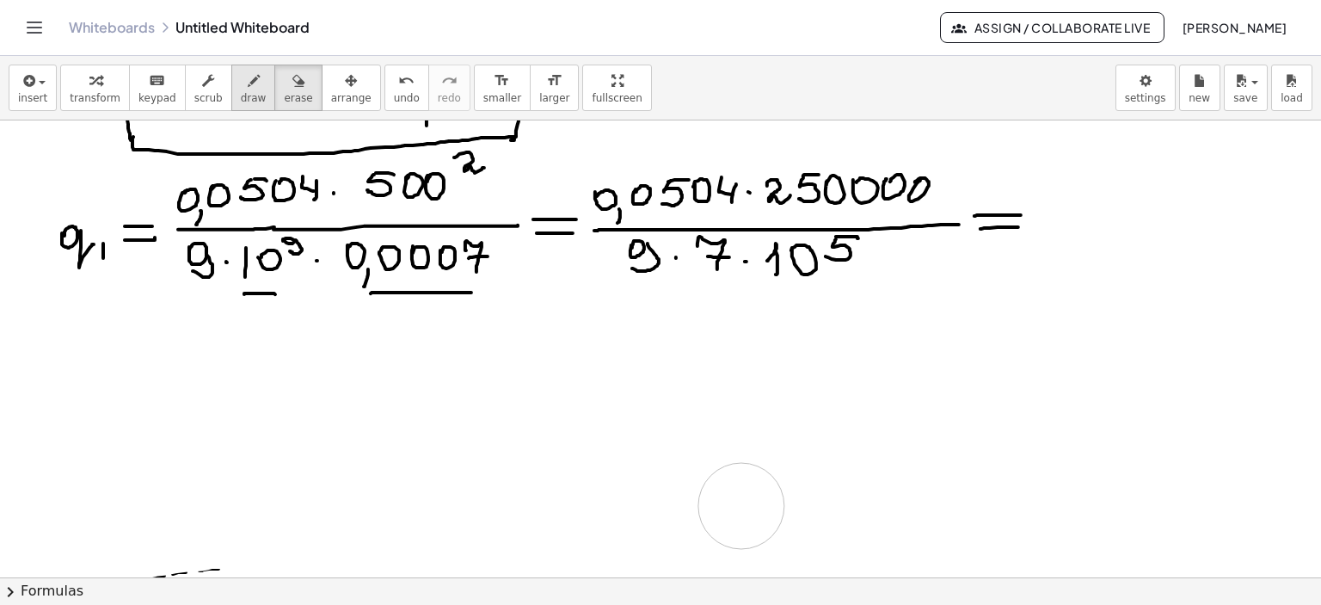
click at [248, 84] on icon "button" at bounding box center [254, 81] width 12 height 21
click at [248, 88] on icon "button" at bounding box center [254, 81] width 12 height 21
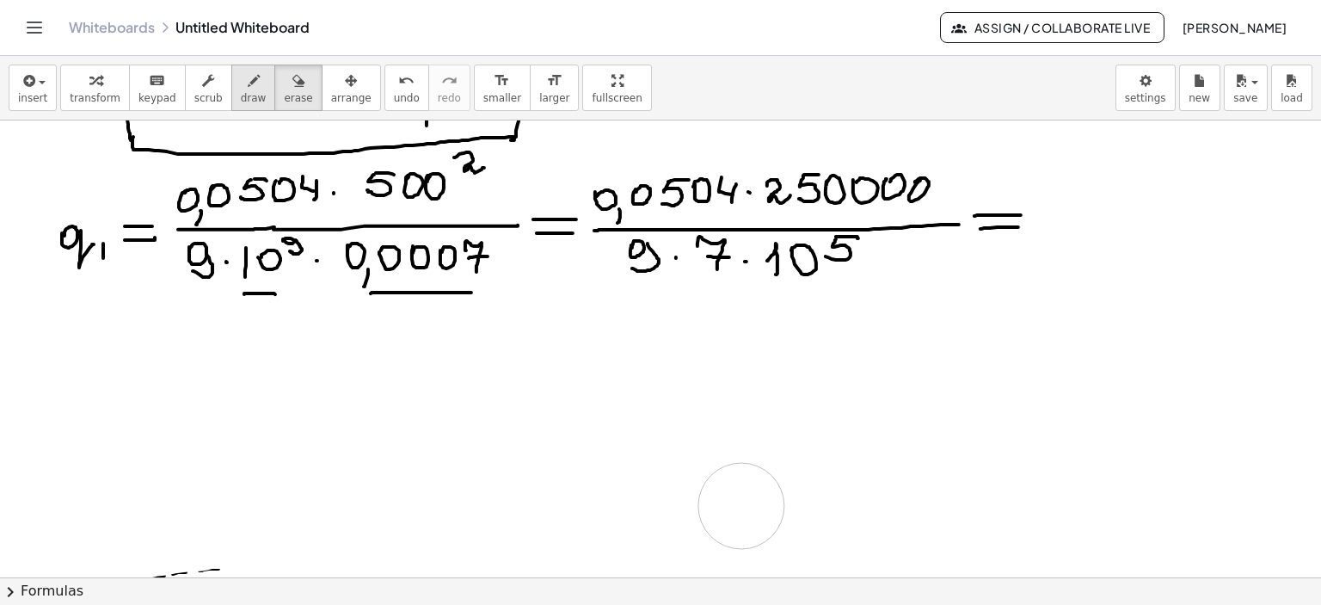
click at [248, 85] on icon "button" at bounding box center [254, 81] width 12 height 21
drag, startPoint x: 79, startPoint y: 396, endPoint x: 131, endPoint y: 390, distance: 52.0
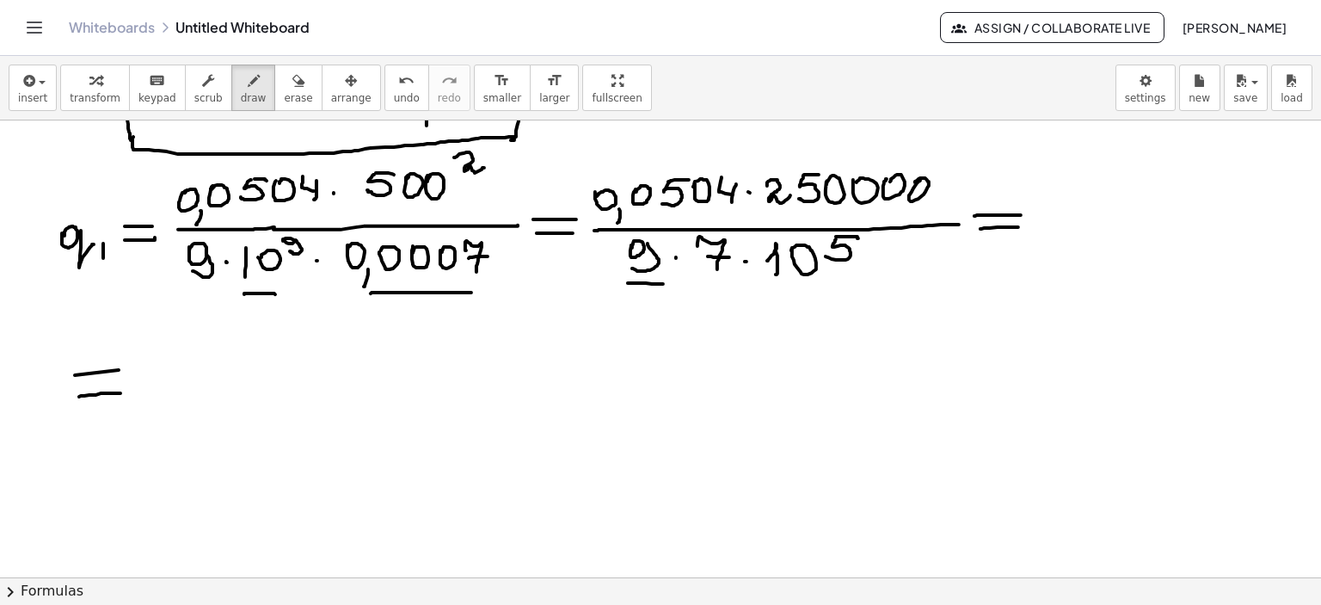
drag, startPoint x: 628, startPoint y: 283, endPoint x: 663, endPoint y: 284, distance: 35.3
drag, startPoint x: 702, startPoint y: 283, endPoint x: 726, endPoint y: 285, distance: 24.1
drag, startPoint x: 162, startPoint y: 388, endPoint x: 276, endPoint y: 388, distance: 114.4
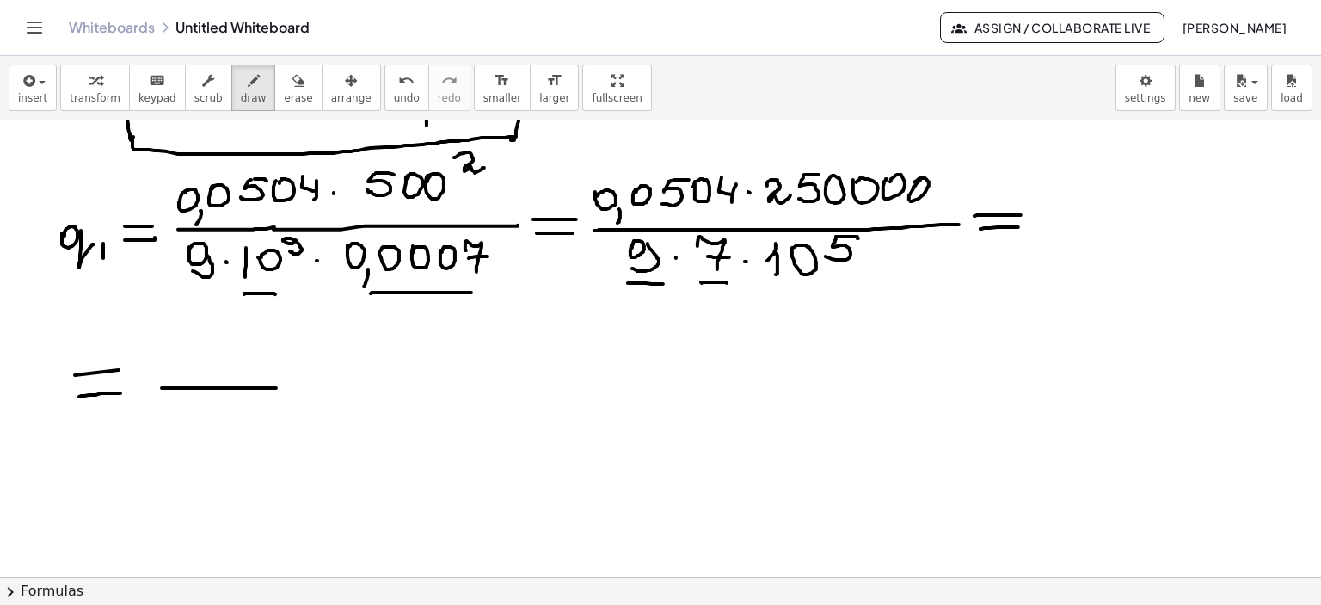
drag, startPoint x: 174, startPoint y: 397, endPoint x: 162, endPoint y: 424, distance: 29.3
drag, startPoint x: 191, startPoint y: 406, endPoint x: 225, endPoint y: 433, distance: 43.5
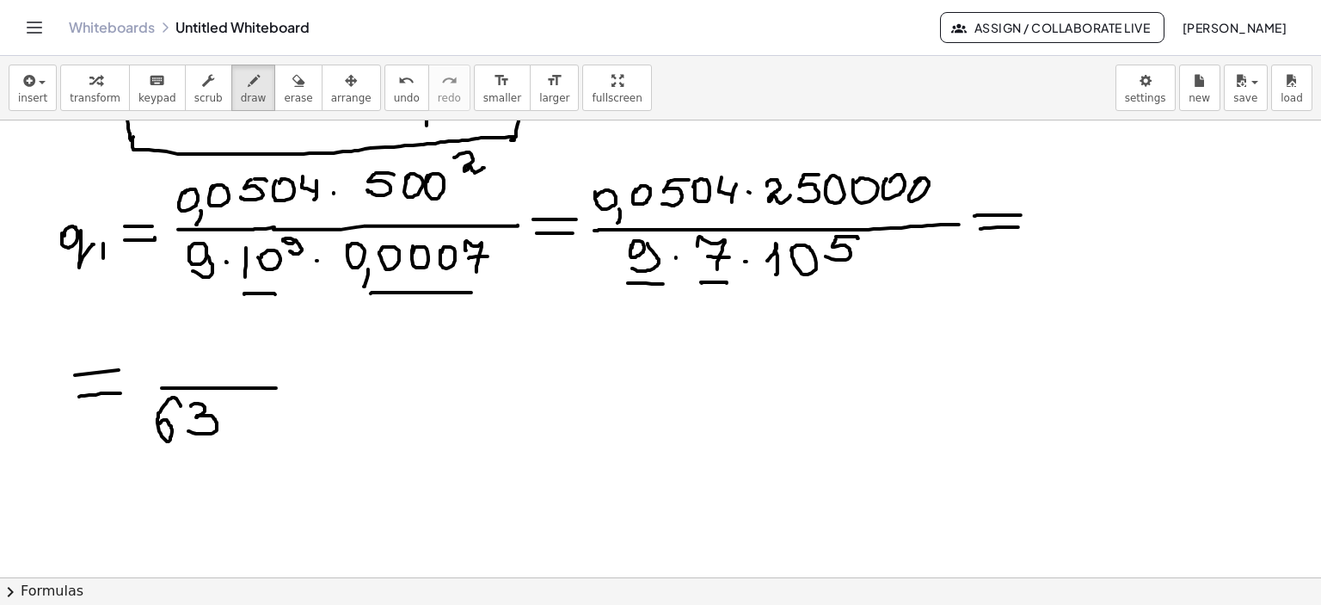
drag, startPoint x: 249, startPoint y: 426, endPoint x: 275, endPoint y: 424, distance: 26.7
drag, startPoint x: 306, startPoint y: 395, endPoint x: 306, endPoint y: 413, distance: 18.1
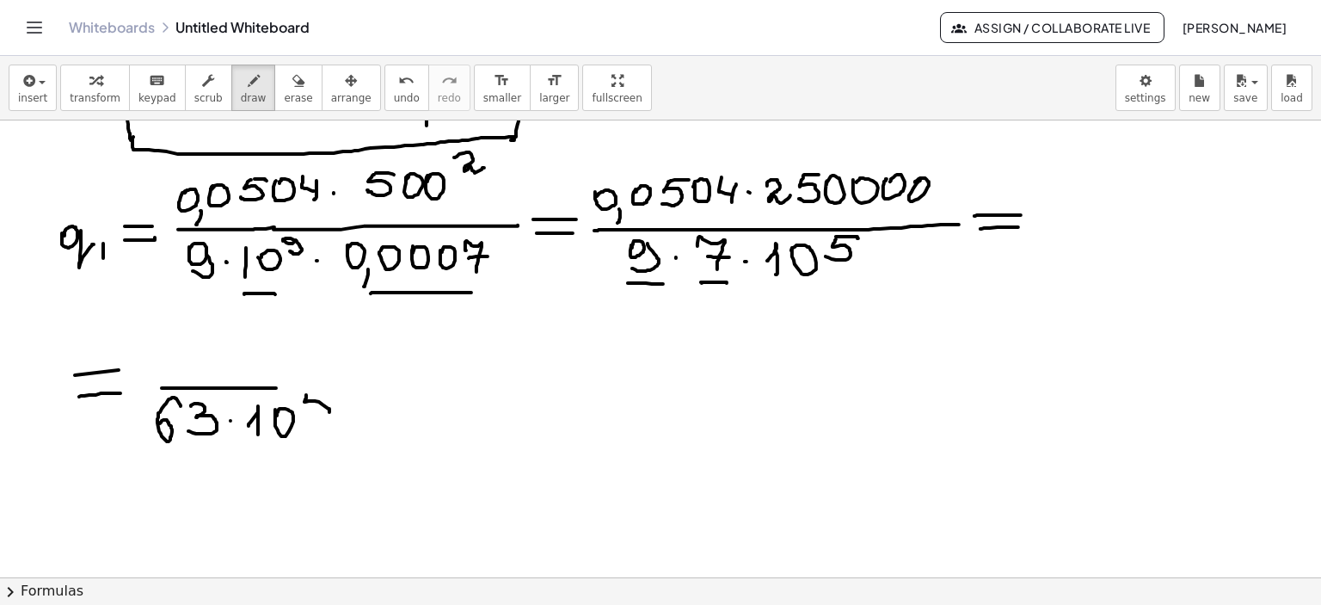
drag, startPoint x: 309, startPoint y: 395, endPoint x: 325, endPoint y: 394, distance: 16.4
drag, startPoint x: 273, startPoint y: 387, endPoint x: 412, endPoint y: 384, distance: 139.3
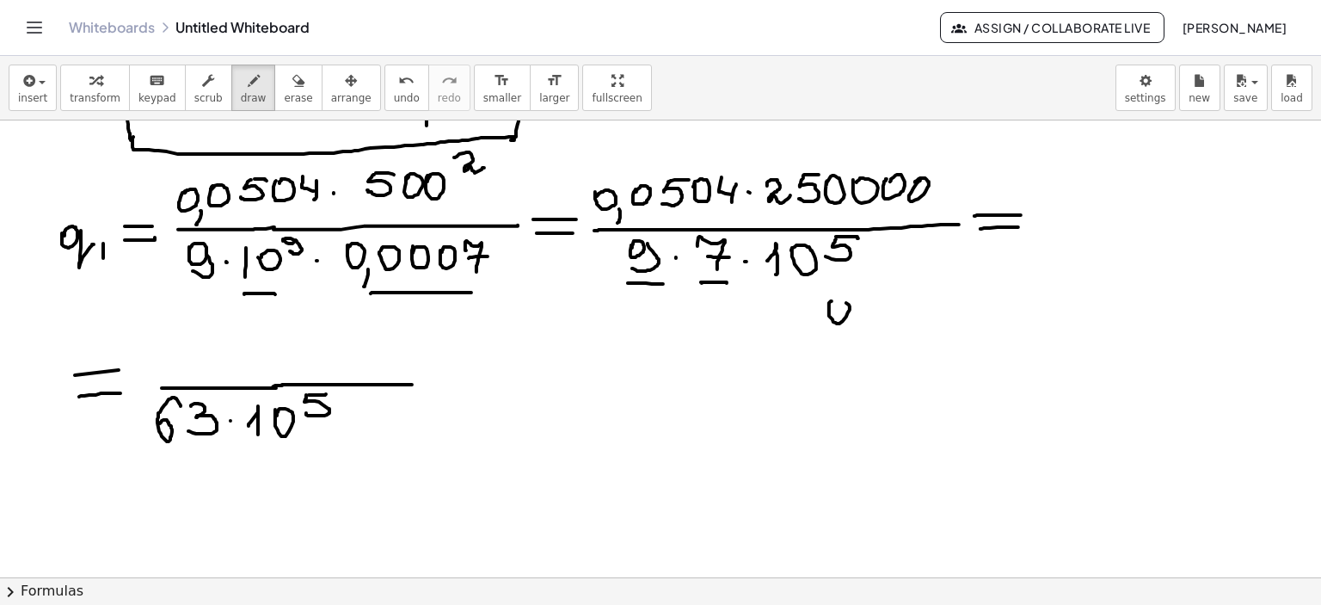
drag, startPoint x: 832, startPoint y: 301, endPoint x: 839, endPoint y: 309, distance: 10.9
drag, startPoint x: 852, startPoint y: 326, endPoint x: 849, endPoint y: 337, distance: 11.7
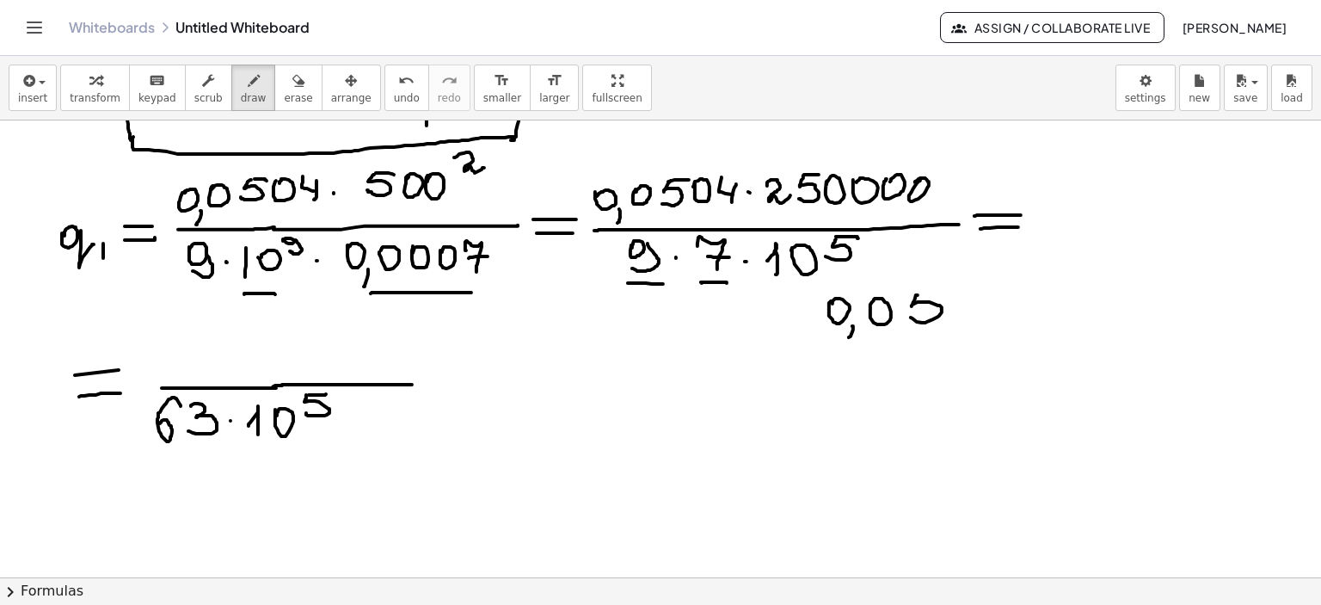
drag, startPoint x: 915, startPoint y: 298, endPoint x: 916, endPoint y: 312, distance: 13.8
drag, startPoint x: 918, startPoint y: 295, endPoint x: 941, endPoint y: 292, distance: 23.4
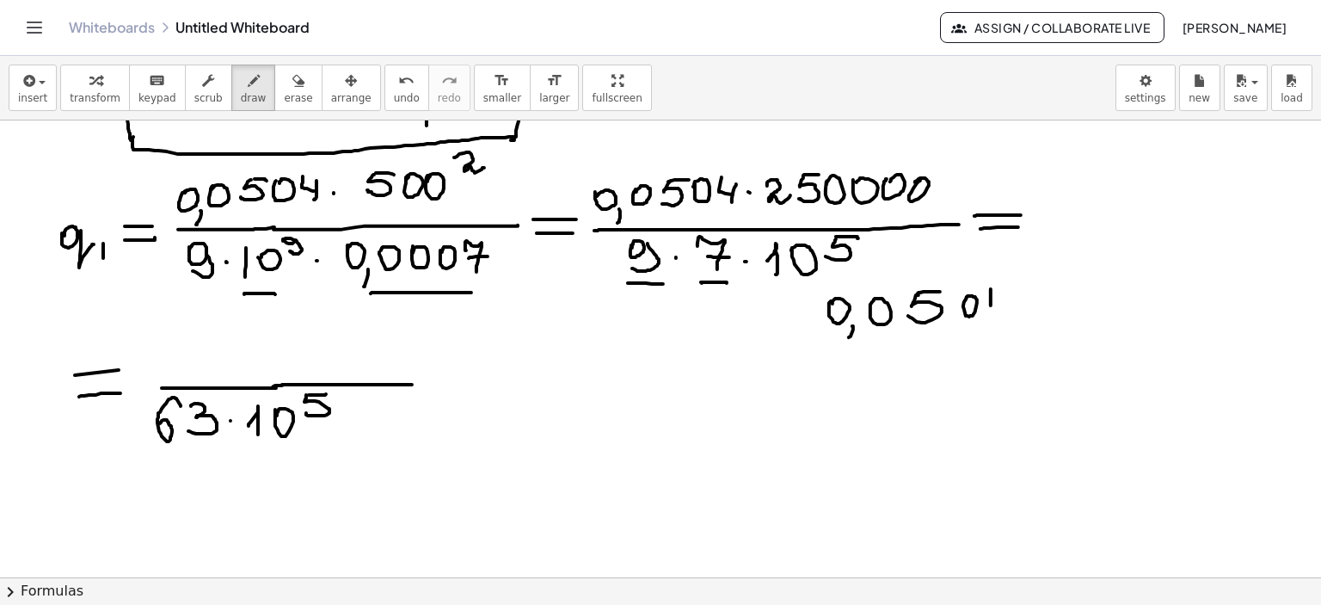
drag, startPoint x: 991, startPoint y: 294, endPoint x: 1005, endPoint y: 308, distance: 19.5
drag, startPoint x: 1005, startPoint y: 302, endPoint x: 953, endPoint y: 341, distance: 64.5
drag, startPoint x: 774, startPoint y: 339, endPoint x: 798, endPoint y: 358, distance: 30.6
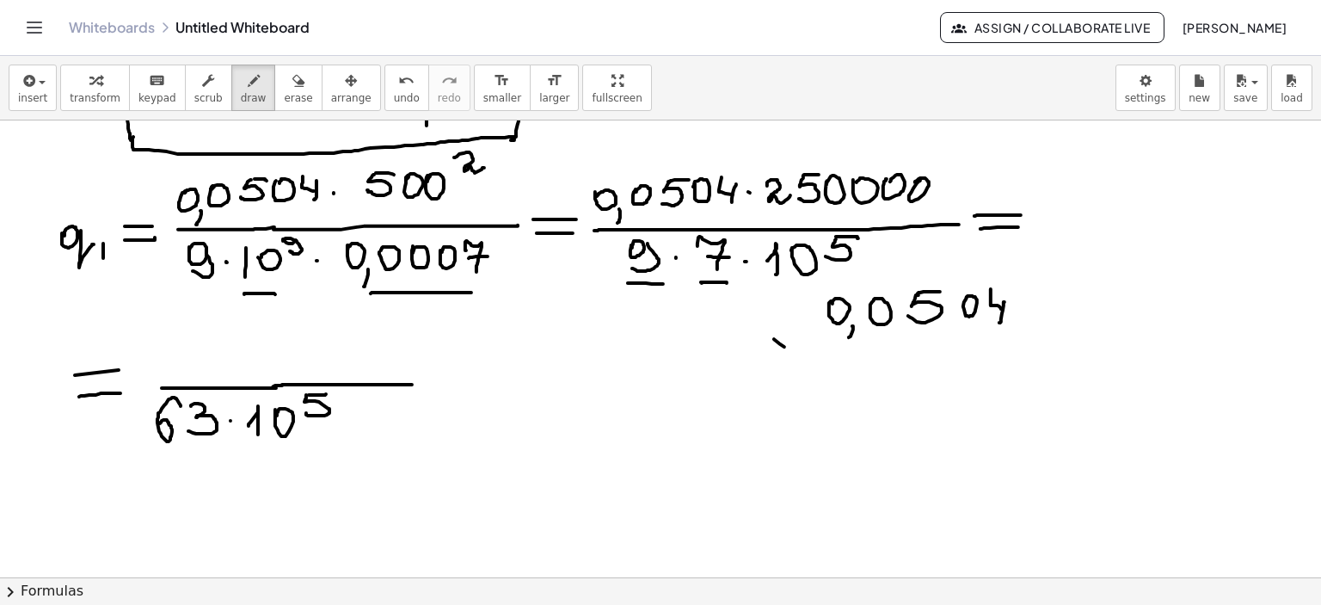
drag, startPoint x: 791, startPoint y: 337, endPoint x: 774, endPoint y: 362, distance: 30.3
drag, startPoint x: 950, startPoint y: 342, endPoint x: 998, endPoint y: 358, distance: 49.8
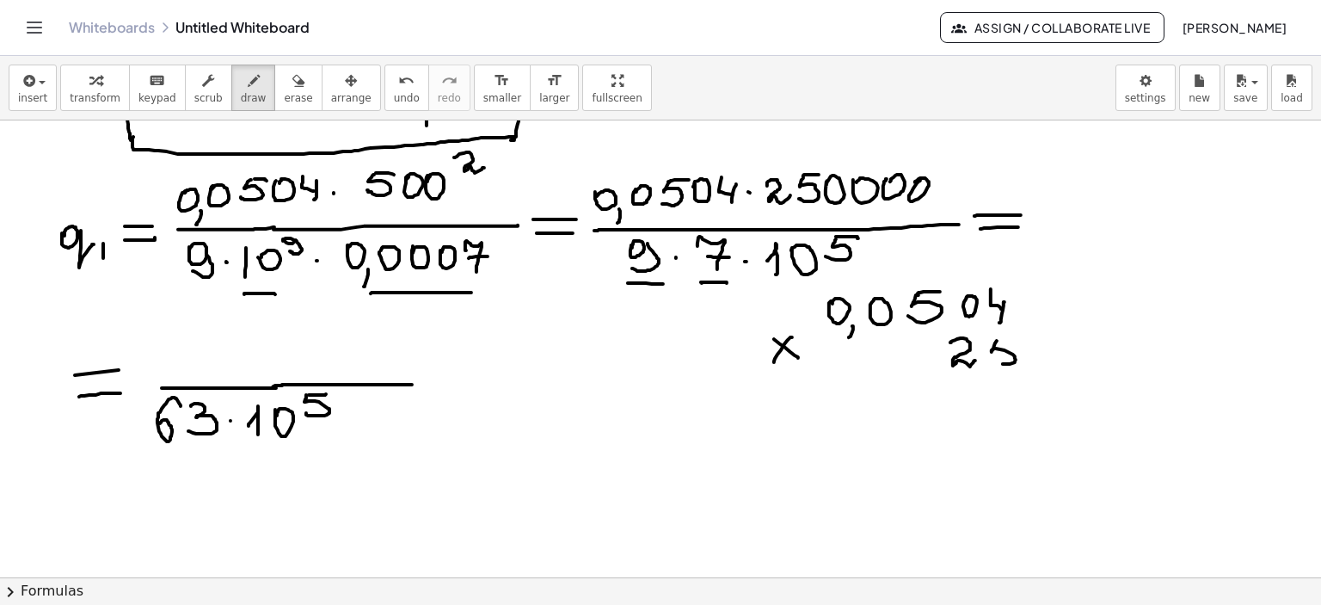
drag, startPoint x: 997, startPoint y: 341, endPoint x: 995, endPoint y: 353, distance: 13.0
drag, startPoint x: 998, startPoint y: 336, endPoint x: 1020, endPoint y: 336, distance: 21.5
drag, startPoint x: 817, startPoint y: 388, endPoint x: 1022, endPoint y: 384, distance: 204.7
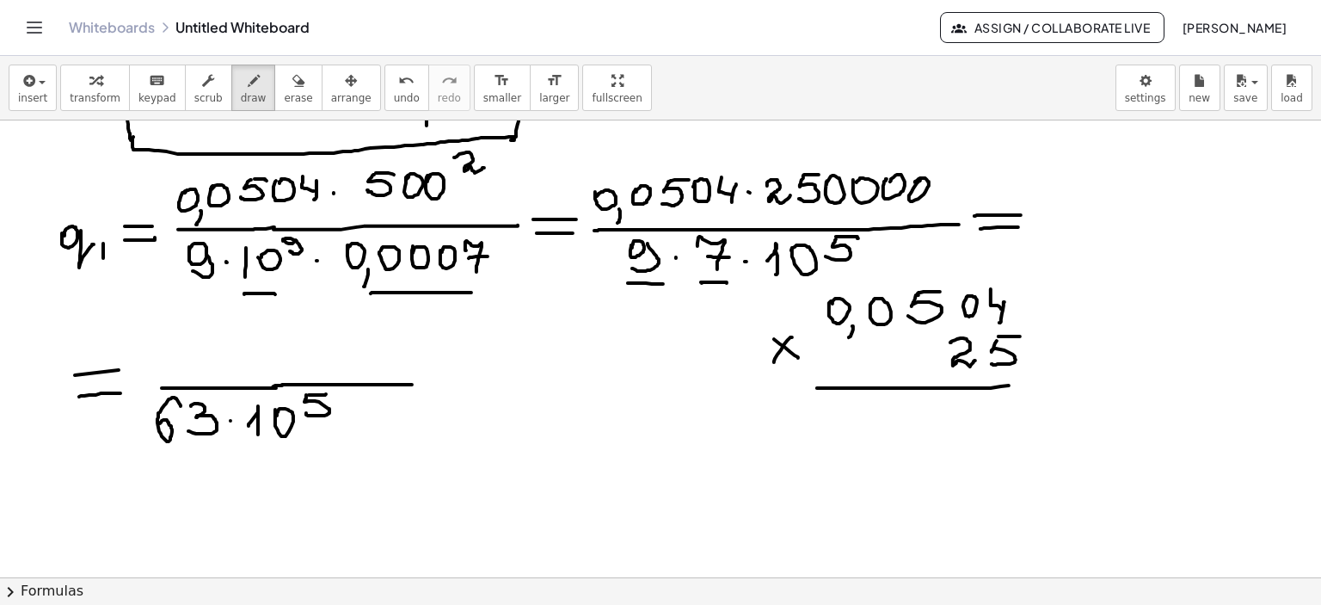
drag, startPoint x: 833, startPoint y: 212, endPoint x: 934, endPoint y: 212, distance: 101.5
drag, startPoint x: 900, startPoint y: 425, endPoint x: 905, endPoint y: 440, distance: 16.3
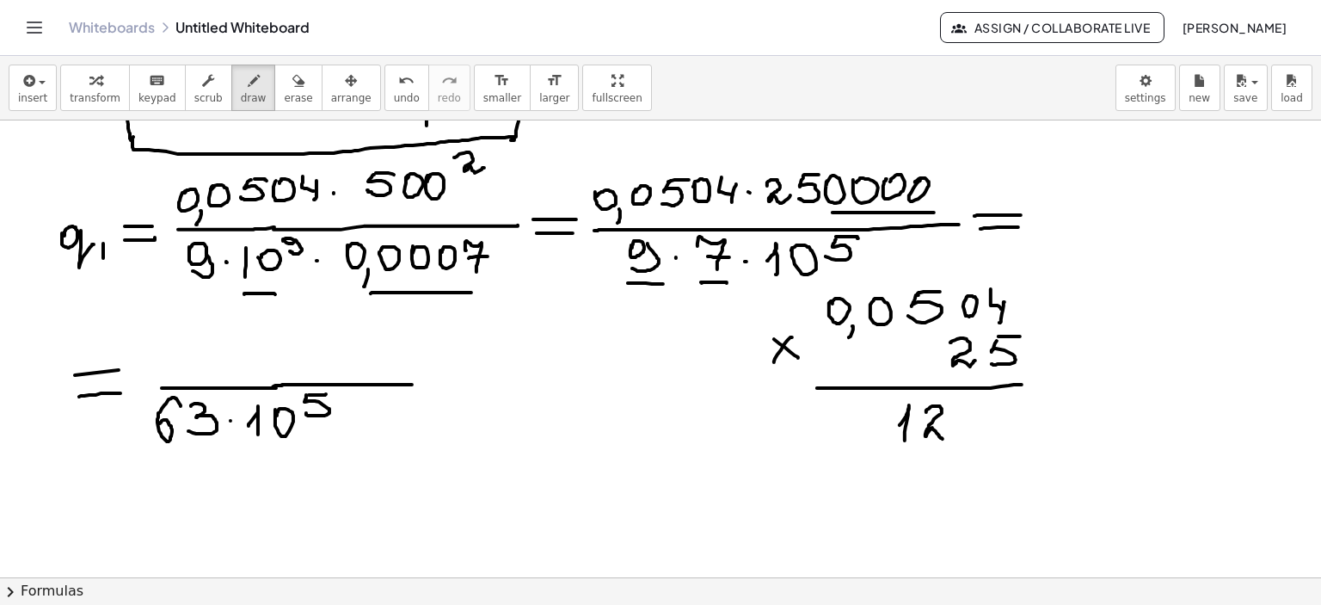
drag, startPoint x: 926, startPoint y: 412, endPoint x: 963, endPoint y: 441, distance: 47.1
drag, startPoint x: 967, startPoint y: 443, endPoint x: 975, endPoint y: 441, distance: 8.8
drag, startPoint x: 995, startPoint y: 409, endPoint x: 980, endPoint y: 429, distance: 24.6
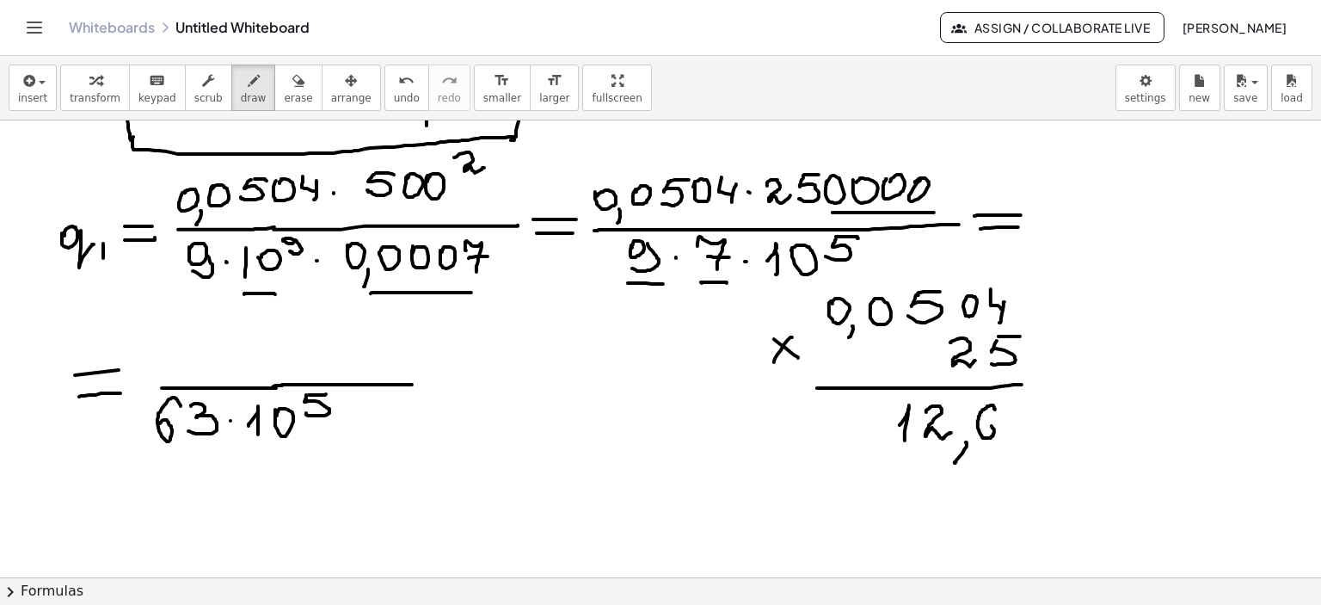
click at [292, 83] on icon "button" at bounding box center [298, 81] width 12 height 21
drag, startPoint x: 894, startPoint y: 464, endPoint x: 233, endPoint y: 82, distance: 763.7
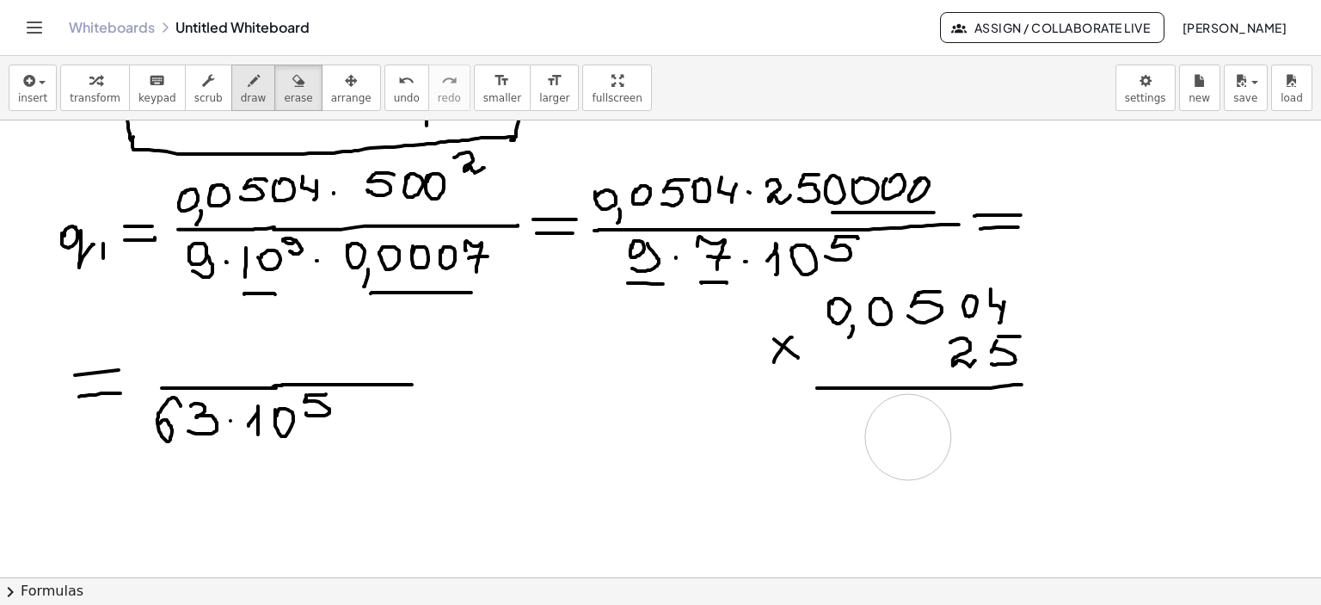
click at [248, 82] on icon "button" at bounding box center [254, 81] width 12 height 21
click at [248, 80] on icon "button" at bounding box center [254, 81] width 12 height 21
drag, startPoint x: 870, startPoint y: 424, endPoint x: 876, endPoint y: 440, distance: 17.1
drag, startPoint x: 884, startPoint y: 445, endPoint x: 902, endPoint y: 430, distance: 23.2
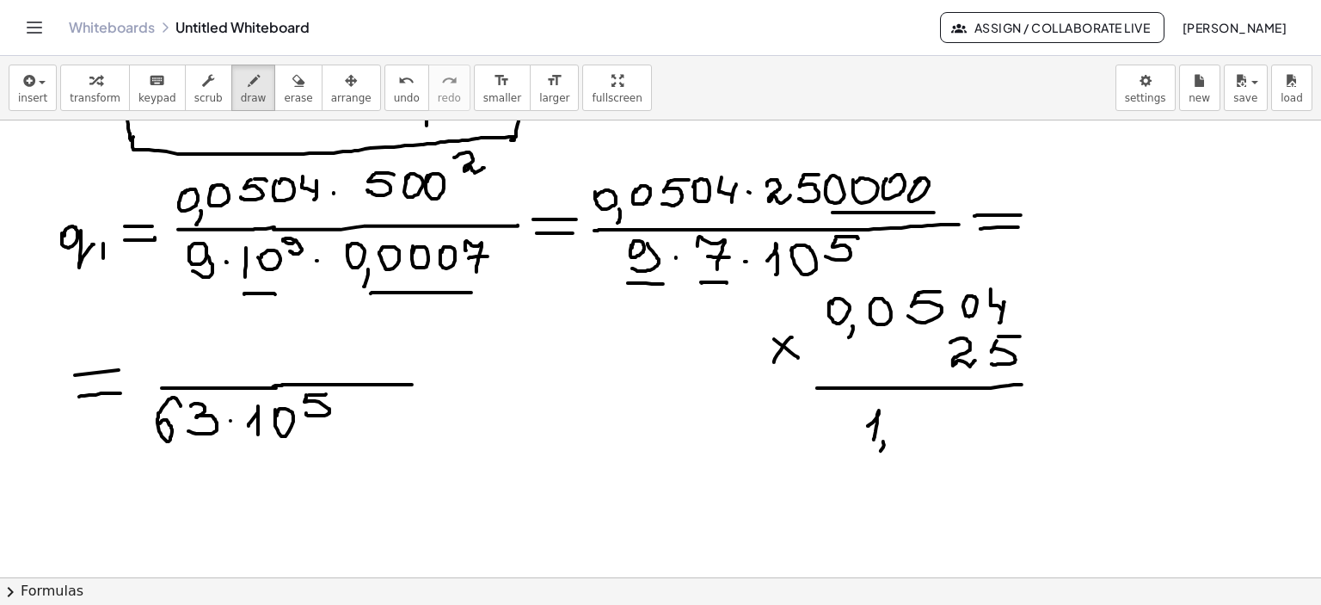
drag, startPoint x: 898, startPoint y: 420, endPoint x: 928, endPoint y: 434, distance: 33.5
drag, startPoint x: 952, startPoint y: 419, endPoint x: 956, endPoint y: 447, distance: 28.7
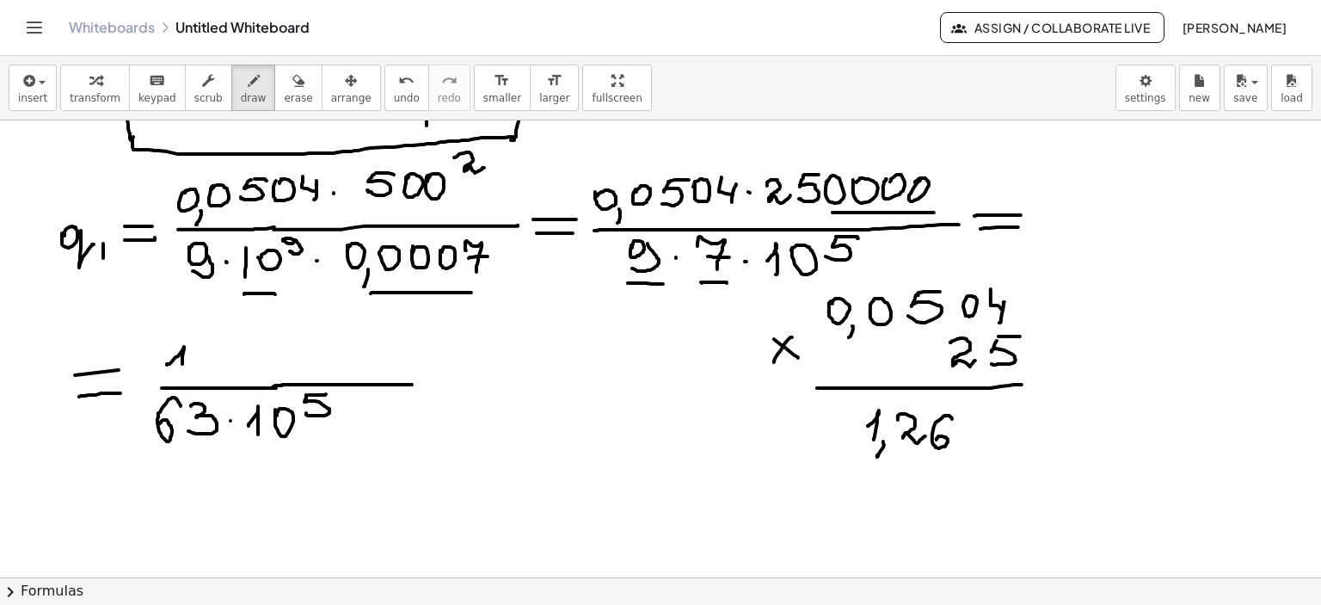
drag, startPoint x: 167, startPoint y: 365, endPoint x: 180, endPoint y: 376, distance: 17.1
drag, startPoint x: 192, startPoint y: 374, endPoint x: 220, endPoint y: 364, distance: 30.2
drag, startPoint x: 209, startPoint y: 357, endPoint x: 234, endPoint y: 366, distance: 26.4
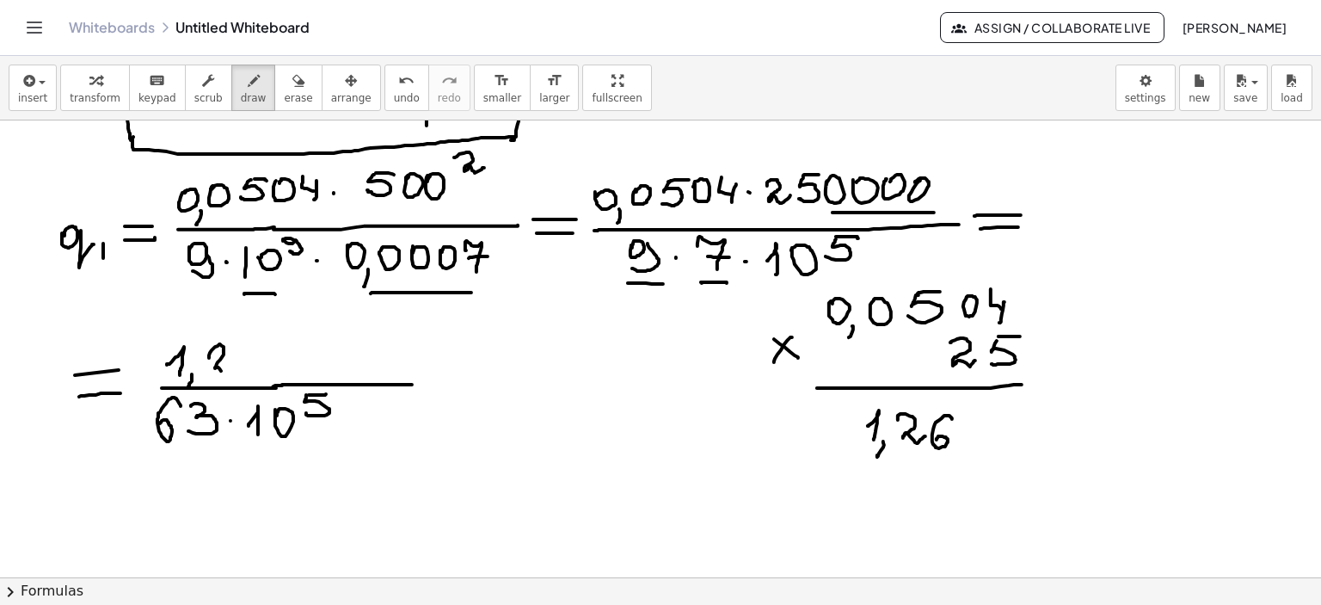
drag, startPoint x: 259, startPoint y: 344, endPoint x: 255, endPoint y: 364, distance: 20.2
drag, startPoint x: 985, startPoint y: 413, endPoint x: 1000, endPoint y: 419, distance: 16.6
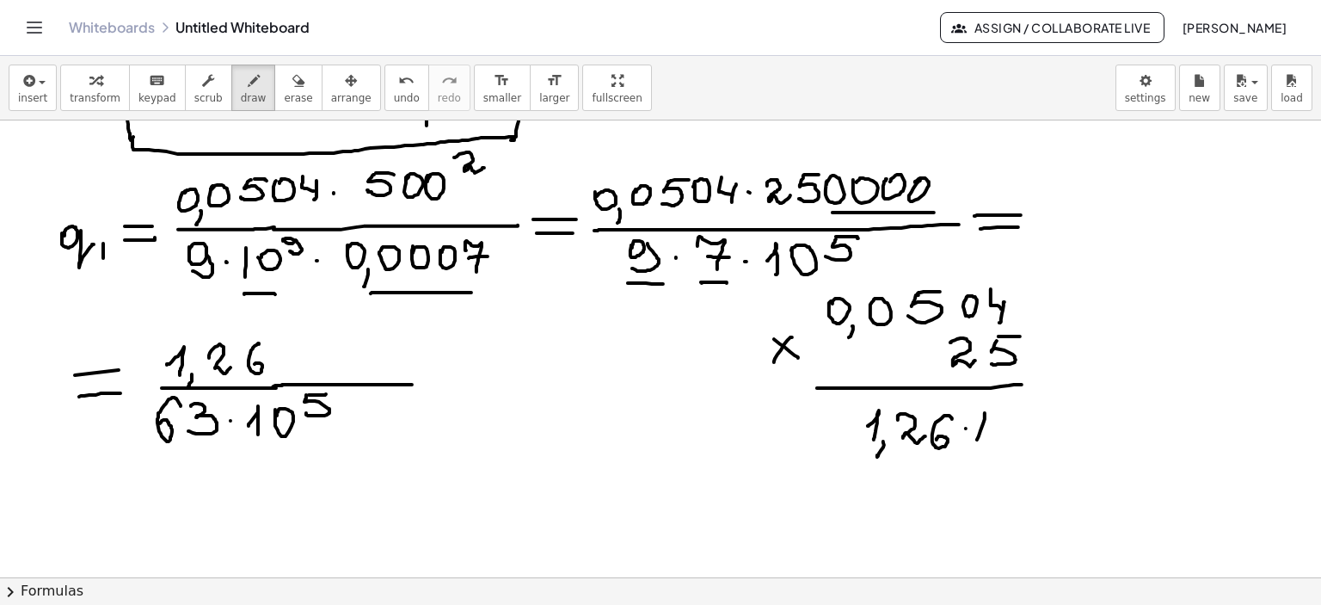
drag, startPoint x: 998, startPoint y: 417, endPoint x: 998, endPoint y: 427, distance: 10.3
drag, startPoint x: 1028, startPoint y: 415, endPoint x: 1035, endPoint y: 425, distance: 12.9
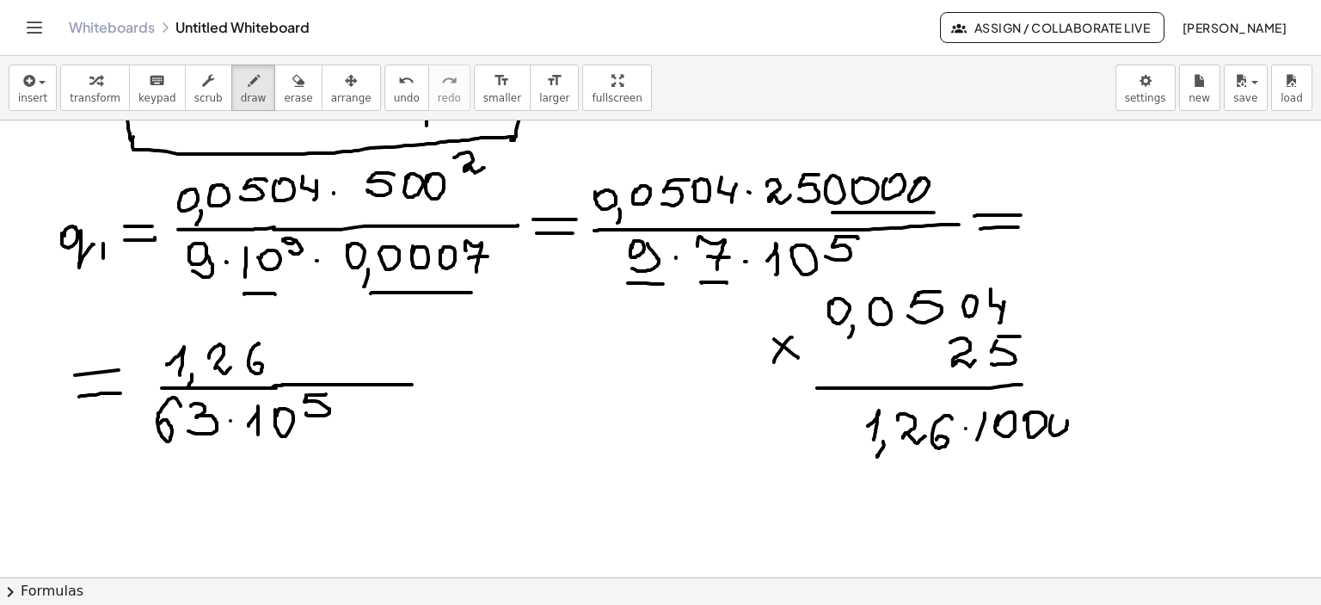
drag, startPoint x: 1050, startPoint y: 425, endPoint x: 1076, endPoint y: 423, distance: 25.9
drag, startPoint x: 1077, startPoint y: 415, endPoint x: 1139, endPoint y: 419, distance: 62.1
drag, startPoint x: 1124, startPoint y: 413, endPoint x: 1173, endPoint y: 412, distance: 49.0
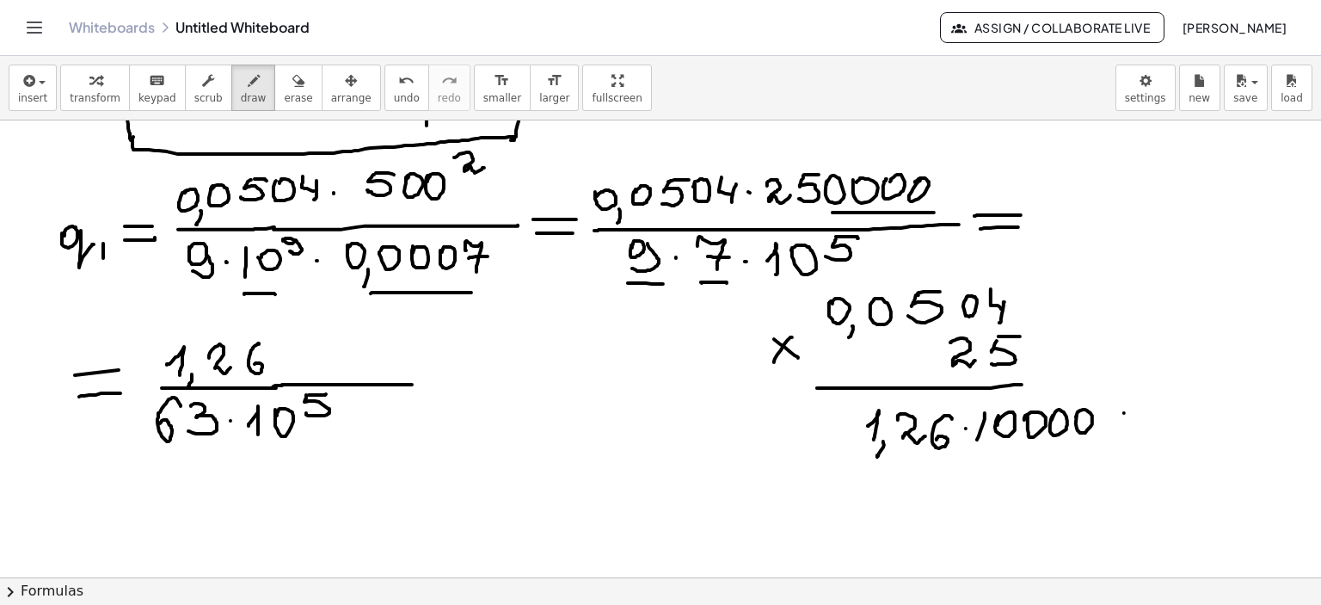
drag, startPoint x: 1129, startPoint y: 424, endPoint x: 1168, endPoint y: 431, distance: 39.3
drag, startPoint x: 931, startPoint y: 477, endPoint x: 977, endPoint y: 477, distance: 46.4
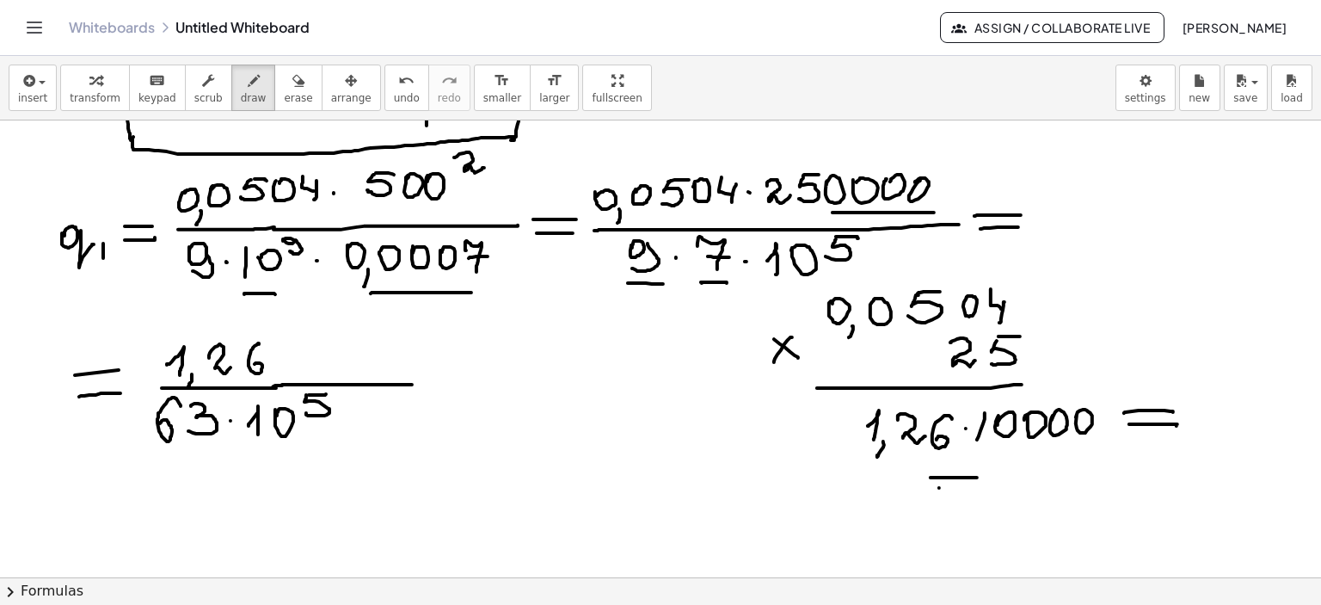
drag, startPoint x: 939, startPoint y: 488, endPoint x: 984, endPoint y: 488, distance: 44.7
drag, startPoint x: 992, startPoint y: 484, endPoint x: 1005, endPoint y: 494, distance: 15.3
drag, startPoint x: 1018, startPoint y: 477, endPoint x: 1062, endPoint y: 481, distance: 44.0
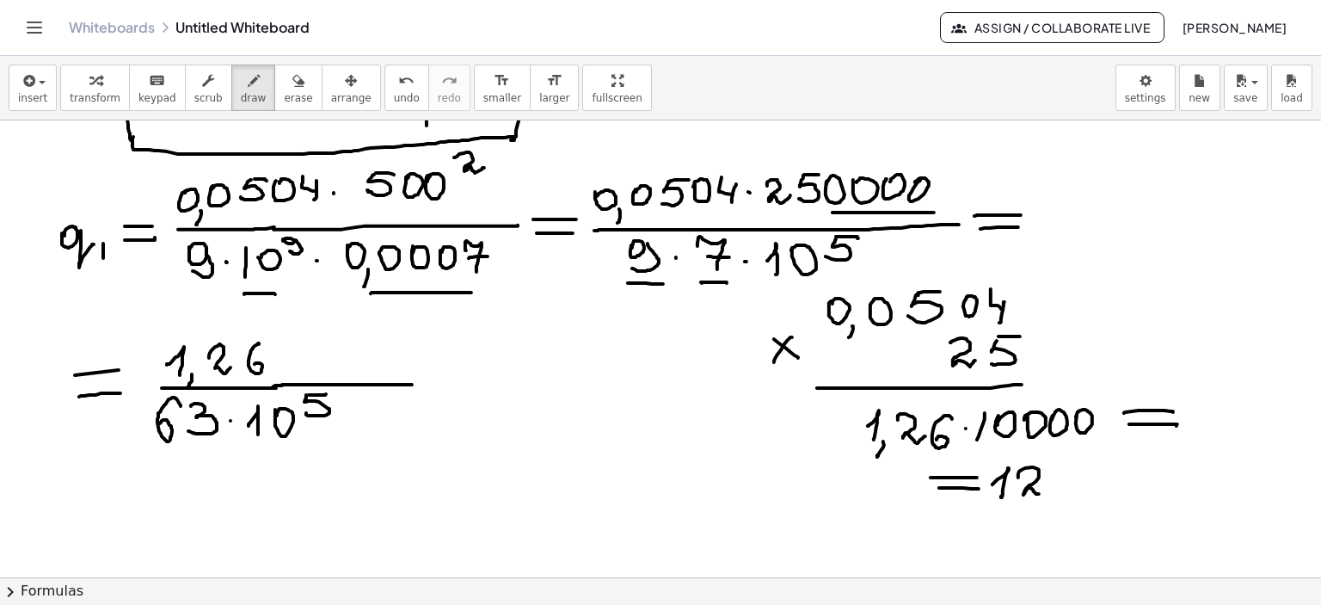
drag, startPoint x: 1077, startPoint y: 468, endPoint x: 1091, endPoint y: 466, distance: 13.9
drag, startPoint x: 1089, startPoint y: 467, endPoint x: 1097, endPoint y: 458, distance: 12.2
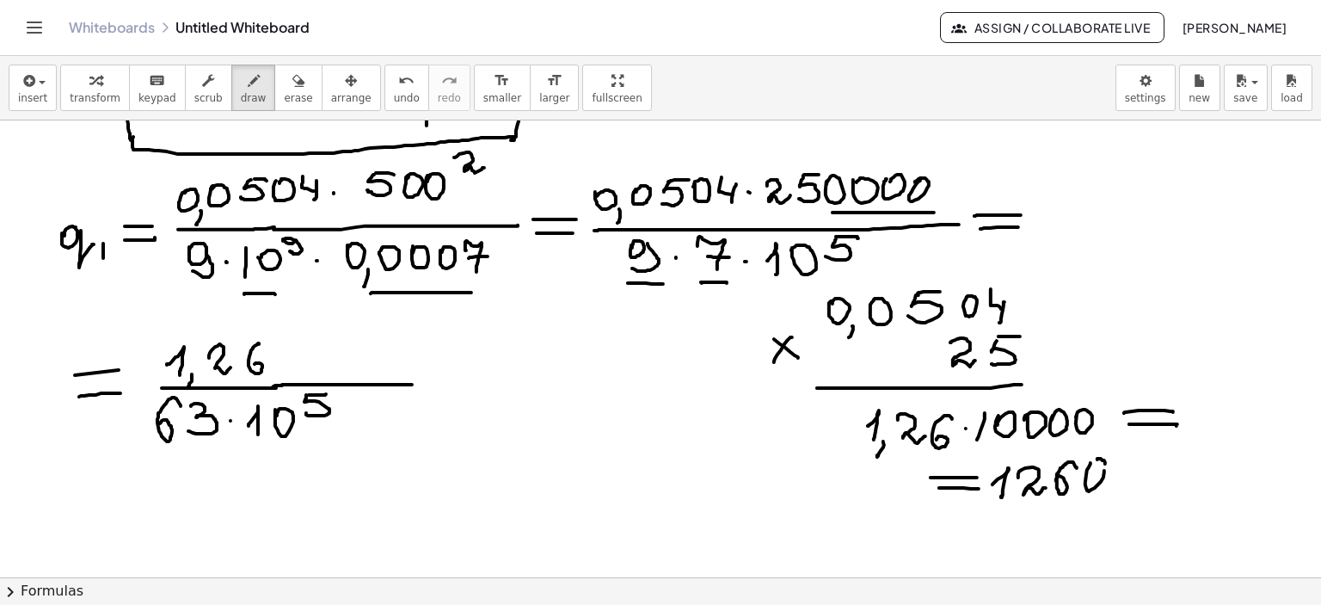
drag, startPoint x: 1097, startPoint y: 459, endPoint x: 1115, endPoint y: 467, distance: 19.6
click at [292, 80] on icon "button" at bounding box center [298, 81] width 12 height 21
drag, startPoint x: 235, startPoint y: 356, endPoint x: 224, endPoint y: 82, distance: 274.6
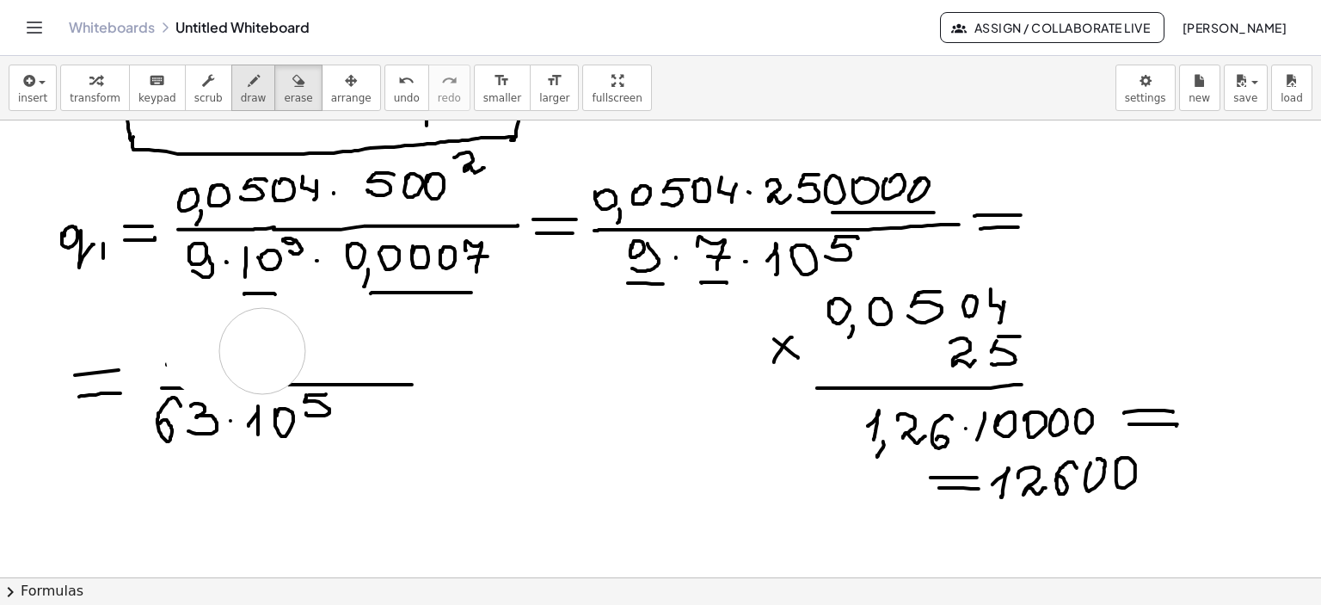
click at [241, 79] on div "button" at bounding box center [254, 80] width 26 height 21
click at [241, 81] on div "button" at bounding box center [254, 80] width 26 height 21
click at [248, 81] on icon "button" at bounding box center [254, 81] width 12 height 21
drag, startPoint x: 175, startPoint y: 388, endPoint x: 280, endPoint y: 379, distance: 104.4
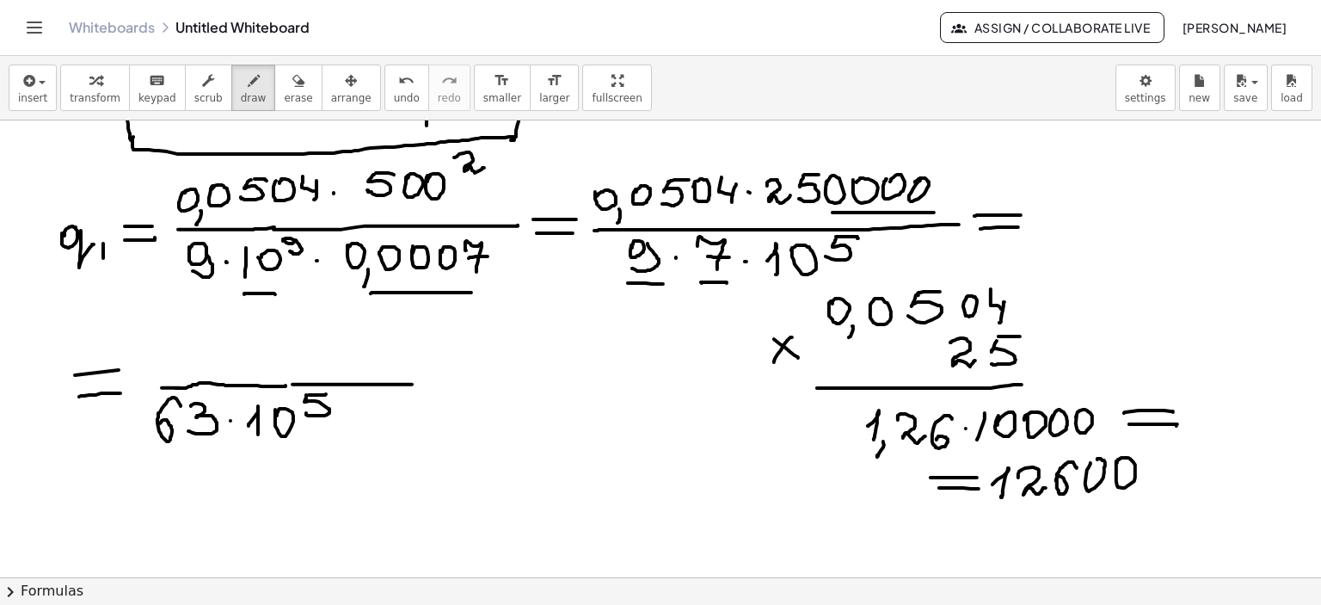
drag, startPoint x: 183, startPoint y: 361, endPoint x: 190, endPoint y: 370, distance: 11.0
drag, startPoint x: 208, startPoint y: 347, endPoint x: 234, endPoint y: 359, distance: 28.8
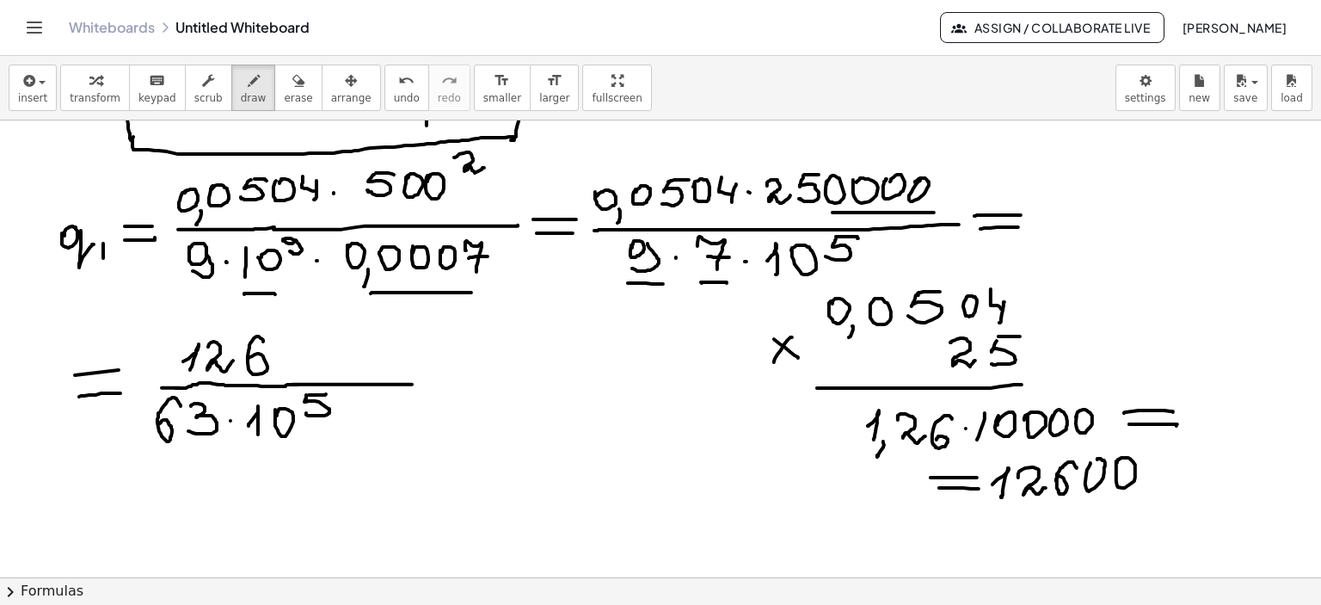
drag, startPoint x: 263, startPoint y: 341, endPoint x: 248, endPoint y: 360, distance: 25.1
drag, startPoint x: 327, startPoint y: 370, endPoint x: 350, endPoint y: 323, distance: 52.7
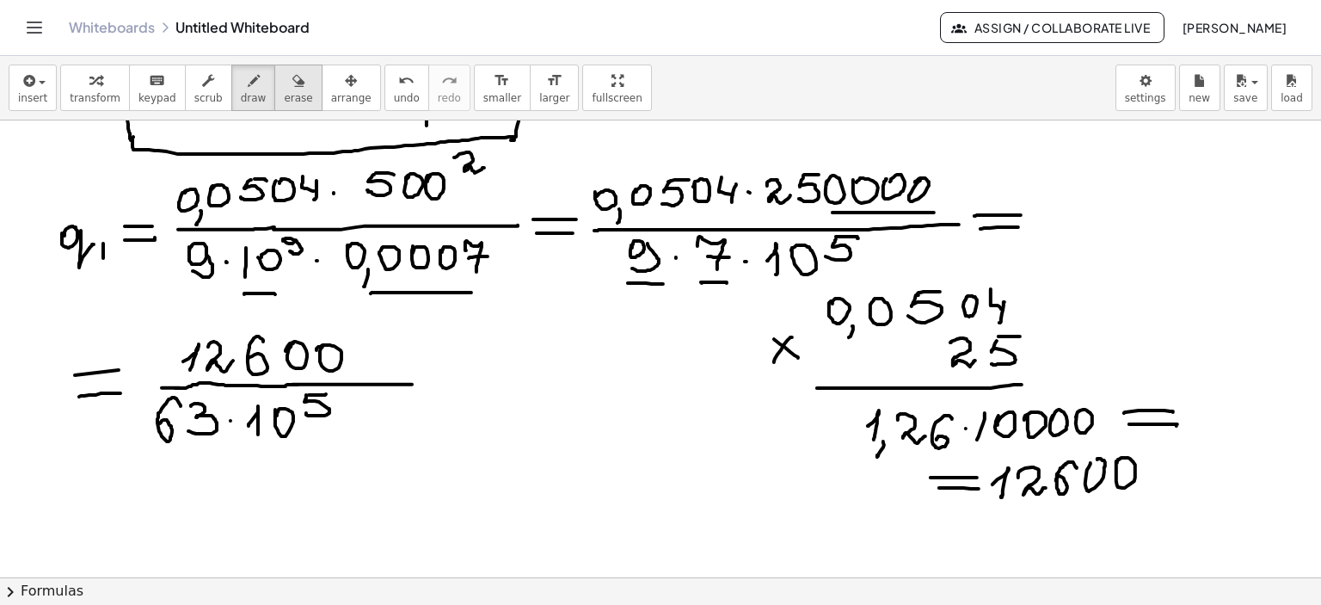
click at [292, 83] on icon "button" at bounding box center [298, 81] width 12 height 21
drag, startPoint x: 464, startPoint y: 445, endPoint x: 225, endPoint y: 77, distance: 438.2
click at [248, 85] on icon "button" at bounding box center [254, 81] width 12 height 21
drag, startPoint x: 372, startPoint y: 381, endPoint x: 400, endPoint y: 381, distance: 27.5
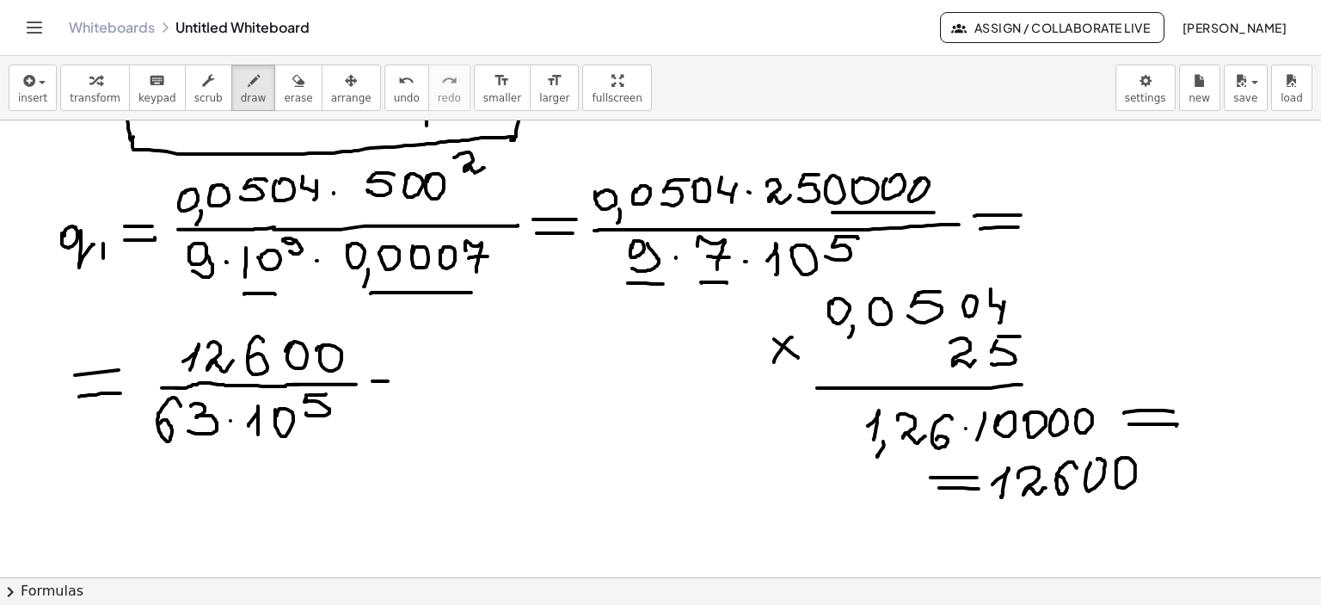
drag, startPoint x: 371, startPoint y: 391, endPoint x: 399, endPoint y: 390, distance: 28.4
click at [292, 74] on icon "button" at bounding box center [298, 81] width 12 height 21
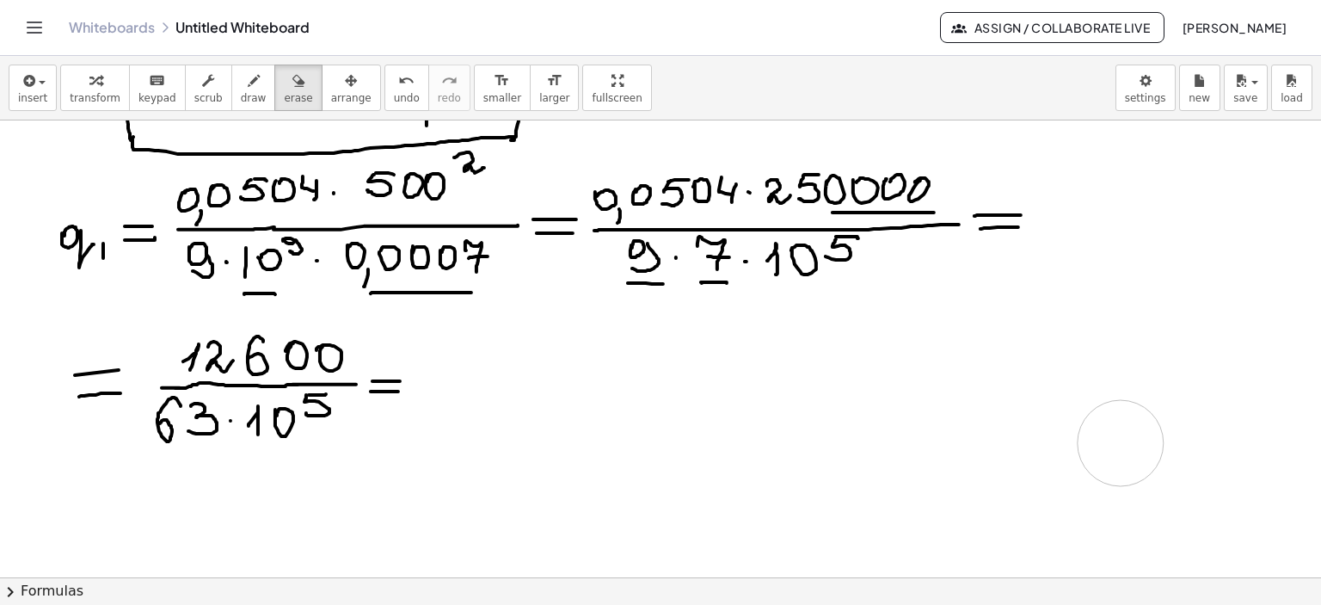
drag, startPoint x: 749, startPoint y: 465, endPoint x: 1121, endPoint y: 443, distance: 372.2
click at [248, 82] on icon "button" at bounding box center [254, 81] width 12 height 21
drag, startPoint x: 1001, startPoint y: 340, endPoint x: 1005, endPoint y: 363, distance: 23.5
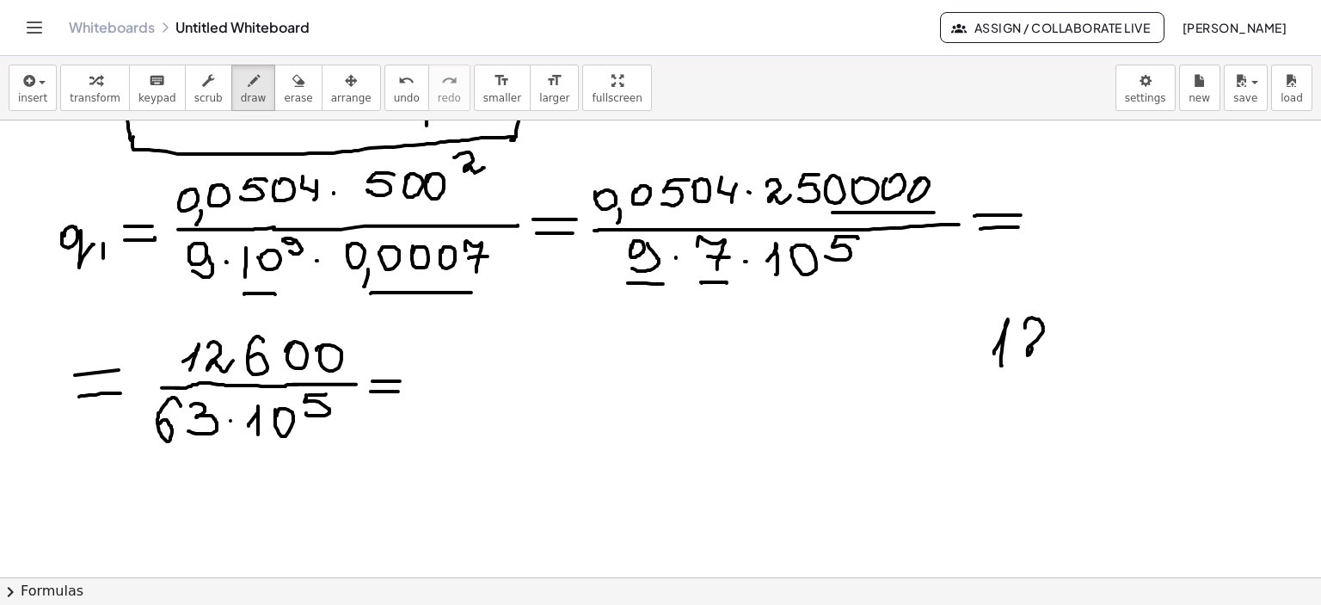
drag, startPoint x: 1025, startPoint y: 328, endPoint x: 1052, endPoint y: 352, distance: 35.9
drag, startPoint x: 1089, startPoint y: 317, endPoint x: 1067, endPoint y: 347, distance: 37.0
drag, startPoint x: 1011, startPoint y: 378, endPoint x: 1070, endPoint y: 371, distance: 58.9
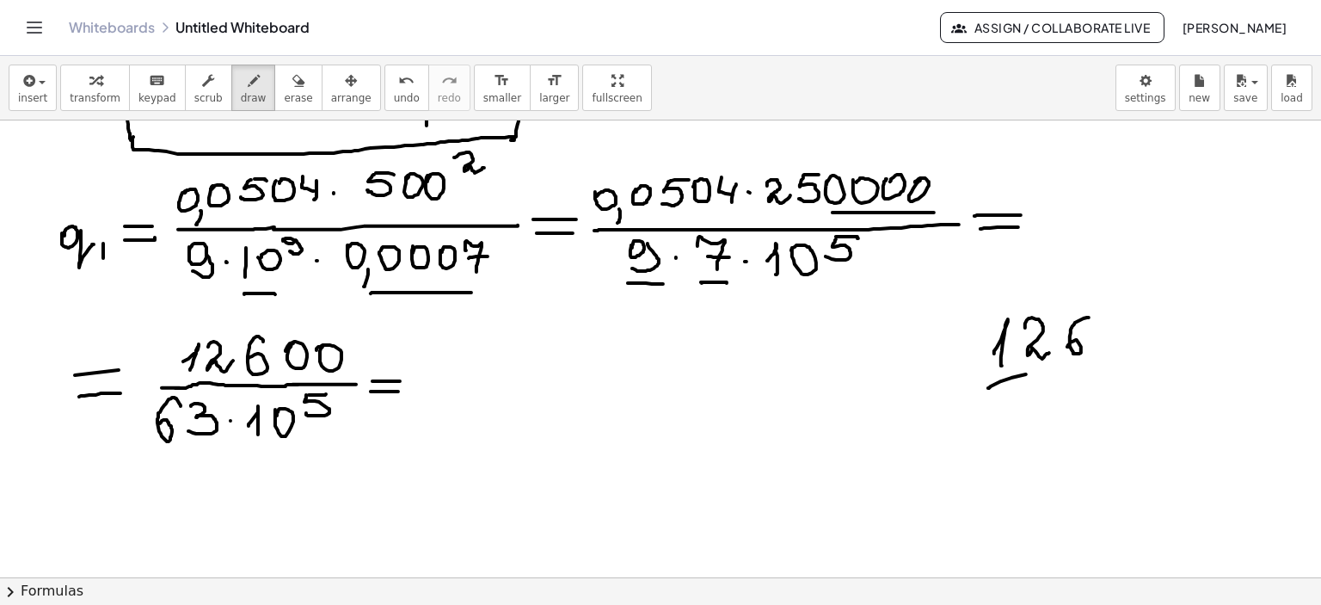
drag, startPoint x: 1015, startPoint y: 397, endPoint x: 1031, endPoint y: 413, distance: 22.5
drag, startPoint x: 1039, startPoint y: 402, endPoint x: 1042, endPoint y: 418, distance: 15.9
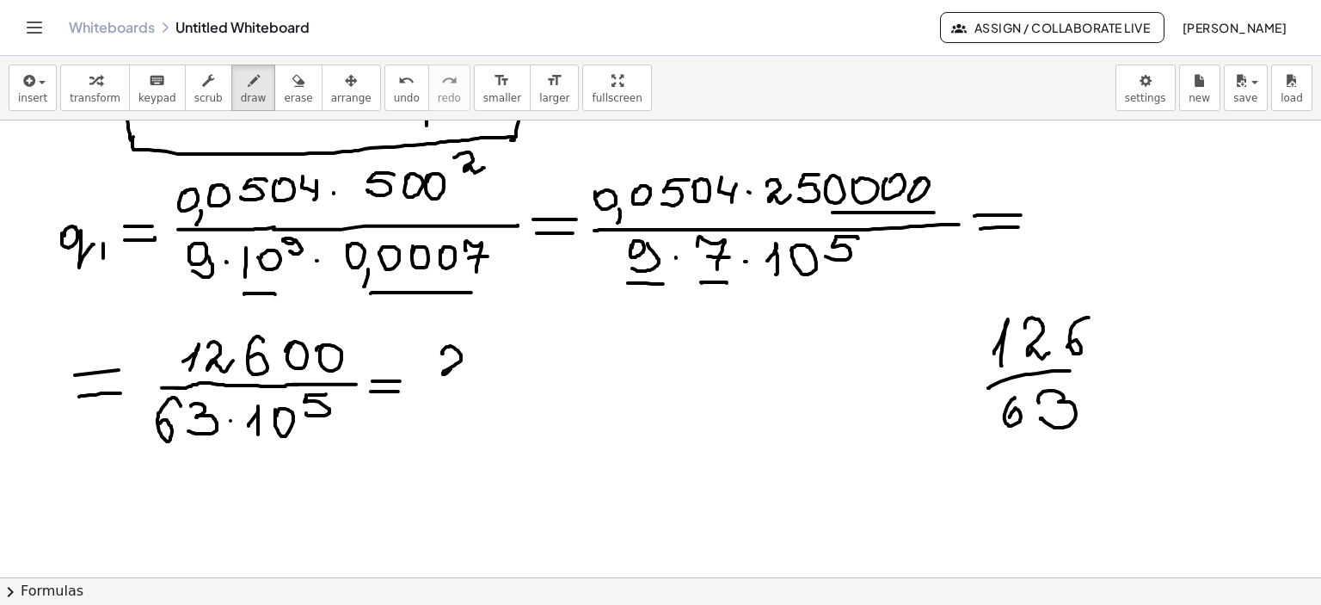
drag, startPoint x: 443, startPoint y: 353, endPoint x: 468, endPoint y: 372, distance: 30.8
drag, startPoint x: 482, startPoint y: 349, endPoint x: 491, endPoint y: 359, distance: 13.4
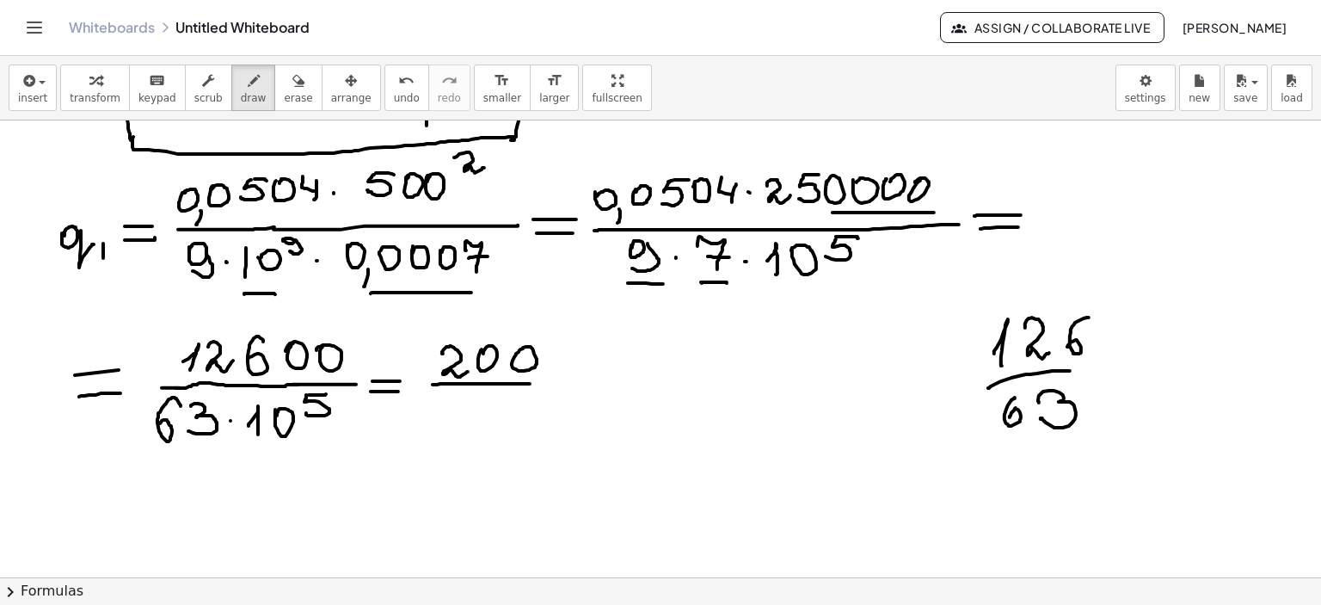
drag, startPoint x: 433, startPoint y: 384, endPoint x: 568, endPoint y: 381, distance: 135.9
drag, startPoint x: 460, startPoint y: 434, endPoint x: 468, endPoint y: 443, distance: 11.6
drag, startPoint x: 492, startPoint y: 439, endPoint x: 494, endPoint y: 419, distance: 20.7
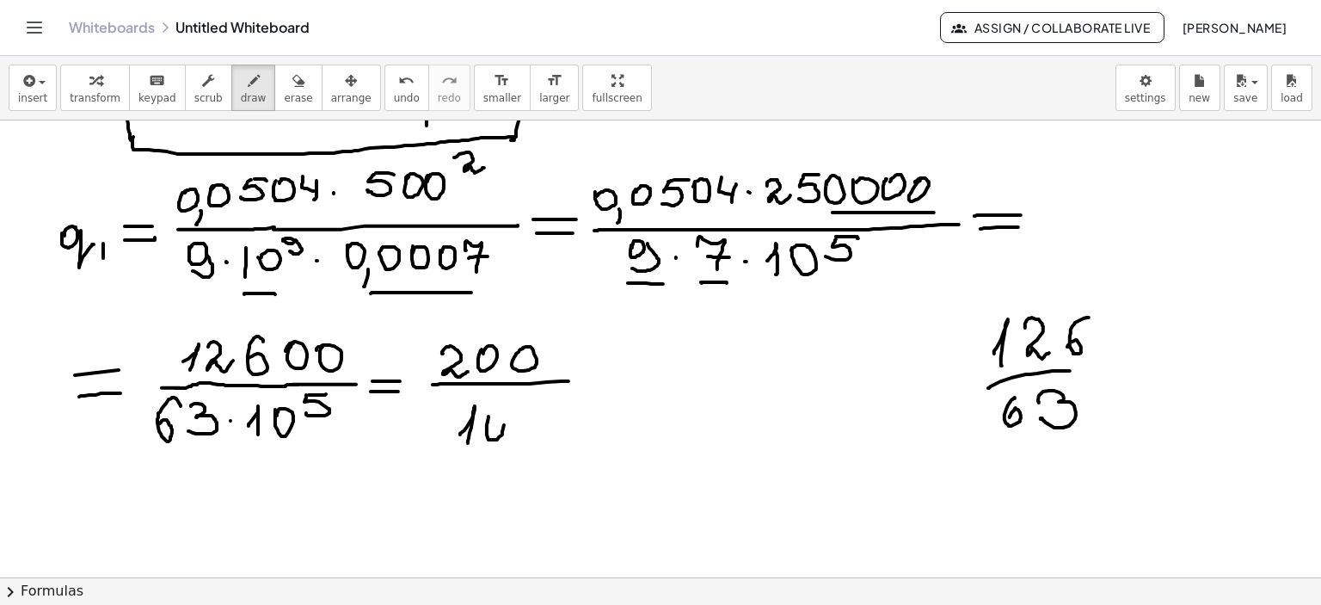
drag, startPoint x: 537, startPoint y: 397, endPoint x: 523, endPoint y: 410, distance: 18.9
drag, startPoint x: 538, startPoint y: 396, endPoint x: 568, endPoint y: 395, distance: 30.1
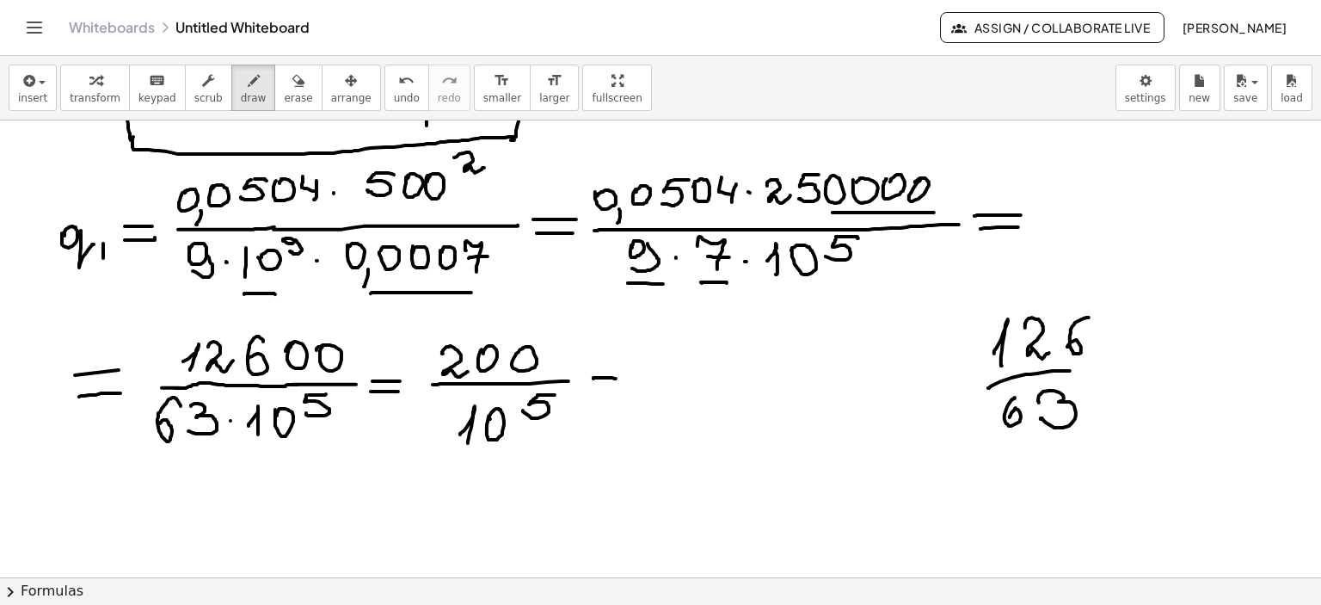
drag, startPoint x: 593, startPoint y: 378, endPoint x: 599, endPoint y: 393, distance: 15.5
drag, startPoint x: 595, startPoint y: 392, endPoint x: 634, endPoint y: 387, distance: 39.0
click at [284, 84] on div "button" at bounding box center [298, 80] width 28 height 21
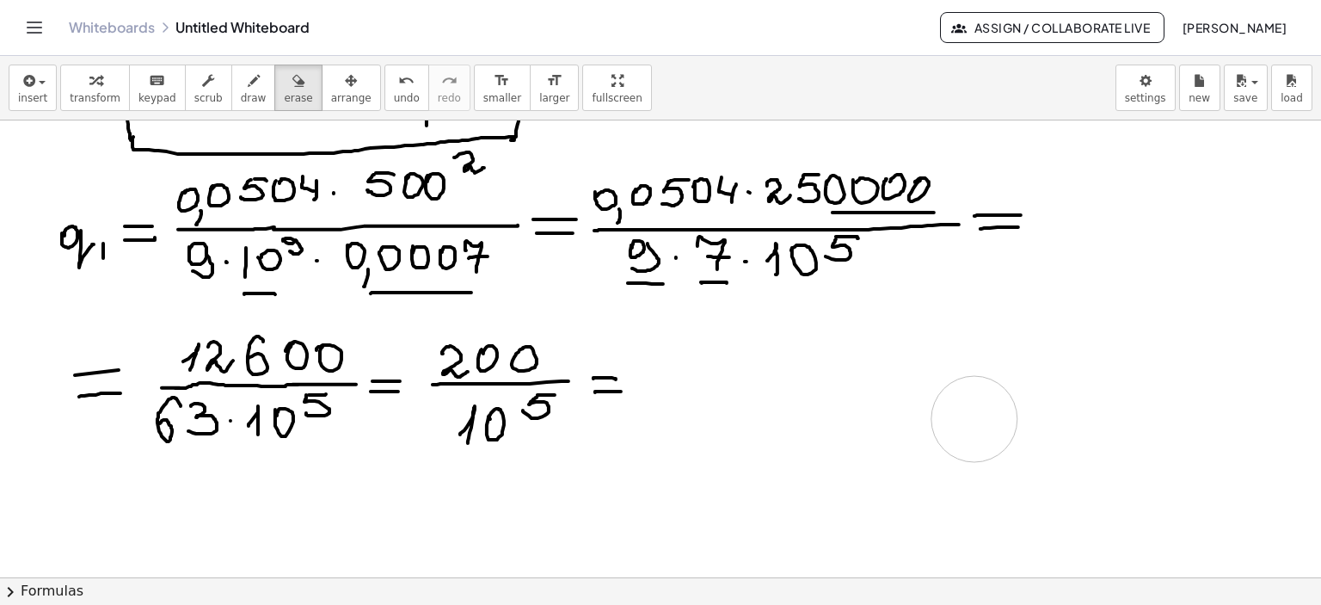
drag, startPoint x: 1014, startPoint y: 347, endPoint x: 950, endPoint y: 415, distance: 93.1
drag, startPoint x: 652, startPoint y: 353, endPoint x: 239, endPoint y: 77, distance: 496.6
click at [248, 78] on icon "button" at bounding box center [254, 81] width 12 height 21
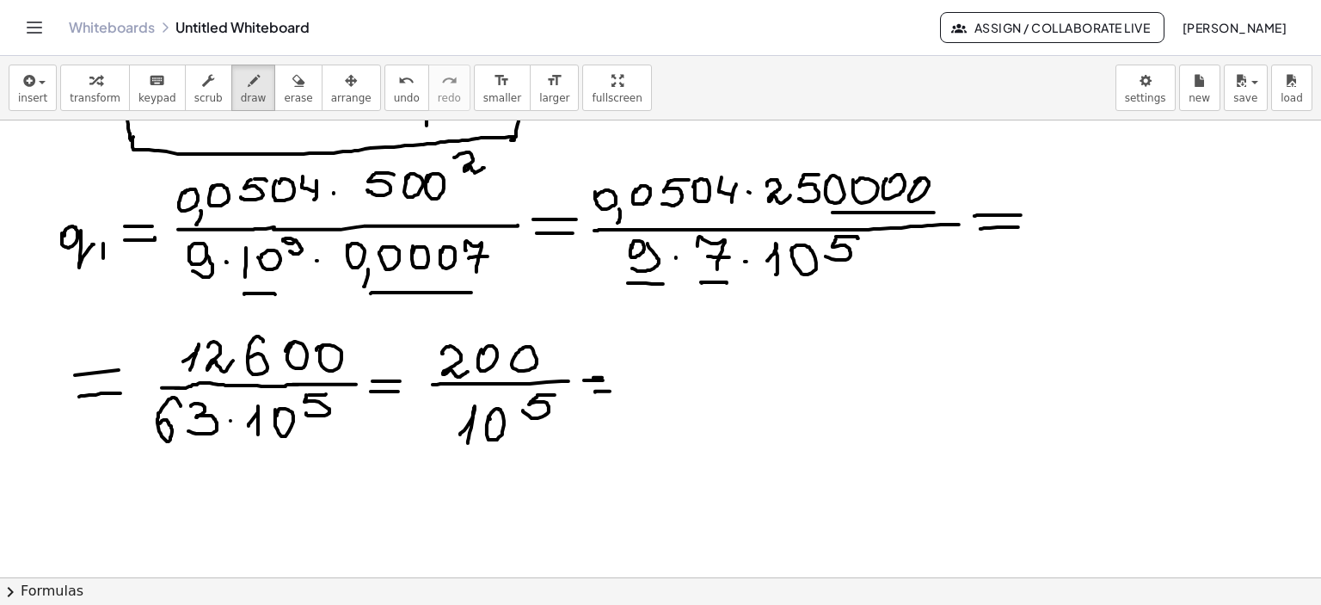
drag, startPoint x: 584, startPoint y: 380, endPoint x: 617, endPoint y: 378, distance: 33.6
drag, startPoint x: 588, startPoint y: 391, endPoint x: 623, endPoint y: 390, distance: 34.4
drag, startPoint x: 644, startPoint y: 348, endPoint x: 696, endPoint y: 357, distance: 52.3
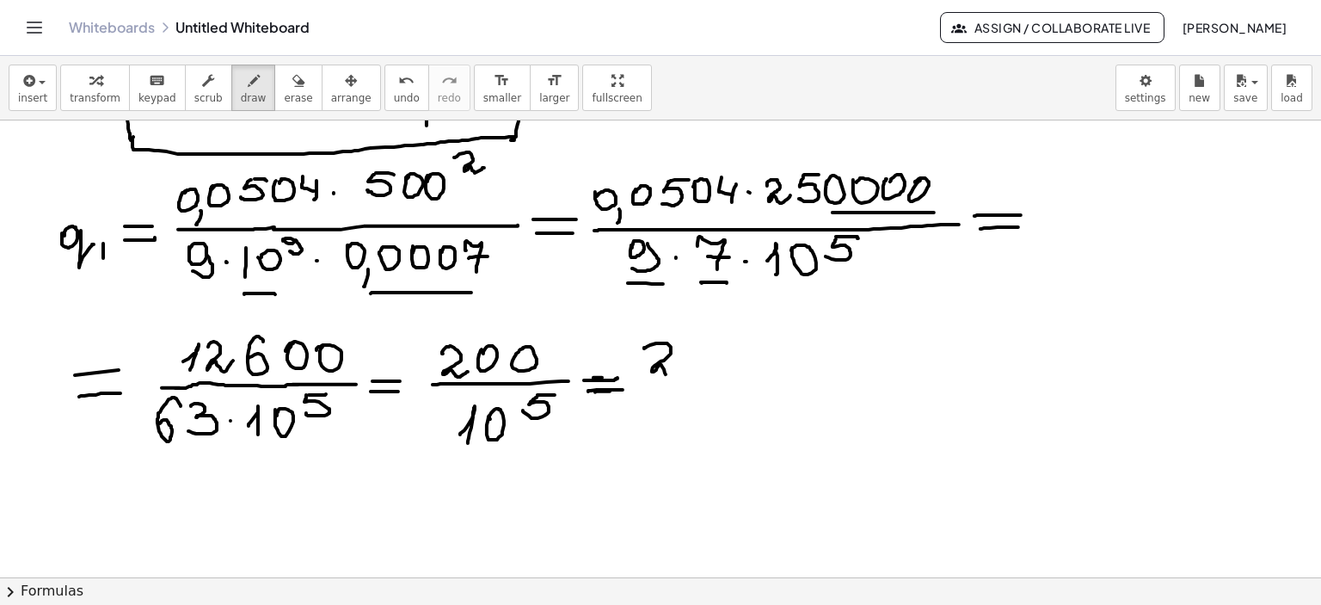
drag, startPoint x: 691, startPoint y: 352, endPoint x: 697, endPoint y: 359, distance: 9.3
drag, startPoint x: 633, startPoint y: 385, endPoint x: 830, endPoint y: 381, distance: 197.0
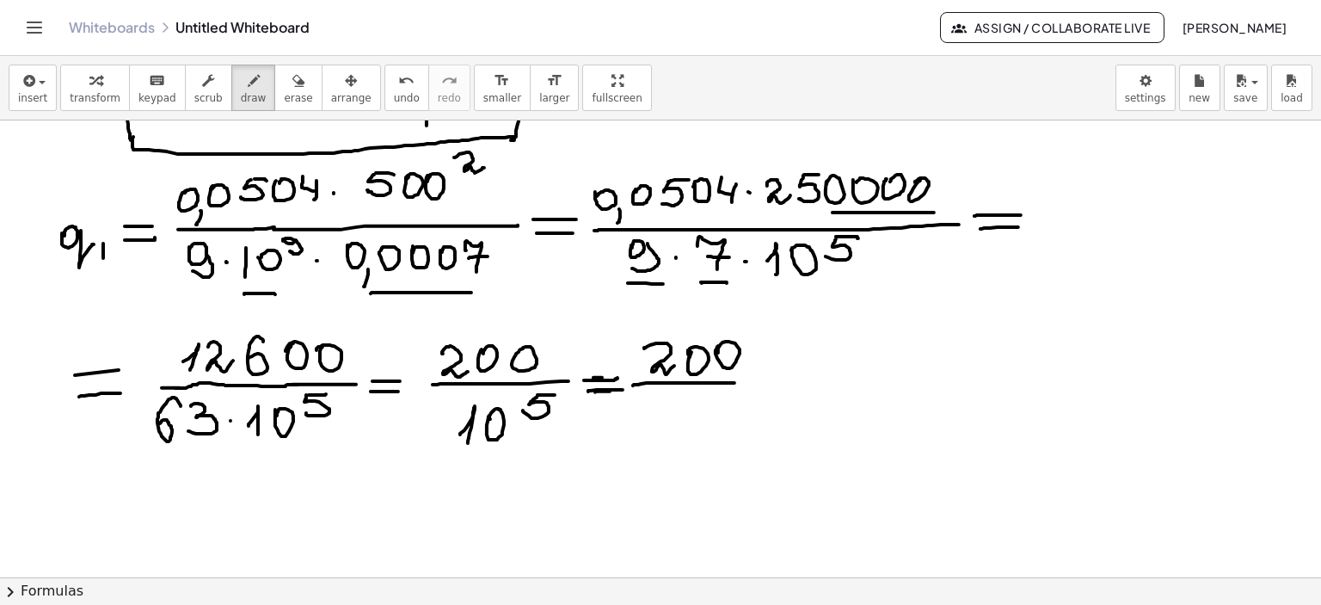
drag, startPoint x: 629, startPoint y: 412, endPoint x: 640, endPoint y: 422, distance: 15.2
drag, startPoint x: 654, startPoint y: 426, endPoint x: 654, endPoint y: 416, distance: 9.5
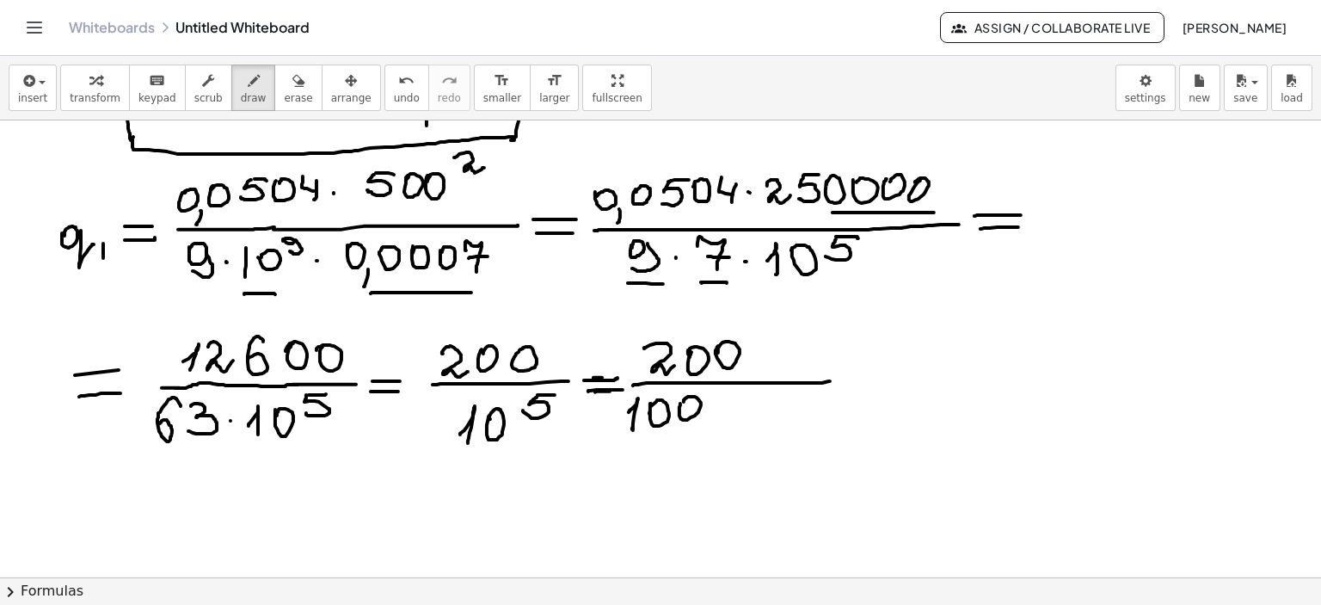
drag, startPoint x: 727, startPoint y: 398, endPoint x: 771, endPoint y: 399, distance: 44.7
drag, startPoint x: 760, startPoint y: 396, endPoint x: 761, endPoint y: 409, distance: 12.9
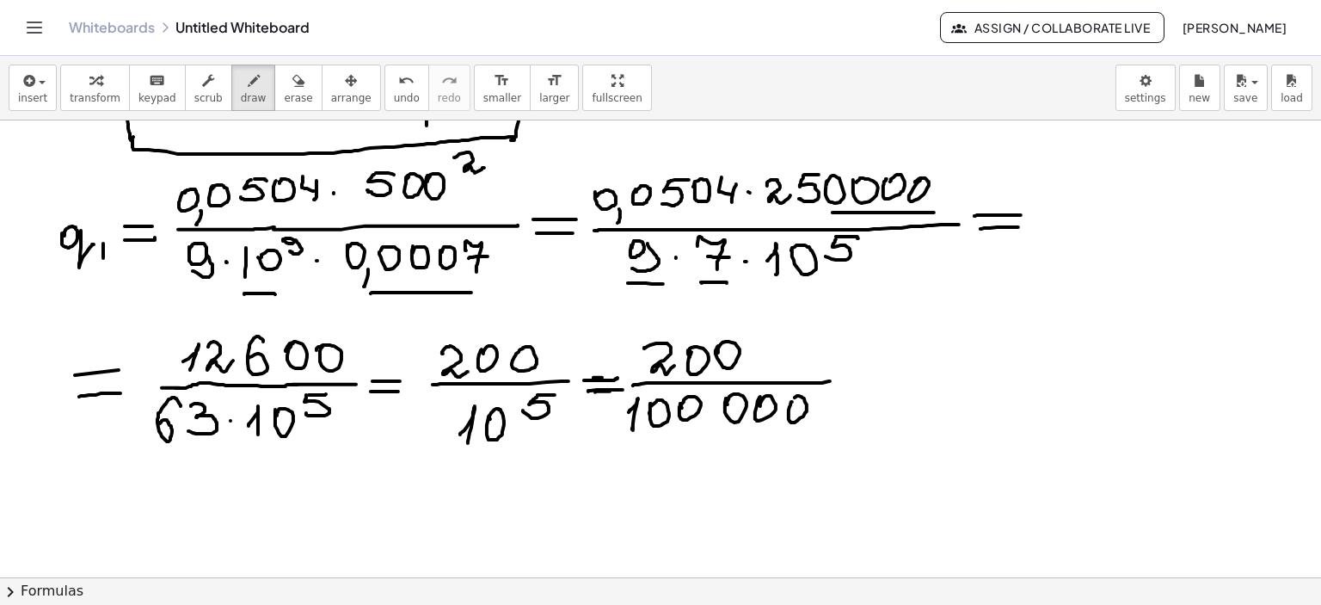
drag, startPoint x: 849, startPoint y: 375, endPoint x: 888, endPoint y: 376, distance: 38.7
drag, startPoint x: 851, startPoint y: 386, endPoint x: 901, endPoint y: 386, distance: 49.9
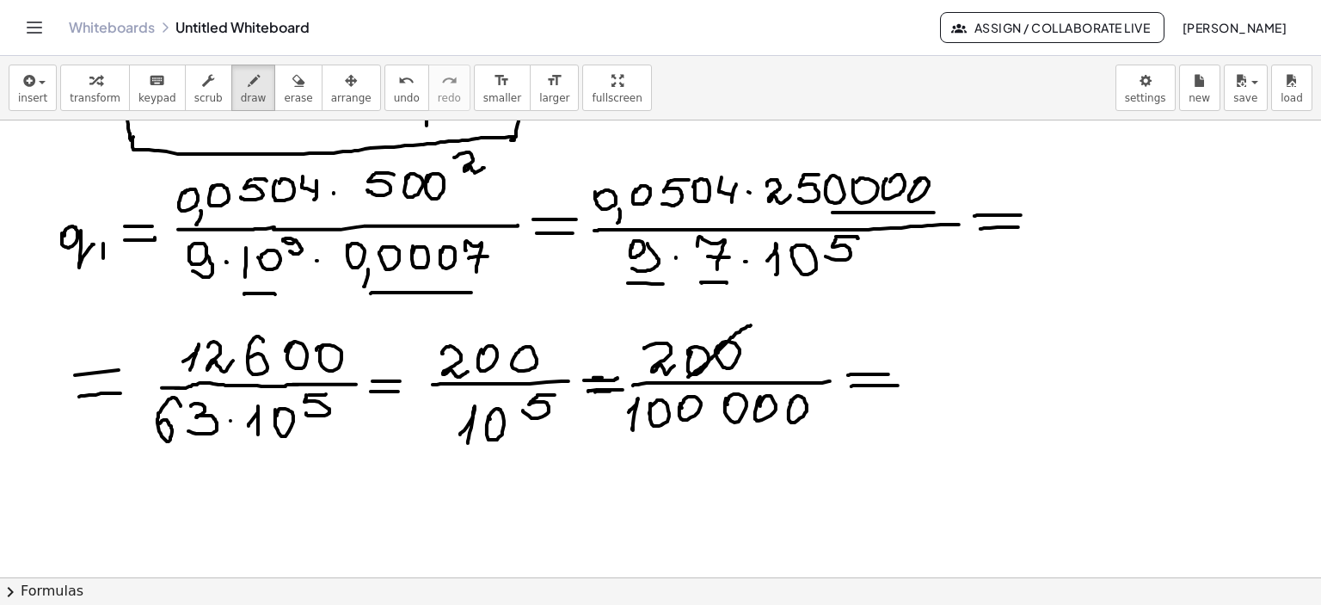
drag, startPoint x: 751, startPoint y: 325, endPoint x: 688, endPoint y: 377, distance: 81.3
drag, startPoint x: 753, startPoint y: 389, endPoint x: 812, endPoint y: 424, distance: 69.0
drag, startPoint x: 952, startPoint y: 329, endPoint x: 968, endPoint y: 366, distance: 39.6
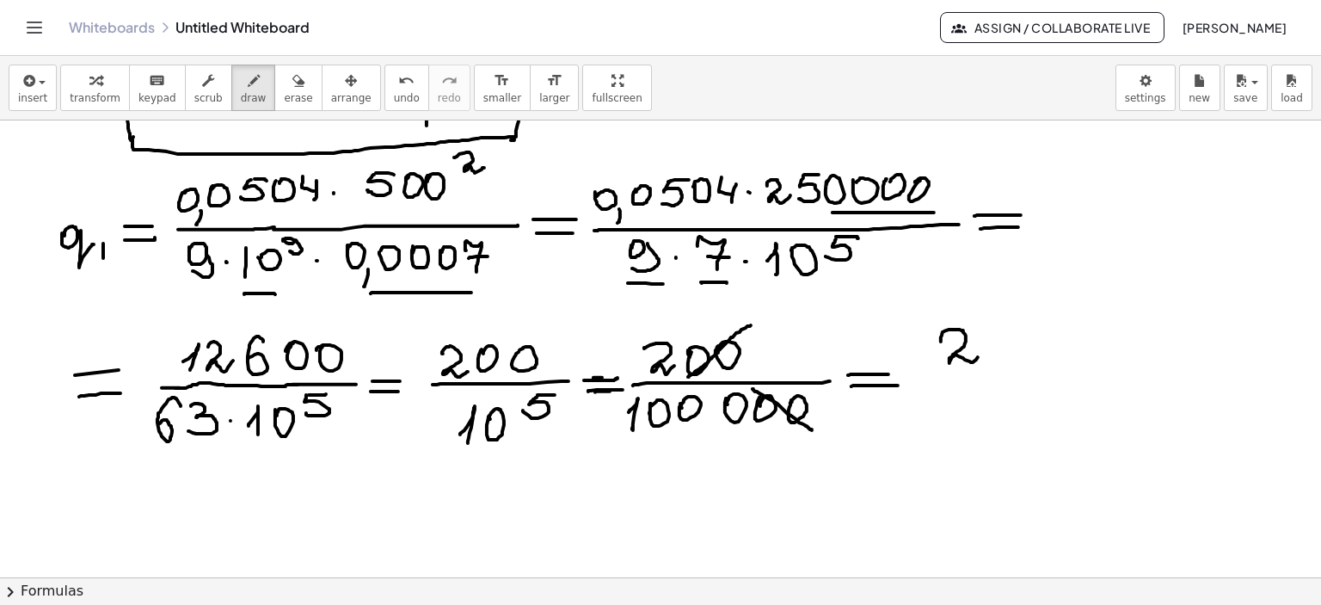
drag, startPoint x: 928, startPoint y: 375, endPoint x: 1001, endPoint y: 372, distance: 73.2
drag, startPoint x: 922, startPoint y: 409, endPoint x: 942, endPoint y: 415, distance: 20.7
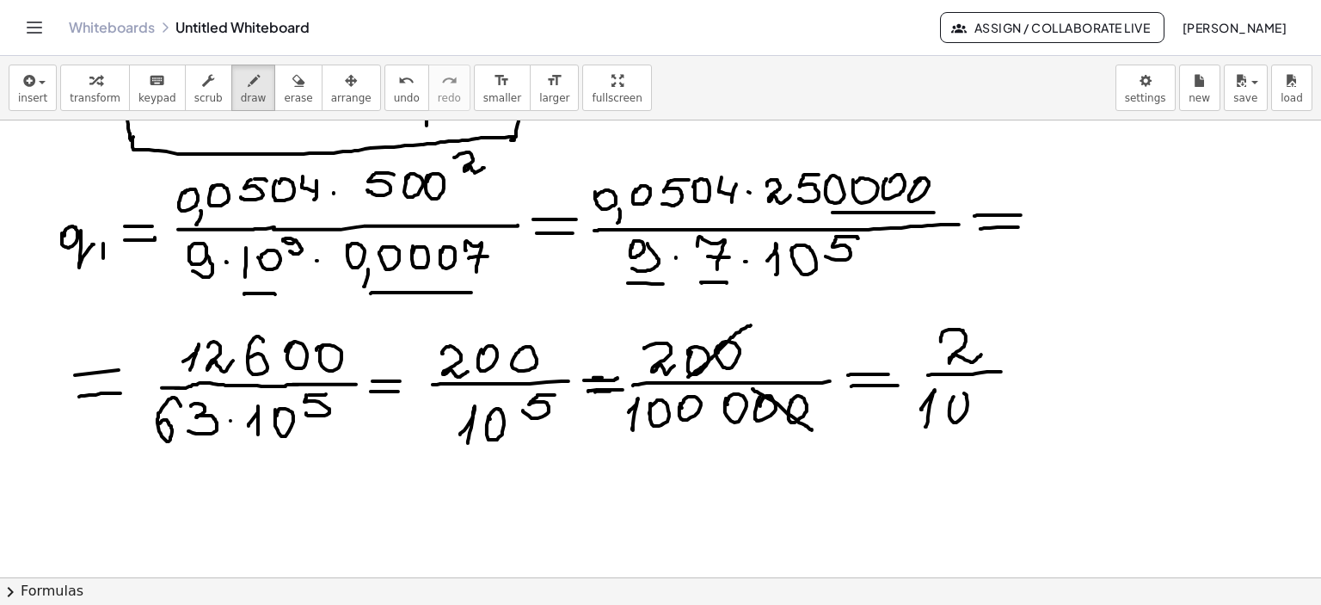
drag, startPoint x: 949, startPoint y: 410, endPoint x: 974, endPoint y: 404, distance: 24.8
drag, startPoint x: 976, startPoint y: 395, endPoint x: 981, endPoint y: 403, distance: 10.0
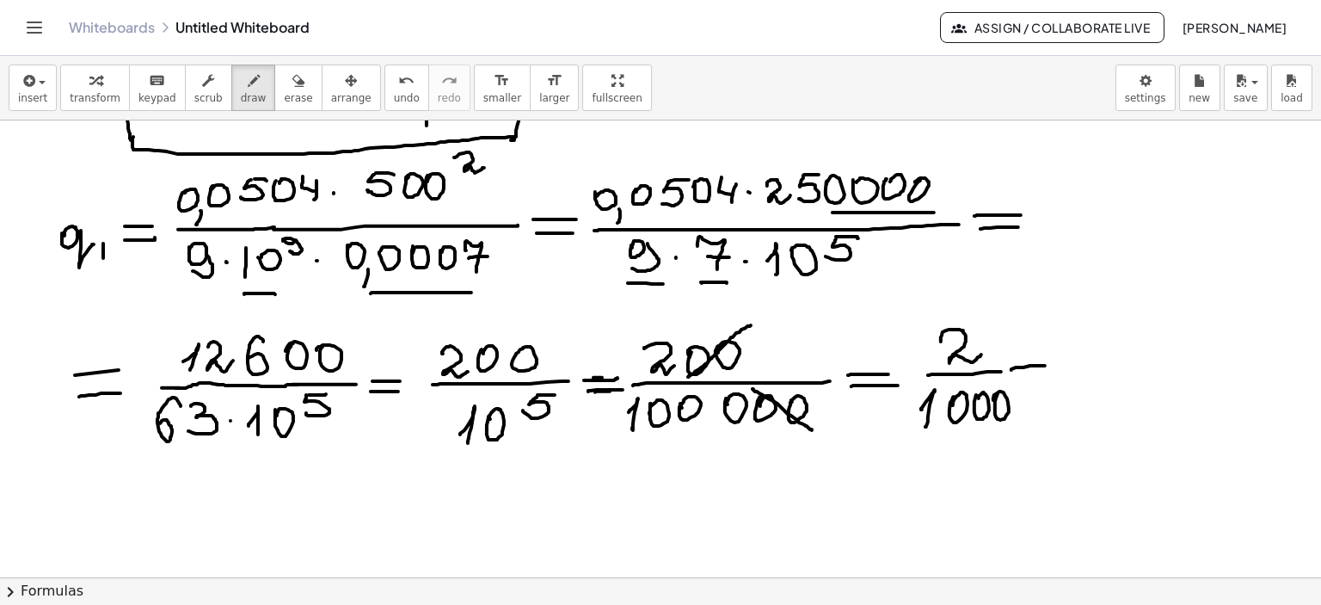
drag, startPoint x: 1023, startPoint y: 367, endPoint x: 1048, endPoint y: 367, distance: 24.1
drag, startPoint x: 1017, startPoint y: 380, endPoint x: 1048, endPoint y: 378, distance: 31.0
drag, startPoint x: 1071, startPoint y: 359, endPoint x: 1080, endPoint y: 382, distance: 24.3
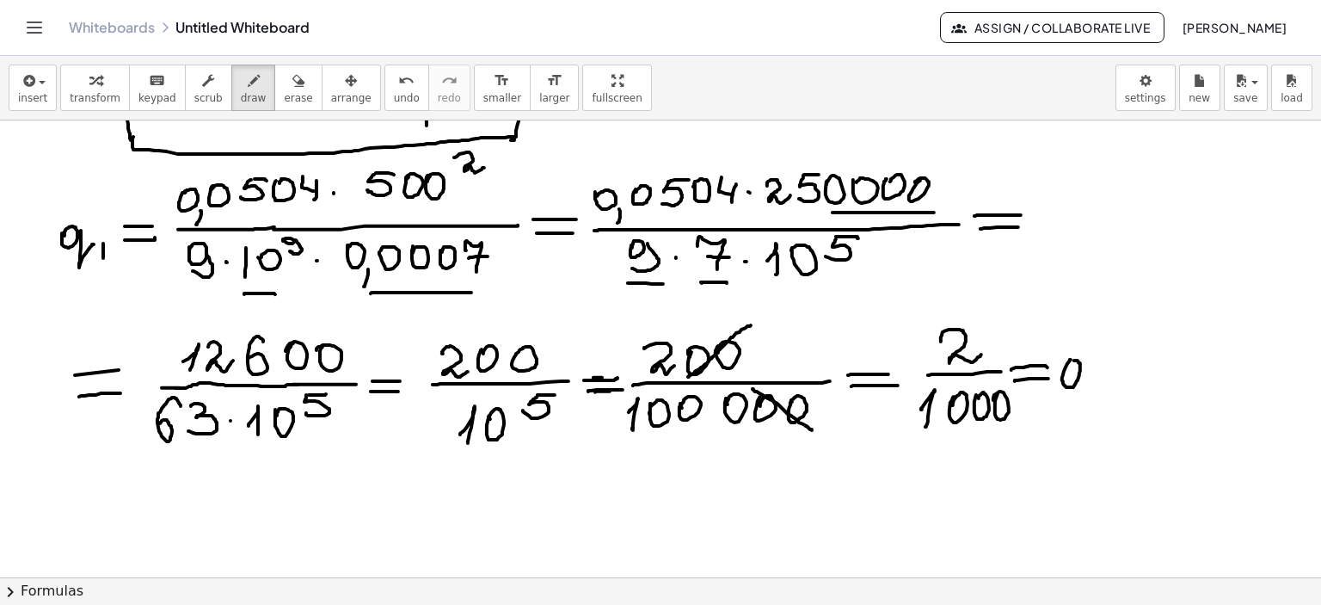
drag, startPoint x: 1090, startPoint y: 390, endPoint x: 1084, endPoint y: 402, distance: 13.1
drag, startPoint x: 1110, startPoint y: 364, endPoint x: 1142, endPoint y: 375, distance: 33.7
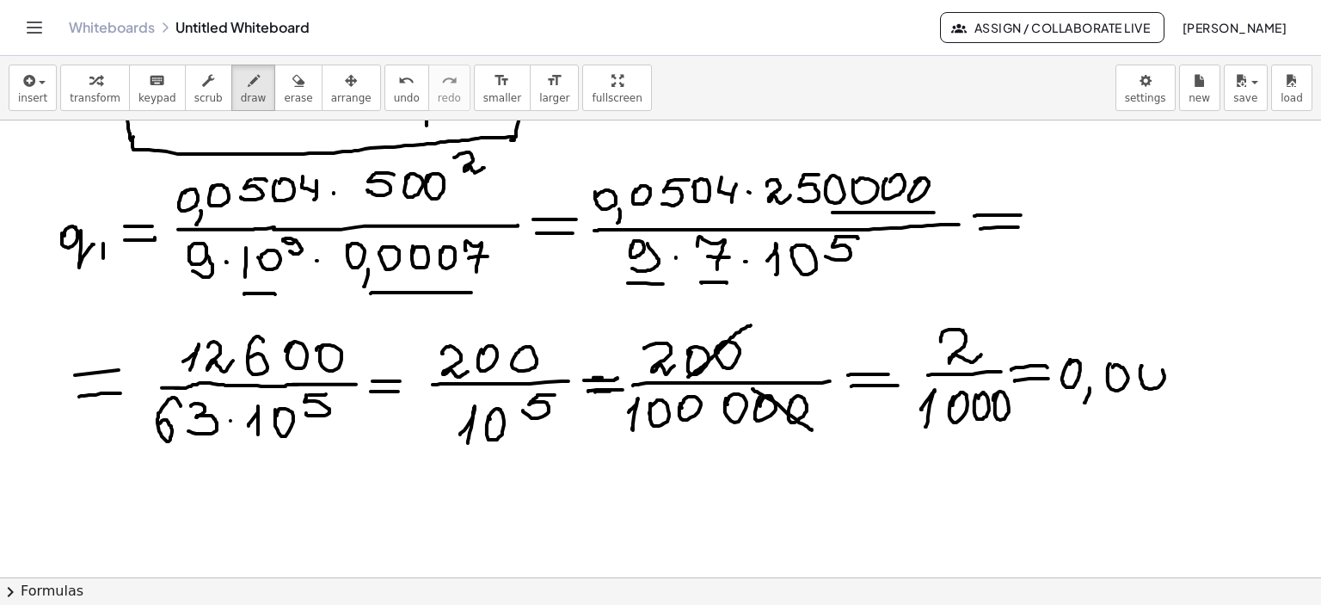
drag, startPoint x: 1183, startPoint y: 362, endPoint x: 1213, endPoint y: 382, distance: 36.0
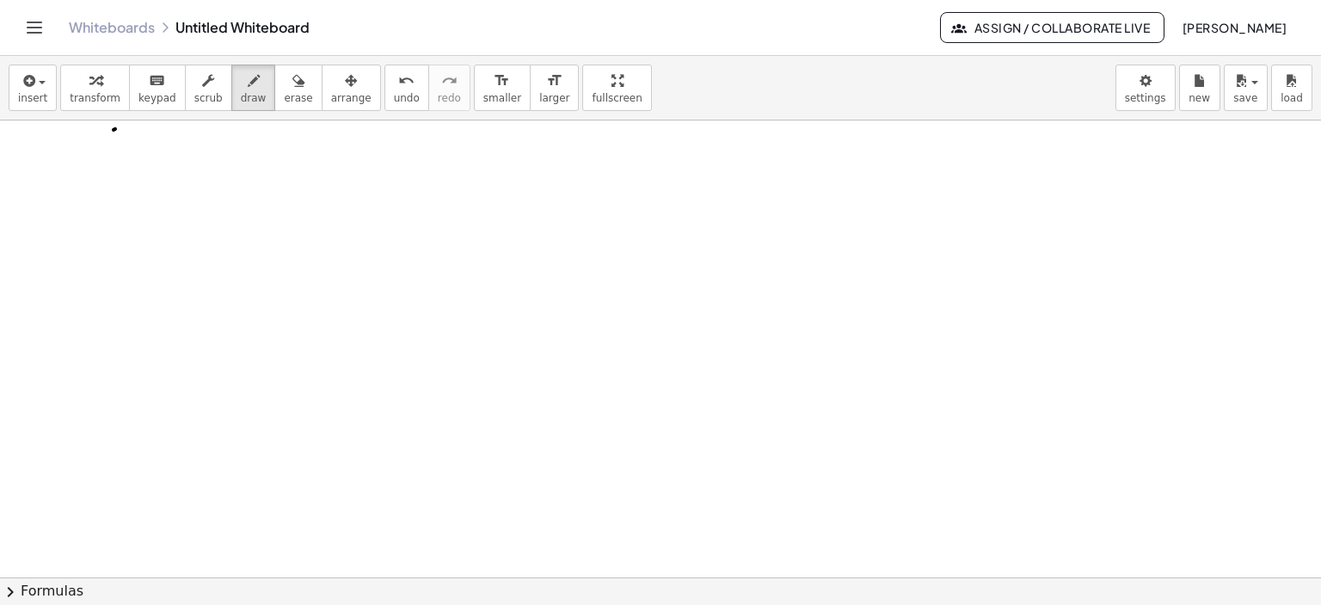
scroll to position [5761, 0]
drag, startPoint x: 110, startPoint y: 167, endPoint x: 121, endPoint y: 175, distance: 13.6
drag, startPoint x: 138, startPoint y: 144, endPoint x: 141, endPoint y: 164, distance: 20.9
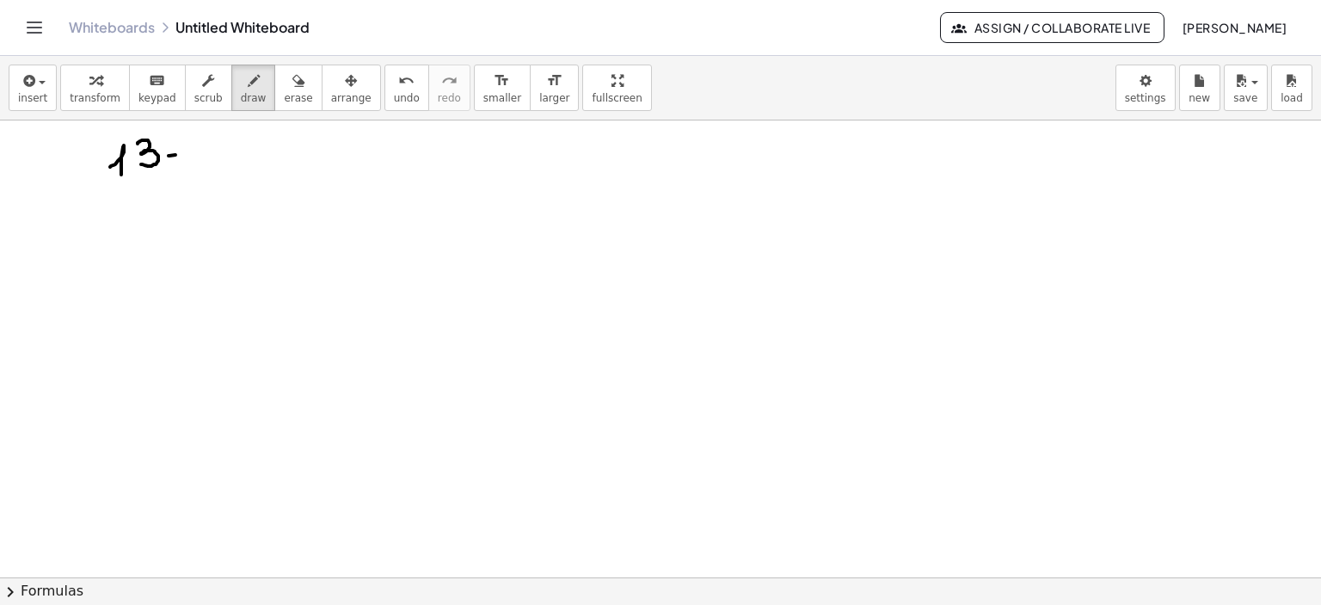
drag, startPoint x: 169, startPoint y: 156, endPoint x: 196, endPoint y: 155, distance: 27.5
drag, startPoint x: 225, startPoint y: 133, endPoint x: 232, endPoint y: 151, distance: 18.5
drag, startPoint x: 236, startPoint y: 139, endPoint x: 233, endPoint y: 161, distance: 21.7
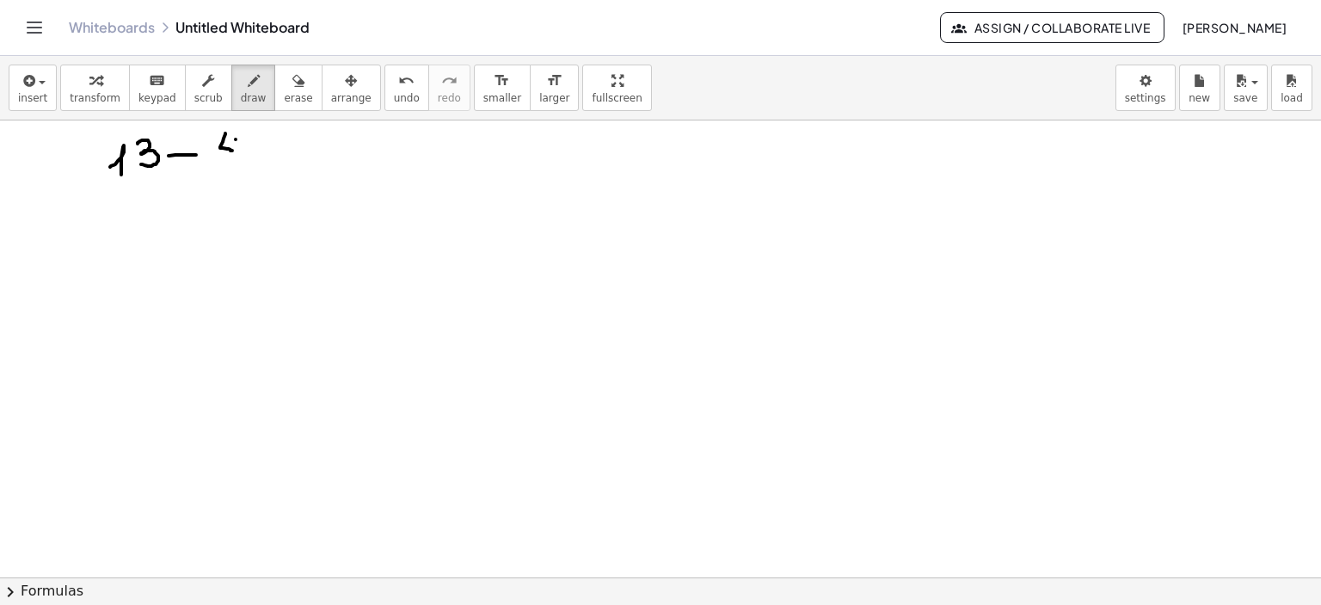
drag, startPoint x: 252, startPoint y: 133, endPoint x: 255, endPoint y: 168, distance: 34.6
drag, startPoint x: 272, startPoint y: 142, endPoint x: 289, endPoint y: 157, distance: 23.1
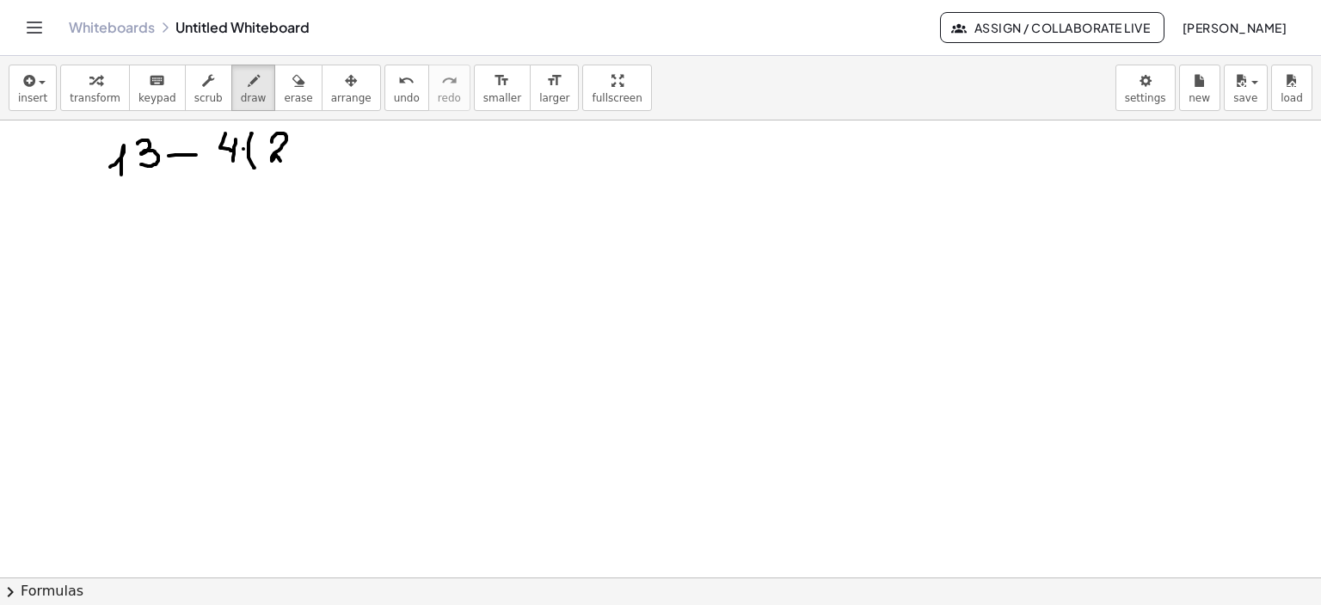
drag, startPoint x: 297, startPoint y: 150, endPoint x: 318, endPoint y: 147, distance: 21.7
drag, startPoint x: 327, startPoint y: 135, endPoint x: 344, endPoint y: 157, distance: 28.2
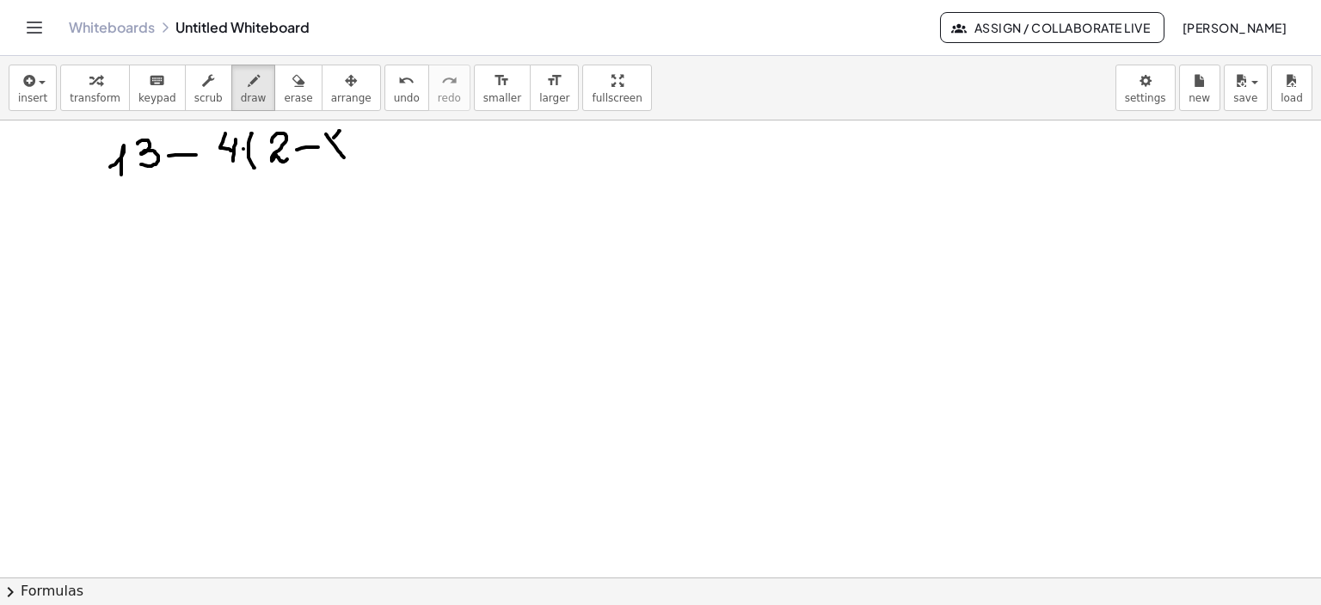
drag, startPoint x: 339, startPoint y: 132, endPoint x: 331, endPoint y: 150, distance: 19.6
drag, startPoint x: 348, startPoint y: 123, endPoint x: 351, endPoint y: 163, distance: 40.5
drag, startPoint x: 378, startPoint y: 132, endPoint x: 387, endPoint y: 151, distance: 20.8
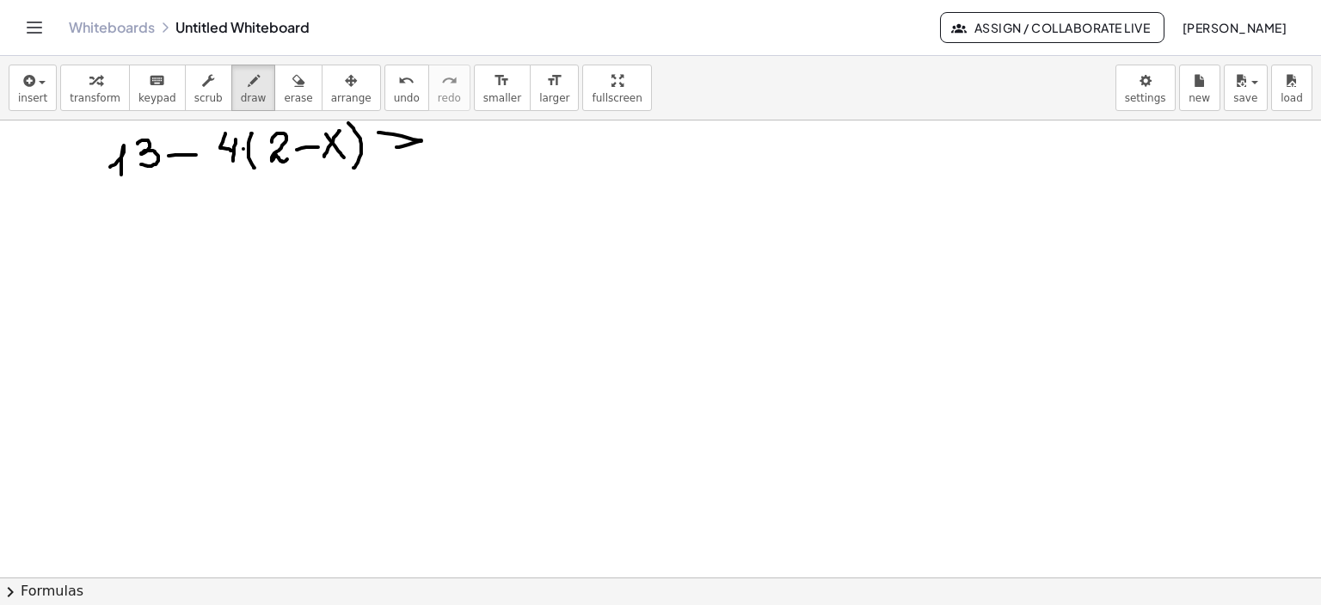
drag, startPoint x: 425, startPoint y: 151, endPoint x: 400, endPoint y: 164, distance: 28.5
drag, startPoint x: 470, startPoint y: 129, endPoint x: 460, endPoint y: 150, distance: 23.1
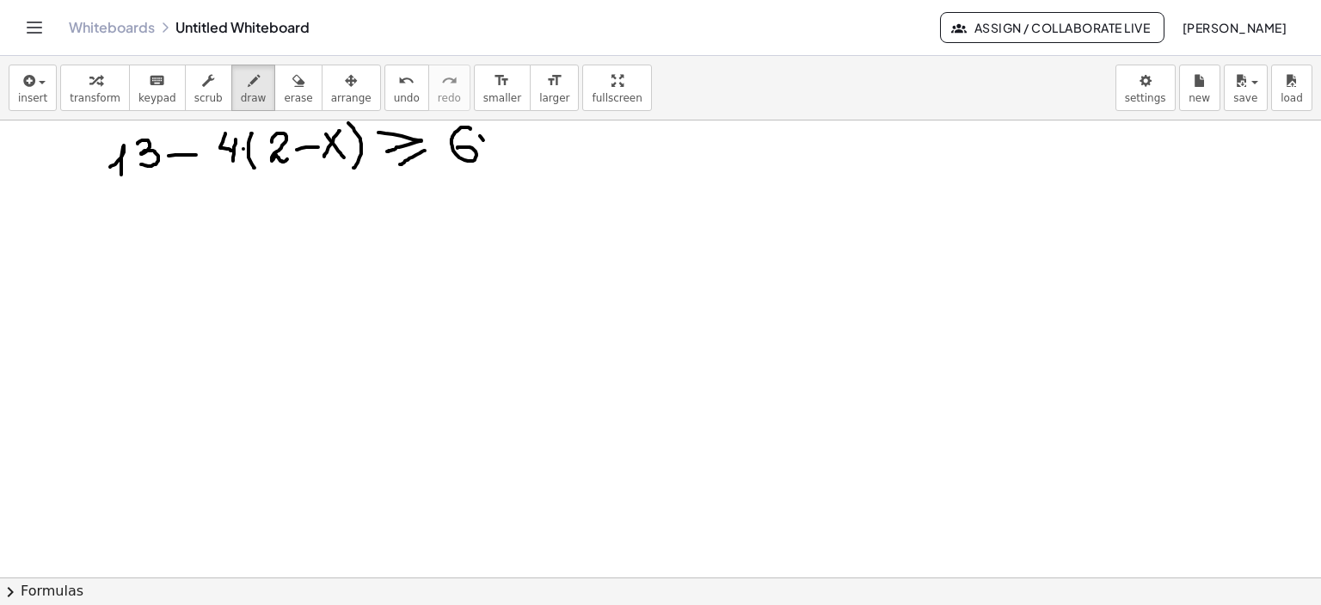
drag, startPoint x: 480, startPoint y: 136, endPoint x: 499, endPoint y: 162, distance: 32.0
drag, startPoint x: 495, startPoint y: 137, endPoint x: 482, endPoint y: 161, distance: 26.9
drag, startPoint x: 507, startPoint y: 147, endPoint x: 547, endPoint y: 144, distance: 40.6
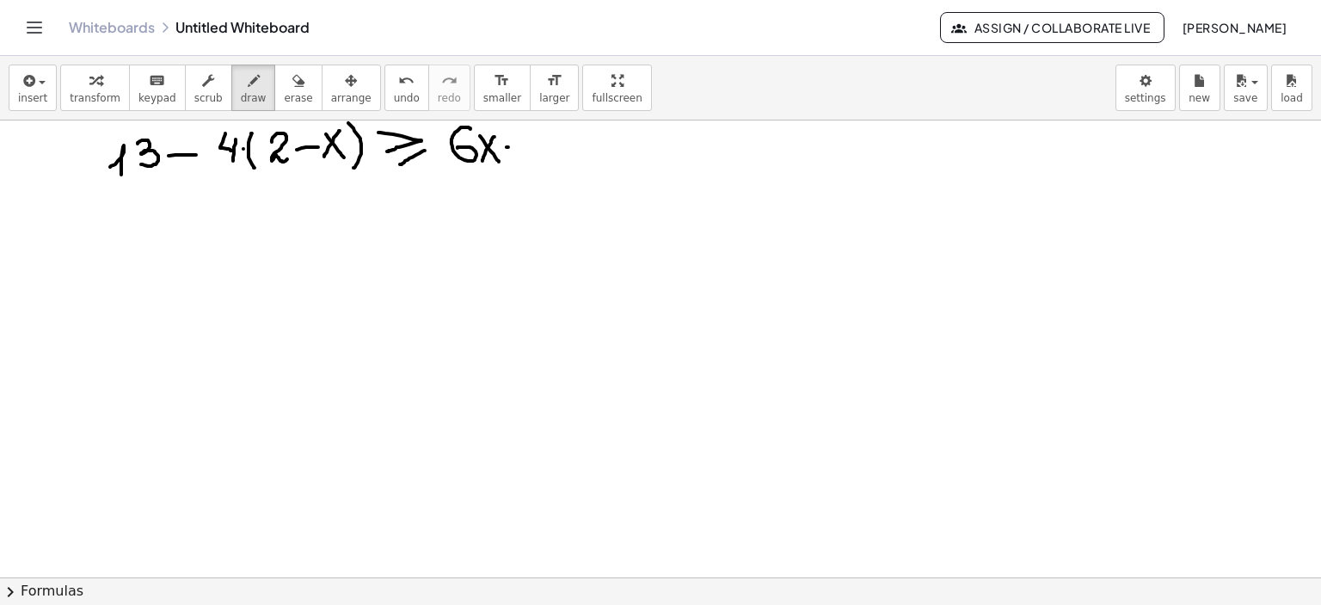
drag, startPoint x: 544, startPoint y: 134, endPoint x: 574, endPoint y: 153, distance: 36.3
drag, startPoint x: 95, startPoint y: 227, endPoint x: 115, endPoint y: 238, distance: 22.7
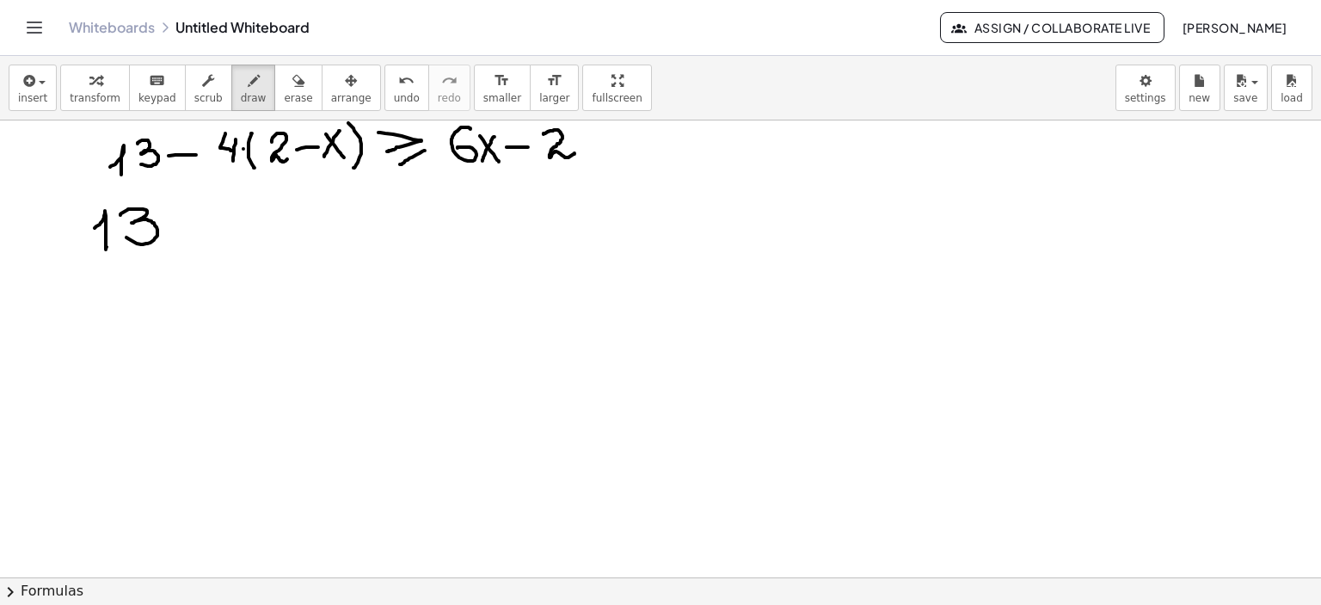
drag, startPoint x: 120, startPoint y: 215, endPoint x: 124, endPoint y: 237, distance: 21.8
drag, startPoint x: 176, startPoint y: 226, endPoint x: 214, endPoint y: 226, distance: 37.8
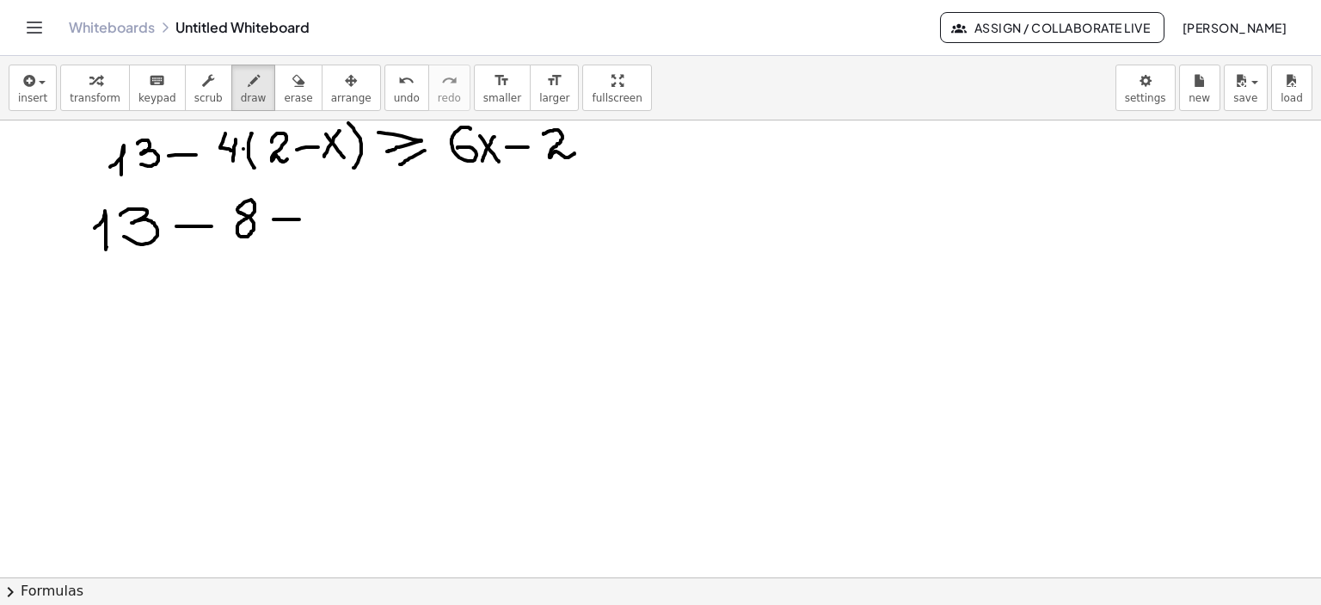
drag, startPoint x: 273, startPoint y: 219, endPoint x: 299, endPoint y: 219, distance: 25.8
drag, startPoint x: 286, startPoint y: 208, endPoint x: 285, endPoint y: 227, distance: 19.0
drag, startPoint x: 324, startPoint y: 195, endPoint x: 330, endPoint y: 222, distance: 27.3
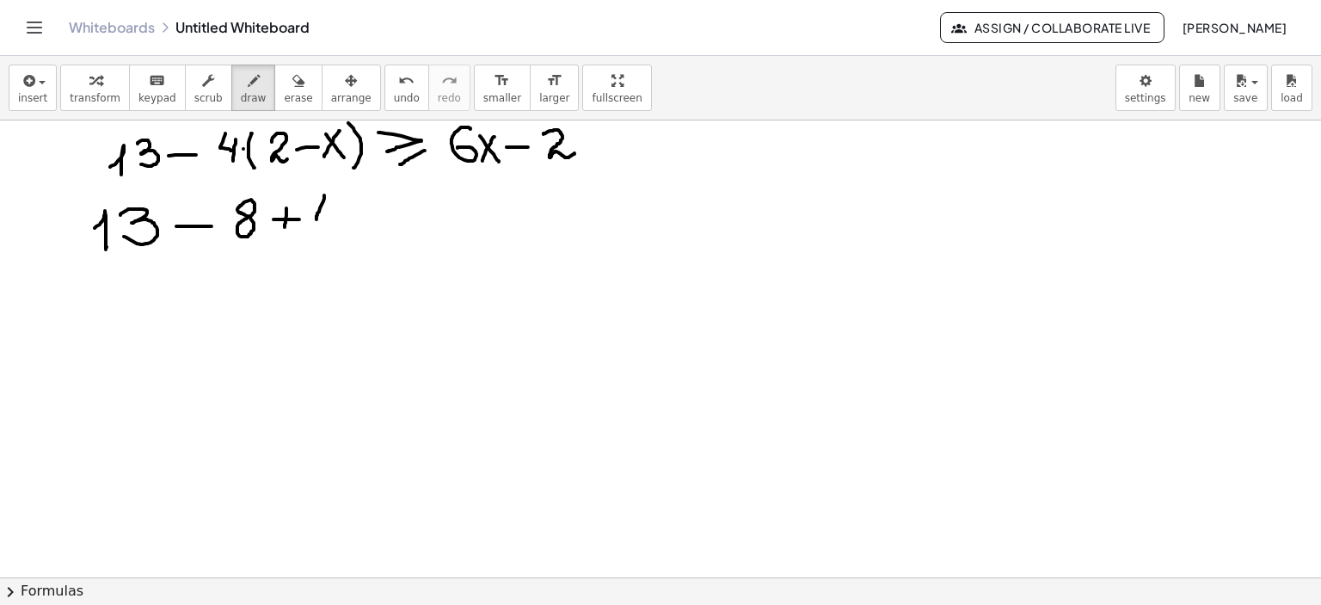
drag, startPoint x: 334, startPoint y: 209, endPoint x: 328, endPoint y: 233, distance: 24.8
drag, startPoint x: 347, startPoint y: 209, endPoint x: 365, endPoint y: 234, distance: 30.3
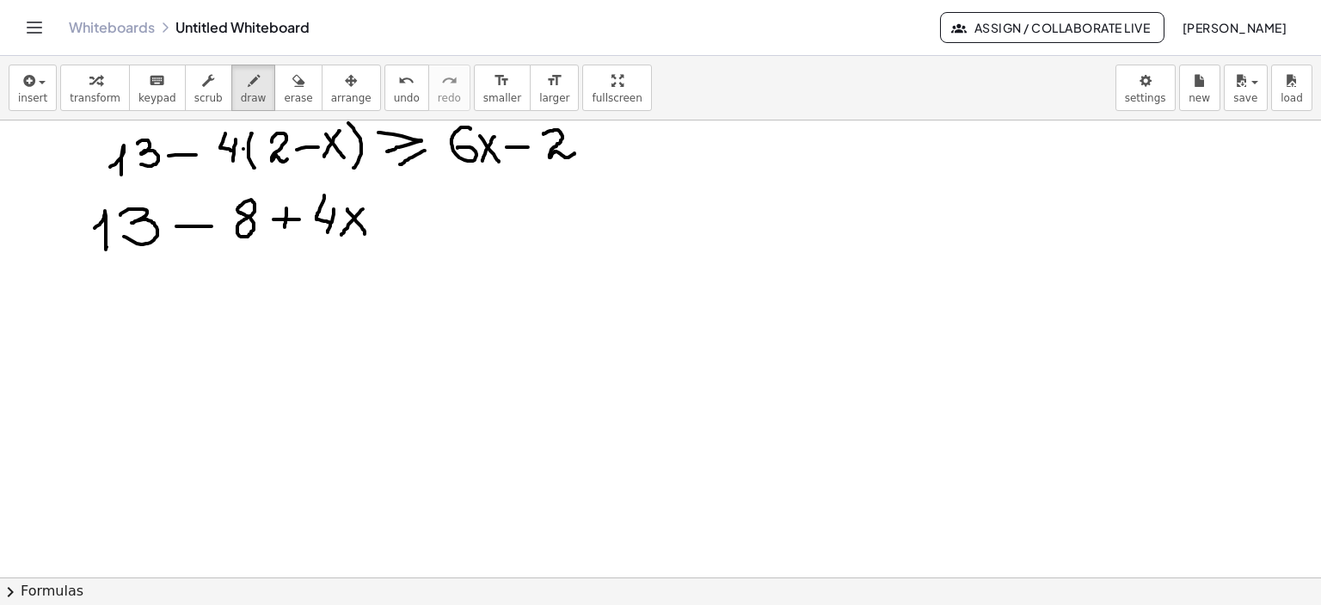
drag, startPoint x: 363, startPoint y: 209, endPoint x: 341, endPoint y: 236, distance: 34.8
drag, startPoint x: 390, startPoint y: 202, endPoint x: 426, endPoint y: 224, distance: 41.8
drag, startPoint x: 430, startPoint y: 224, endPoint x: 474, endPoint y: 212, distance: 45.3
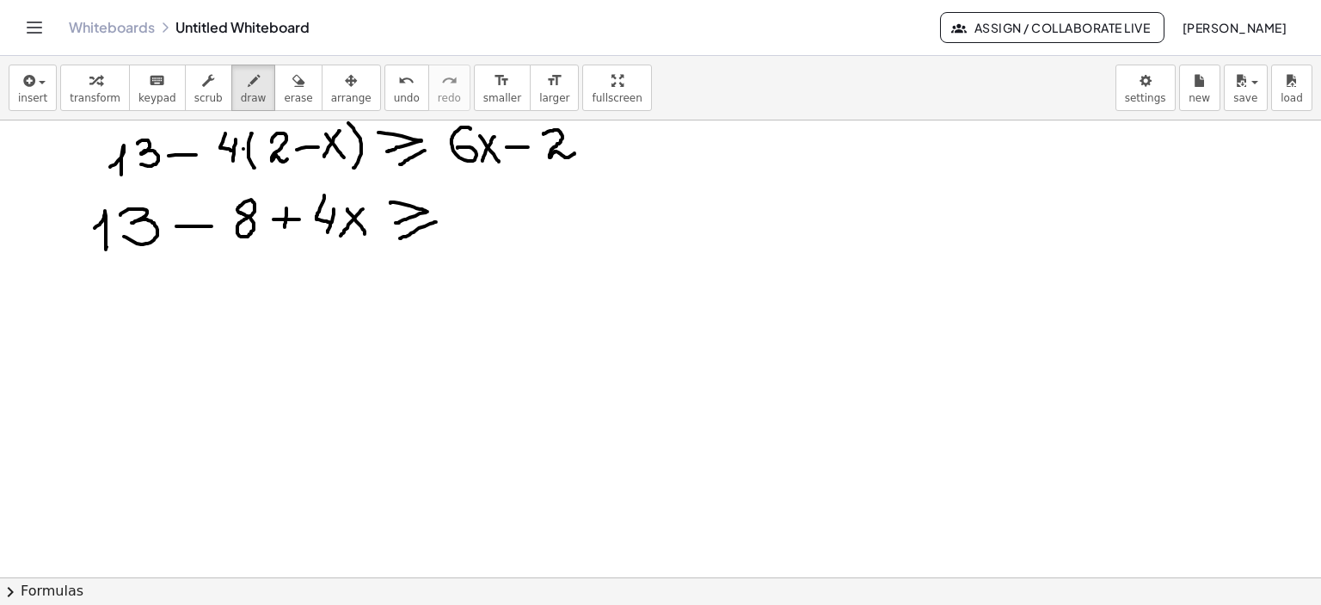
drag, startPoint x: 476, startPoint y: 206, endPoint x: 467, endPoint y: 221, distance: 18.1
drag, startPoint x: 488, startPoint y: 206, endPoint x: 508, endPoint y: 210, distance: 20.2
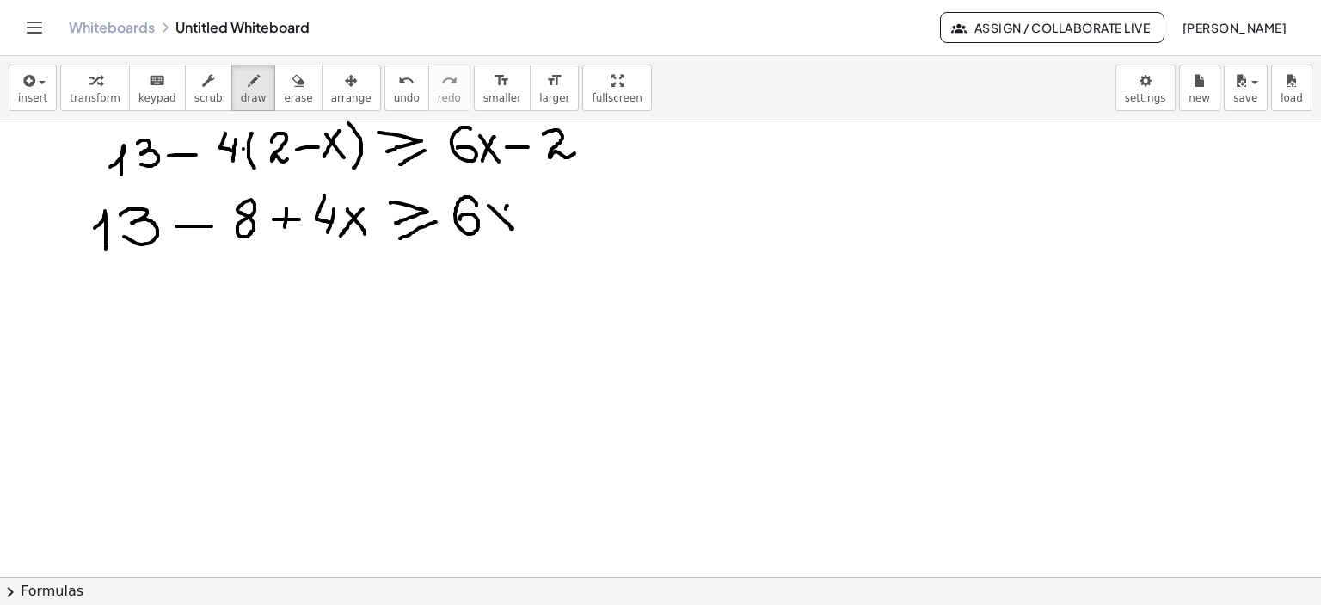
drag, startPoint x: 507, startPoint y: 206, endPoint x: 490, endPoint y: 230, distance: 30.3
drag, startPoint x: 513, startPoint y: 218, endPoint x: 561, endPoint y: 215, distance: 47.4
drag, startPoint x: 550, startPoint y: 202, endPoint x: 589, endPoint y: 222, distance: 43.5
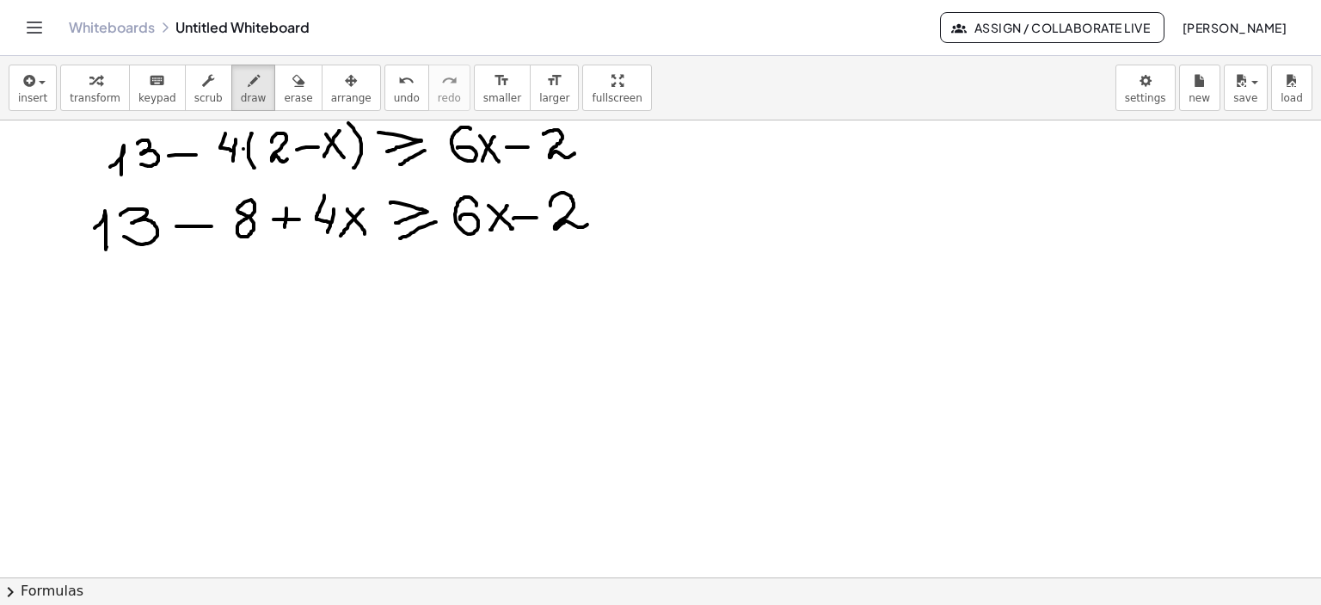
drag, startPoint x: 154, startPoint y: 274, endPoint x: 163, endPoint y: 281, distance: 11.0
drag, startPoint x: 156, startPoint y: 275, endPoint x: 187, endPoint y: 276, distance: 31.0
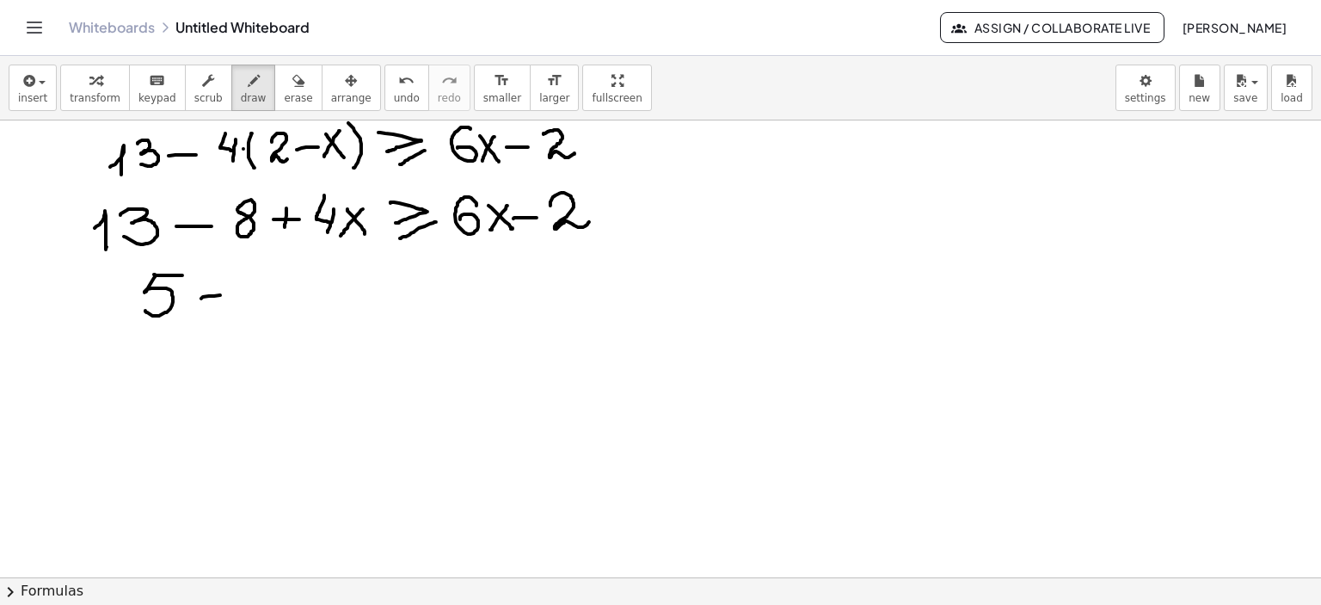
drag, startPoint x: 201, startPoint y: 298, endPoint x: 220, endPoint y: 288, distance: 21.6
drag, startPoint x: 219, startPoint y: 286, endPoint x: 279, endPoint y: 281, distance: 59.5
drag, startPoint x: 265, startPoint y: 278, endPoint x: 277, endPoint y: 302, distance: 26.9
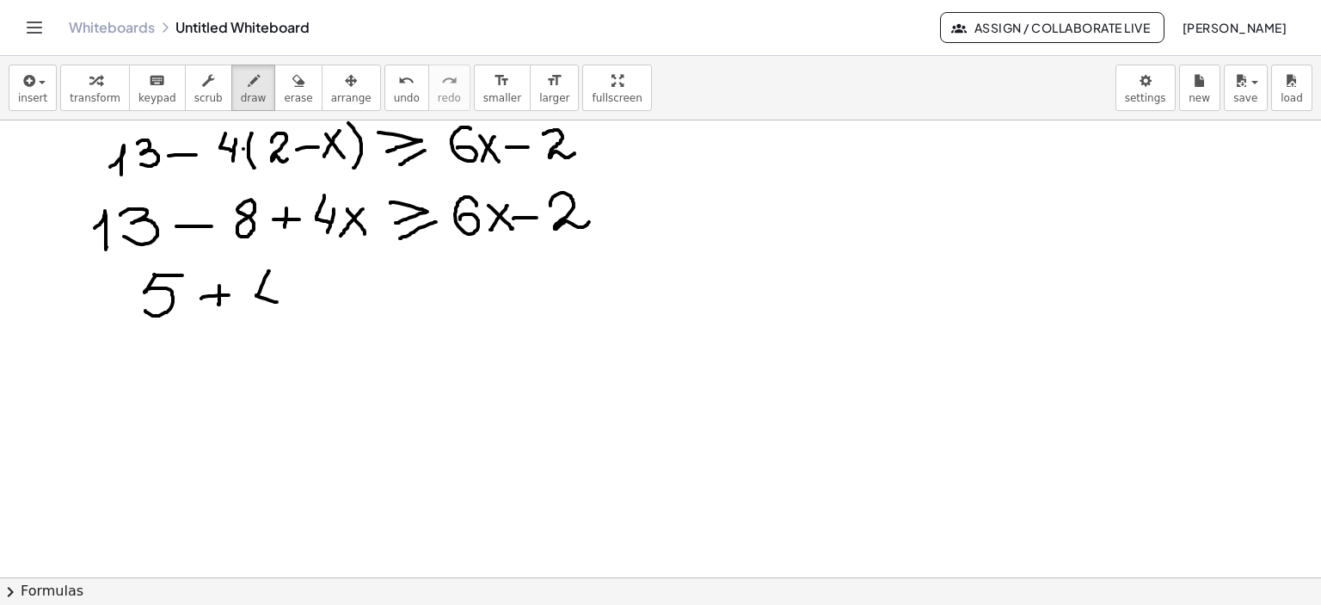
drag, startPoint x: 279, startPoint y: 288, endPoint x: 301, endPoint y: 303, distance: 26.7
drag, startPoint x: 298, startPoint y: 288, endPoint x: 316, endPoint y: 310, distance: 27.5
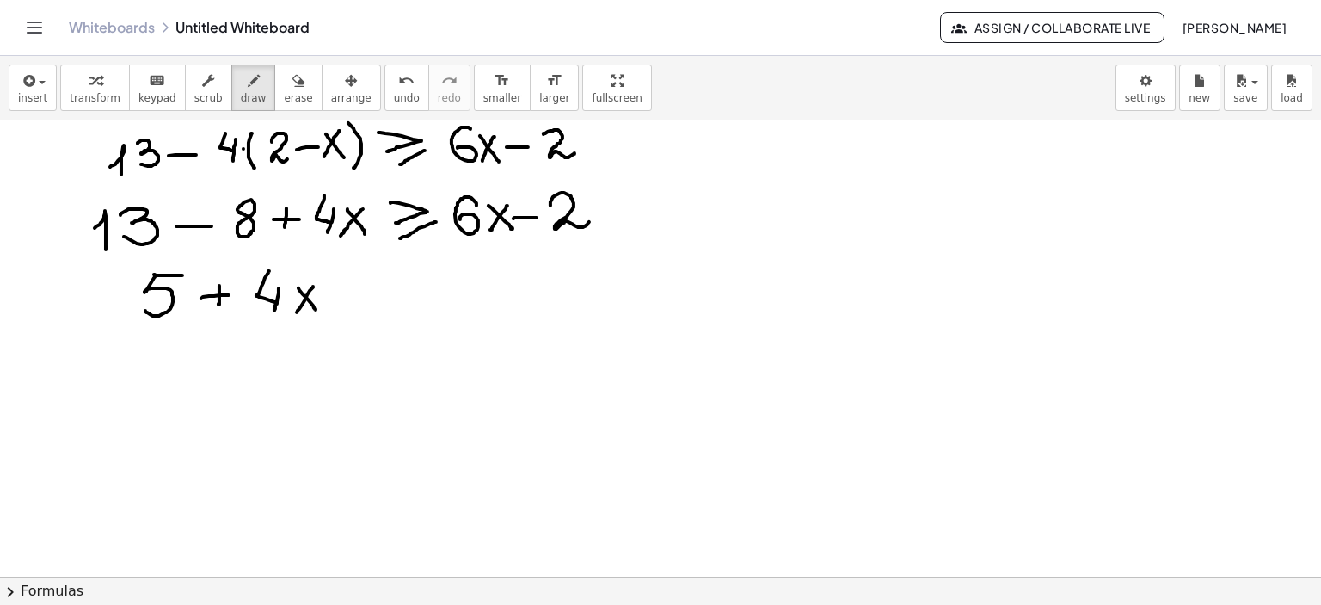
drag, startPoint x: 313, startPoint y: 286, endPoint x: 358, endPoint y: 290, distance: 44.9
drag, startPoint x: 376, startPoint y: 273, endPoint x: 369, endPoint y: 298, distance: 25.9
drag, startPoint x: 395, startPoint y: 302, endPoint x: 447, endPoint y: 285, distance: 55.2
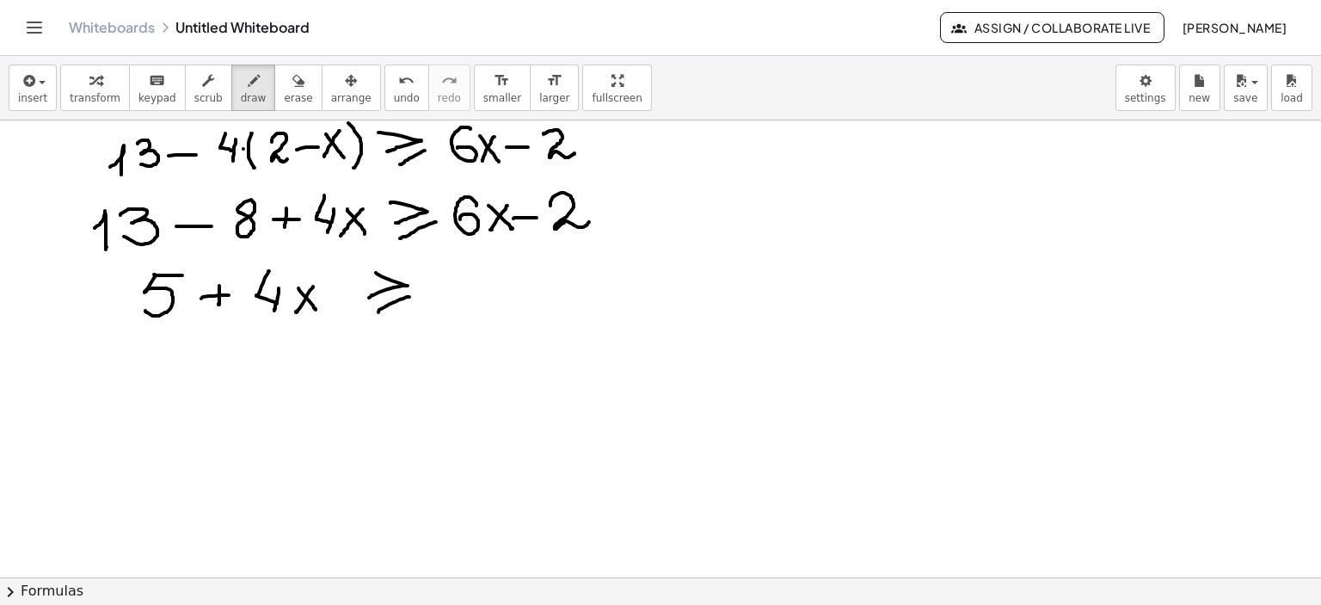
drag, startPoint x: 462, startPoint y: 274, endPoint x: 443, endPoint y: 295, distance: 28.0
drag, startPoint x: 480, startPoint y: 281, endPoint x: 493, endPoint y: 298, distance: 21.5
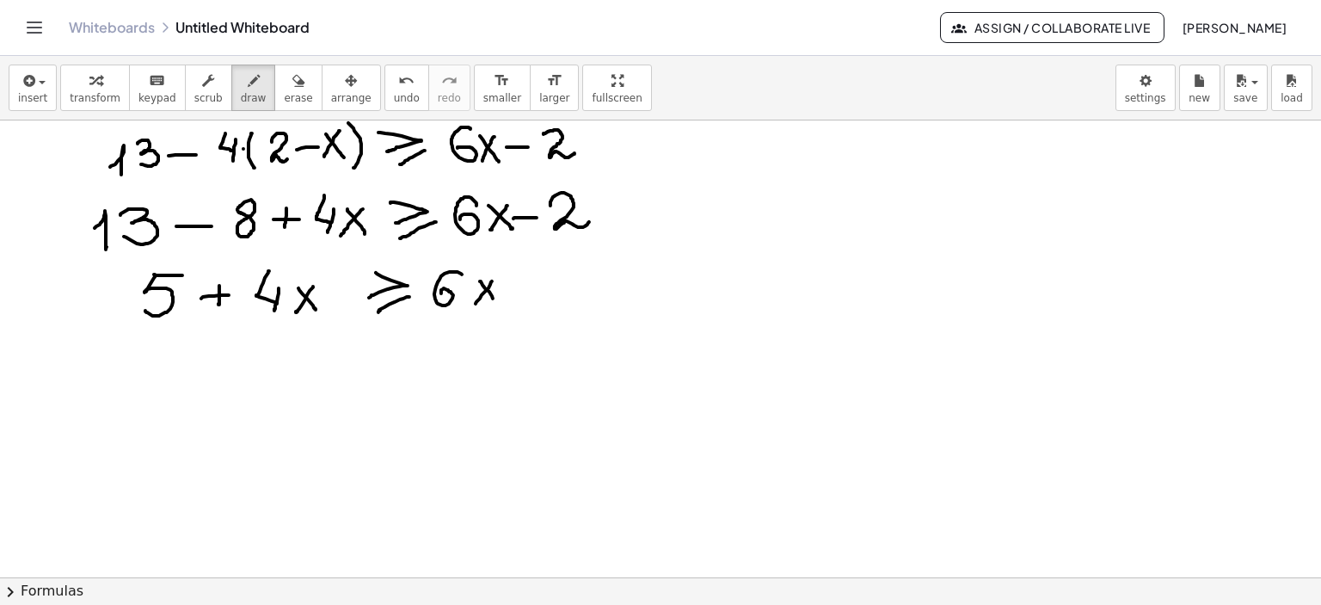
drag, startPoint x: 488, startPoint y: 288, endPoint x: 525, endPoint y: 288, distance: 37.0
drag, startPoint x: 517, startPoint y: 286, endPoint x: 561, endPoint y: 280, distance: 44.3
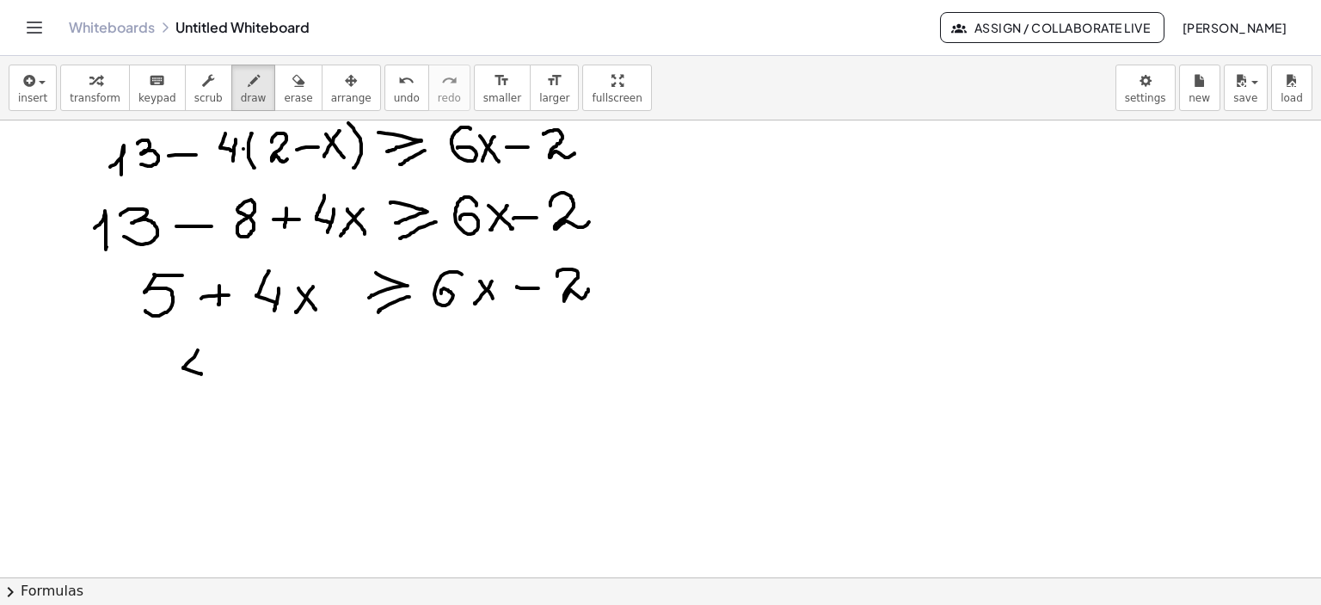
drag, startPoint x: 198, startPoint y: 350, endPoint x: 201, endPoint y: 374, distance: 24.3
drag, startPoint x: 206, startPoint y: 364, endPoint x: 212, endPoint y: 372, distance: 9.8
drag, startPoint x: 214, startPoint y: 363, endPoint x: 234, endPoint y: 378, distance: 24.6
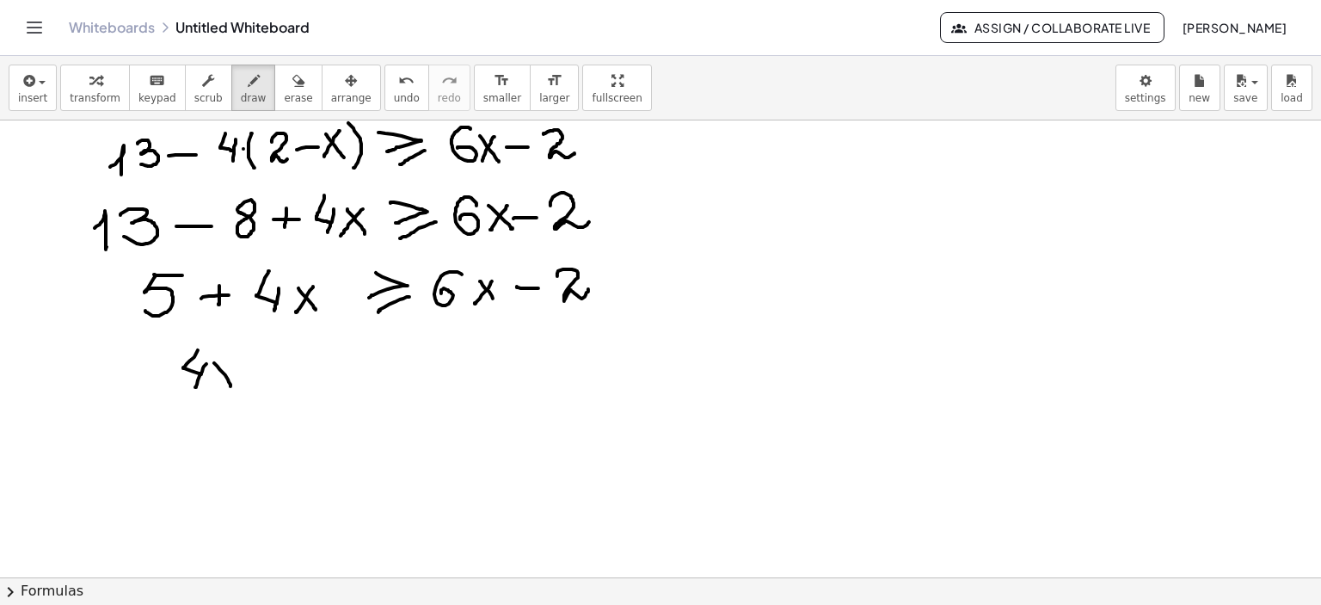
drag, startPoint x: 233, startPoint y: 362, endPoint x: 213, endPoint y: 384, distance: 29.9
drag, startPoint x: 247, startPoint y: 372, endPoint x: 294, endPoint y: 358, distance: 49.5
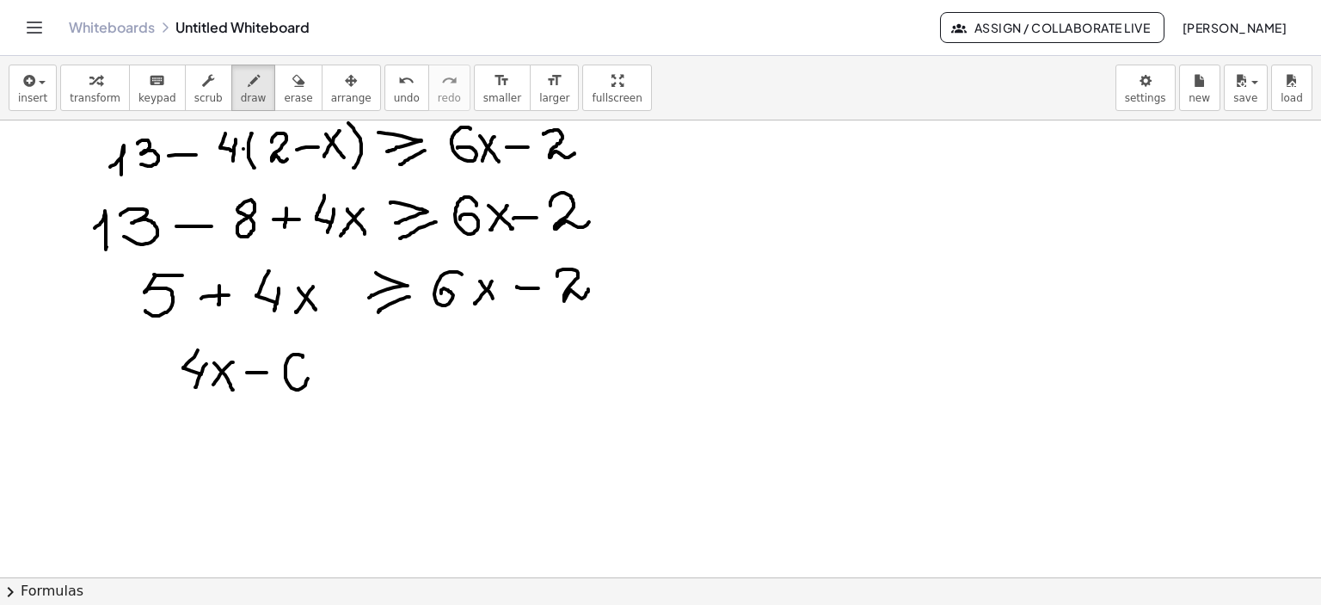
drag, startPoint x: 303, startPoint y: 357, endPoint x: 292, endPoint y: 375, distance: 20.8
drag, startPoint x: 323, startPoint y: 362, endPoint x: 341, endPoint y: 381, distance: 26.8
drag, startPoint x: 340, startPoint y: 360, endPoint x: 396, endPoint y: 349, distance: 57.0
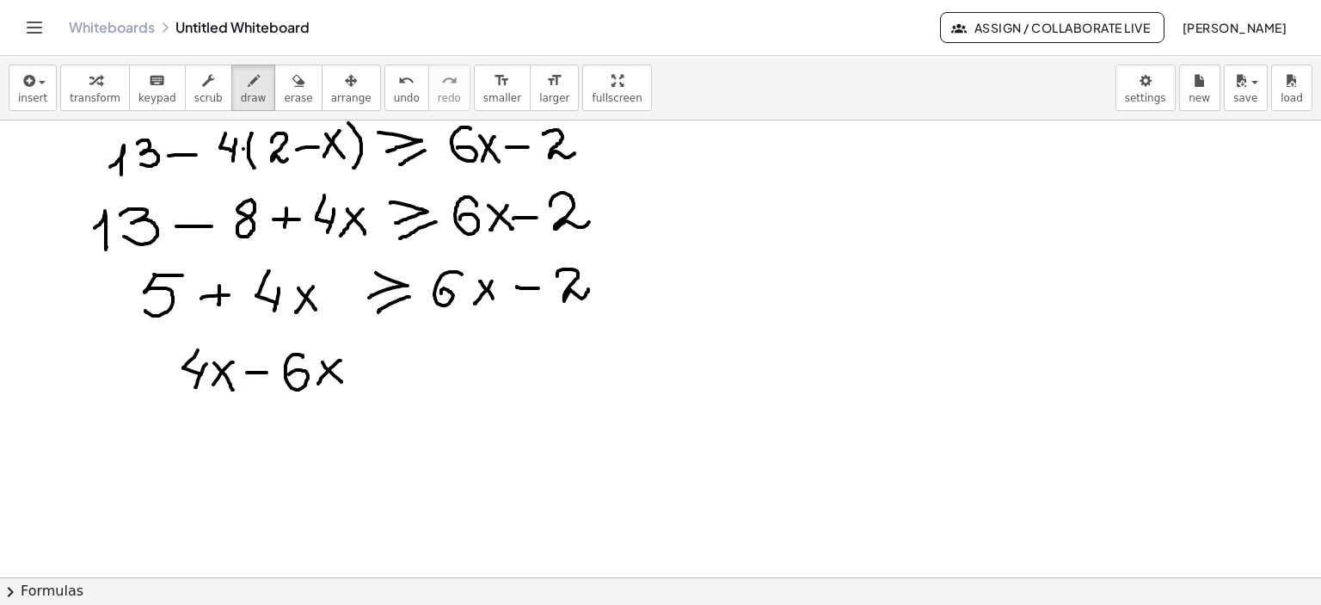
drag, startPoint x: 383, startPoint y: 346, endPoint x: 383, endPoint y: 365, distance: 18.9
drag, startPoint x: 416, startPoint y: 365, endPoint x: 387, endPoint y: 378, distance: 32.0
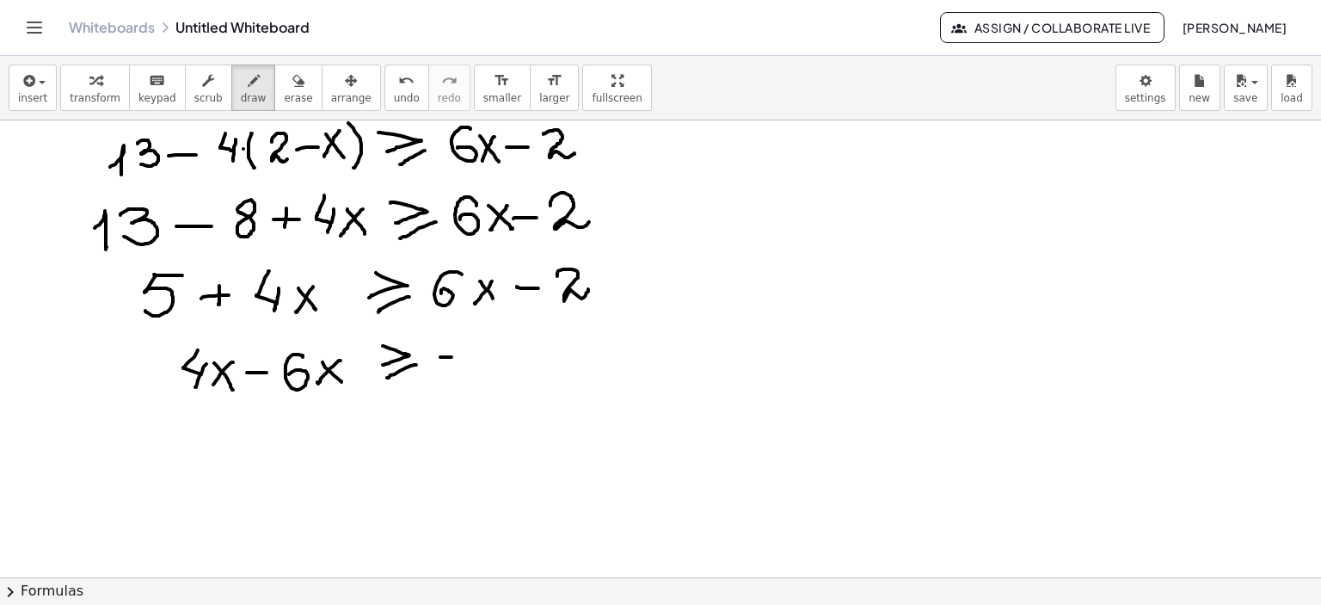
drag, startPoint x: 440, startPoint y: 357, endPoint x: 470, endPoint y: 357, distance: 29.2
drag, startPoint x: 482, startPoint y: 347, endPoint x: 507, endPoint y: 370, distance: 34.1
drag, startPoint x: 517, startPoint y: 364, endPoint x: 565, endPoint y: 357, distance: 48.7
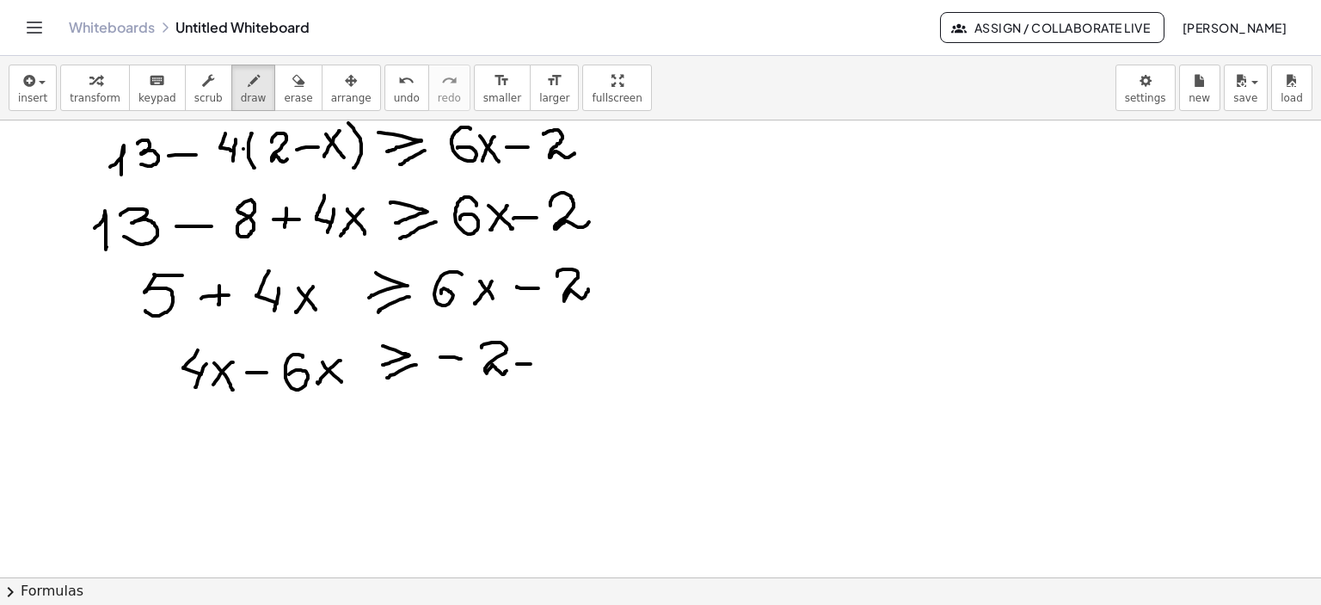
drag, startPoint x: 564, startPoint y: 347, endPoint x: 552, endPoint y: 370, distance: 25.4
drag, startPoint x: 564, startPoint y: 344, endPoint x: 592, endPoint y: 345, distance: 27.5
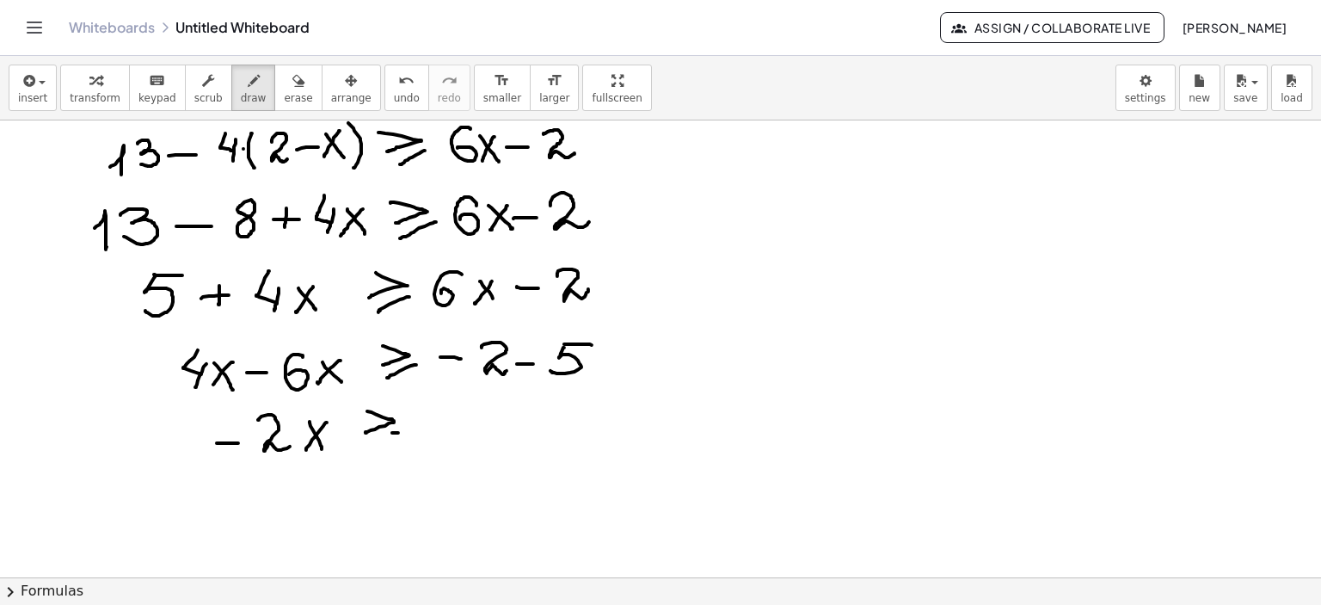
drag, startPoint x: 421, startPoint y: 426, endPoint x: 454, endPoint y: 426, distance: 33.5
drag, startPoint x: 458, startPoint y: 416, endPoint x: 470, endPoint y: 422, distance: 13.5
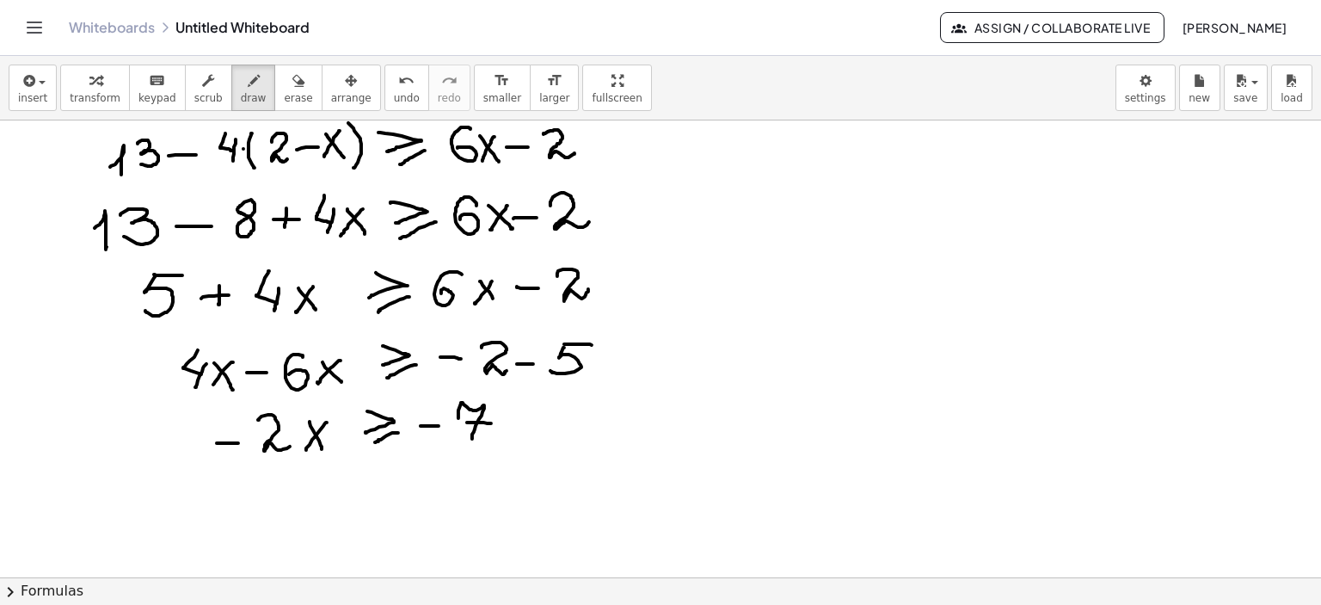
drag, startPoint x: 467, startPoint y: 422, endPoint x: 492, endPoint y: 424, distance: 25.0
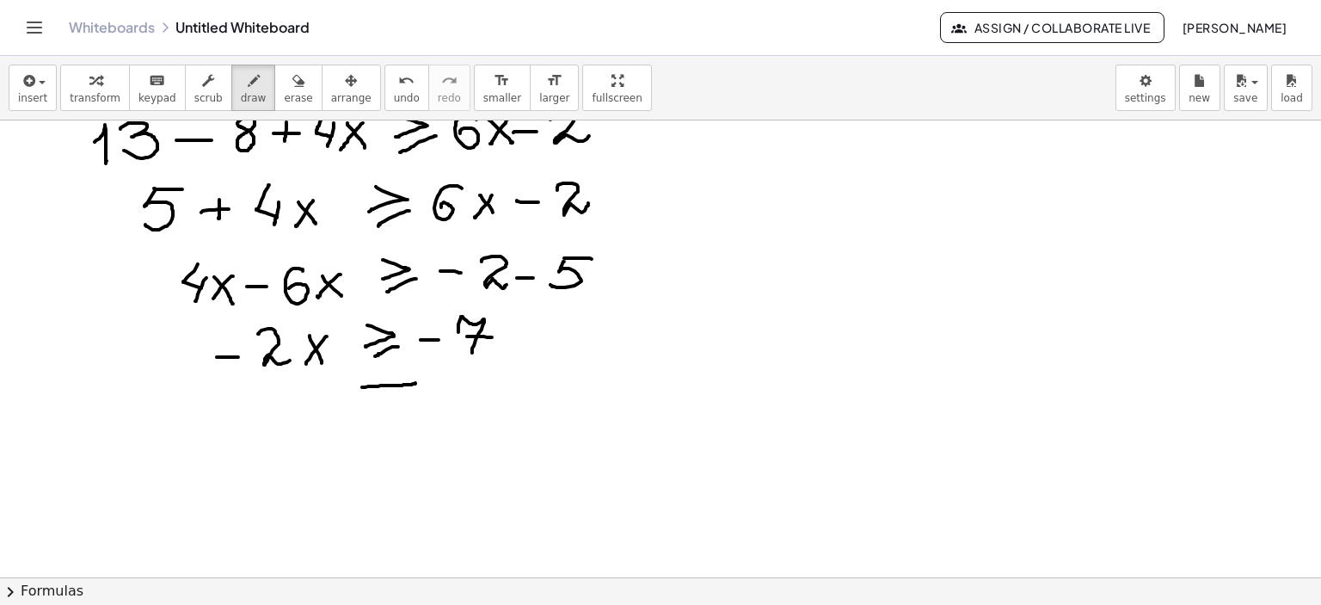
drag, startPoint x: 362, startPoint y: 387, endPoint x: 415, endPoint y: 383, distance: 53.5
drag, startPoint x: 258, startPoint y: 433, endPoint x: 282, endPoint y: 455, distance: 32.9
drag, startPoint x: 281, startPoint y: 426, endPoint x: 255, endPoint y: 460, distance: 43.5
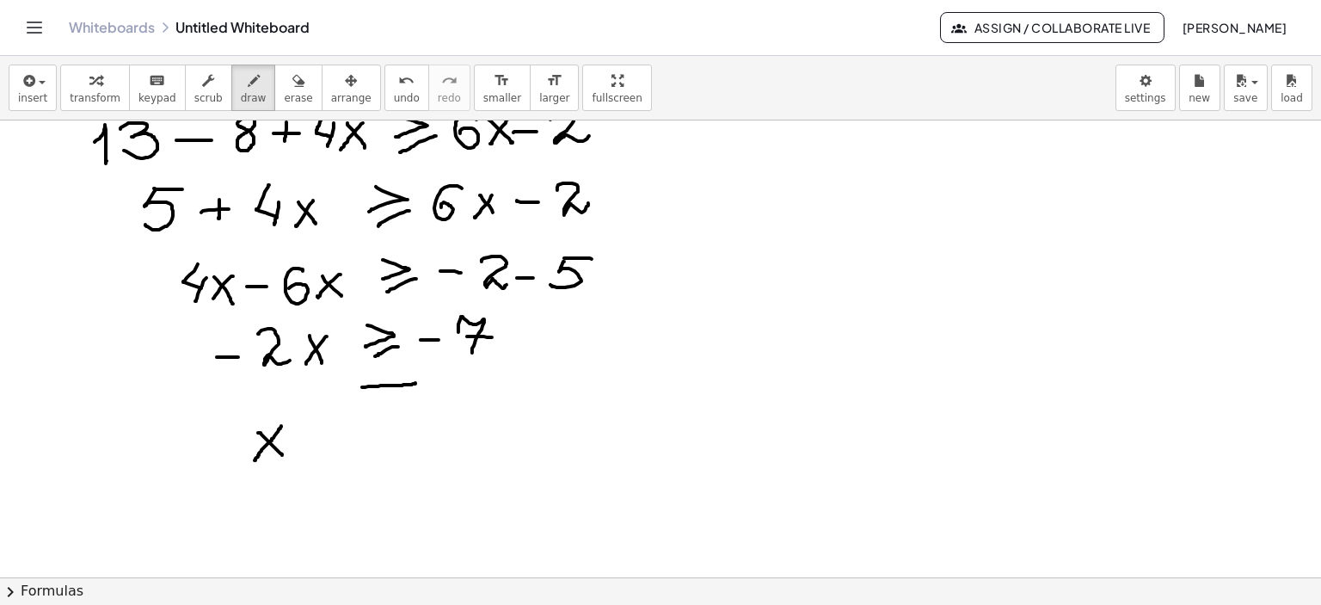
drag, startPoint x: 334, startPoint y: 419, endPoint x: 331, endPoint y: 451, distance: 31.9
drag, startPoint x: 303, startPoint y: 453, endPoint x: 340, endPoint y: 454, distance: 37.0
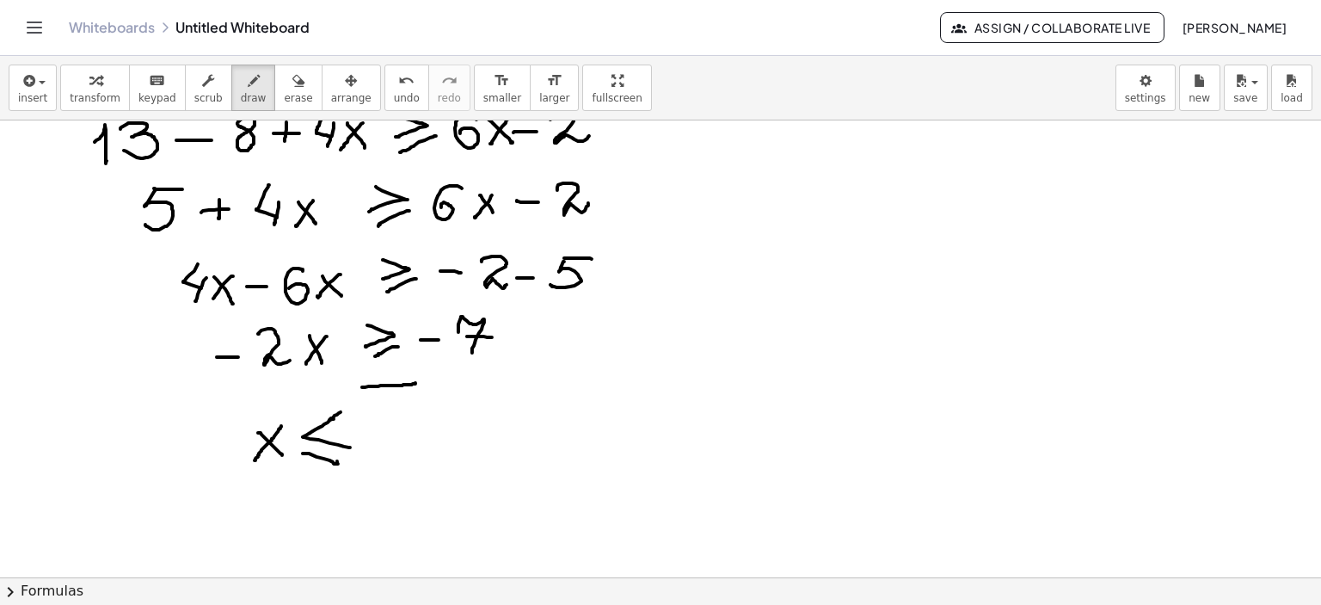
drag, startPoint x: 341, startPoint y: 412, endPoint x: 329, endPoint y: 420, distance: 13.6
drag, startPoint x: 777, startPoint y: 337, endPoint x: 797, endPoint y: 336, distance: 20.7
drag, startPoint x: 833, startPoint y: 315, endPoint x: 843, endPoint y: 355, distance: 41.5
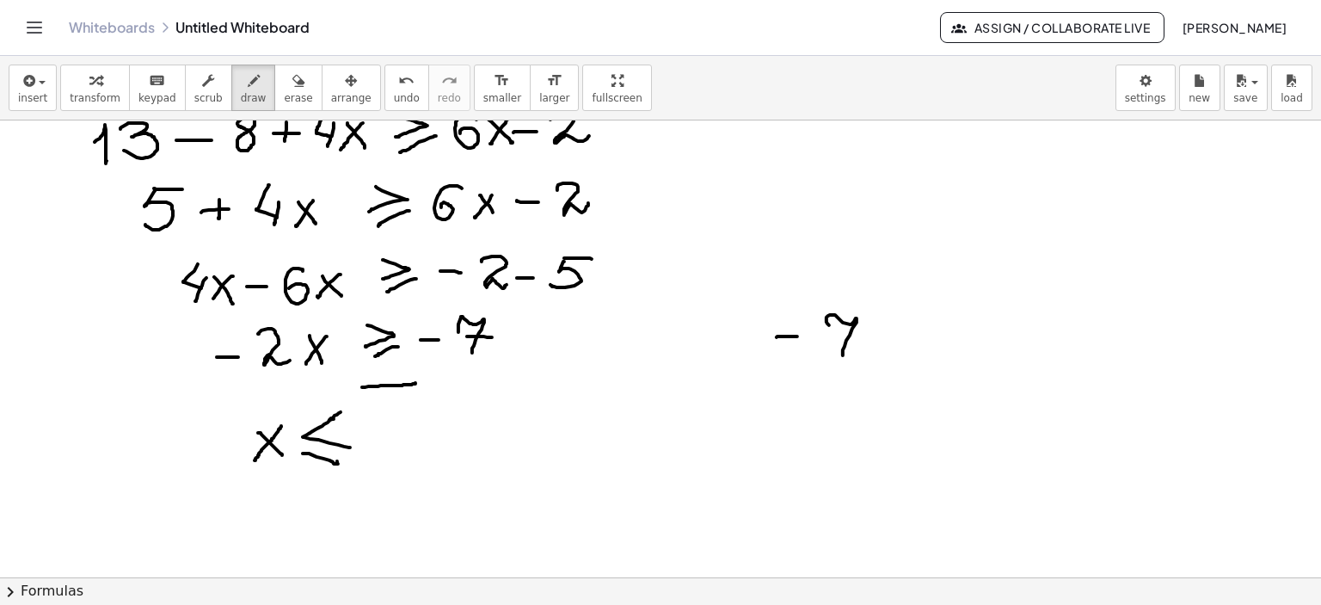
drag, startPoint x: 836, startPoint y: 336, endPoint x: 882, endPoint y: 326, distance: 46.7
drag, startPoint x: 881, startPoint y: 323, endPoint x: 878, endPoint y: 342, distance: 19.1
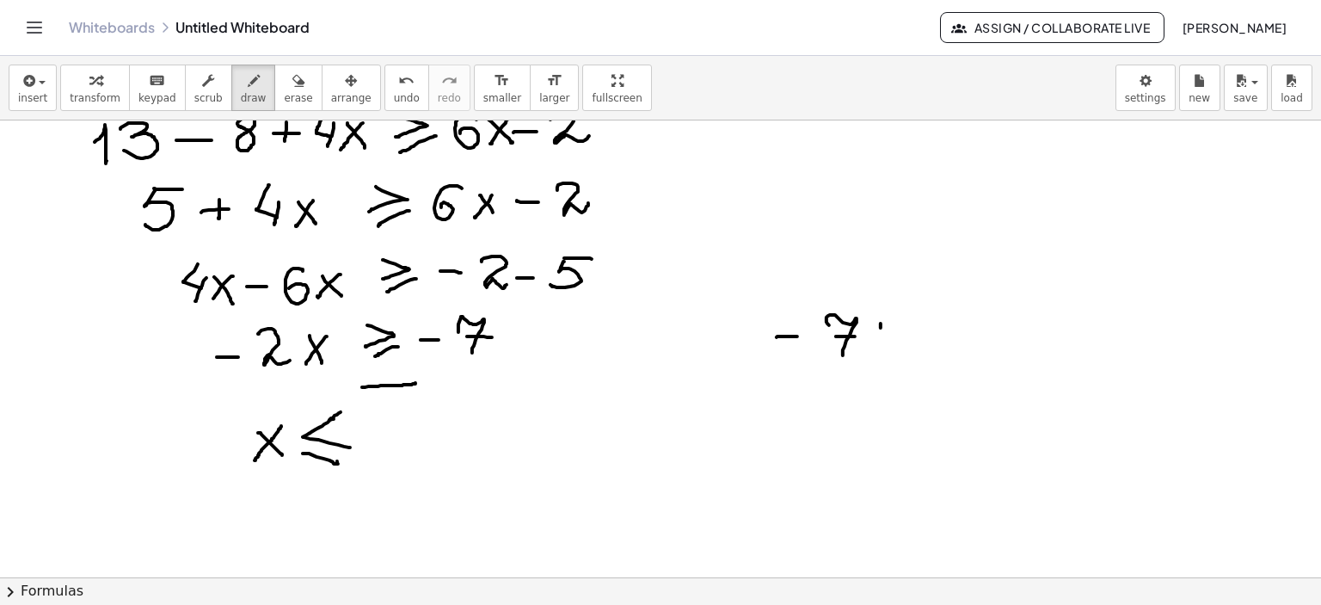
drag, startPoint x: 878, startPoint y: 342, endPoint x: 910, endPoint y: 344, distance: 31.9
drag, startPoint x: 902, startPoint y: 336, endPoint x: 913, endPoint y: 354, distance: 21.2
drag, startPoint x: 919, startPoint y: 334, endPoint x: 944, endPoint y: 332, distance: 25.9
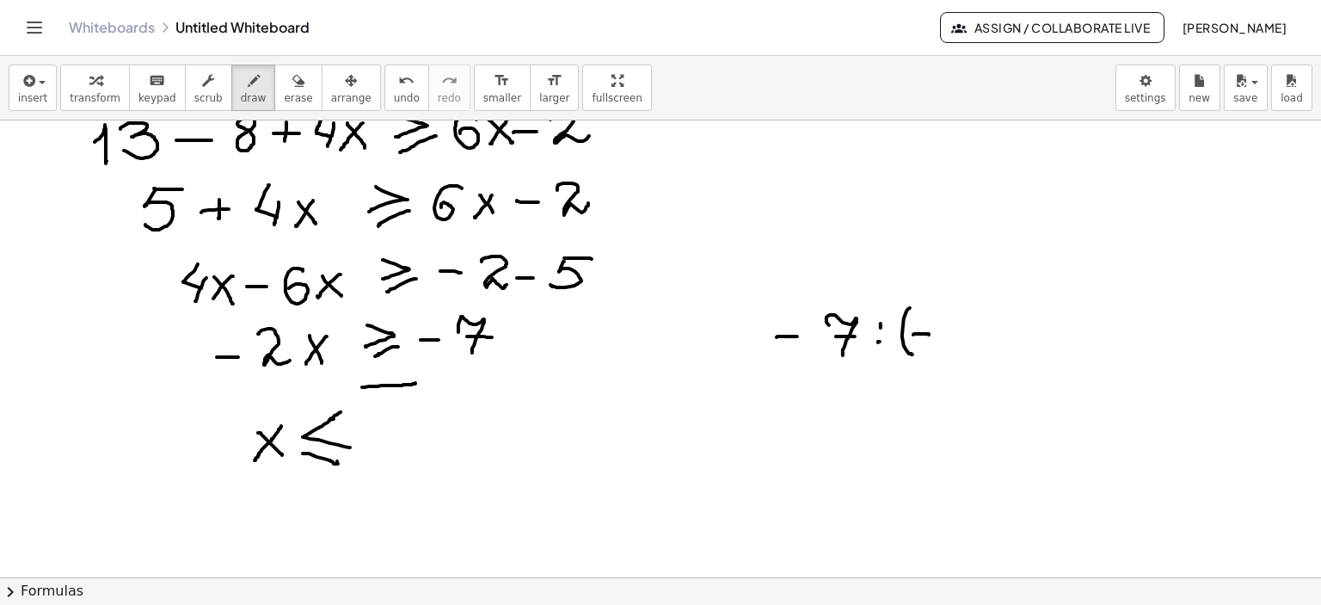
drag, startPoint x: 957, startPoint y: 316, endPoint x: 998, endPoint y: 329, distance: 42.4
drag, startPoint x: 987, startPoint y: 296, endPoint x: 1000, endPoint y: 353, distance: 59.0
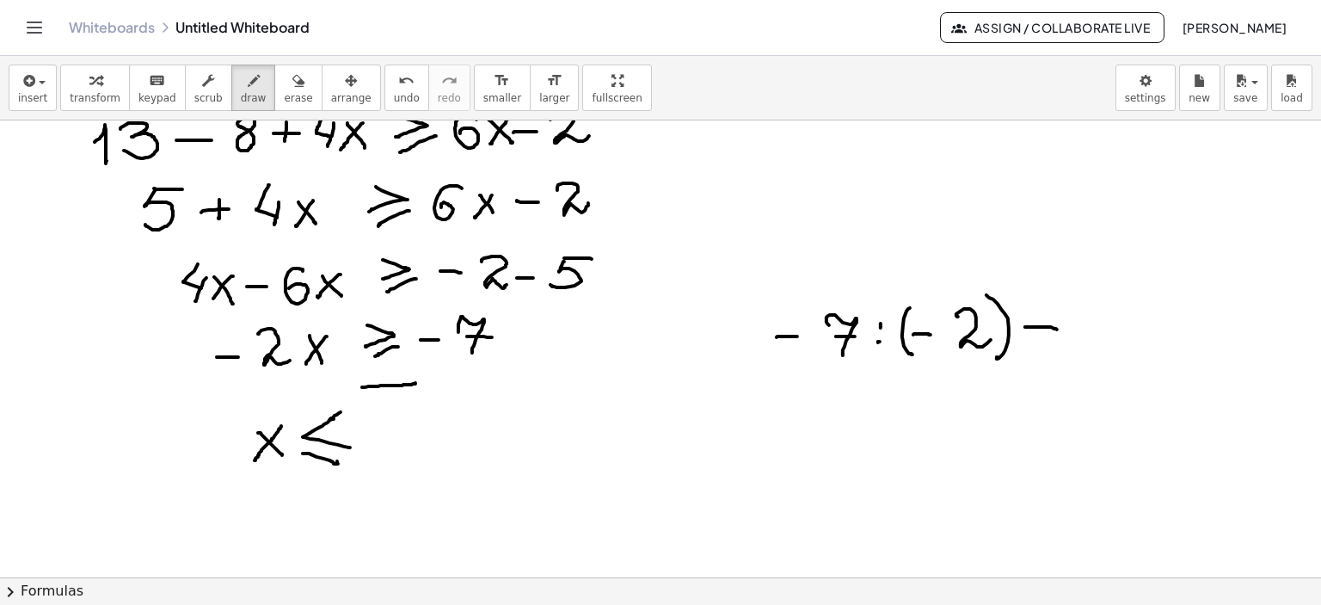
drag, startPoint x: 1025, startPoint y: 327, endPoint x: 1058, endPoint y: 329, distance: 32.8
drag, startPoint x: 1030, startPoint y: 339, endPoint x: 1054, endPoint y: 341, distance: 24.1
drag, startPoint x: 370, startPoint y: 422, endPoint x: 384, endPoint y: 444, distance: 26.0
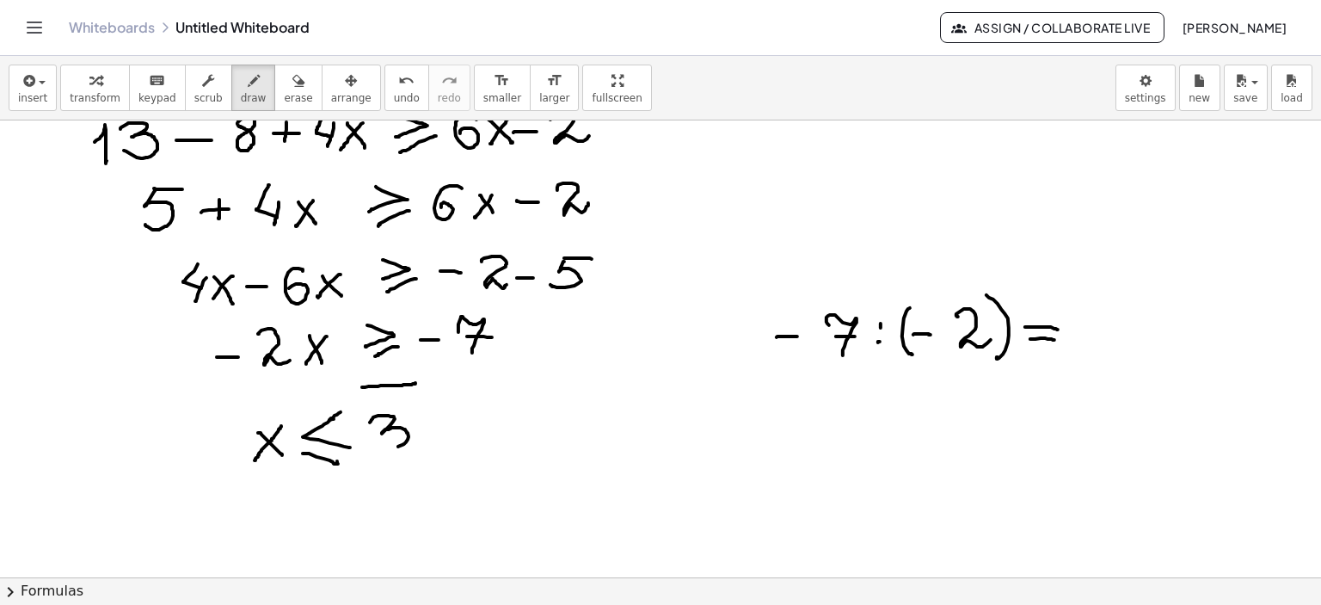
drag, startPoint x: 420, startPoint y: 450, endPoint x: 442, endPoint y: 444, distance: 23.2
drag, startPoint x: 444, startPoint y: 412, endPoint x: 438, endPoint y: 433, distance: 22.3
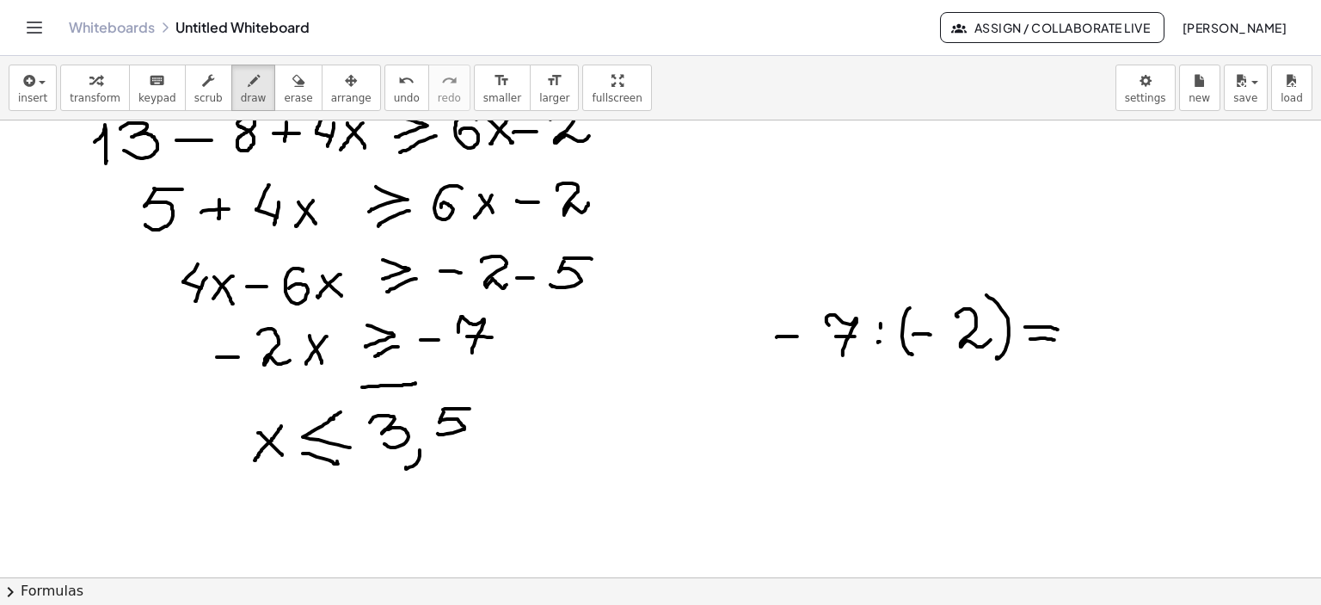
drag, startPoint x: 443, startPoint y: 409, endPoint x: 470, endPoint y: 409, distance: 26.7
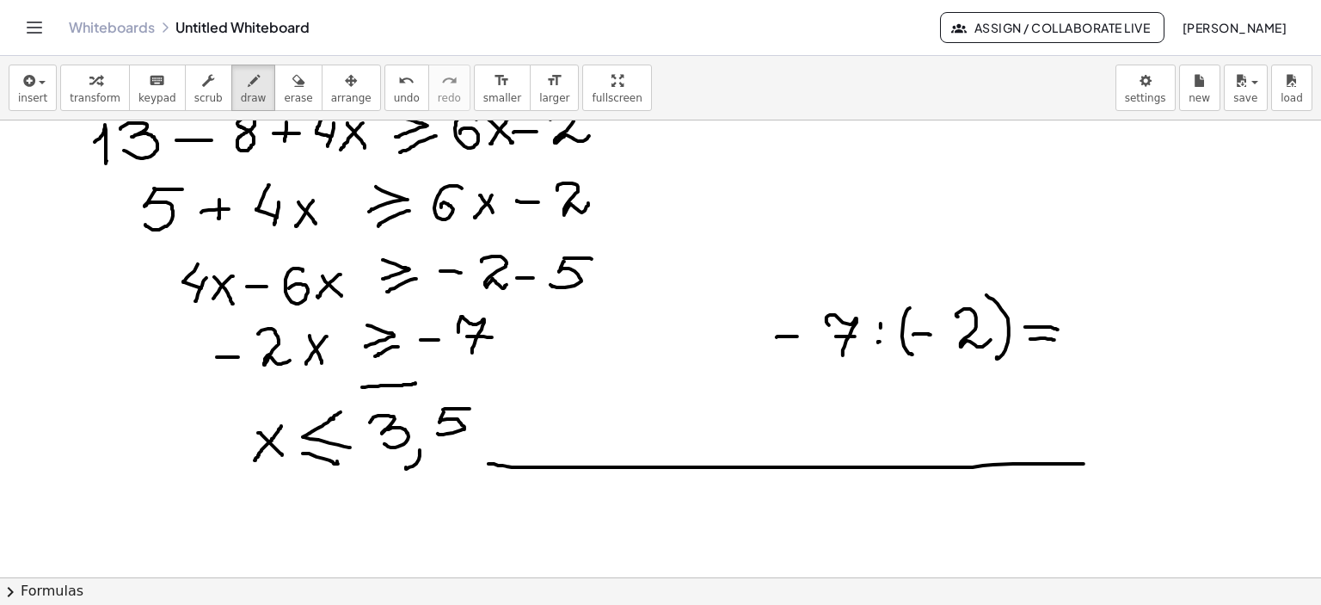
drag, startPoint x: 488, startPoint y: 464, endPoint x: 1114, endPoint y: 464, distance: 625.2
drag, startPoint x: 1101, startPoint y: 453, endPoint x: 1107, endPoint y: 475, distance: 22.3
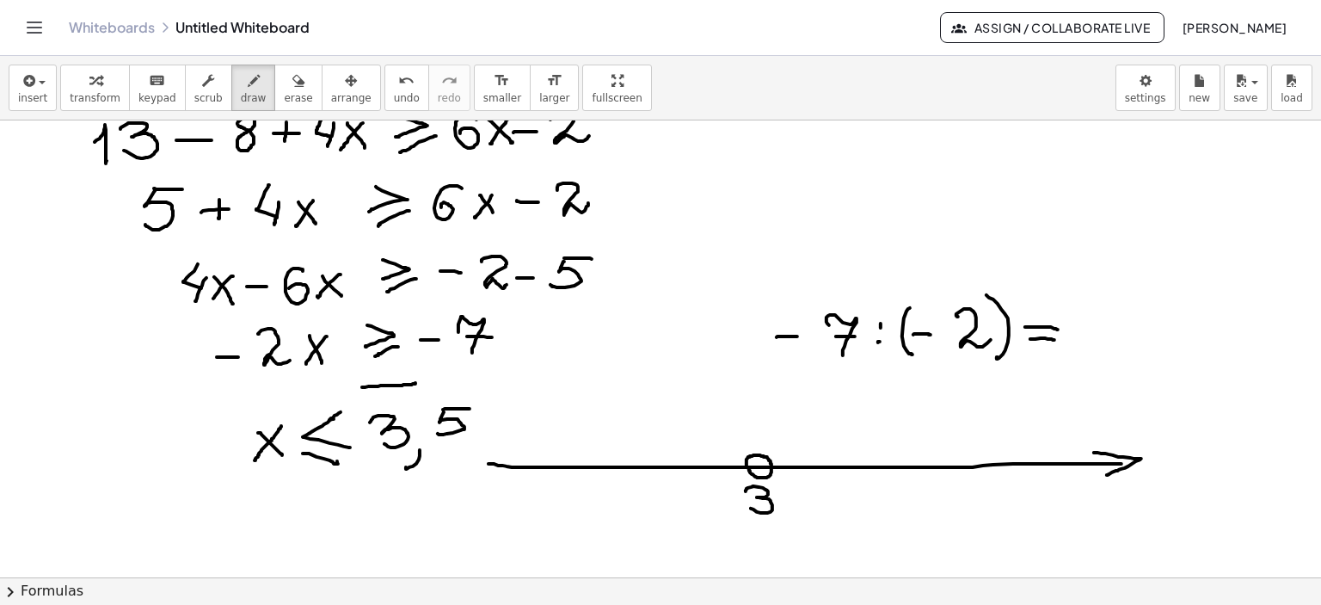
drag, startPoint x: 746, startPoint y: 490, endPoint x: 750, endPoint y: 508, distance: 18.6
drag, startPoint x: 772, startPoint y: 517, endPoint x: 768, endPoint y: 525, distance: 9.6
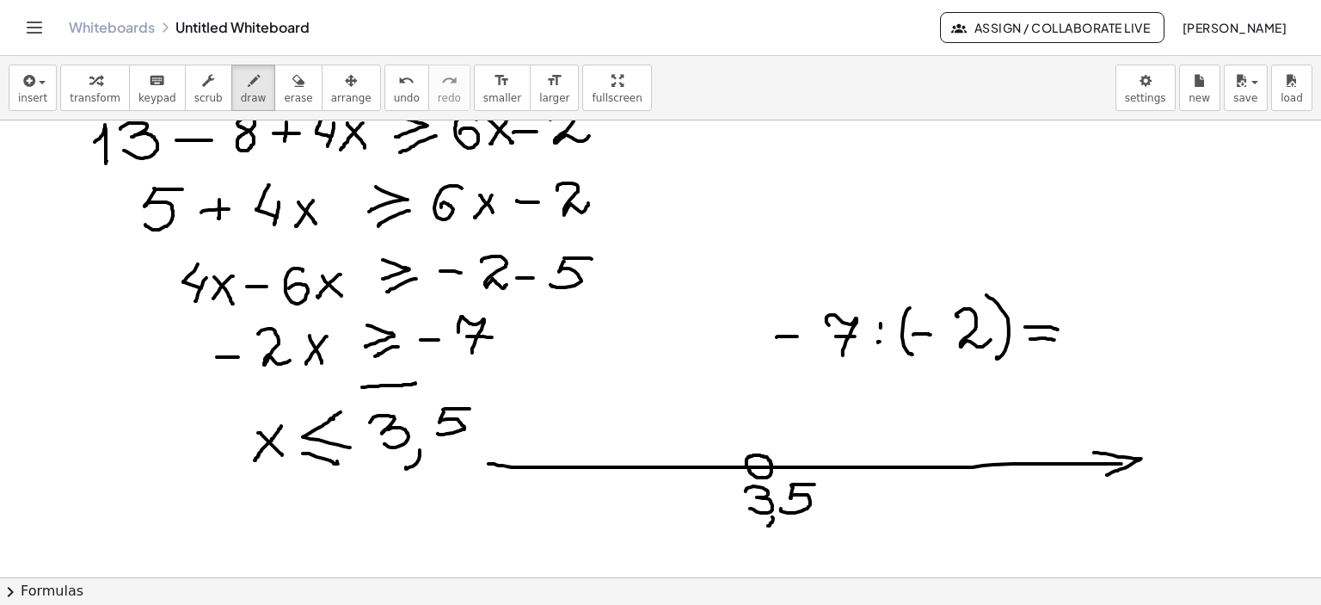
drag, startPoint x: 791, startPoint y: 485, endPoint x: 814, endPoint y: 484, distance: 23.2
drag, startPoint x: 760, startPoint y: 453, endPoint x: 752, endPoint y: 464, distance: 13.4
drag, startPoint x: 760, startPoint y: 457, endPoint x: 763, endPoint y: 466, distance: 9.8
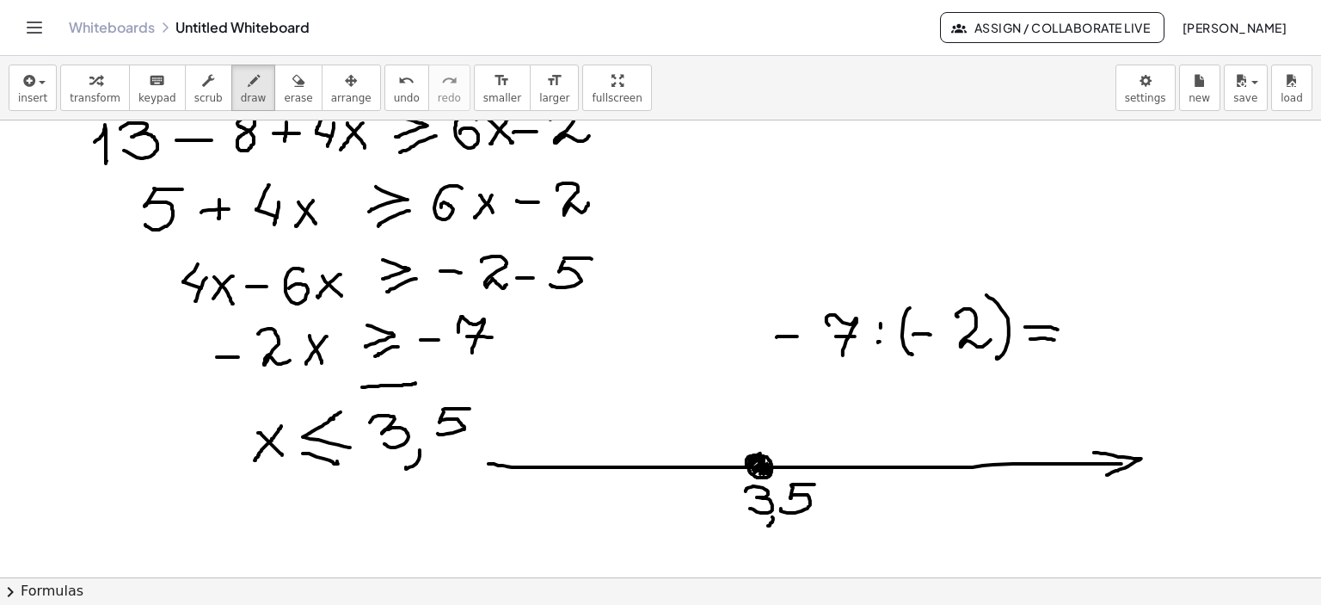
drag, startPoint x: 740, startPoint y: 433, endPoint x: 752, endPoint y: 461, distance: 30.0
drag, startPoint x: 716, startPoint y: 438, endPoint x: 726, endPoint y: 460, distance: 24.6
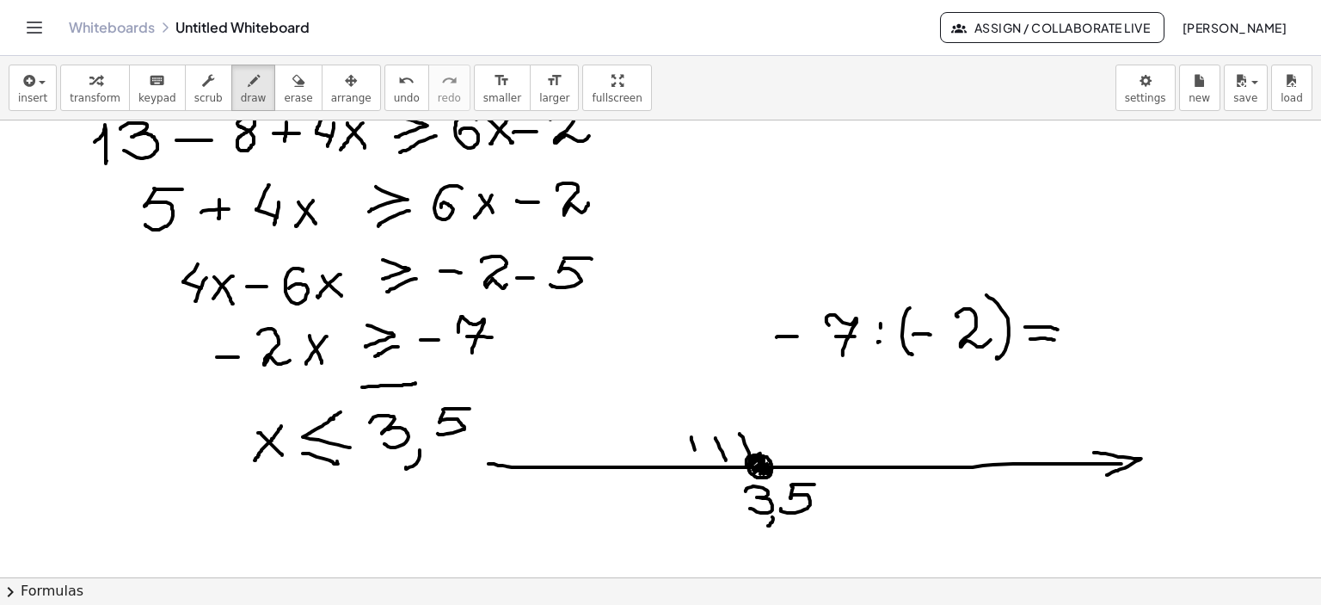
drag, startPoint x: 695, startPoint y: 450, endPoint x: 698, endPoint y: 460, distance: 10.9
drag, startPoint x: 628, startPoint y: 449, endPoint x: 593, endPoint y: 443, distance: 34.9
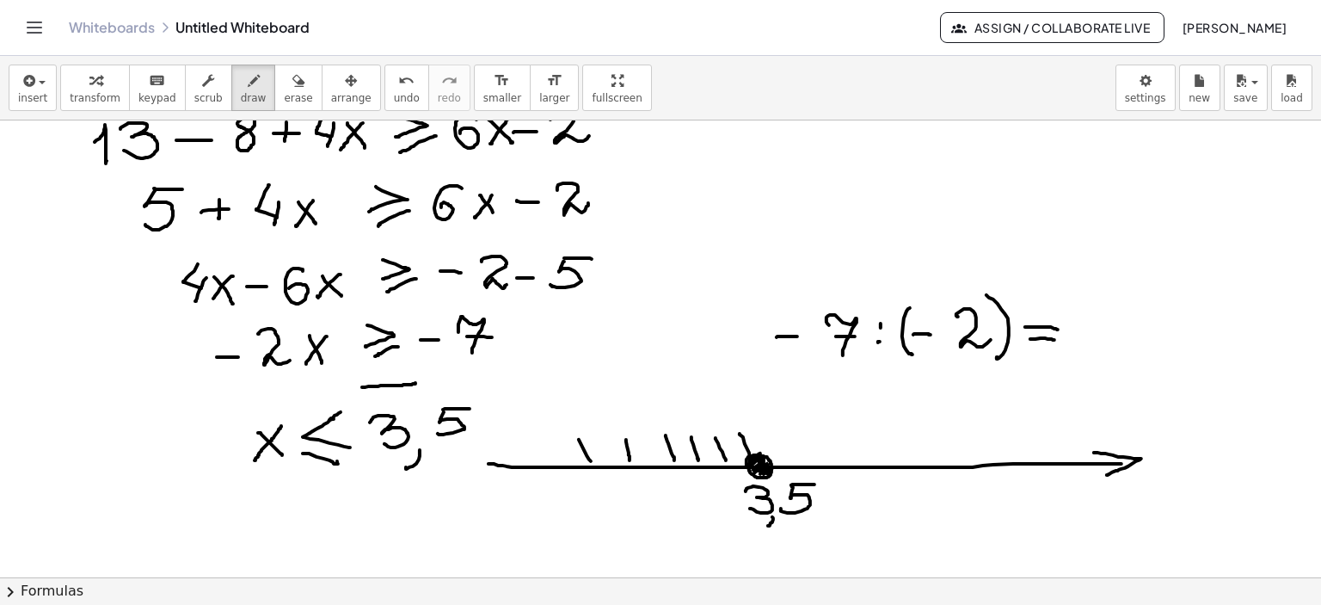
drag, startPoint x: 532, startPoint y: 450, endPoint x: 509, endPoint y: 457, distance: 24.2
drag, startPoint x: 505, startPoint y: 443, endPoint x: 511, endPoint y: 462, distance: 19.9
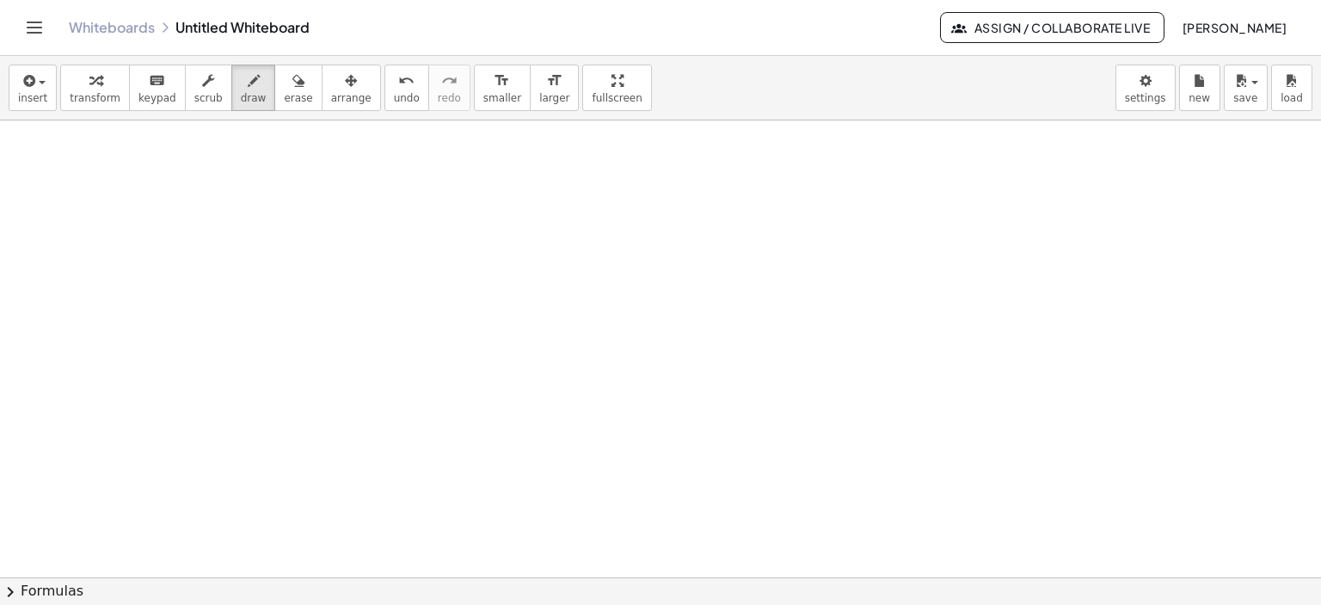
scroll to position [6590, 0]
drag, startPoint x: 173, startPoint y: 146, endPoint x: 461, endPoint y: 142, distance: 288.1
drag, startPoint x: 171, startPoint y: 147, endPoint x: 268, endPoint y: 251, distance: 142.4
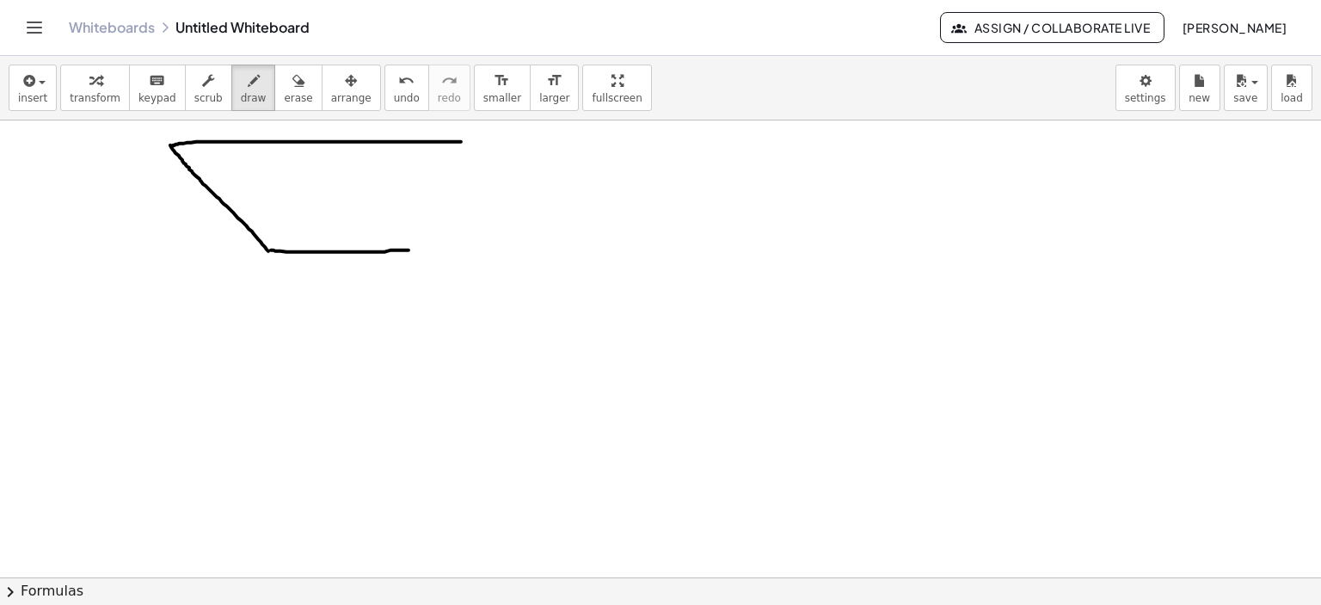
drag, startPoint x: 271, startPoint y: 250, endPoint x: 409, endPoint y: 250, distance: 137.6
drag, startPoint x: 461, startPoint y: 142, endPoint x: 489, endPoint y: 141, distance: 28.4
drag, startPoint x: 496, startPoint y: 140, endPoint x: 413, endPoint y: 249, distance: 136.8
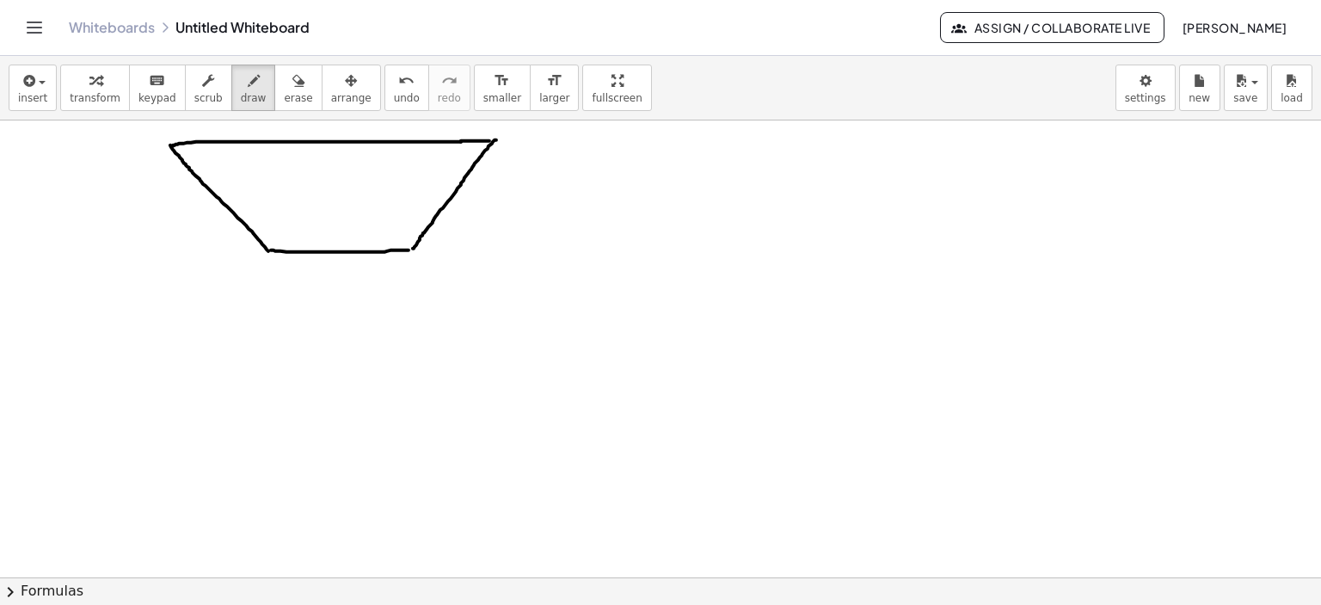
drag, startPoint x: 252, startPoint y: 283, endPoint x: 244, endPoint y: 304, distance: 22.0
drag, startPoint x: 261, startPoint y: 270, endPoint x: 270, endPoint y: 301, distance: 32.1
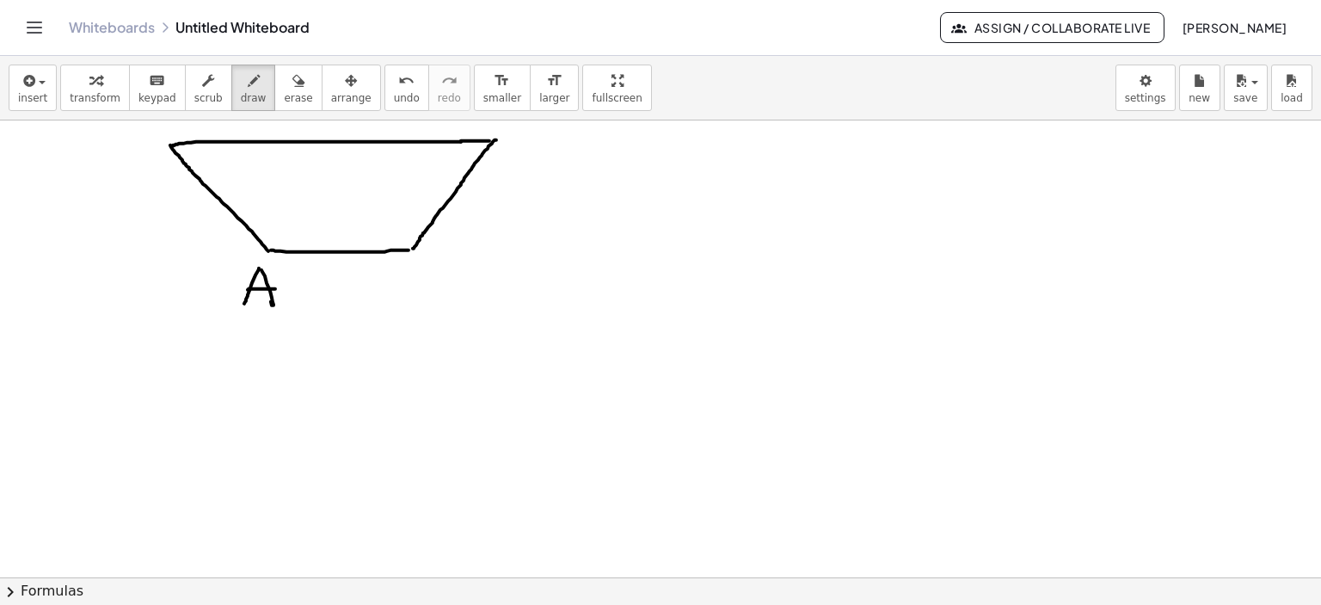
drag, startPoint x: 248, startPoint y: 290, endPoint x: 275, endPoint y: 289, distance: 27.5
drag, startPoint x: 142, startPoint y: 141, endPoint x: 150, endPoint y: 167, distance: 26.9
drag, startPoint x: 541, startPoint y: 137, endPoint x: 521, endPoint y: 189, distance: 56.1
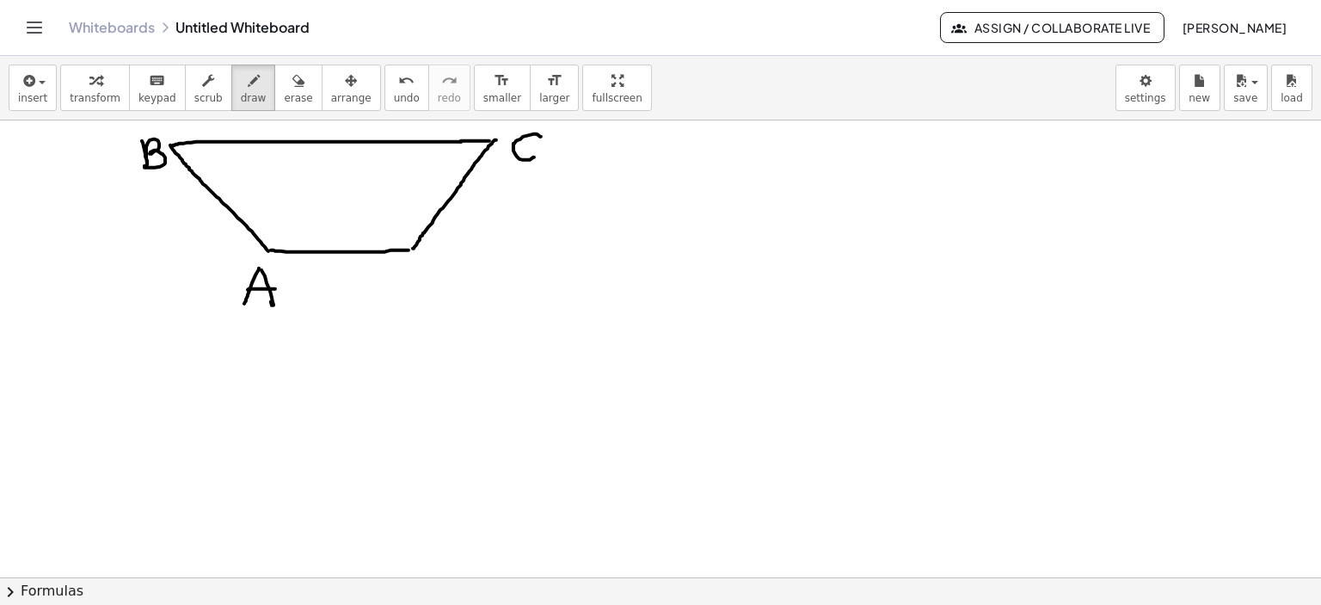
drag, startPoint x: 449, startPoint y: 254, endPoint x: 440, endPoint y: 250, distance: 9.3
drag, startPoint x: 189, startPoint y: 143, endPoint x: 189, endPoint y: 161, distance: 18.1
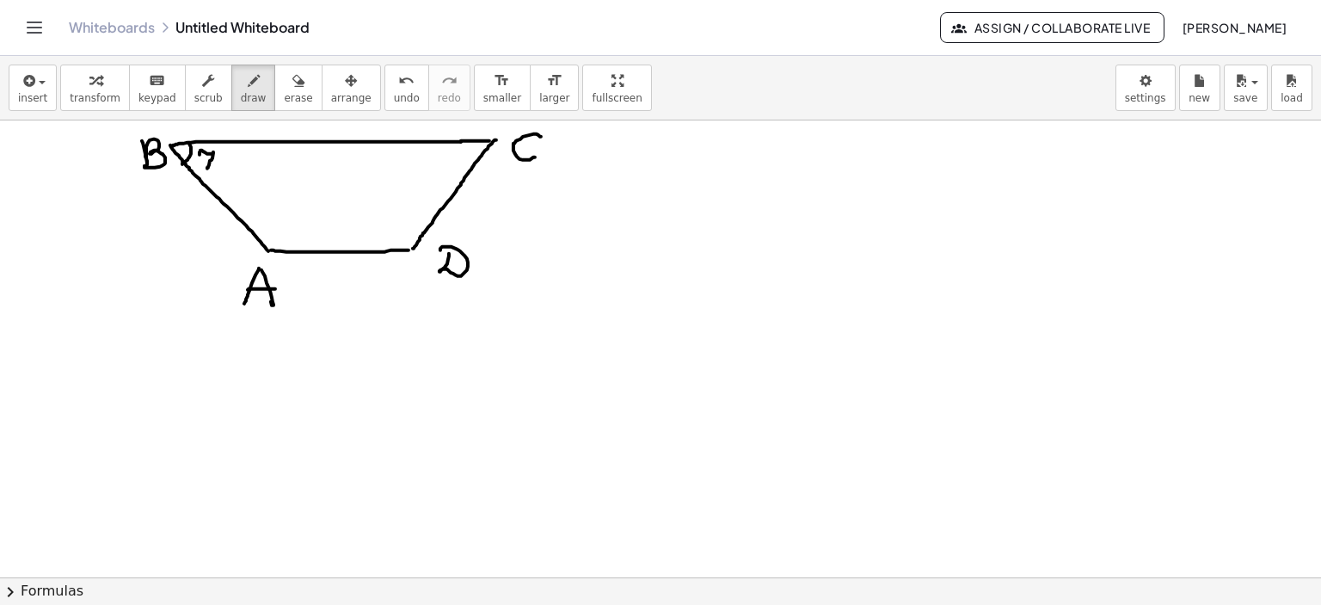
drag, startPoint x: 201, startPoint y: 151, endPoint x: 200, endPoint y: 163, distance: 13.0
drag, startPoint x: 200, startPoint y: 163, endPoint x: 227, endPoint y: 158, distance: 27.9
drag, startPoint x: 227, startPoint y: 152, endPoint x: 231, endPoint y: 167, distance: 15.2
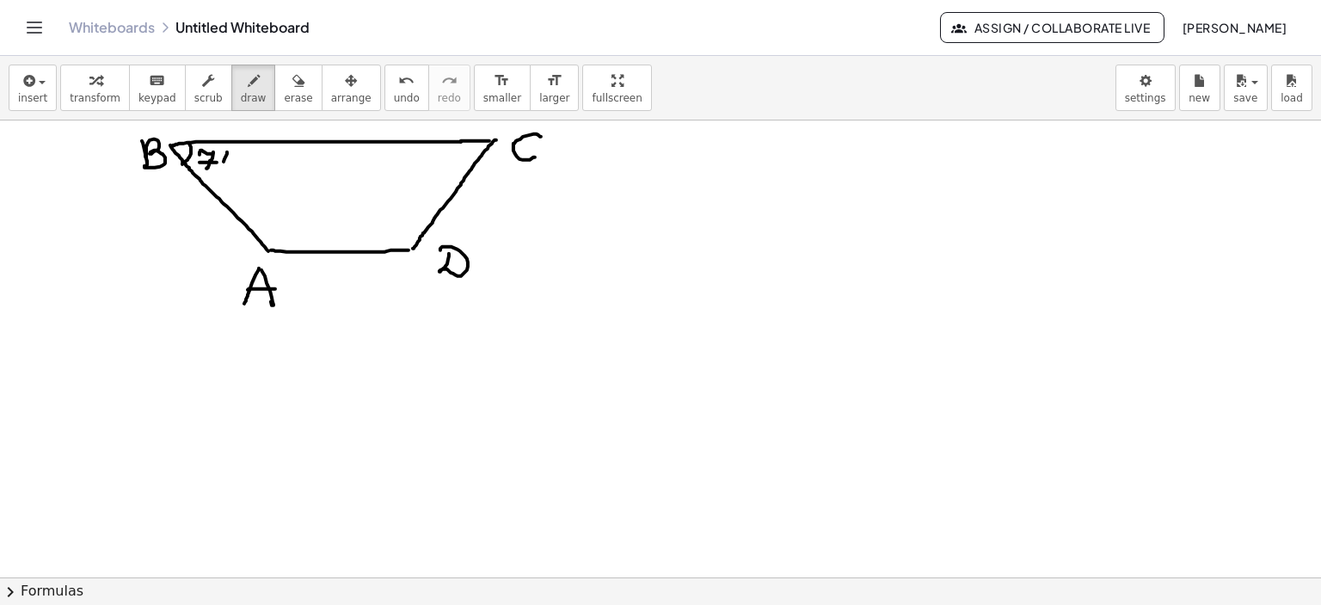
drag, startPoint x: 233, startPoint y: 160, endPoint x: 232, endPoint y: 170, distance: 10.4
drag, startPoint x: 461, startPoint y: 143, endPoint x: 478, endPoint y: 160, distance: 24.3
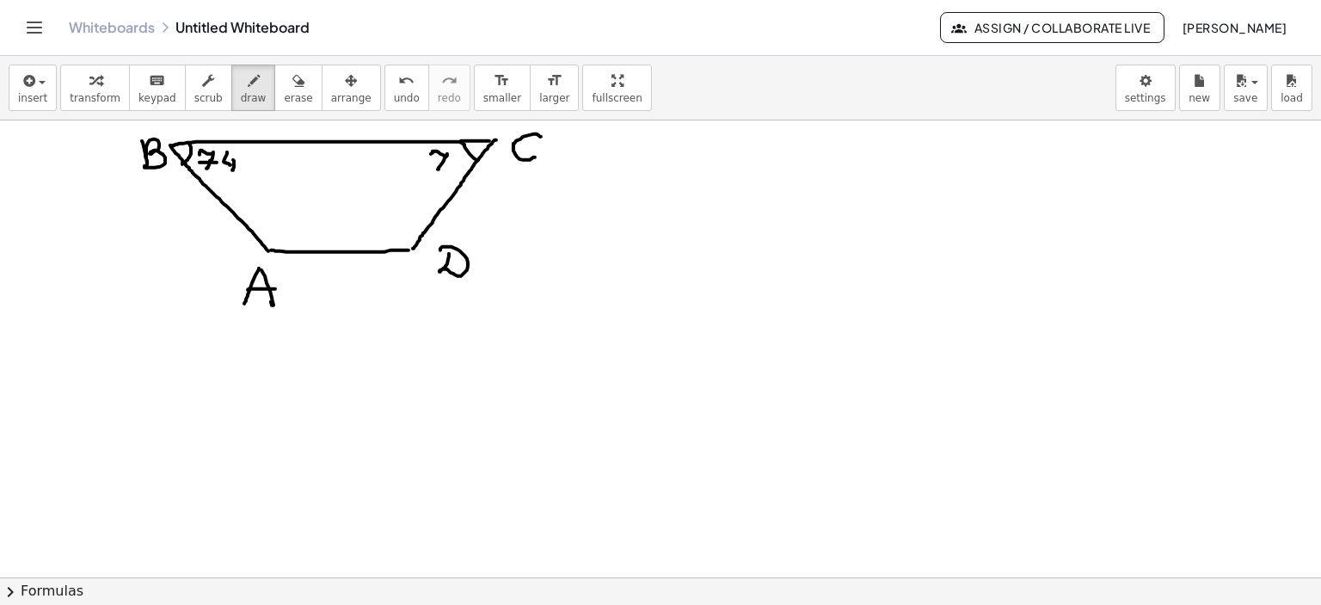
drag, startPoint x: 431, startPoint y: 154, endPoint x: 438, endPoint y: 169, distance: 16.9
drag, startPoint x: 435, startPoint y: 161, endPoint x: 450, endPoint y: 162, distance: 14.6
drag, startPoint x: 457, startPoint y: 151, endPoint x: 462, endPoint y: 166, distance: 16.3
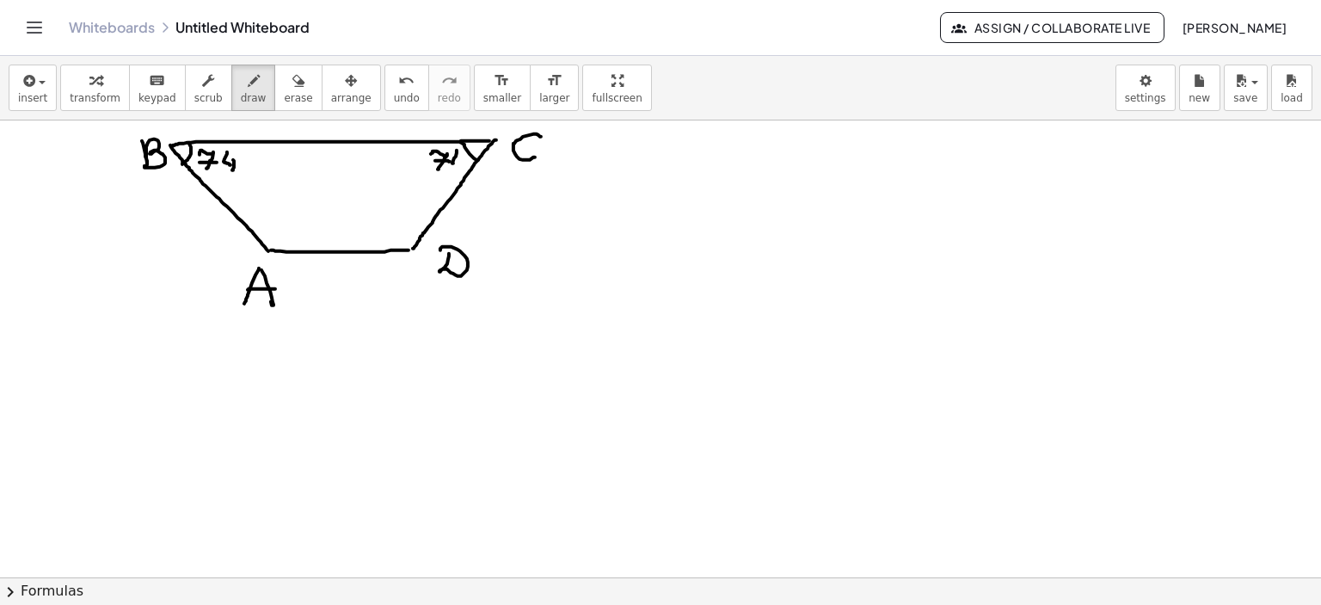
drag, startPoint x: 462, startPoint y: 161, endPoint x: 459, endPoint y: 172, distance: 11.5
drag, startPoint x: 260, startPoint y: 234, endPoint x: 286, endPoint y: 244, distance: 27.8
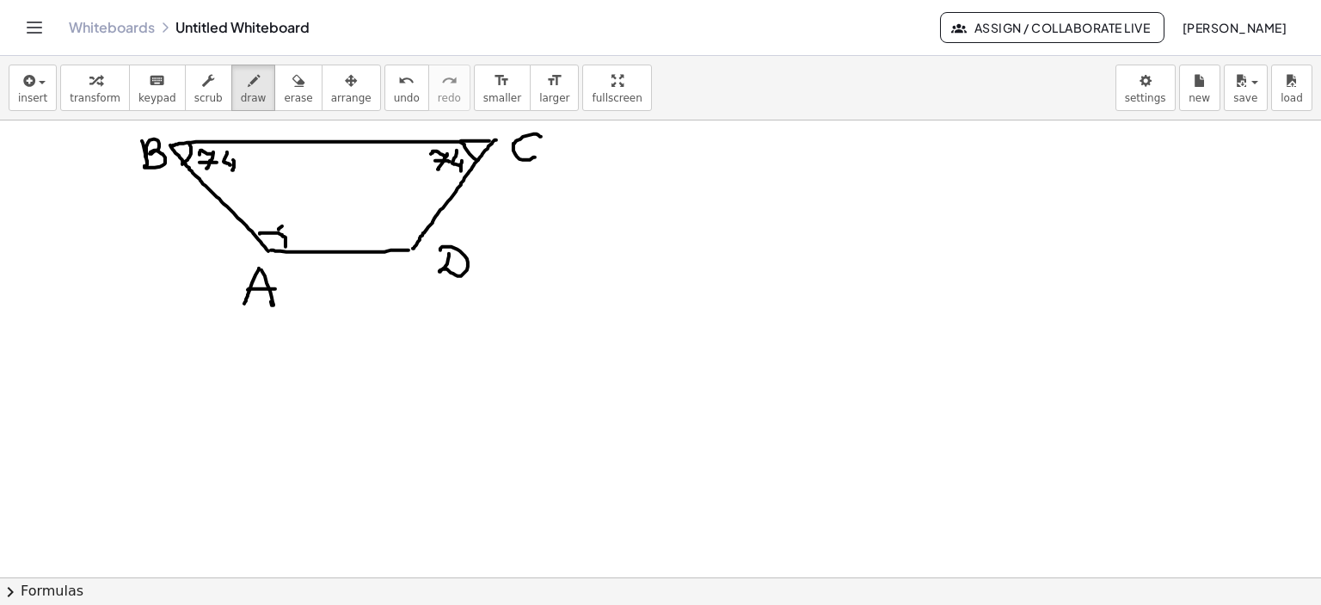
drag, startPoint x: 279, startPoint y: 230, endPoint x: 302, endPoint y: 219, distance: 25.4
drag, startPoint x: 320, startPoint y: 200, endPoint x: 328, endPoint y: 217, distance: 18.9
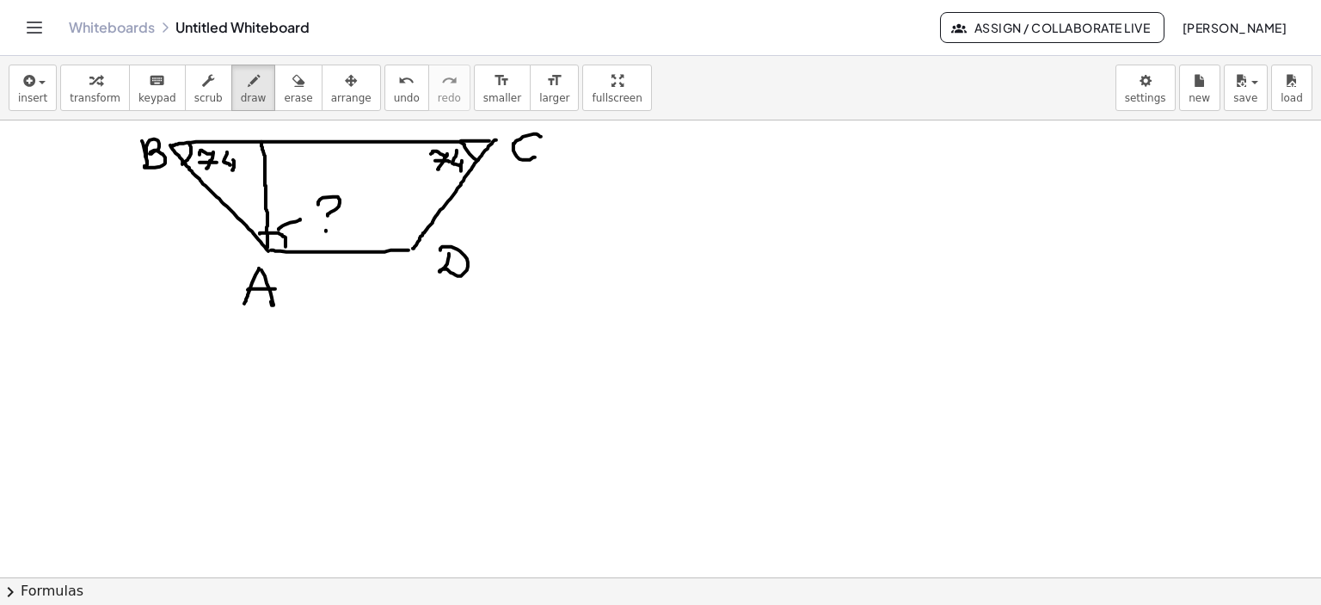
drag, startPoint x: 261, startPoint y: 142, endPoint x: 267, endPoint y: 248, distance: 106.0
drag, startPoint x: 265, startPoint y: 141, endPoint x: 267, endPoint y: 248, distance: 106.7
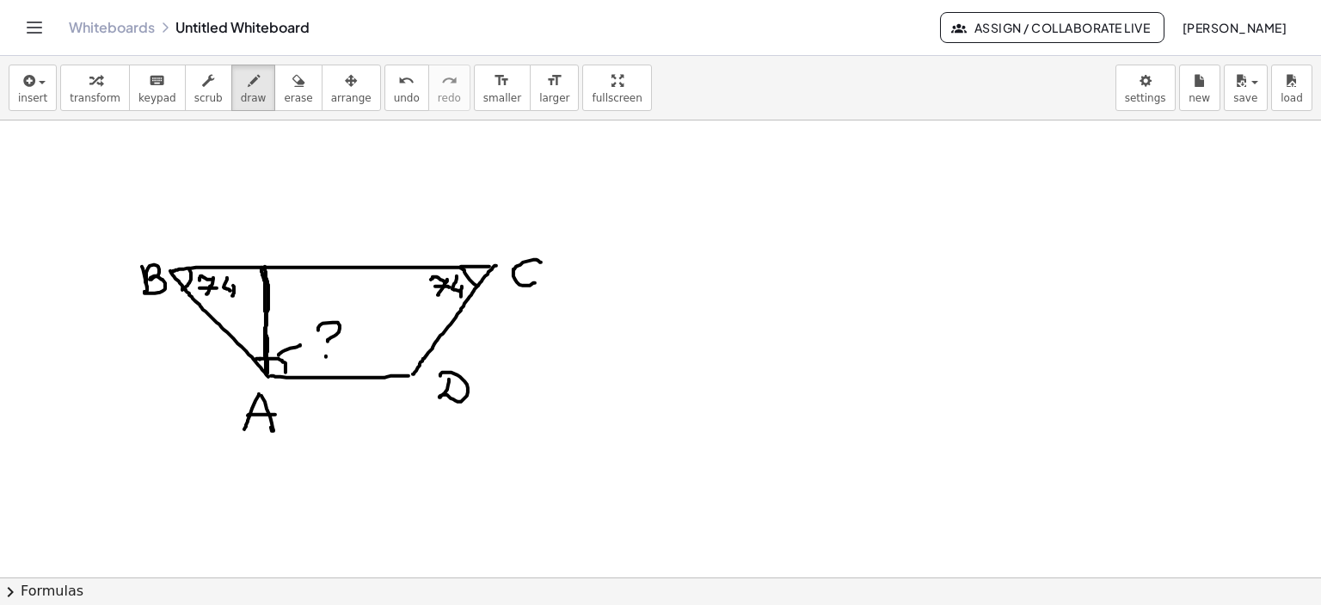
scroll to position [6504, 0]
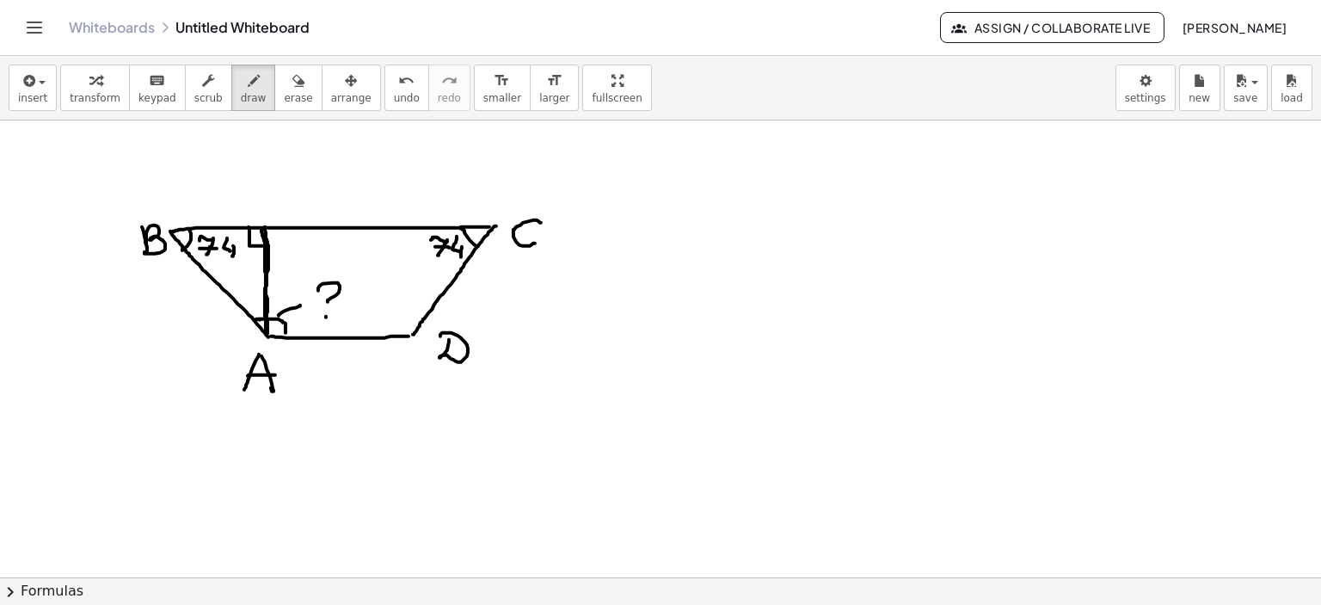
drag, startPoint x: 249, startPoint y: 230, endPoint x: 265, endPoint y: 247, distance: 23.1
drag, startPoint x: 272, startPoint y: 185, endPoint x: 289, endPoint y: 184, distance: 17.2
drag, startPoint x: 278, startPoint y: 200, endPoint x: 298, endPoint y: 215, distance: 25.1
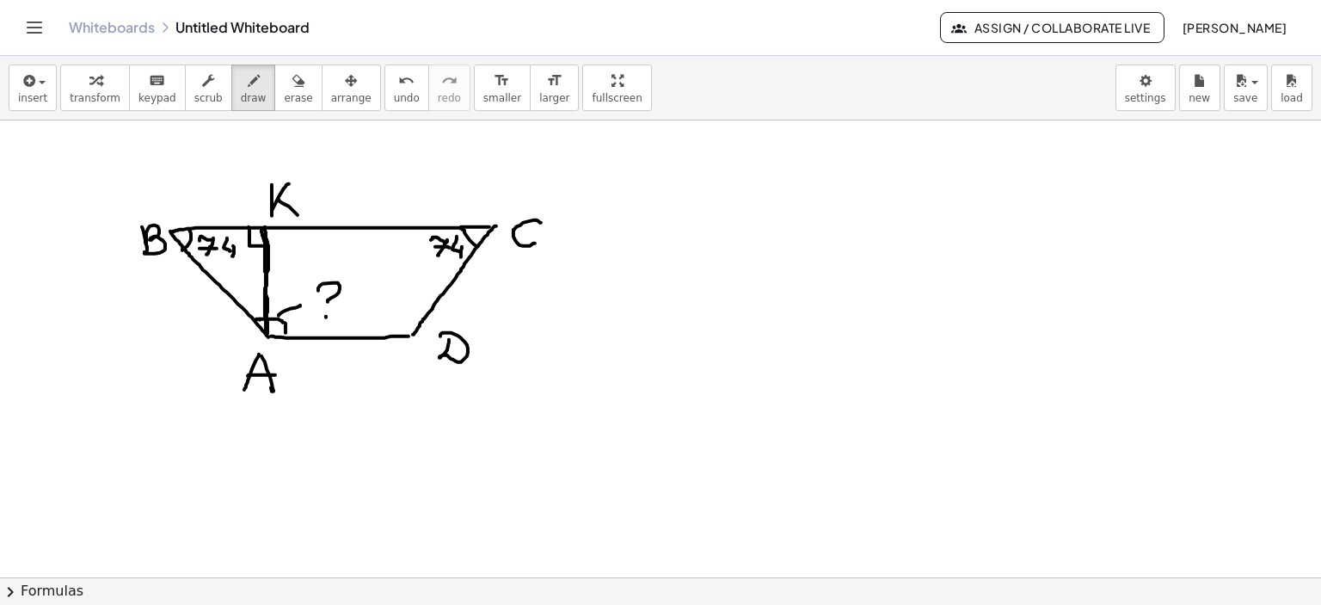
drag, startPoint x: 635, startPoint y: 151, endPoint x: 611, endPoint y: 199, distance: 53.1
drag, startPoint x: 633, startPoint y: 155, endPoint x: 643, endPoint y: 194, distance: 40.9
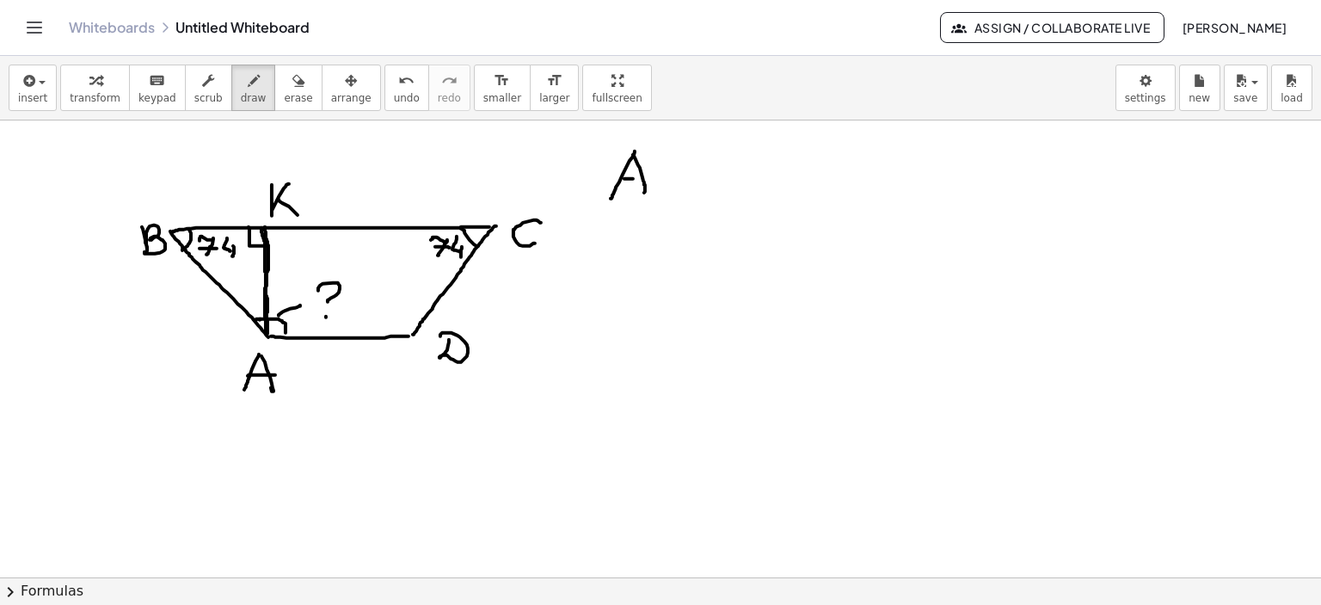
drag, startPoint x: 624, startPoint y: 179, endPoint x: 658, endPoint y: 163, distance: 36.9
drag, startPoint x: 660, startPoint y: 154, endPoint x: 675, endPoint y: 164, distance: 17.9
drag, startPoint x: 678, startPoint y: 187, endPoint x: 729, endPoint y: 176, distance: 52.6
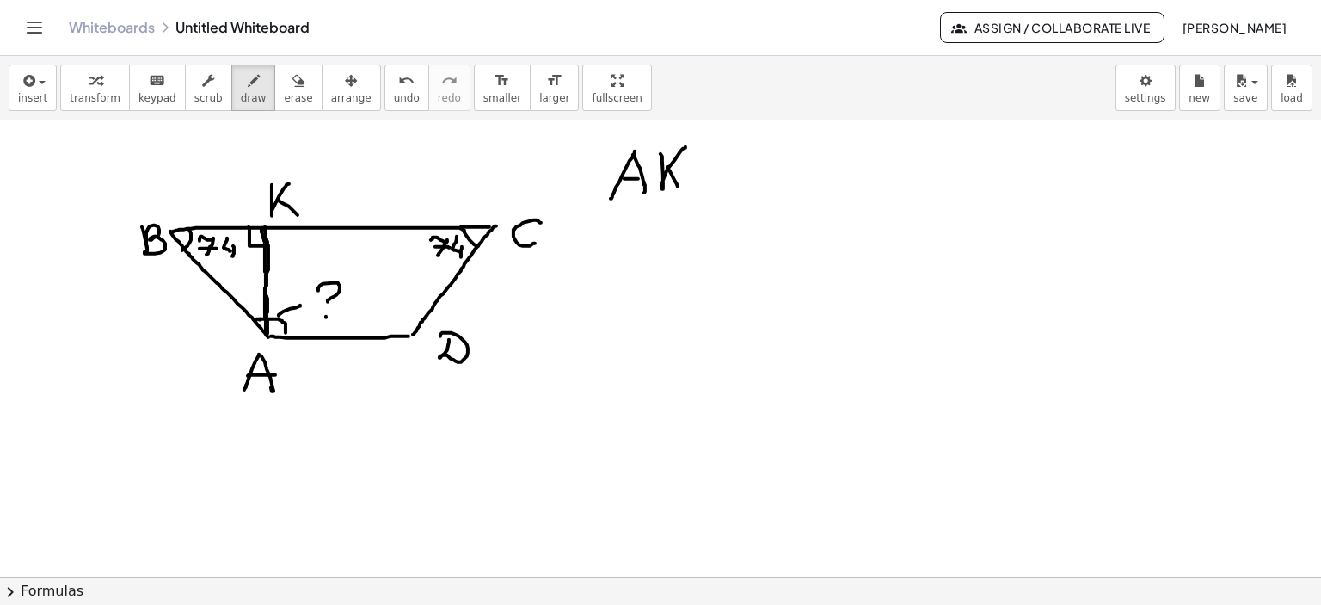
drag, startPoint x: 697, startPoint y: 176, endPoint x: 753, endPoint y: 182, distance: 57.1
drag, startPoint x: 757, startPoint y: 175, endPoint x: 797, endPoint y: 174, distance: 40.4
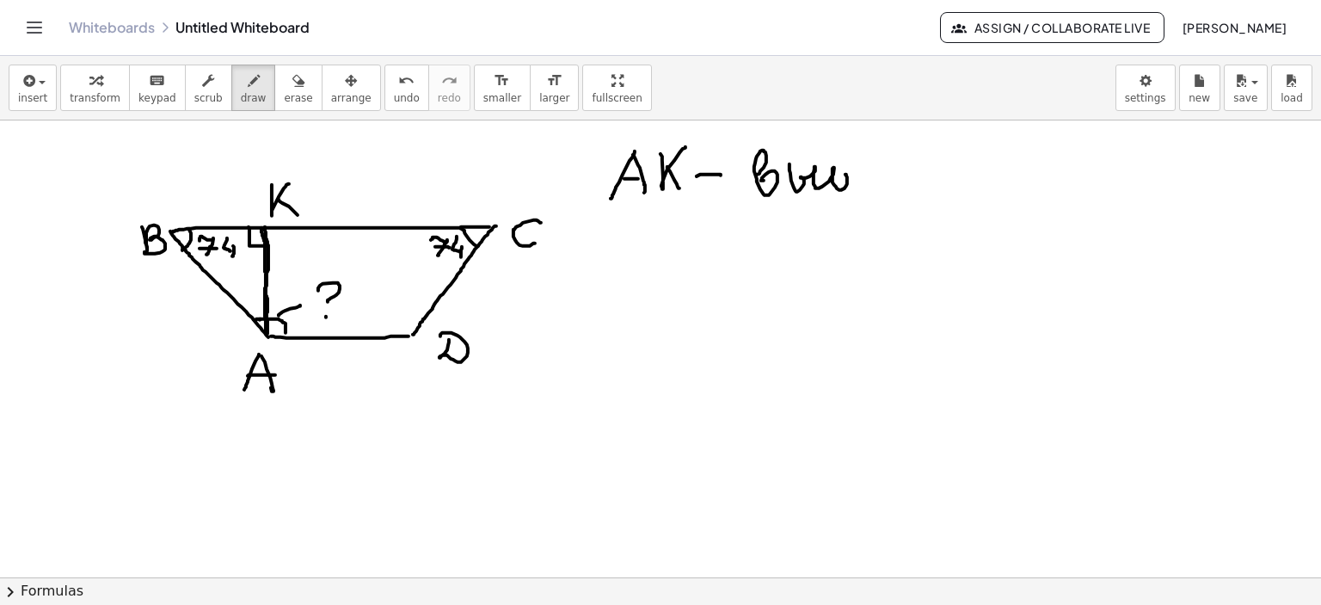
drag, startPoint x: 789, startPoint y: 164, endPoint x: 845, endPoint y: 175, distance: 56.8
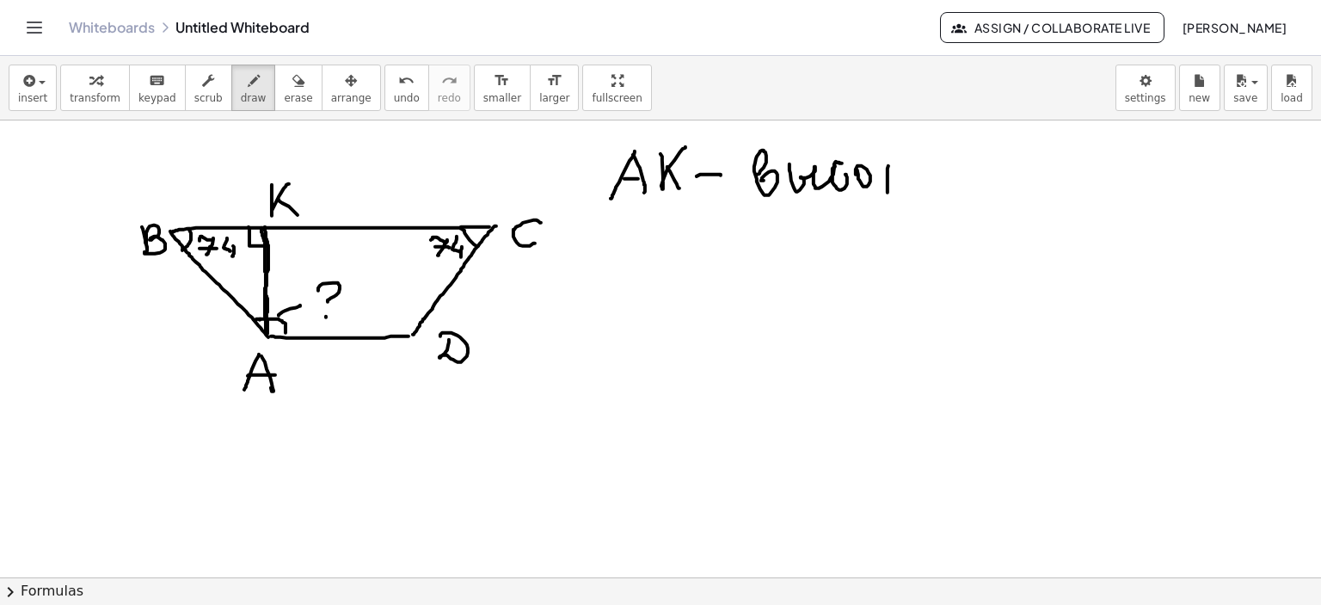
drag, startPoint x: 880, startPoint y: 163, endPoint x: 938, endPoint y: 175, distance: 59.7
drag, startPoint x: 919, startPoint y: 187, endPoint x: 920, endPoint y: 177, distance: 10.4
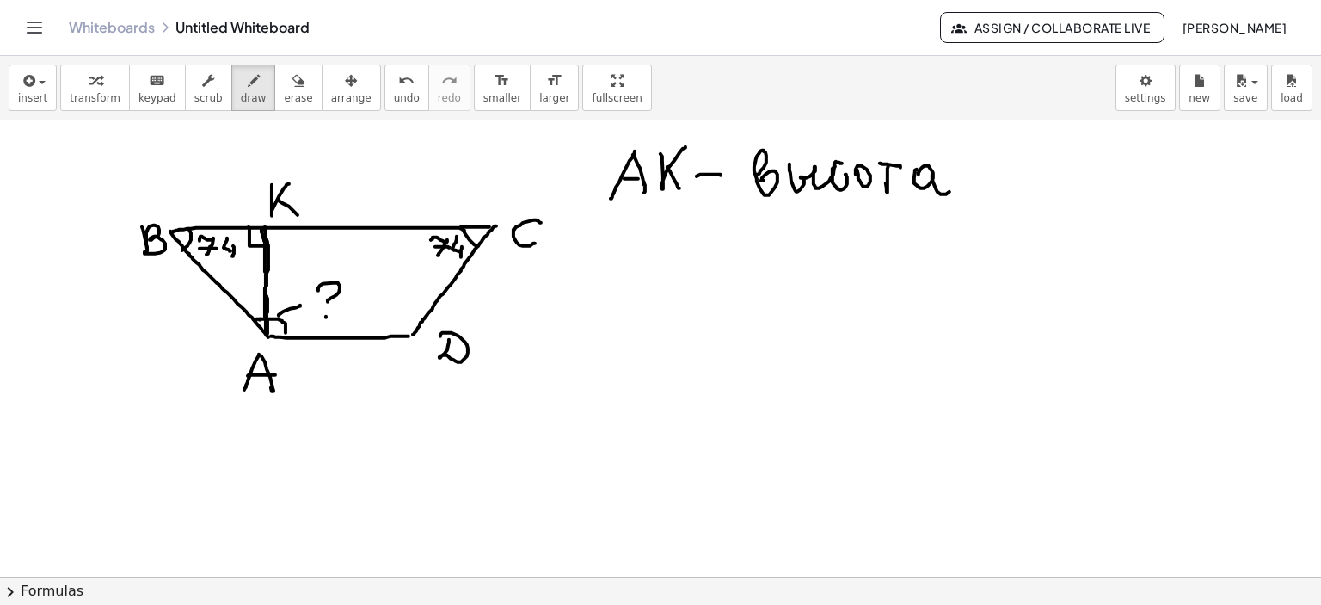
drag, startPoint x: 932, startPoint y: 175, endPoint x: 954, endPoint y: 189, distance: 26.0
drag, startPoint x: 623, startPoint y: 240, endPoint x: 612, endPoint y: 272, distance: 33.5
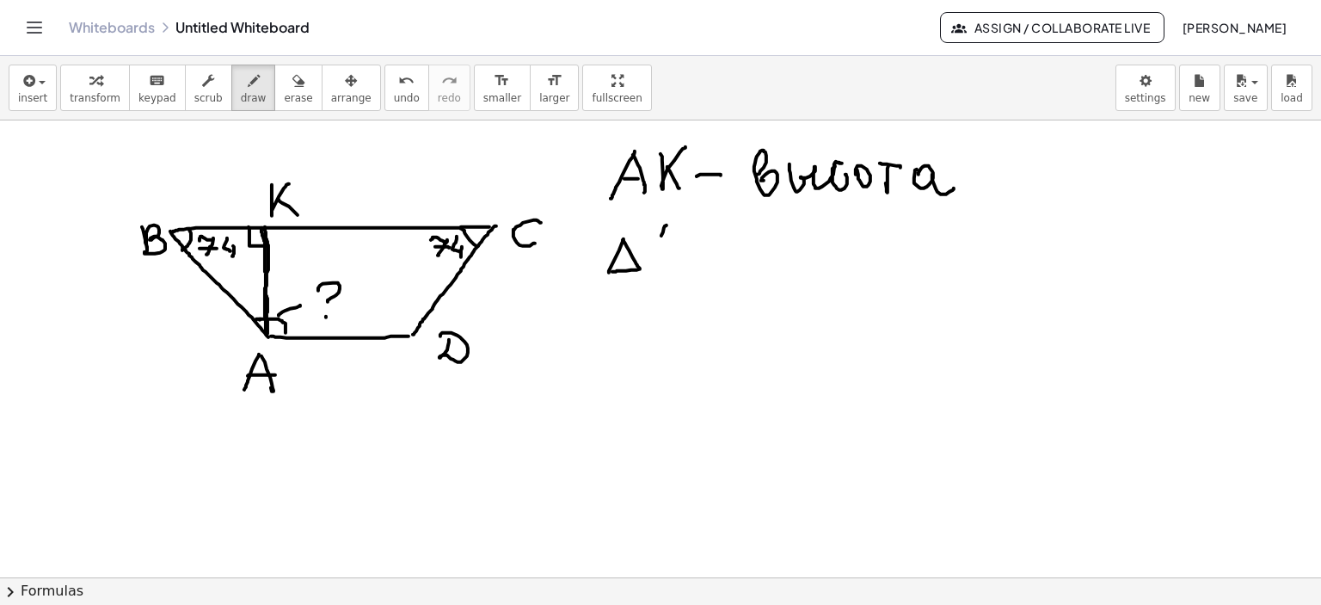
drag, startPoint x: 667, startPoint y: 225, endPoint x: 646, endPoint y: 269, distance: 48.5
drag, startPoint x: 665, startPoint y: 225, endPoint x: 673, endPoint y: 261, distance: 36.1
drag, startPoint x: 655, startPoint y: 253, endPoint x: 692, endPoint y: 238, distance: 39.8
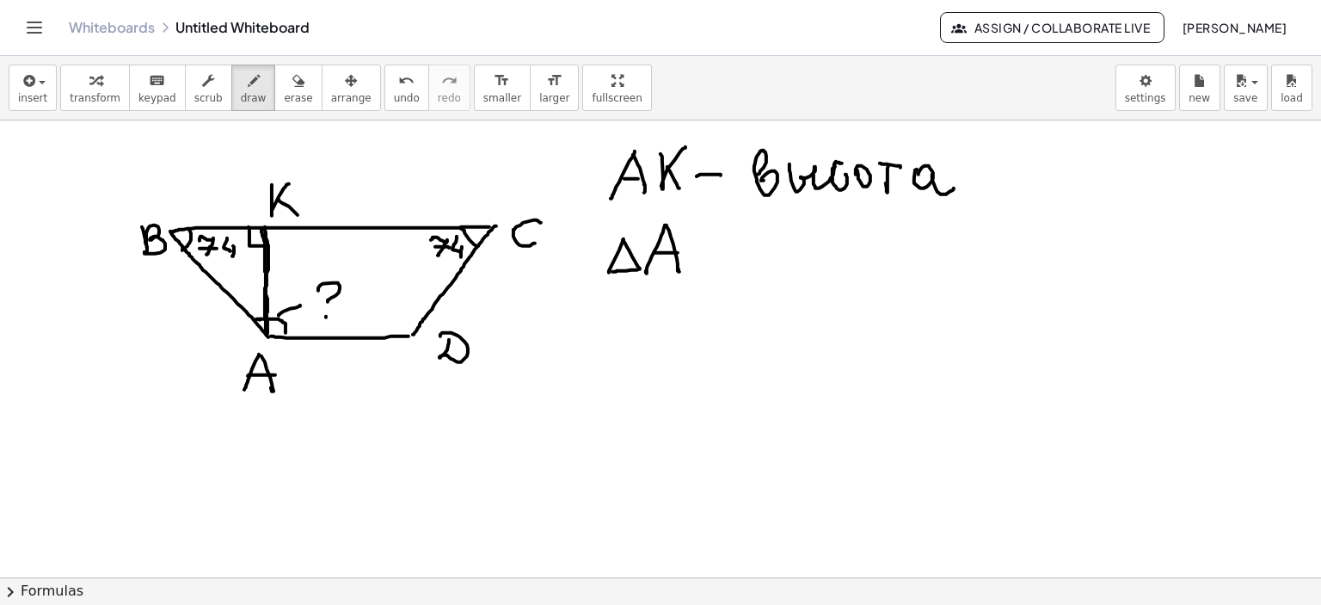
drag, startPoint x: 688, startPoint y: 230, endPoint x: 703, endPoint y: 271, distance: 43.8
drag, startPoint x: 746, startPoint y: 229, endPoint x: 760, endPoint y: 234, distance: 14.7
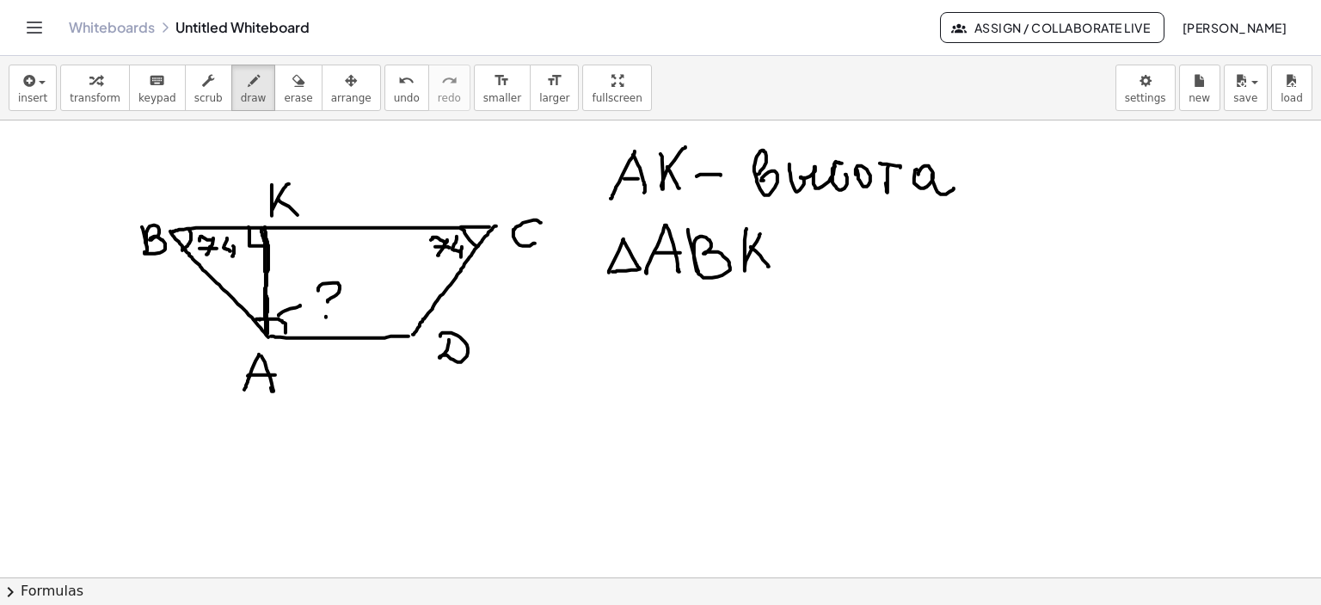
drag, startPoint x: 751, startPoint y: 247, endPoint x: 787, endPoint y: 252, distance: 36.5
drag, startPoint x: 781, startPoint y: 252, endPoint x: 810, endPoint y: 252, distance: 29.2
drag, startPoint x: 833, startPoint y: 243, endPoint x: 976, endPoint y: 258, distance: 143.6
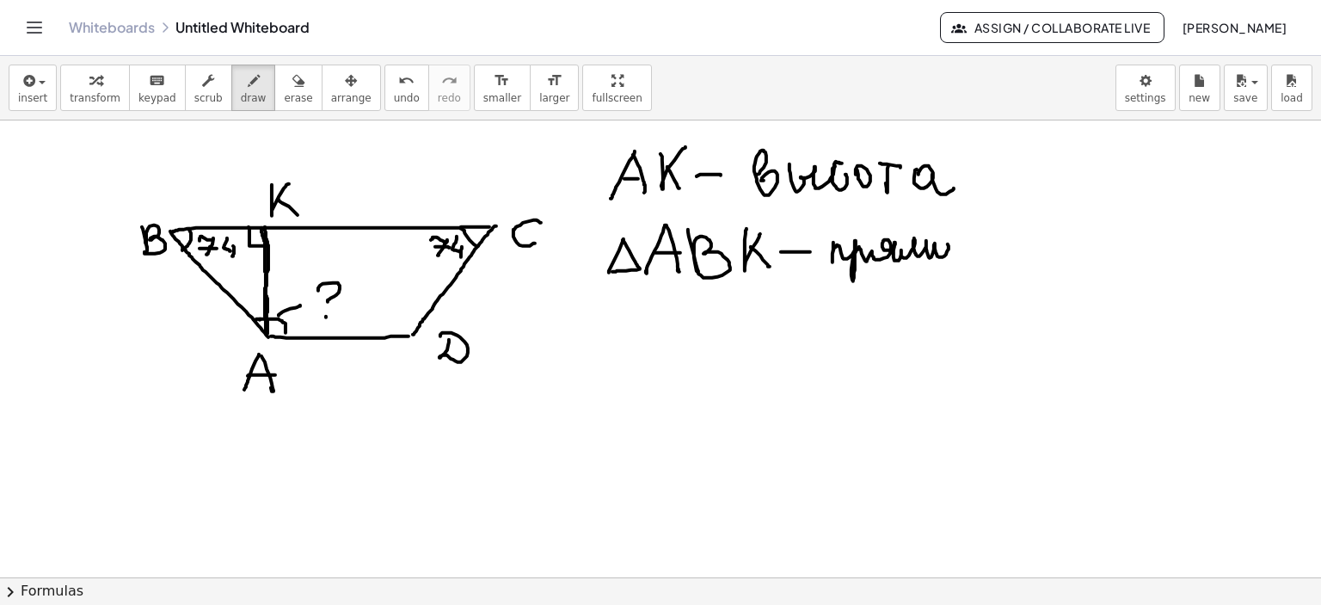
drag, startPoint x: 958, startPoint y: 240, endPoint x: 983, endPoint y: 261, distance: 32.4
drag, startPoint x: 981, startPoint y: 254, endPoint x: 1005, endPoint y: 264, distance: 25.4
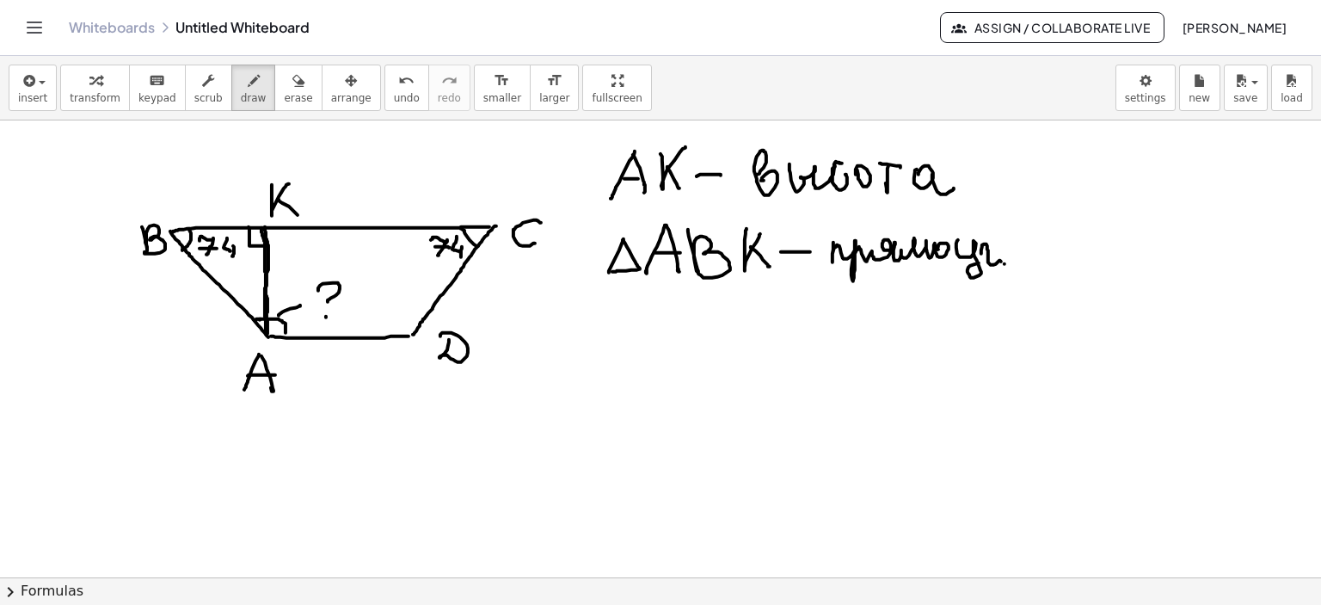
drag, startPoint x: 832, startPoint y: 281, endPoint x: 1012, endPoint y: 278, distance: 180.6
drag, startPoint x: 255, startPoint y: 320, endPoint x: 289, endPoint y: 332, distance: 36.4
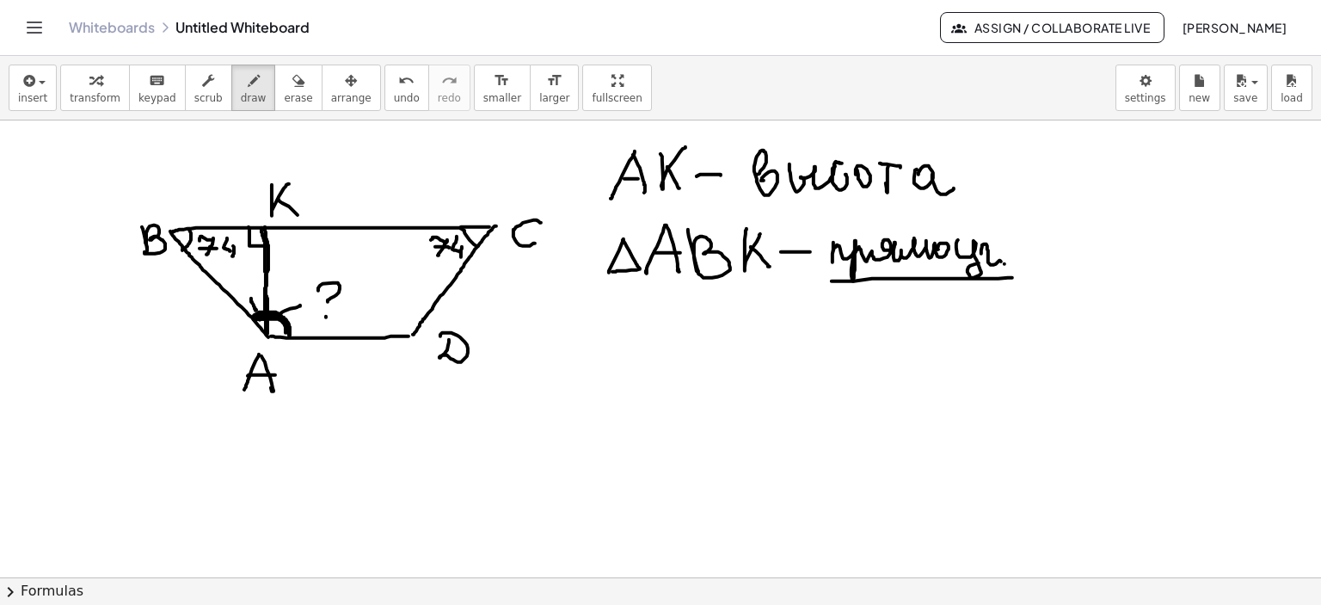
drag, startPoint x: 256, startPoint y: 310, endPoint x: 251, endPoint y: 298, distance: 13.1
drag, startPoint x: 564, startPoint y: 323, endPoint x: 587, endPoint y: 323, distance: 23.2
drag, startPoint x: 584, startPoint y: 319, endPoint x: 608, endPoint y: 345, distance: 35.3
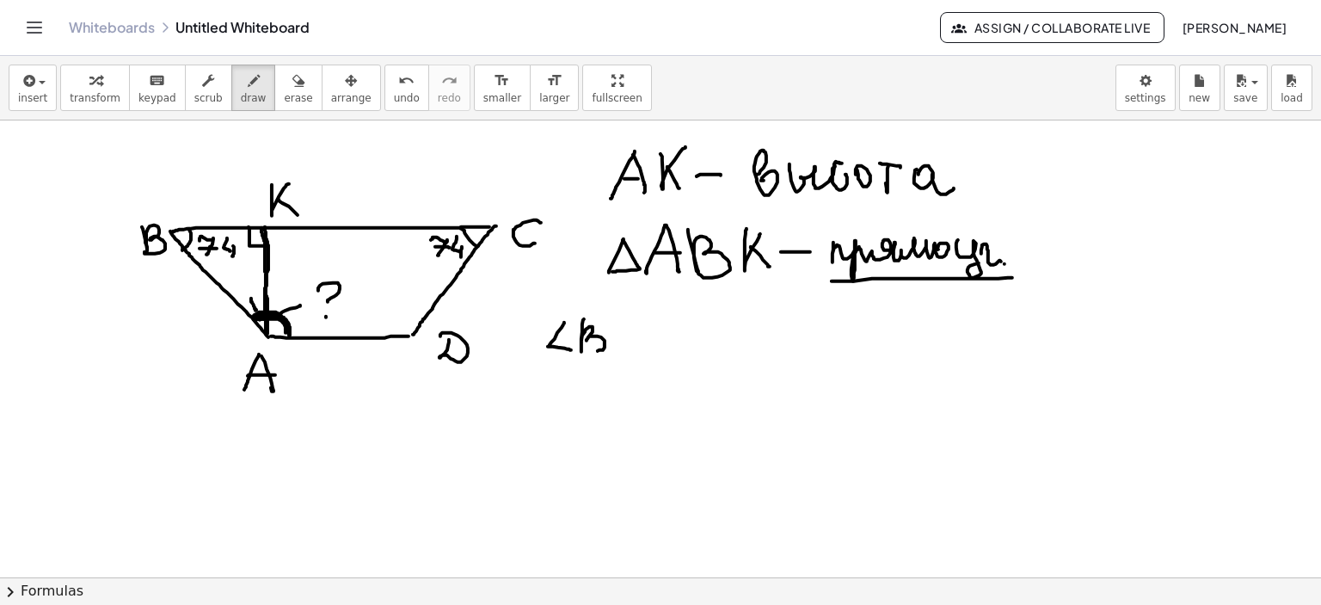
drag, startPoint x: 618, startPoint y: 323, endPoint x: 630, endPoint y: 355, distance: 34.5
drag, startPoint x: 615, startPoint y: 341, endPoint x: 624, endPoint y: 345, distance: 10.4
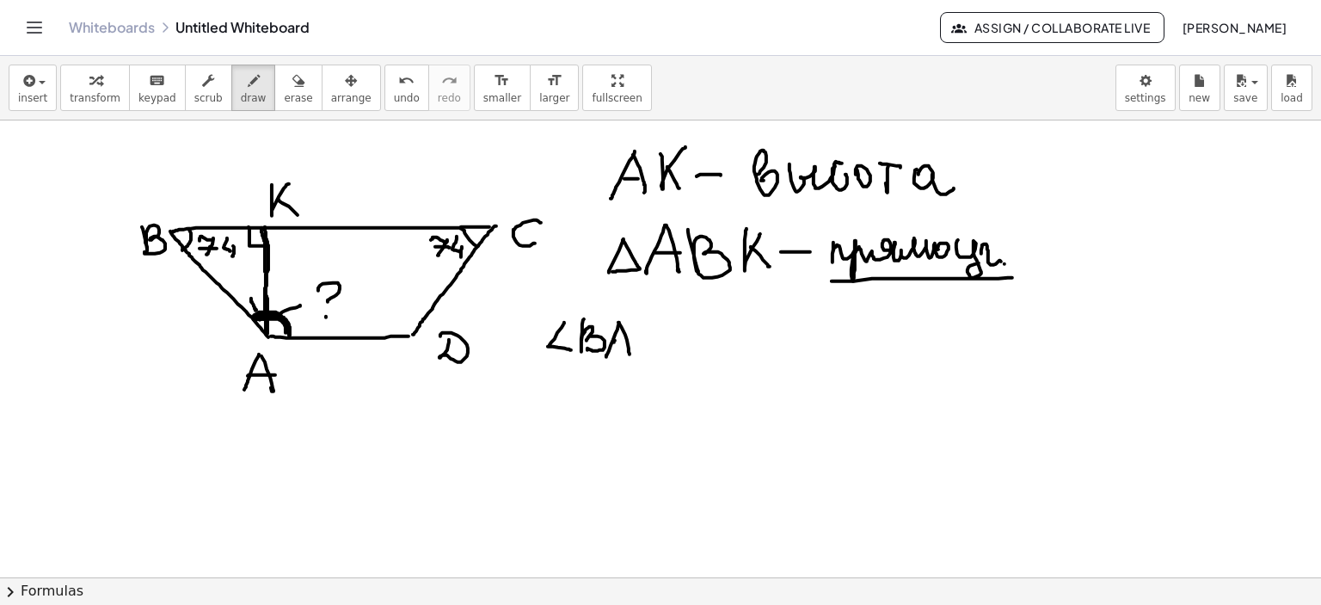
drag, startPoint x: 652, startPoint y: 318, endPoint x: 661, endPoint y: 326, distance: 12.2
drag, startPoint x: 655, startPoint y: 333, endPoint x: 669, endPoint y: 342, distance: 16.7
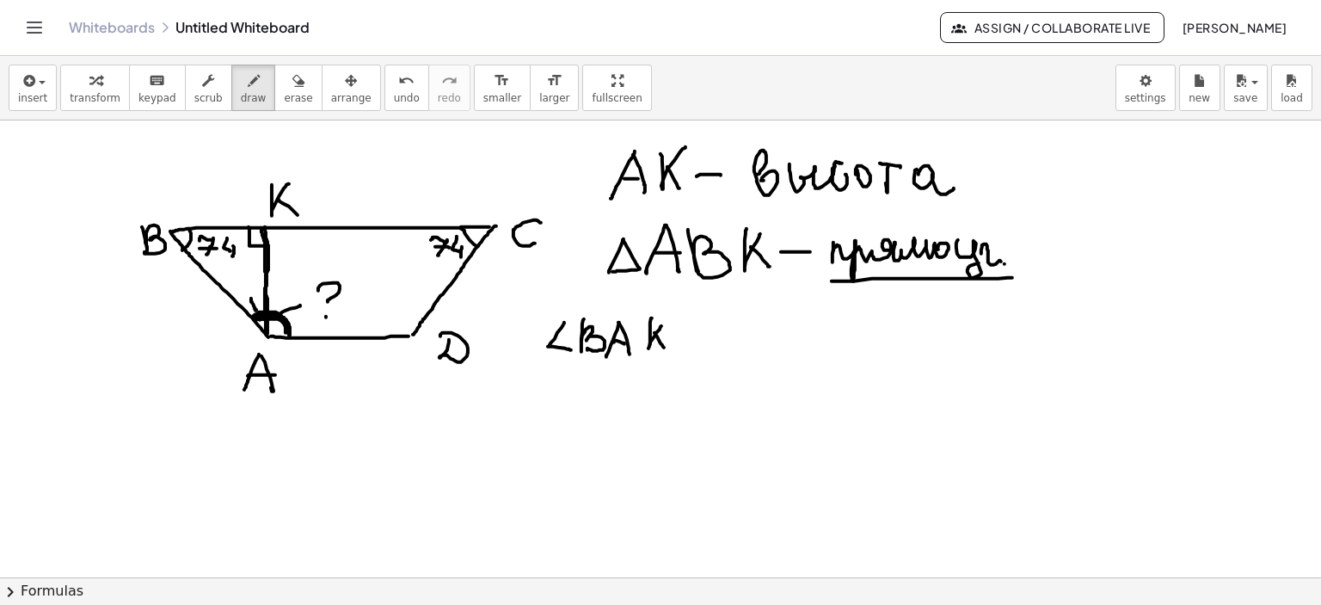
drag, startPoint x: 674, startPoint y: 333, endPoint x: 695, endPoint y: 334, distance: 20.7
drag, startPoint x: 678, startPoint y: 343, endPoint x: 711, endPoint y: 342, distance: 33.6
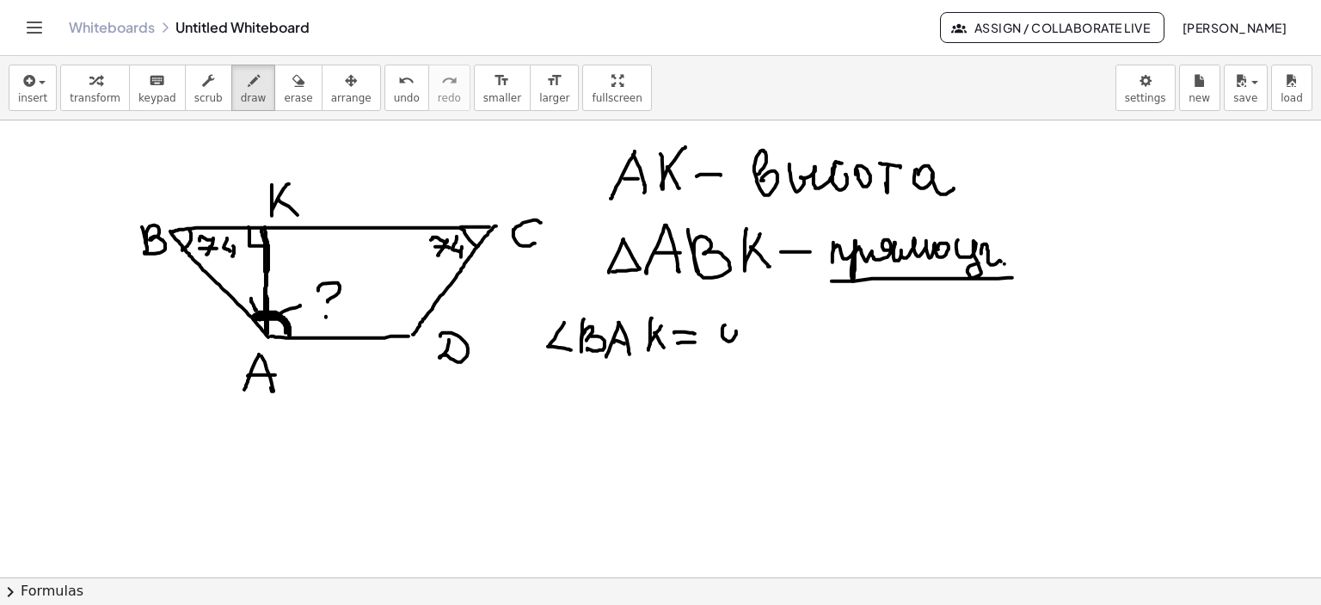
drag, startPoint x: 723, startPoint y: 326, endPoint x: 730, endPoint y: 340, distance: 15.4
drag, startPoint x: 735, startPoint y: 330, endPoint x: 735, endPoint y: 348, distance: 18.1
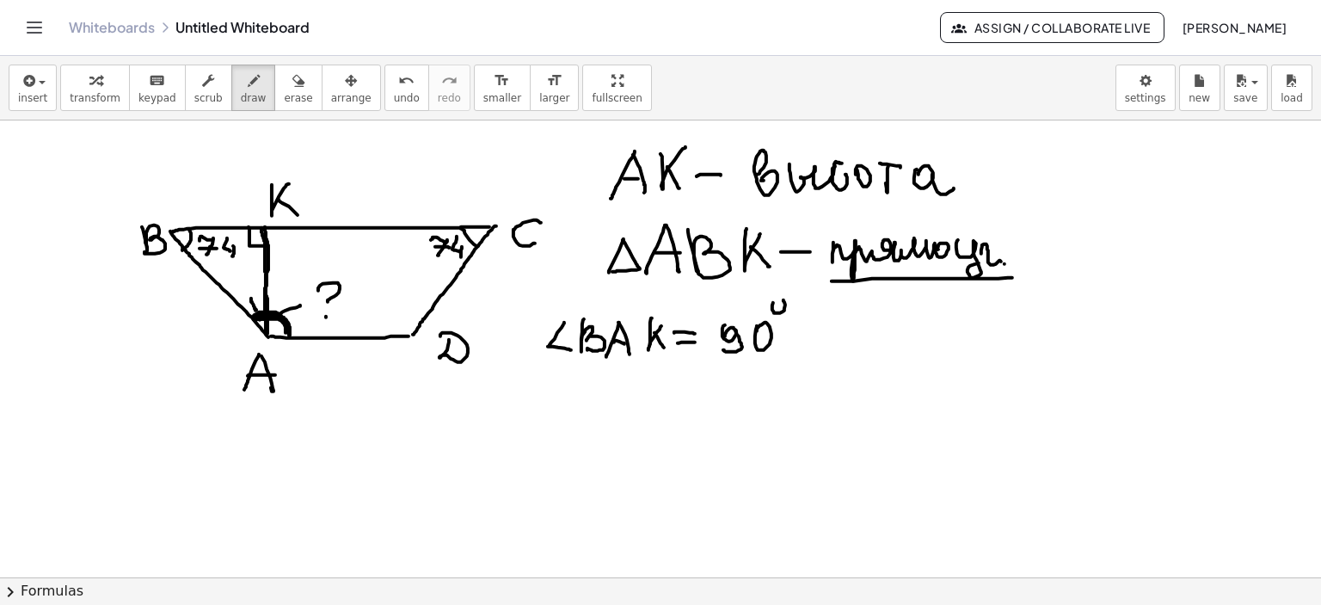
drag, startPoint x: 772, startPoint y: 305, endPoint x: 779, endPoint y: 313, distance: 10.4
drag, startPoint x: 781, startPoint y: 332, endPoint x: 836, endPoint y: 335, distance: 55.1
drag, startPoint x: 831, startPoint y: 326, endPoint x: 845, endPoint y: 347, distance: 24.8
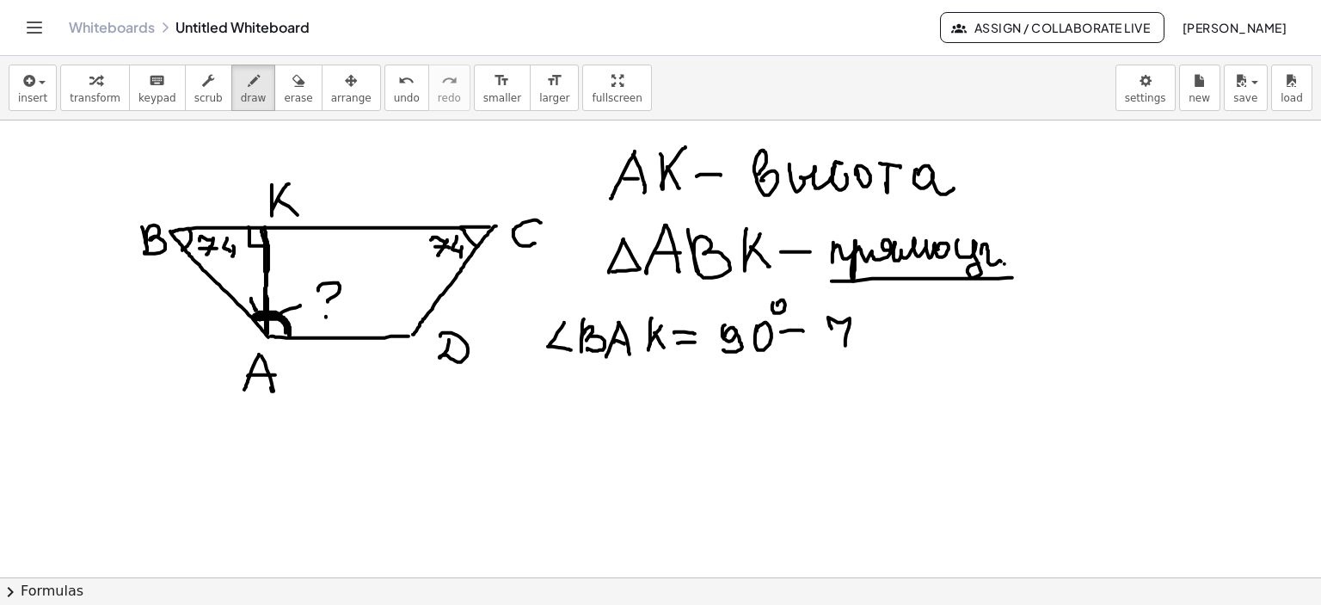
drag, startPoint x: 869, startPoint y: 322, endPoint x: 879, endPoint y: 337, distance: 18.1
drag, startPoint x: 881, startPoint y: 328, endPoint x: 879, endPoint y: 343, distance: 15.6
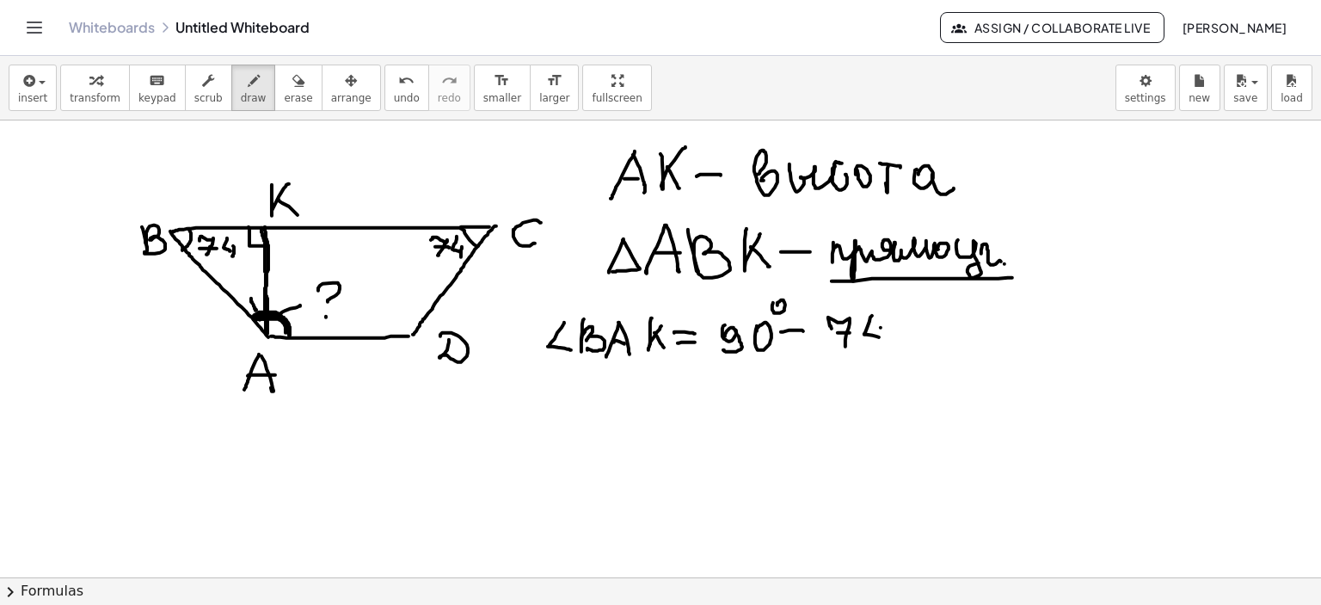
drag, startPoint x: 888, startPoint y: 308, endPoint x: 906, endPoint y: 329, distance: 27.4
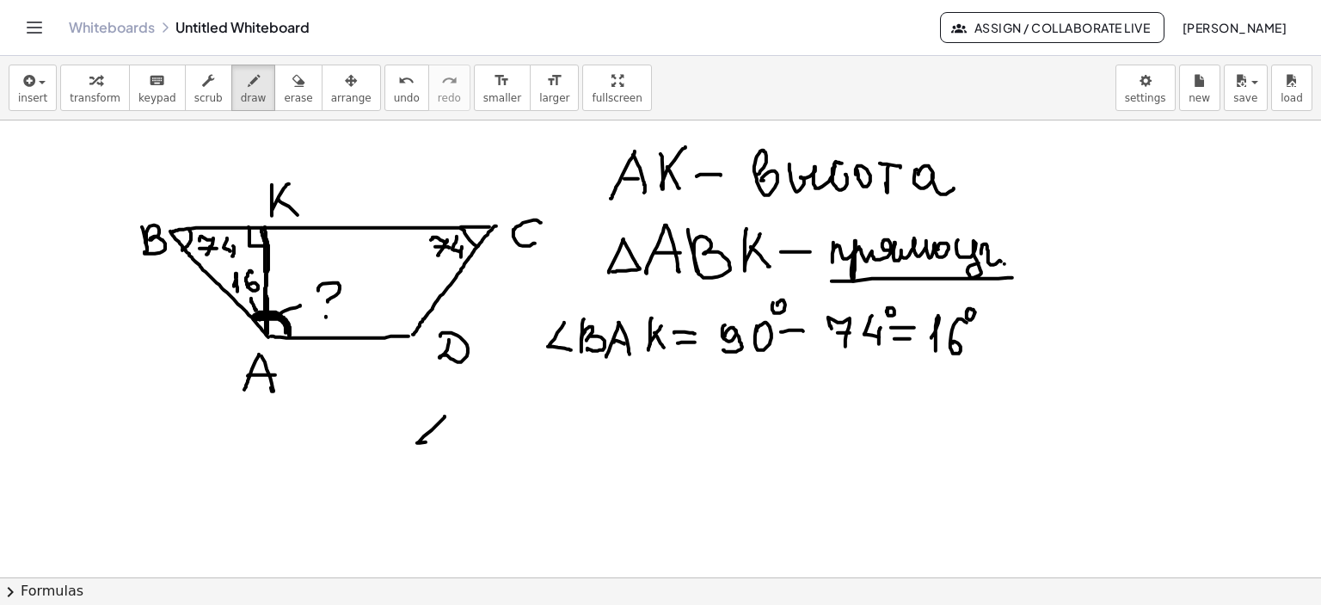
drag, startPoint x: 443, startPoint y: 419, endPoint x: 453, endPoint y: 438, distance: 21.6
drag, startPoint x: 470, startPoint y: 410, endPoint x: 472, endPoint y: 429, distance: 19.1
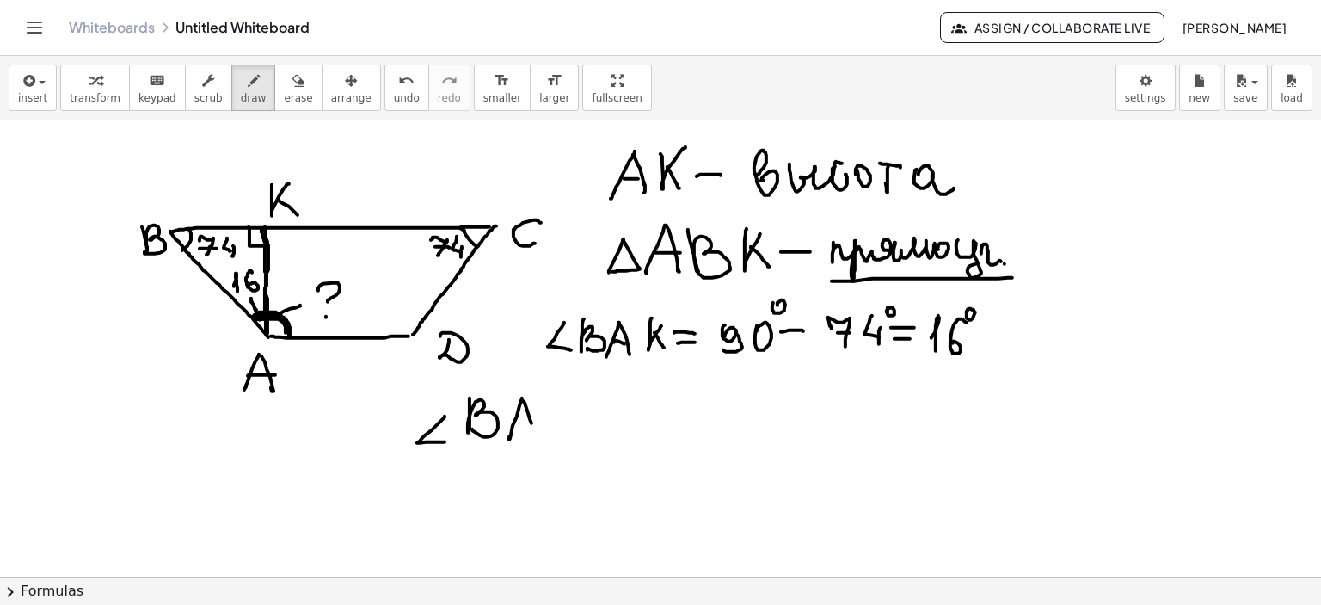
drag, startPoint x: 586, startPoint y: 414, endPoint x: 593, endPoint y: 423, distance: 12.2
